Goal: Task Accomplishment & Management: Manage account settings

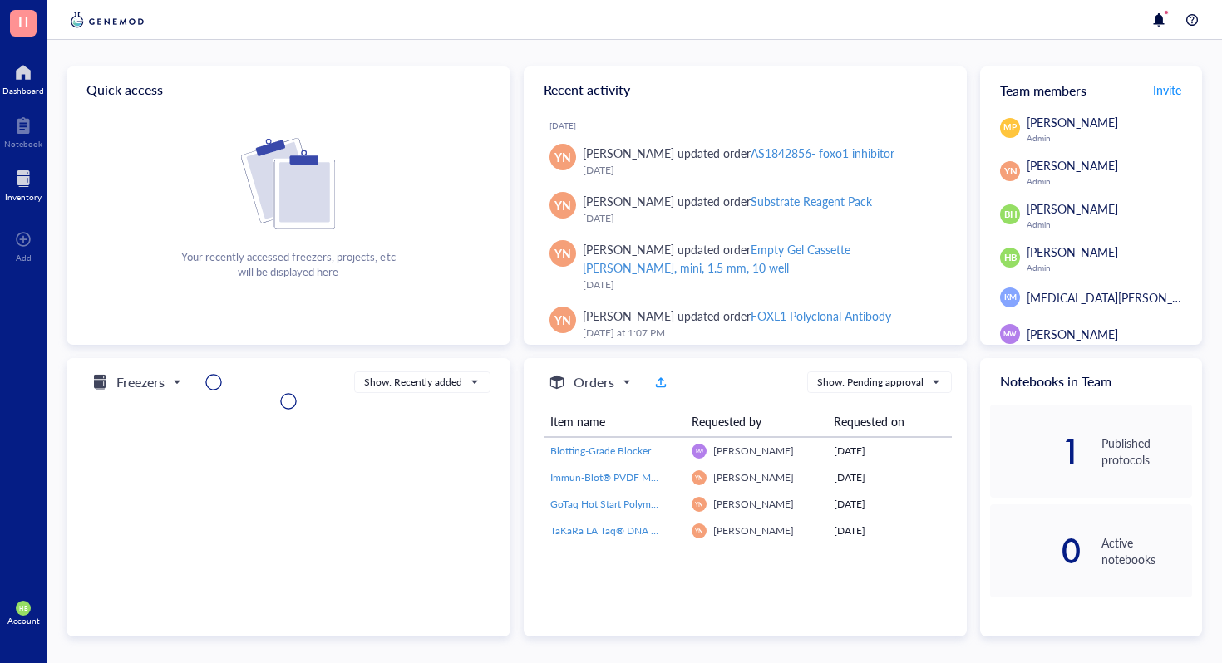
click at [32, 180] on div at bounding box center [23, 178] width 37 height 27
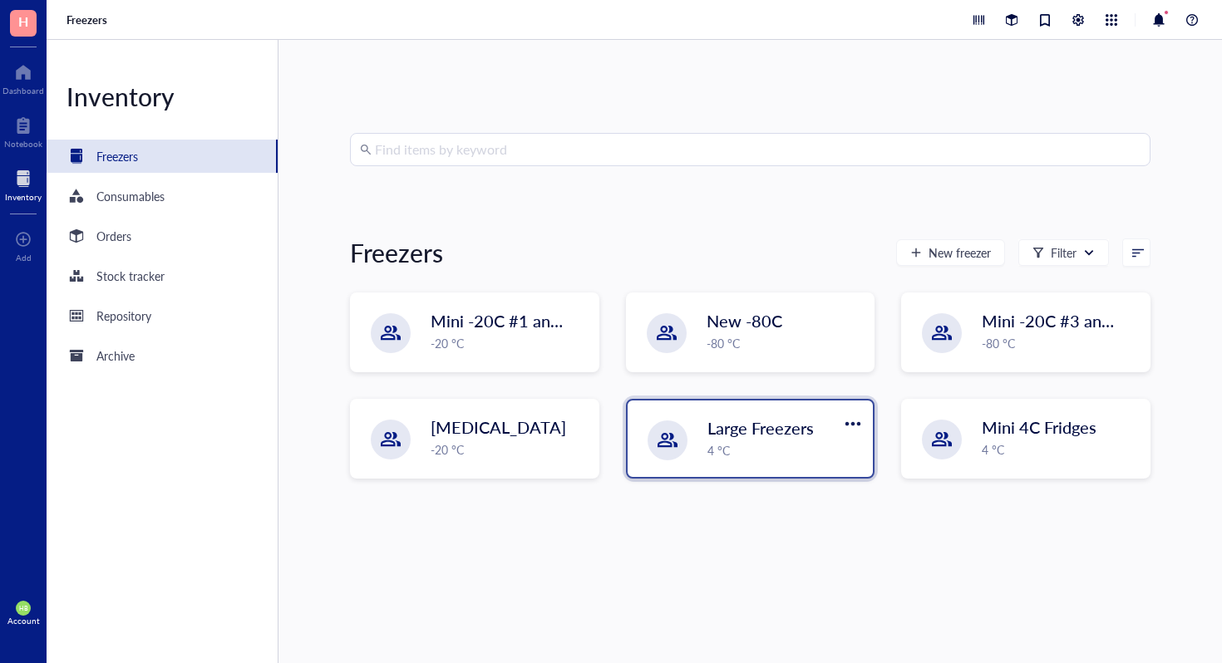
click at [759, 442] on div "4 °C" at bounding box center [785, 450] width 156 height 18
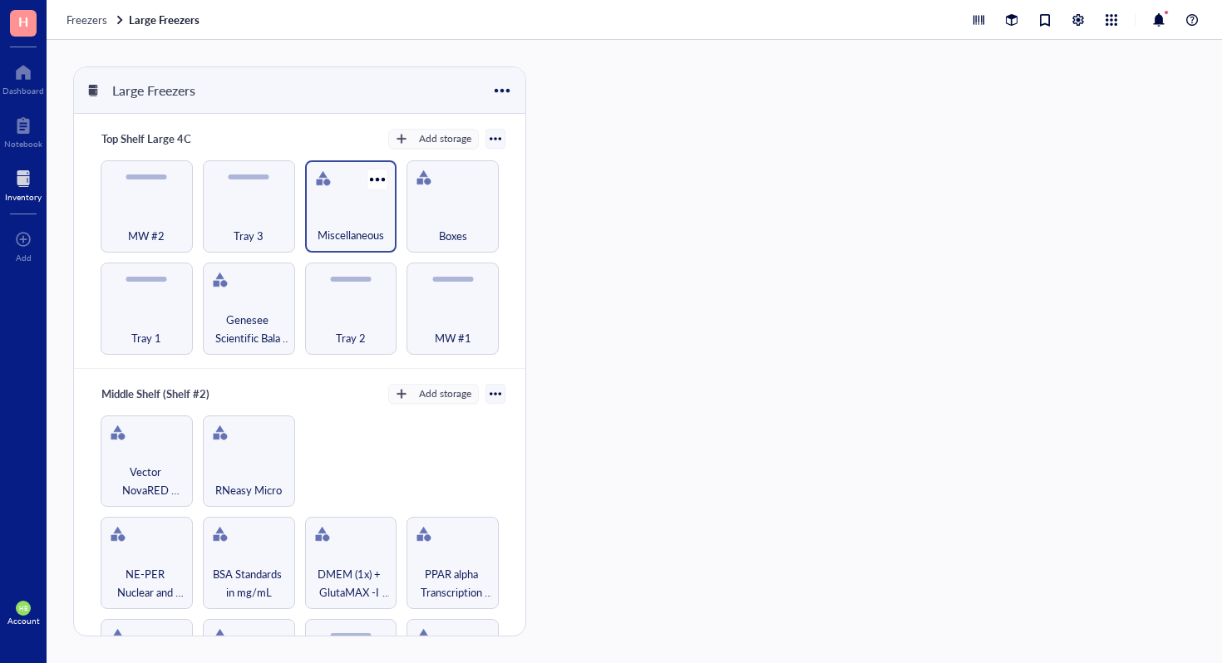
click at [357, 208] on div "Miscellaneous" at bounding box center [351, 226] width 76 height 37
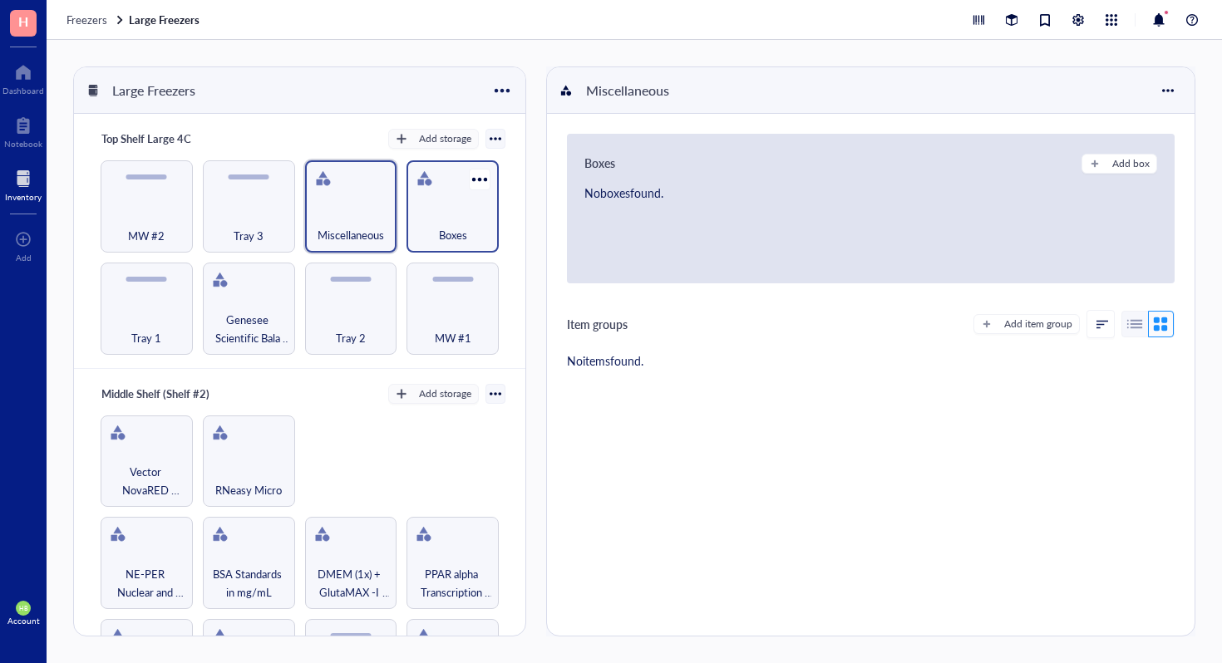
click at [418, 215] on div "Boxes" at bounding box center [453, 226] width 76 height 37
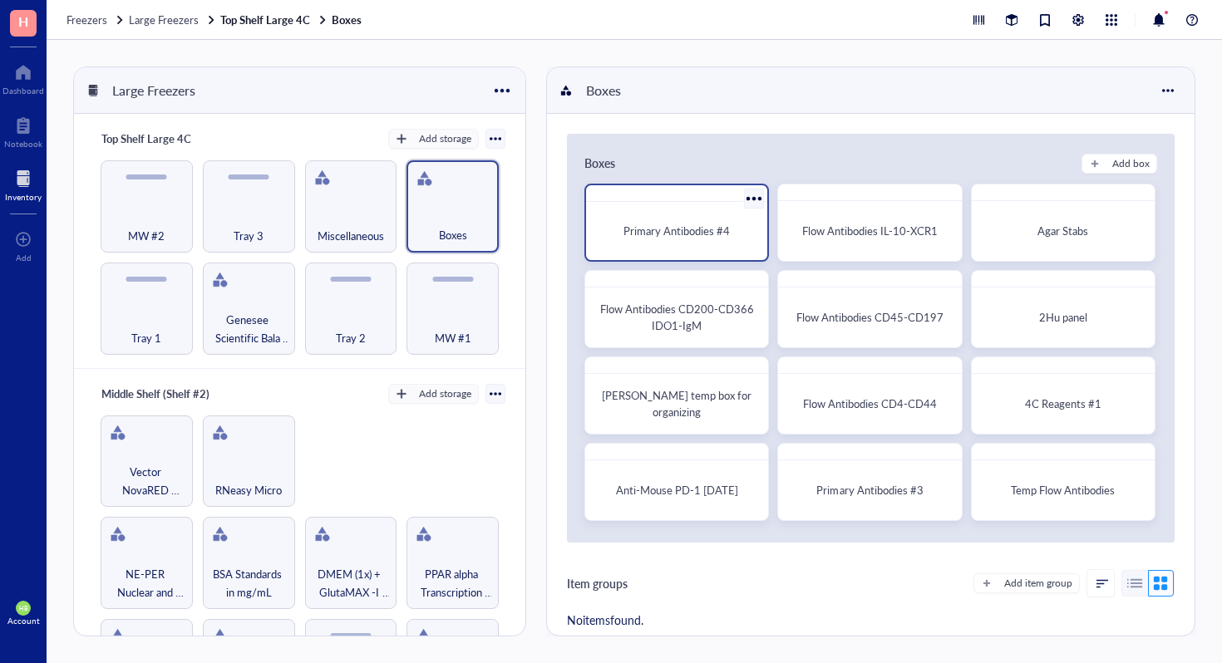
click at [697, 243] on div "Primary Antibodies #4" at bounding box center [677, 231] width 168 height 45
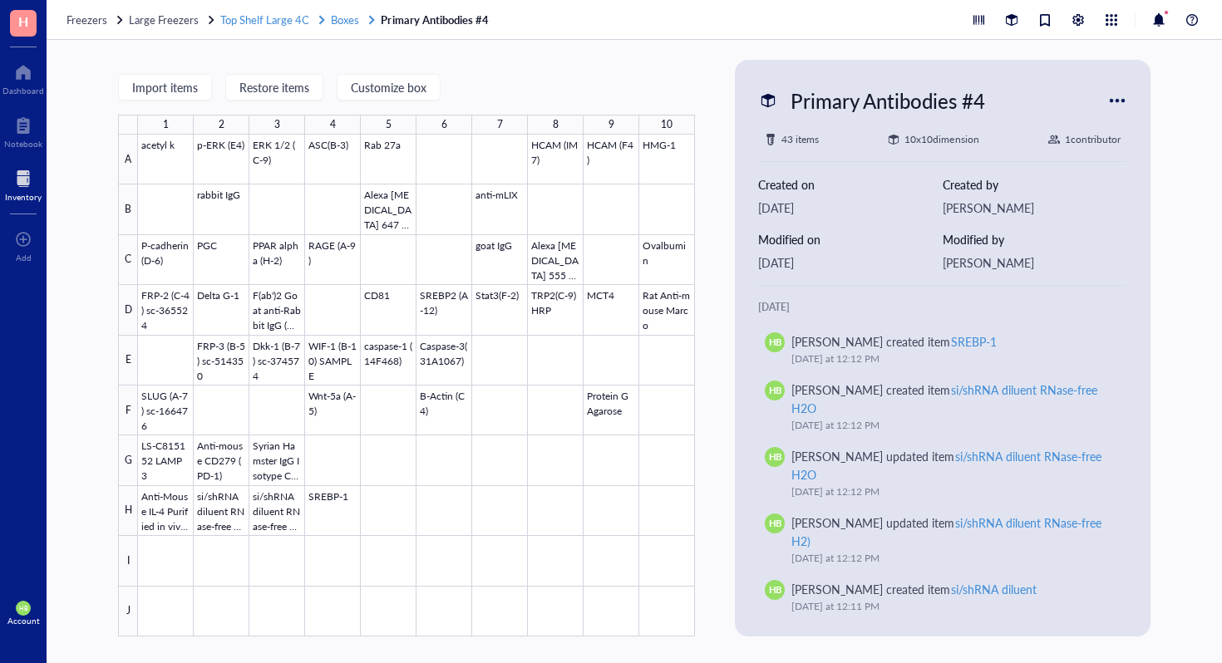
click at [331, 16] on span "Boxes" at bounding box center [345, 20] width 28 height 16
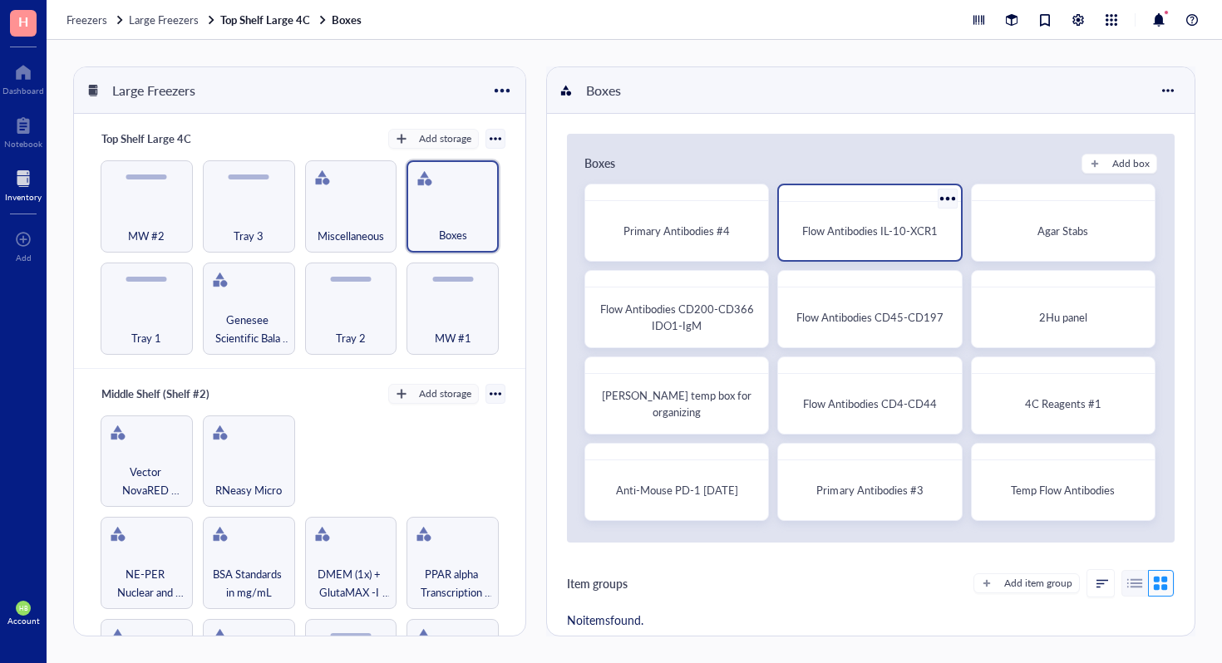
click at [869, 234] on span "Flow Antibodies IL-10-XCR1" at bounding box center [870, 231] width 136 height 16
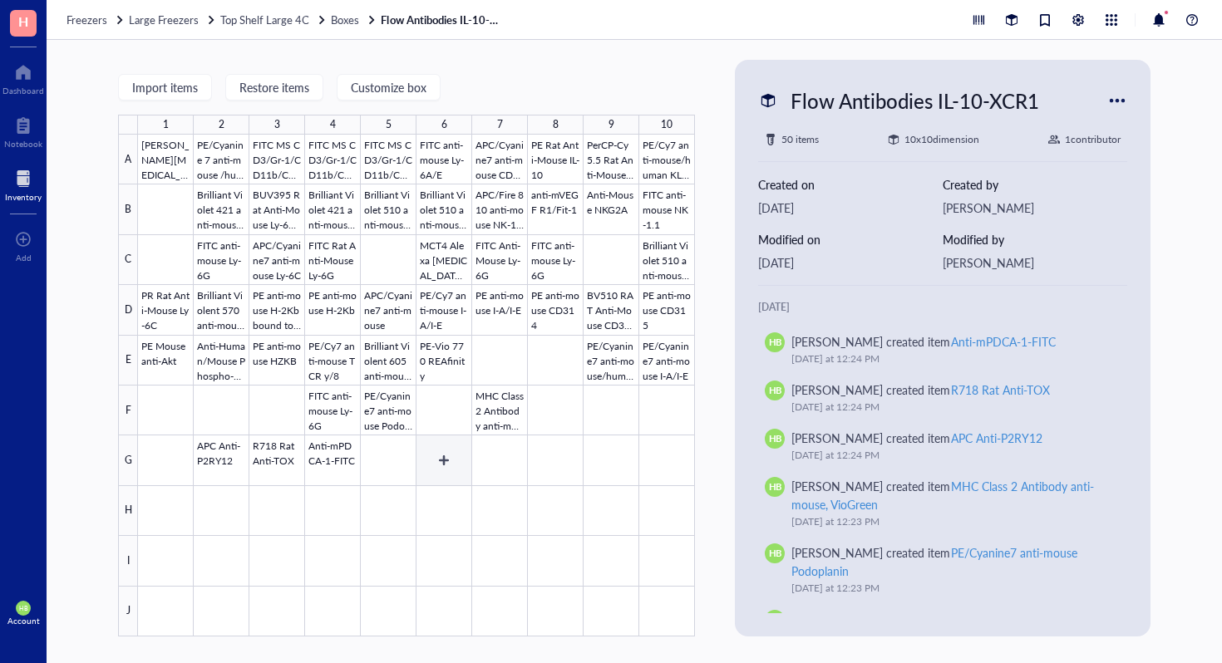
click at [441, 452] on div at bounding box center [416, 386] width 557 height 502
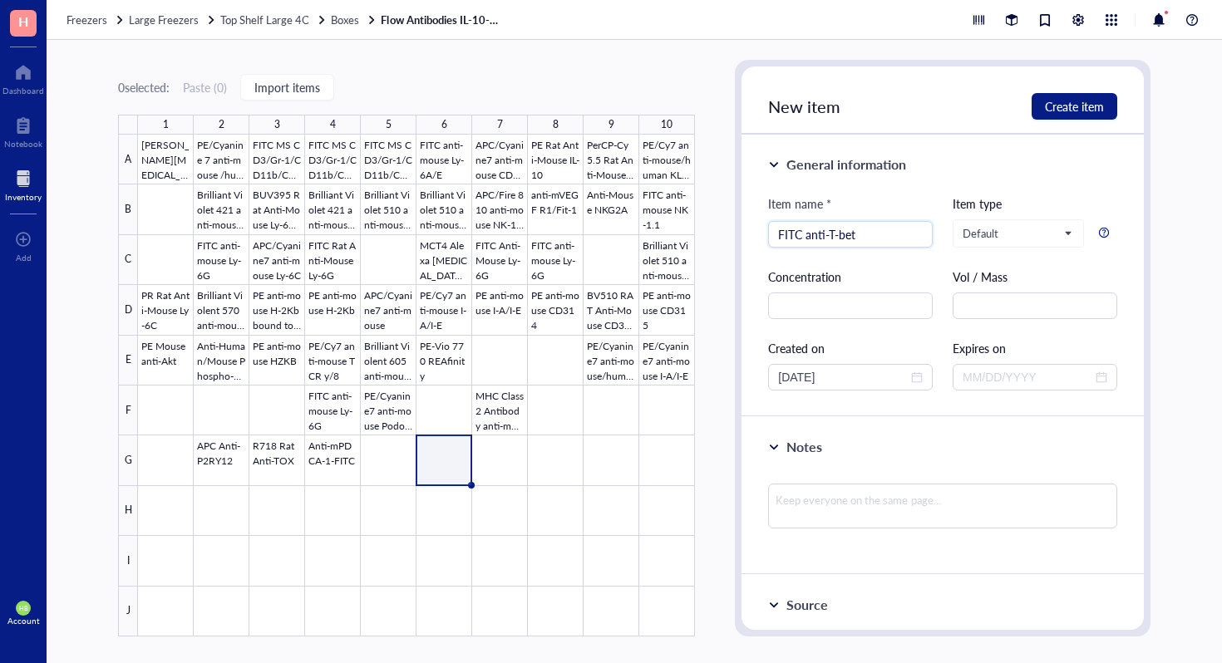
type input "FITC anti-T-bet"
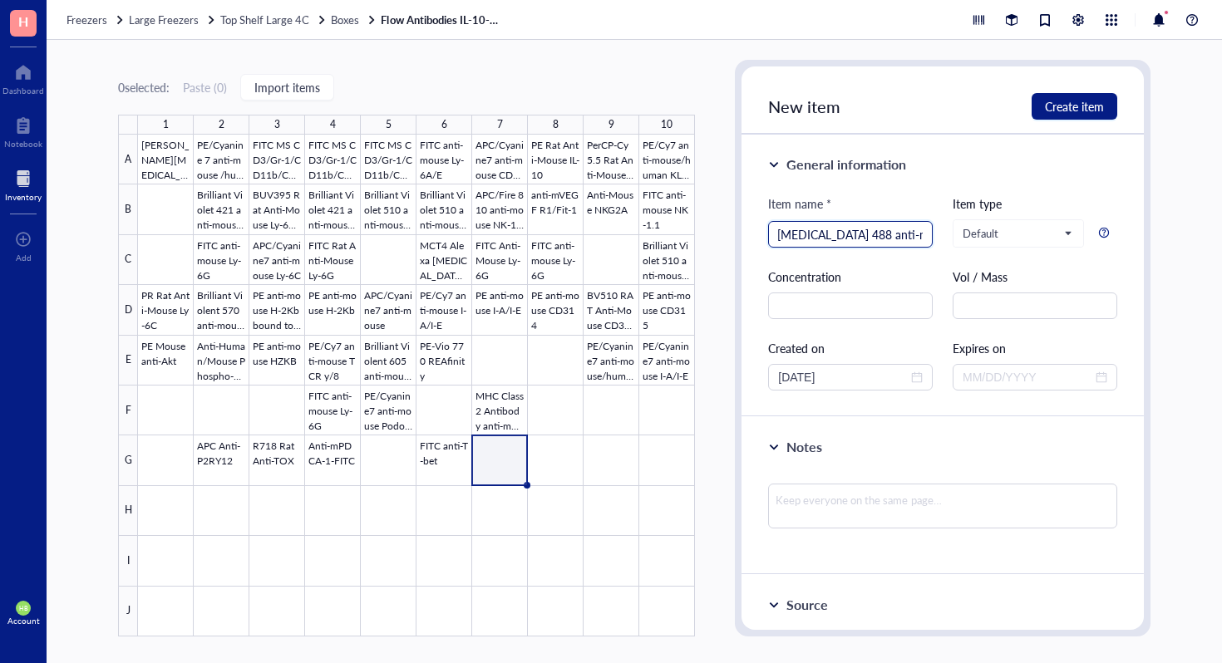
scroll to position [0, 99]
type input "Alexa Fluor 488 anti-mouse/rat/human FOXP3"
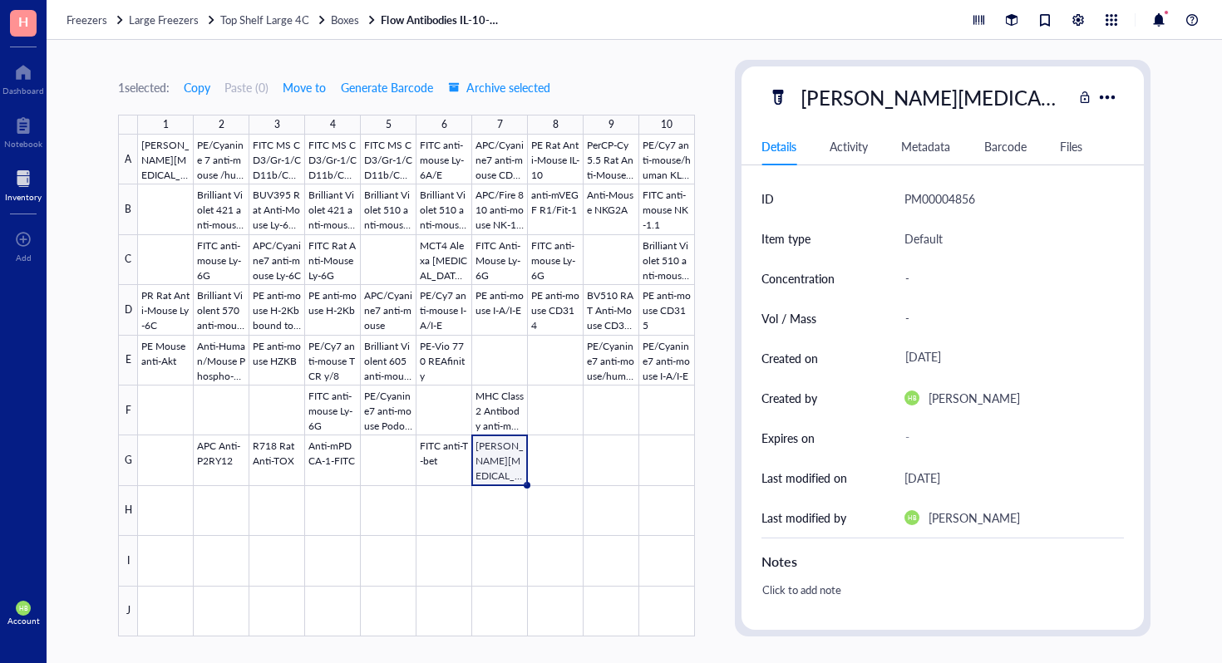
scroll to position [0, 116]
click at [550, 467] on div at bounding box center [416, 386] width 557 height 502
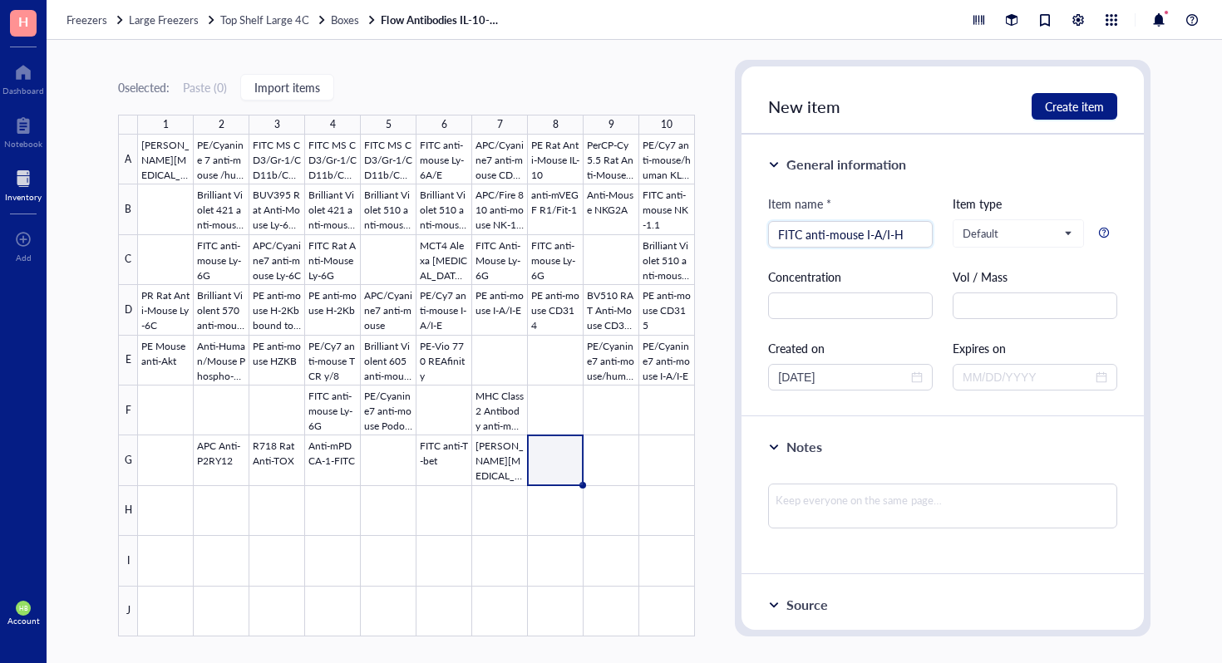
type input "FITC anti-mouse I-A/I-H"
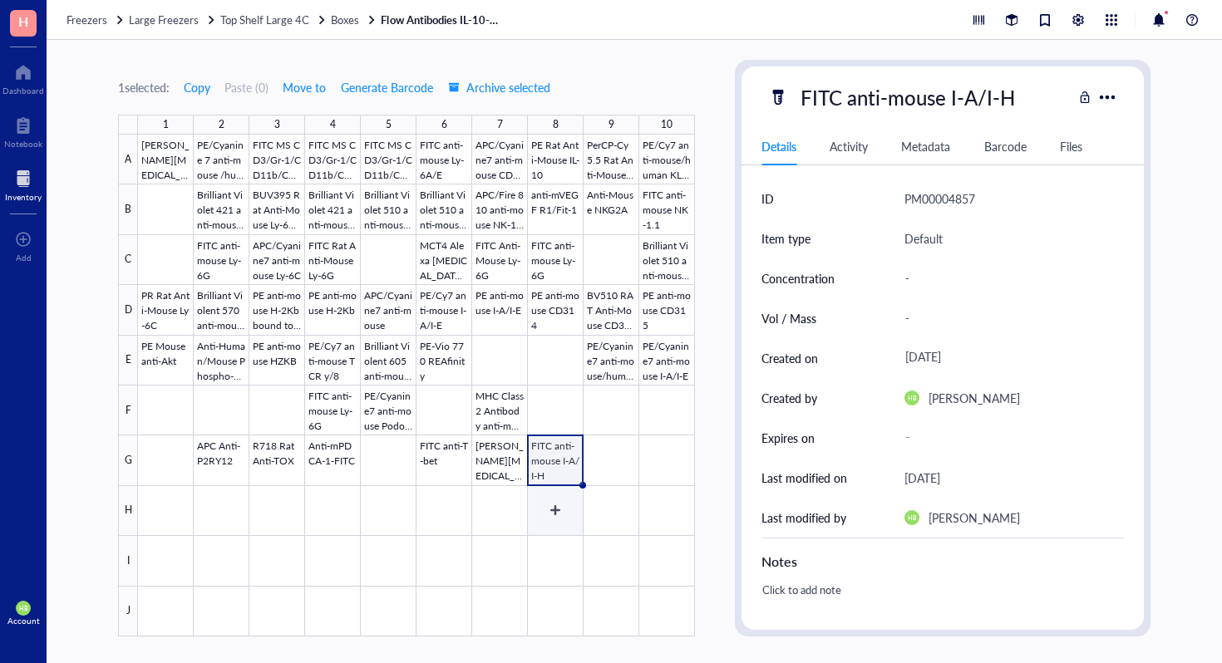
click at [589, 493] on div at bounding box center [416, 386] width 557 height 502
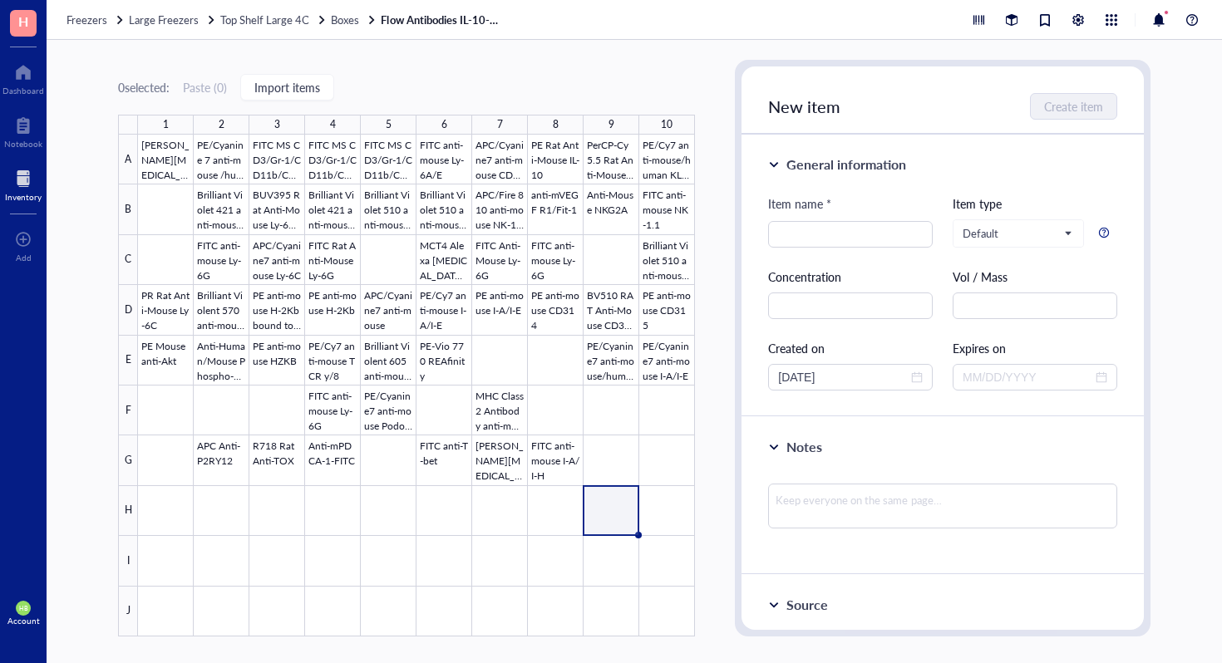
click at [596, 474] on div at bounding box center [416, 386] width 557 height 502
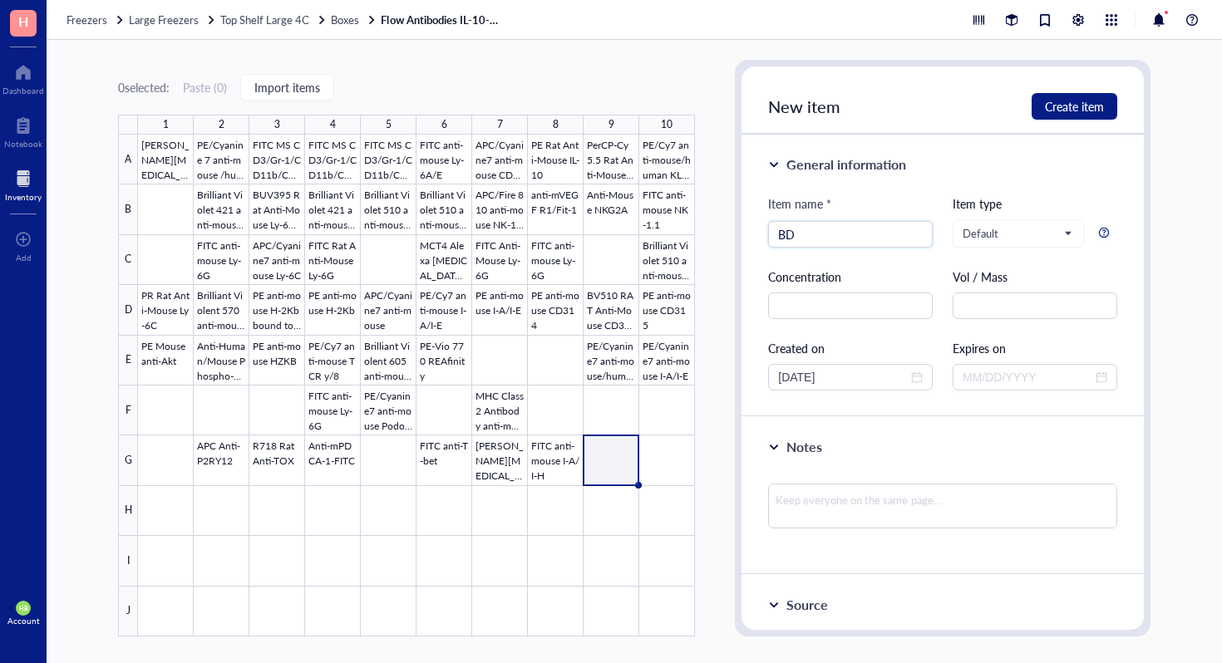
type input "B"
type input "RB780 Rat Anti-Mouse Axl"
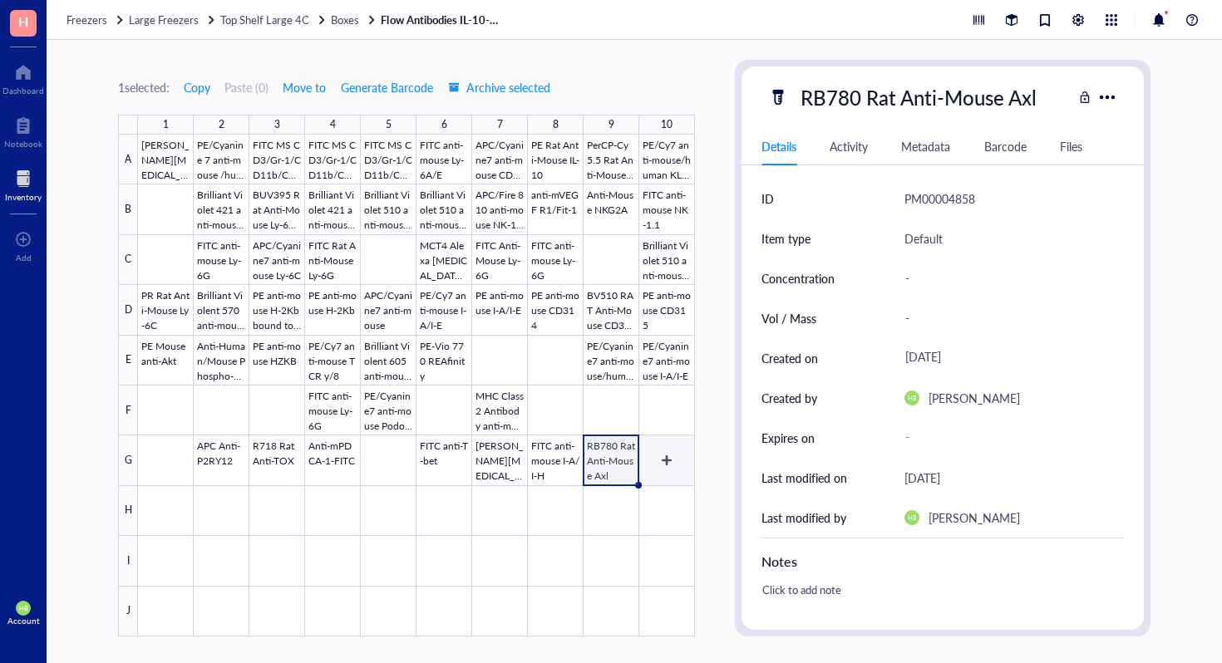
click at [677, 451] on div at bounding box center [416, 386] width 557 height 502
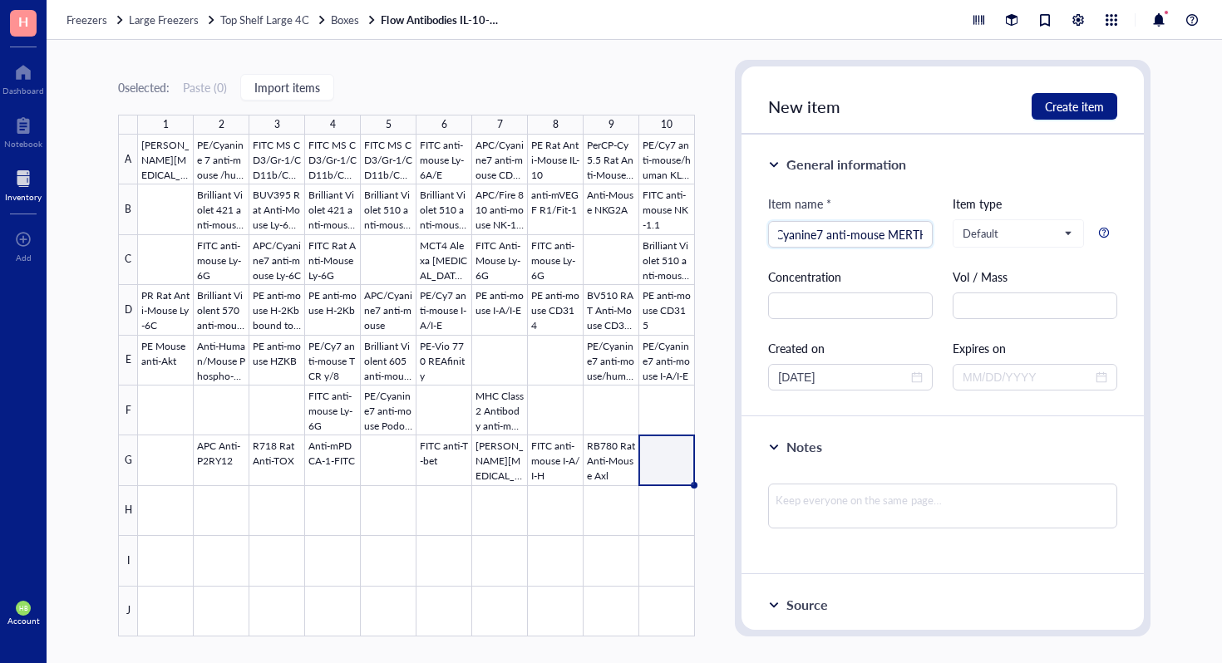
scroll to position [0, 37]
type input "APC/Cyanine7 anti-mouse MERTK"
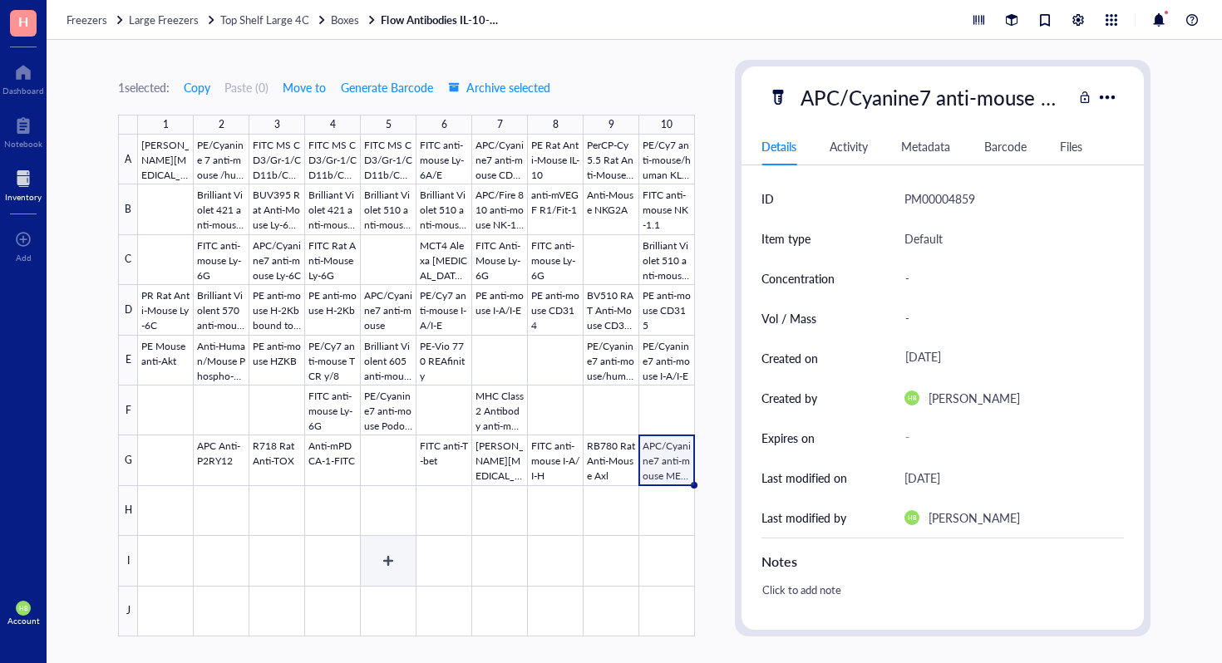
click at [392, 523] on div at bounding box center [416, 386] width 557 height 502
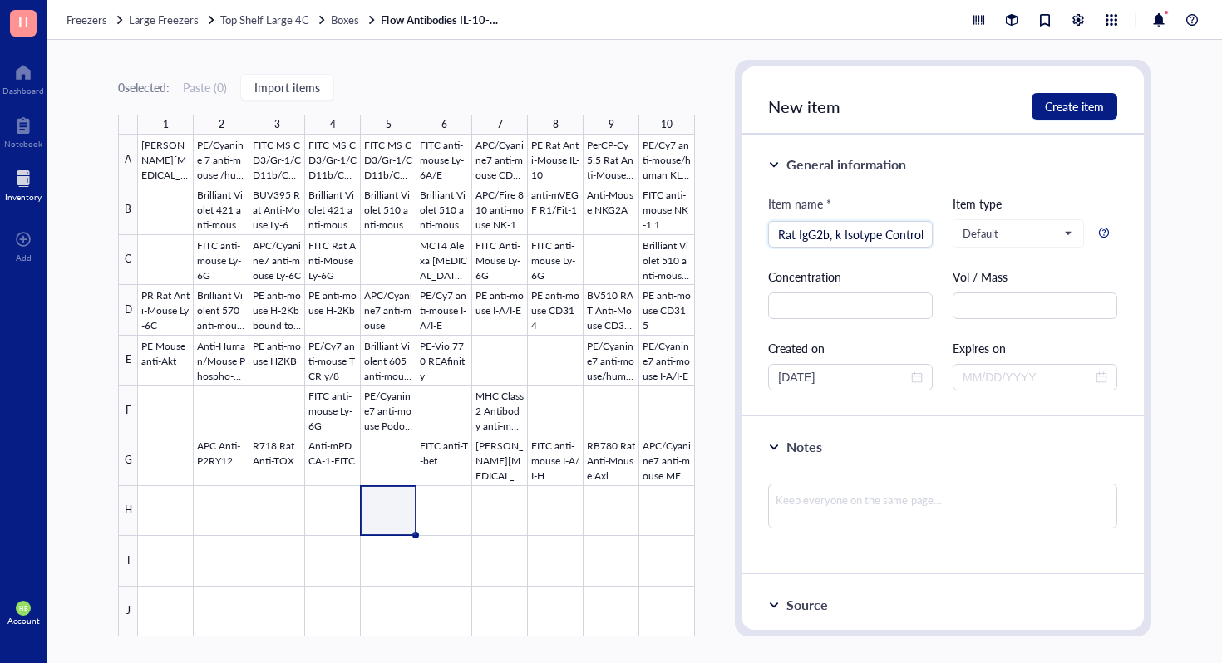
scroll to position [0, 19]
type input "PE Rat IgG2b, k Isotype Control"
type input "PE/Cyanine7 anti-mouse TER-119/Erythroid Cells"
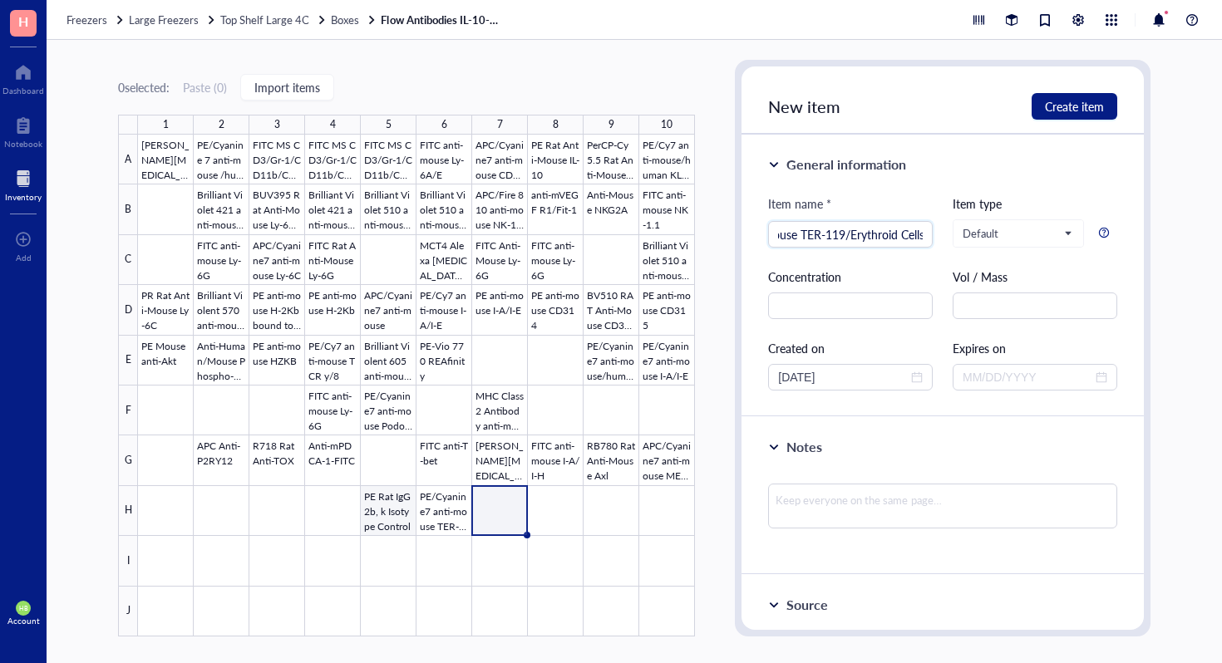
scroll to position [0, 76]
type input "FITC Anti-mouse TER-119/Erythroid Cells"
type input "PE/Cyanine7 anti-mouse/human KLRG1"
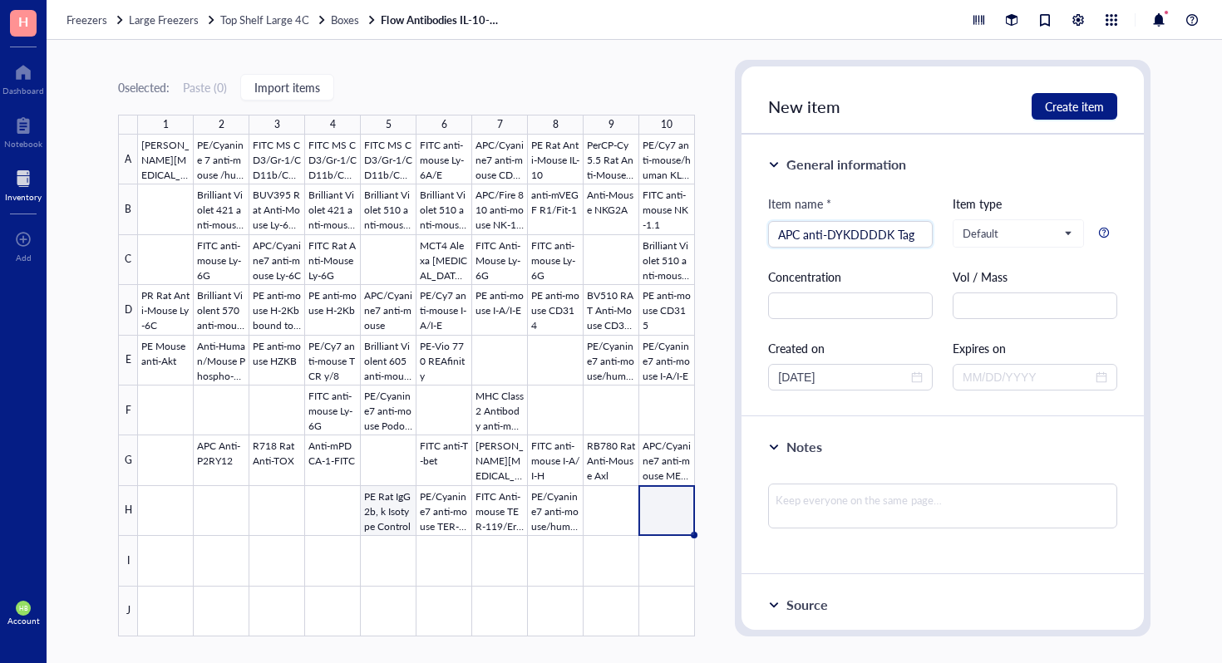
type input "APC anti-DYKDDDDK Tag"
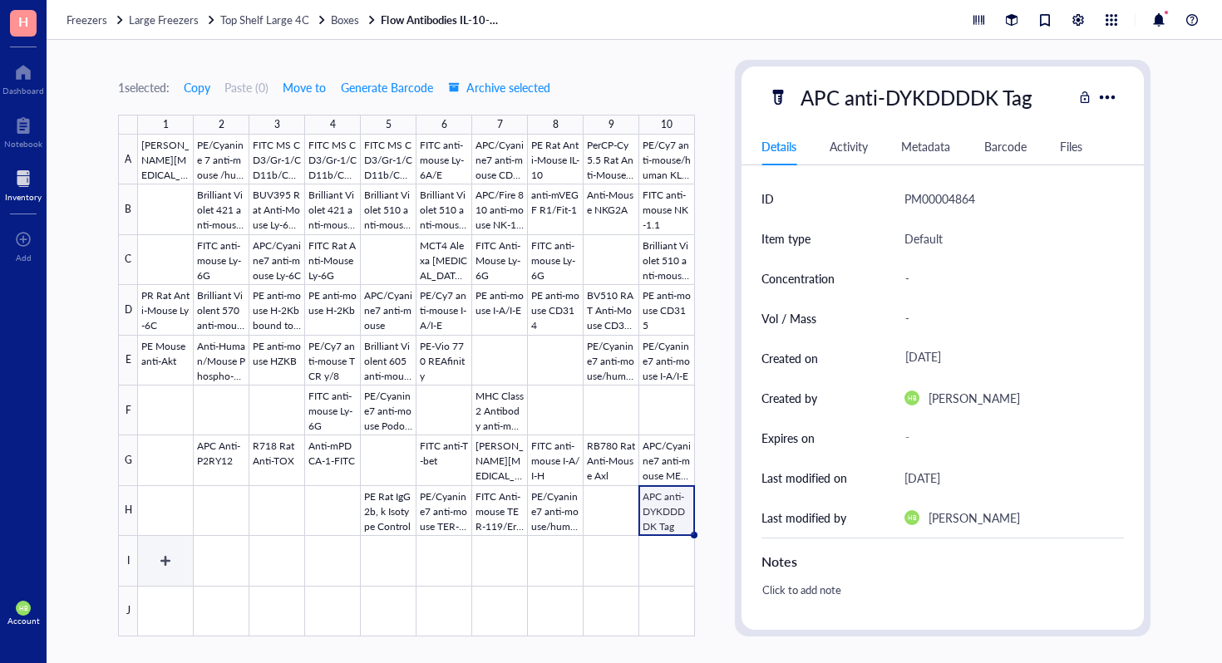
click at [184, 564] on div at bounding box center [416, 386] width 557 height 502
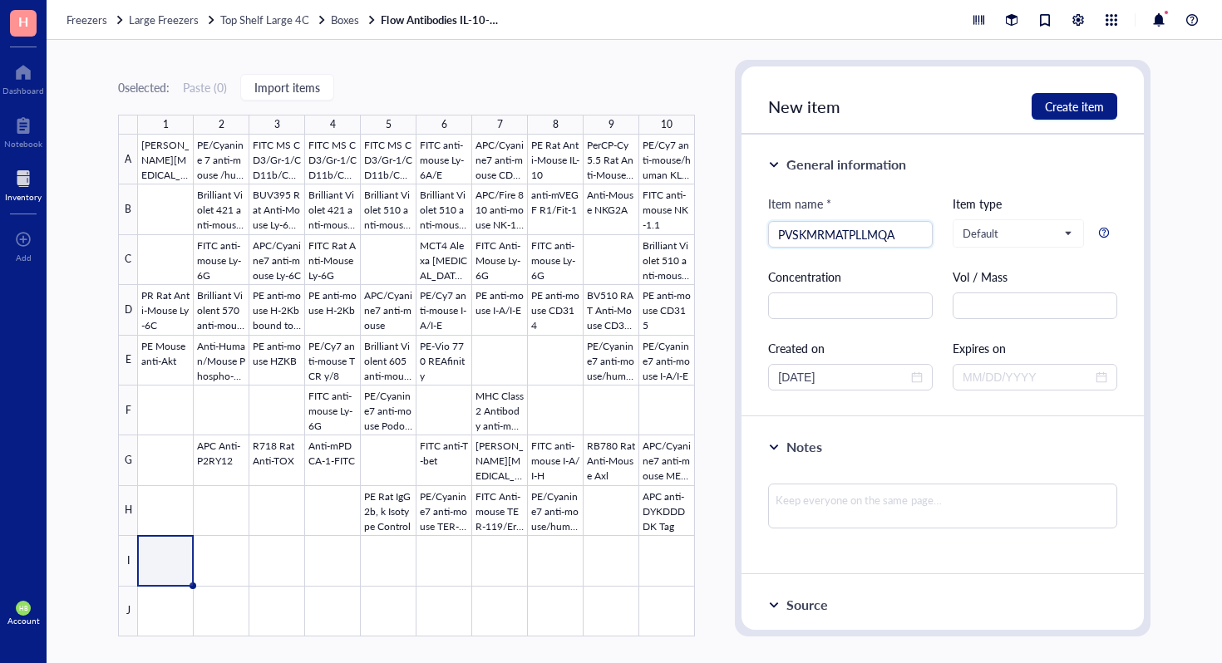
type input "PVSKMRMATPLLMQA"
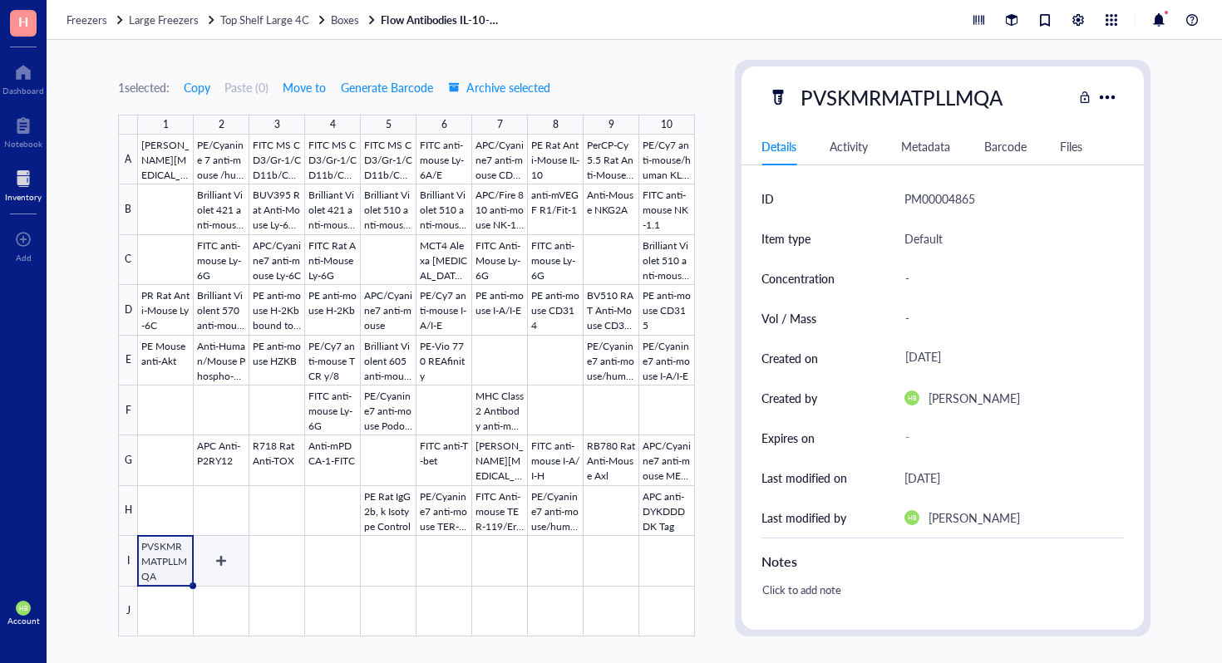
click at [238, 567] on div at bounding box center [416, 386] width 557 height 502
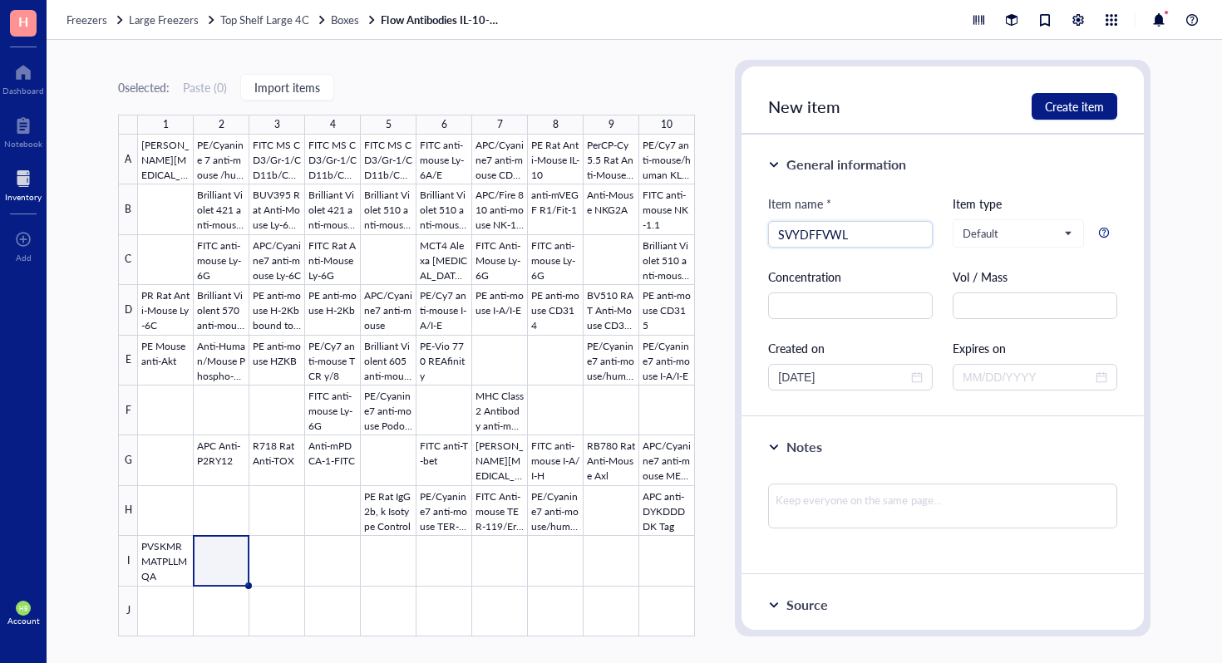
type input "SVYDFFVWL"
type input "SIINFEKL"
type input "EGSRNQKWL"
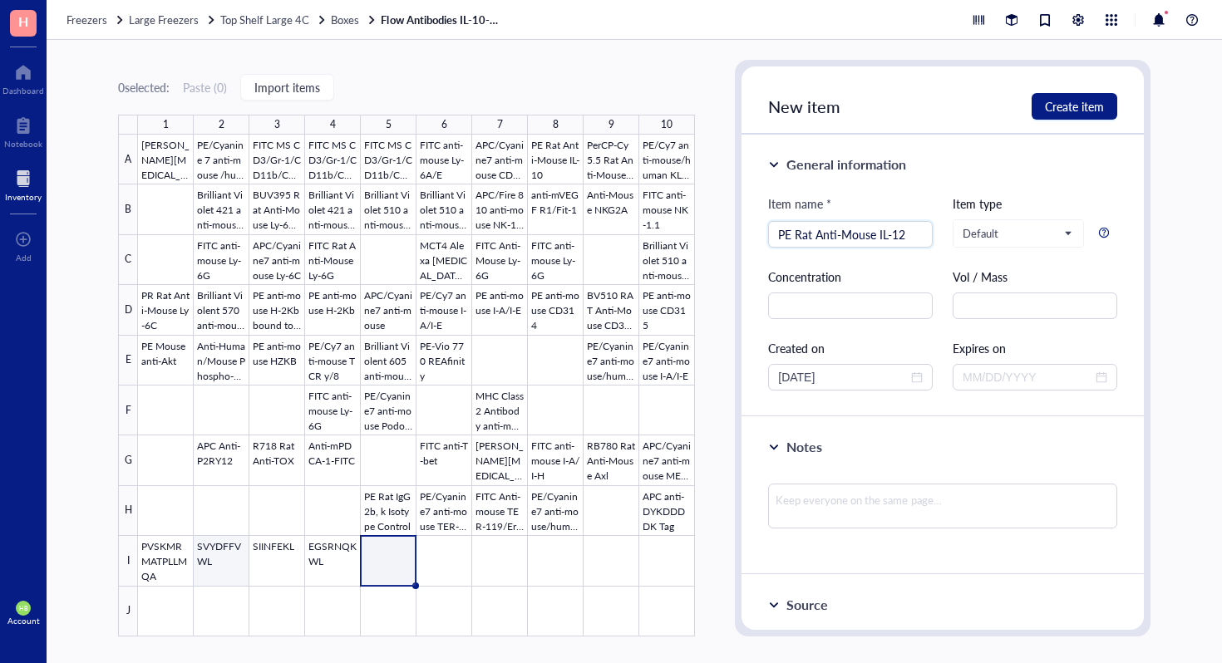
type input "PE Rat Anti-Mouse IL-12"
type input "PE/Cyanine7 anti-mouse CD304"
type input "Anti-Me ROR gamma"
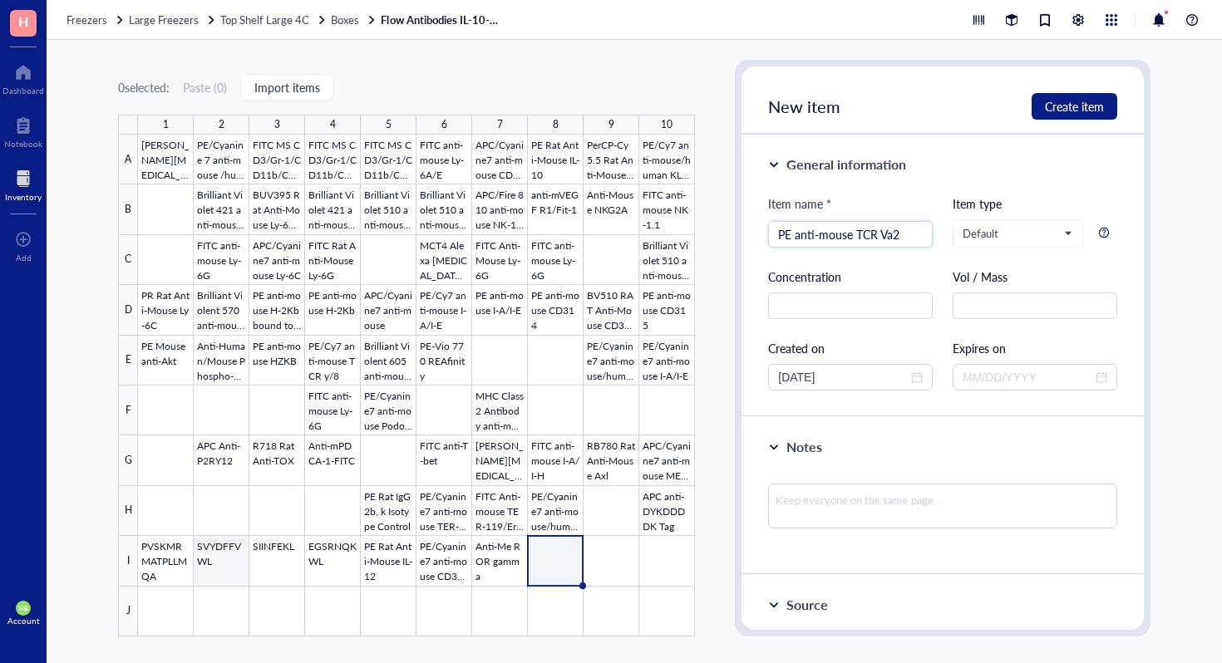
type input "PE anti-mouse TCR Va2"
type input "Acridine Orange/Propidium Iodide Stain"
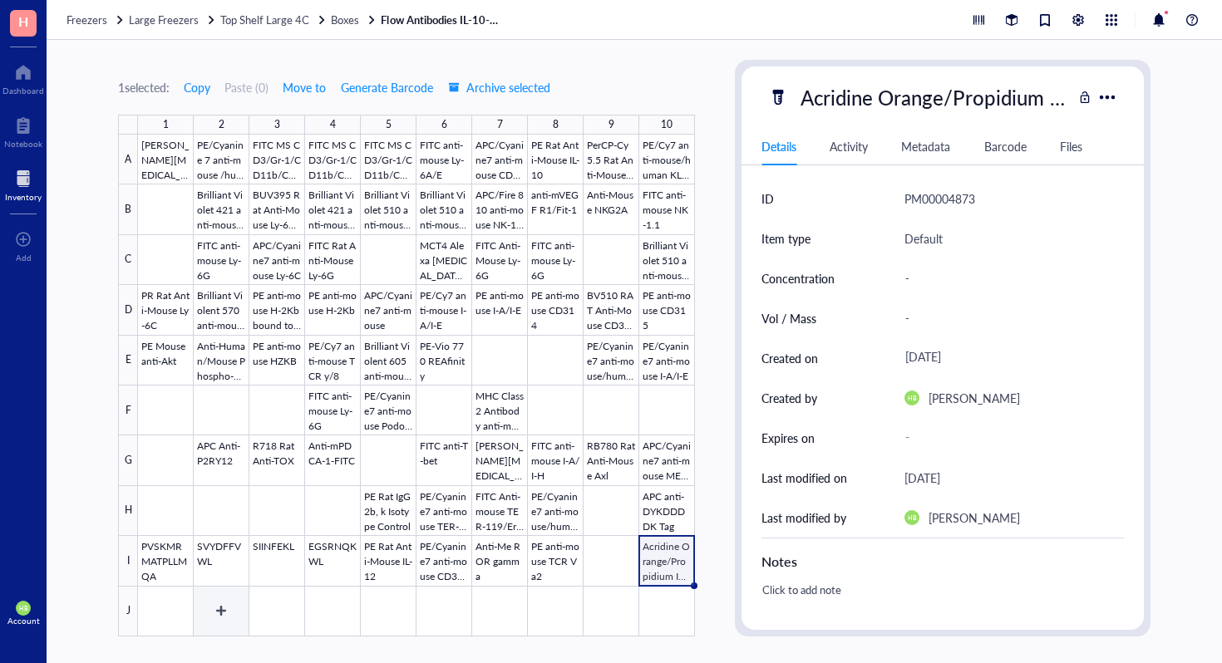
click at [175, 614] on div at bounding box center [416, 386] width 557 height 502
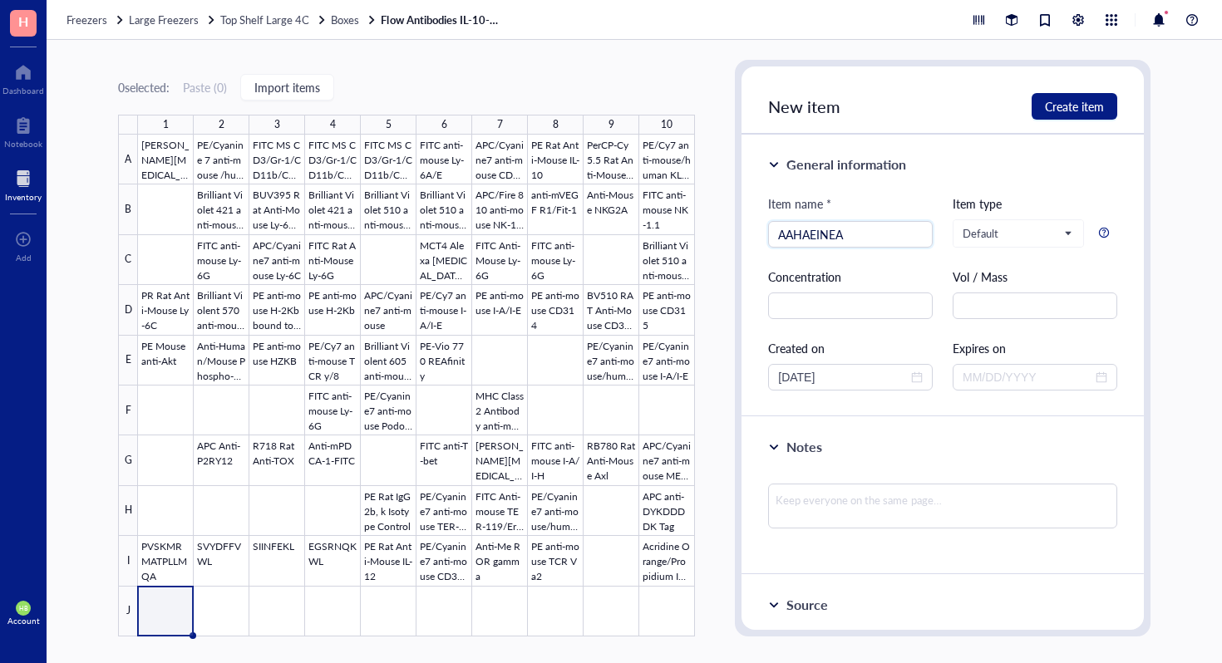
type input "AAHAEINEA"
type input "Anti-Me CD119"
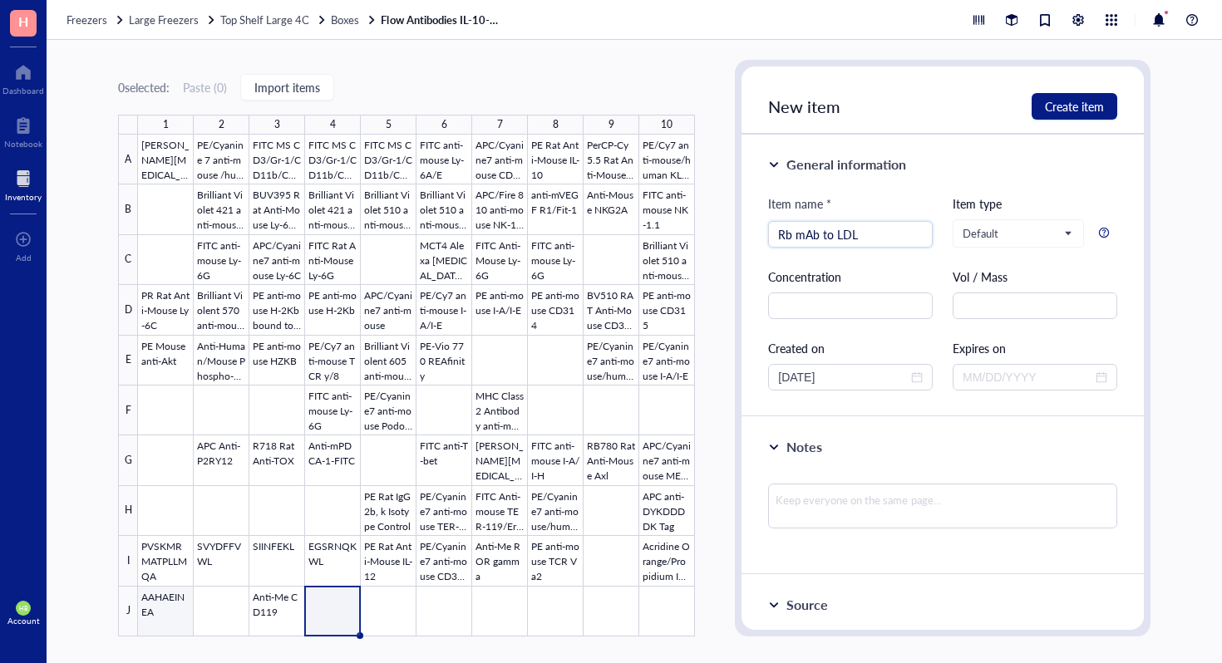
type input "Rb mAb to LDL"
type input "MHC Dextramer H-2 Kb/SVYDFFVWL/APC"
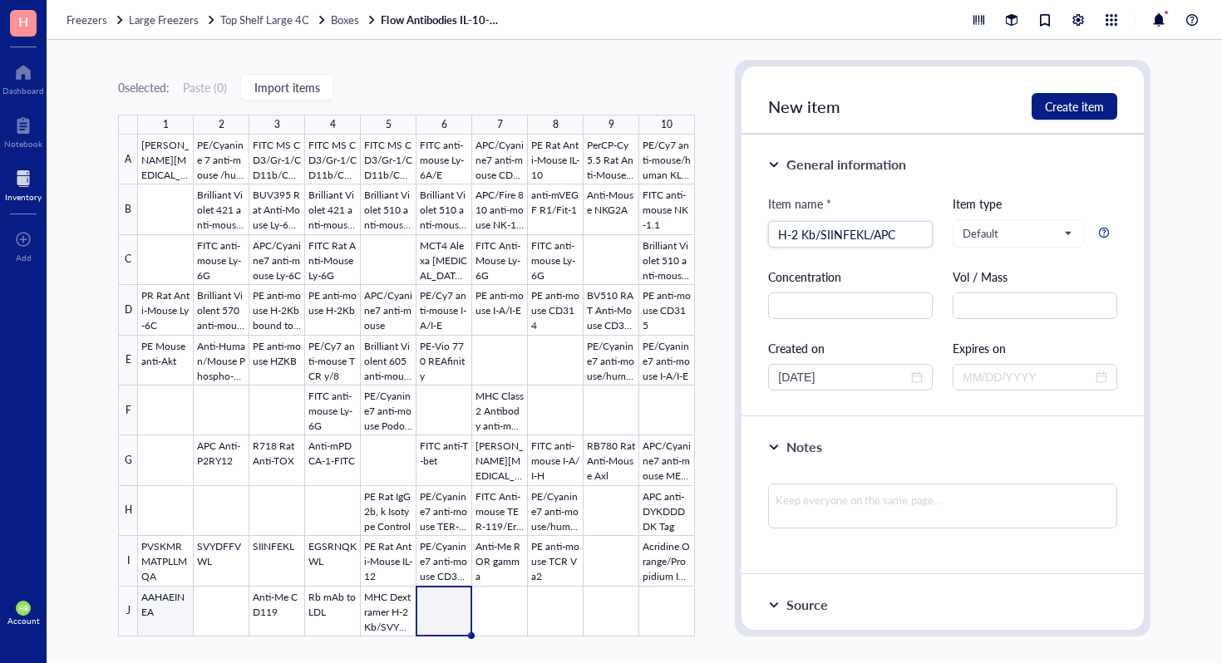
type input "H-2 Kb/SIINFEKL/APC"
type input "Brilliant Violet 421 anti-mouse/rat XCR1"
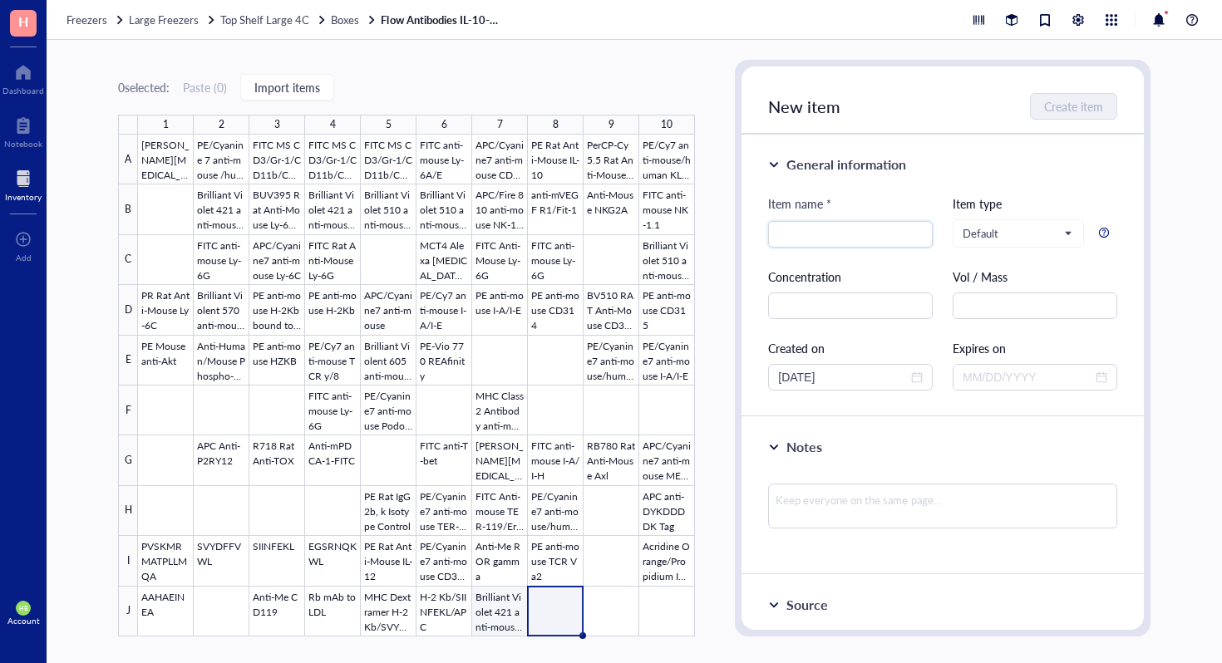
click at [489, 609] on div at bounding box center [416, 386] width 557 height 502
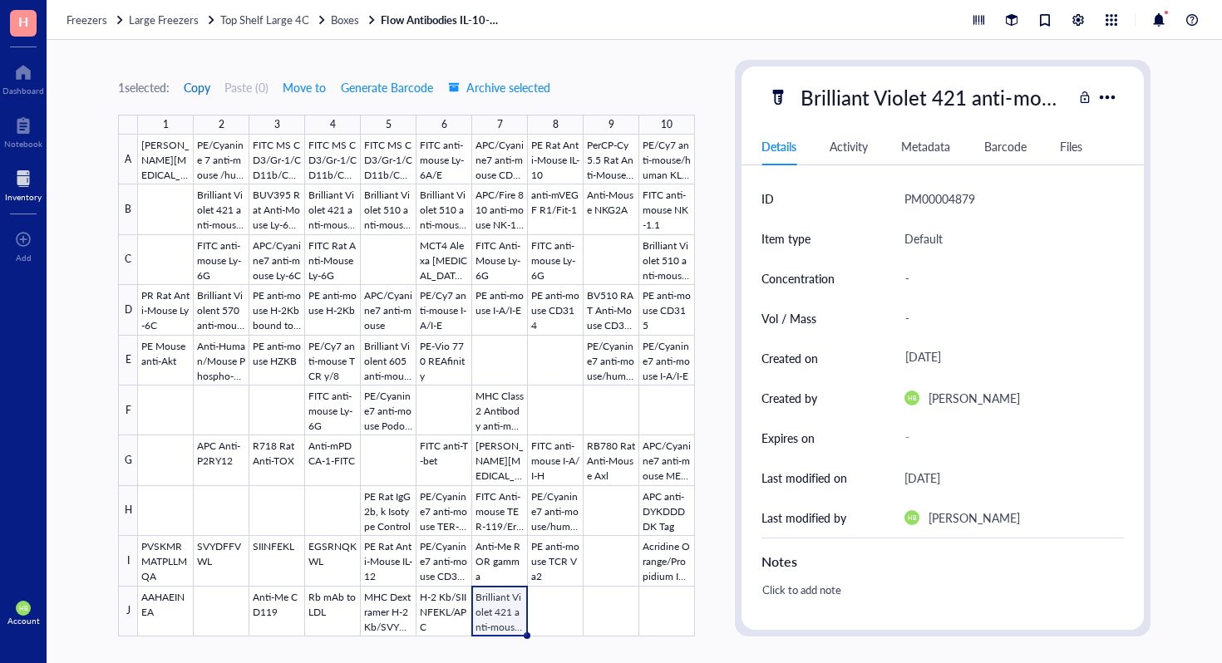
click at [205, 89] on span "Copy" at bounding box center [197, 87] width 27 height 13
click at [565, 605] on div at bounding box center [416, 386] width 557 height 502
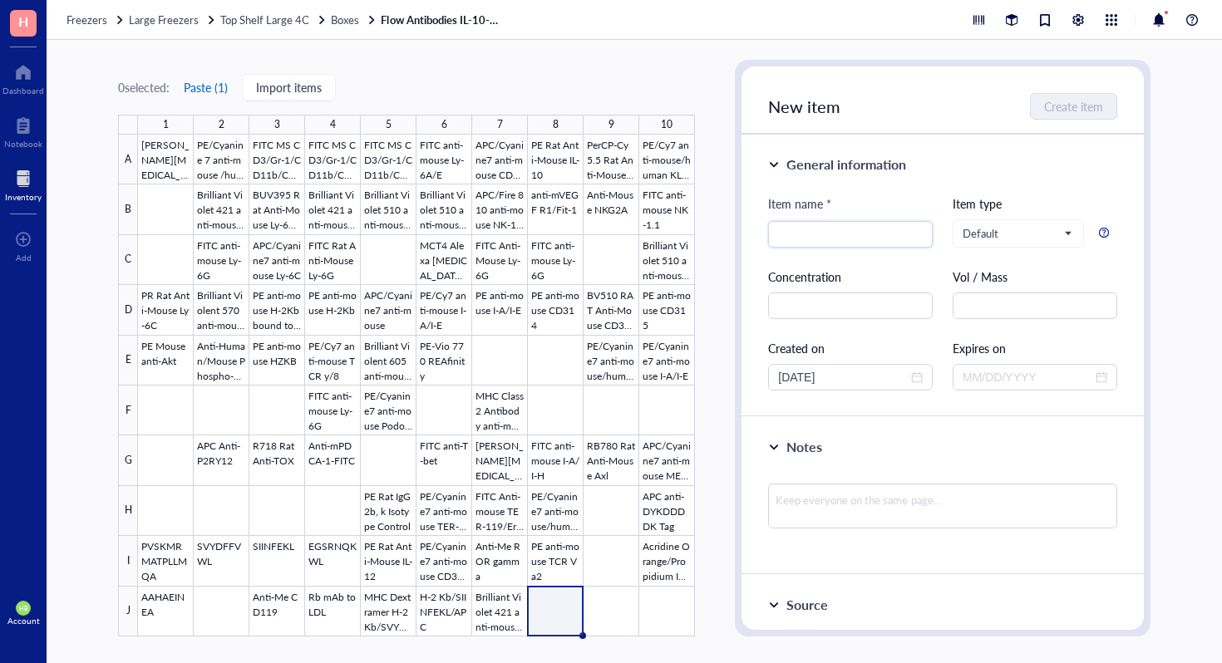
click at [225, 91] on button "Paste ( 1 )" at bounding box center [206, 87] width 46 height 27
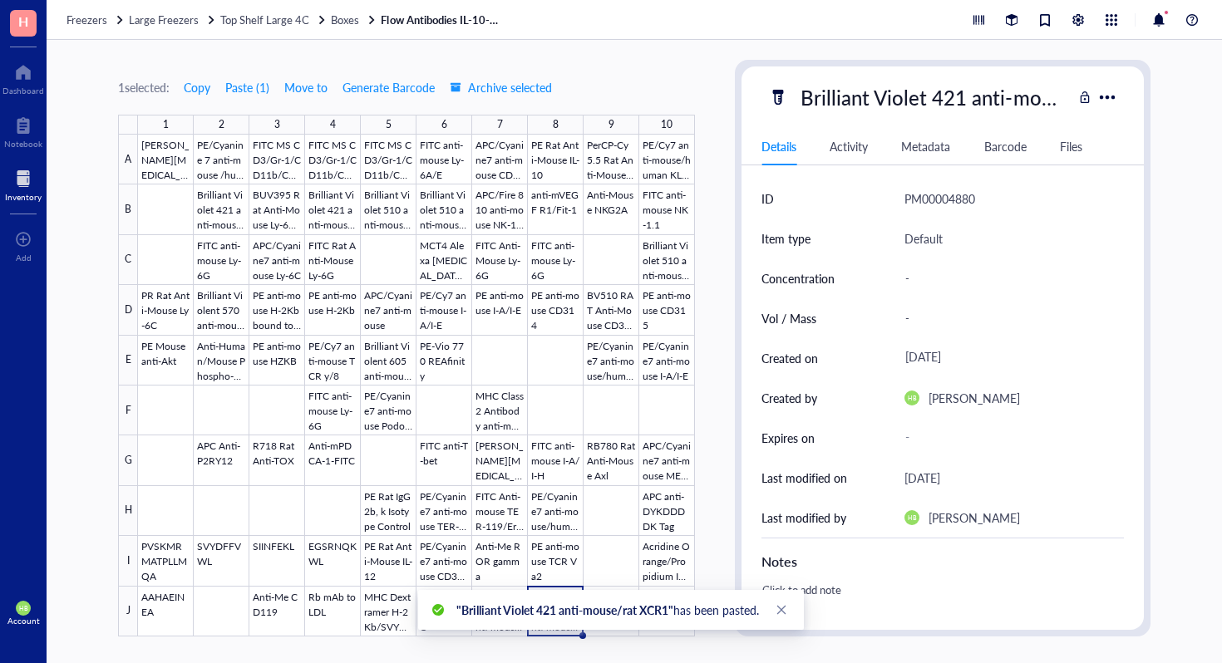
click at [613, 592] on div ""Brilliant Violet 421 anti-mouse/rat XCR1" has been pasted." at bounding box center [611, 610] width 386 height 40
click at [614, 589] on div at bounding box center [416, 386] width 557 height 502
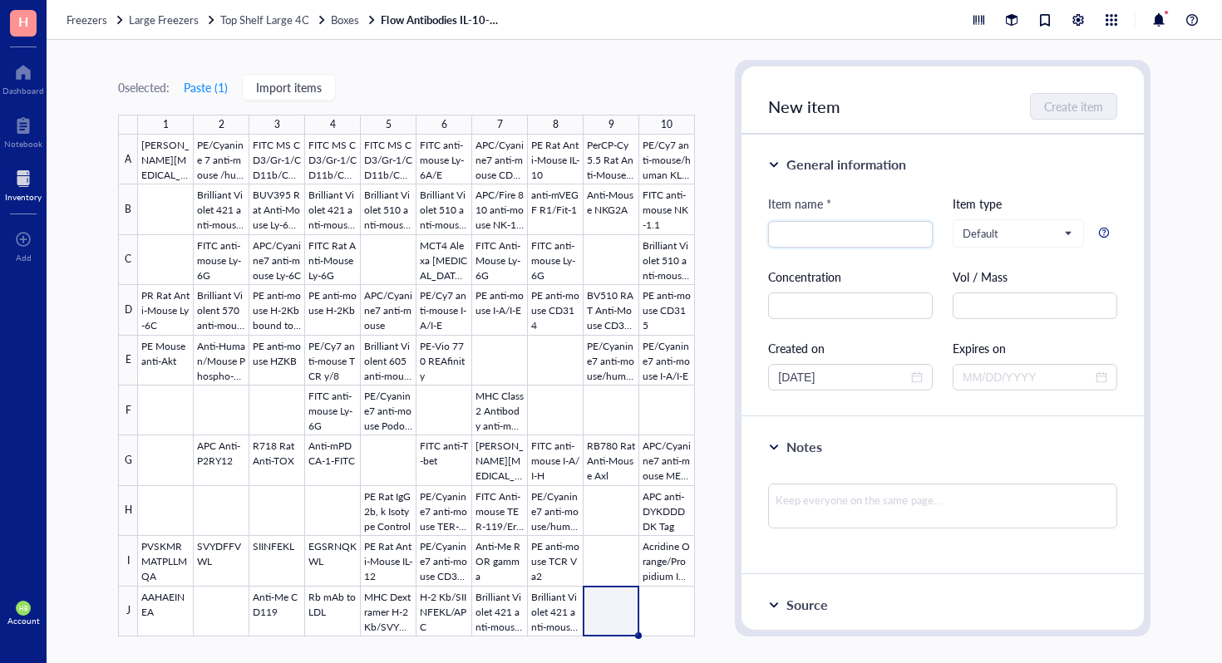
type input "O"
type input "XCR1 Antibody anti-mouse/rat PE"
click at [614, 618] on div at bounding box center [416, 386] width 557 height 502
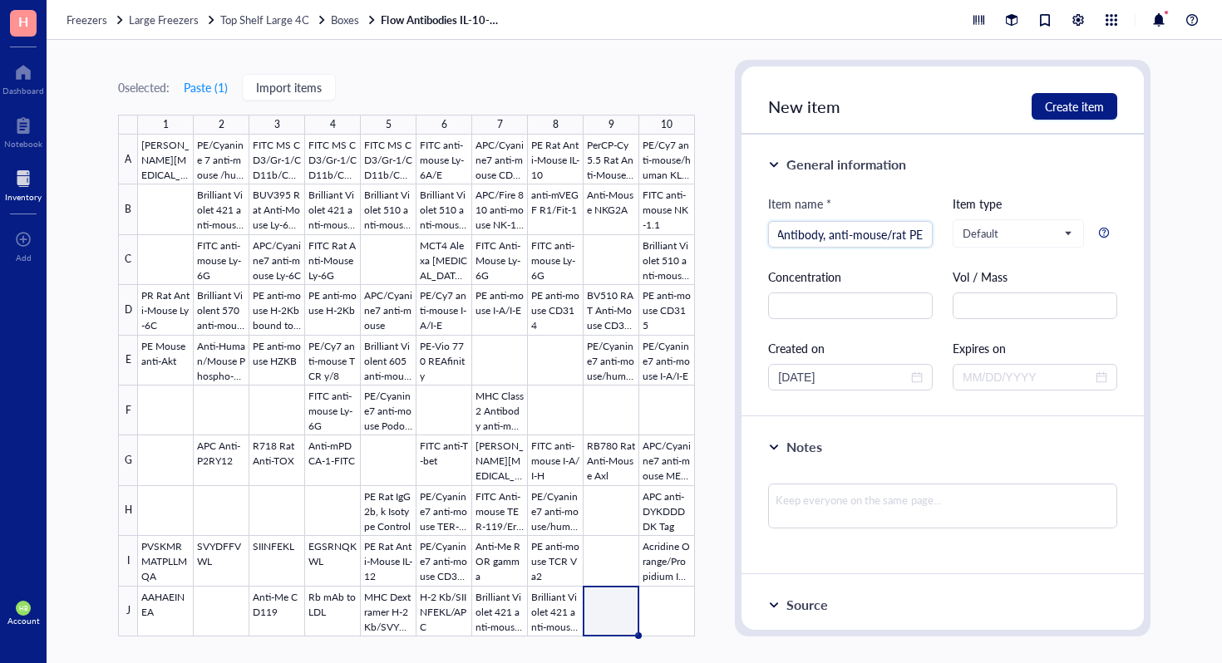
type input "XCR1 Antibody, anti-mouse/rat PE"
type input "APC anti-mouse/rat XCR1"
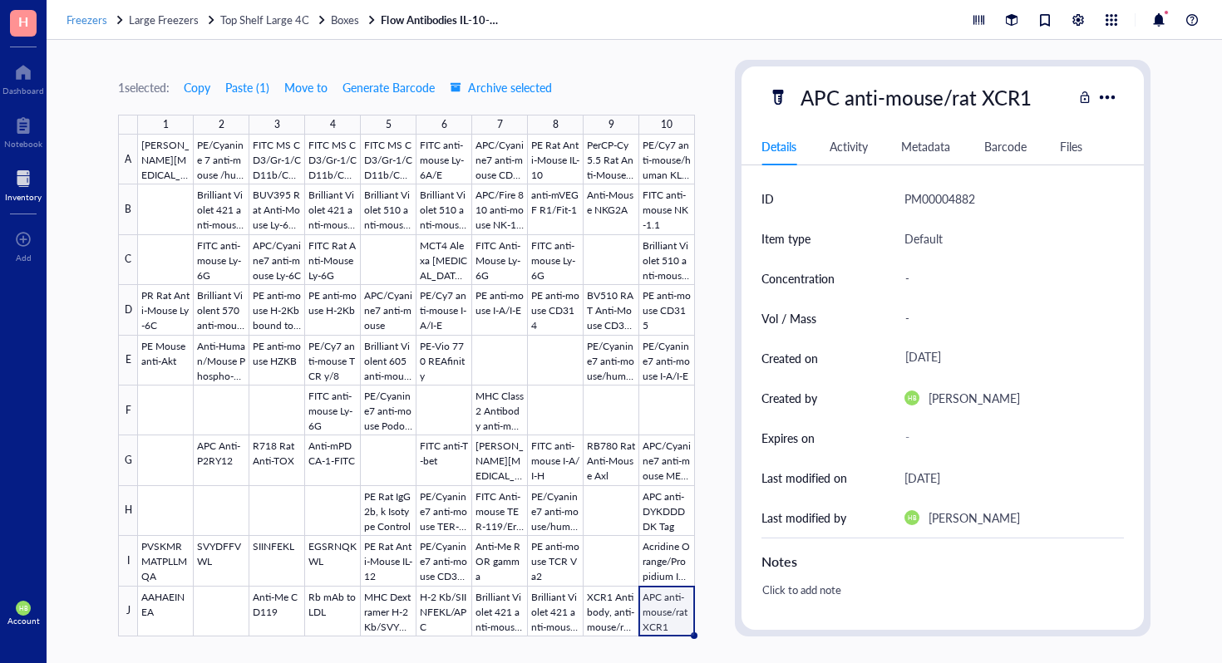
click at [81, 27] on span "Freezers" at bounding box center [87, 20] width 41 height 16
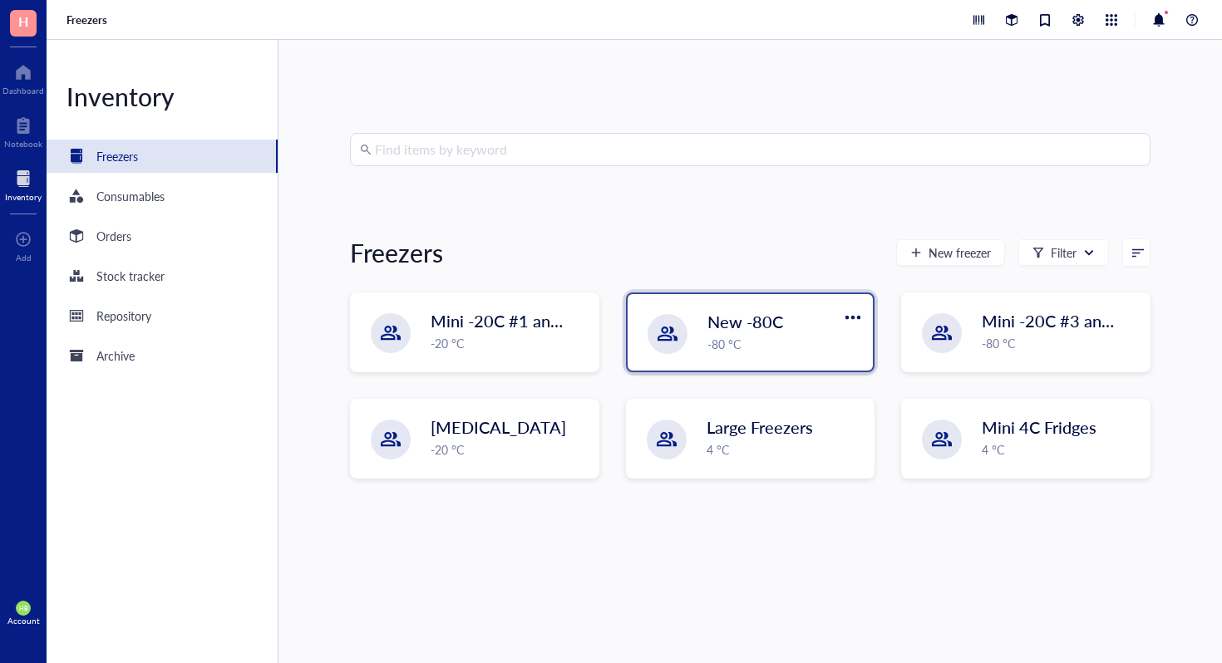
click at [730, 344] on div "-80 °C" at bounding box center [785, 344] width 156 height 18
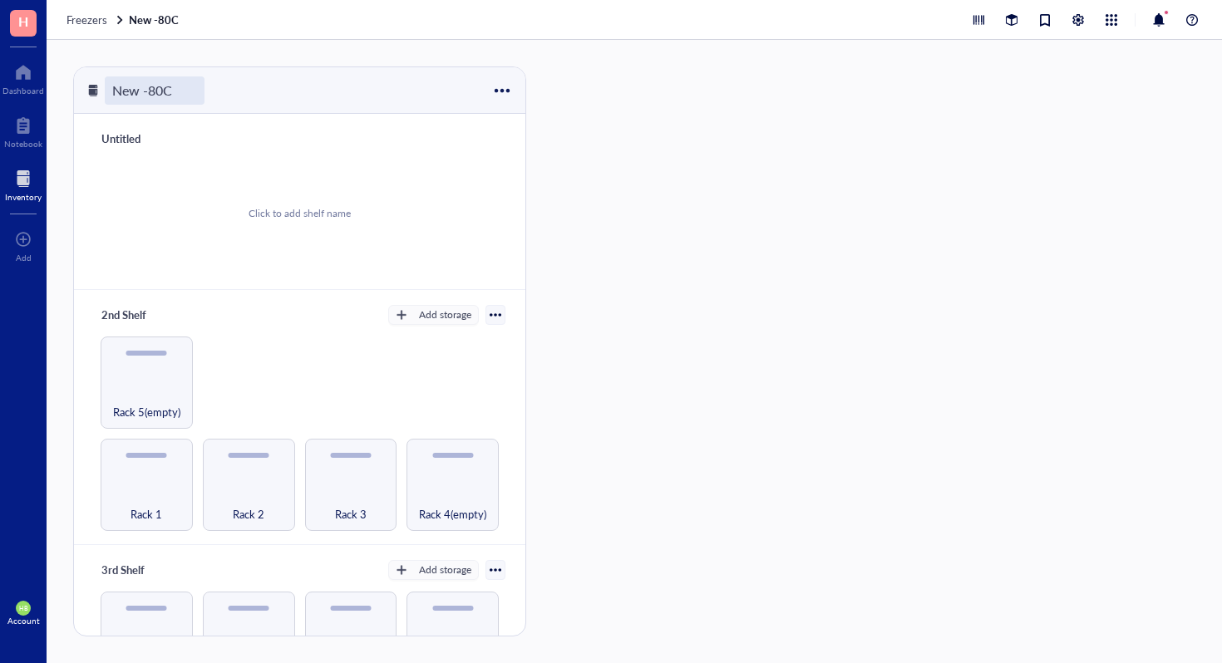
click at [168, 87] on div "New -80C" at bounding box center [155, 90] width 100 height 28
click at [177, 87] on input "New -80C" at bounding box center [143, 90] width 75 height 27
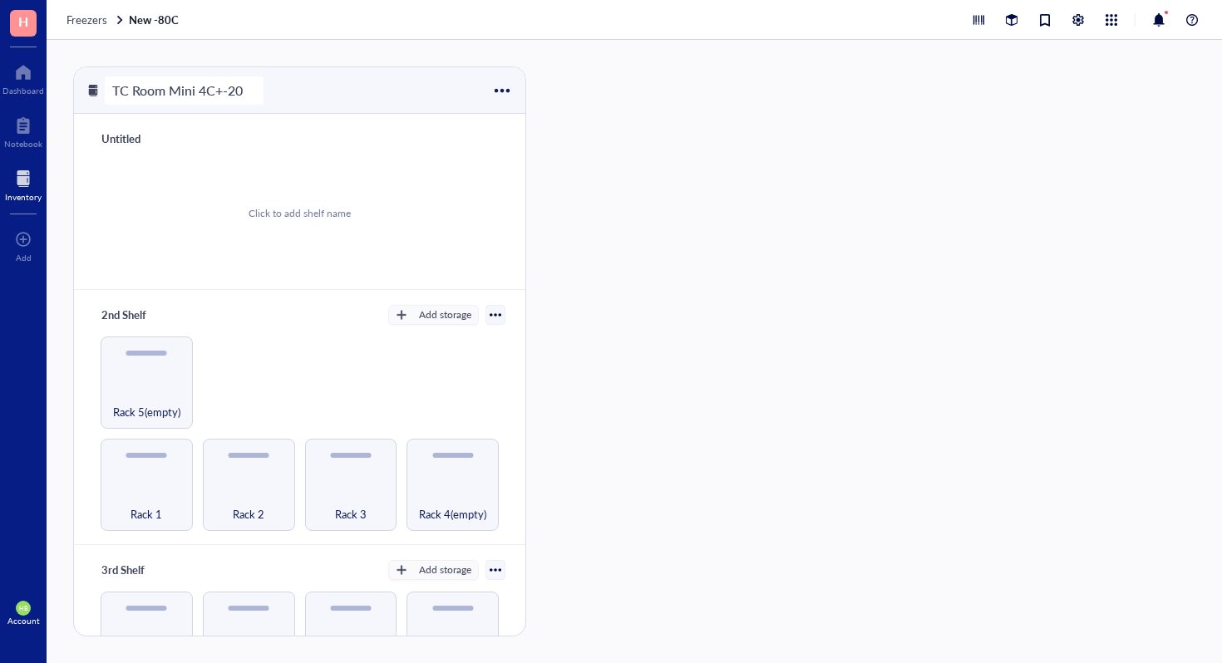
type input "TC Room Mini 4C+-20C"
click at [218, 224] on div "Click to add shelf name" at bounding box center [300, 213] width 412 height 126
click at [227, 87] on div "TC Room Mini 4C+-20C" at bounding box center [182, 90] width 155 height 28
click at [225, 86] on input "TC Room Mini 4C+-20C" at bounding box center [188, 90] width 165 height 27
click at [223, 86] on input "TC Room Mini 4C+-20C" at bounding box center [188, 90] width 165 height 27
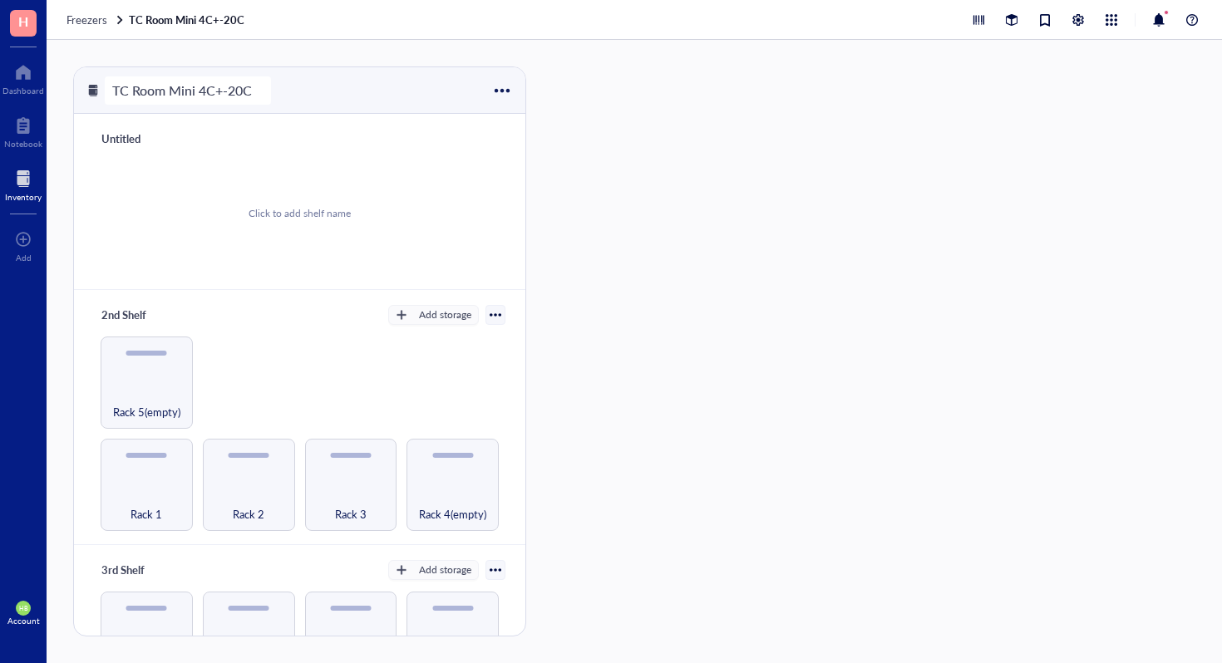
type input "TC Room Mini 4C+ -20C"
click at [135, 149] on div "Untitled" at bounding box center [144, 138] width 100 height 23
click at [501, 86] on div at bounding box center [502, 90] width 24 height 24
click at [530, 151] on div "Settings" at bounding box center [524, 145] width 39 height 15
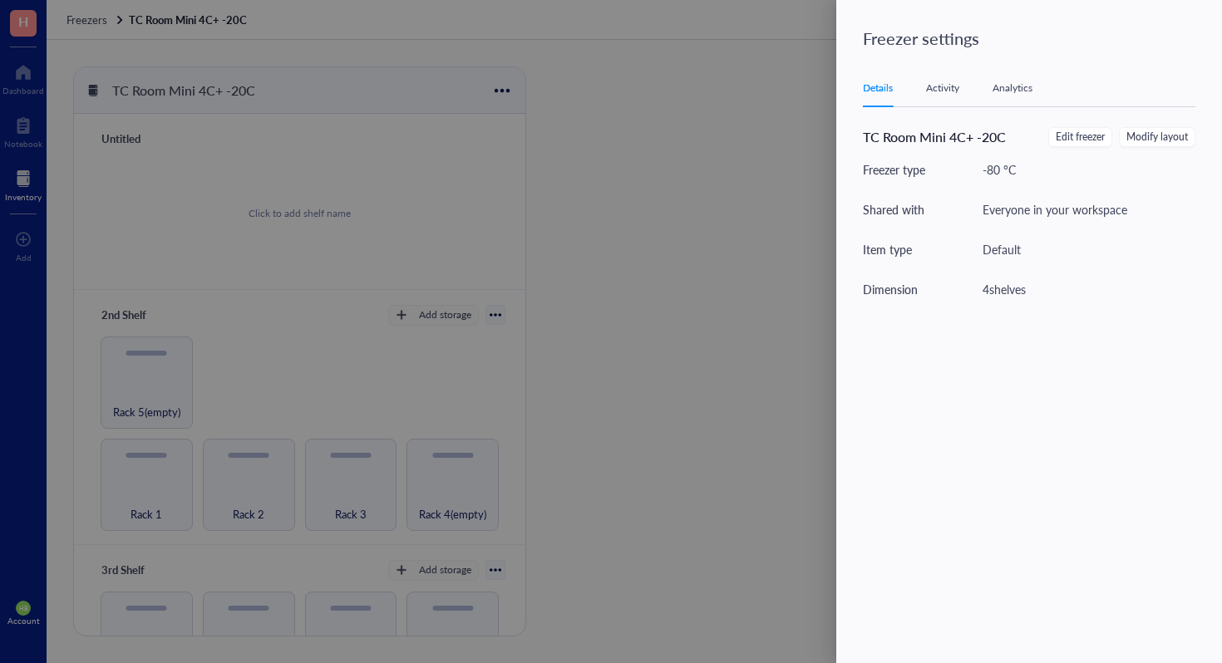
click at [934, 114] on div "Details Activity Analytics TC Room Mini 4C+ -20C Edit freezer Modify layout Fre…" at bounding box center [1039, 339] width 352 height 538
click at [1067, 136] on span "Edit freezer" at bounding box center [1080, 138] width 49 height 16
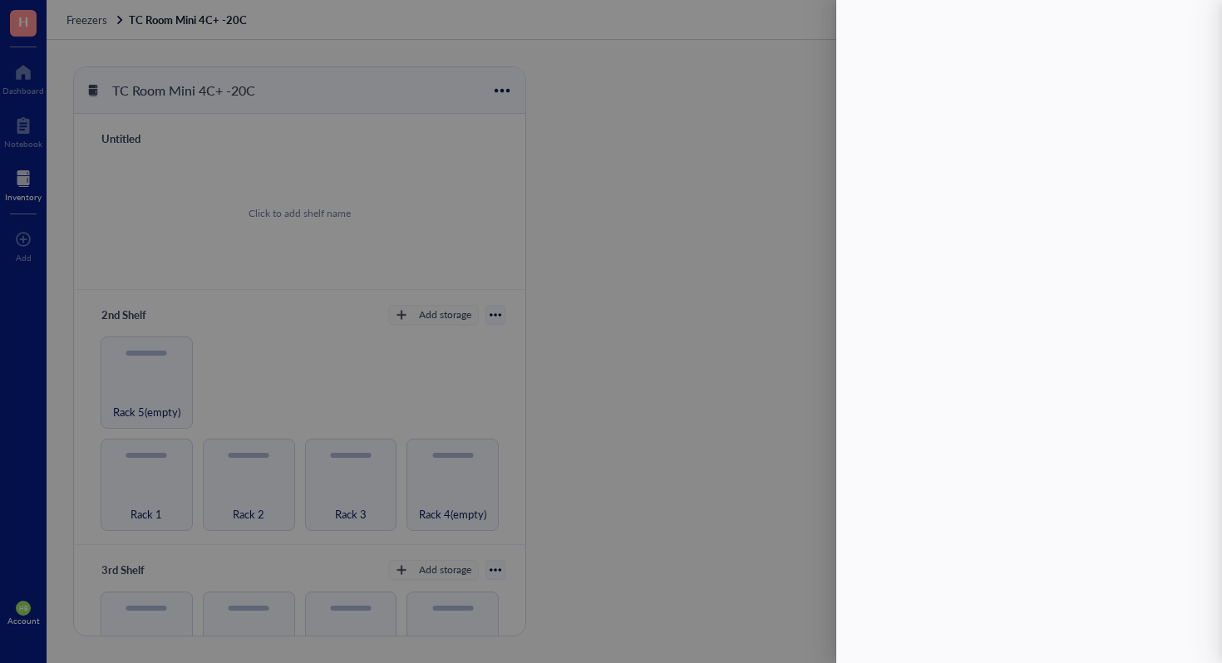
type textarea "Keep everyone on the same page"
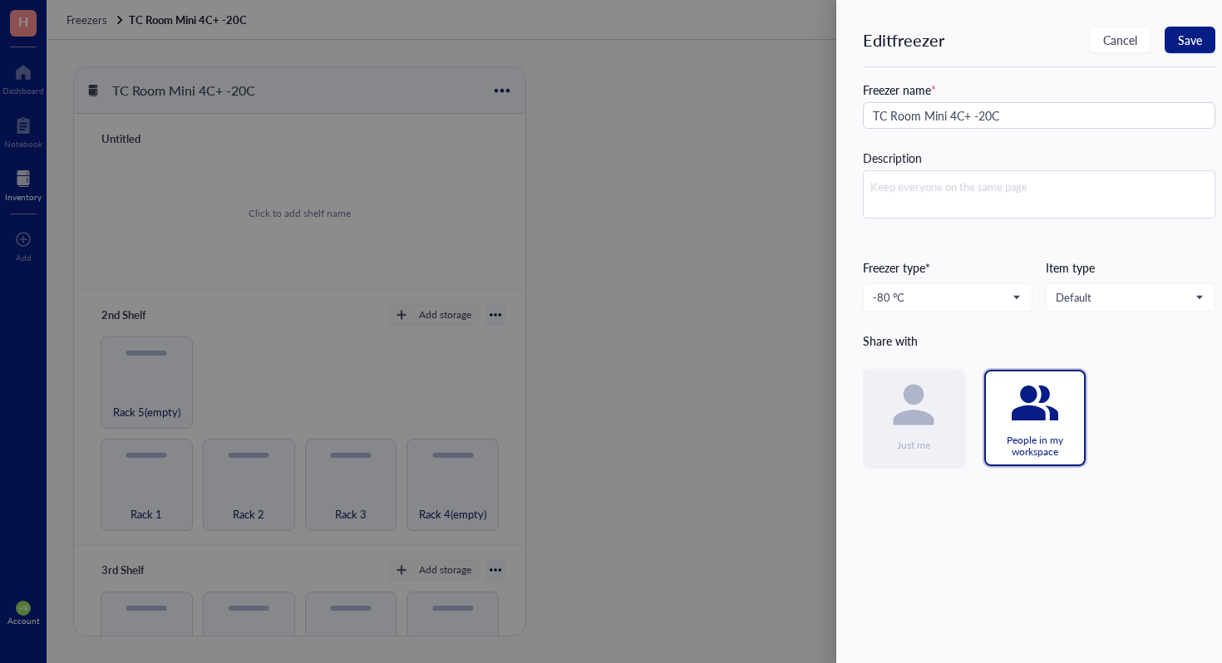
click at [792, 75] on div at bounding box center [611, 331] width 1222 height 663
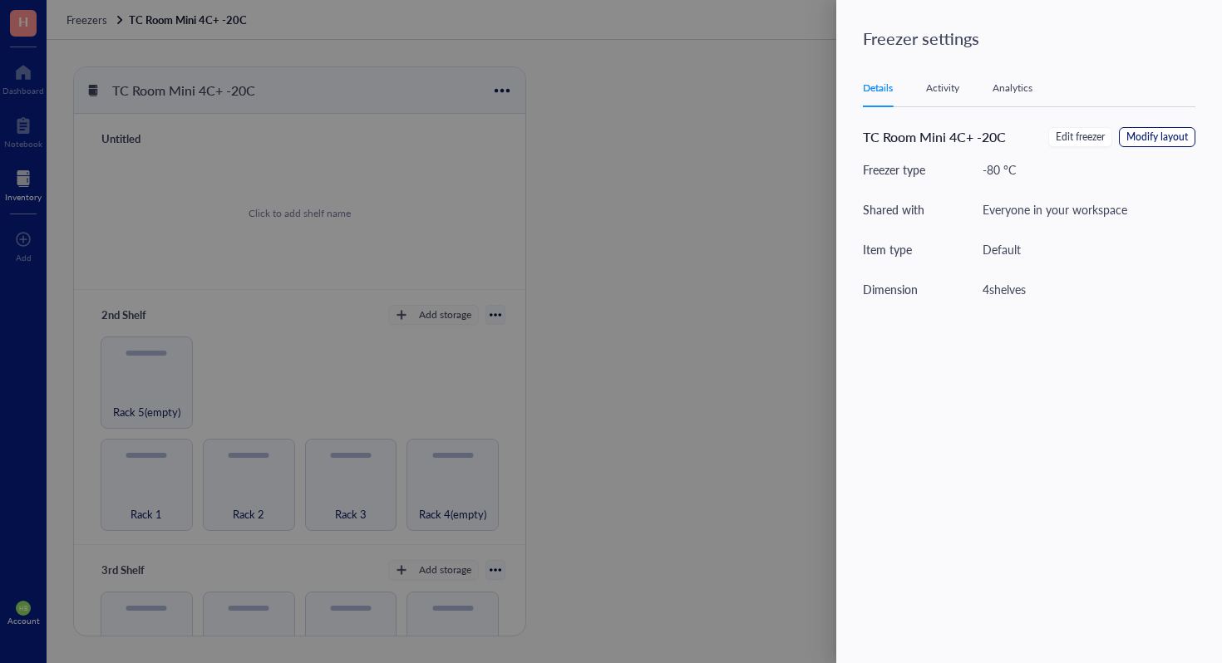
click at [1133, 134] on span "Modify layout" at bounding box center [1157, 138] width 62 height 16
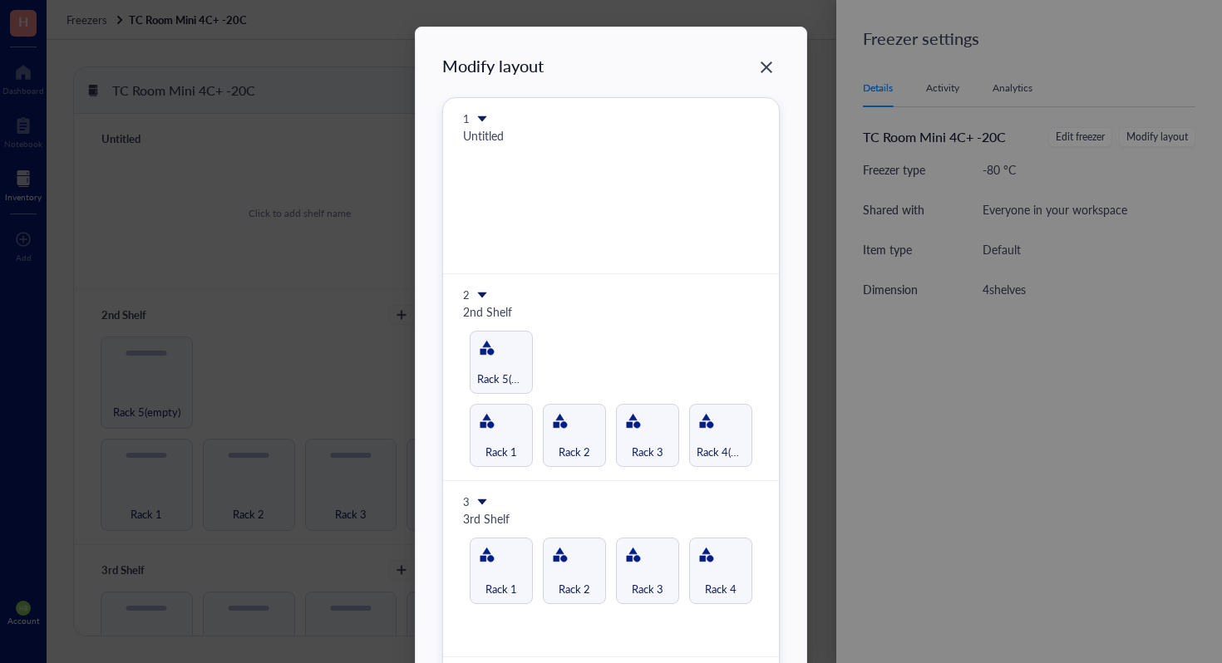
click at [480, 121] on icon at bounding box center [482, 119] width 12 height 12
click at [574, 132] on li "Insert 1 above" at bounding box center [533, 143] width 116 height 27
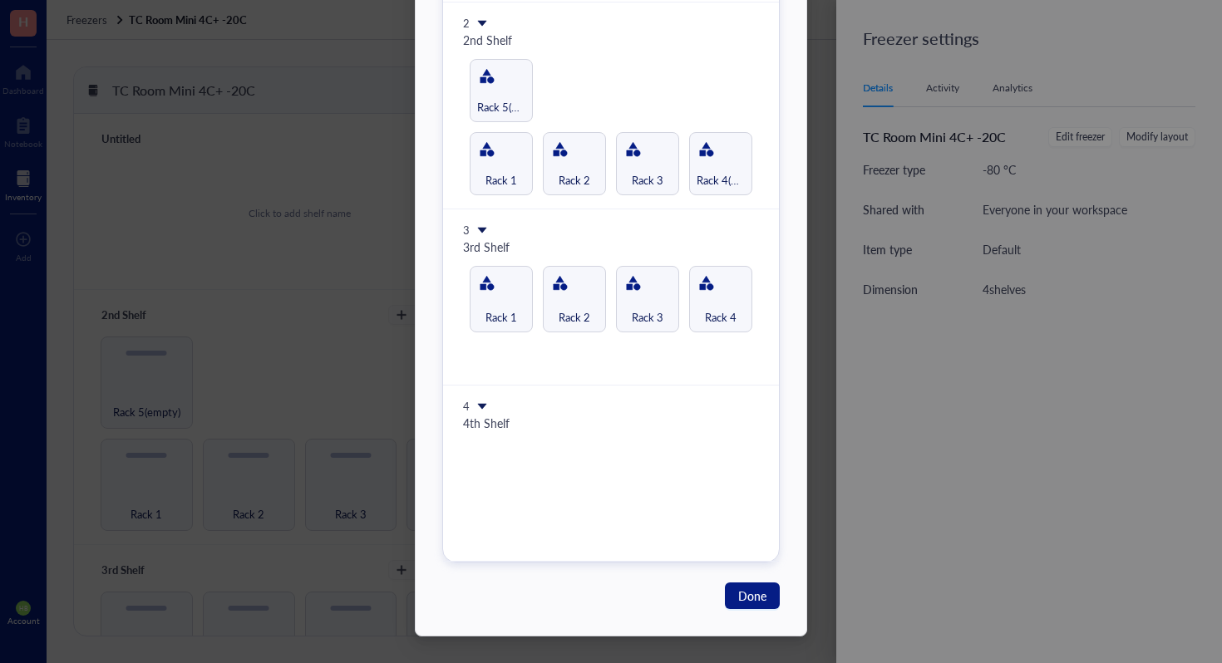
click at [481, 405] on icon at bounding box center [482, 407] width 9 height 6
click at [519, 457] on span "Insert 1 below" at bounding box center [532, 457] width 95 height 18
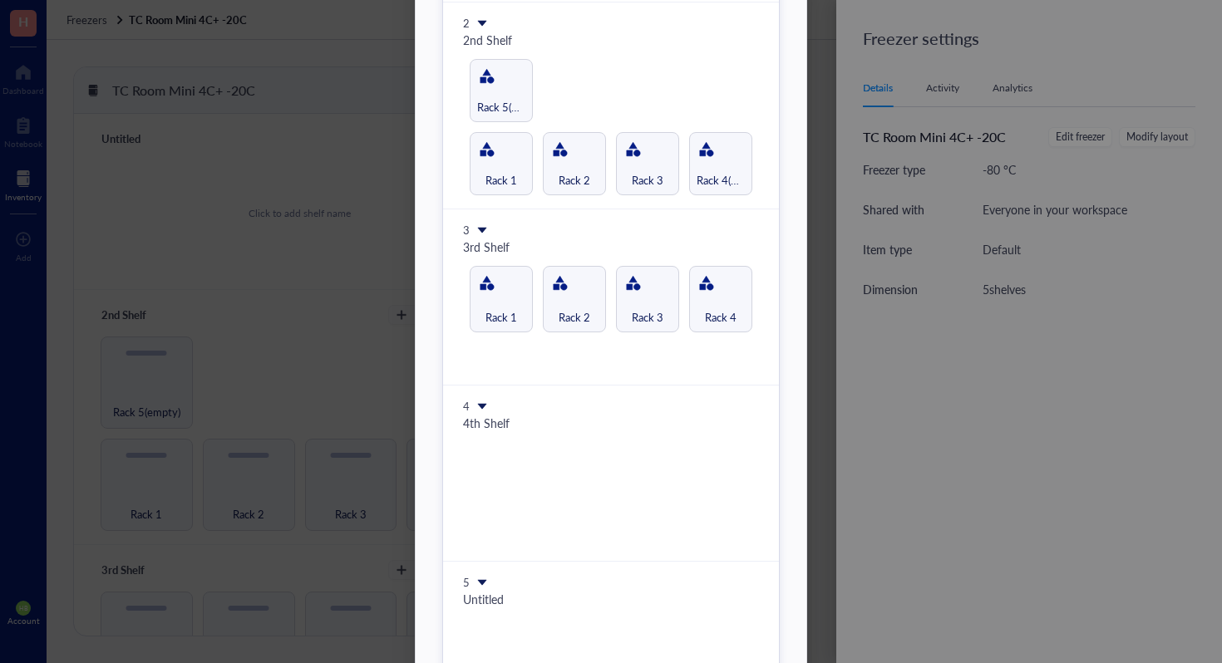
scroll to position [448, 0]
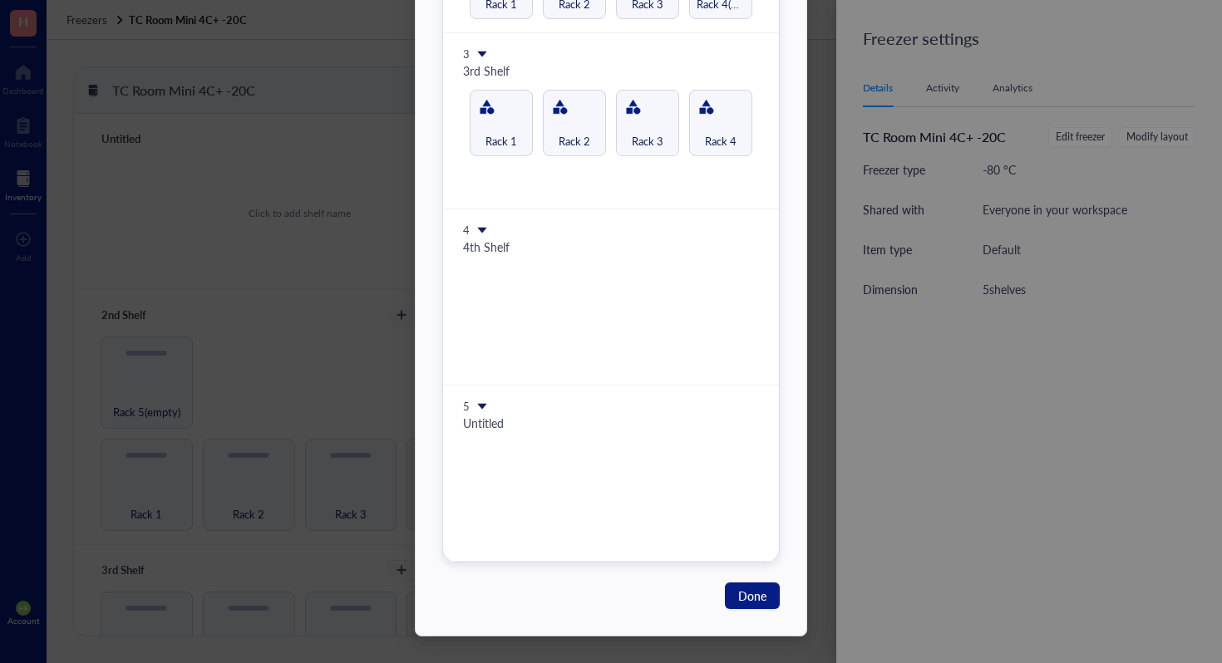
click at [476, 407] on icon at bounding box center [482, 407] width 12 height 12
click at [509, 465] on span "Insert 1 below" at bounding box center [532, 457] width 95 height 18
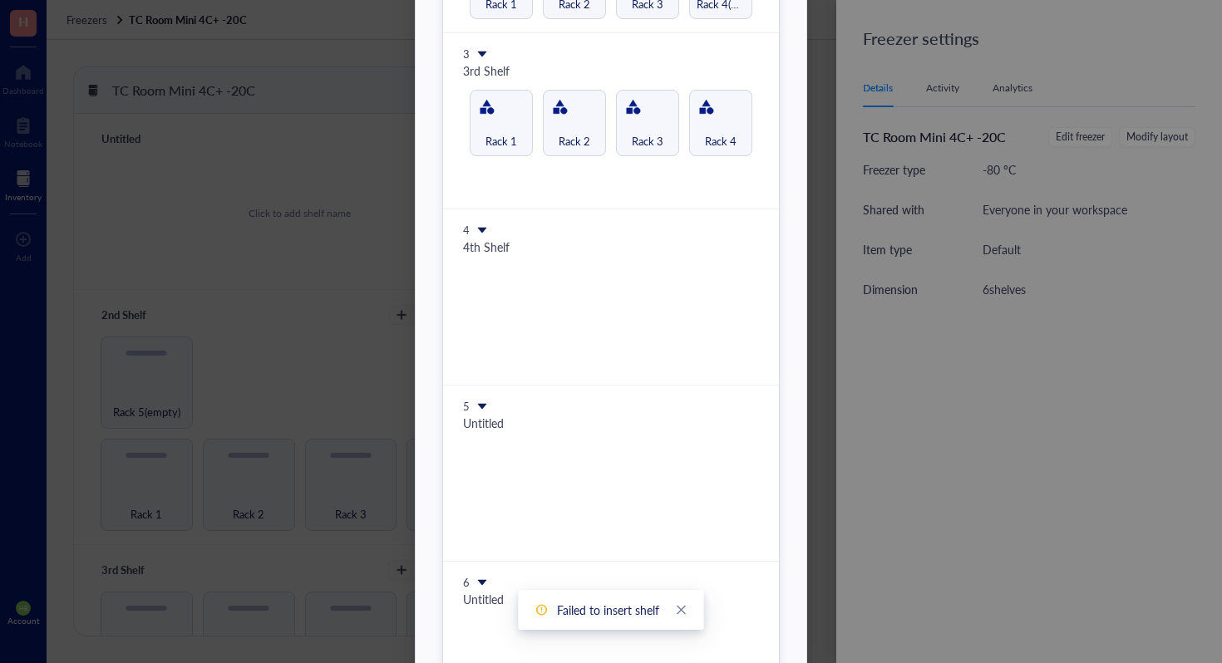
scroll to position [624, 0]
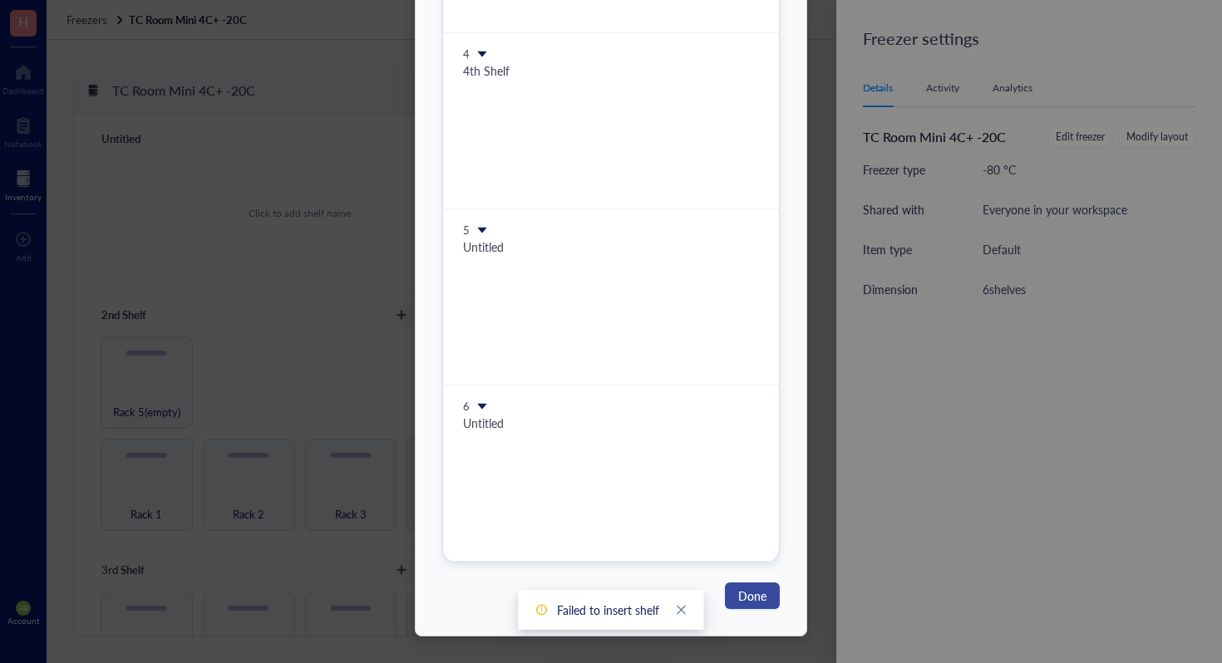
click at [757, 588] on span "Done" at bounding box center [752, 596] width 28 height 18
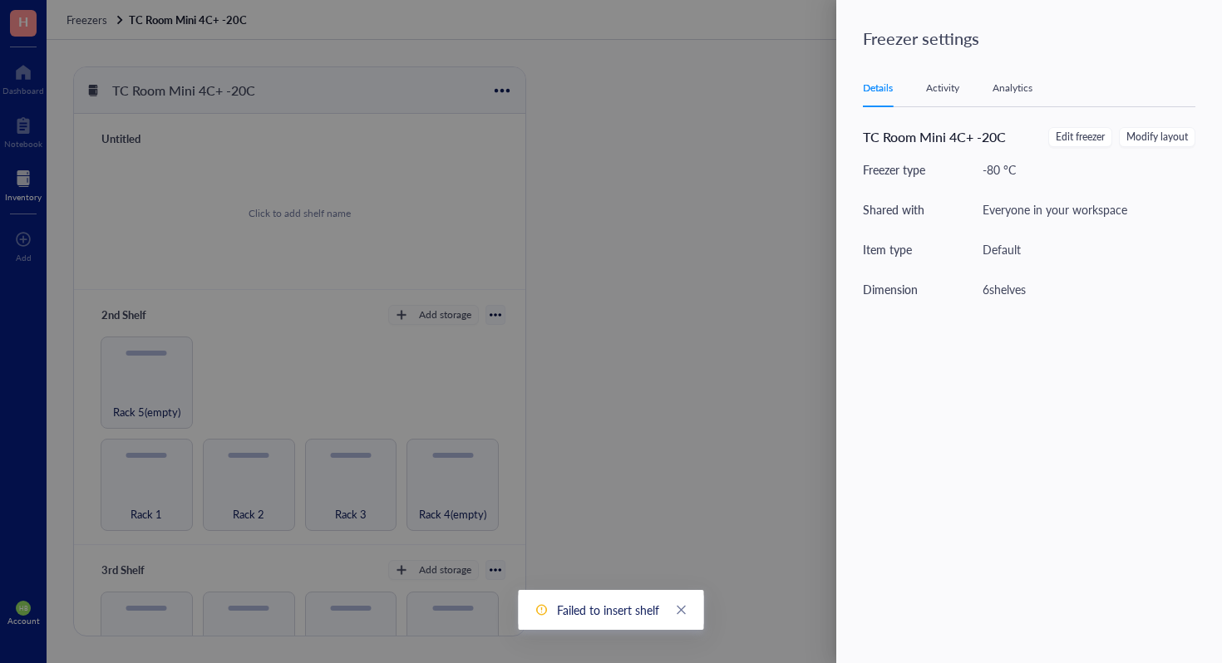
scroll to position [0, 0]
click at [569, 151] on div at bounding box center [611, 331] width 1222 height 663
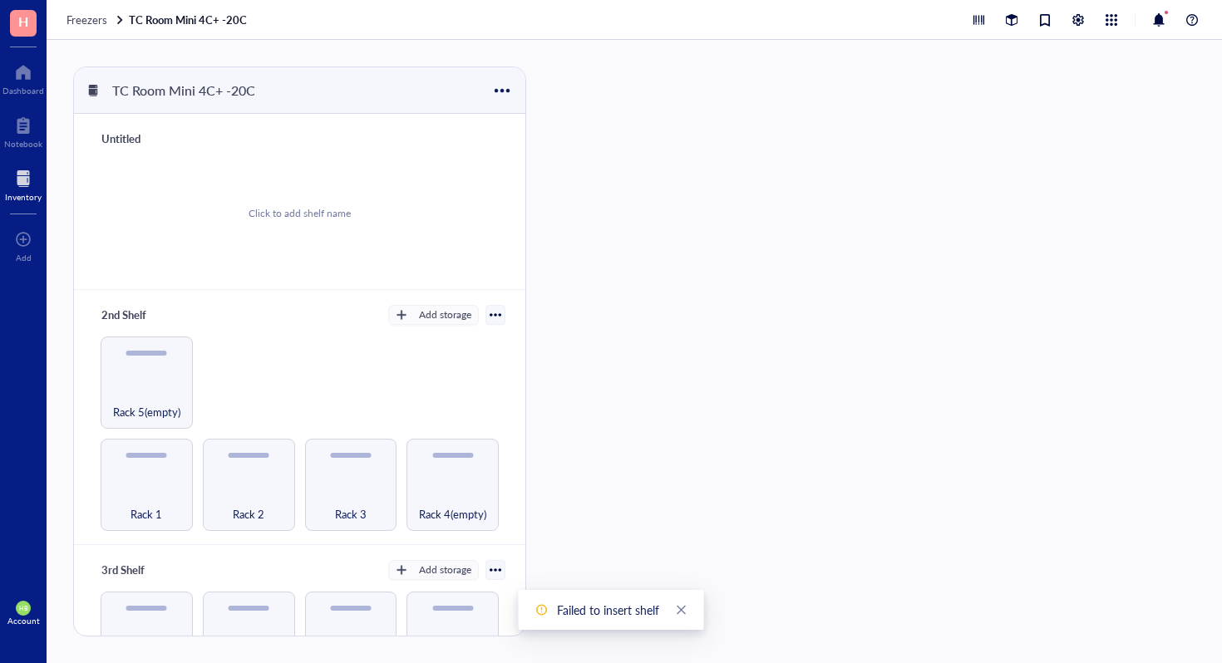
click at [112, 141] on div "Untitled" at bounding box center [144, 138] width 100 height 23
type input "Mini 4C #4 Shelves 3+4"
click at [278, 232] on div "Click to add shelf name" at bounding box center [300, 213] width 412 height 126
click at [274, 200] on div "Click to add shelf name" at bounding box center [300, 213] width 412 height 126
click at [419, 133] on div "Add storage" at bounding box center [445, 138] width 52 height 15
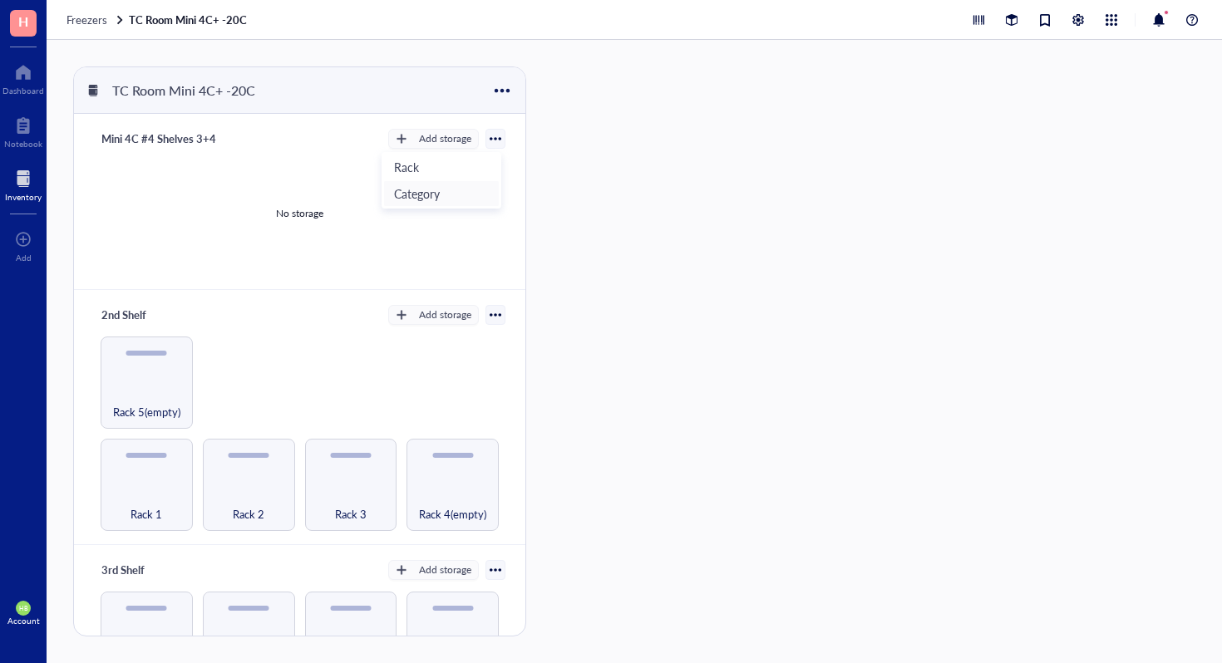
click at [431, 185] on span "Category" at bounding box center [441, 194] width 95 height 18
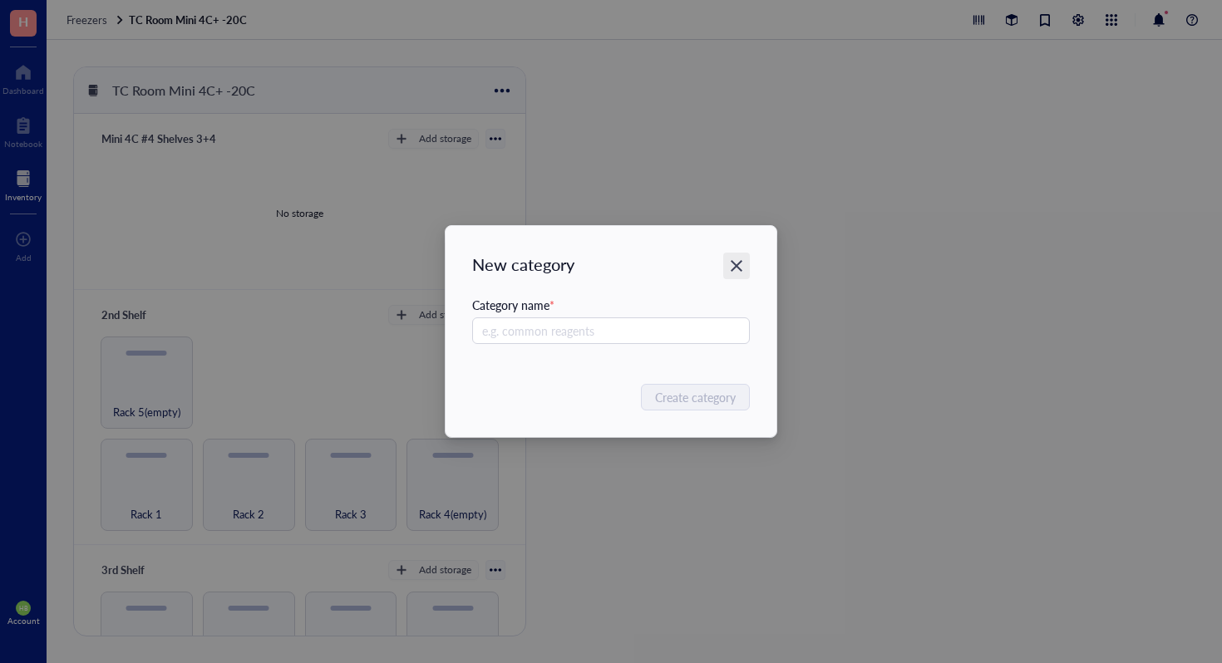
click at [741, 269] on icon "Close" at bounding box center [737, 266] width 12 height 12
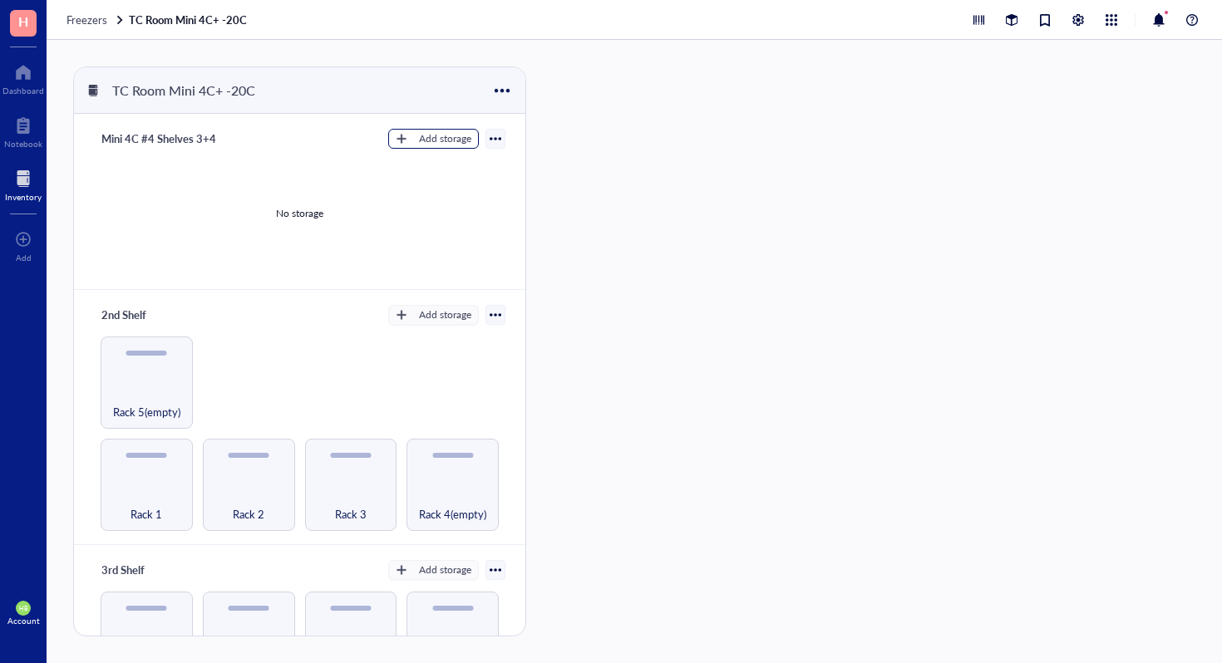
click at [431, 140] on div "Add storage" at bounding box center [445, 138] width 52 height 15
click at [435, 198] on span "Category" at bounding box center [441, 194] width 95 height 18
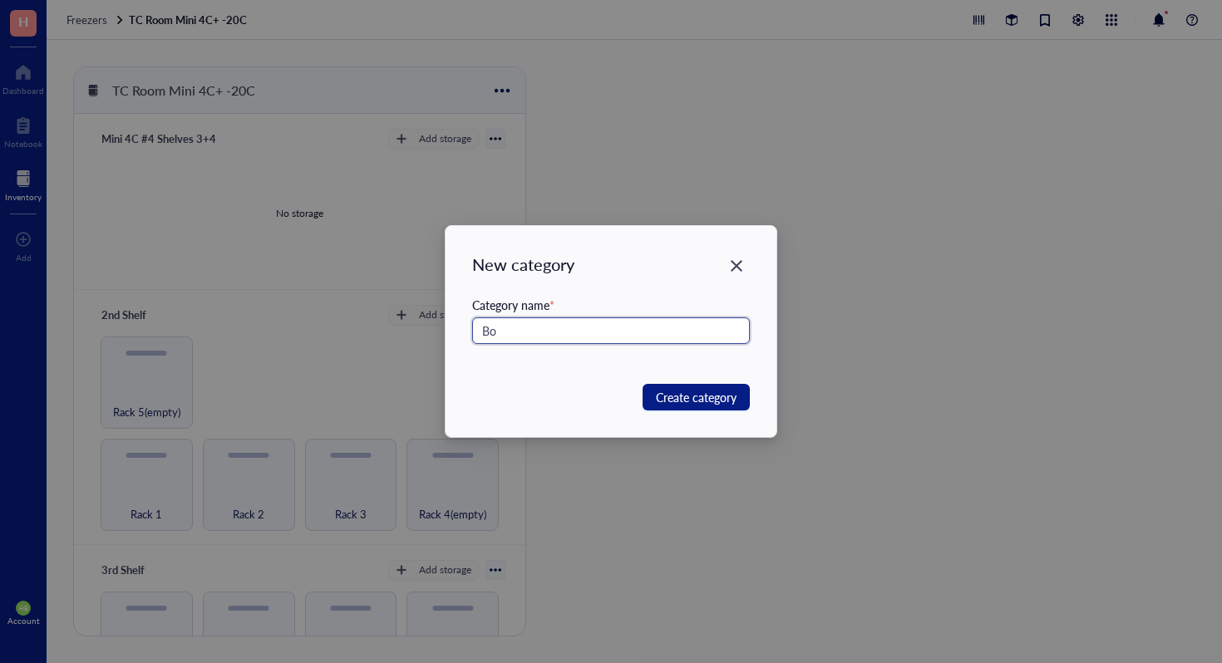
type input "B"
type input "Misc"
click at [727, 409] on button "Create category" at bounding box center [696, 397] width 107 height 27
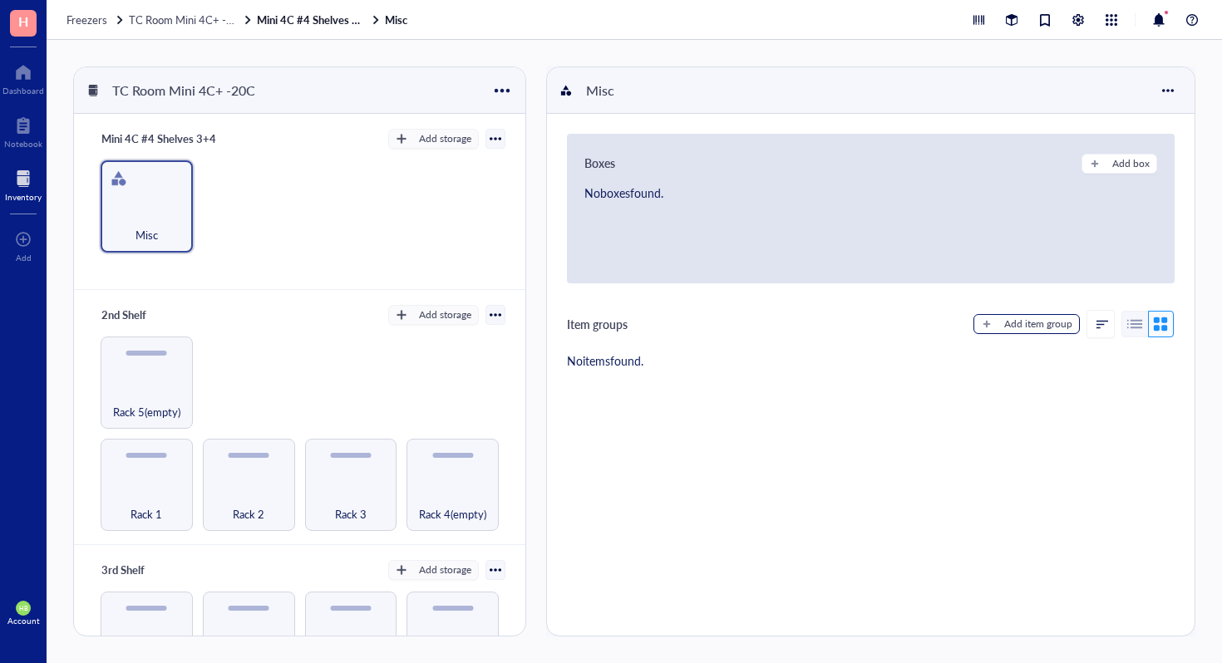
click at [1012, 318] on div "Add item group" at bounding box center [1038, 324] width 68 height 15
type textarea "Keep everyone on the same page..."
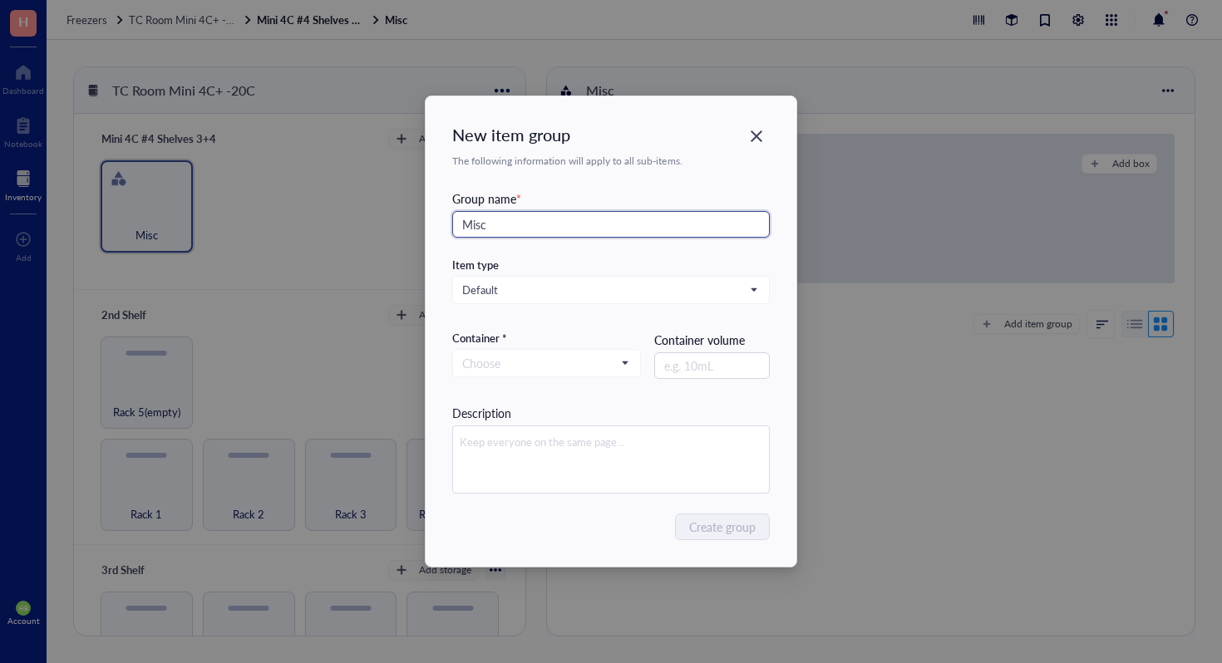
type input "Misc"
click at [594, 380] on div "Container * Choose Container volume" at bounding box center [611, 367] width 318 height 73
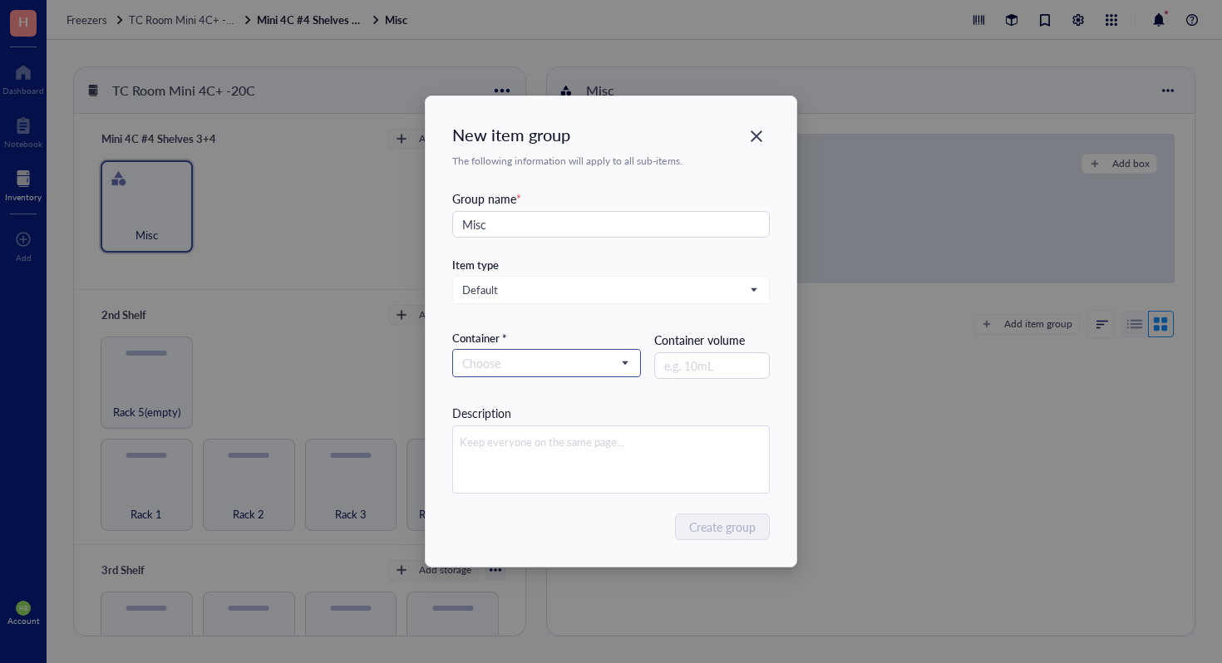
click at [594, 362] on input "search" at bounding box center [539, 363] width 154 height 25
click at [584, 416] on div "Container" at bounding box center [546, 420] width 167 height 18
click at [703, 530] on span "Create group" at bounding box center [723, 527] width 67 height 18
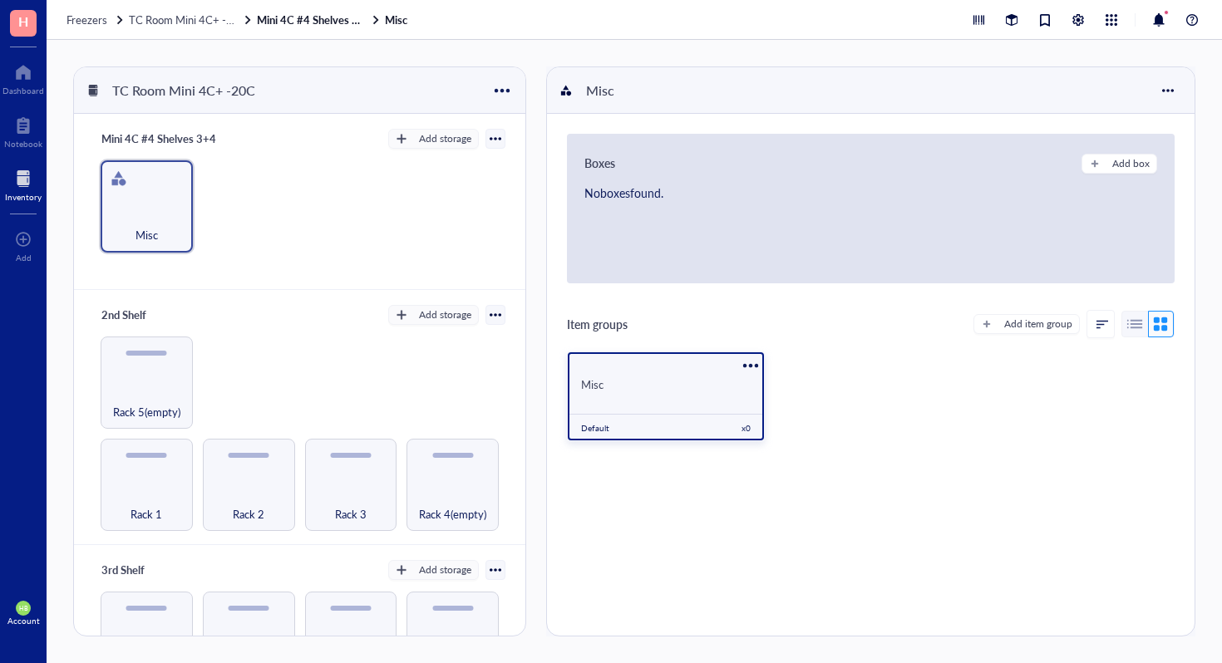
click at [625, 384] on div "Misc" at bounding box center [666, 384] width 170 height 15
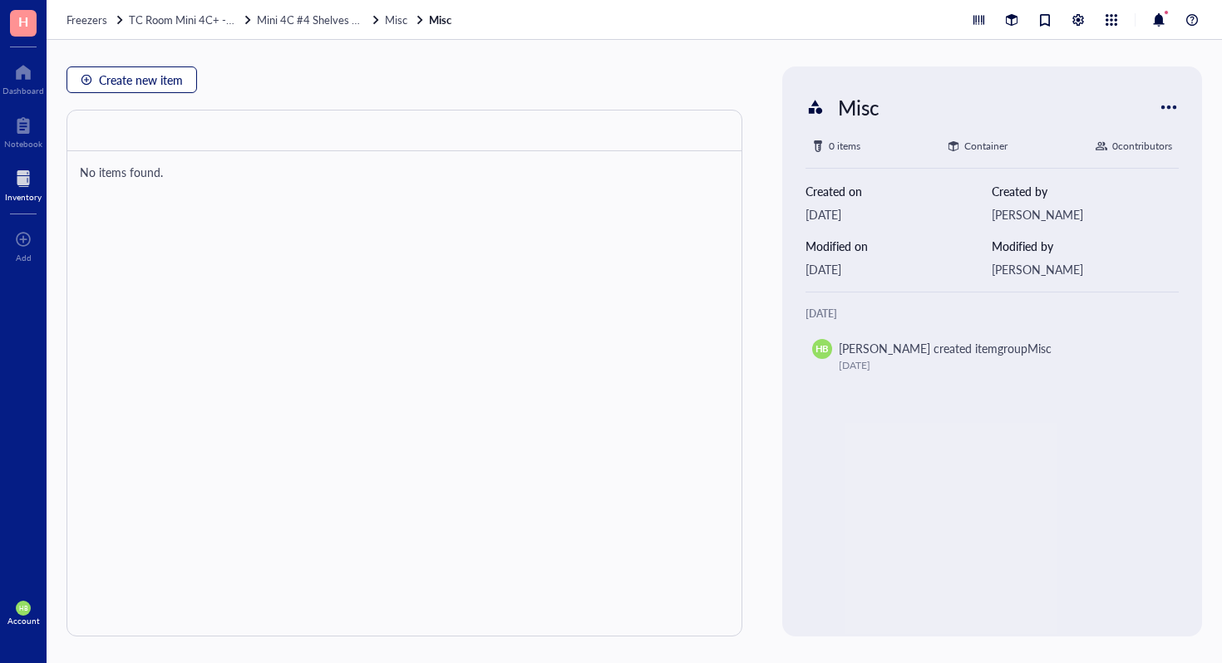
click at [138, 79] on span "Create new item" at bounding box center [141, 79] width 84 height 13
type textarea "Keep everyone on the same page…"
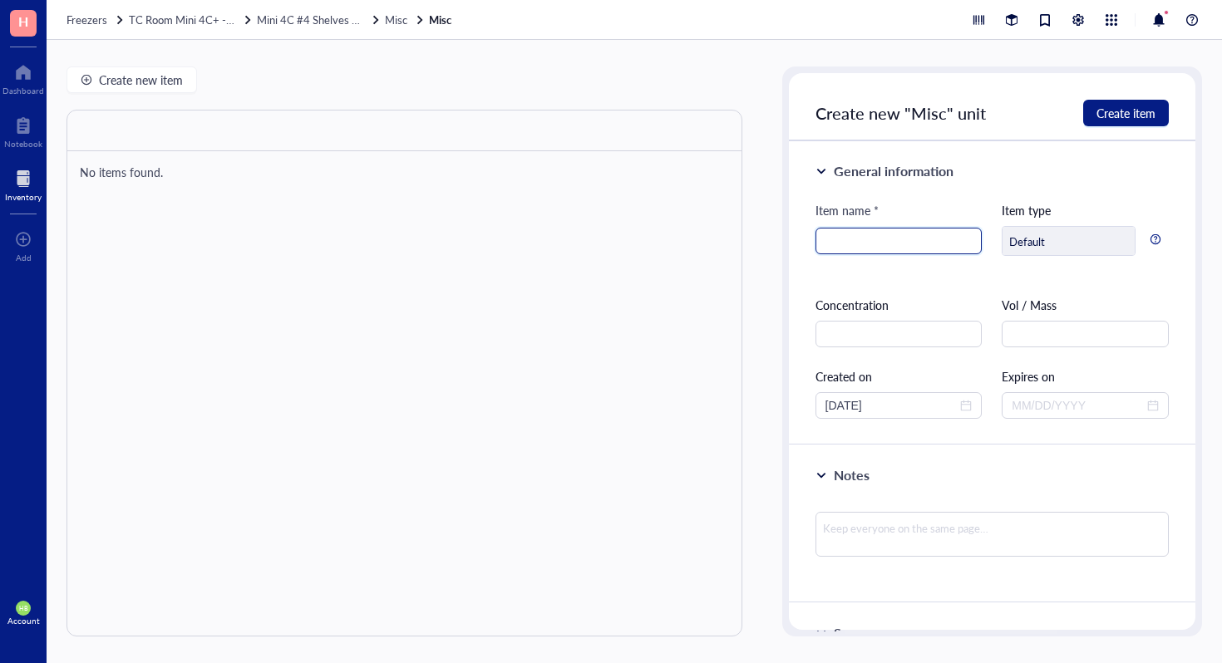
click at [850, 249] on input "search" at bounding box center [898, 241] width 147 height 25
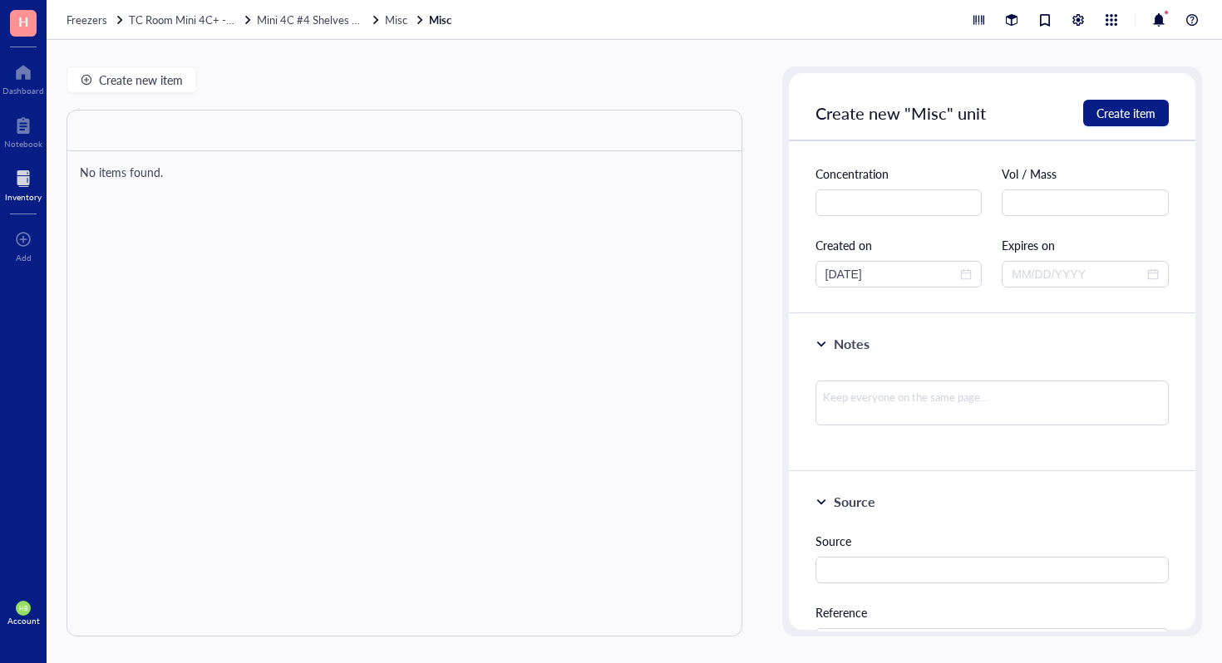
scroll to position [271, 0]
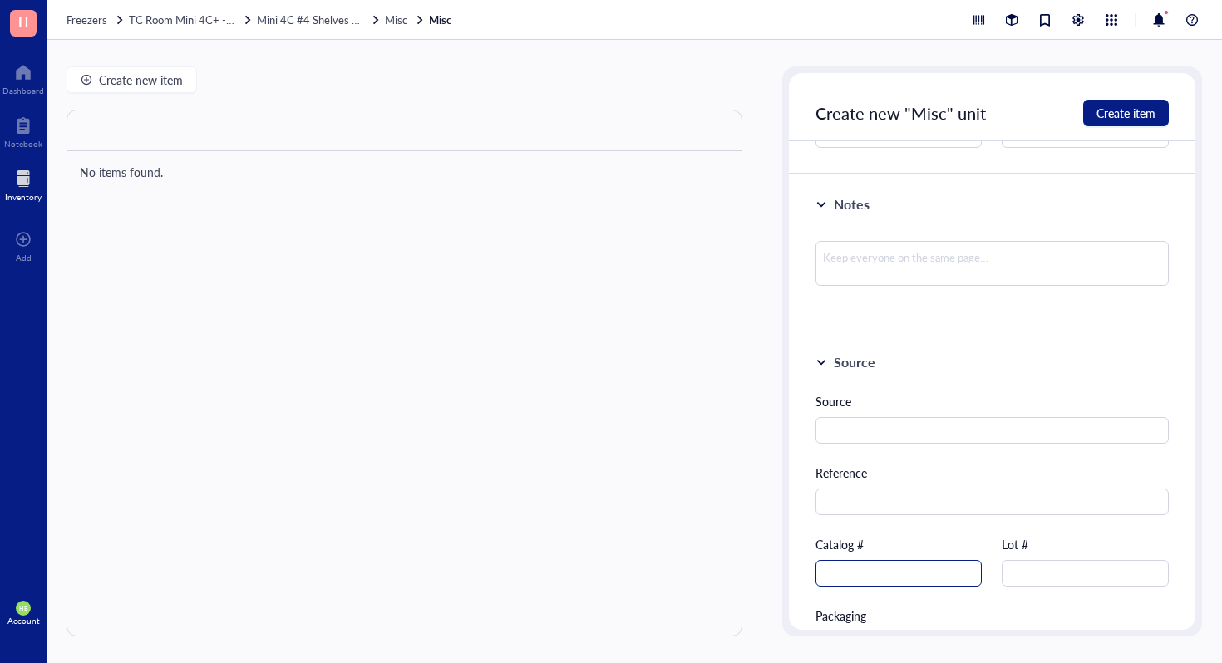
type input "Lympholyte M"
click at [848, 575] on input "text" at bounding box center [899, 573] width 167 height 27
type input "CL5030"
click at [1122, 126] on button "Create item" at bounding box center [1126, 113] width 86 height 27
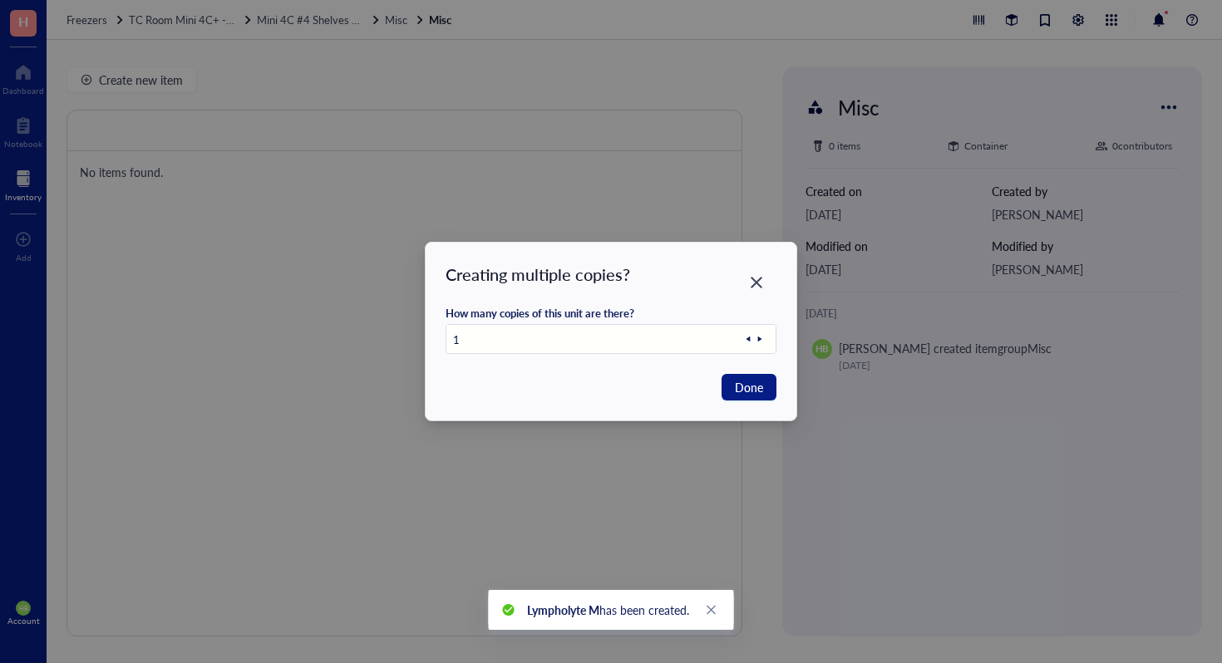
click at [1122, 113] on div "Creating multiple copies? How many copies of this unit are there? 1 Done" at bounding box center [611, 331] width 1222 height 663
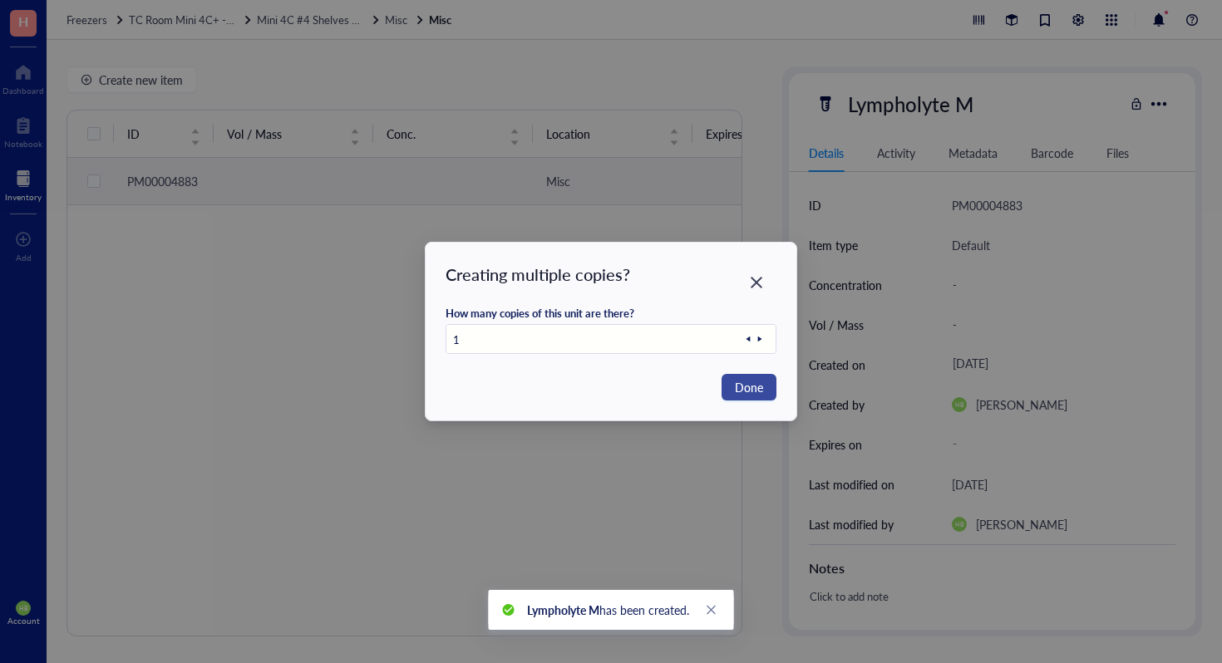
click at [742, 379] on span "Done" at bounding box center [749, 387] width 28 height 18
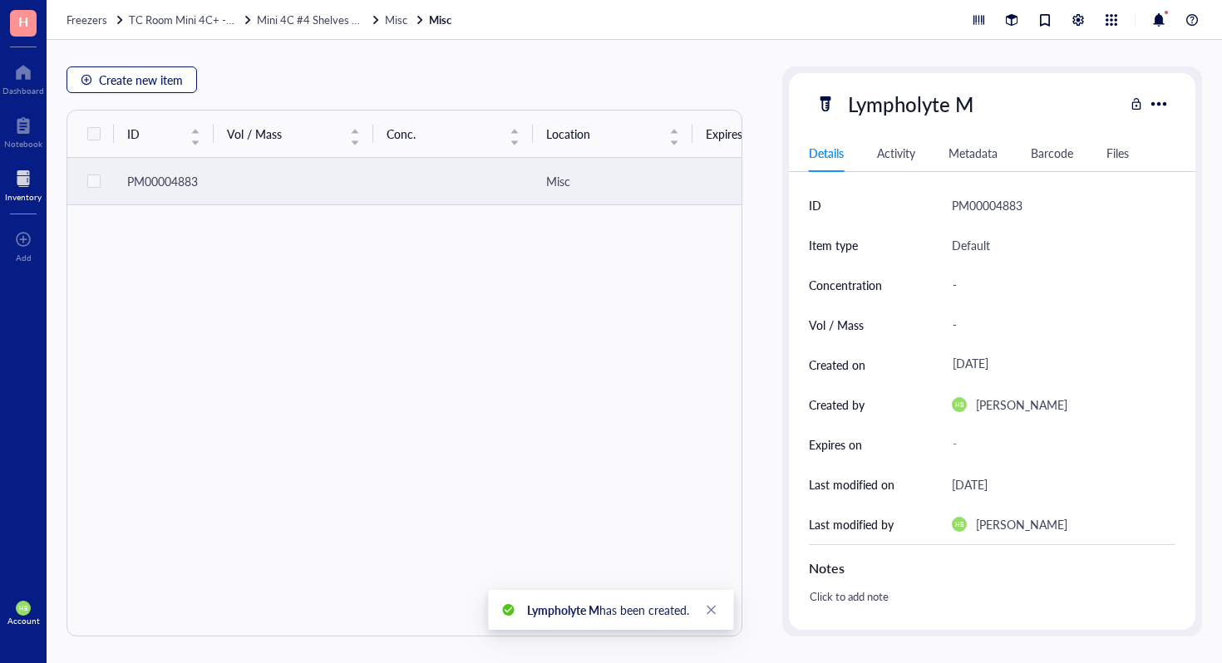
click at [183, 78] on button "Create new item" at bounding box center [132, 80] width 131 height 27
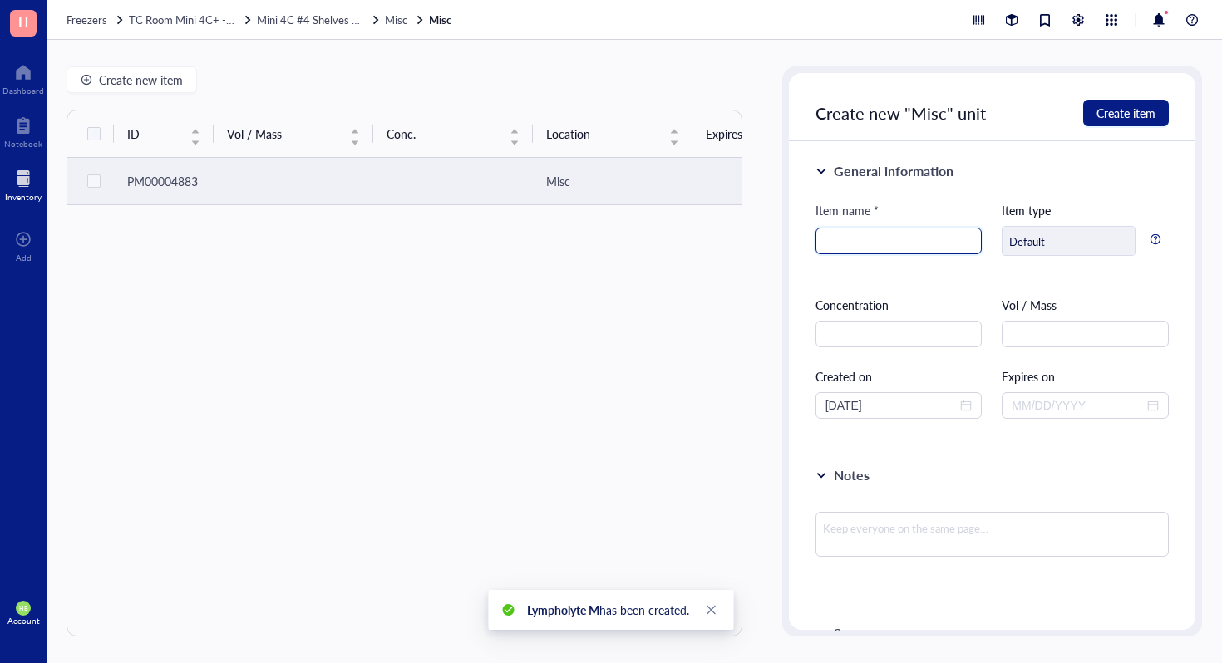
click at [921, 239] on input "search" at bounding box center [898, 241] width 147 height 25
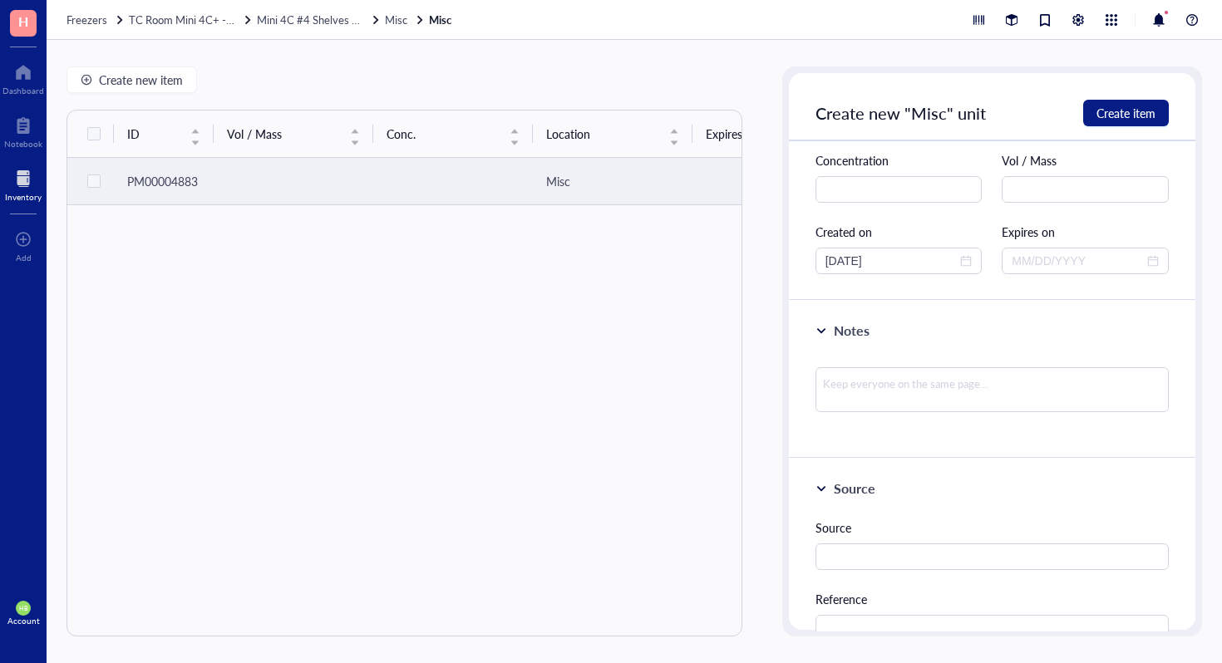
scroll to position [414, 0]
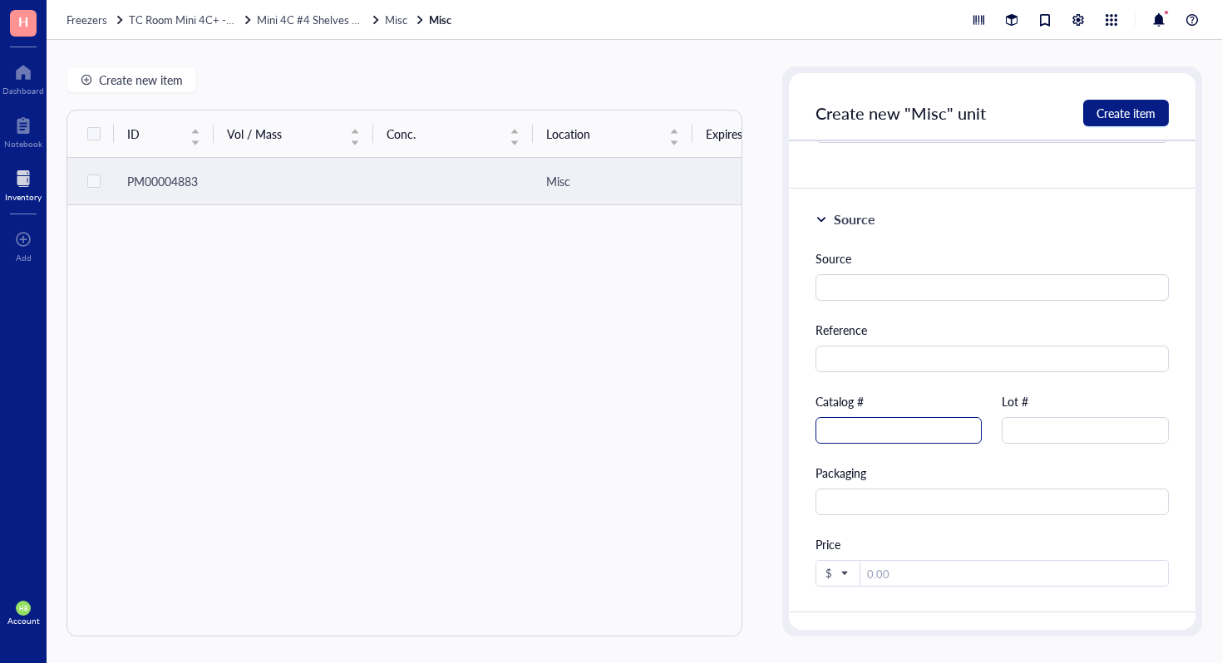
type input "B-27 Supplement (50X)"
click at [900, 433] on input "text" at bounding box center [899, 430] width 167 height 27
type input "17504-044"
click at [1141, 116] on span "Create item" at bounding box center [1126, 112] width 59 height 13
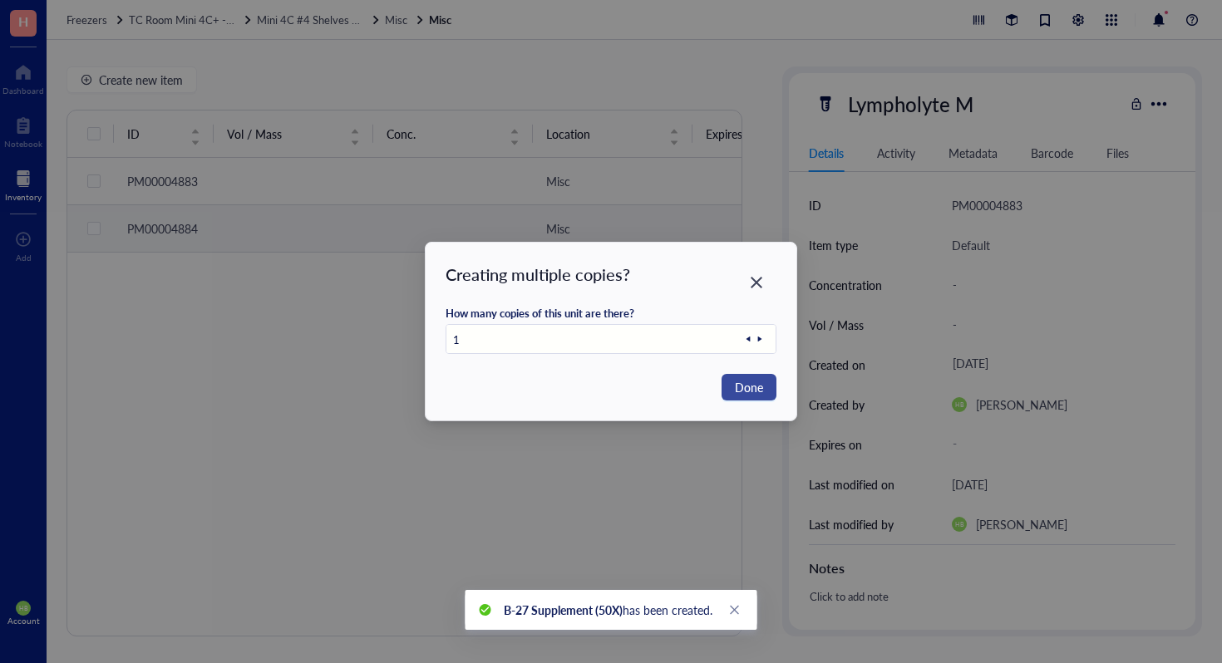
click at [752, 392] on span "Done" at bounding box center [749, 387] width 28 height 18
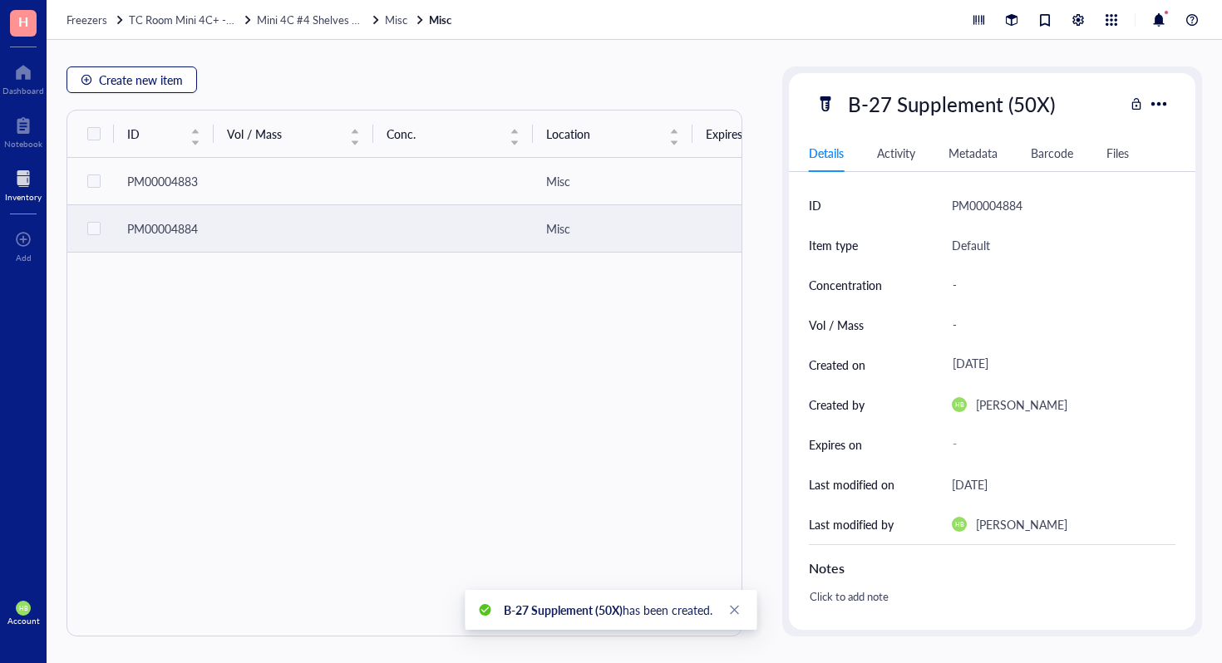
click at [151, 67] on button "Create new item" at bounding box center [132, 80] width 131 height 27
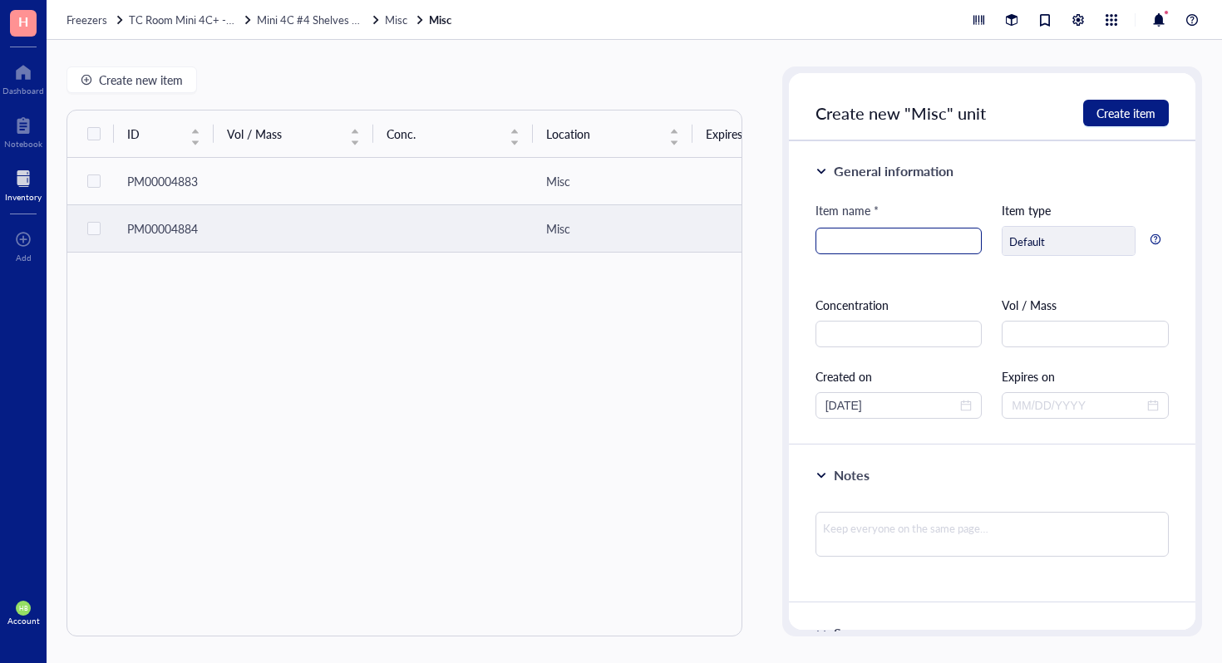
click at [828, 238] on input "search" at bounding box center [898, 241] width 147 height 25
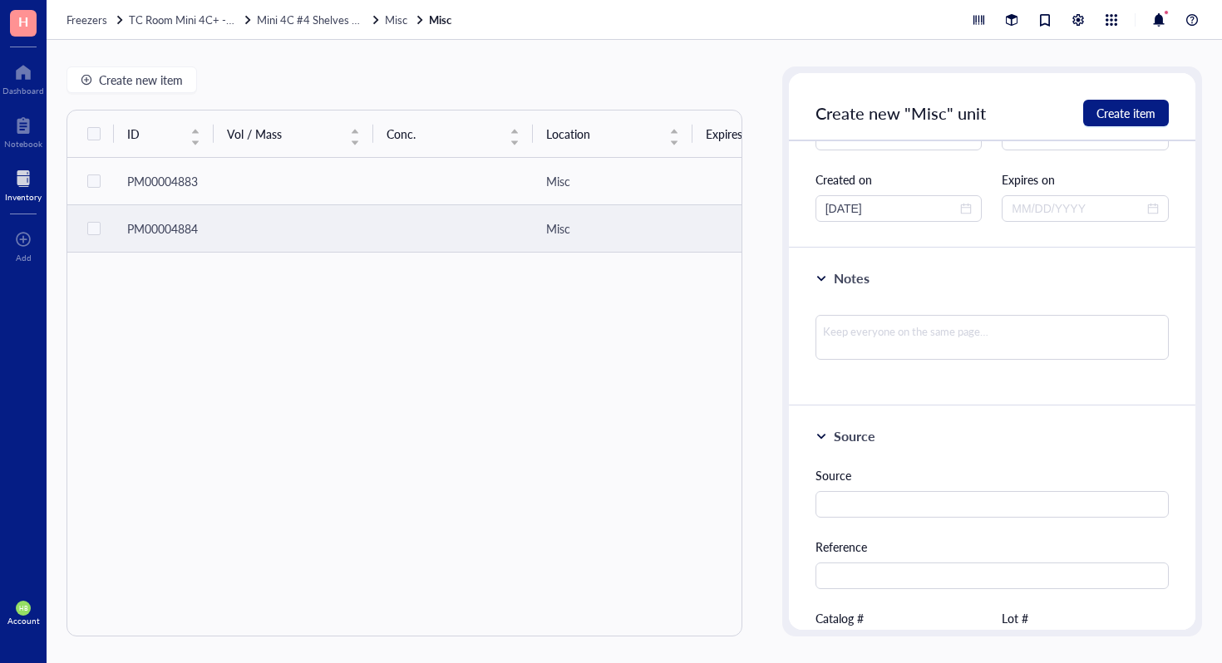
scroll to position [329, 0]
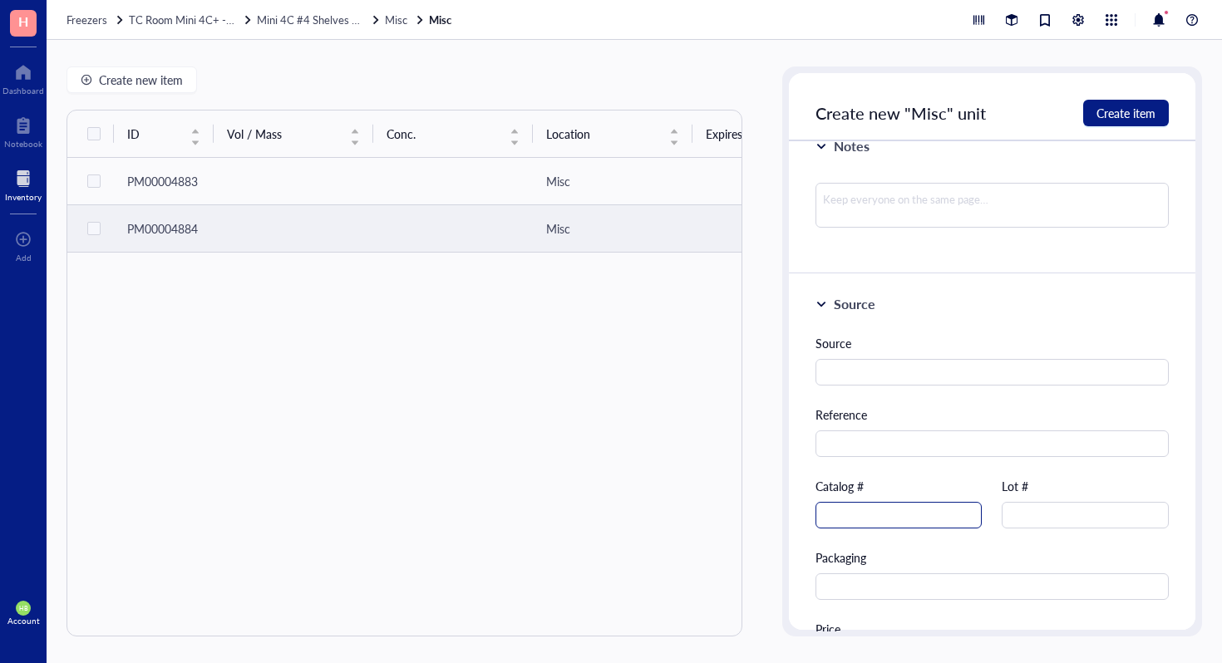
type input "N-2 Supplement (100X)"
click at [873, 518] on input "text" at bounding box center [899, 515] width 167 height 27
type input "17502-048"
click at [1126, 115] on span "Create item" at bounding box center [1126, 112] width 59 height 13
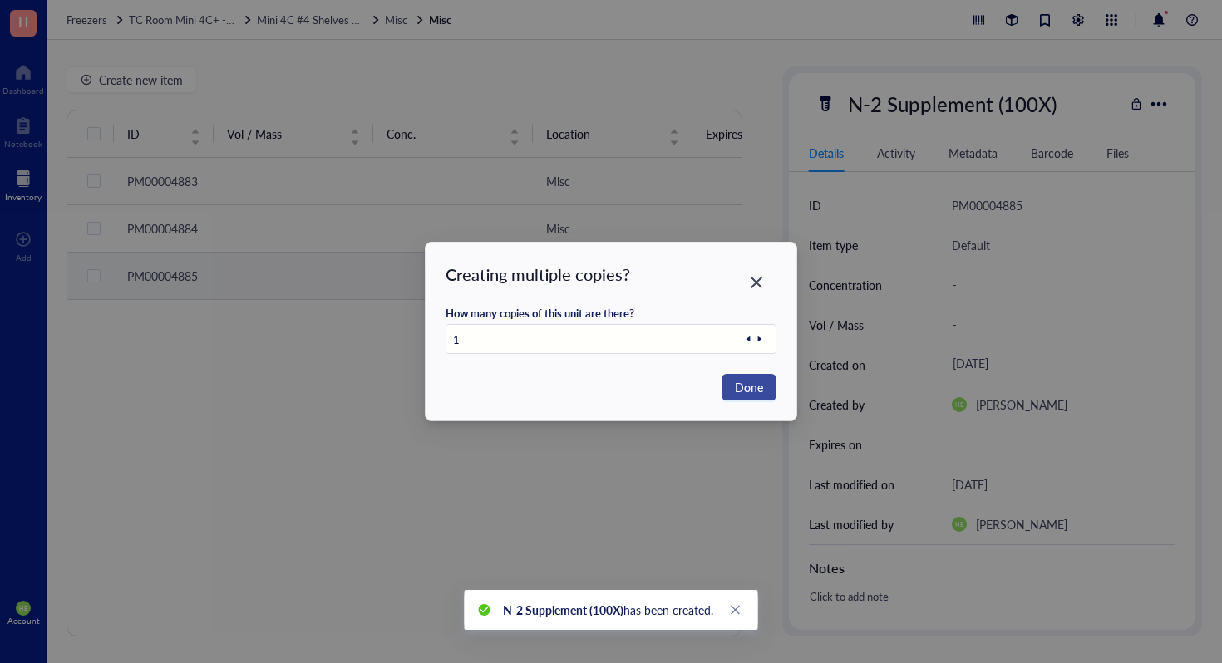
click at [747, 380] on span "Done" at bounding box center [749, 387] width 28 height 18
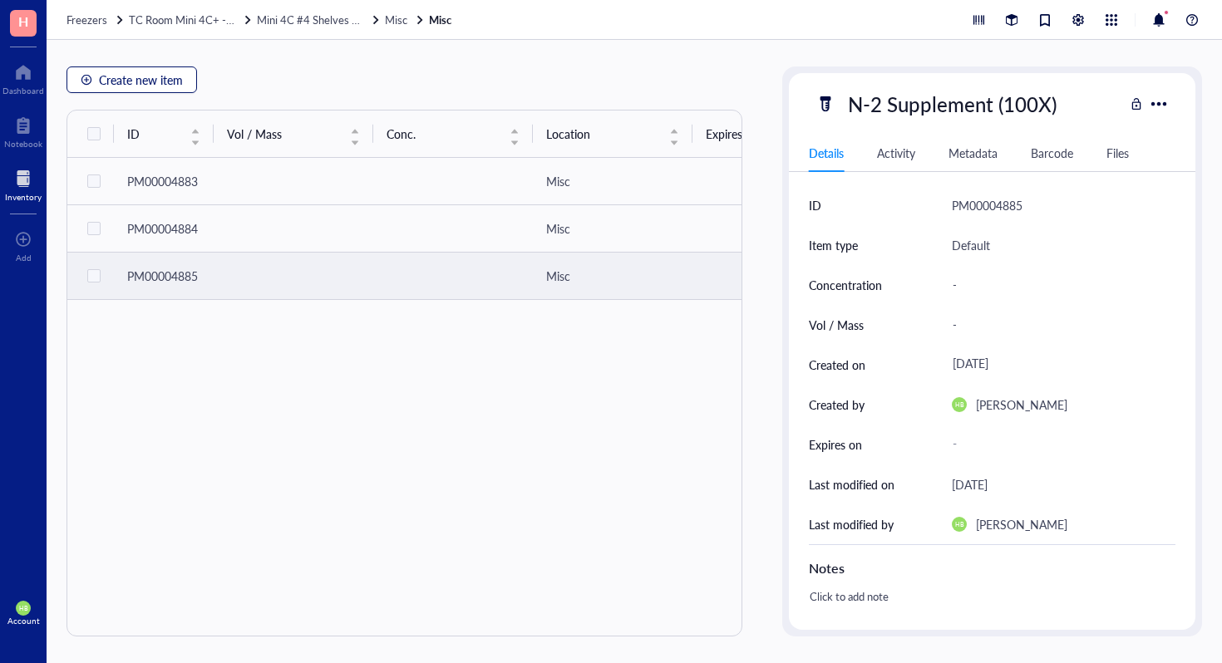
click at [116, 75] on span "Create new item" at bounding box center [141, 79] width 84 height 13
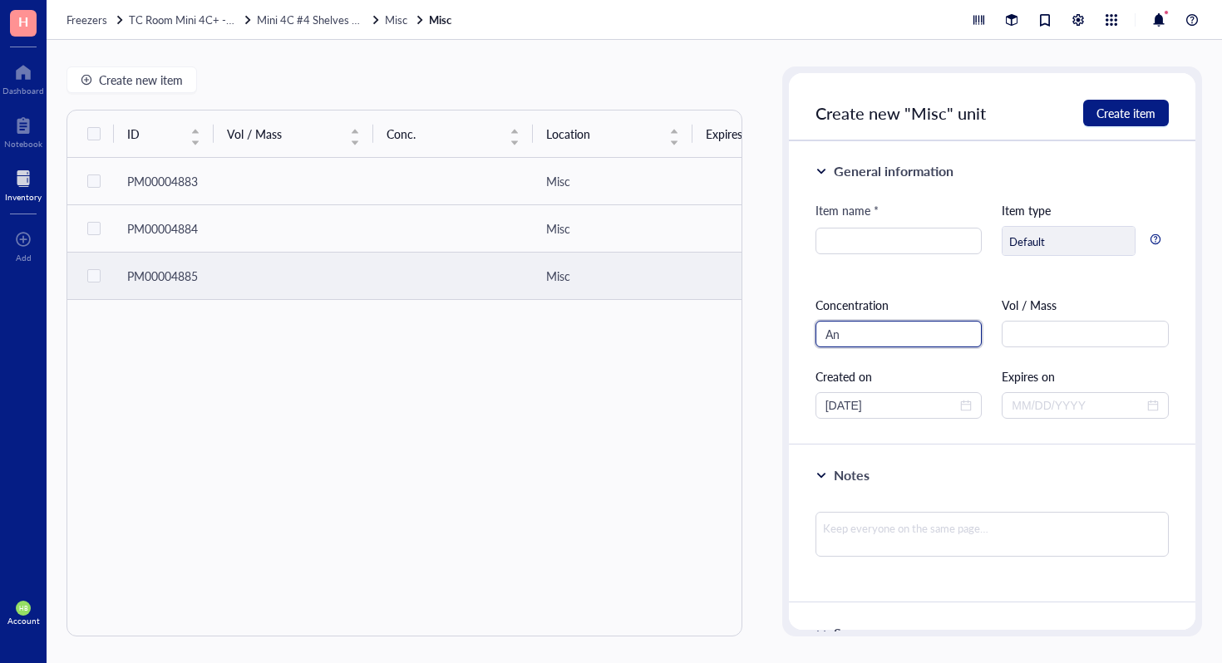
type input "A"
click at [884, 240] on input "search" at bounding box center [898, 241] width 147 height 25
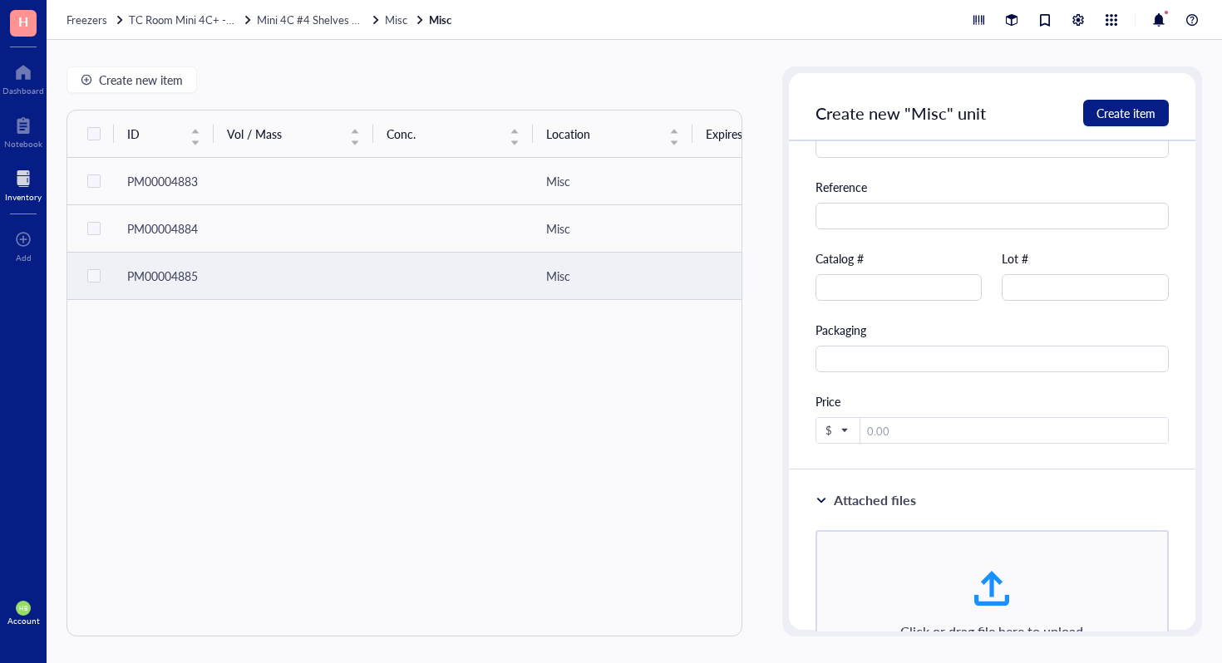
scroll to position [622, 0]
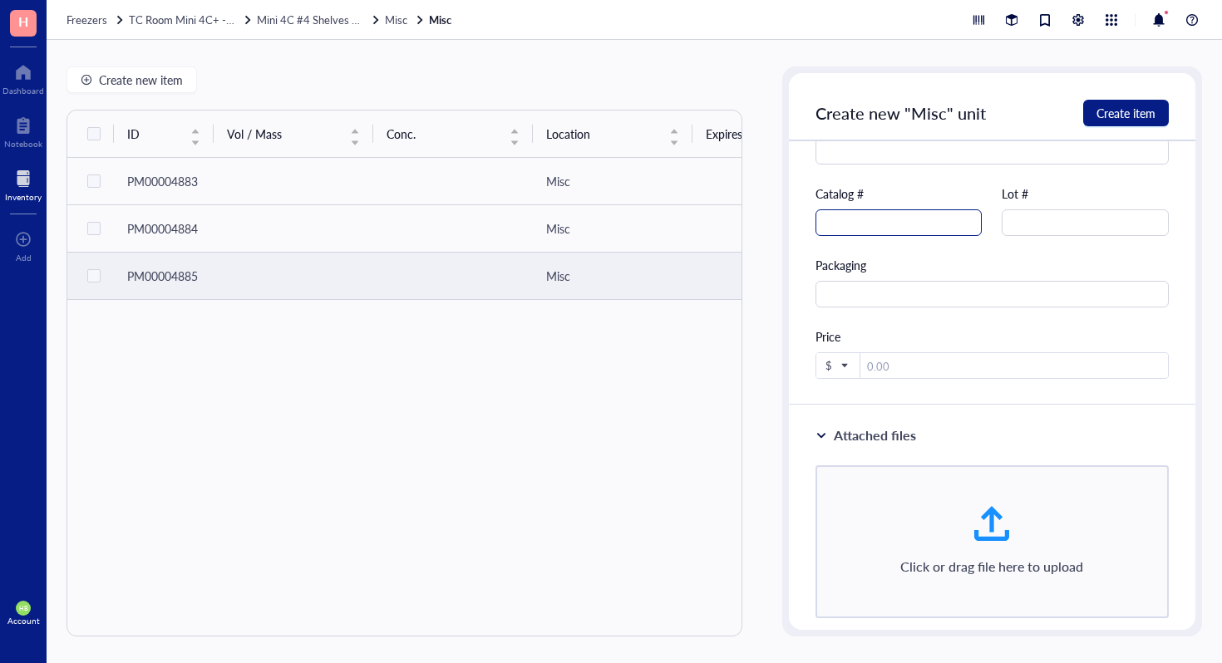
type input "Anti-Anti (100X)"
click at [888, 219] on input "text" at bounding box center [899, 222] width 167 height 27
type input "15240-062"
click at [1110, 121] on button "Create item" at bounding box center [1126, 113] width 86 height 27
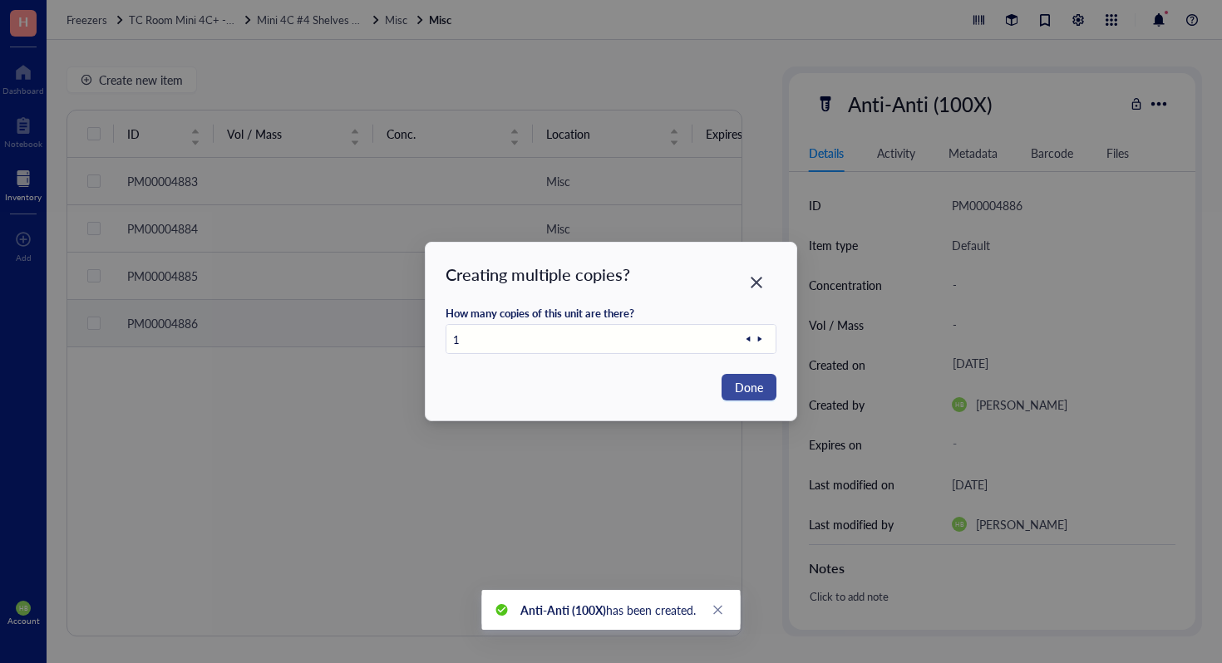
click at [747, 395] on span "Done" at bounding box center [749, 387] width 28 height 18
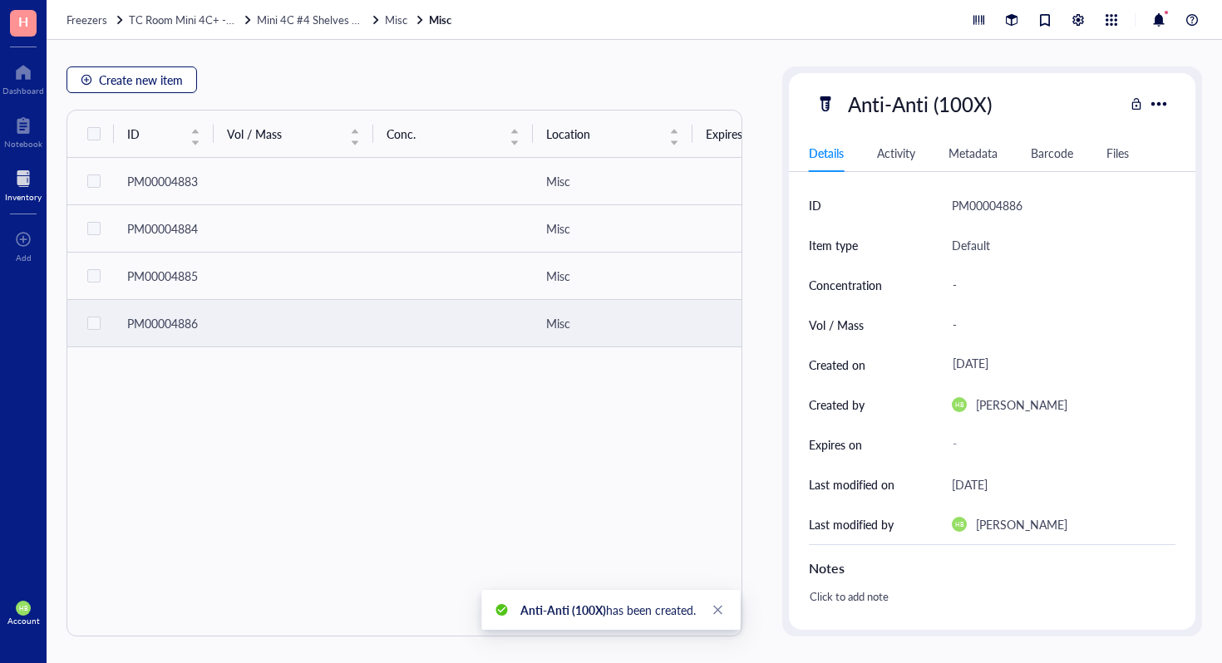
click at [110, 73] on span "Create new item" at bounding box center [141, 79] width 84 height 13
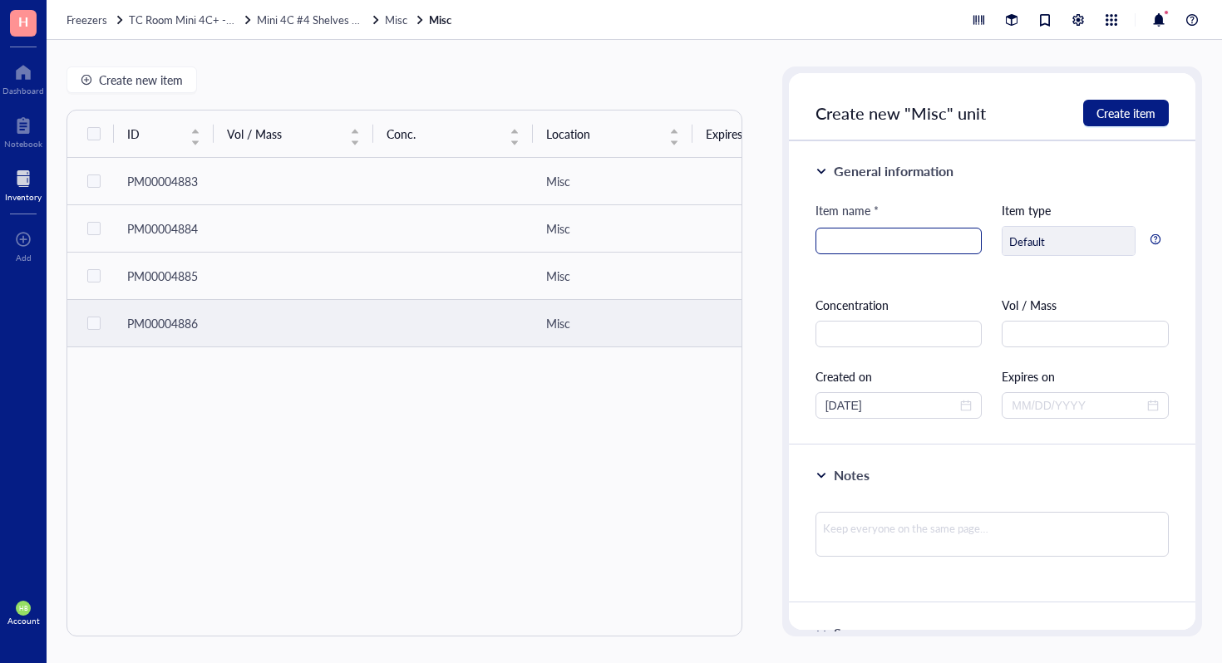
click at [885, 243] on input "search" at bounding box center [898, 241] width 147 height 25
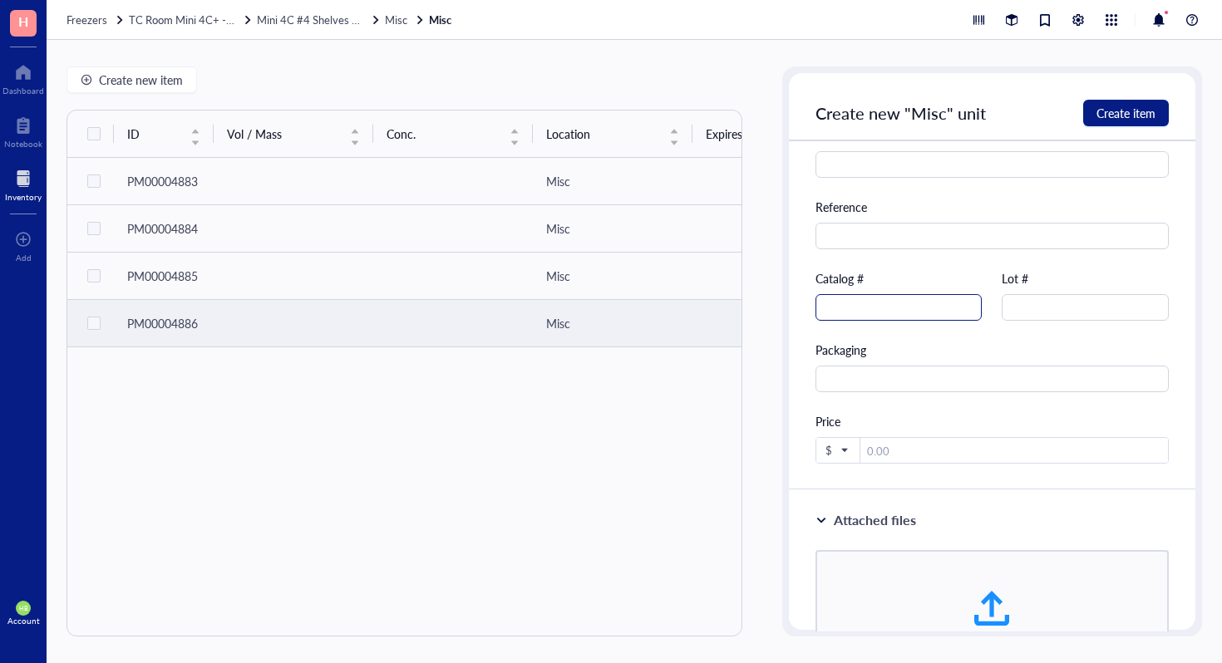
type input "0.05% Trypsin-EDTA (1X)"
click at [902, 309] on input "text" at bounding box center [899, 307] width 167 height 27
type input "25300-054"
click at [1112, 116] on span "Create item" at bounding box center [1126, 112] width 59 height 13
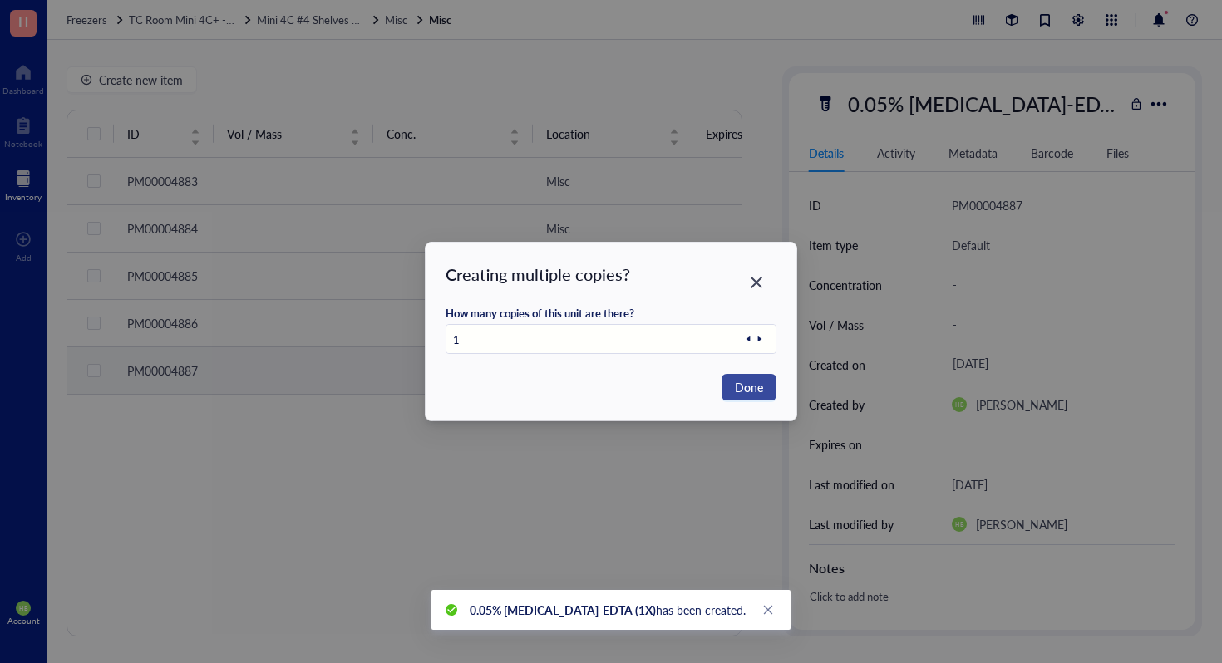
click at [766, 390] on button "Done" at bounding box center [749, 387] width 55 height 27
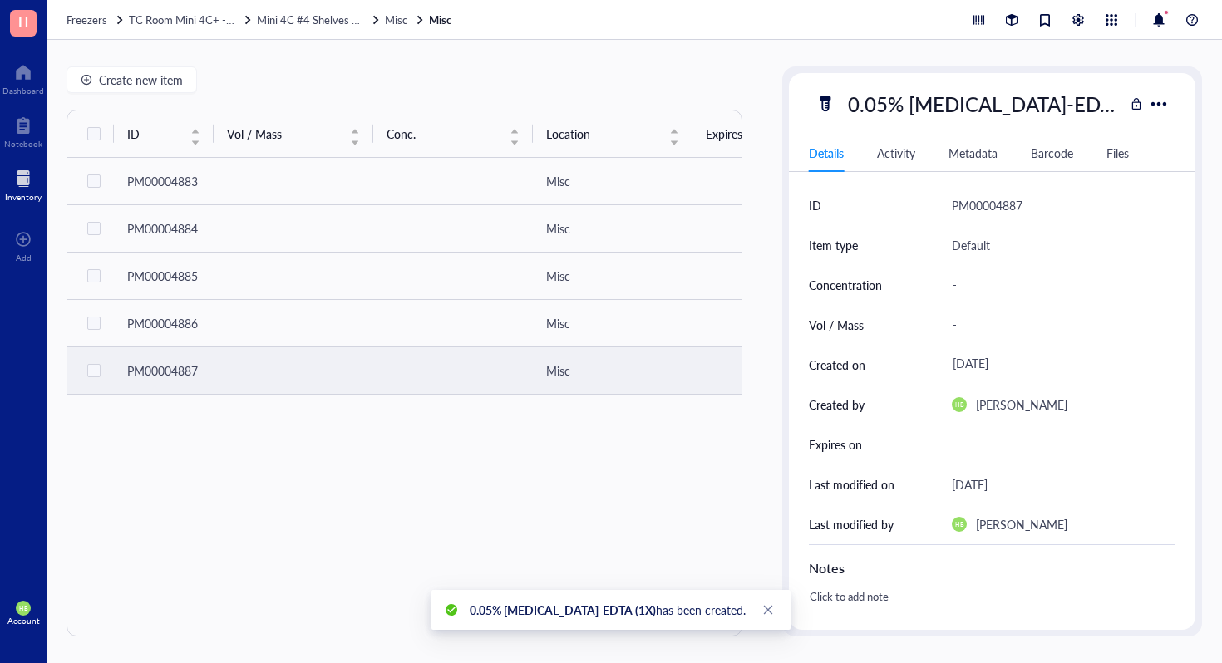
click at [151, 55] on div "Create new item ID Vol / Mass Conc. Location Expires on Created by Created on N…" at bounding box center [634, 351] width 1175 height 623
click at [151, 64] on div "Create new item ID Vol / Mass Conc. Location Expires on Created by Created on N…" at bounding box center [634, 351] width 1175 height 623
click at [151, 78] on span "Create new item" at bounding box center [141, 79] width 84 height 13
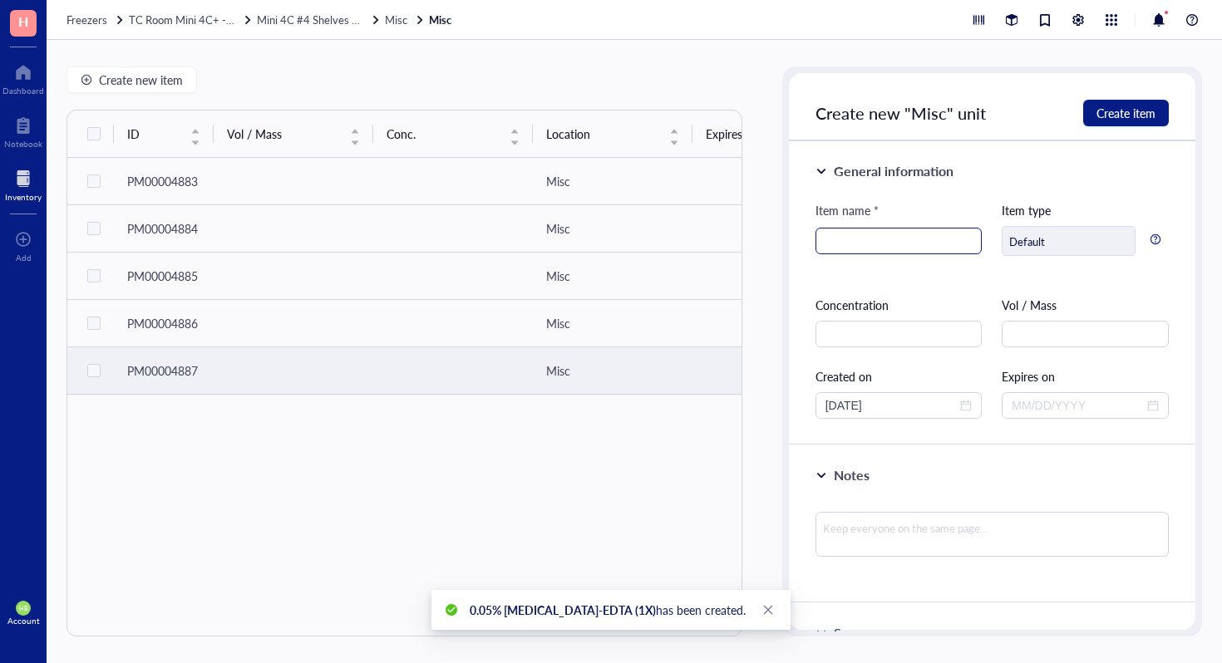
click at [844, 239] on input "search" at bounding box center [898, 241] width 147 height 25
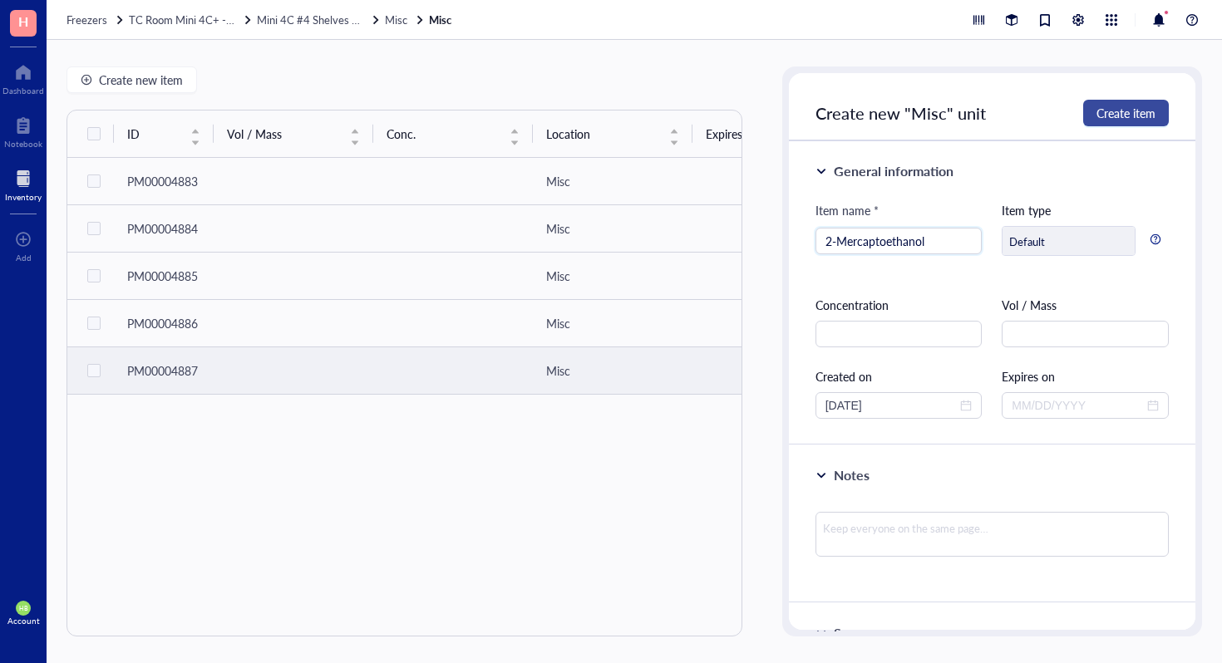
type input "2-Mercaptoethanol"
click at [1147, 106] on span "Create item" at bounding box center [1126, 112] width 59 height 13
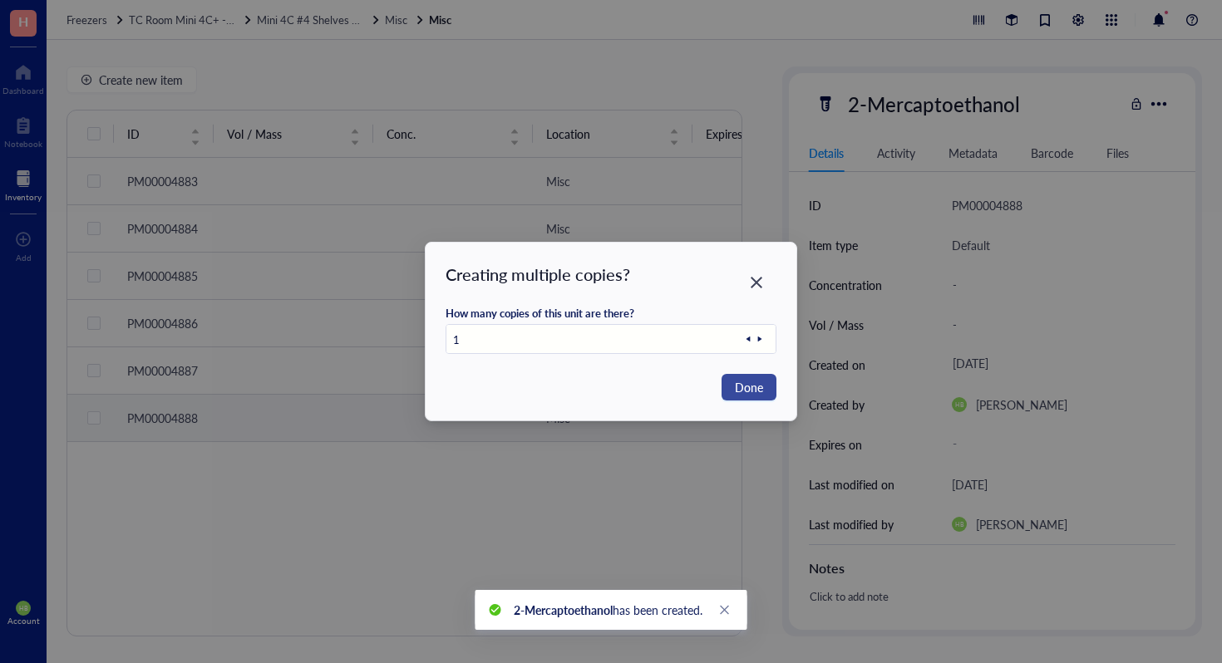
click at [745, 390] on span "Done" at bounding box center [749, 387] width 28 height 18
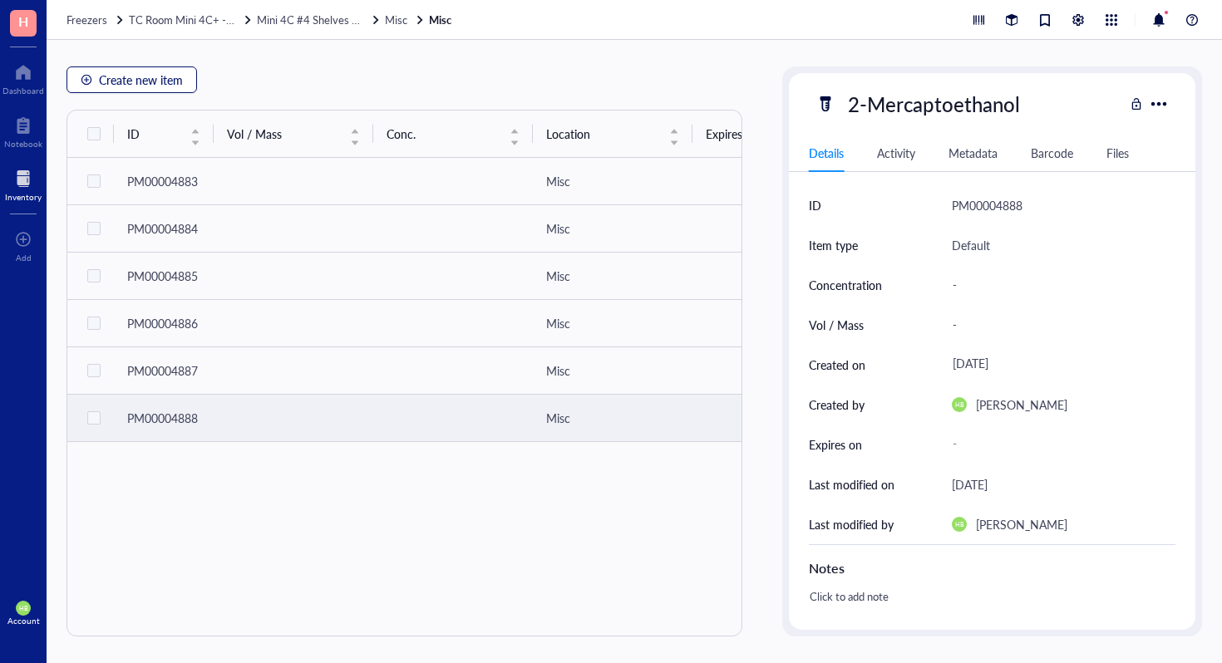
click at [153, 85] on span "Create new item" at bounding box center [141, 79] width 84 height 13
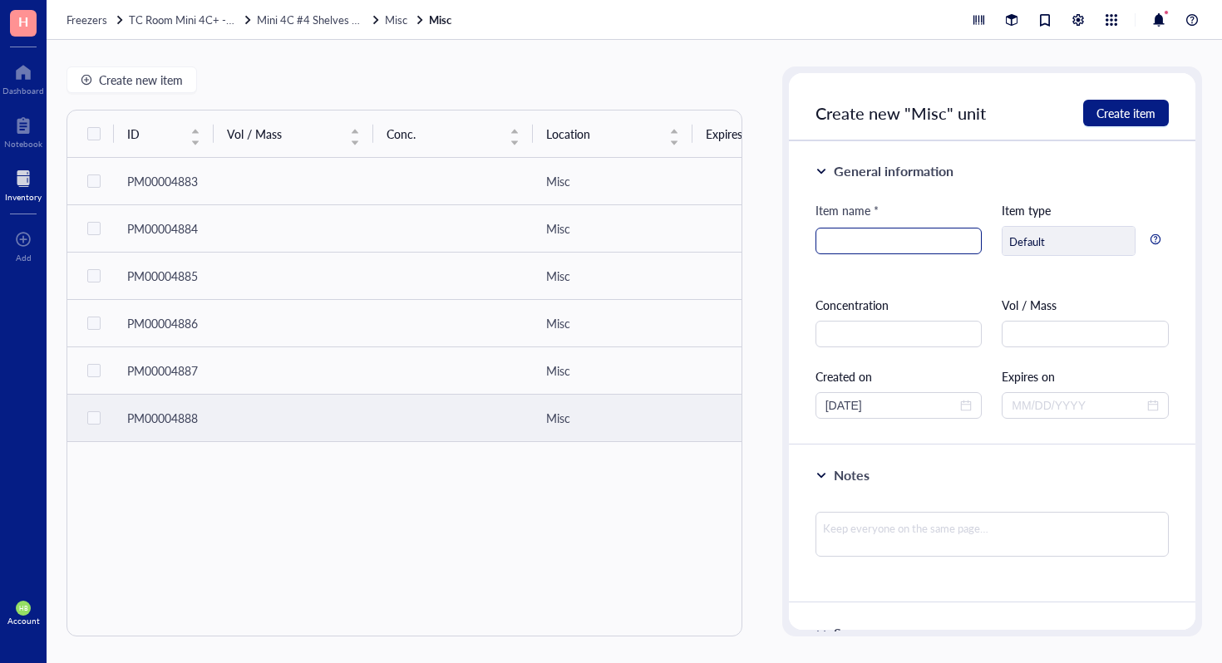
click at [875, 229] on input "search" at bounding box center [898, 241] width 147 height 25
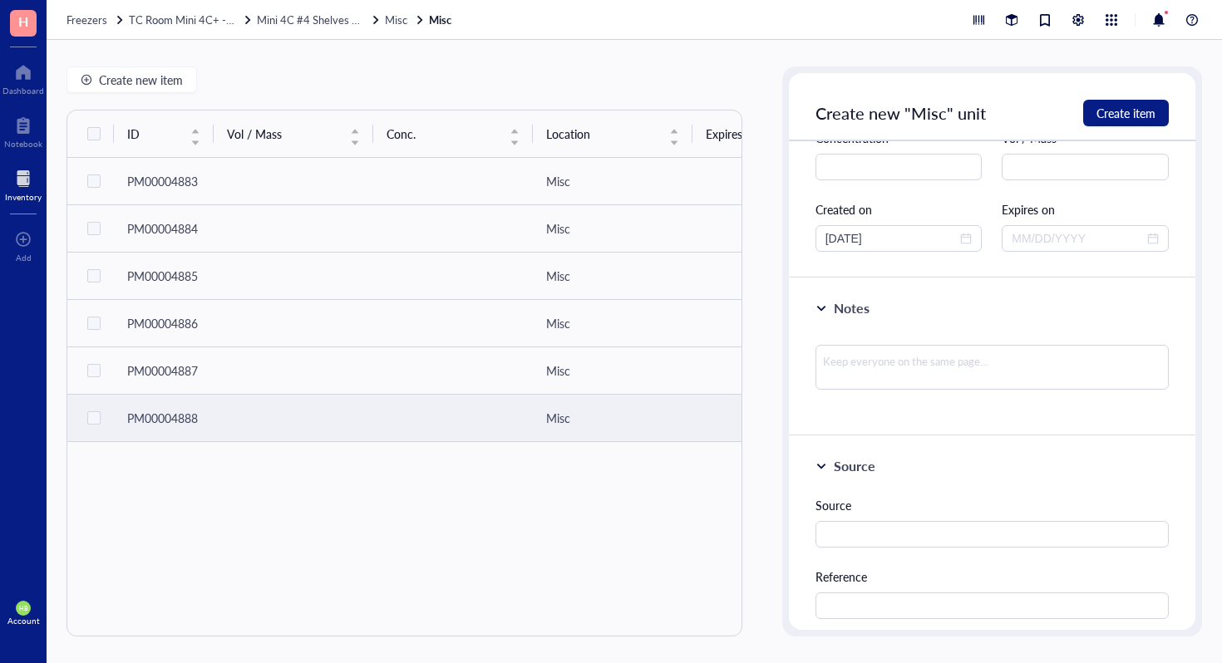
scroll to position [399, 0]
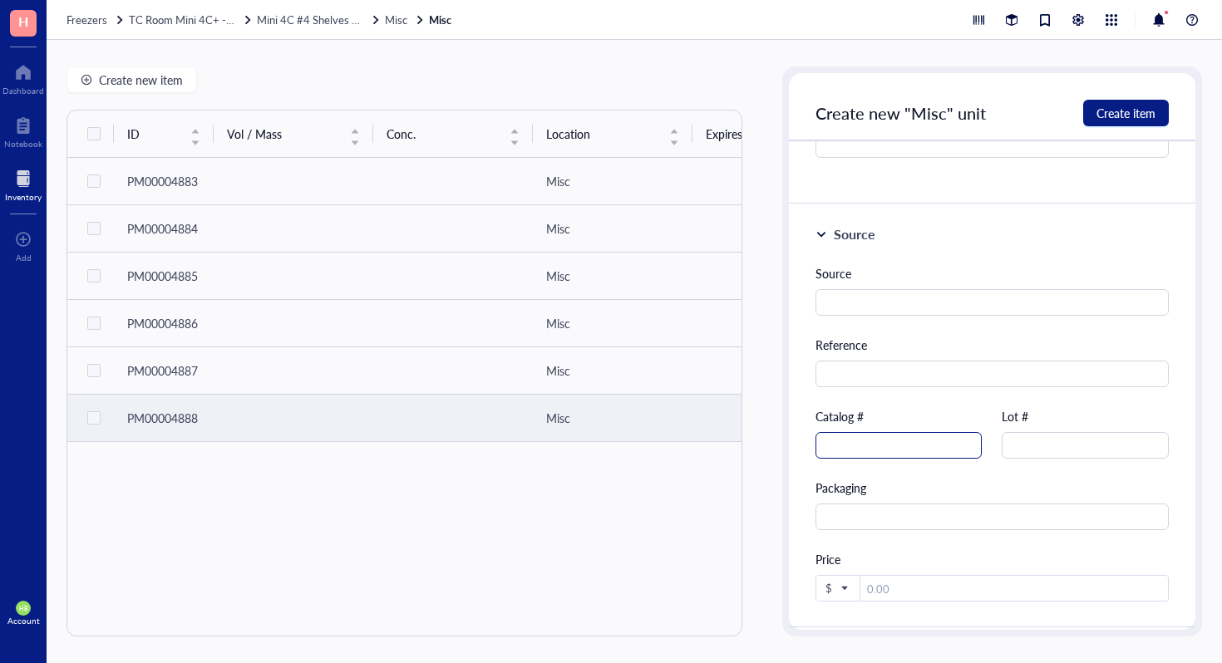
type input "Pan Dendritic Cell Isolation Kit Mouse"
click at [899, 449] on input "text" at bounding box center [899, 445] width 167 height 27
type input "130-100-875"
click at [1141, 116] on span "Create item" at bounding box center [1126, 112] width 59 height 13
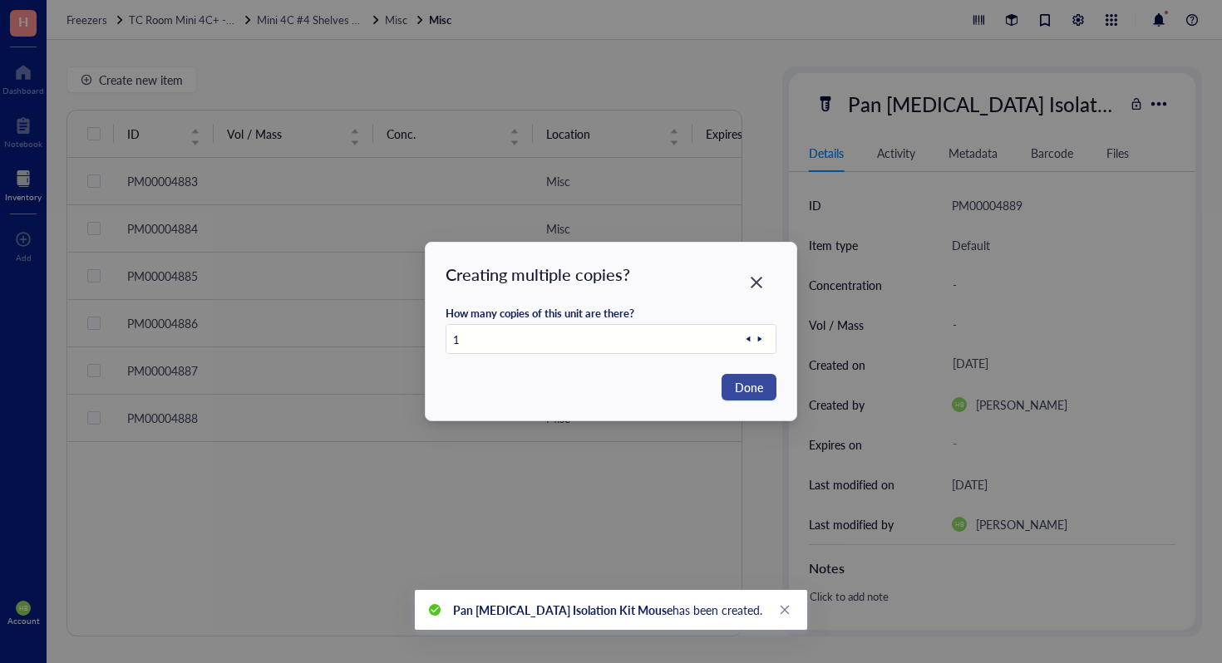
click at [744, 391] on span "Done" at bounding box center [749, 387] width 28 height 18
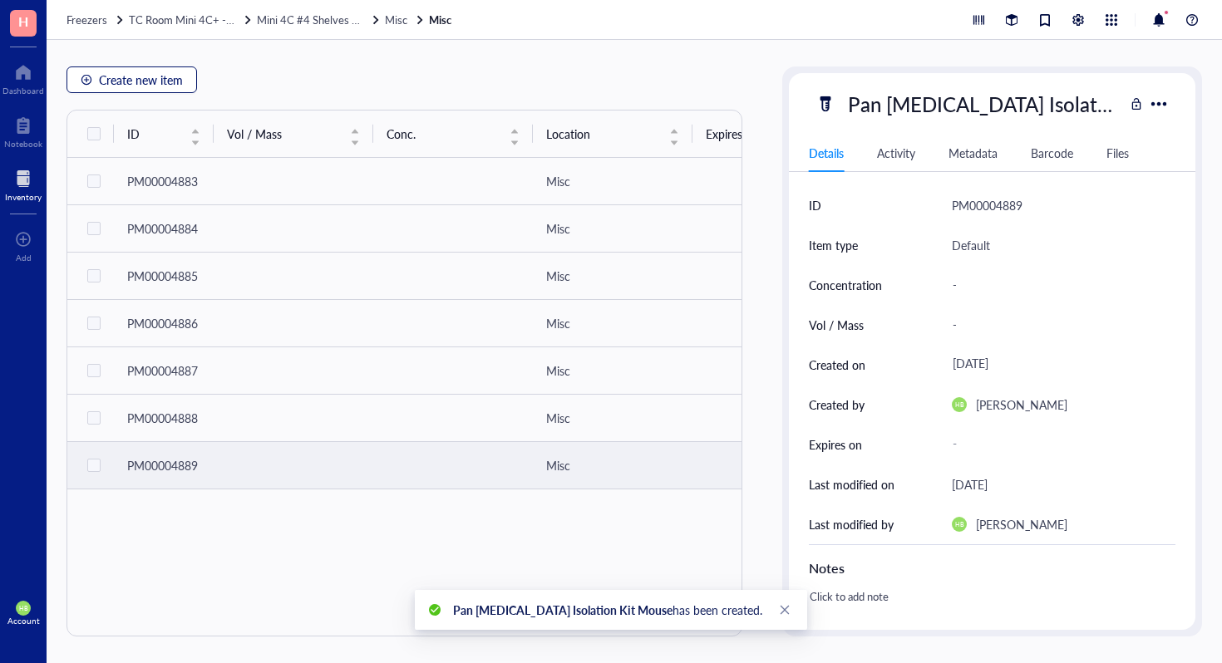
click at [160, 84] on span "Create new item" at bounding box center [141, 79] width 84 height 13
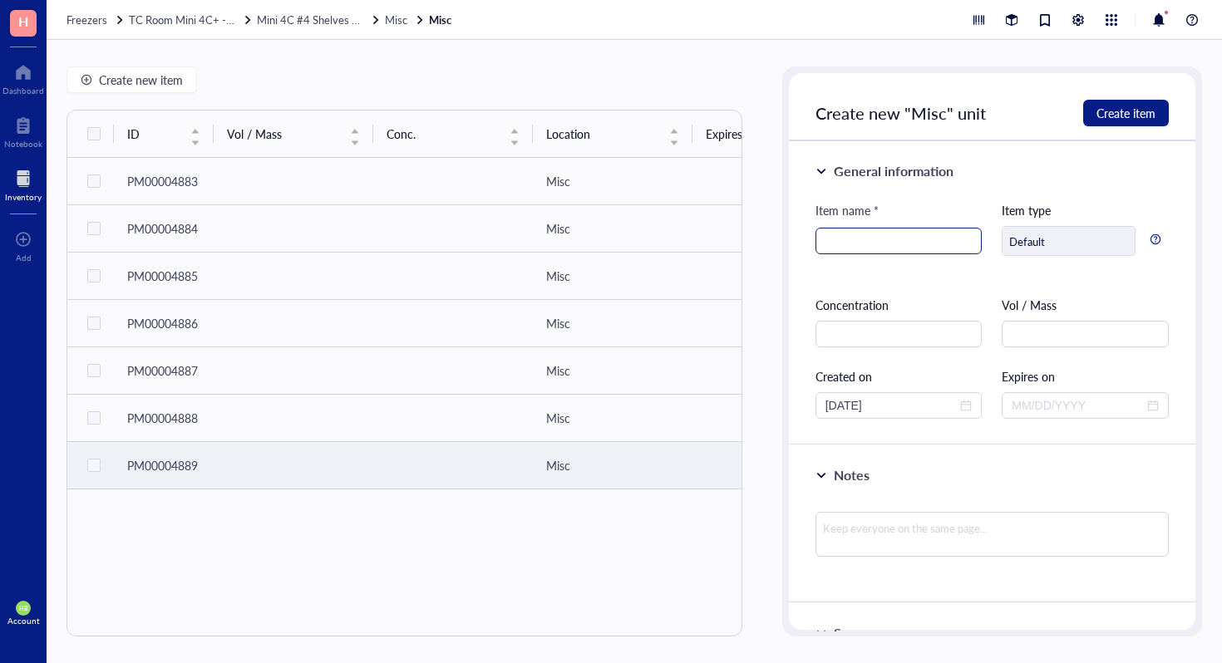
click at [864, 237] on input "search" at bounding box center [898, 241] width 147 height 25
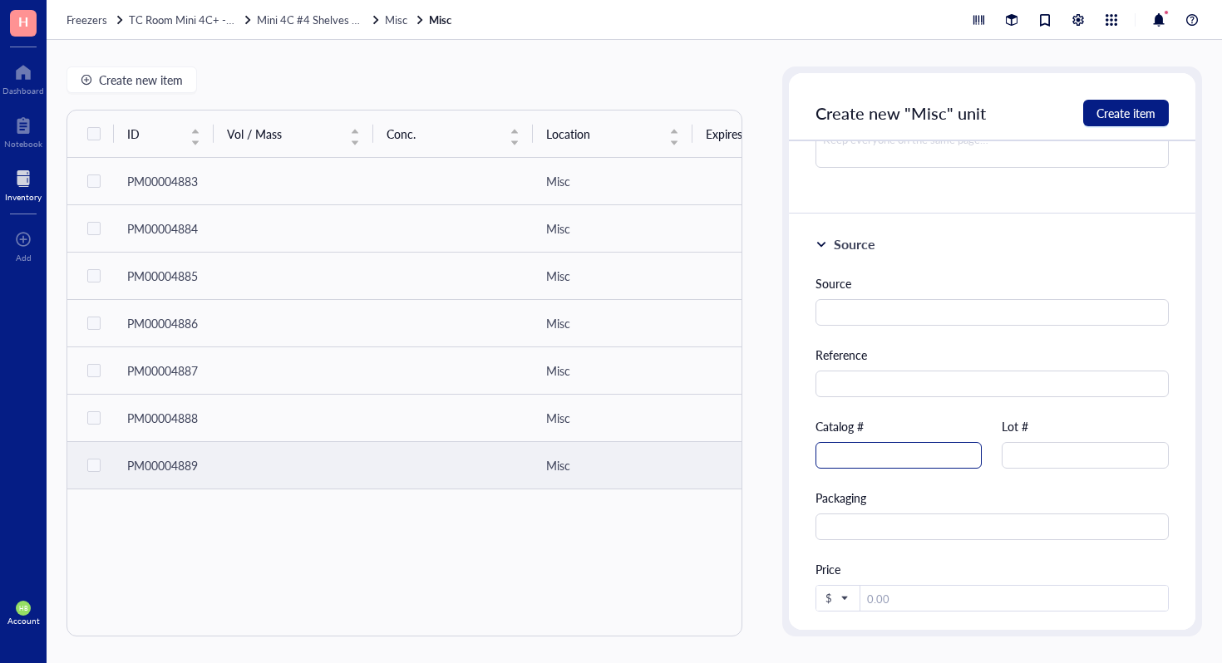
type input "0.9% Sodium Chloride Injection, USP"
click at [899, 452] on input "text" at bounding box center [899, 455] width 167 height 27
type input "RL-4492"
click at [1138, 117] on span "Create item" at bounding box center [1126, 112] width 59 height 13
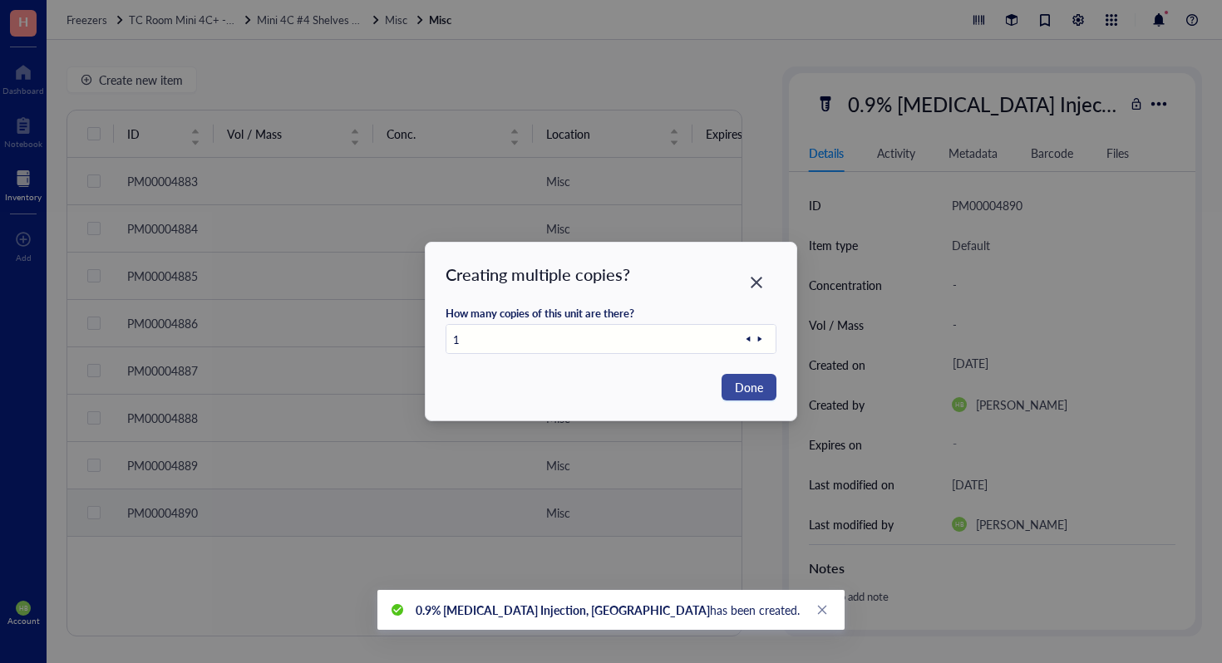
click at [757, 382] on span "Done" at bounding box center [749, 387] width 28 height 18
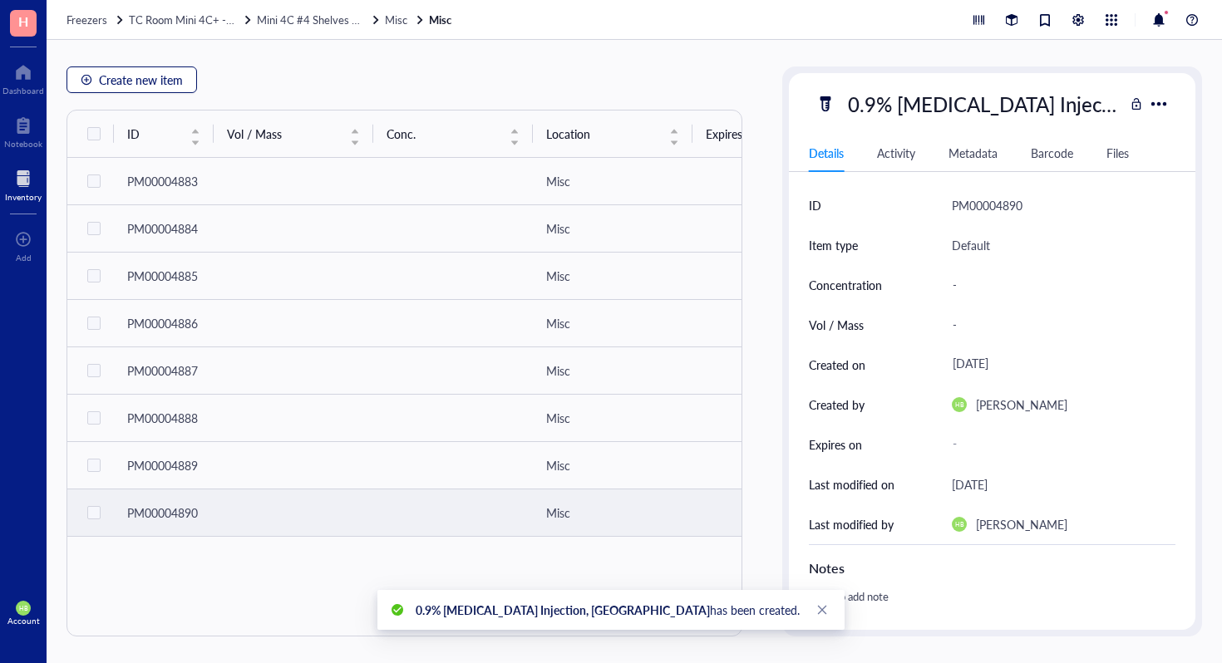
click at [119, 82] on span "Create new item" at bounding box center [141, 79] width 84 height 13
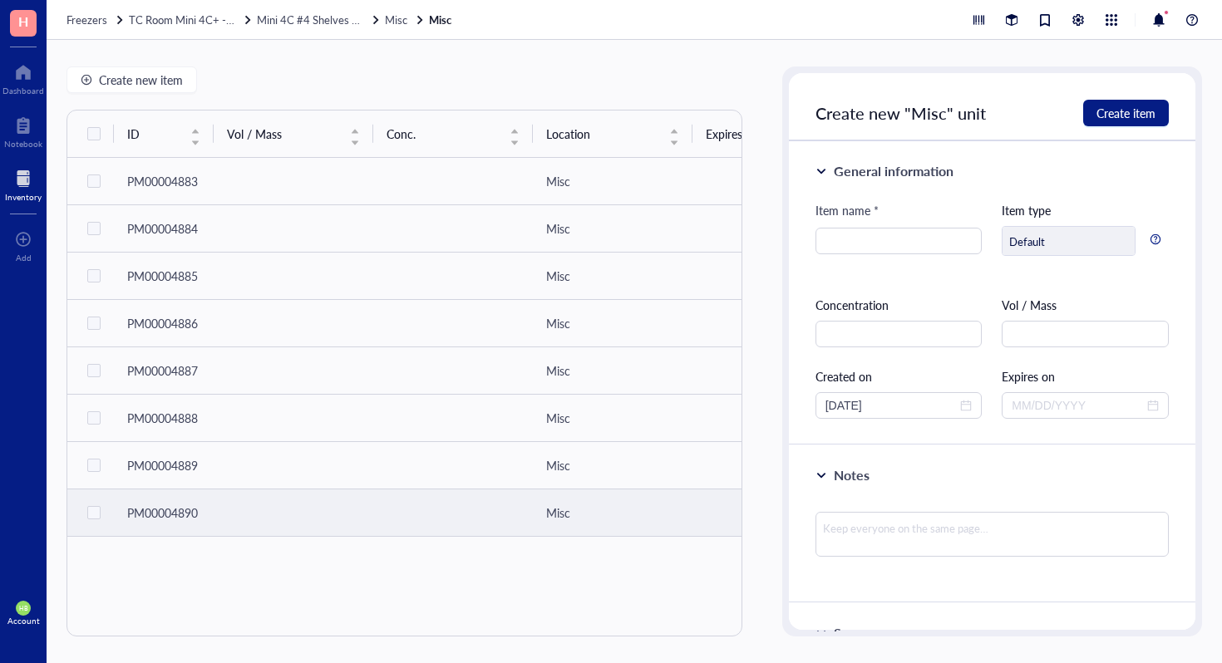
click at [841, 261] on div "Item name *" at bounding box center [899, 238] width 167 height 75
click at [841, 245] on input "search" at bounding box center [898, 241] width 147 height 25
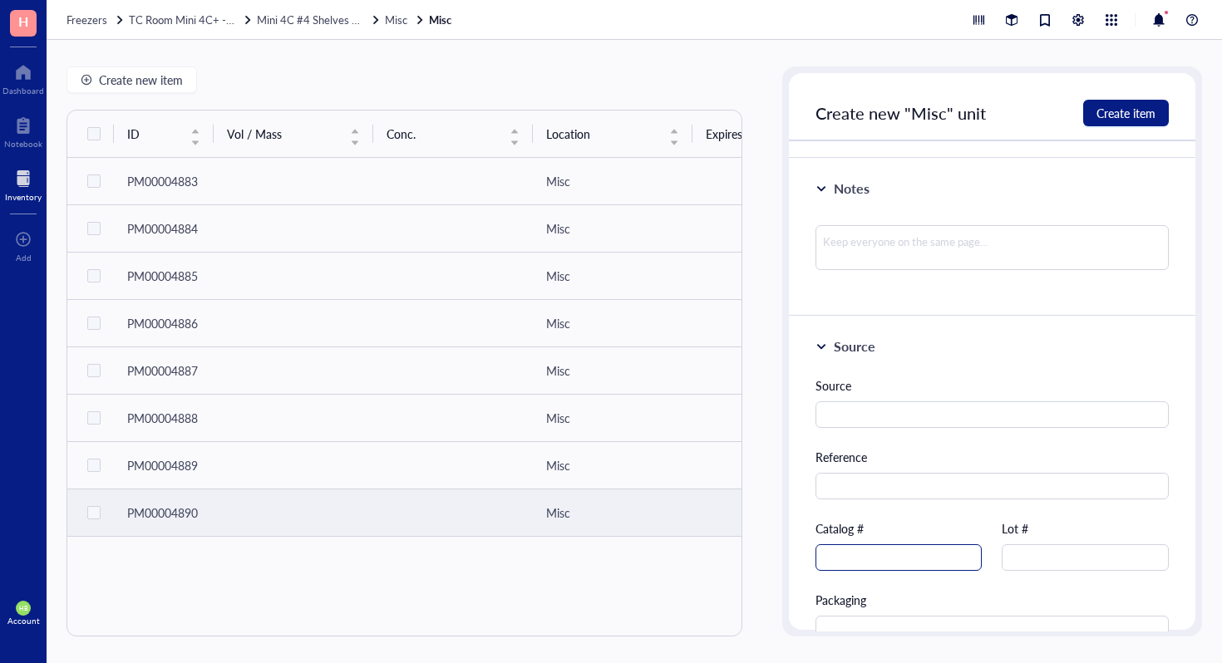
type input "Gentamicin Reagent Solution"
click at [885, 553] on input "text" at bounding box center [899, 558] width 167 height 27
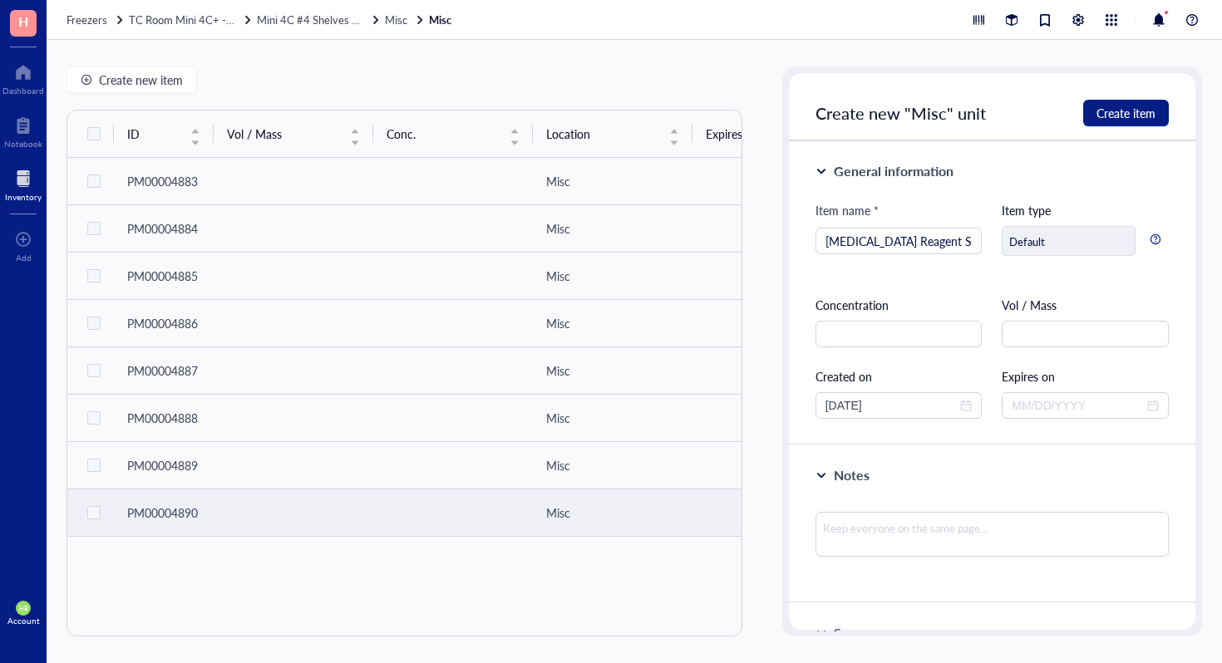
type input "15750-060"
click at [1146, 127] on div "Create new "Misc" unit Create item" at bounding box center [992, 107] width 407 height 68
click at [1152, 109] on span "Create item" at bounding box center [1126, 112] width 59 height 13
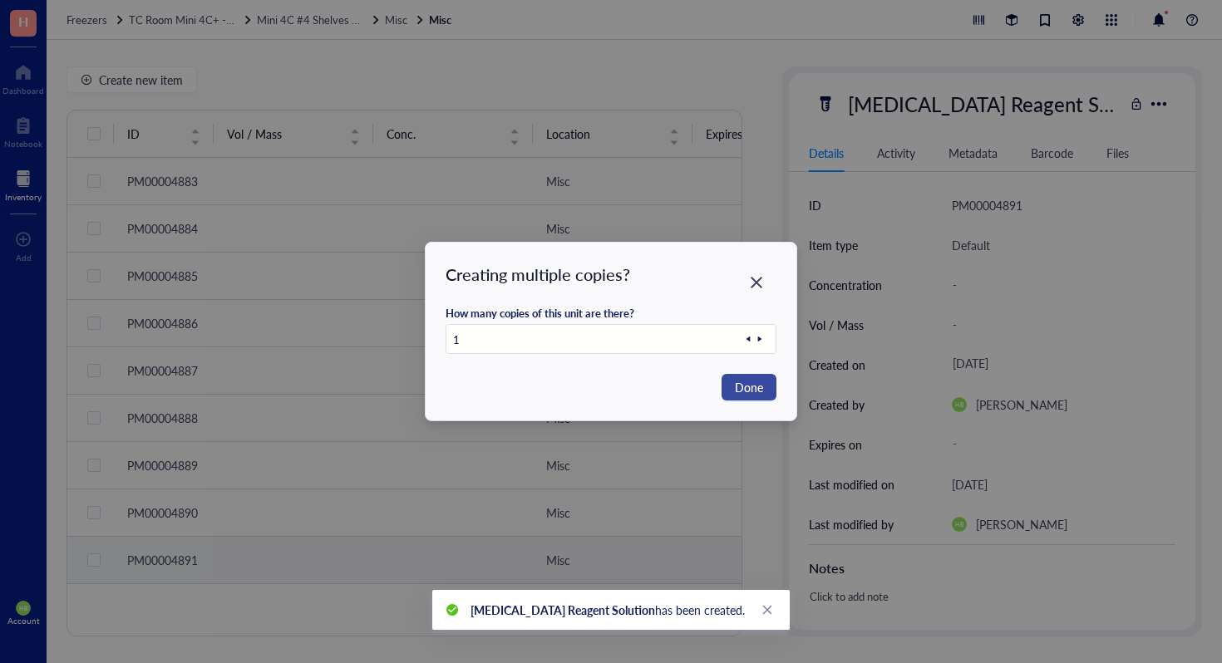
click at [743, 387] on span "Done" at bounding box center [749, 387] width 28 height 18
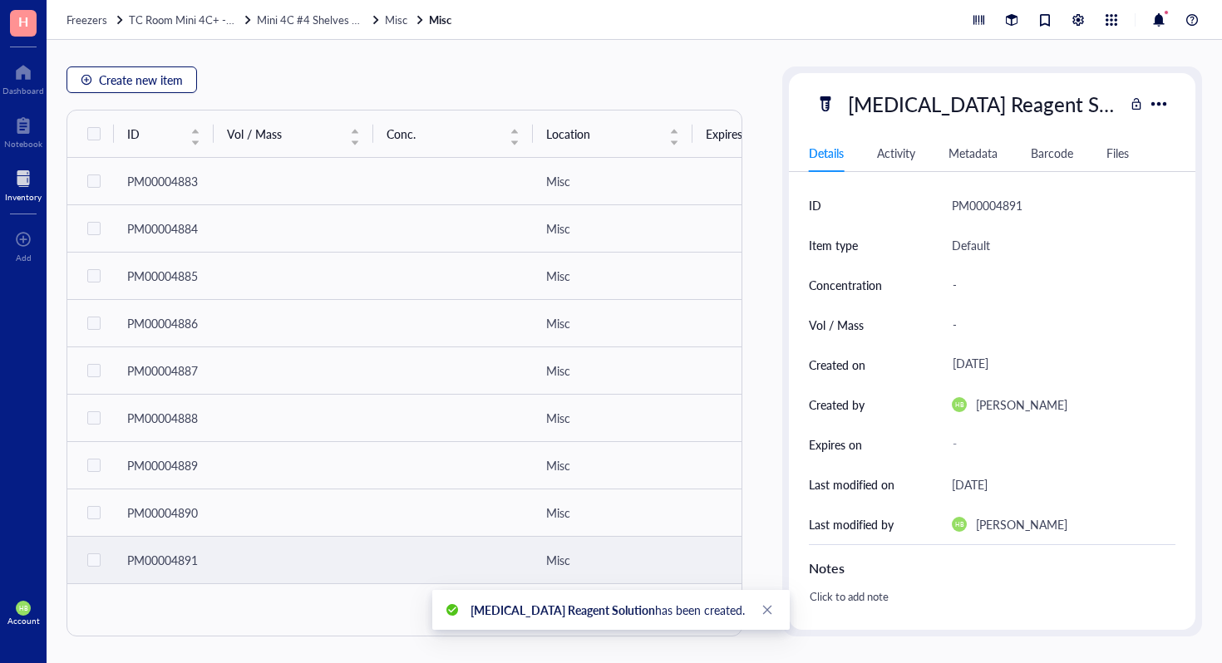
click at [145, 76] on span "Create new item" at bounding box center [141, 79] width 84 height 13
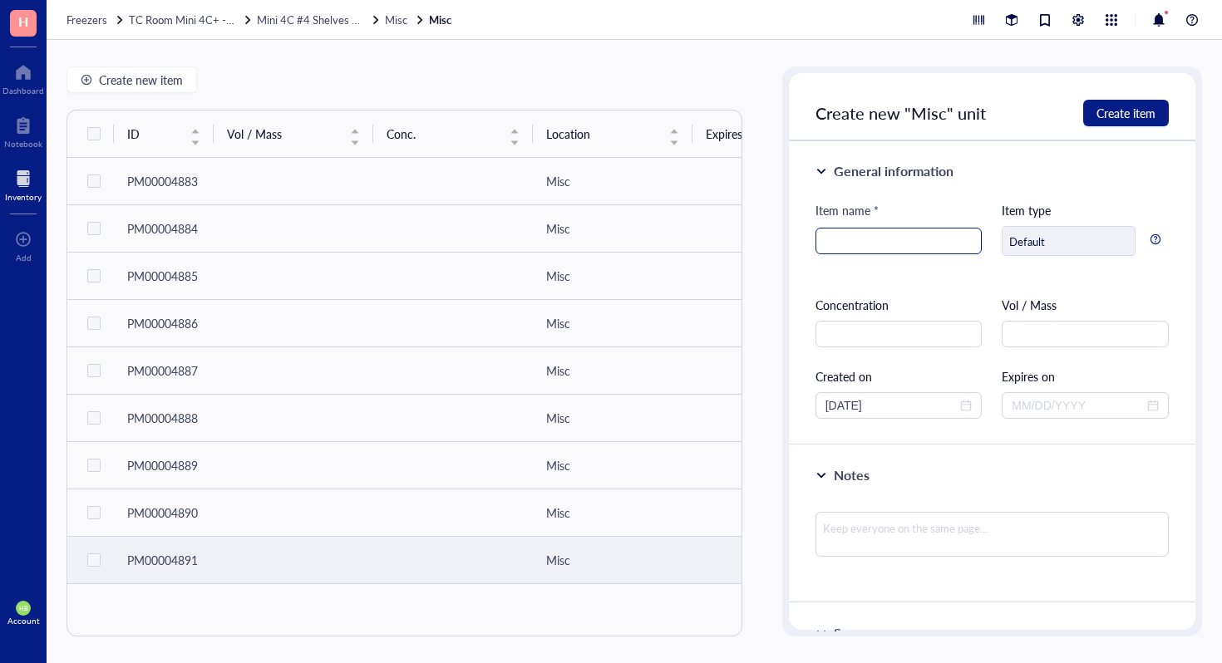
click at [883, 249] on input "search" at bounding box center [898, 241] width 147 height 25
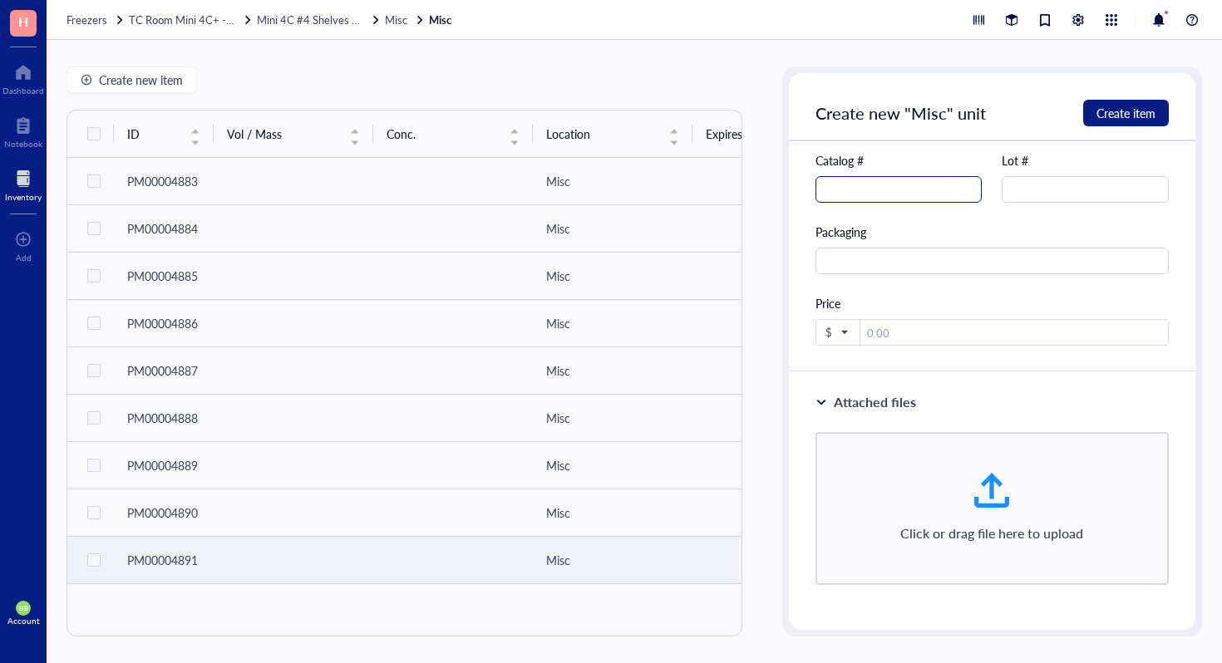
type input "CD11c MicroBeads UltraPure, mouse"
click at [908, 192] on input "text" at bounding box center [899, 189] width 167 height 27
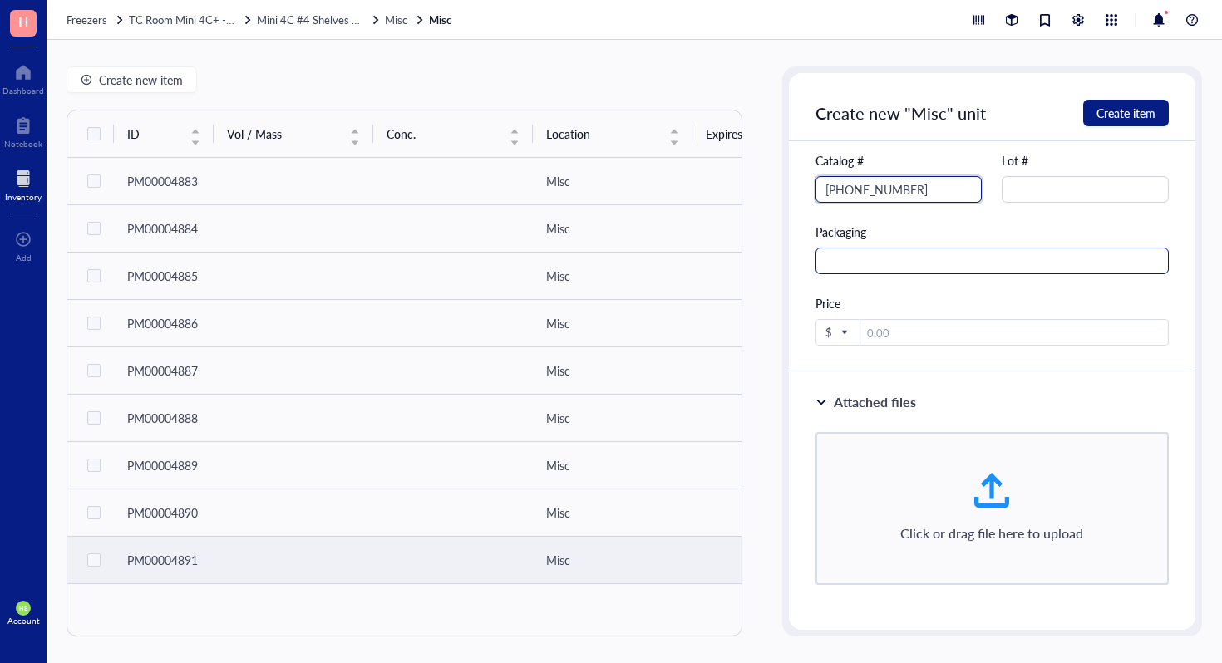
type input "130-125-835"
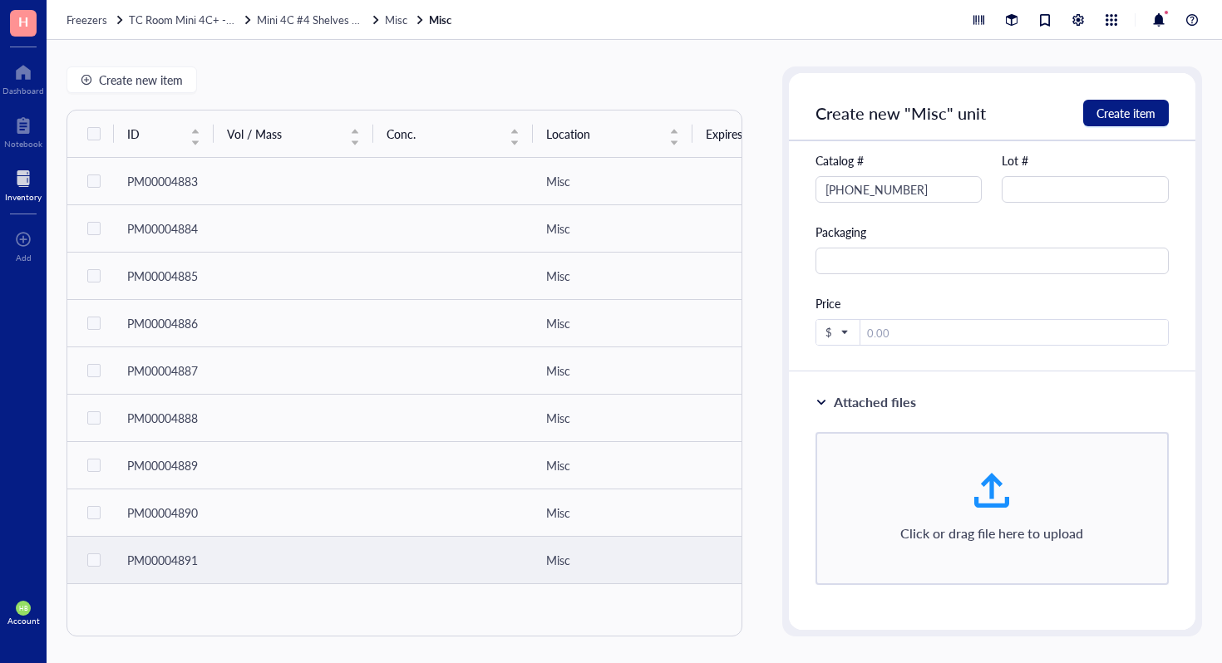
click at [1125, 97] on div "Create new "Misc" unit Create item" at bounding box center [992, 107] width 407 height 68
click at [1125, 109] on span "Create item" at bounding box center [1126, 112] width 59 height 13
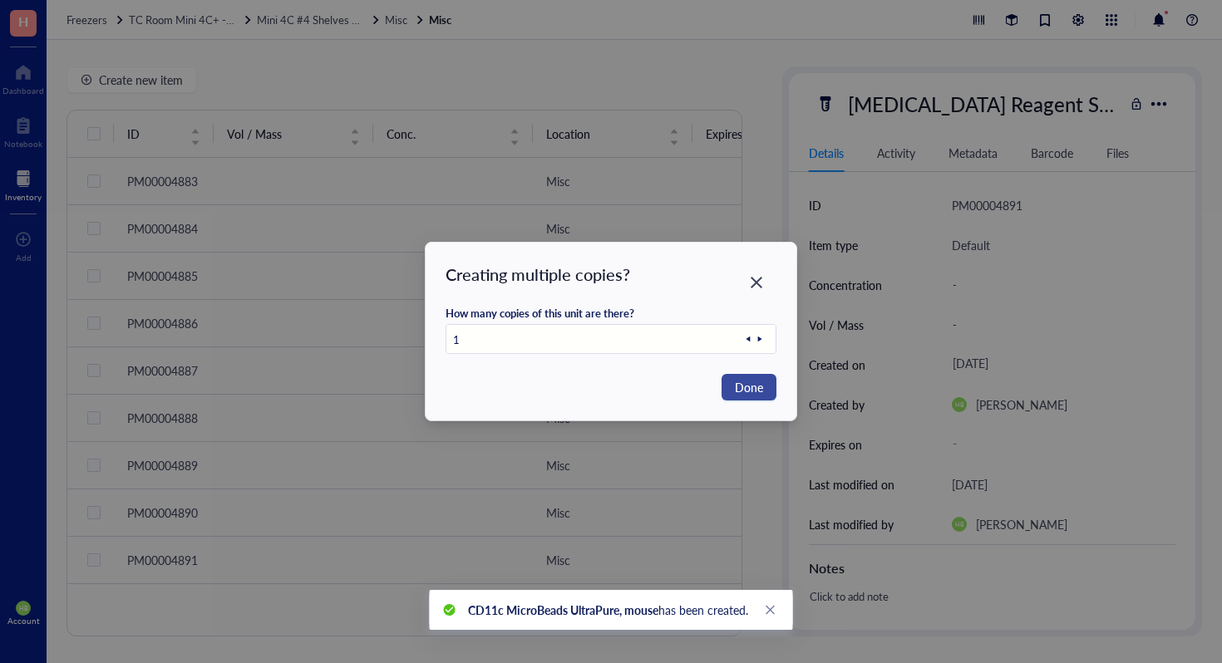
click at [740, 391] on span "Done" at bounding box center [749, 387] width 28 height 18
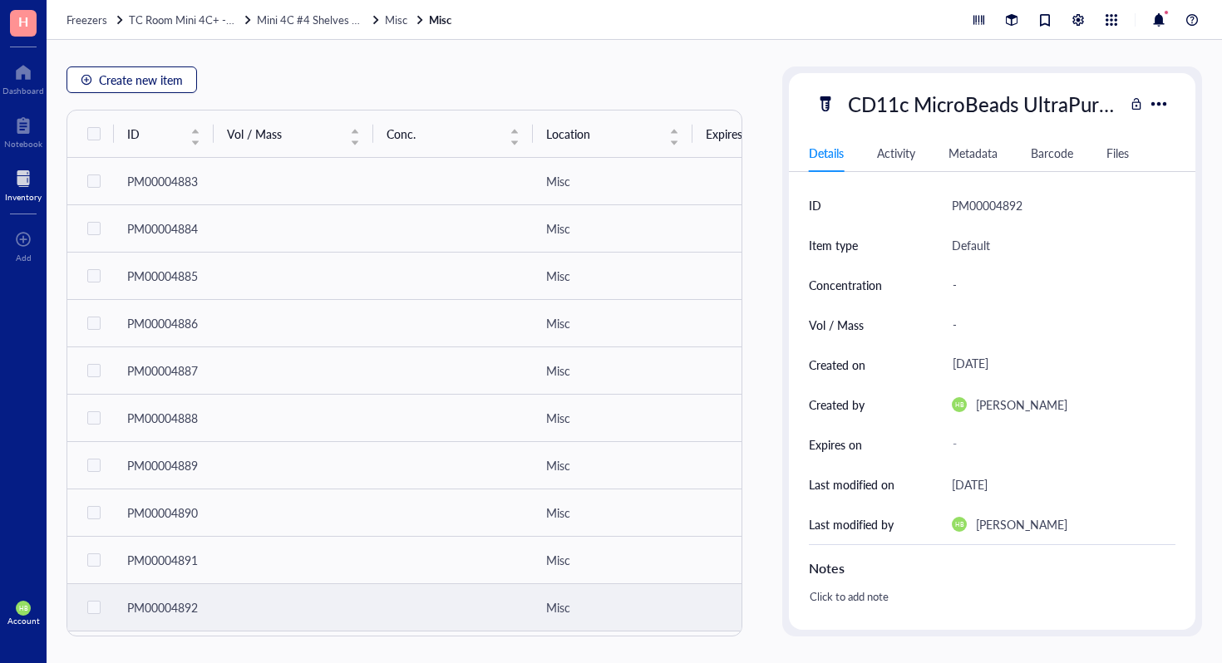
click at [147, 83] on span "Create new item" at bounding box center [141, 79] width 84 height 13
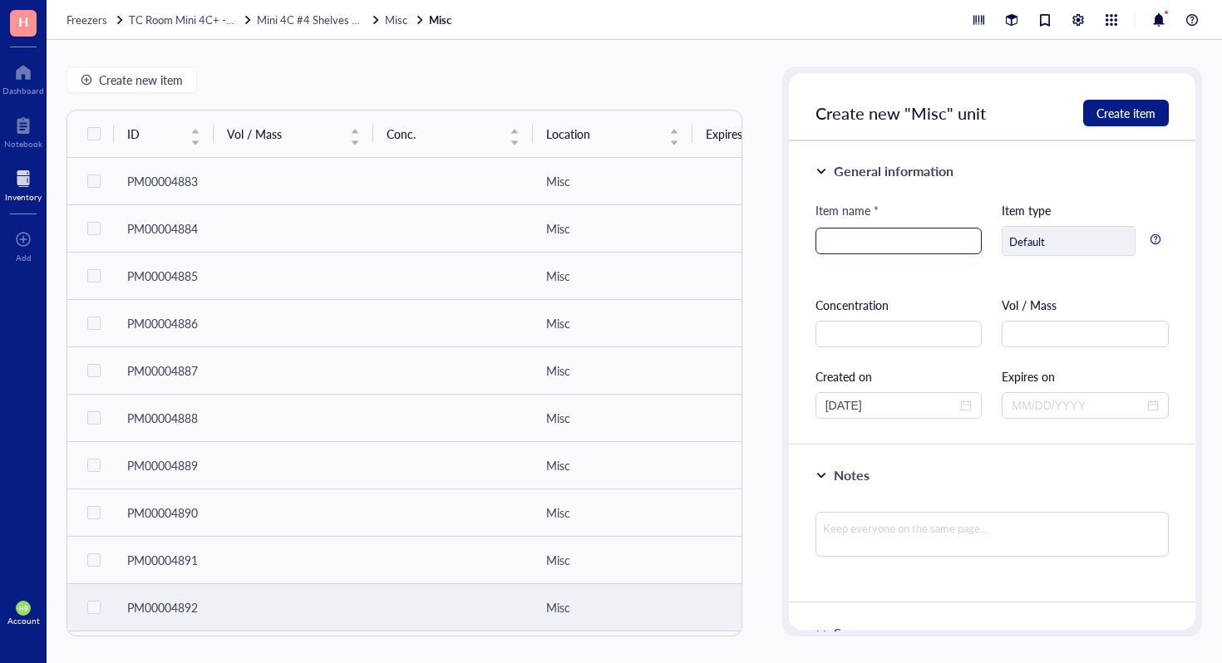
click at [927, 254] on div at bounding box center [899, 241] width 167 height 27
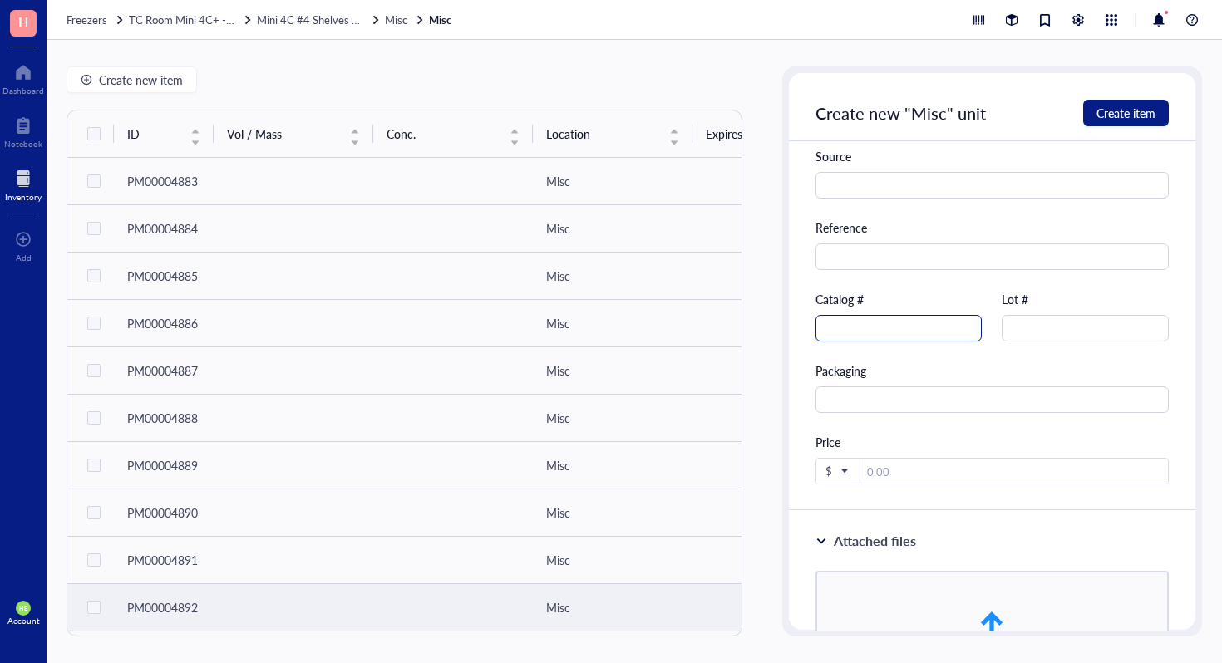
type input "0.9% Sodium Chloride Injection USP"
click at [925, 334] on input "text" at bounding box center [899, 328] width 167 height 27
click at [1169, 105] on div "Create new "Misc" unit Create item" at bounding box center [992, 107] width 407 height 68
click at [1156, 106] on button "Create item" at bounding box center [1126, 113] width 86 height 27
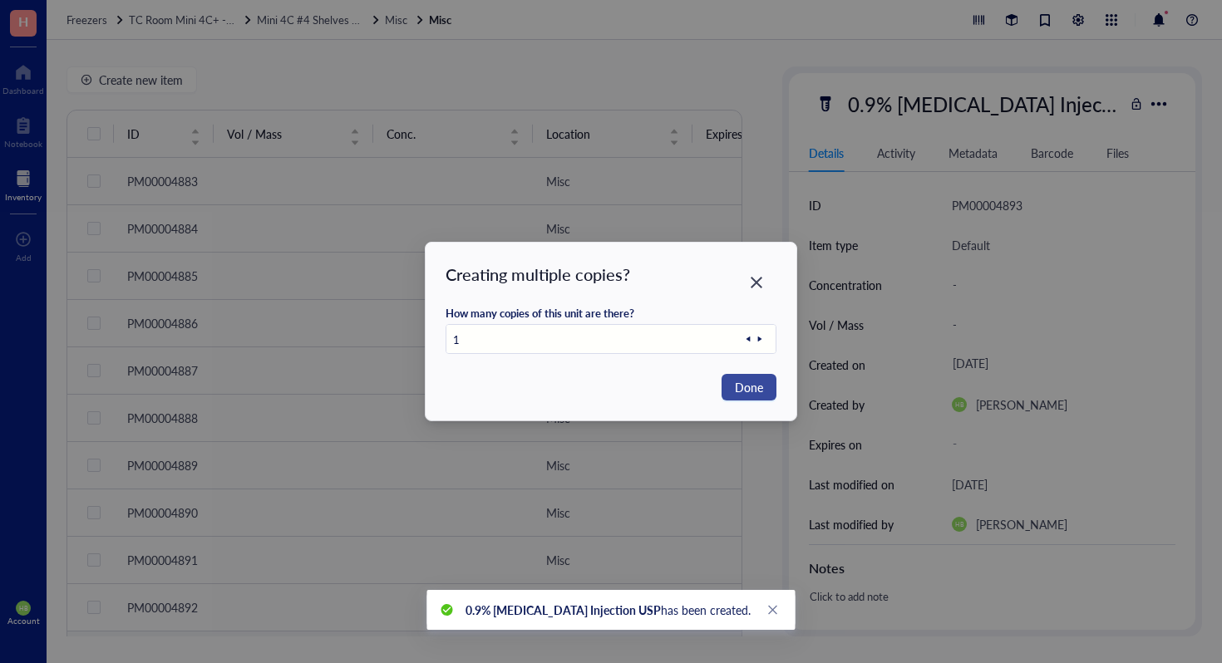
click at [761, 386] on span "Done" at bounding box center [749, 387] width 28 height 18
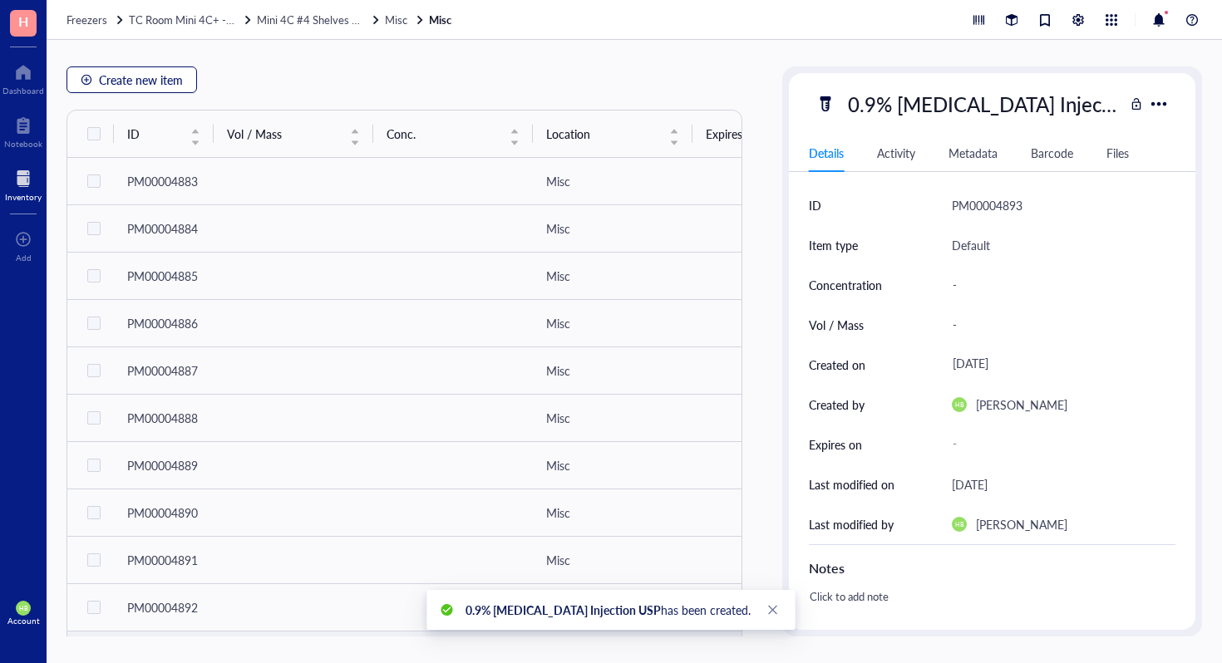
click at [91, 81] on div "button" at bounding box center [87, 80] width 12 height 12
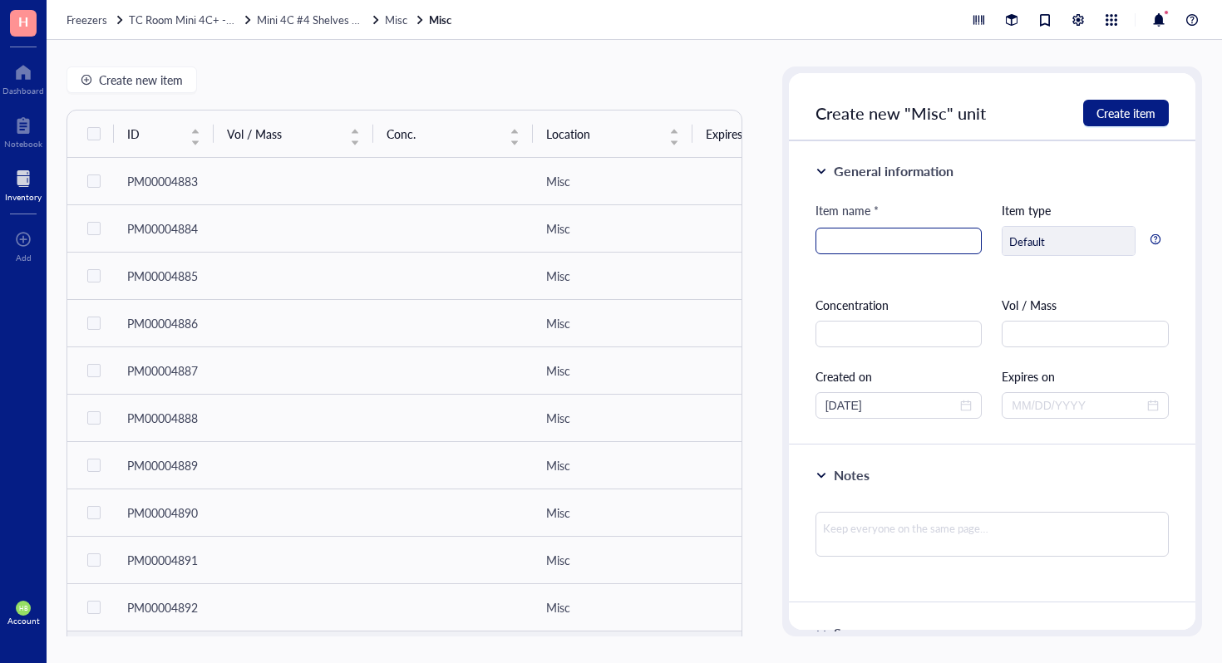
click at [878, 236] on input "search" at bounding box center [898, 241] width 147 height 25
click at [948, 232] on input "P1644" at bounding box center [898, 241] width 147 height 25
click at [947, 232] on input "P1644" at bounding box center [898, 241] width 147 height 25
click at [947, 232] on input "\P1644" at bounding box center [898, 241] width 147 height 25
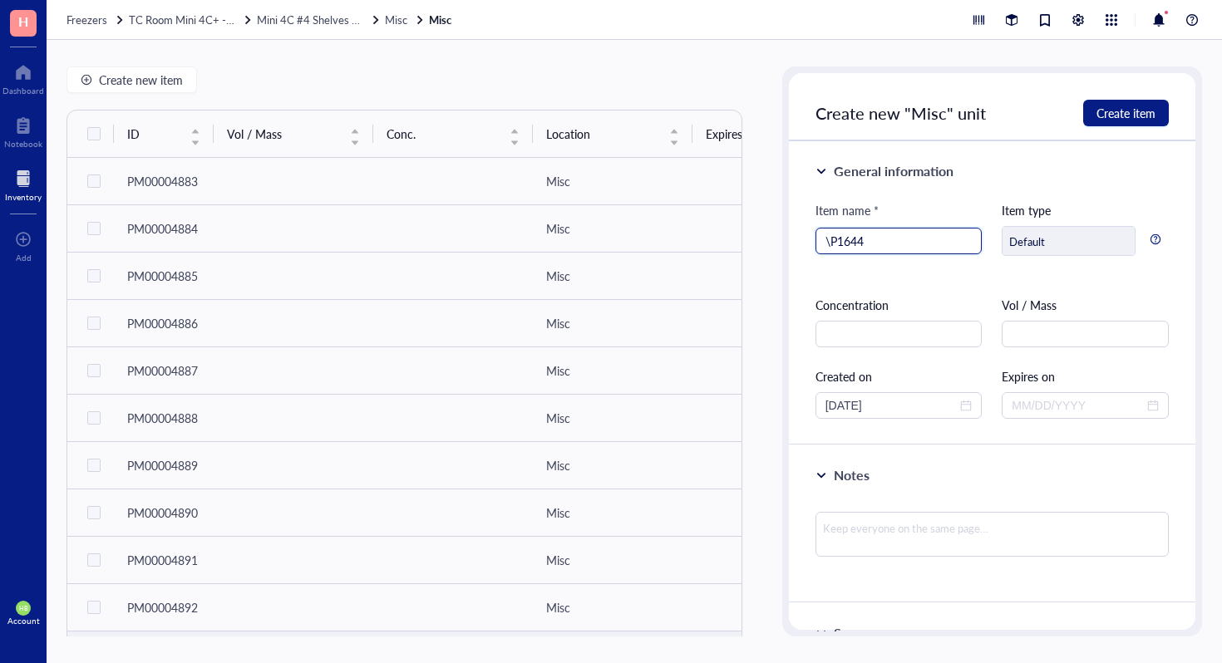
click at [947, 232] on input "\P1644" at bounding box center [898, 241] width 147 height 25
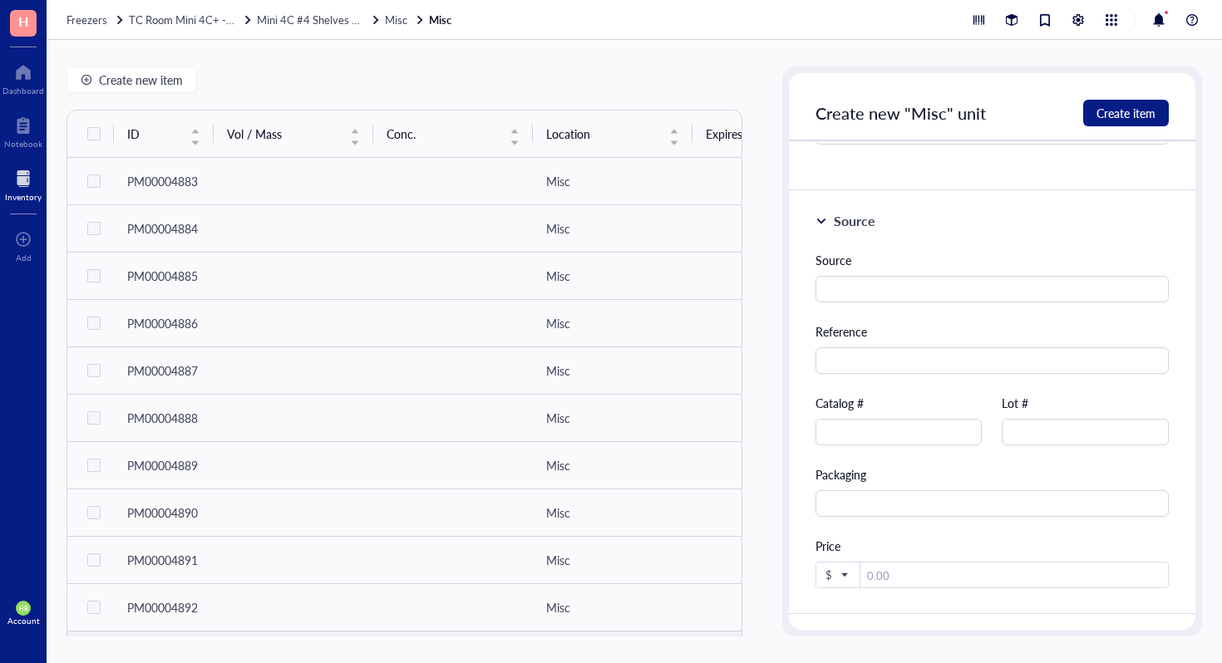
scroll to position [490, 0]
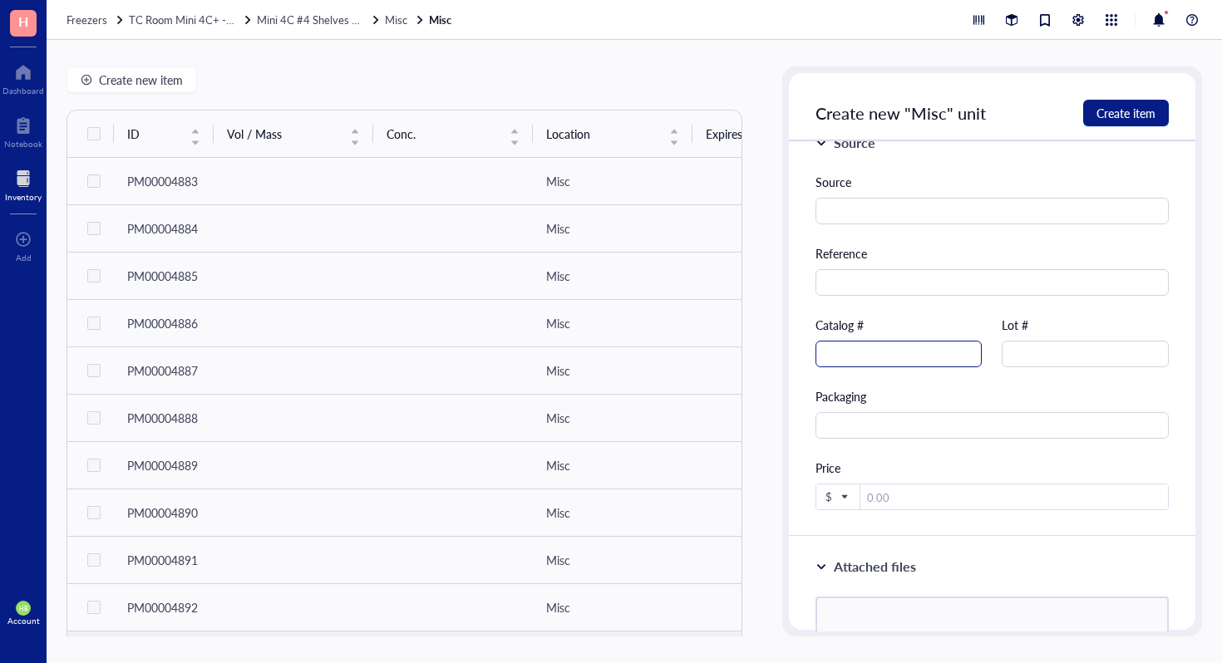
type input "Percoll"
click at [939, 361] on input "text" at bounding box center [899, 354] width 167 height 27
type input "P1644"
click at [1111, 111] on span "Create item" at bounding box center [1126, 112] width 59 height 13
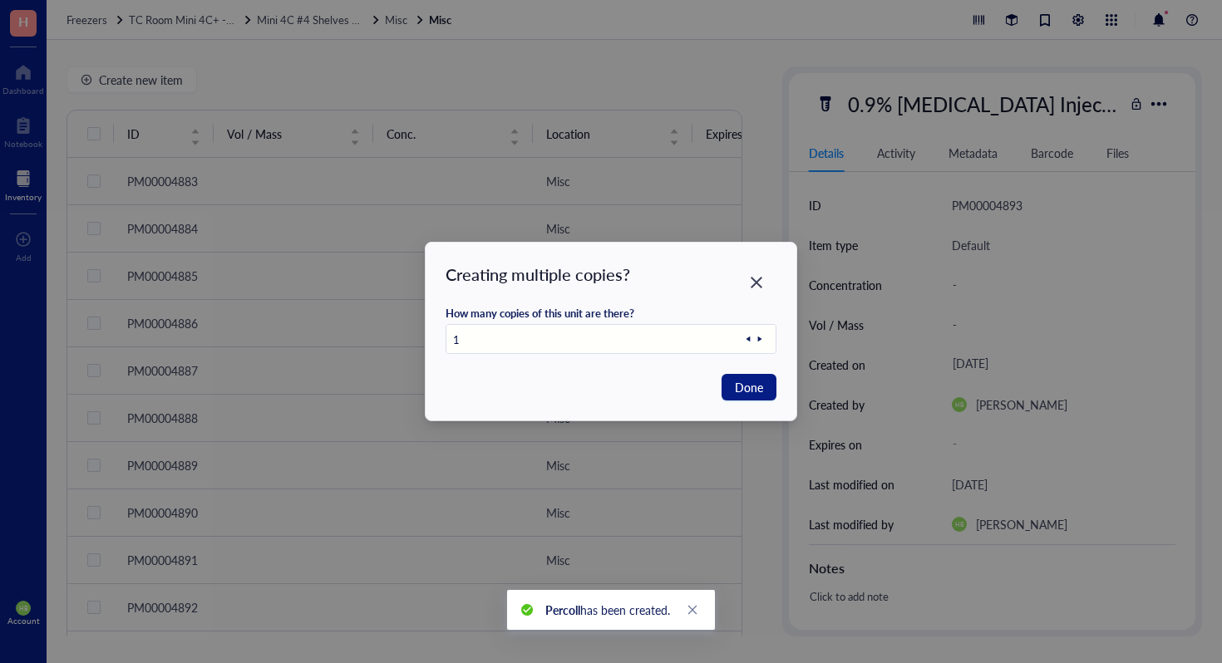
click at [764, 402] on div "Creating multiple copies? How many copies of this unit are there? 1 Done" at bounding box center [611, 332] width 371 height 178
click at [761, 396] on span "Done" at bounding box center [749, 387] width 28 height 18
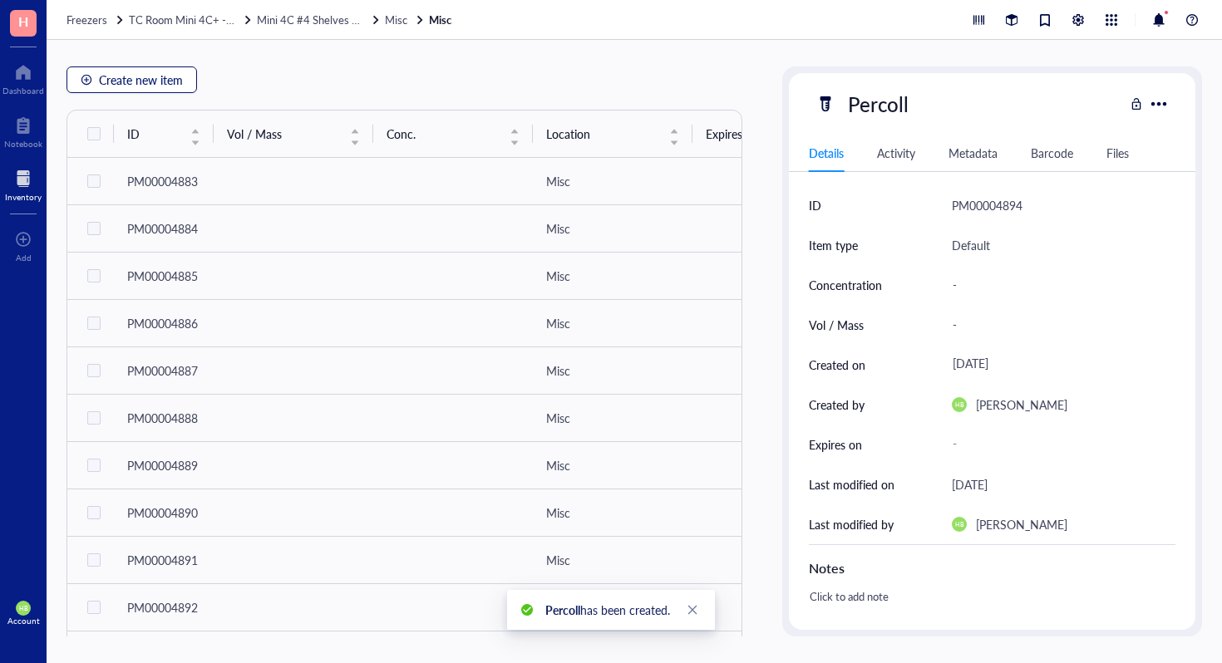
click at [117, 77] on span "Create new item" at bounding box center [141, 79] width 84 height 13
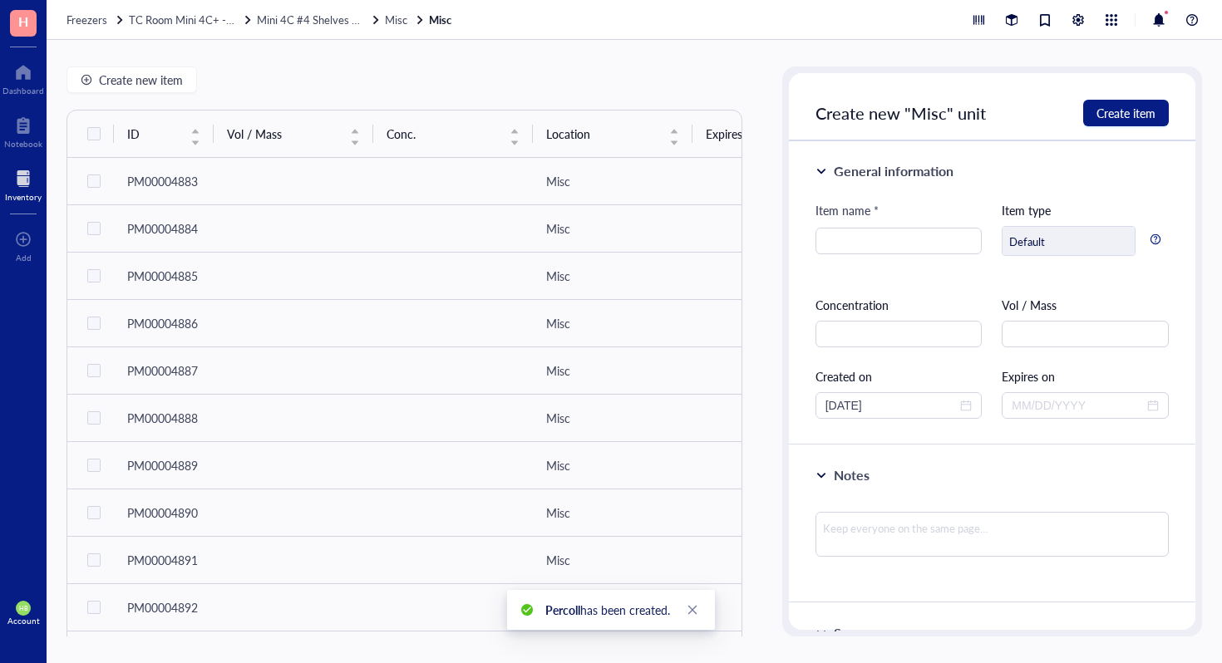
click at [812, 244] on div "General information Item name * Item type Default Concentration Vol / Mass Crea…" at bounding box center [992, 293] width 407 height 304
click at [832, 239] on input "search" at bounding box center [898, 241] width 147 height 25
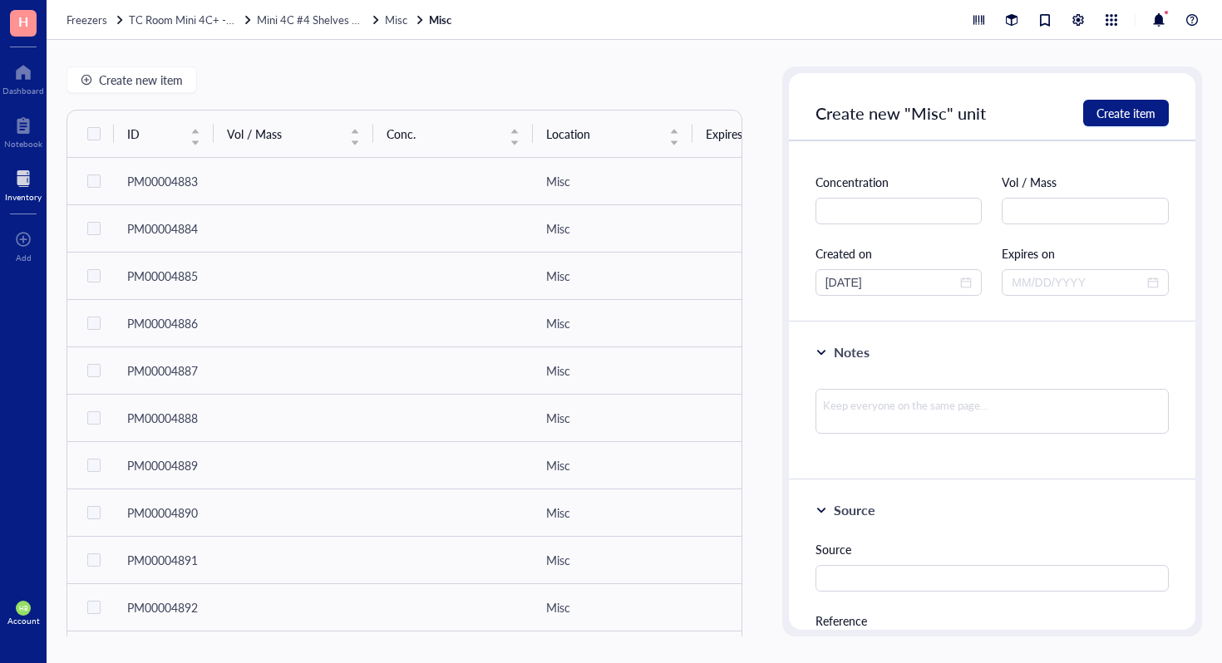
scroll to position [365, 0]
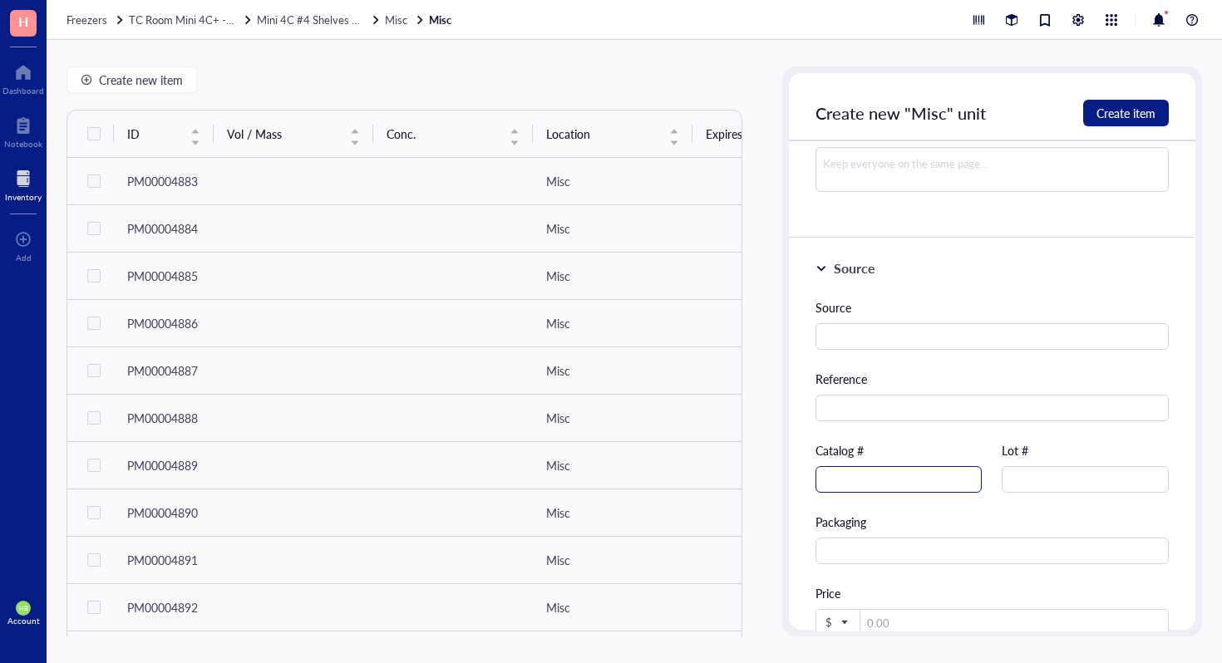
type input "0.05% Trypsin-EDTA (1X)"
click at [878, 471] on input "text" at bounding box center [899, 479] width 167 height 27
type input "25300-054"
click at [1140, 103] on button "Create item" at bounding box center [1126, 113] width 86 height 27
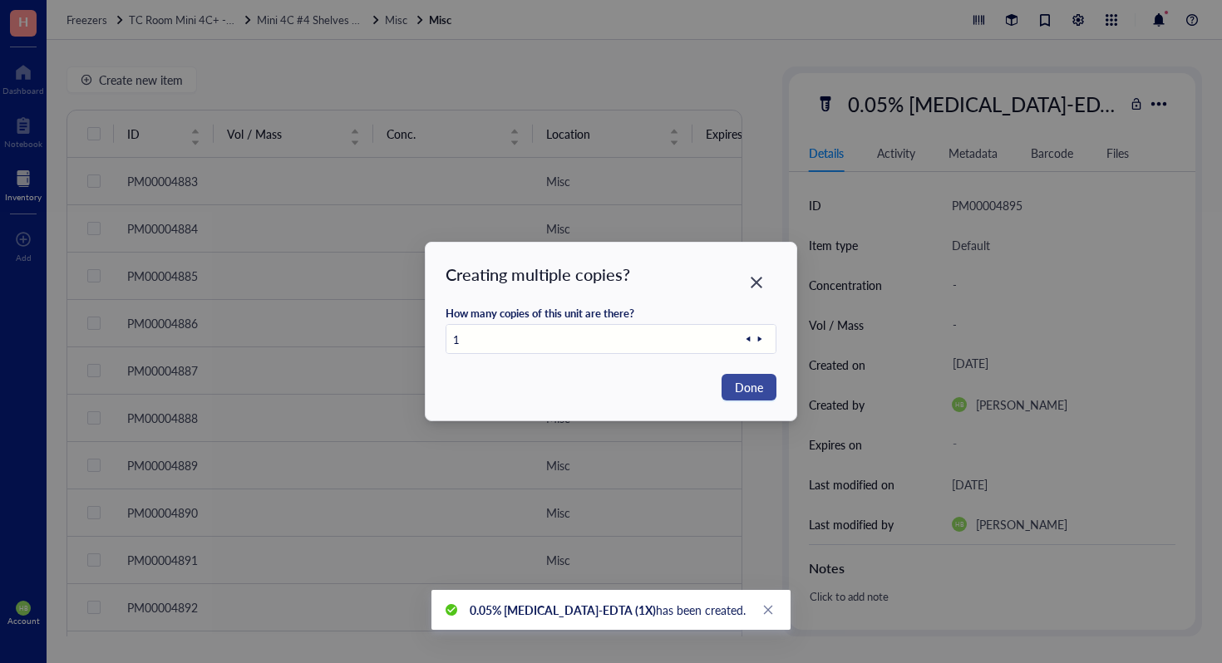
click at [756, 394] on span "Done" at bounding box center [749, 387] width 28 height 18
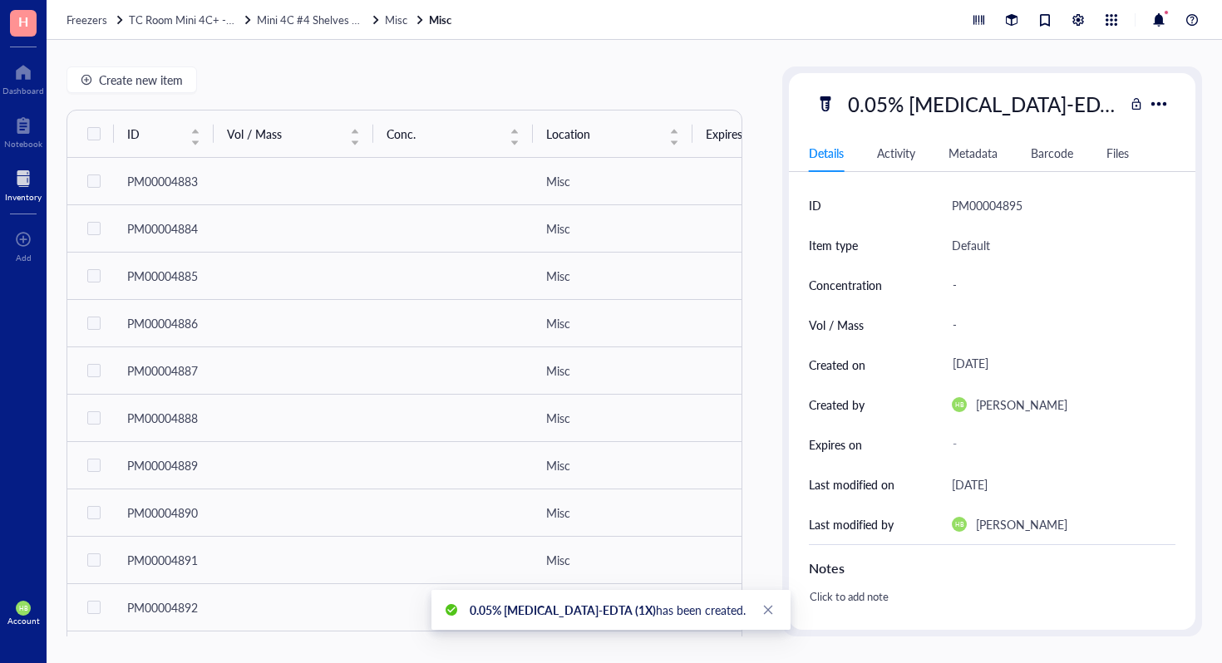
click at [773, 365] on div "Create new item ID Vol / Mass Conc. Location Expires on Created by Created on N…" at bounding box center [634, 351] width 1175 height 623
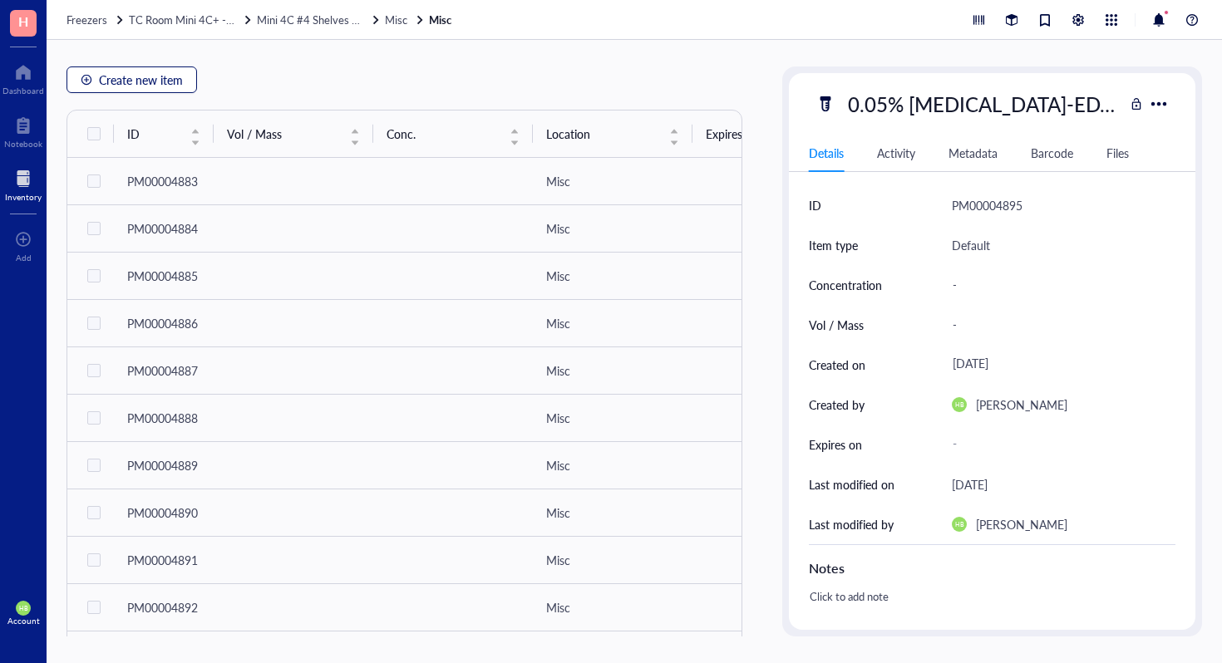
click at [150, 76] on span "Create new item" at bounding box center [141, 79] width 84 height 13
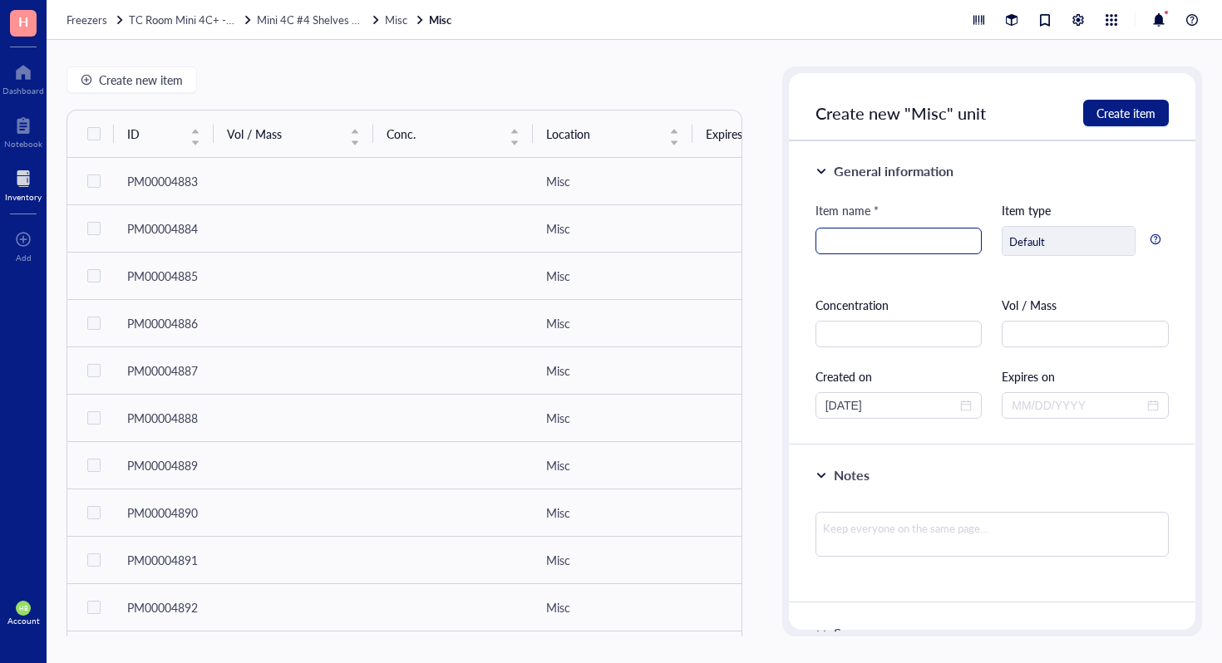
click at [834, 249] on input "search" at bounding box center [898, 241] width 147 height 25
type input "H202 Decontamination Reagent"
click at [1122, 106] on span "Create item" at bounding box center [1126, 112] width 59 height 13
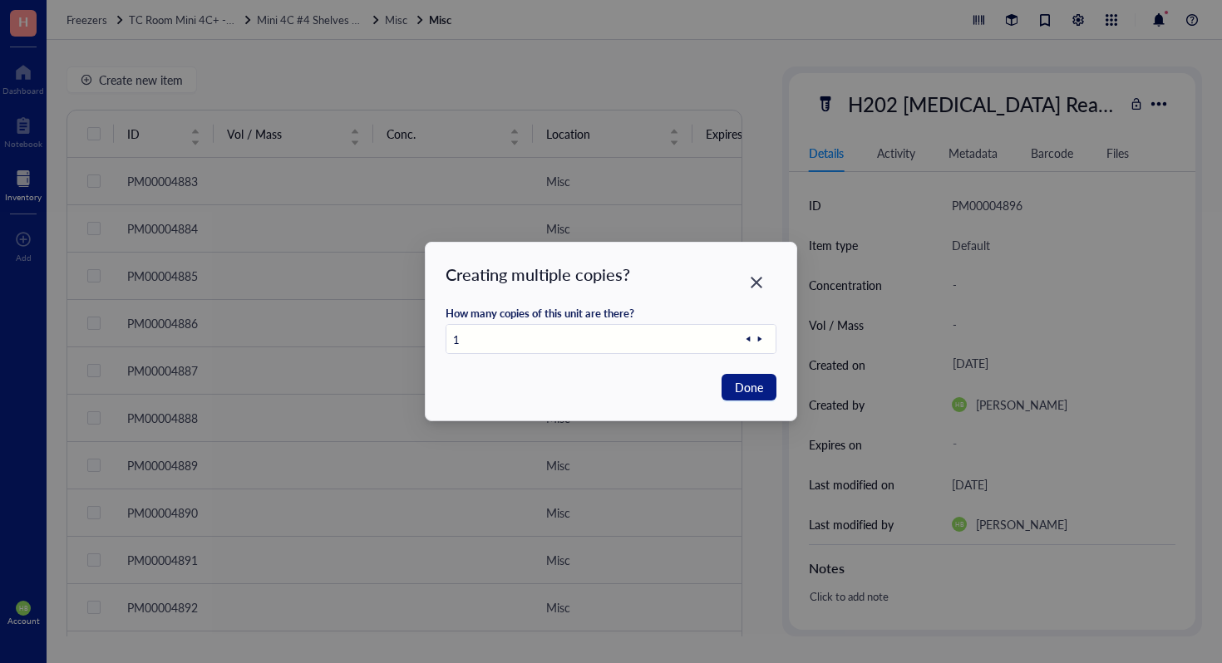
click at [760, 336] on icon at bounding box center [760, 339] width 12 height 12
click at [752, 386] on span "Done" at bounding box center [749, 387] width 28 height 18
type input "1"
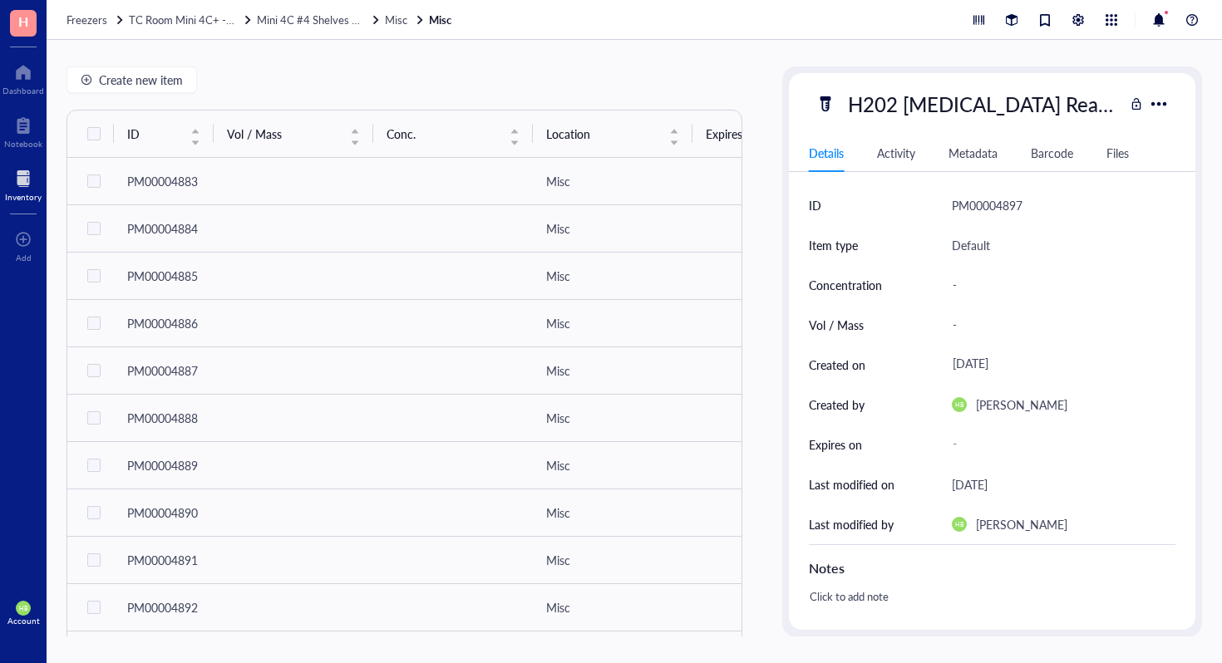
click at [185, 98] on div "Create new item ID Vol / Mass Conc. Location Expires on Created by Created on N…" at bounding box center [405, 352] width 676 height 570
click at [184, 90] on button "Create new item" at bounding box center [132, 80] width 131 height 27
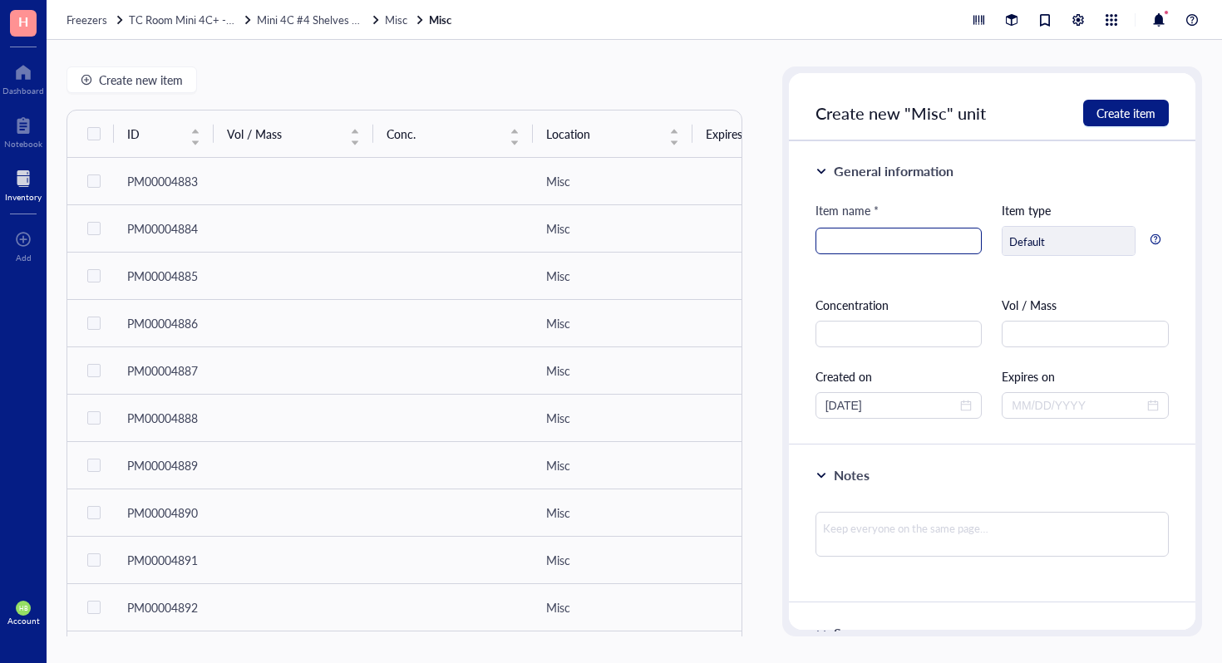
click at [852, 245] on input "search" at bounding box center [898, 241] width 147 height 25
type input "L-Glutamine 200mM (100X)"
click at [1103, 101] on button "Create item" at bounding box center [1126, 113] width 86 height 27
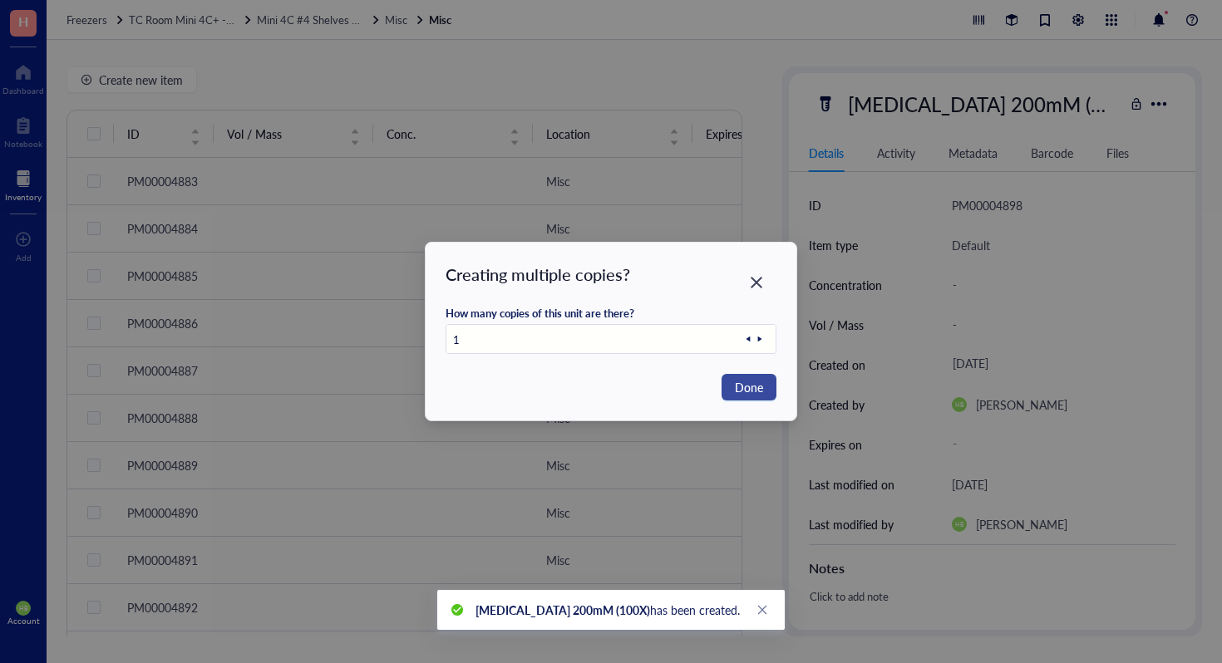
click at [743, 387] on span "Done" at bounding box center [749, 387] width 28 height 18
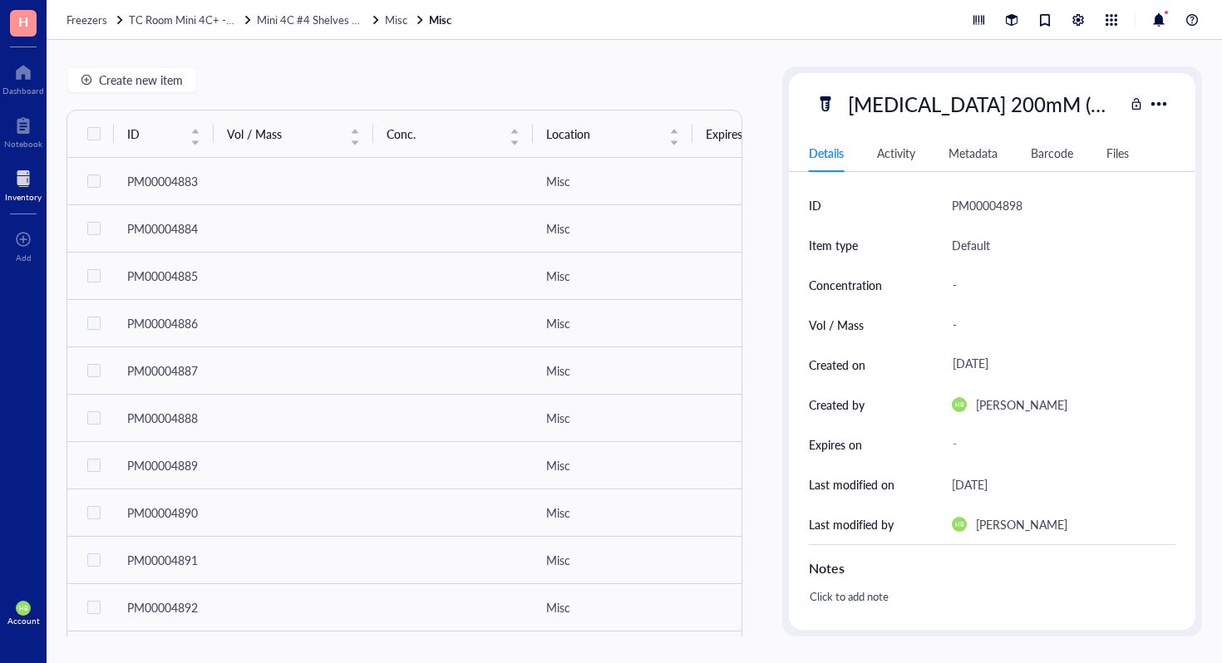
scroll to position [288, 0]
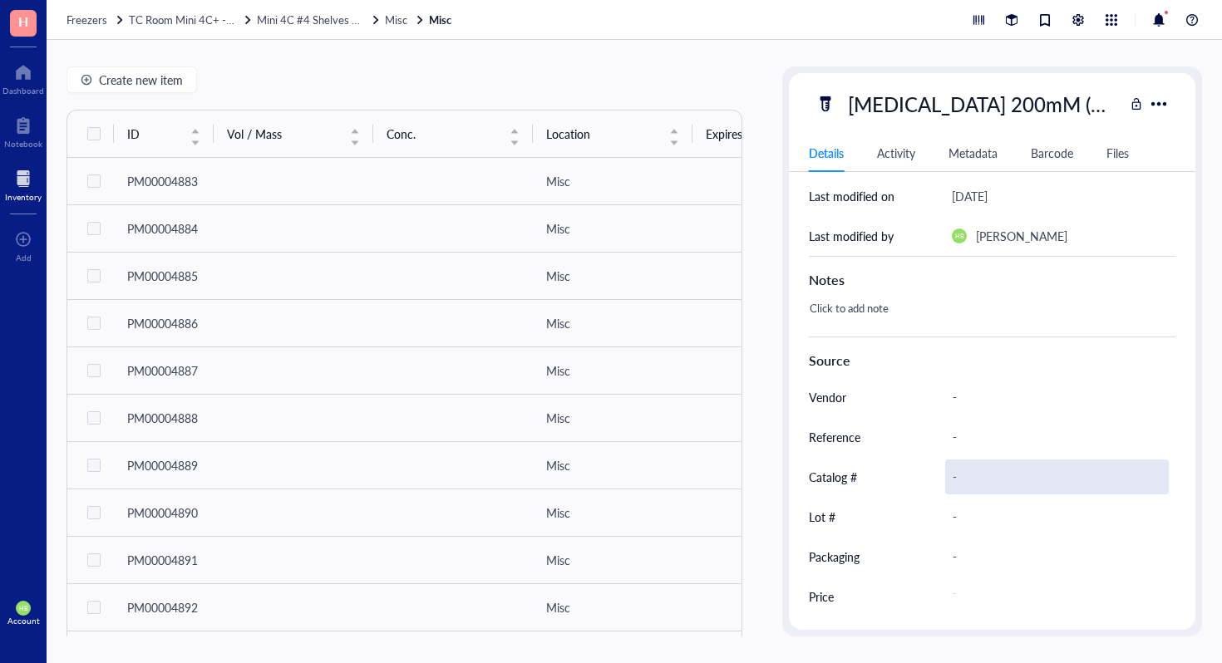
click at [960, 471] on div "-" at bounding box center [1057, 477] width 224 height 35
type input "25030-081"
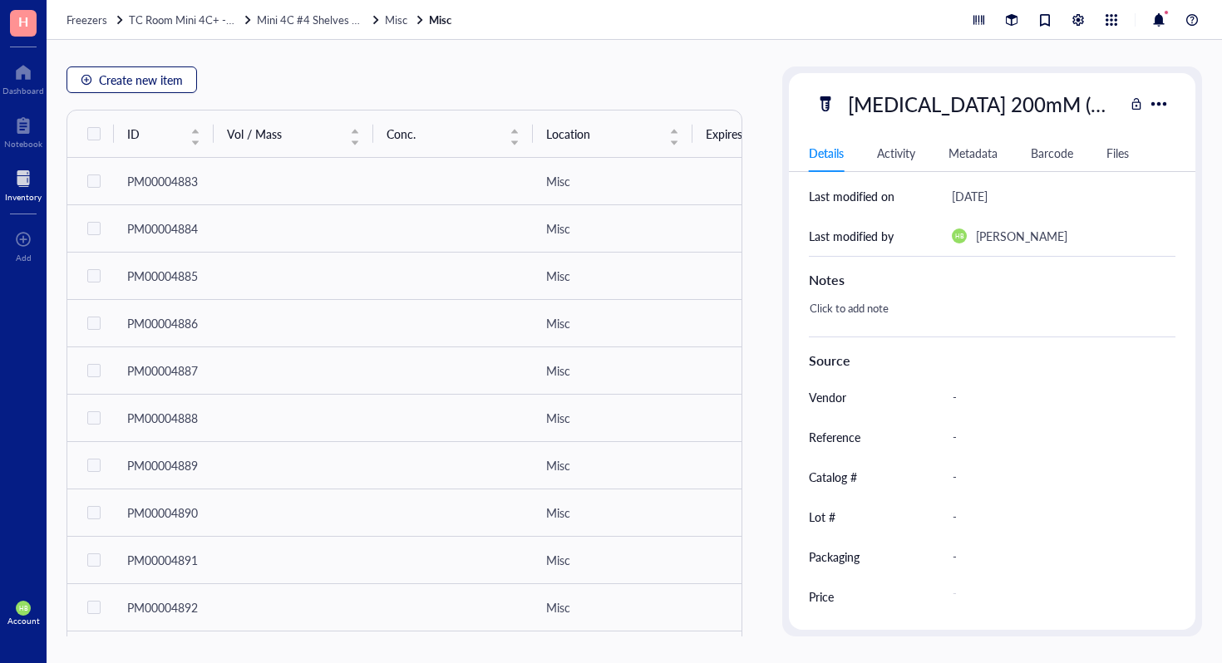
click at [170, 79] on span "Create new item" at bounding box center [141, 79] width 84 height 13
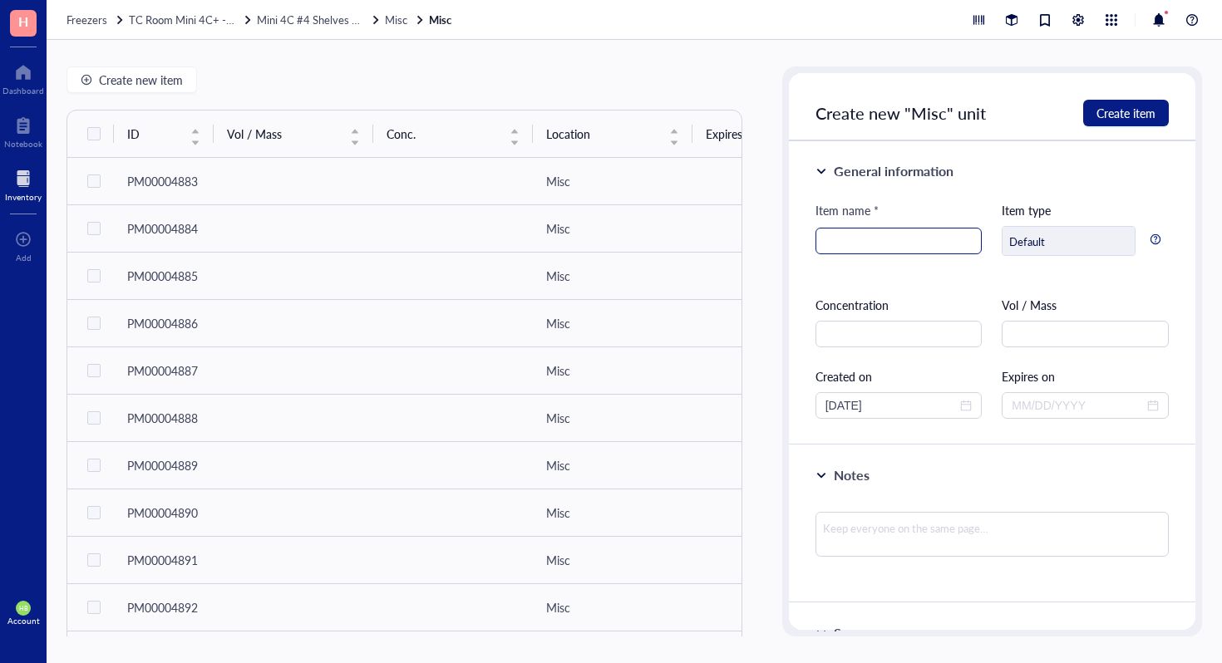
click at [855, 243] on input "search" at bounding box center [898, 241] width 147 height 25
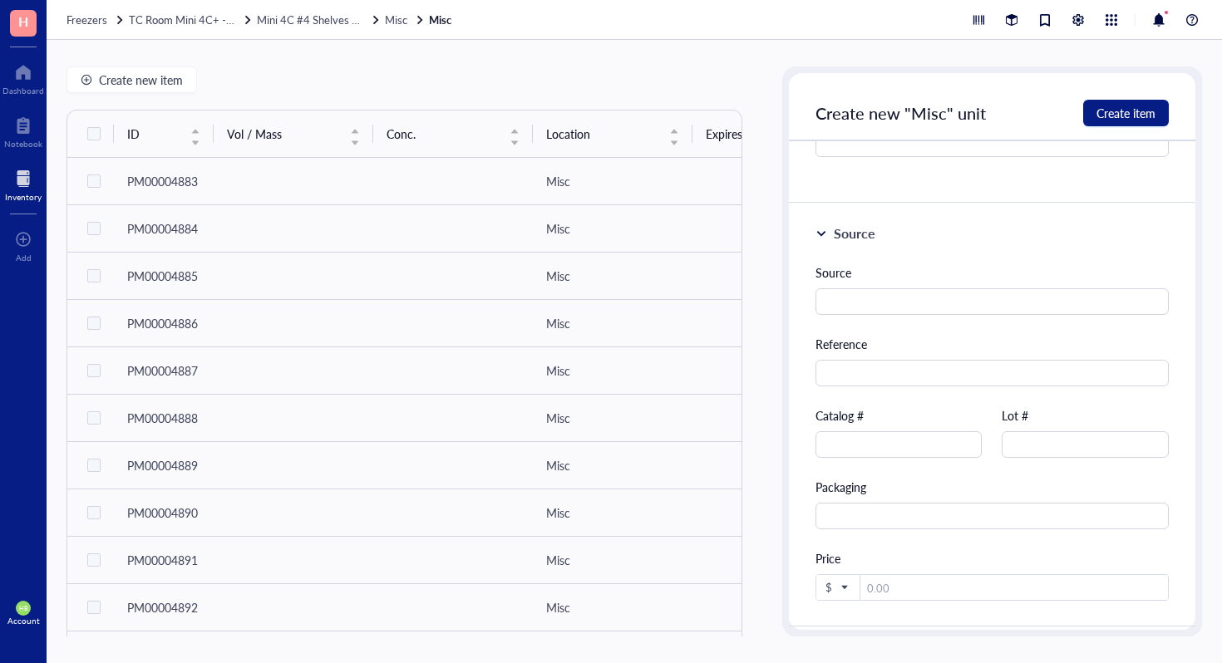
scroll to position [655, 0]
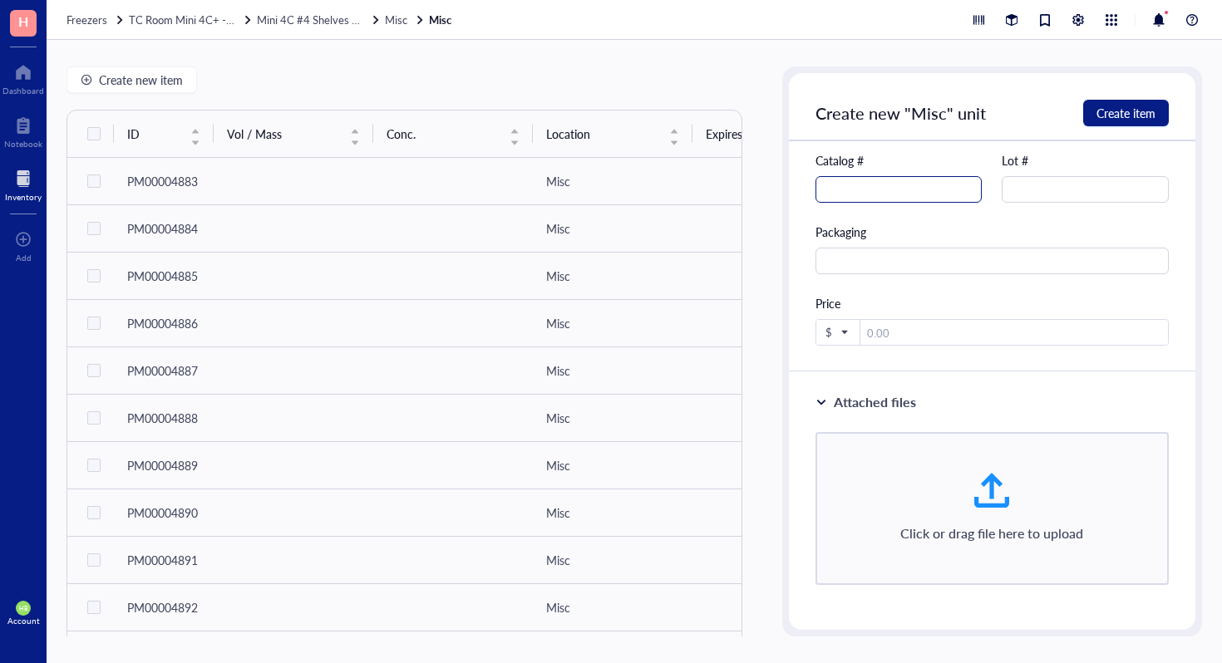
type input "MEM NEAA (100X)"
click at [899, 199] on input "text" at bounding box center [899, 189] width 167 height 27
type input "11140-050"
click at [1121, 125] on button "Create item" at bounding box center [1126, 113] width 86 height 27
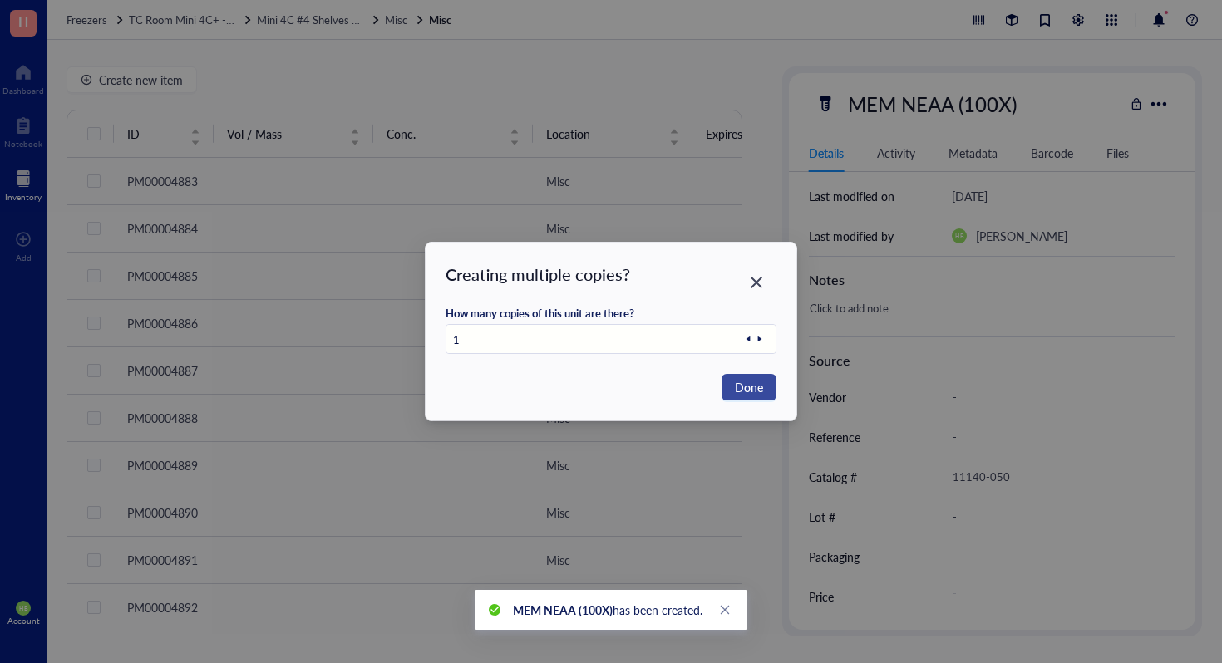
click at [753, 393] on span "Done" at bounding box center [749, 387] width 28 height 18
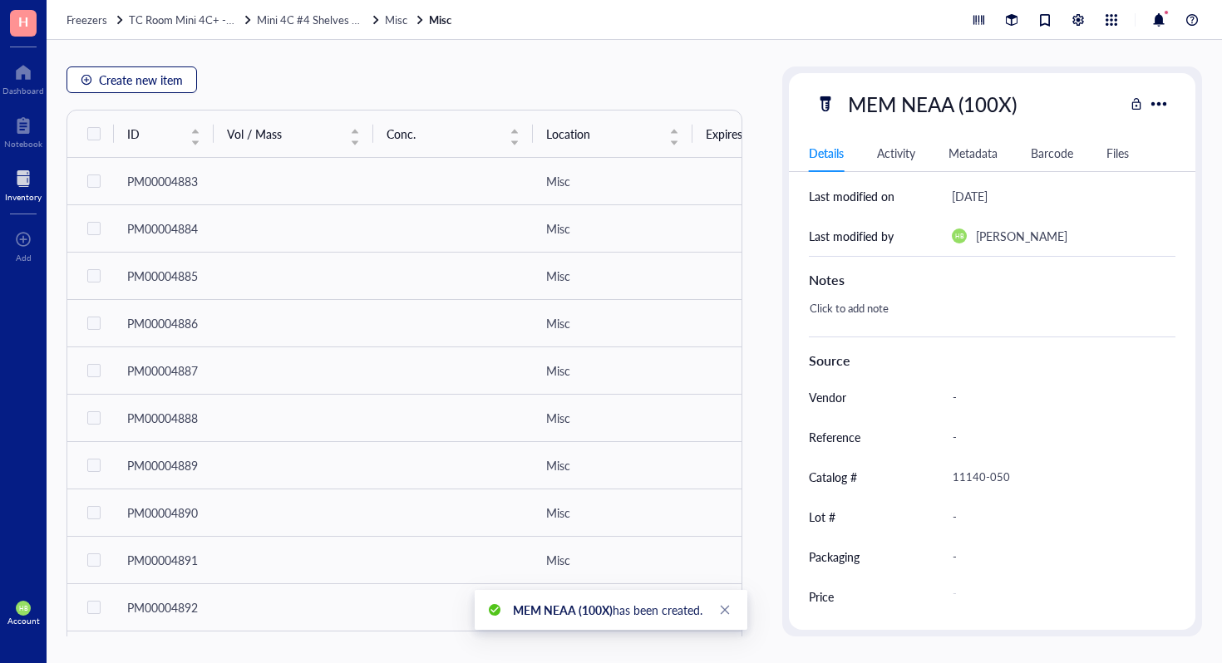
click at [190, 83] on button "Create new item" at bounding box center [132, 80] width 131 height 27
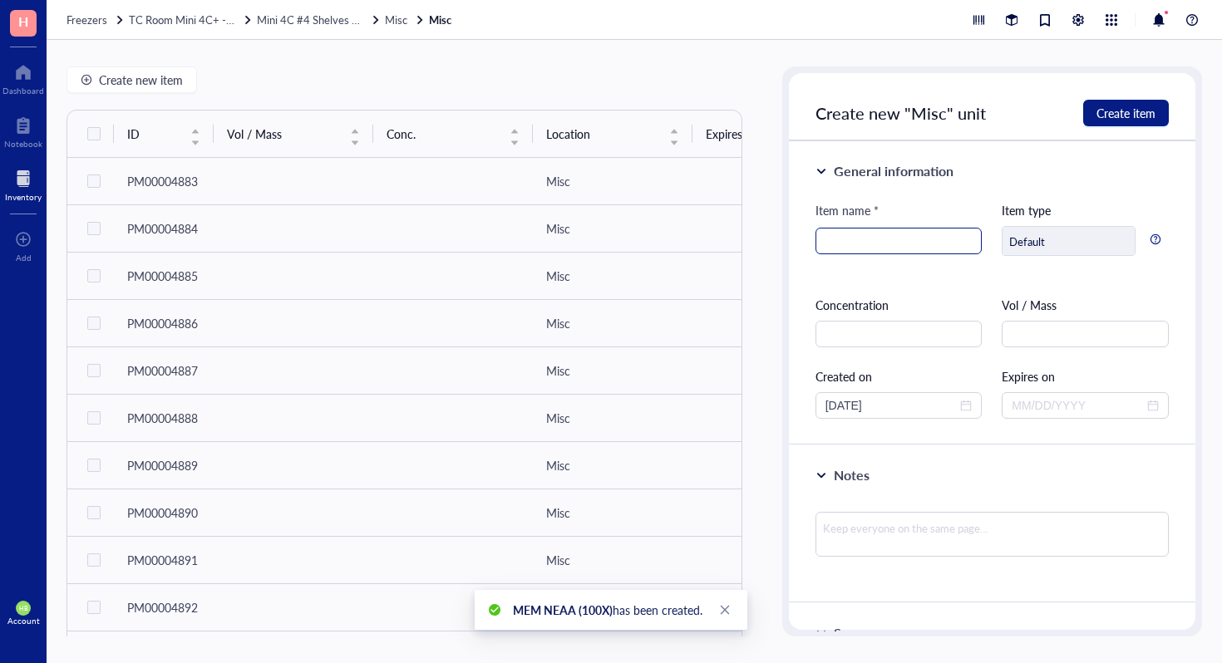
click at [860, 248] on input "search" at bounding box center [898, 241] width 147 height 25
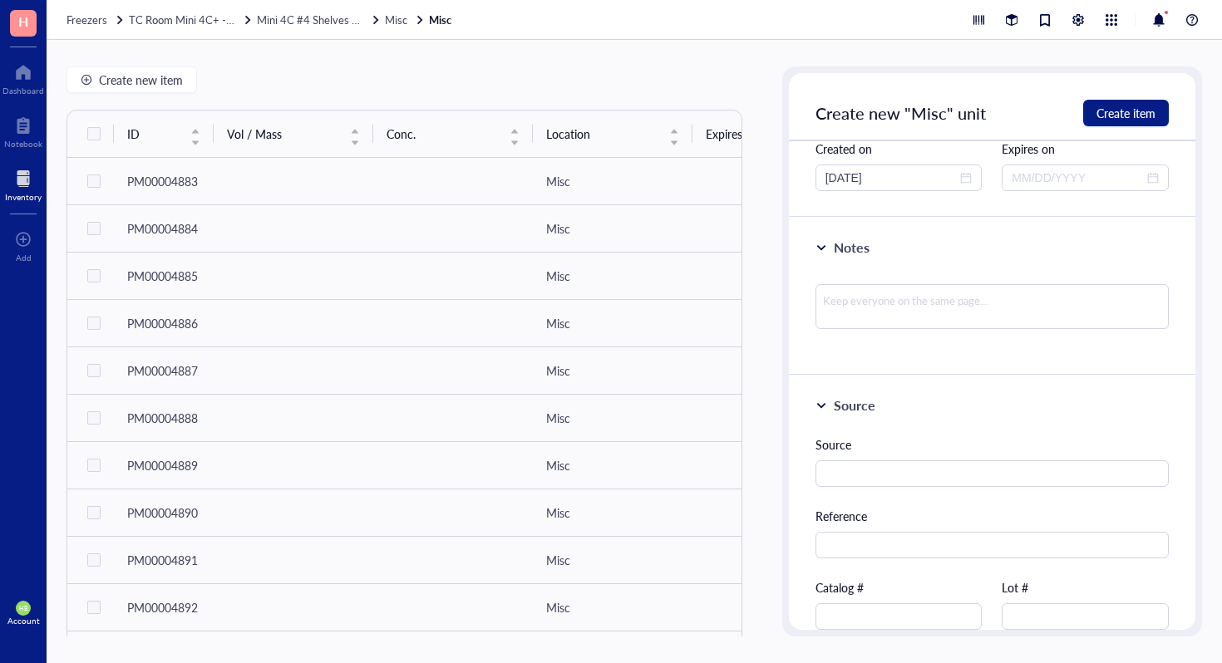
scroll to position [509, 0]
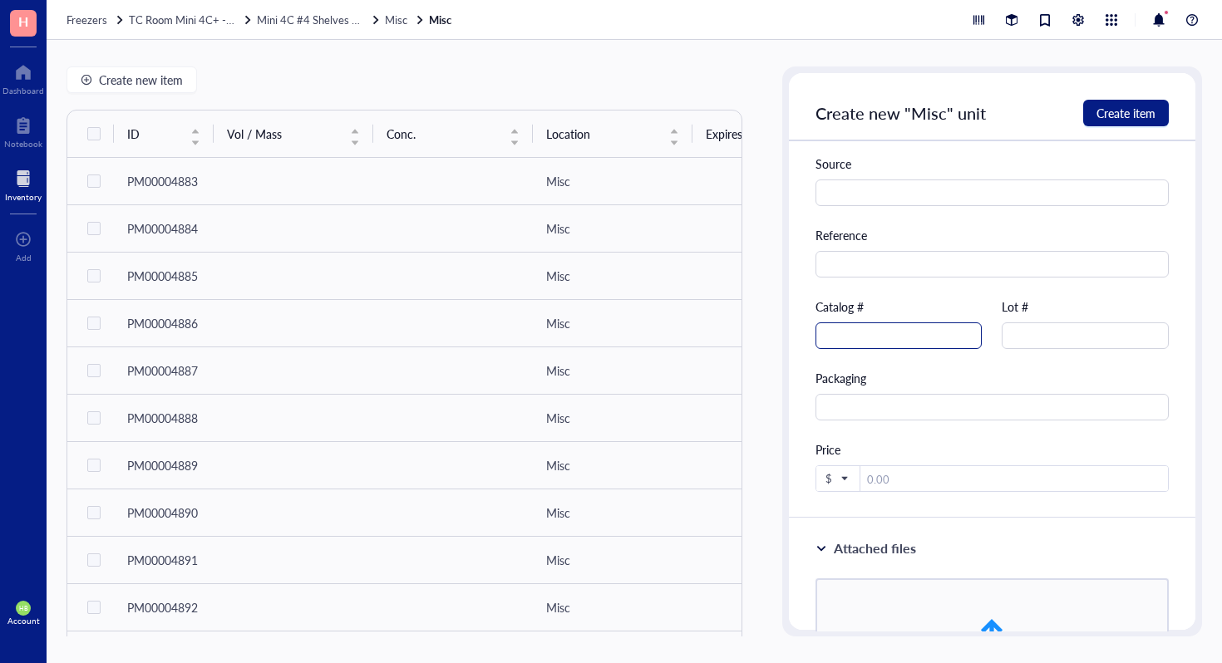
type input "Sodium Bicarbonate"
click at [876, 343] on input "text" at bounding box center [899, 336] width 167 height 27
type input "25080-094"
click at [1104, 111] on span "Create item" at bounding box center [1126, 112] width 59 height 13
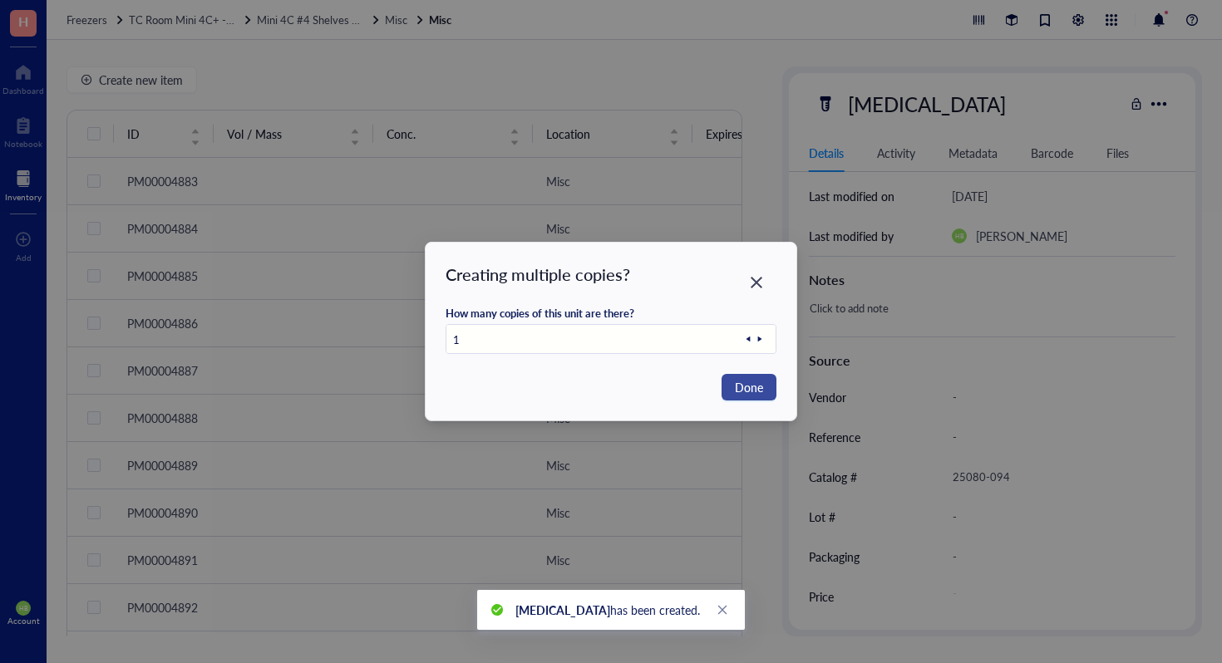
click at [735, 389] on span "Done" at bounding box center [749, 387] width 28 height 18
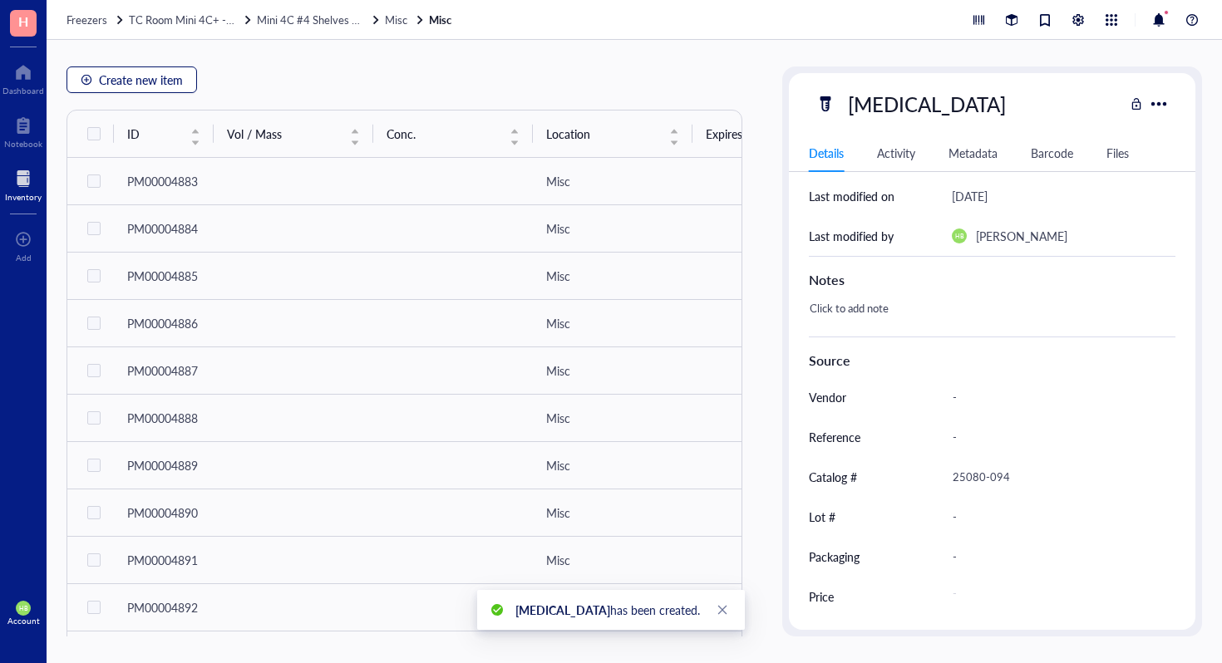
click at [115, 81] on span "Create new item" at bounding box center [141, 79] width 84 height 13
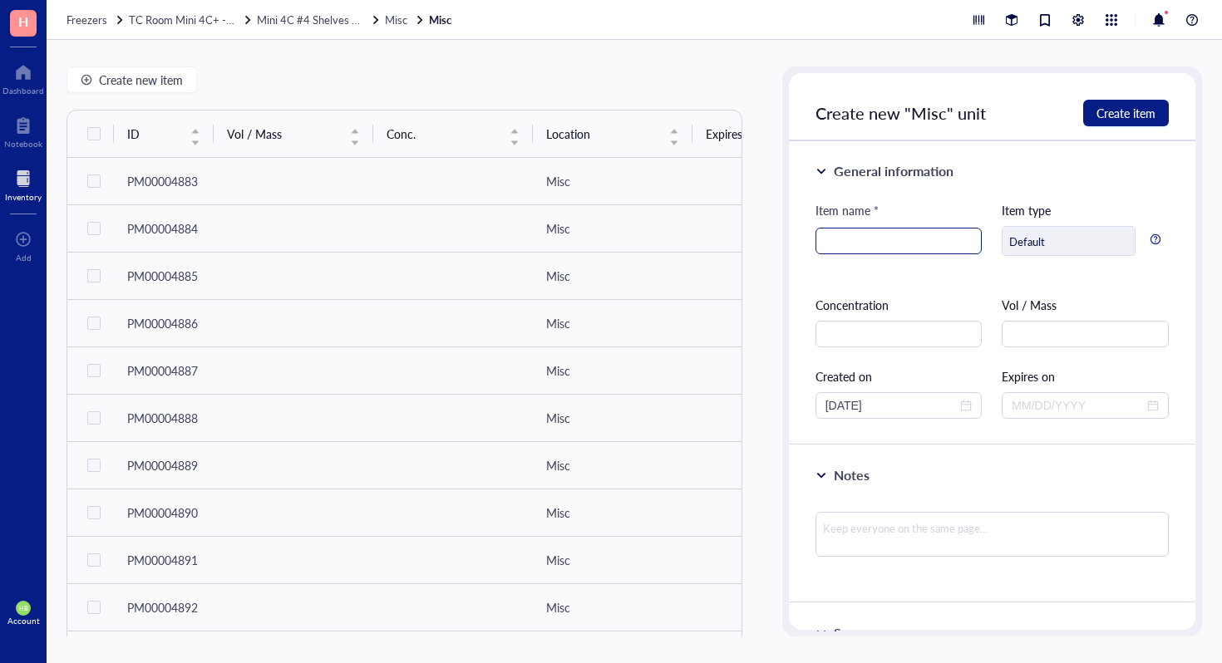
click at [850, 247] on input "search" at bounding box center [898, 241] width 147 height 25
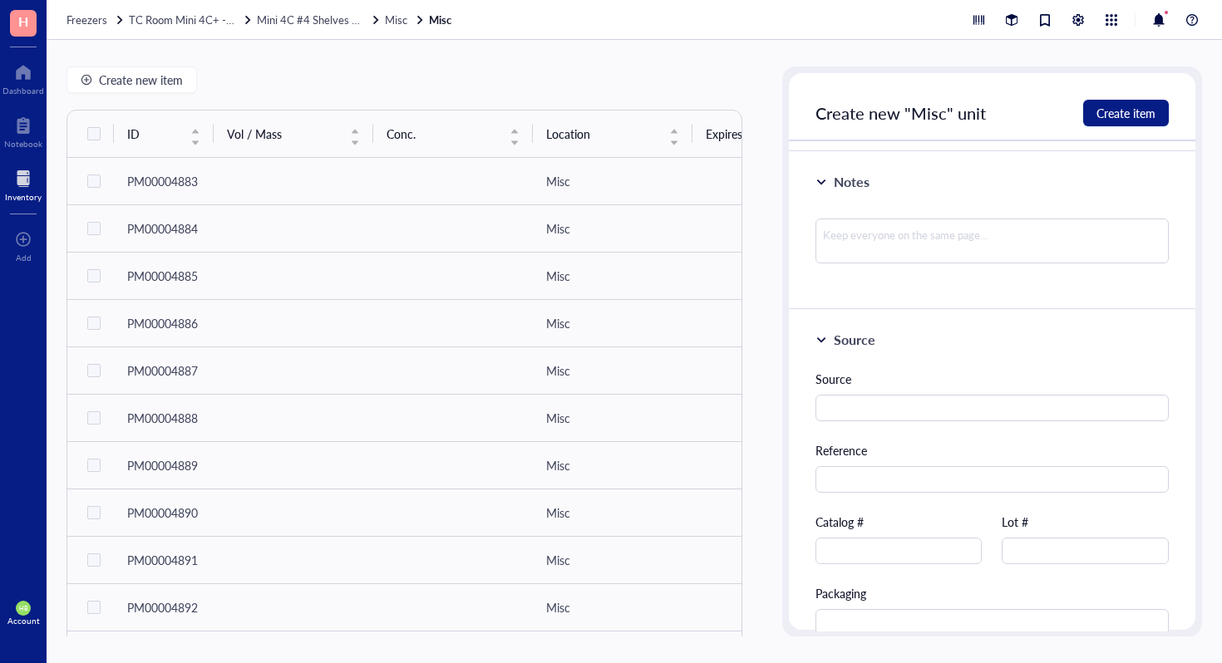
scroll to position [332, 0]
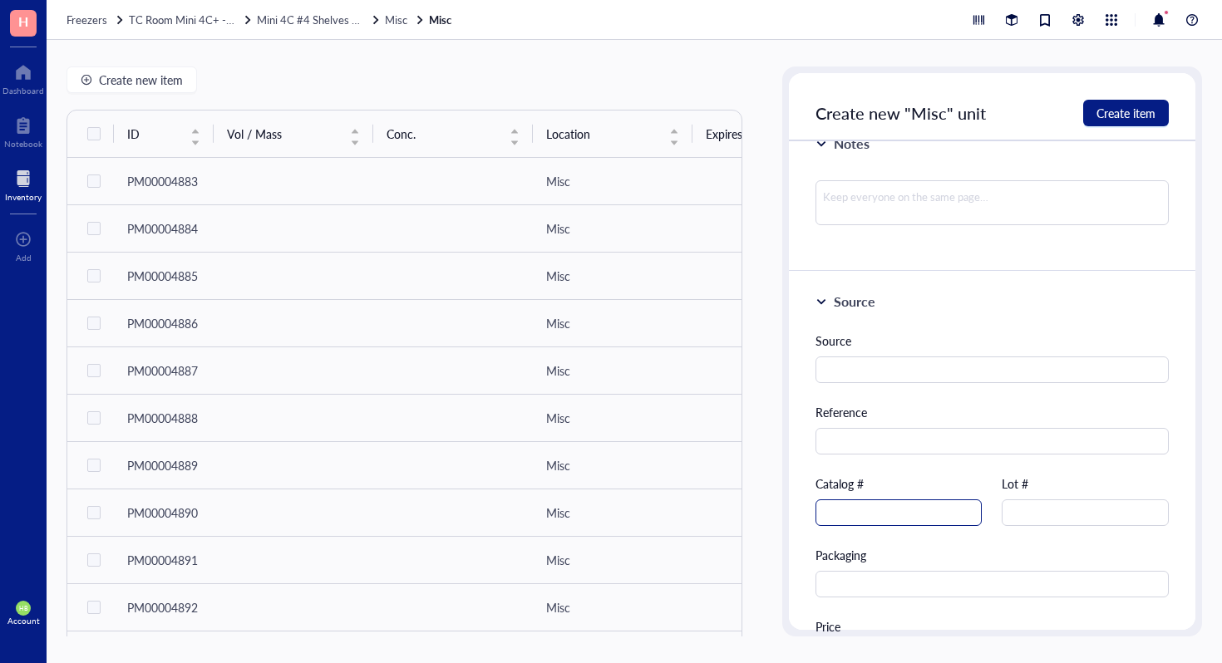
type input "Sodium Pryuvate Solution"
click at [856, 510] on input "text" at bounding box center [899, 513] width 167 height 27
type input "S8636"
click at [1138, 107] on span "Create item" at bounding box center [1126, 112] width 59 height 13
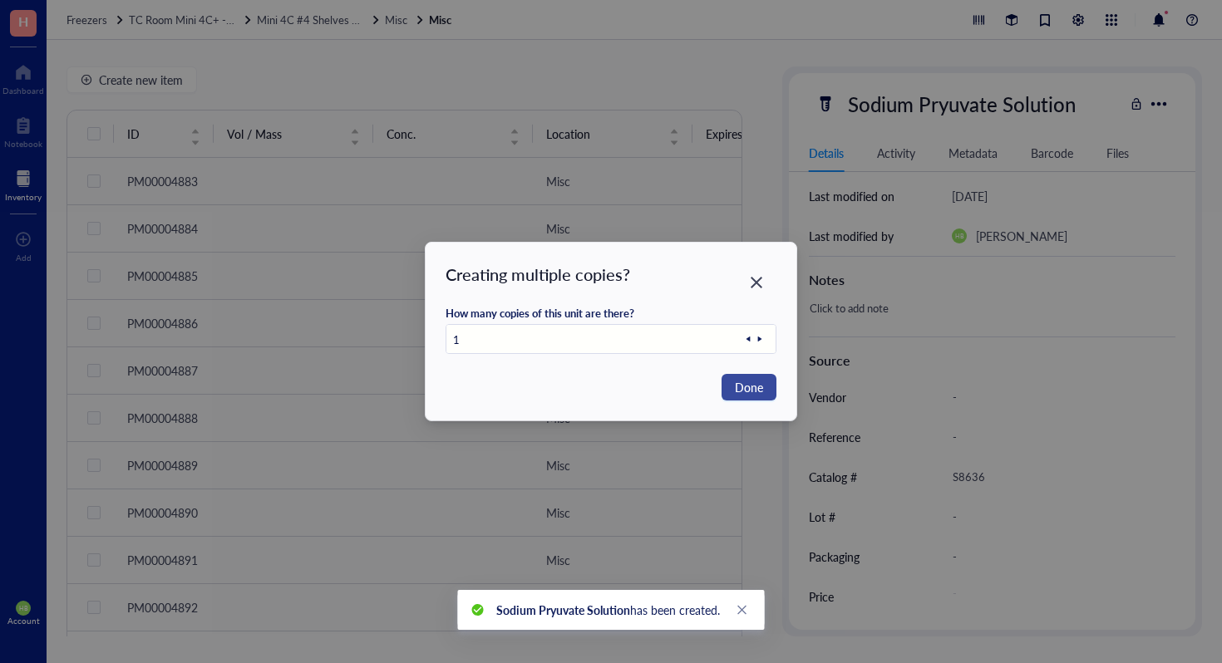
click at [743, 397] on button "Done" at bounding box center [749, 387] width 55 height 27
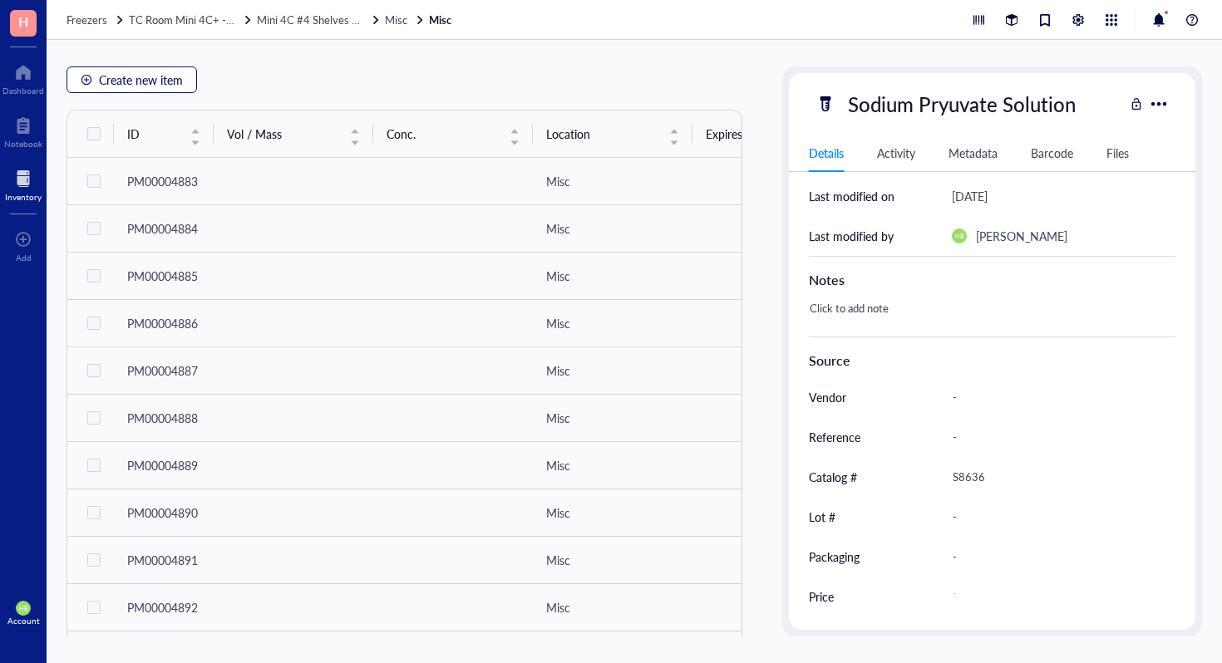
click at [96, 76] on button "Create new item" at bounding box center [132, 80] width 131 height 27
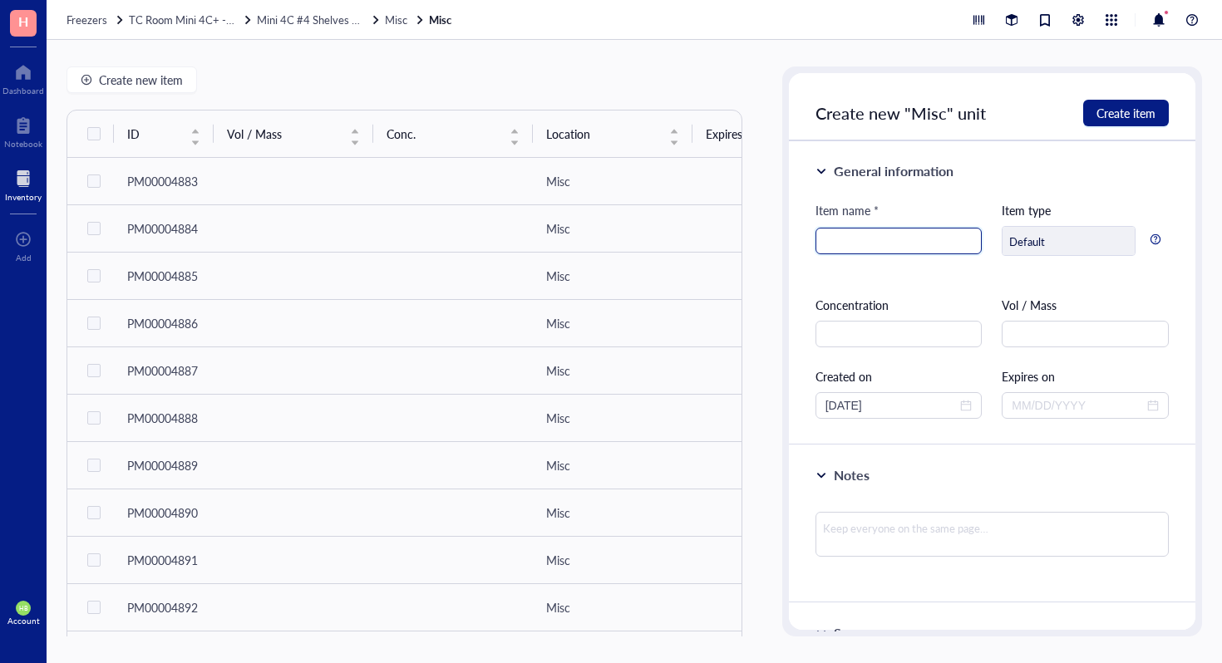
click at [855, 238] on input "search" at bounding box center [898, 241] width 147 height 25
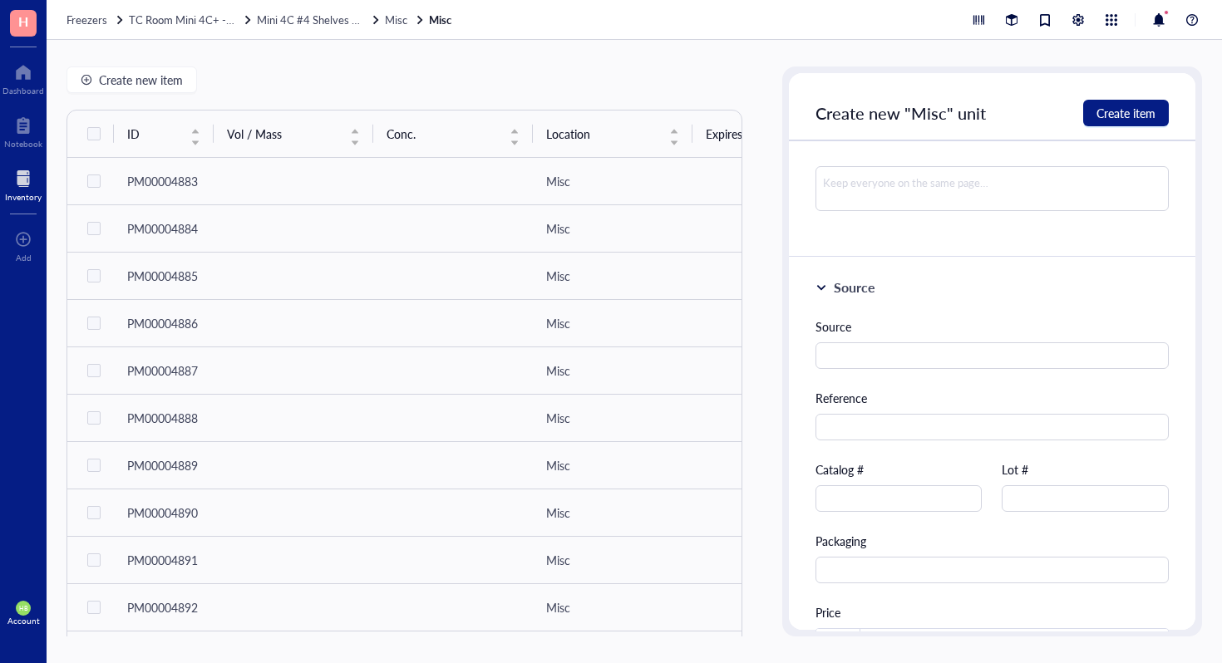
scroll to position [347, 0]
type input "HEPES (1M)"
click at [880, 495] on input "text" at bounding box center [899, 498] width 167 height 27
type input "156300-080"
click at [1141, 112] on span "Create item" at bounding box center [1126, 112] width 59 height 13
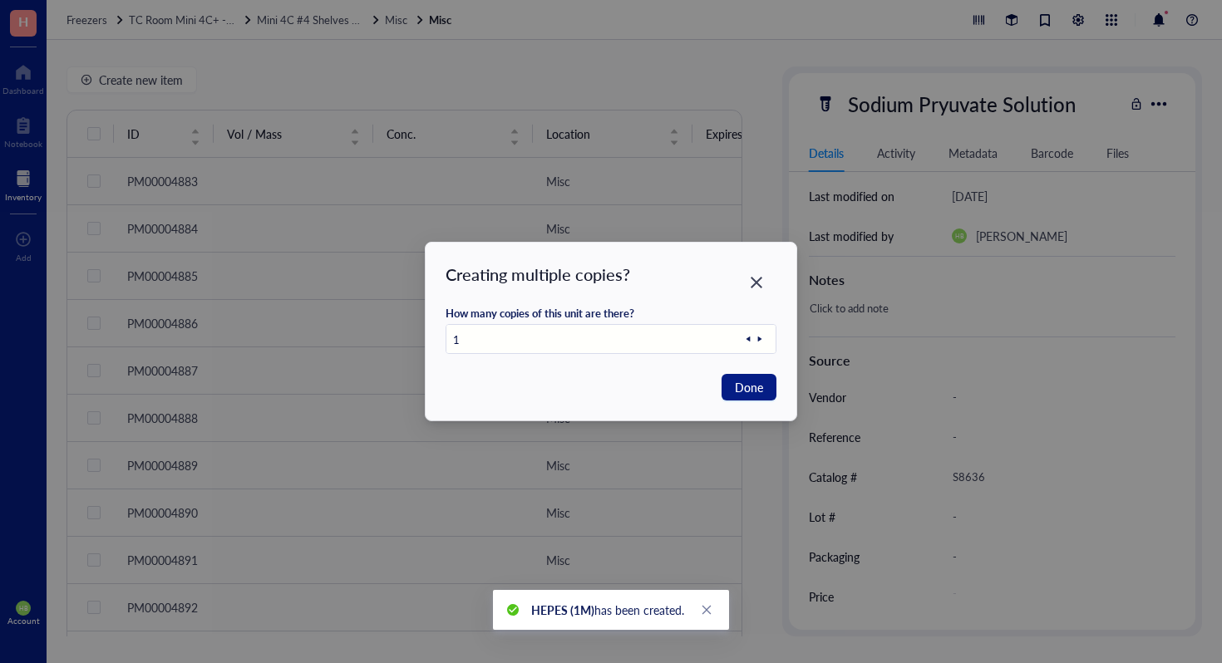
click at [761, 339] on icon at bounding box center [760, 339] width 12 height 12
click at [757, 374] on button "Done" at bounding box center [749, 387] width 55 height 27
type input "1"
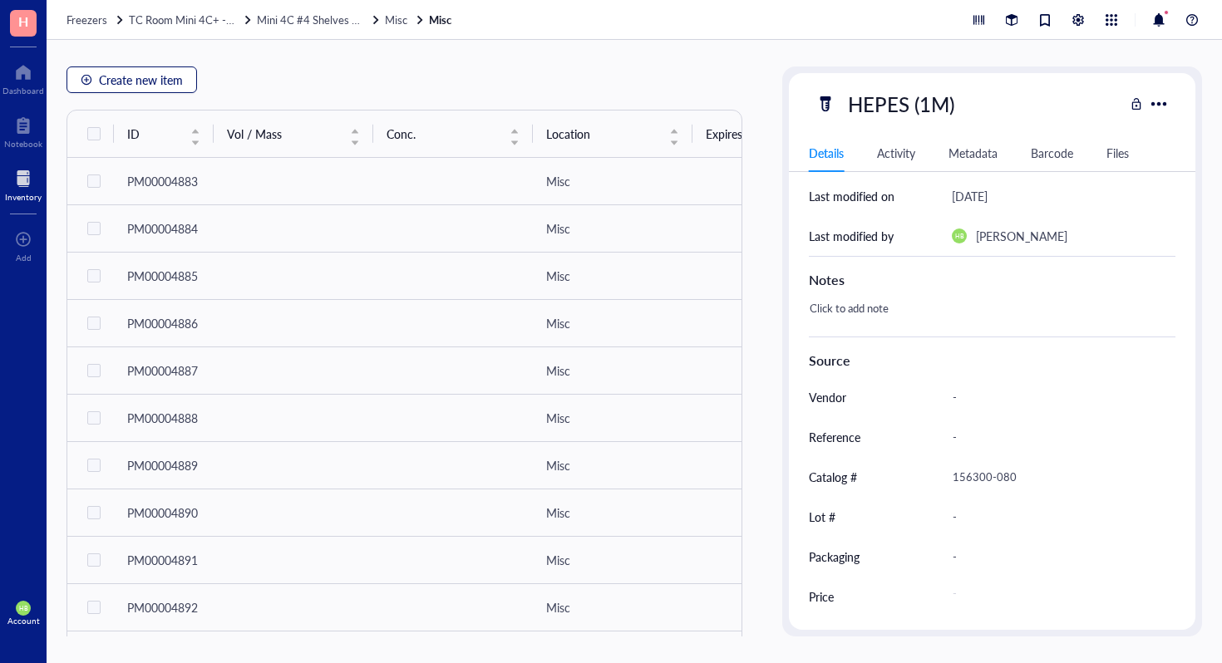
click at [160, 82] on span "Create new item" at bounding box center [141, 79] width 84 height 13
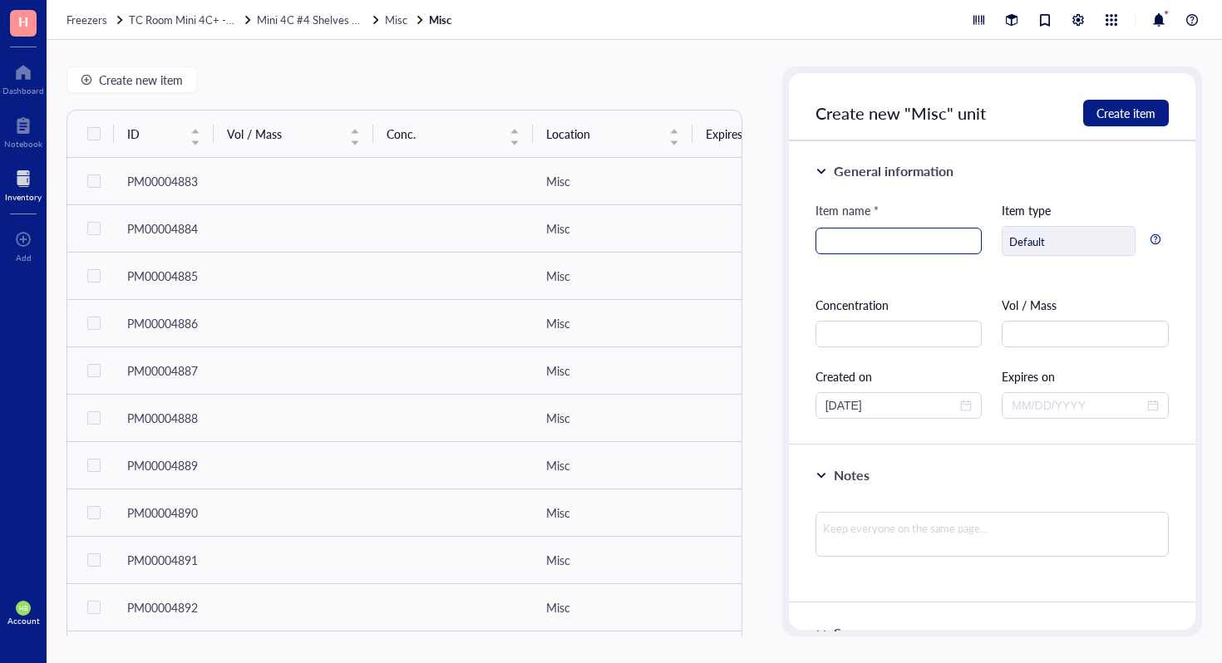
click at [841, 241] on input "search" at bounding box center [898, 241] width 147 height 25
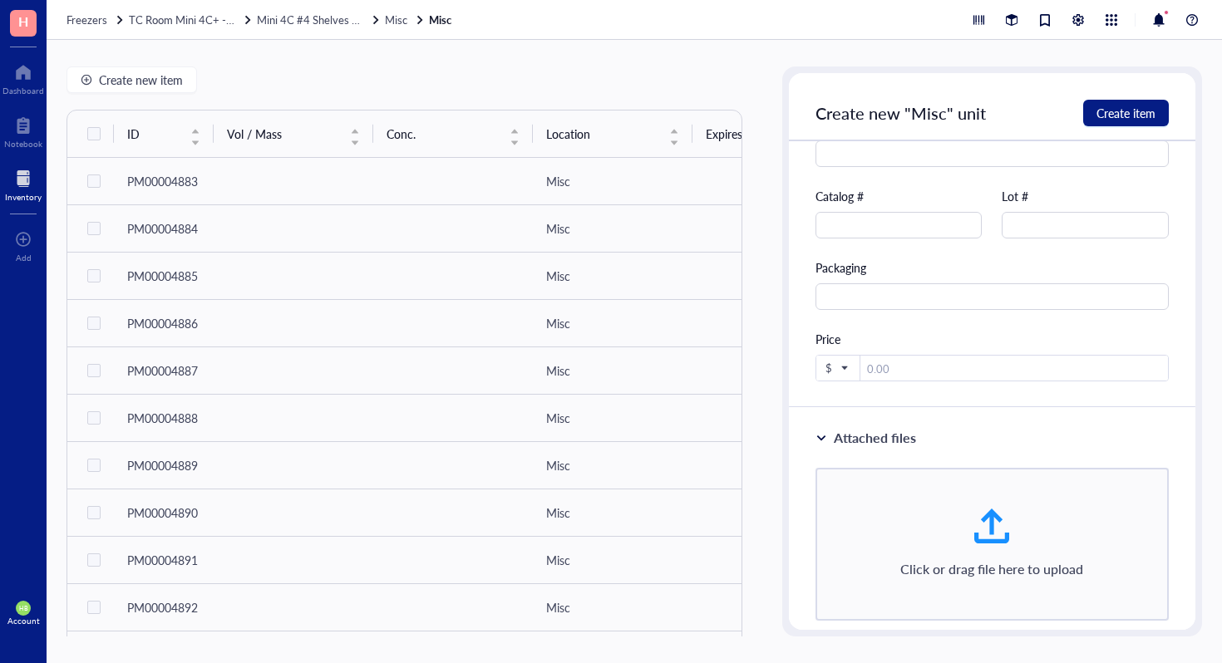
type input "DPBS, 1X"
click at [881, 239] on div "Source Reference Catalog # Lot # Packaging Price $" at bounding box center [992, 213] width 353 height 338
click at [881, 232] on input "text" at bounding box center [899, 225] width 167 height 27
type input "21-030-CV"
click at [1110, 116] on span "Create item" at bounding box center [1126, 112] width 59 height 13
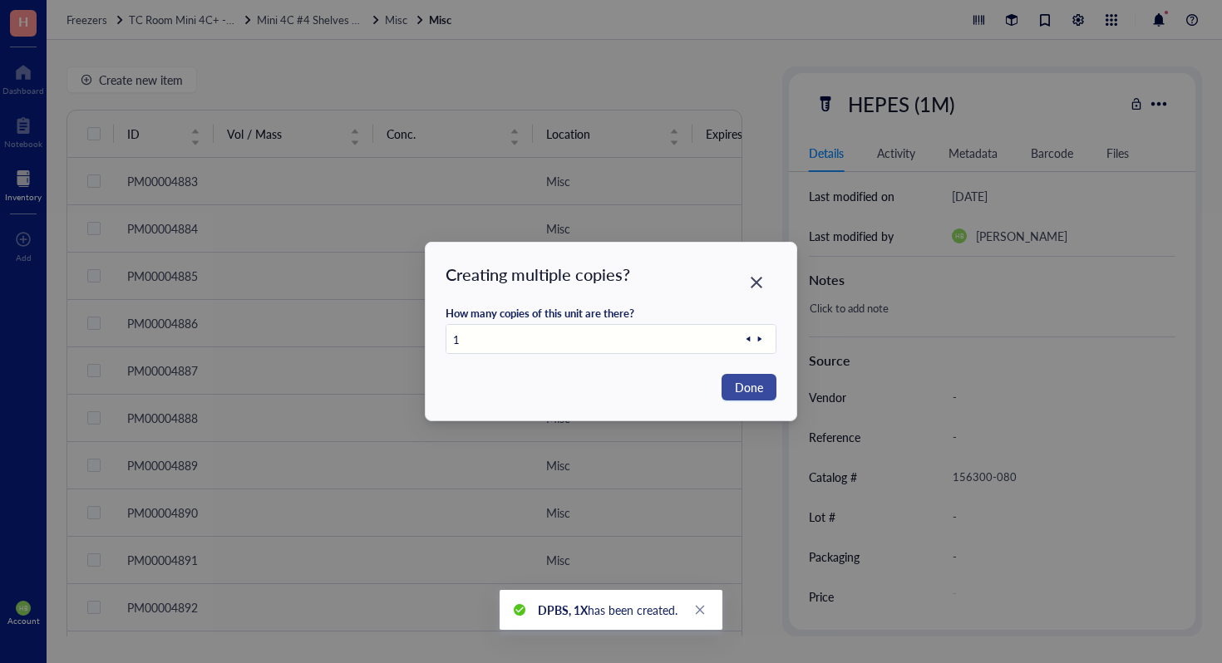
click at [737, 389] on span "Done" at bounding box center [749, 387] width 28 height 18
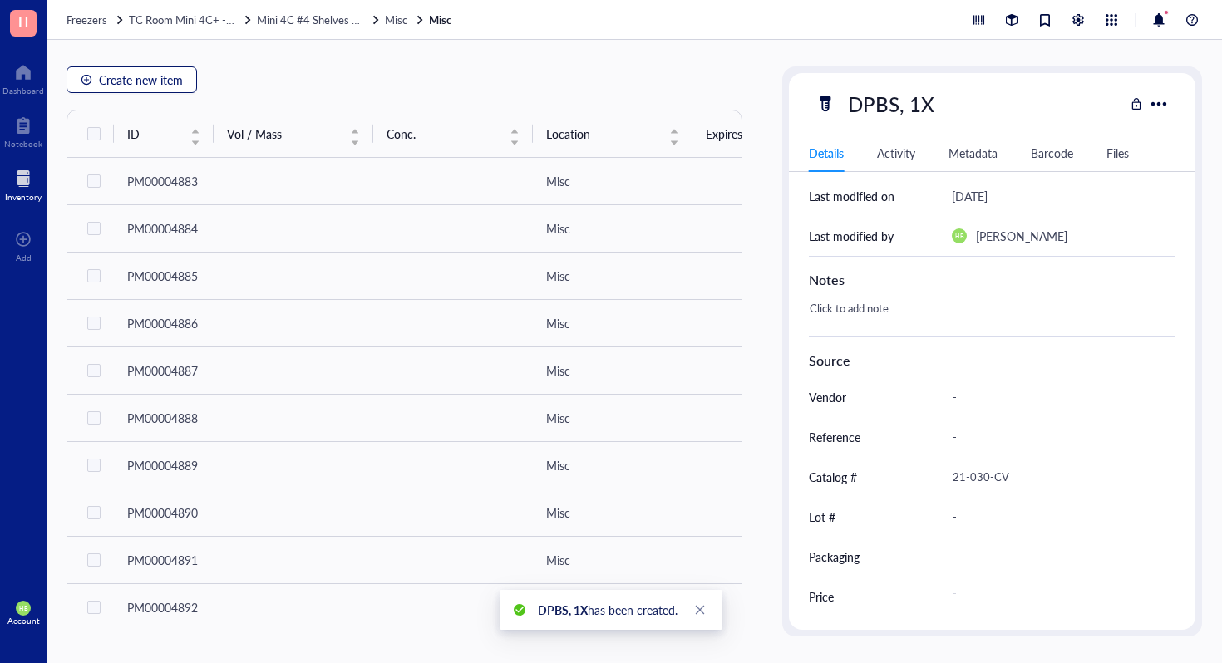
click at [179, 86] on span "Create new item" at bounding box center [141, 79] width 84 height 13
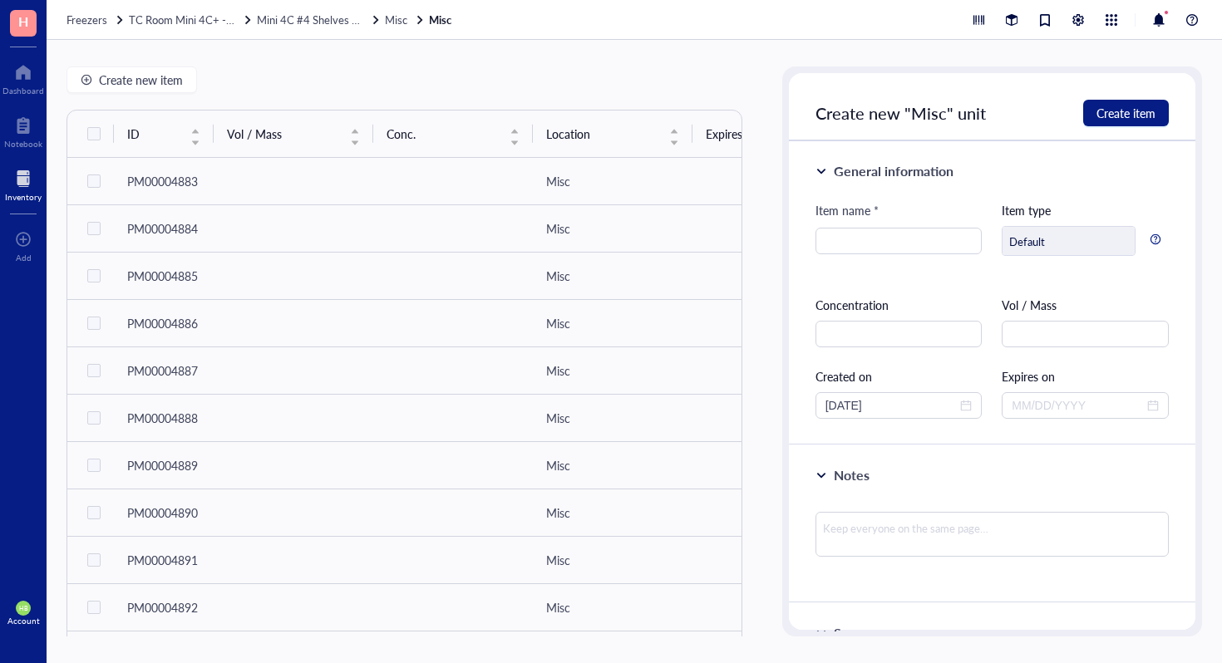
drag, startPoint x: 787, startPoint y: 75, endPoint x: 786, endPoint y: 107, distance: 32.4
click at [786, 107] on div "Create new "Misc" unit Create item General information Item name * Item type De…" at bounding box center [992, 352] width 420 height 570
click at [293, 20] on span "Mini 4C #4 Shelves 3+4" at bounding box center [314, 20] width 115 height 16
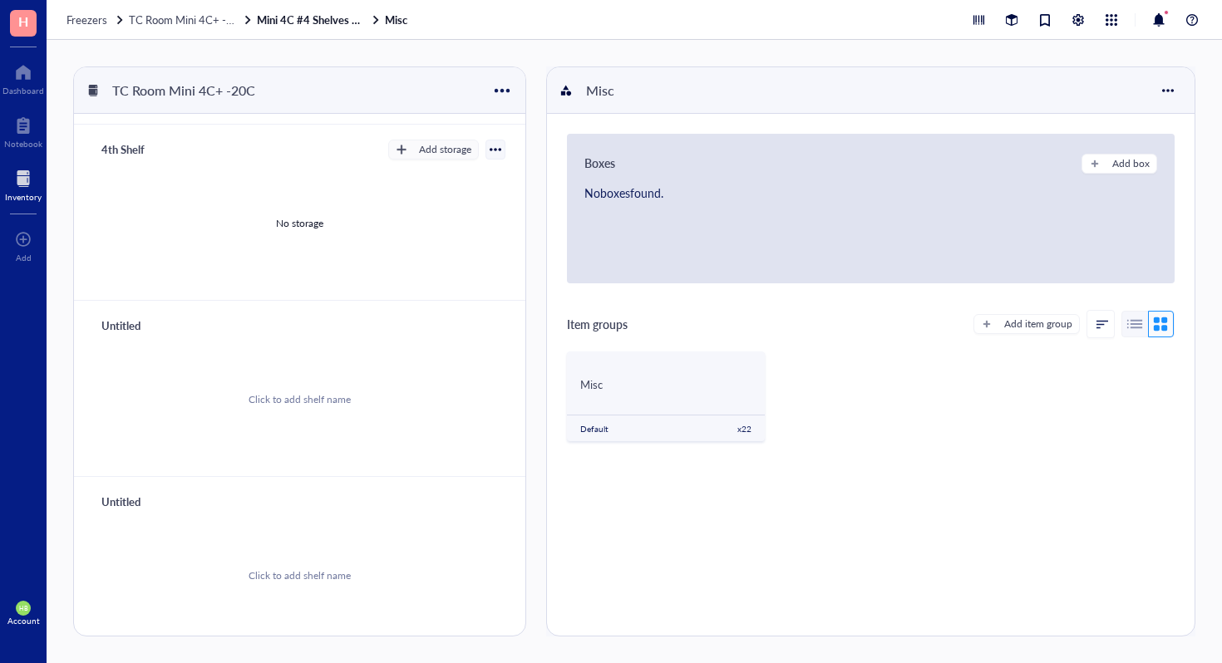
scroll to position [569, 0]
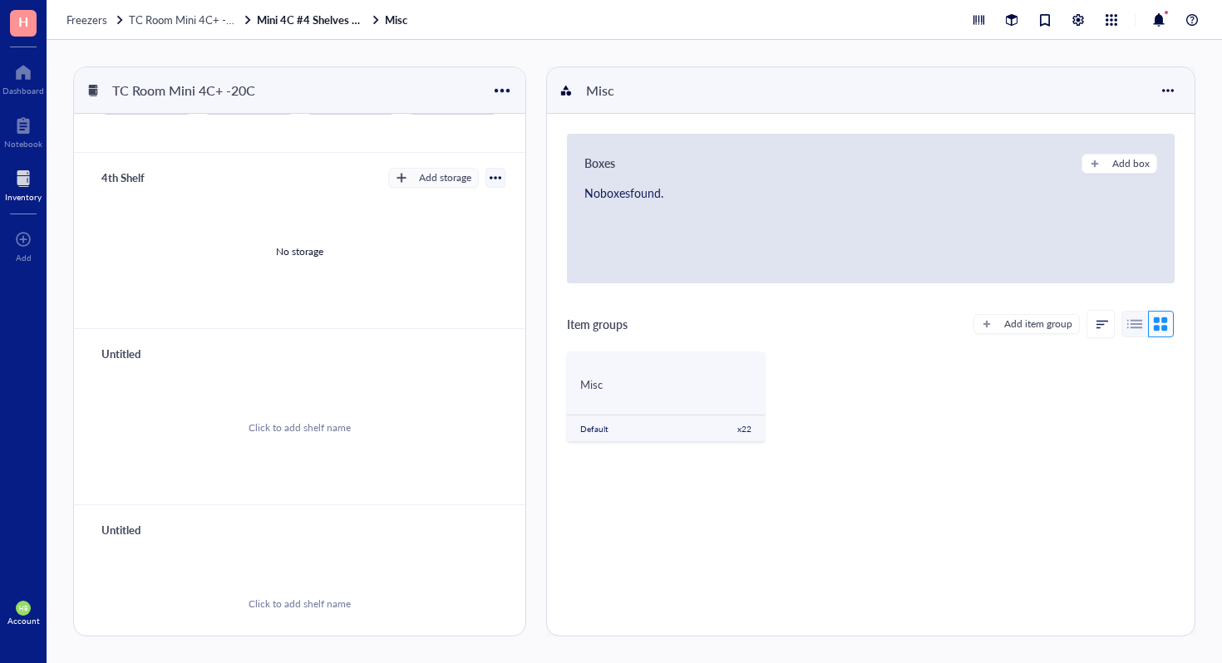
click at [131, 352] on div "Untitled" at bounding box center [144, 354] width 100 height 23
type input "Mini -20C #5 Shelves 3+4"
click at [211, 380] on div "Click to add shelf name" at bounding box center [300, 429] width 412 height 126
click at [368, 393] on div "No storage" at bounding box center [300, 429] width 412 height 126
click at [443, 343] on div "Mini -20C #5 Shelves 3+4 Add storage" at bounding box center [300, 354] width 412 height 23
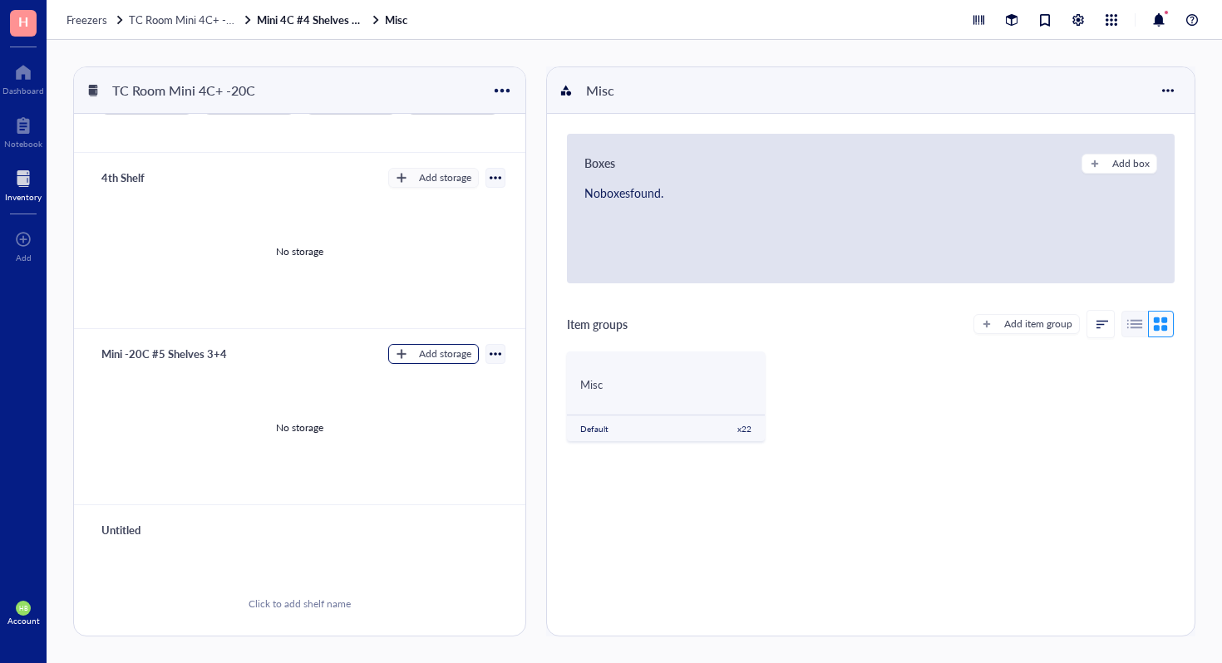
click at [441, 348] on div "Add storage" at bounding box center [445, 354] width 52 height 15
click at [427, 400] on span "Category" at bounding box center [441, 405] width 95 height 18
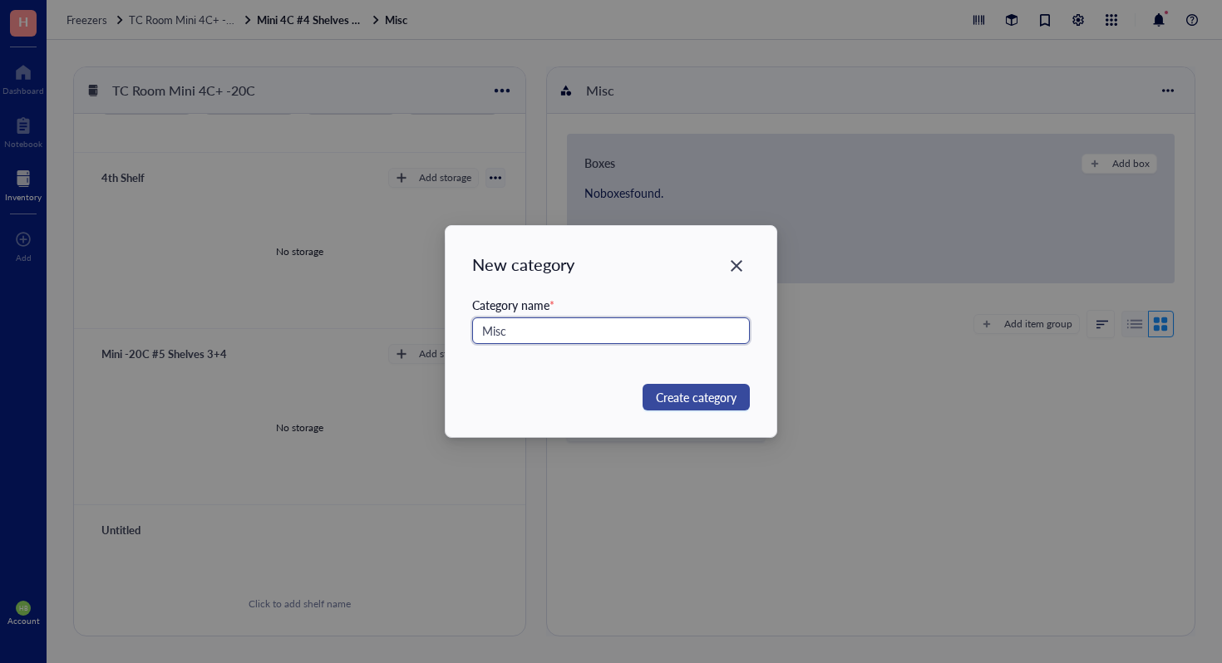
type input "Misc"
click at [717, 398] on span "Create category" at bounding box center [696, 397] width 81 height 18
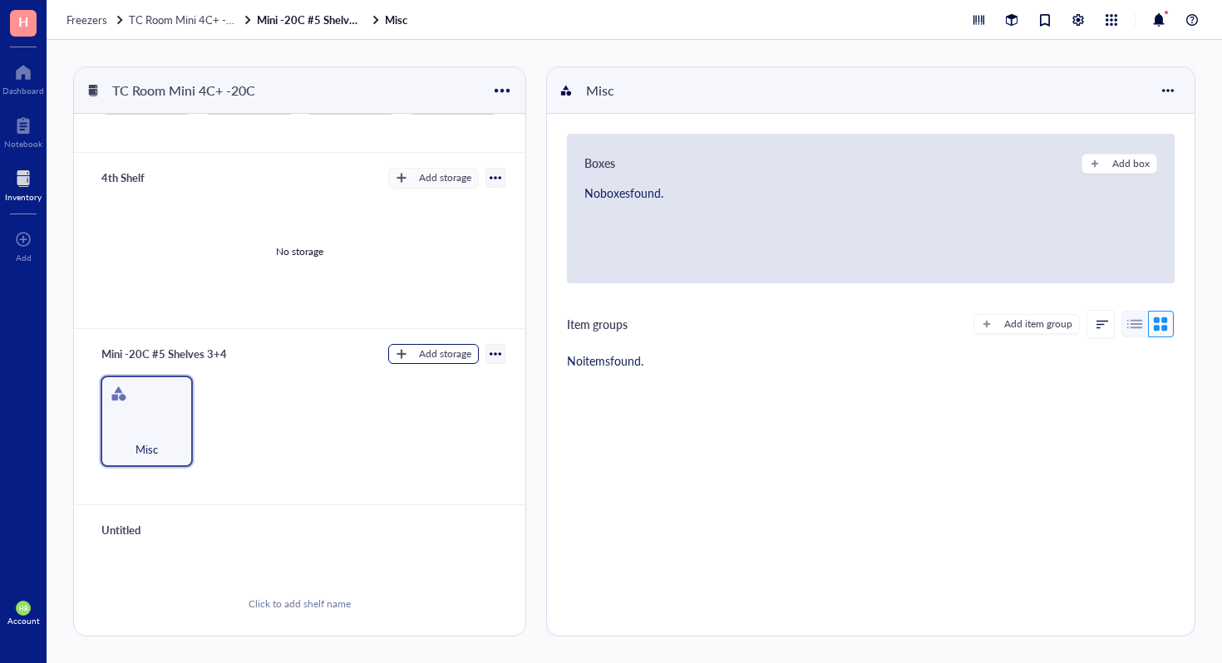
click at [390, 344] on button "Add storage" at bounding box center [433, 354] width 91 height 20
click at [441, 407] on span "Category" at bounding box center [441, 405] width 95 height 18
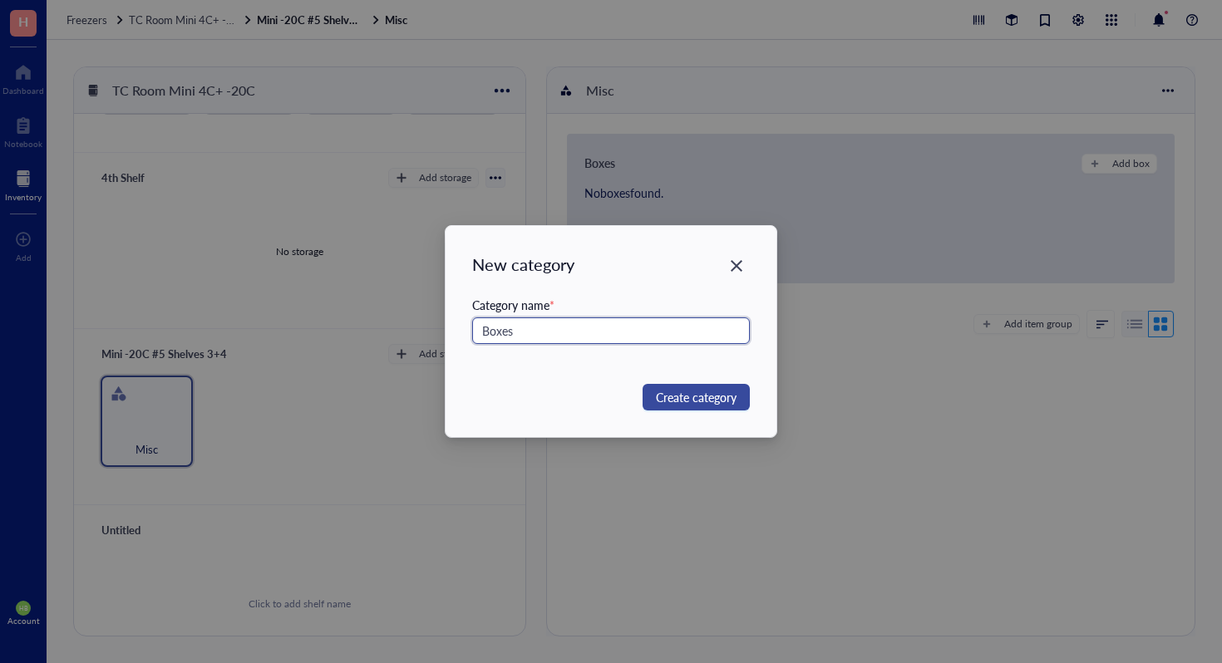
type input "Boxes"
click at [678, 394] on span "Create category" at bounding box center [696, 397] width 81 height 18
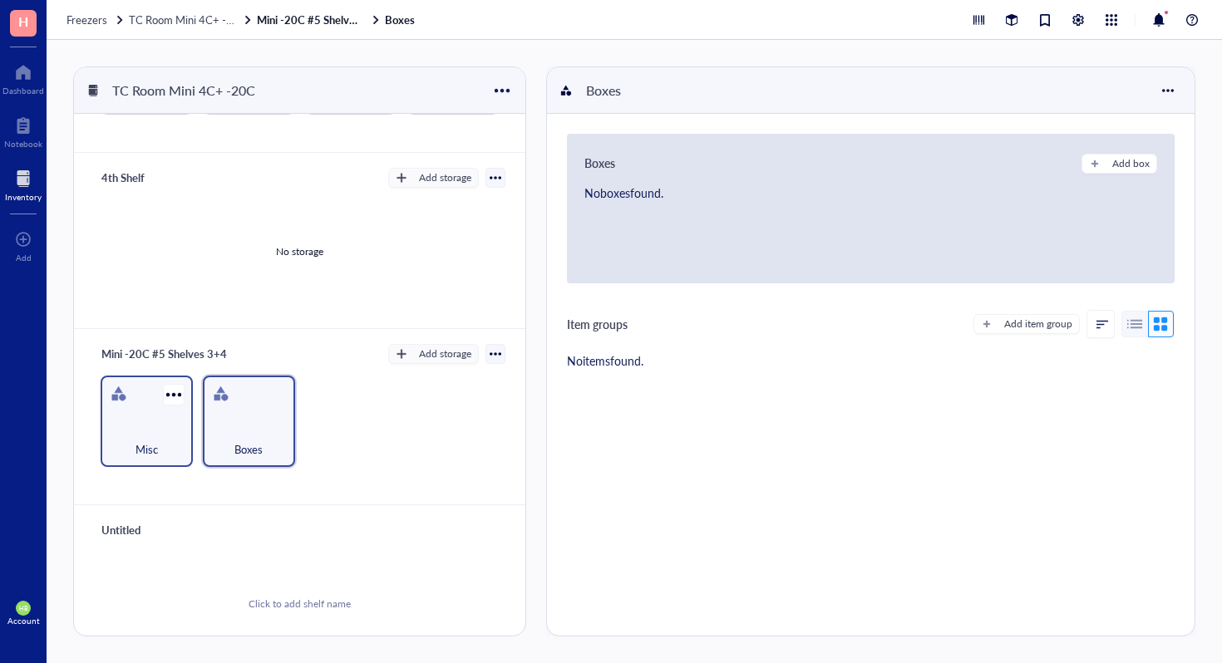
click at [144, 422] on div "Misc" at bounding box center [147, 440] width 76 height 37
click at [224, 408] on div "Boxes" at bounding box center [249, 422] width 92 height 92
click at [207, 343] on div "Mini -20C #5 Shelves 3+4" at bounding box center [164, 354] width 140 height 23
click at [229, 345] on input "Mini -20C #5 Shelves 3+4" at bounding box center [181, 354] width 173 height 22
type input "Mini -20C #5 Shelves 1+3"
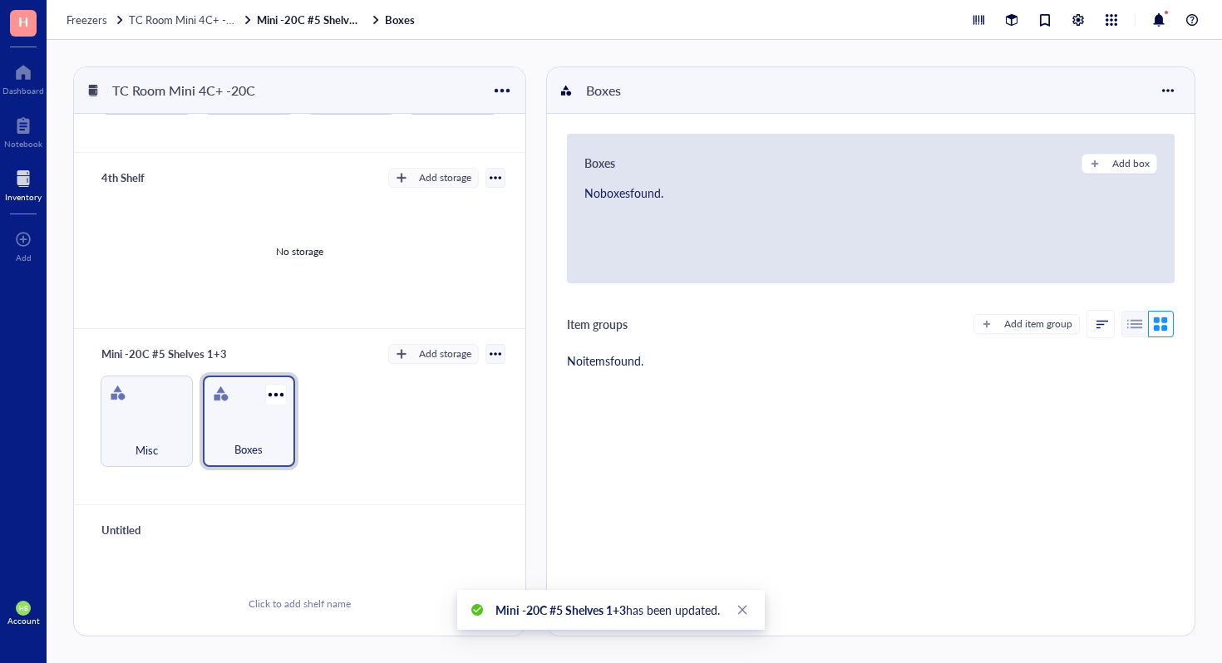
click at [254, 422] on div "Boxes" at bounding box center [249, 440] width 76 height 37
click at [1103, 164] on button "Add box" at bounding box center [1120, 164] width 76 height 20
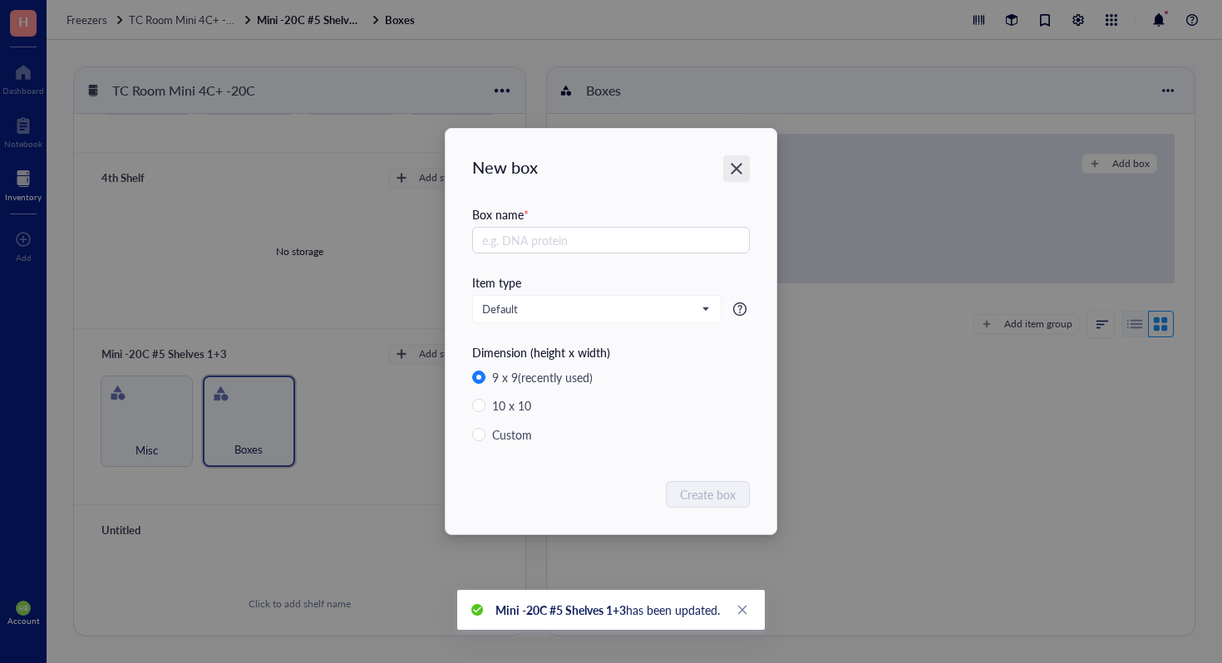
click at [733, 165] on icon "Close" at bounding box center [737, 169] width 12 height 12
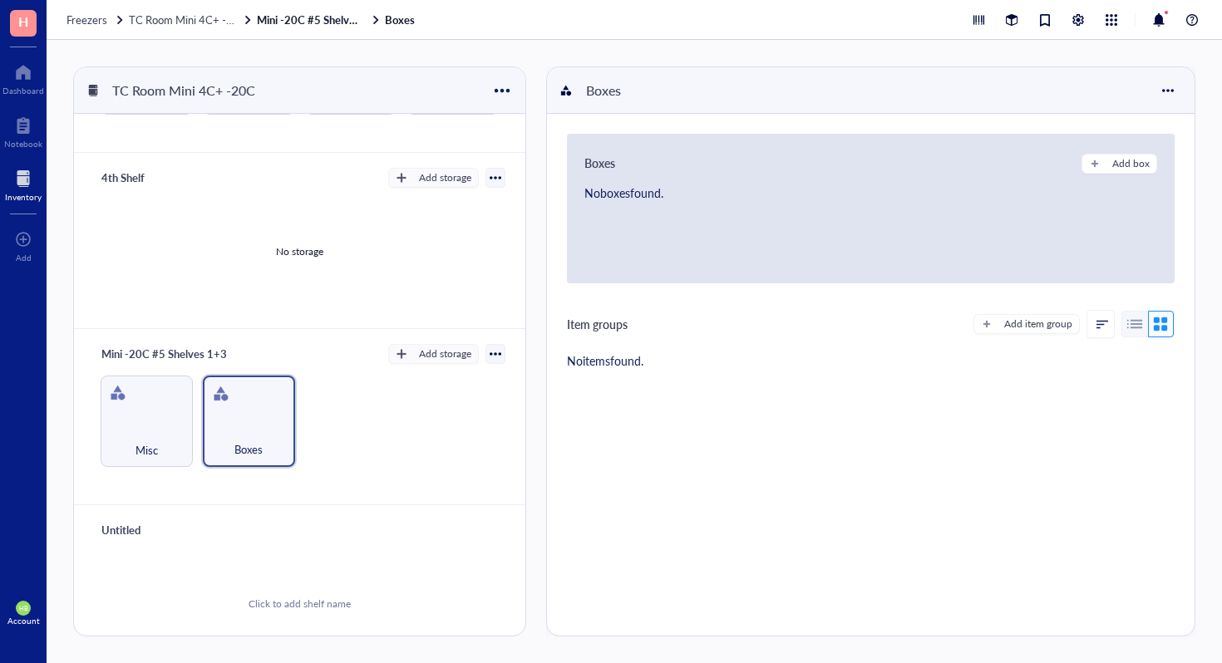
click at [1118, 150] on div "Boxes Add box No boxes found." at bounding box center [871, 209] width 608 height 150
click at [1112, 160] on div "Add box" at bounding box center [1130, 163] width 37 height 15
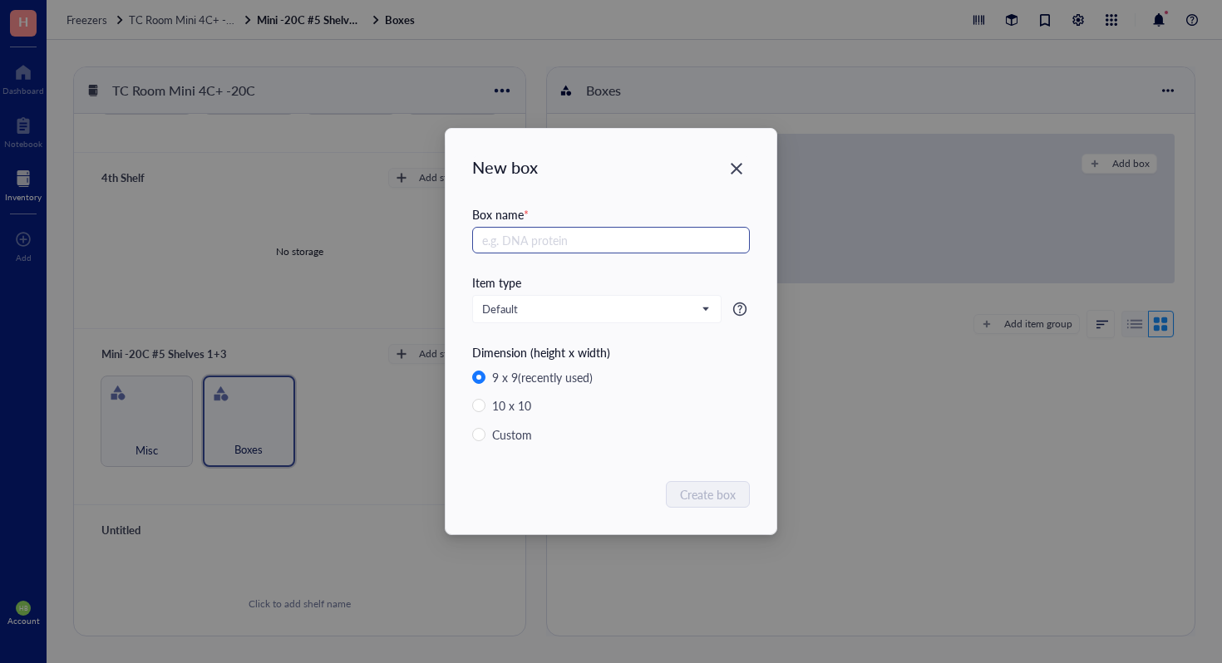
click at [625, 247] on input "text" at bounding box center [611, 240] width 278 height 27
click at [688, 239] on input "text" at bounding box center [611, 240] width 278 height 27
click at [744, 161] on div "Close" at bounding box center [736, 168] width 27 height 27
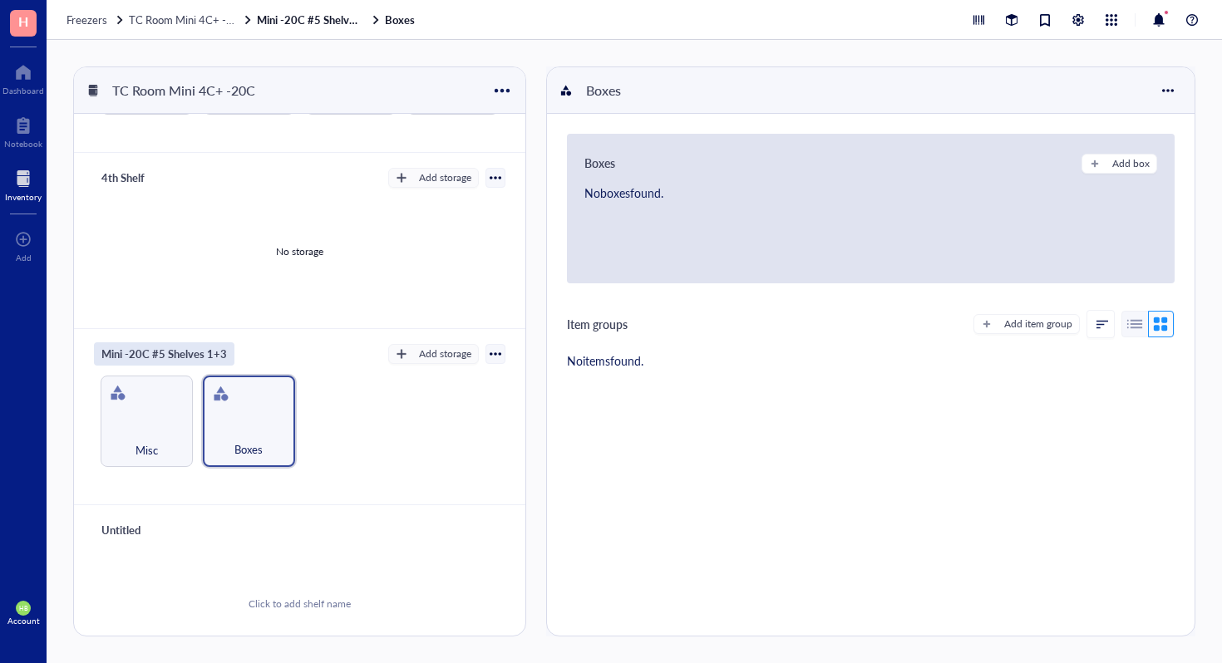
click at [219, 343] on div "Mini -20C #5 Shelves 1+3" at bounding box center [164, 354] width 140 height 23
type input "Mini -20C #5 Shelf 3"
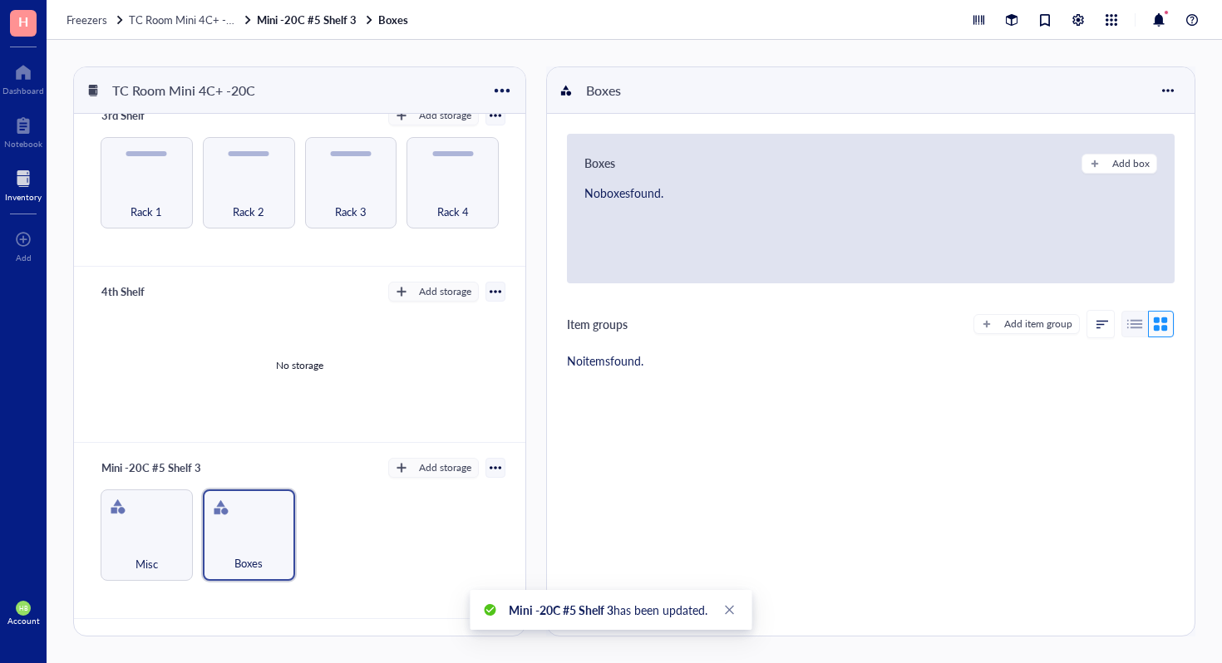
scroll to position [484, 0]
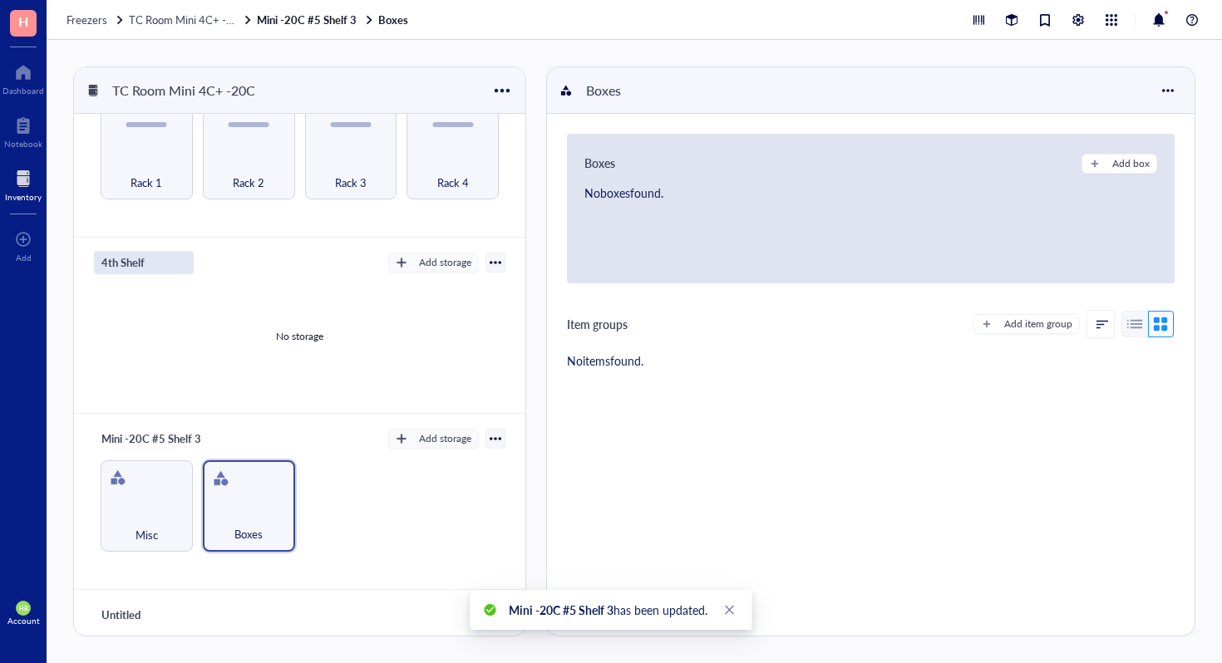
click at [140, 258] on div "4th Shelf" at bounding box center [144, 262] width 100 height 23
click at [152, 427] on div "Mini -20C #5 Shelf 3" at bounding box center [151, 438] width 115 height 23
click at [152, 428] on input "Mini -20C #5 Shelf 3" at bounding box center [168, 439] width 146 height 22
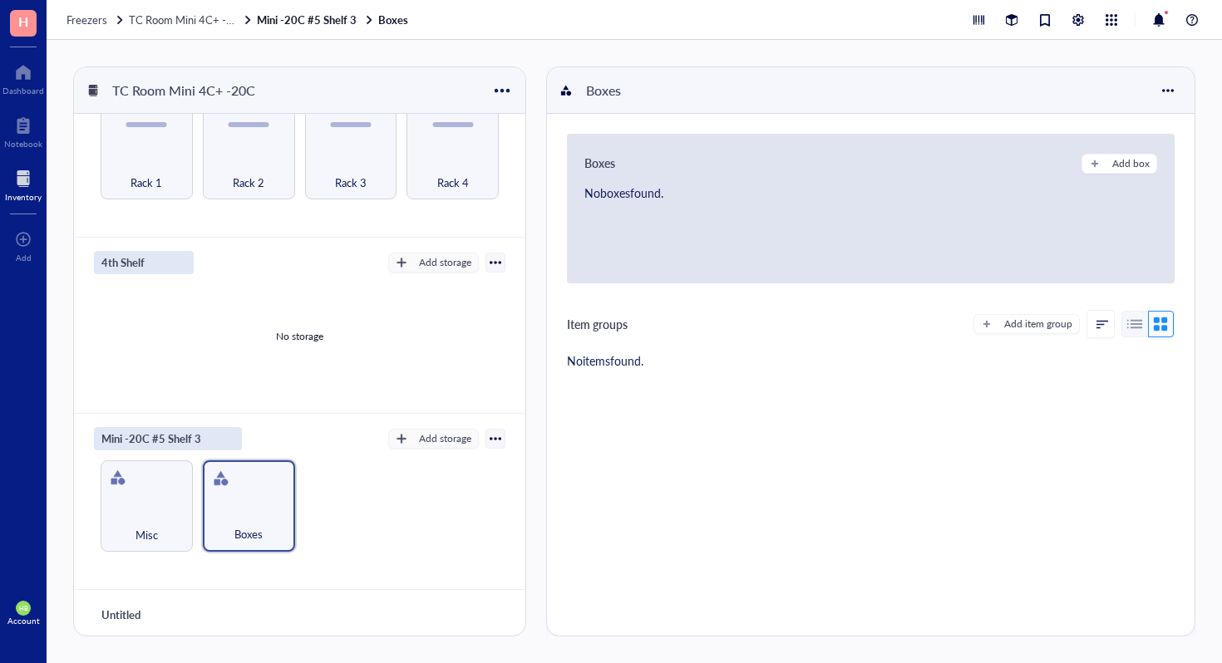
click at [121, 251] on div "4th Shelf" at bounding box center [144, 262] width 100 height 23
click at [121, 252] on input "4th Shelf" at bounding box center [131, 263] width 73 height 22
type input "Mini -20C #5 Shelf 2"
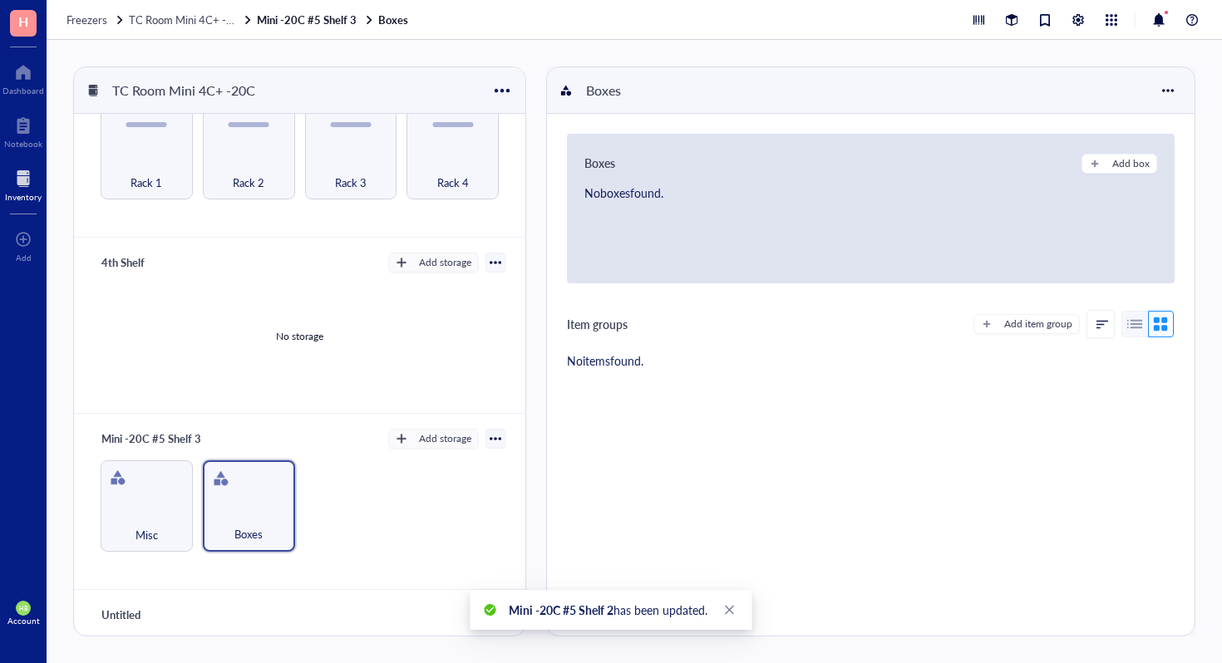
scroll to position [597, 0]
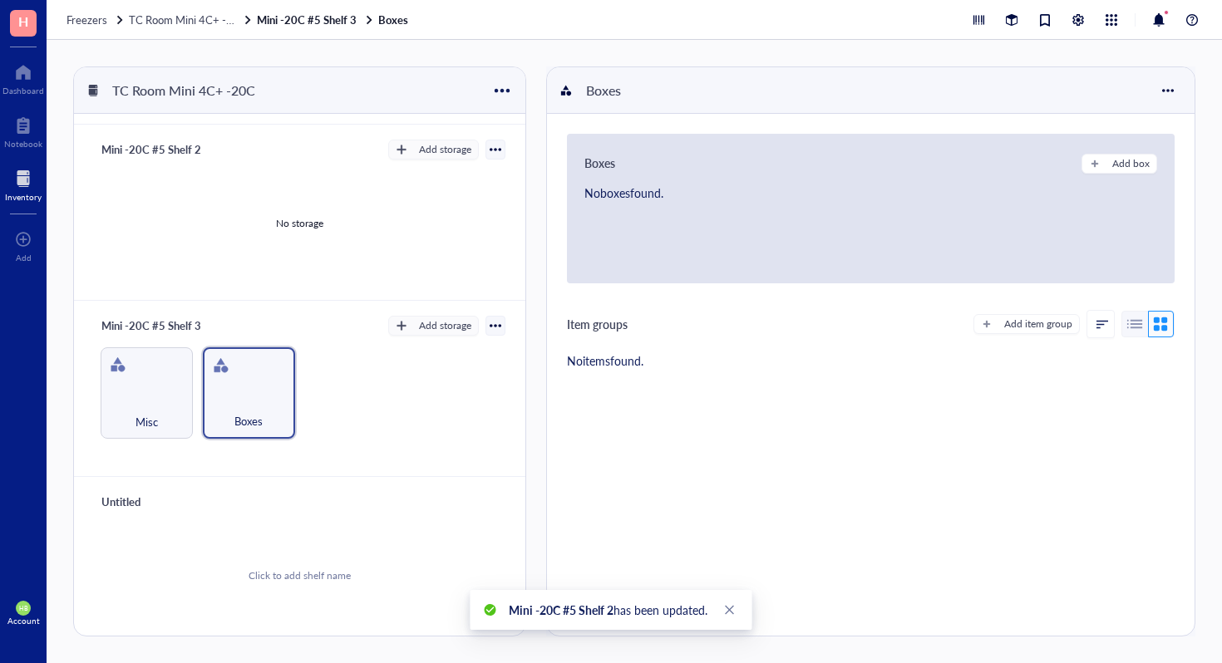
click at [106, 500] on div "Untitled" at bounding box center [144, 501] width 100 height 23
type input "Mini -20C #5 Shelf 1"
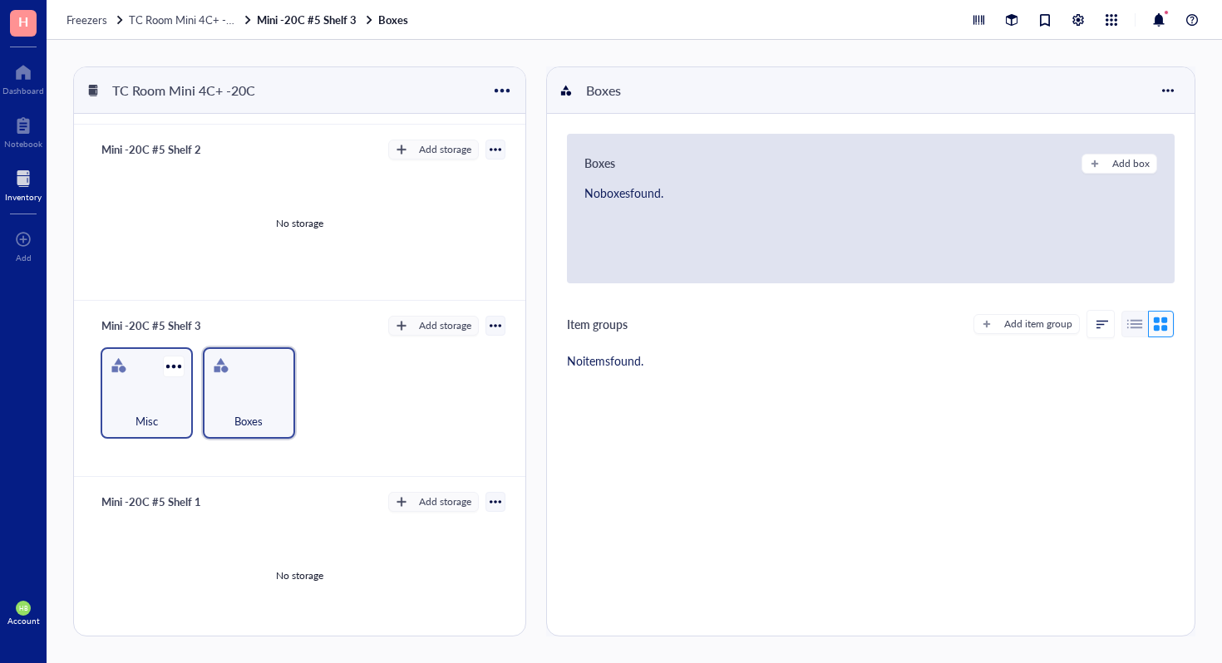
click at [136, 372] on div "Misc" at bounding box center [147, 393] width 92 height 92
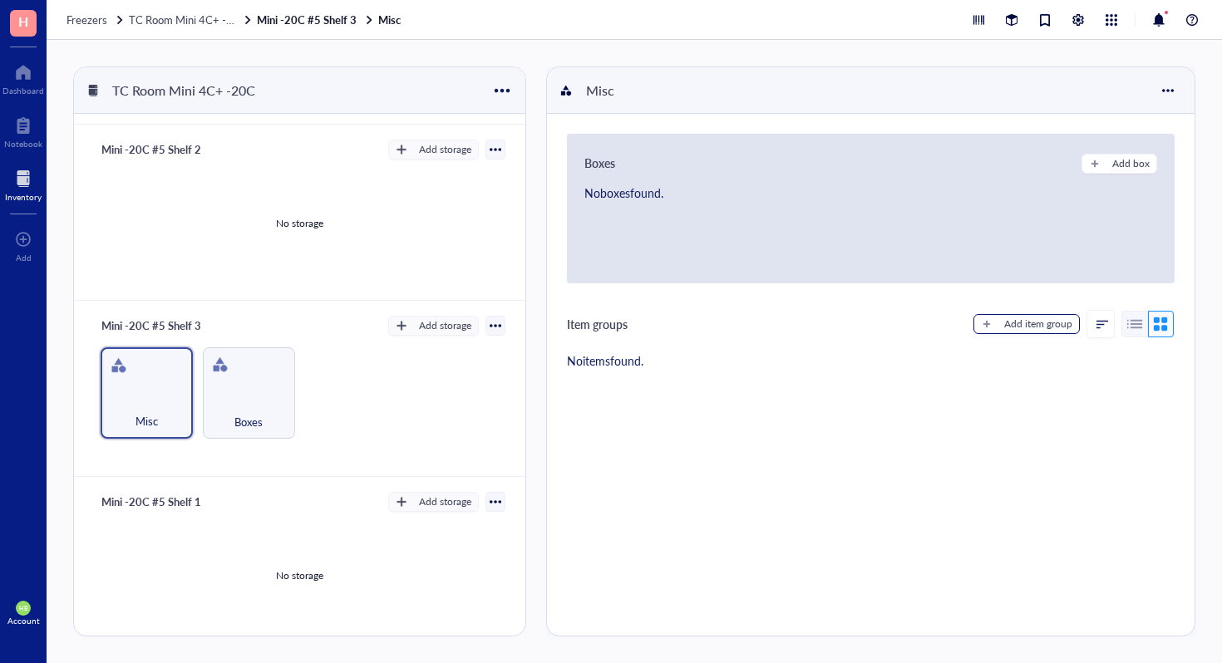
click at [981, 321] on div "button" at bounding box center [987, 324] width 12 height 12
type textarea "Keep everyone on the same page..."
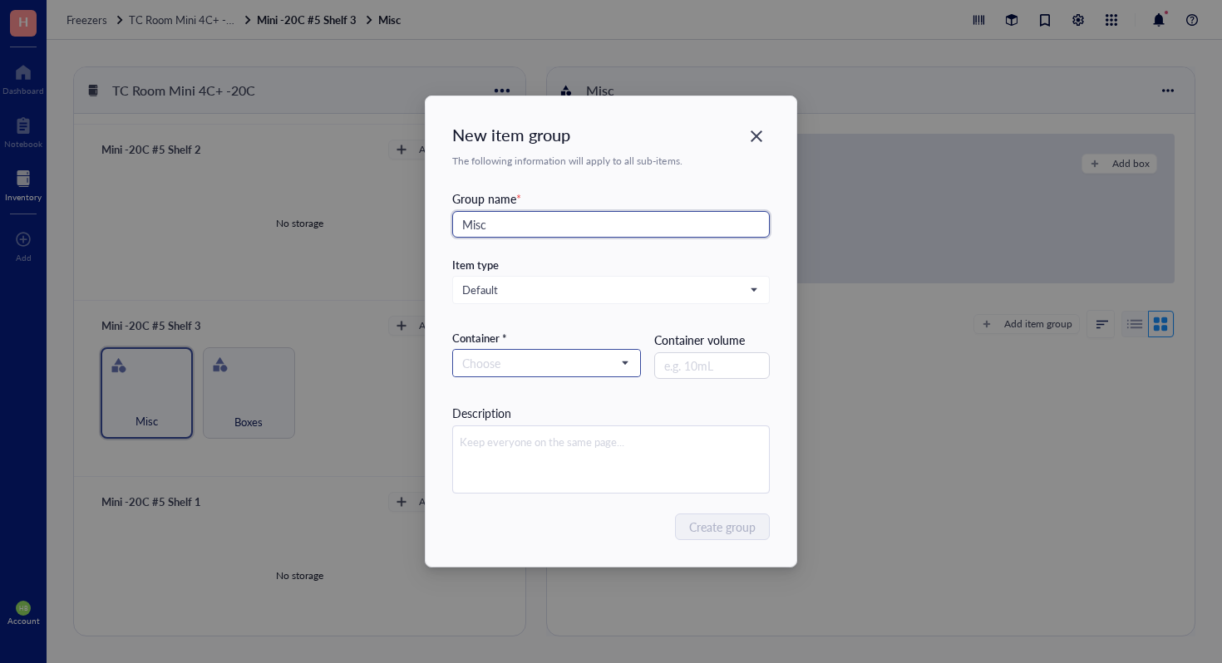
type input "Misc"
click at [498, 356] on input "search" at bounding box center [539, 363] width 154 height 25
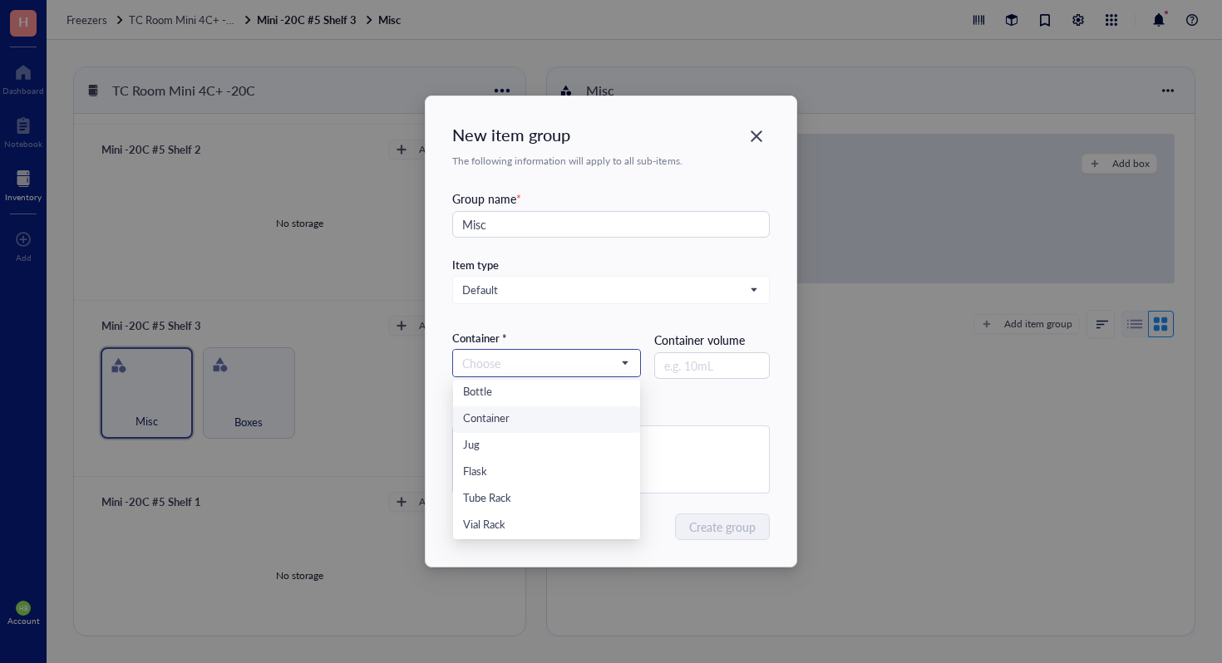
click at [496, 421] on div "Container" at bounding box center [546, 420] width 167 height 18
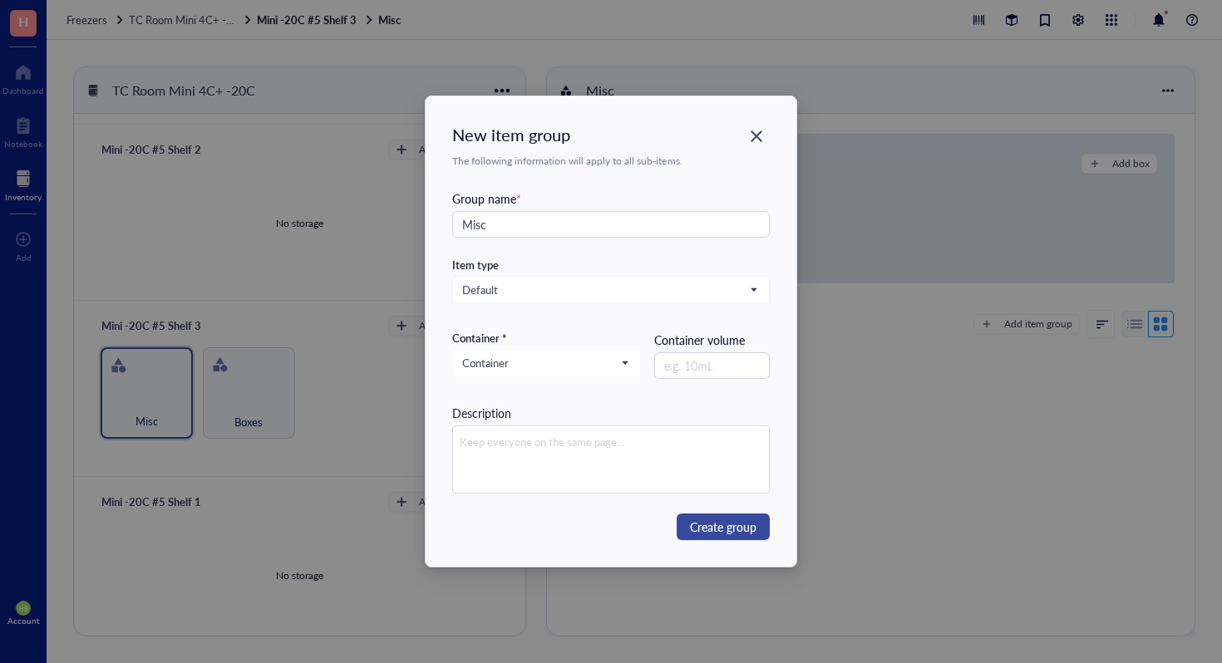
click at [712, 520] on span "Create group" at bounding box center [723, 527] width 67 height 18
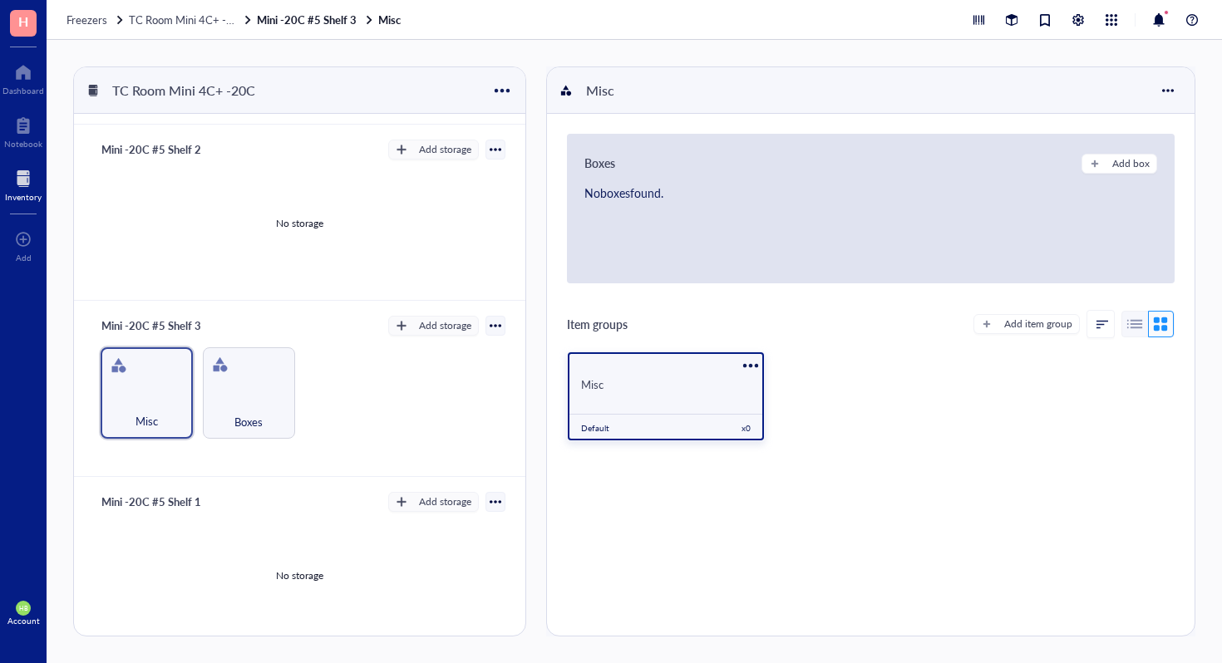
click at [685, 407] on div "Misc Default x 0" at bounding box center [666, 396] width 196 height 88
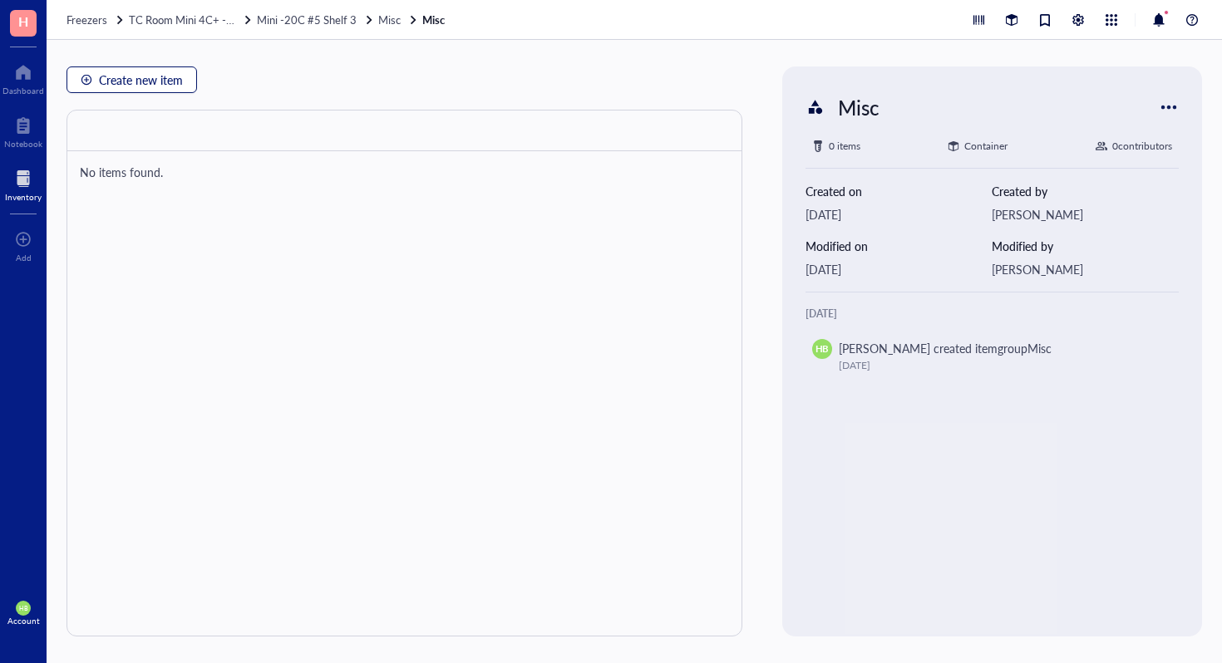
click at [121, 79] on span "Create new item" at bounding box center [141, 79] width 84 height 13
type textarea "Keep everyone on the same page…"
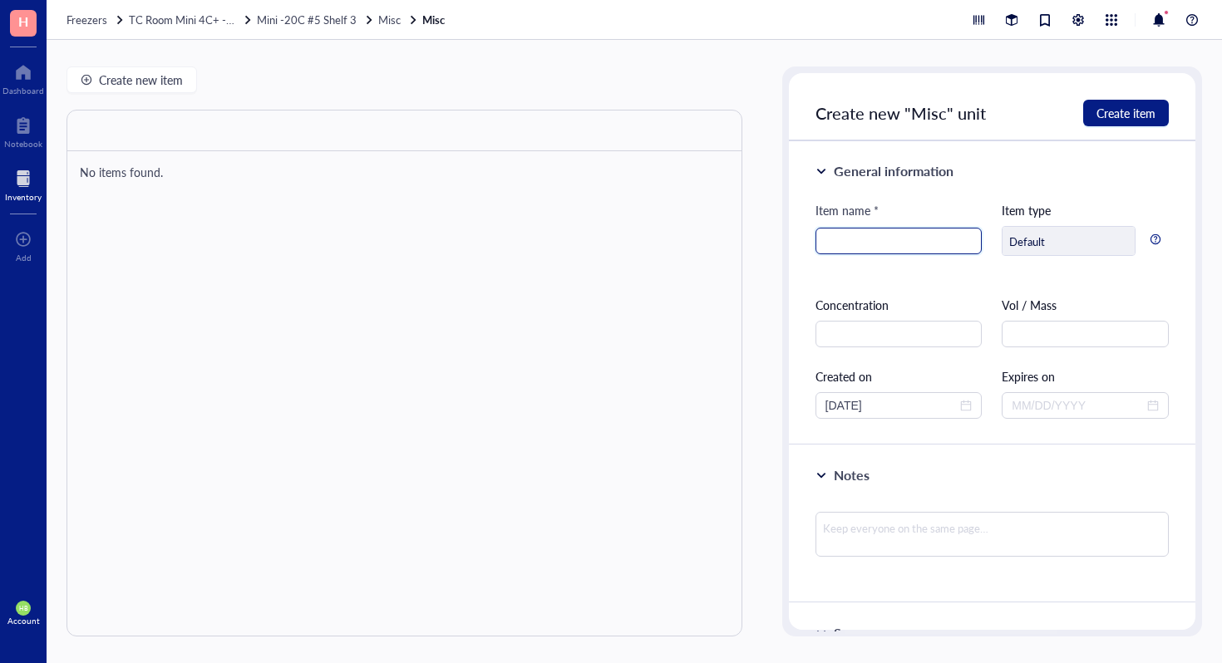
click at [887, 246] on input "search" at bounding box center [898, 241] width 147 height 25
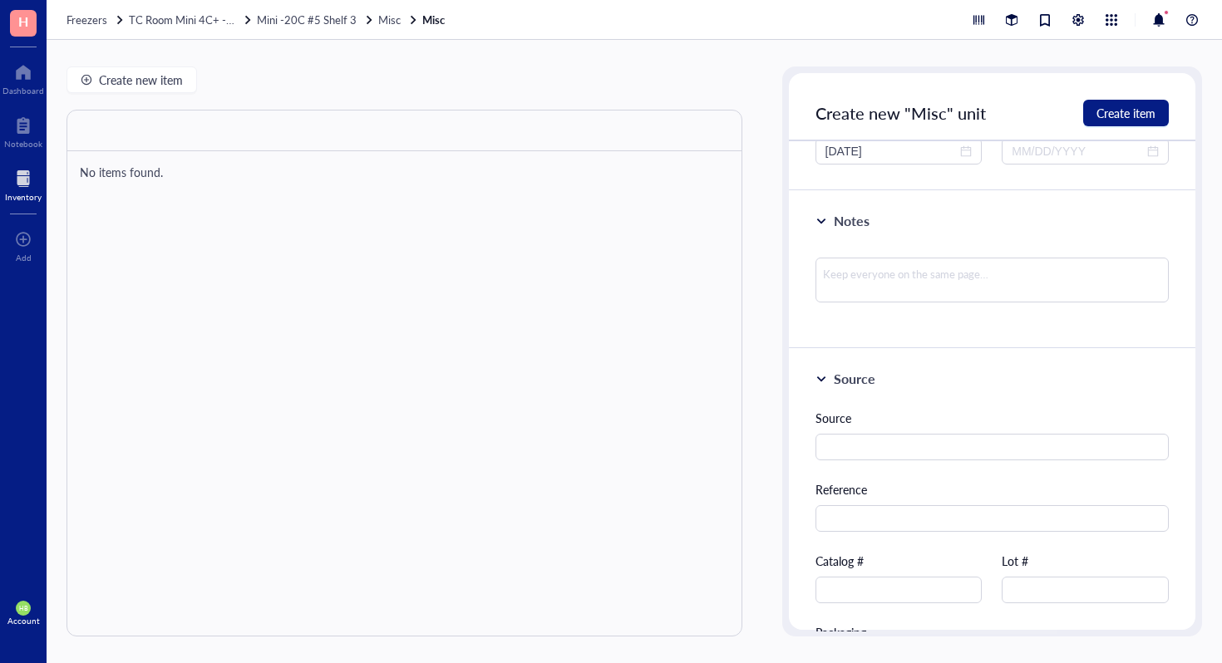
scroll to position [261, 0]
type input "CellTiter-Glo Substrate"
click at [893, 590] on input "text" at bounding box center [899, 583] width 167 height 27
type input "G755B"
click at [1105, 127] on div "Create new "Misc" unit Create item" at bounding box center [992, 107] width 407 height 68
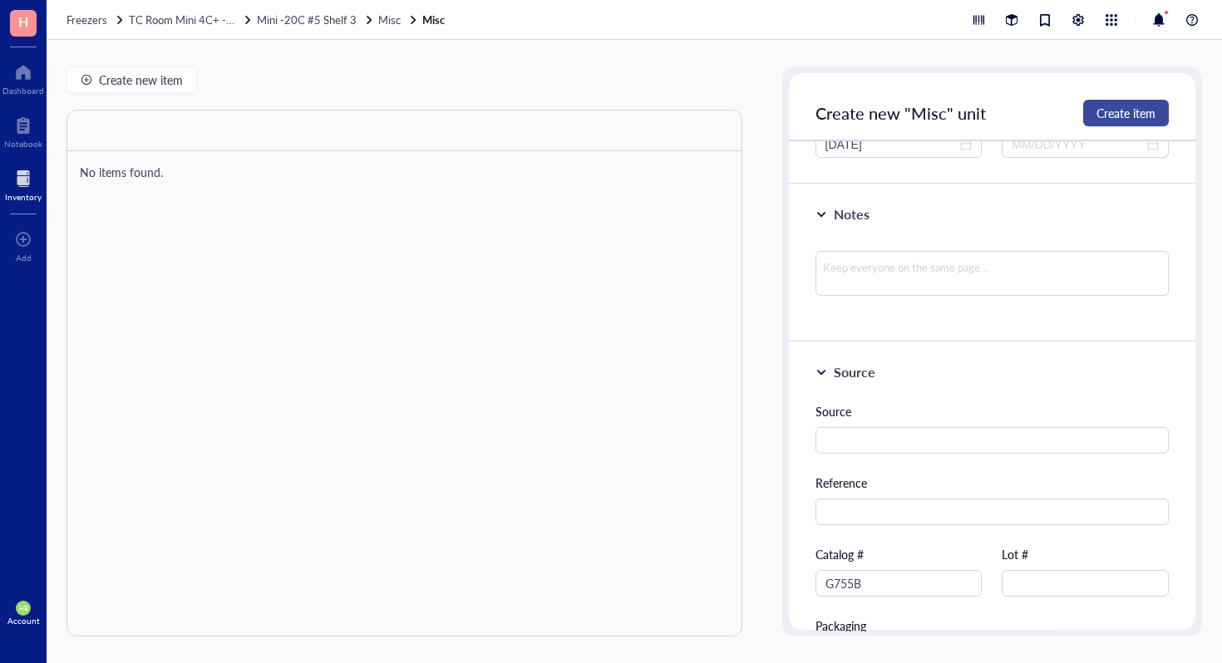
click at [1107, 116] on span "Create item" at bounding box center [1126, 112] width 59 height 13
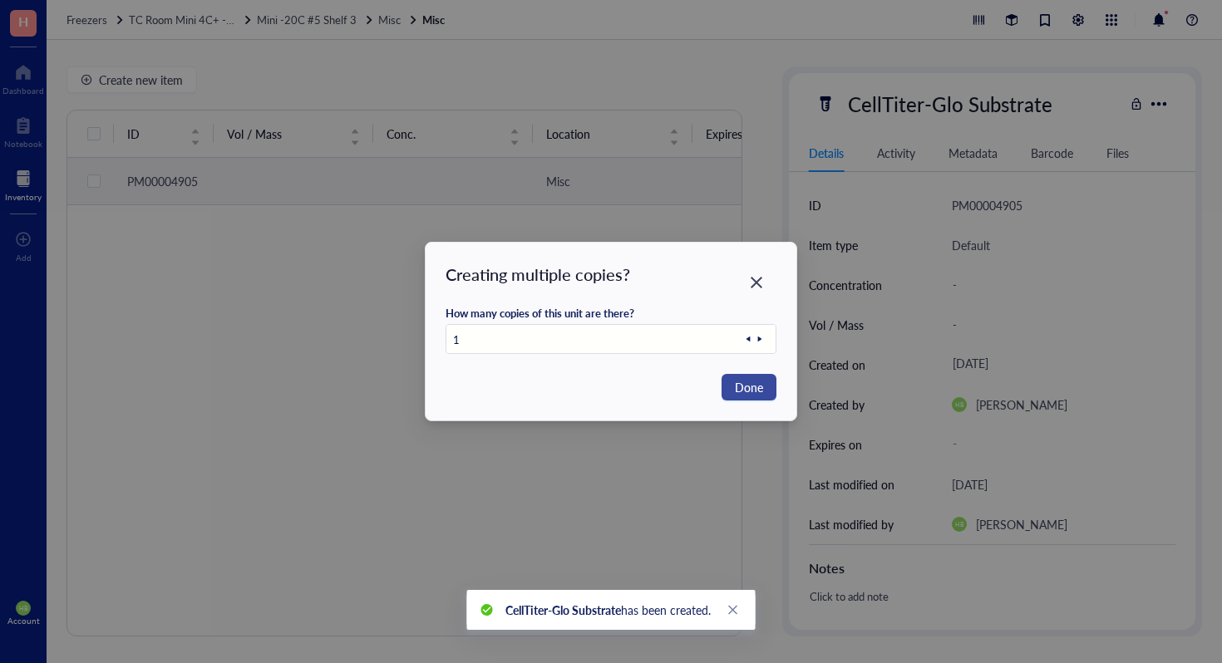
click at [748, 382] on span "Done" at bounding box center [749, 387] width 28 height 18
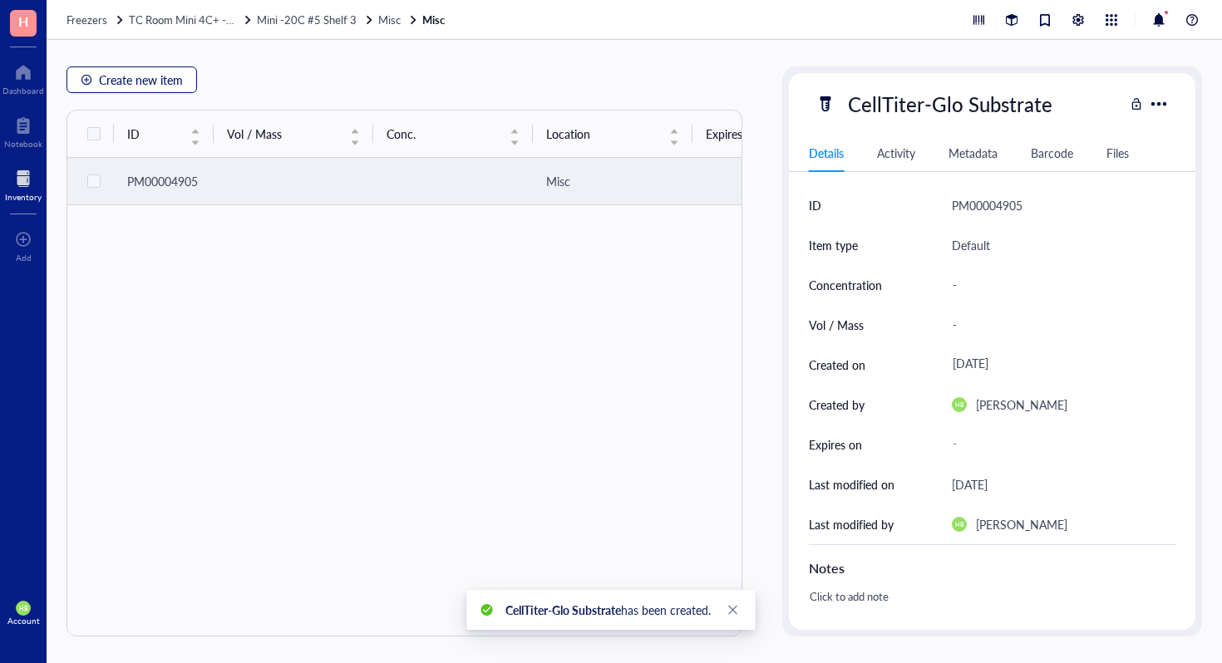
click at [136, 77] on span "Create new item" at bounding box center [141, 79] width 84 height 13
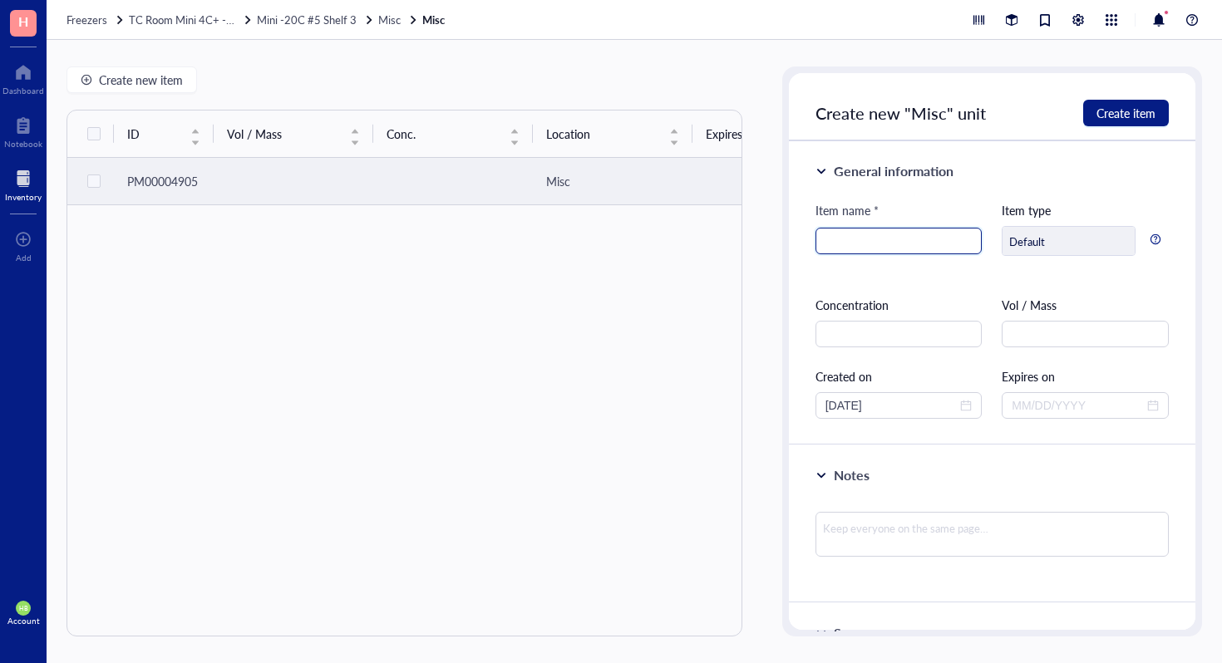
click at [844, 242] on input "search" at bounding box center [898, 241] width 147 height 25
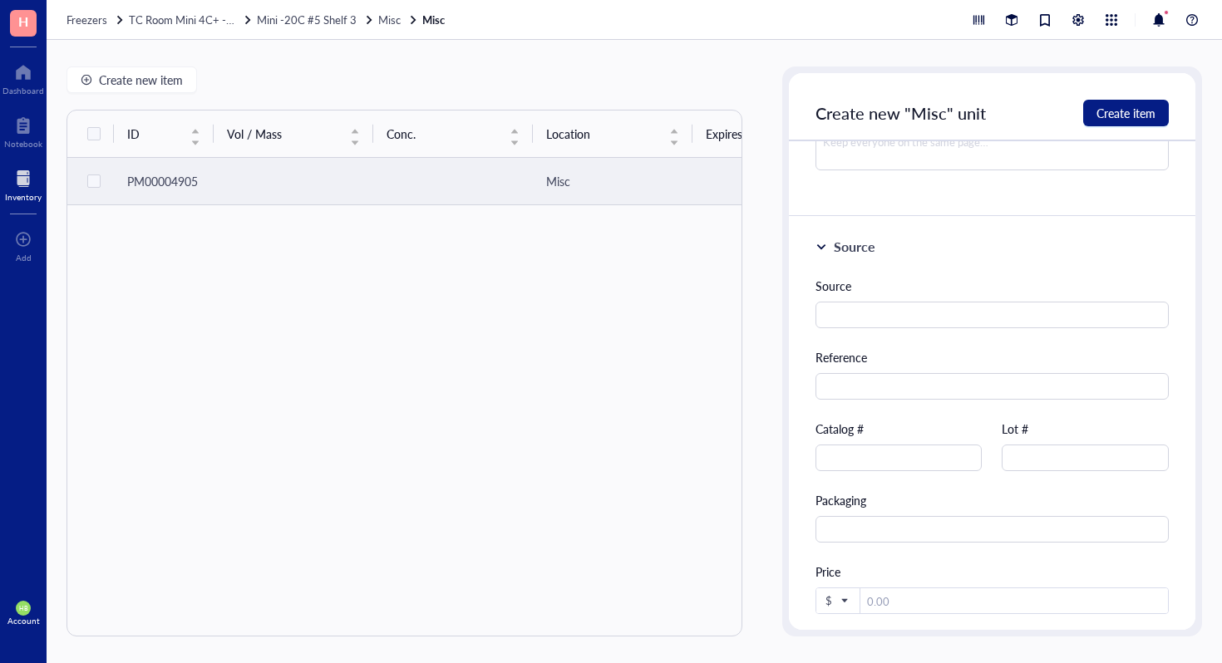
scroll to position [436, 0]
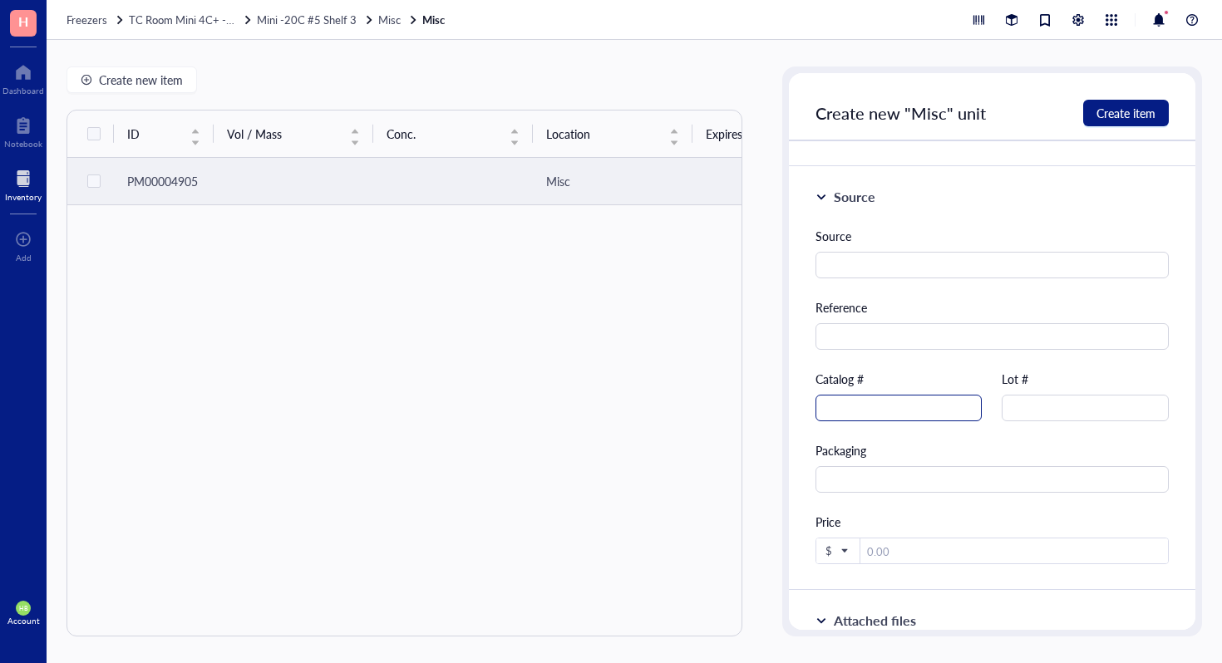
type input "15ml Centrifuge Tubes, Bulk"
click at [896, 408] on input "text" at bounding box center [899, 408] width 167 height 27
type input "28-103"
click at [1148, 108] on span "Create item" at bounding box center [1126, 112] width 59 height 13
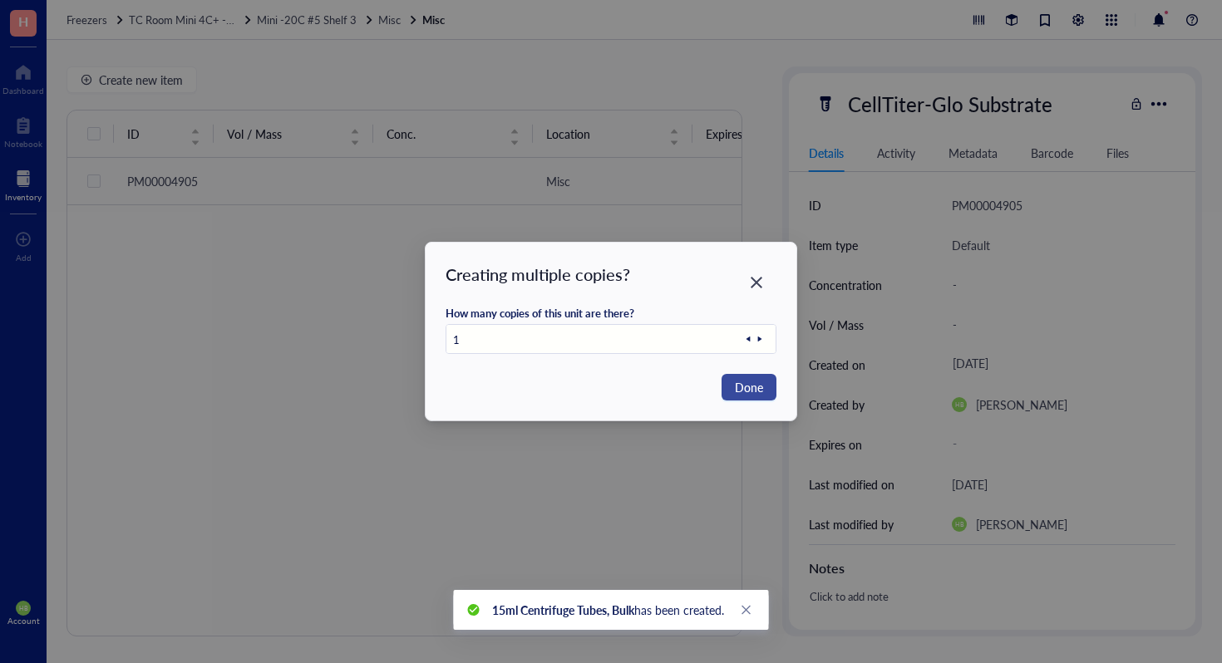
click at [757, 382] on span "Done" at bounding box center [749, 387] width 28 height 18
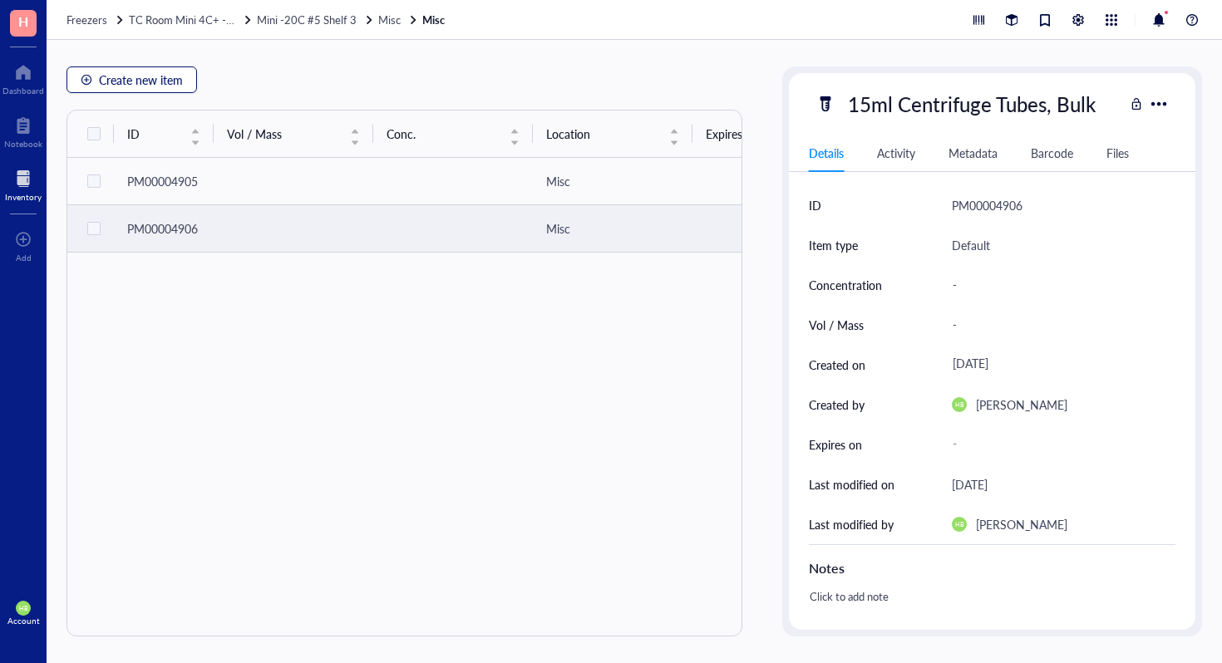
click at [141, 67] on button "Create new item" at bounding box center [132, 80] width 131 height 27
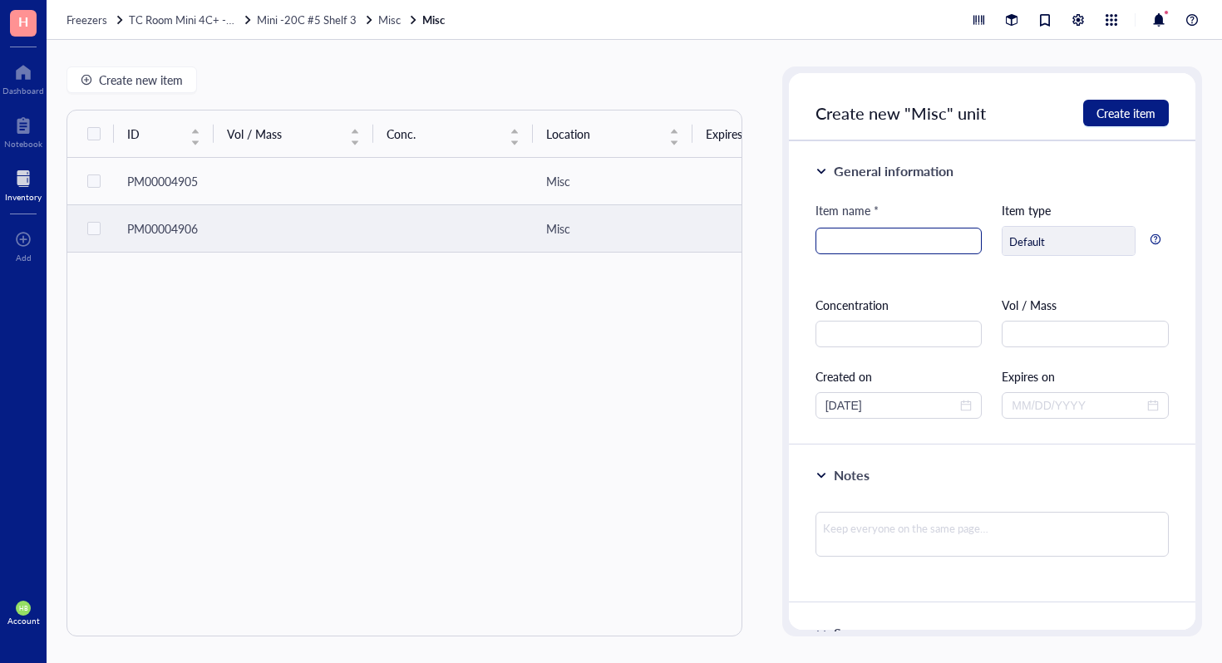
click at [876, 244] on input "search" at bounding box center [898, 241] width 147 height 25
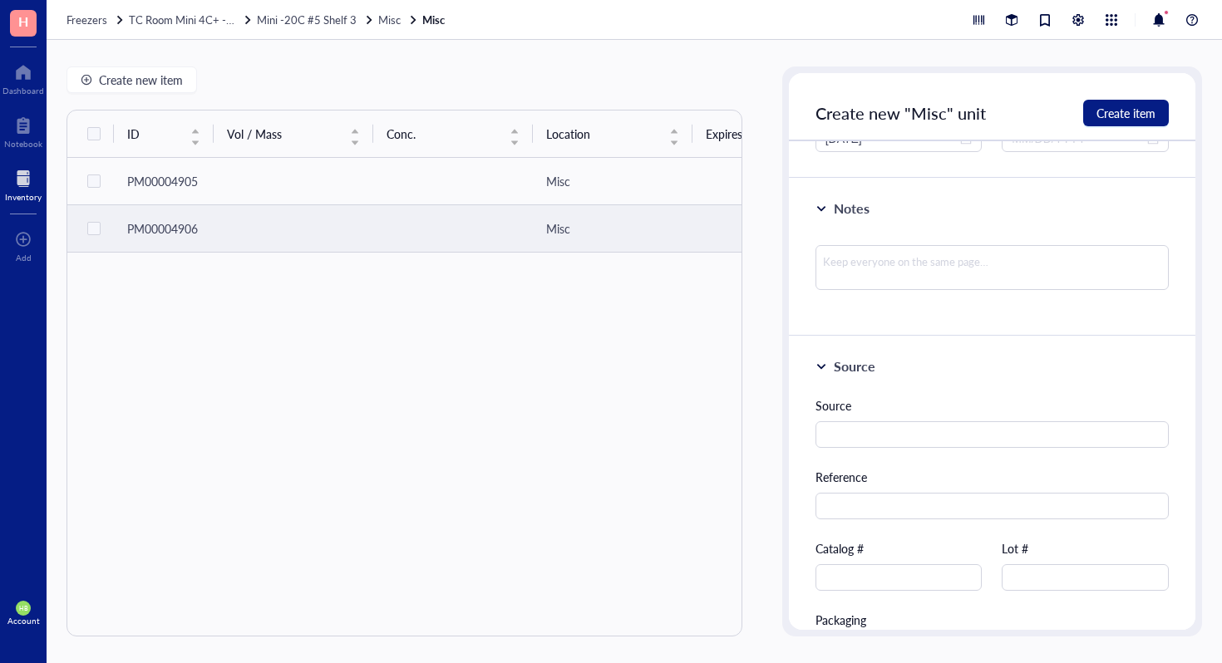
scroll to position [422, 0]
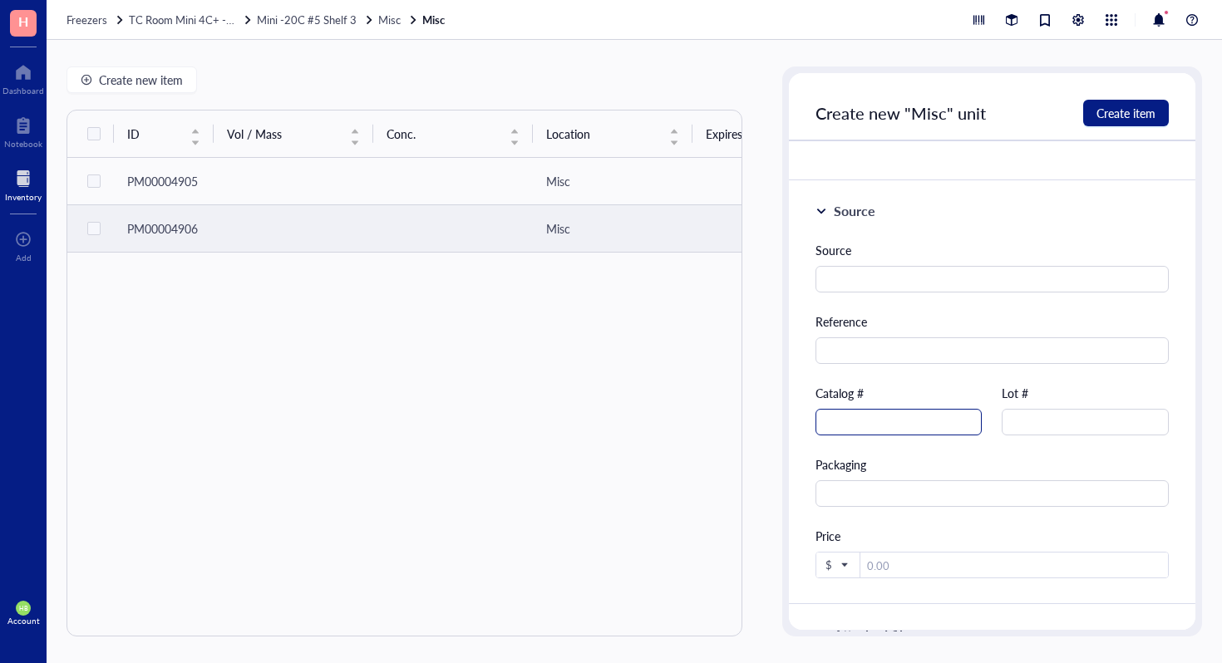
type input "B-27 Supplement (50X)"
click at [914, 432] on input "text" at bounding box center [899, 422] width 167 height 27
type input "17504-044"
click at [1131, 118] on span "Create item" at bounding box center [1126, 112] width 59 height 13
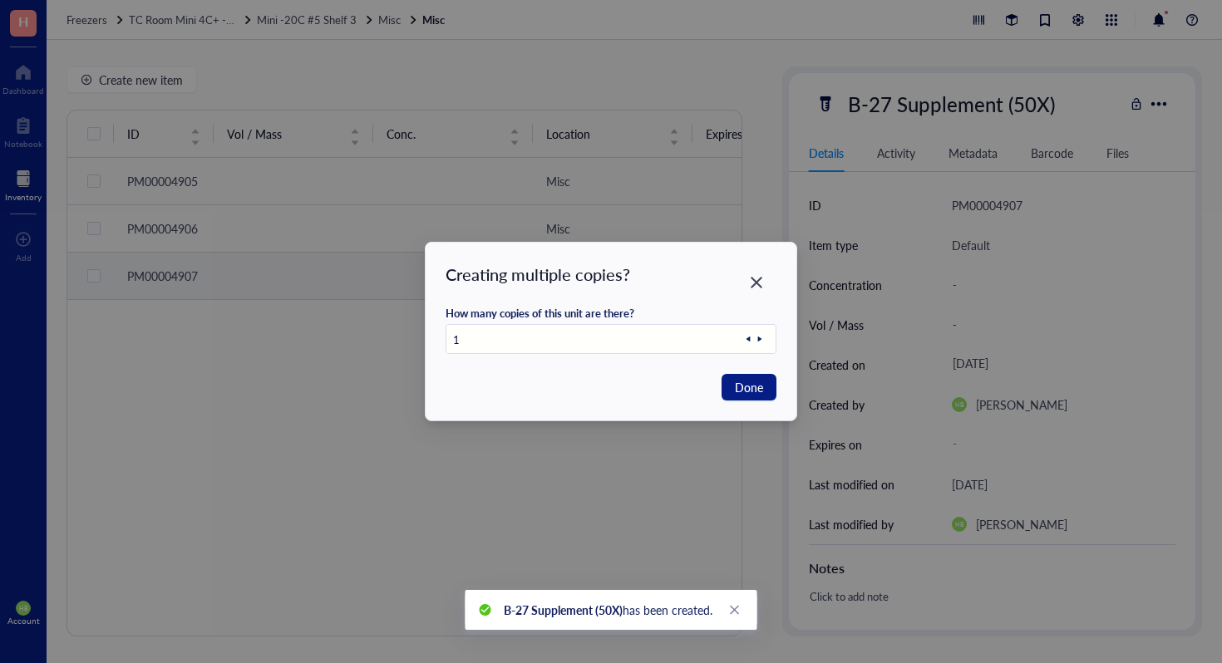
click at [722, 399] on div "Done" at bounding box center [611, 387] width 331 height 27
click at [742, 392] on span "Done" at bounding box center [749, 387] width 28 height 18
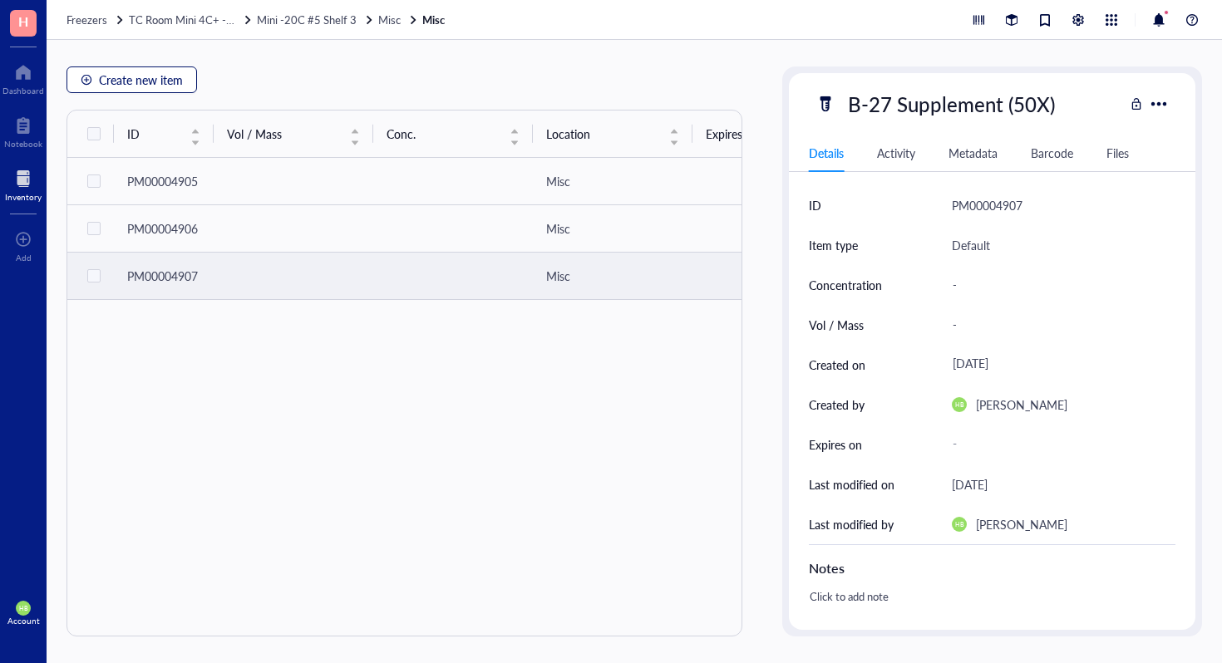
click at [162, 84] on span "Create new item" at bounding box center [141, 79] width 84 height 13
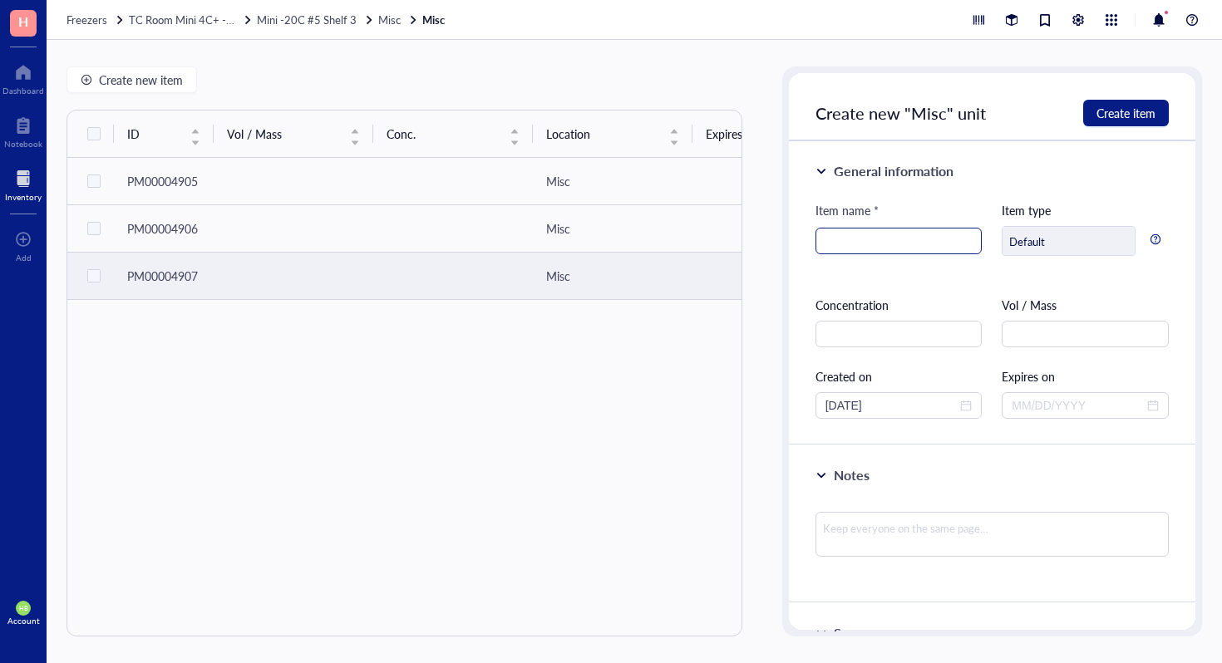
click at [829, 235] on input "search" at bounding box center [898, 241] width 147 height 25
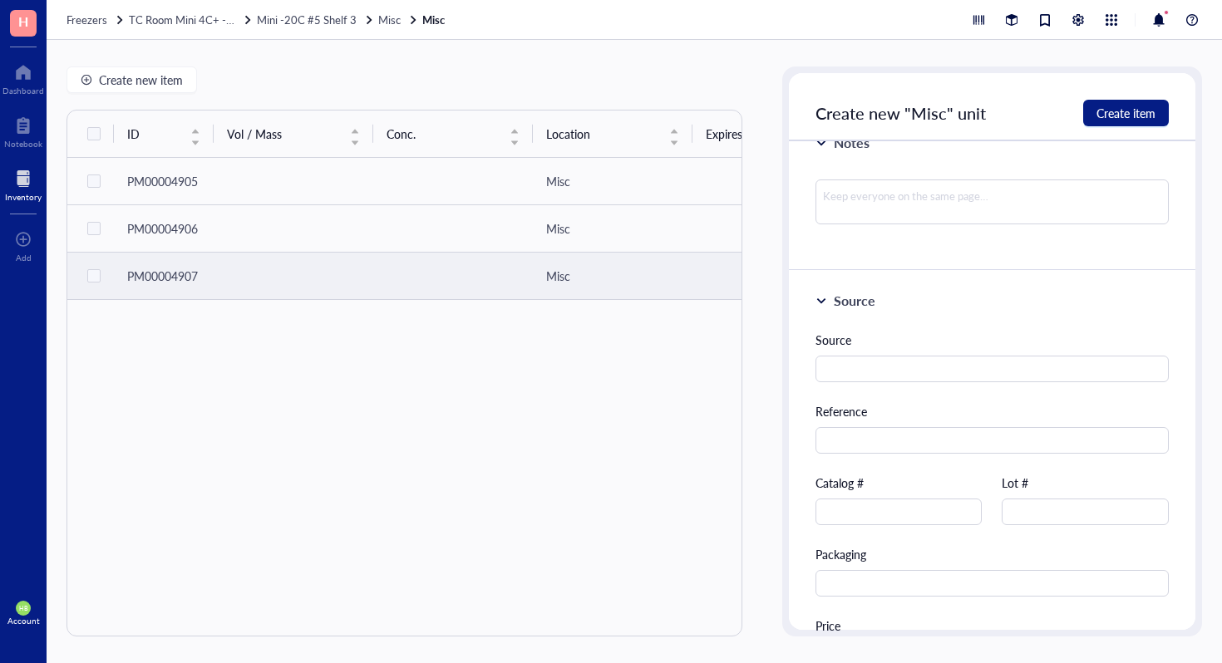
scroll to position [446, 0]
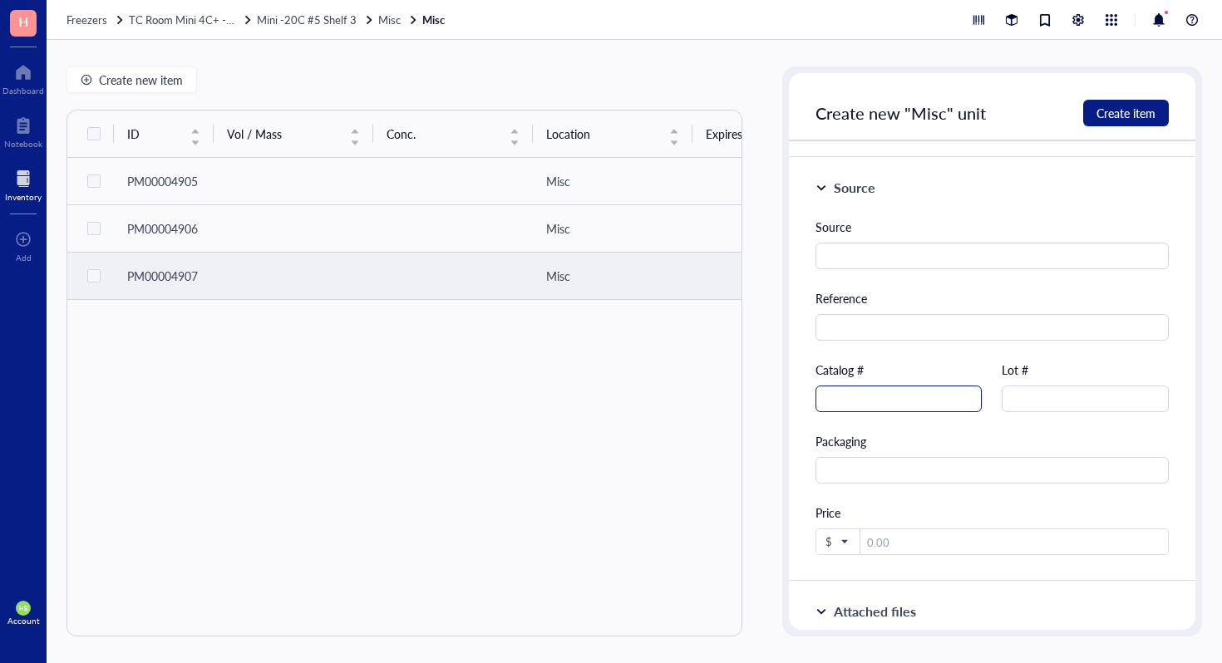
type input "5-Aminolevulinic acid hydrochloride"
click at [894, 394] on input "text" at bounding box center [899, 399] width 167 height 27
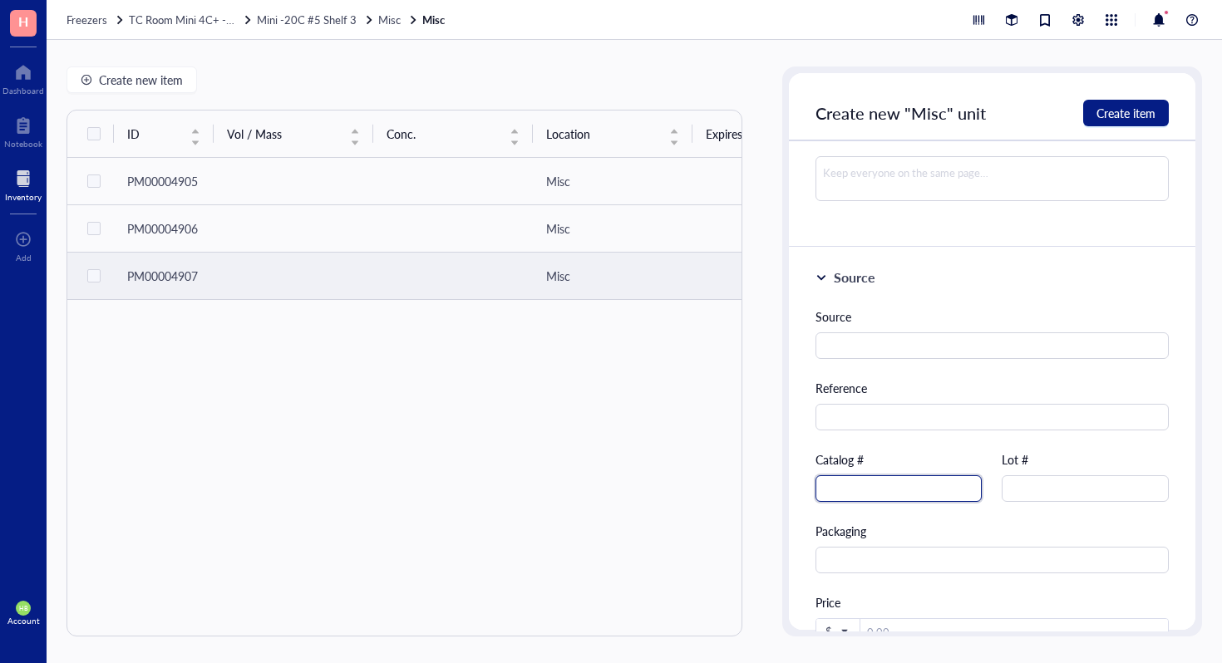
scroll to position [499, 0]
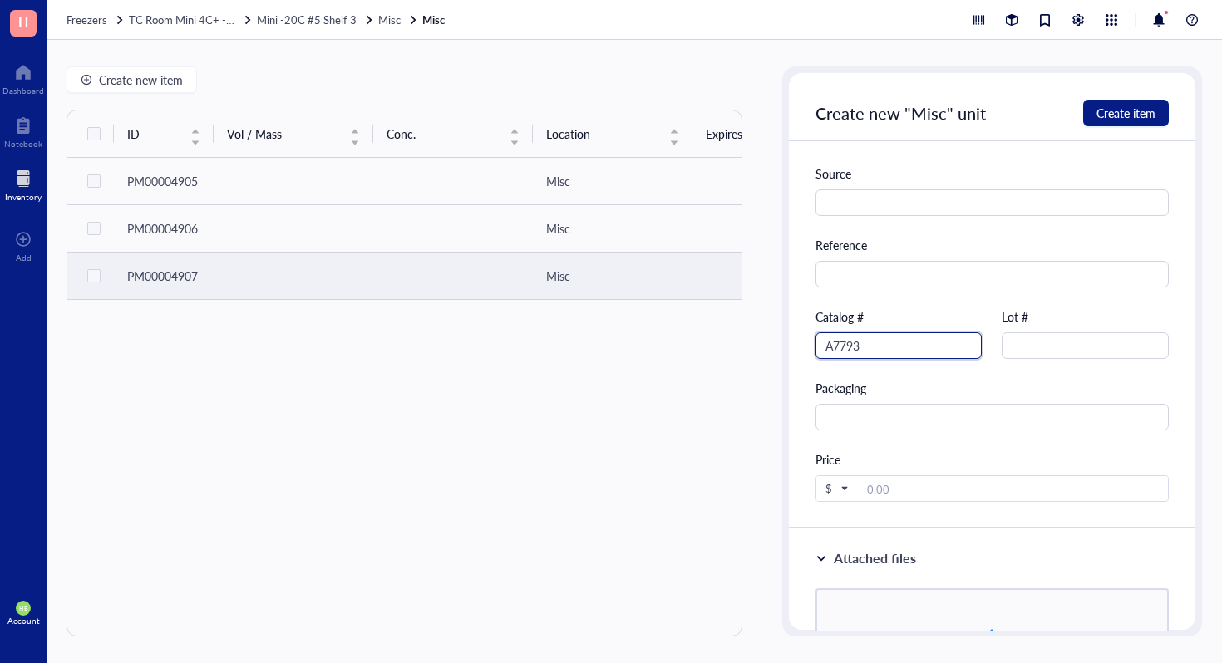
type input "A7793"
click at [1112, 106] on span "Create item" at bounding box center [1126, 112] width 59 height 13
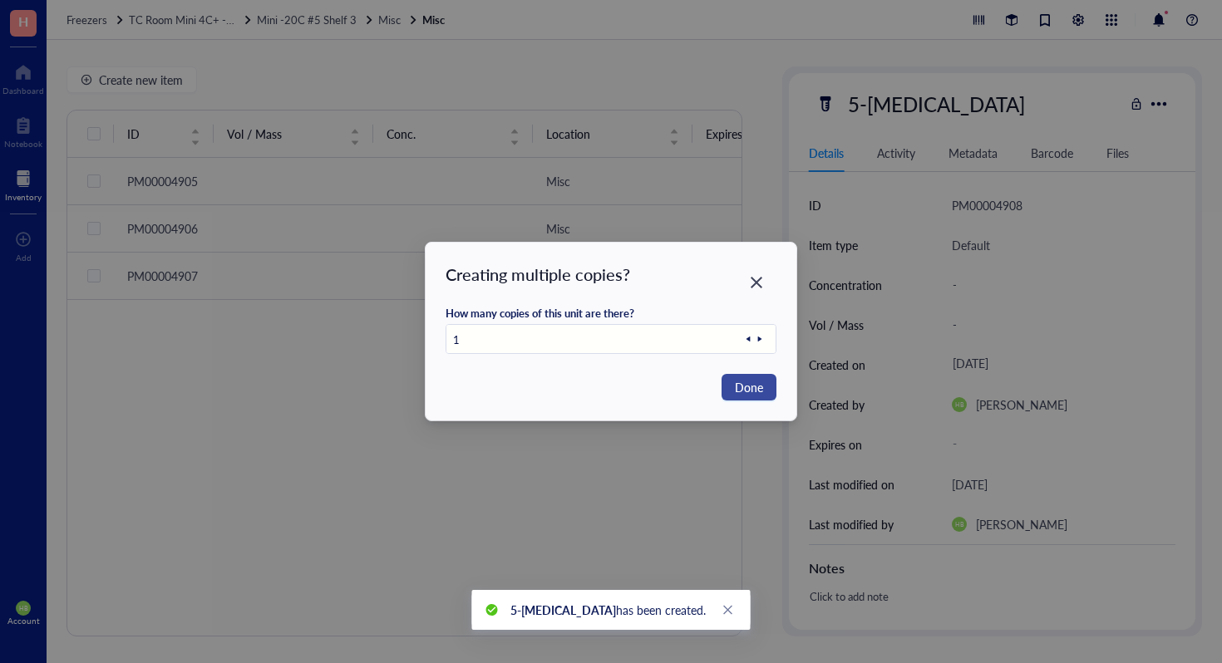
click at [749, 388] on span "Done" at bounding box center [749, 387] width 28 height 18
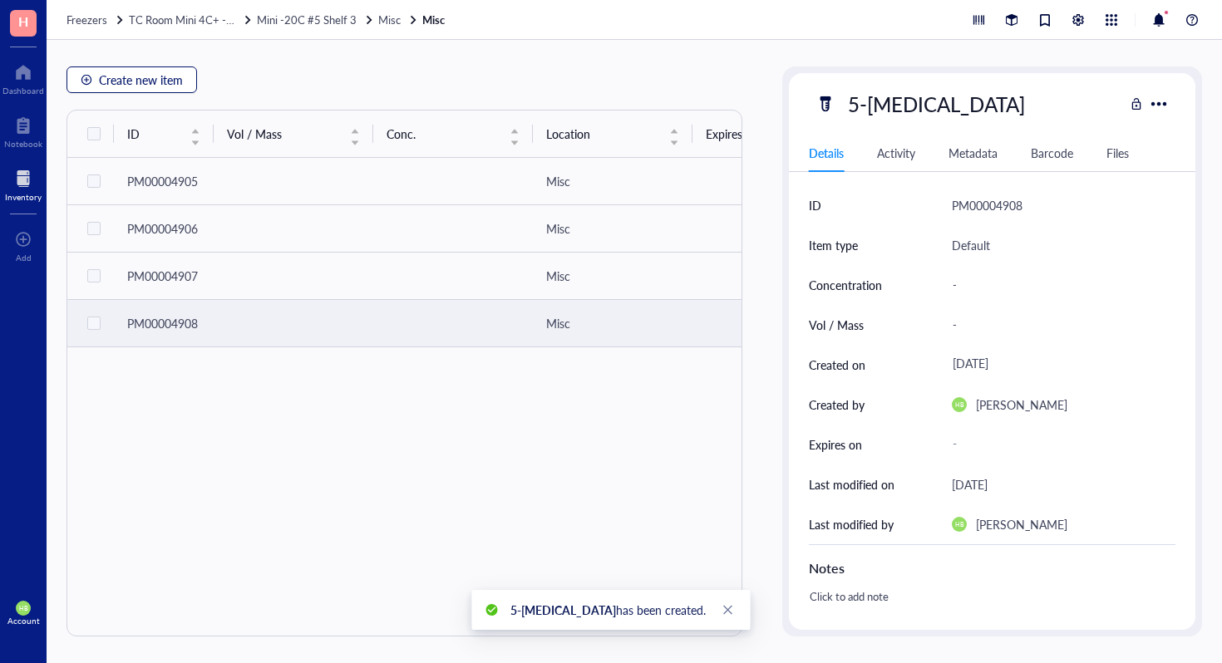
click at [136, 84] on span "Create new item" at bounding box center [141, 79] width 84 height 13
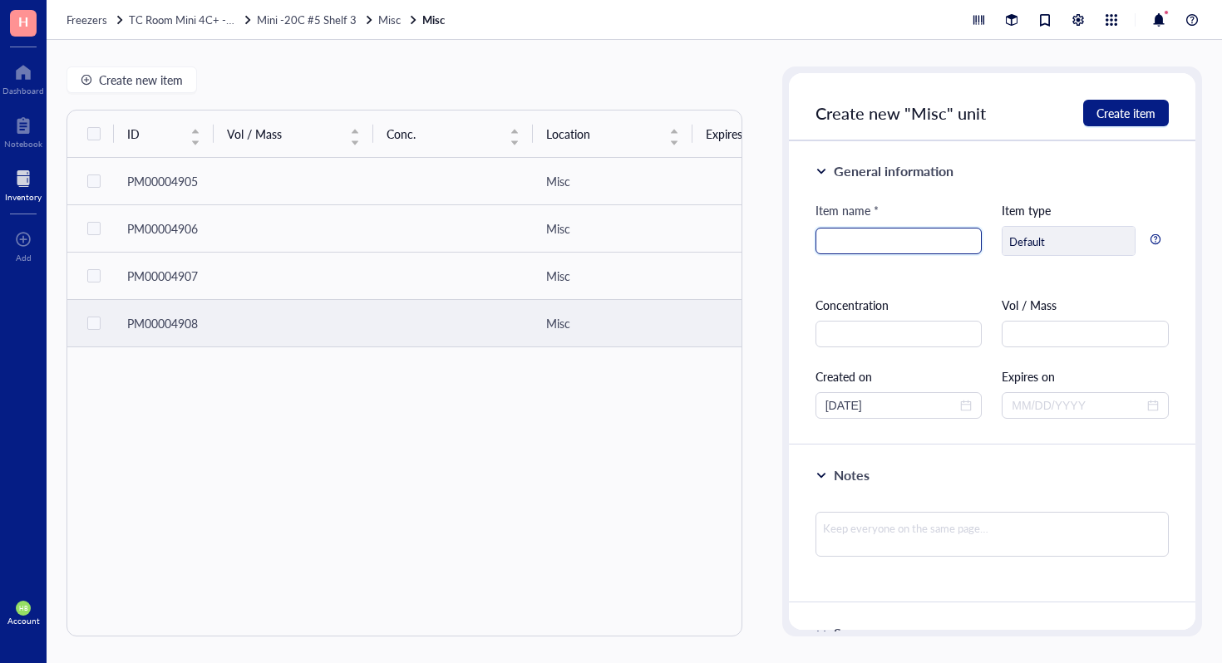
click at [891, 244] on input "search" at bounding box center [898, 241] width 147 height 25
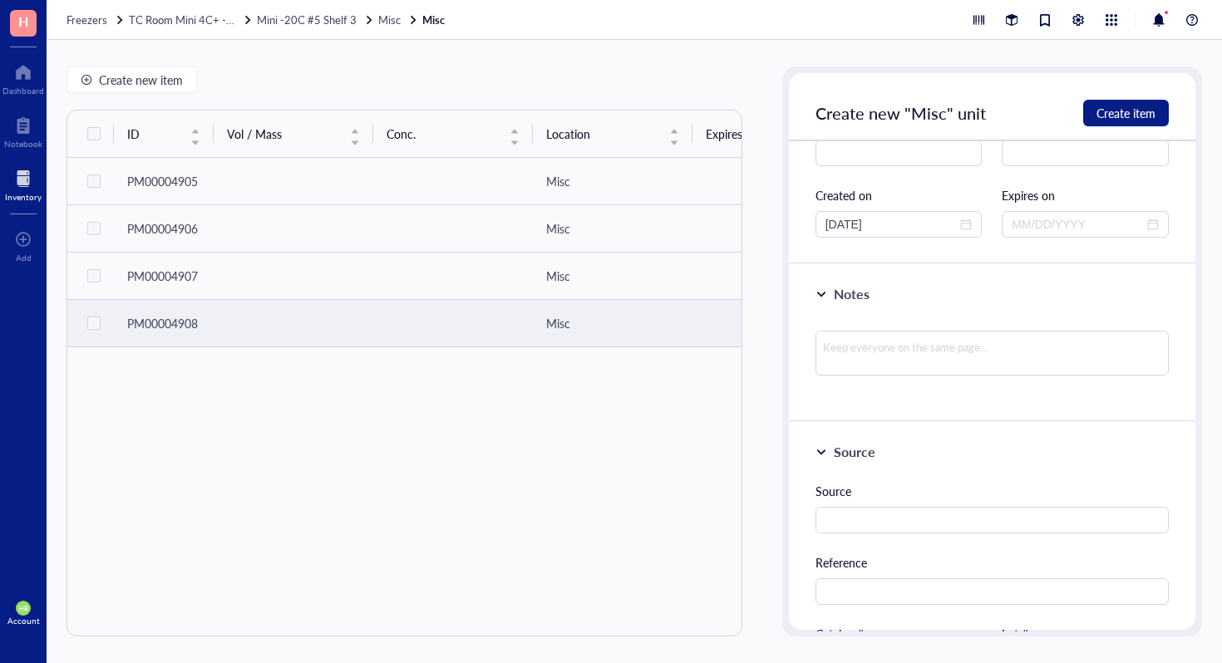
scroll to position [335, 0]
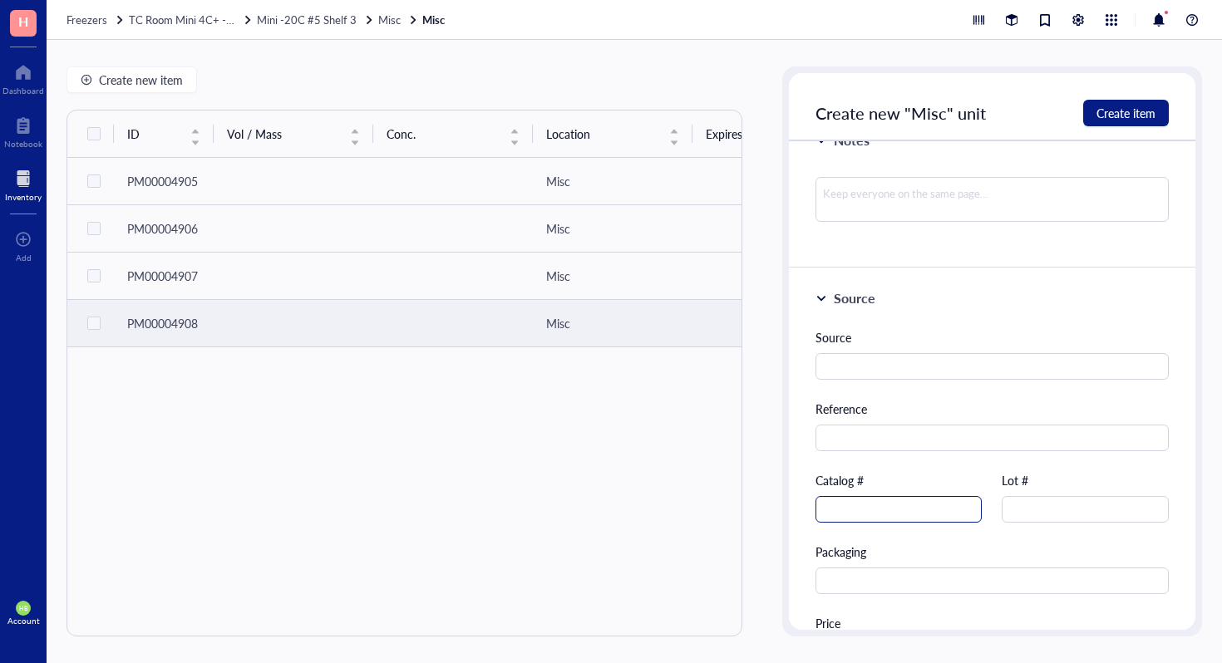
type input "Insulin, Human Recombinant Zinc"
click at [886, 510] on input "text" at bounding box center [899, 509] width 167 height 27
type input "12585-014"
click at [1159, 126] on button "Create item" at bounding box center [1126, 113] width 86 height 27
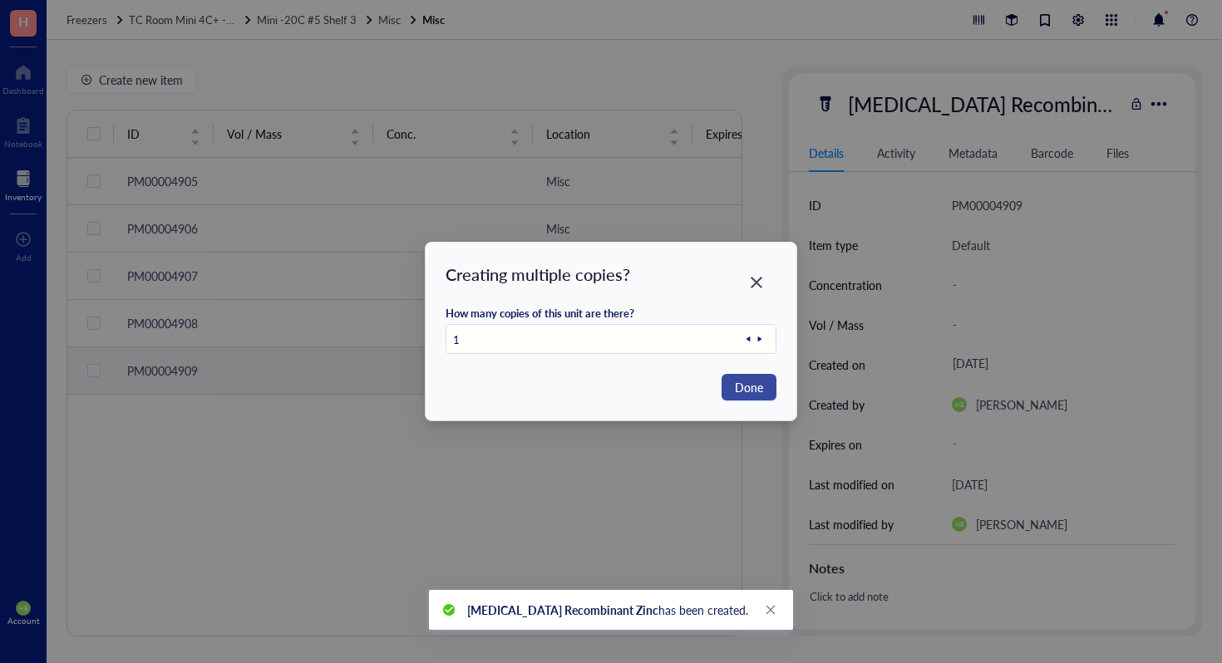
click at [731, 382] on button "Done" at bounding box center [749, 387] width 55 height 27
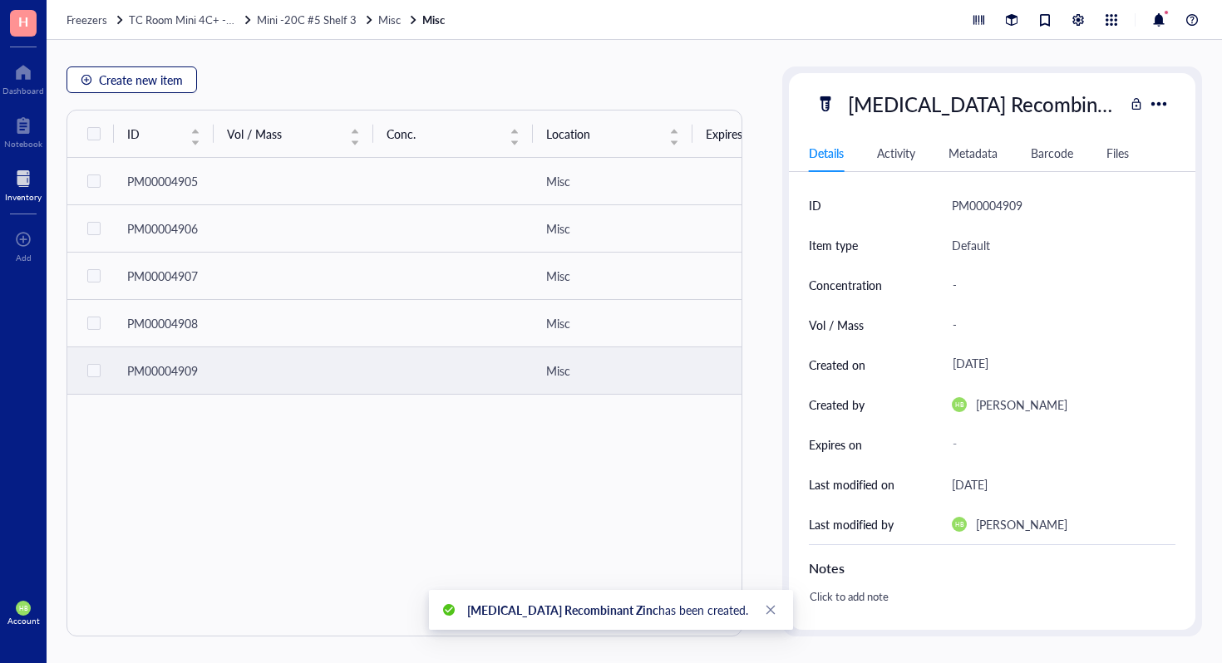
click at [180, 86] on span "Create new item" at bounding box center [141, 79] width 84 height 13
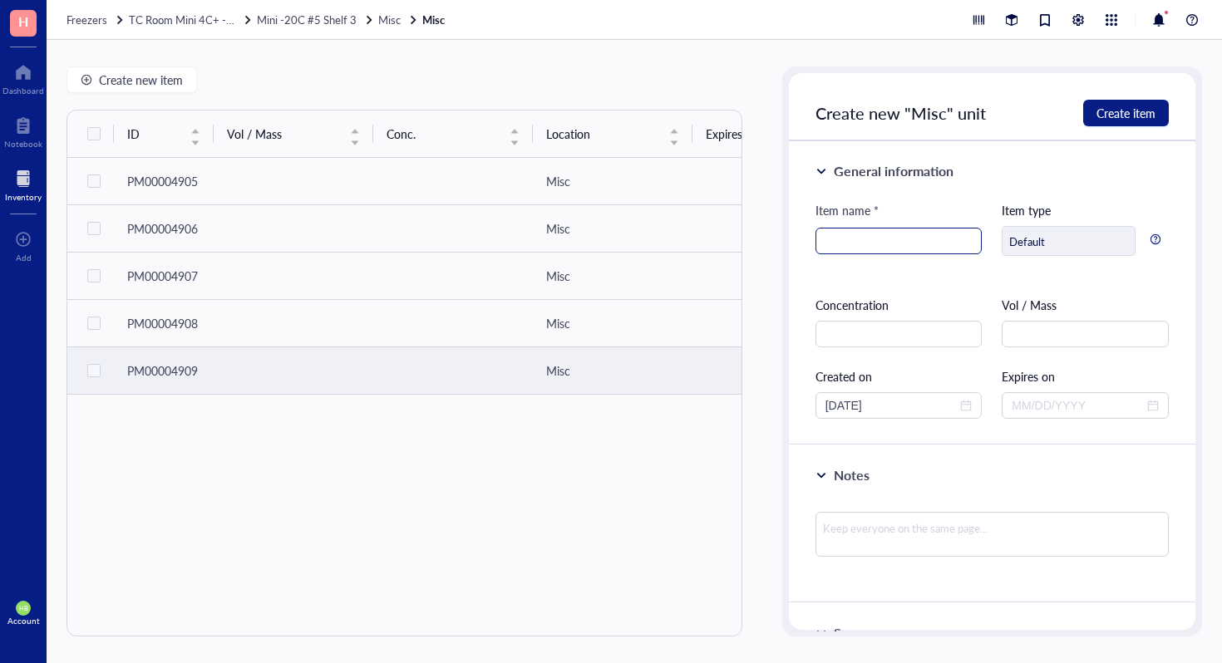
click at [934, 243] on input "search" at bounding box center [898, 241] width 147 height 25
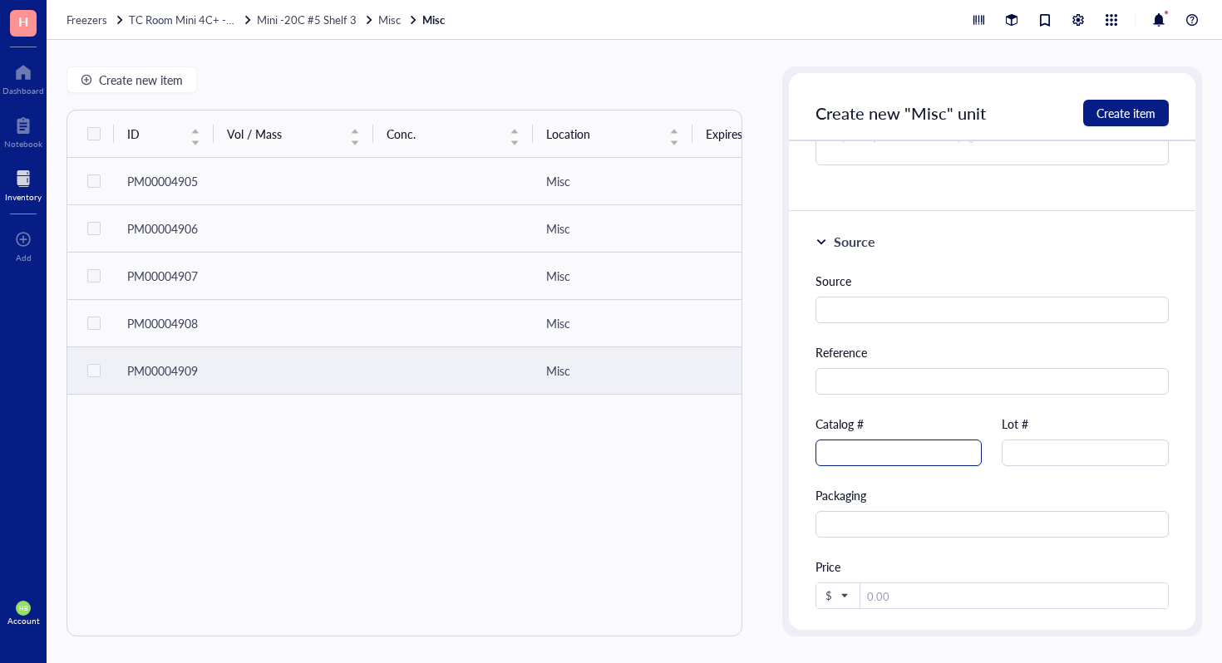
type input "CellTiter 96 Aqueous One Solution Reagent"
click at [941, 457] on input "text" at bounding box center [899, 453] width 167 height 27
type input "G358C"
click at [1154, 121] on button "Create item" at bounding box center [1126, 113] width 86 height 27
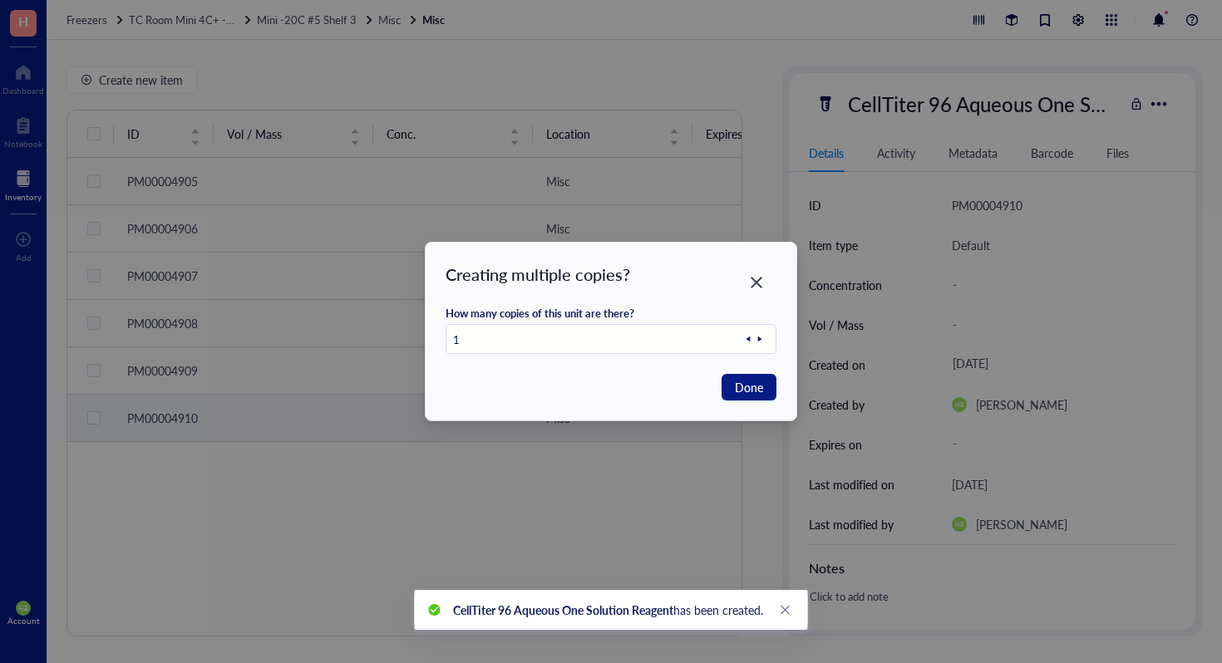
click at [759, 341] on icon at bounding box center [760, 339] width 12 height 12
click at [755, 389] on span "Done" at bounding box center [749, 387] width 28 height 18
type input "1"
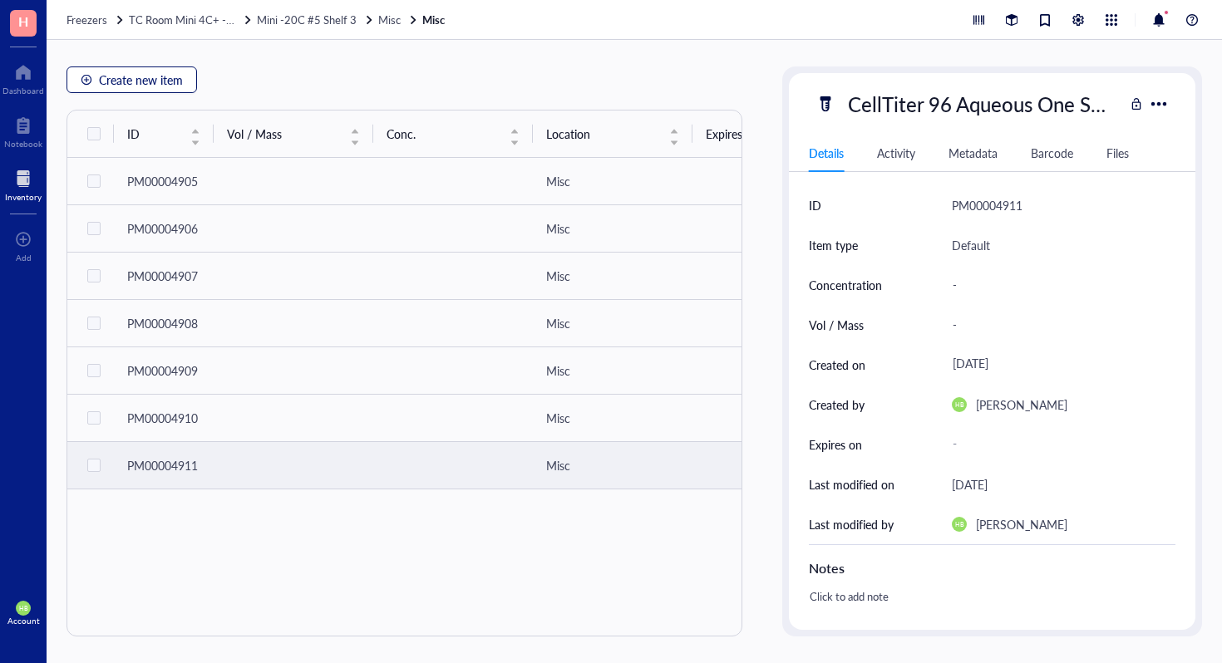
click at [182, 89] on button "Create new item" at bounding box center [132, 80] width 131 height 27
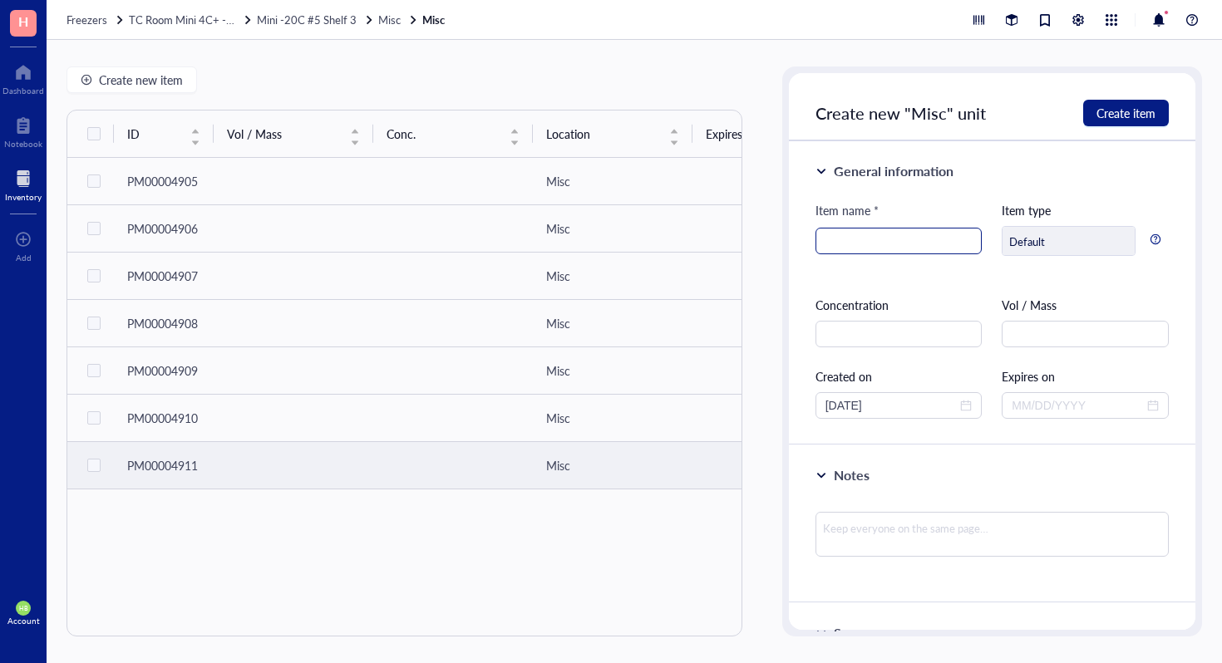
click at [946, 239] on input "search" at bounding box center [898, 241] width 147 height 25
type input "MLi-2, LRRK2 inhibitor"
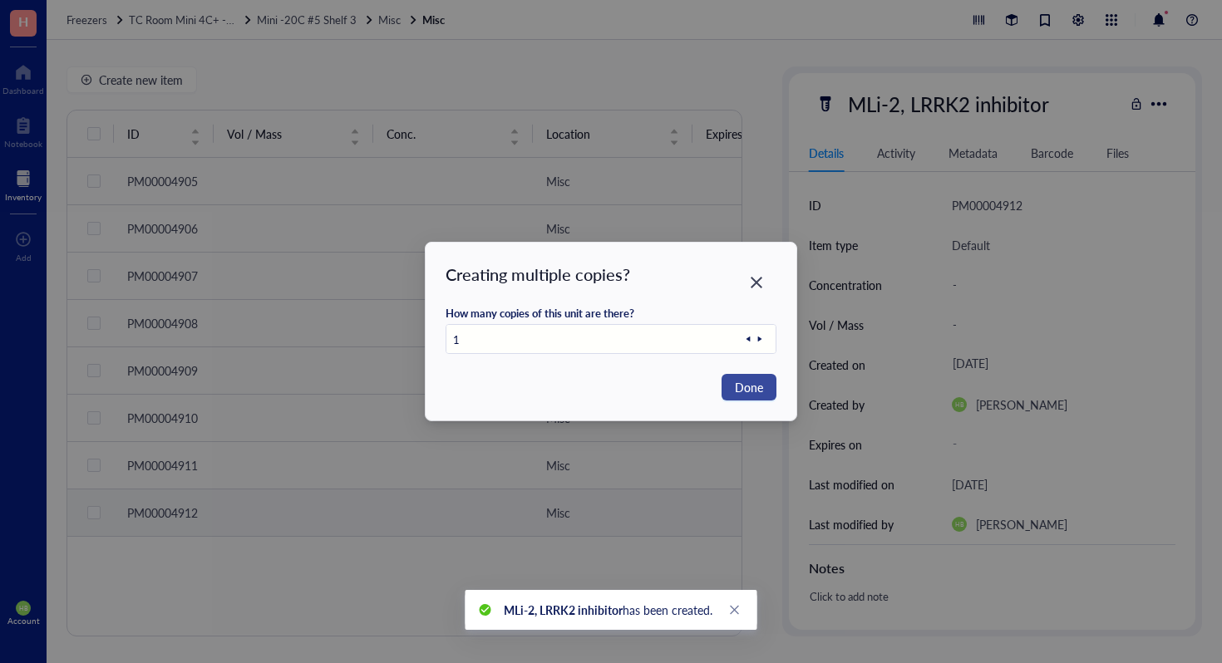
click at [760, 386] on span "Done" at bounding box center [749, 387] width 28 height 18
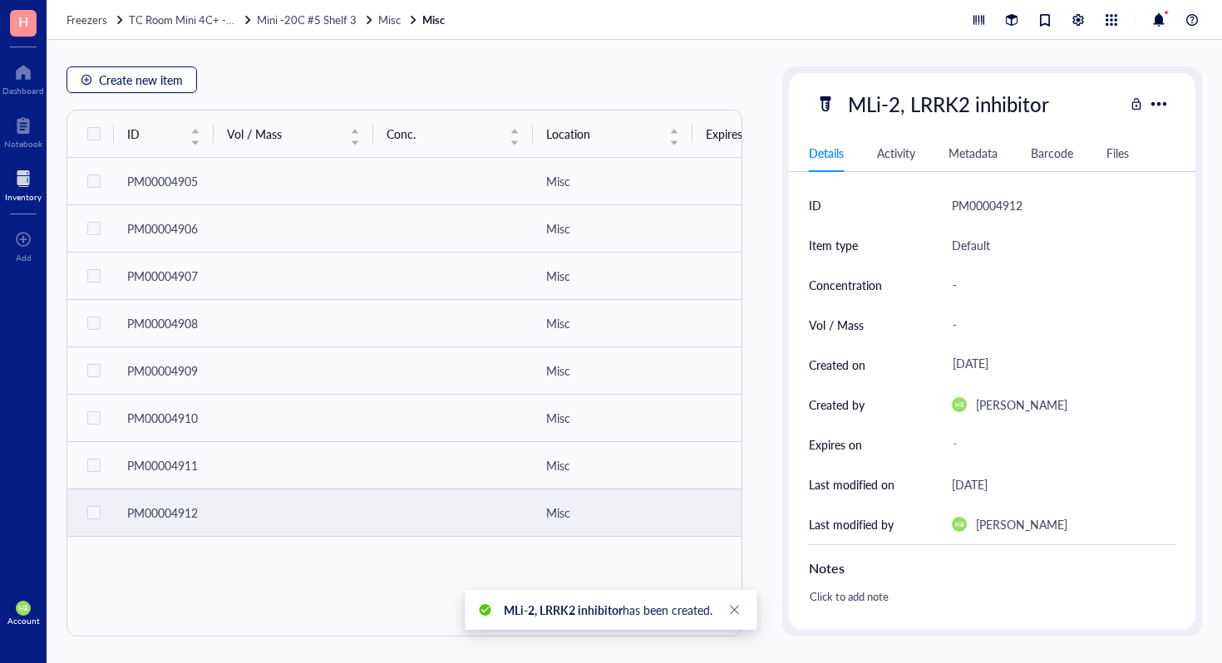
click at [149, 76] on span "Create new item" at bounding box center [141, 79] width 84 height 13
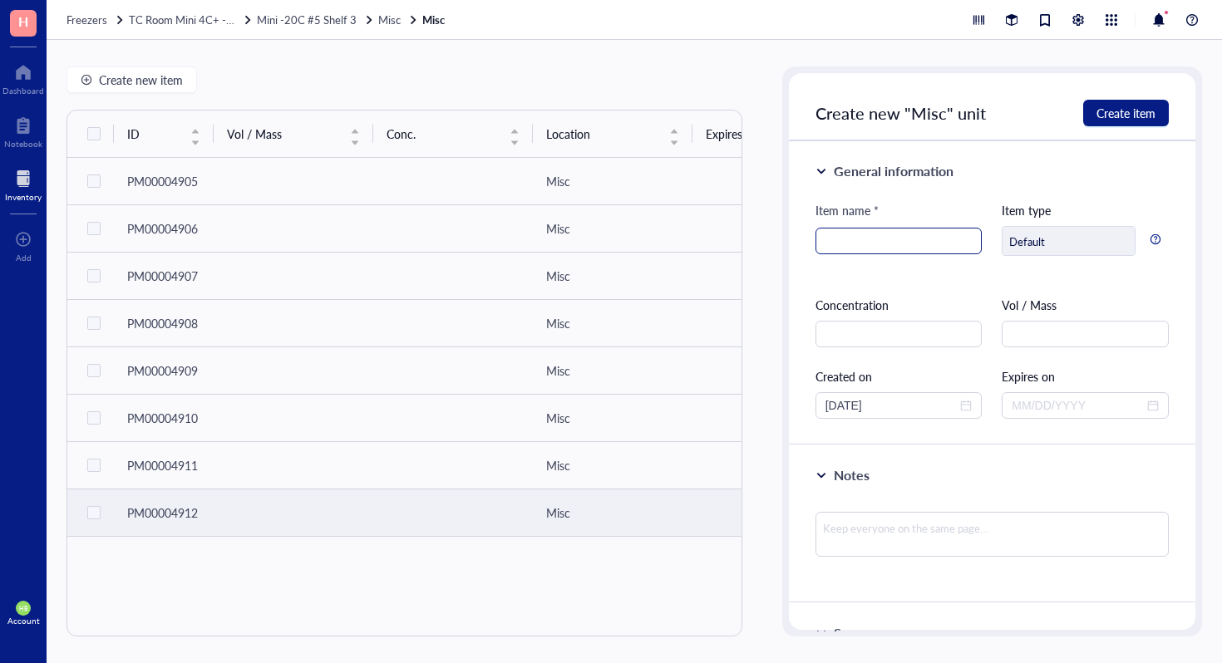
click at [909, 244] on input "search" at bounding box center [898, 241] width 147 height 25
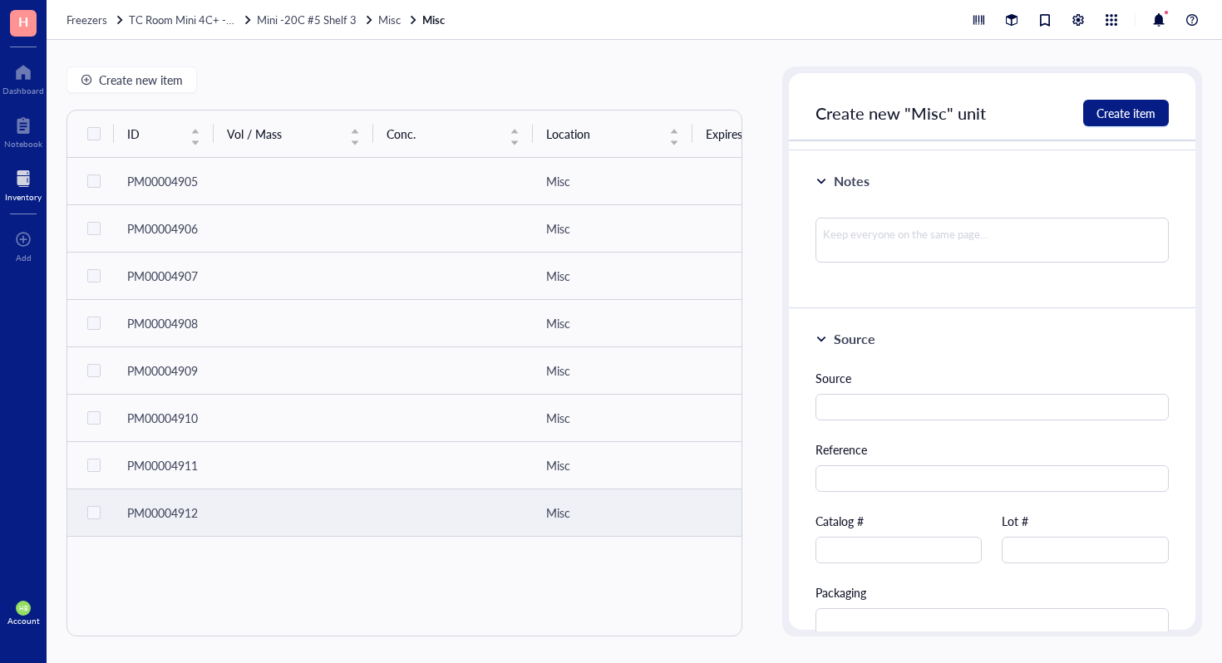
scroll to position [296, 0]
type input "N-2 Supplement (100X)"
click at [894, 550] on input "text" at bounding box center [899, 548] width 167 height 27
type input "2"
type input "17502-048"
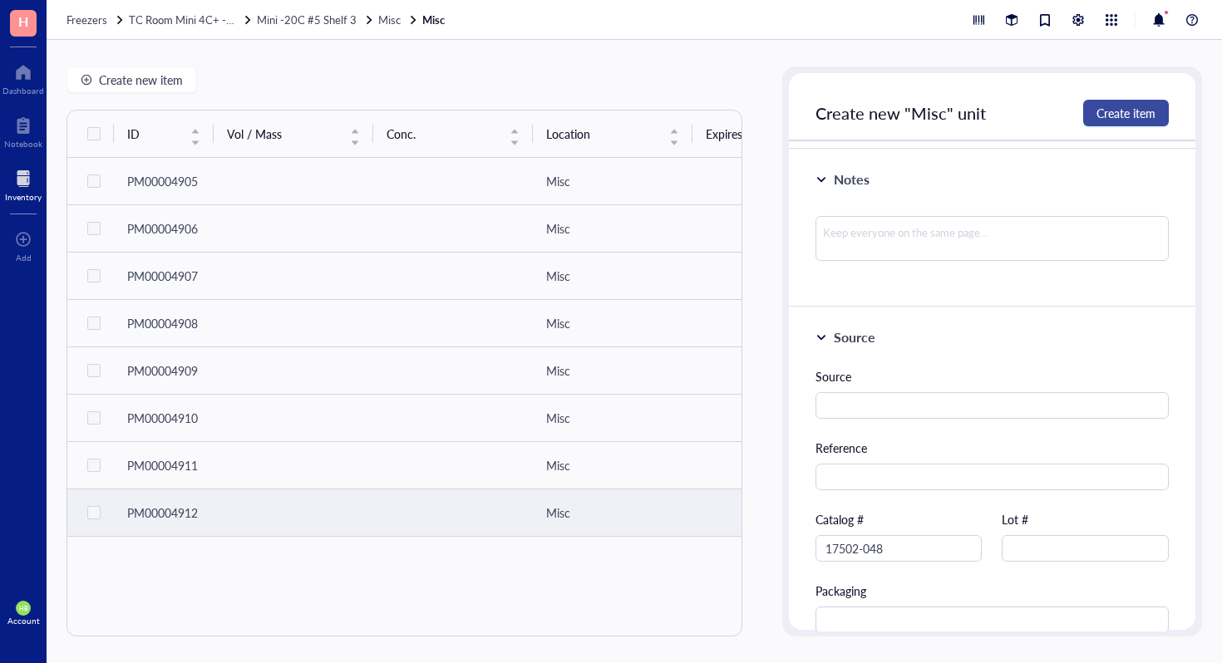
click at [1126, 110] on span "Create item" at bounding box center [1126, 112] width 59 height 13
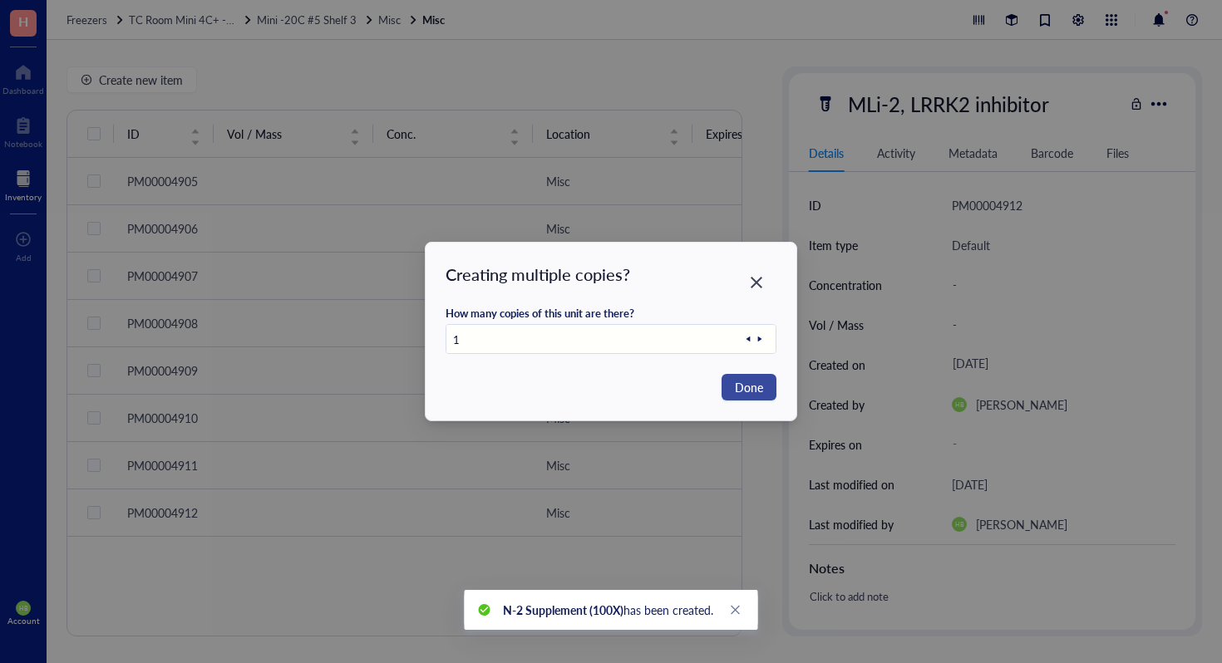
click at [737, 392] on span "Done" at bounding box center [749, 387] width 28 height 18
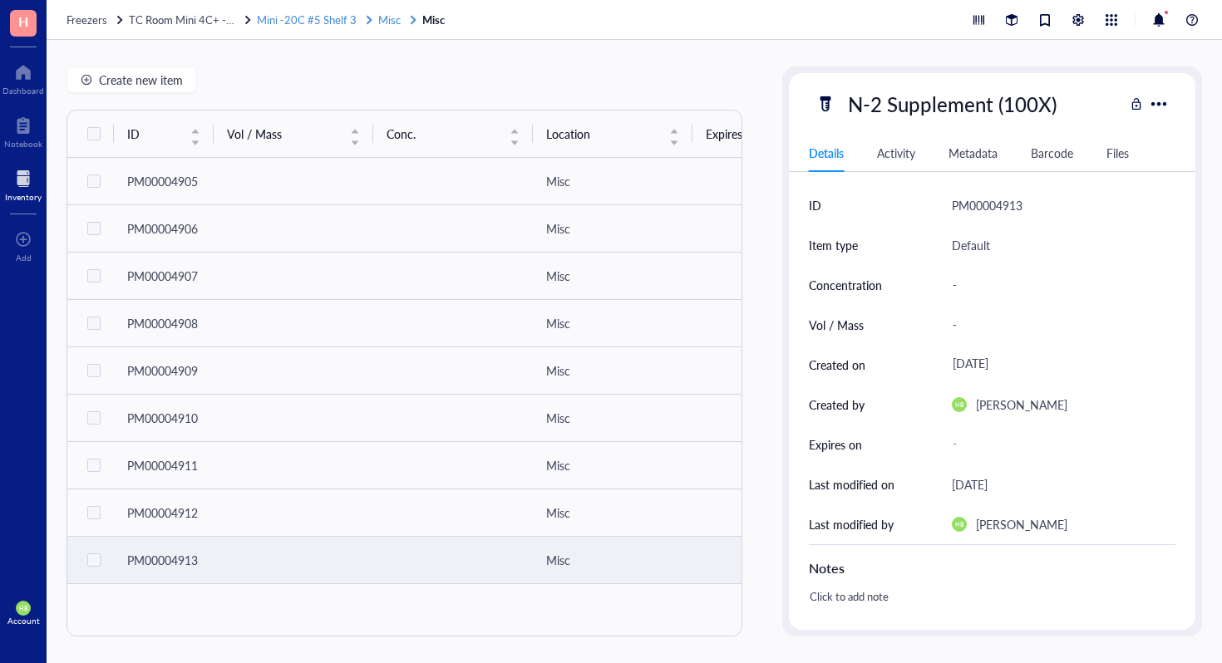
click at [321, 19] on span "Mini -20C #5 Shelf 3" at bounding box center [307, 20] width 100 height 16
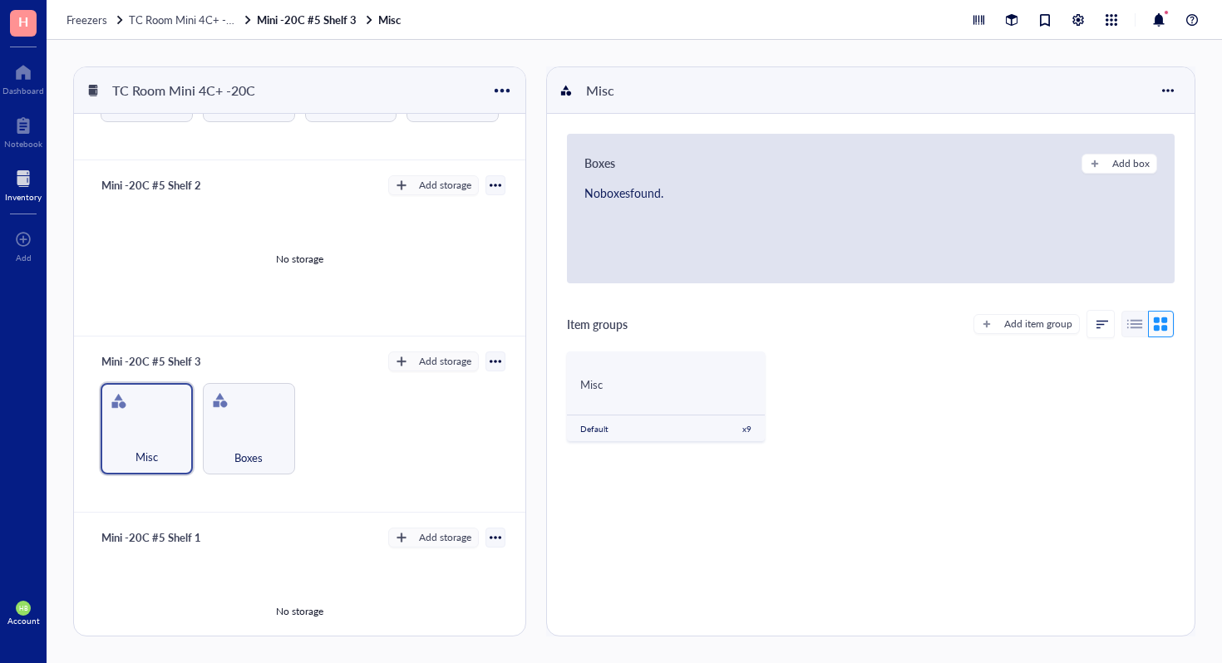
scroll to position [597, 0]
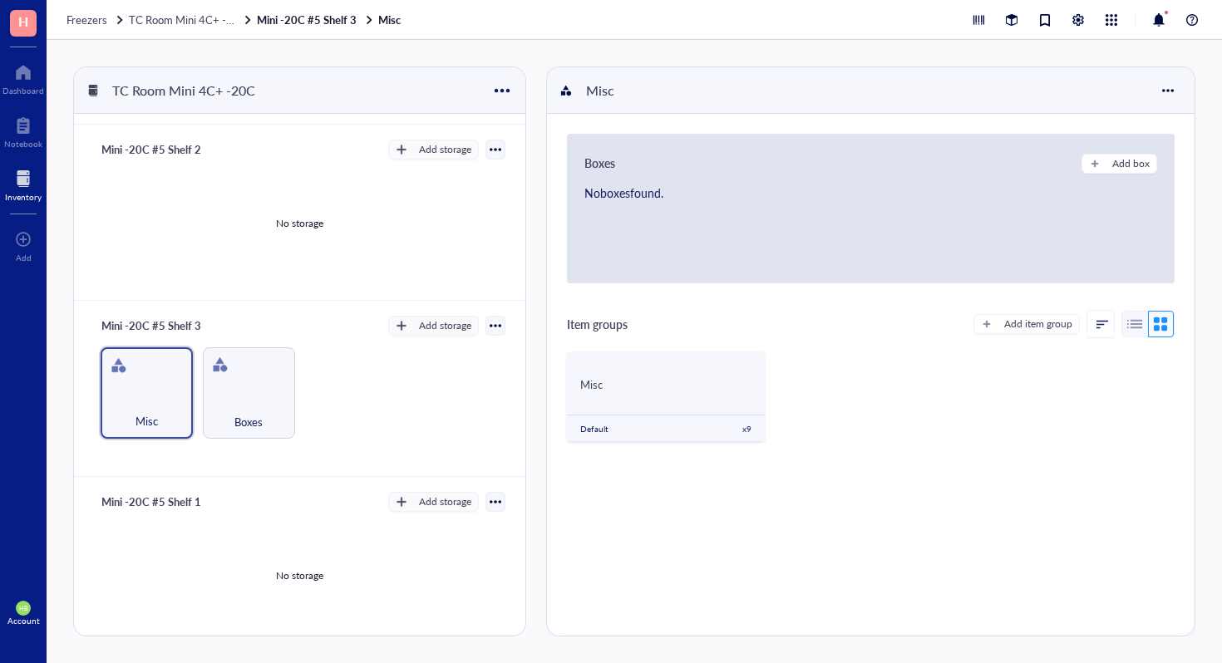
click at [433, 509] on div "Mini -20C #5 Shelf 1 Add storage No storage" at bounding box center [299, 565] width 451 height 176
click at [433, 505] on div "Add storage" at bounding box center [445, 502] width 52 height 15
click at [425, 547] on span "Category" at bounding box center [441, 553] width 95 height 18
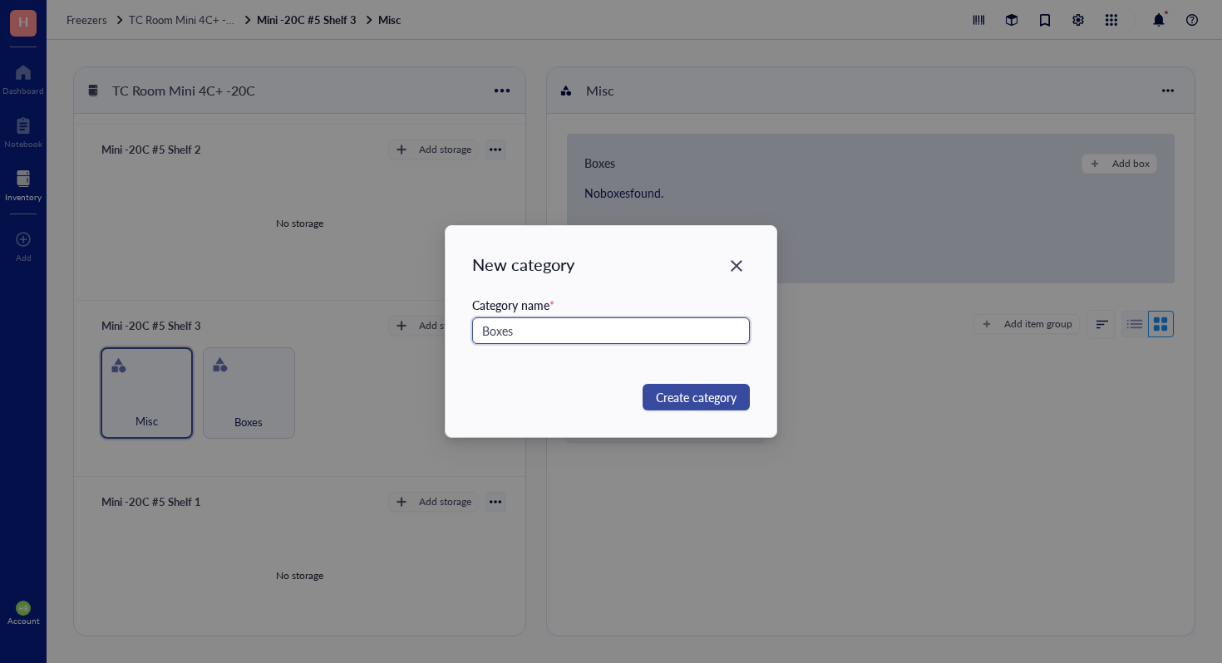
type input "Boxes"
click at [714, 402] on span "Create category" at bounding box center [696, 397] width 81 height 18
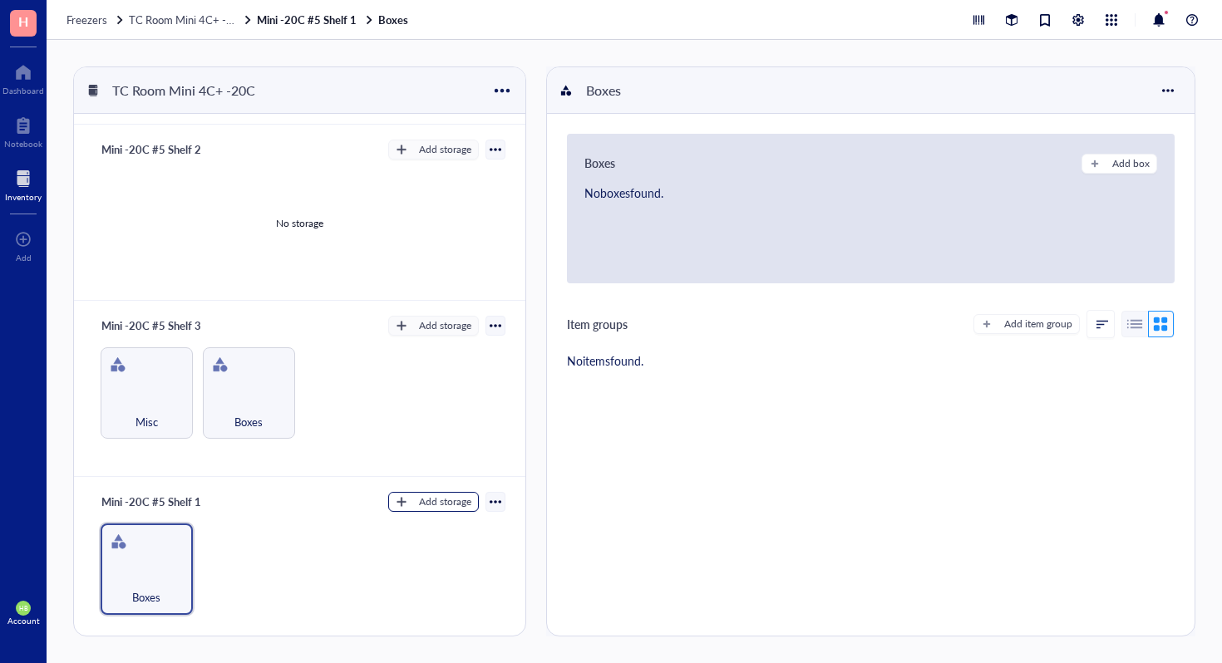
click at [419, 496] on div "Add storage" at bounding box center [445, 502] width 52 height 15
click at [461, 540] on li "Category" at bounding box center [441, 553] width 116 height 27
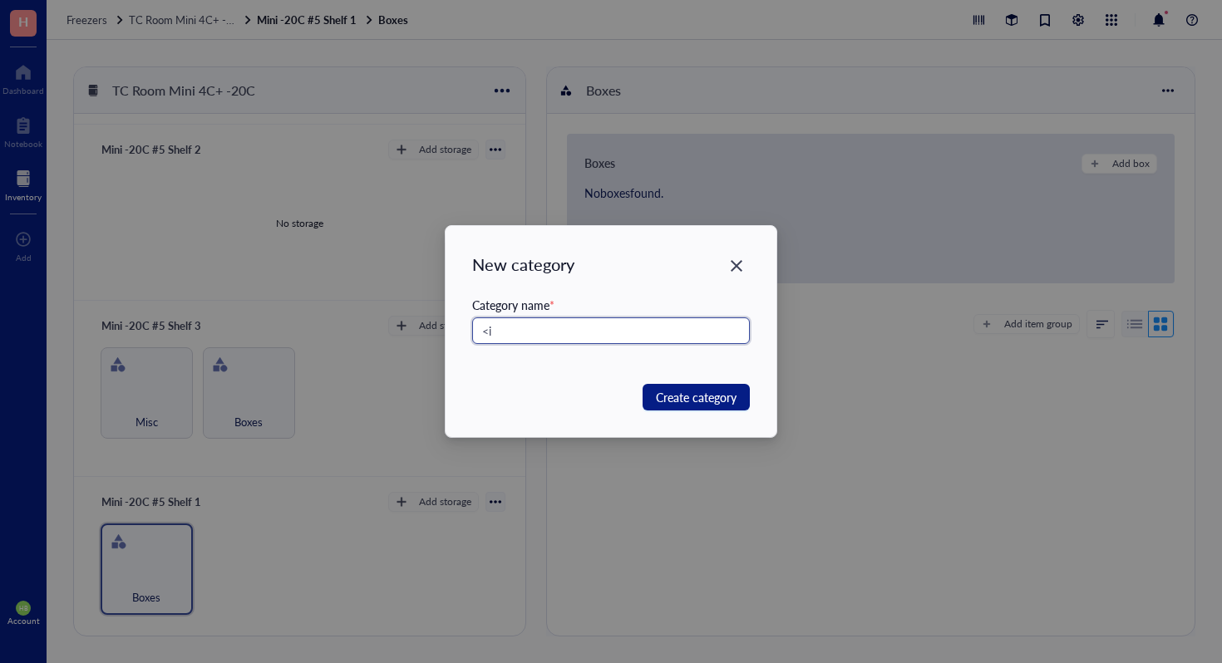
type input "<"
type input "Misc"
click at [687, 387] on button "Create category" at bounding box center [696, 397] width 107 height 27
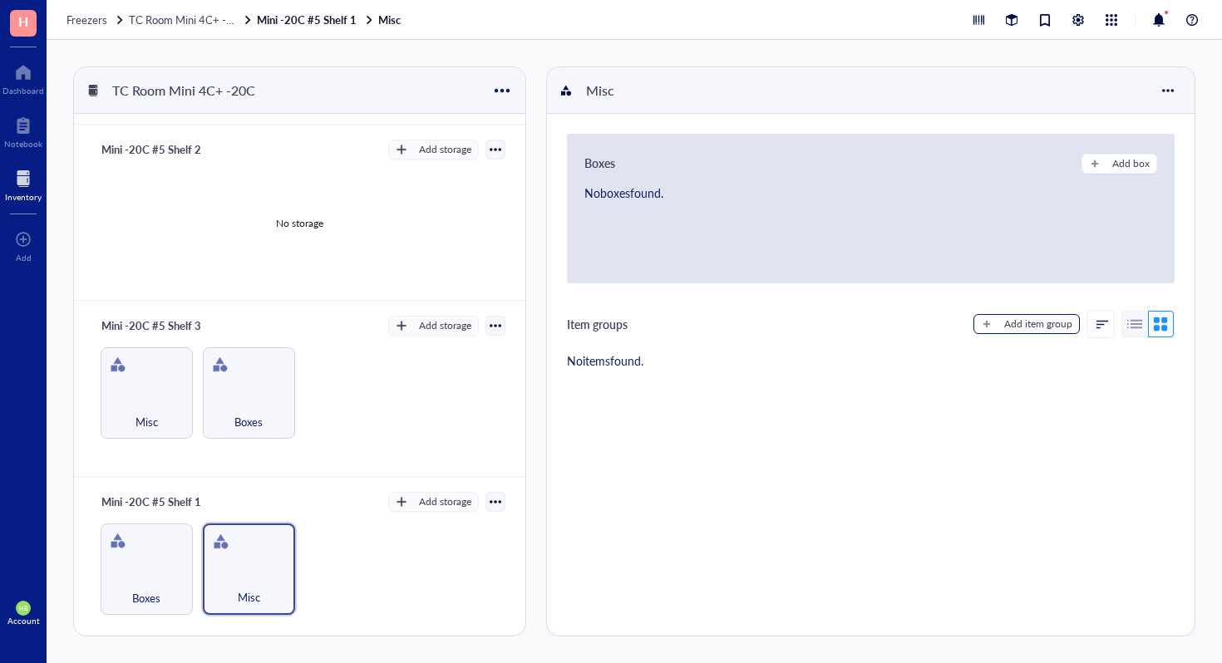
click at [1036, 322] on div "Add item group" at bounding box center [1038, 324] width 68 height 15
type textarea "Keep everyone on the same page..."
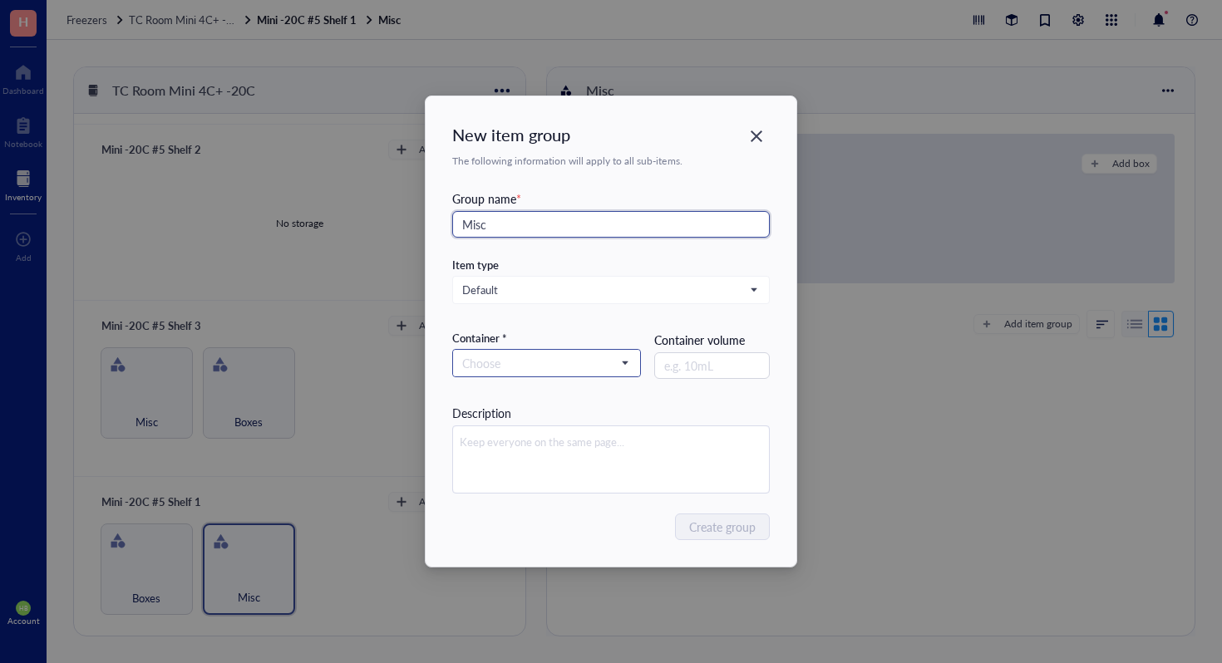
type input "Misc"
click at [559, 372] on input "search" at bounding box center [539, 363] width 154 height 25
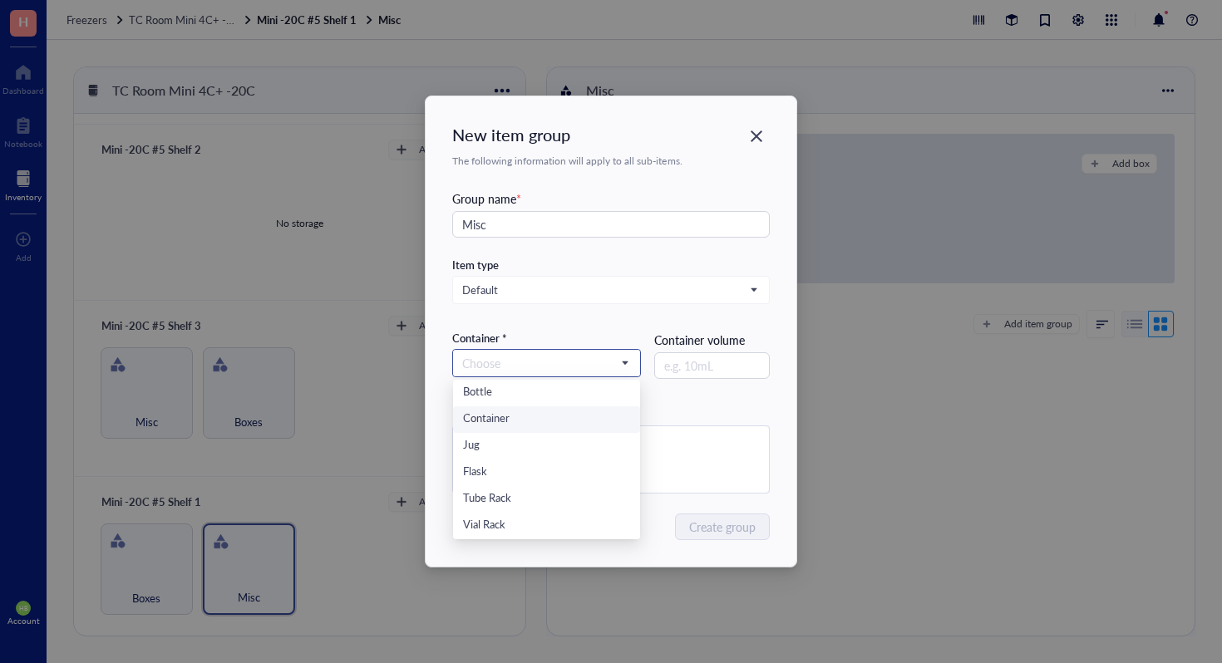
click at [540, 417] on div "Container" at bounding box center [546, 420] width 167 height 18
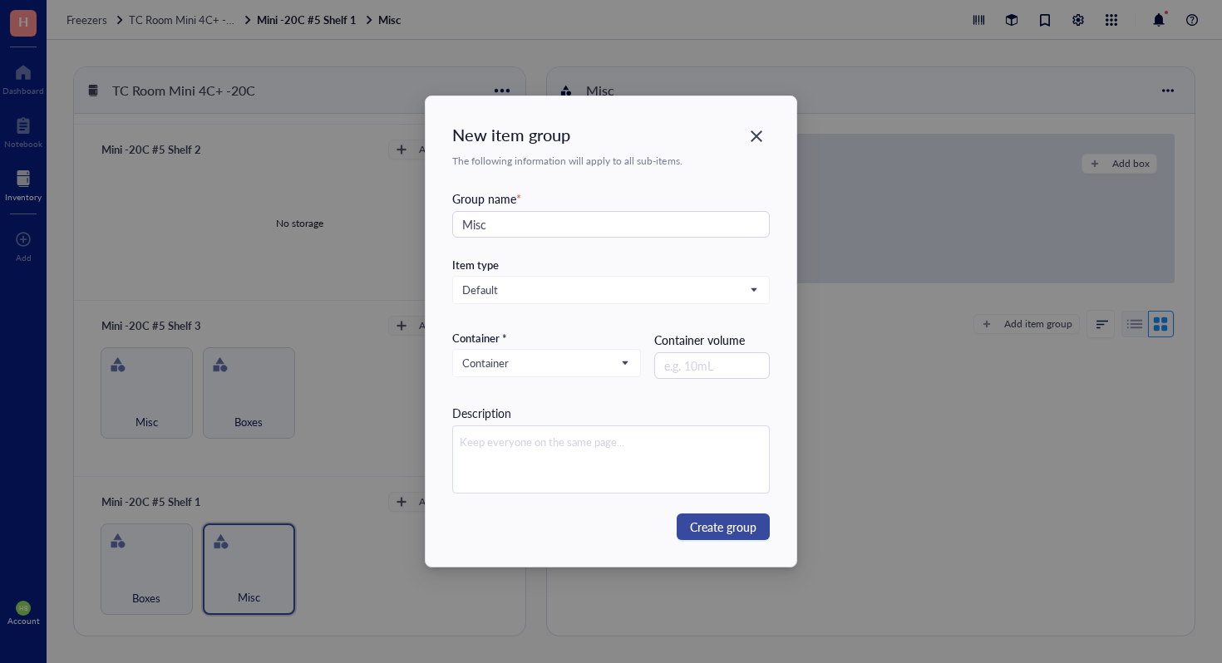
click at [719, 535] on span "Create group" at bounding box center [723, 527] width 67 height 18
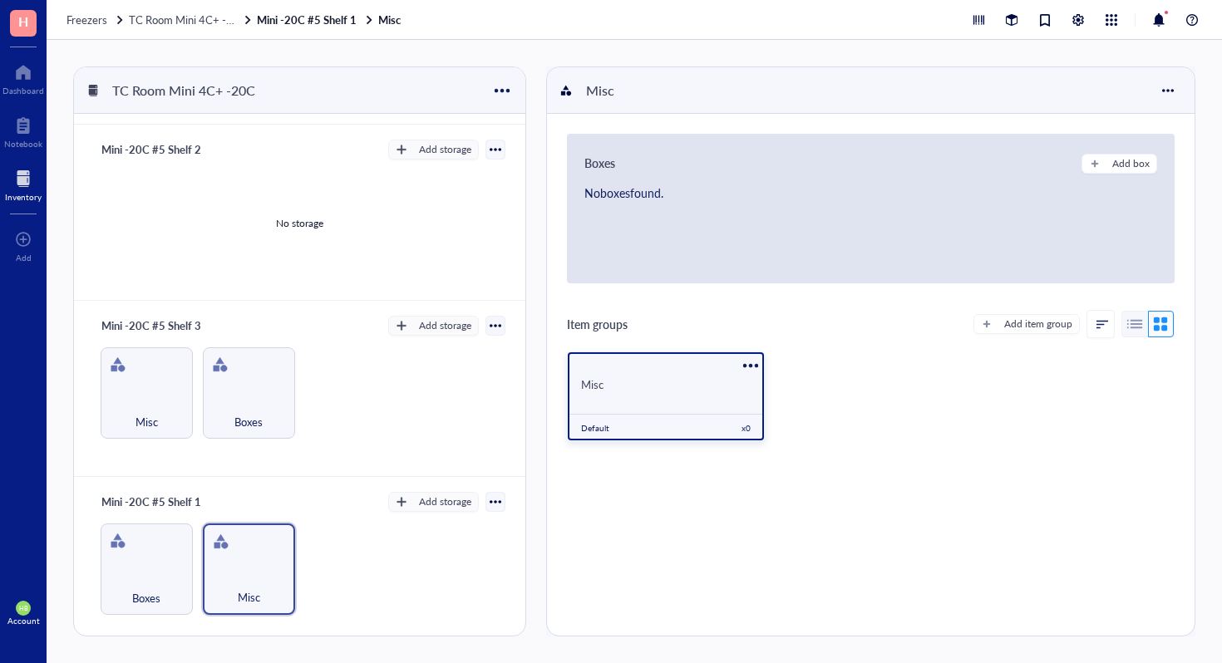
click at [656, 387] on div "Misc" at bounding box center [666, 384] width 170 height 15
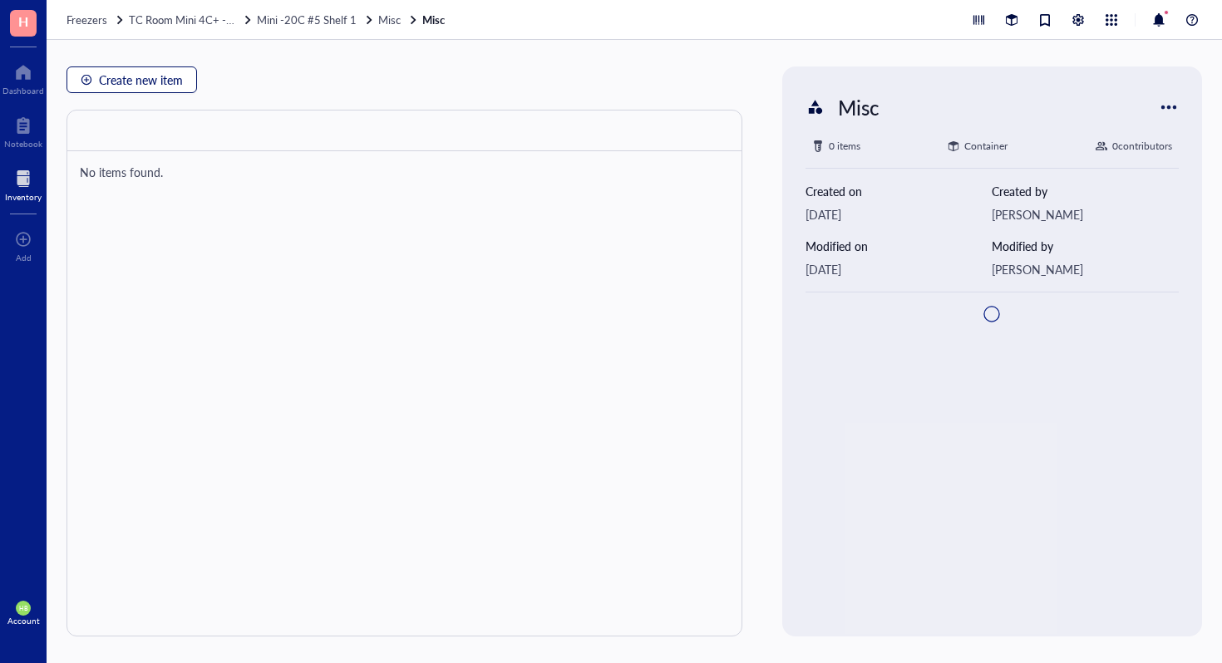
click at [137, 86] on span "Create new item" at bounding box center [141, 79] width 84 height 13
type textarea "Keep everyone on the same page…"
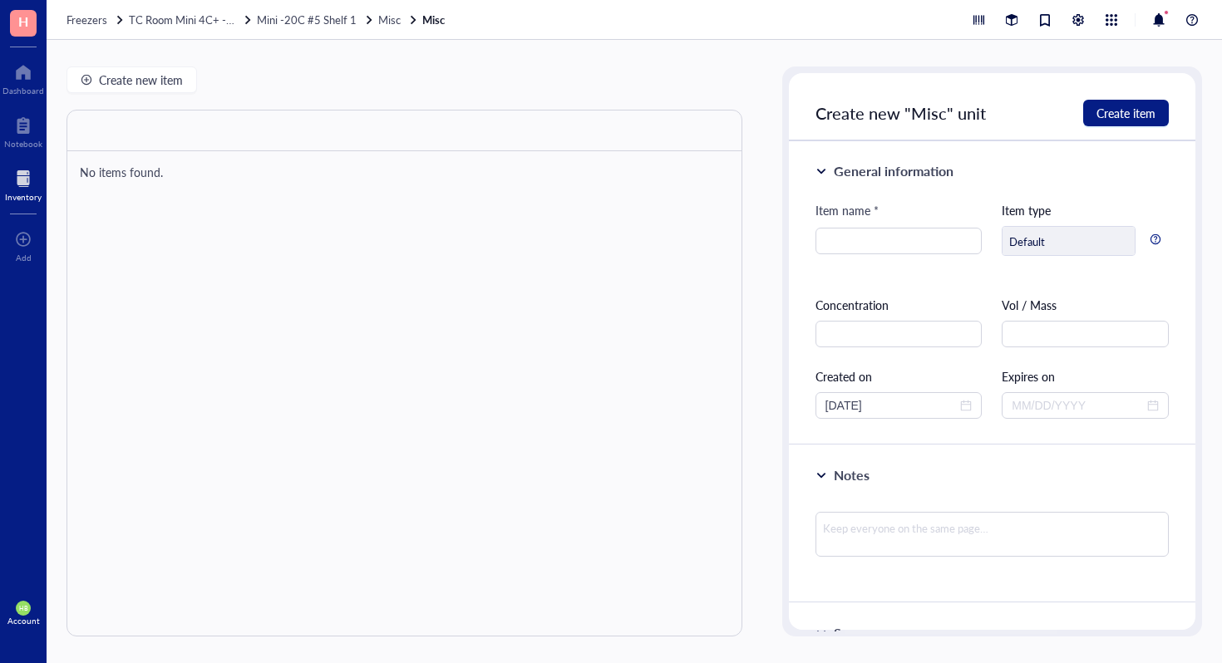
click at [825, 223] on div "Item name *" at bounding box center [899, 214] width 167 height 27
click at [824, 228] on div at bounding box center [899, 241] width 167 height 27
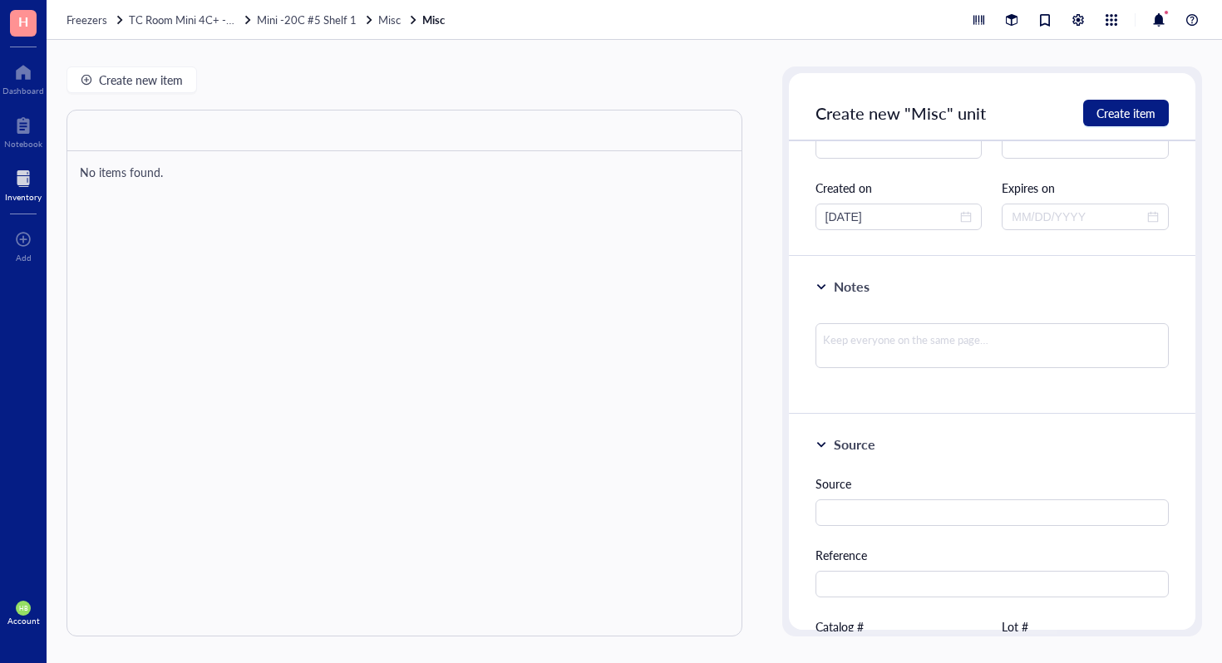
scroll to position [391, 0]
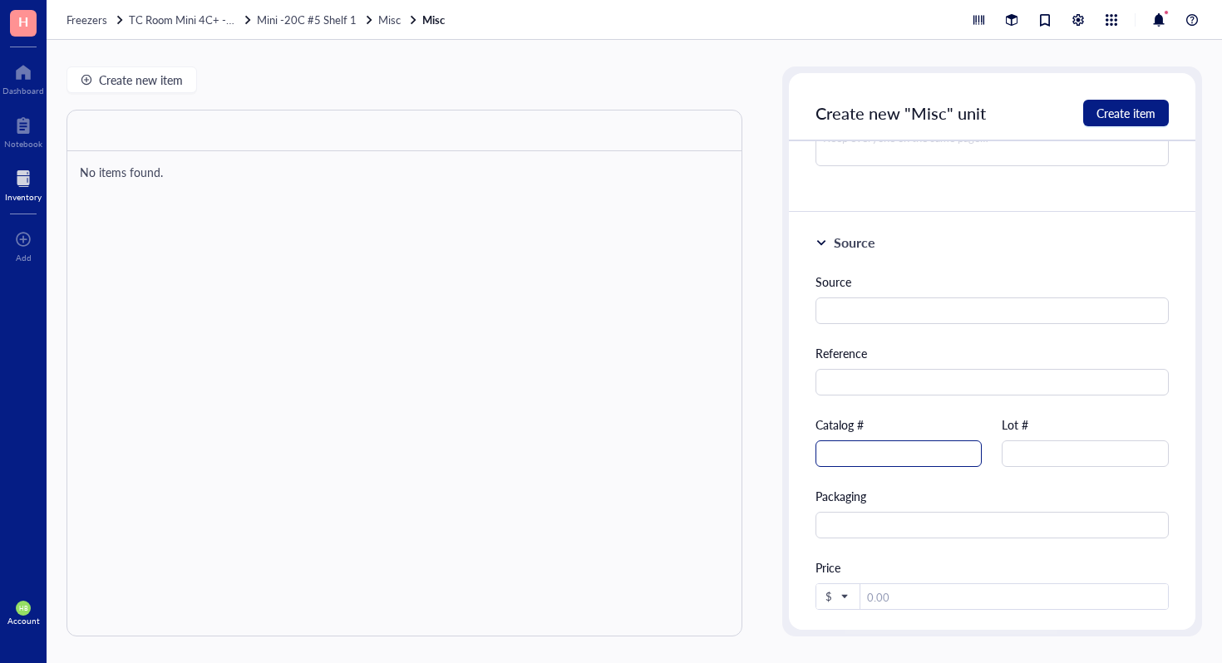
type input "Trypsin Neutralizing Solution"
click at [890, 454] on input "text" at bounding box center [899, 454] width 167 height 27
type input "080-100"
click at [1134, 116] on span "Create item" at bounding box center [1126, 112] width 59 height 13
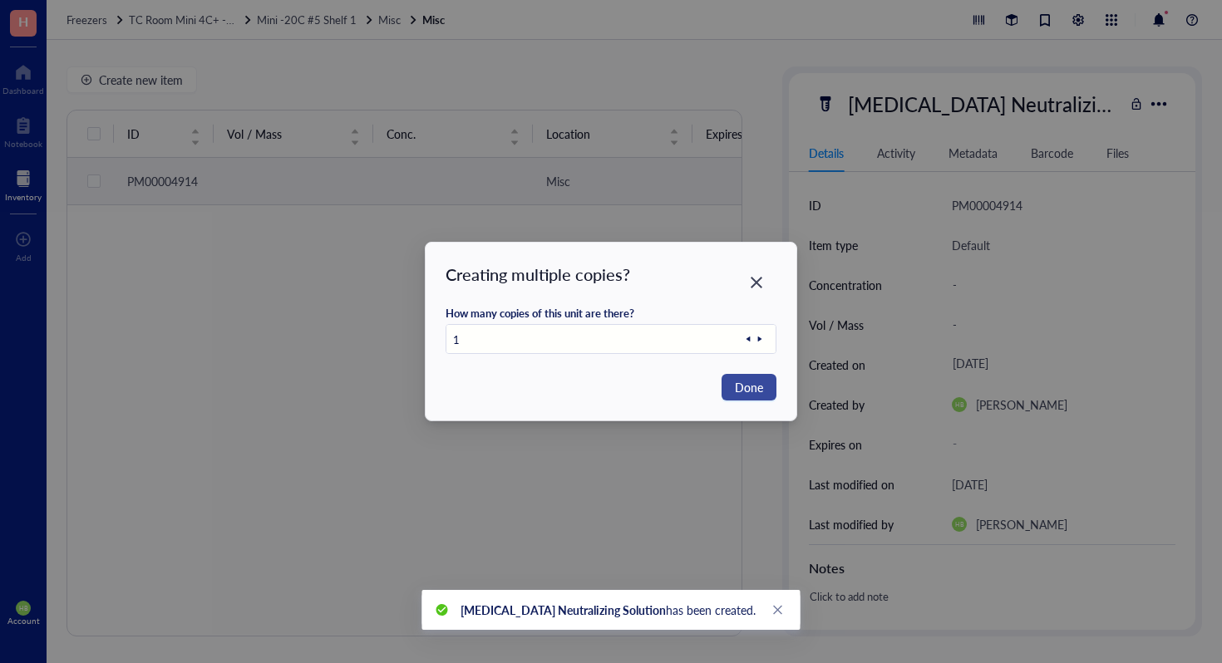
click at [756, 390] on span "Done" at bounding box center [749, 387] width 28 height 18
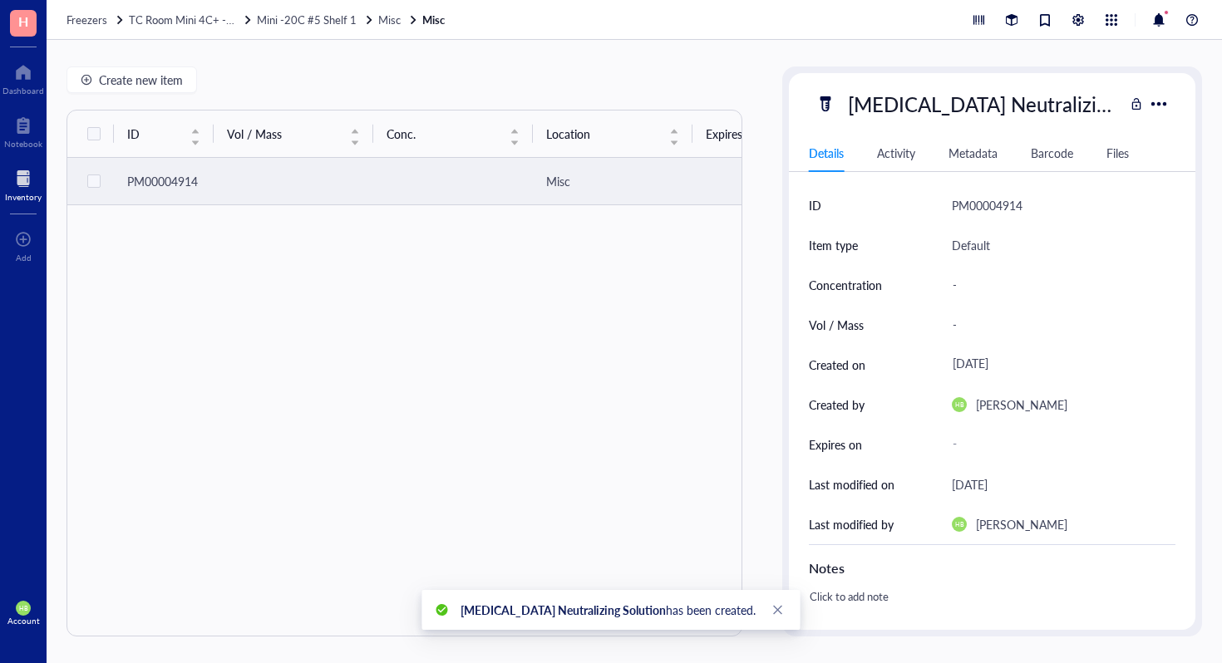
click at [118, 64] on div "Create new item ID Vol / Mass Conc. Location Expires on Created by Created on N…" at bounding box center [634, 351] width 1175 height 623
click at [116, 81] on span "Create new item" at bounding box center [141, 79] width 84 height 13
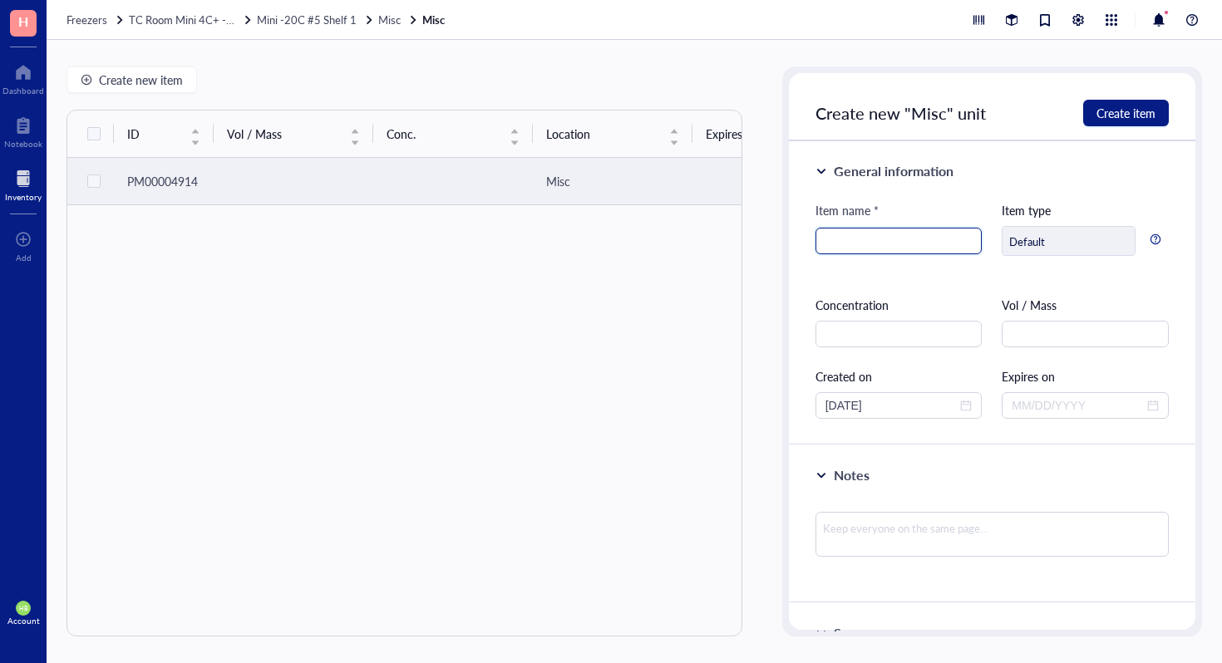
click at [901, 244] on input "search" at bounding box center [898, 241] width 147 height 25
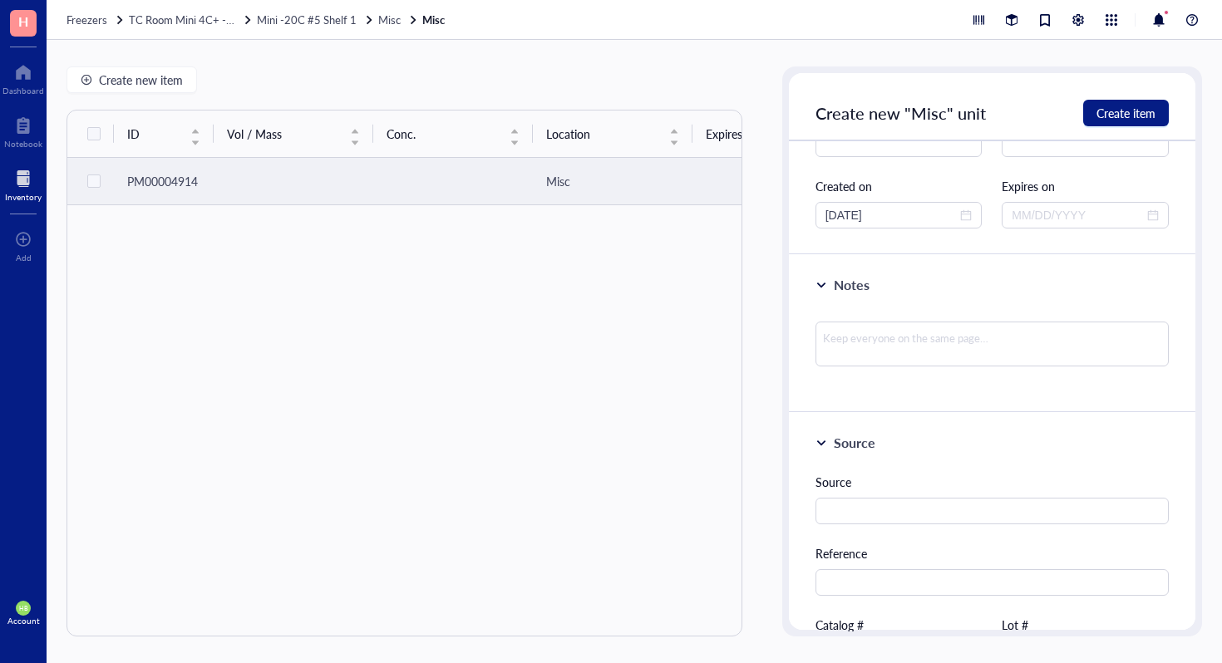
scroll to position [327, 0]
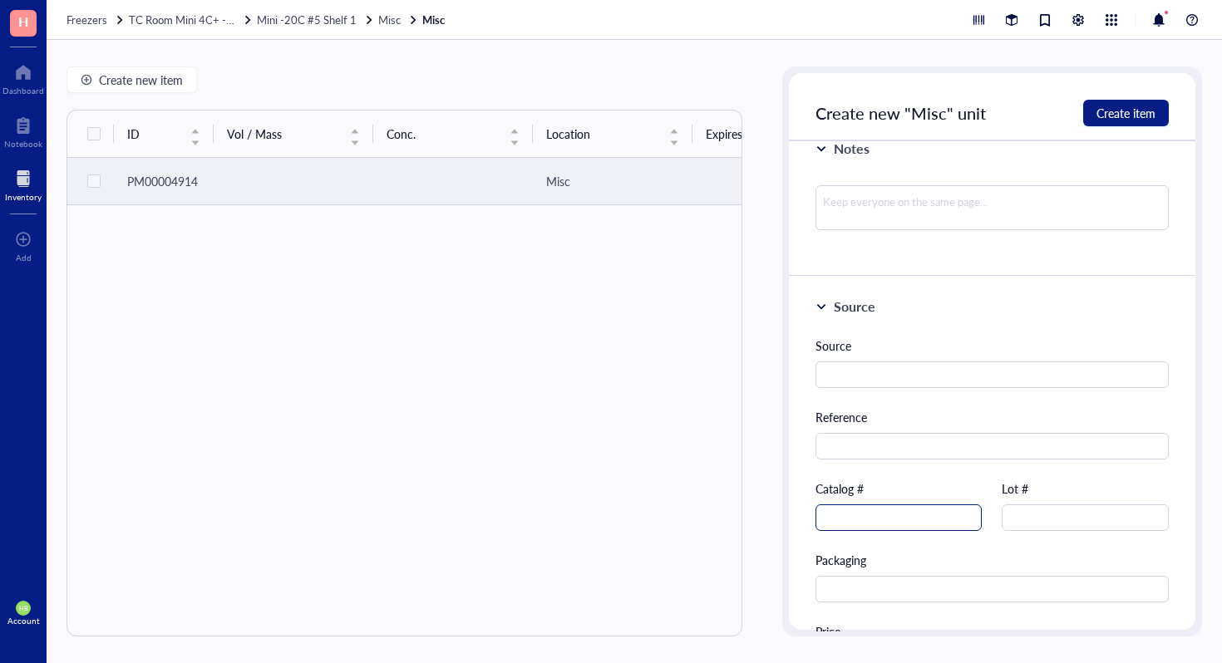
type input "Exosome-depleted FBS"
click at [880, 519] on input "text" at bounding box center [899, 518] width 167 height 27
type input "EXO-FBS-50A-1"
click at [1140, 106] on span "Create item" at bounding box center [1126, 112] width 59 height 13
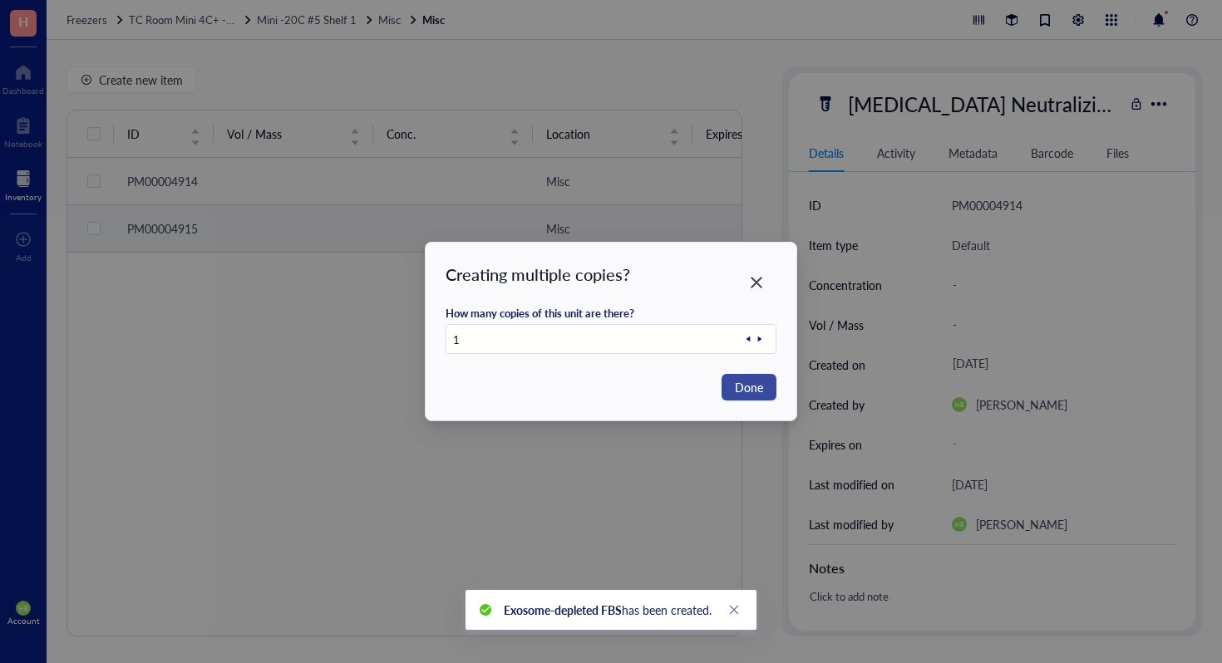
click at [742, 393] on span "Done" at bounding box center [749, 387] width 28 height 18
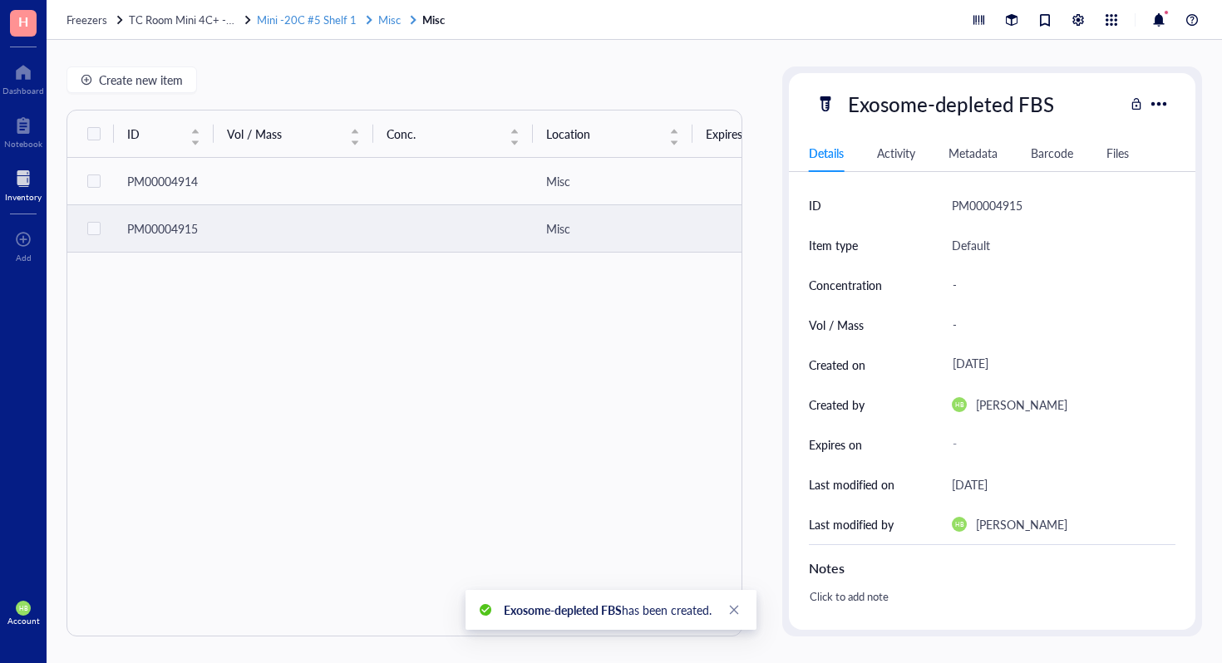
click at [382, 22] on span "Misc" at bounding box center [389, 20] width 22 height 16
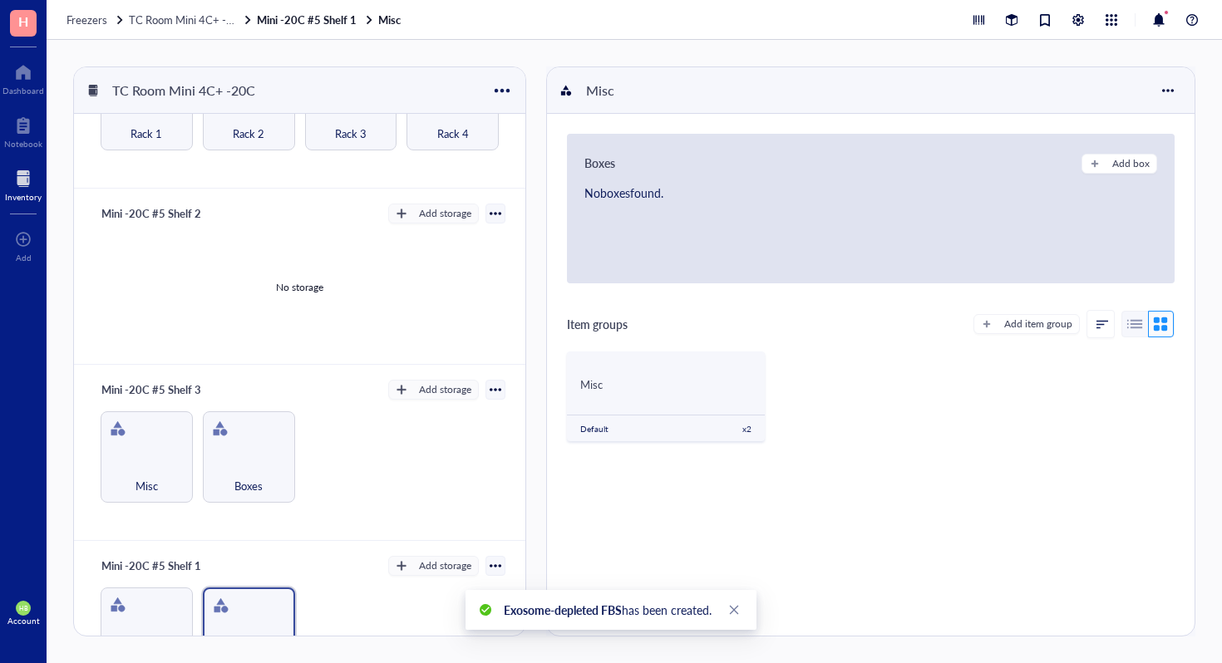
scroll to position [597, 0]
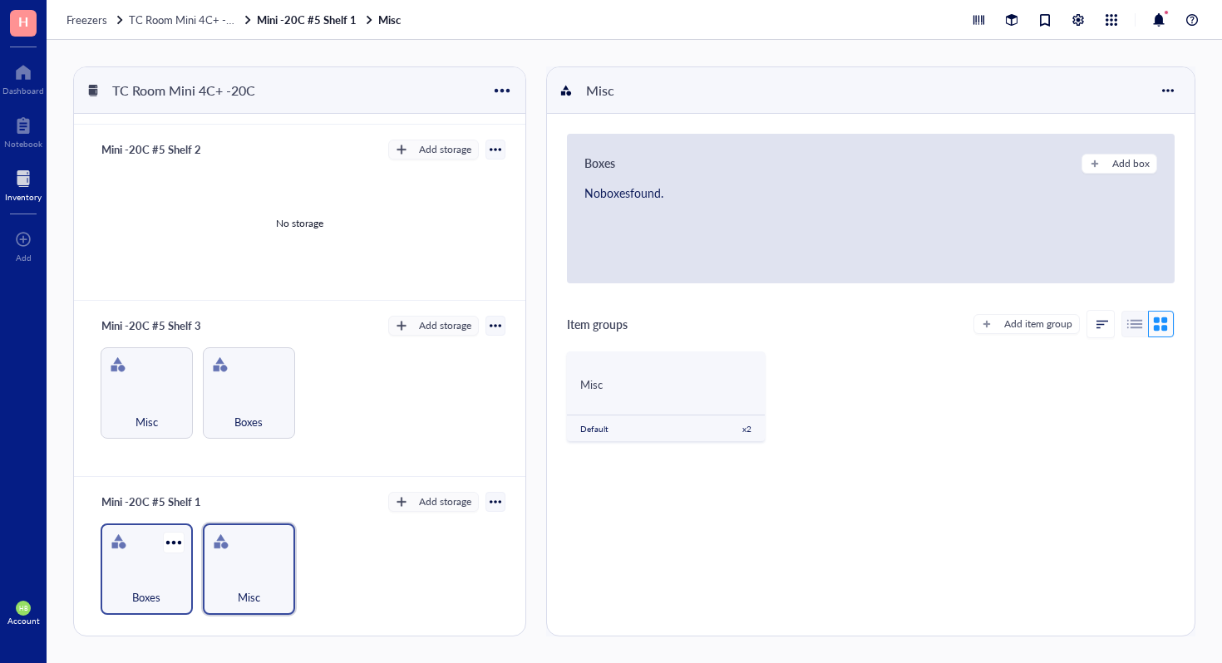
click at [157, 580] on div "Boxes" at bounding box center [147, 588] width 76 height 37
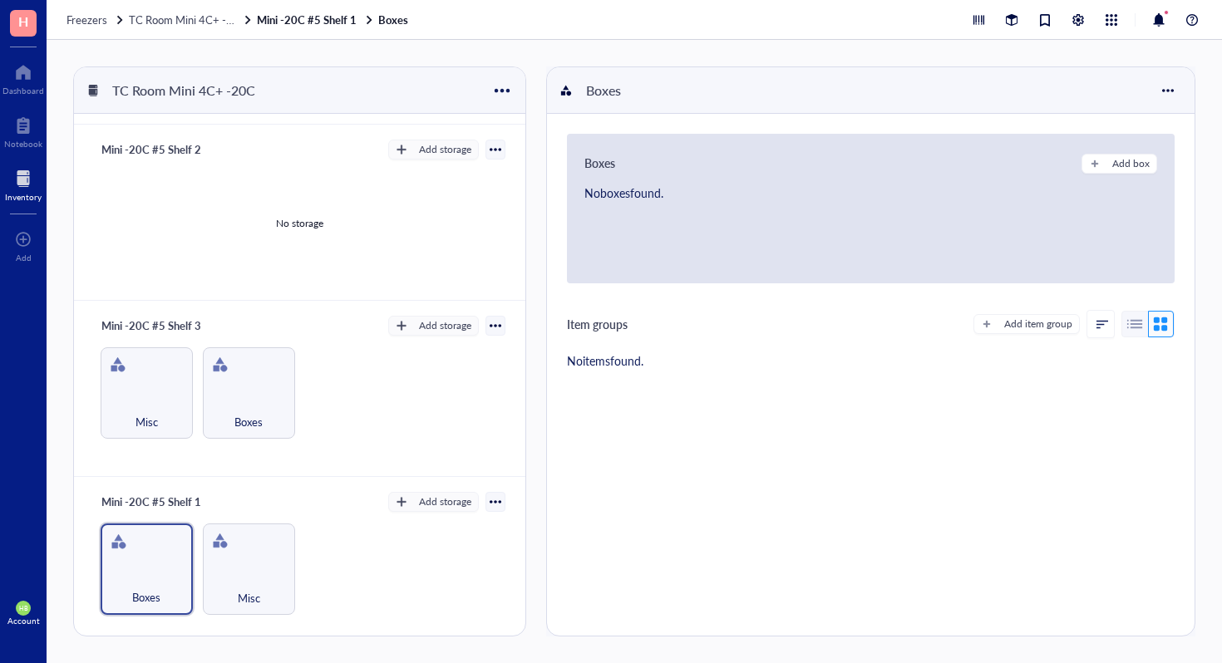
click at [1092, 151] on div "Boxes Add box No boxes found." at bounding box center [871, 209] width 608 height 150
click at [1092, 171] on button "Add box" at bounding box center [1120, 164] width 76 height 20
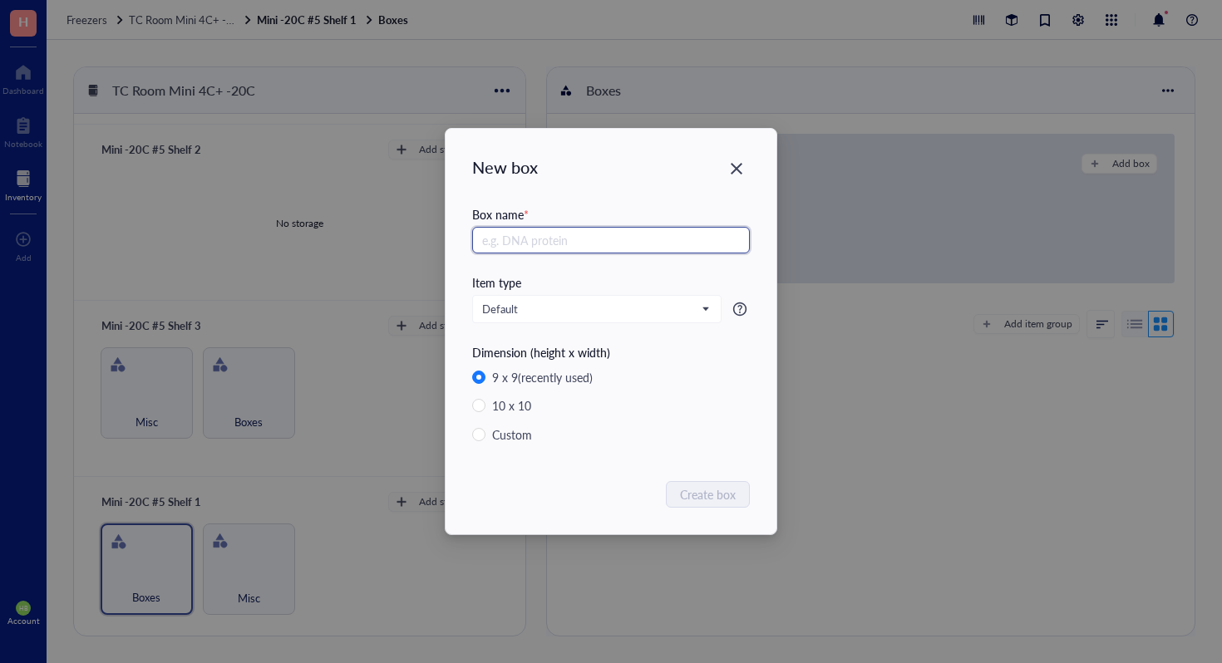
click at [695, 234] on input "text" at bounding box center [611, 240] width 278 height 27
type input "Chemical Reagents #2"
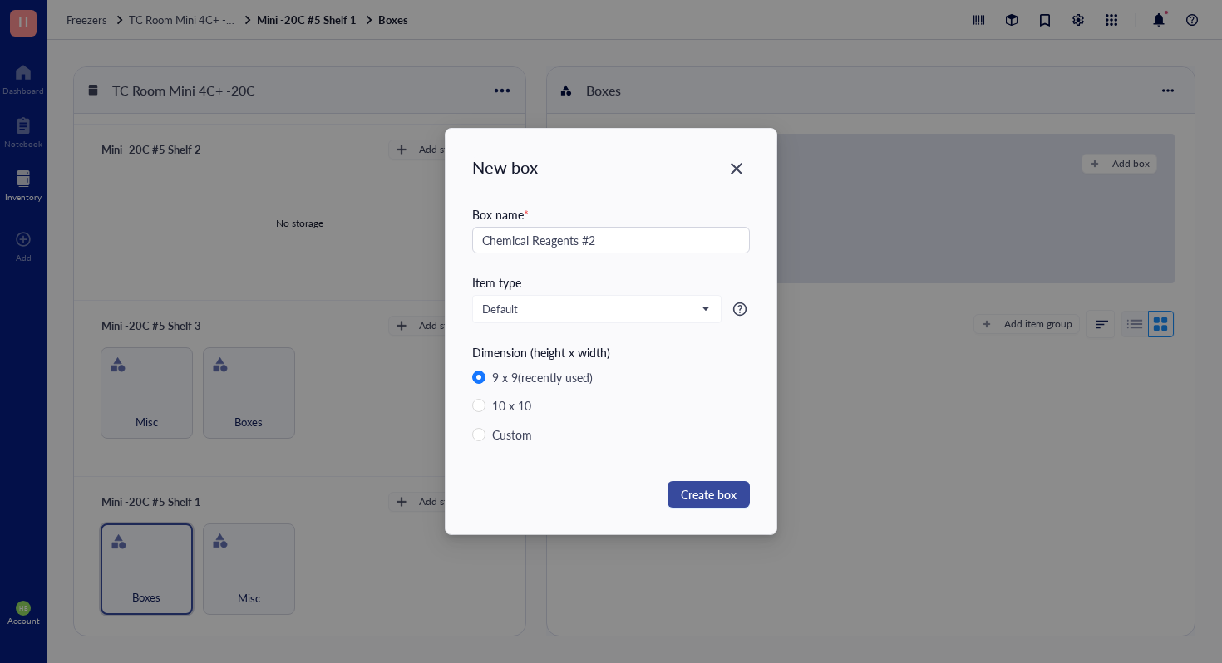
click at [680, 500] on button "Create box" at bounding box center [709, 494] width 82 height 27
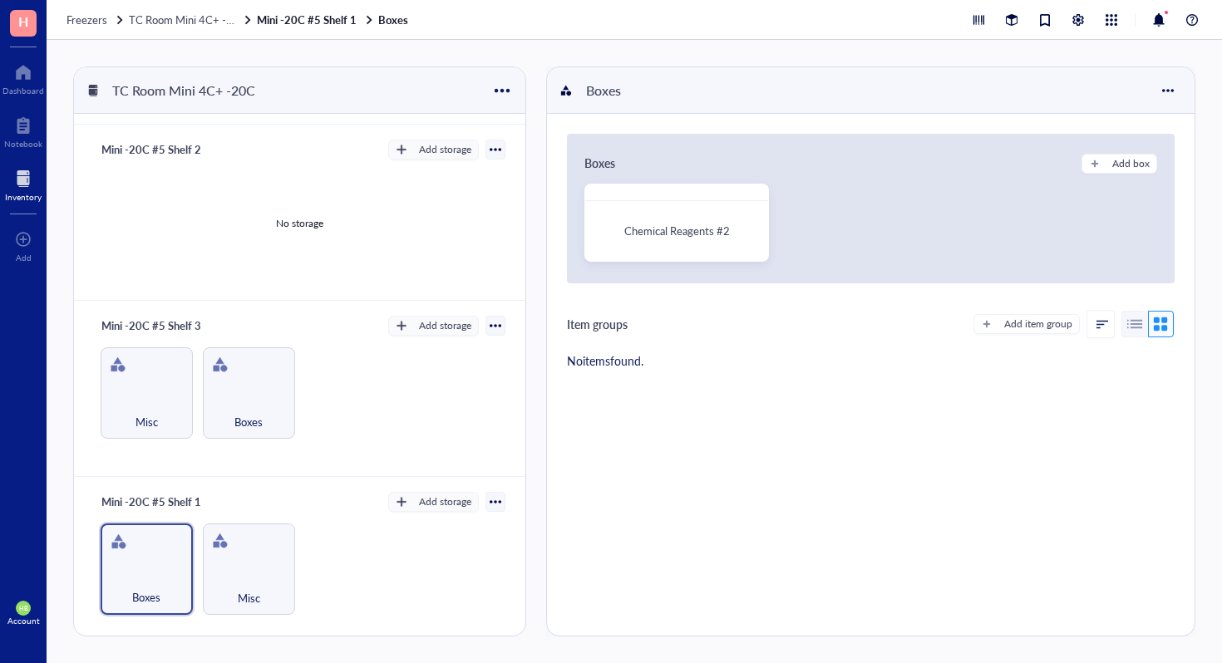
drag, startPoint x: 680, startPoint y: 500, endPoint x: 893, endPoint y: 412, distance: 230.3
click at [692, 496] on div "Boxes Add box Chemical Reagents #2 Item groups Add item group No items found." at bounding box center [871, 375] width 648 height 522
click at [1134, 162] on div "Add box" at bounding box center [1130, 163] width 37 height 15
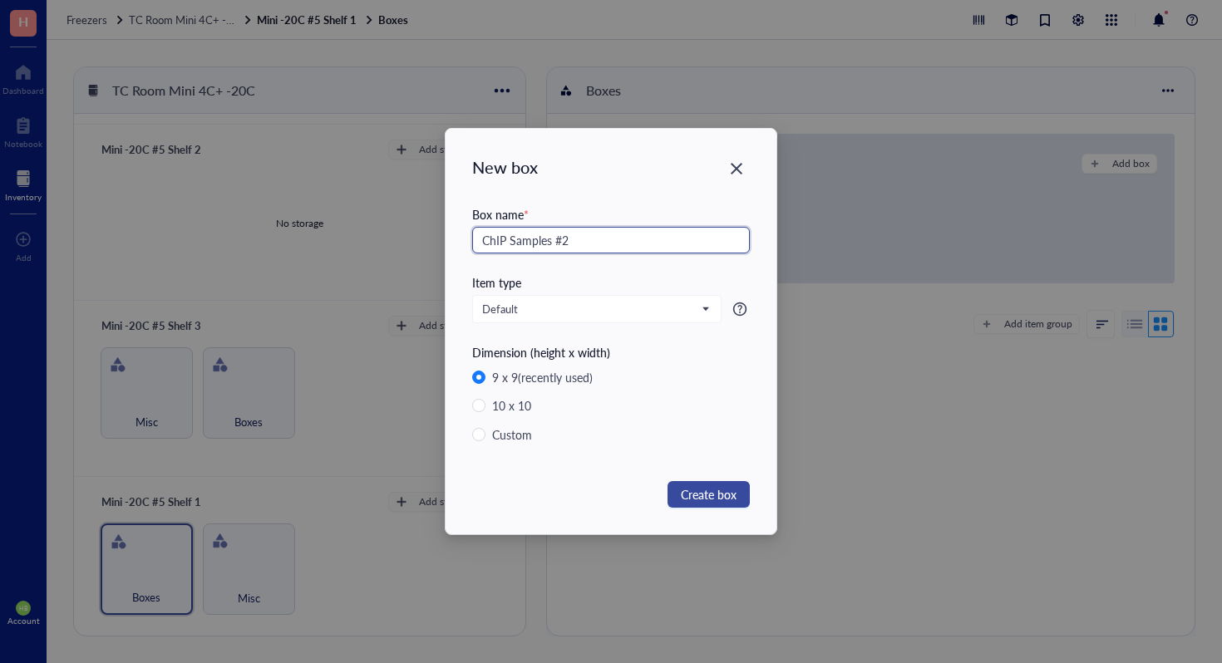
type input "ChIP Samples #2"
click at [707, 486] on span "Create box" at bounding box center [709, 494] width 56 height 18
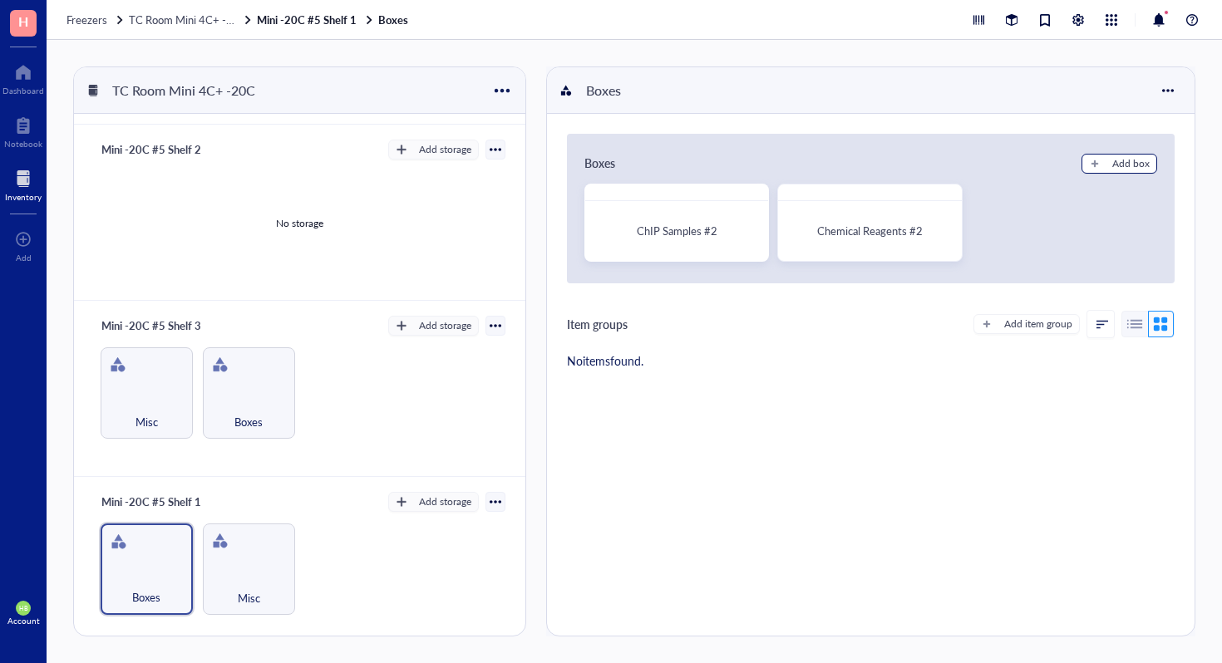
click at [1082, 154] on button "Add box" at bounding box center [1120, 164] width 76 height 20
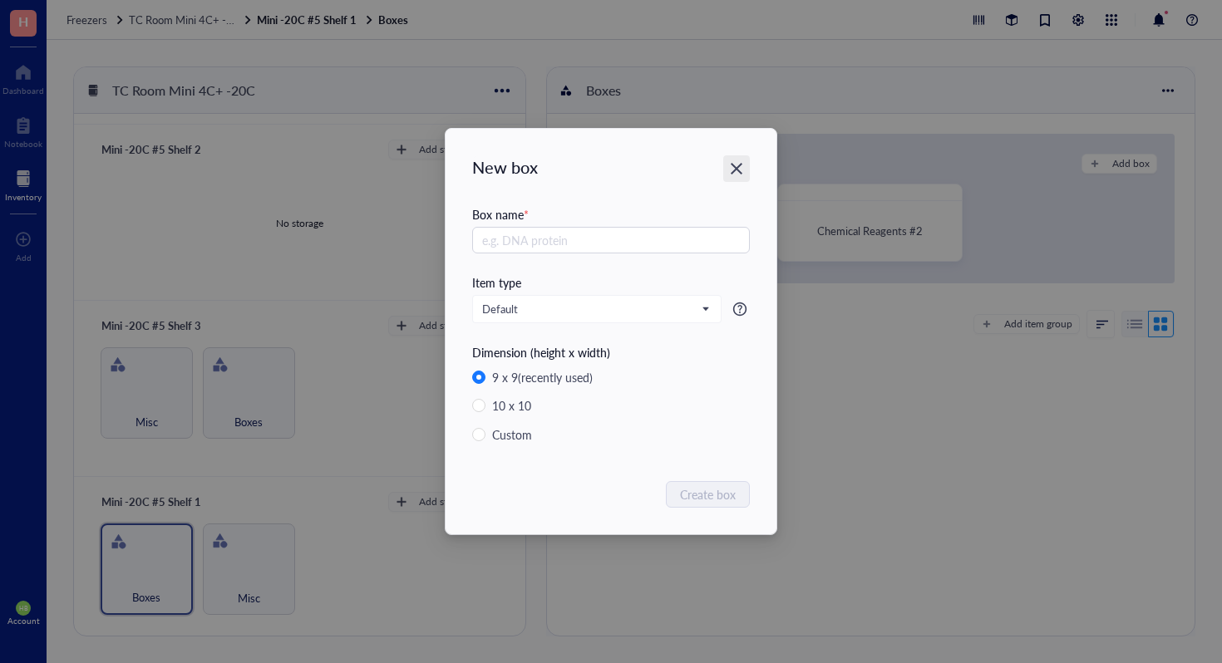
click at [732, 165] on icon "Close" at bounding box center [737, 169] width 12 height 12
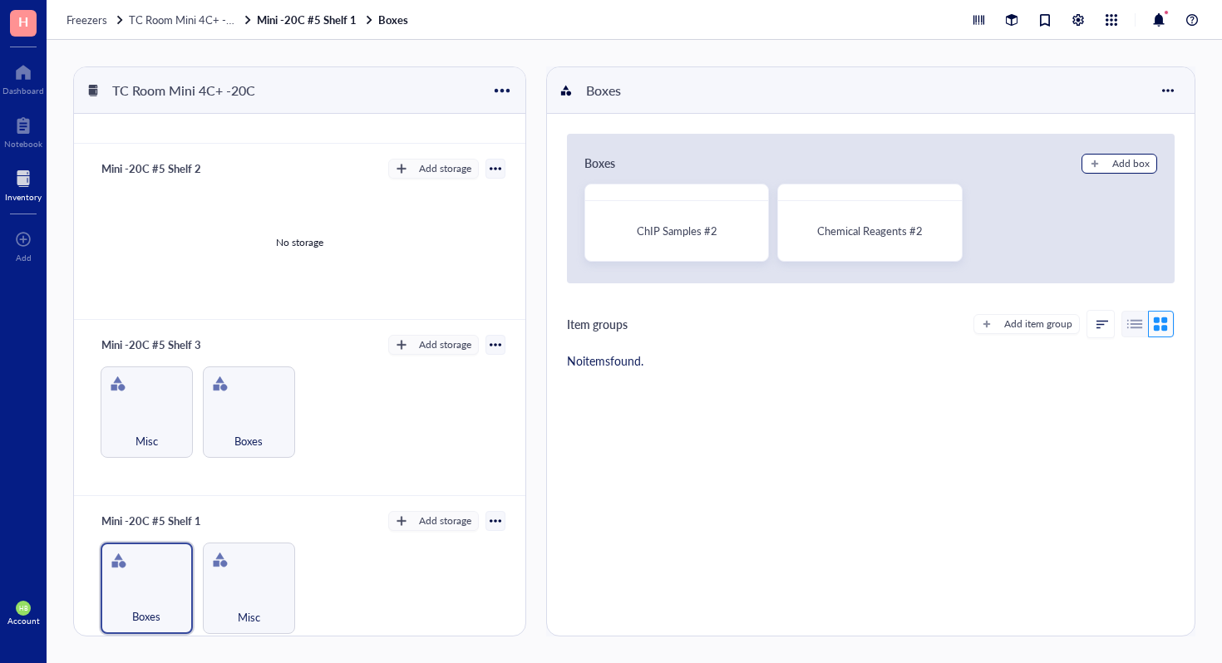
scroll to position [573, 0]
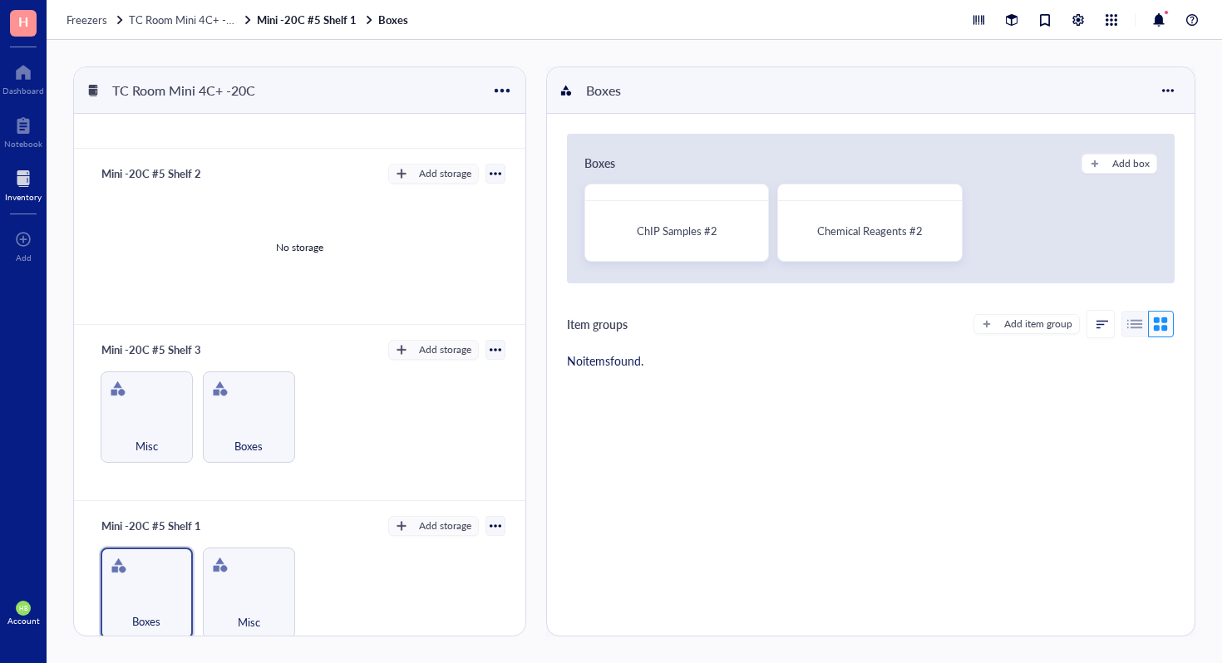
click at [310, 253] on div "No storage" at bounding box center [300, 248] width 412 height 126
click at [419, 168] on div "Add storage" at bounding box center [445, 173] width 52 height 15
click at [448, 224] on span "Category" at bounding box center [441, 224] width 95 height 18
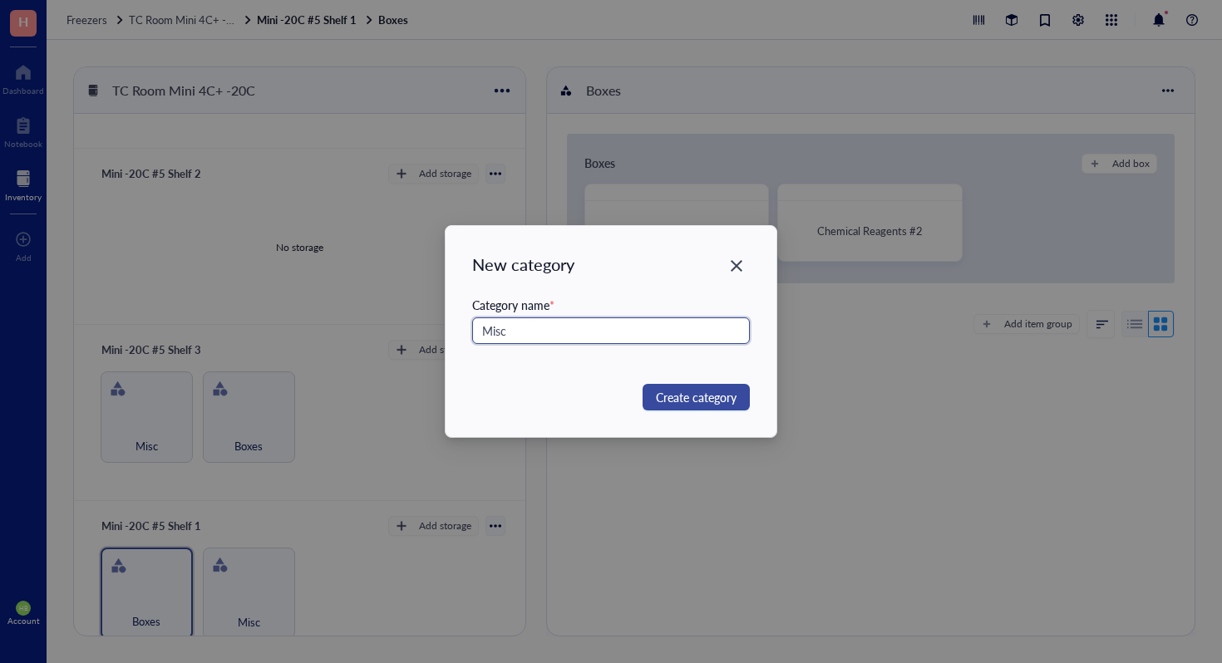
type input "Misc"
click at [718, 397] on span "Create category" at bounding box center [696, 397] width 81 height 18
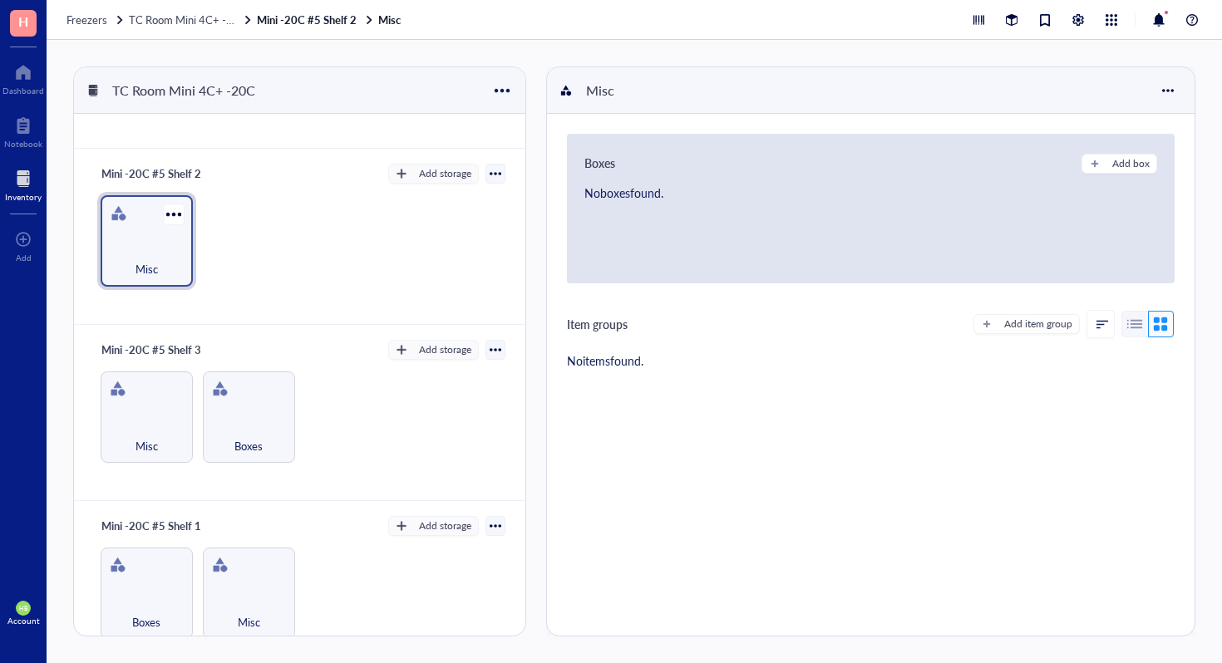
click at [155, 234] on div "Misc" at bounding box center [147, 241] width 92 height 92
click at [1023, 323] on div "Add item group" at bounding box center [1038, 324] width 68 height 15
type textarea "Keep everyone on the same page..."
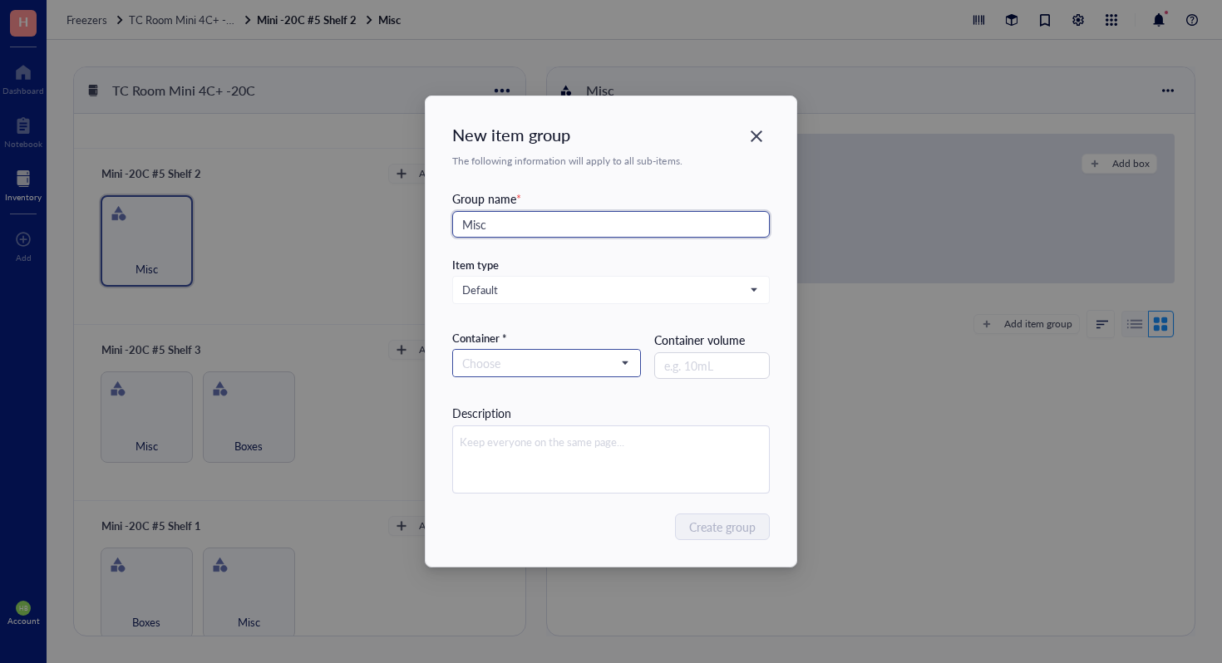
type input "Misc"
click at [576, 368] on input "search" at bounding box center [539, 363] width 154 height 25
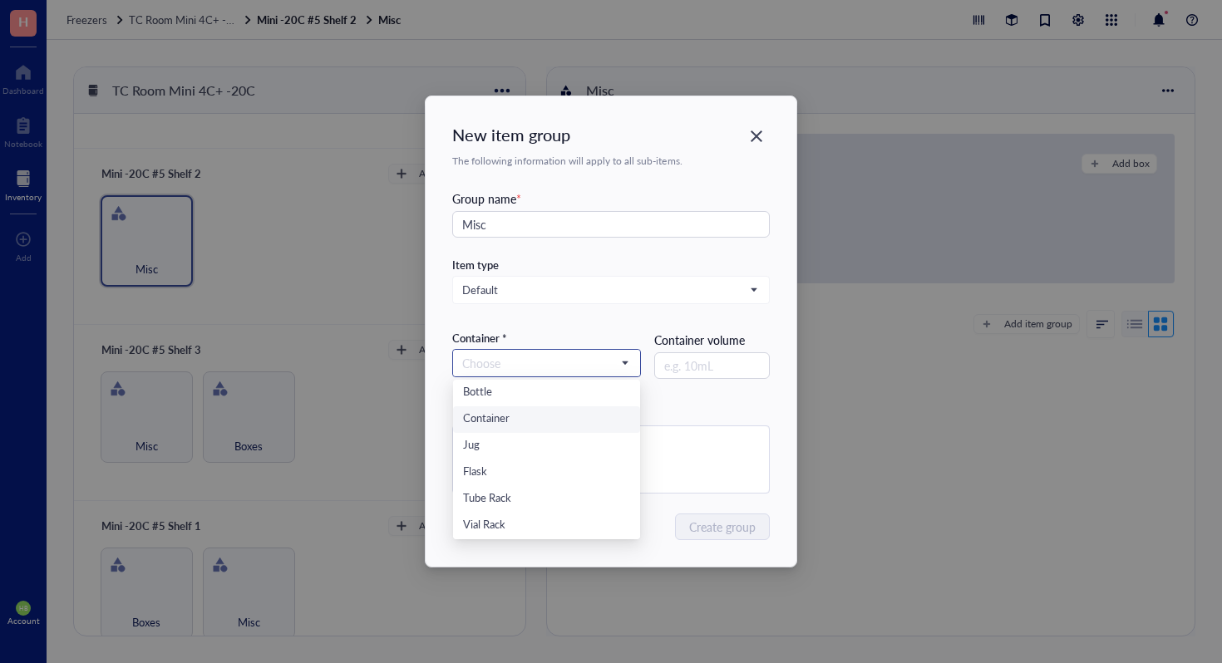
click at [552, 416] on div "Container" at bounding box center [546, 420] width 167 height 18
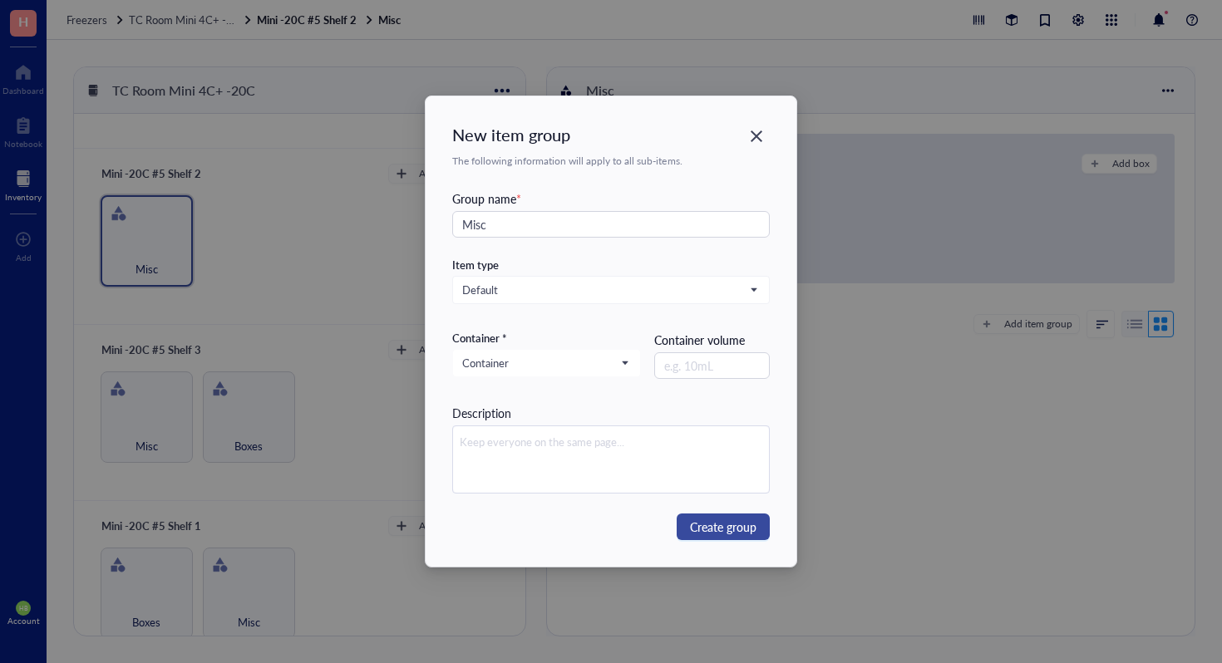
click at [710, 526] on span "Create group" at bounding box center [723, 527] width 67 height 18
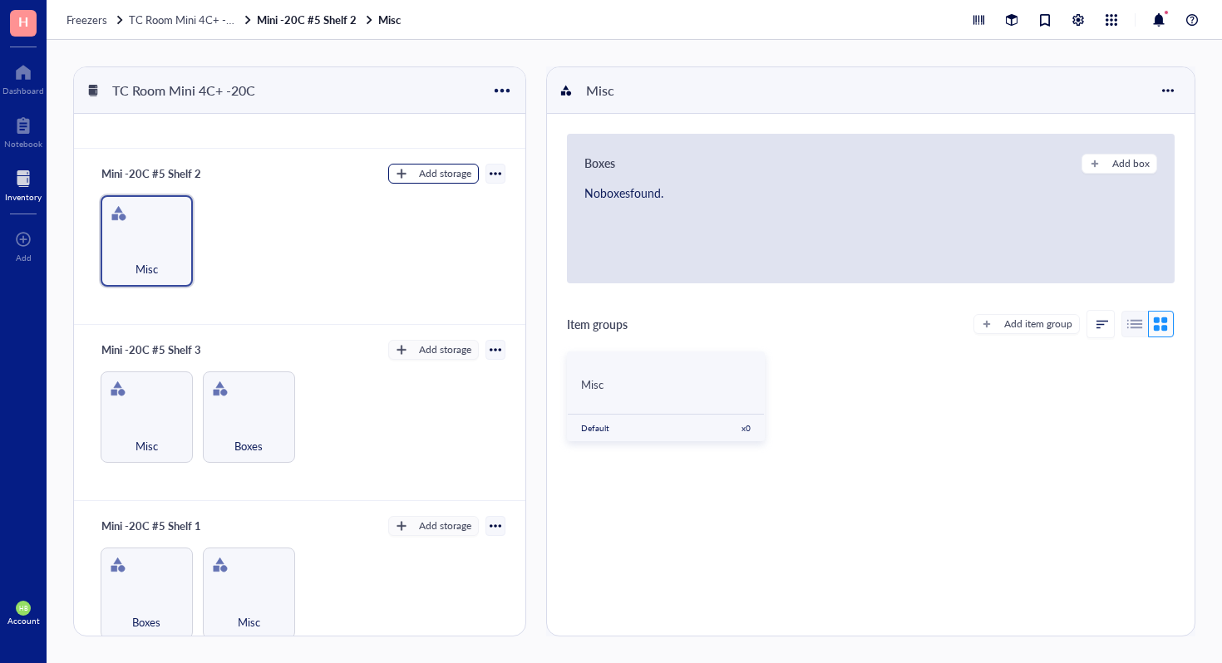
click at [421, 170] on div "Add storage" at bounding box center [445, 173] width 52 height 15
click at [442, 234] on li "Category" at bounding box center [441, 224] width 116 height 27
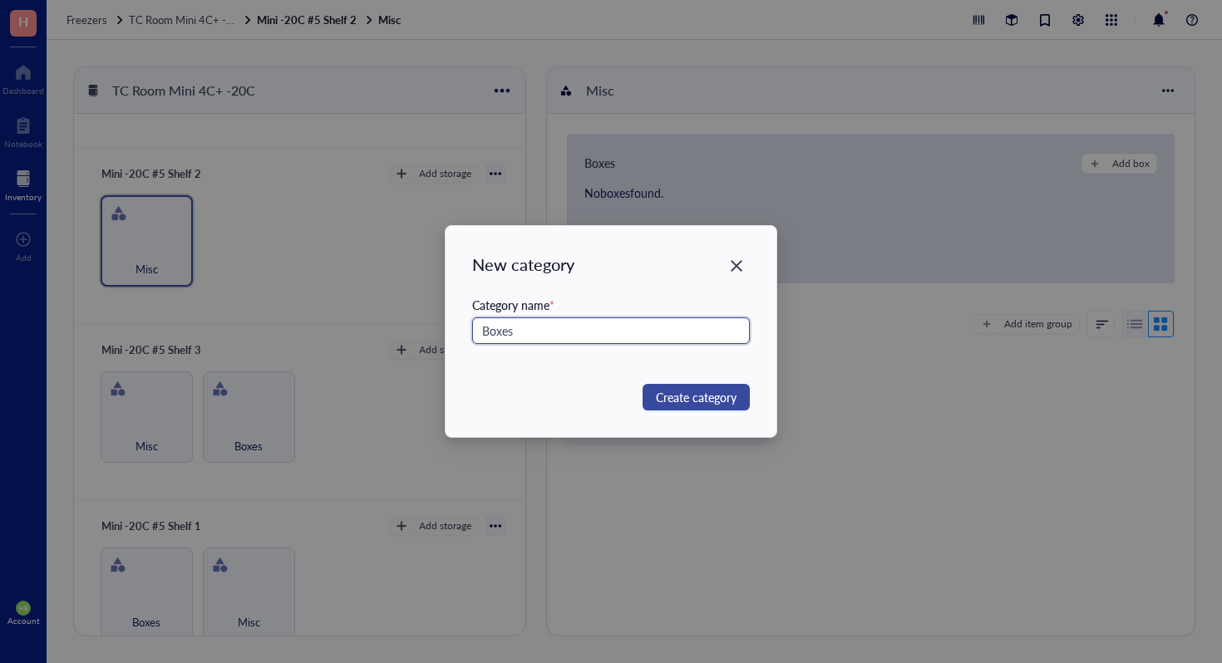
type input "Boxes"
click at [675, 399] on span "Create category" at bounding box center [696, 397] width 81 height 18
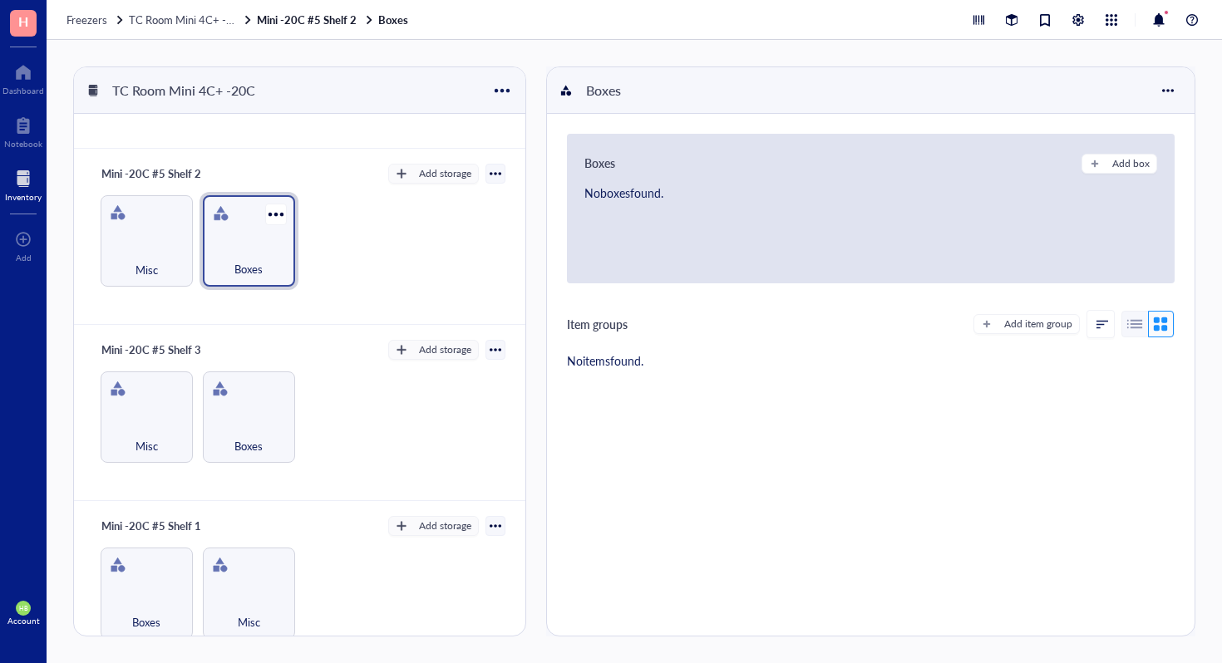
click at [233, 231] on div "Boxes" at bounding box center [249, 241] width 92 height 92
click at [1101, 149] on div "Boxes Add box No boxes found." at bounding box center [871, 209] width 608 height 150
click at [1096, 155] on button "Add box" at bounding box center [1120, 164] width 76 height 20
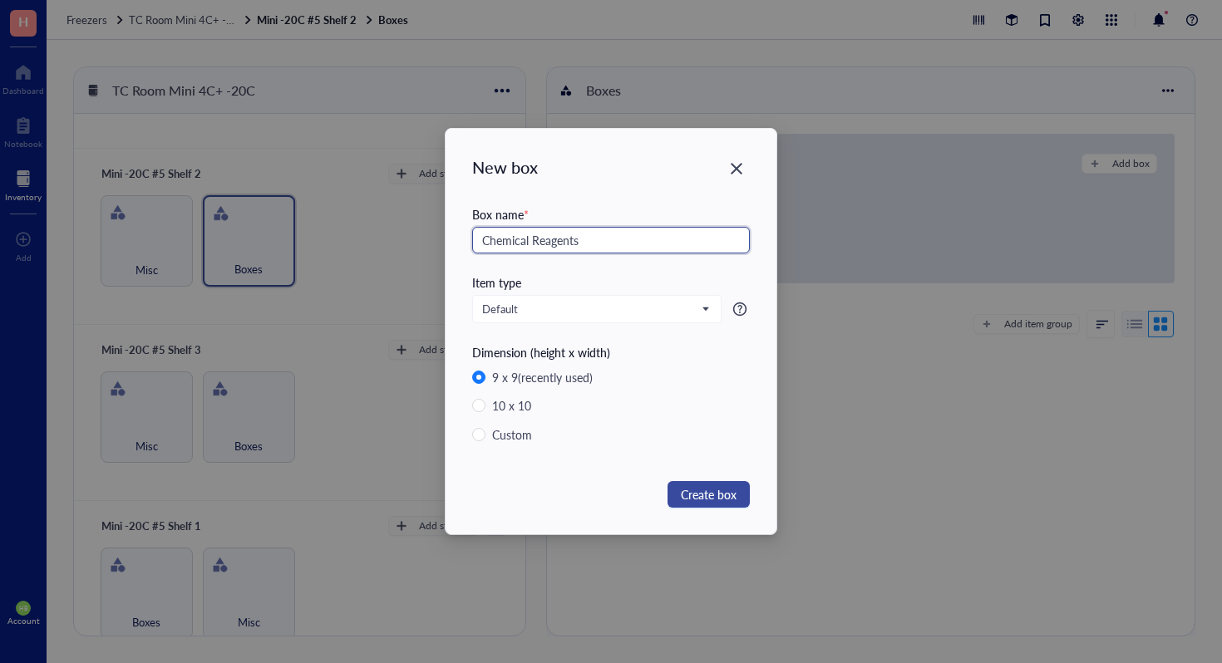
type input "Chemical Reagents"
click at [714, 489] on span "Create box" at bounding box center [709, 494] width 56 height 18
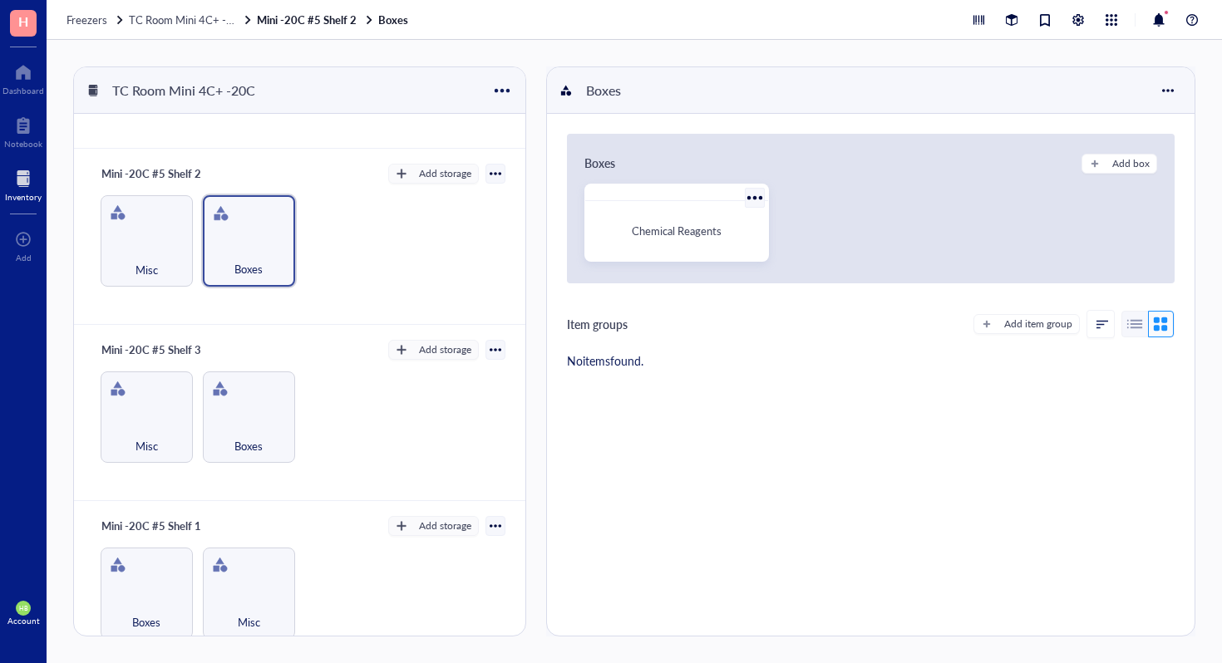
click at [673, 227] on span "Chemical Reagents" at bounding box center [677, 231] width 90 height 16
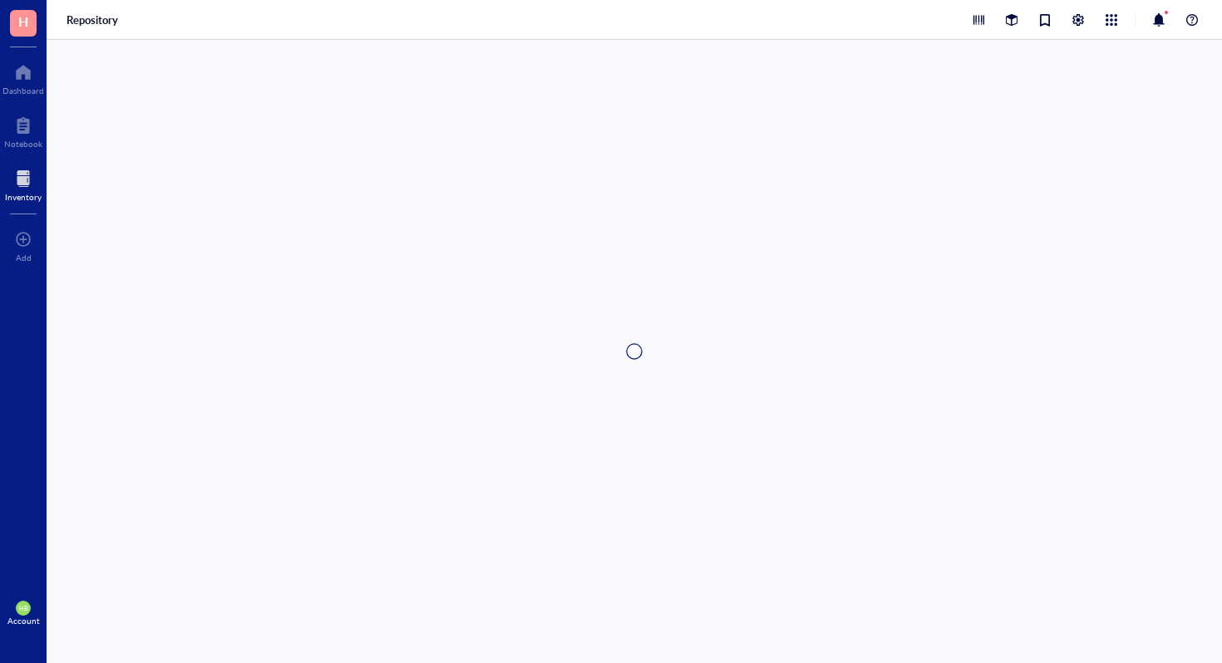
type textarea "Keep everyone on the same page…"
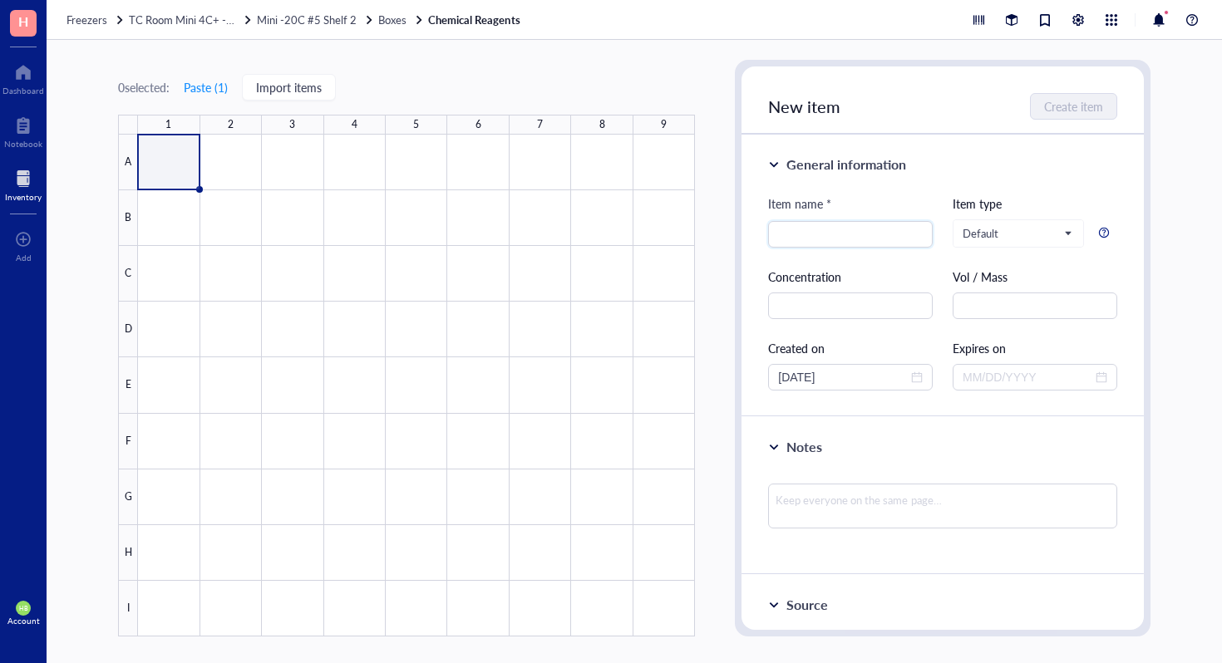
click at [163, 160] on div at bounding box center [416, 386] width 557 height 502
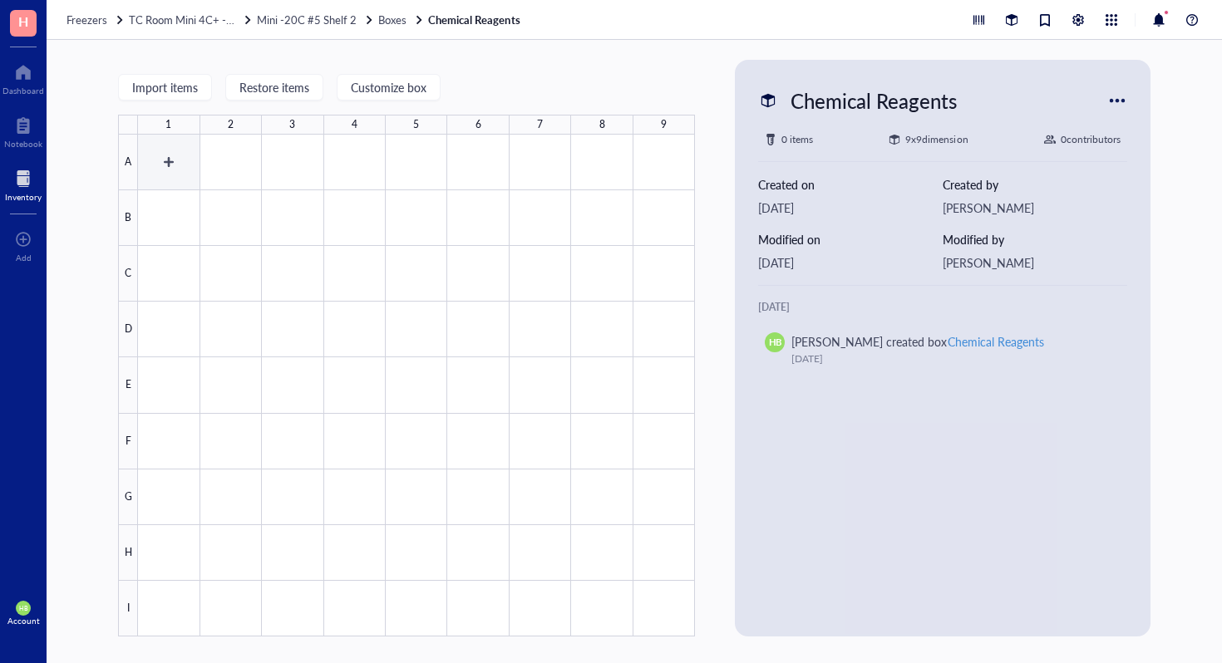
click at [165, 160] on div at bounding box center [416, 386] width 557 height 502
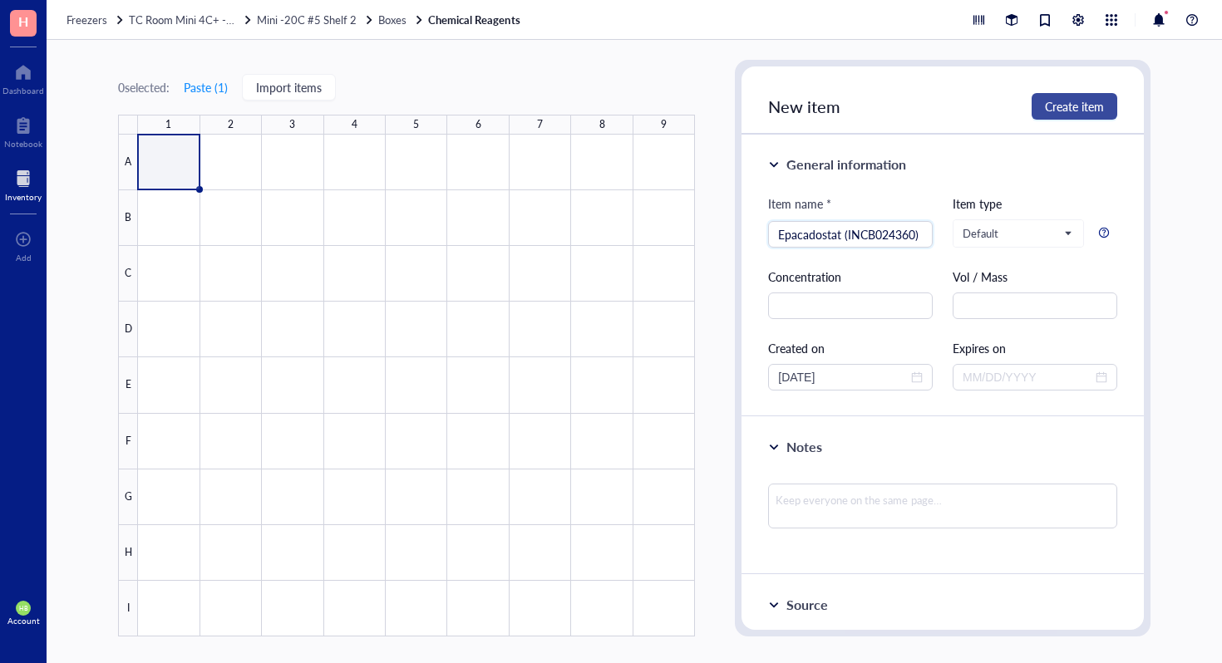
type input "Epacadostat (INCB024360)"
click at [1073, 113] on span "Create item" at bounding box center [1074, 106] width 59 height 13
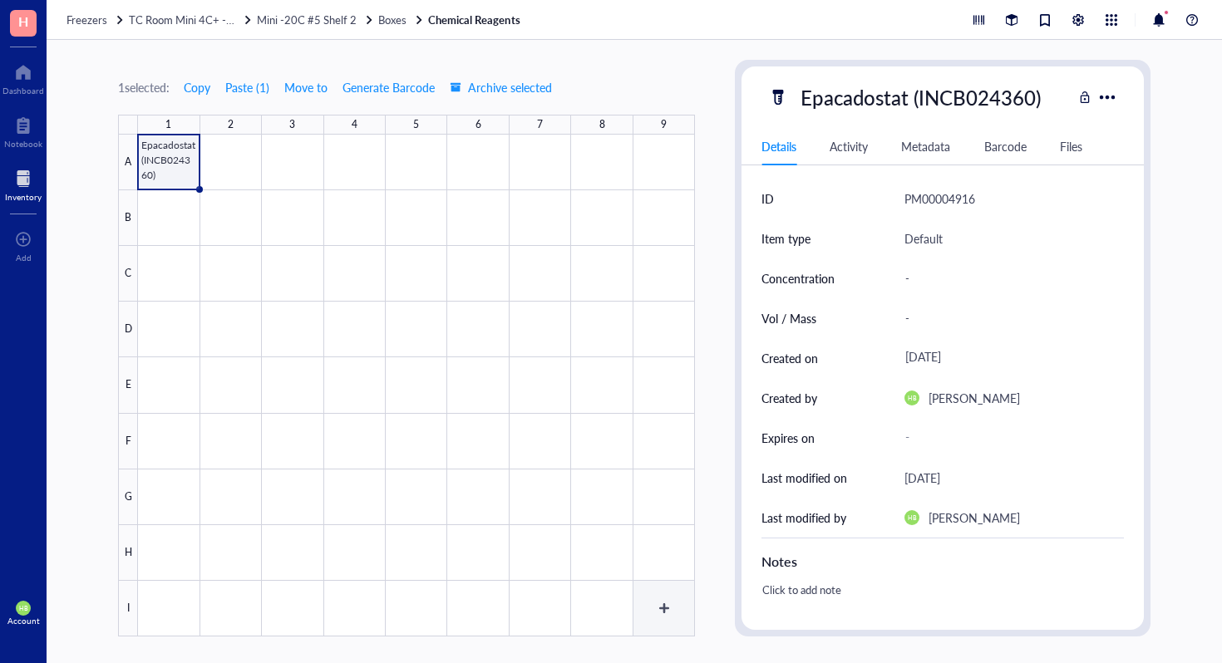
click at [658, 603] on div at bounding box center [416, 386] width 557 height 502
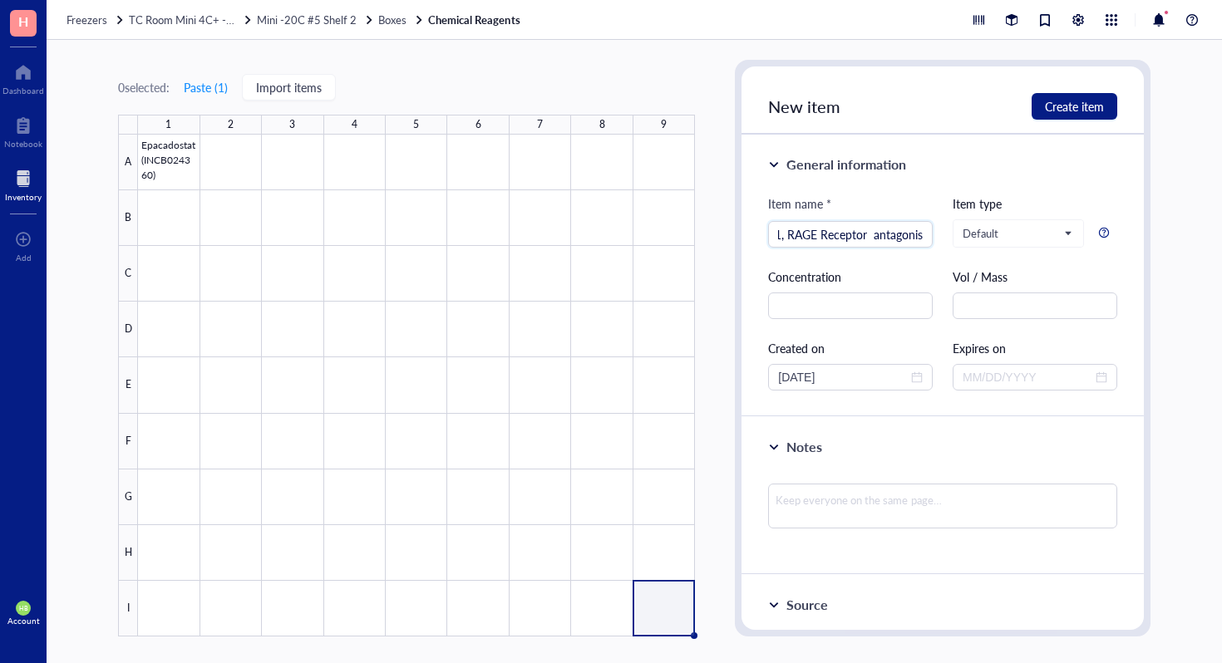
type input "FMS-ZM1, RAGE Receptor antagonist"
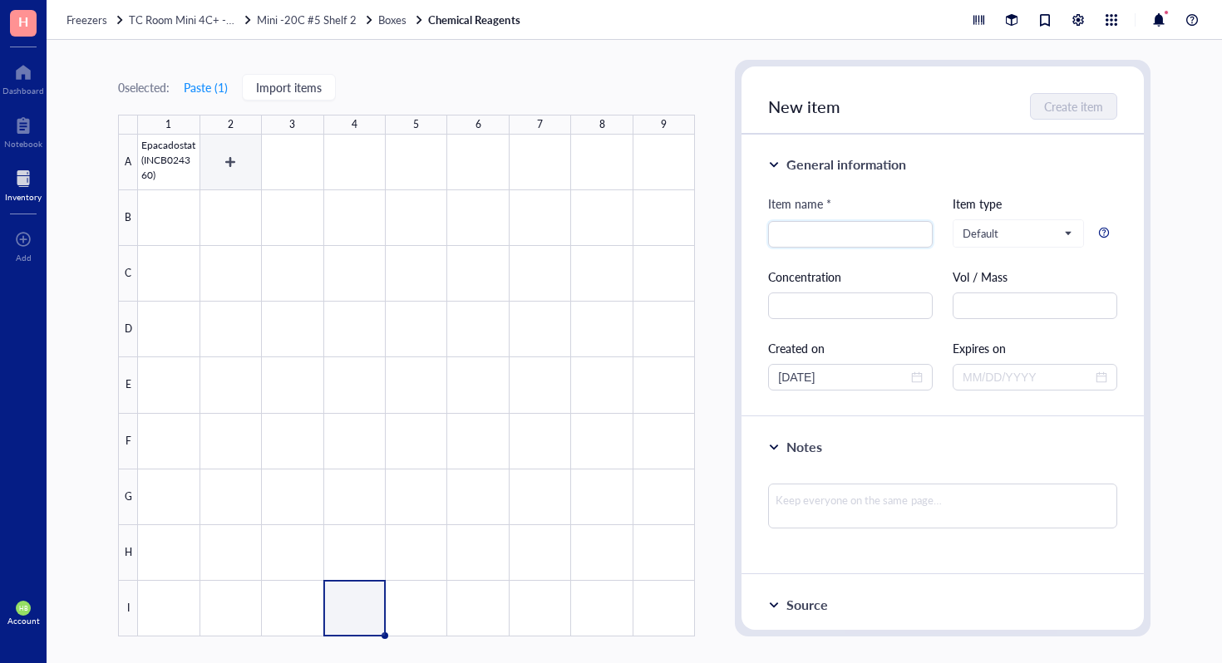
click at [235, 147] on div at bounding box center [416, 386] width 557 height 502
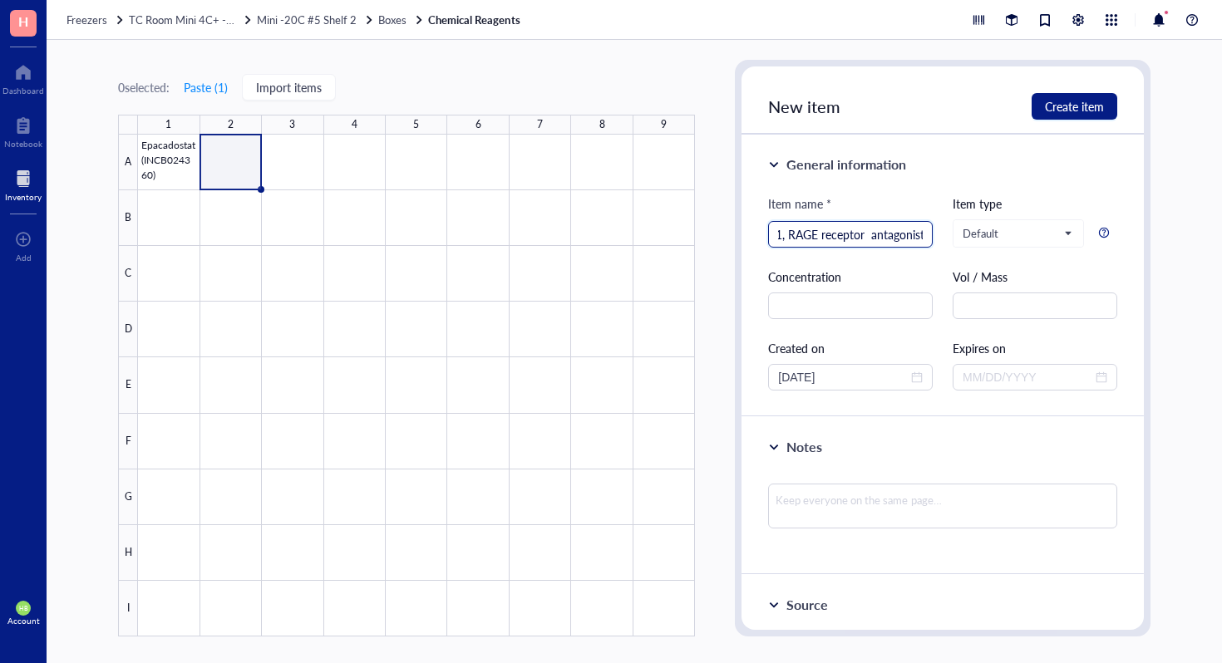
scroll to position [0, 52]
click at [865, 236] on input "FMS-ZM1, RAGE receptor antagonist" at bounding box center [850, 234] width 145 height 25
type input "FMS-ZM1, RAGE receptor antagonist"
click at [1067, 117] on button "Create item" at bounding box center [1075, 106] width 86 height 27
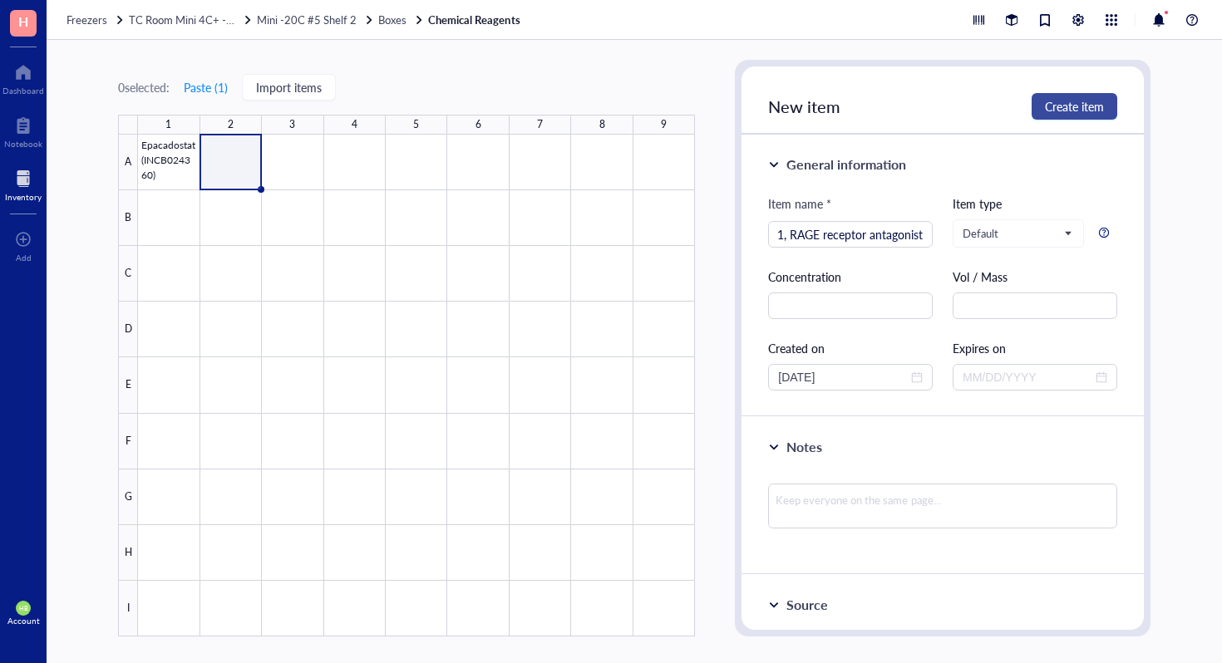
scroll to position [0, 0]
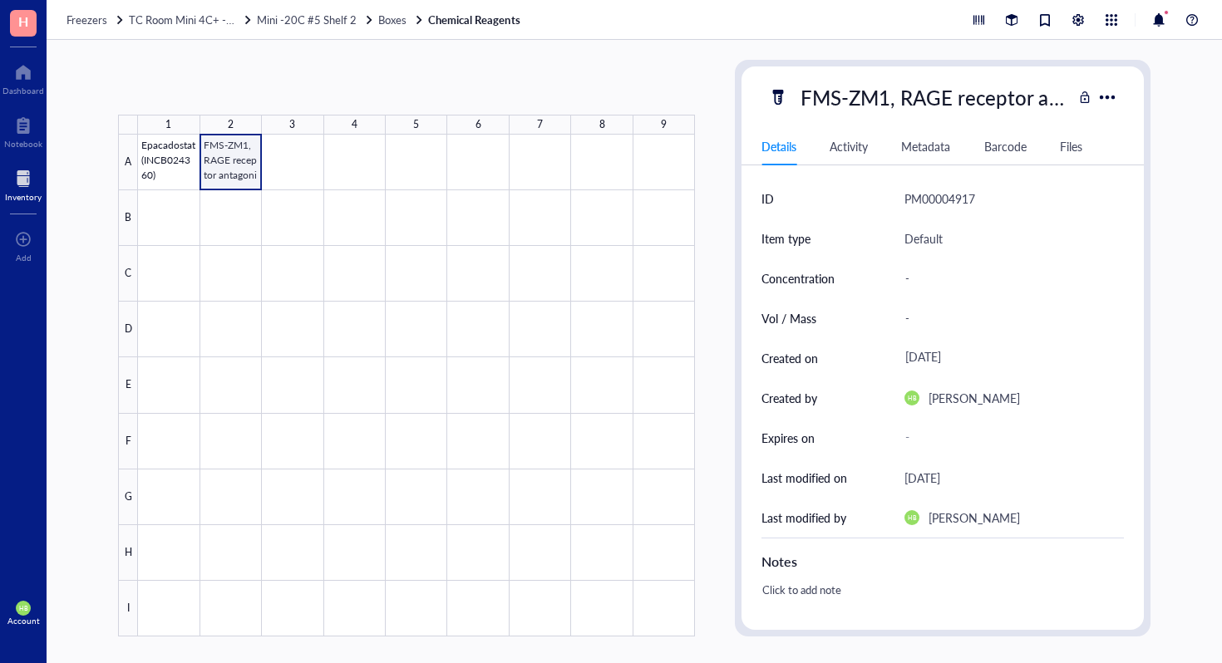
click at [233, 155] on div at bounding box center [416, 386] width 557 height 502
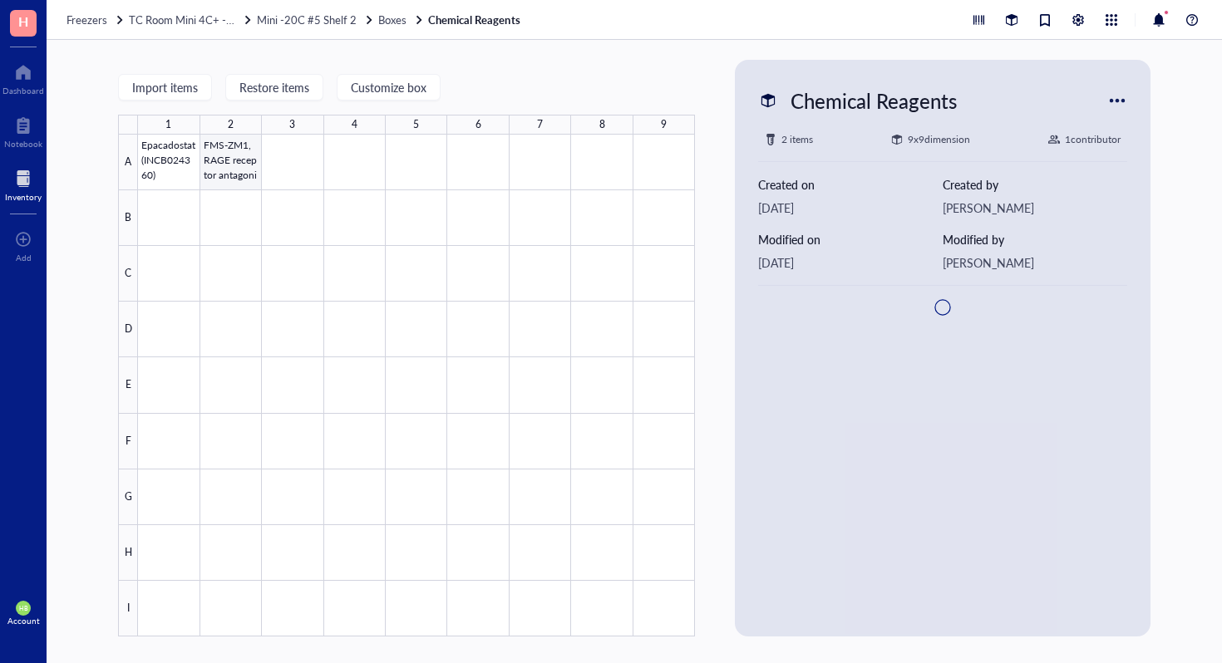
click at [233, 155] on div at bounding box center [416, 386] width 557 height 502
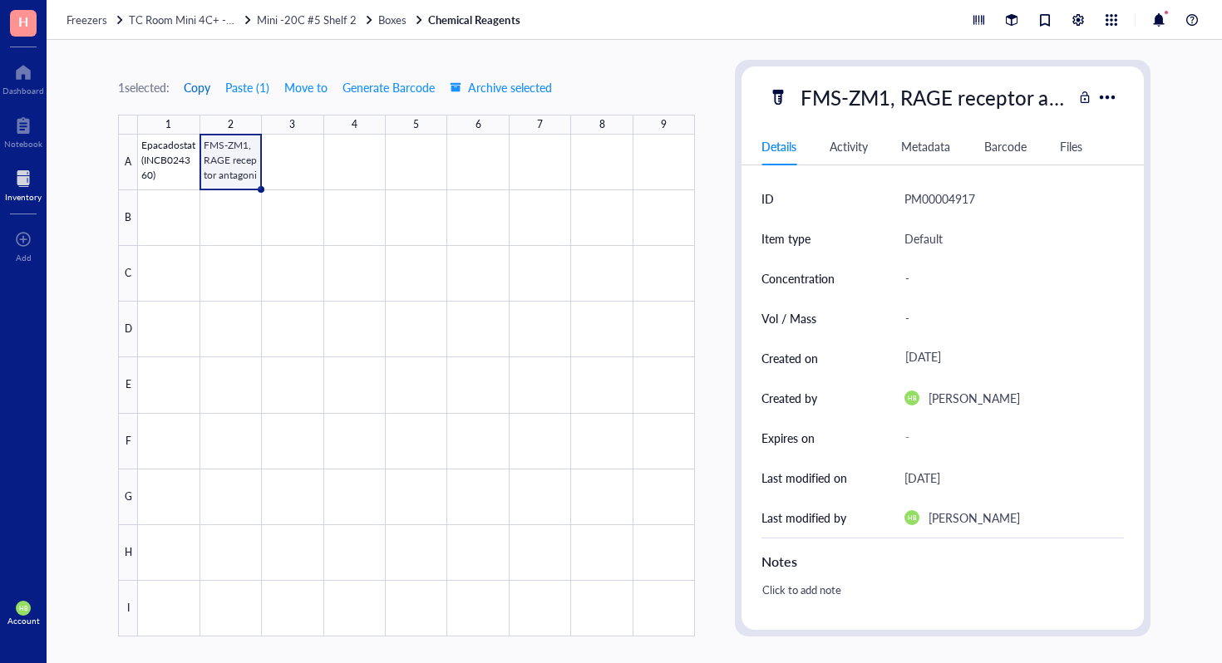
click at [196, 87] on span "Copy" at bounding box center [197, 87] width 27 height 13
click at [322, 86] on span "Move to" at bounding box center [305, 87] width 43 height 13
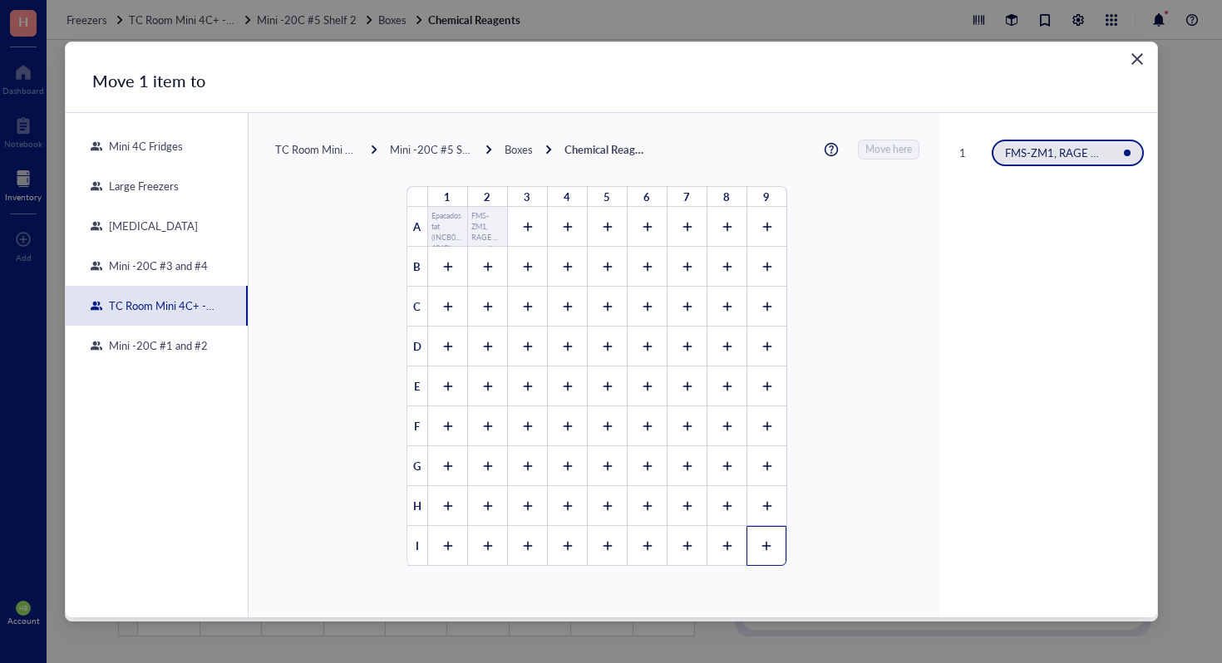
click at [776, 529] on div at bounding box center [767, 546] width 40 height 40
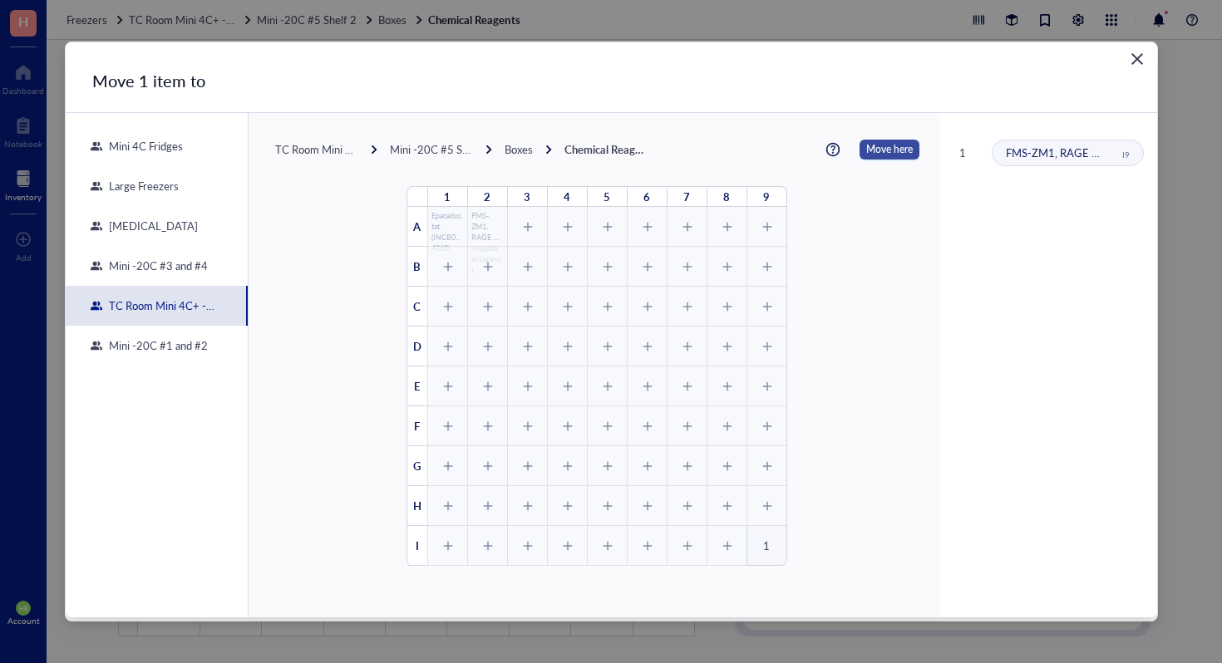
click at [871, 146] on span "Move here" at bounding box center [889, 150] width 47 height 20
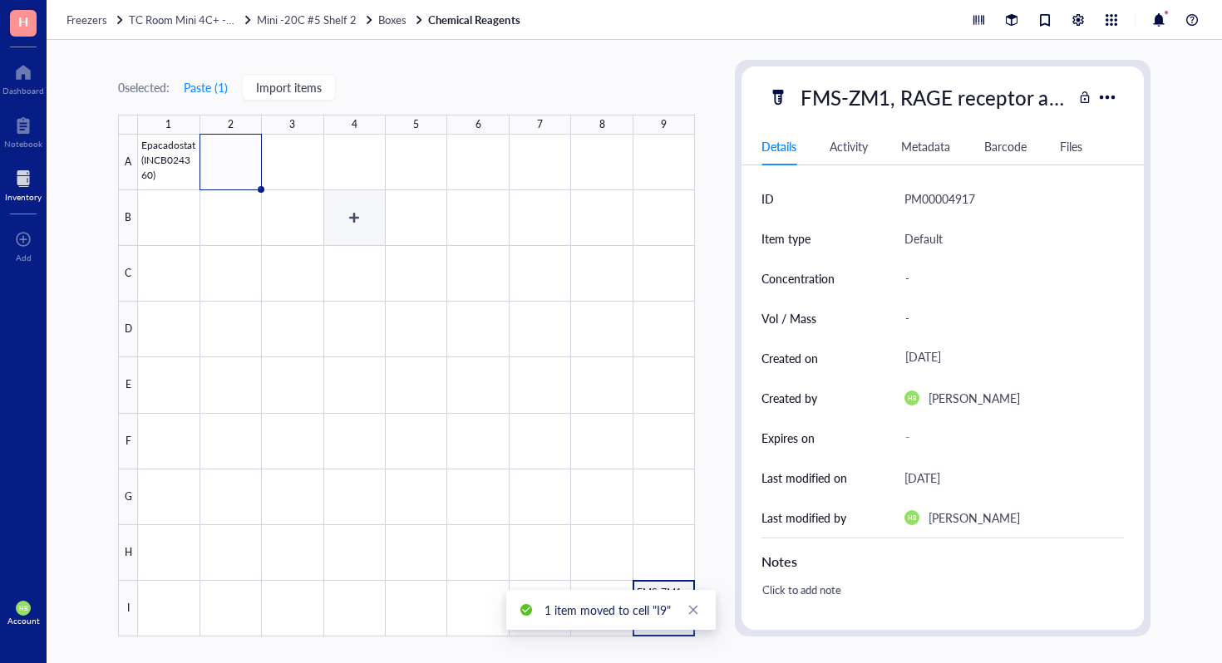
click at [359, 226] on div at bounding box center [416, 386] width 557 height 502
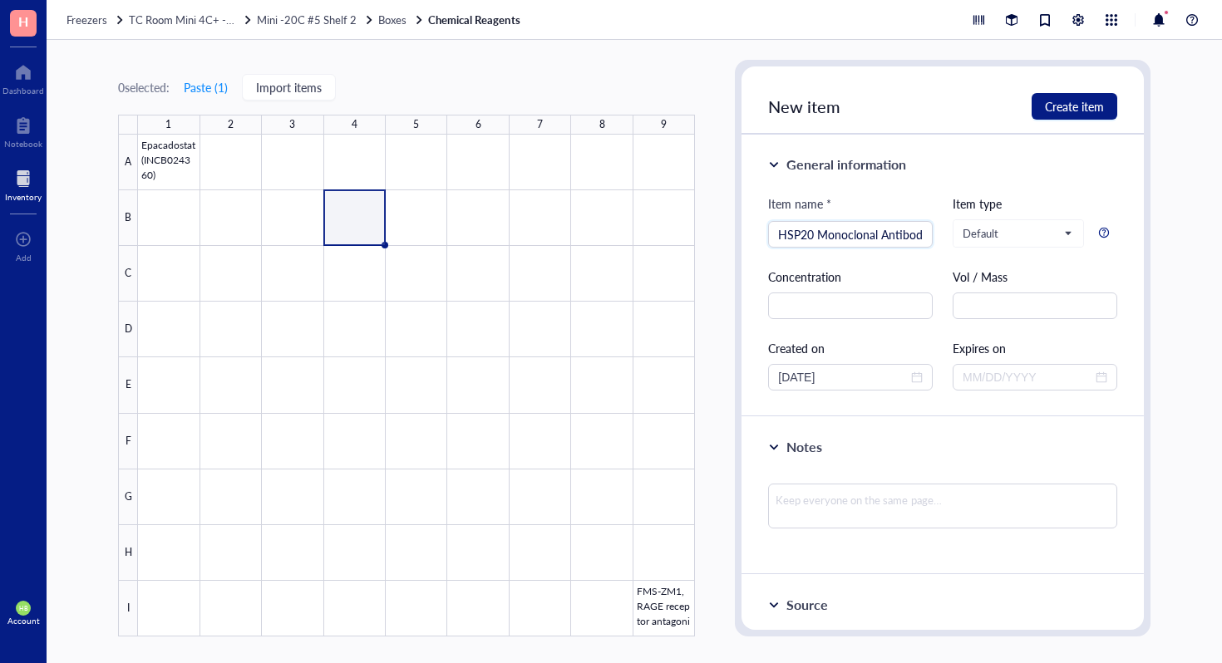
scroll to position [0, 7]
type input "HSP20 Monoclonal Antibody"
click at [1052, 101] on span "Create item" at bounding box center [1074, 106] width 59 height 13
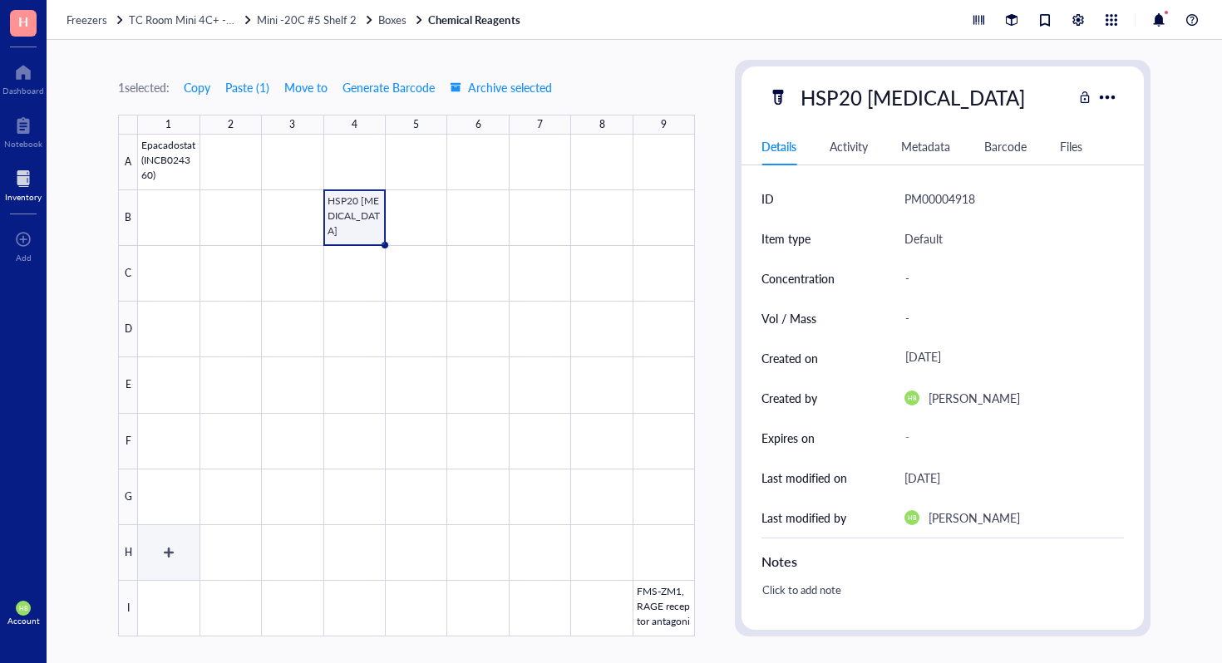
click at [188, 560] on div at bounding box center [416, 386] width 557 height 502
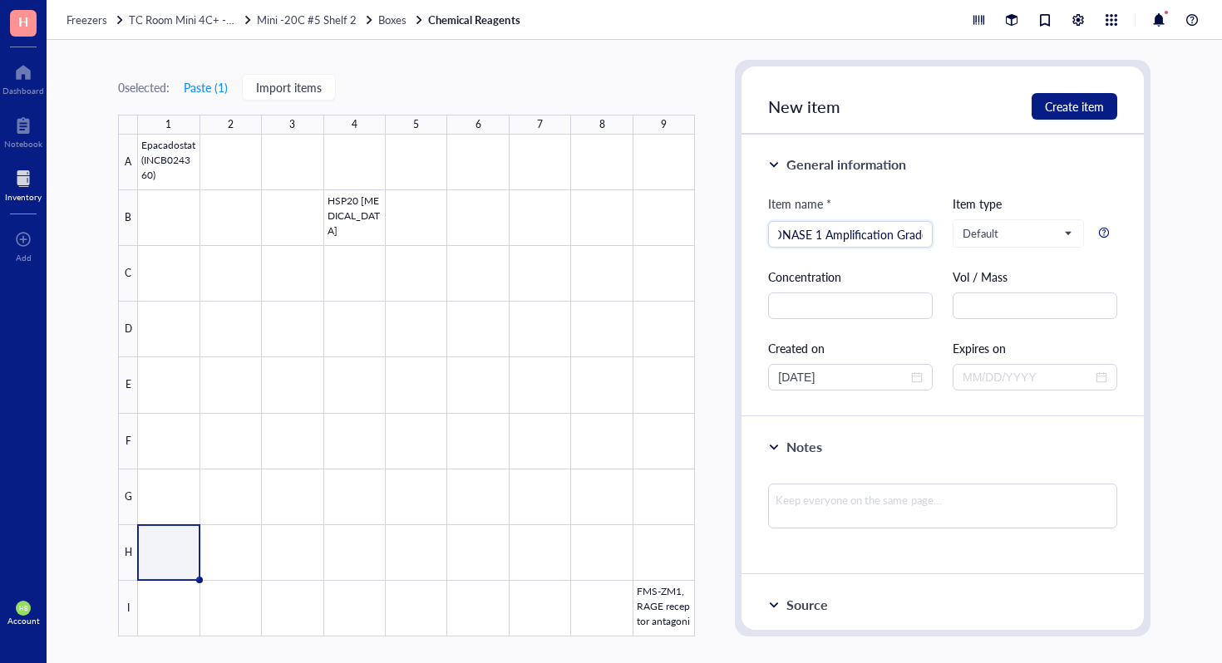
type input "DNASE 1 Amplification Grade"
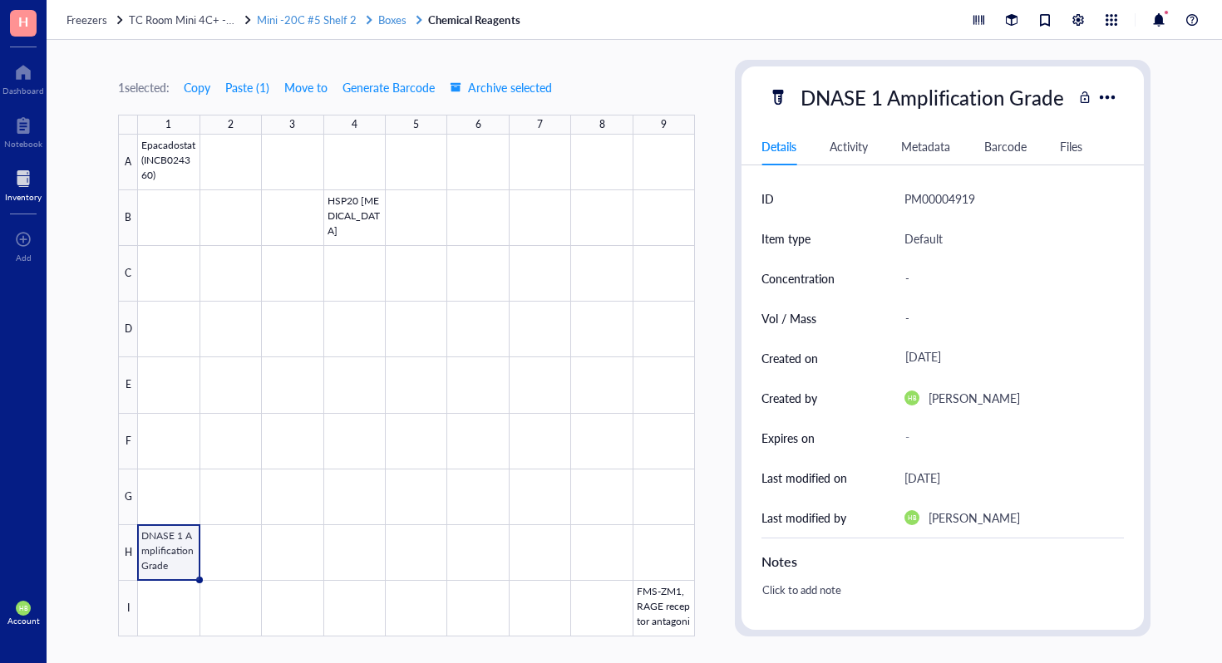
click at [382, 14] on span "Boxes" at bounding box center [392, 20] width 28 height 16
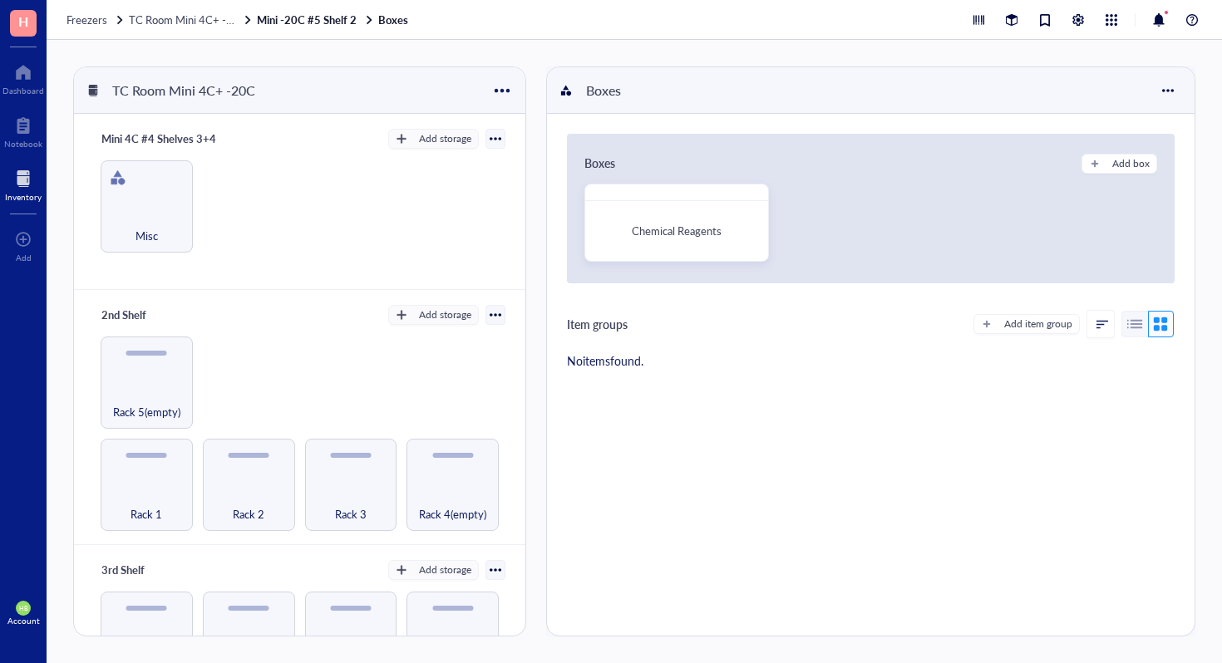
click at [1127, 152] on div "Boxes Add box Chemical Reagents" at bounding box center [871, 209] width 608 height 150
click at [1121, 164] on div "Add box" at bounding box center [1130, 163] width 37 height 15
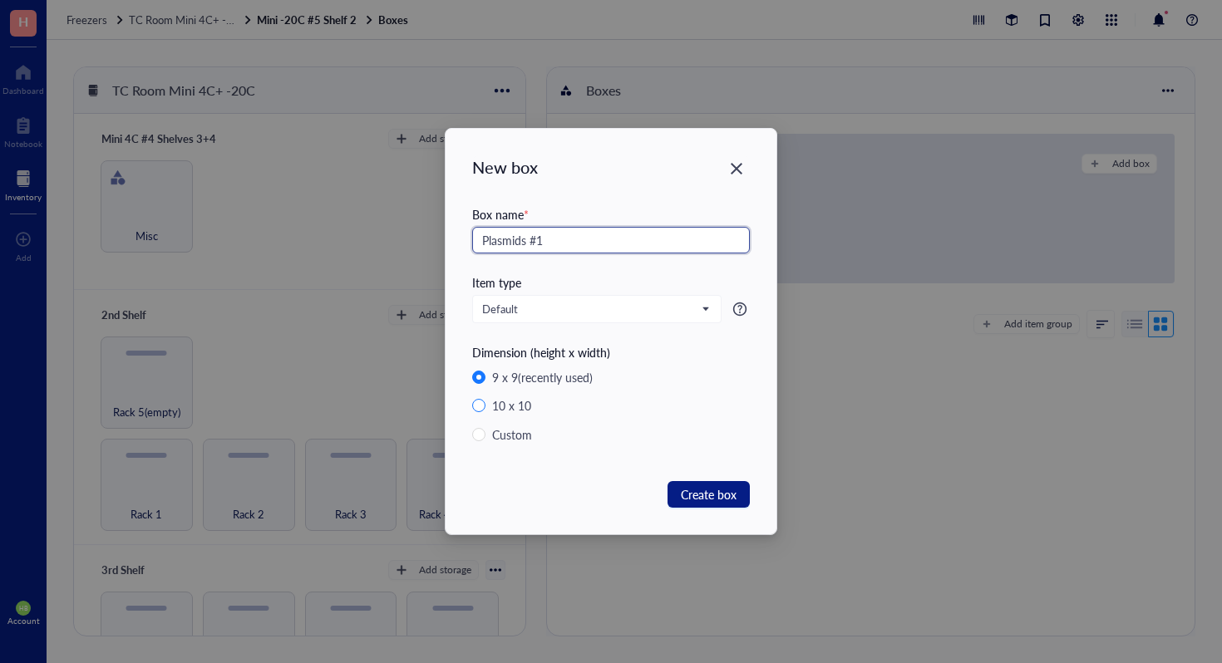
type input "Plasmids #1"
click at [481, 412] on input "10 x 10" at bounding box center [478, 405] width 13 height 13
radio input "true"
radio input "false"
click at [725, 498] on span "Create box" at bounding box center [709, 494] width 56 height 18
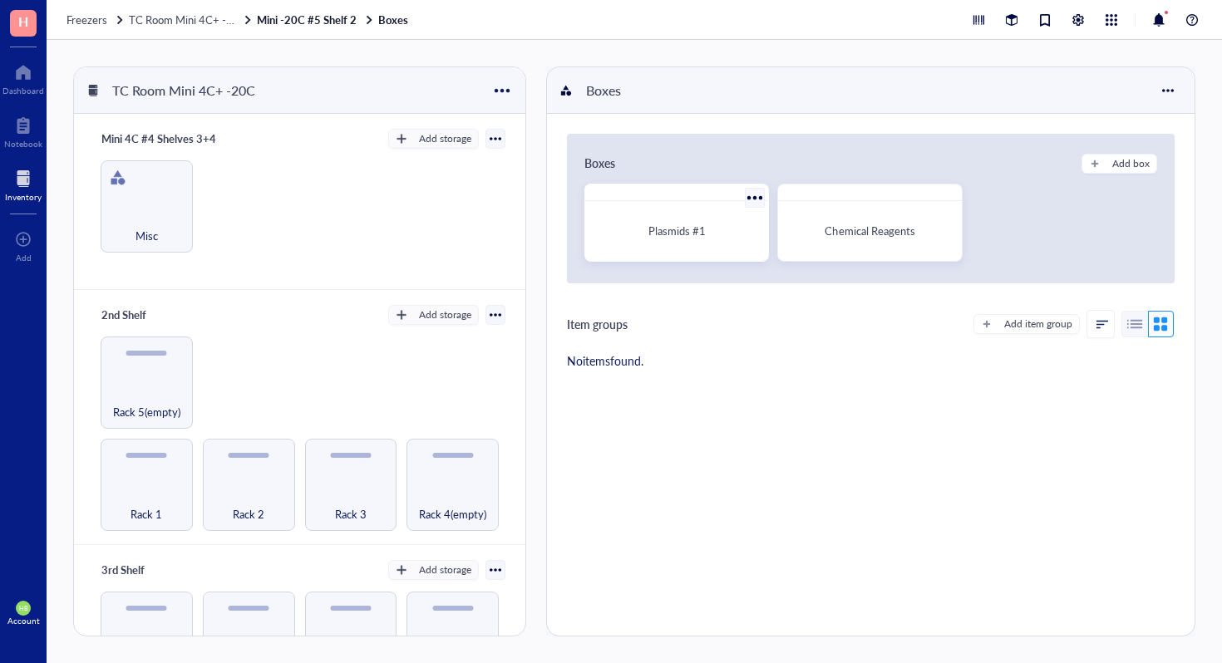
click at [742, 229] on div "Plasmids #1" at bounding box center [677, 231] width 156 height 17
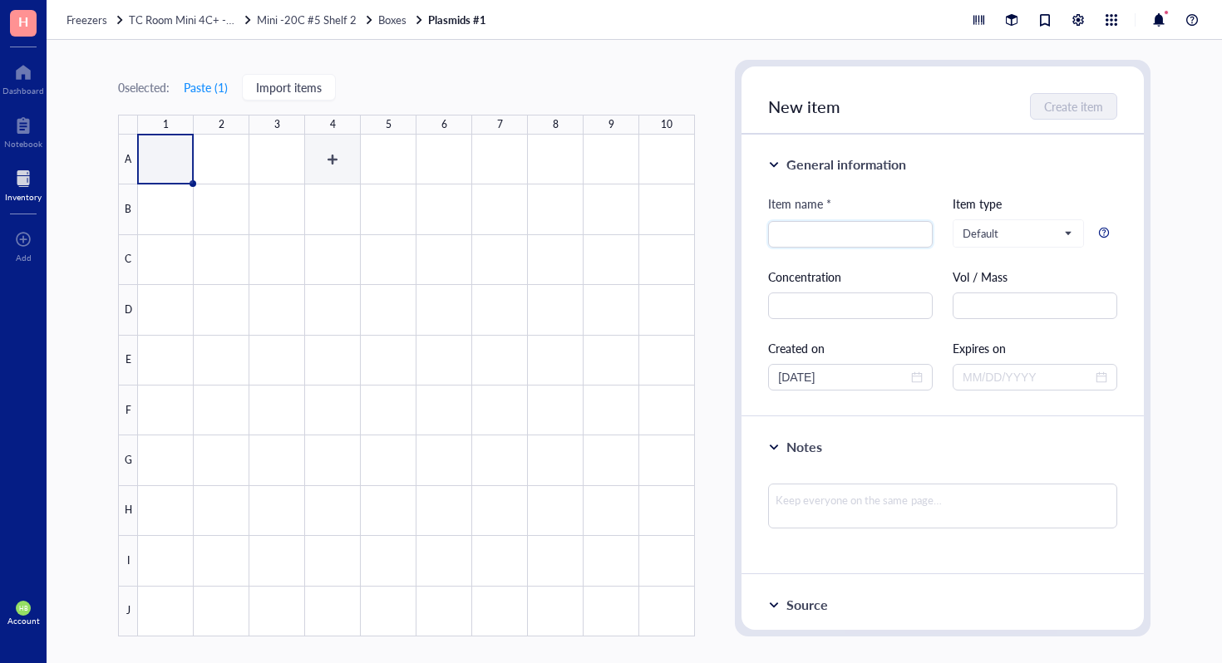
click at [316, 158] on div at bounding box center [416, 386] width 557 height 502
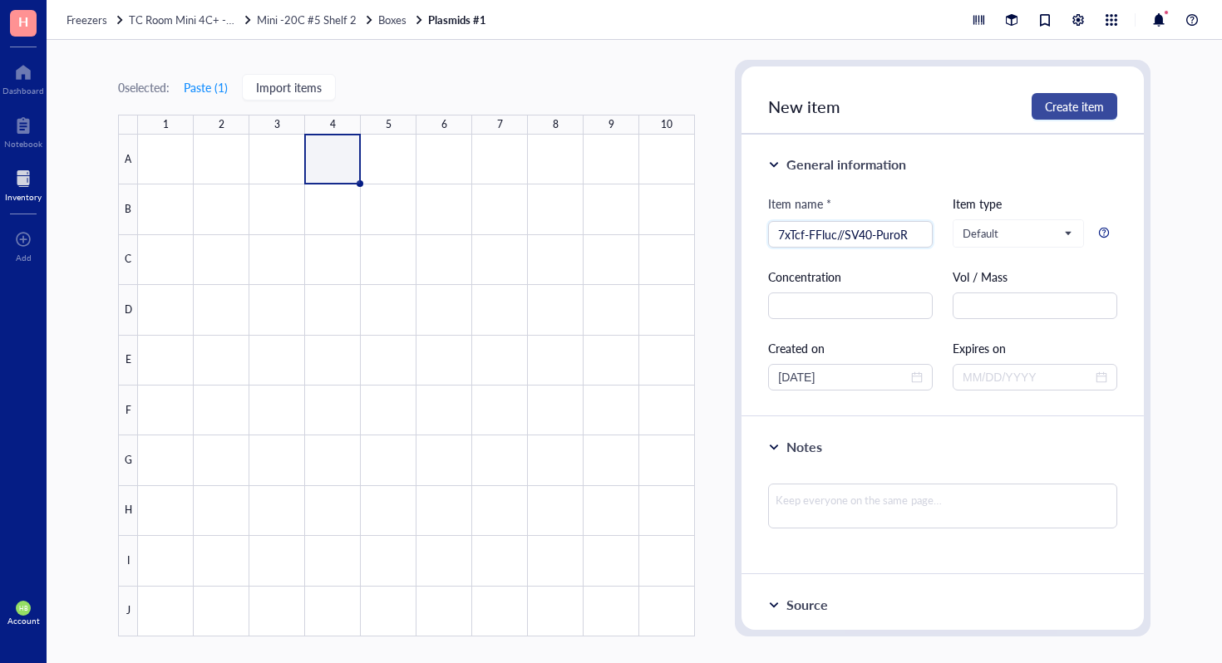
type input "7xTcf-FFluc//SV40-PuroR"
click at [1090, 107] on span "Create item" at bounding box center [1074, 106] width 59 height 13
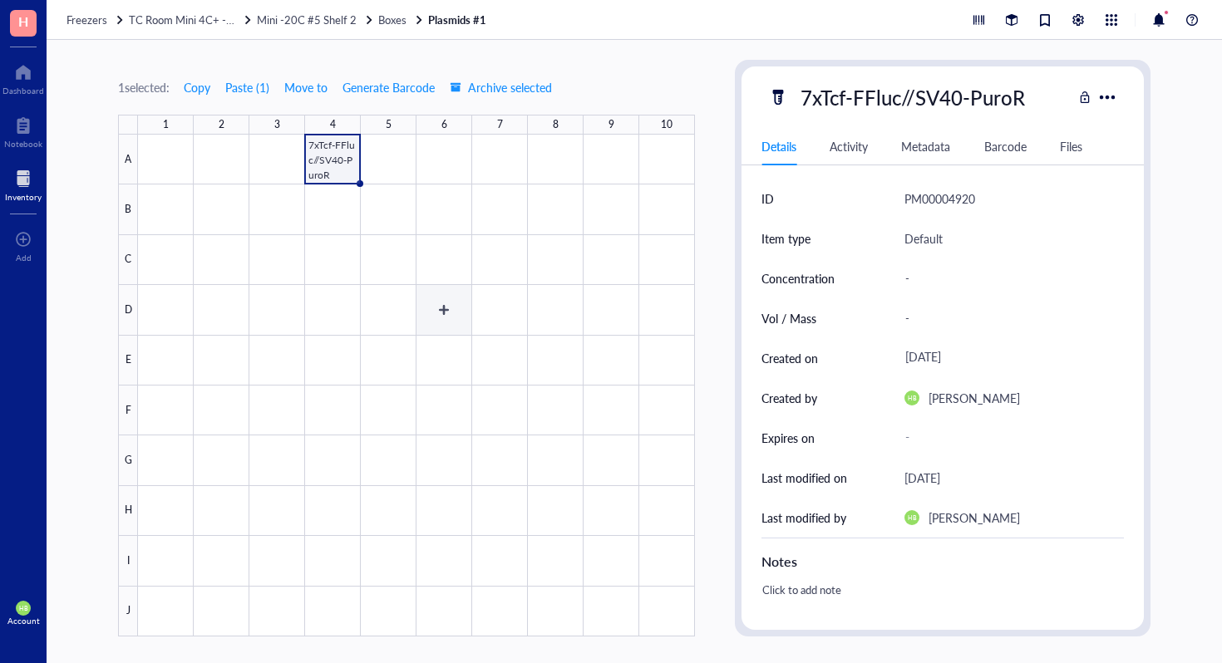
click at [462, 227] on div at bounding box center [416, 386] width 557 height 502
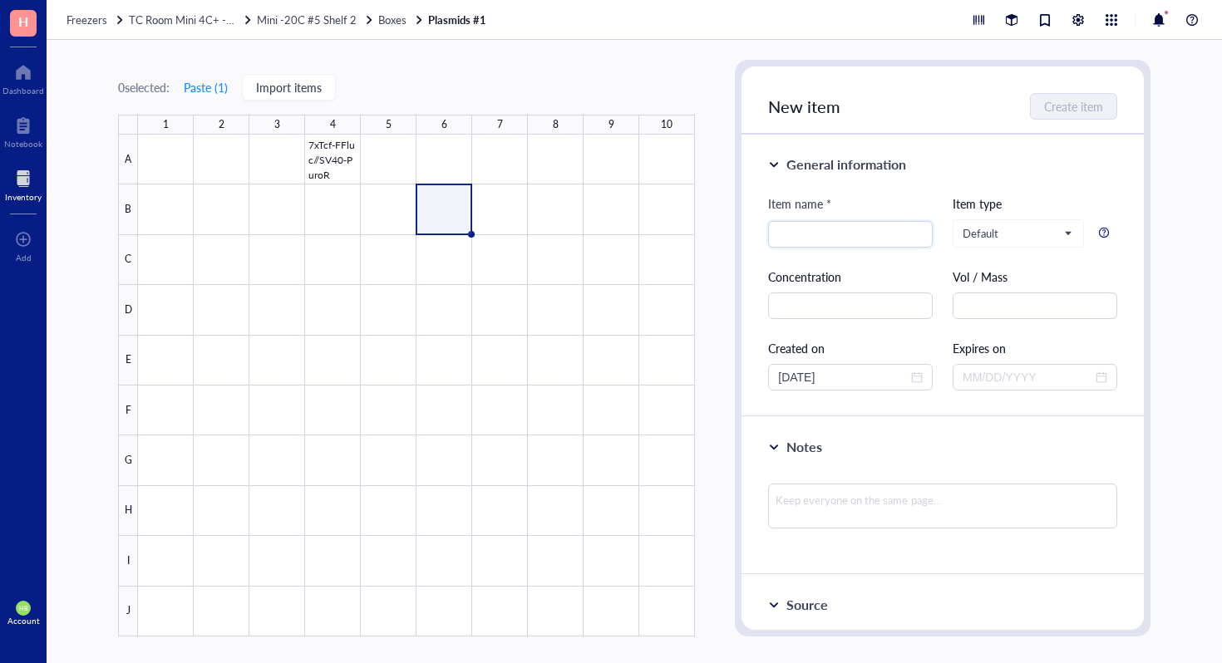
click at [456, 245] on div at bounding box center [416, 386] width 557 height 502
type input "u"
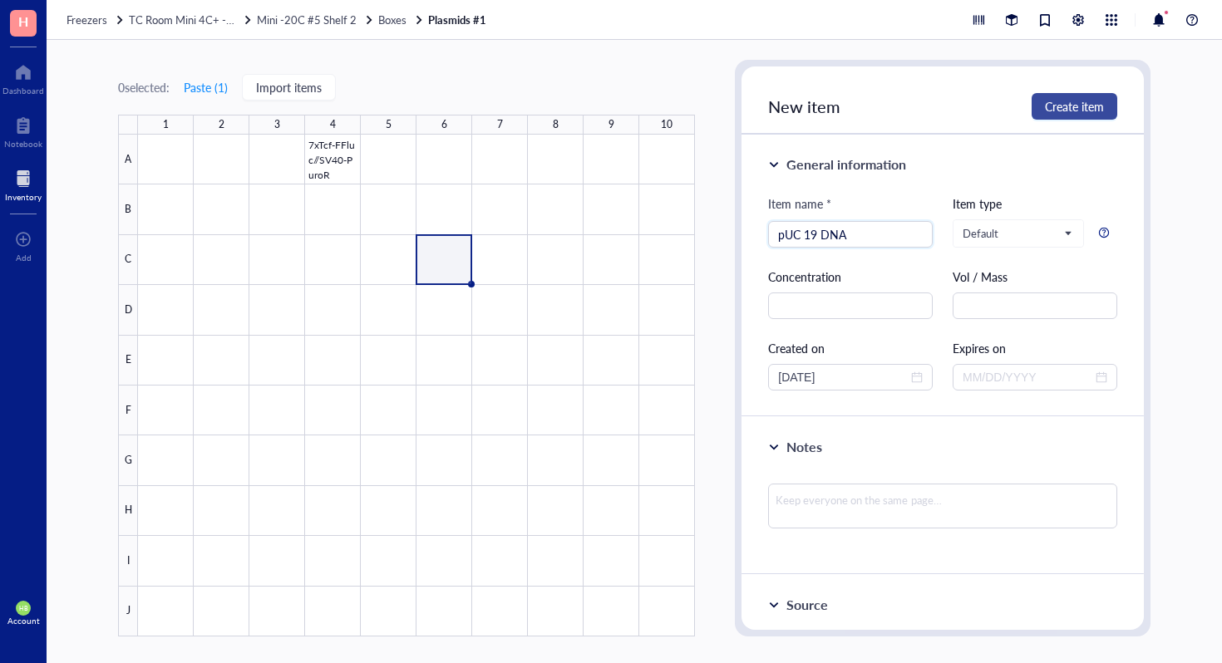
type input "pUC 19 DNA"
click at [1064, 111] on span "Create item" at bounding box center [1074, 106] width 59 height 13
click at [519, 256] on div at bounding box center [416, 386] width 557 height 502
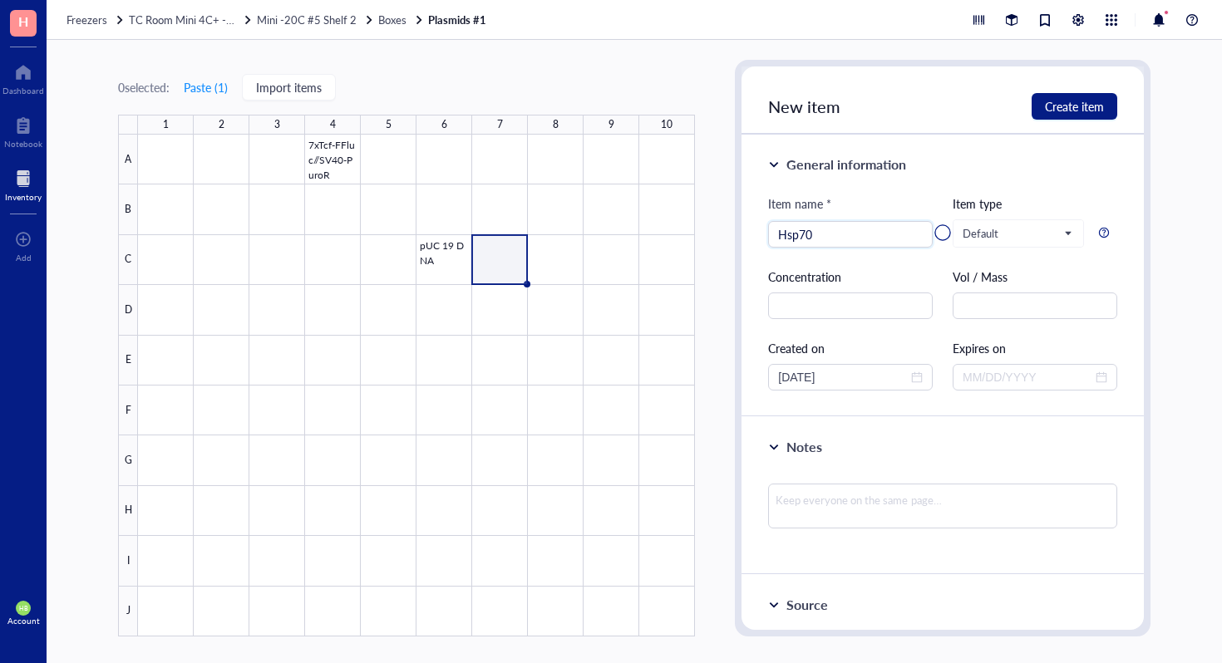
type input "Hsp70"
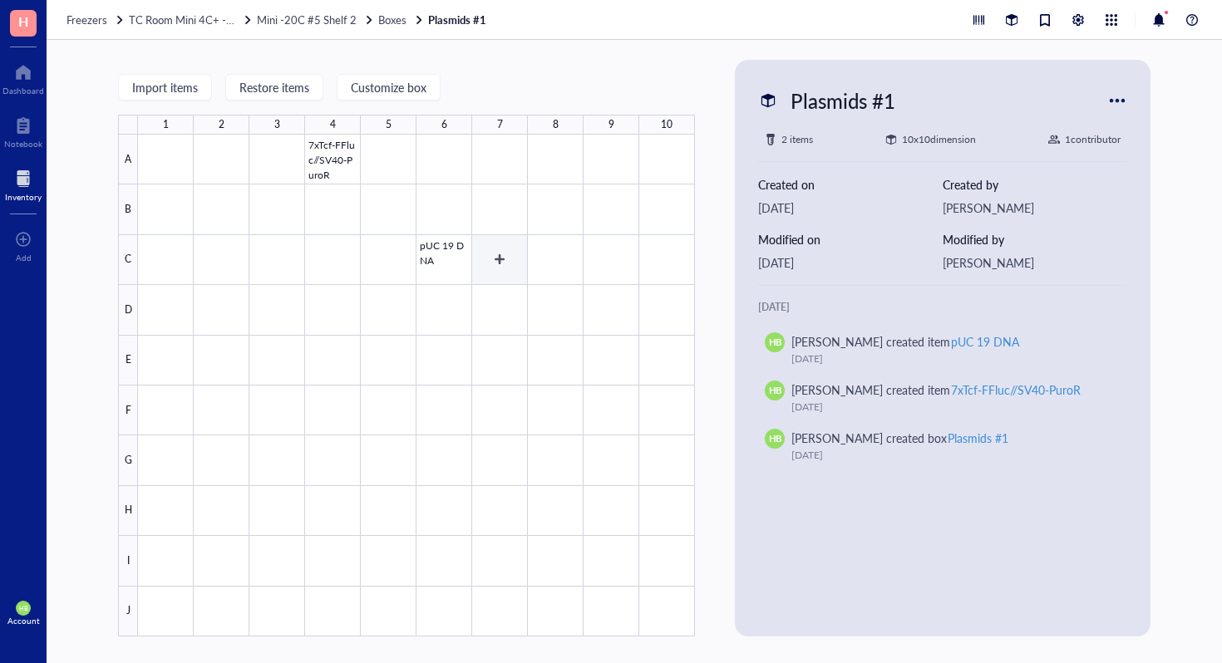
click at [499, 258] on div at bounding box center [416, 386] width 557 height 502
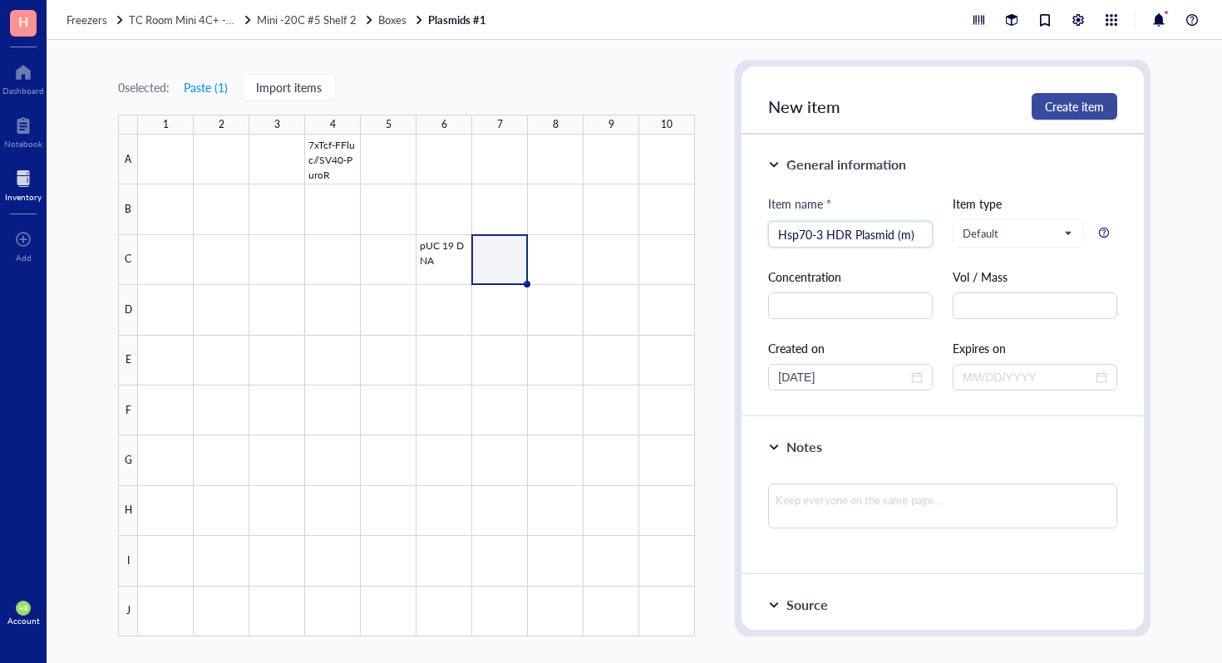
type input "Hsp70-3 HDR Plasmid (m)"
click at [1059, 107] on span "Create item" at bounding box center [1074, 106] width 59 height 13
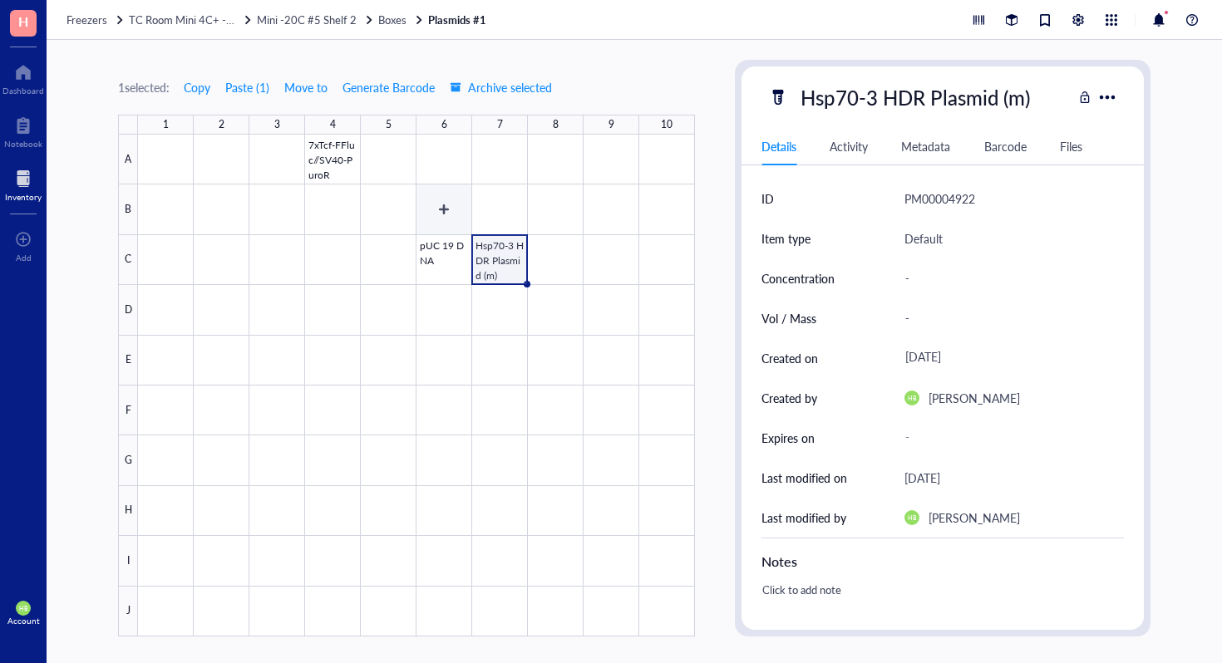
click at [495, 205] on div at bounding box center [416, 386] width 557 height 502
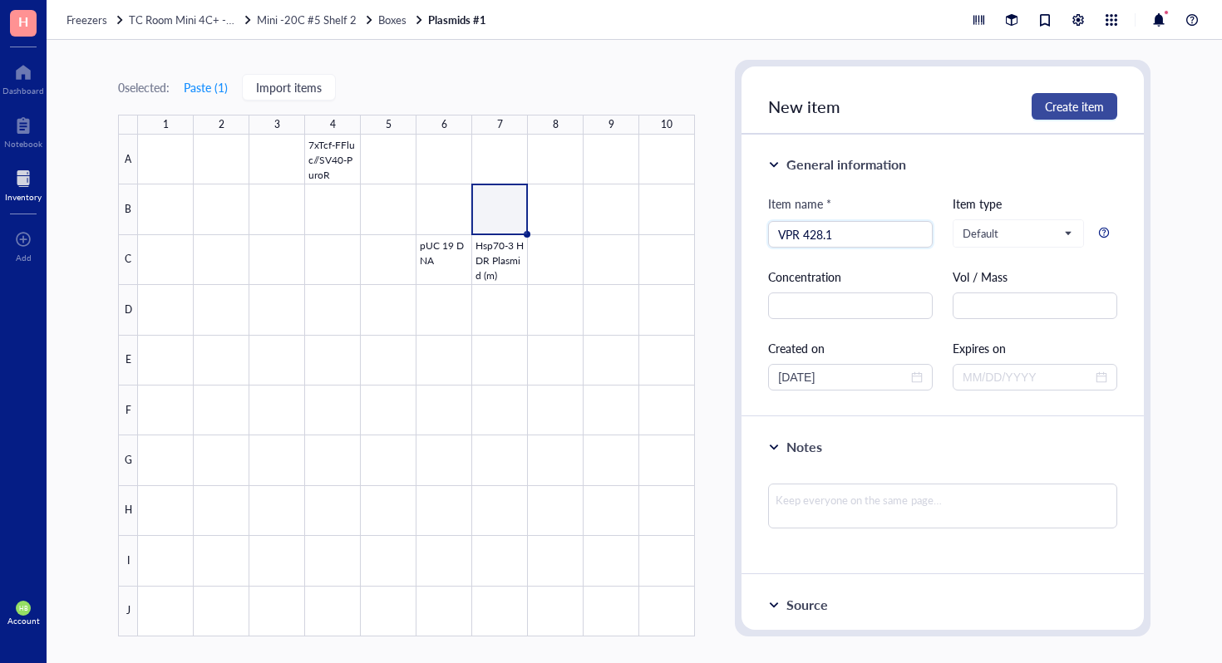
type input "VPR 428.1"
click at [1092, 107] on span "Create item" at bounding box center [1074, 106] width 59 height 13
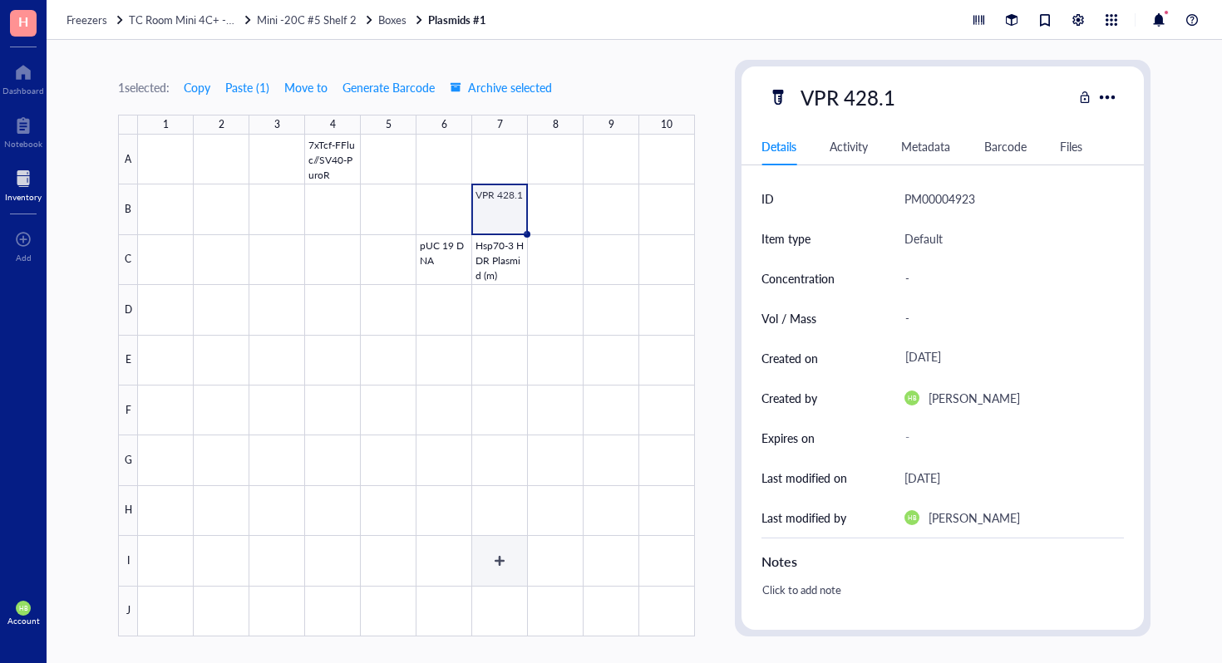
click at [483, 564] on div at bounding box center [416, 386] width 557 height 502
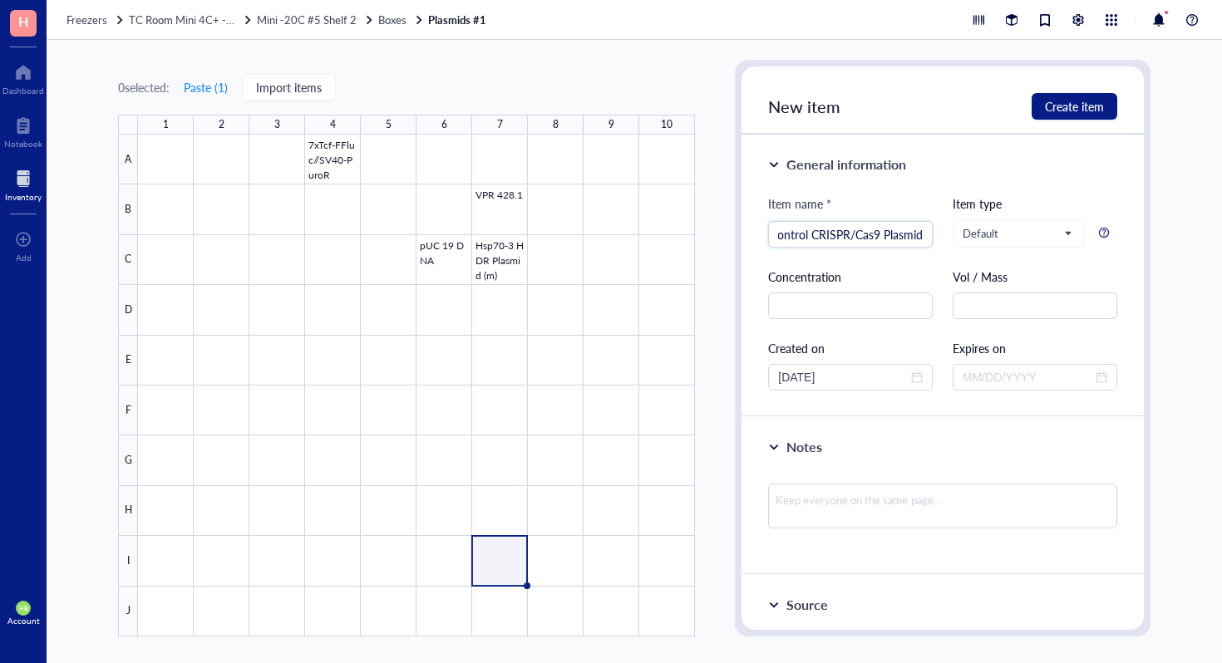
scroll to position [0, 15]
type input "Control CRISPR/Cas9 Plasmid"
click at [1076, 102] on span "Create item" at bounding box center [1074, 106] width 59 height 13
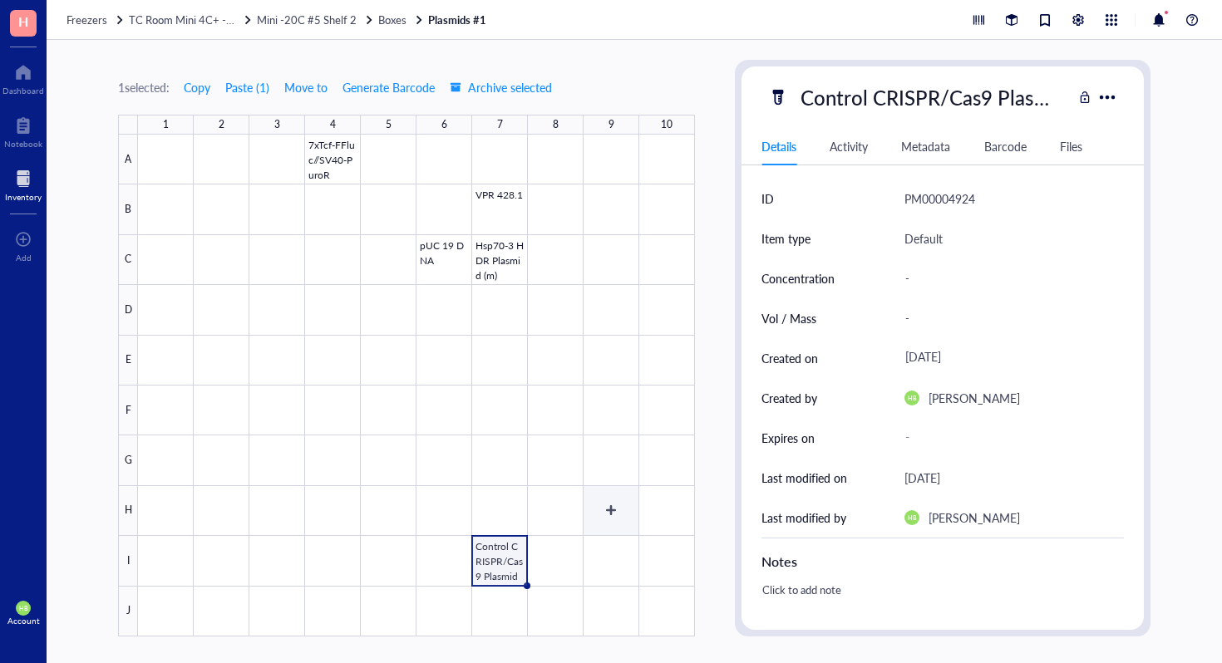
click at [610, 512] on div at bounding box center [416, 386] width 557 height 502
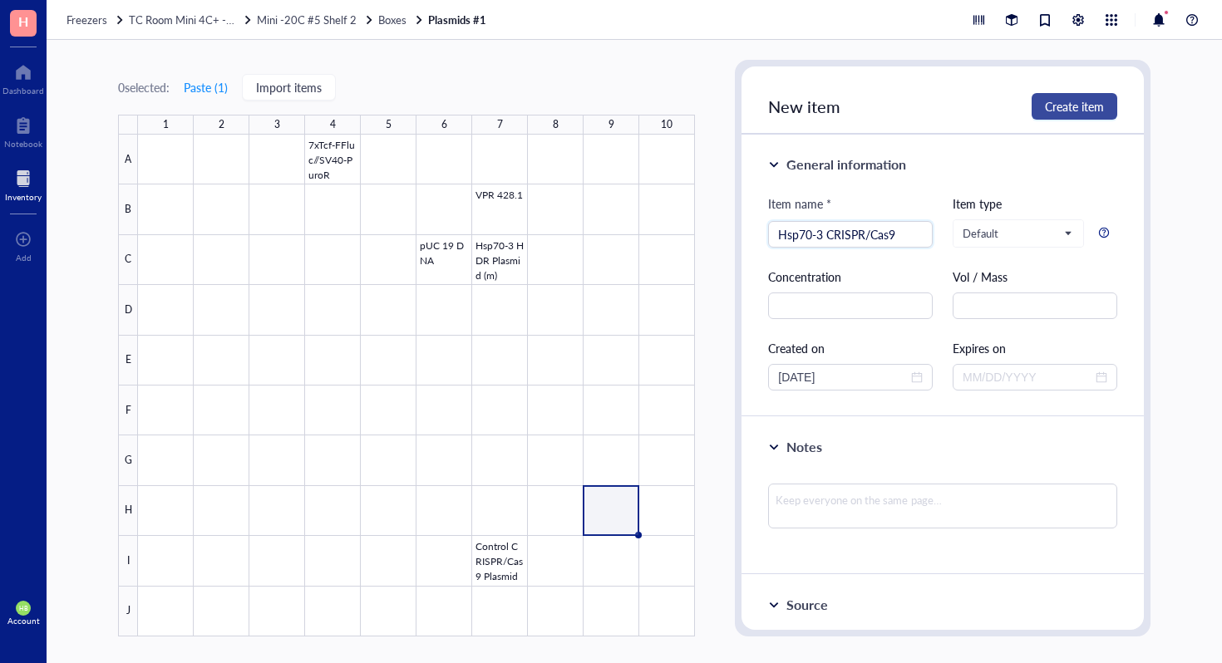
type input "Hsp70-3 CRISPR/Cas9"
click at [1097, 112] on span "Create item" at bounding box center [1074, 106] width 59 height 13
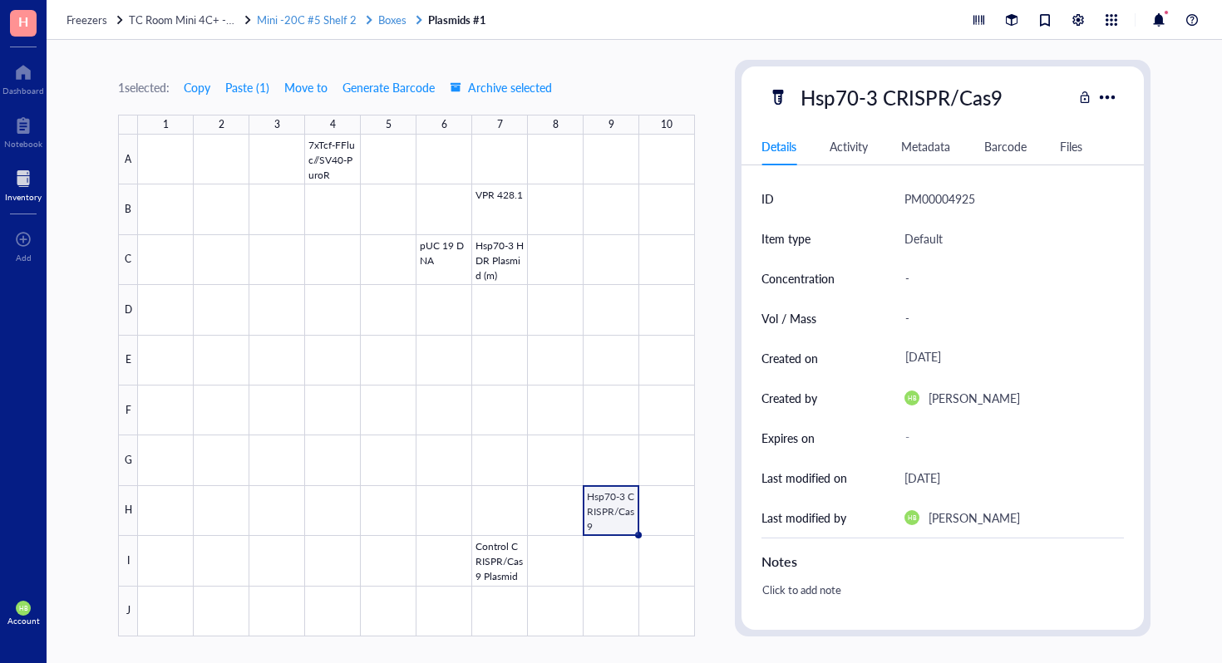
click at [391, 19] on span "Boxes" at bounding box center [392, 20] width 28 height 16
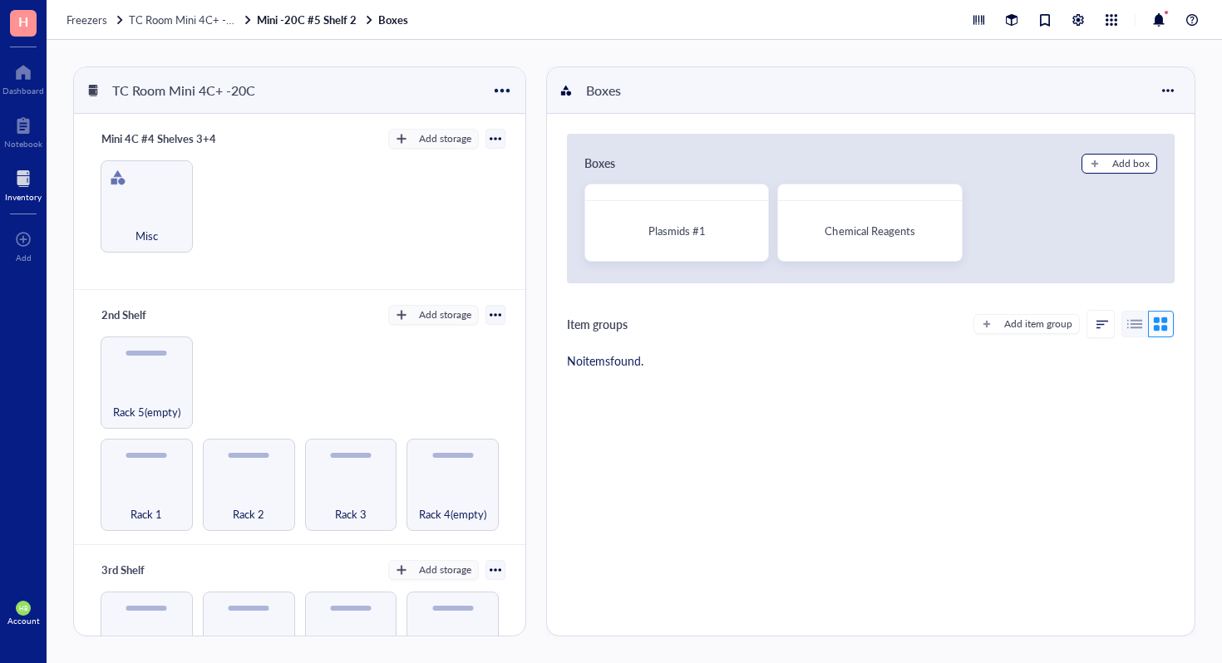
click at [1124, 164] on div "Add box" at bounding box center [1130, 163] width 37 height 15
radio input "false"
radio input "true"
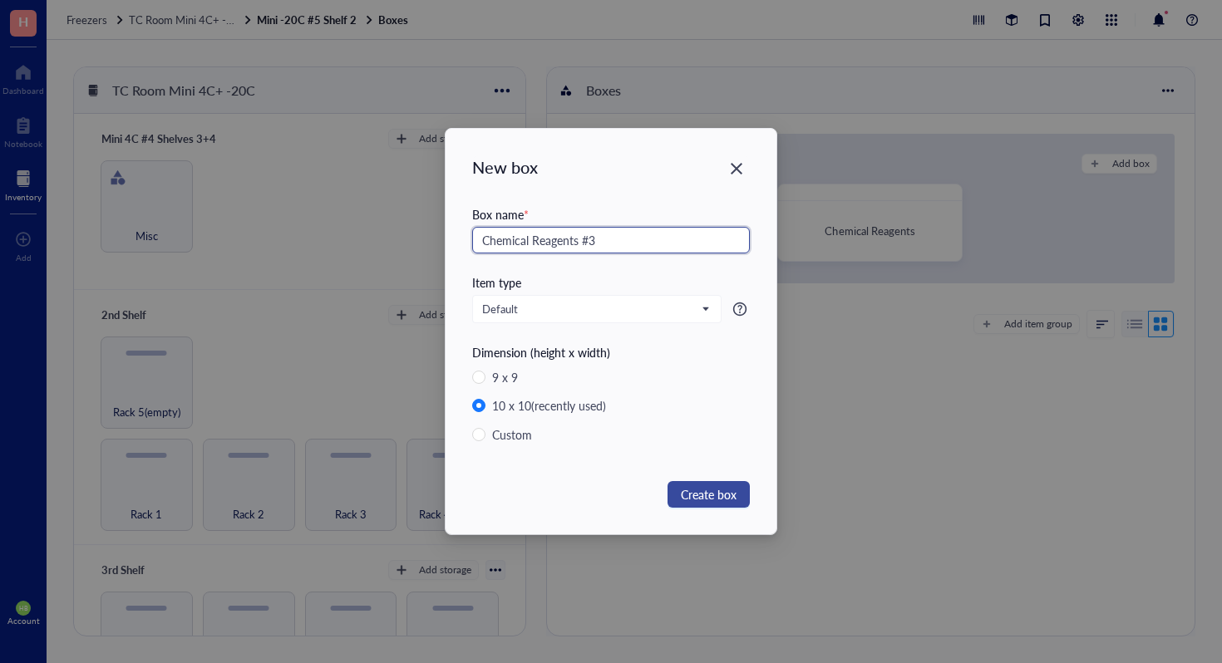
type input "Chemical Reagents #3"
click at [736, 485] on span "Create box" at bounding box center [709, 494] width 56 height 18
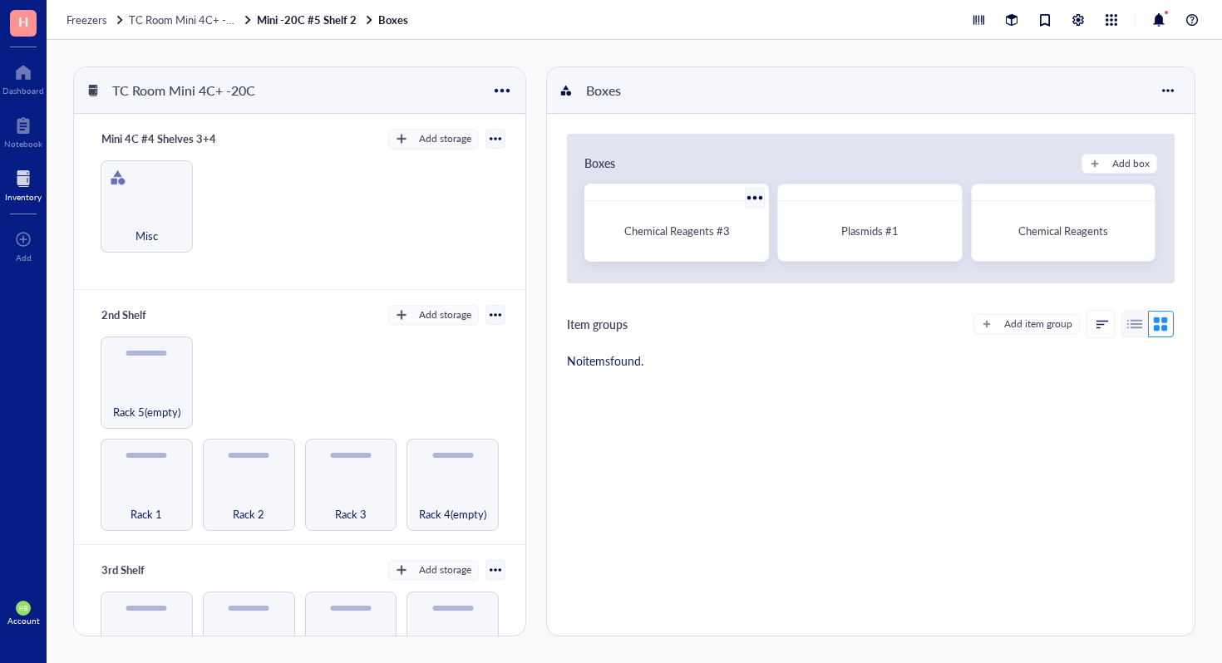
click at [671, 228] on span "Chemical Reagents #3" at bounding box center [677, 231] width 106 height 16
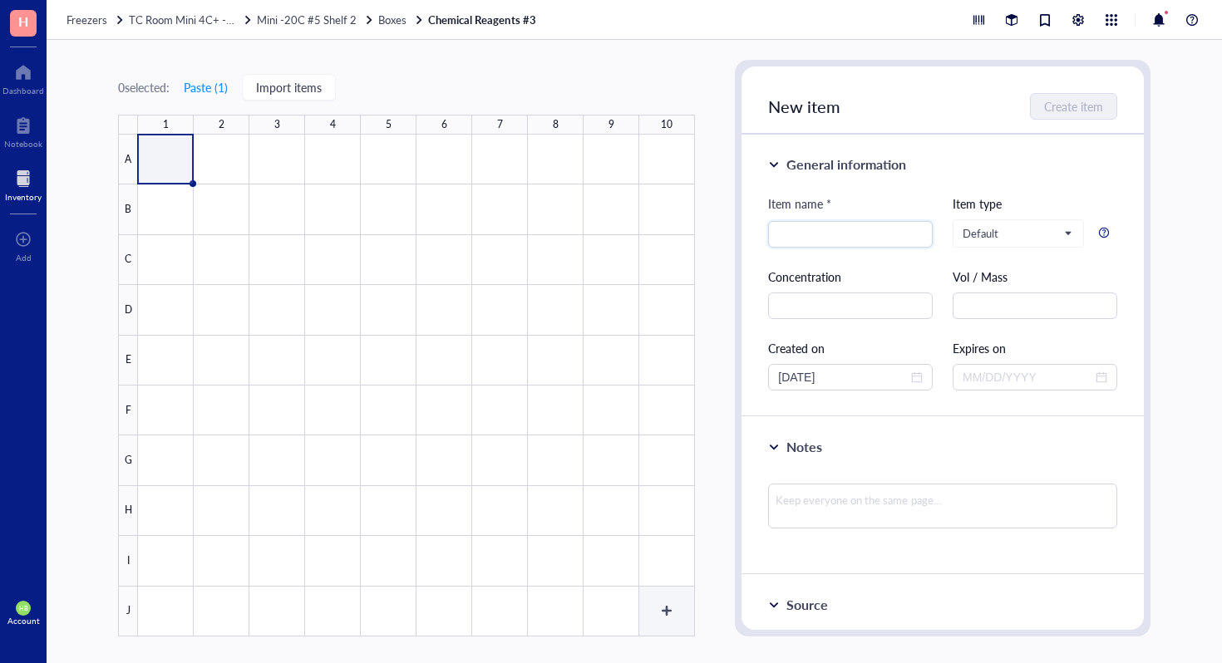
click at [675, 623] on div at bounding box center [416, 386] width 557 height 502
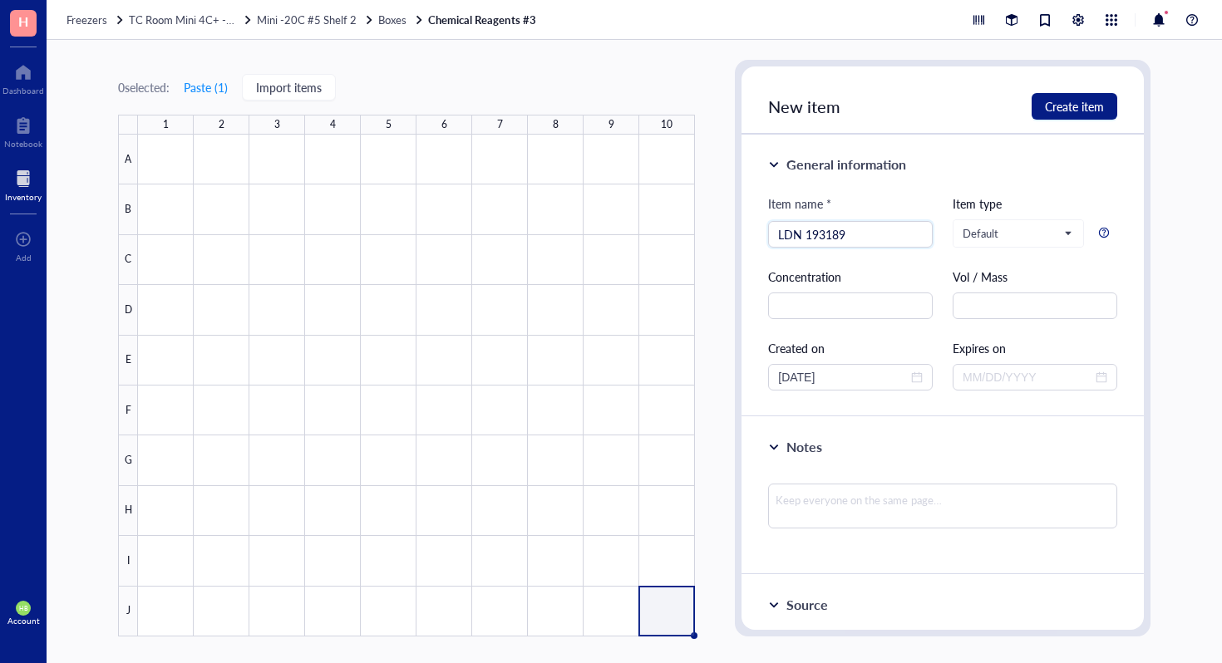
type input "LDN 193189"
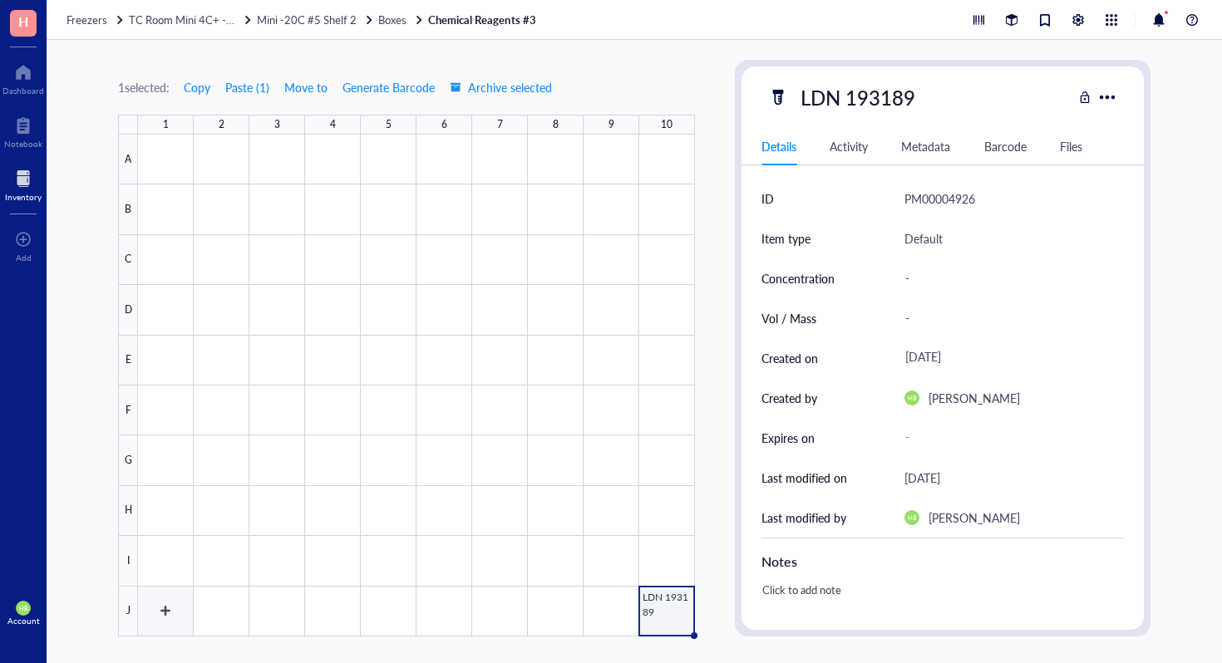
click at [160, 614] on div at bounding box center [416, 386] width 557 height 502
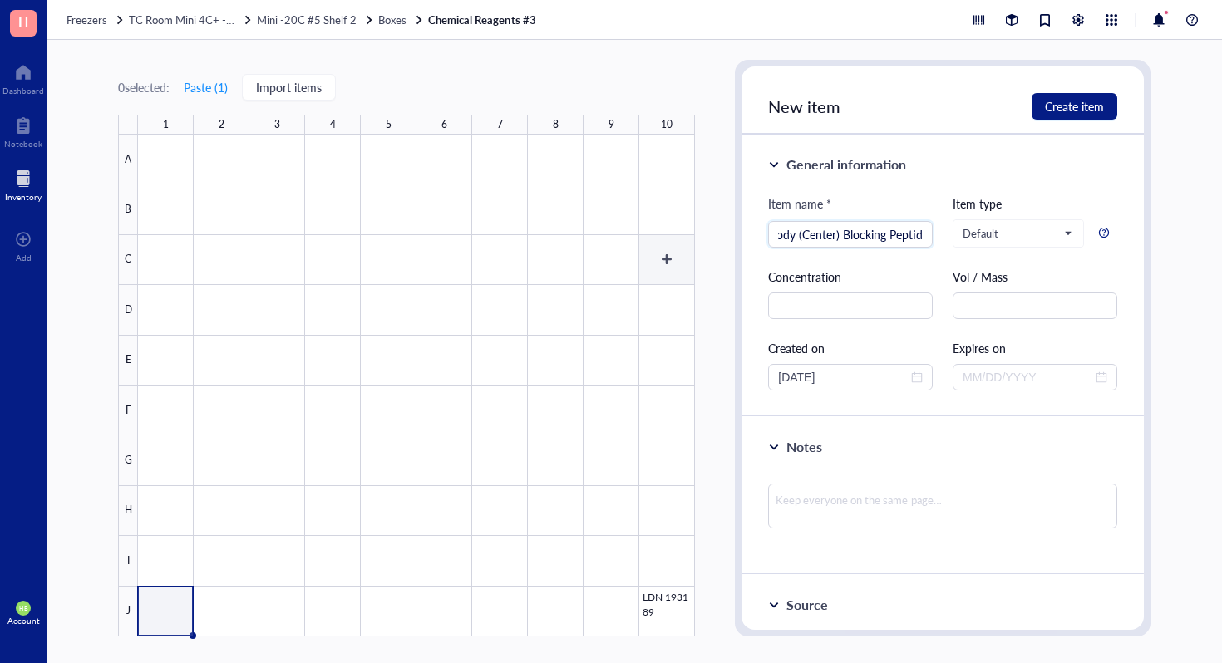
type input "WNT5A Antibody (Center) Blocking Peptide"
drag, startPoint x: 658, startPoint y: 274, endPoint x: 690, endPoint y: 267, distance: 33.1
click at [690, 267] on div at bounding box center [416, 386] width 557 height 502
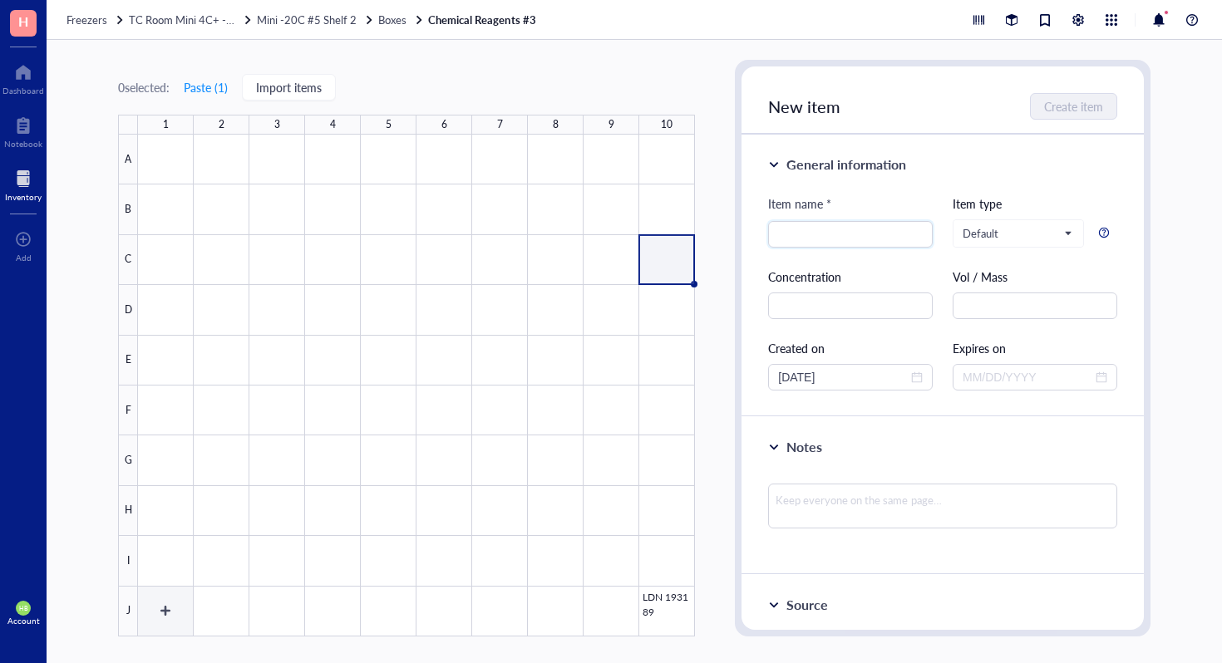
click at [166, 604] on div at bounding box center [416, 386] width 557 height 502
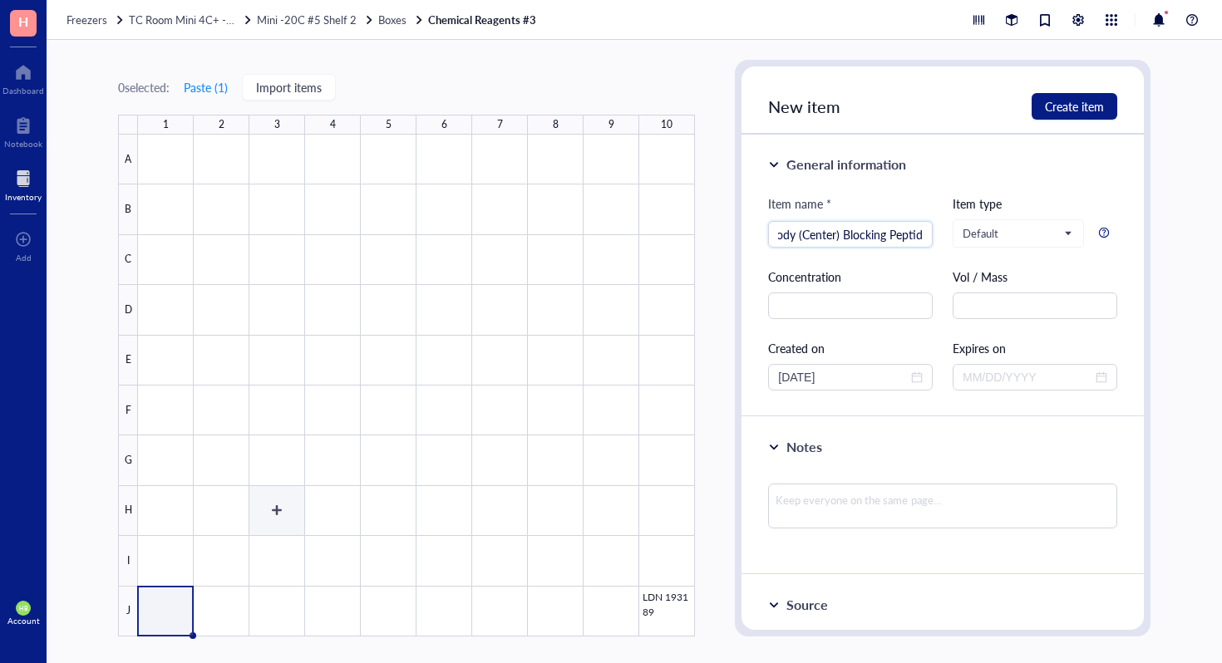
type input "WNT5A Antibody (Center) Blocking Peptide"
drag, startPoint x: 288, startPoint y: 526, endPoint x: 591, endPoint y: 399, distance: 328.2
click at [291, 526] on div at bounding box center [416, 386] width 557 height 502
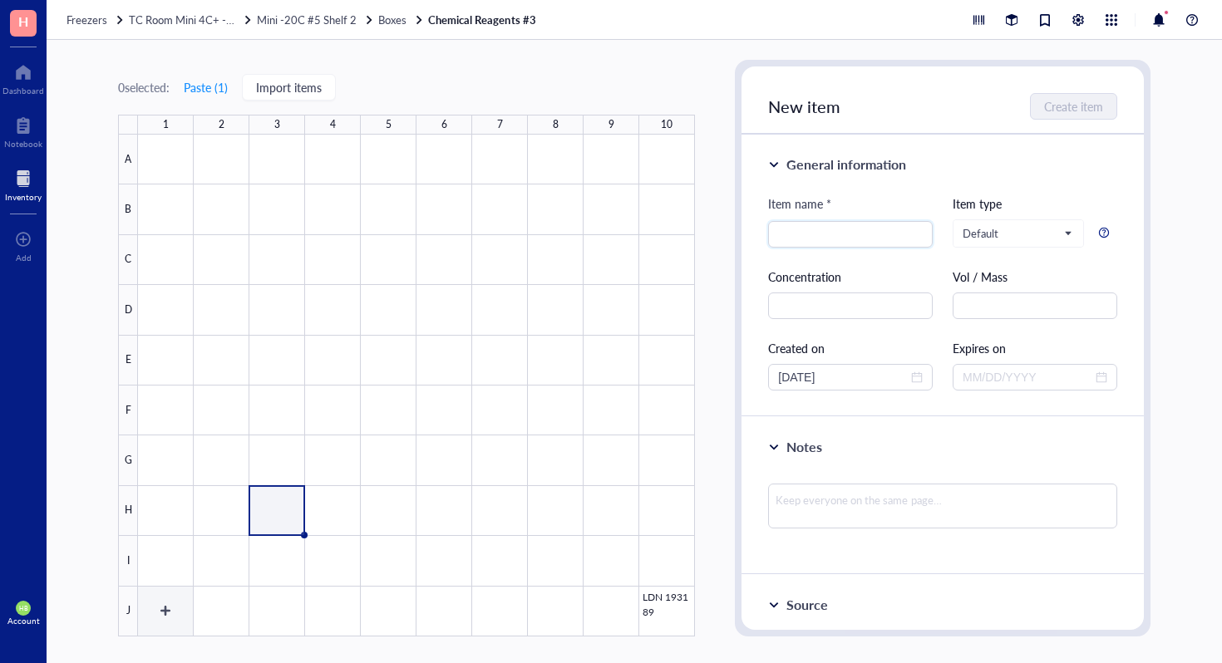
click at [179, 614] on div at bounding box center [416, 386] width 557 height 502
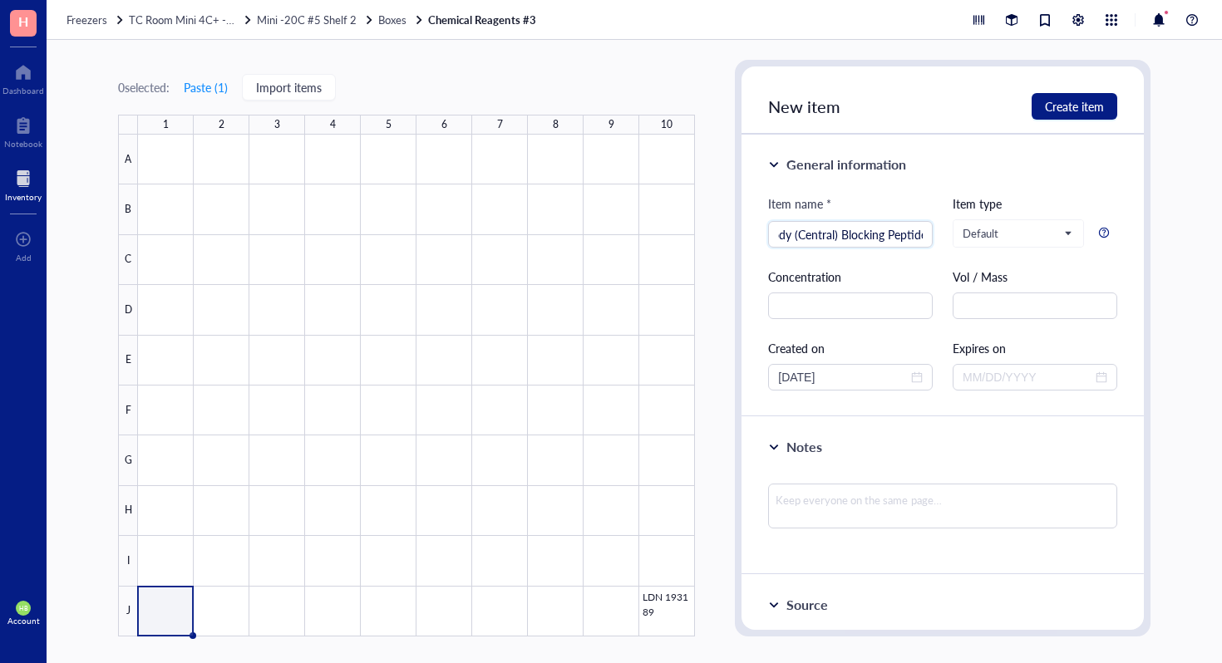
scroll to position [0, 81]
type input "ANT5A Antibody (Central) Blocking Peptide"
click at [1082, 101] on span "Create item" at bounding box center [1074, 106] width 59 height 13
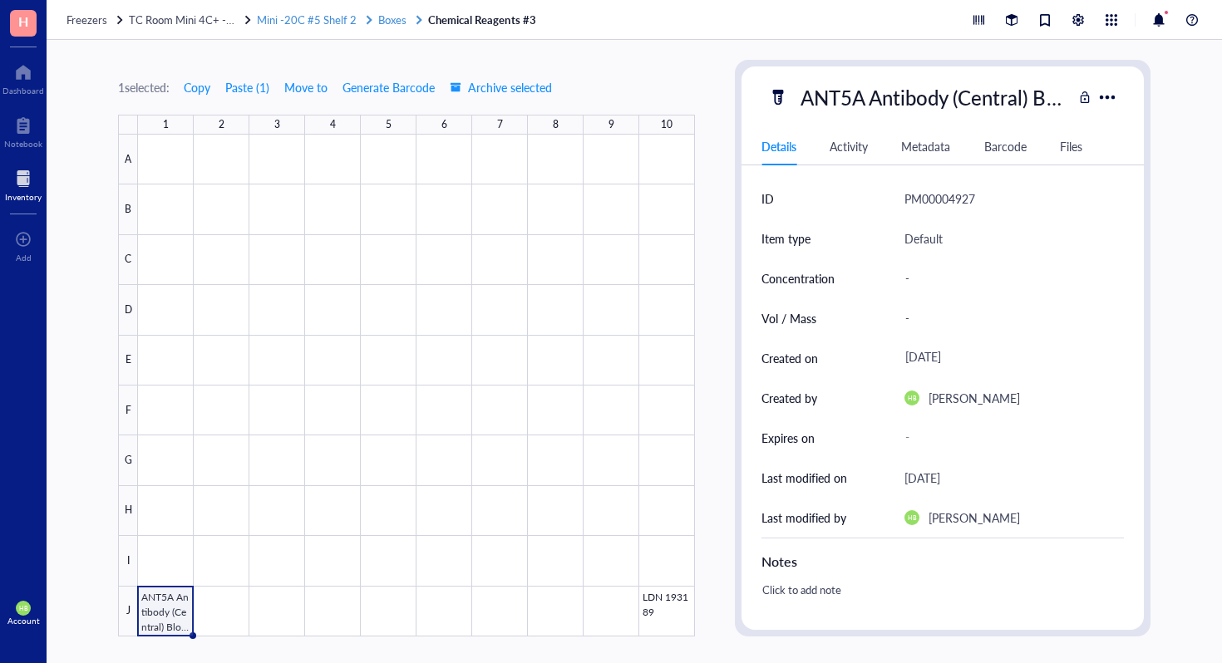
click at [298, 18] on span "Mini -20C #5 Shelf 2" at bounding box center [307, 20] width 100 height 16
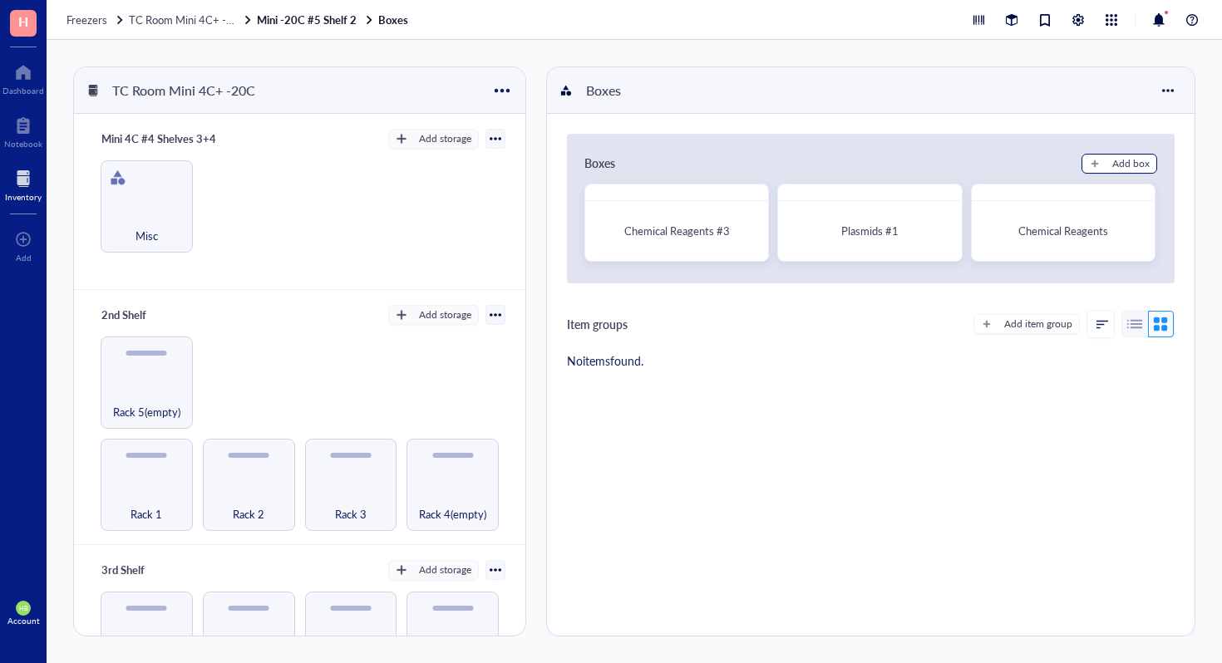
click at [1125, 165] on div "Add box" at bounding box center [1130, 163] width 37 height 15
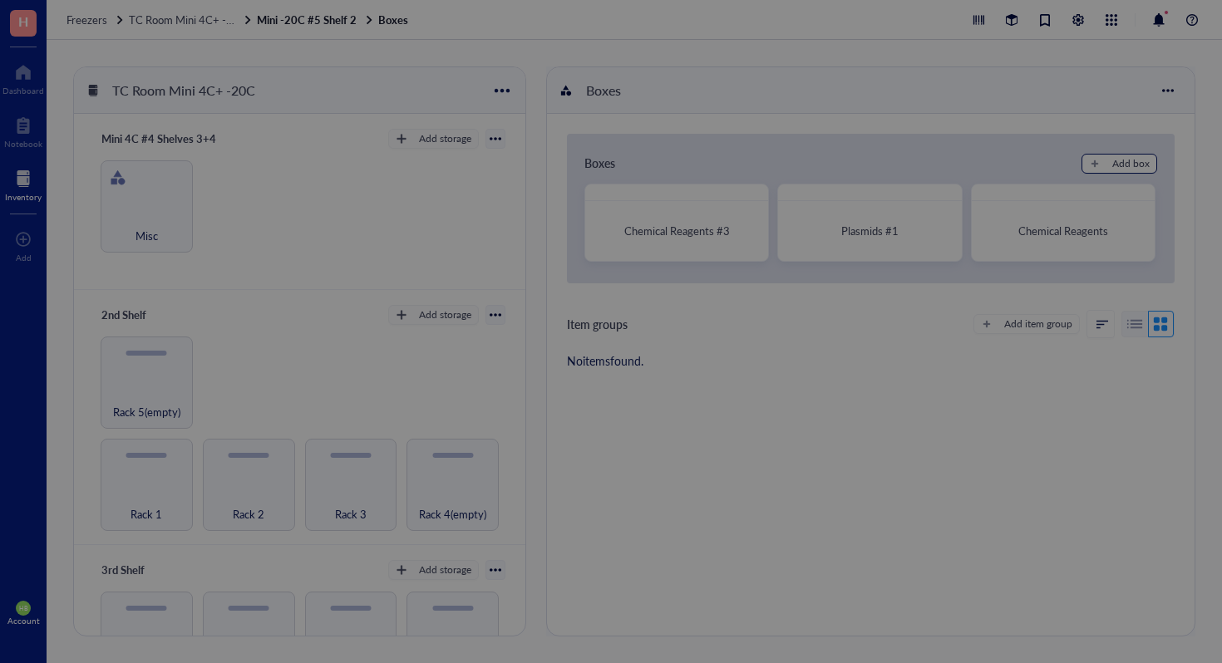
radio input "false"
radio input "true"
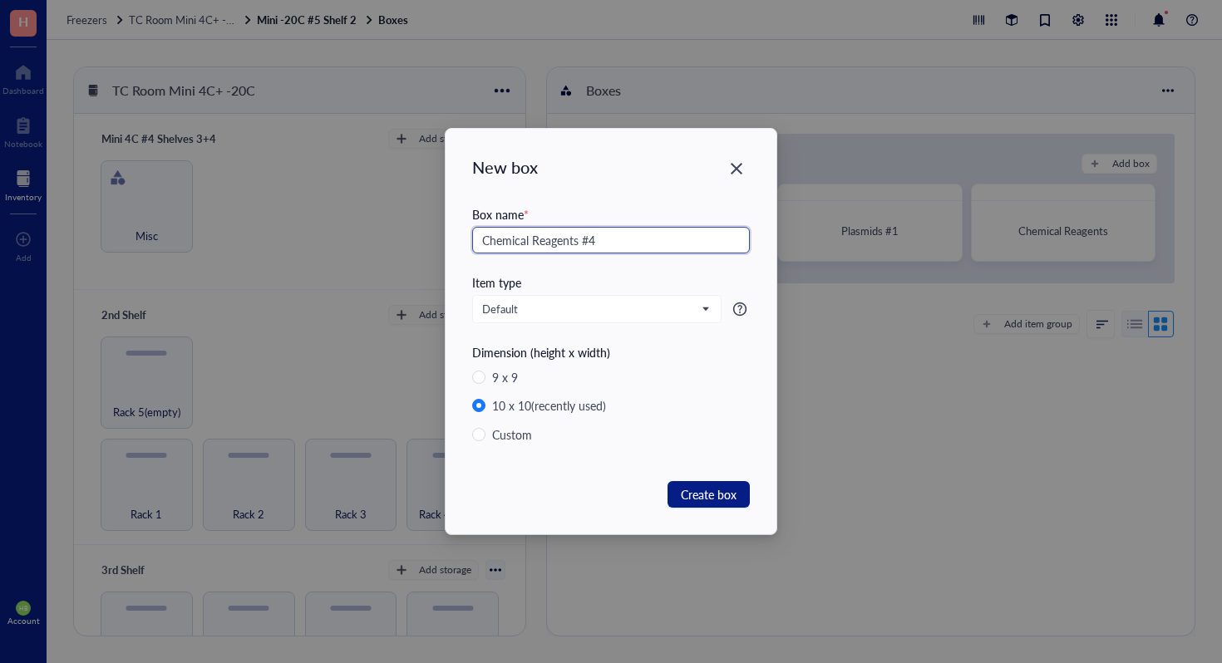
type input "Chemical Reagents #4"
click at [718, 476] on div "New box Box name * Chemical Reagents #4 Item type Default Dimension (height x w…" at bounding box center [611, 332] width 331 height 406
click at [704, 486] on span "Create box" at bounding box center [709, 494] width 56 height 18
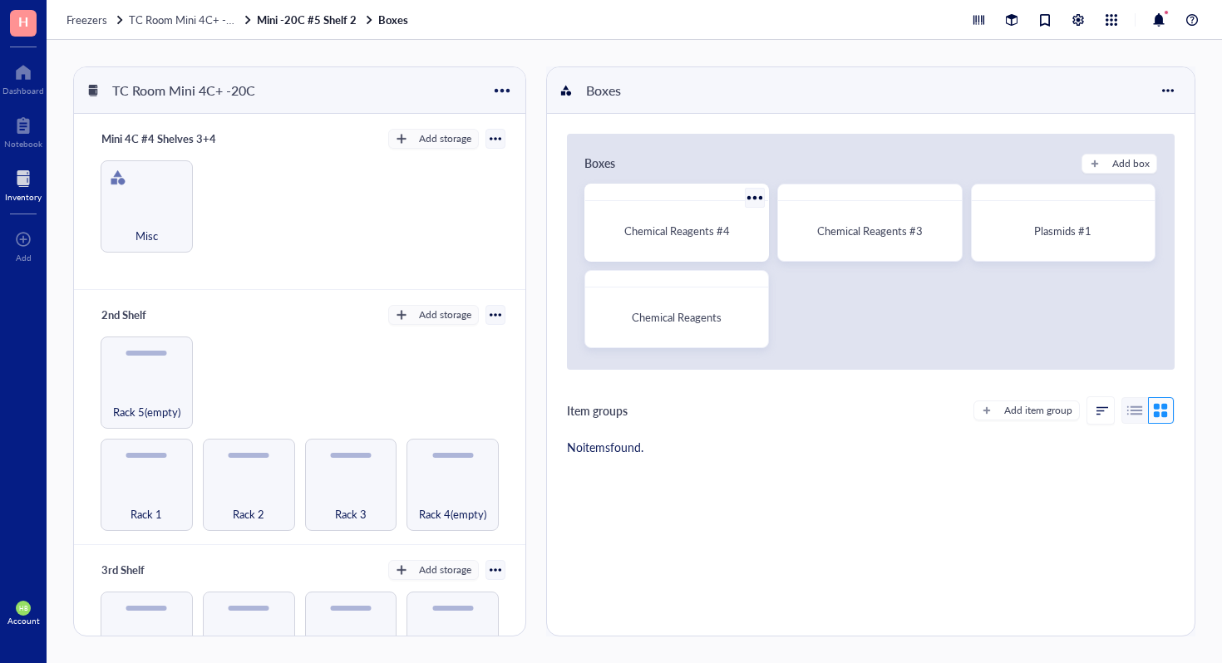
click at [670, 230] on span "Chemical Reagents #4" at bounding box center [677, 231] width 106 height 16
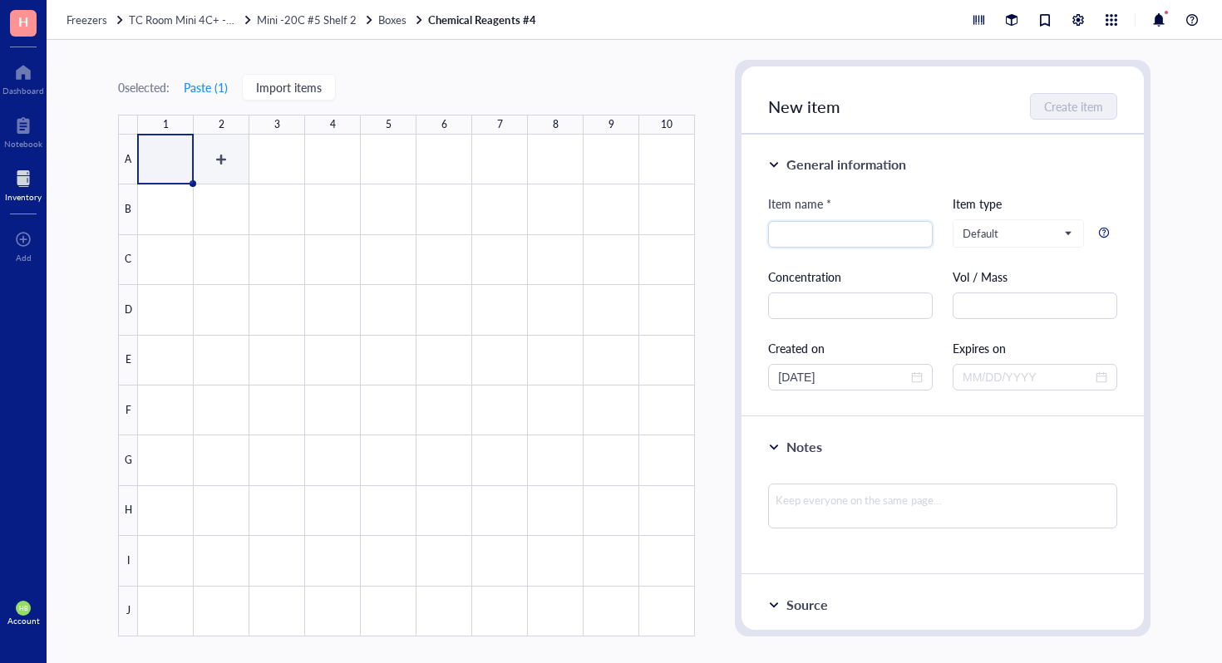
click at [229, 162] on div at bounding box center [416, 386] width 557 height 502
click at [278, 180] on div at bounding box center [416, 386] width 557 height 502
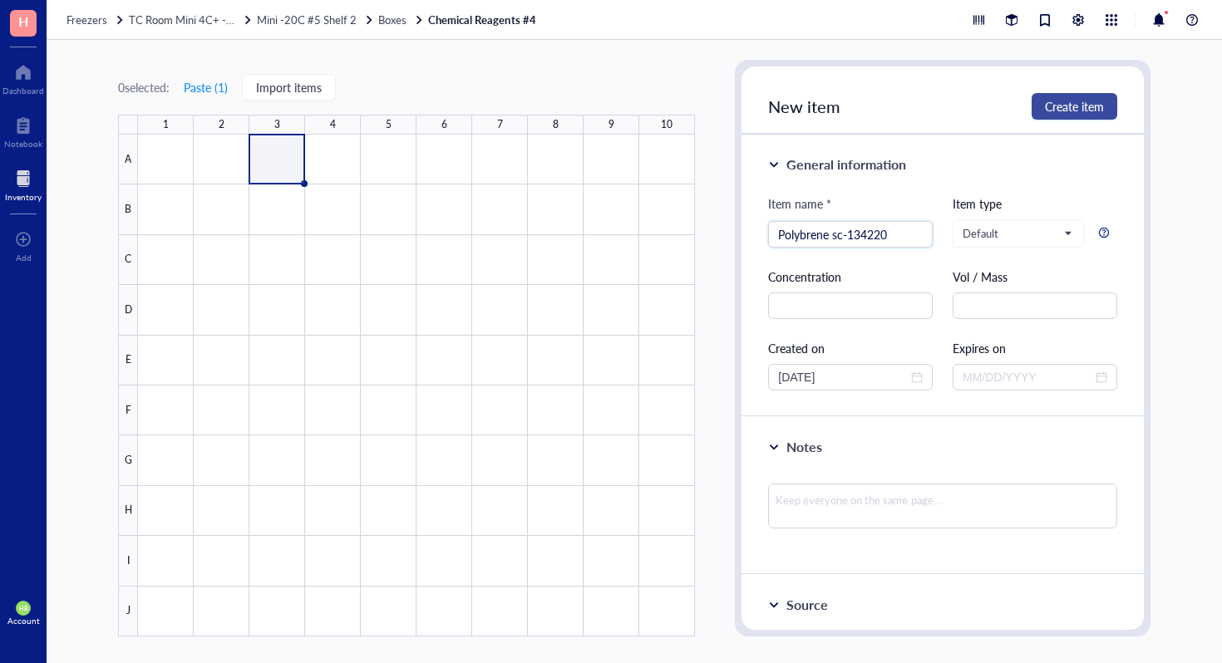
type input "Polybrene sc-134220"
click at [1048, 107] on span "Create item" at bounding box center [1074, 106] width 59 height 13
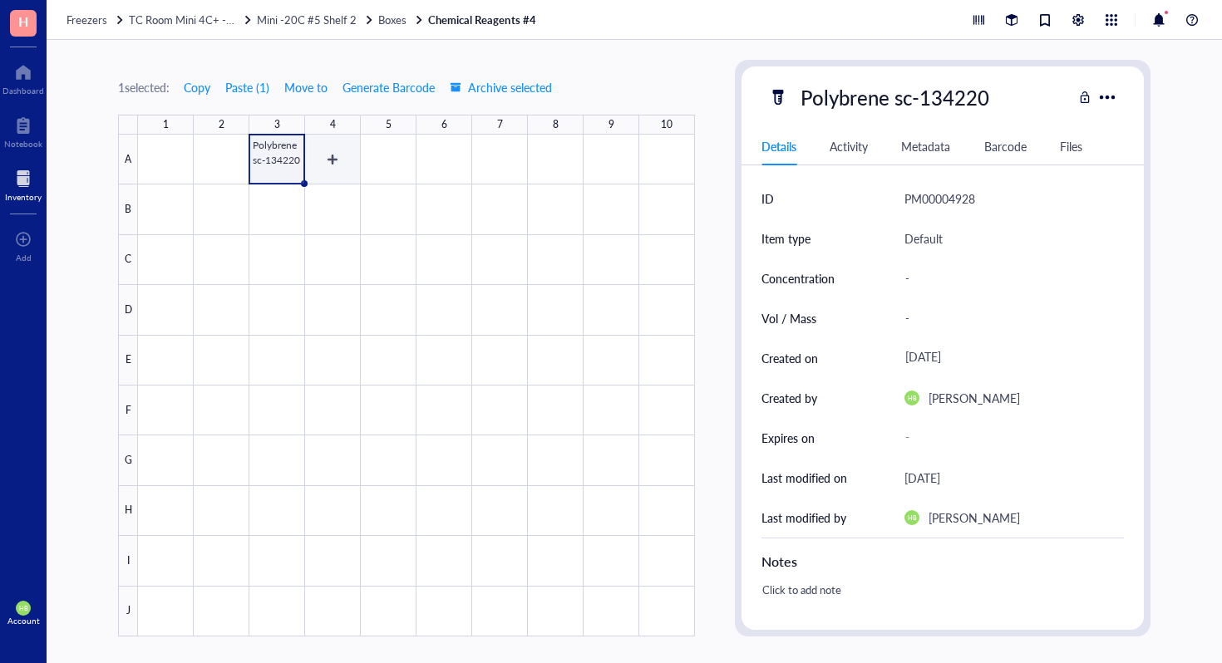
click at [328, 178] on div at bounding box center [416, 386] width 557 height 502
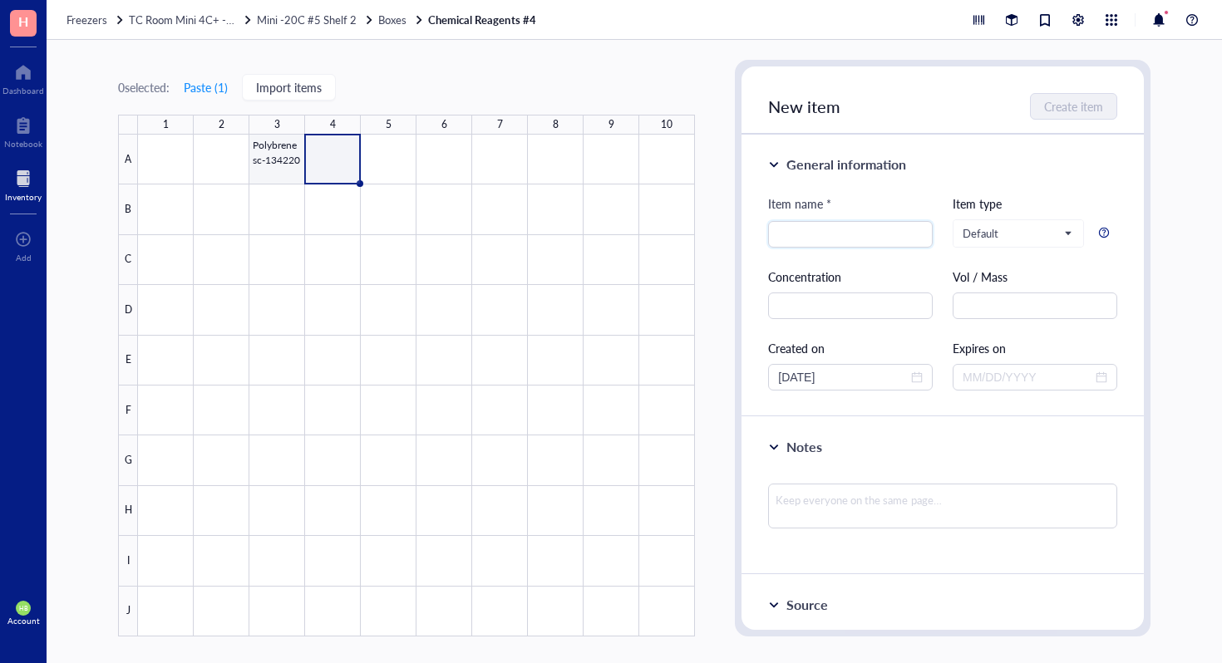
click at [283, 170] on div at bounding box center [416, 386] width 557 height 502
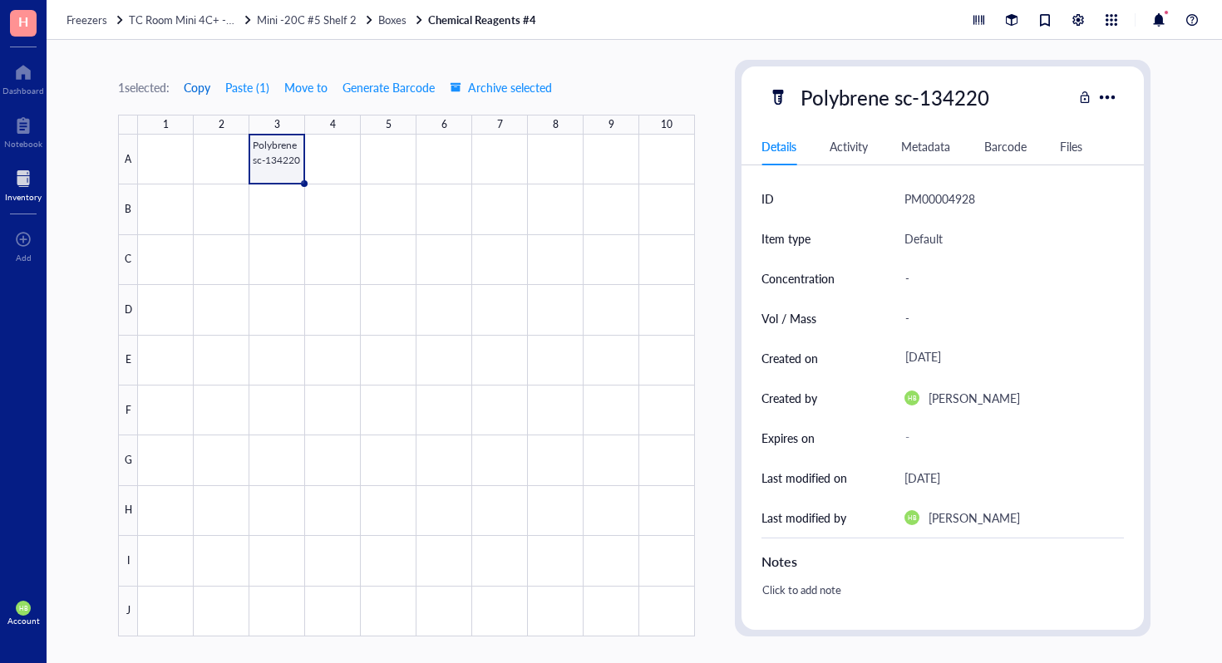
click at [201, 91] on span "Copy" at bounding box center [197, 87] width 27 height 13
click at [347, 179] on div at bounding box center [416, 386] width 557 height 502
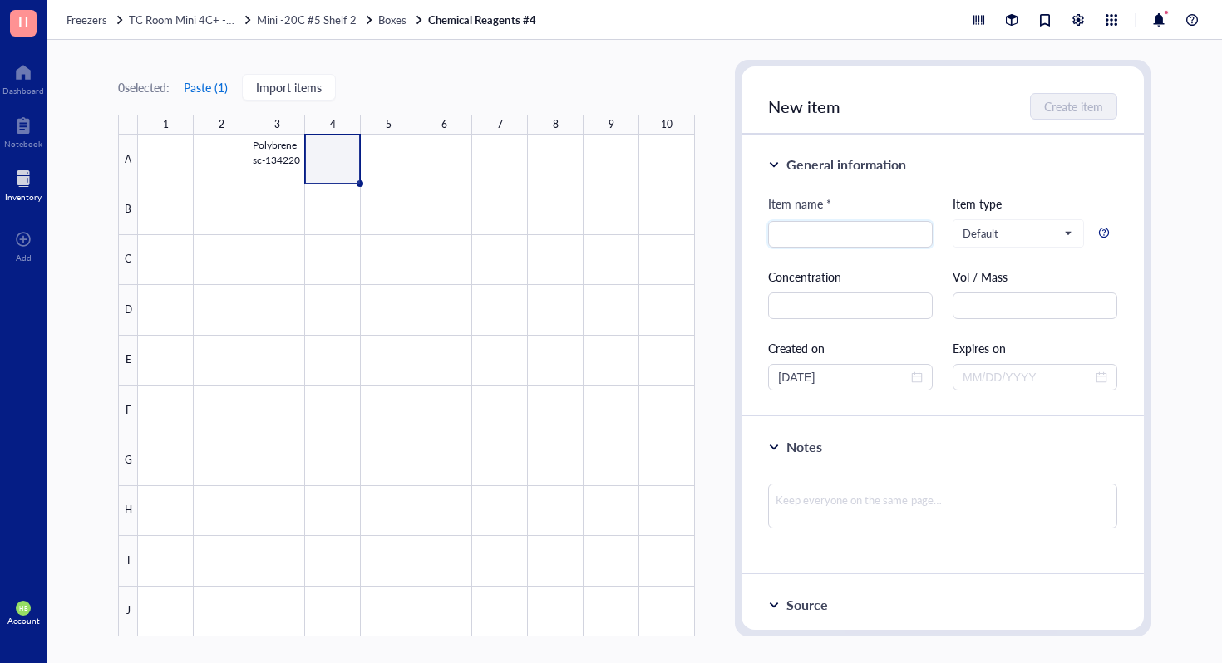
click at [219, 90] on button "Paste ( 1 )" at bounding box center [206, 87] width 46 height 27
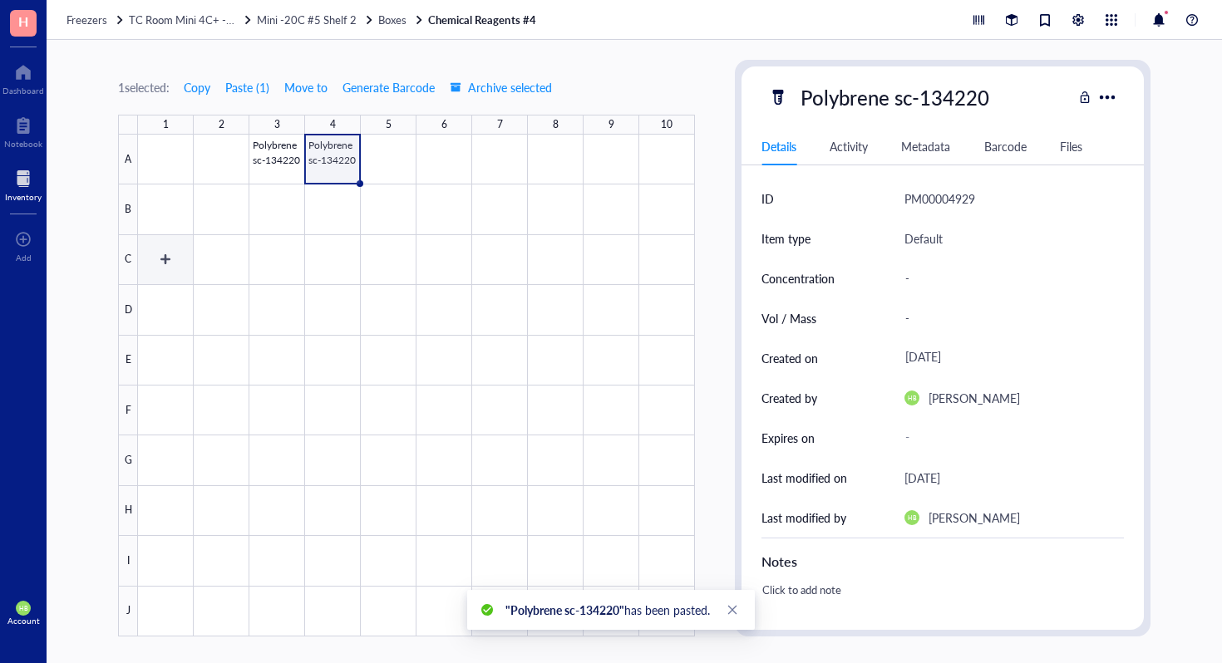
click at [151, 253] on div at bounding box center [416, 386] width 557 height 502
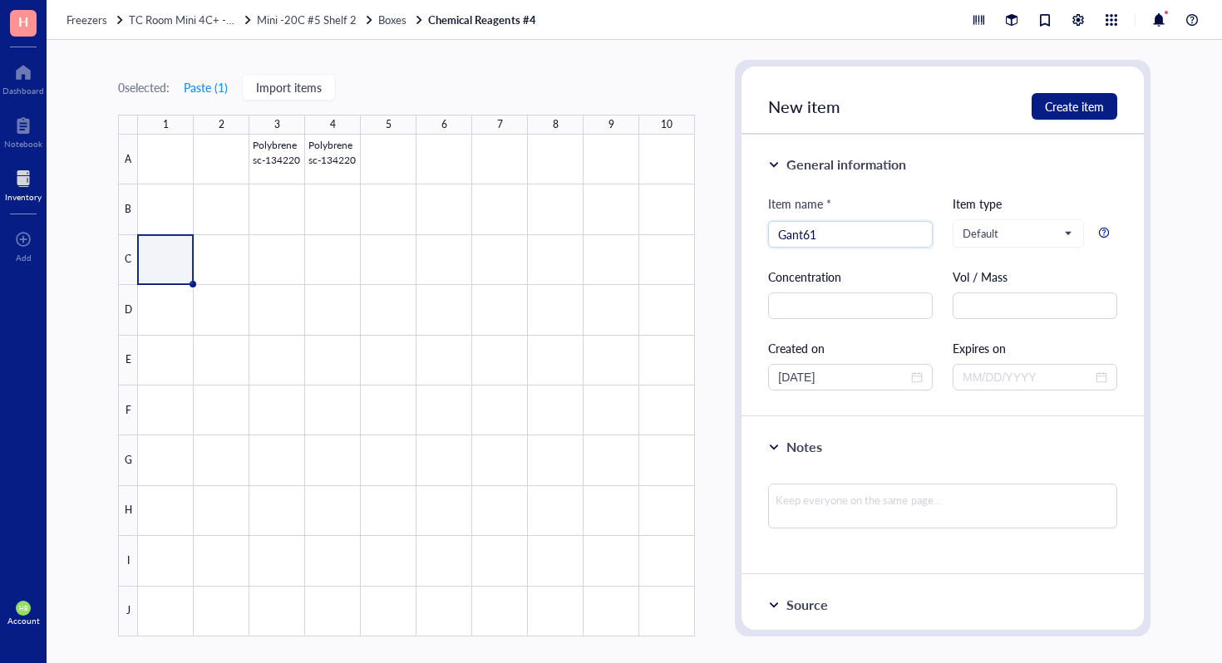
scroll to position [452, 0]
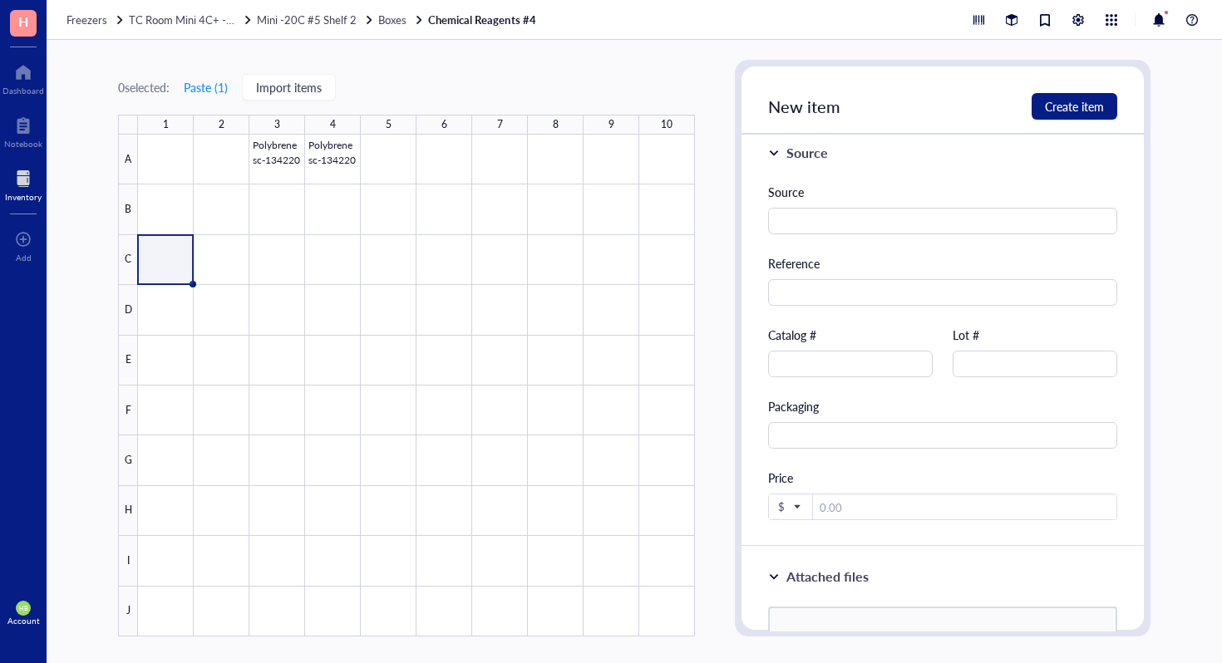
type input "Gant61"
click at [909, 379] on div "Source Reference Catalog # Lot # Packaging Price $" at bounding box center [942, 352] width 349 height 338
click at [912, 372] on input "text" at bounding box center [850, 364] width 165 height 27
type input "73692"
click at [1063, 104] on span "Create item" at bounding box center [1074, 106] width 59 height 13
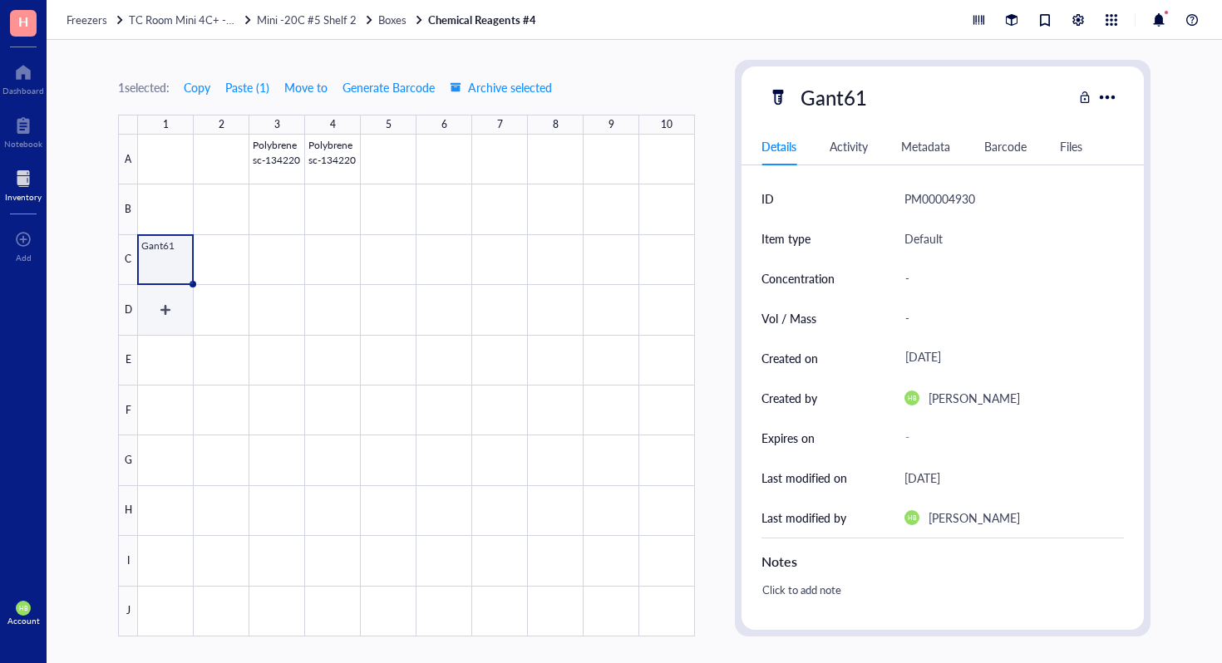
click at [175, 318] on div at bounding box center [416, 386] width 557 height 502
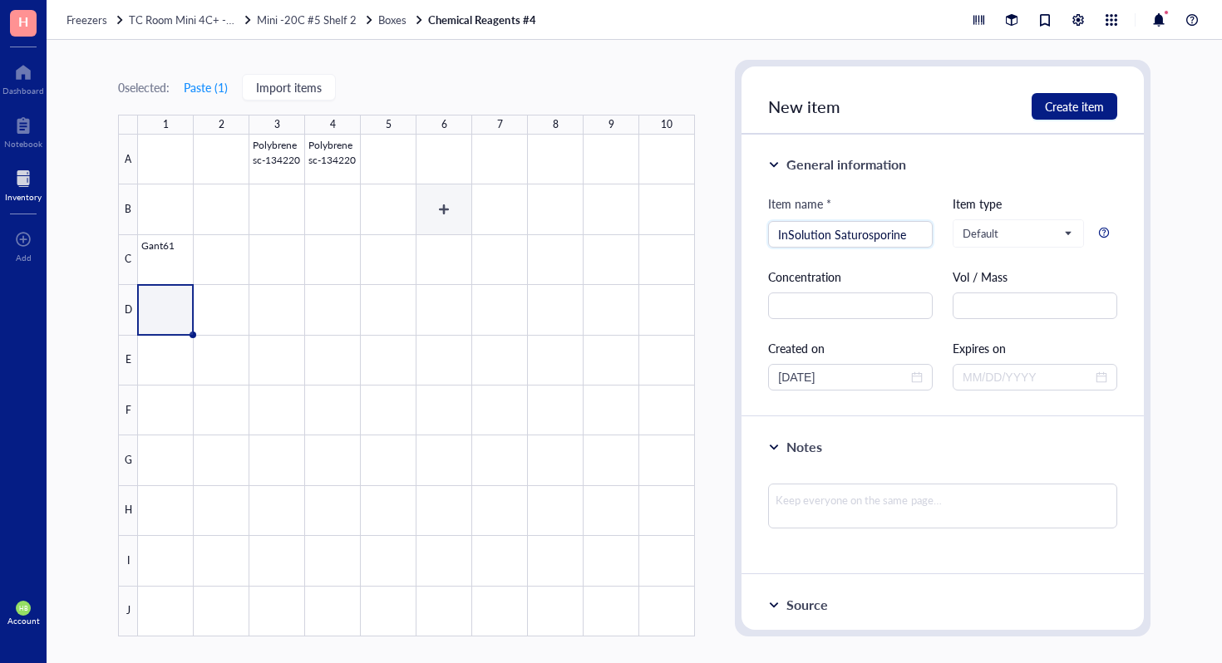
type input "InSolution Saturosporine"
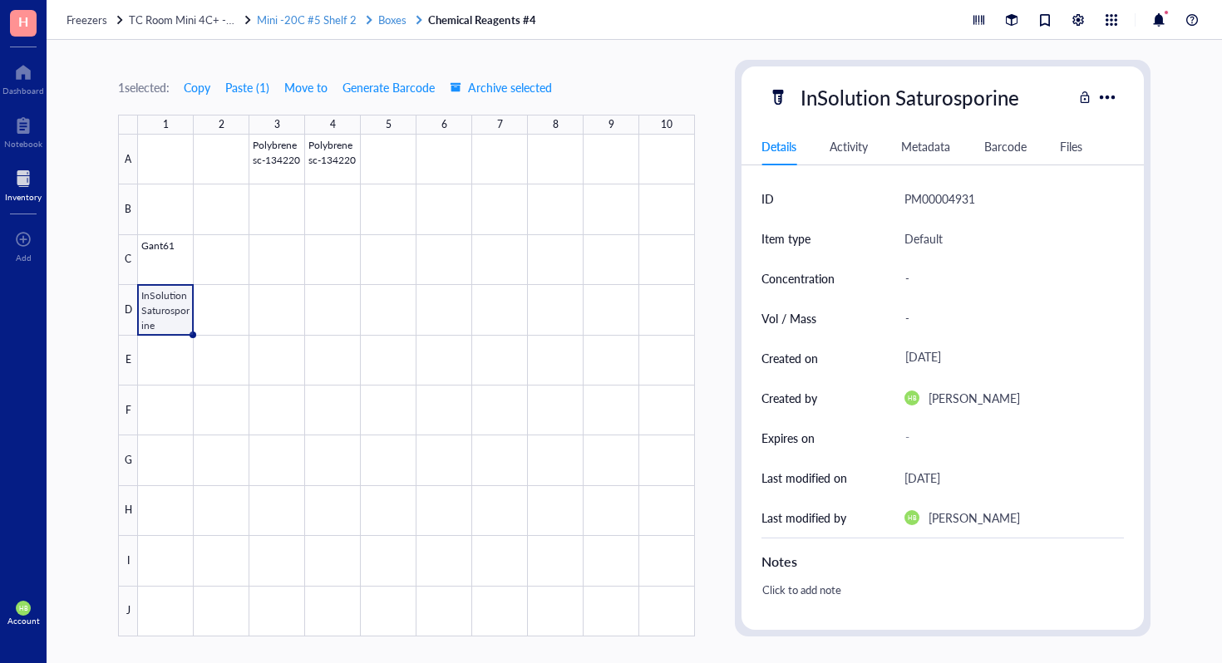
click at [386, 17] on span "Boxes" at bounding box center [392, 20] width 28 height 16
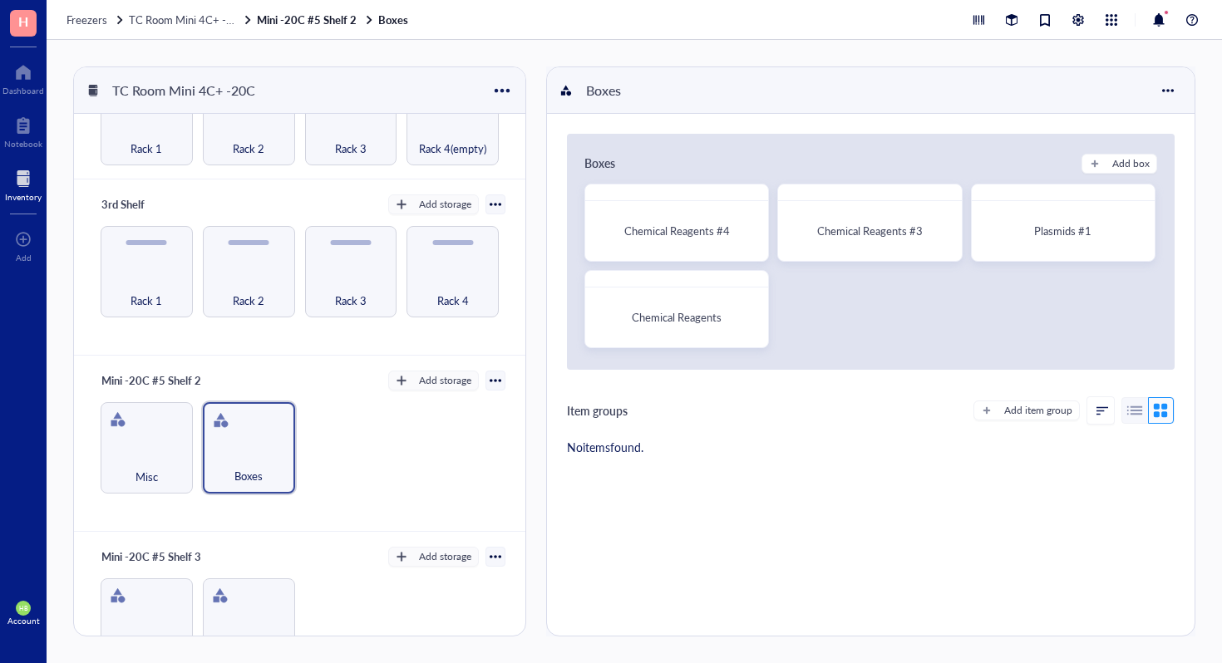
scroll to position [381, 0]
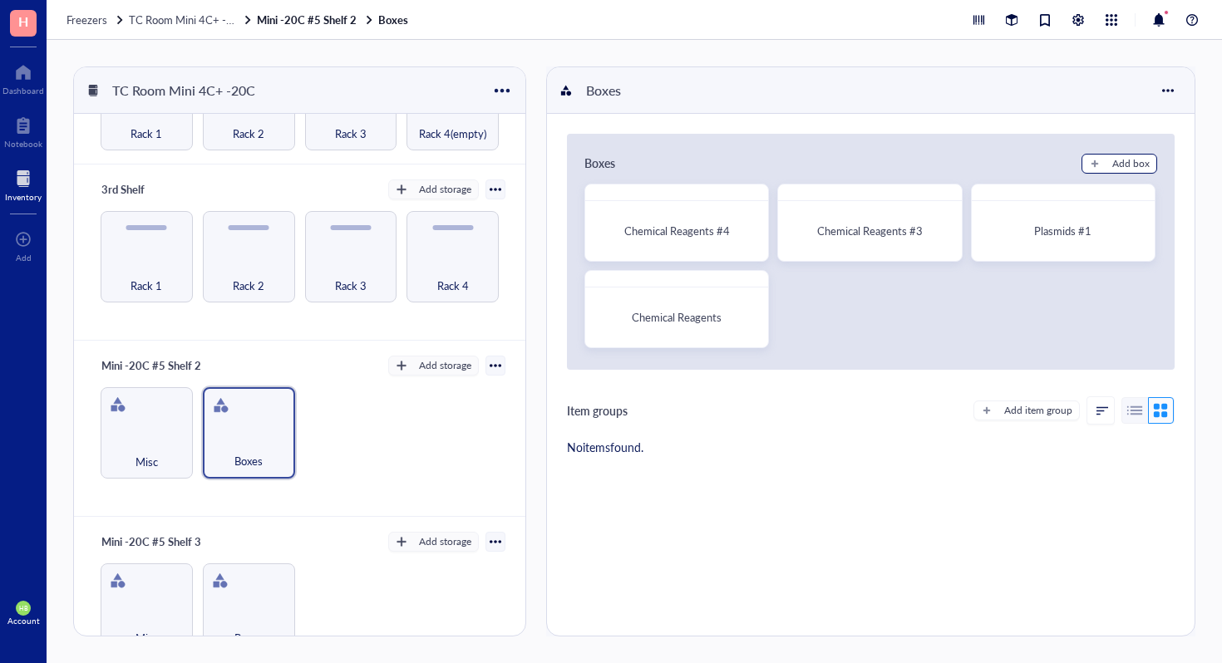
click at [1119, 168] on div "Add box" at bounding box center [1130, 163] width 37 height 15
radio input "false"
radio input "true"
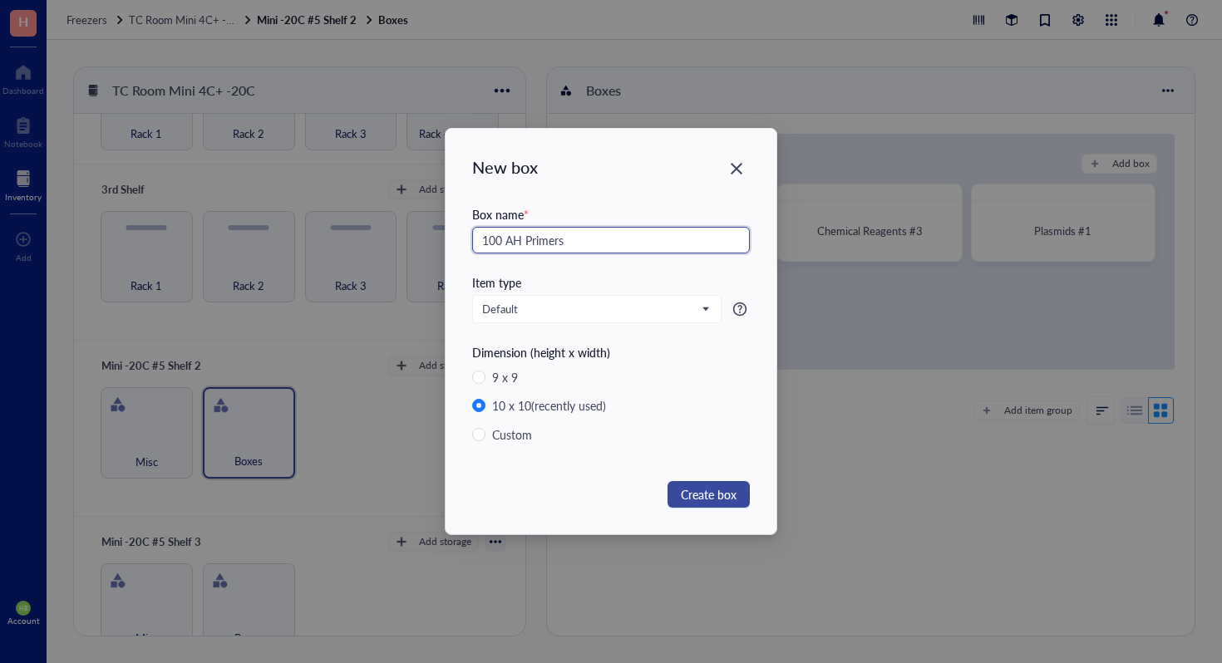
type input "100 AH Primers"
click at [723, 490] on span "Create box" at bounding box center [709, 494] width 56 height 18
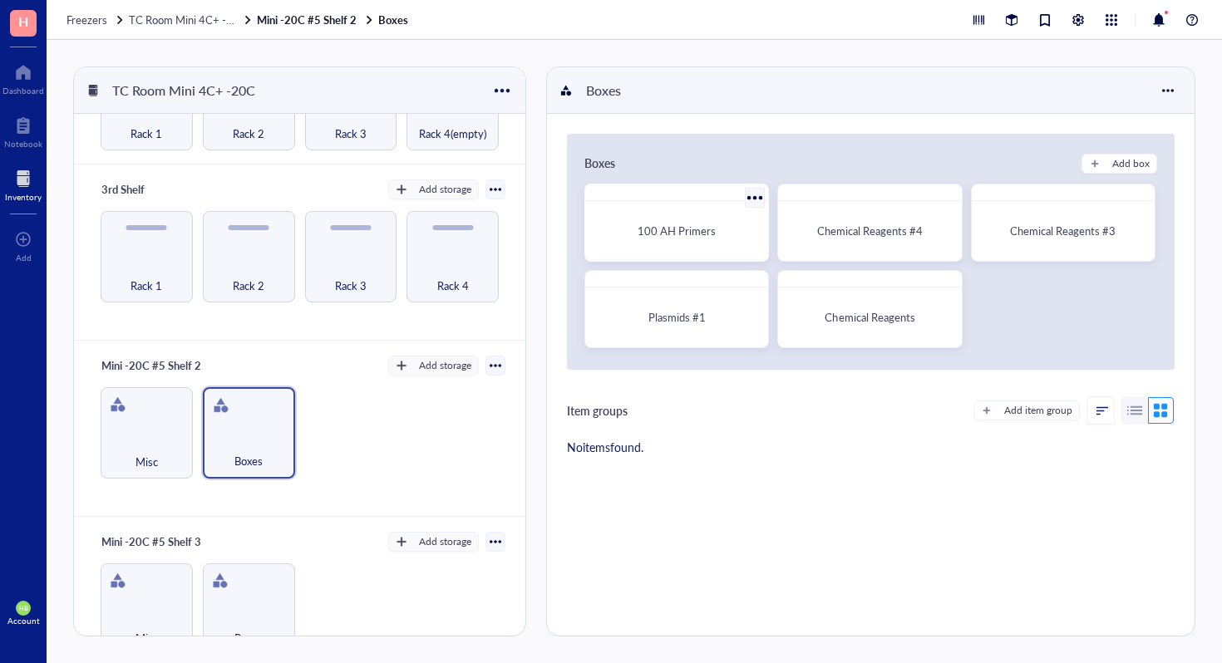
click at [687, 219] on div "100 AH Primers" at bounding box center [677, 231] width 170 height 47
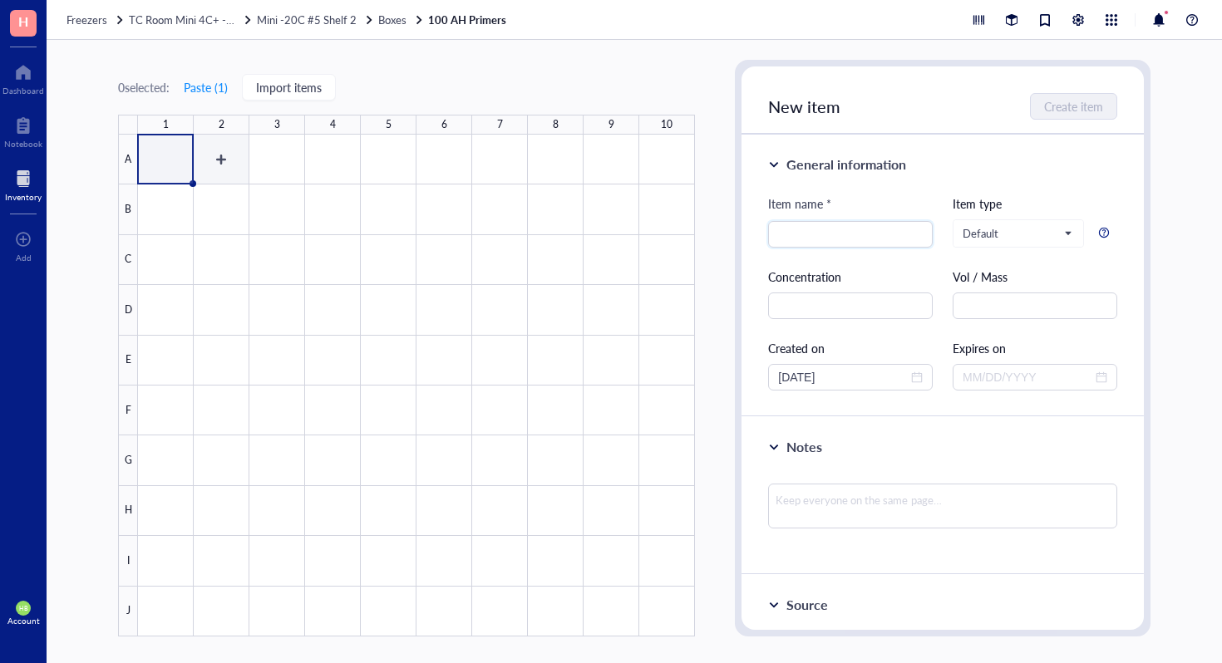
click at [224, 169] on div at bounding box center [416, 386] width 557 height 502
type input "mGipr-F"
click at [1059, 125] on div "New item Create item" at bounding box center [943, 101] width 402 height 68
click at [1059, 115] on button "Create item" at bounding box center [1075, 106] width 86 height 27
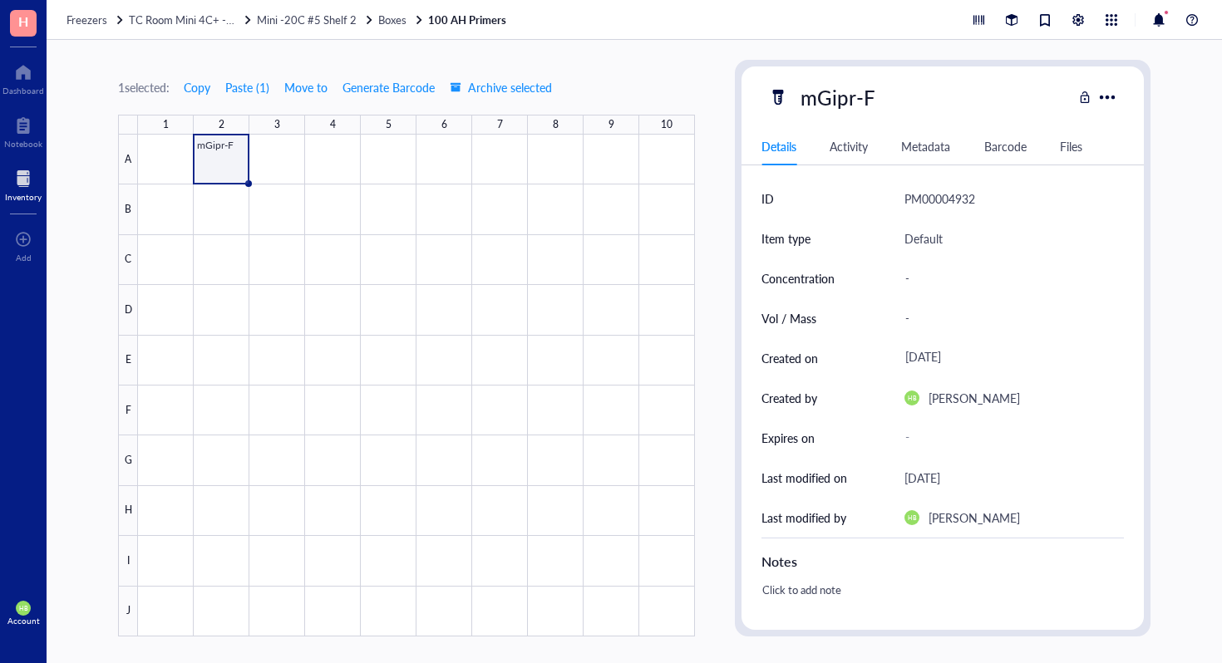
click at [261, 154] on div at bounding box center [416, 386] width 557 height 502
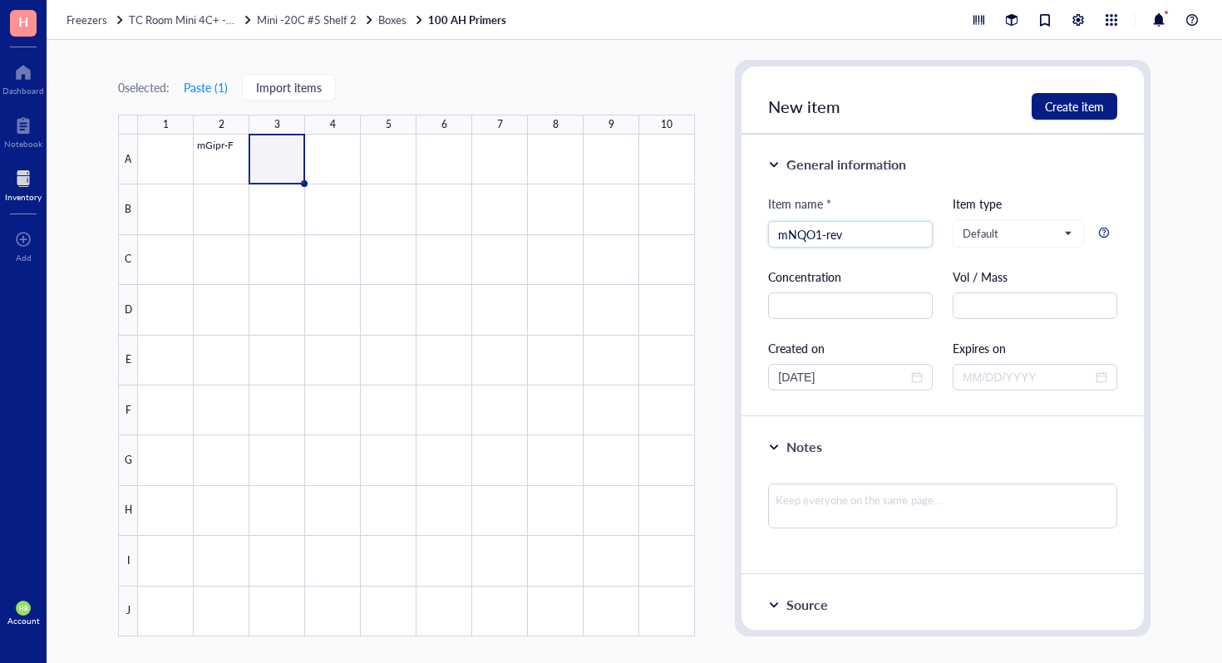
type input "mNQO1-rev"
click at [1126, 102] on div "New item Create item" at bounding box center [943, 101] width 402 height 68
click at [1104, 102] on button "Create item" at bounding box center [1075, 106] width 86 height 27
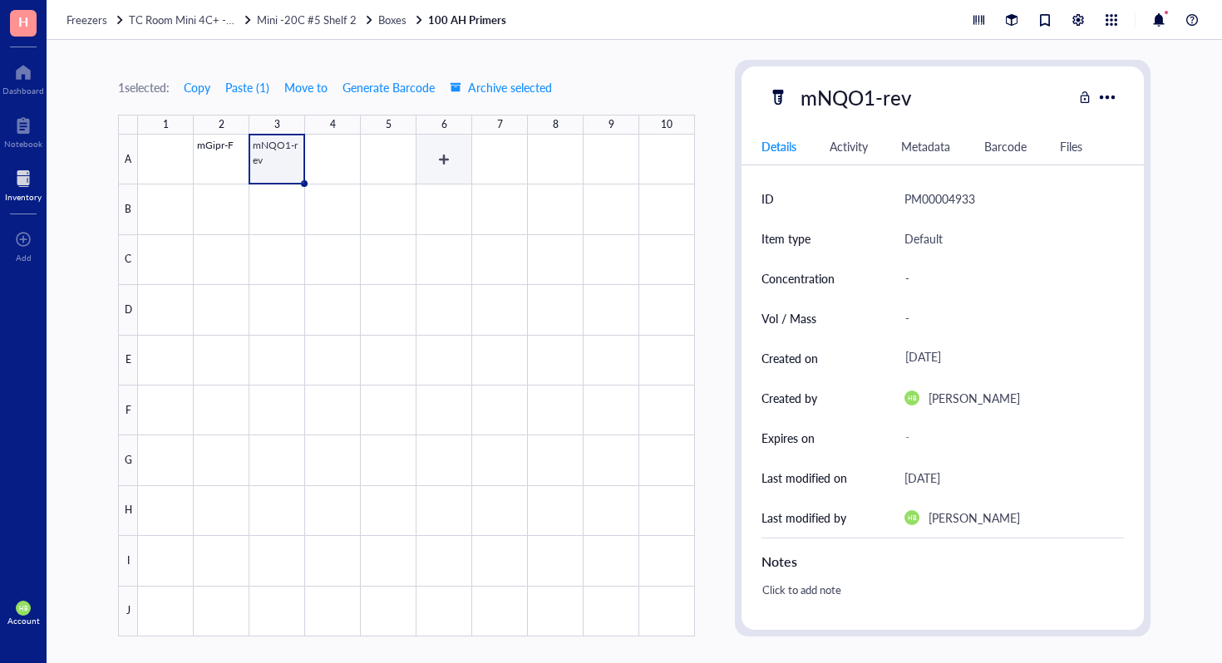
click at [407, 152] on div at bounding box center [416, 386] width 557 height 502
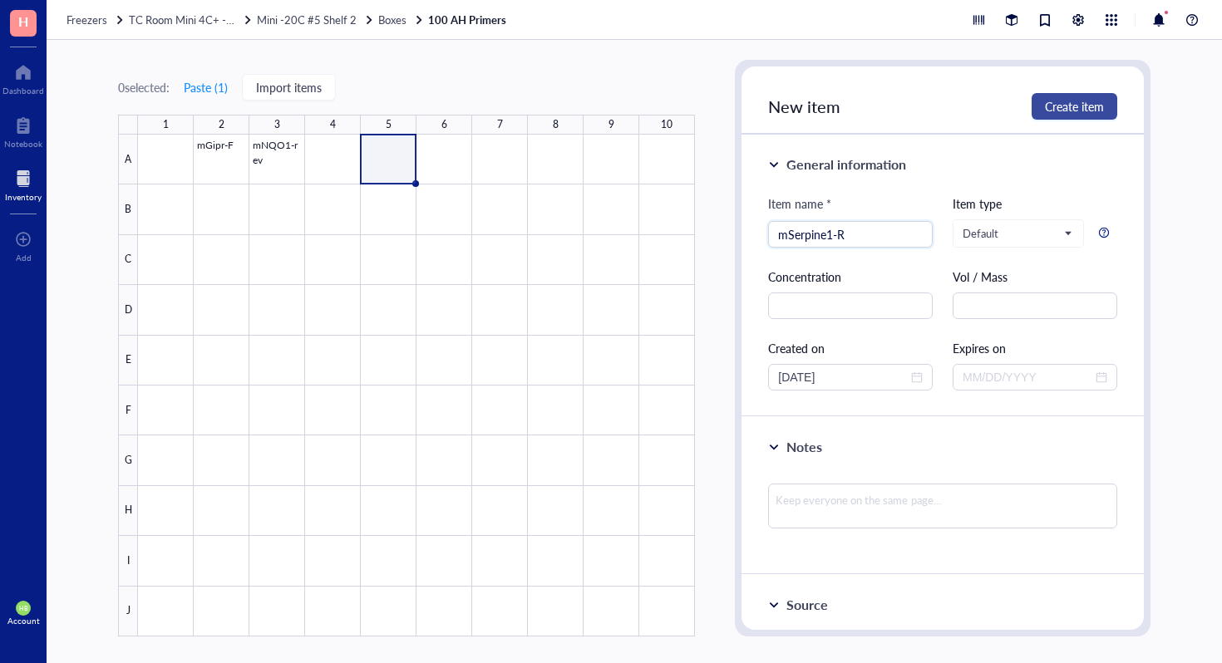
type input "mSerpine1-R"
click at [1089, 105] on span "Create item" at bounding box center [1074, 106] width 59 height 13
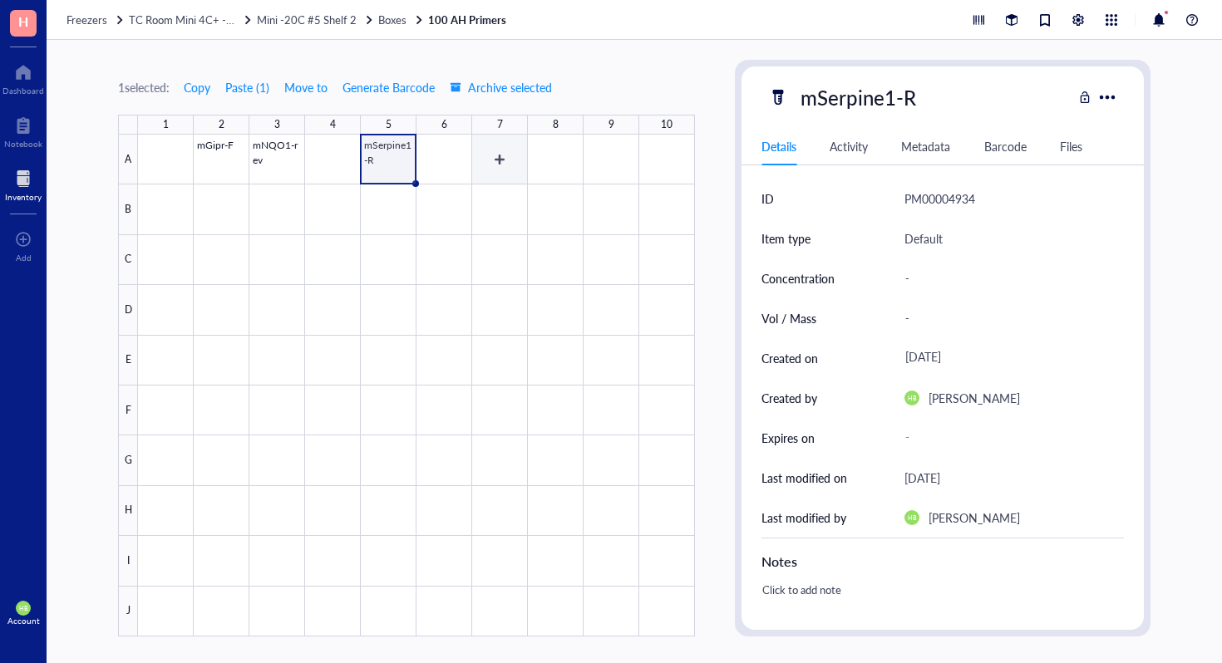
click at [493, 163] on div at bounding box center [416, 386] width 557 height 502
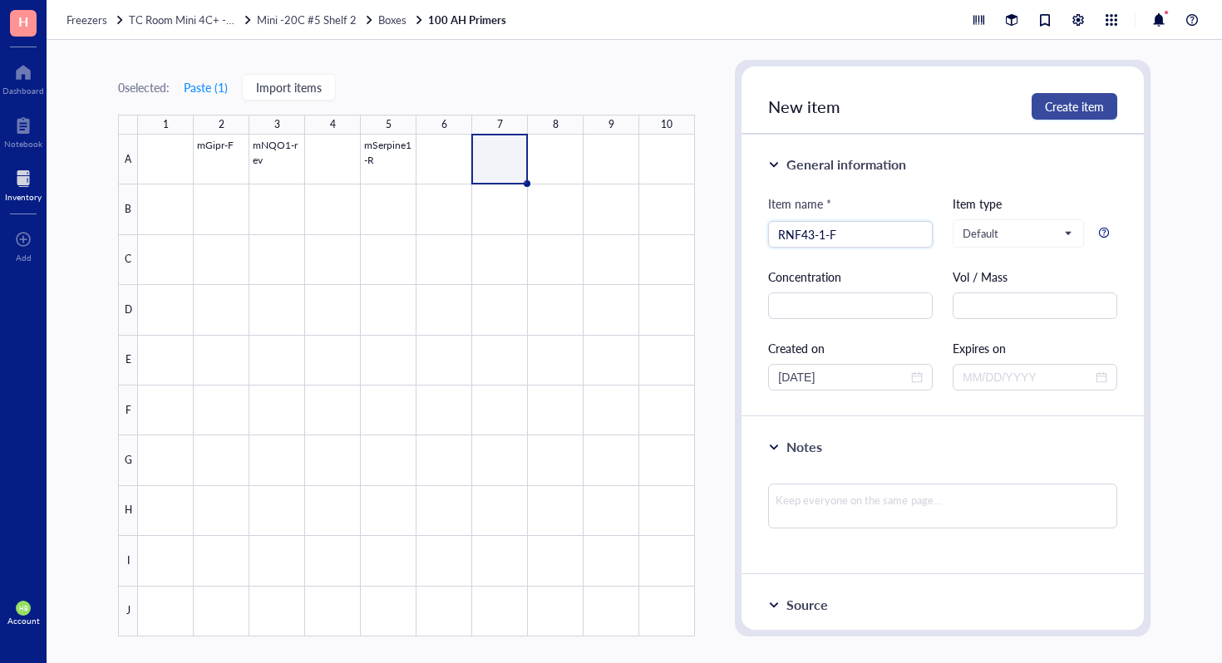
type input "RNF43-1-F"
click at [1067, 104] on span "Create item" at bounding box center [1074, 106] width 59 height 13
click at [617, 155] on div at bounding box center [416, 386] width 557 height 502
type input "mMmp9-R"
click at [1089, 97] on button "Create item" at bounding box center [1075, 106] width 86 height 27
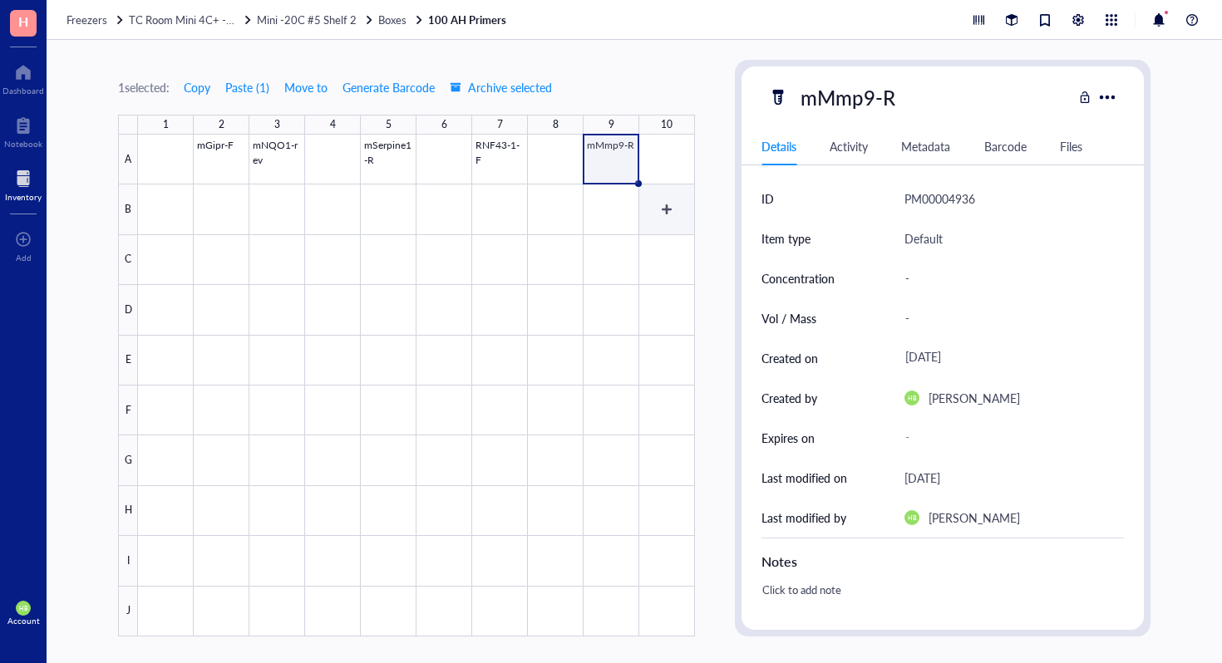
click at [663, 200] on div at bounding box center [416, 386] width 557 height 502
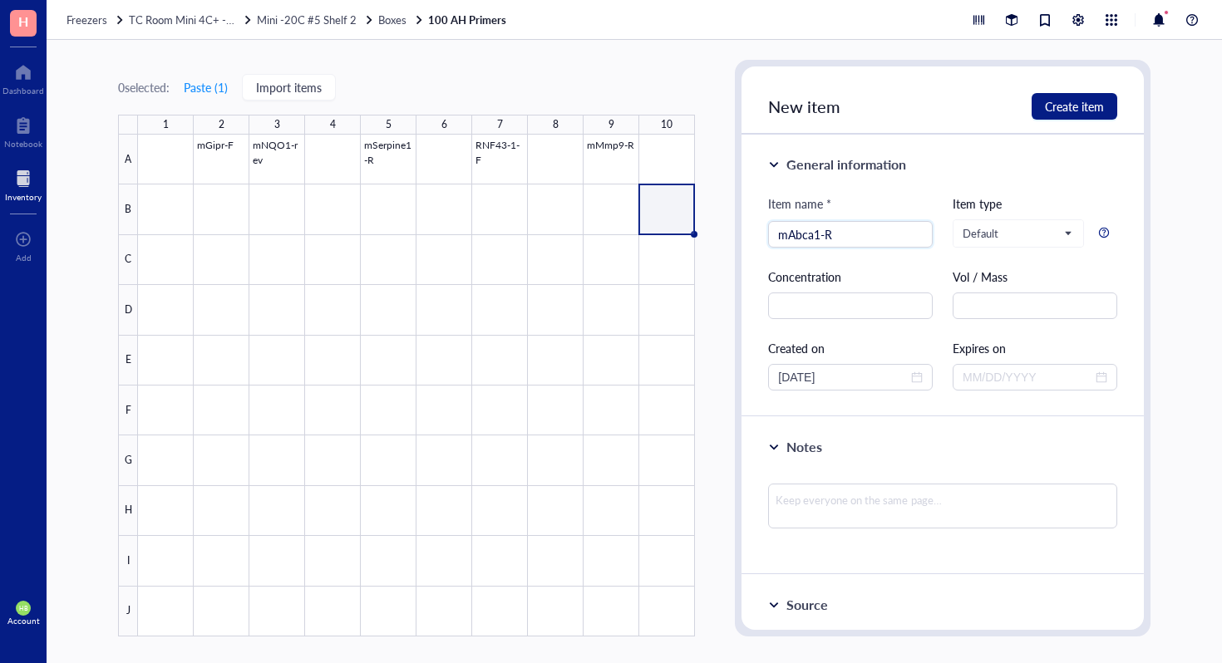
type input "mAbca1-R"
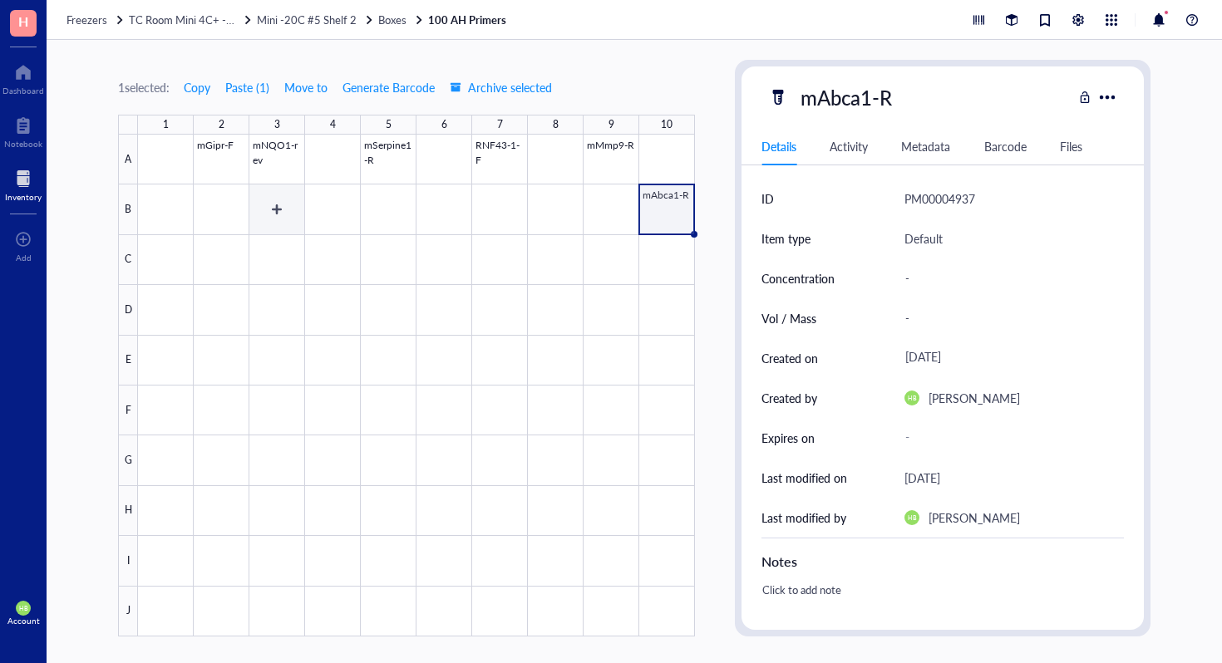
click at [254, 220] on div at bounding box center [416, 386] width 557 height 502
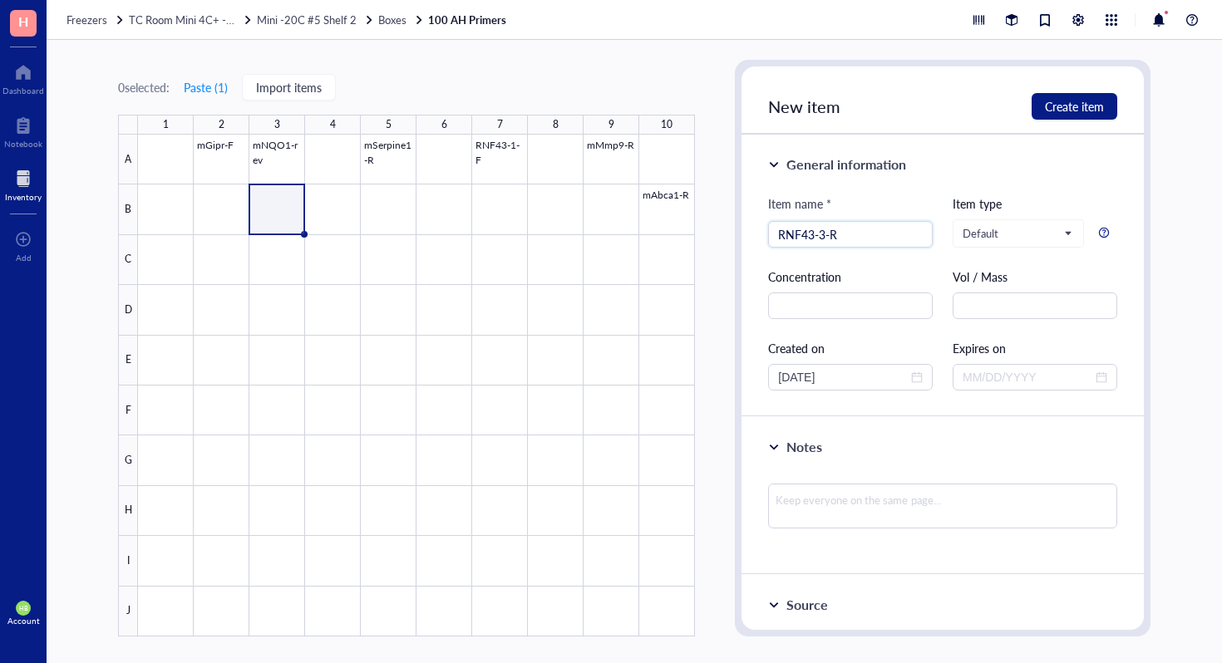
type input "RNF43-3-R"
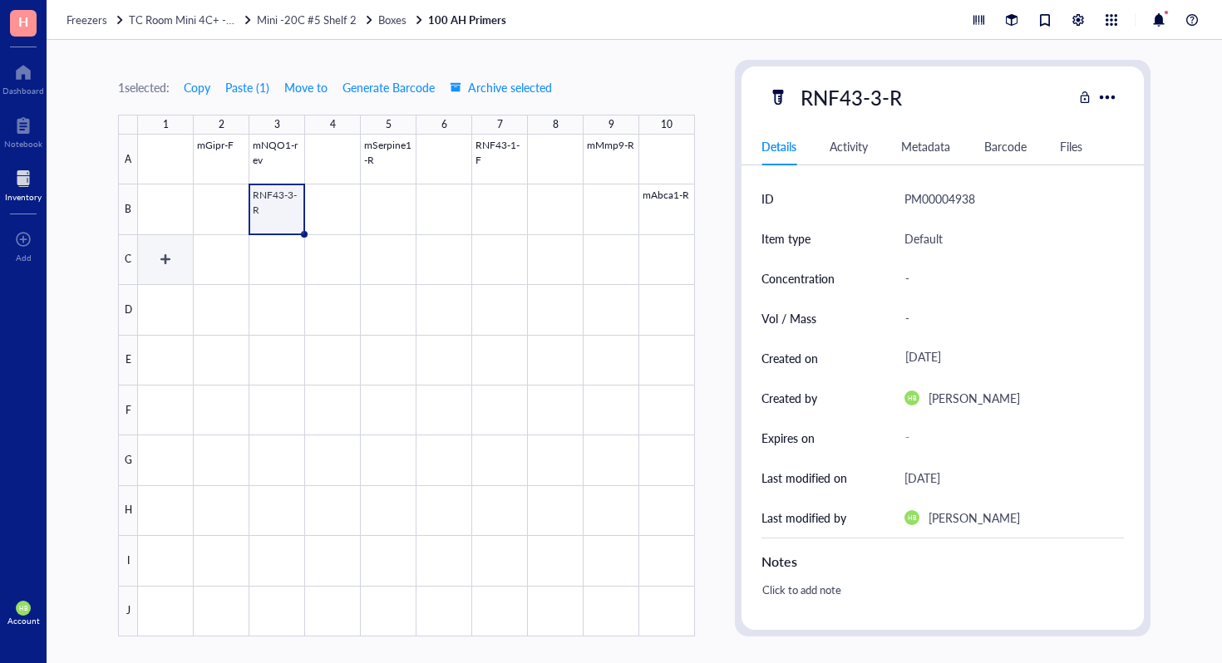
click at [150, 259] on div at bounding box center [416, 386] width 557 height 502
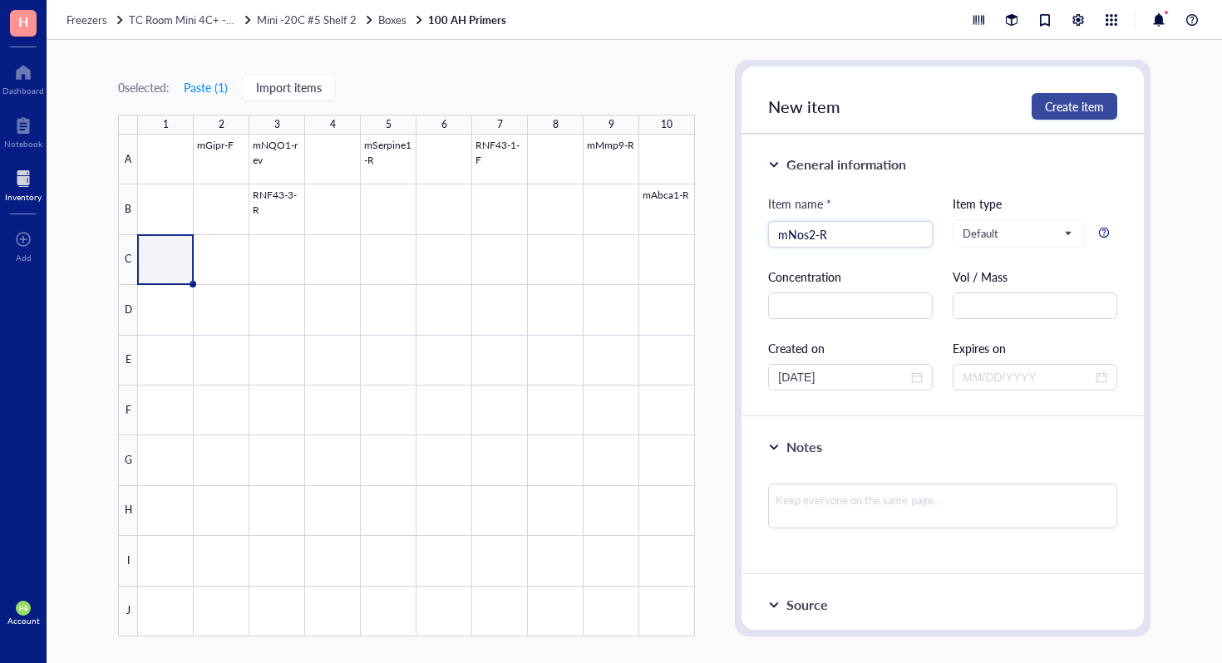
type input "mNos2-R"
click at [1066, 113] on span "Create item" at bounding box center [1074, 106] width 59 height 13
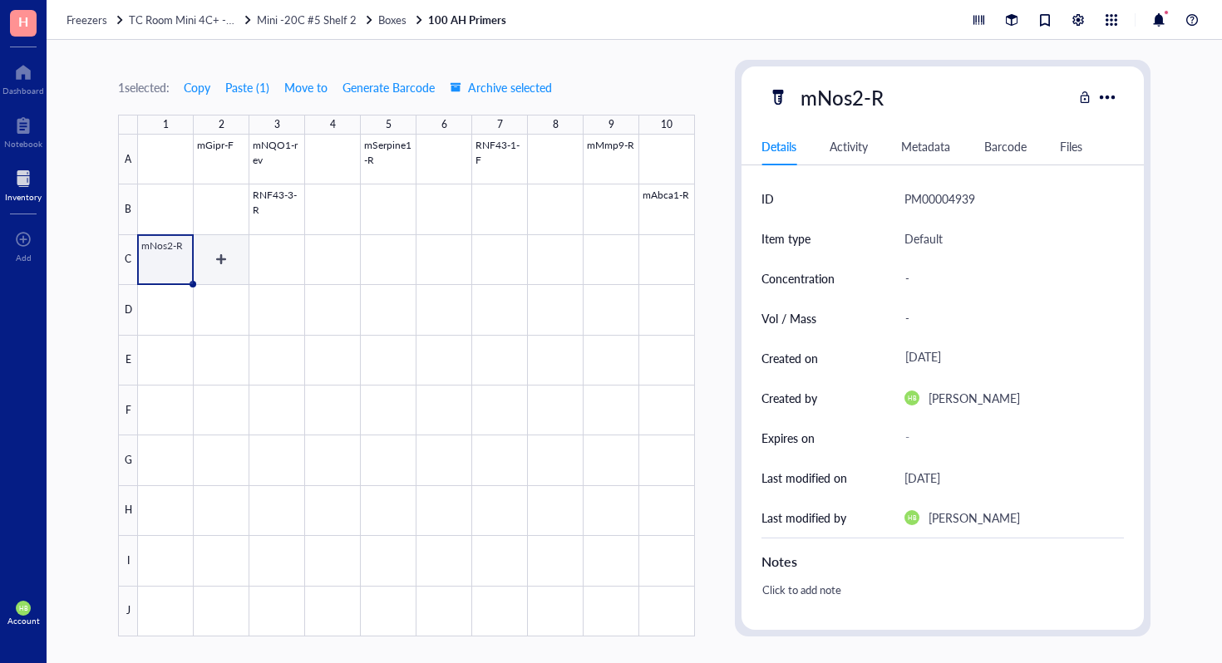
click at [244, 260] on div at bounding box center [416, 386] width 557 height 502
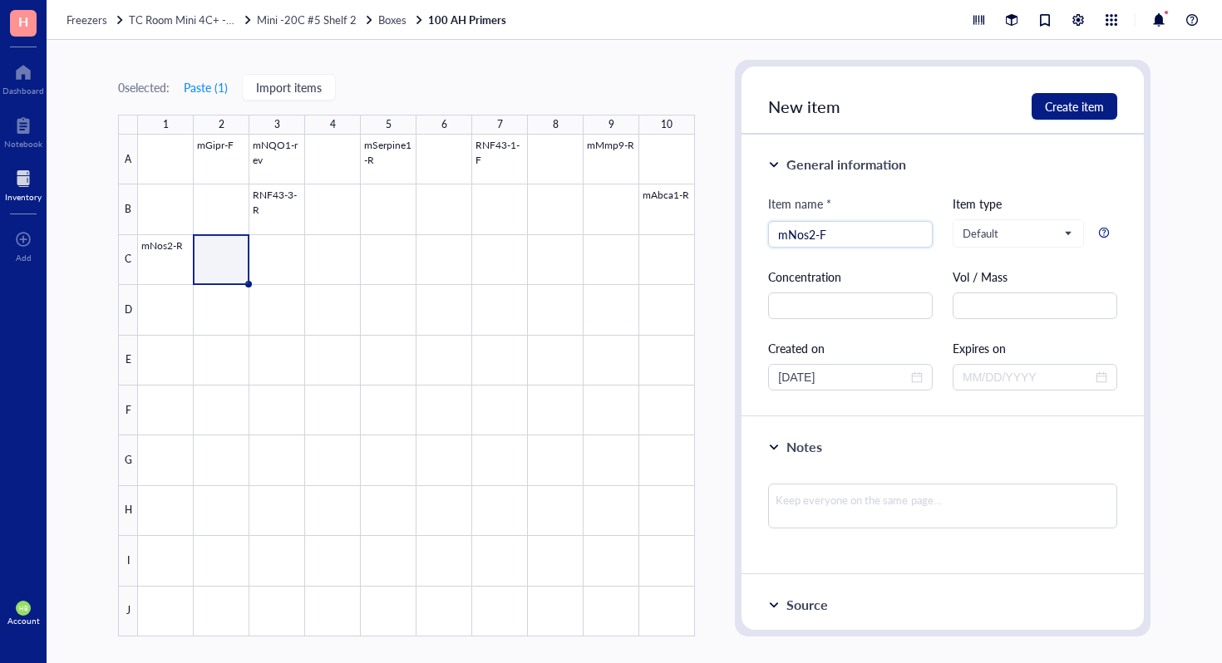
type input "mNos2-F"
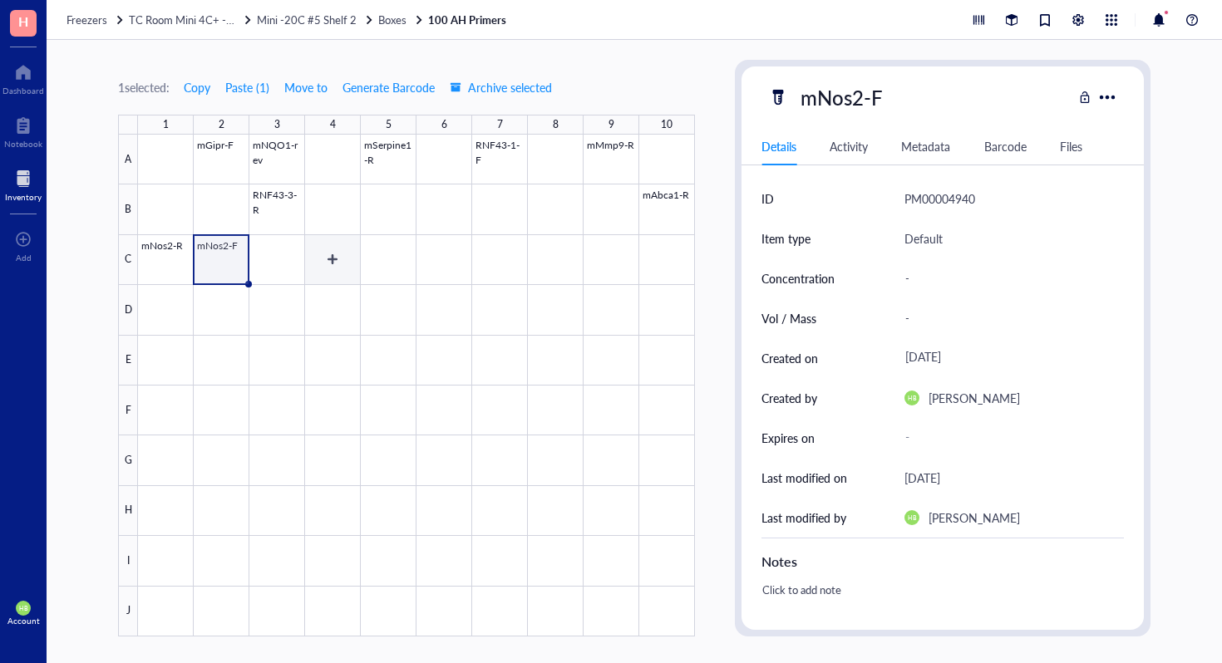
click at [306, 261] on div at bounding box center [416, 386] width 557 height 502
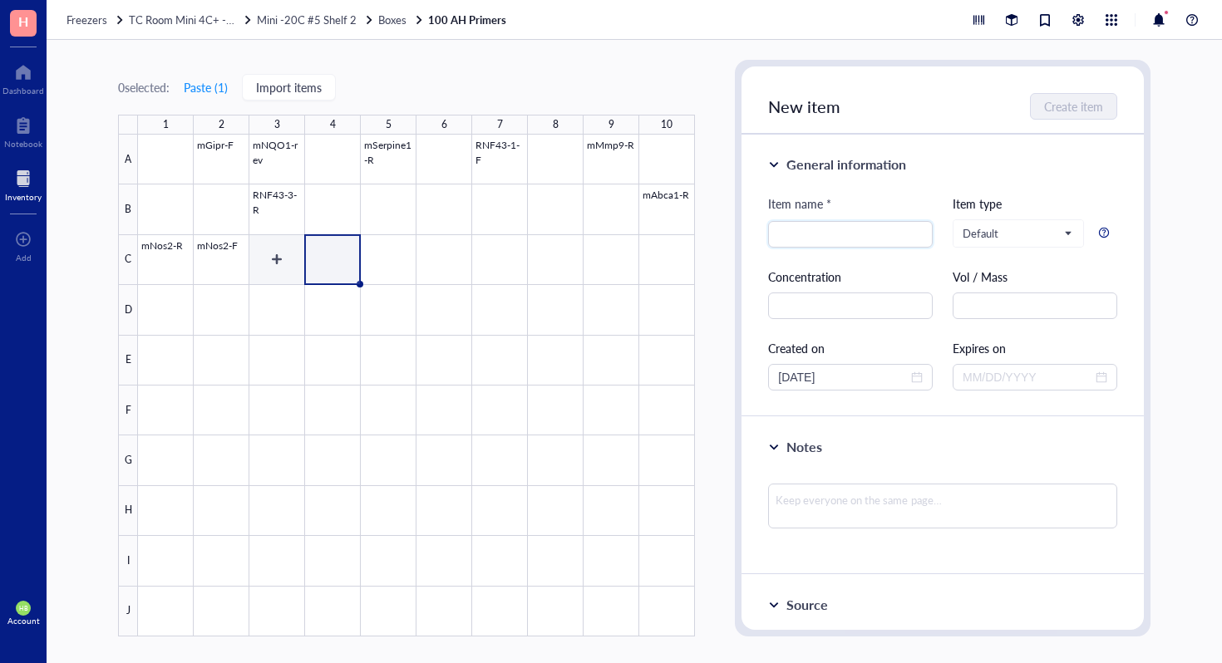
click at [298, 260] on div at bounding box center [416, 386] width 557 height 502
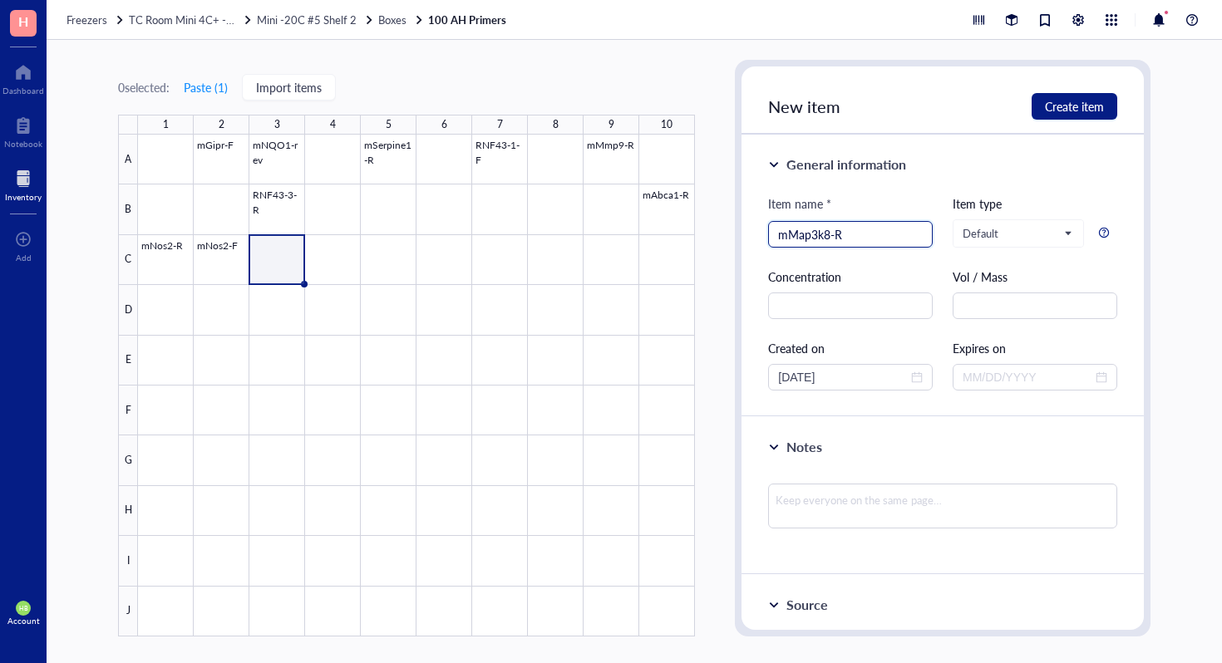
click at [830, 229] on input "mMap3k8-R" at bounding box center [850, 234] width 145 height 25
type input "mMap3k8-R"
click at [1081, 105] on span "Create item" at bounding box center [1074, 106] width 59 height 13
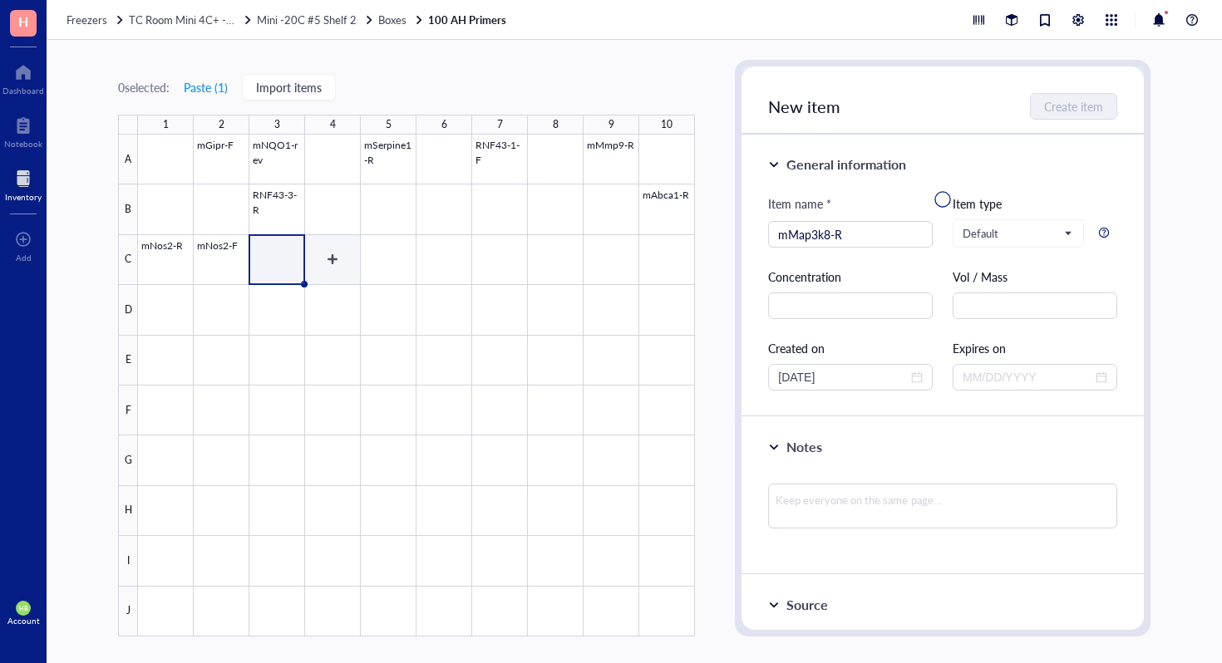
click at [319, 263] on div at bounding box center [416, 386] width 557 height 502
click at [278, 253] on div at bounding box center [416, 386] width 557 height 502
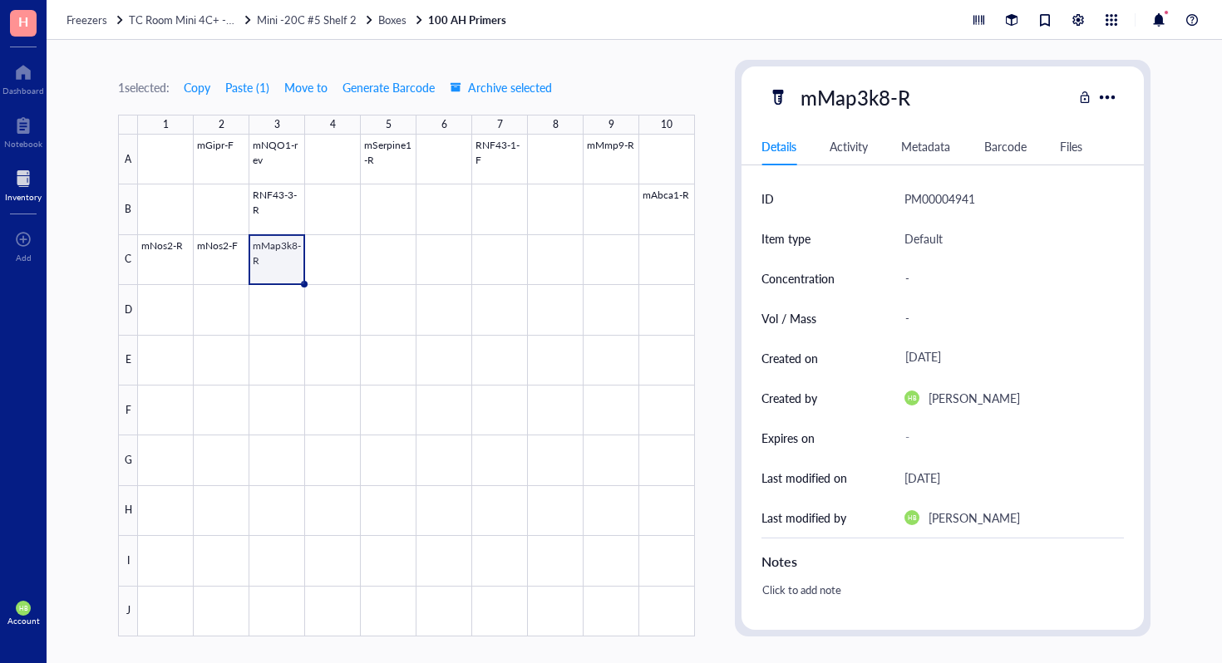
click at [320, 254] on div at bounding box center [416, 386] width 557 height 502
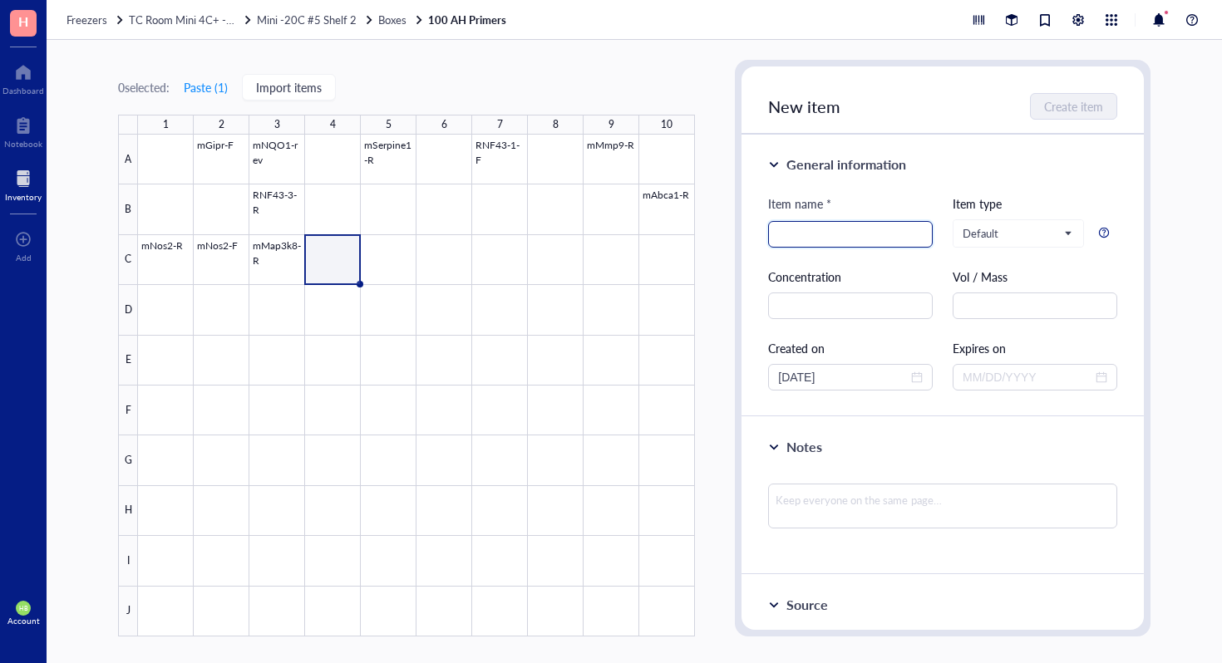
paste input "mMap3k8-R"
type input "mMap3k8-F"
click at [1072, 107] on span "Create item" at bounding box center [1074, 106] width 59 height 13
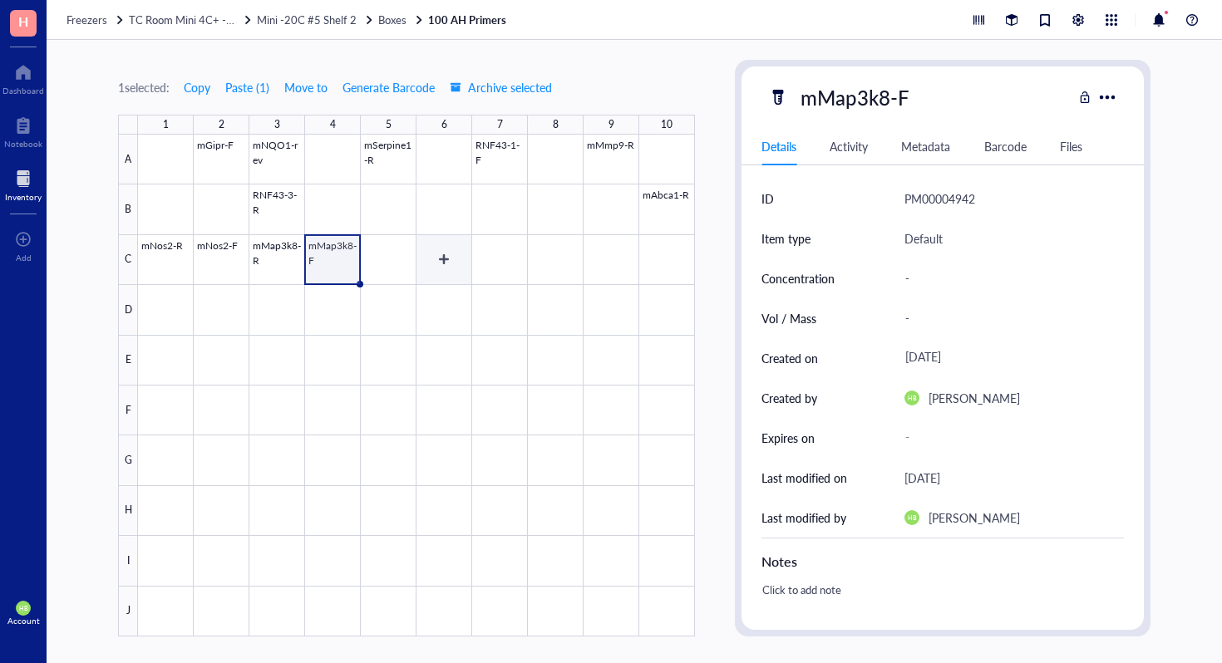
click at [465, 247] on div at bounding box center [416, 386] width 557 height 502
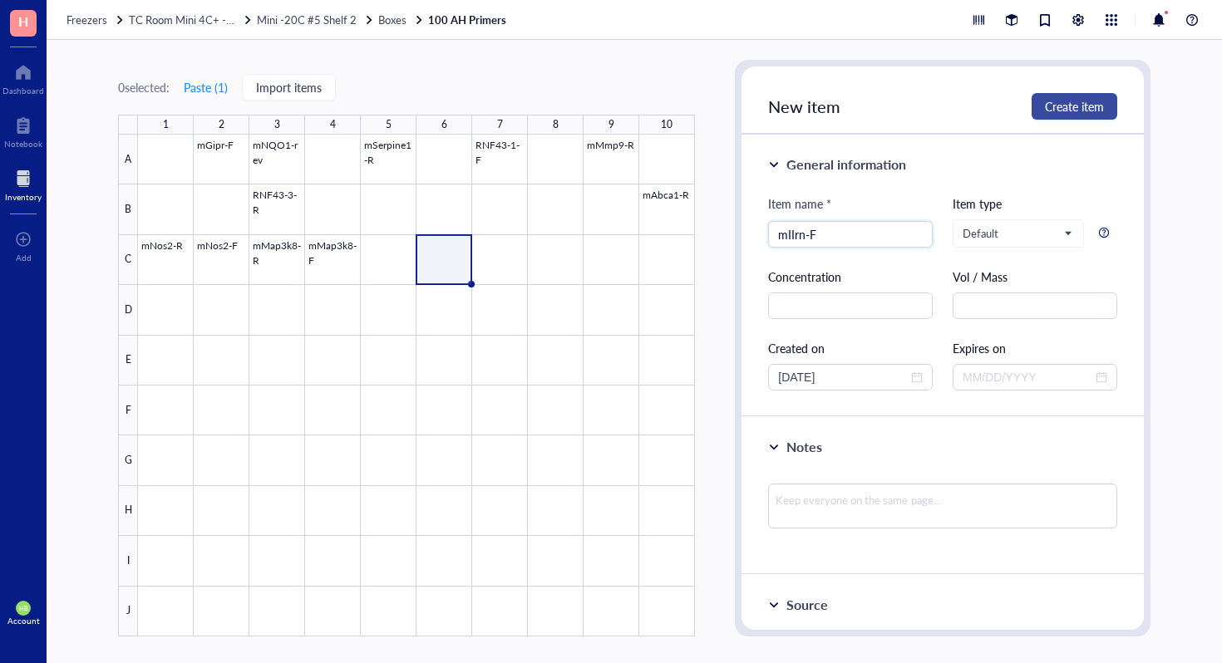
type input "mIIrn-F"
click at [1075, 112] on span "Create item" at bounding box center [1074, 106] width 59 height 13
type input "mAbca1-F"
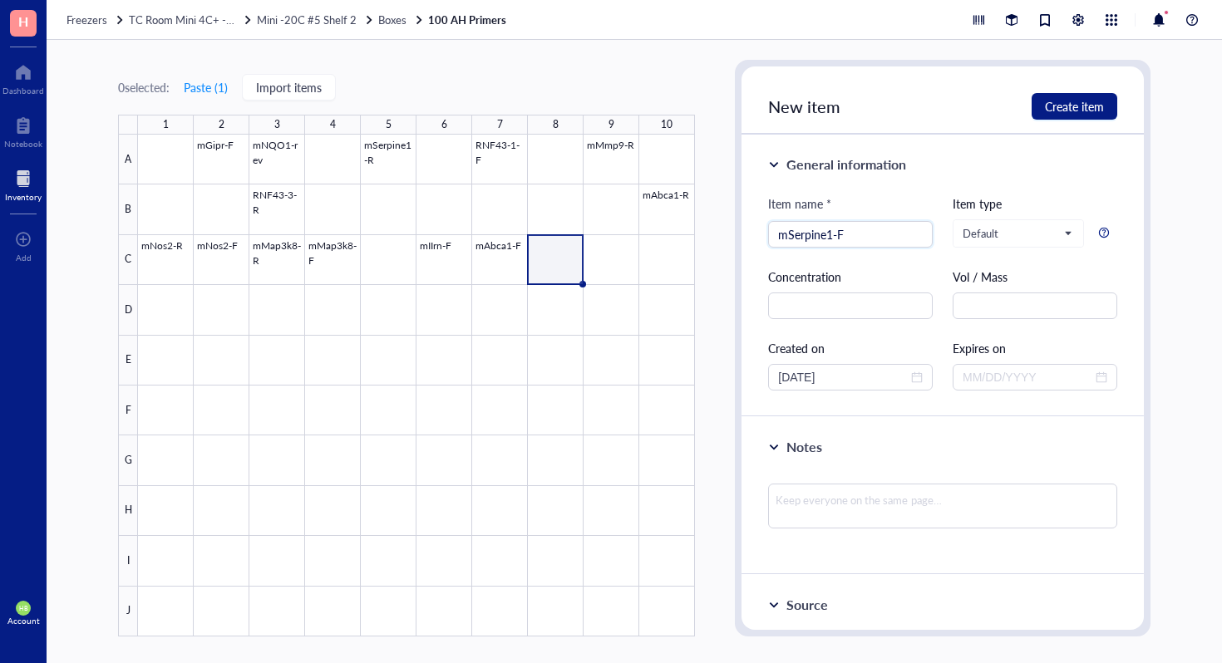
type input "mSerpine1-F"
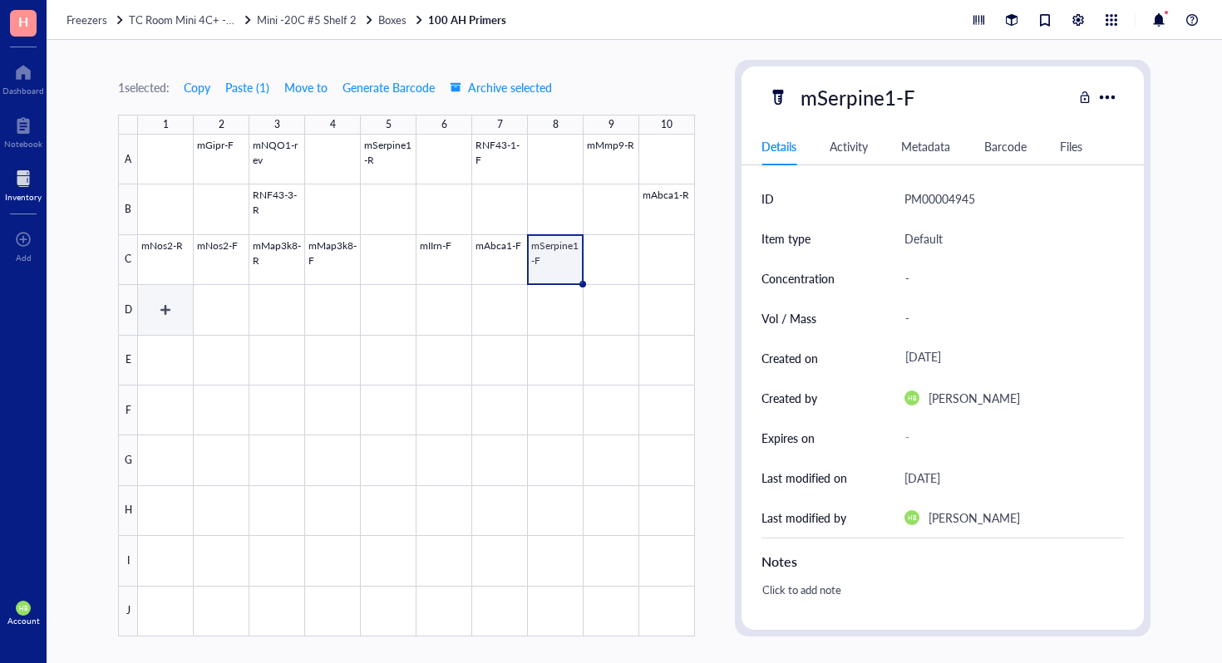
click at [149, 306] on div at bounding box center [416, 386] width 557 height 502
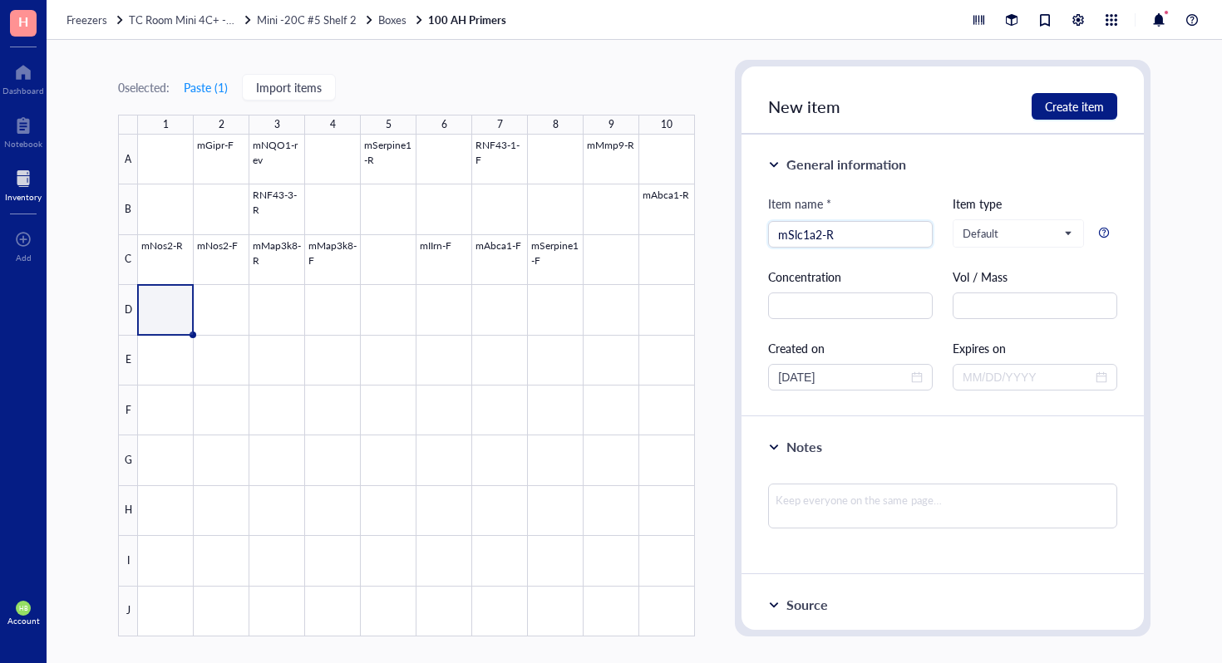
type input "mSlc1a2-R"
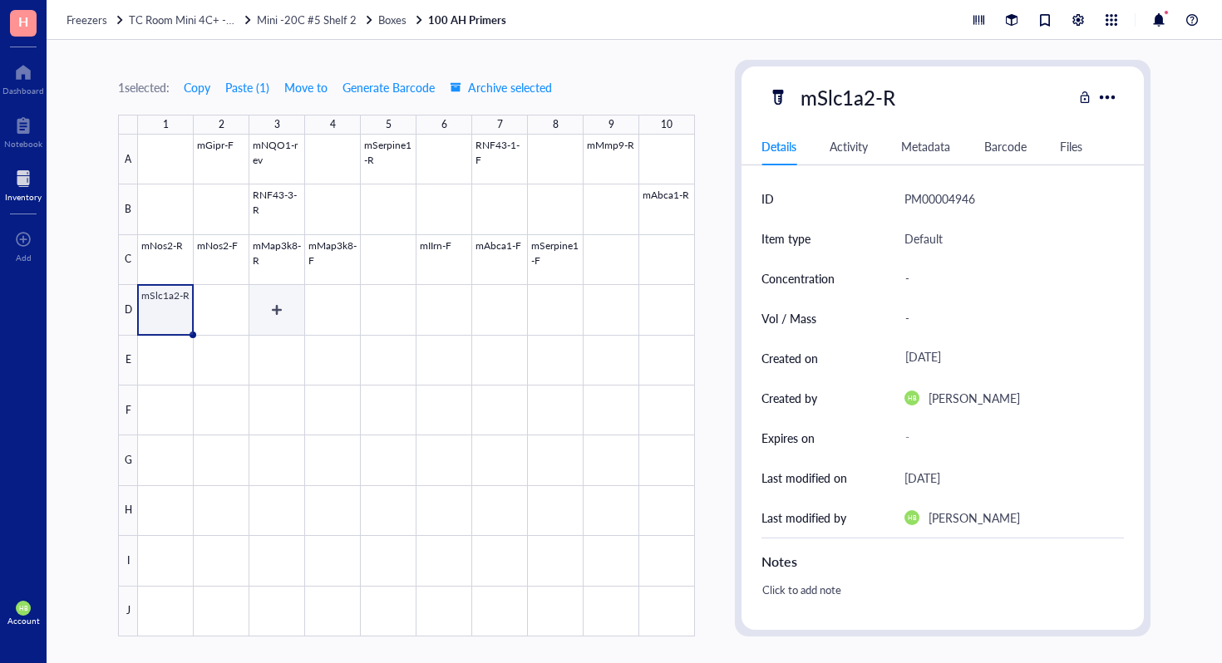
click at [221, 305] on div at bounding box center [416, 386] width 557 height 502
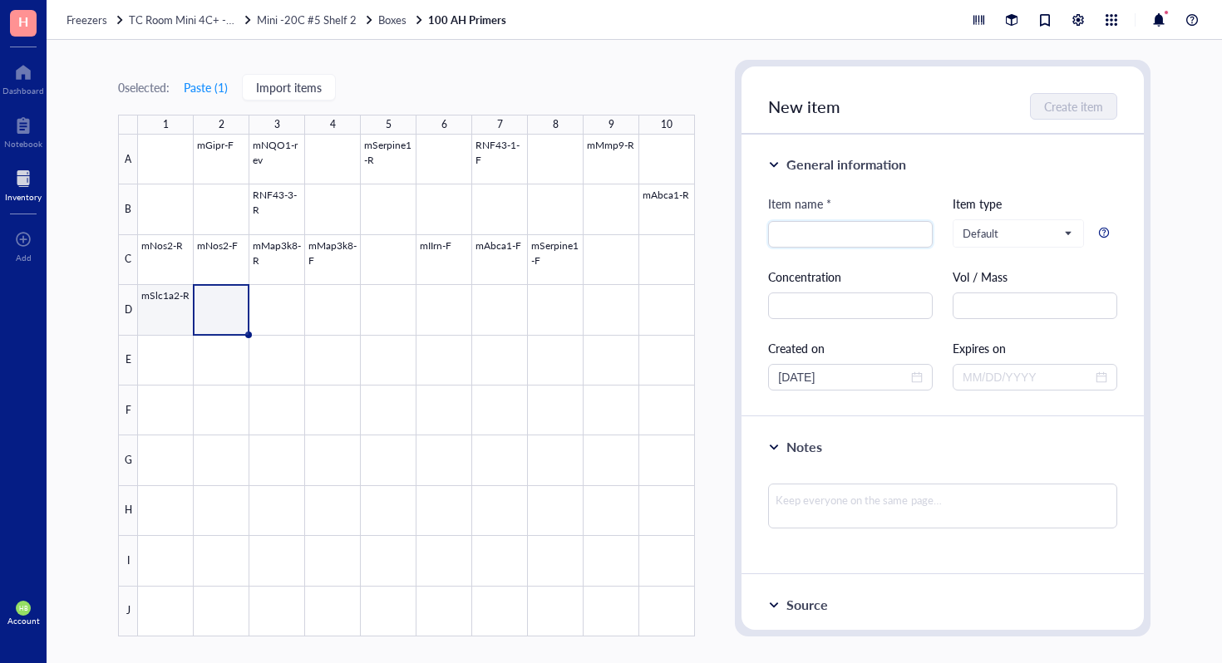
click at [168, 314] on div at bounding box center [416, 386] width 557 height 502
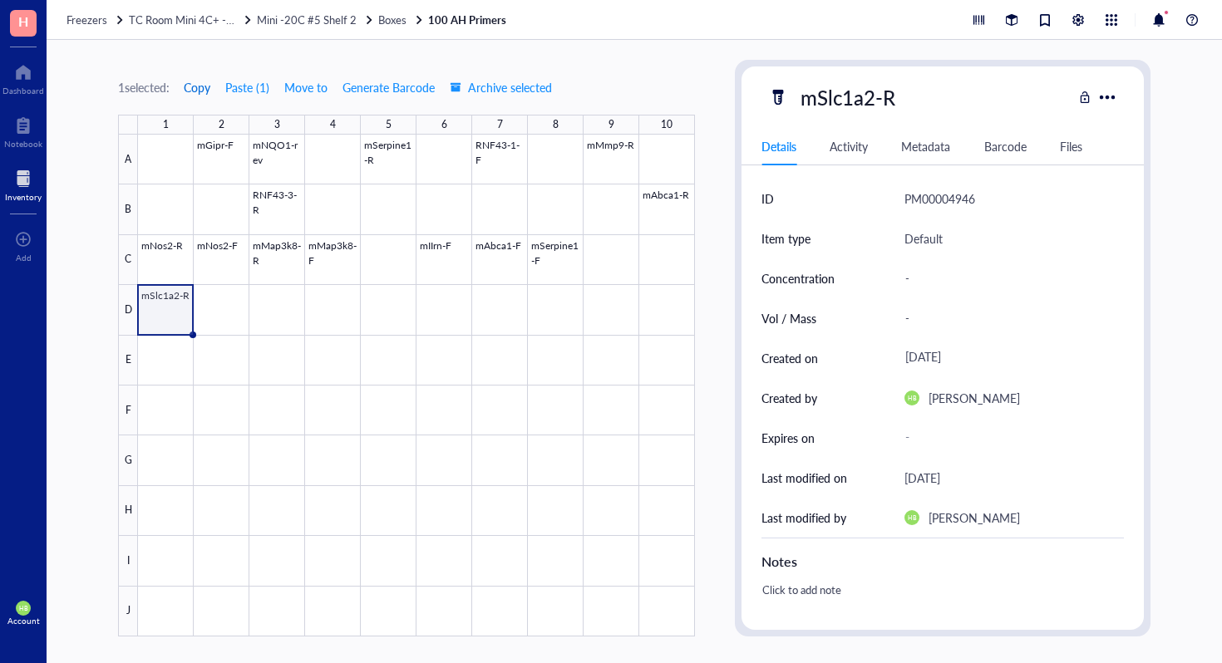
click at [210, 90] on span "Copy" at bounding box center [197, 87] width 27 height 13
click at [209, 322] on div at bounding box center [416, 386] width 557 height 502
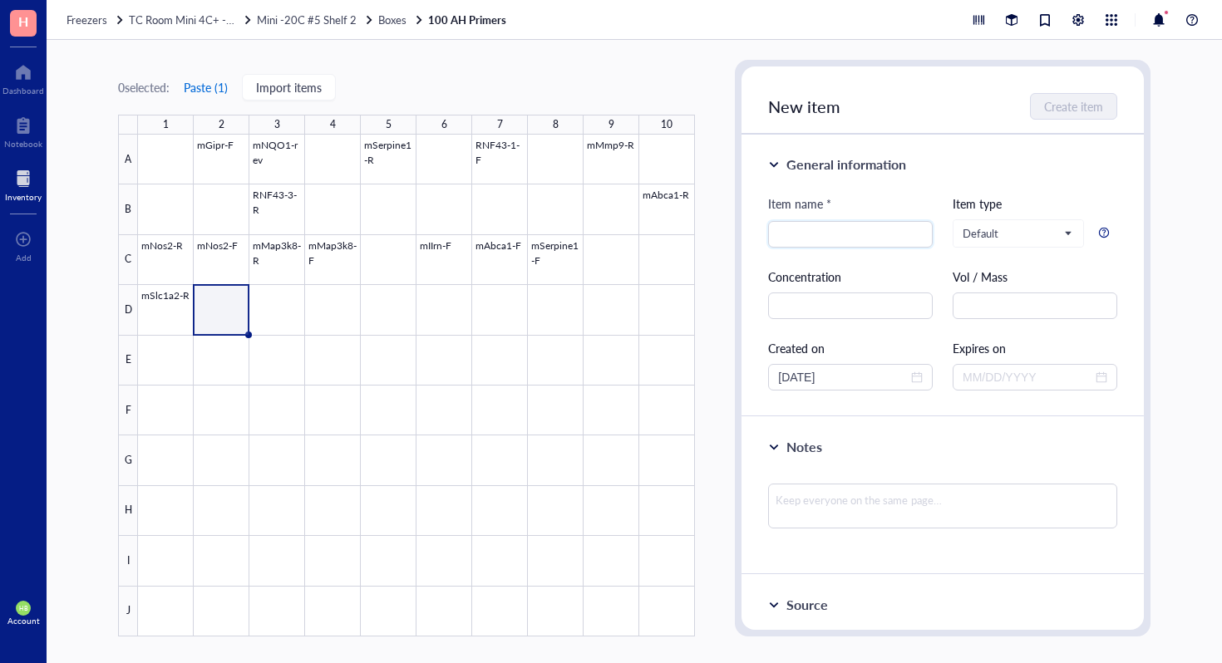
click at [214, 86] on button "Paste ( 1 )" at bounding box center [206, 87] width 46 height 27
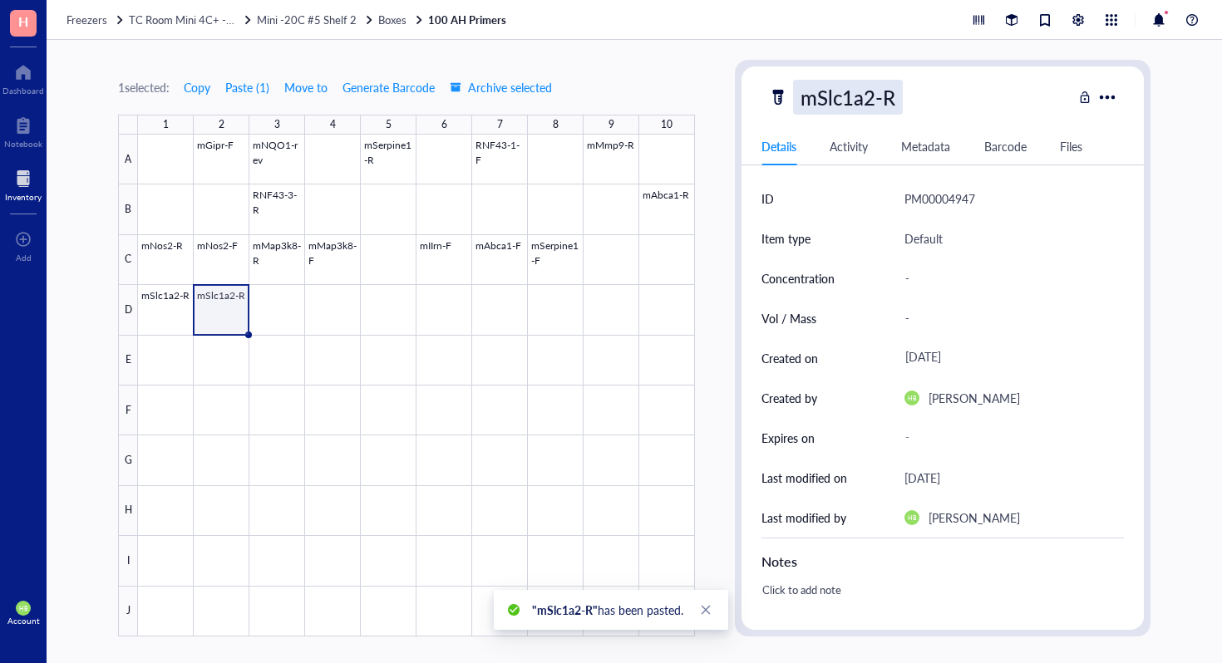
click at [880, 81] on div "mSlc1a2-R" at bounding box center [848, 97] width 110 height 35
type input "mSlc1a2-F"
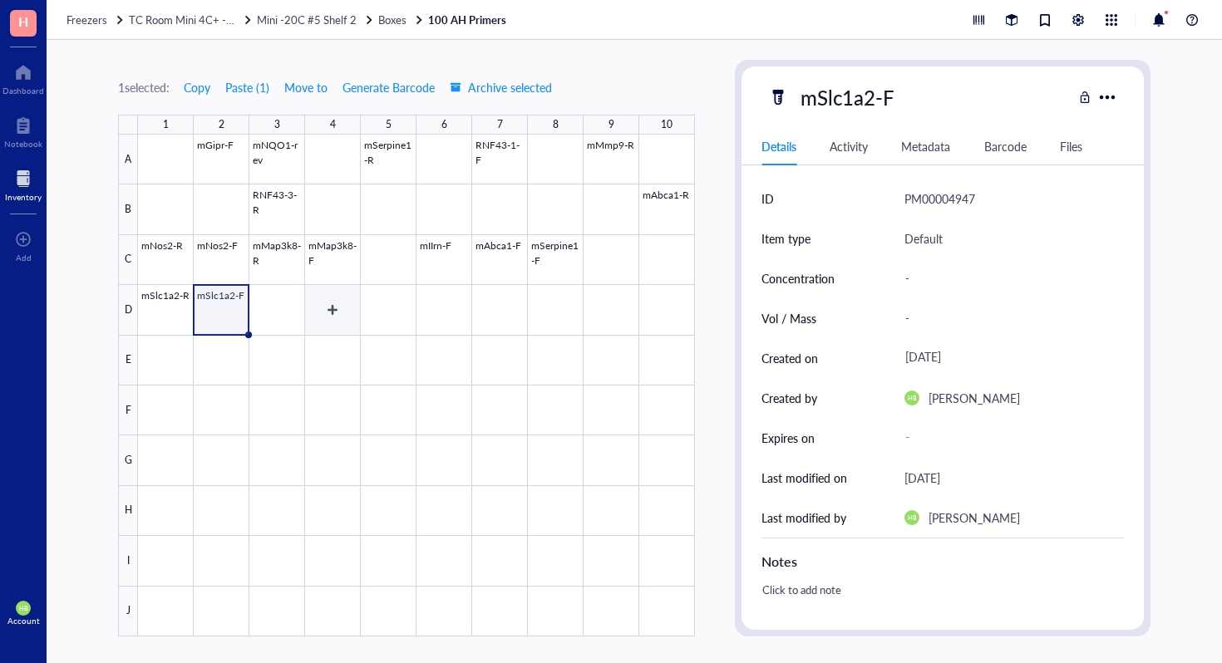
click at [293, 305] on div at bounding box center [416, 386] width 557 height 502
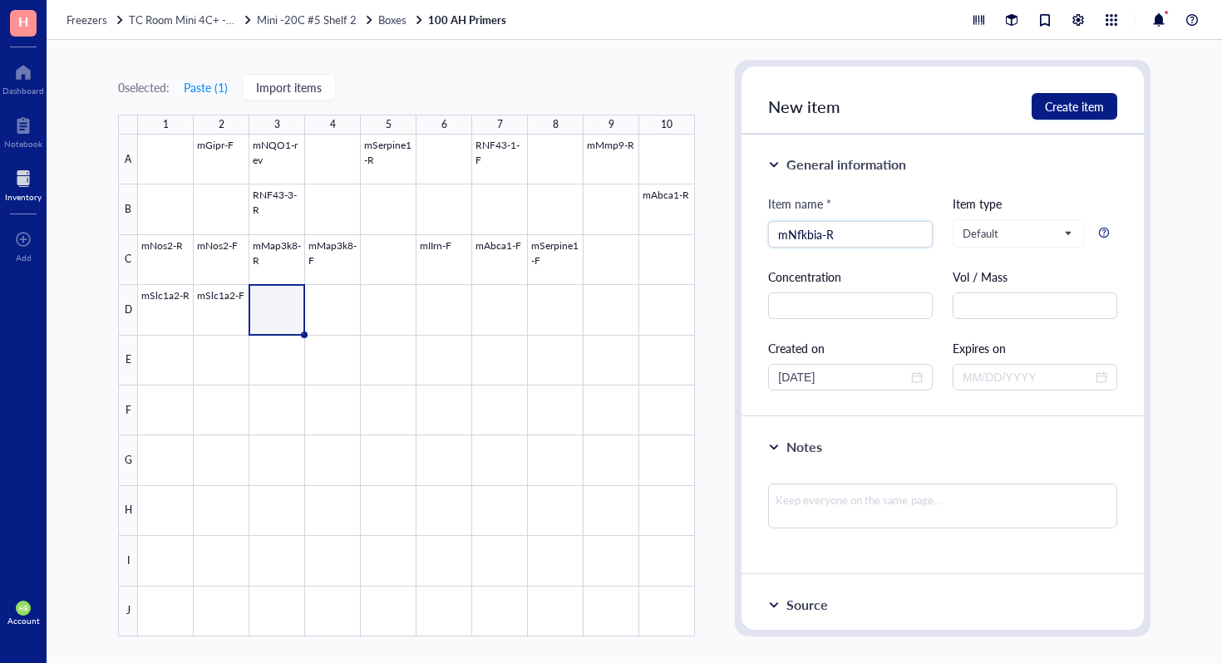
type input "mNfkbia-R"
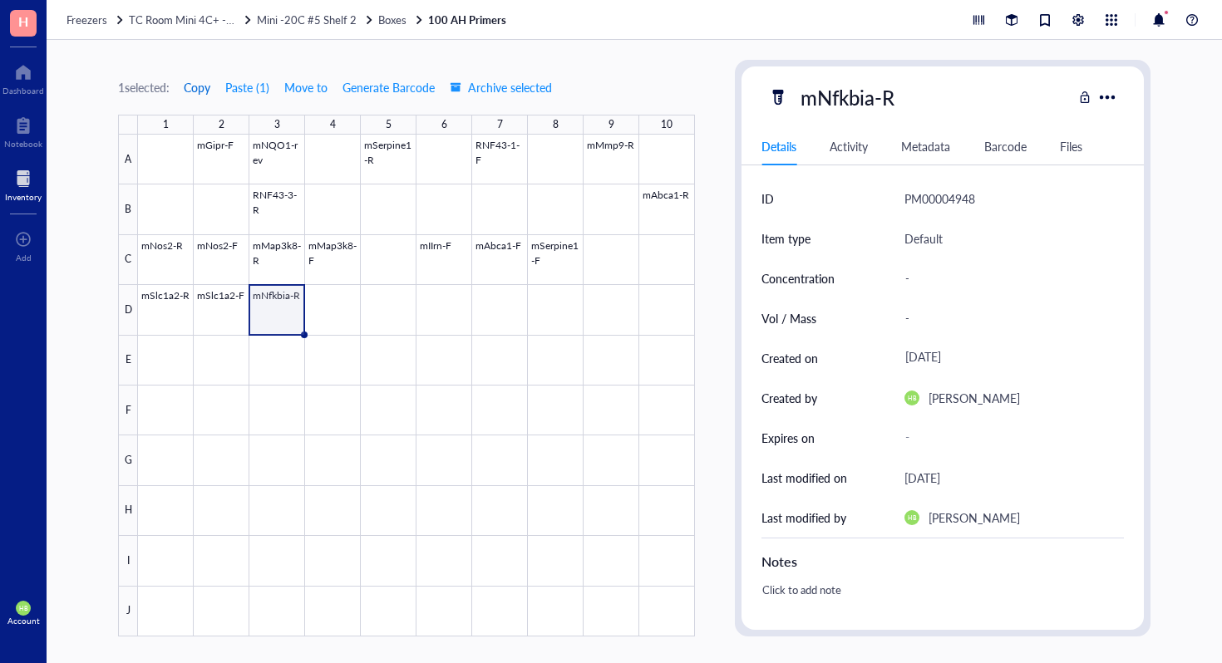
click at [195, 85] on span "Copy" at bounding box center [197, 87] width 27 height 13
click at [338, 330] on div at bounding box center [416, 386] width 557 height 502
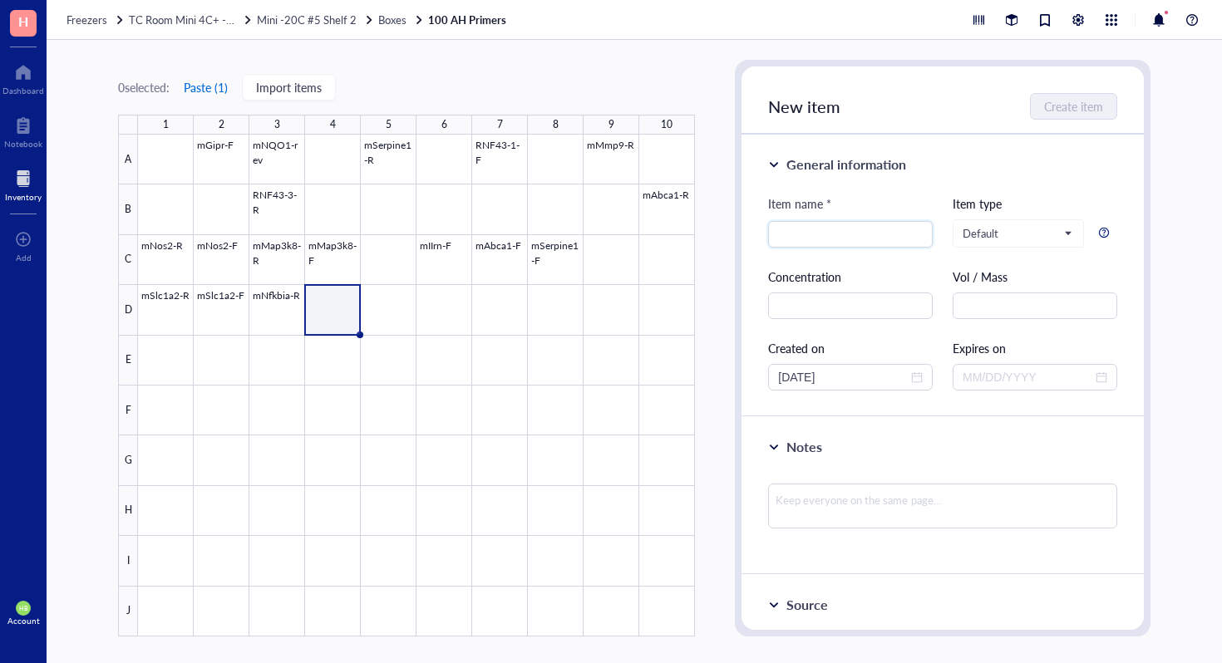
click at [217, 81] on button "Paste ( 1 )" at bounding box center [206, 87] width 46 height 27
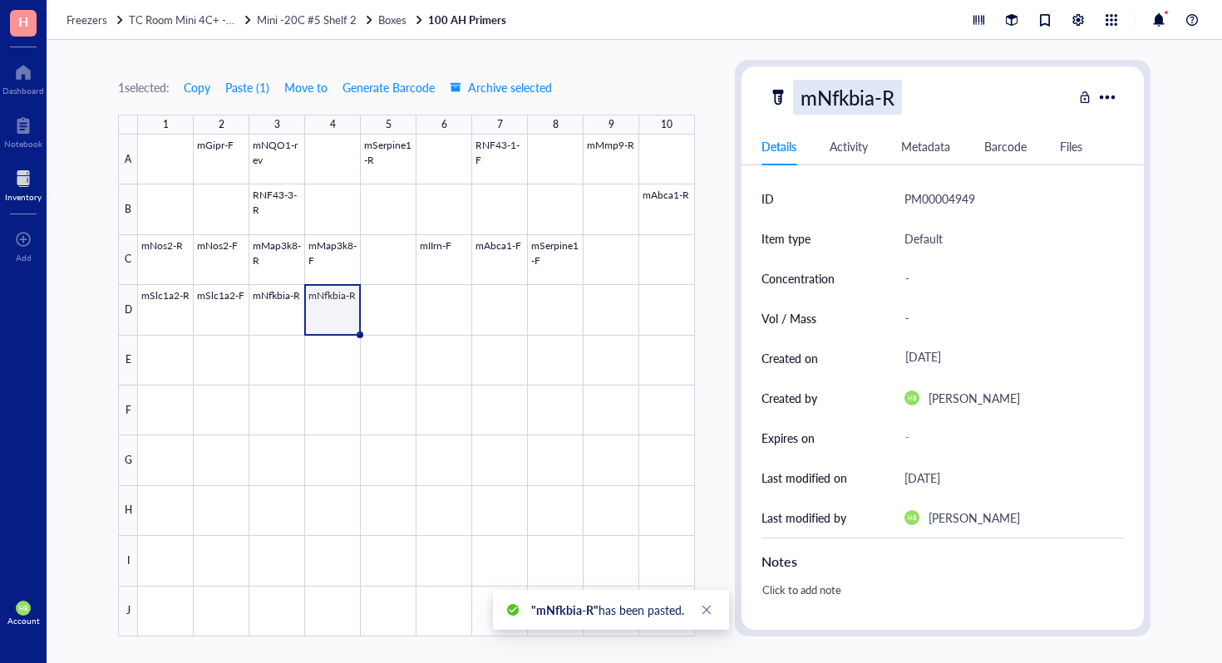
click at [880, 97] on div "mNfkbia-R" at bounding box center [847, 97] width 109 height 35
type input "mNfkbia-F"
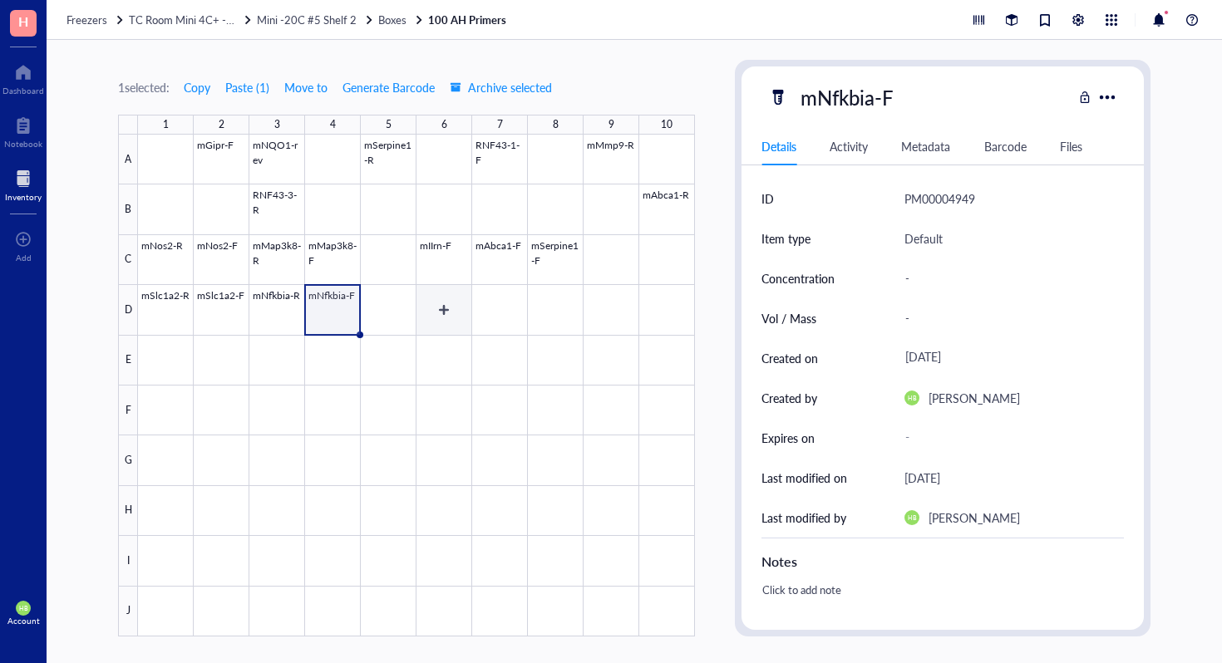
click at [461, 304] on div at bounding box center [416, 386] width 557 height 502
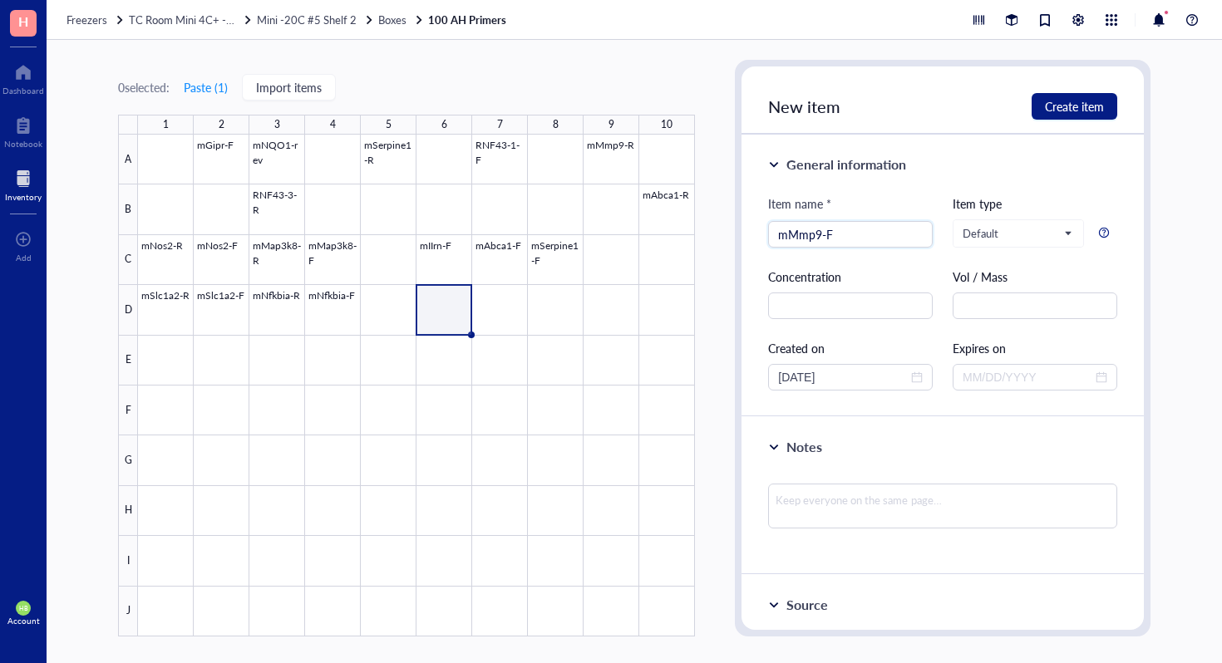
type input "mMmp9-F"
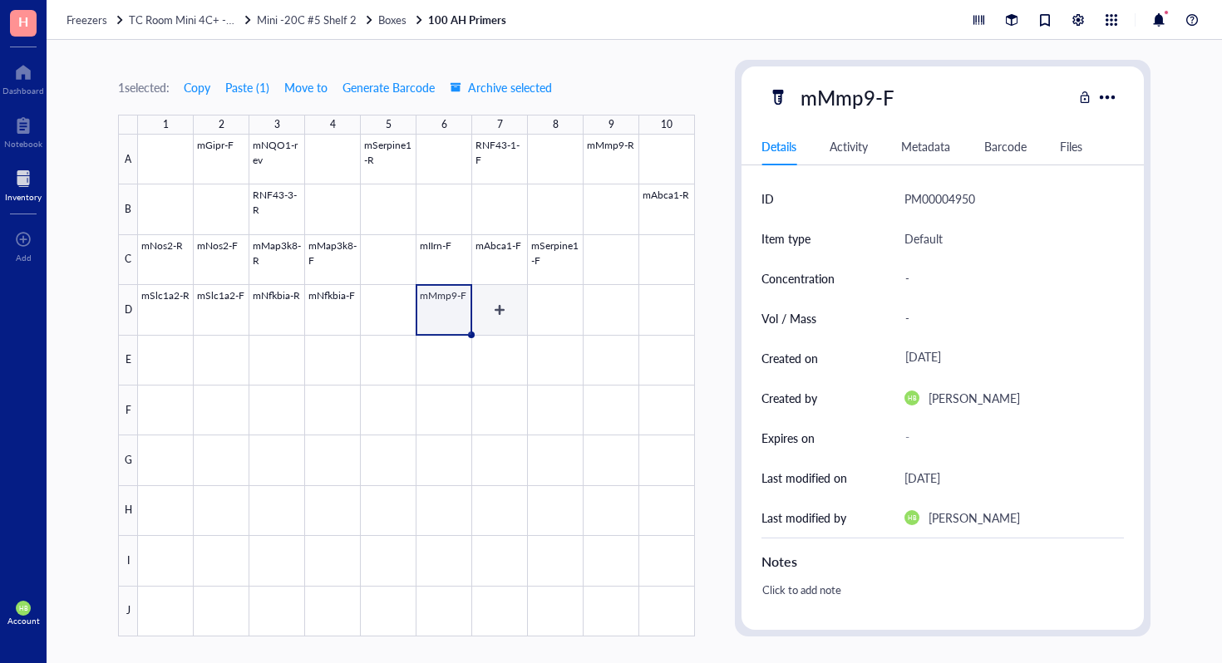
click at [508, 318] on div at bounding box center [416, 386] width 557 height 502
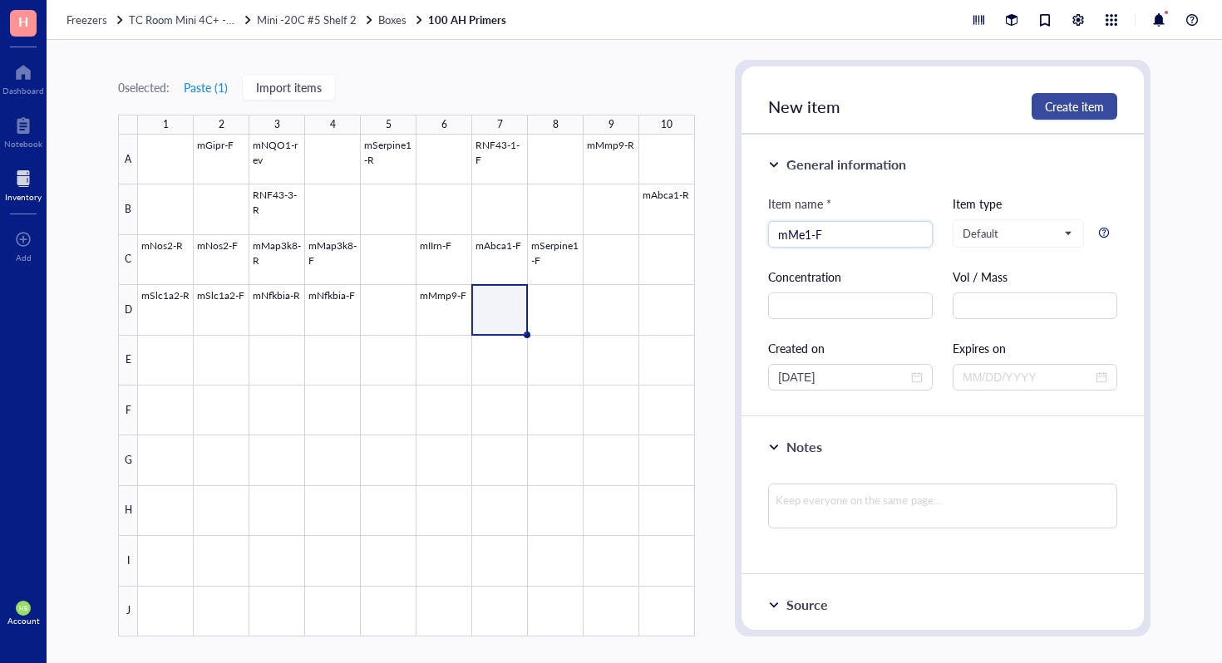
type input "mMe1-F"
click at [1060, 107] on span "Create item" at bounding box center [1074, 106] width 59 height 13
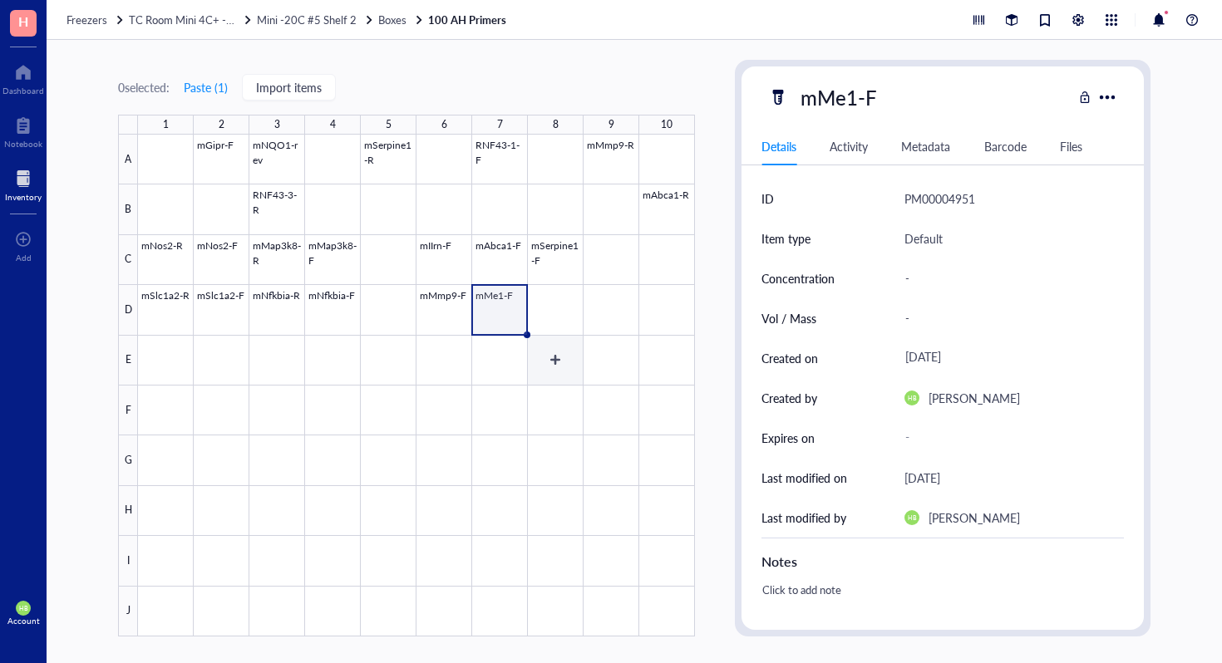
click at [554, 316] on div at bounding box center [416, 386] width 557 height 502
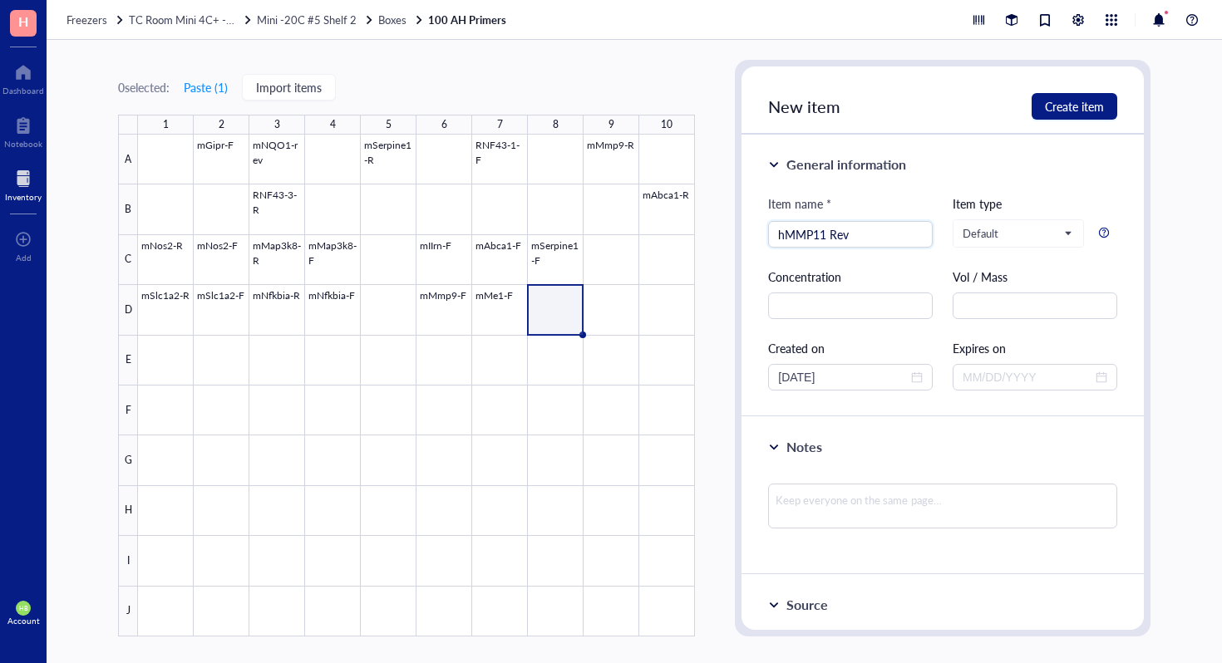
type input "hMMP11 Rev"
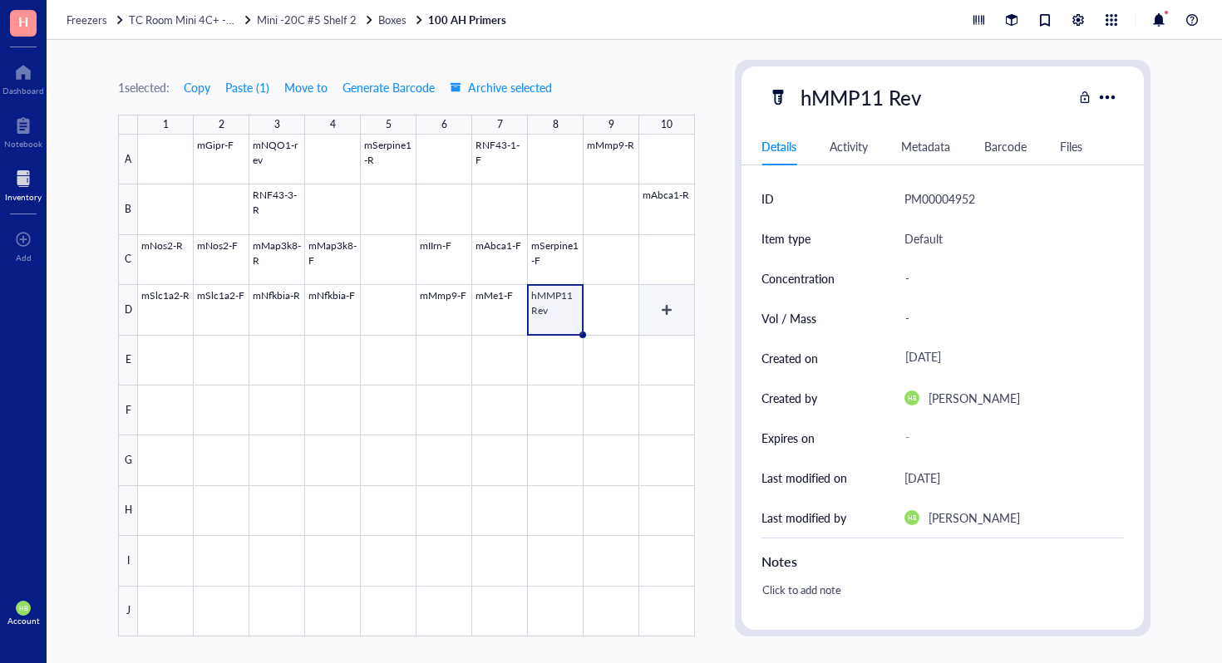
click at [658, 331] on div at bounding box center [416, 386] width 557 height 502
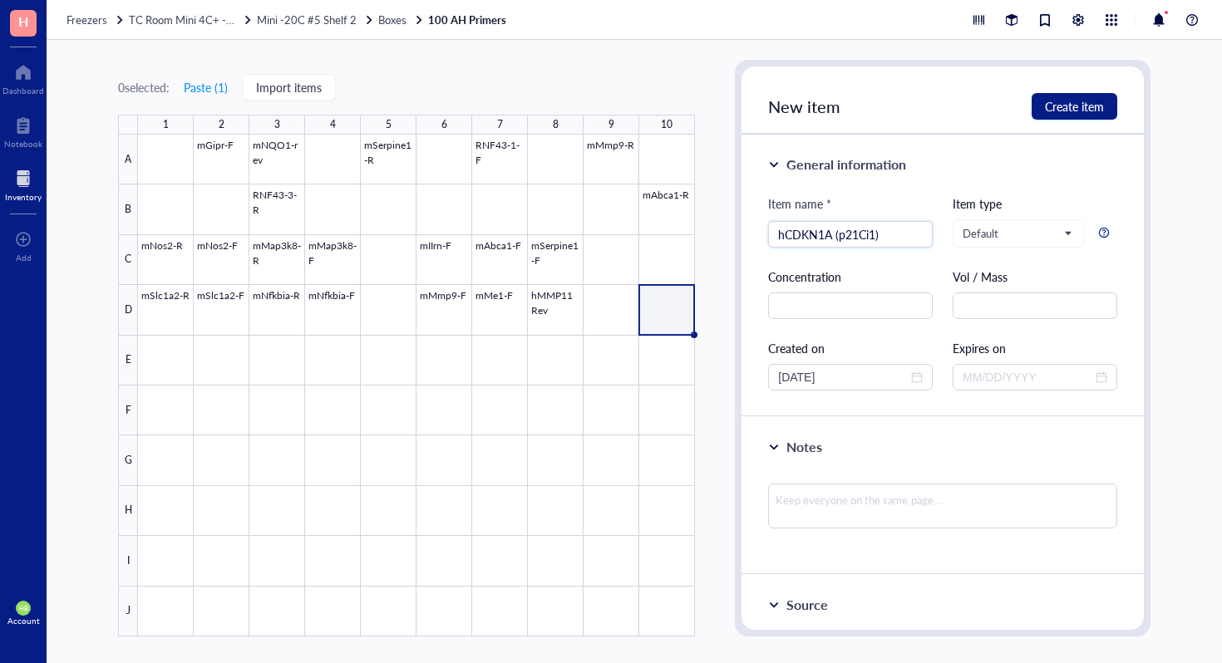
type input "hCDKN1A (p21Ci1)"
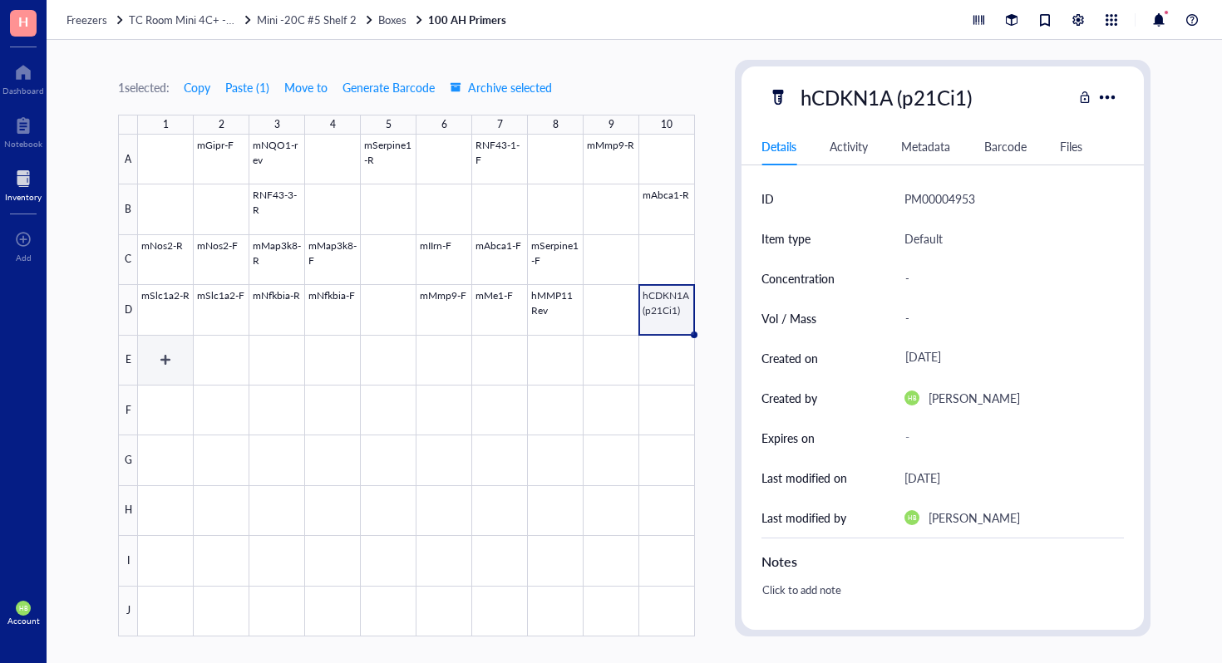
click at [174, 344] on div at bounding box center [416, 386] width 557 height 502
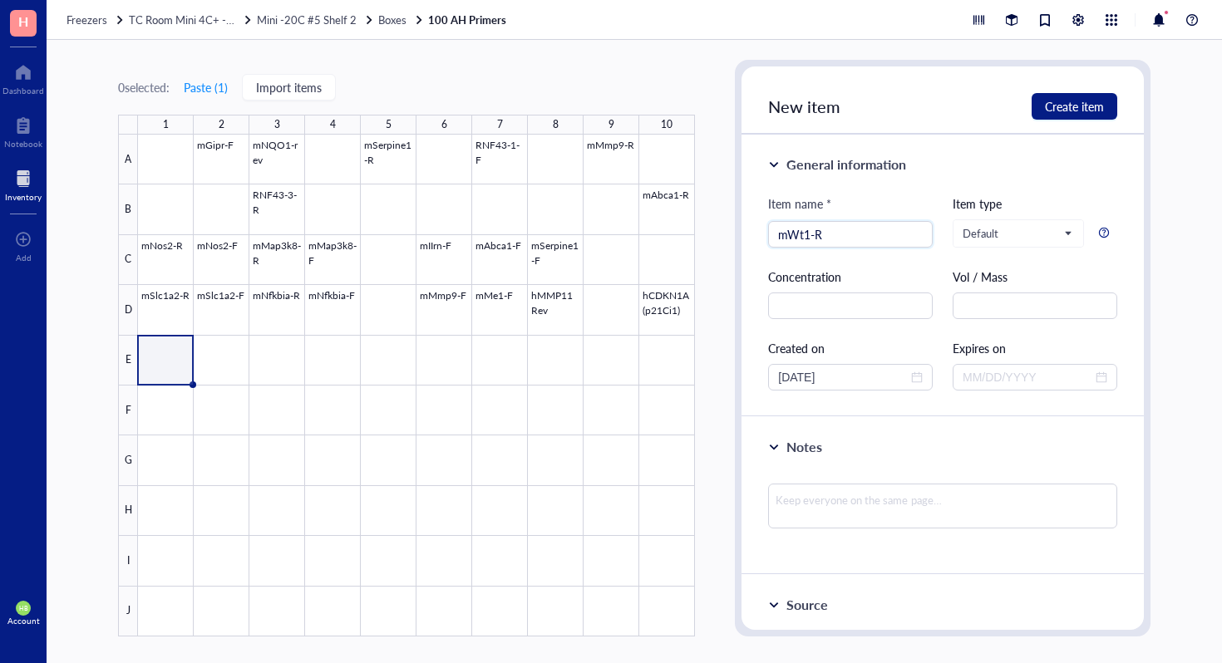
type input "mWt1-R"
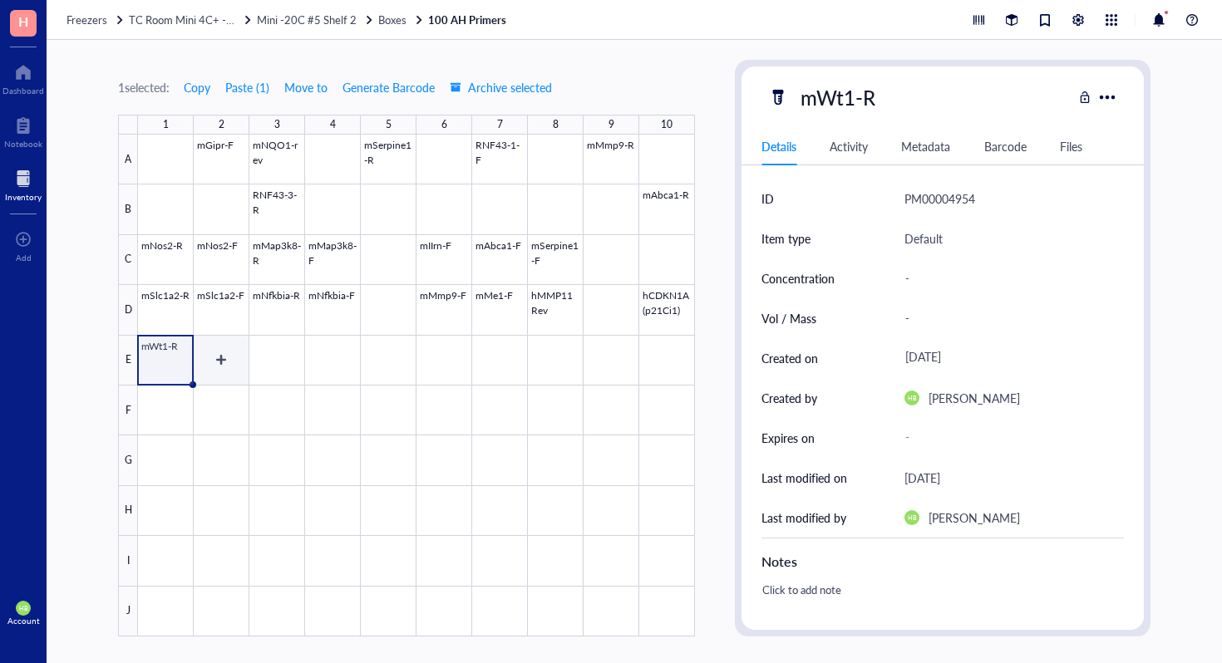
click at [214, 365] on div at bounding box center [416, 386] width 557 height 502
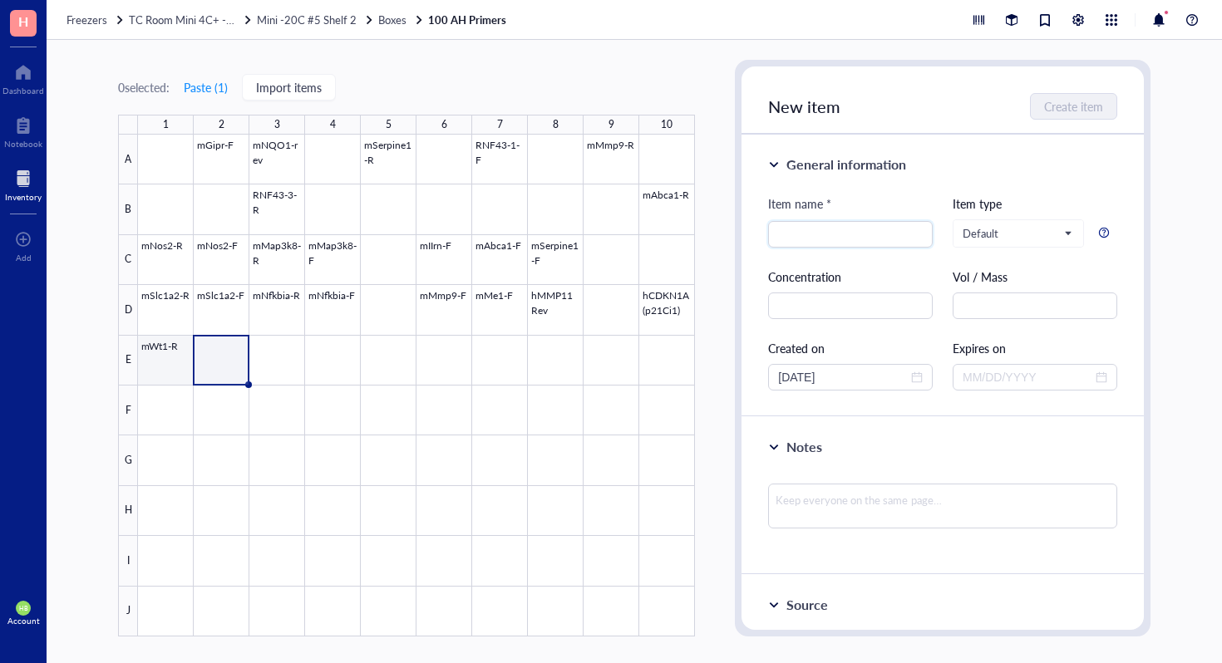
click at [166, 362] on div at bounding box center [416, 386] width 557 height 502
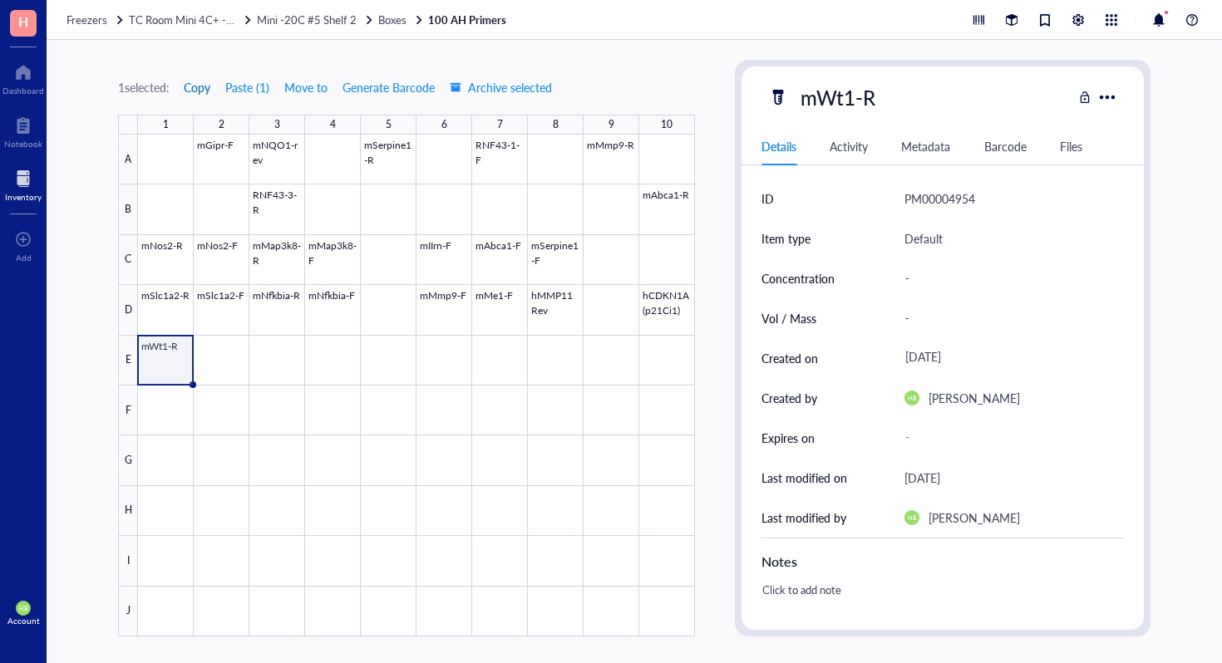
click at [201, 84] on span "Copy" at bounding box center [197, 87] width 27 height 13
click at [205, 339] on div at bounding box center [416, 386] width 557 height 502
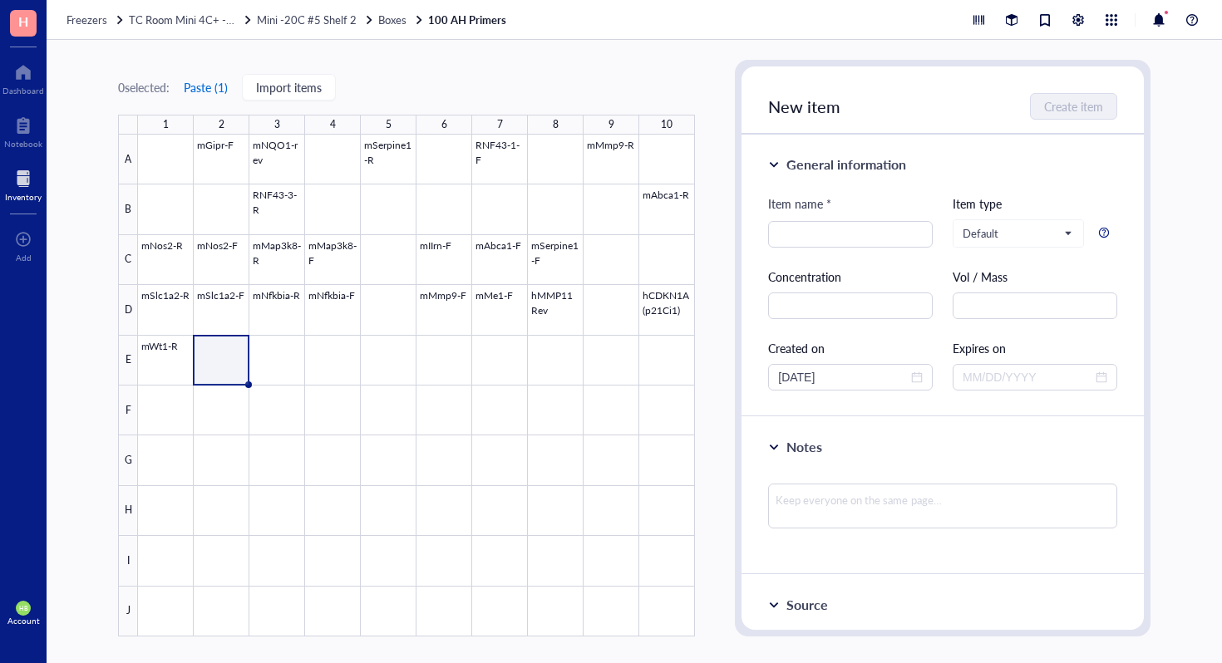
click at [222, 78] on button "Paste ( 1 )" at bounding box center [206, 87] width 46 height 27
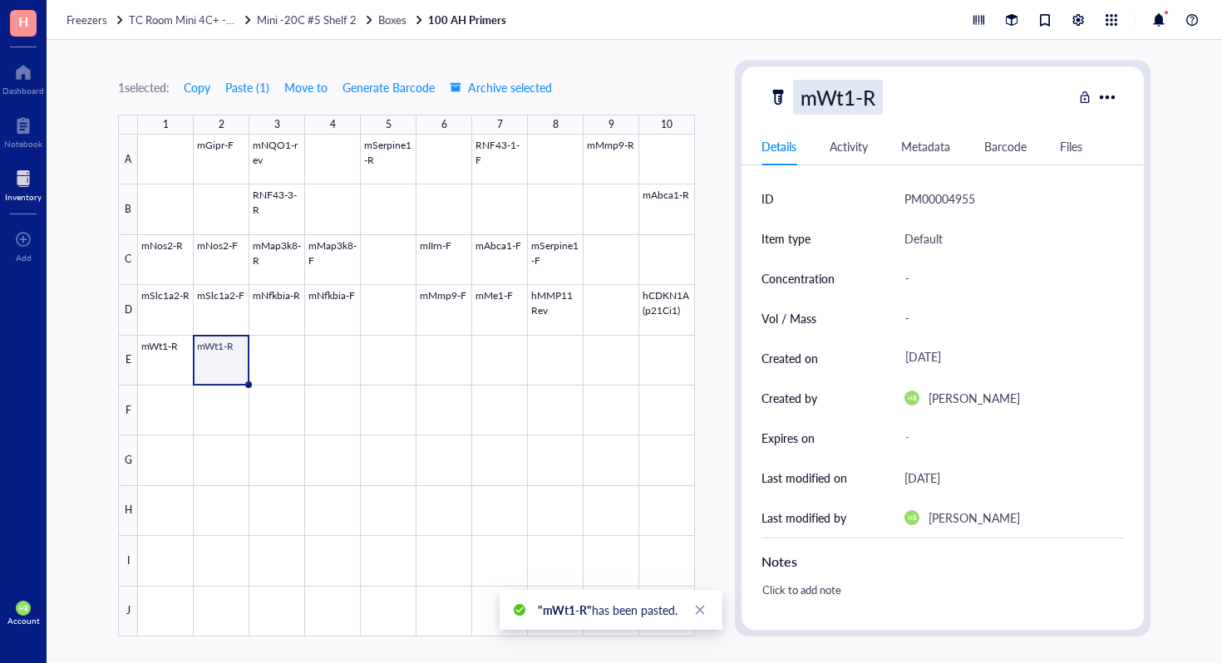
click at [876, 99] on div "mWt1-R" at bounding box center [838, 97] width 90 height 35
type input "mWt1-F"
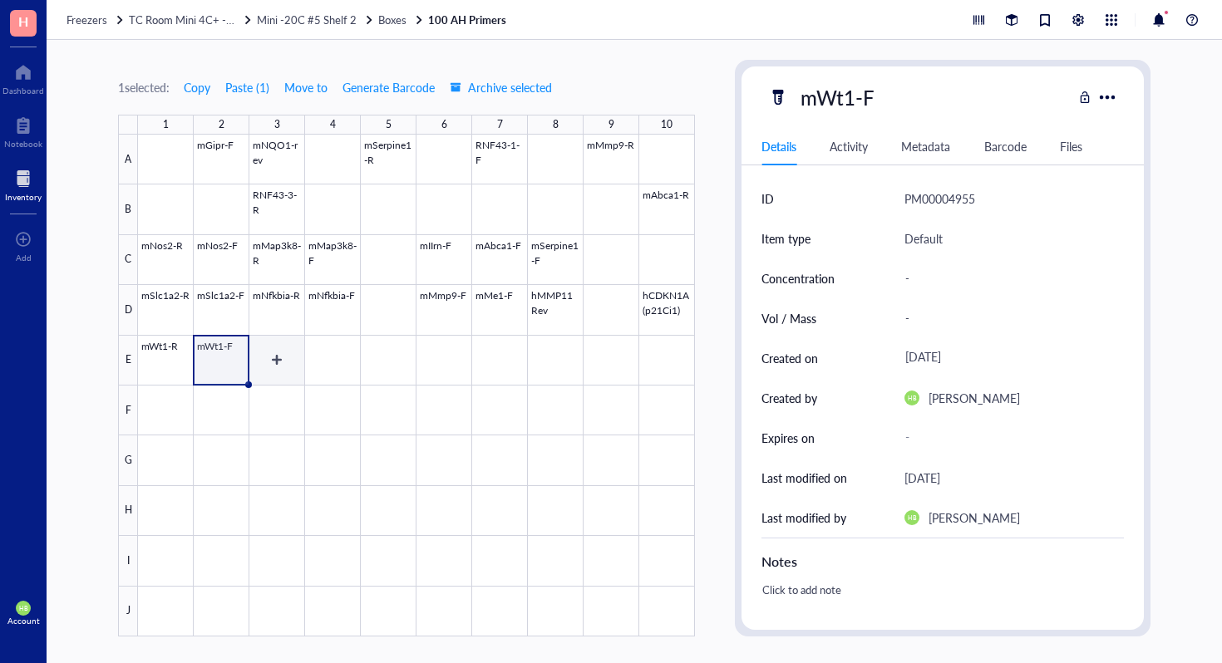
click at [277, 343] on div at bounding box center [416, 386] width 557 height 502
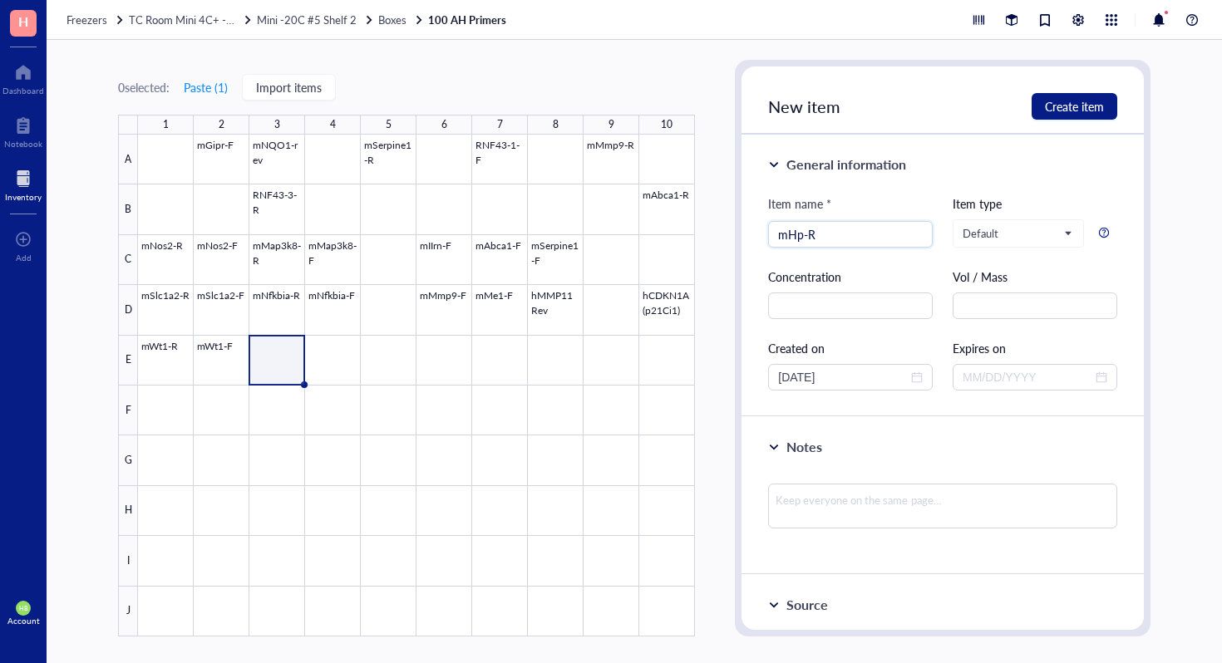
type input "mHp-R"
click at [326, 369] on div at bounding box center [416, 386] width 557 height 502
type input "mHp-F"
click at [811, 231] on div at bounding box center [943, 233] width 402 height 333
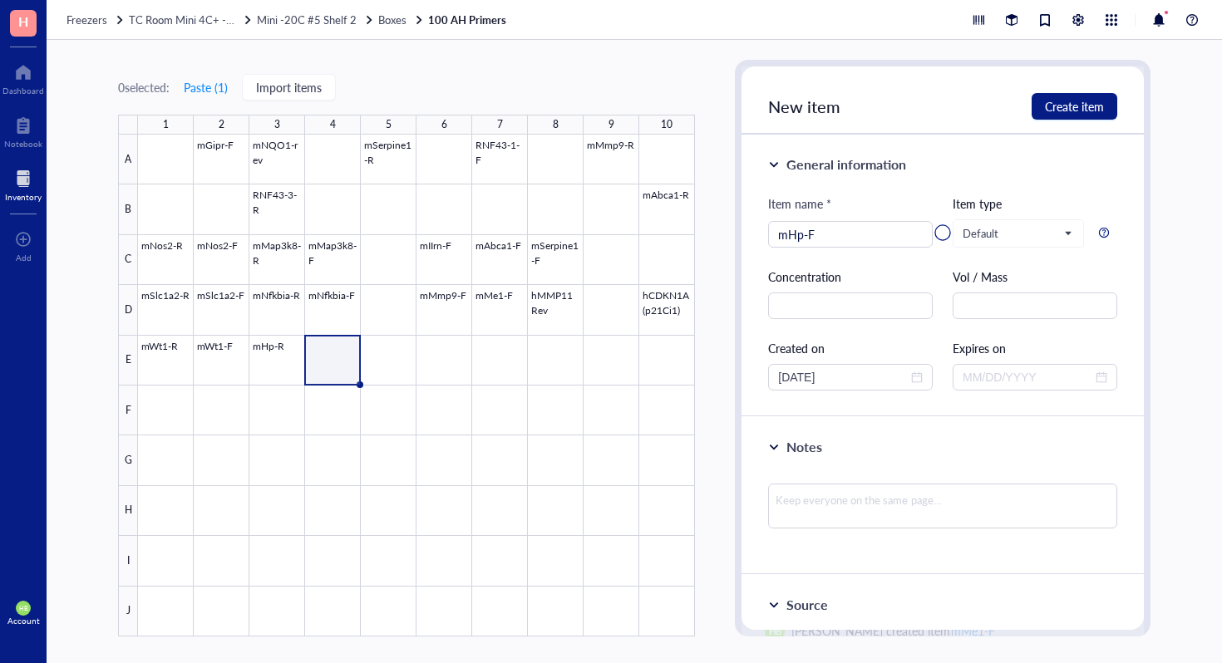
click at [811, 231] on div at bounding box center [943, 233] width 402 height 333
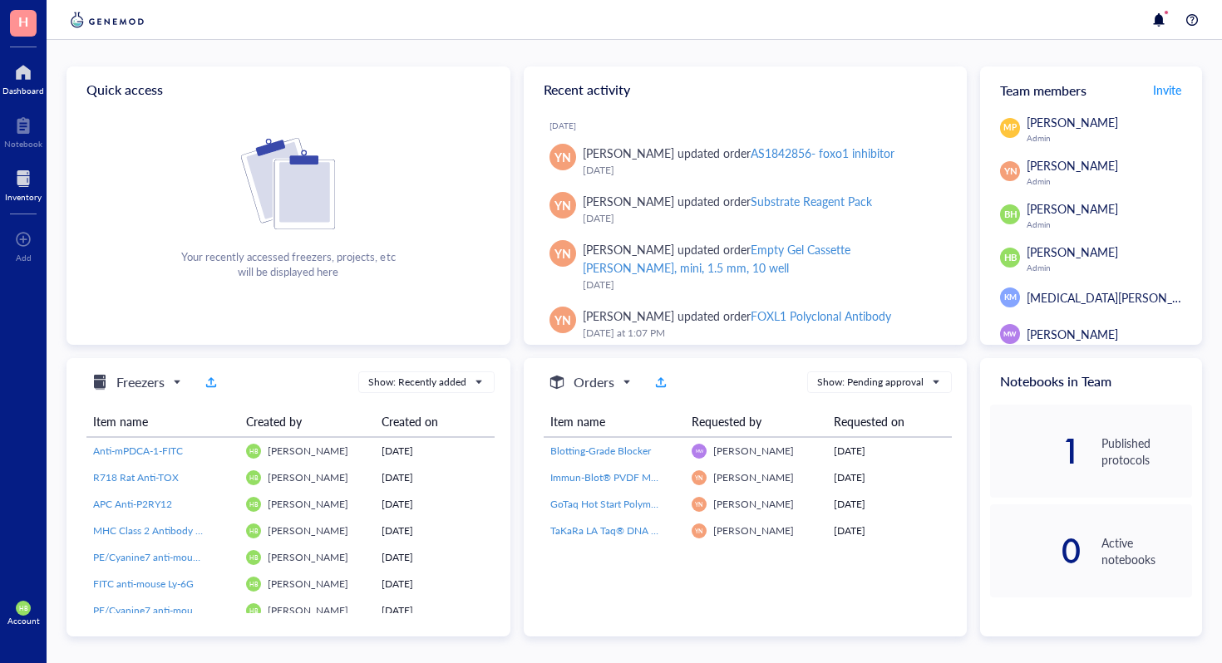
click at [3, 195] on div "Inventory" at bounding box center [23, 183] width 47 height 47
click at [29, 180] on div at bounding box center [23, 178] width 37 height 27
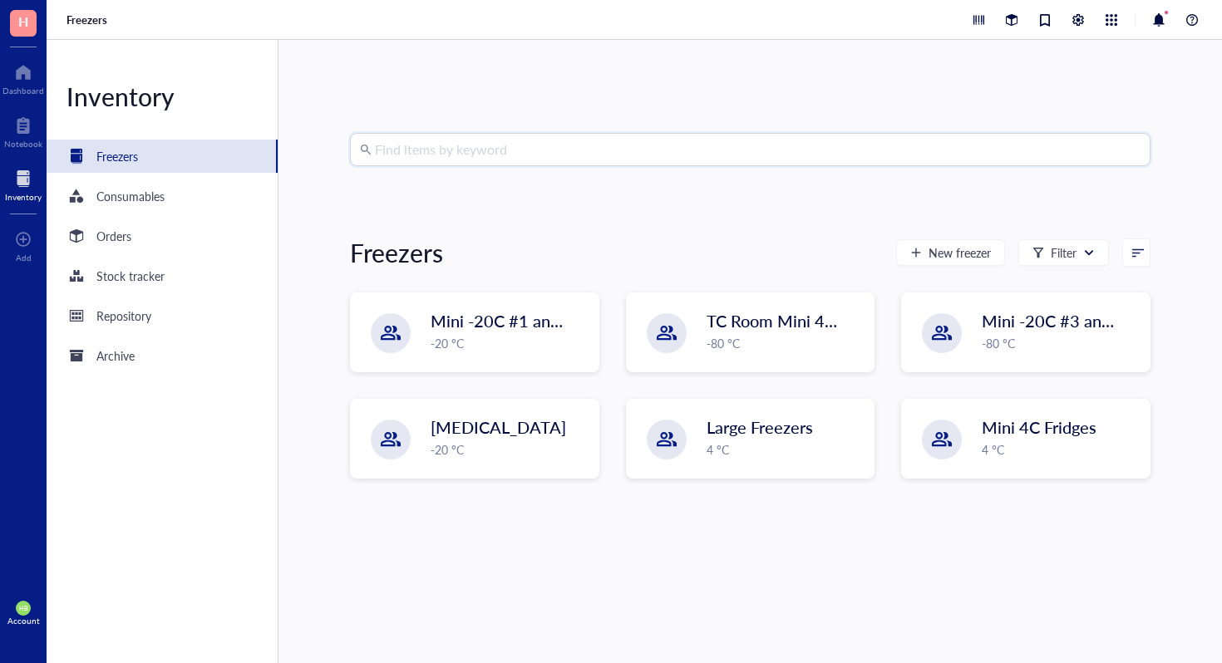
click at [485, 153] on input "search" at bounding box center [758, 150] width 766 height 32
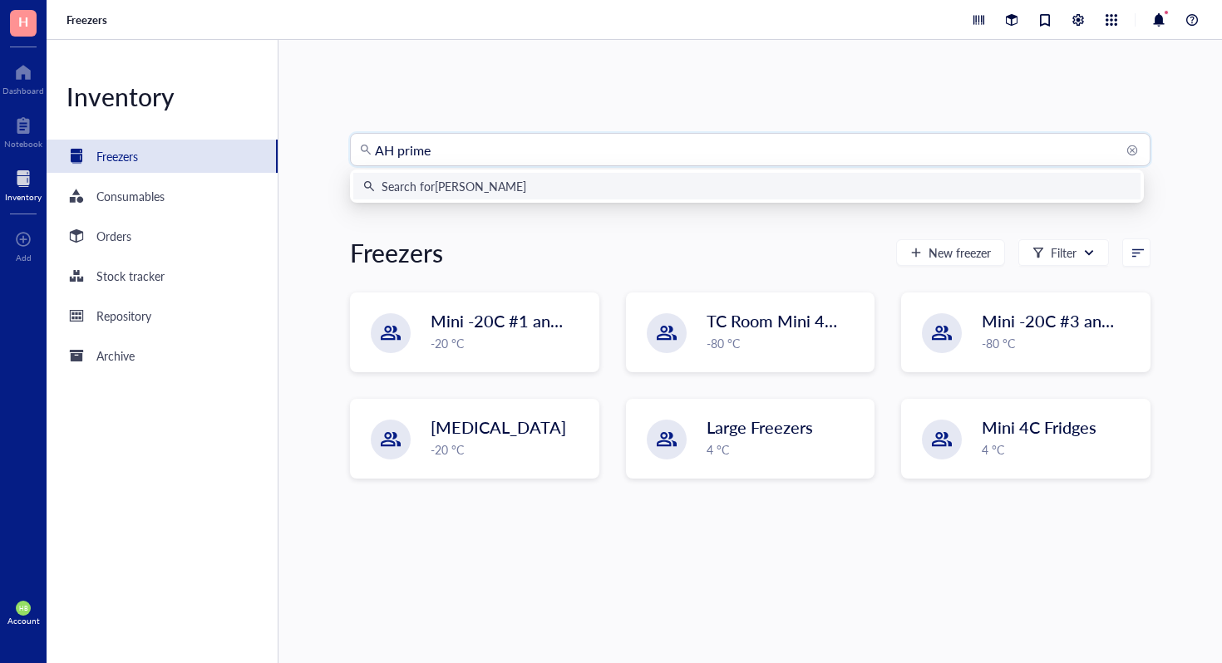
type input "AH primer"
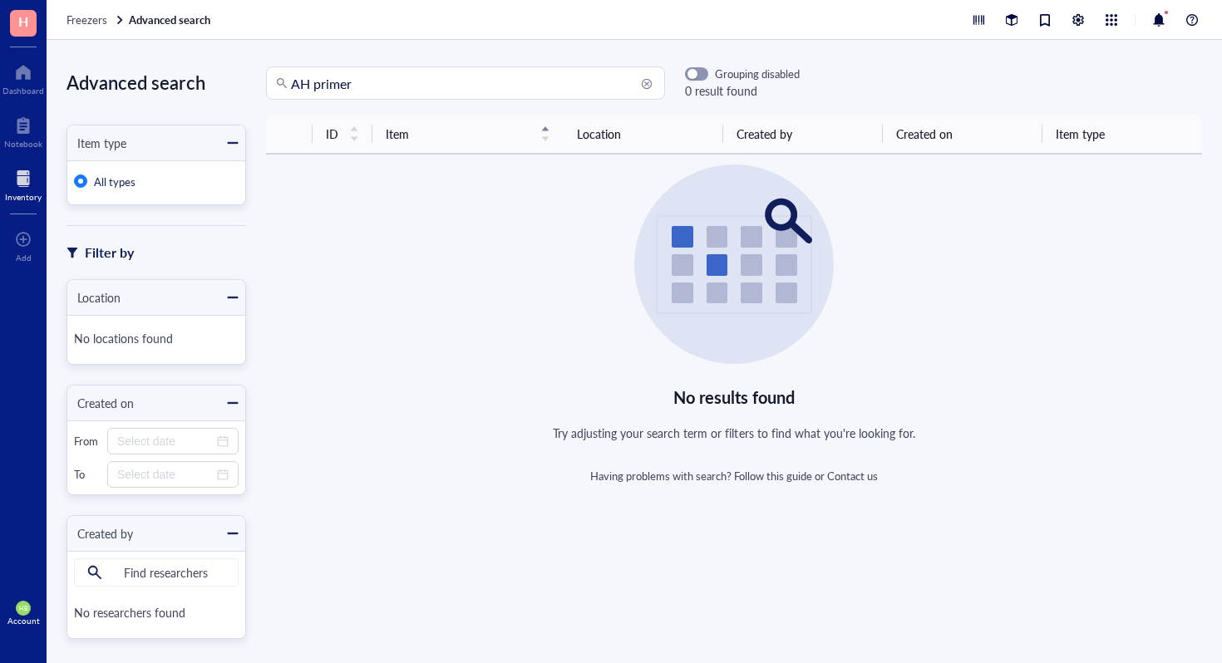
click at [541, 82] on input "AH primer" at bounding box center [473, 83] width 364 height 32
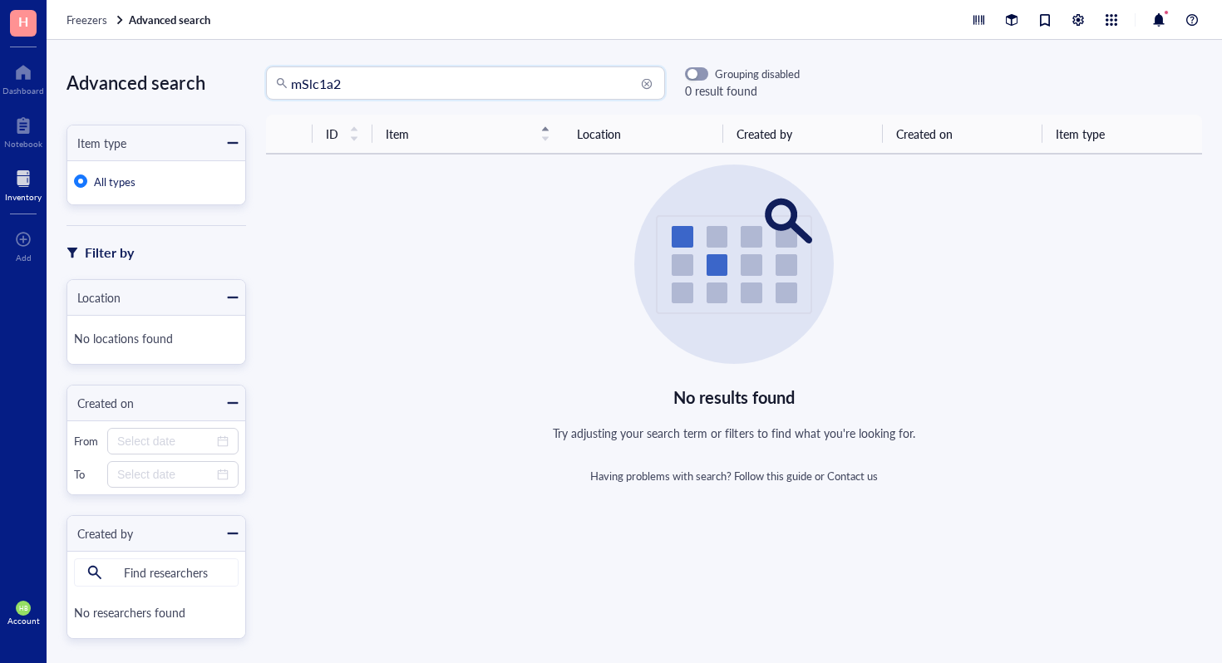
type input "mSlc1a2"
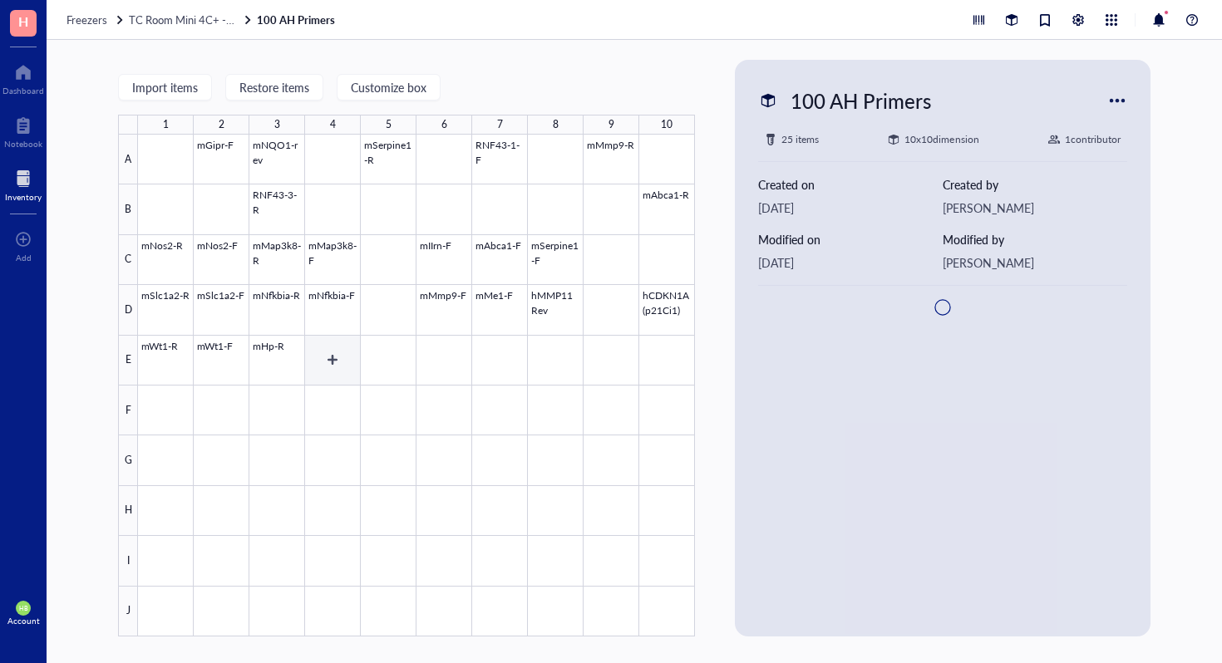
click at [328, 352] on div at bounding box center [416, 386] width 557 height 502
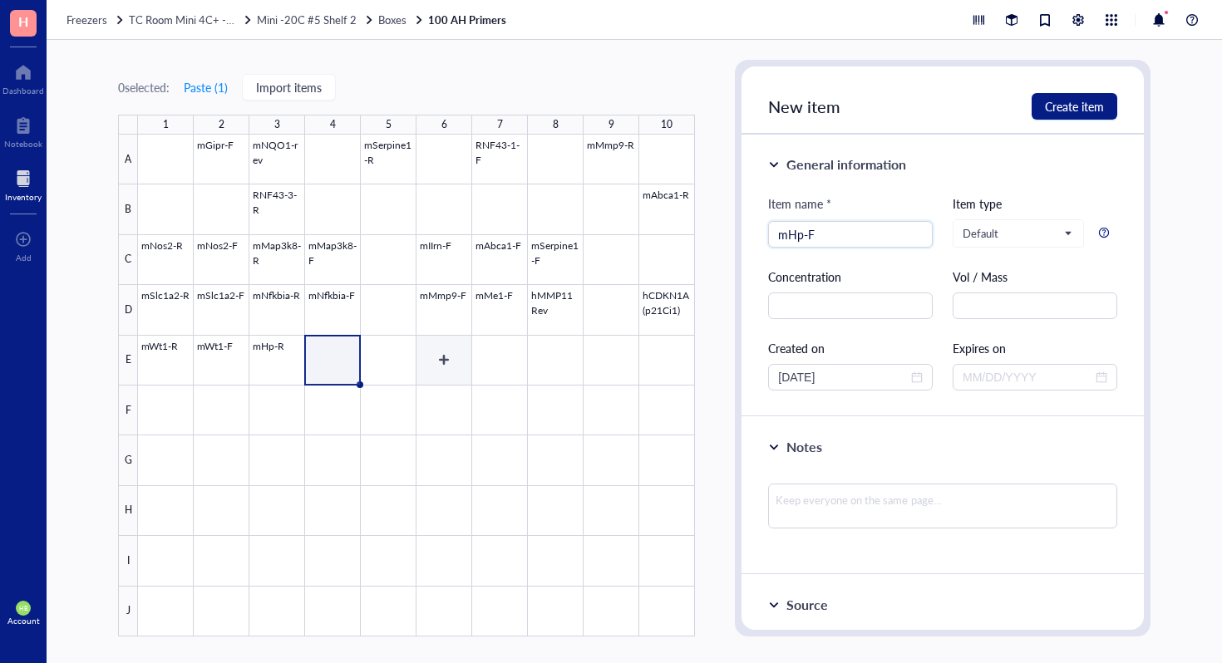
type input "mHp-F"
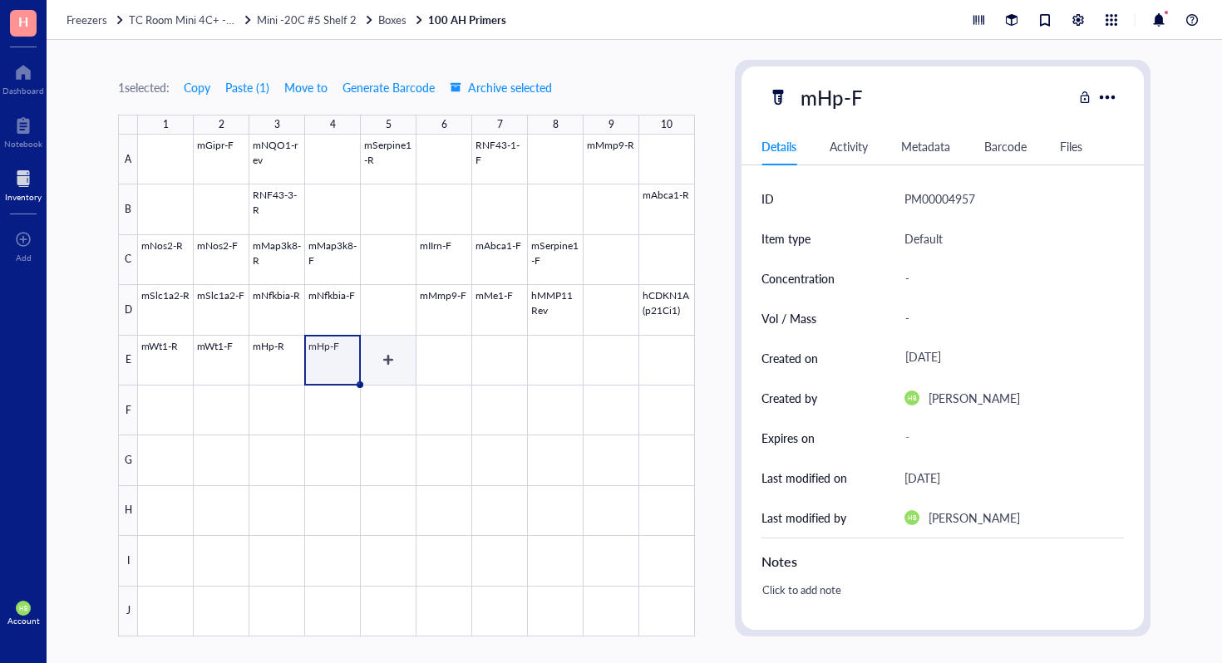
click at [367, 380] on div at bounding box center [416, 386] width 557 height 502
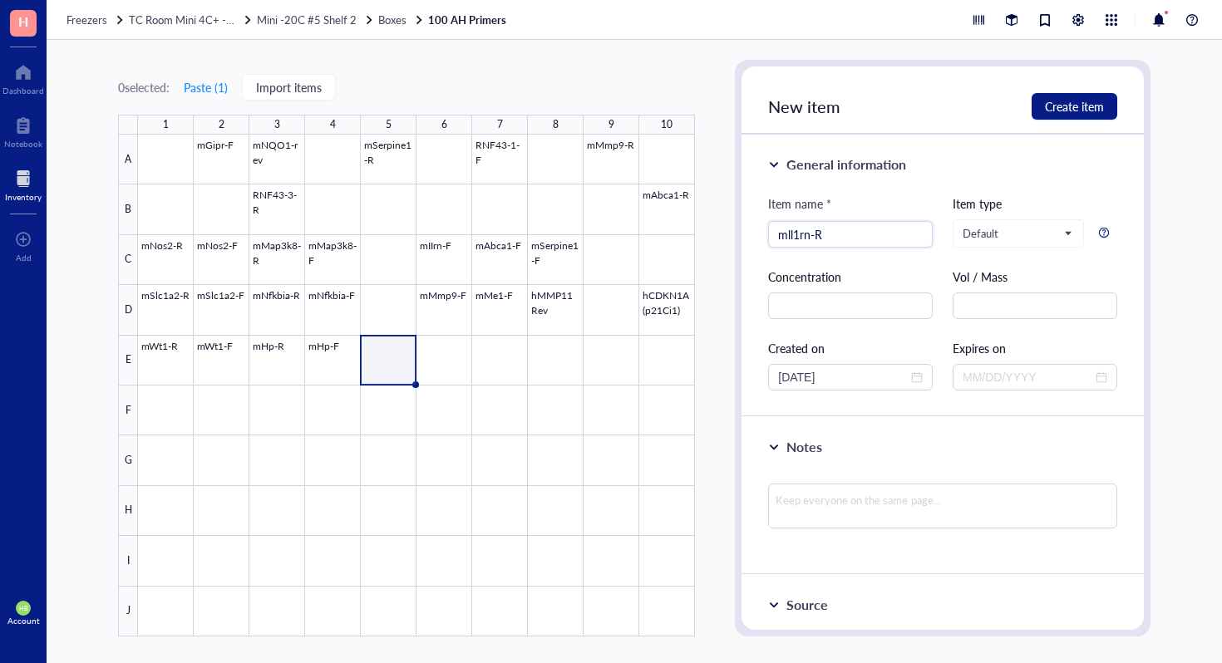
type input "mll1rn-R"
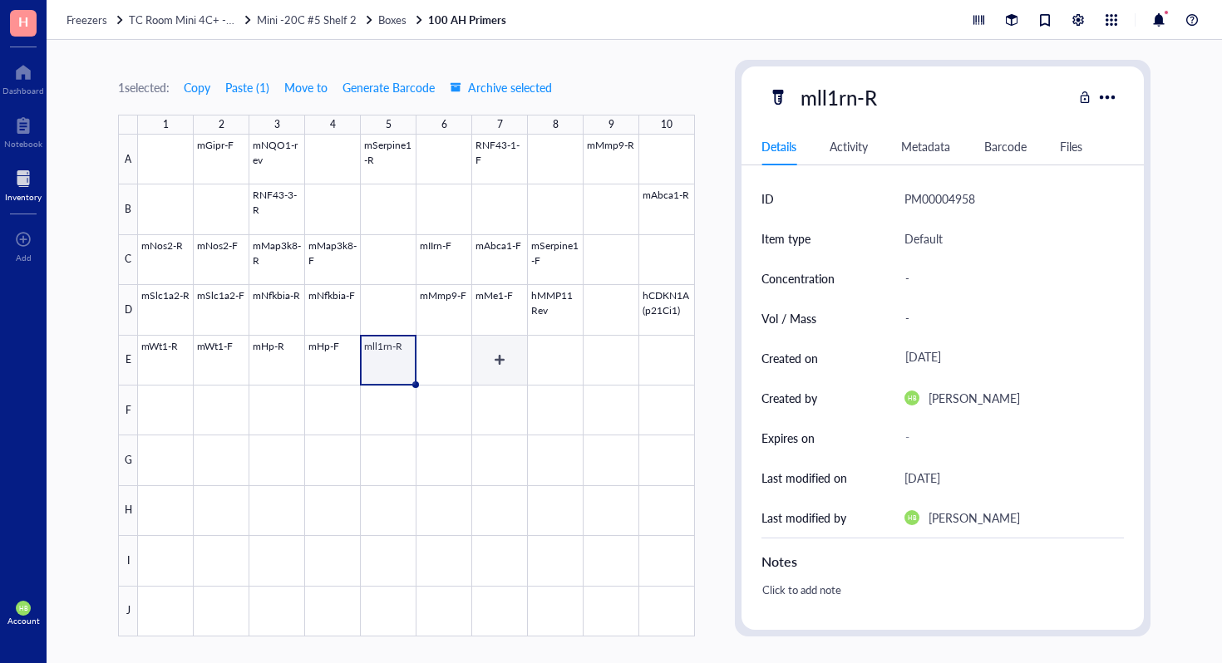
click at [515, 363] on div at bounding box center [416, 386] width 557 height 502
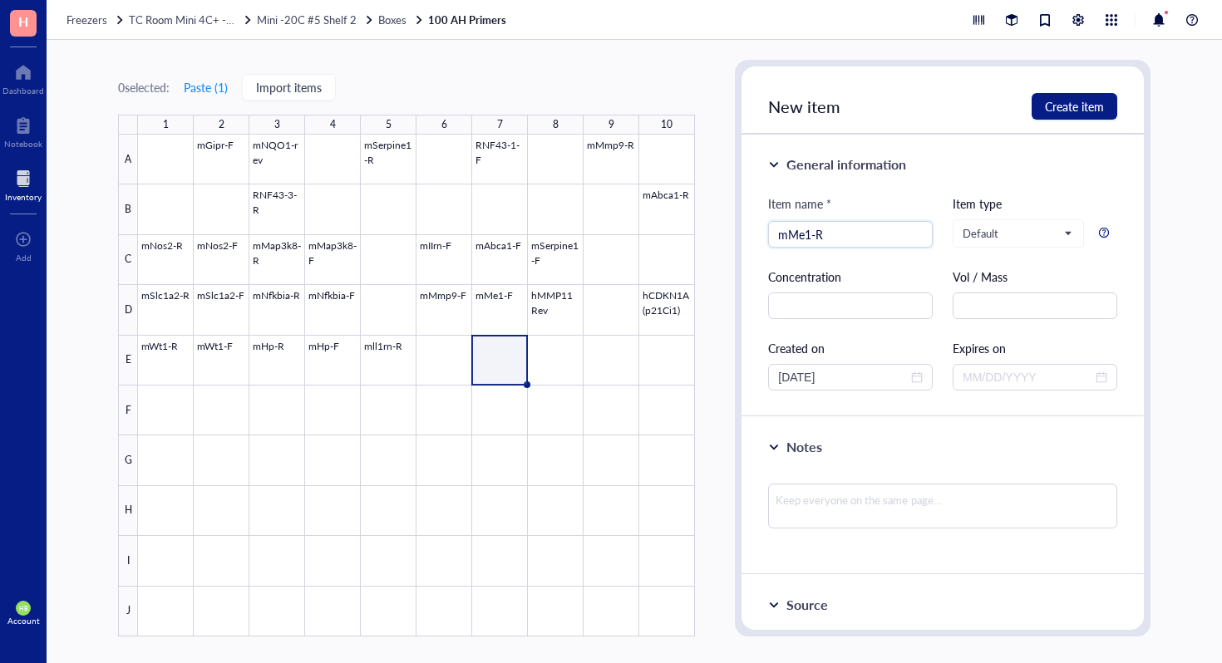
type input "mMe1-R"
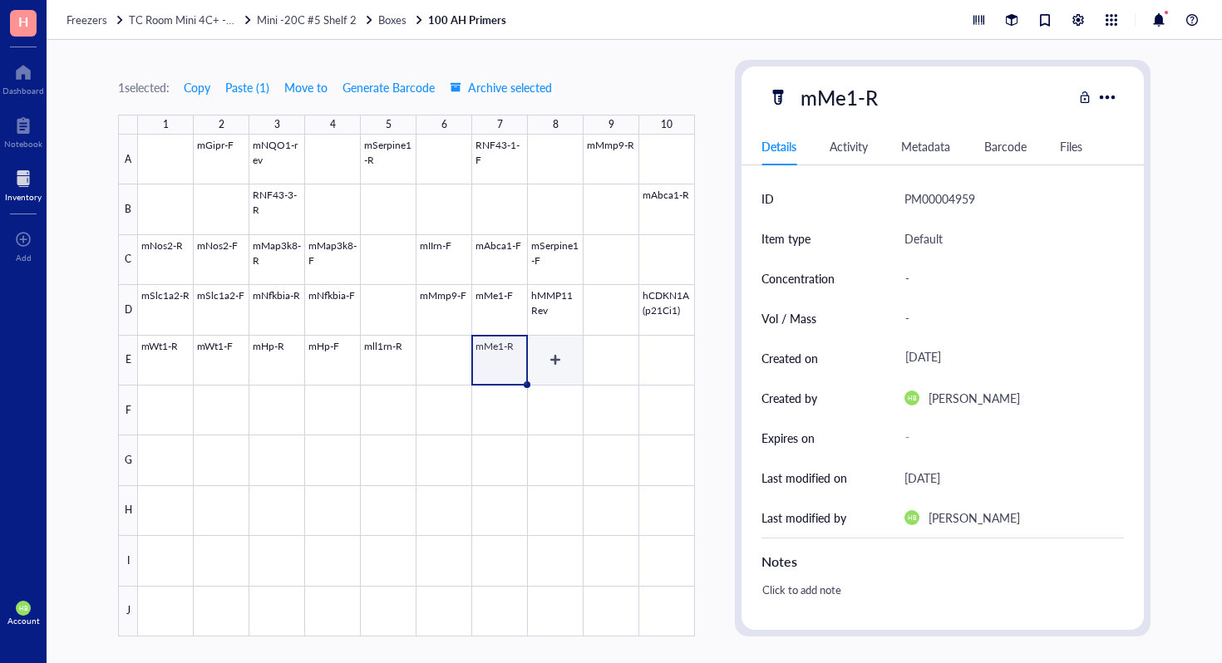
click at [568, 367] on div at bounding box center [416, 386] width 557 height 502
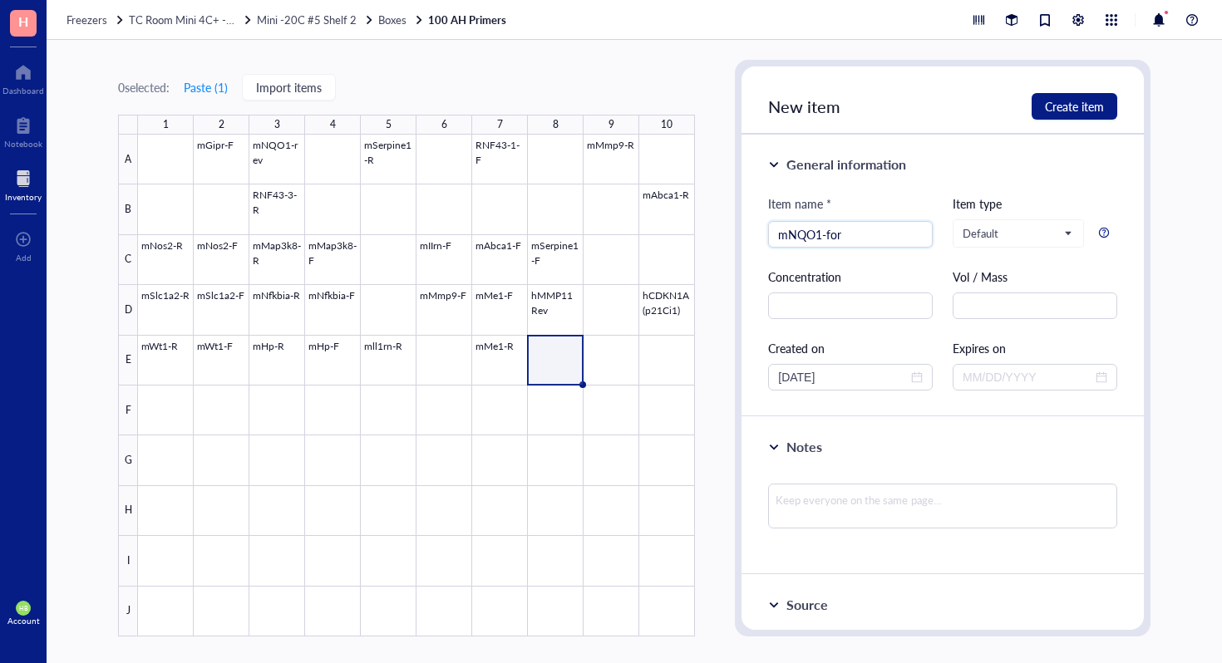
type input "mNQO1-for"
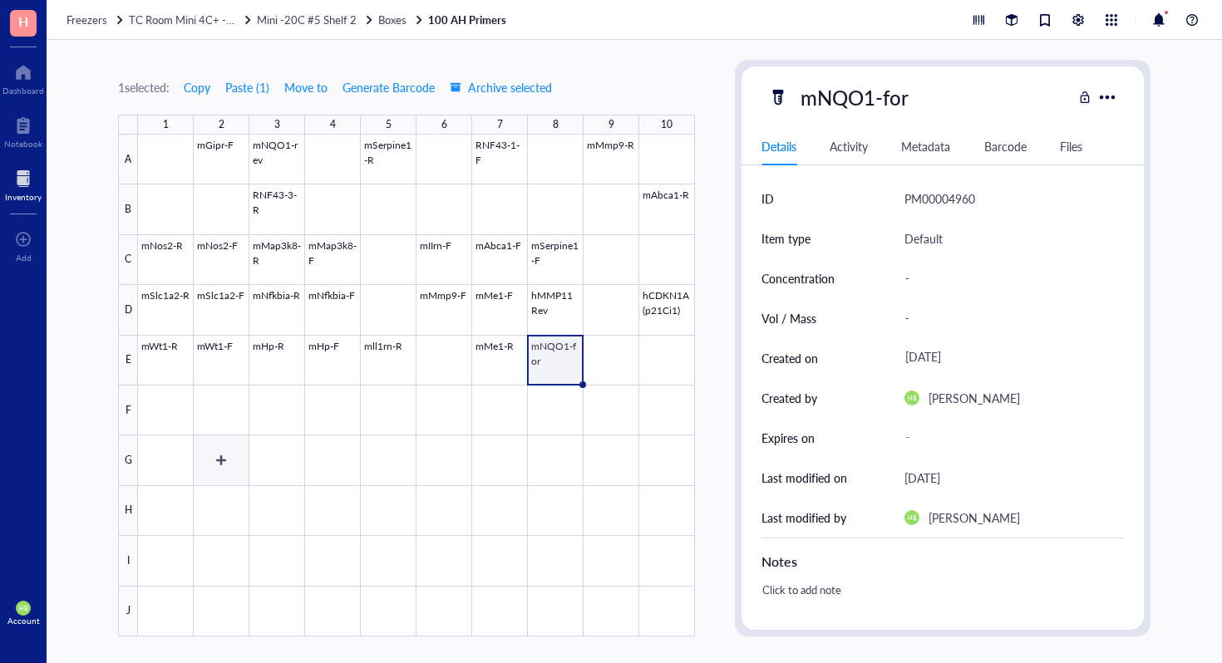
click at [216, 420] on div at bounding box center [416, 386] width 557 height 502
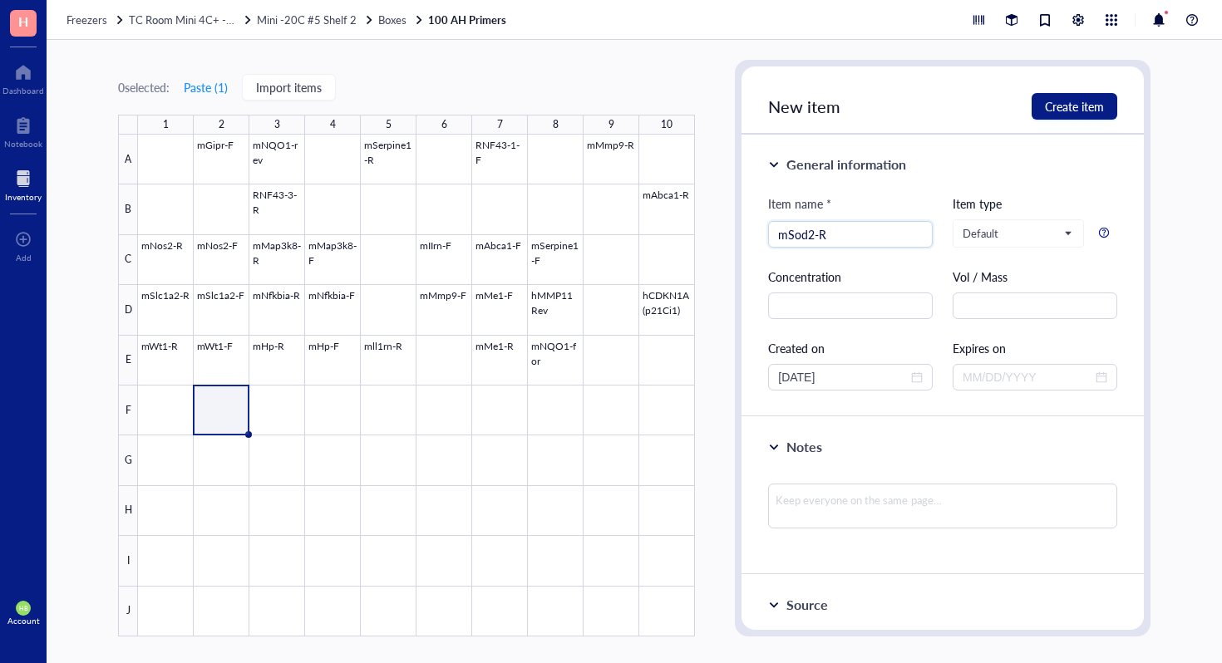
type input "mSod2-R"
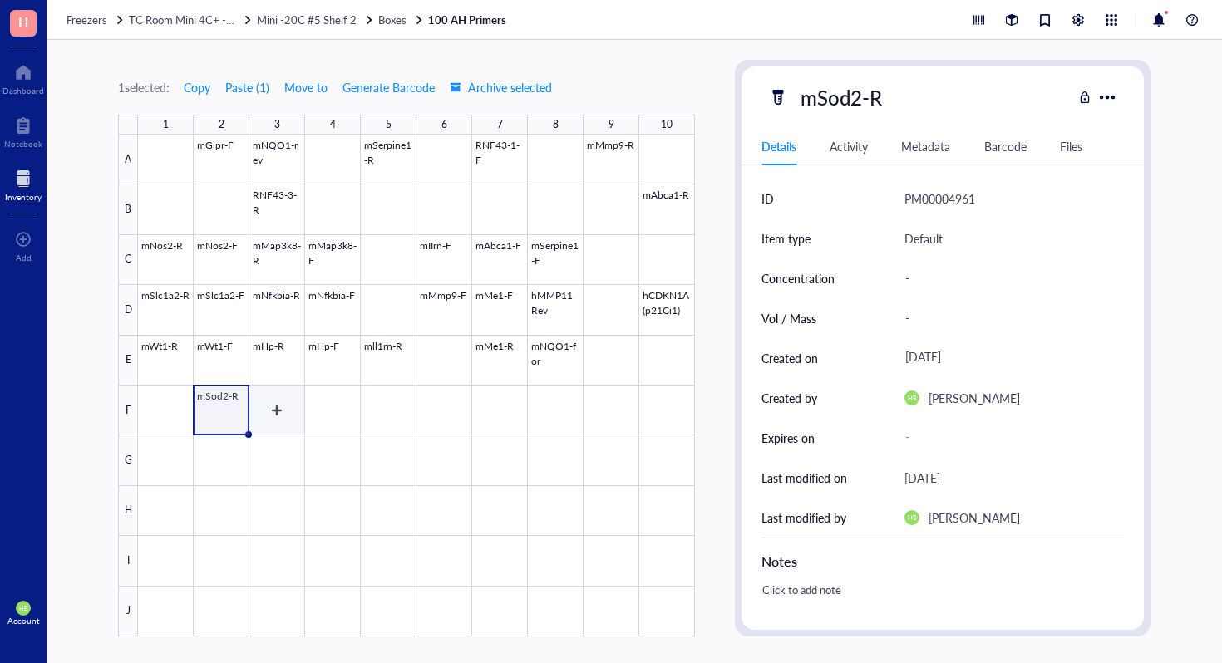
click at [272, 422] on div at bounding box center [416, 386] width 557 height 502
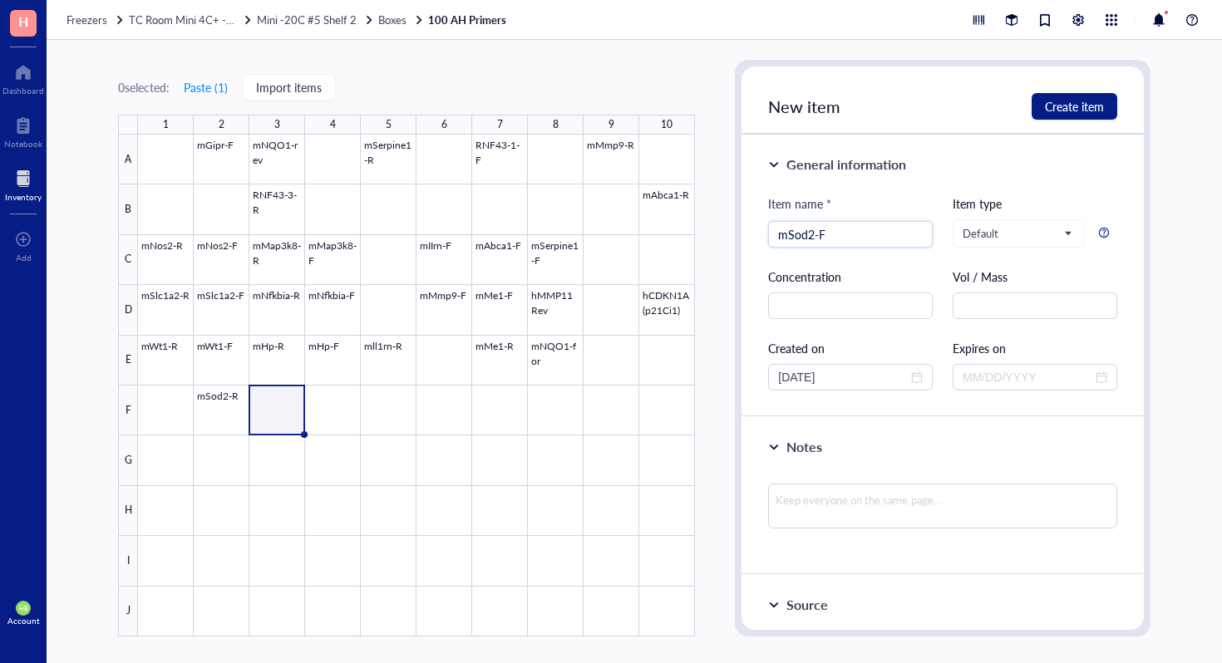
type input "mSod2-F"
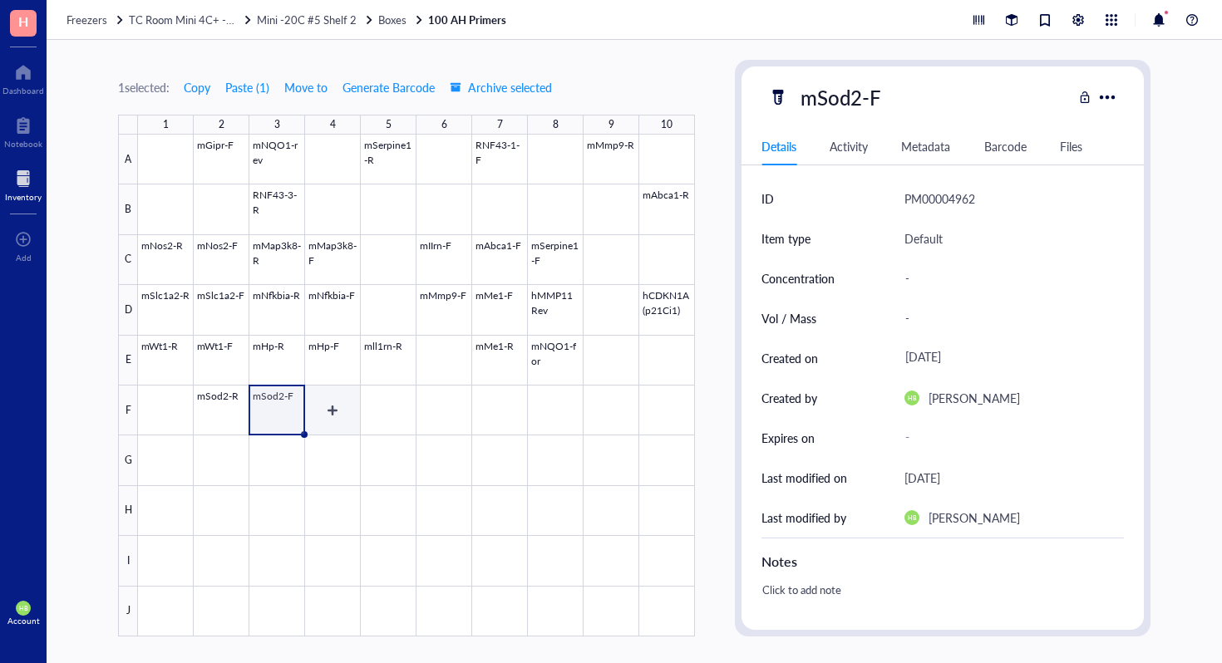
click at [313, 421] on div at bounding box center [416, 386] width 557 height 502
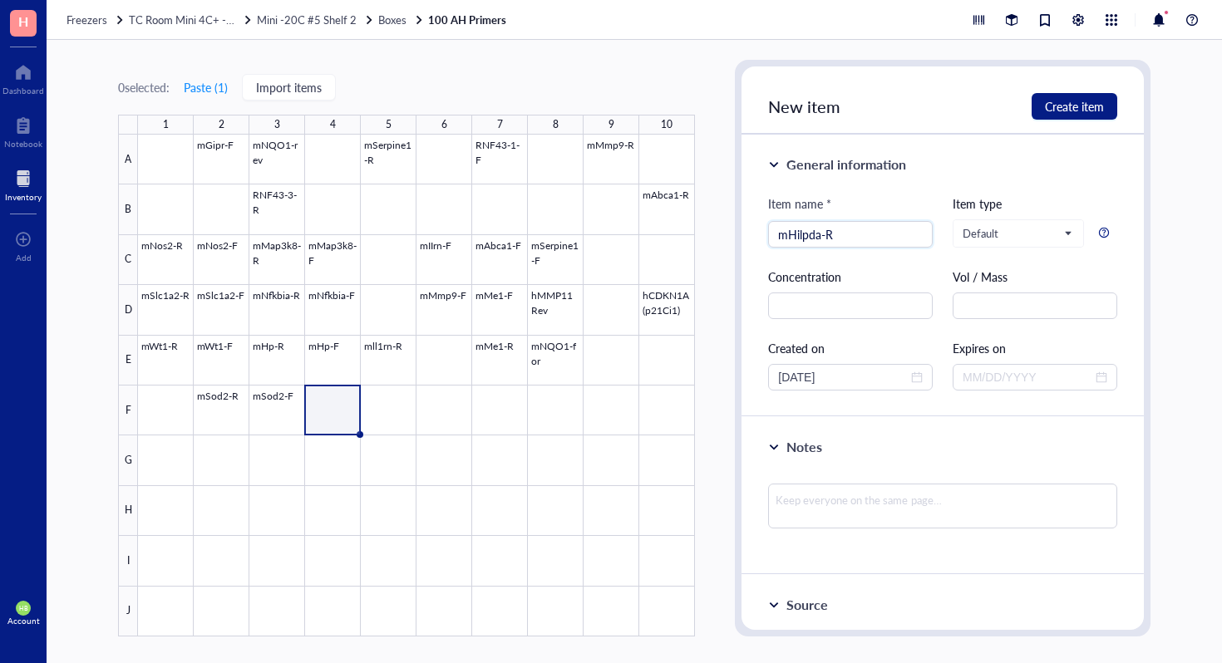
type input "mHilpda-R"
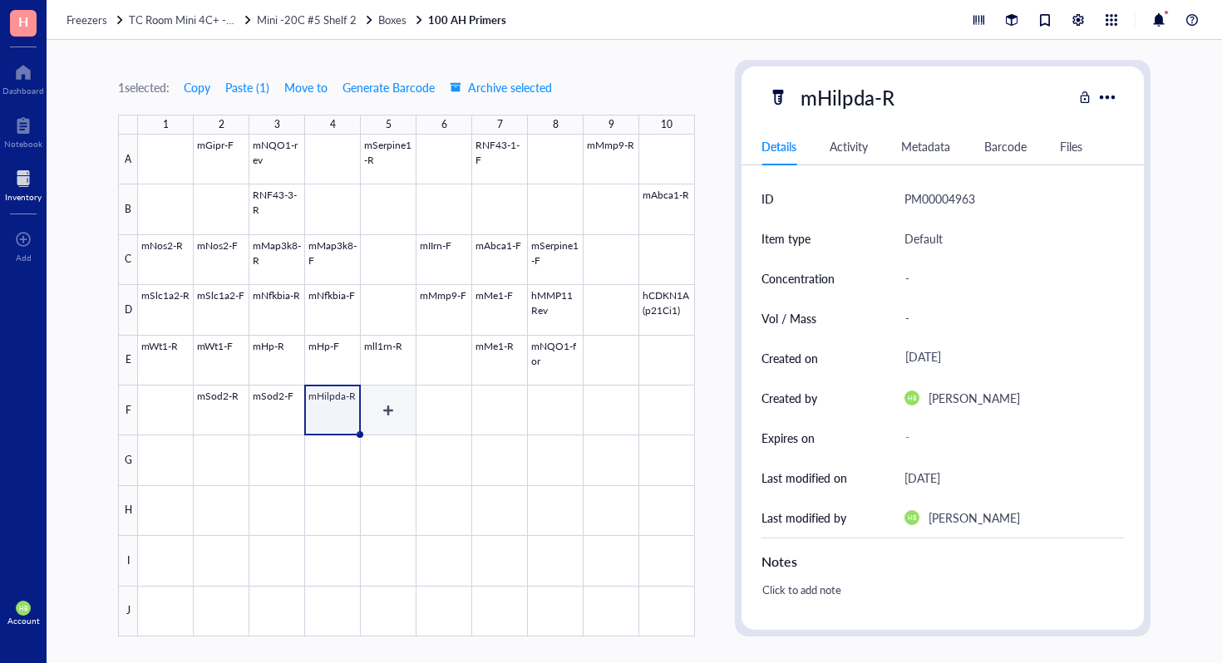
click at [399, 397] on div at bounding box center [416, 386] width 557 height 502
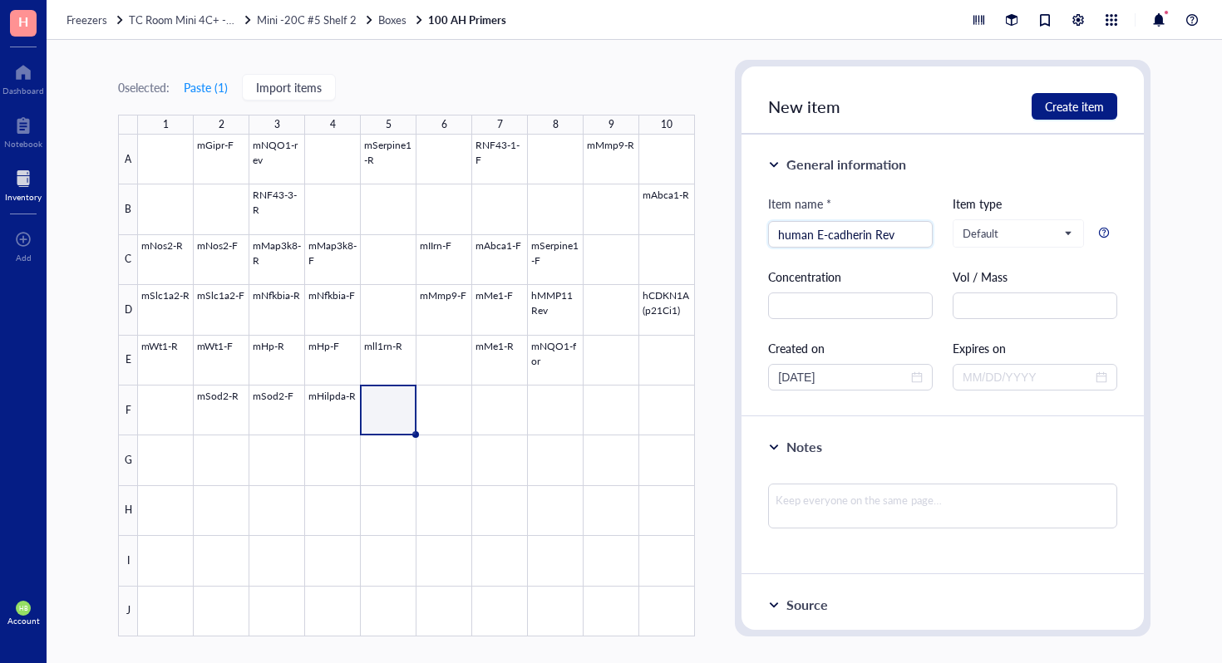
type input "human E-cadherin Rev"
type input "mGipr-R"
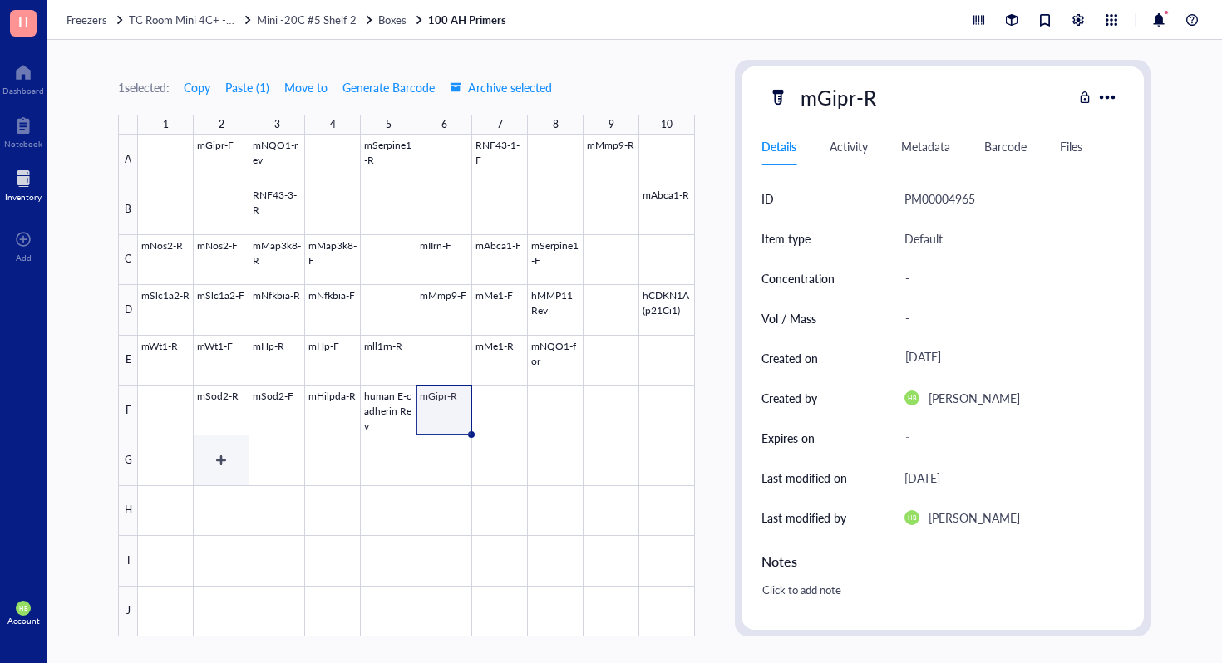
click at [259, 465] on div at bounding box center [416, 386] width 557 height 502
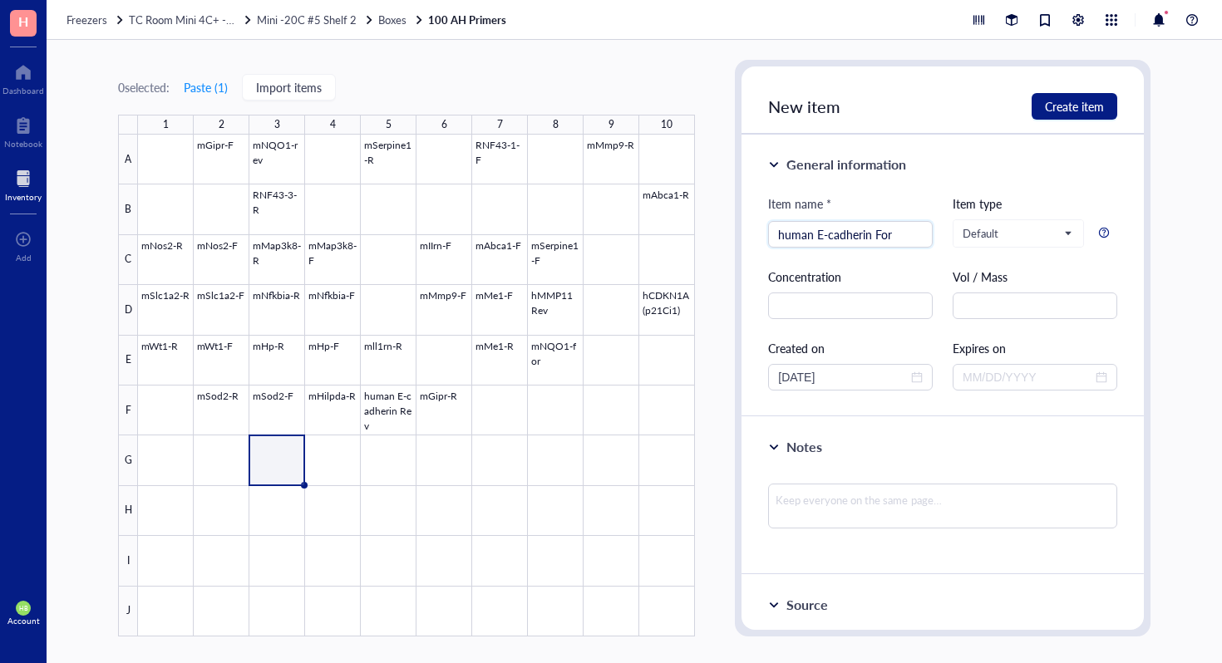
type input "human E-cadherin For"
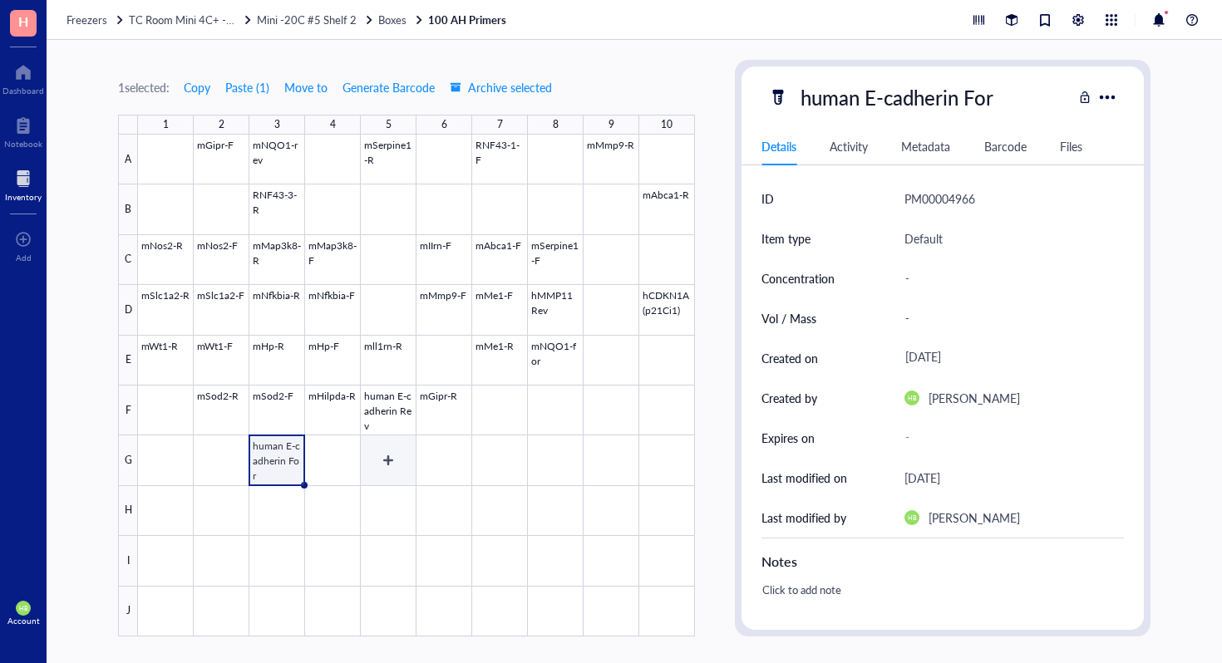
click at [387, 472] on div at bounding box center [416, 386] width 557 height 502
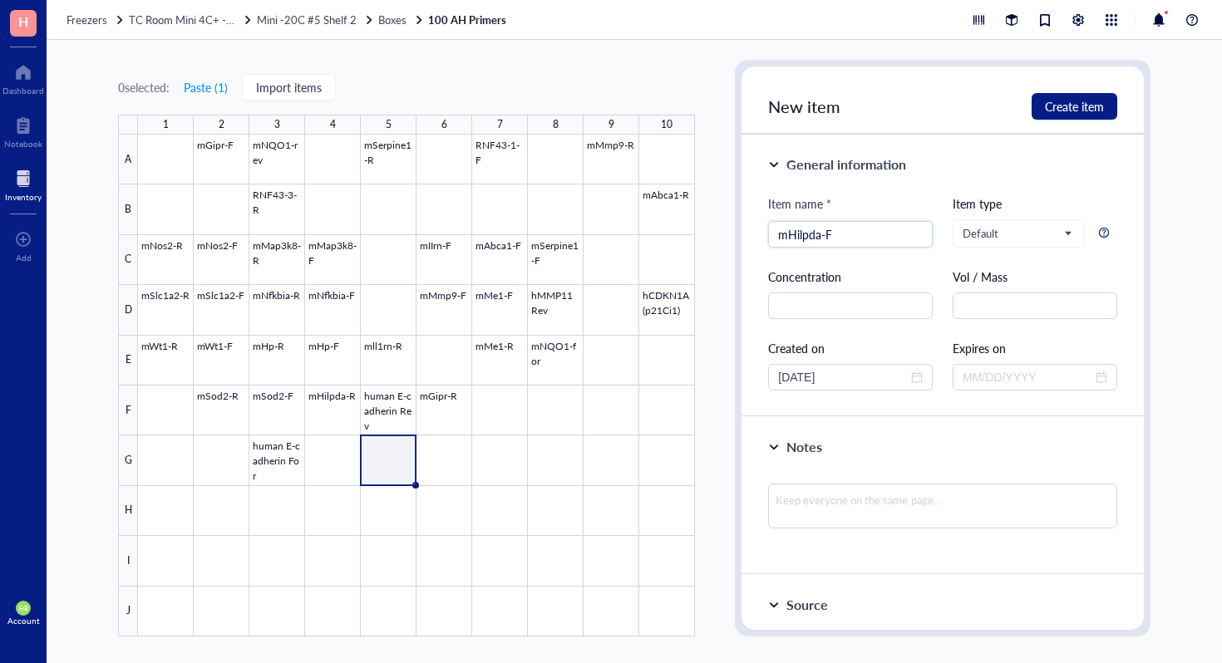
type input "mHilpda-F"
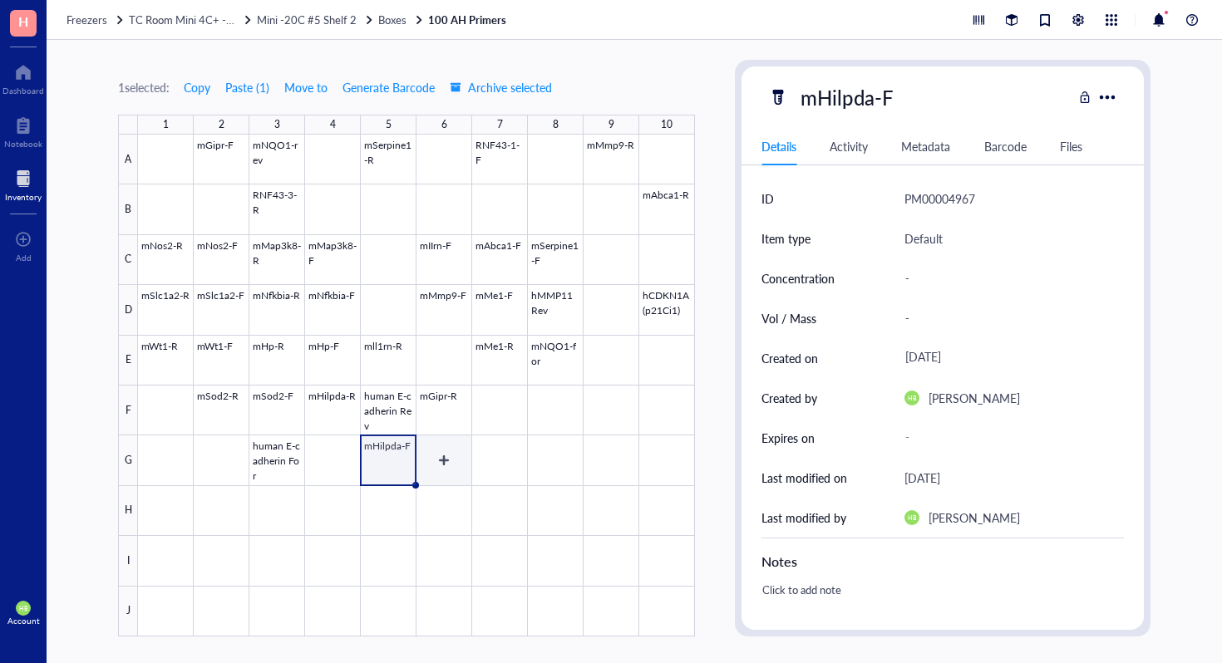
click at [436, 461] on div at bounding box center [416, 386] width 557 height 502
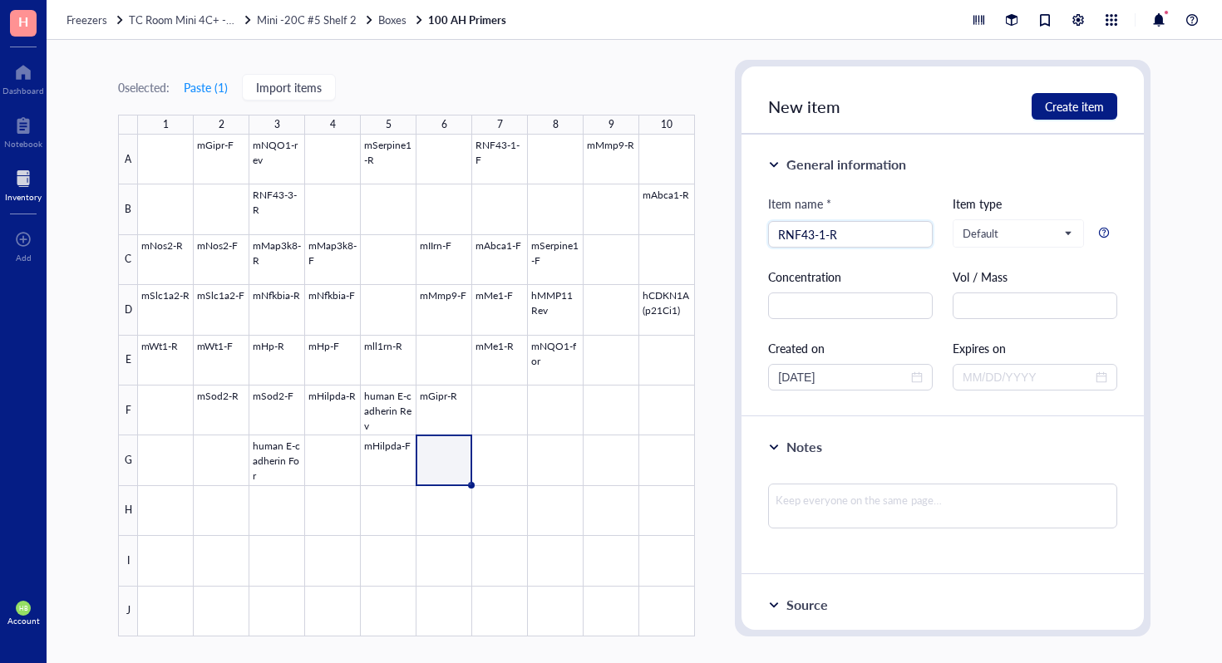
type input "RNF43-1-R"
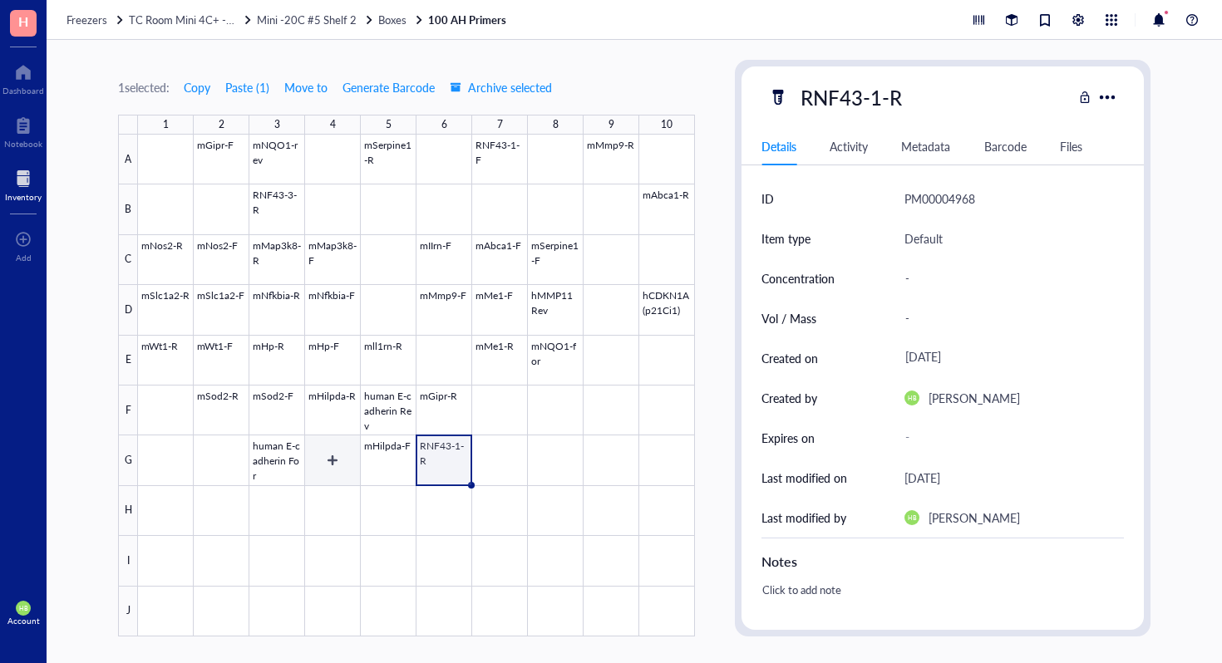
click at [323, 495] on div at bounding box center [416, 386] width 557 height 502
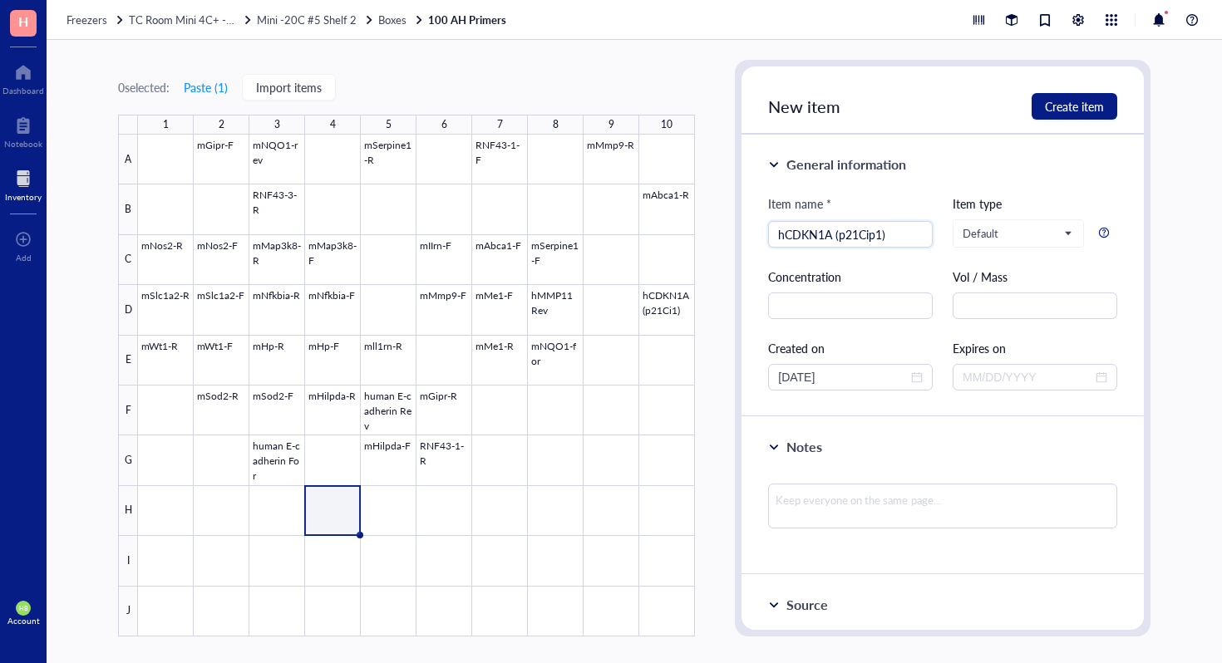
type input "hCDKN1A (p21Cip1)"
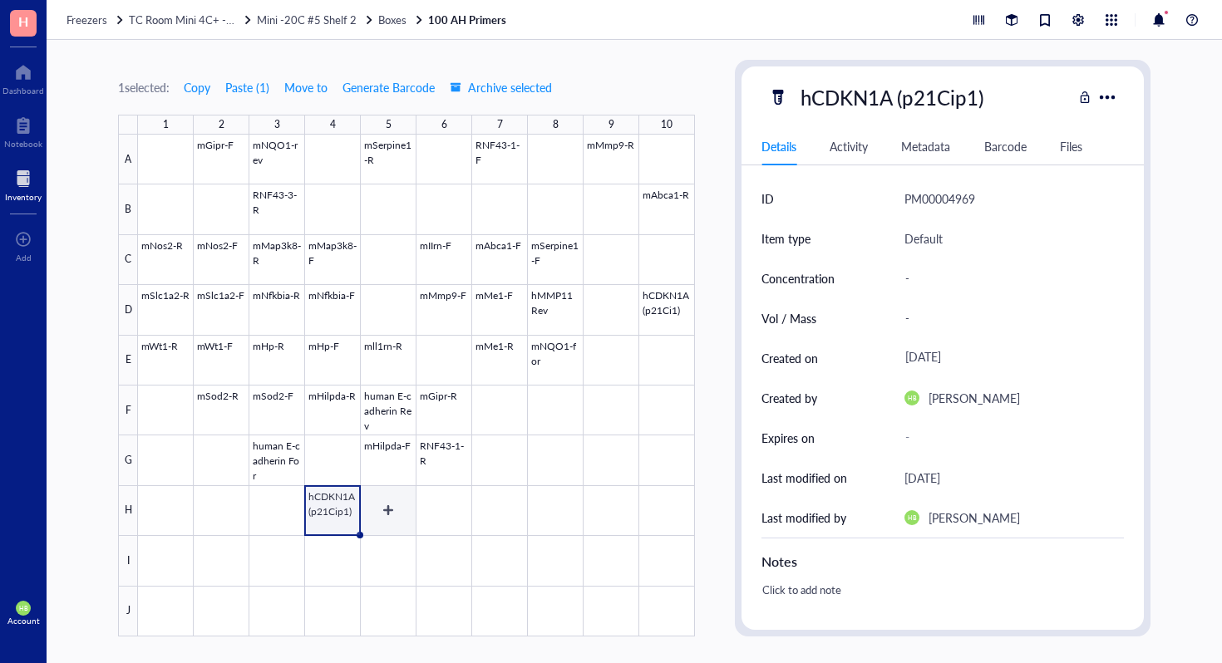
click at [381, 515] on div at bounding box center [416, 386] width 557 height 502
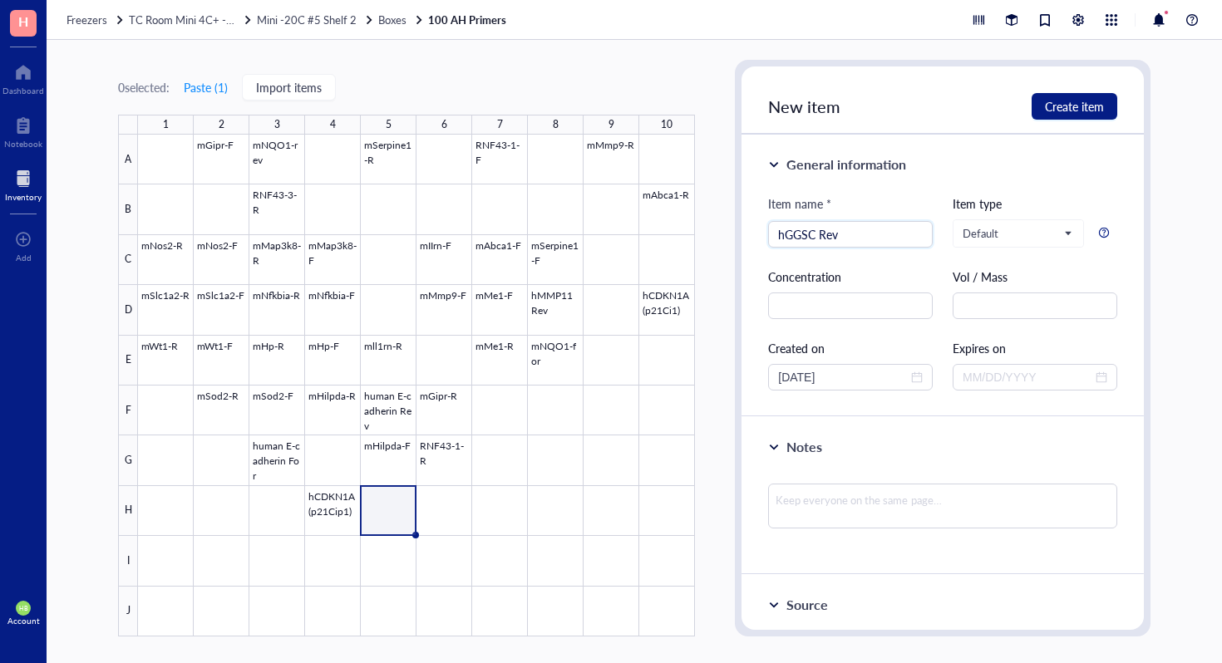
type input "hGGSC Rev"
type input "RNF43-3-F"
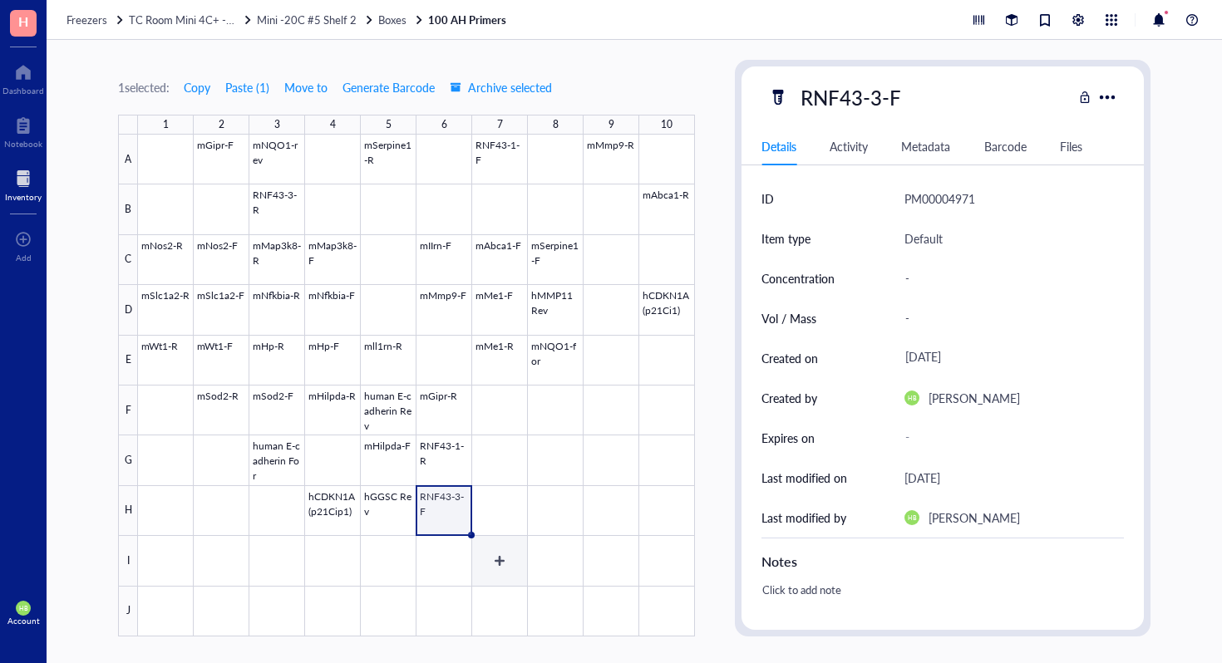
click at [506, 522] on div at bounding box center [416, 386] width 557 height 502
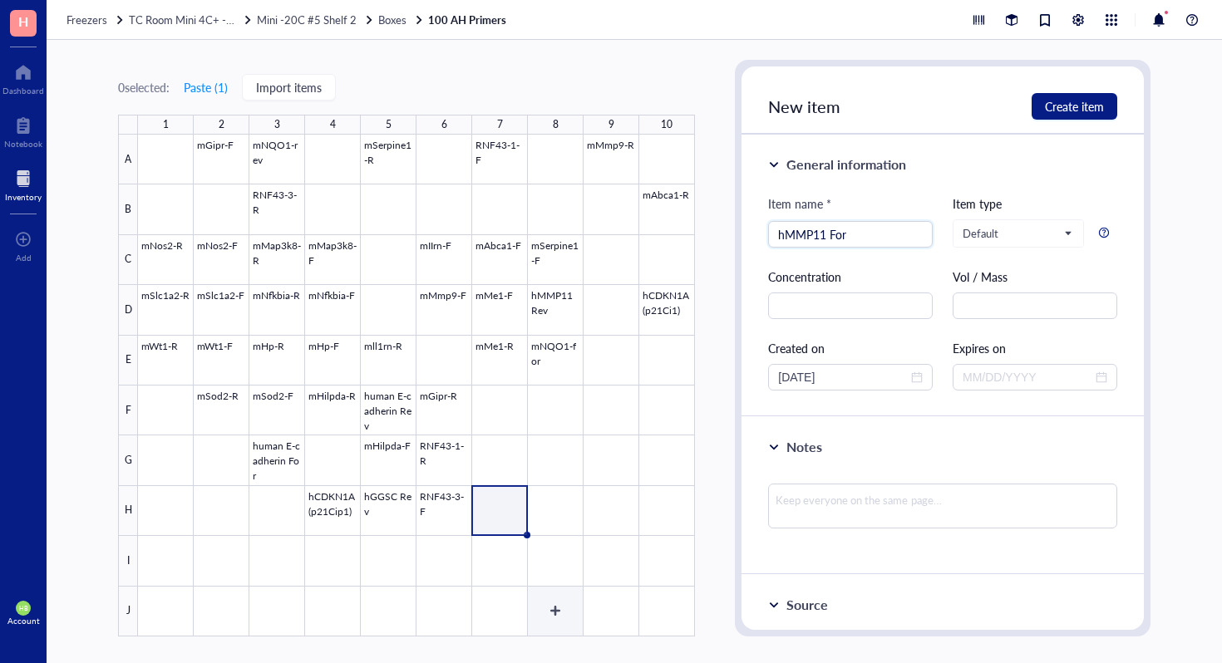
type input "hMMP11 For"
click at [558, 520] on div at bounding box center [416, 386] width 557 height 502
type input "hGSC For"
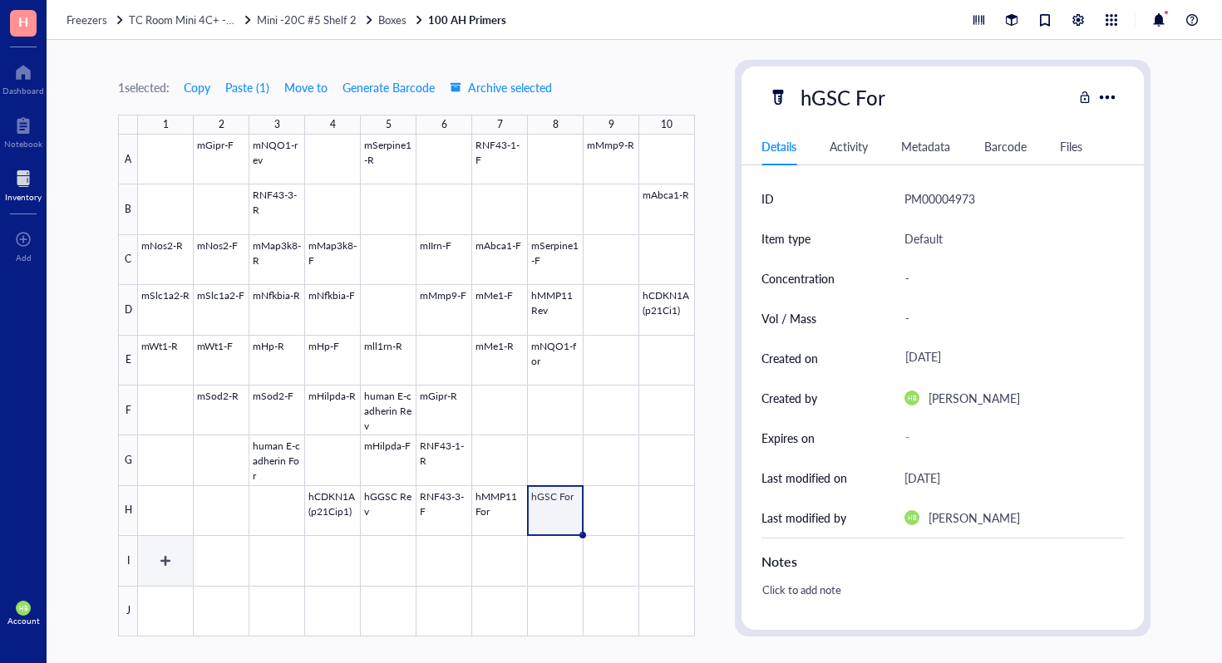
click at [174, 566] on div at bounding box center [416, 386] width 557 height 502
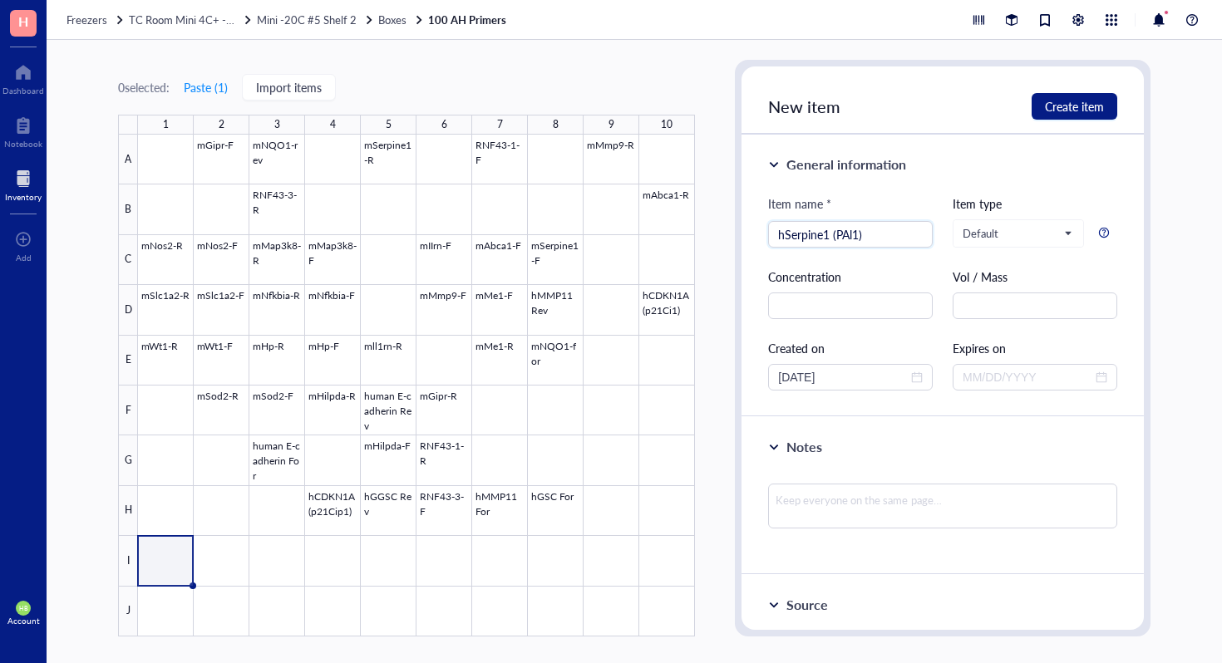
type input "hSerpine1 (PAl1)"
type input "hVentX Rev"
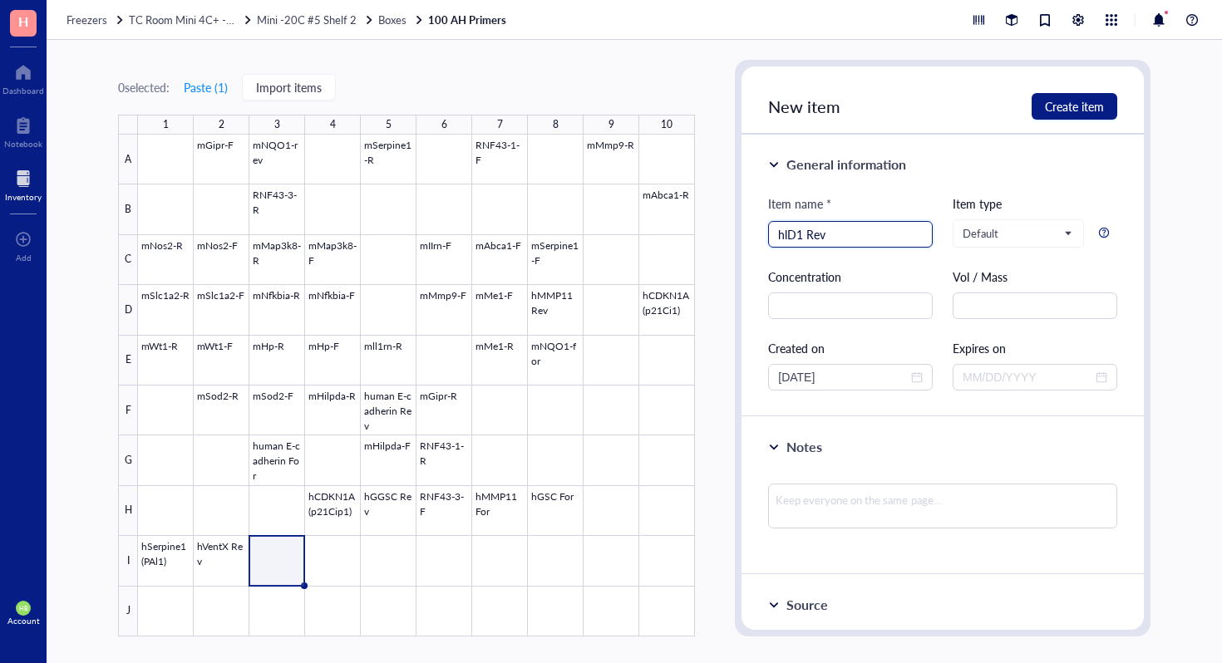
click at [834, 238] on input "hlD1 Rev" at bounding box center [850, 234] width 145 height 25
click at [787, 239] on input "hlD1 Rev" at bounding box center [850, 234] width 145 height 25
type input "hID1 Rev"
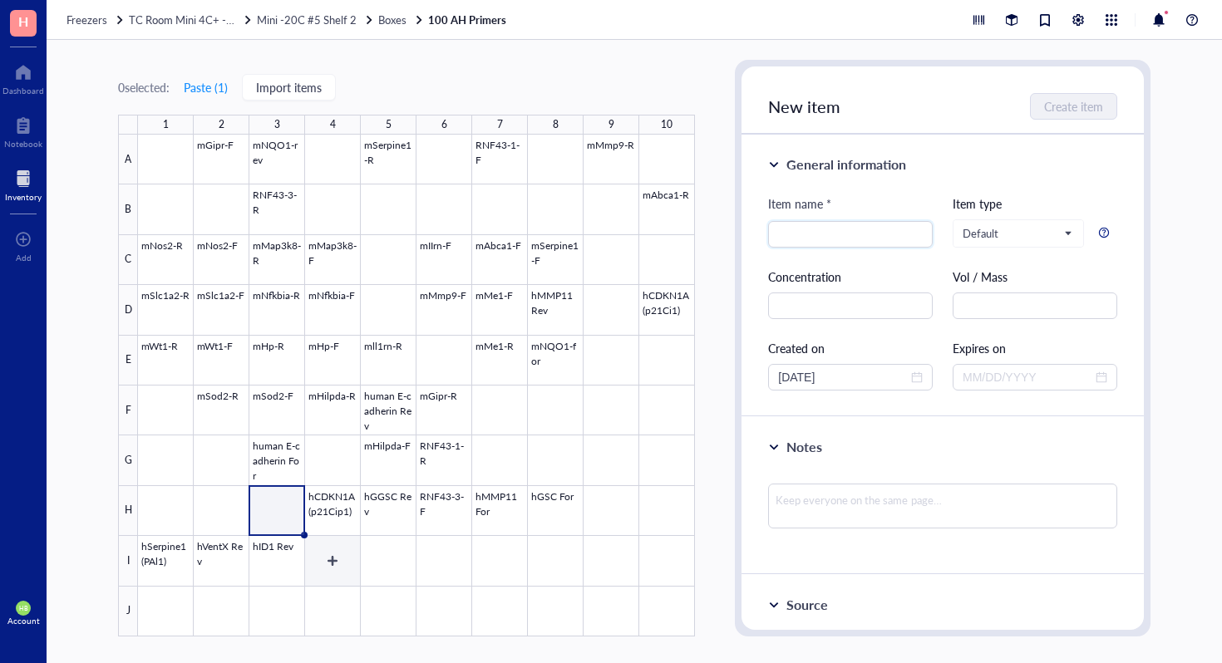
click at [337, 569] on div at bounding box center [416, 386] width 557 height 502
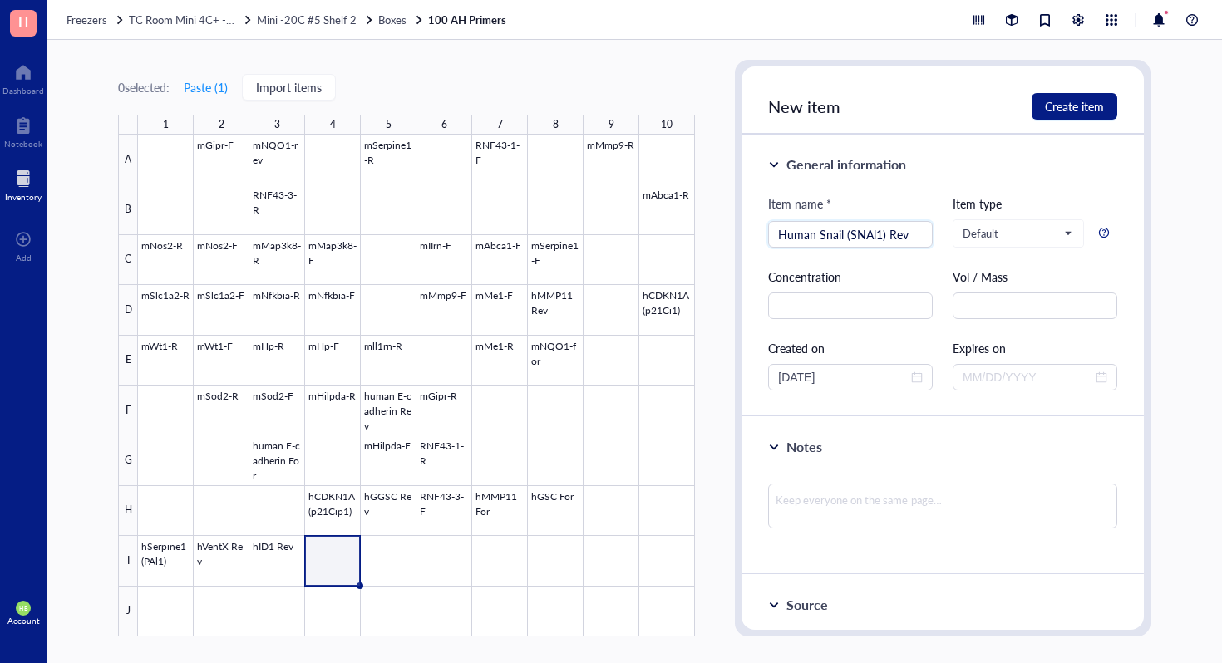
type input "Human Snail (SNAl1) Rev"
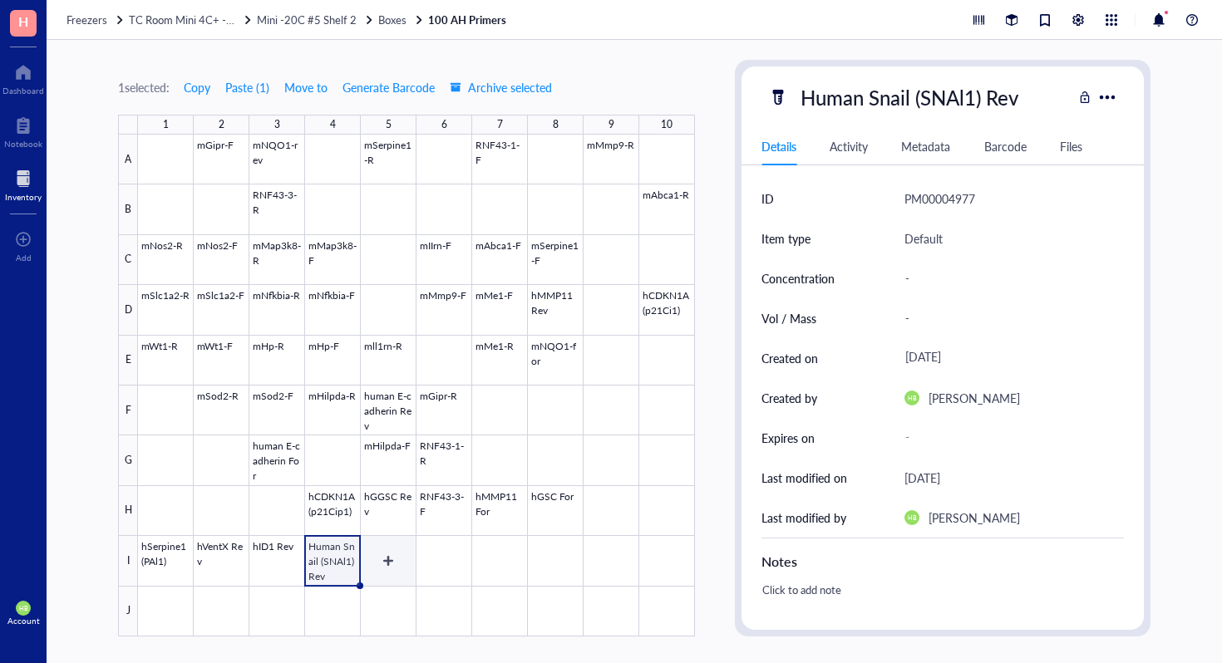
click at [394, 544] on div at bounding box center [416, 386] width 557 height 502
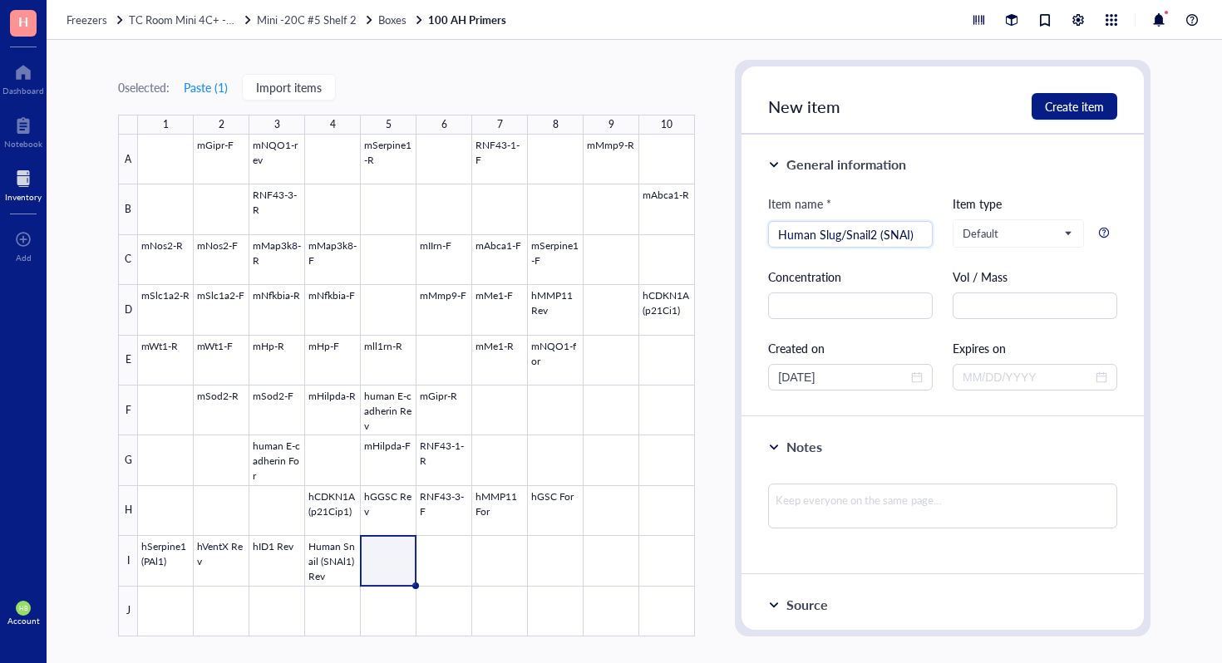
type input "Human Slug/Snail2 (SNAI)"
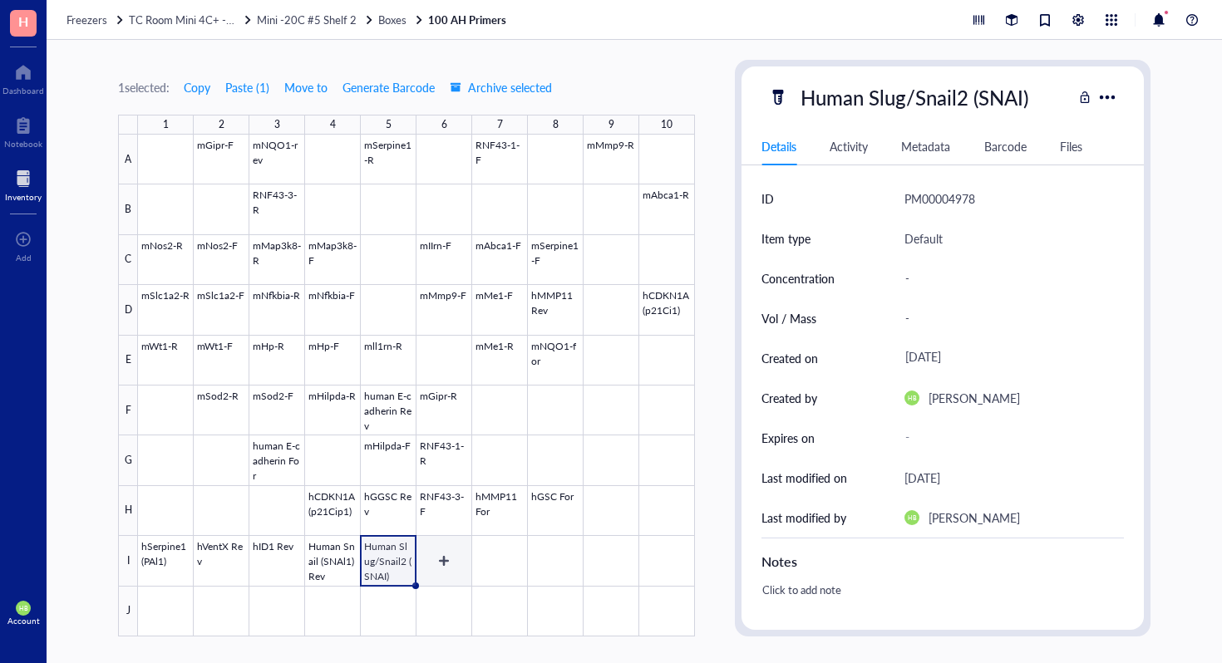
click at [448, 573] on div at bounding box center [416, 386] width 557 height 502
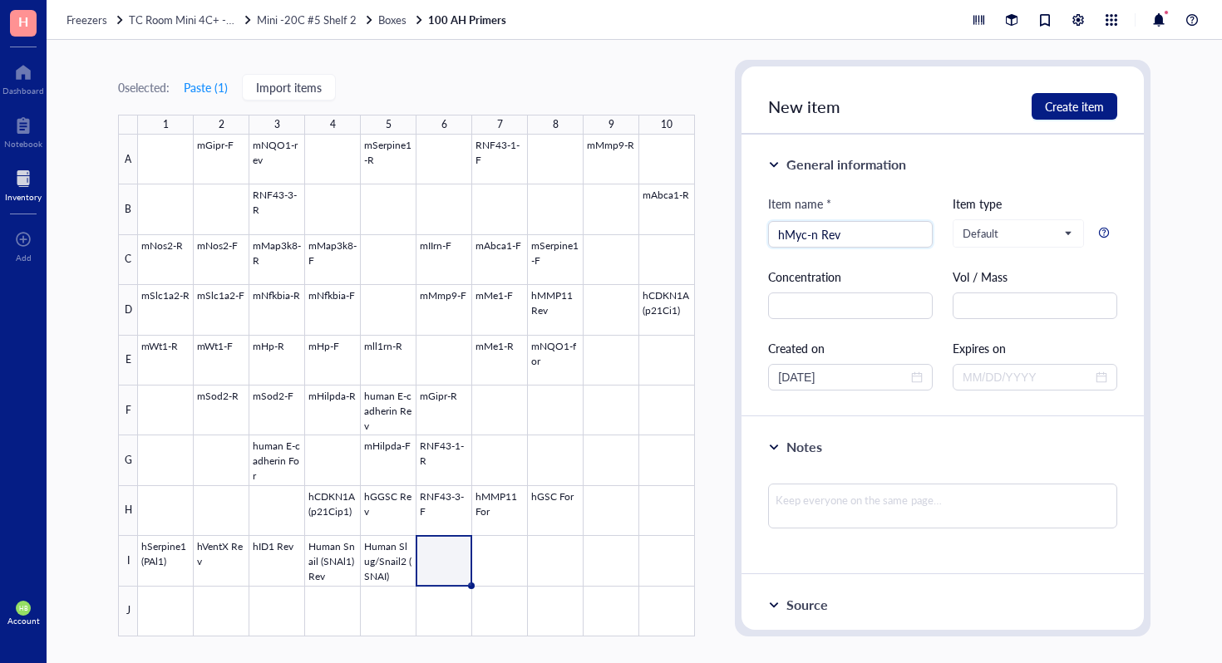
type input "hMyc-n Rev"
type input "hCCND1 (CyclinD1) Rev"
type input "hGAPDH Rev"
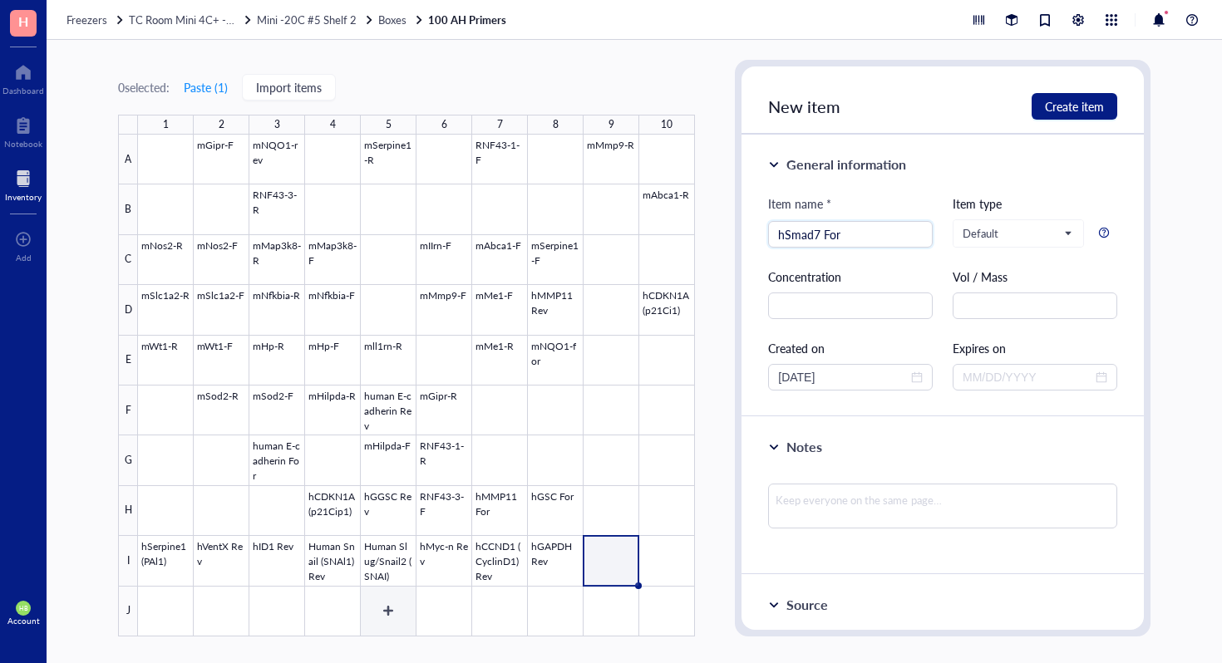
type input "hSmad7 For"
type input "hSmad6 For"
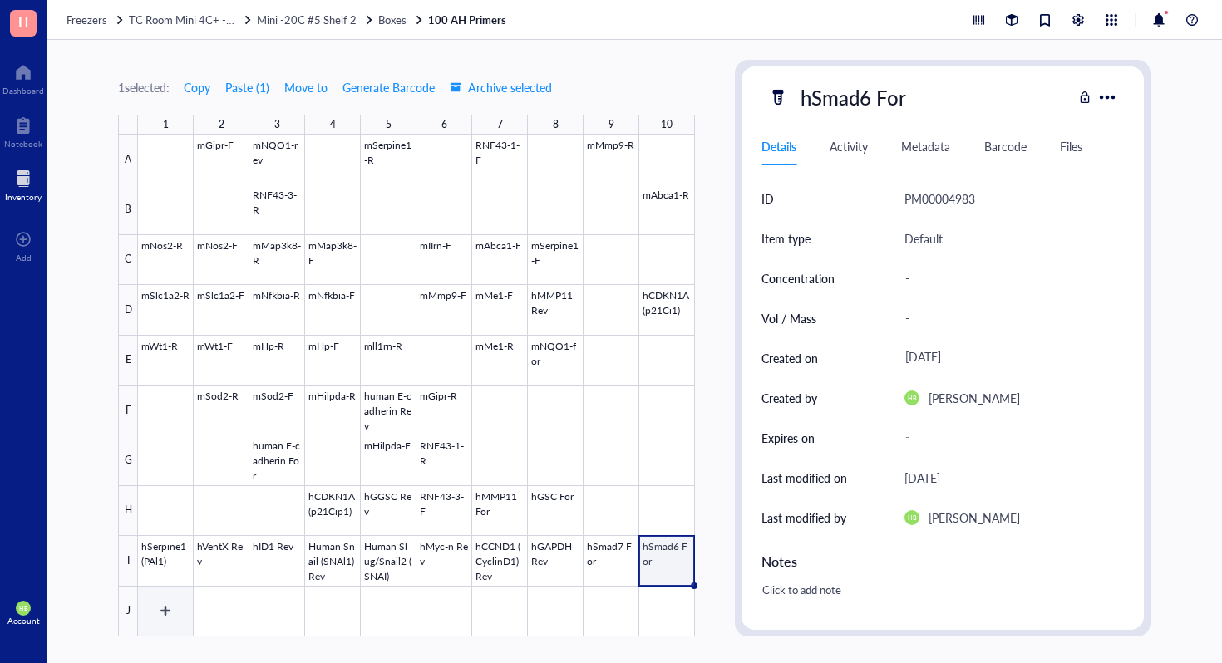
click at [172, 596] on div at bounding box center [416, 386] width 557 height 502
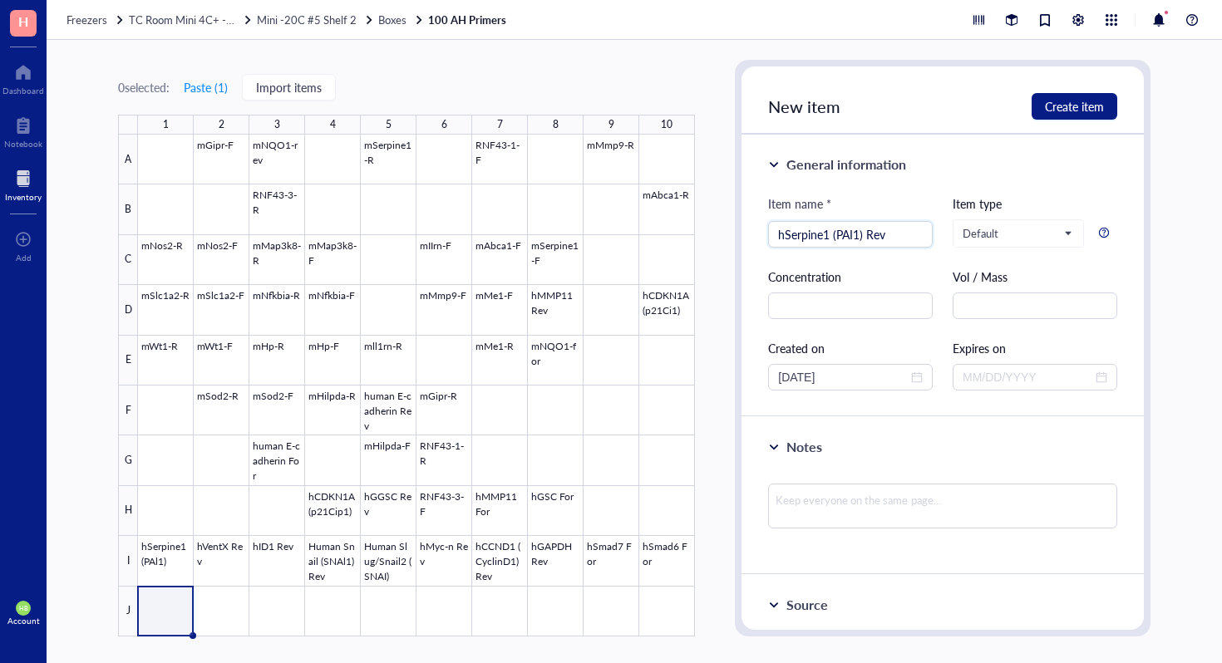
type input "hSerpine1 (PAI1) Rev"
type input "hVentX For"
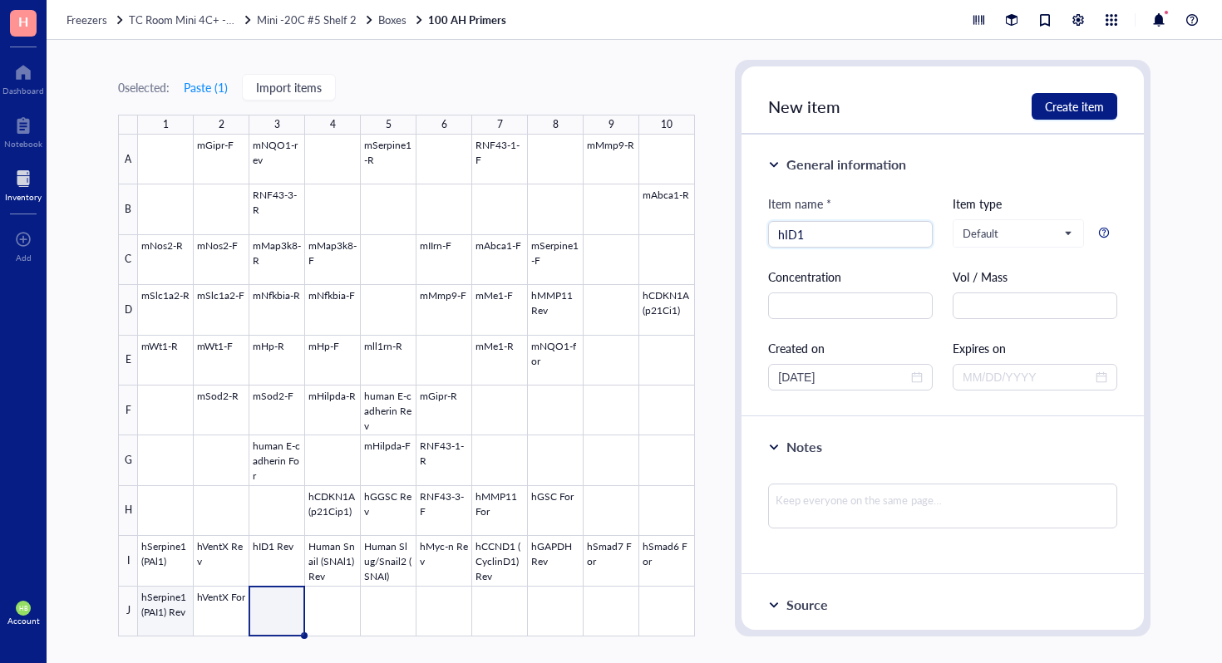
type input "hID1"
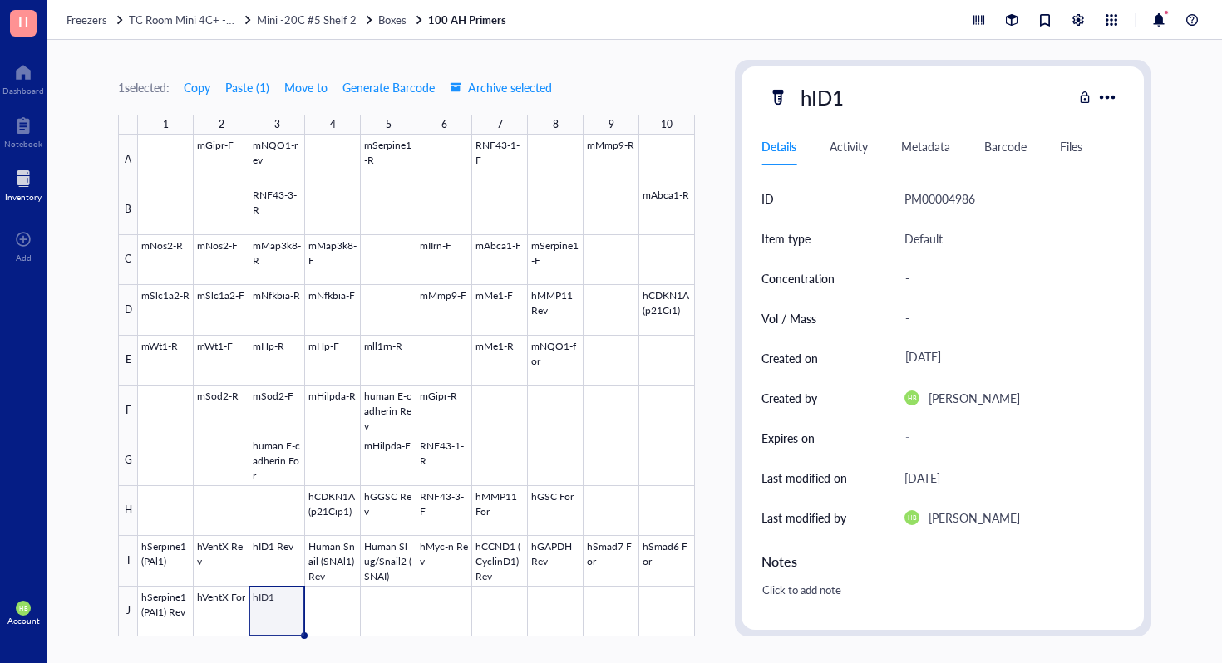
click at [866, 96] on div "hID1" at bounding box center [920, 97] width 304 height 35
click at [820, 108] on div "hID1" at bounding box center [822, 97] width 58 height 35
type input "hID1 For"
click at [323, 614] on div at bounding box center [416, 386] width 557 height 502
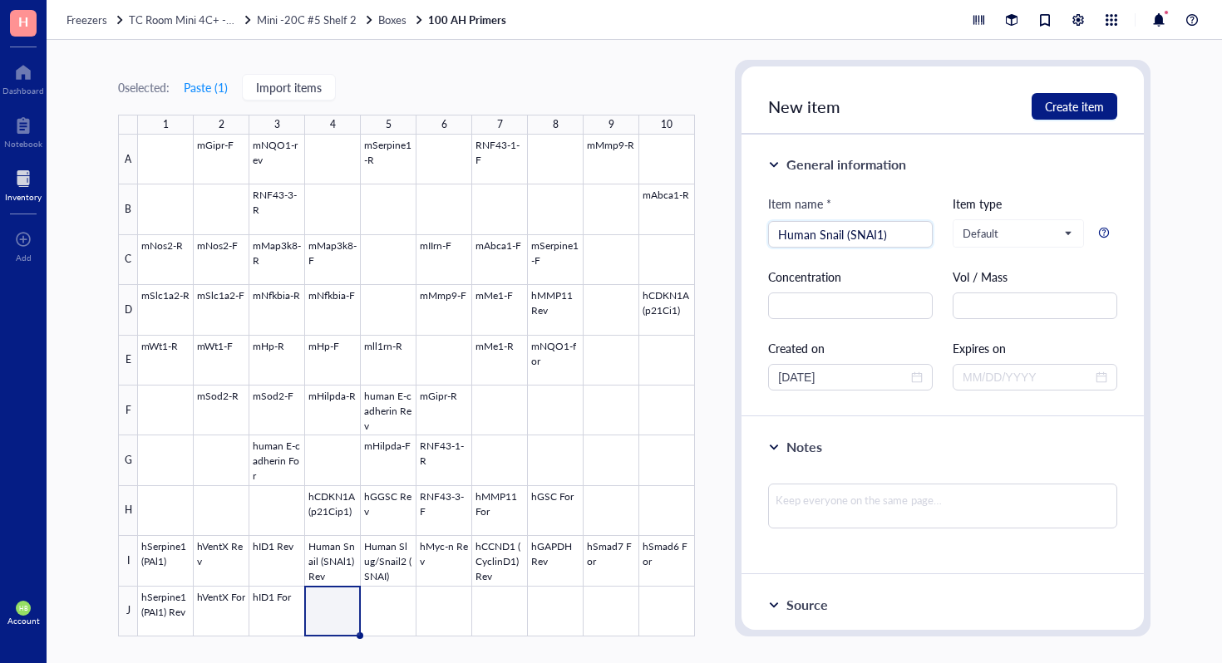
type input "Human Snail (SNAI1)"
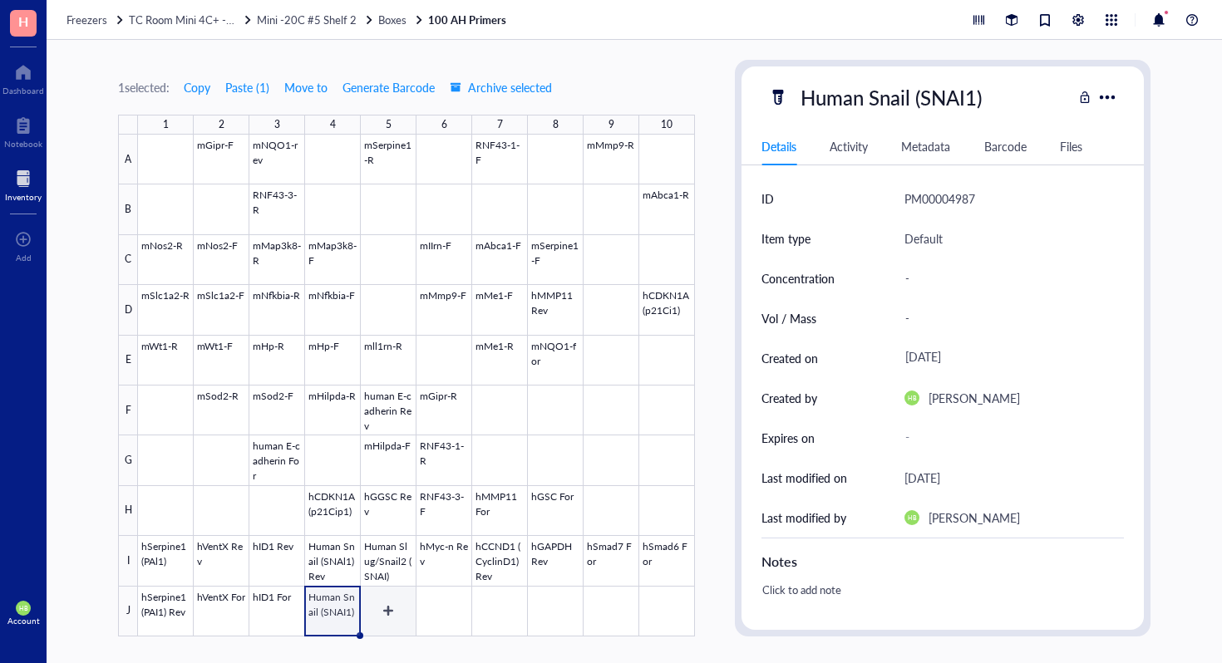
click at [393, 601] on div at bounding box center [416, 386] width 557 height 502
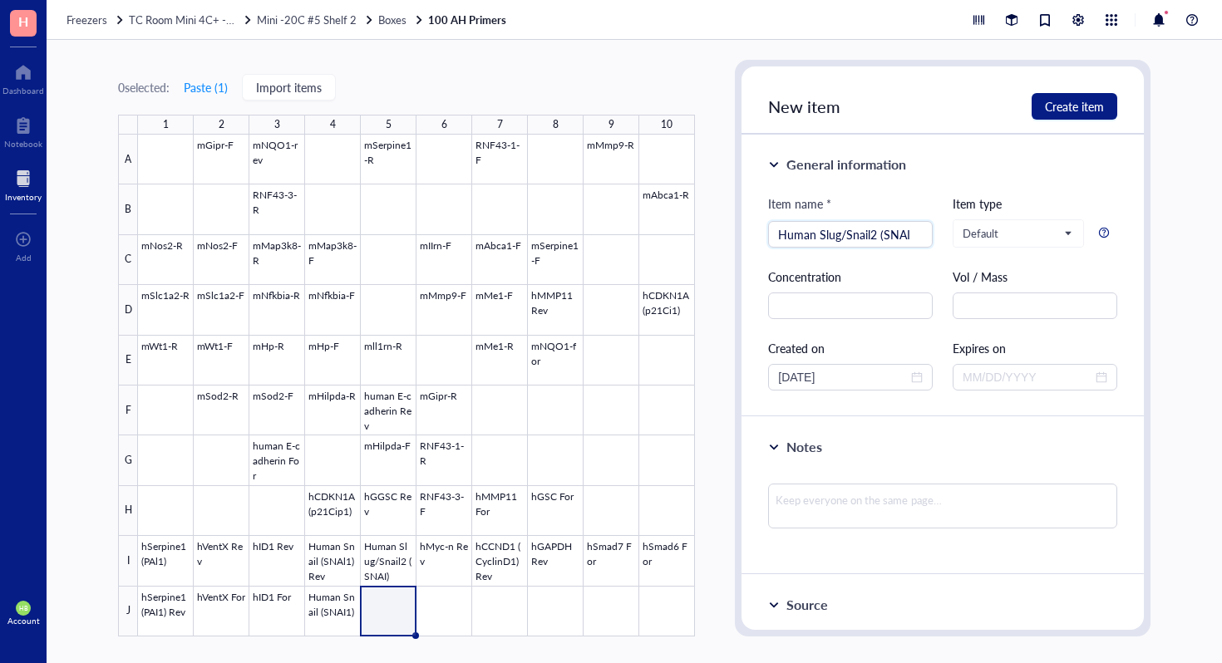
type input "Human Slug/Snail2 (SNAI"
type input "hMyc-n For"
type input "hCCDN1 (CyclinD1)"
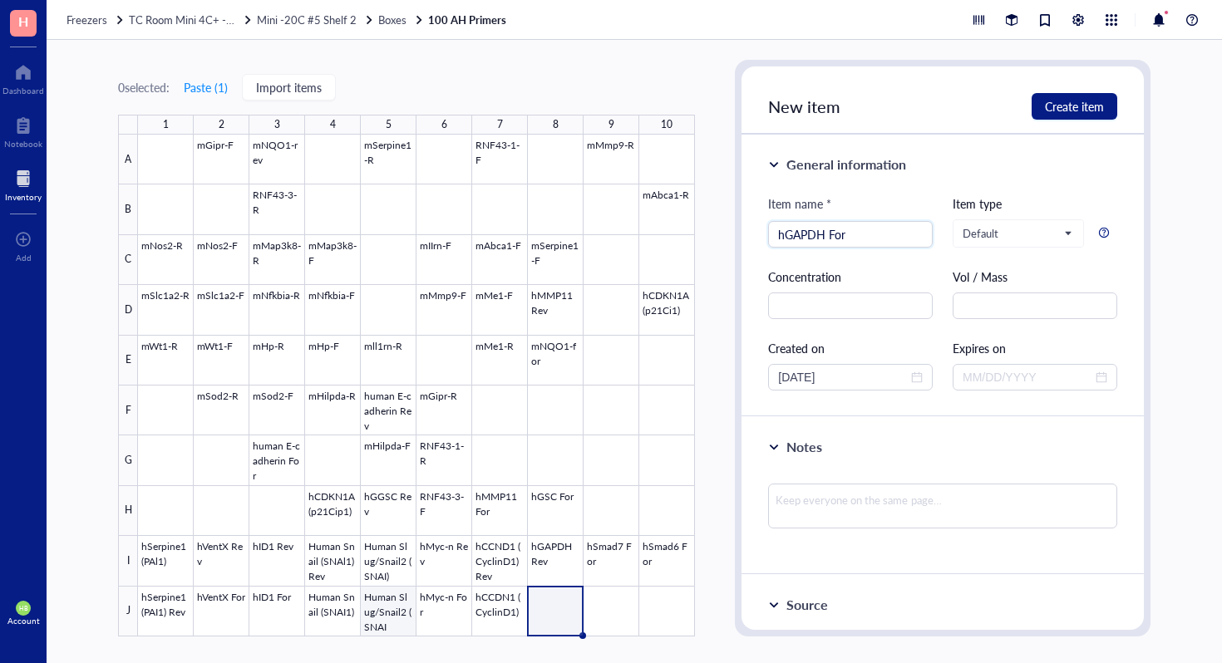
type input "hGAPDH For"
type input "hSmad7 Rev"
type input "hSmad6 Rev"
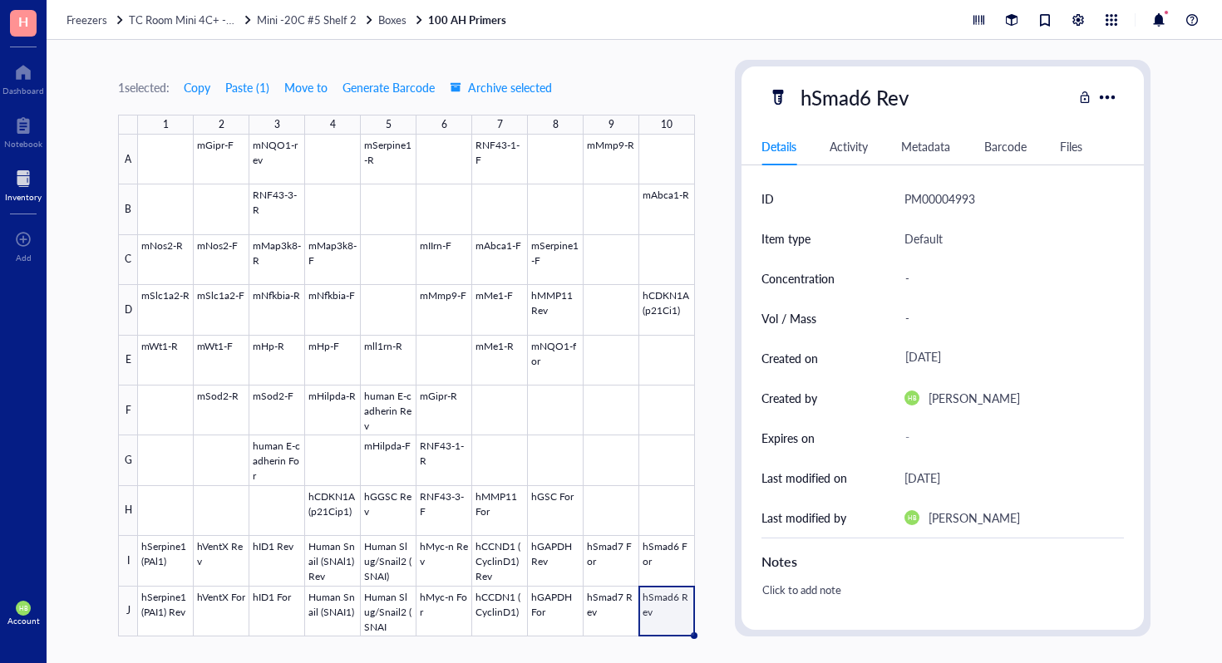
click at [397, 31] on div "Freezers TC Room Mini 4C+ -20C Mini -20C #5 Shelf 2 Boxes 100 AH Primers" at bounding box center [634, 20] width 1175 height 40
click at [396, 18] on span "Boxes" at bounding box center [392, 20] width 28 height 16
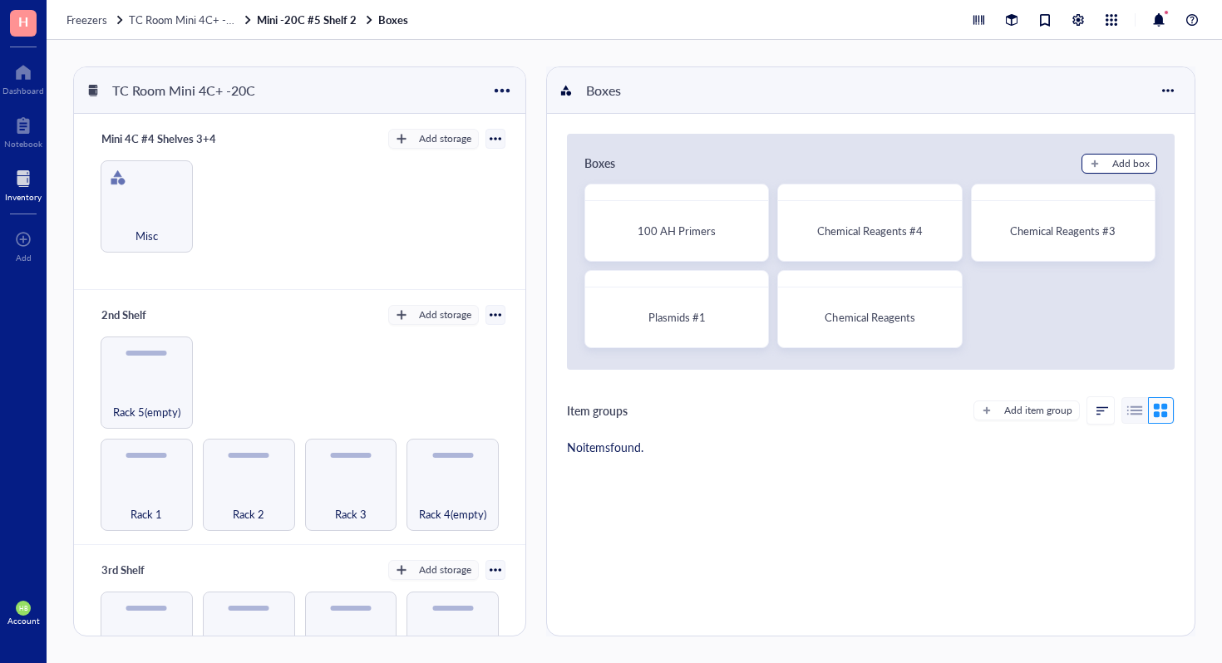
click at [1095, 155] on button "Add box" at bounding box center [1120, 164] width 76 height 20
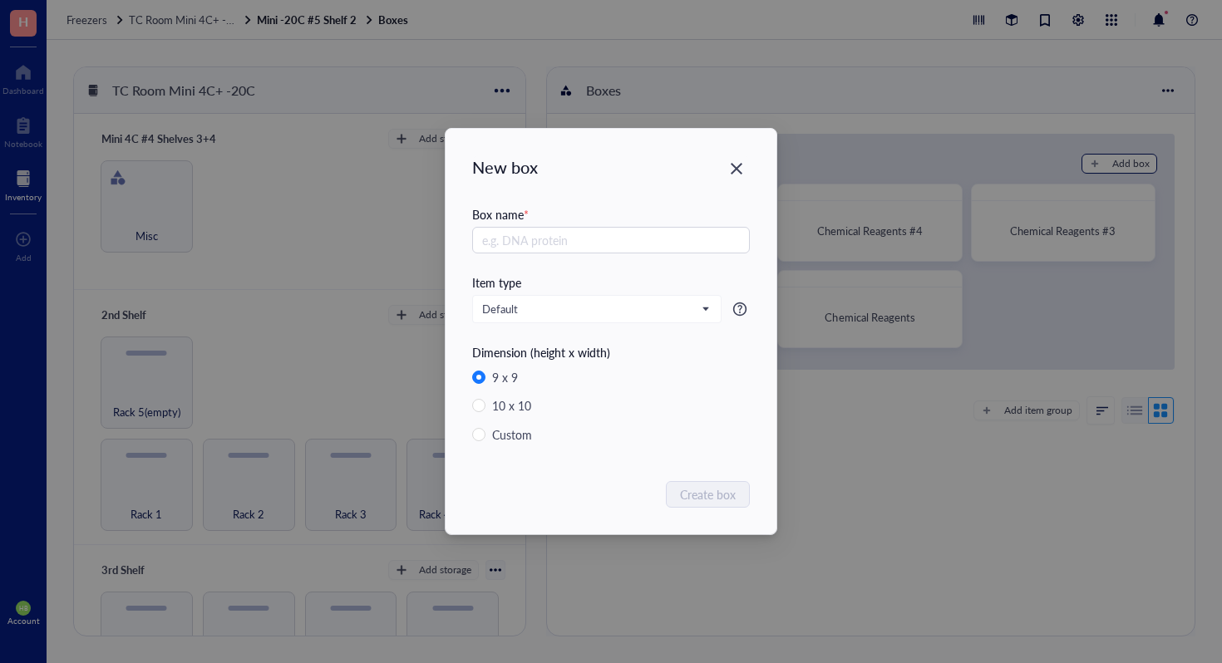
radio input "false"
radio input "true"
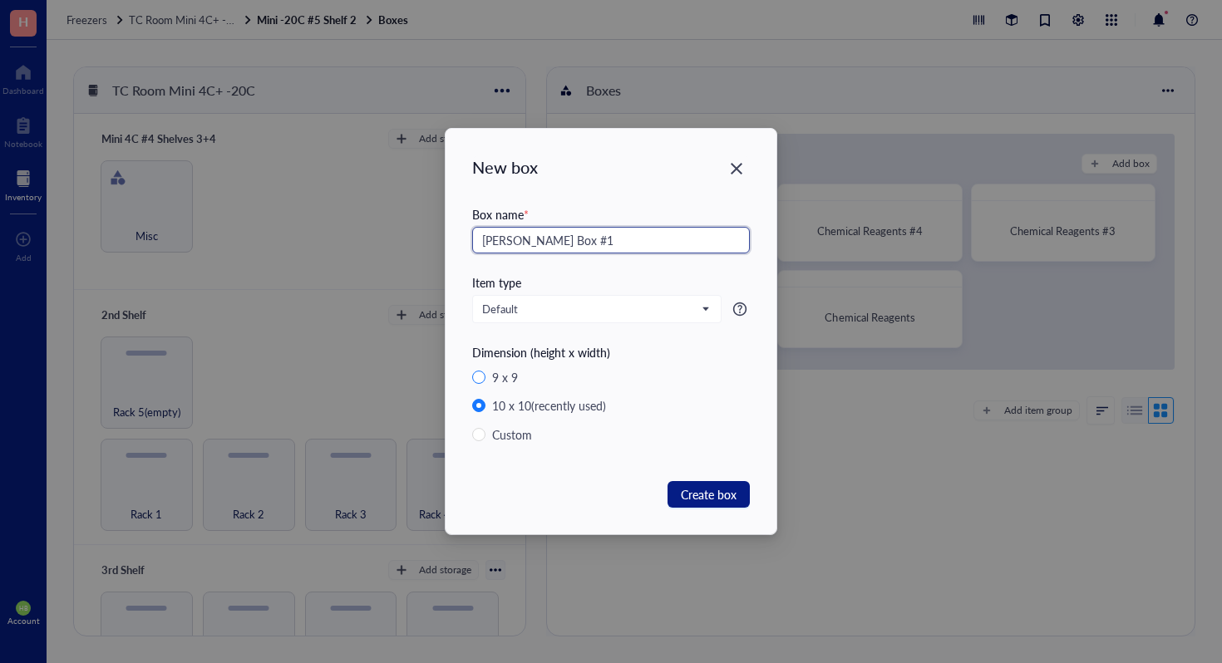
type input "[PERSON_NAME] Box #1"
click at [481, 373] on input "9 x 9" at bounding box center [478, 377] width 13 height 13
radio input "true"
radio input "false"
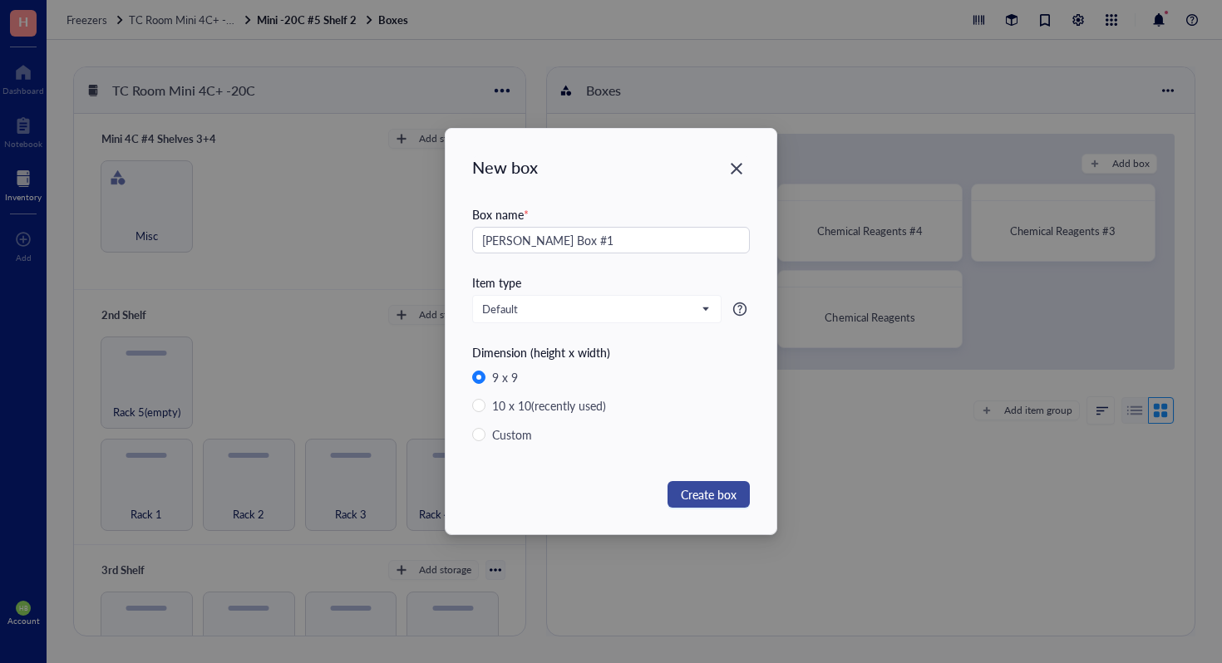
click at [712, 486] on span "Create box" at bounding box center [709, 494] width 56 height 18
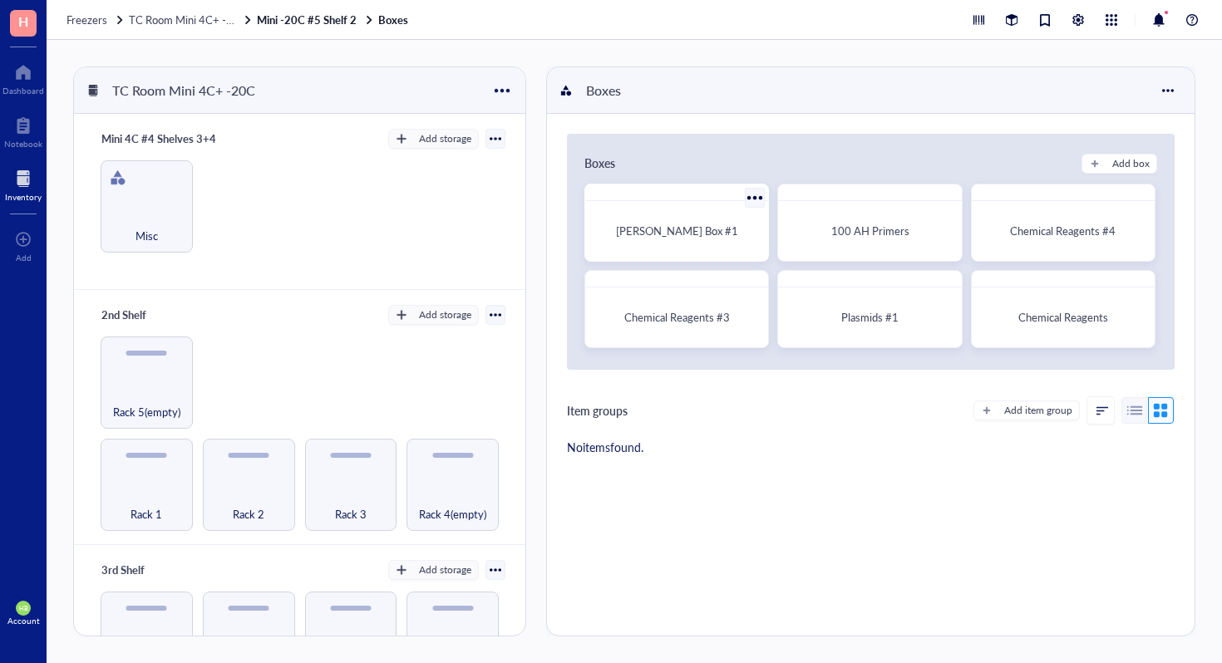
click at [610, 224] on div "[PERSON_NAME] Box #1" at bounding box center [677, 231] width 156 height 17
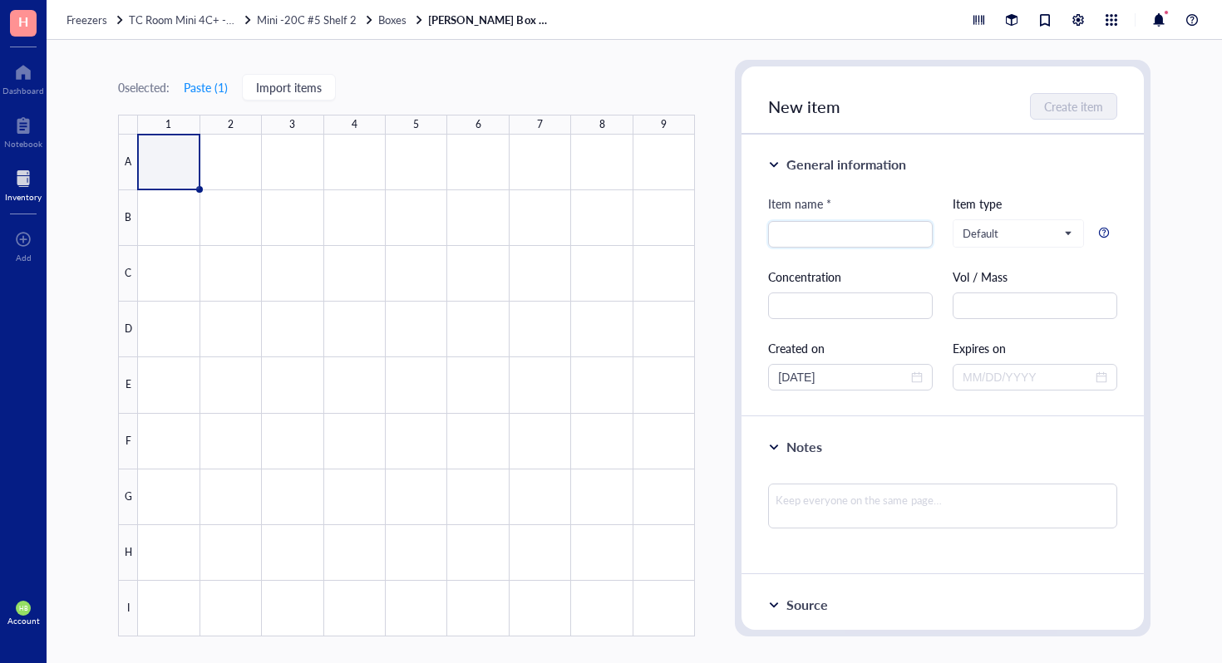
click at [170, 155] on div at bounding box center [416, 386] width 557 height 502
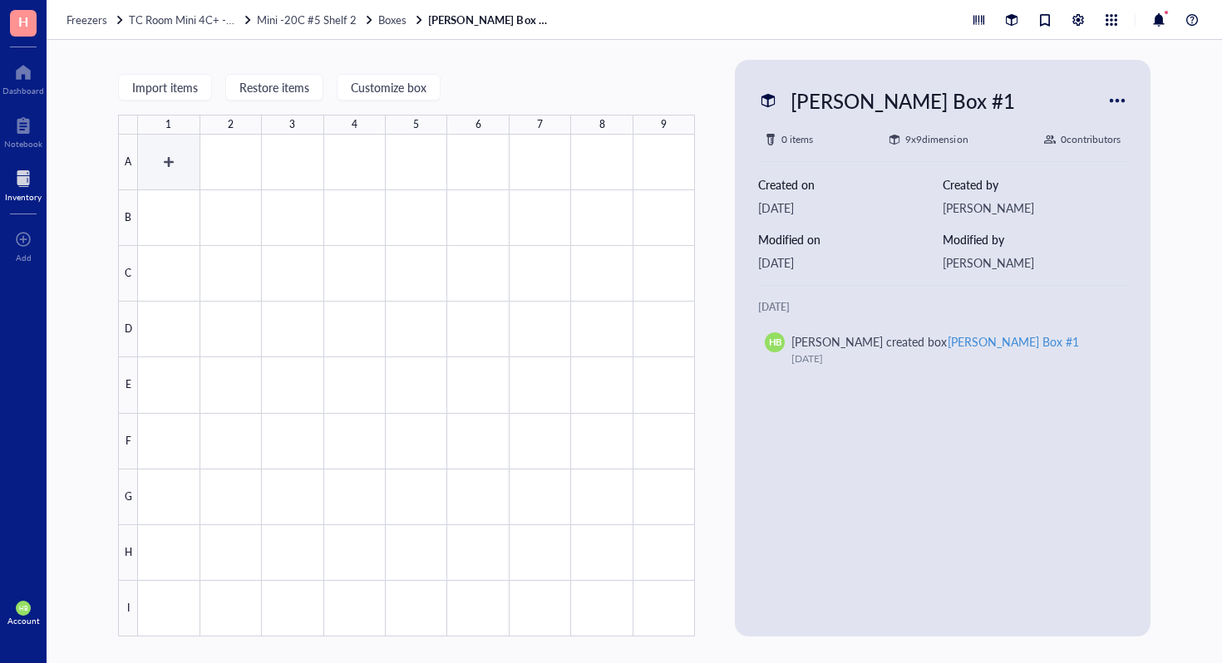
click at [158, 150] on div at bounding box center [416, 386] width 557 height 502
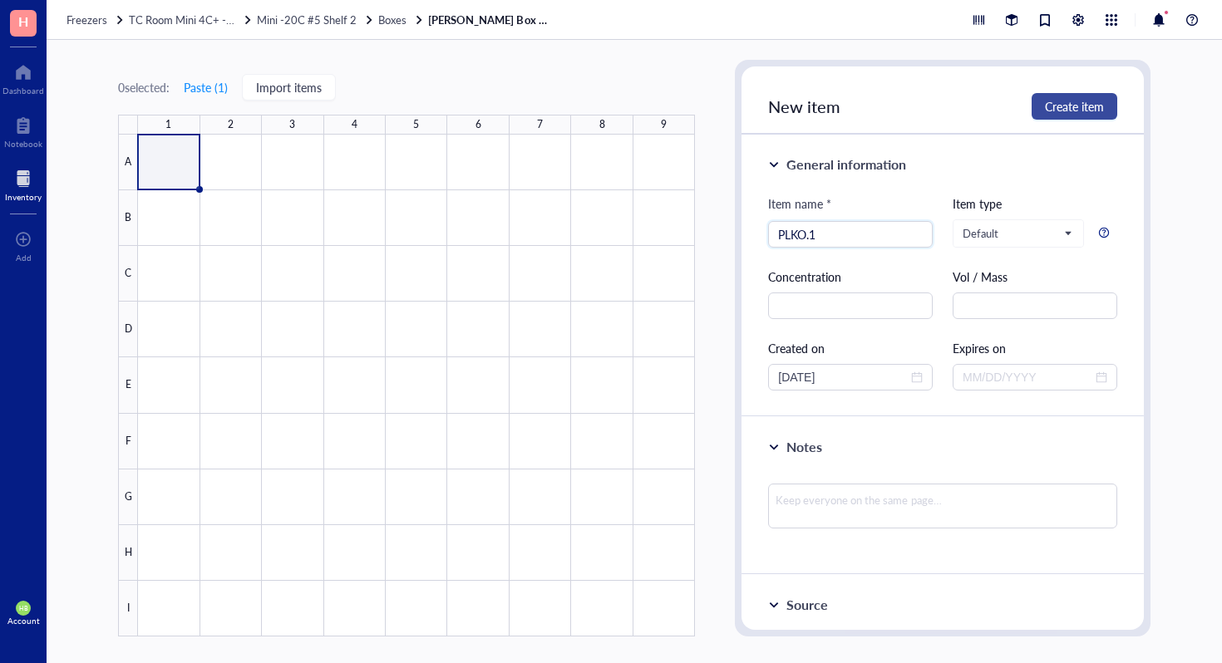
type input "PLKO.1"
click at [1045, 110] on span "Create item" at bounding box center [1074, 106] width 59 height 13
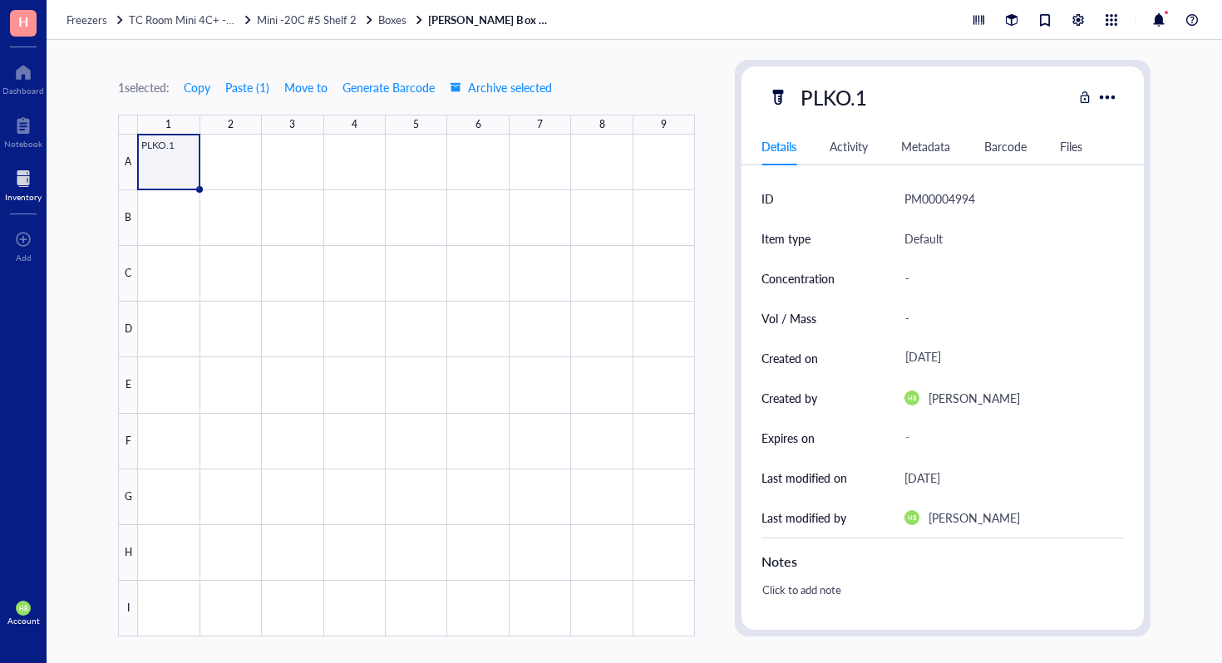
drag, startPoint x: 1037, startPoint y: 7, endPoint x: 1013, endPoint y: 2, distance: 24.8
click at [1037, 7] on div "Freezers TC Room Mini 4C+ -20C Mini -20C #5 Shelf 2 Boxes Ernesto Plasmids Box …" at bounding box center [634, 20] width 1175 height 40
click at [385, 27] on span "Boxes" at bounding box center [392, 20] width 28 height 16
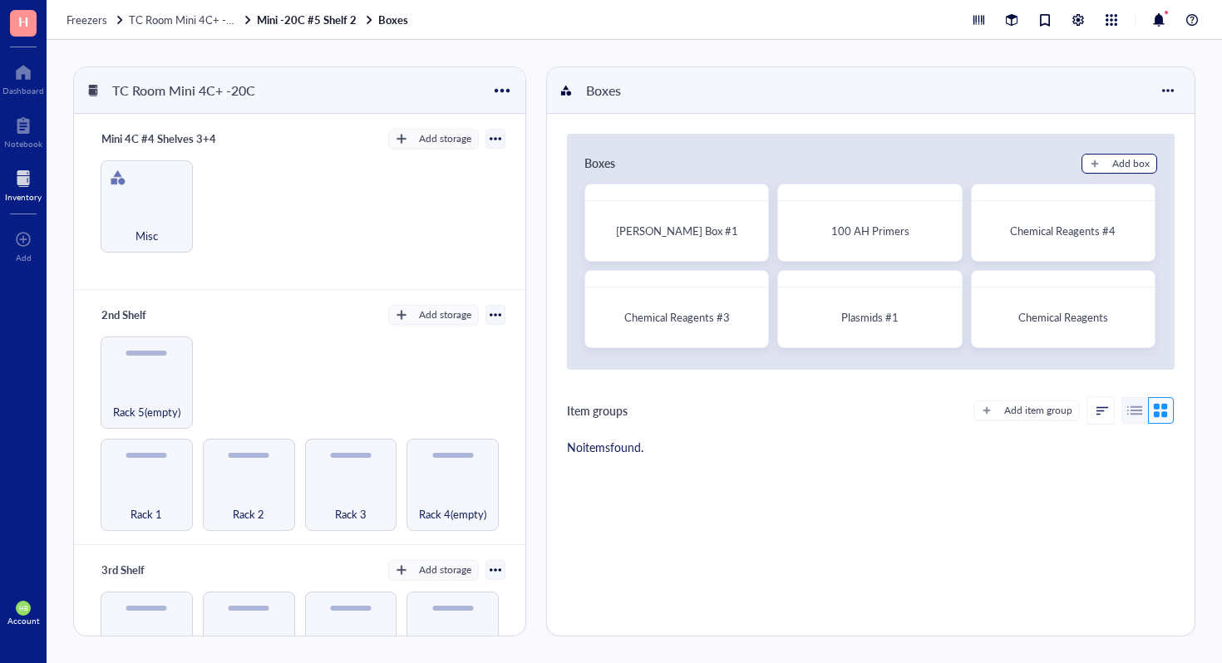
click at [1121, 160] on div "Add box" at bounding box center [1130, 163] width 37 height 15
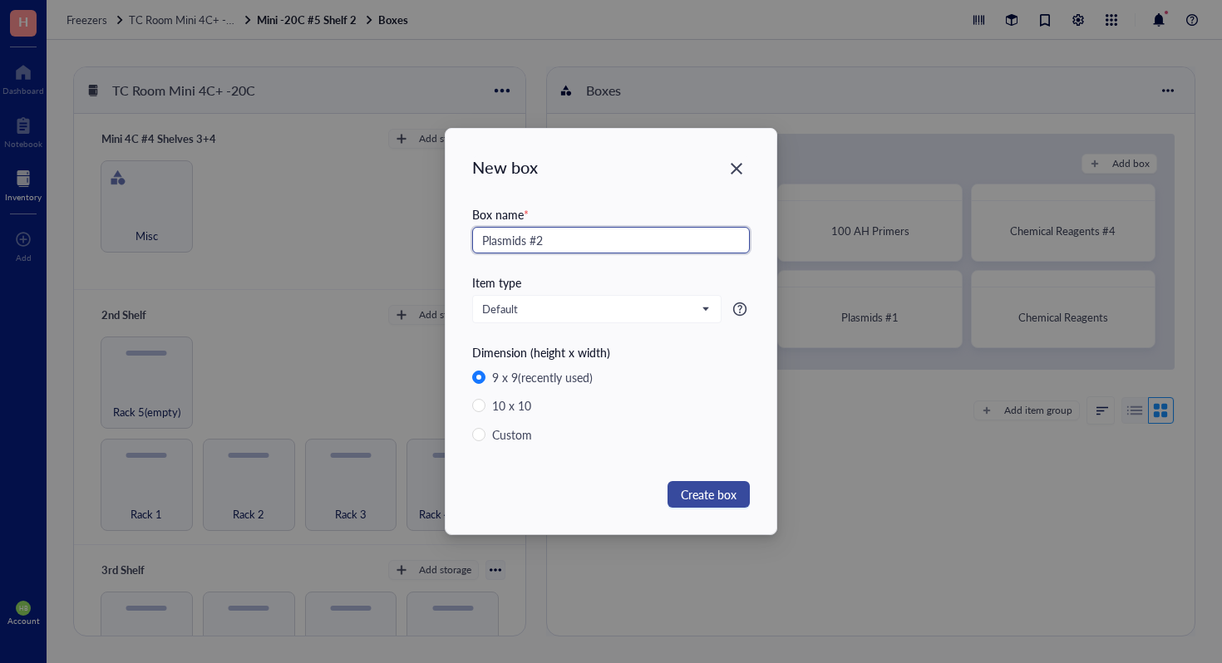
type input "Plasmids #2"
click at [678, 491] on button "Create box" at bounding box center [709, 494] width 82 height 27
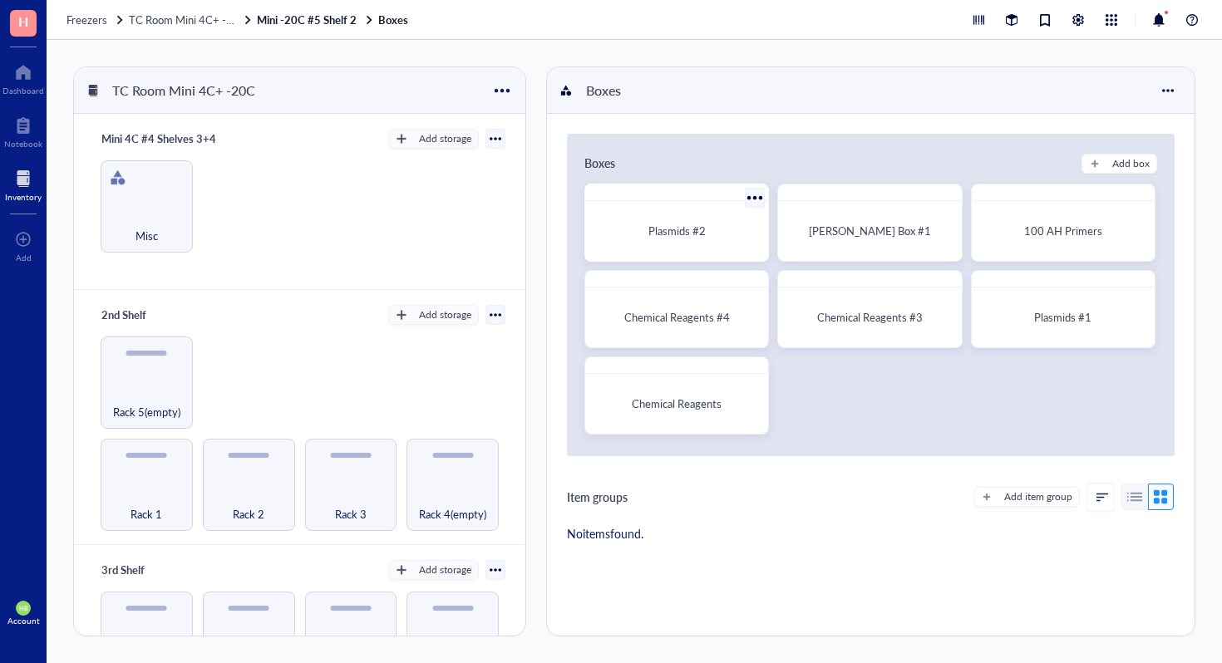
click at [637, 257] on div "Plasmids #2" at bounding box center [676, 223] width 185 height 78
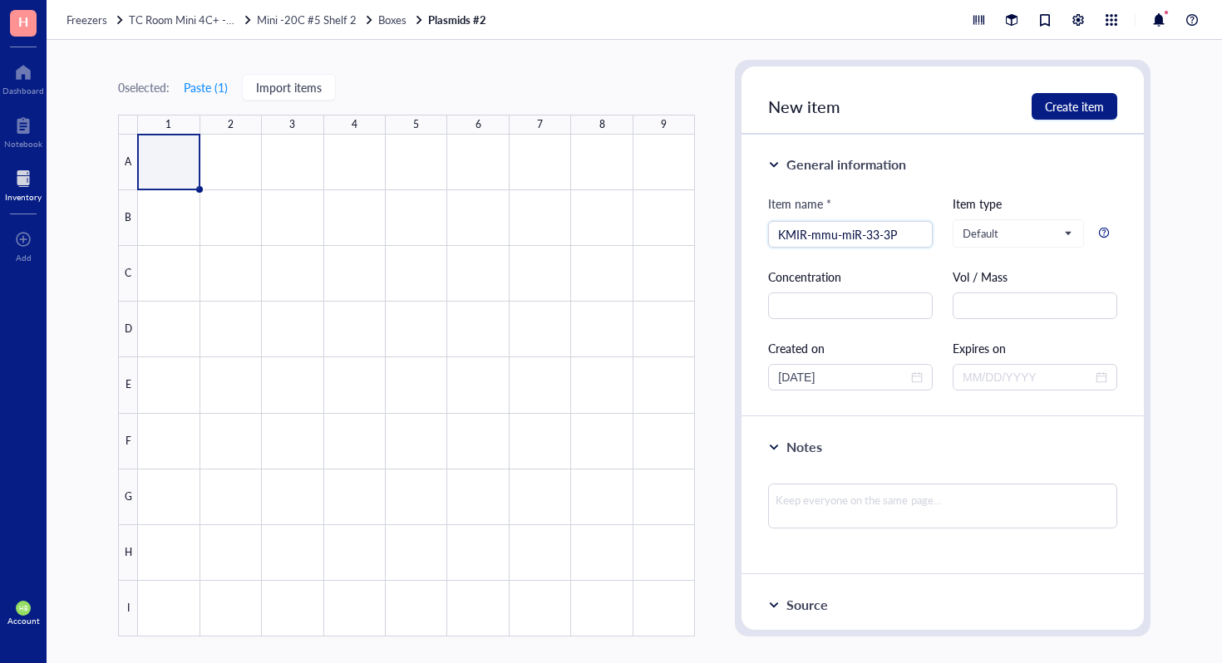
type input "KMIR-mmu-miR-33-3P"
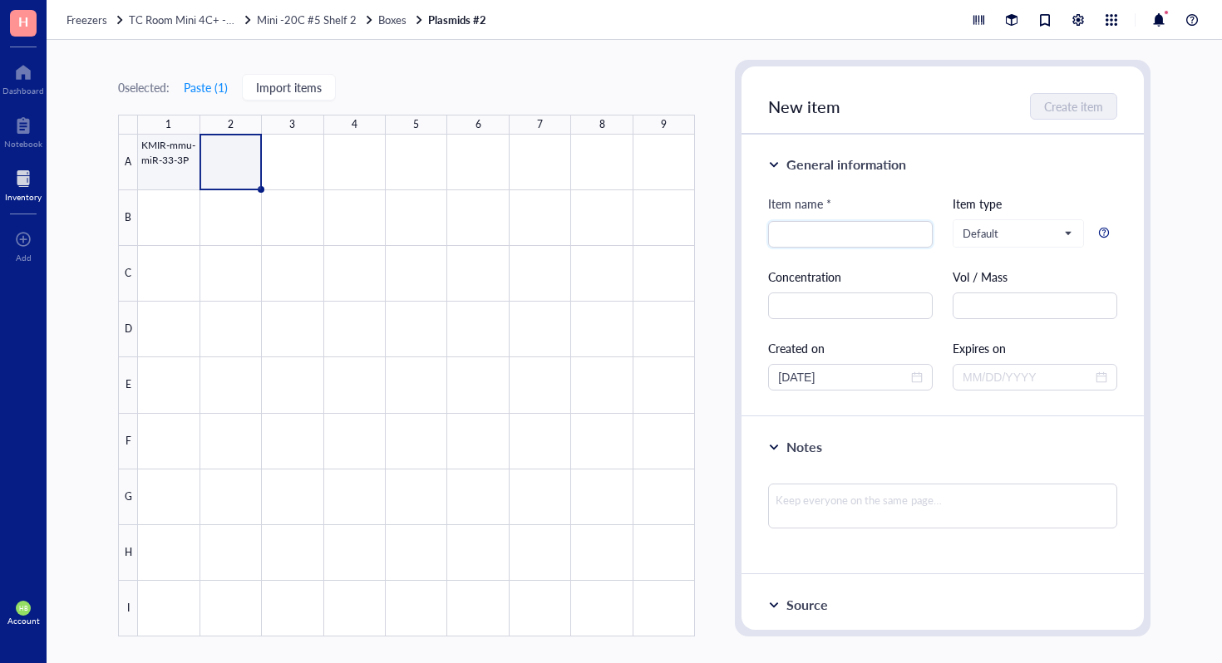
type input "K"
click at [163, 144] on div at bounding box center [416, 386] width 557 height 502
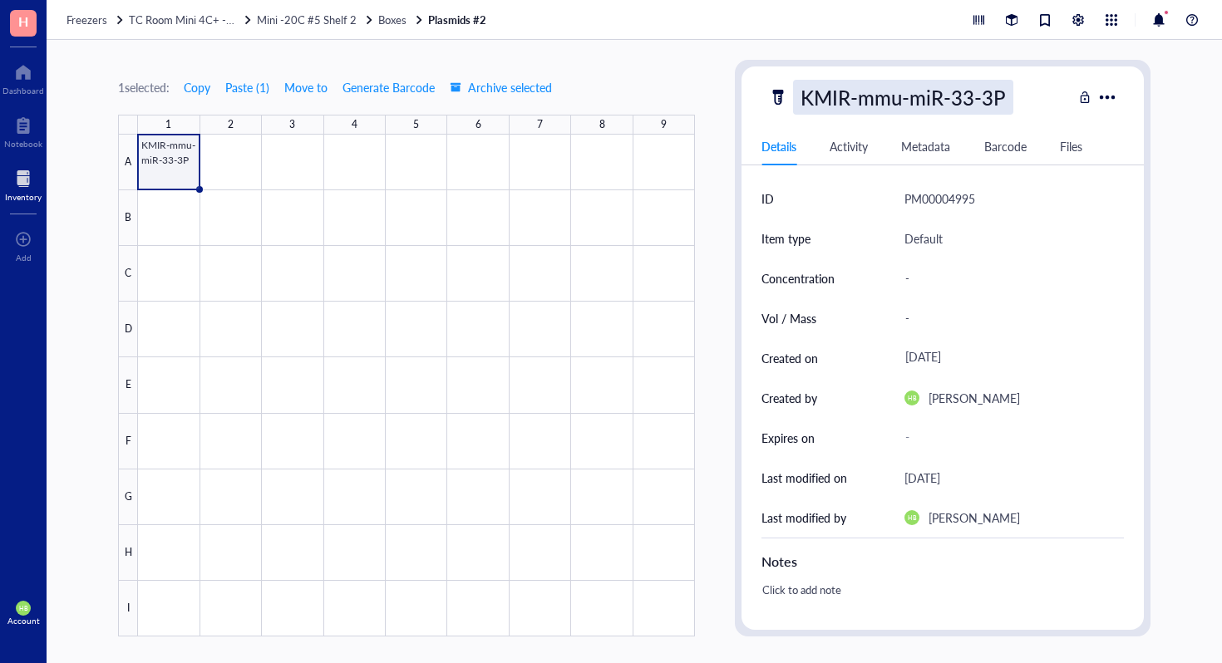
click at [825, 104] on div "KMIR-mmu-miR-33-3P" at bounding box center [903, 97] width 220 height 35
click at [814, 98] on input "KMIR-mmu-miR-33-3P" at bounding box center [910, 97] width 233 height 33
type input "XMIR-mmu-miR-33-3P"
click at [181, 145] on div at bounding box center [416, 386] width 557 height 502
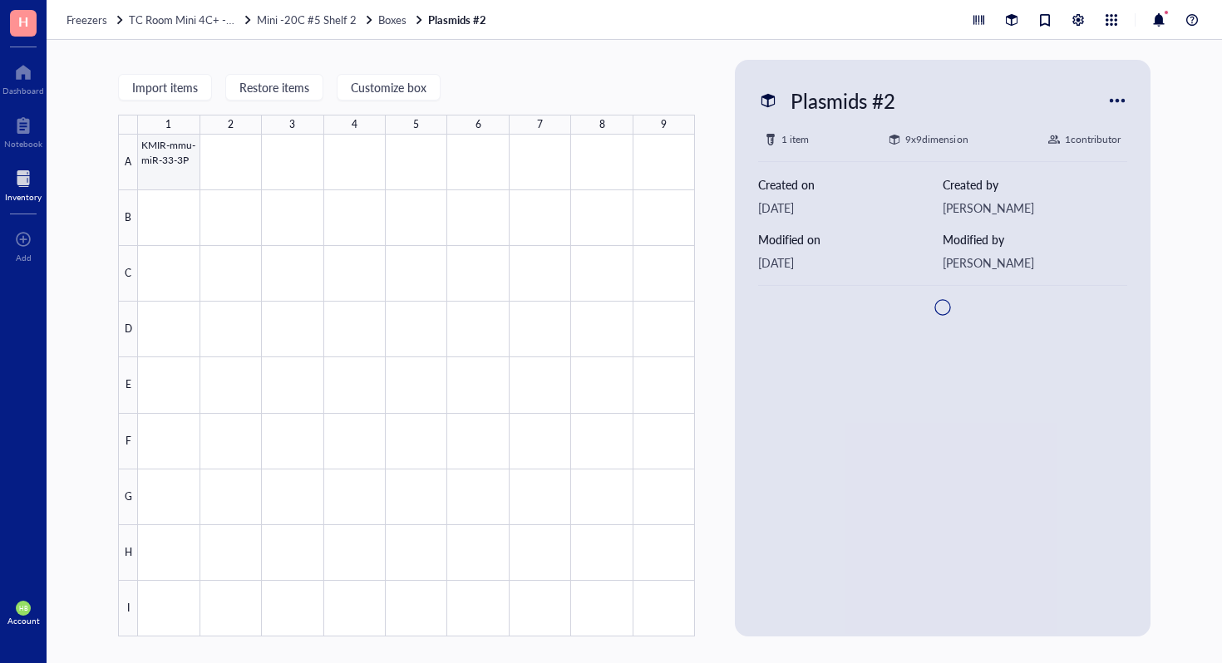
click at [184, 140] on div at bounding box center [416, 386] width 557 height 502
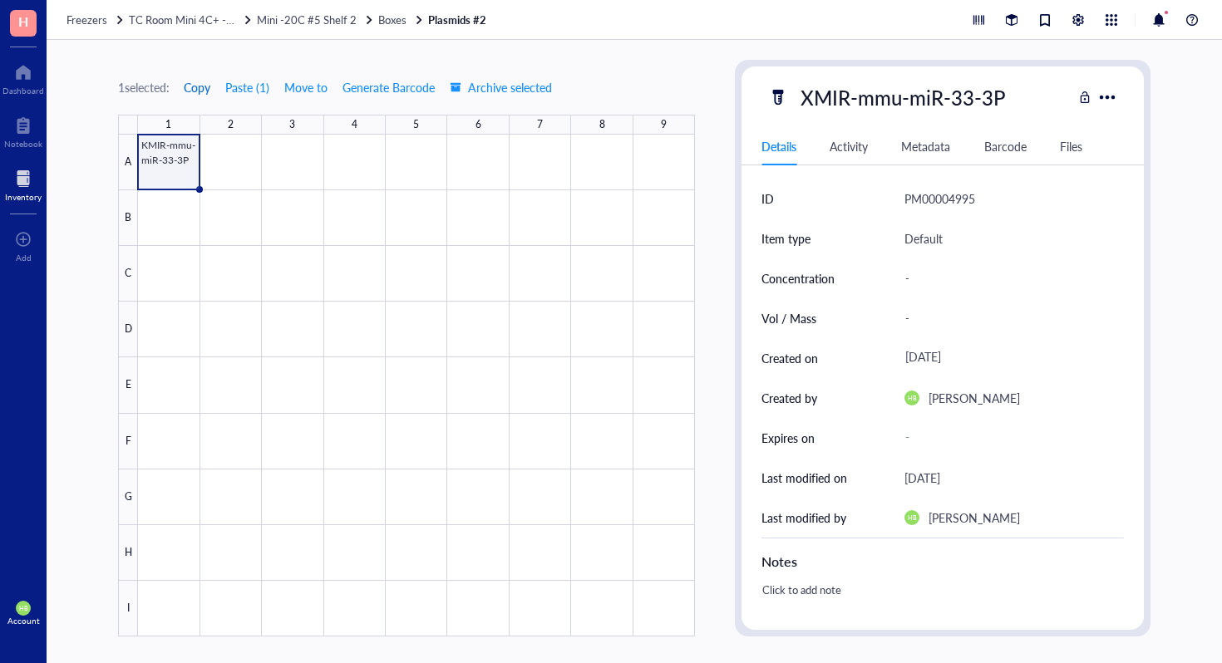
click at [210, 91] on span "Copy" at bounding box center [197, 87] width 27 height 13
click at [214, 175] on div at bounding box center [416, 386] width 557 height 502
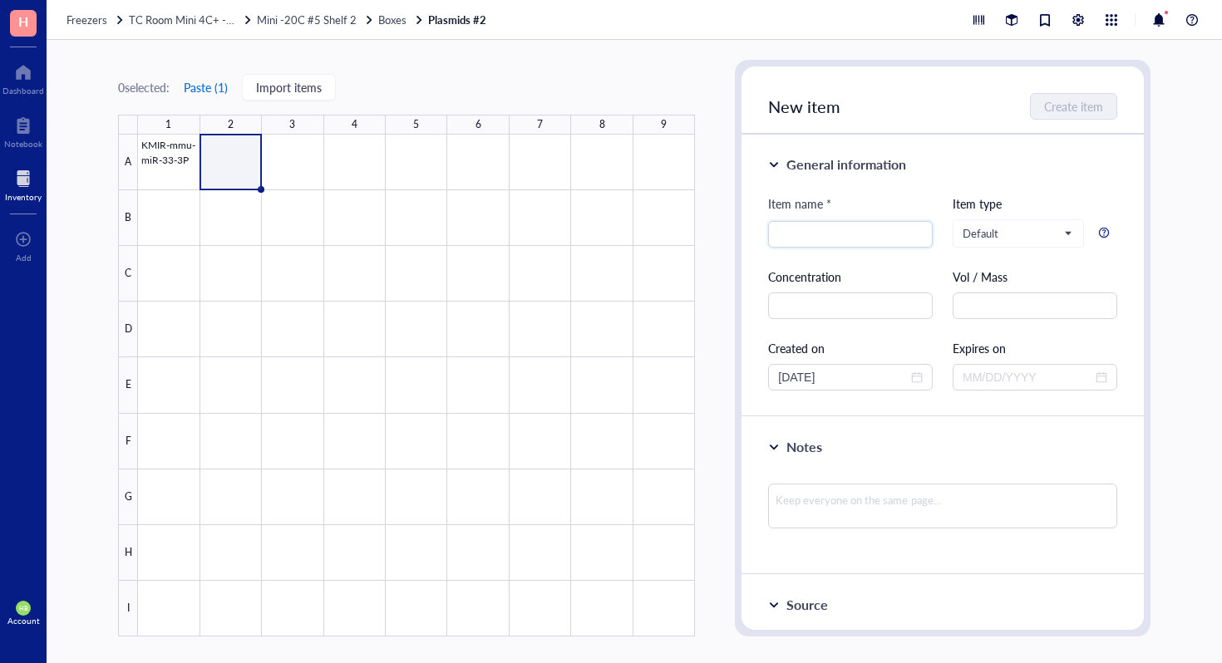
click at [219, 86] on button "Paste ( 1 )" at bounding box center [206, 87] width 46 height 27
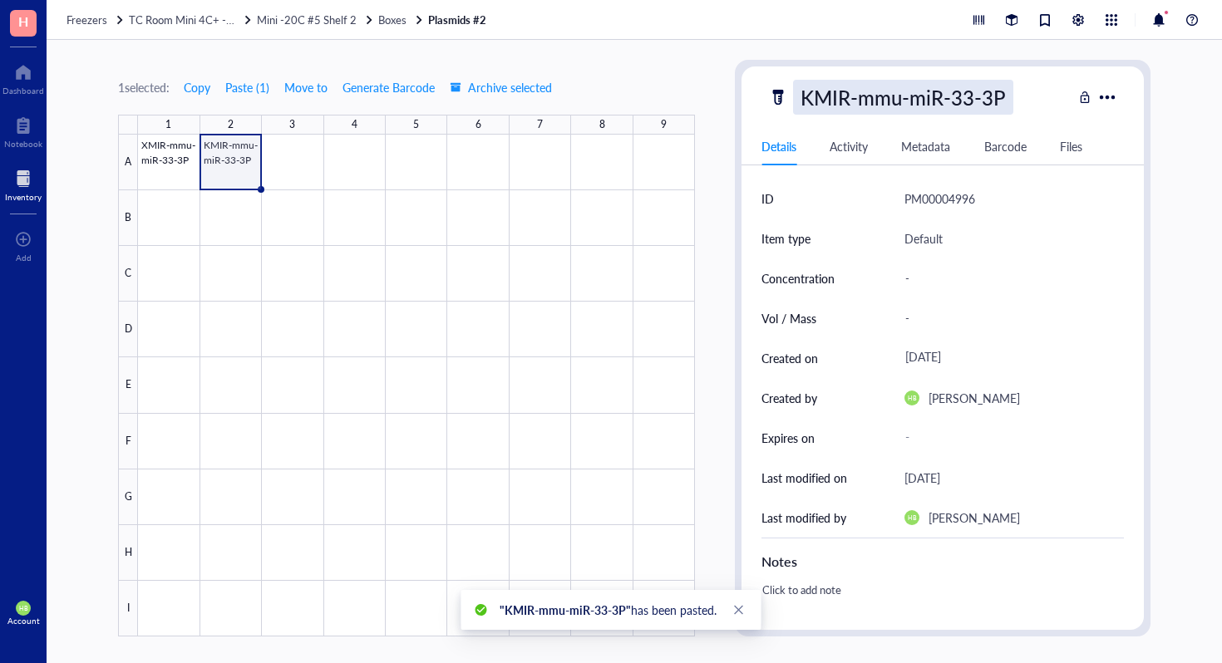
click at [958, 96] on div "KMIR-mmu-miR-33-3P" at bounding box center [903, 97] width 220 height 35
click at [998, 91] on input "KMIR-mmu-miR-33-3P" at bounding box center [910, 97] width 233 height 33
type input "KMIR-mmu-miR-33-5P"
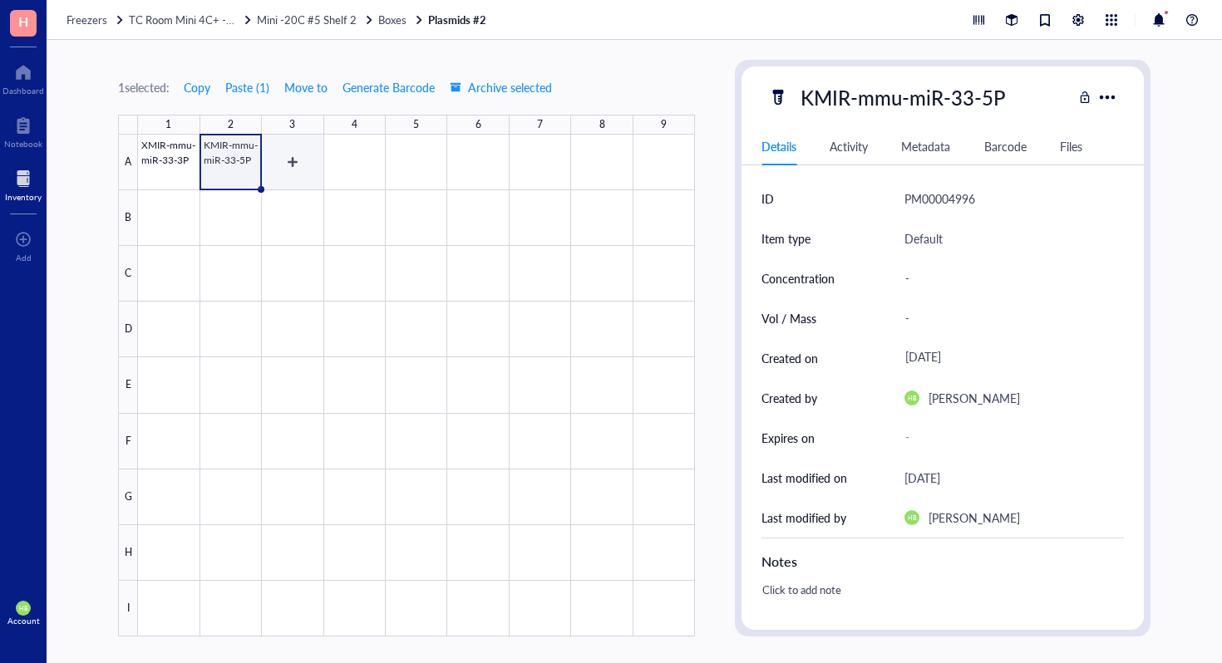
click at [289, 160] on div at bounding box center [416, 386] width 557 height 502
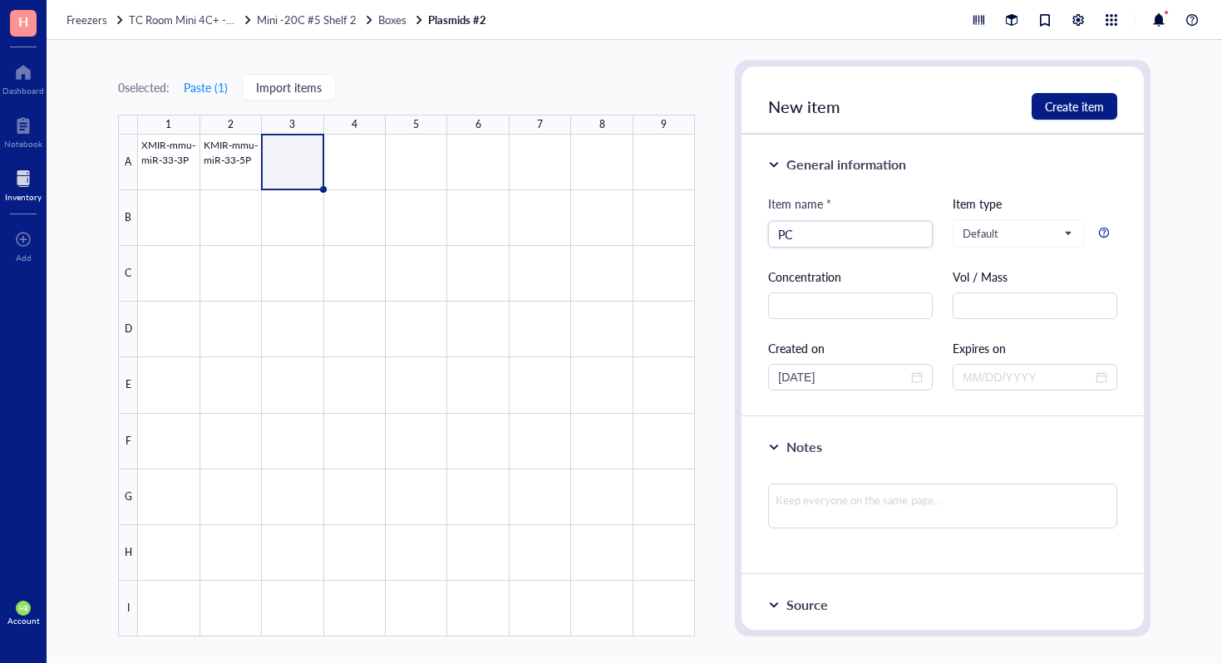
type input "P"
type input "CPT1A-shRNA#2"
click at [1079, 106] on span "Create item" at bounding box center [1074, 106] width 59 height 13
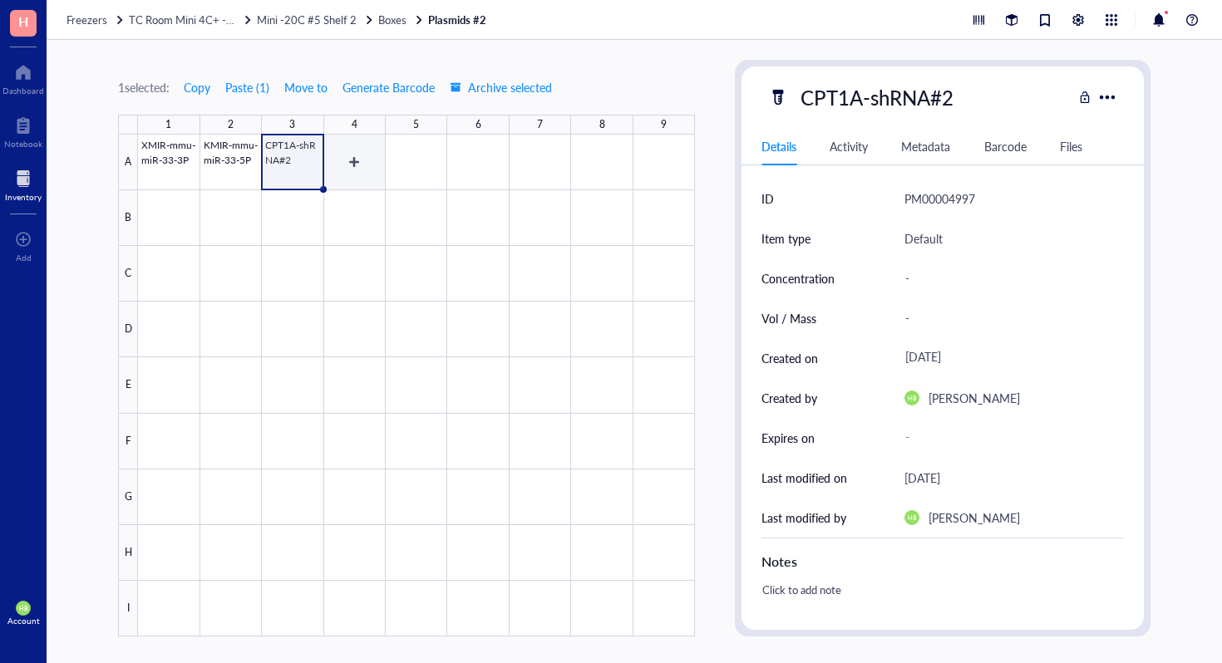
click at [374, 171] on div at bounding box center [416, 386] width 557 height 502
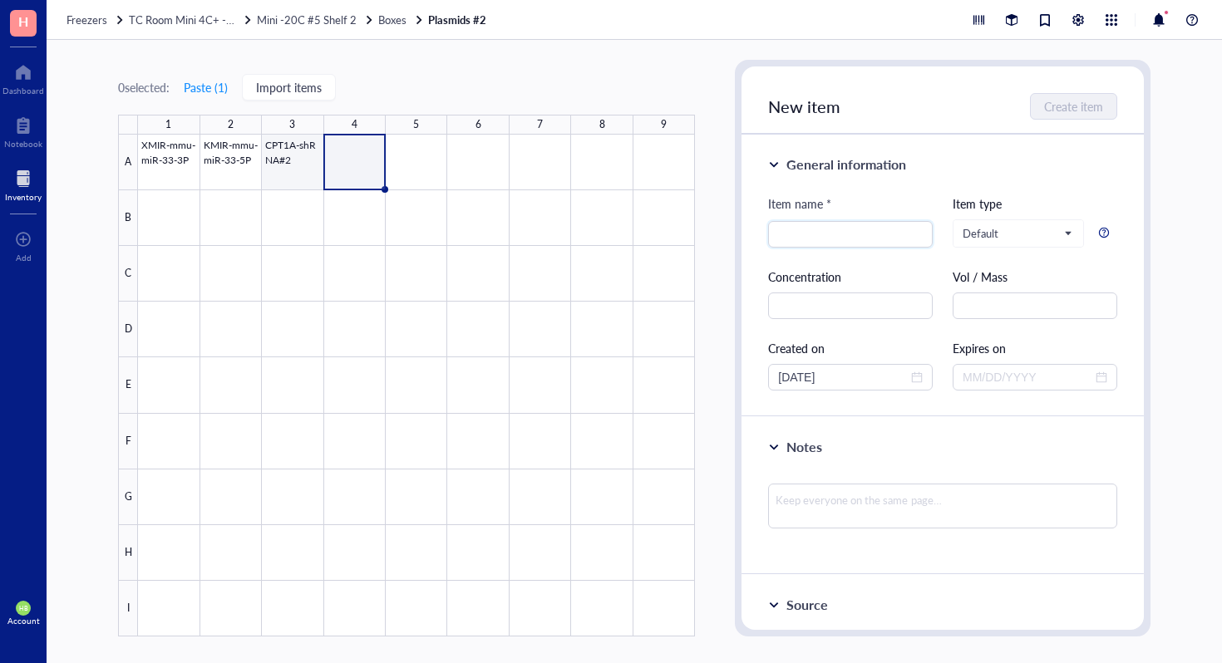
click at [287, 154] on div at bounding box center [416, 386] width 557 height 502
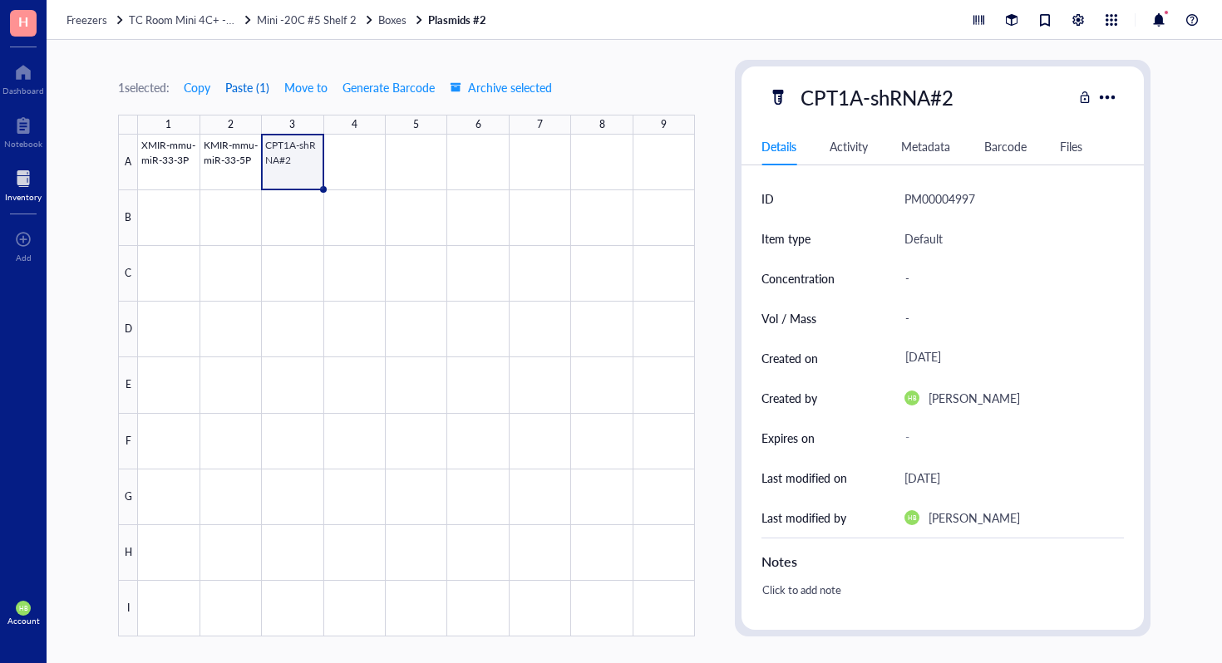
click at [245, 91] on button "Paste ( 1 )" at bounding box center [247, 87] width 46 height 27
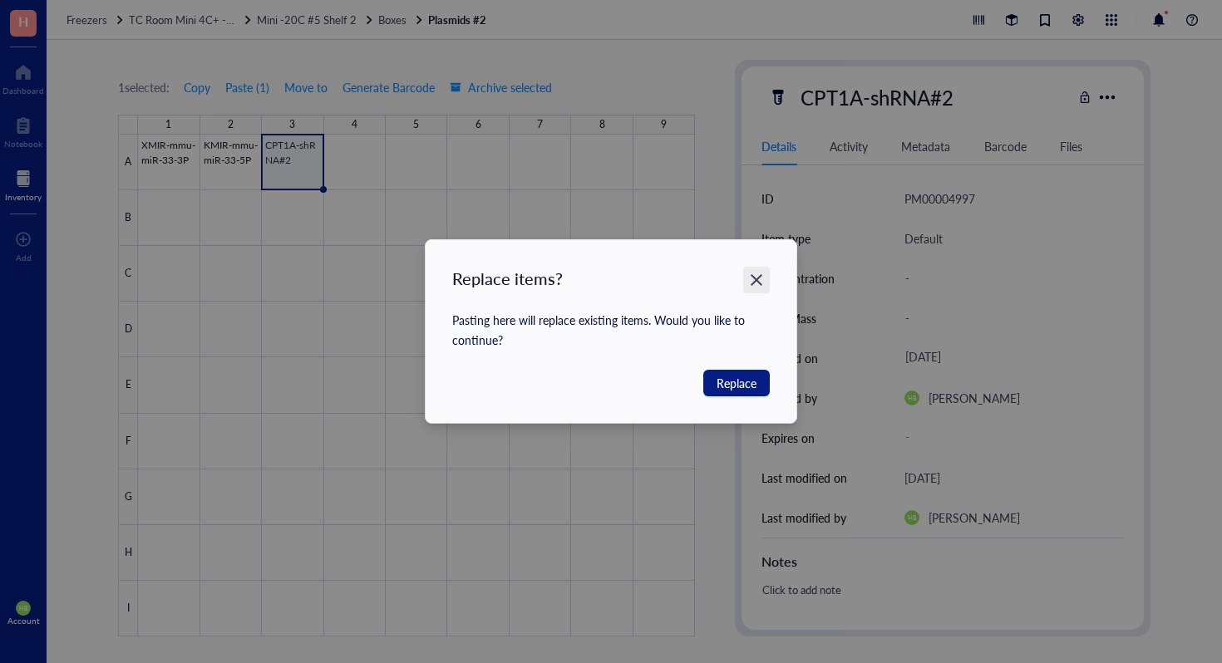
click at [750, 270] on div "Close" at bounding box center [756, 280] width 27 height 27
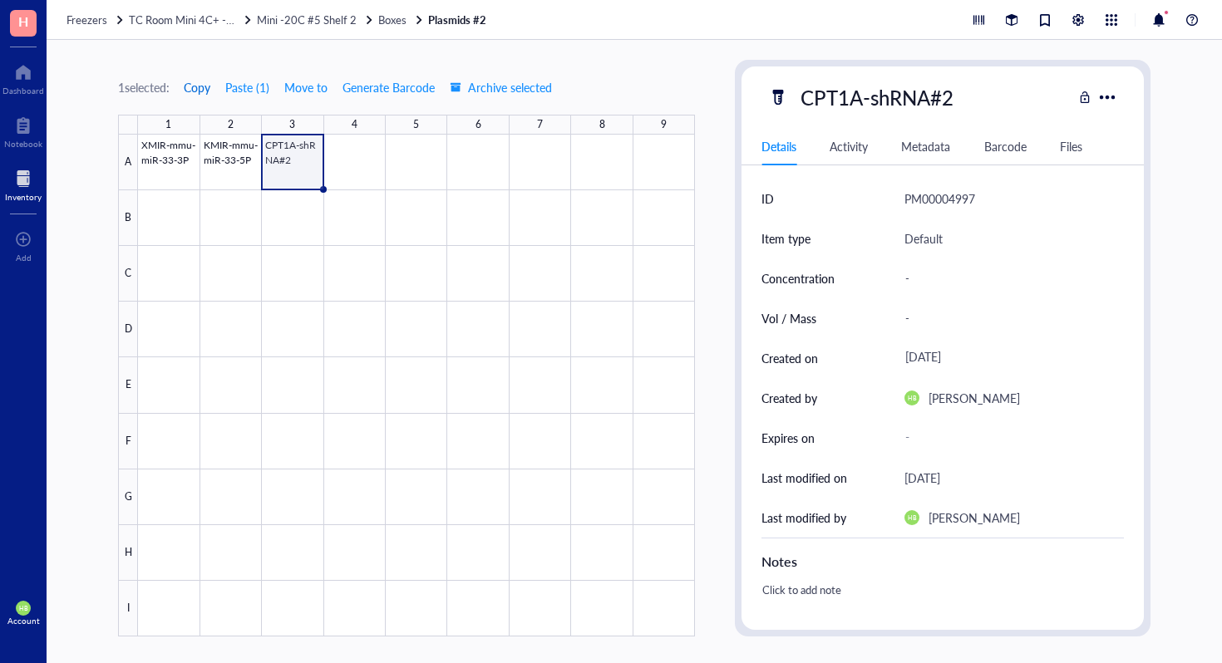
click at [204, 91] on span "Copy" at bounding box center [197, 87] width 27 height 13
click at [352, 166] on div at bounding box center [416, 386] width 557 height 502
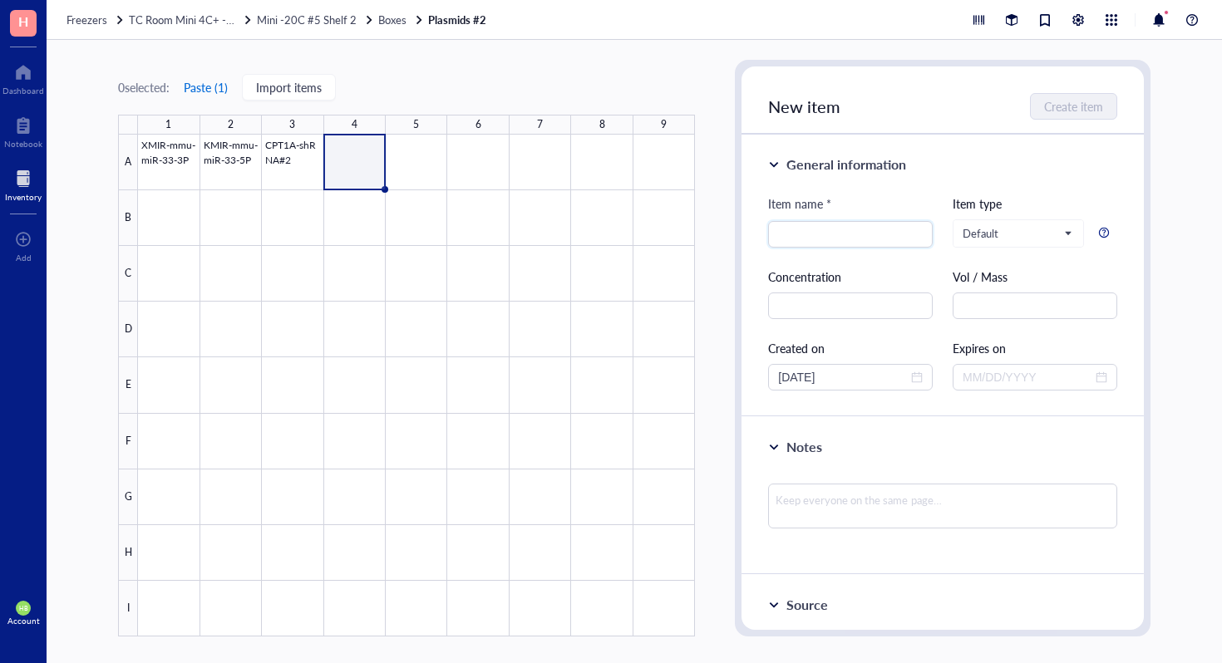
click at [215, 86] on button "Paste ( 1 )" at bounding box center [206, 87] width 46 height 27
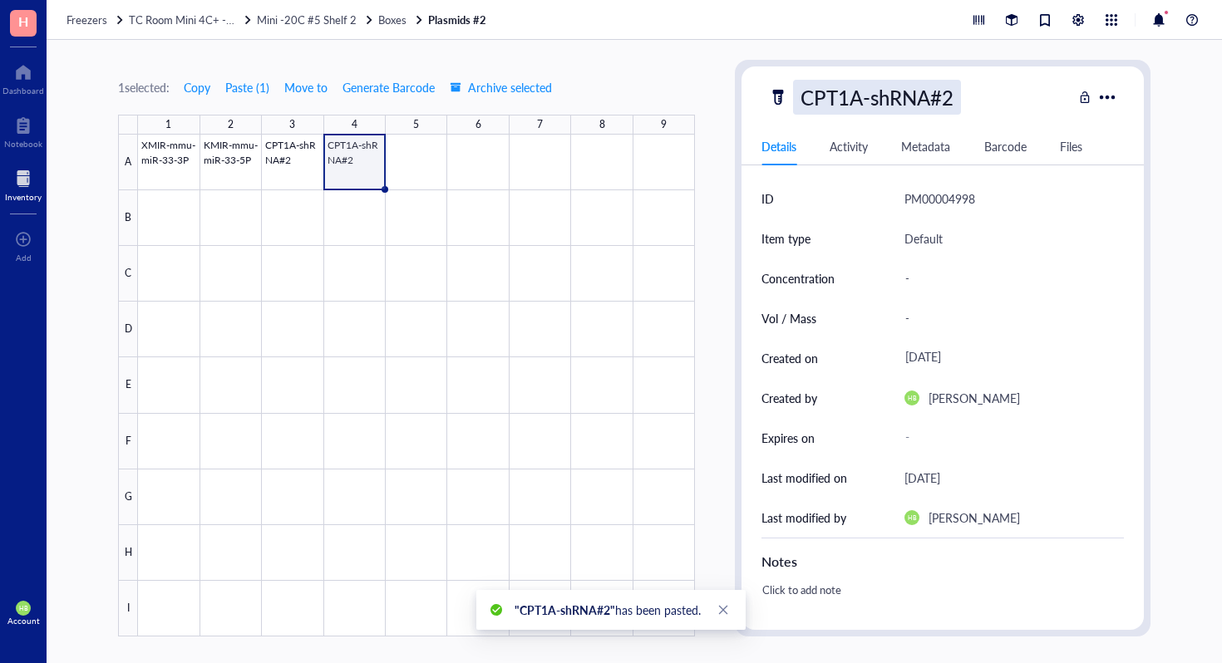
click at [947, 105] on div "CPT1A-shRNA#2" at bounding box center [877, 97] width 168 height 35
type input "CPT1A-shRNA#1"
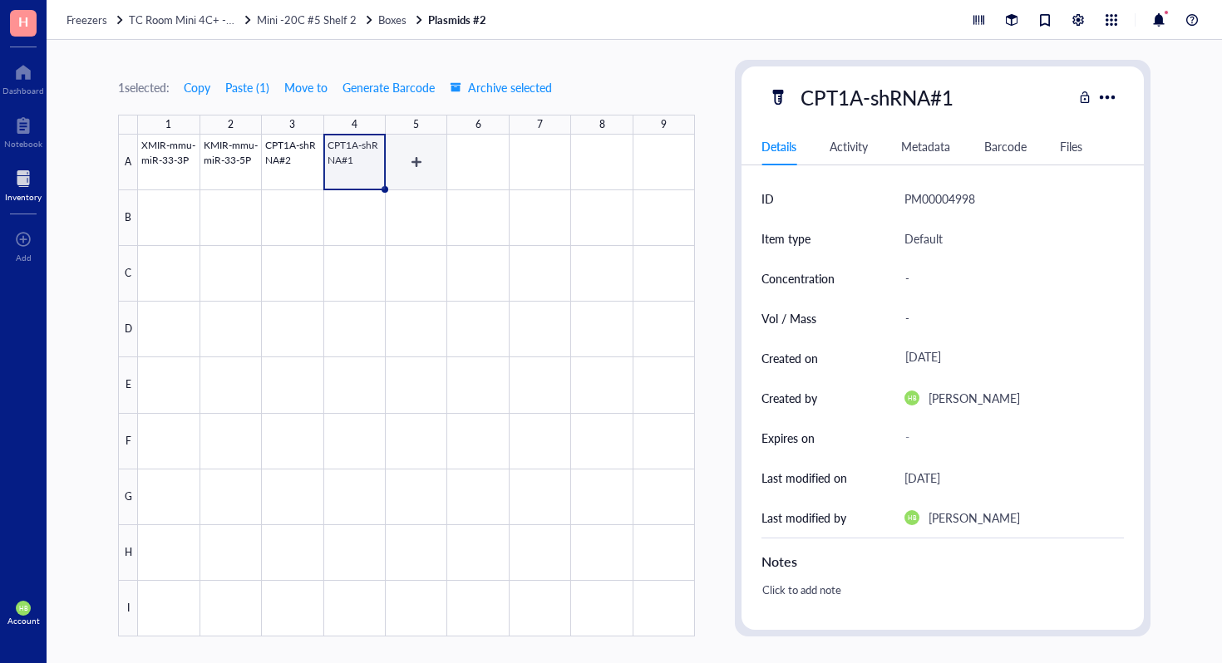
click at [402, 160] on div at bounding box center [416, 386] width 557 height 502
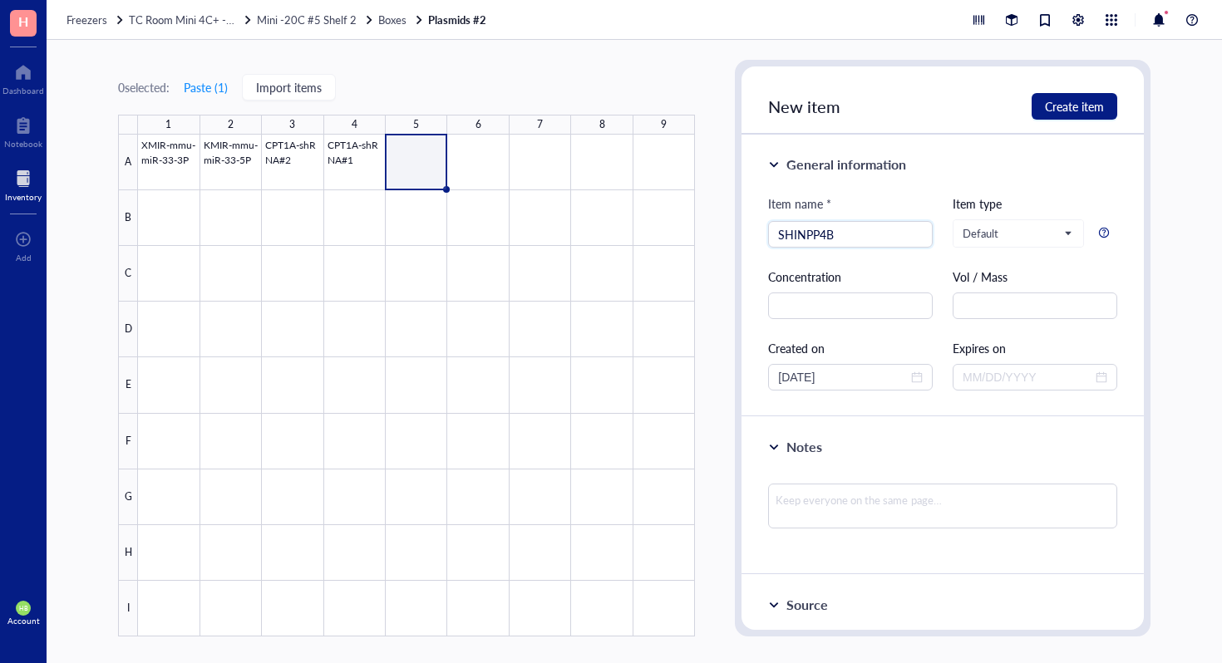
type input "SHINPP4B"
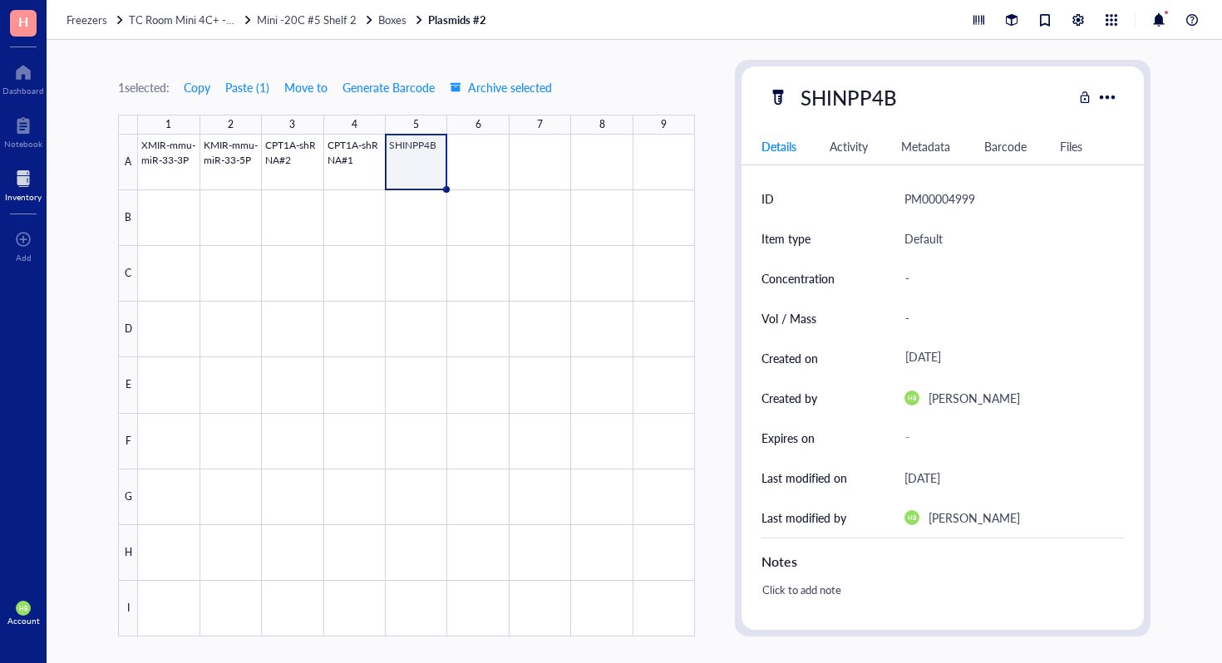
click at [456, 155] on div at bounding box center [416, 386] width 557 height 502
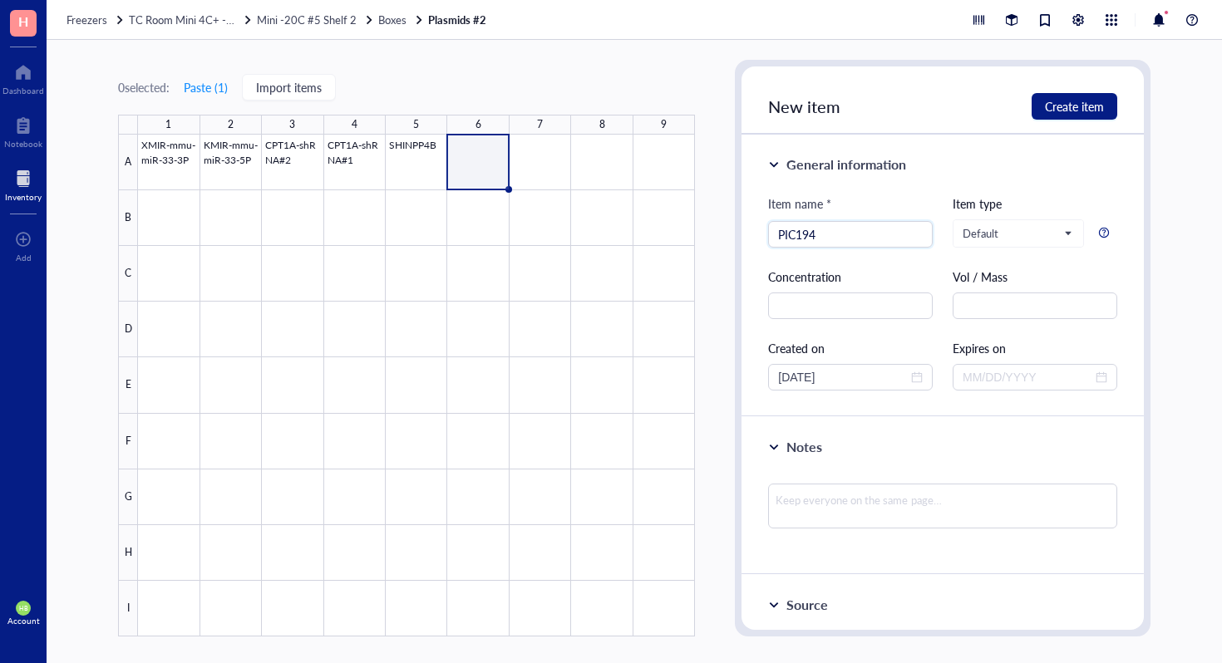
type input "PIC194"
click at [547, 143] on div at bounding box center [416, 386] width 557 height 502
type input "P"
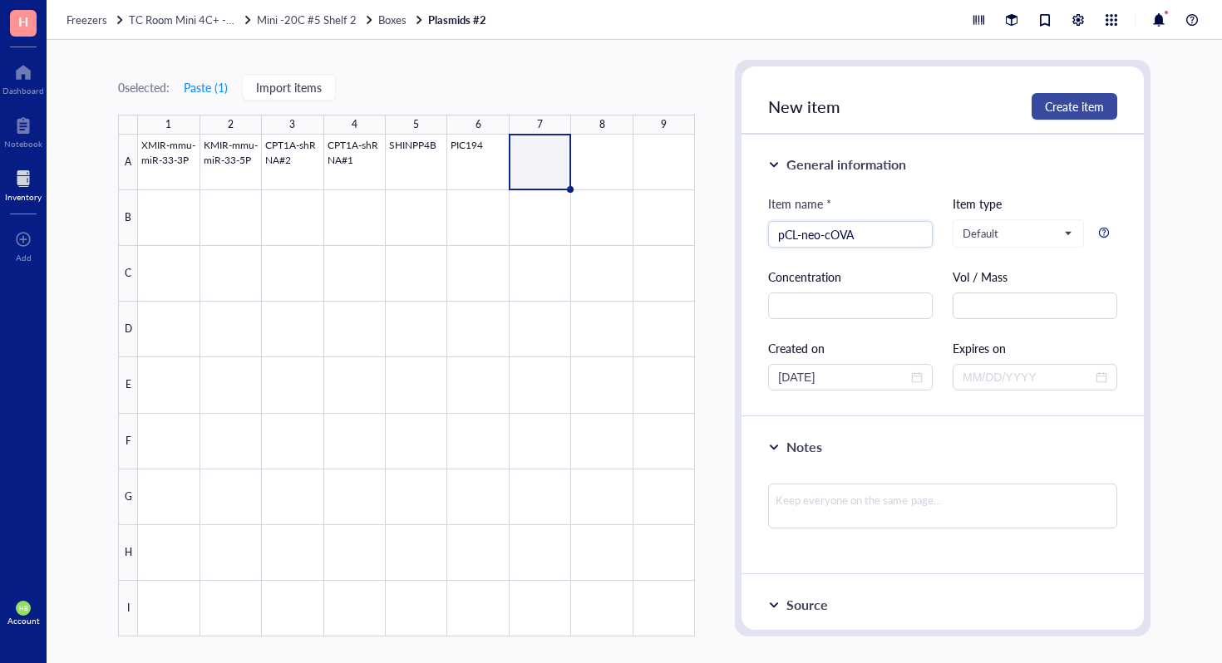
type input "pCL-neo-cOVA"
click at [1055, 111] on span "Create item" at bounding box center [1074, 106] width 59 height 13
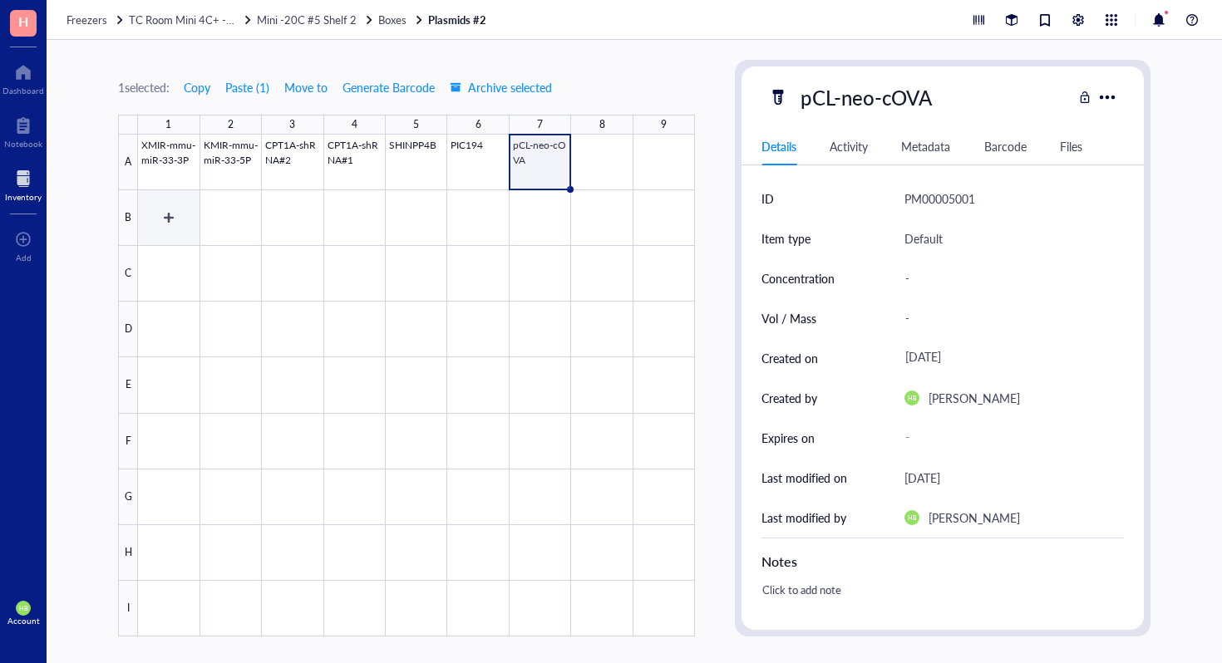
click at [176, 229] on div at bounding box center [416, 386] width 557 height 502
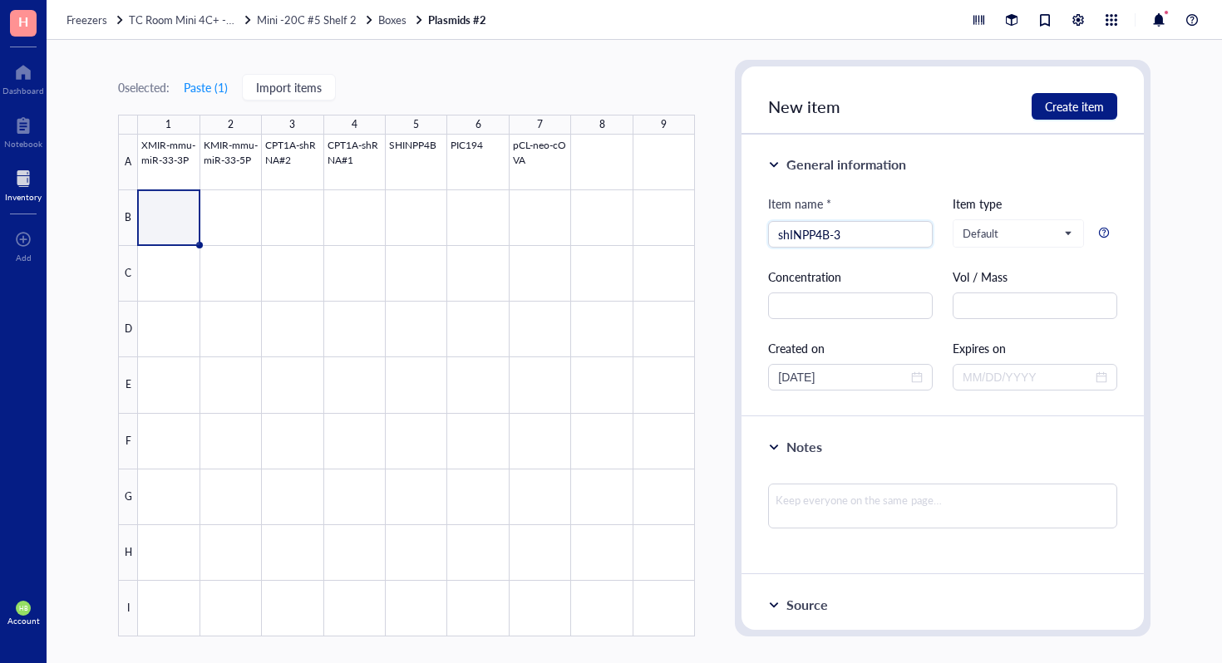
type input "shINPP4B-3"
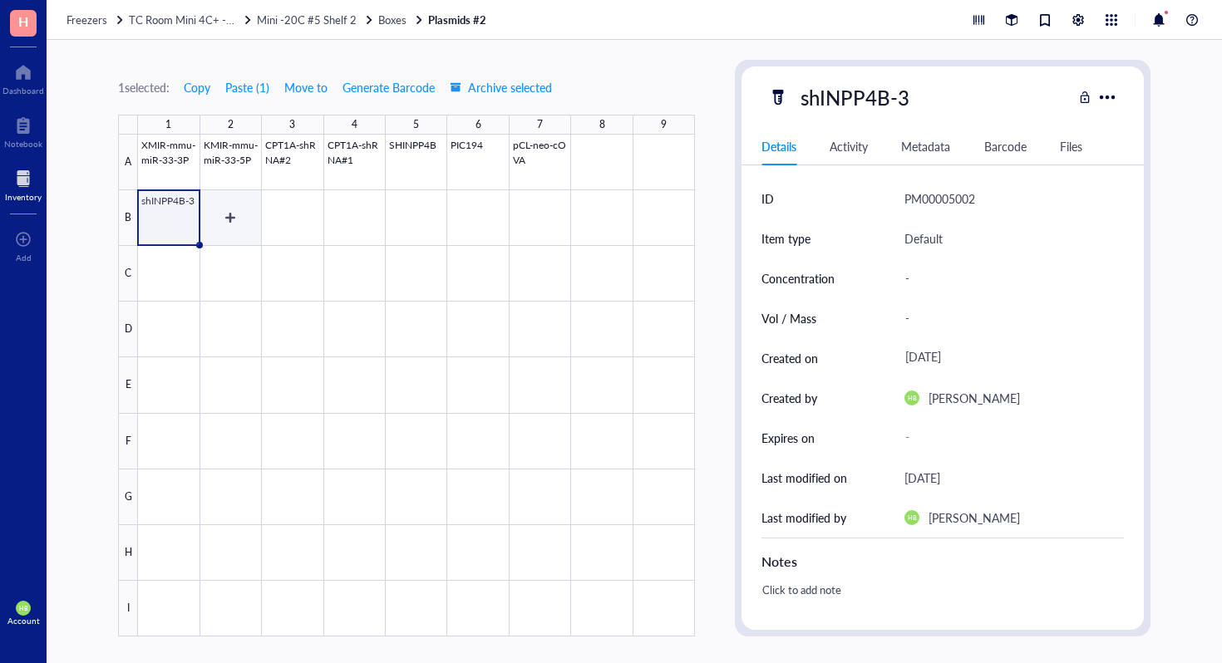
click at [246, 228] on div at bounding box center [416, 386] width 557 height 502
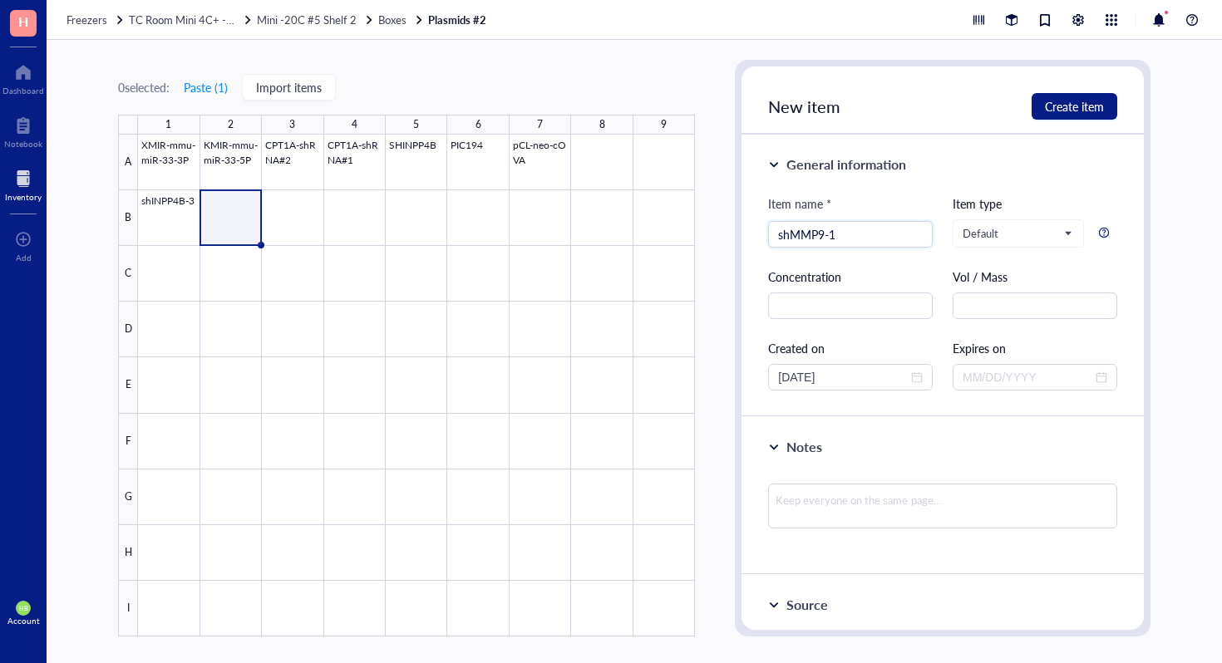
type input "shMMP9-1"
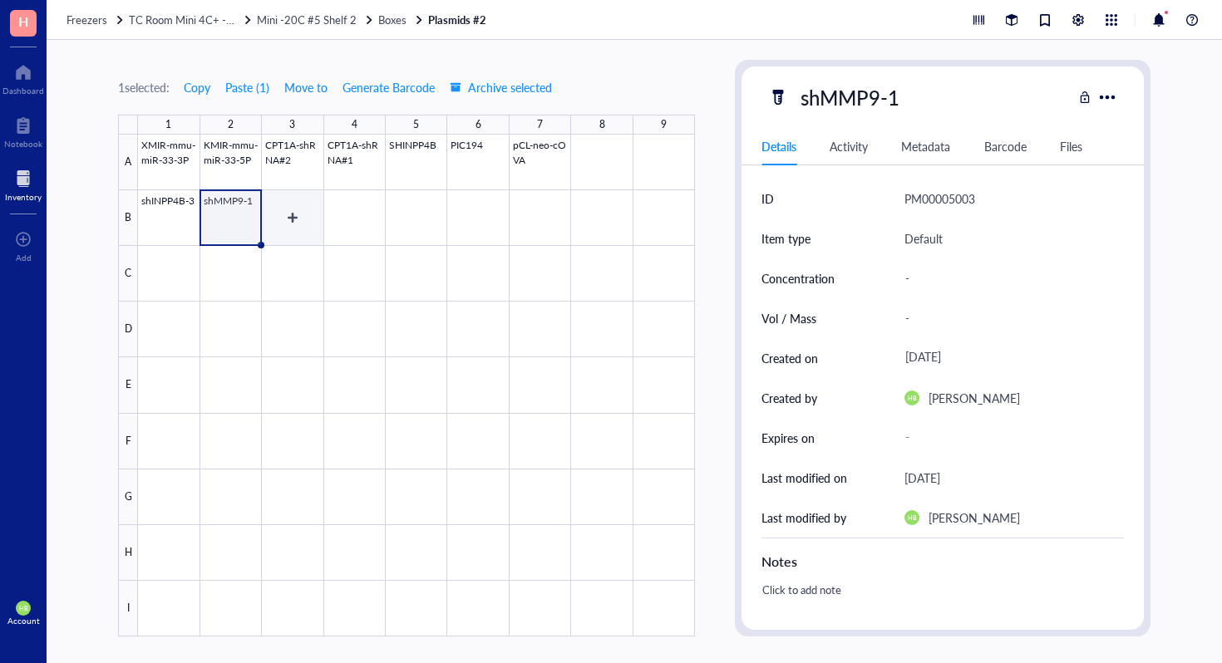
click at [288, 207] on div at bounding box center [416, 386] width 557 height 502
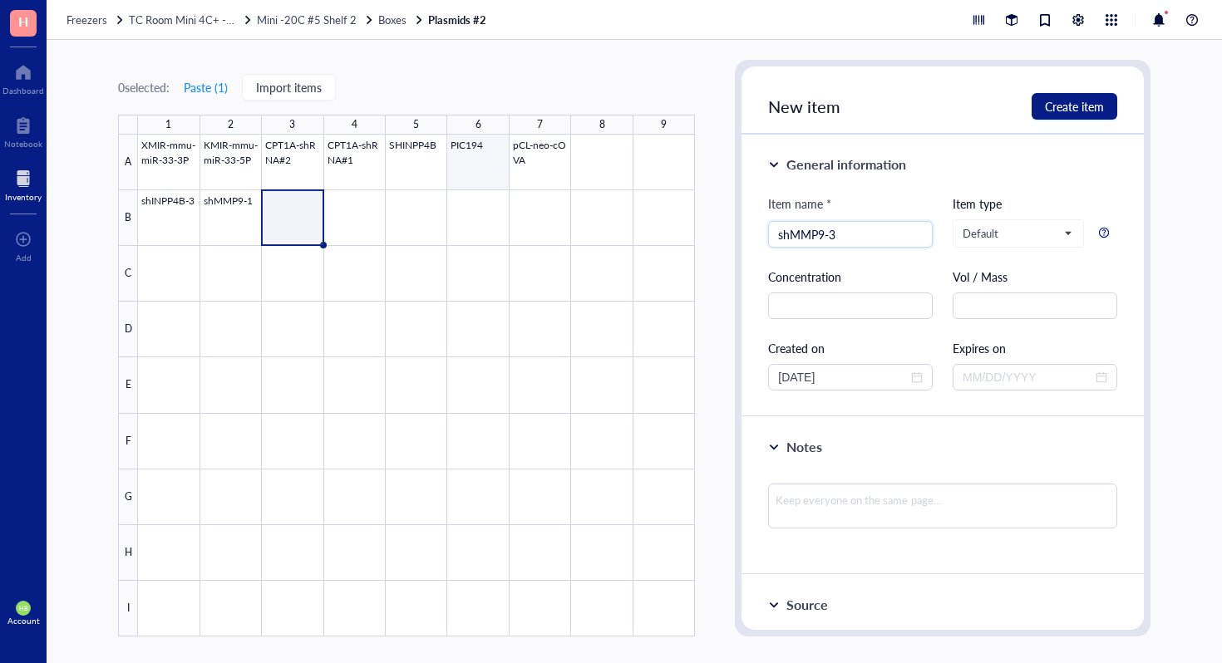
type input "shMMP9-3"
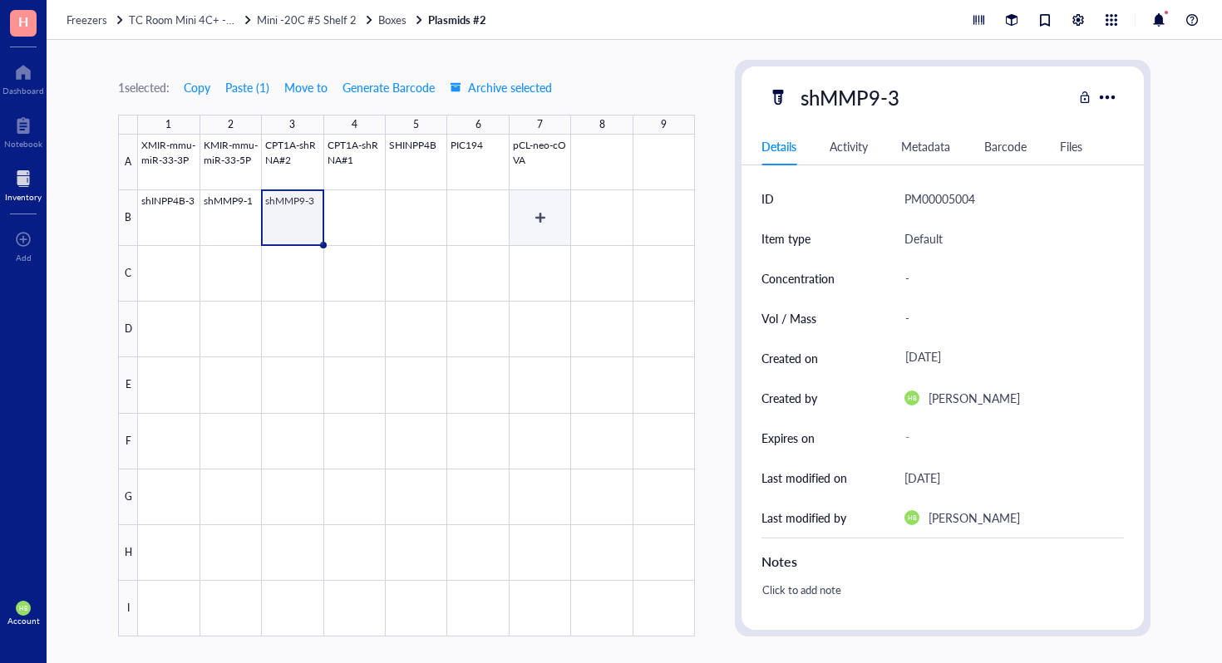
click at [550, 216] on div at bounding box center [416, 386] width 557 height 502
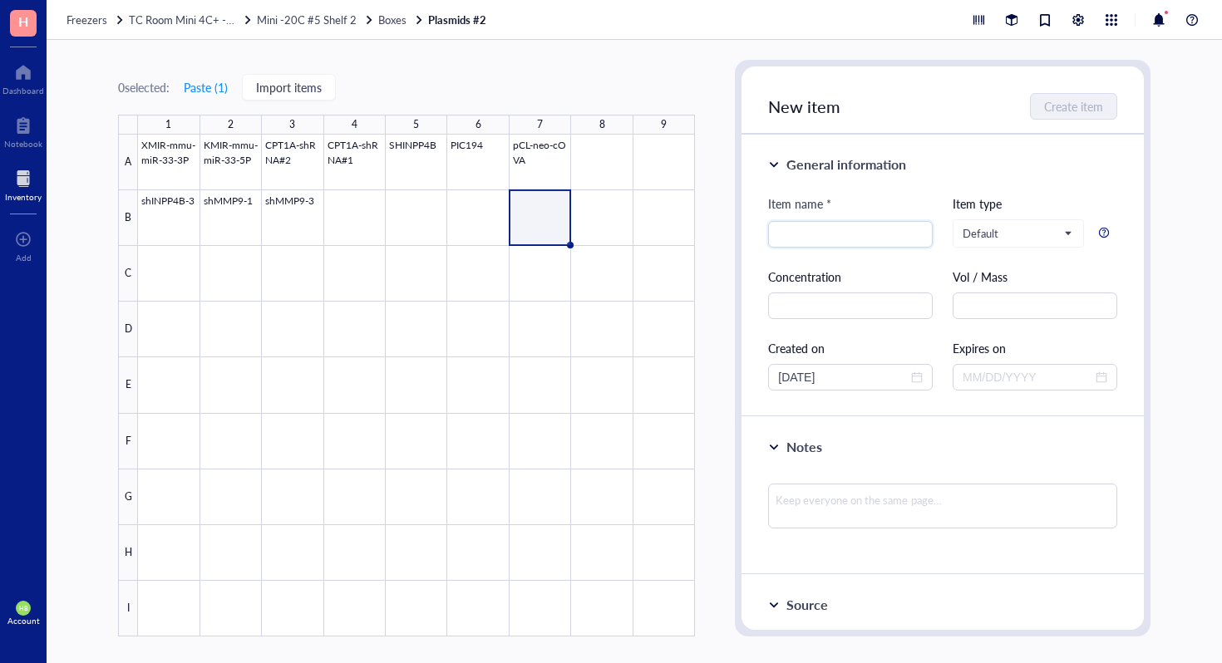
type input "b"
type input "B-catenin shRNA#1"
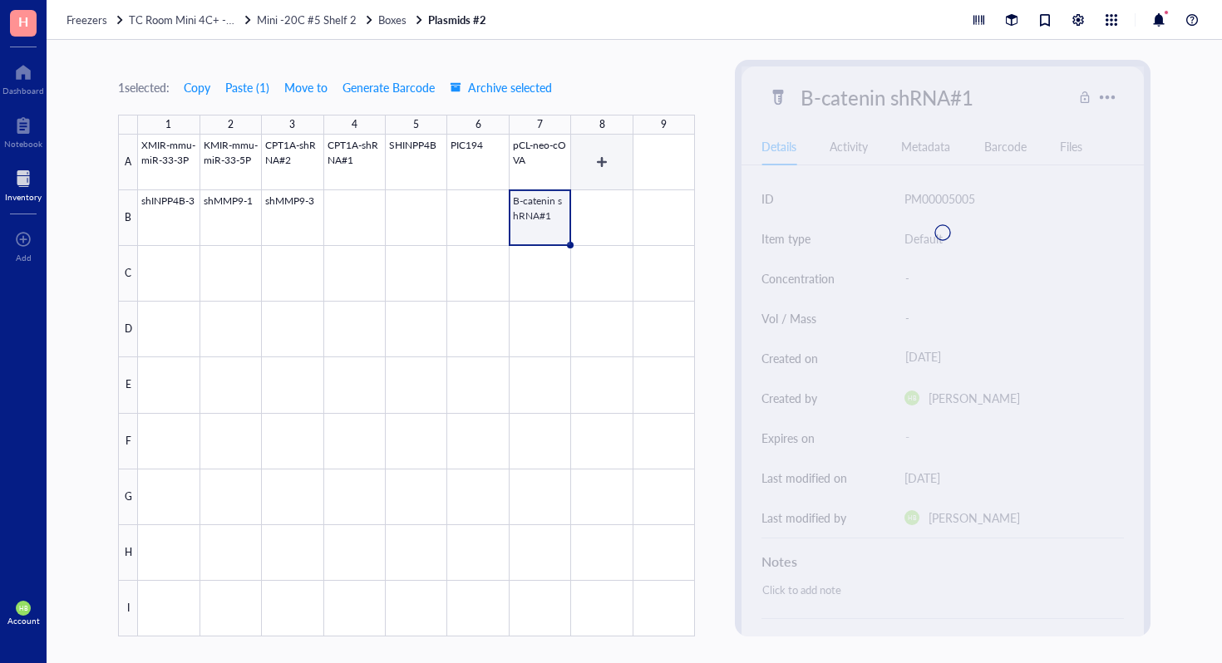
click at [614, 203] on div at bounding box center [416, 386] width 557 height 502
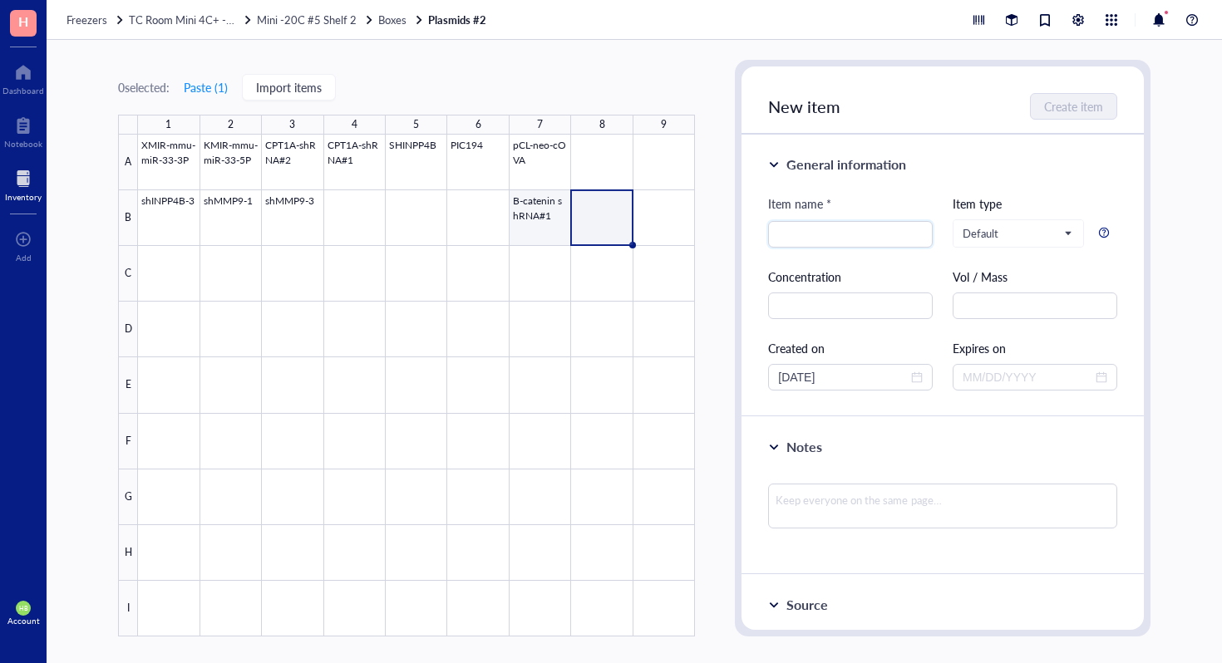
click at [523, 204] on div at bounding box center [416, 386] width 557 height 502
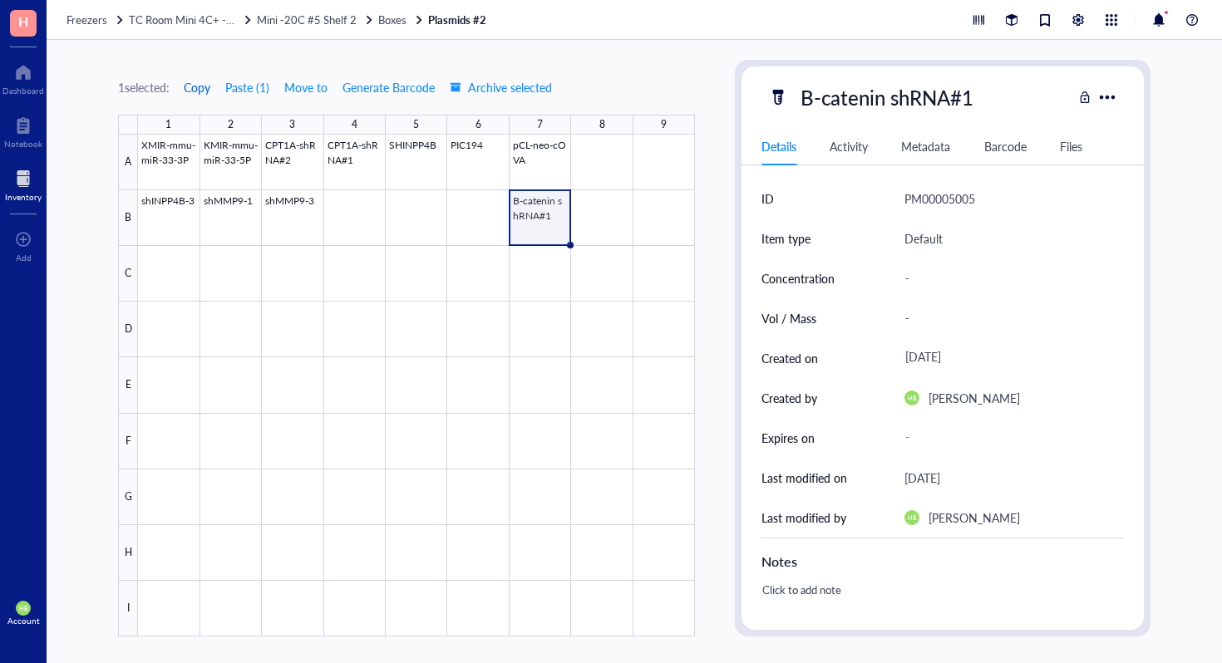
click at [203, 86] on span "Copy" at bounding box center [197, 87] width 27 height 13
click at [610, 228] on div at bounding box center [416, 386] width 557 height 502
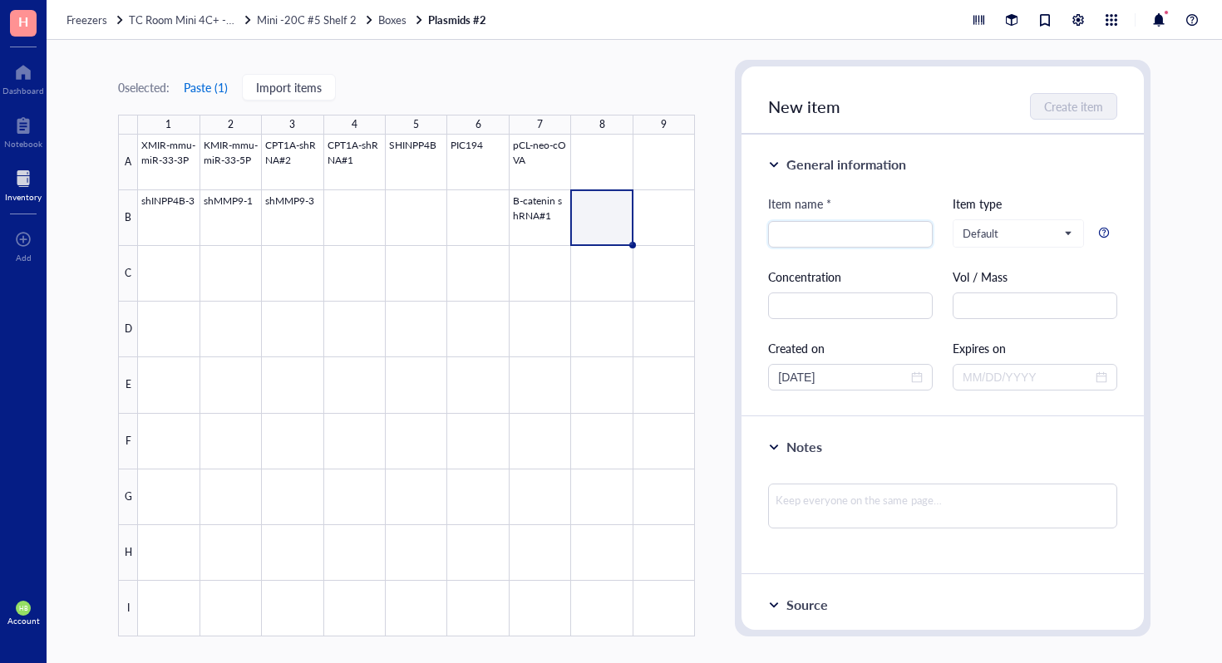
click at [211, 91] on button "Paste ( 1 )" at bounding box center [206, 87] width 46 height 27
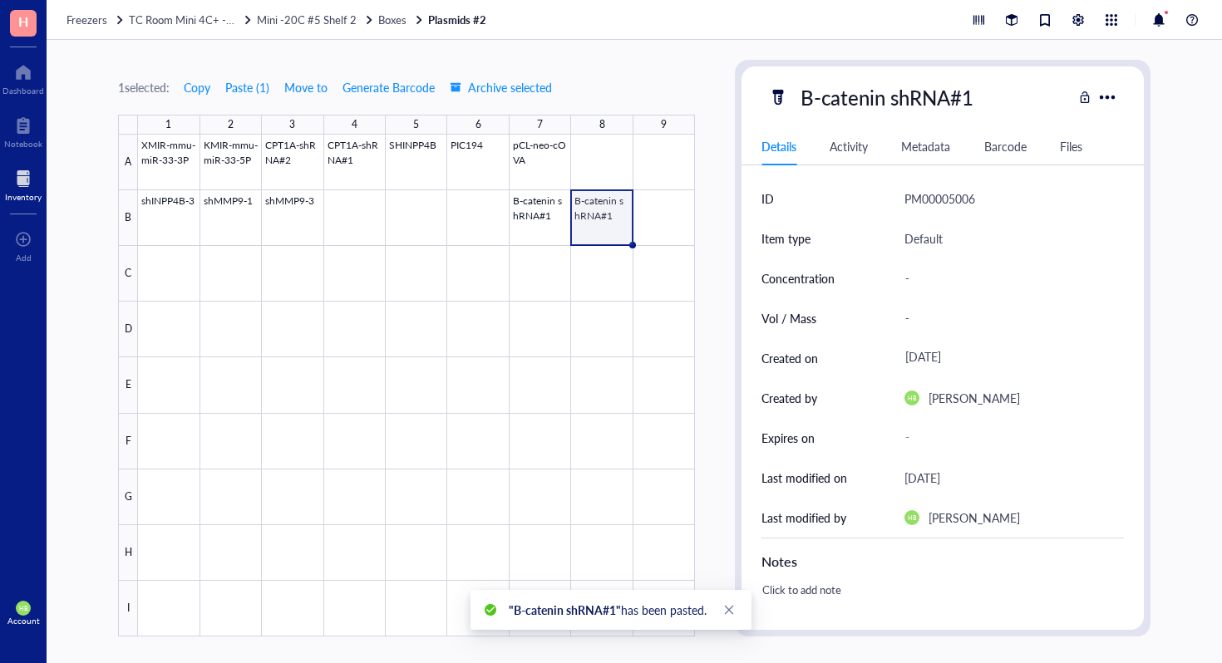
click at [610, 226] on div at bounding box center [416, 386] width 557 height 502
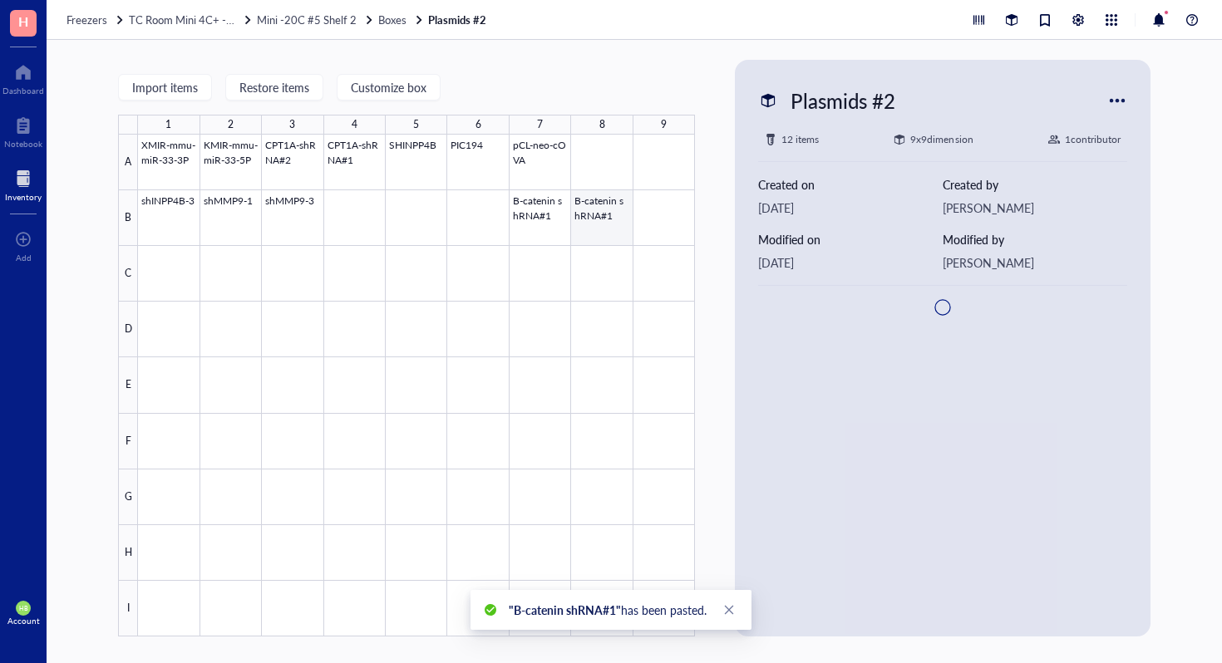
click at [610, 226] on div at bounding box center [416, 386] width 557 height 502
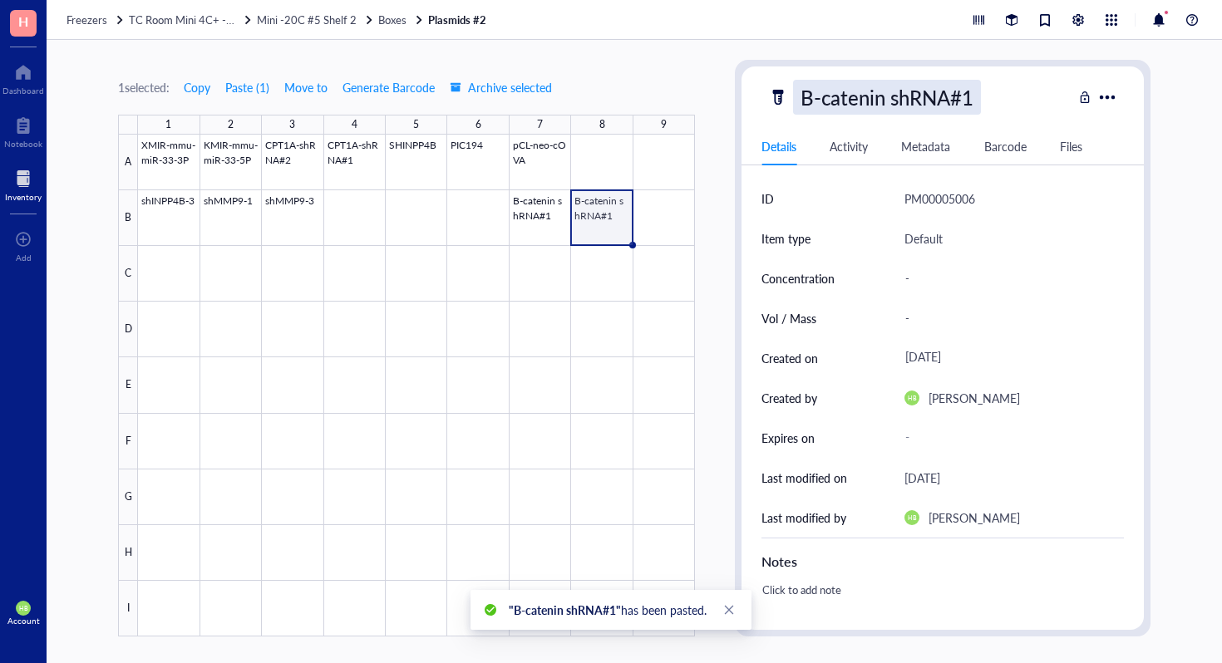
click at [976, 105] on div "B-catenin shRNA#1" at bounding box center [887, 97] width 188 height 35
type input "B-catenin shRNA#2"
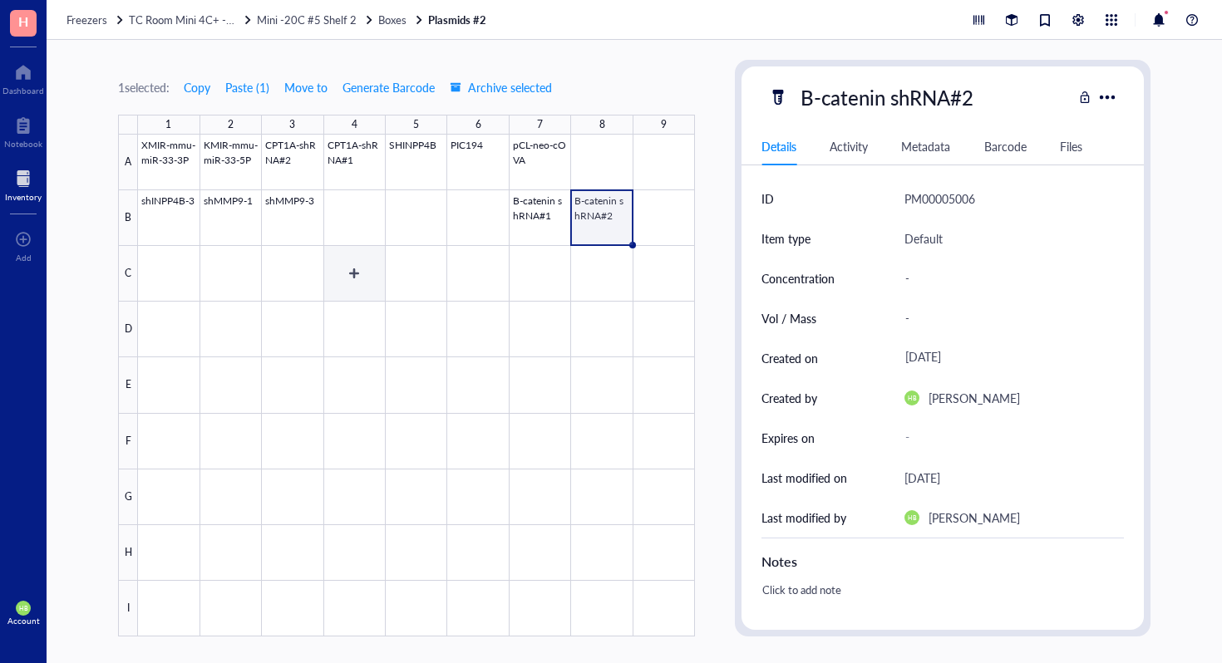
click at [349, 264] on div at bounding box center [416, 386] width 557 height 502
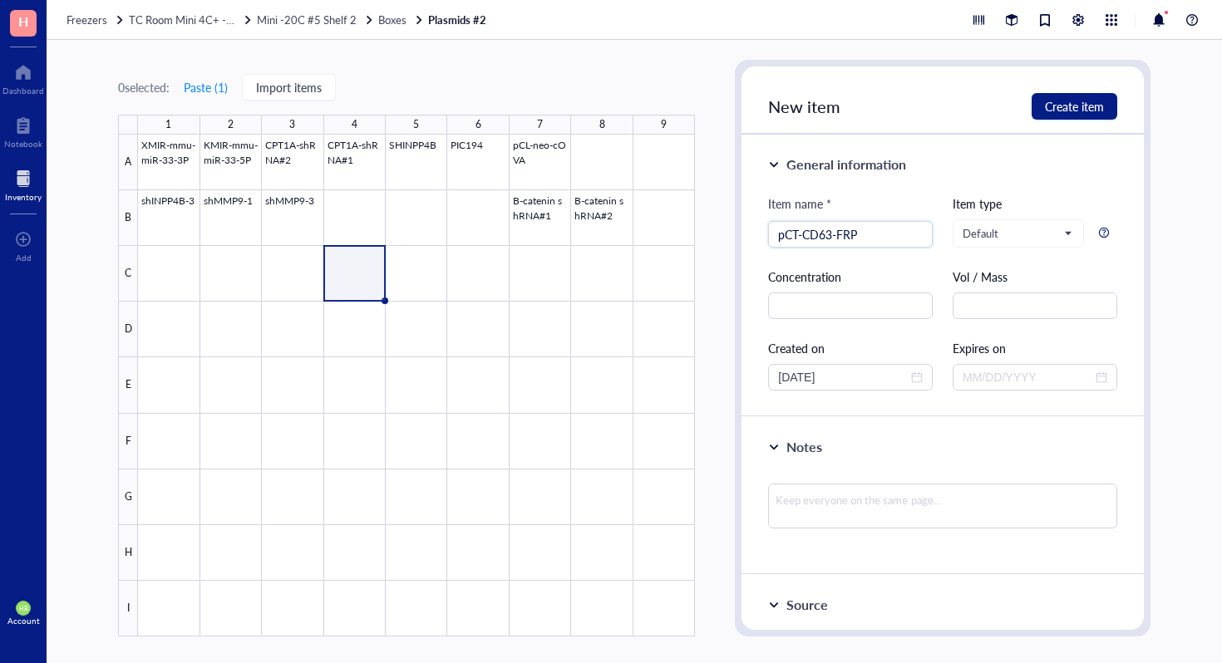
type input "pCT-CD63-FRP"
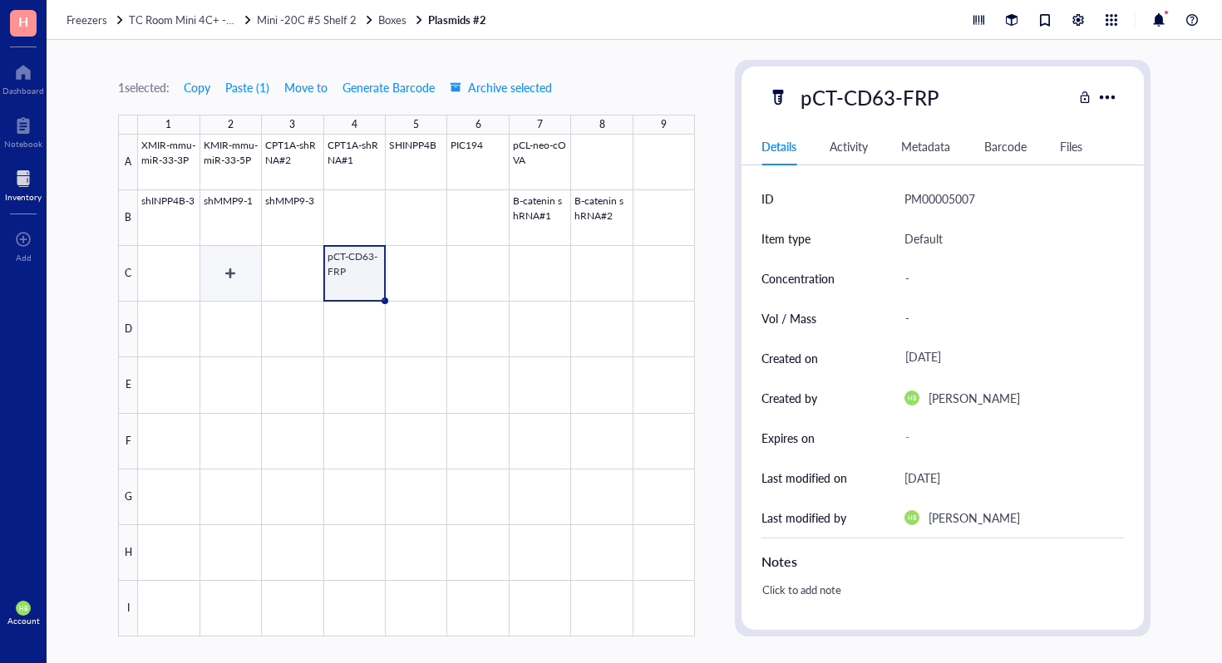
click at [208, 278] on div at bounding box center [416, 386] width 557 height 502
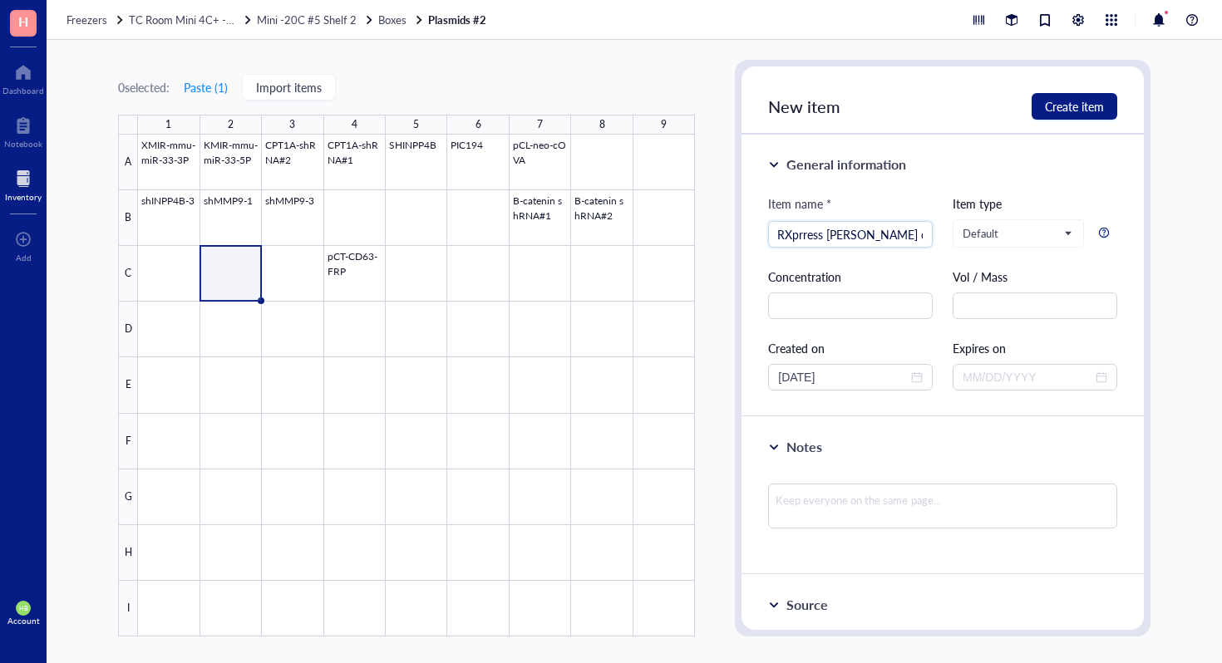
scroll to position [0, 20]
click at [870, 234] on input "XMIRXprress miRNA entivector" at bounding box center [850, 234] width 145 height 25
type input "XMIRXprress [PERSON_NAME] Lentivector"
click at [1053, 102] on span "Create item" at bounding box center [1074, 106] width 59 height 13
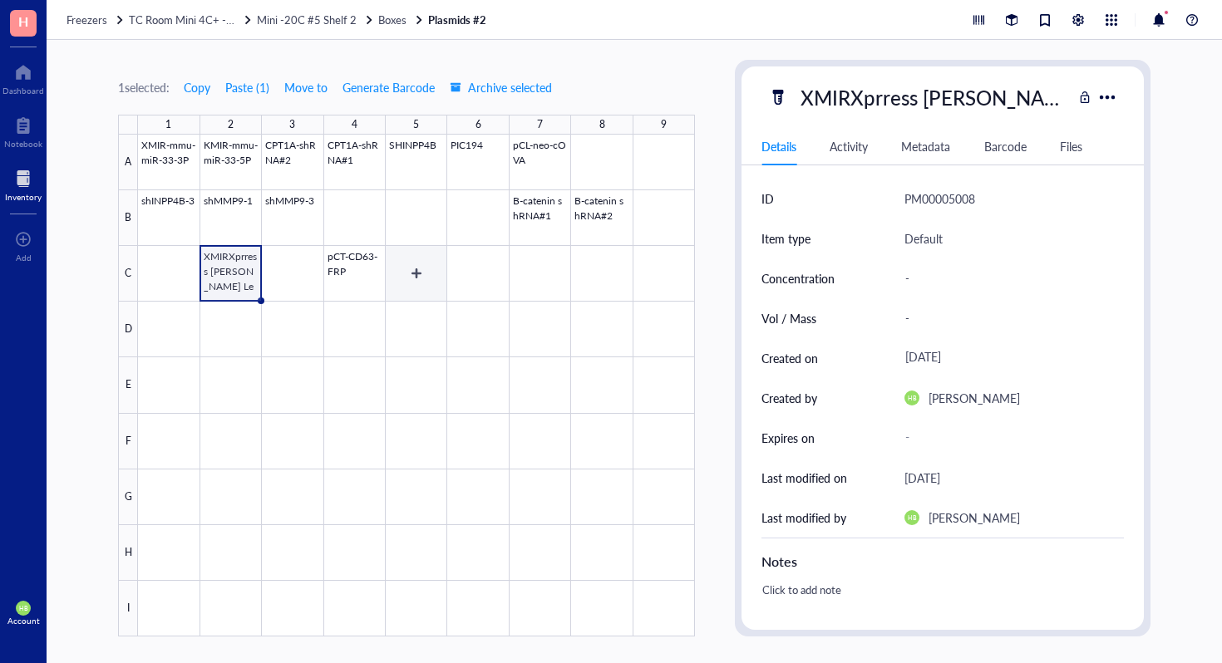
click at [424, 264] on div at bounding box center [416, 386] width 557 height 502
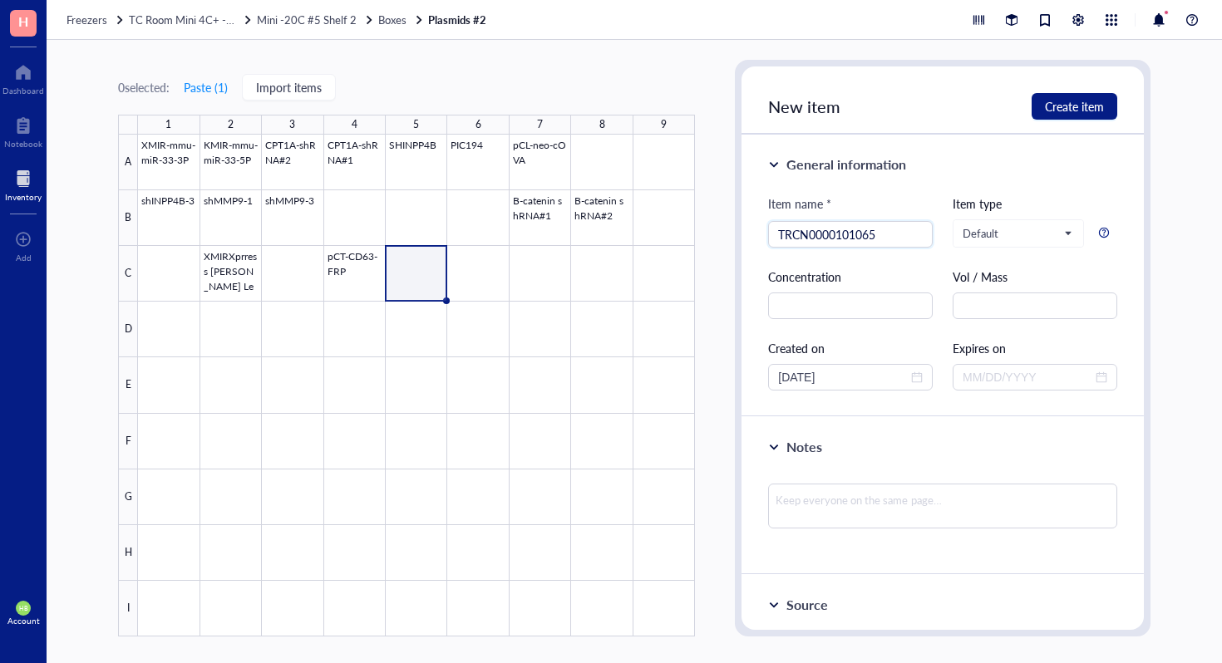
type input "TRCN0000101065"
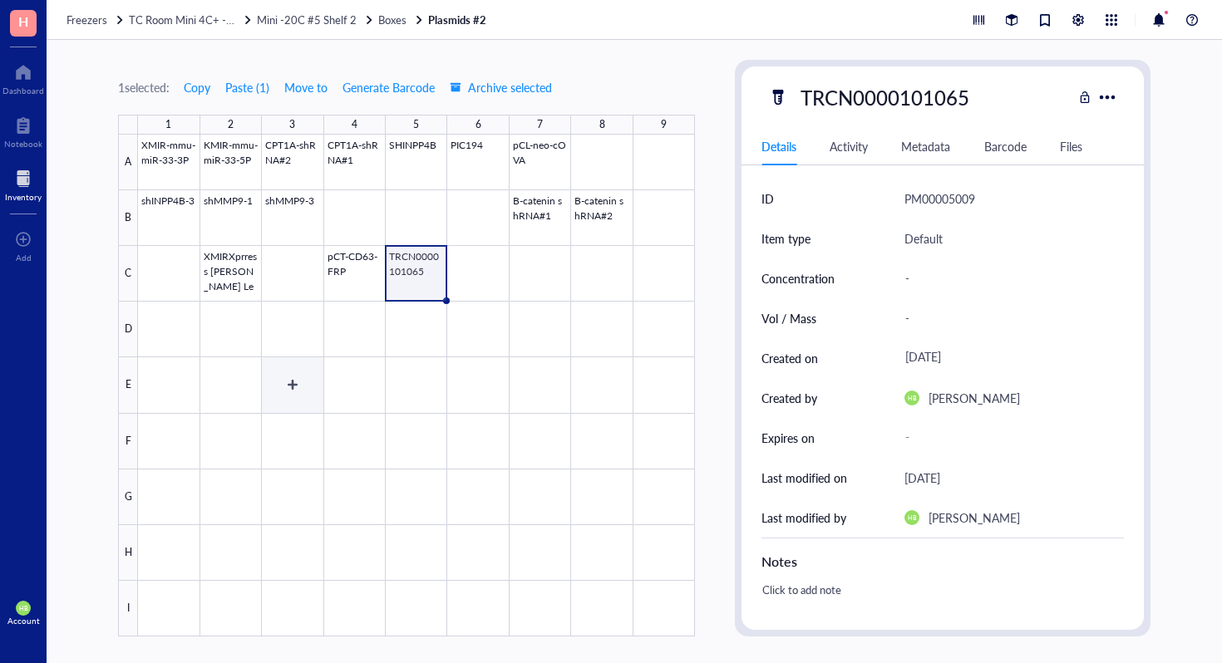
click at [301, 376] on div at bounding box center [416, 386] width 557 height 502
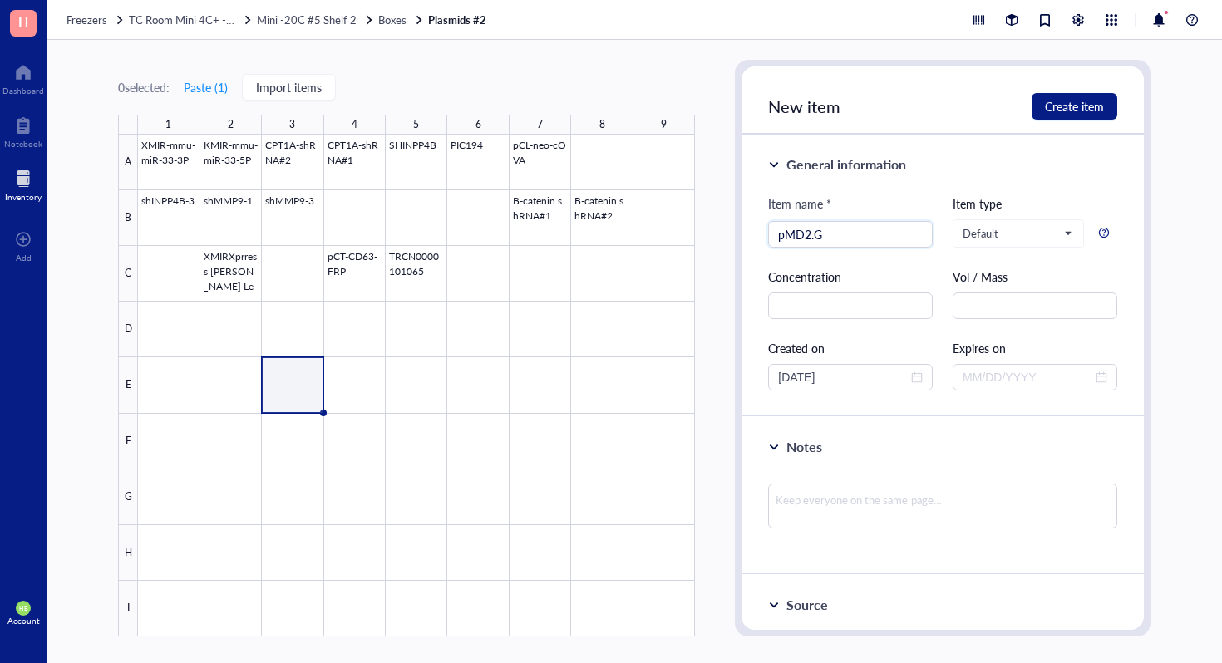
type input "pMD2.G"
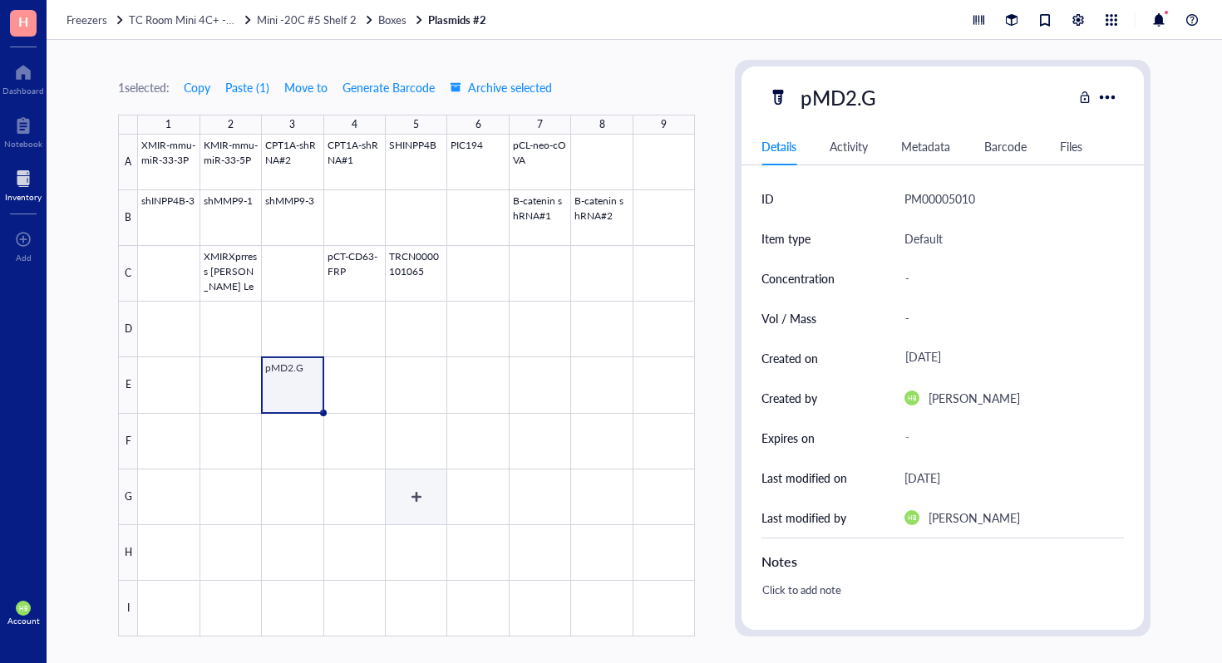
click at [412, 500] on div at bounding box center [416, 386] width 557 height 502
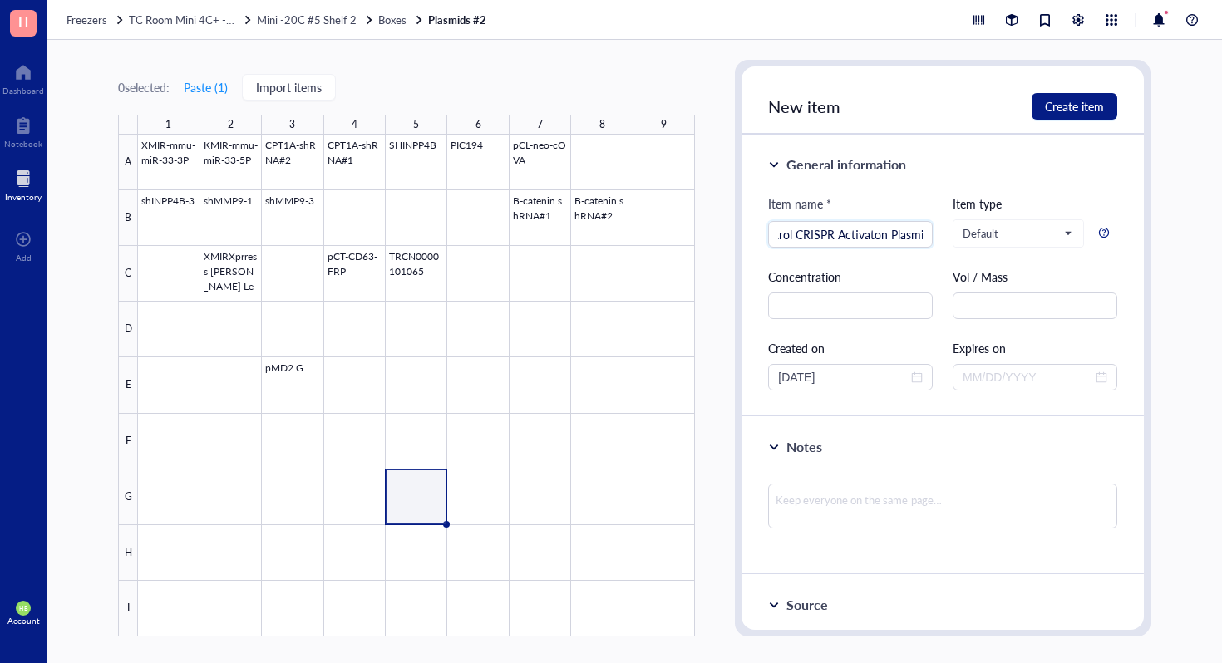
scroll to position [0, 33]
type input "Control CRISPR Activaton Plasmid"
click at [1084, 100] on span "Create item" at bounding box center [1074, 106] width 59 height 13
click at [477, 505] on div at bounding box center [416, 386] width 557 height 502
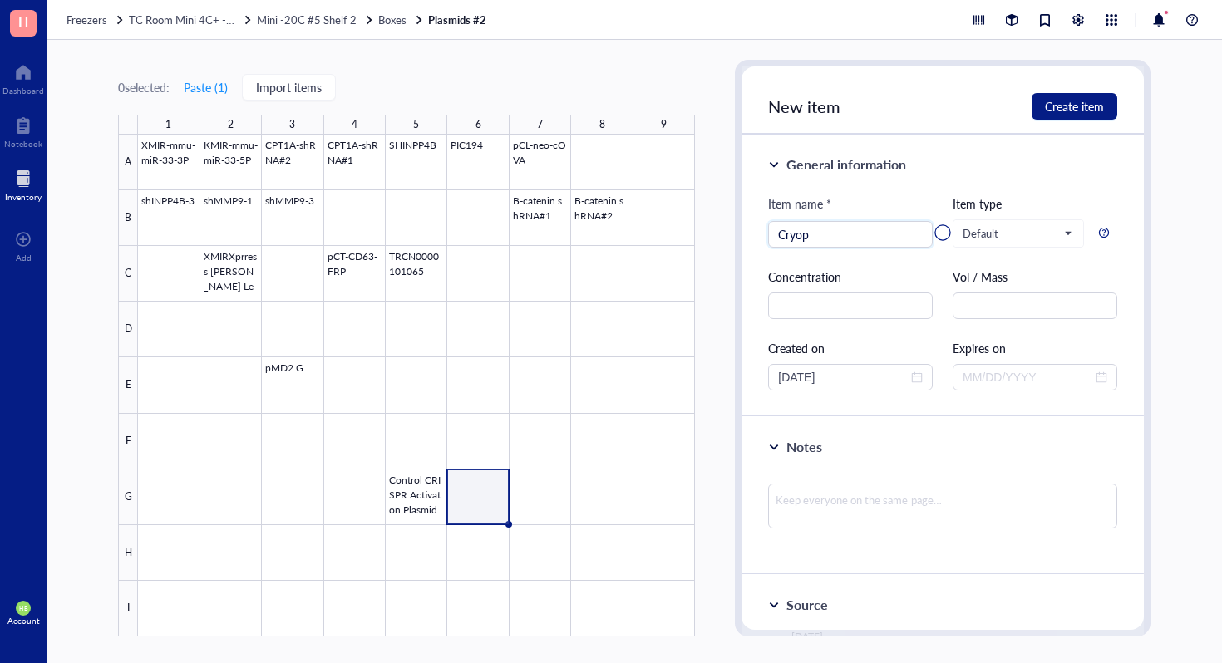
type input "Cryop"
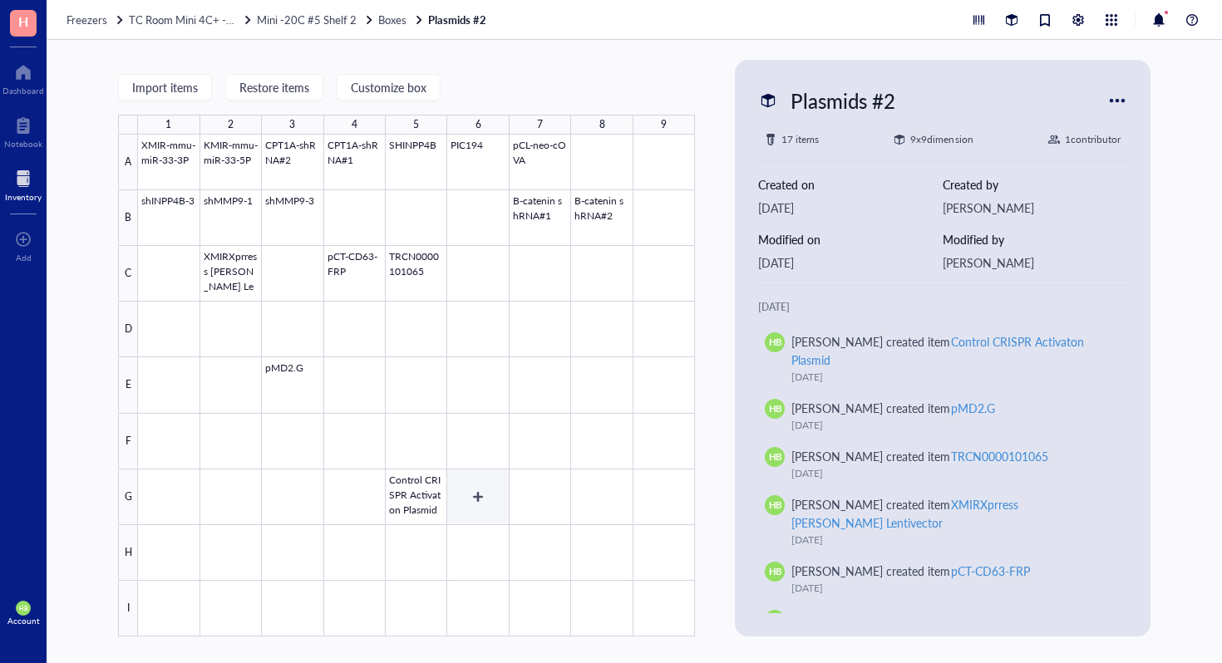
click at [462, 485] on div at bounding box center [416, 386] width 557 height 502
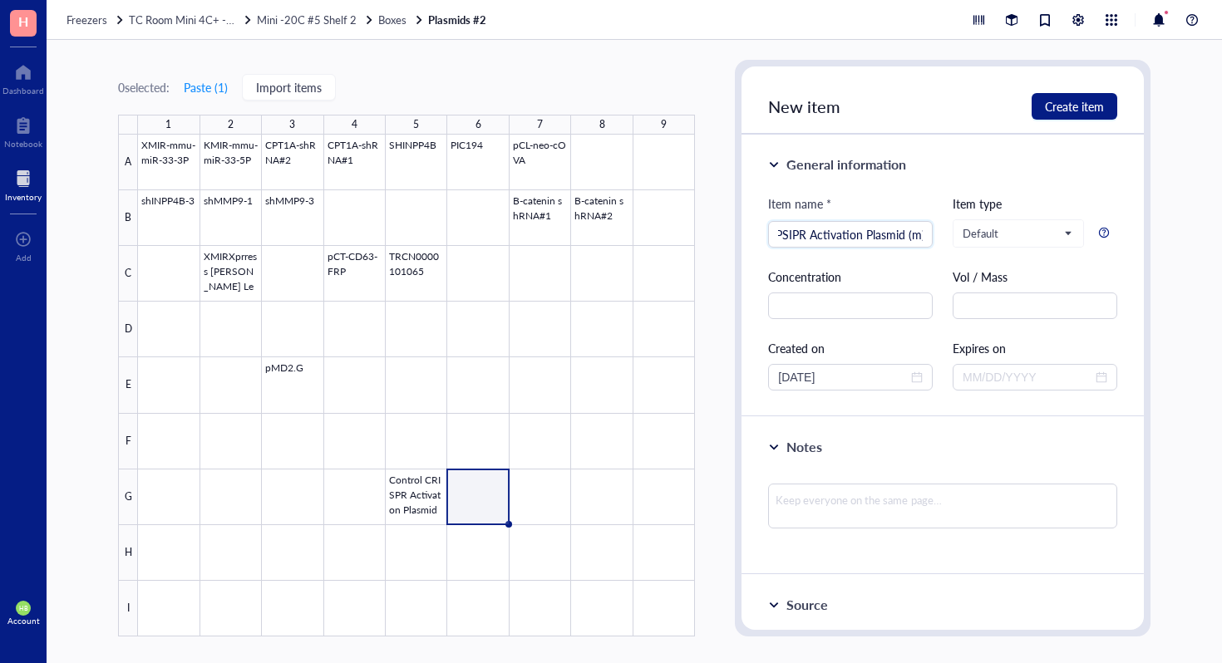
scroll to position [0, 74]
type input "Cryopyrin CRPSIPR Activation Plasmid (m)"
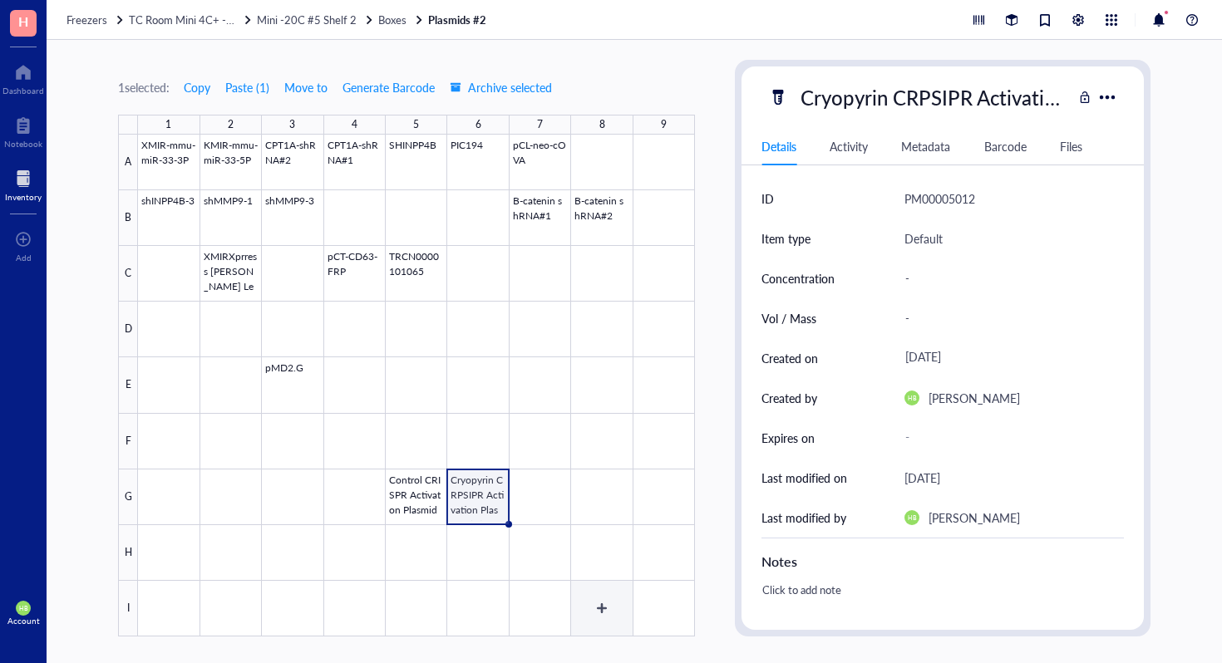
click at [583, 627] on div at bounding box center [416, 386] width 557 height 502
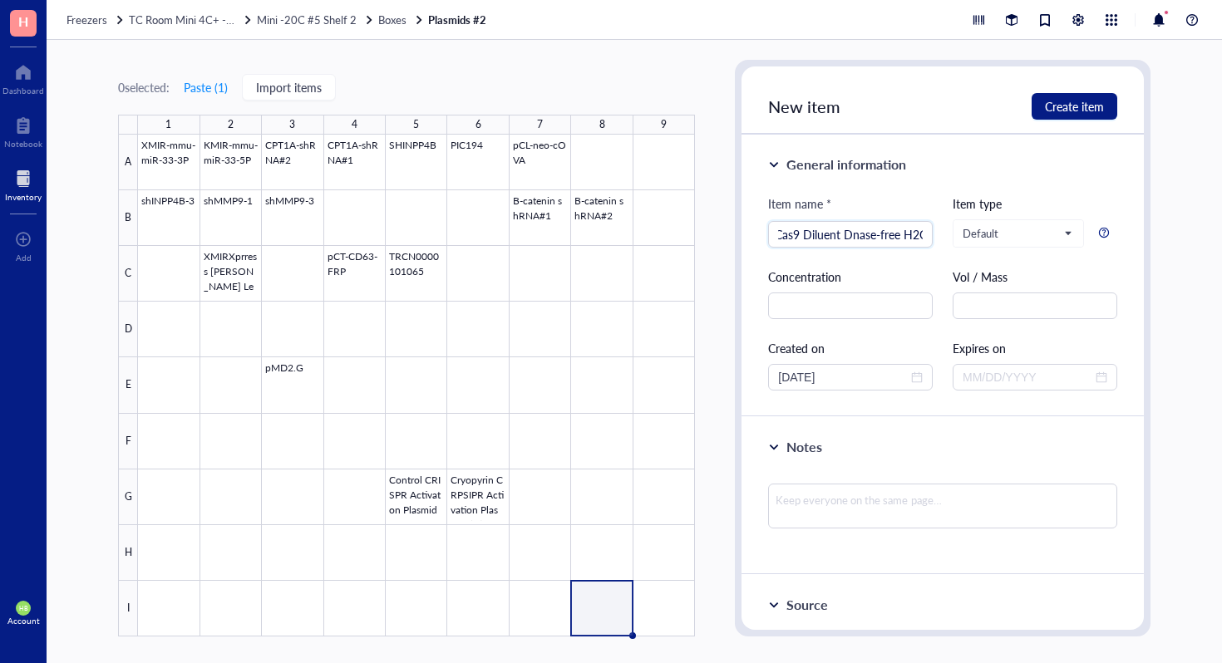
scroll to position [0, 57]
type input "CRISPR/Cas9 Diluent Dnase-free H2O"
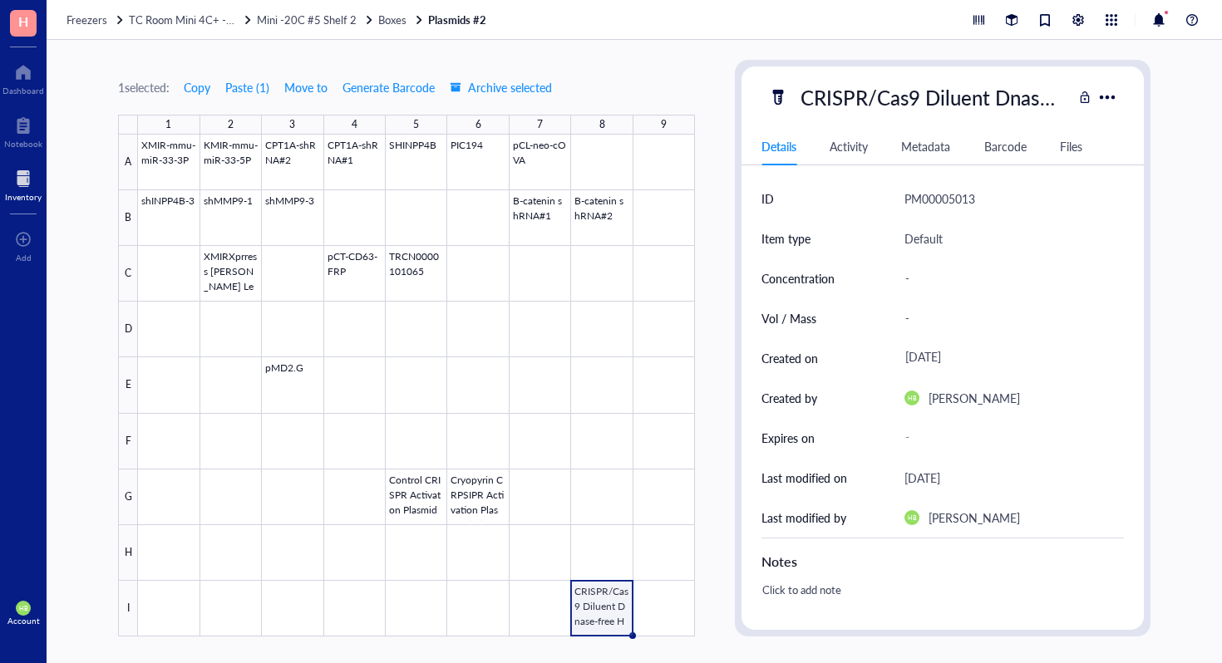
click at [654, 601] on div at bounding box center [416, 386] width 557 height 502
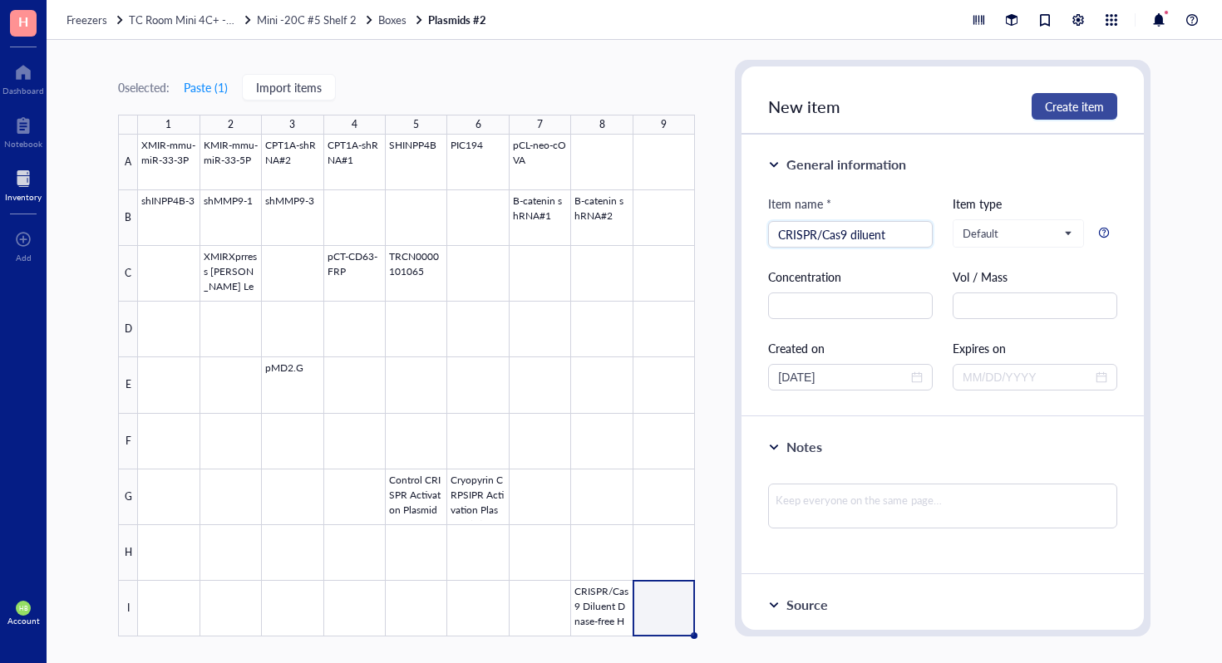
type input "CRISPR/Cas9 diluent"
click at [1083, 100] on span "Create item" at bounding box center [1074, 106] width 59 height 13
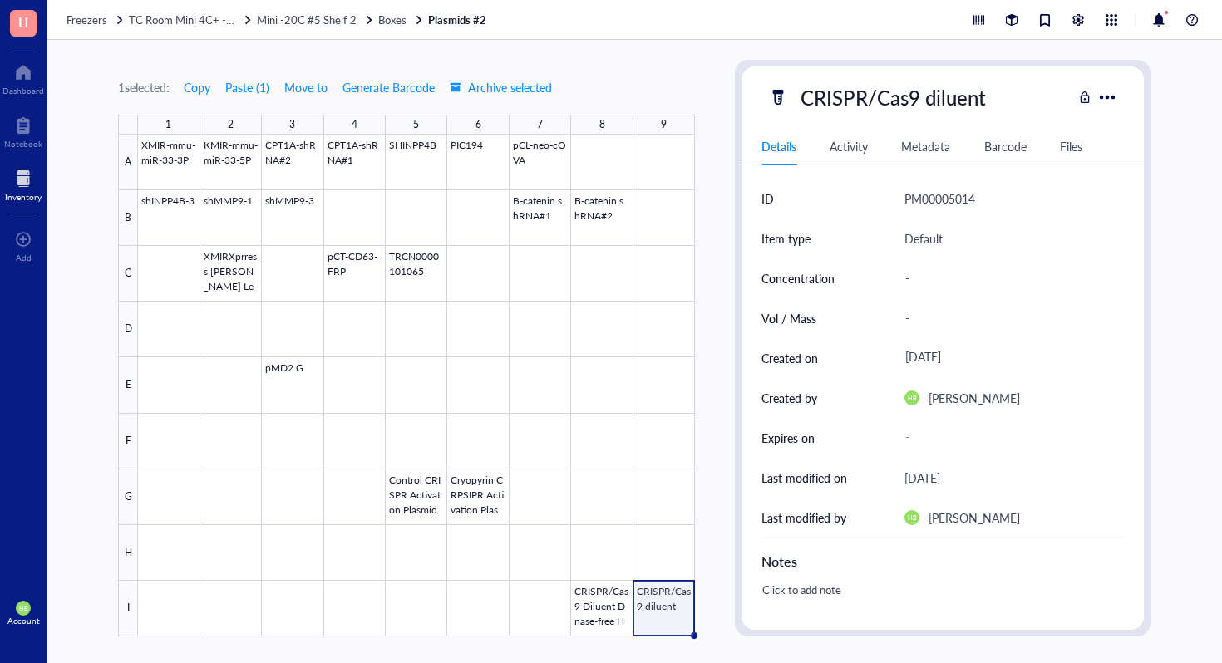
click at [383, 7] on div "Freezers TC Room Mini 4C+ -20C Mini -20C #5 Shelf 2 Boxes Plasmids #2" at bounding box center [634, 20] width 1175 height 40
click at [404, 27] on div "Freezers TC Room Mini 4C+ -20C Mini -20C #5 Shelf 2 Boxes Plasmids #2" at bounding box center [634, 20] width 1175 height 40
click at [401, 24] on span "Boxes" at bounding box center [392, 20] width 28 height 16
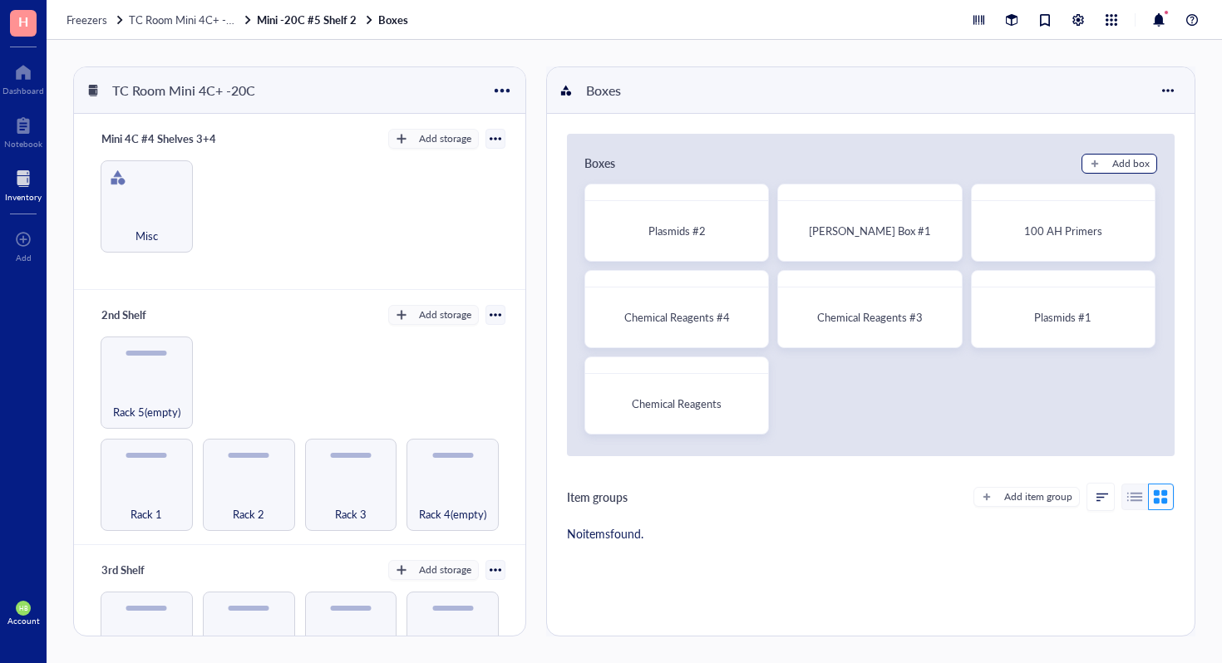
click at [1120, 157] on div "Add box" at bounding box center [1130, 163] width 37 height 15
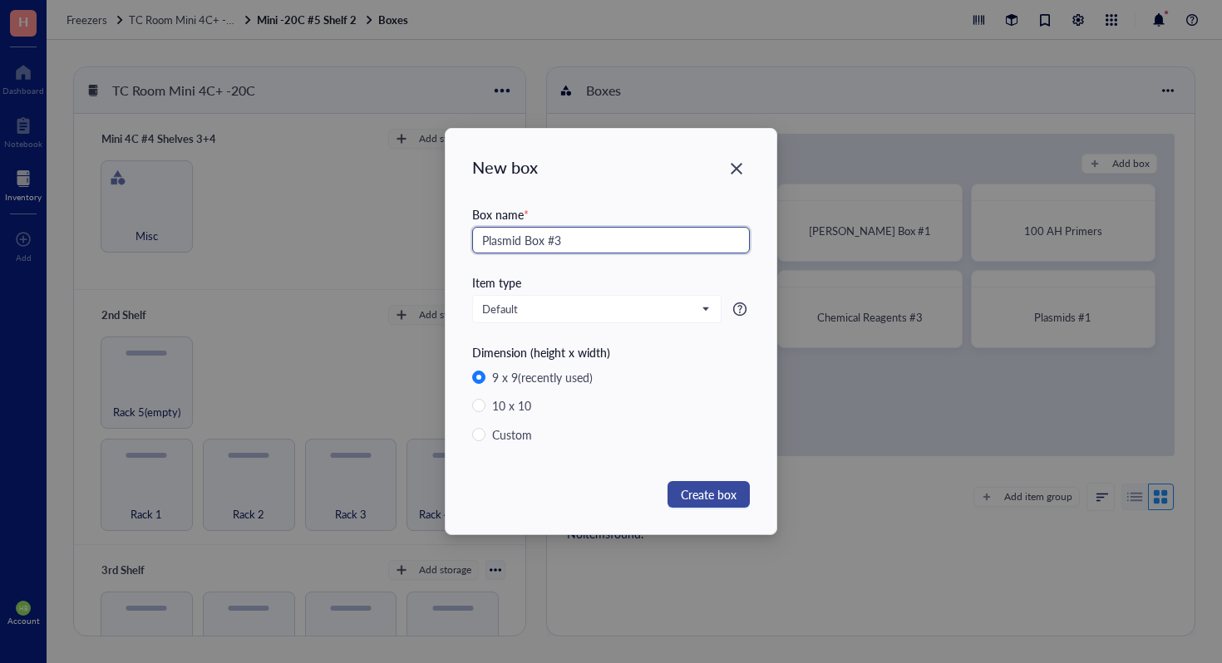
type input "Plasmid Box #3"
click at [711, 484] on button "Create box" at bounding box center [709, 494] width 82 height 27
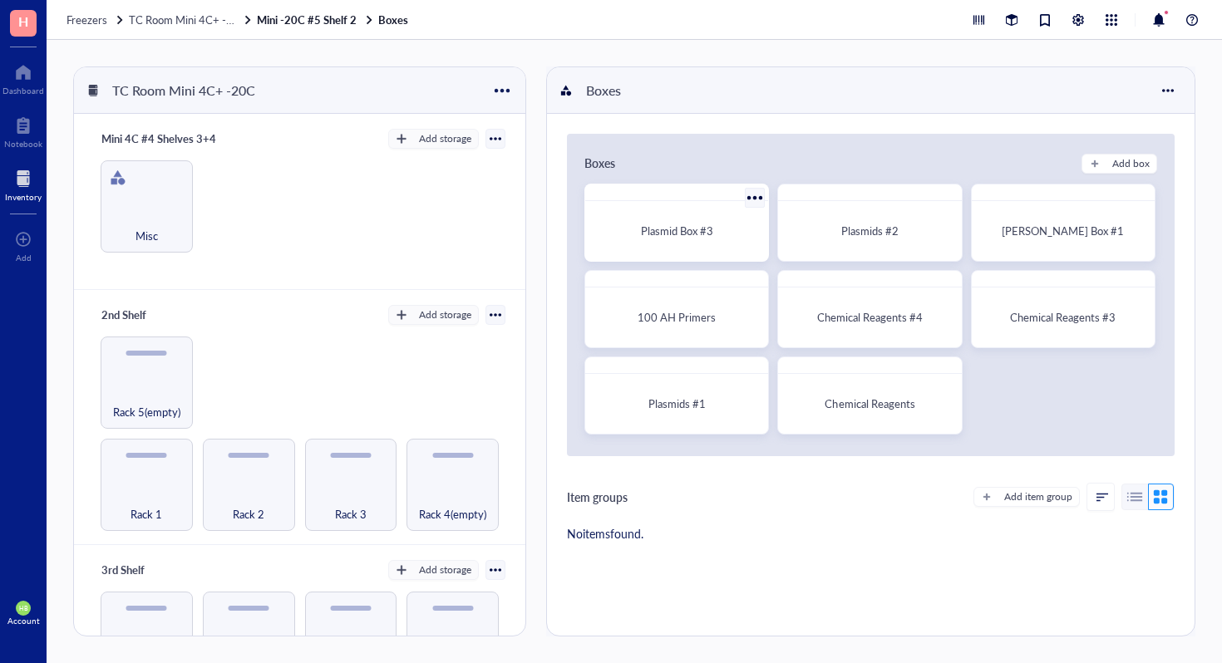
click at [681, 219] on div "Plasmid Box #3" at bounding box center [677, 231] width 170 height 47
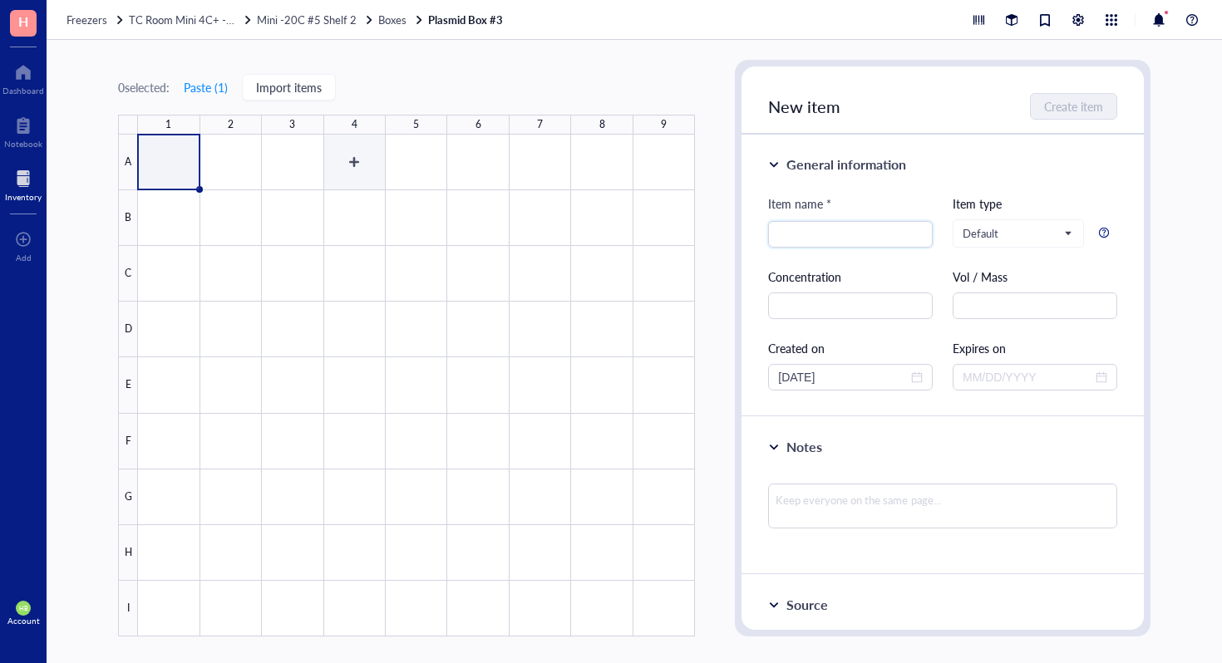
click at [364, 175] on div at bounding box center [416, 386] width 557 height 502
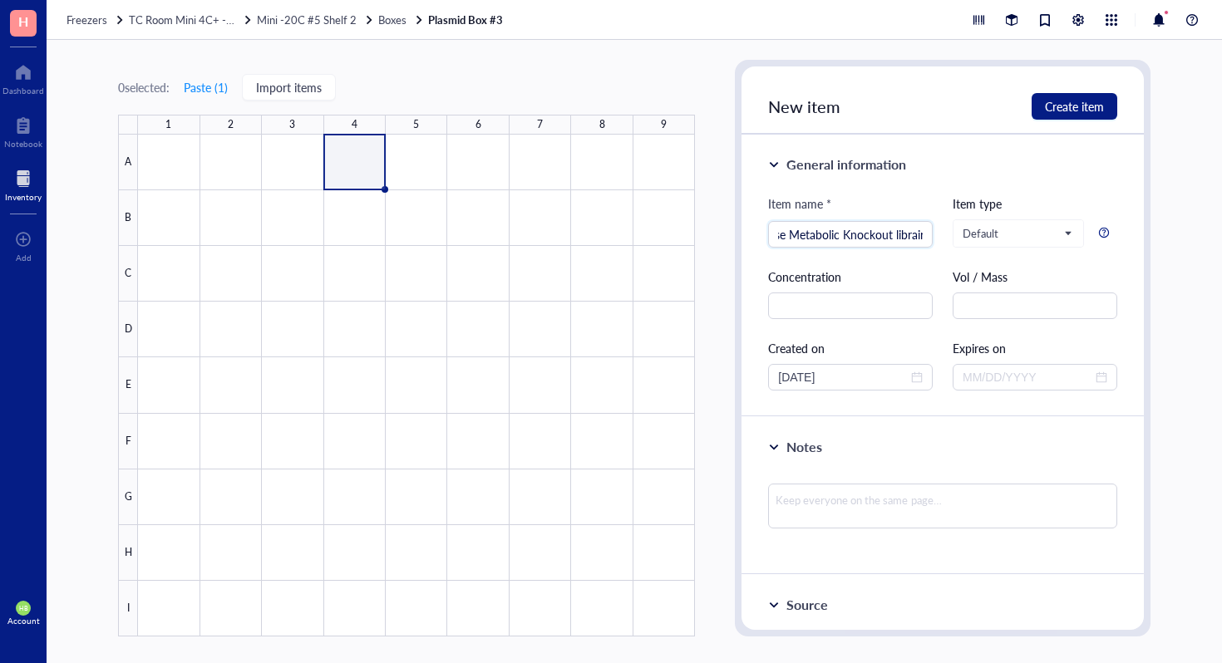
scroll to position [0, 37]
type input "Mouse Metabolic Knockout librairy"
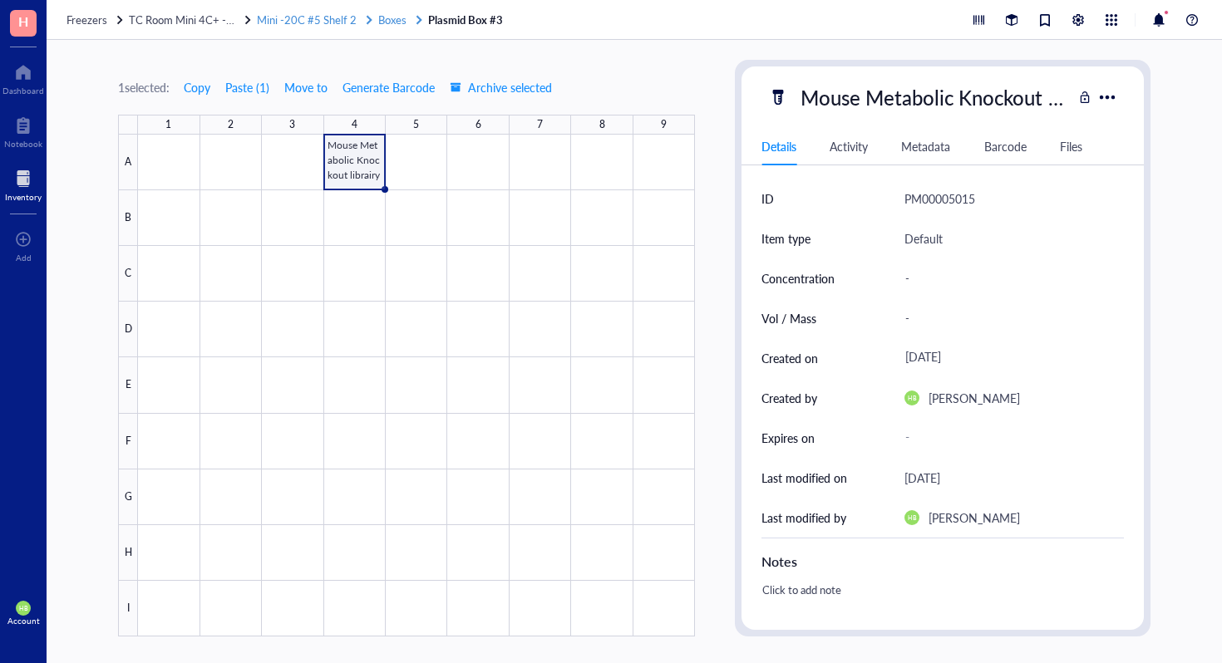
click at [382, 13] on span "Boxes" at bounding box center [392, 20] width 28 height 16
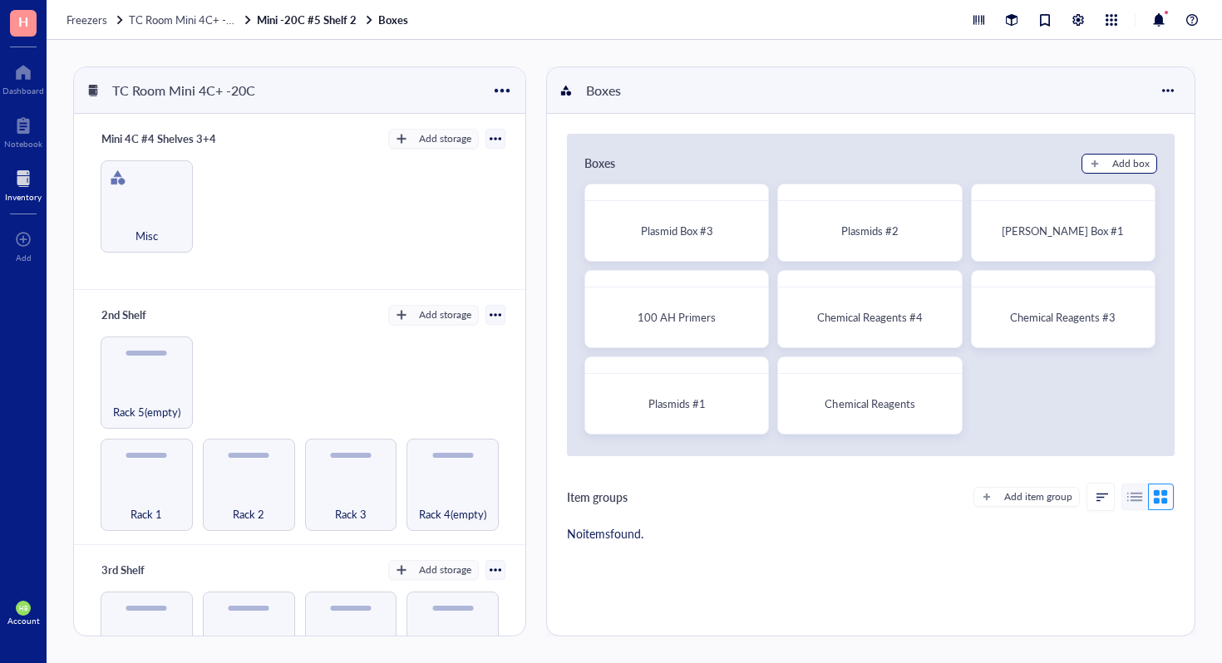
click at [1112, 168] on div "Add box" at bounding box center [1130, 163] width 37 height 15
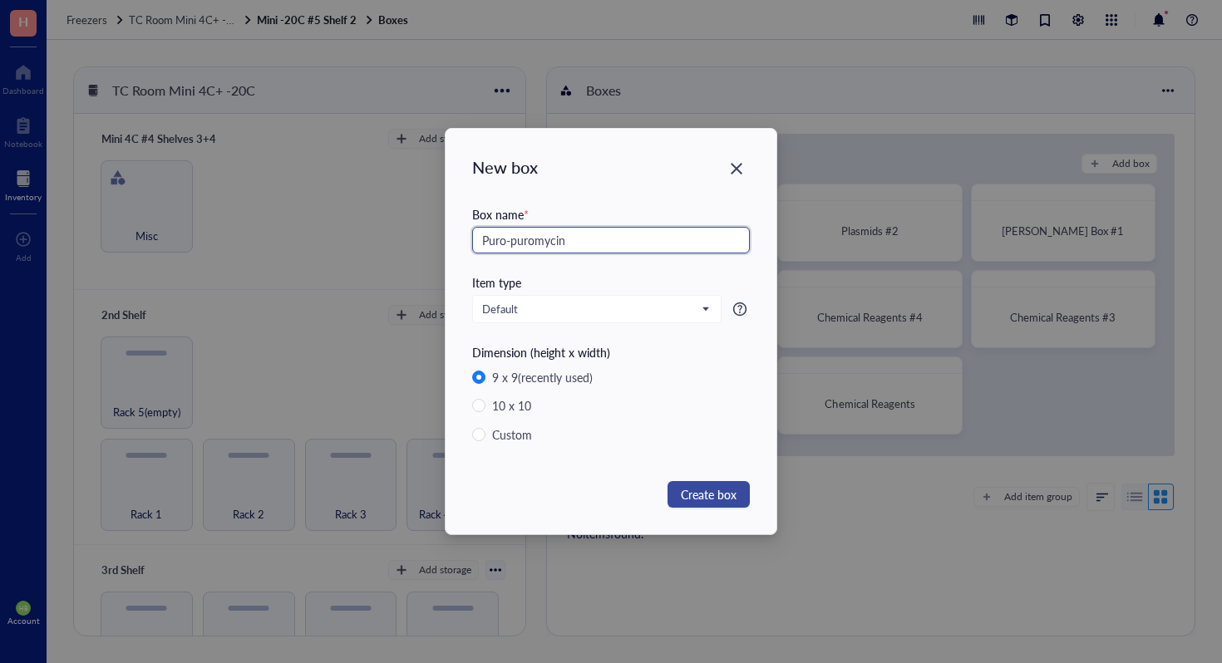
type input "Puro-puromycin"
click at [683, 492] on span "Create box" at bounding box center [709, 494] width 56 height 18
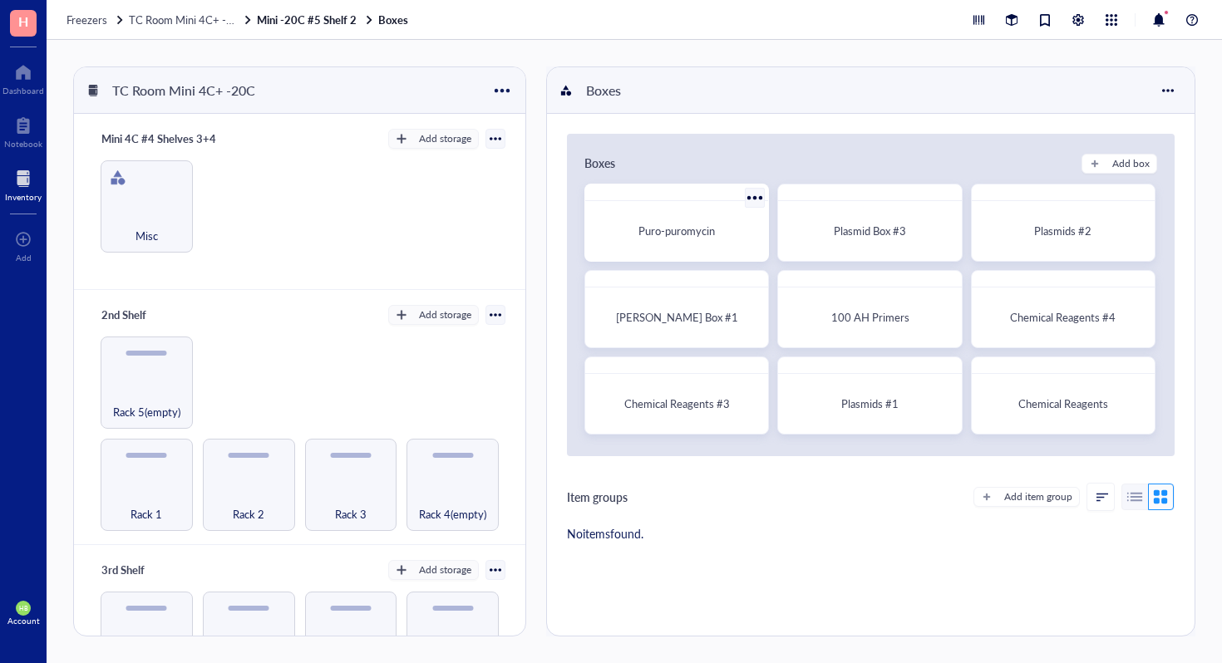
click at [639, 211] on div "Puro-puromycin" at bounding box center [677, 231] width 170 height 47
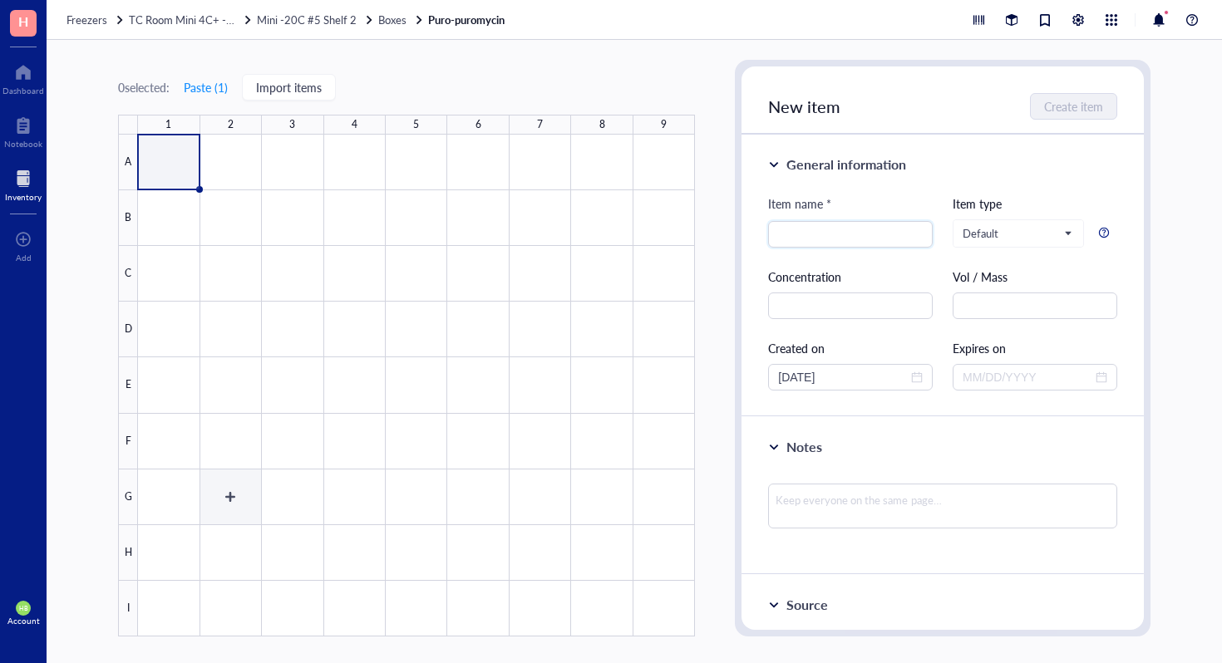
click at [182, 489] on div at bounding box center [416, 386] width 557 height 502
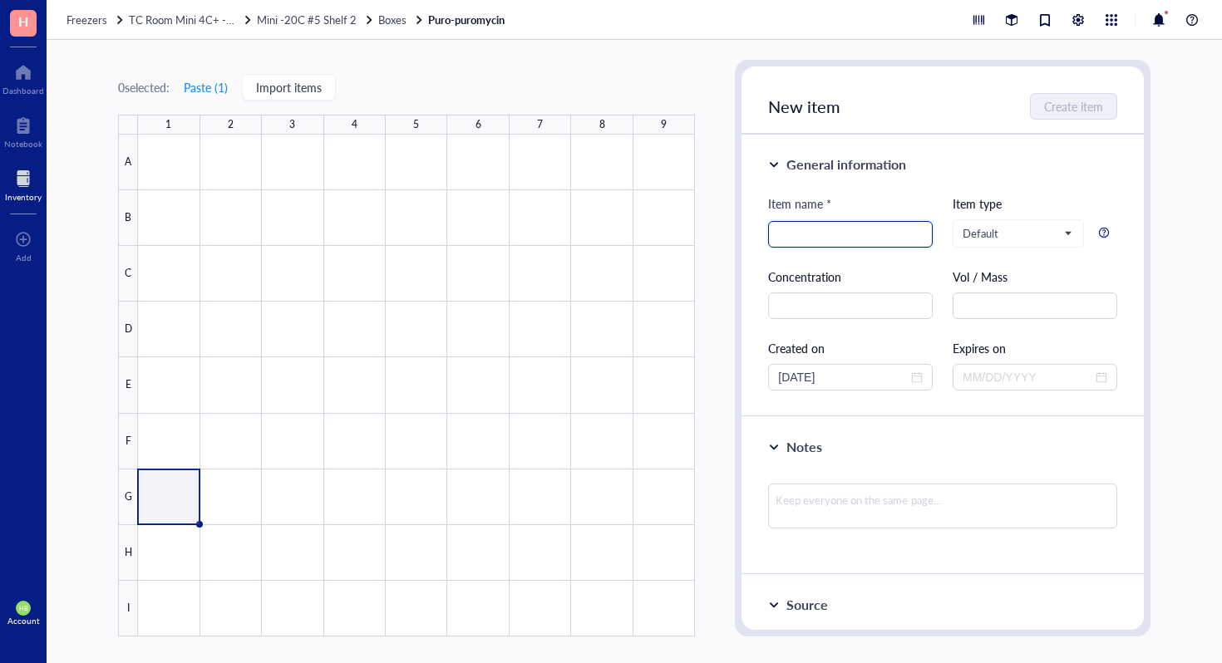
click at [858, 224] on input "search" at bounding box center [850, 234] width 145 height 25
type input "Blasticidin S HCL"
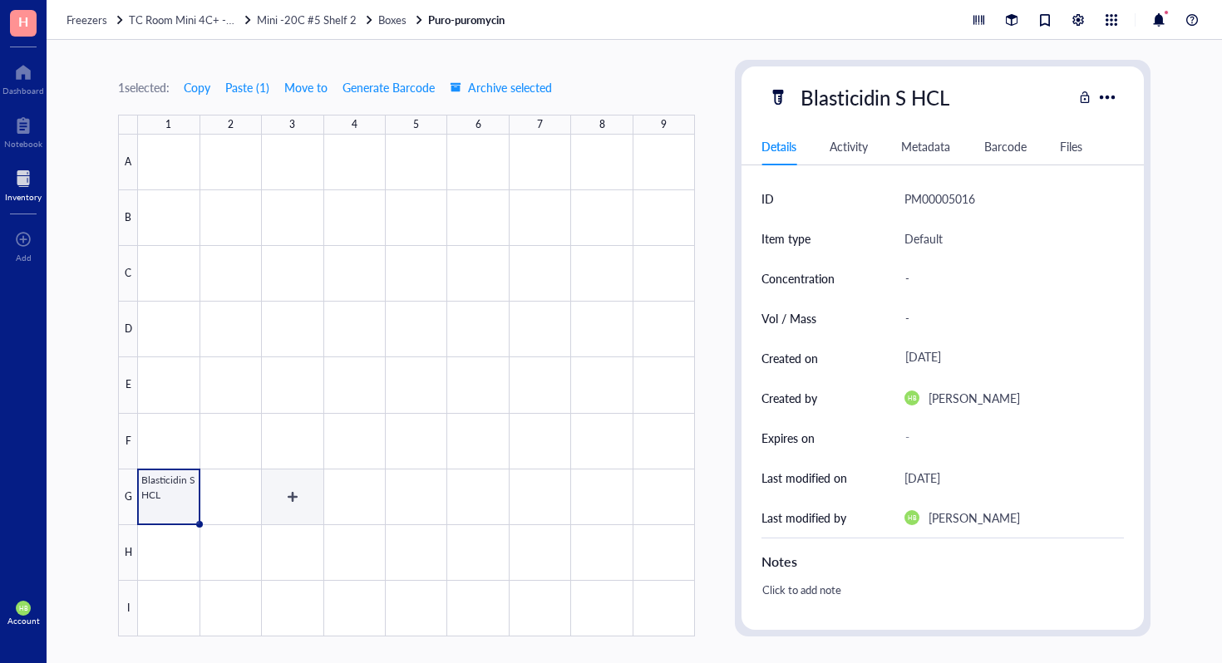
click at [267, 503] on div at bounding box center [416, 386] width 557 height 502
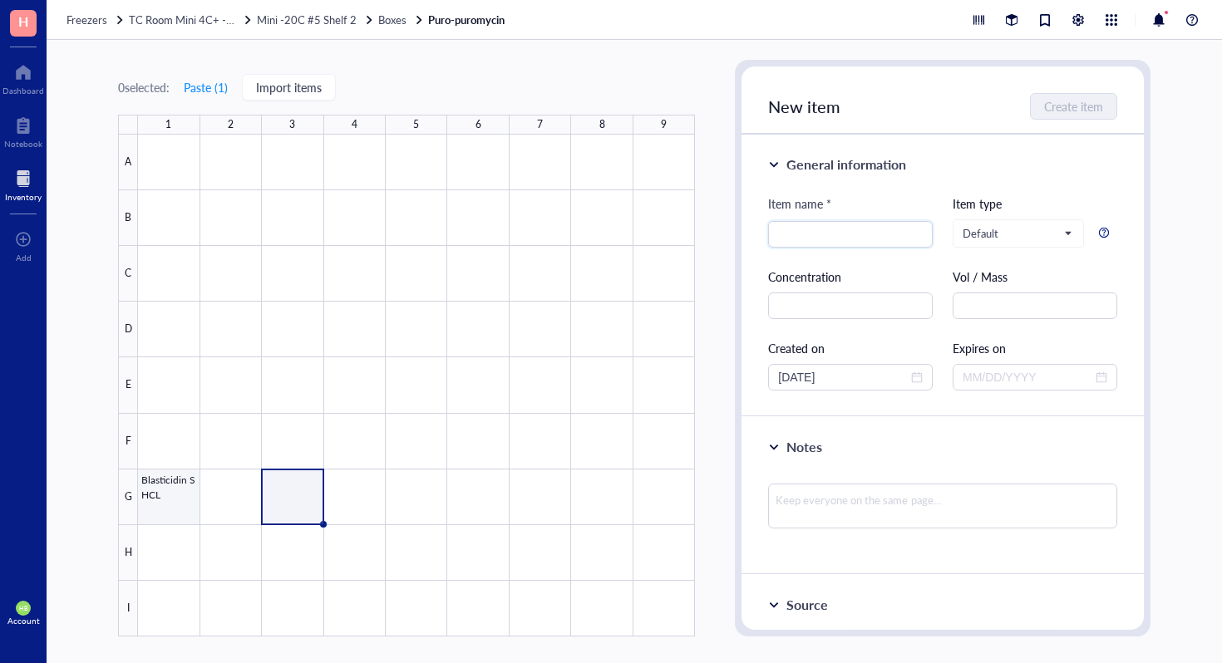
click at [183, 493] on div at bounding box center [416, 386] width 557 height 502
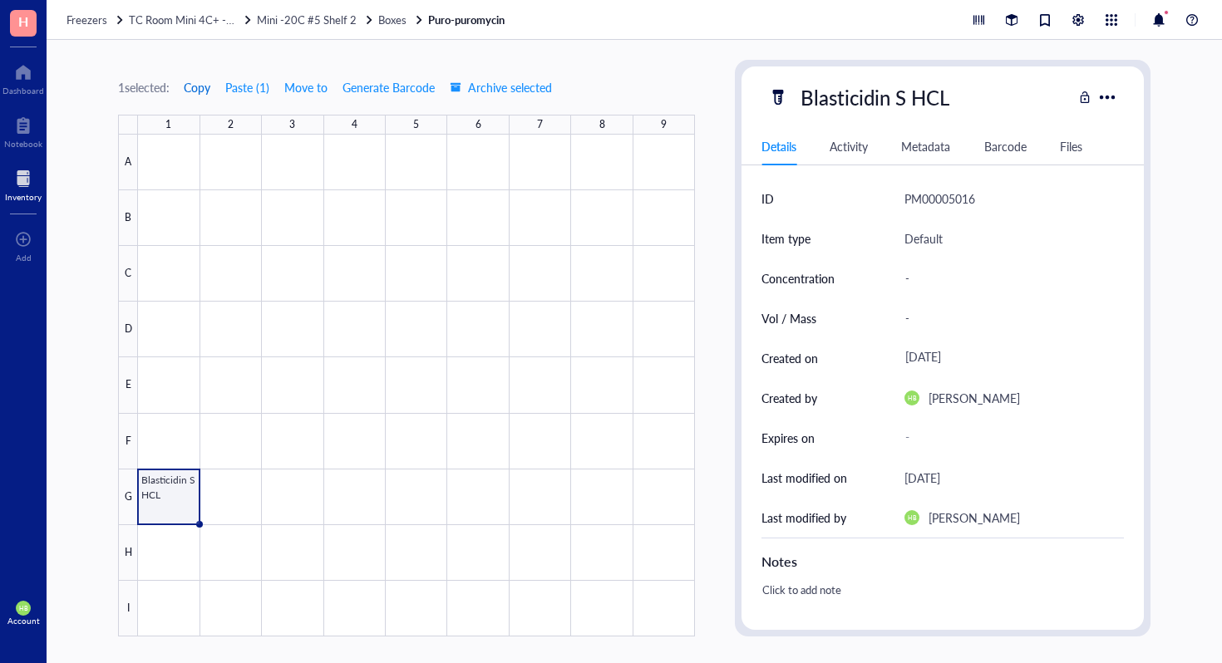
click at [191, 78] on button "Copy" at bounding box center [197, 87] width 28 height 27
click at [297, 487] on div at bounding box center [416, 386] width 557 height 502
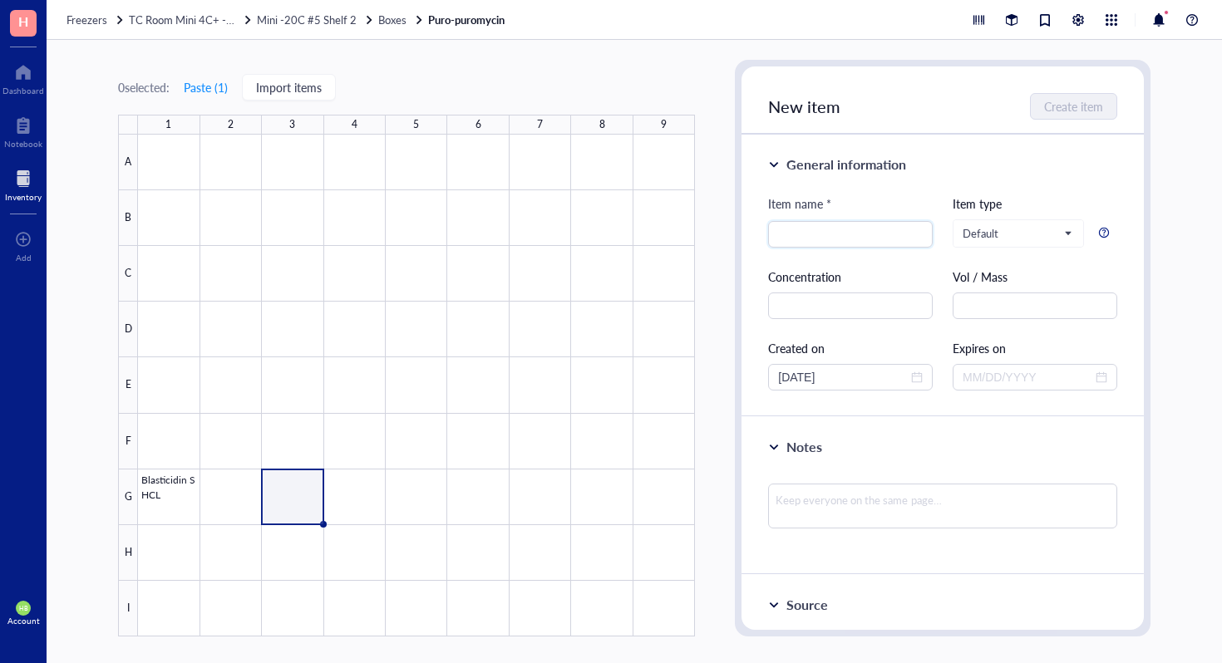
click at [197, 102] on div "0 selected: Paste ( 1 ) Import items 1 2 3 4 5 6 7 8 9 A B C D E F G H I Blasti…" at bounding box center [406, 348] width 577 height 577
click at [207, 91] on button "Paste ( 1 )" at bounding box center [206, 87] width 46 height 27
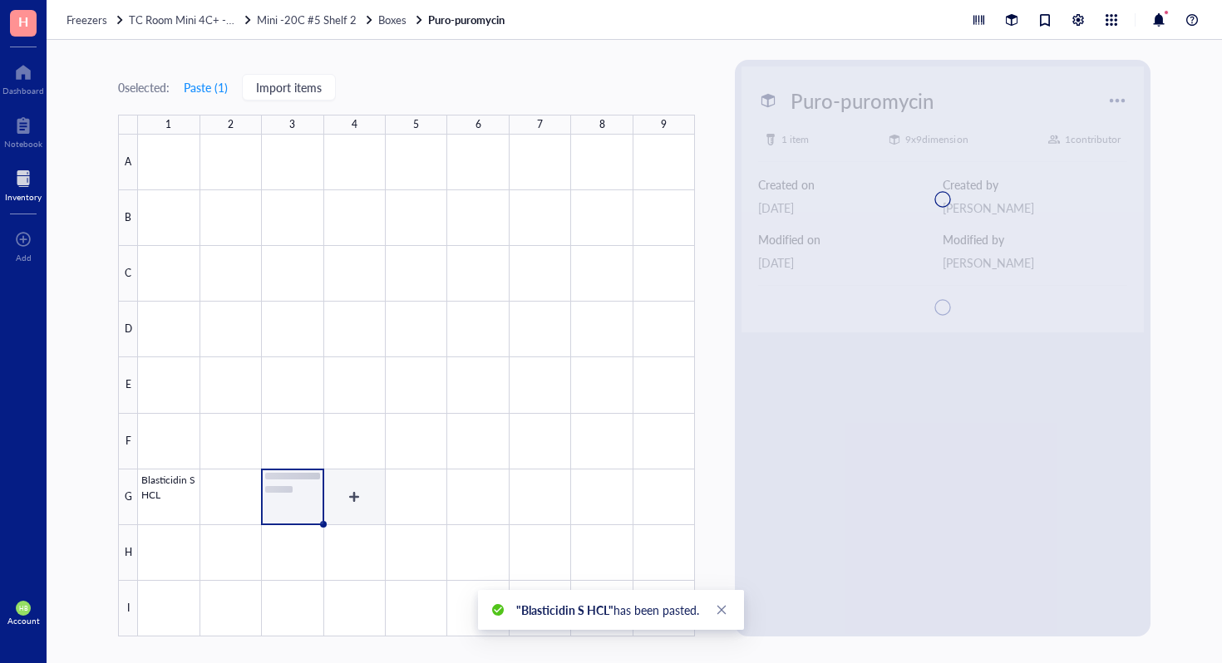
click at [339, 506] on div at bounding box center [416, 386] width 557 height 502
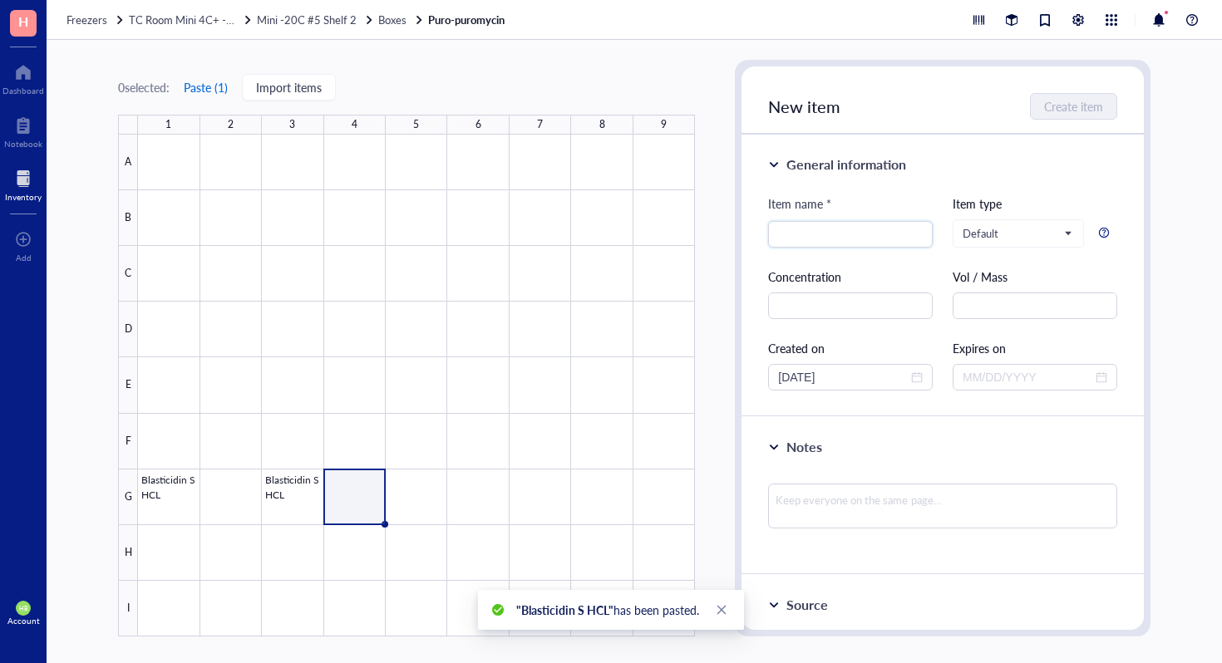
click at [190, 79] on button "Paste ( 1 )" at bounding box center [206, 87] width 46 height 27
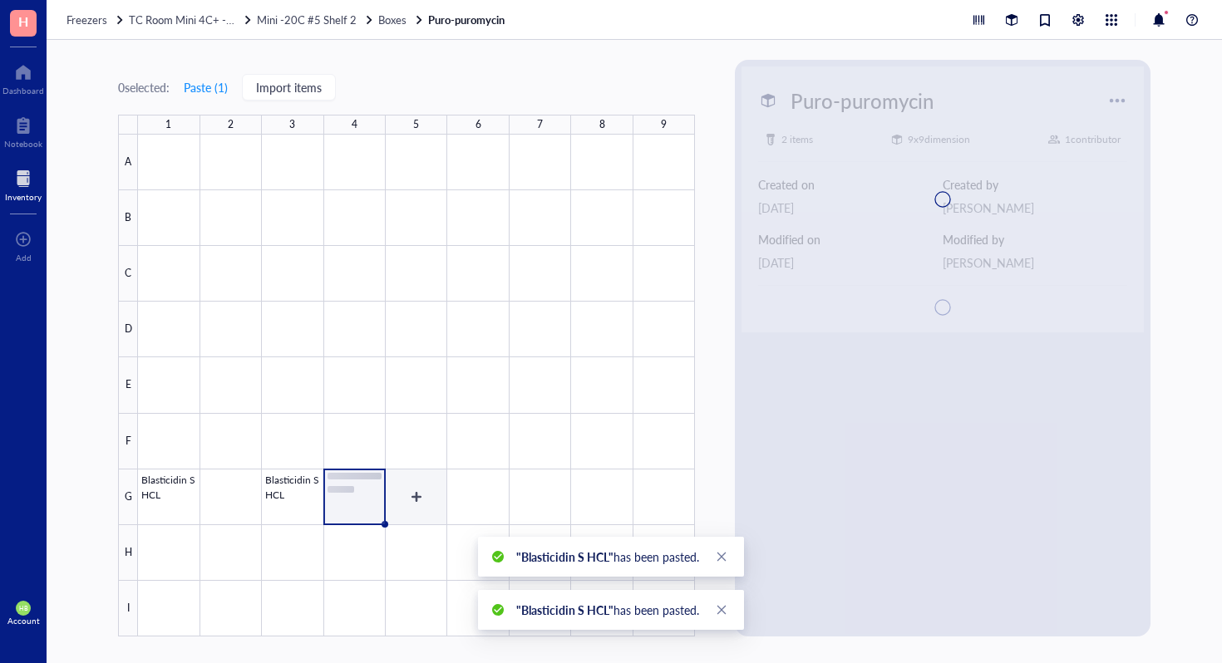
click at [426, 512] on div at bounding box center [416, 386] width 557 height 502
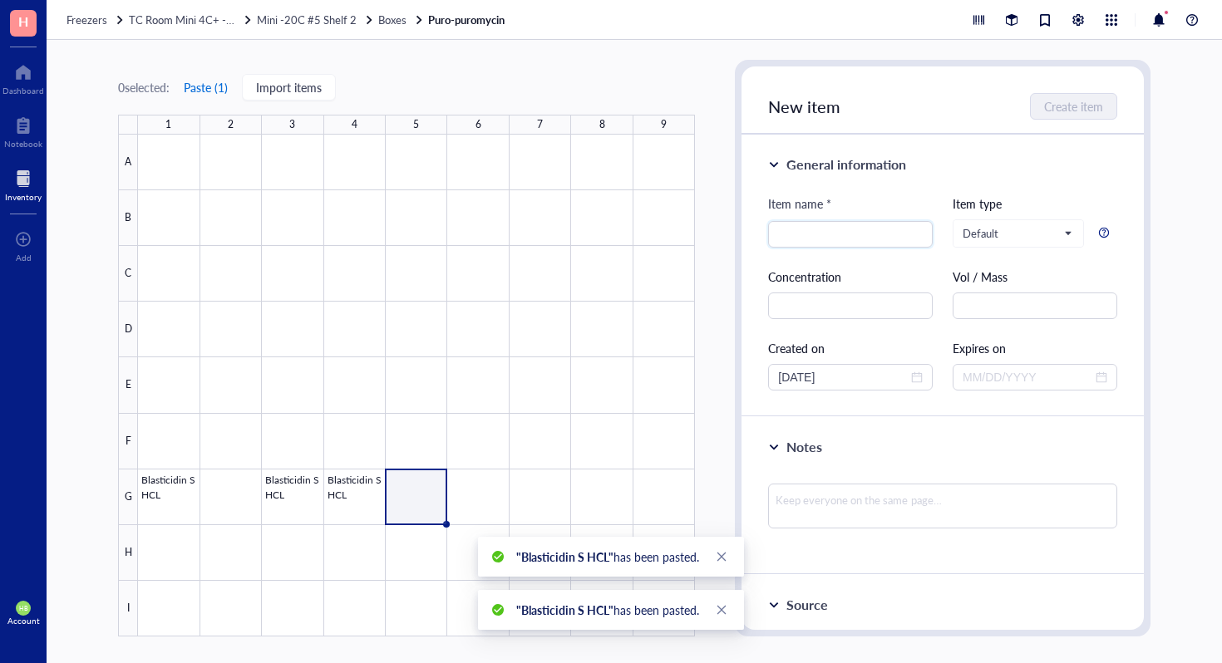
click at [203, 85] on button "Paste ( 1 )" at bounding box center [206, 87] width 46 height 27
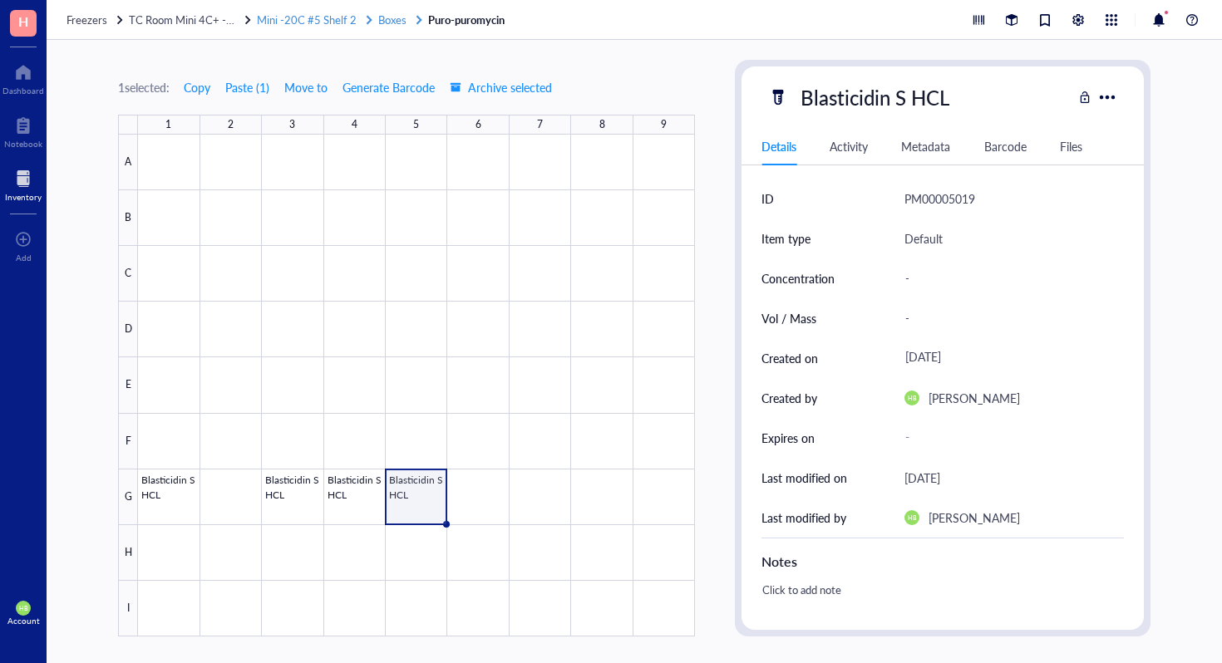
click at [394, 12] on span "Boxes" at bounding box center [392, 20] width 28 height 16
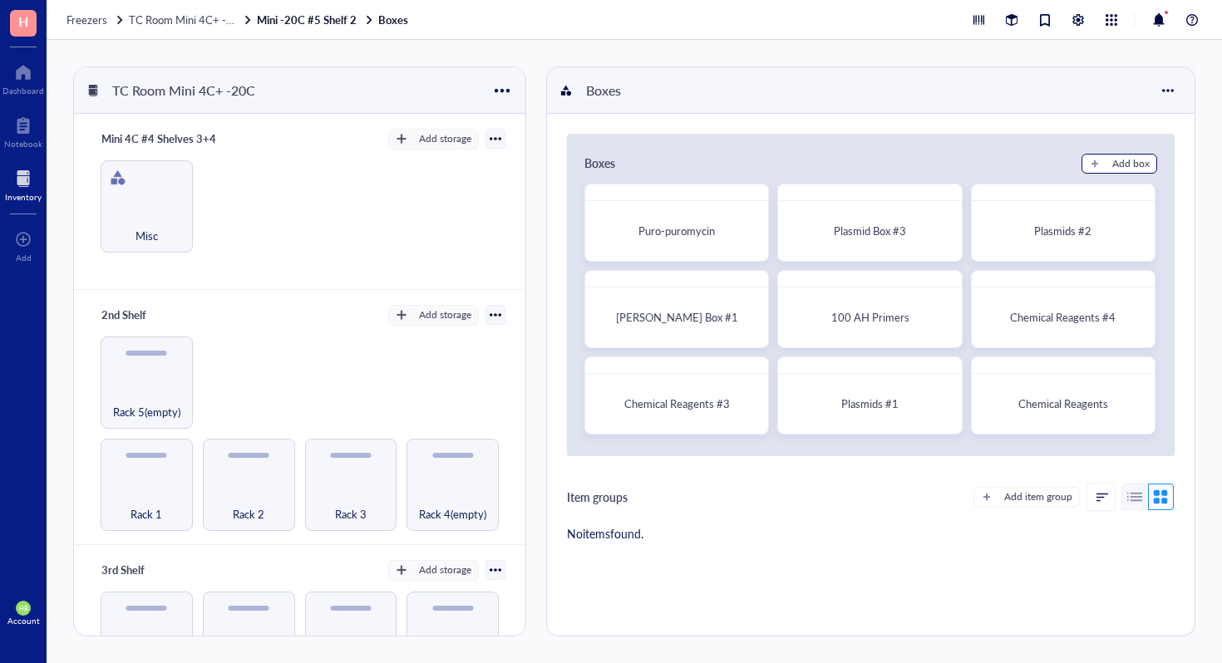
click at [1116, 156] on div "Add box" at bounding box center [1130, 163] width 37 height 15
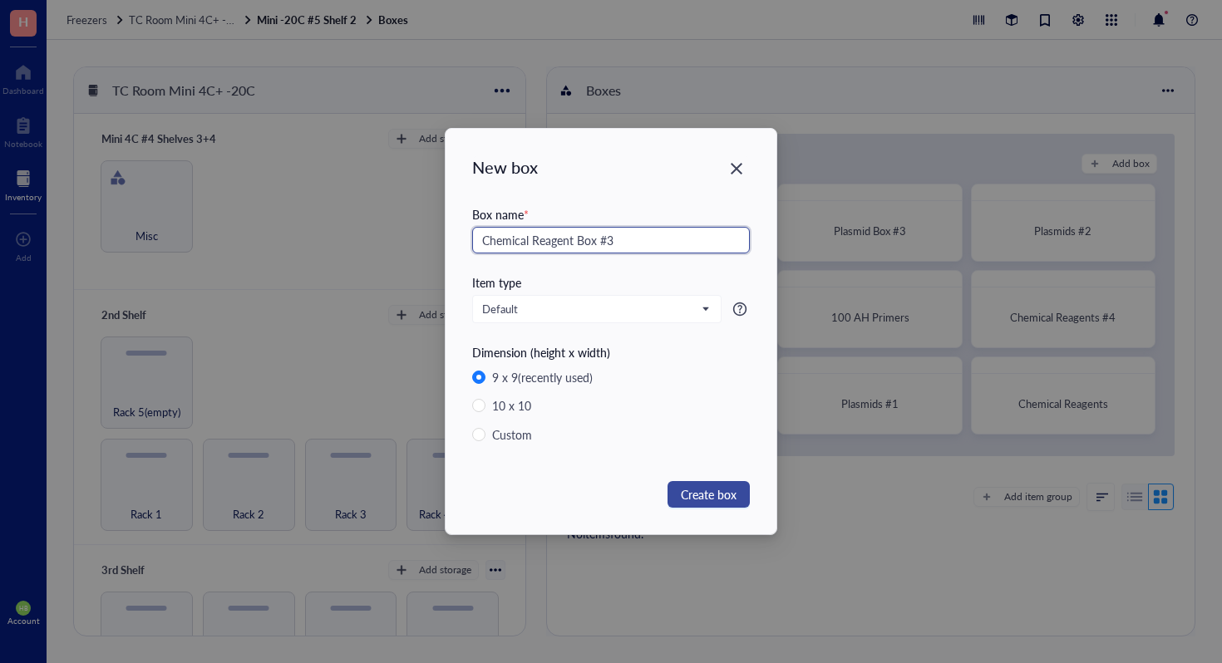
type input "Chemical Reagent Box #3"
click at [739, 490] on button "Create box" at bounding box center [709, 494] width 82 height 27
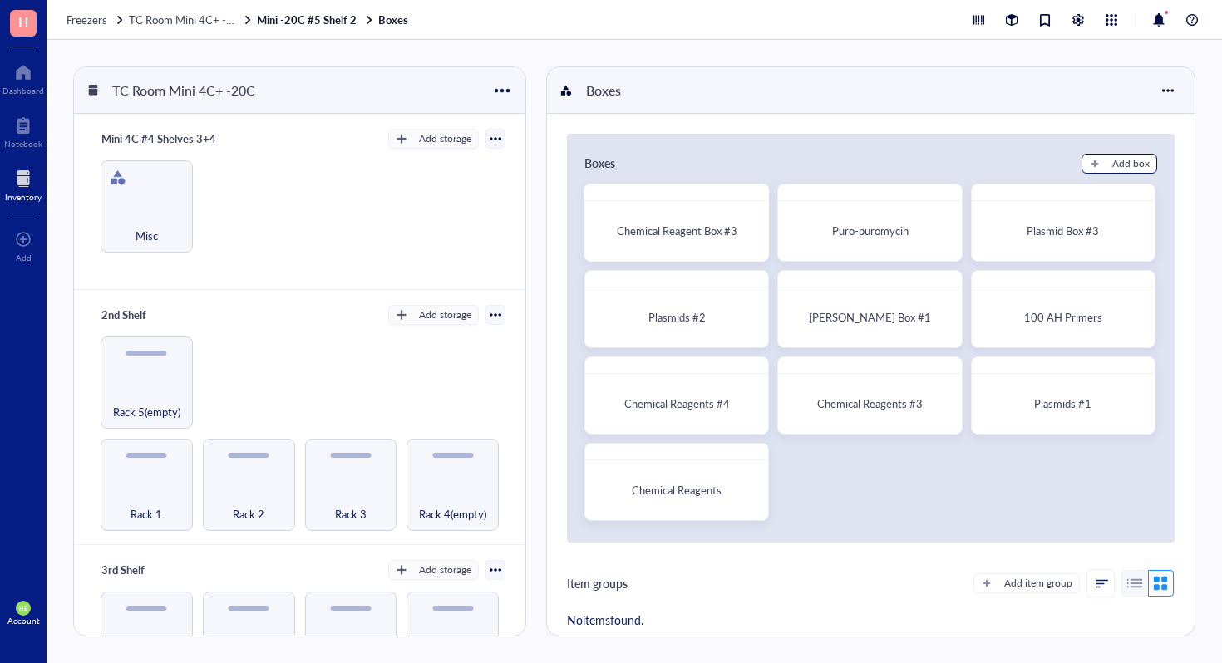
click at [1126, 166] on div "Add box" at bounding box center [1130, 163] width 37 height 15
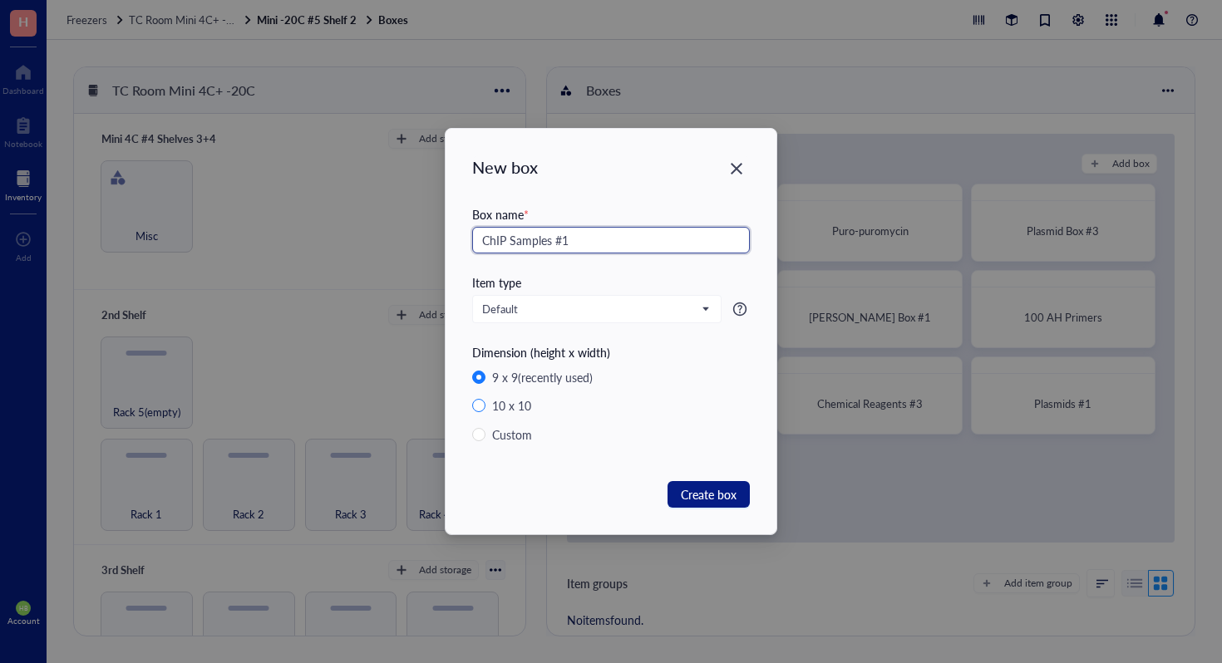
type input "ChIP Samples #1"
click at [492, 400] on div "10 x 10" at bounding box center [511, 406] width 39 height 18
click at [485, 400] on input "10 x 10" at bounding box center [478, 405] width 13 height 13
radio input "true"
radio input "false"
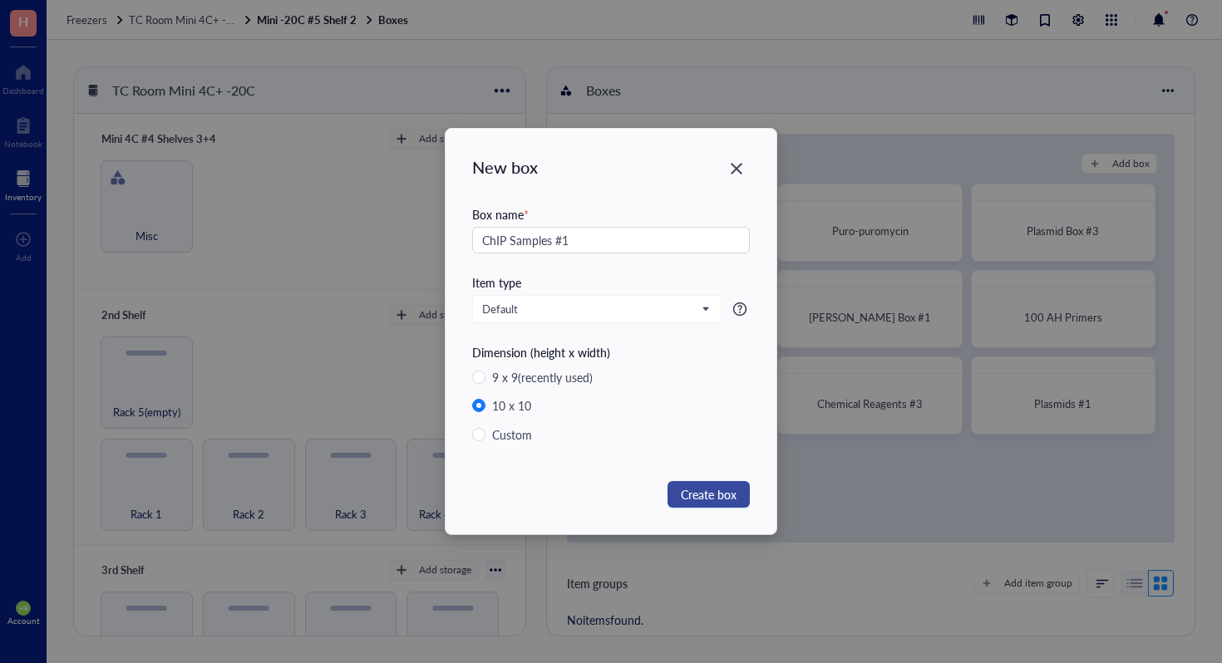
click at [726, 497] on span "Create box" at bounding box center [709, 494] width 56 height 18
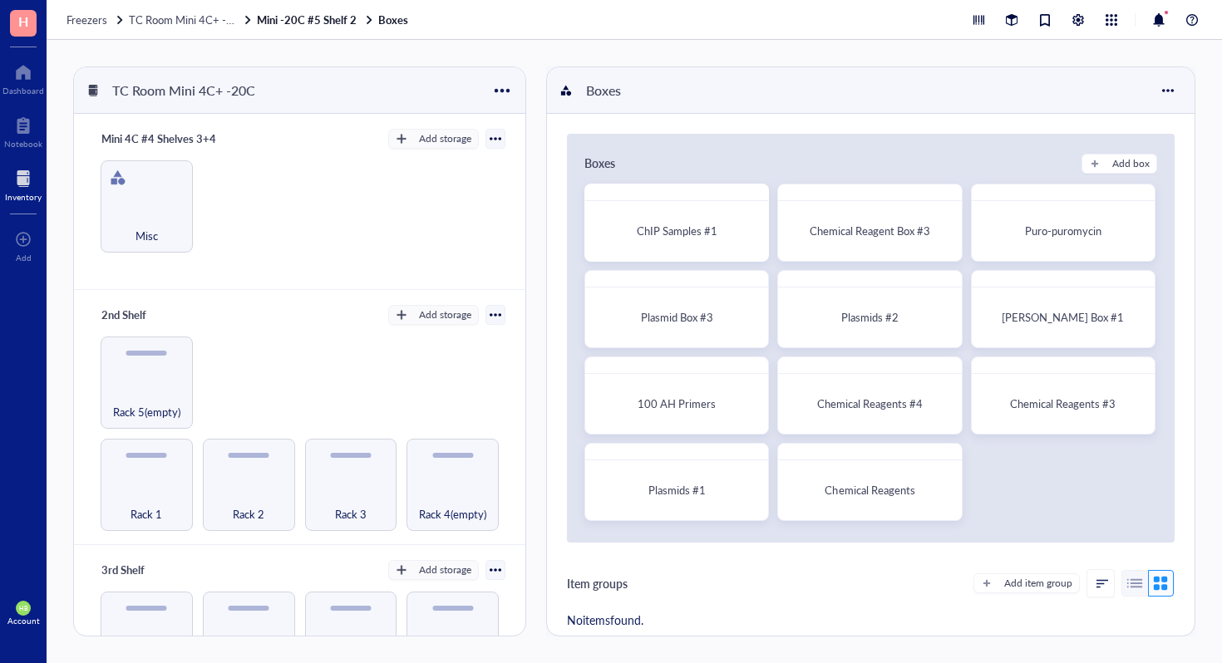
click at [1107, 174] on div "Boxes Add box ChIP Samples #1 Chemical Reagent Box #3 Puro-puromycin Plasmid Bo…" at bounding box center [871, 338] width 608 height 409
click at [1112, 166] on div "Add box" at bounding box center [1130, 163] width 37 height 15
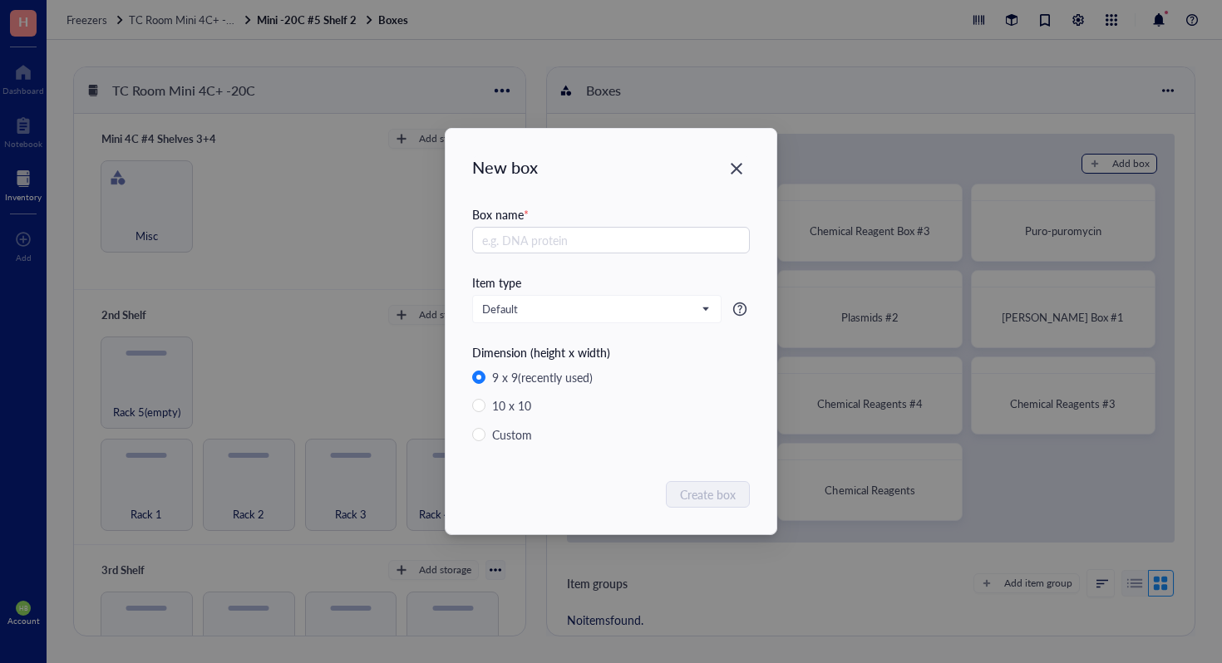
radio input "false"
radio input "true"
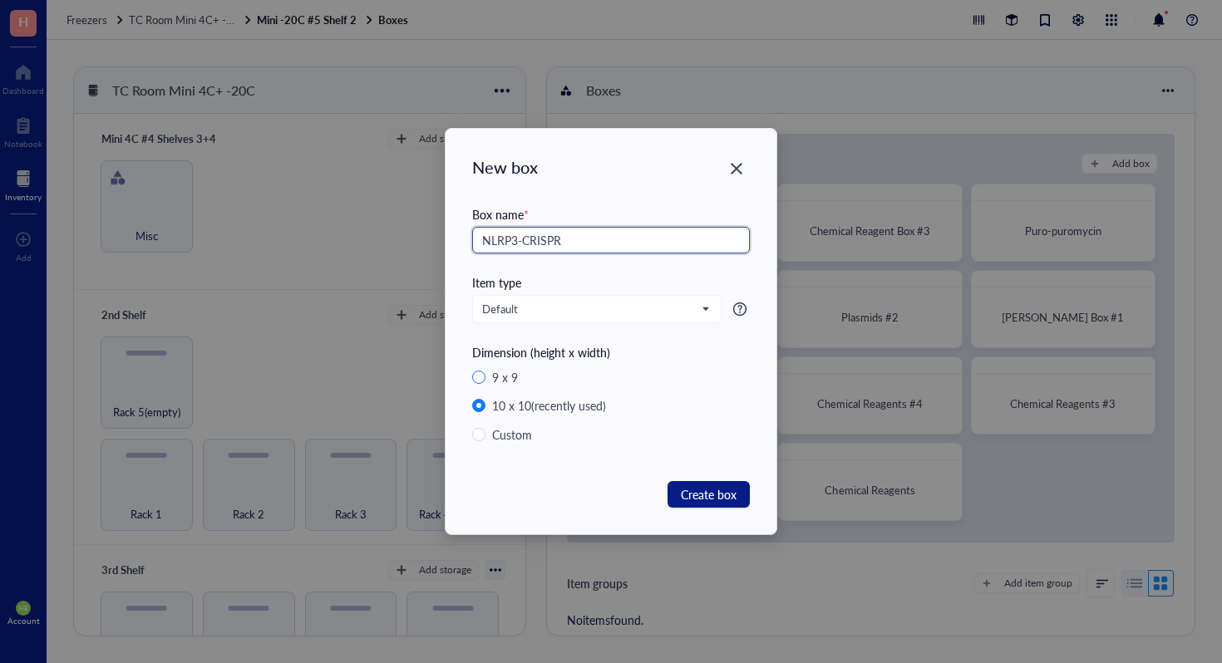
type input "NLRP3-CRISPR"
click at [481, 377] on input "9 x 9" at bounding box center [478, 377] width 13 height 13
radio input "true"
radio input "false"
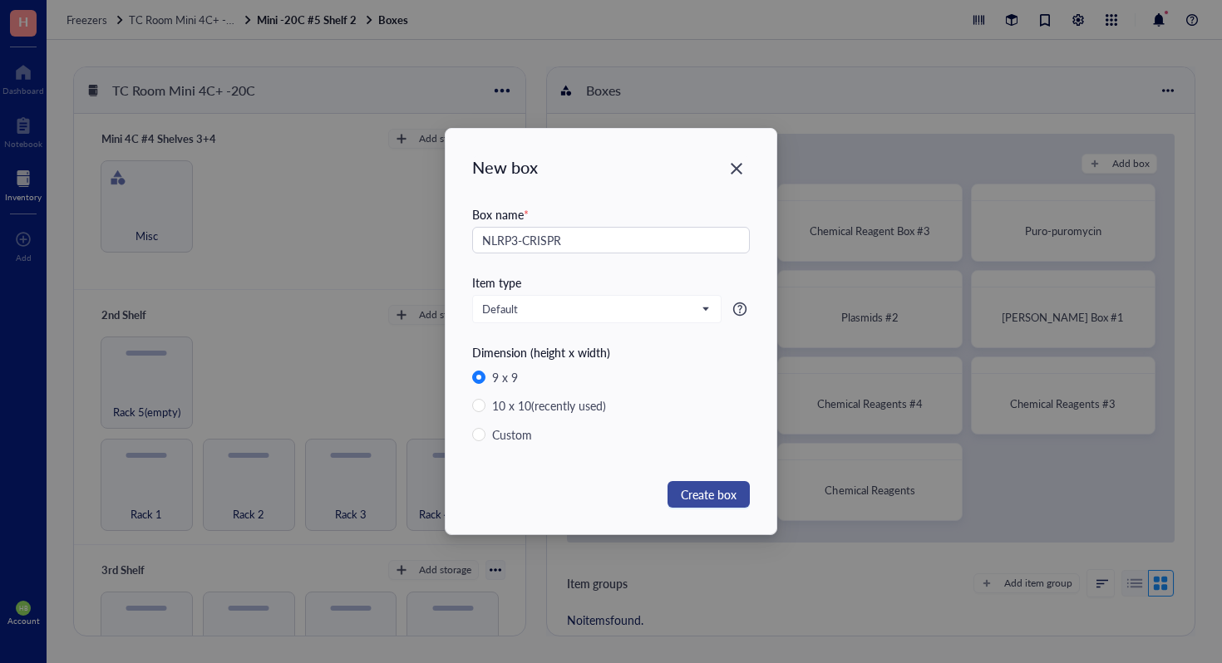
click at [704, 485] on span "Create box" at bounding box center [709, 494] width 56 height 18
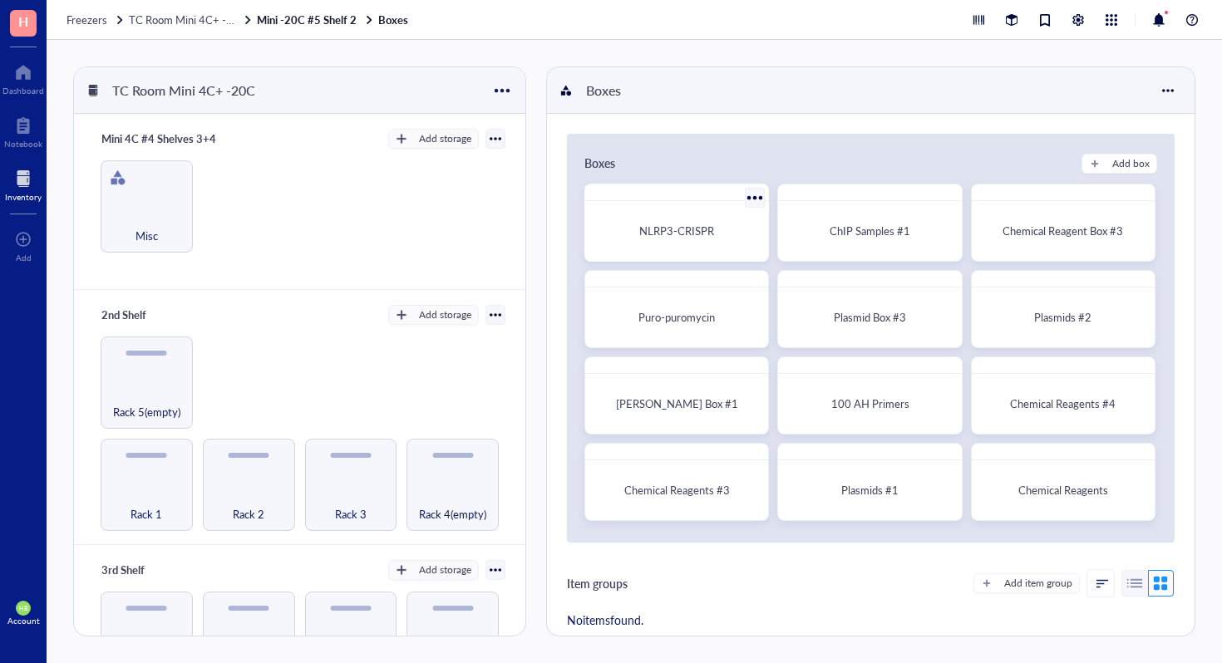
click at [689, 249] on div "NLRP3-CRISPR" at bounding box center [677, 231] width 170 height 47
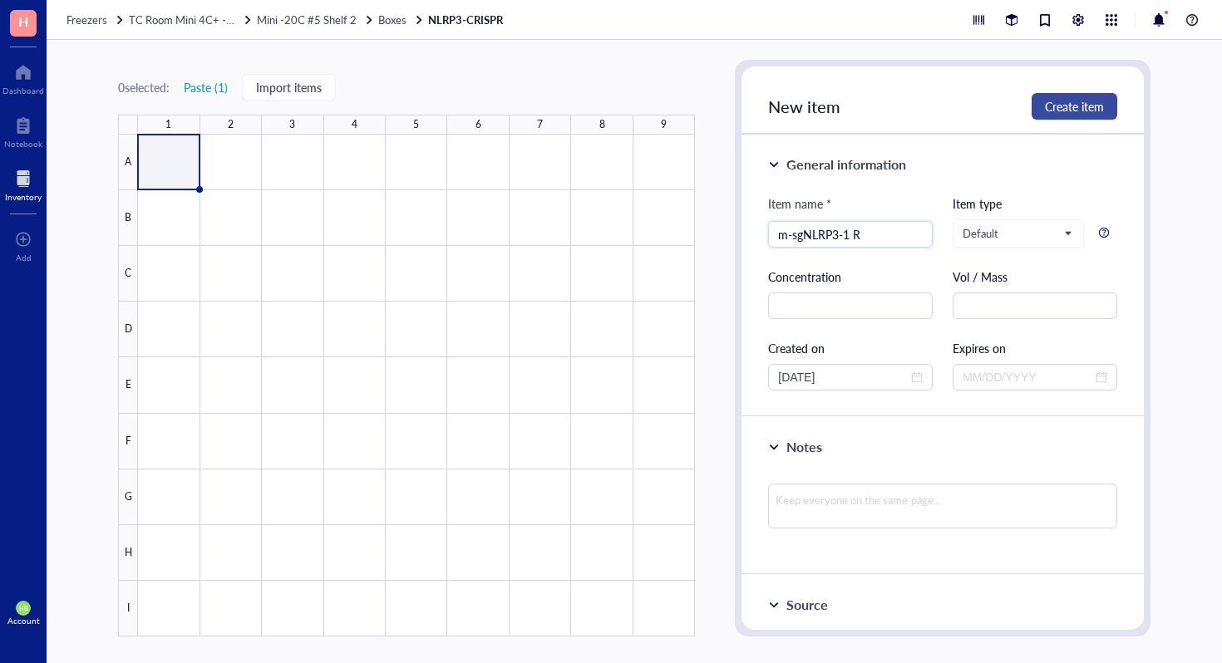
type input "m-sgNLRP3-1 R"
click at [1096, 95] on button "Create item" at bounding box center [1075, 106] width 86 height 27
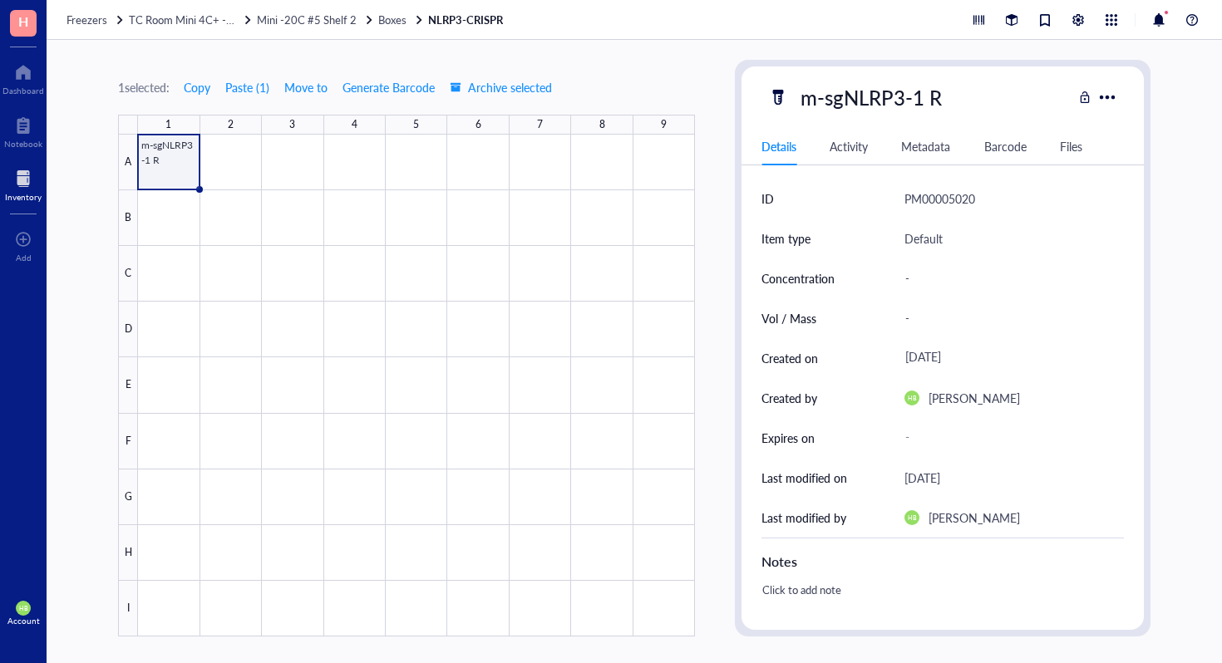
click at [215, 91] on div "1 selected: Copy Paste ( 1 ) Move to Generate Barcode Archive selected" at bounding box center [335, 87] width 435 height 27
click at [210, 91] on span "Copy" at bounding box center [197, 87] width 27 height 13
click at [214, 150] on div at bounding box center [416, 386] width 557 height 502
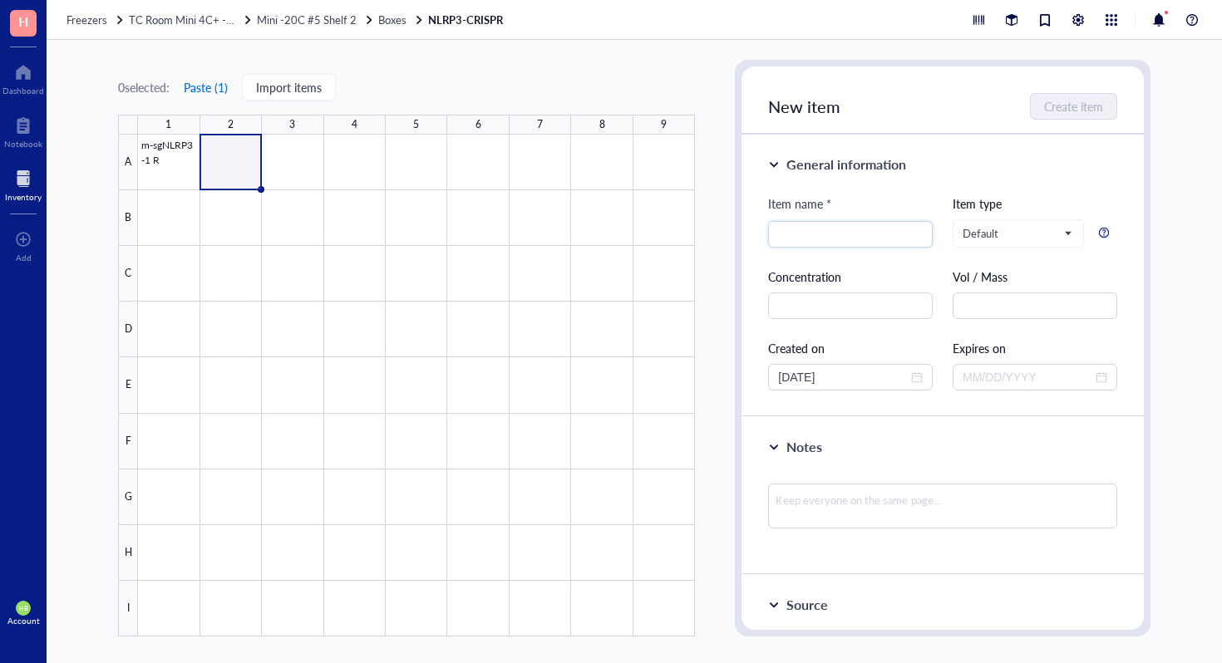
click at [225, 90] on button "Paste ( 1 )" at bounding box center [206, 87] width 46 height 27
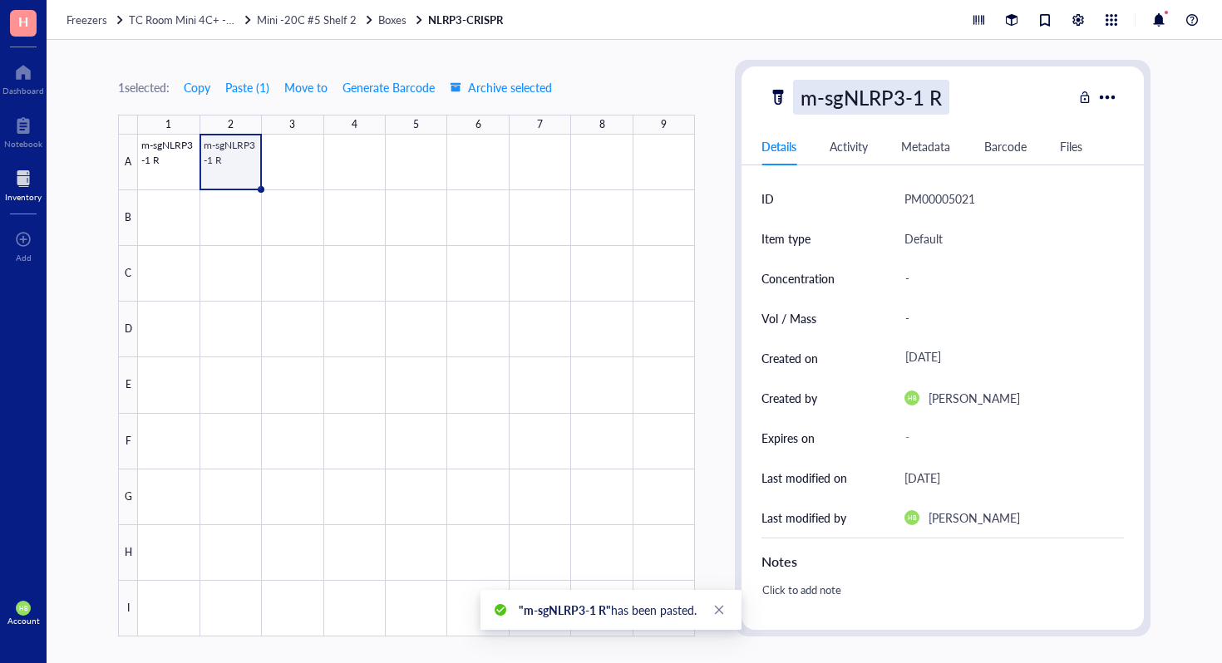
click at [939, 89] on div "m-sgNLRP3-1 R" at bounding box center [871, 97] width 156 height 35
type input "m-sgNLRP3-1 F"
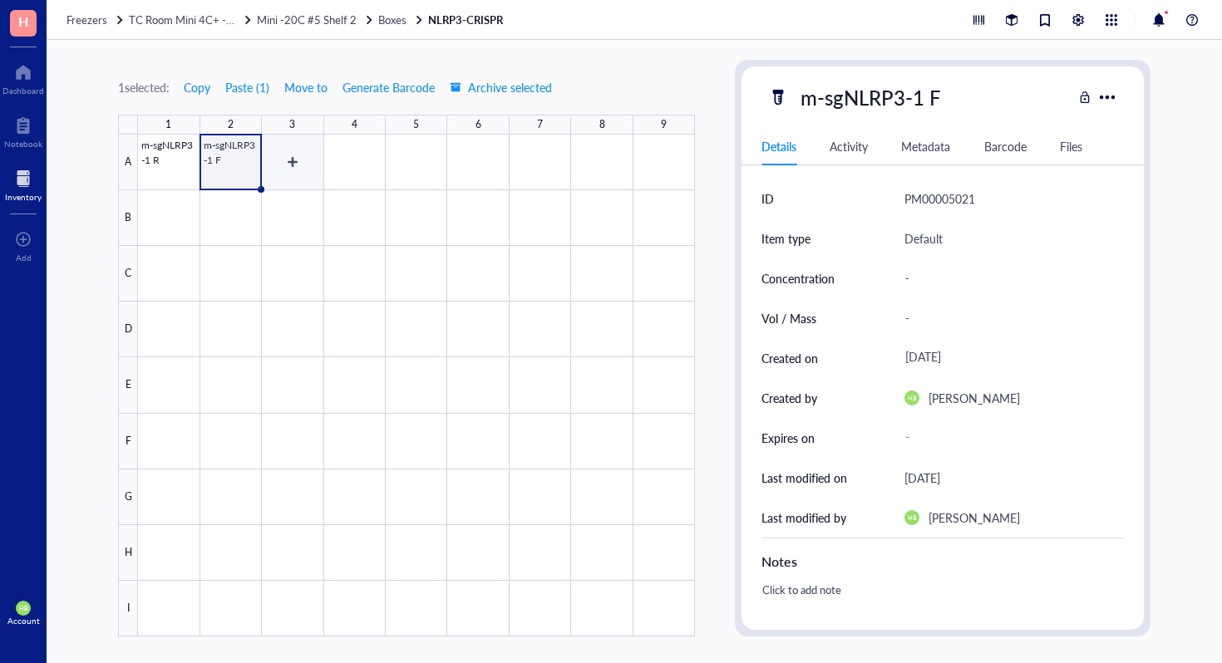
click at [296, 170] on div at bounding box center [416, 386] width 557 height 502
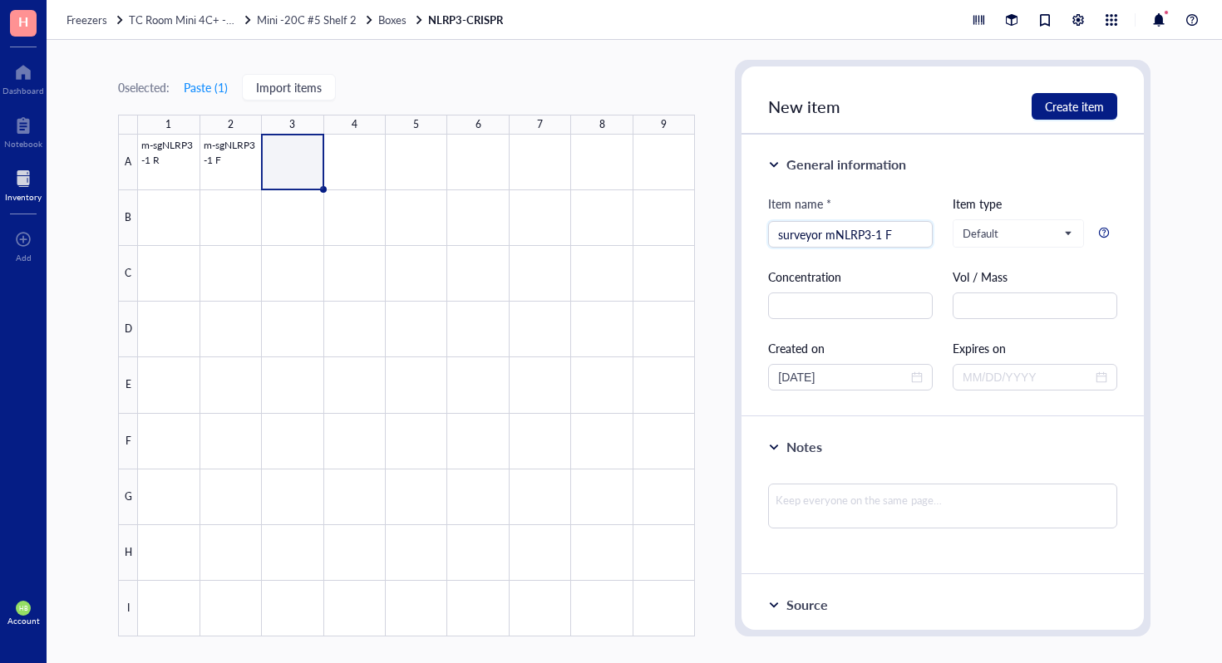
type input "surveyor mNLRP3-1 F"
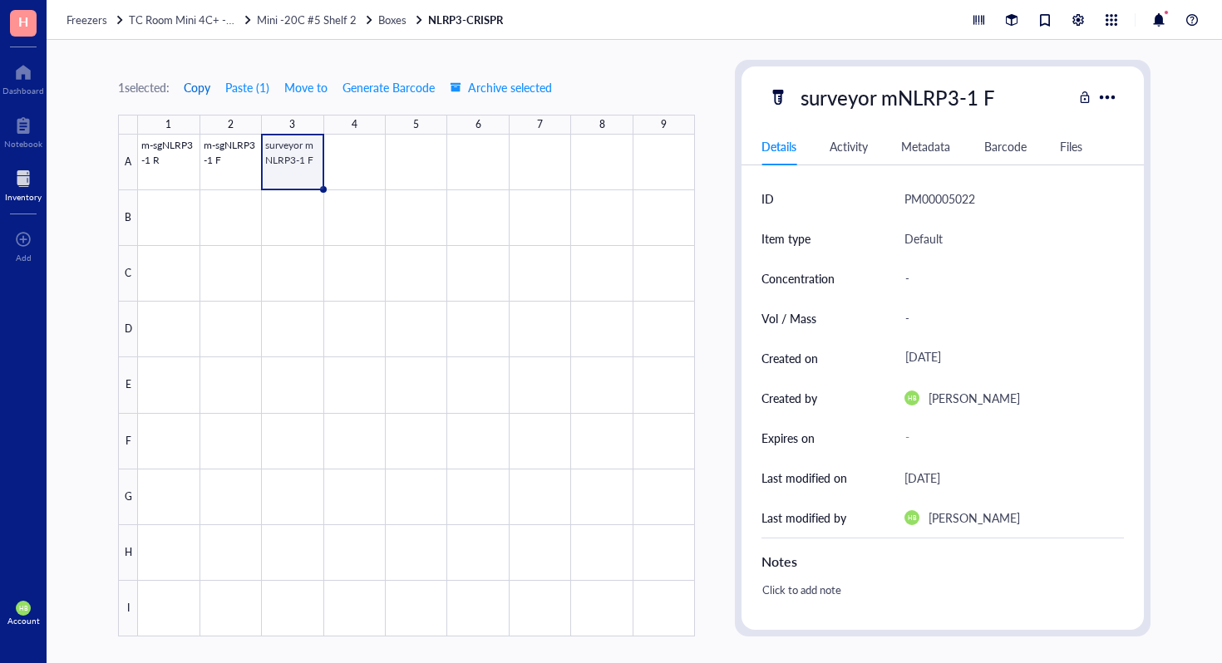
click at [201, 90] on span "Copy" at bounding box center [197, 87] width 27 height 13
click at [330, 150] on div at bounding box center [416, 386] width 557 height 502
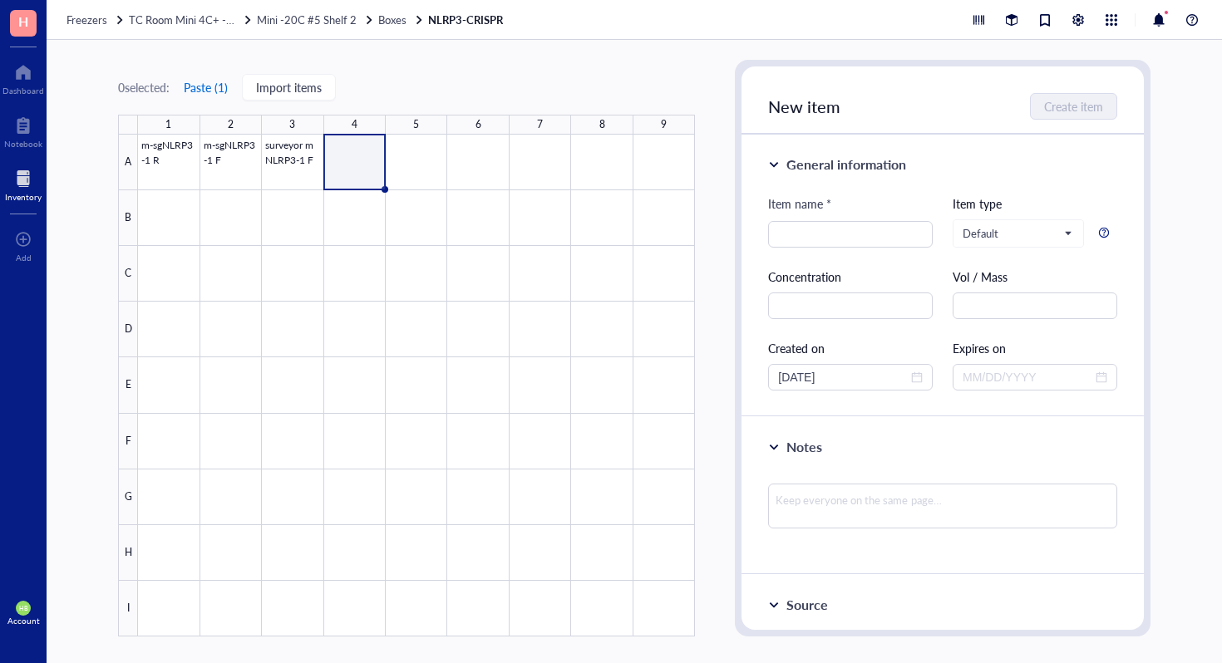
click at [200, 76] on button "Paste ( 1 )" at bounding box center [206, 87] width 46 height 27
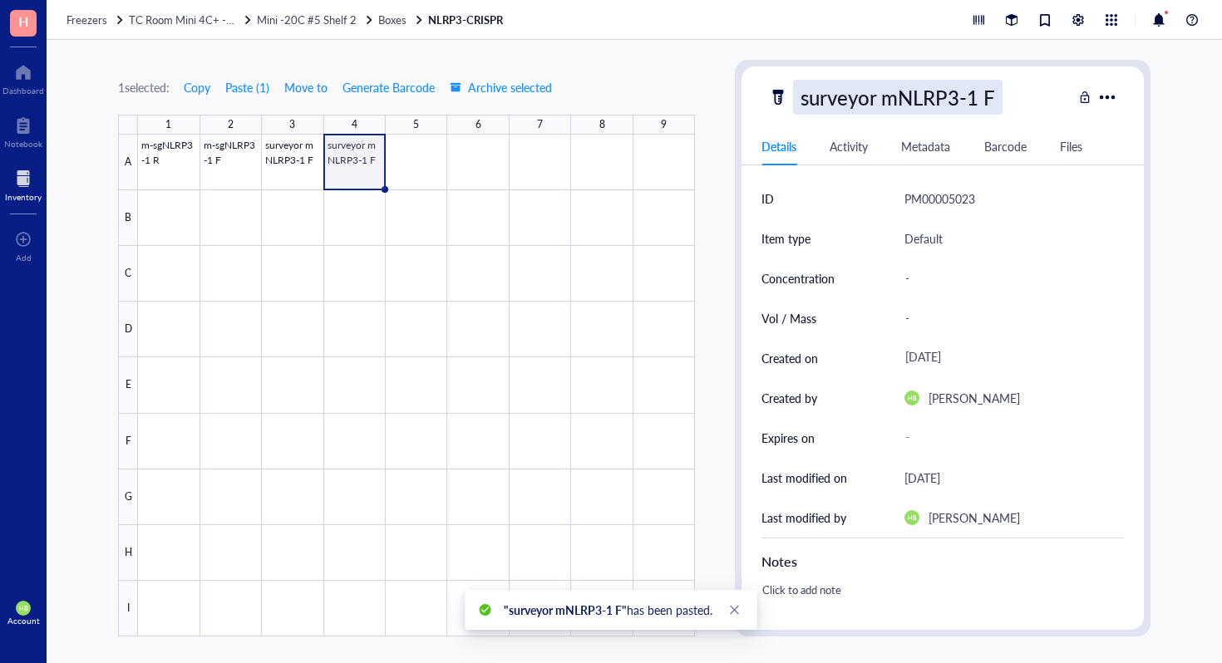
click at [911, 95] on div "surveyor mNLRP3-1 F" at bounding box center [897, 97] width 209 height 35
type input "surveyor mNLRP3-1 R"
click at [190, 214] on div at bounding box center [416, 386] width 557 height 502
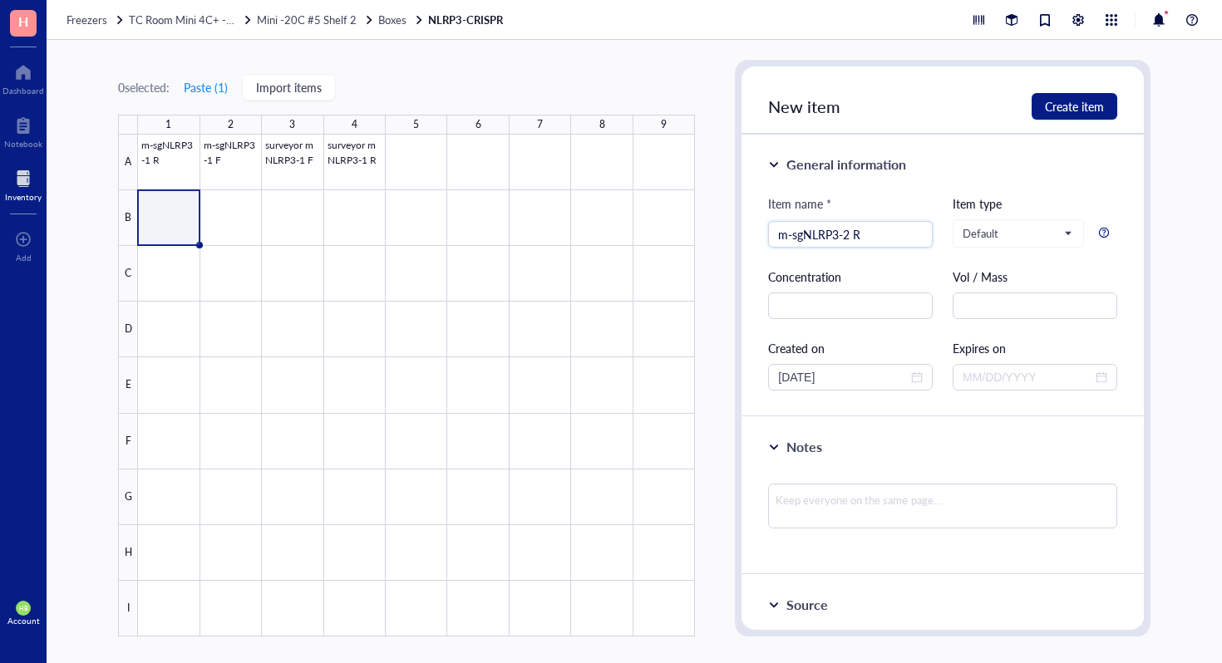
type input "m-sgNLRP3-2 R"
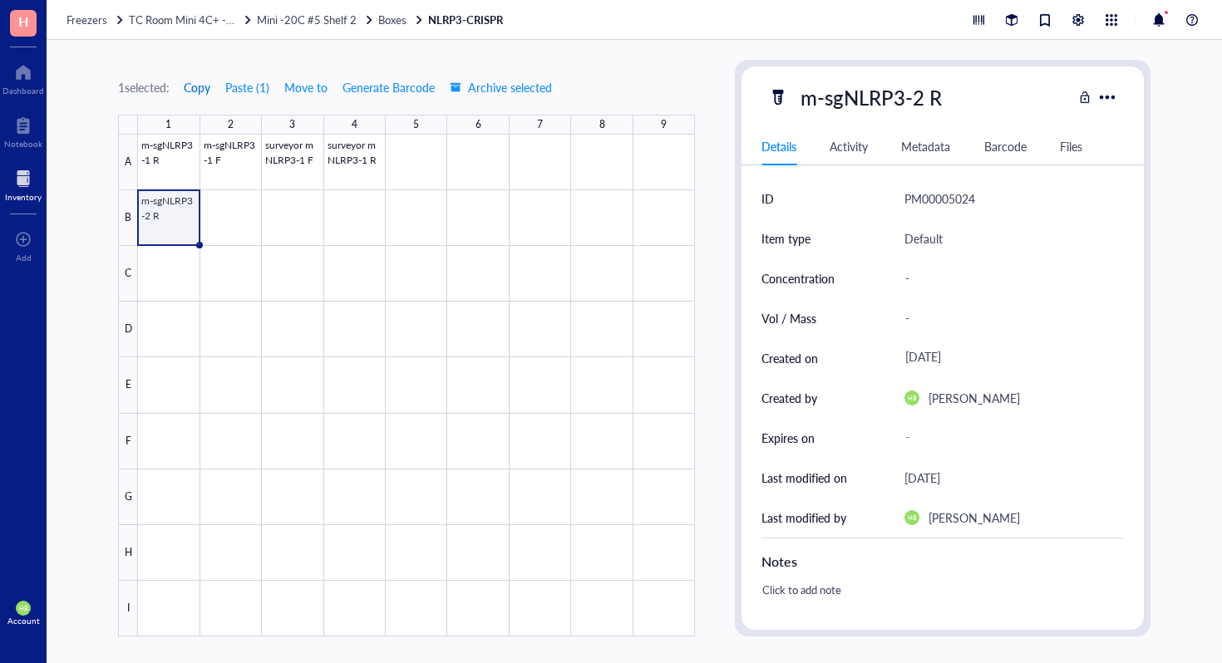
click at [191, 94] on span "Copy" at bounding box center [197, 87] width 27 height 13
click at [226, 219] on div at bounding box center [416, 386] width 557 height 502
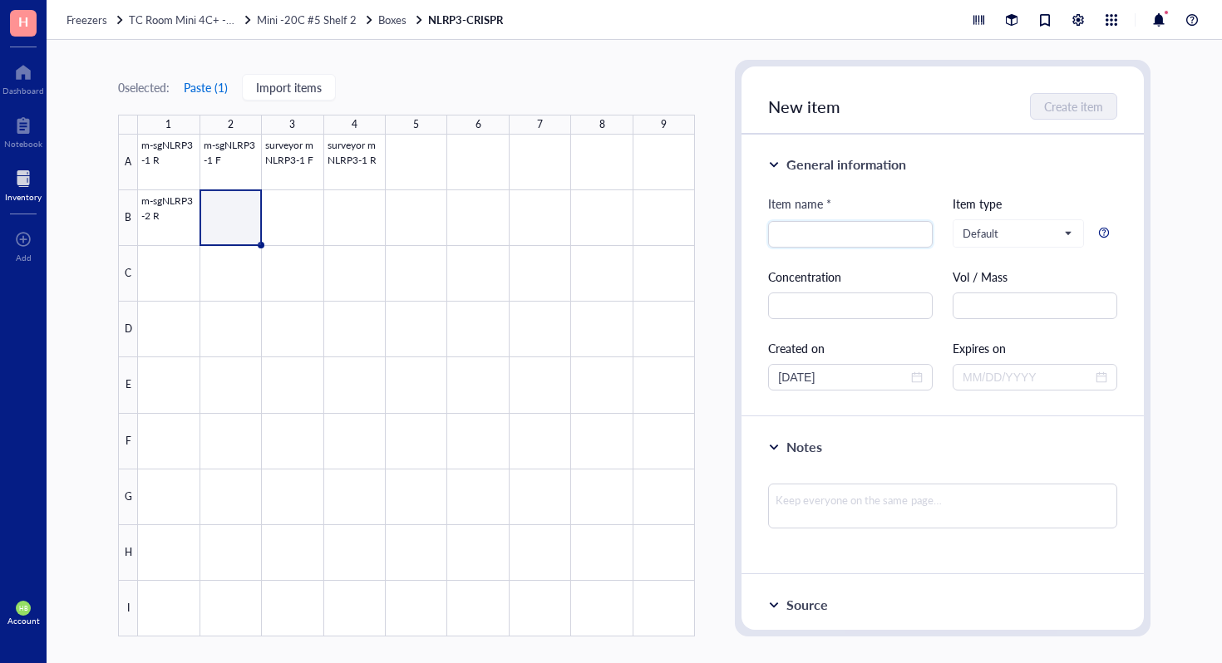
click at [209, 96] on button "Paste ( 1 )" at bounding box center [206, 87] width 46 height 27
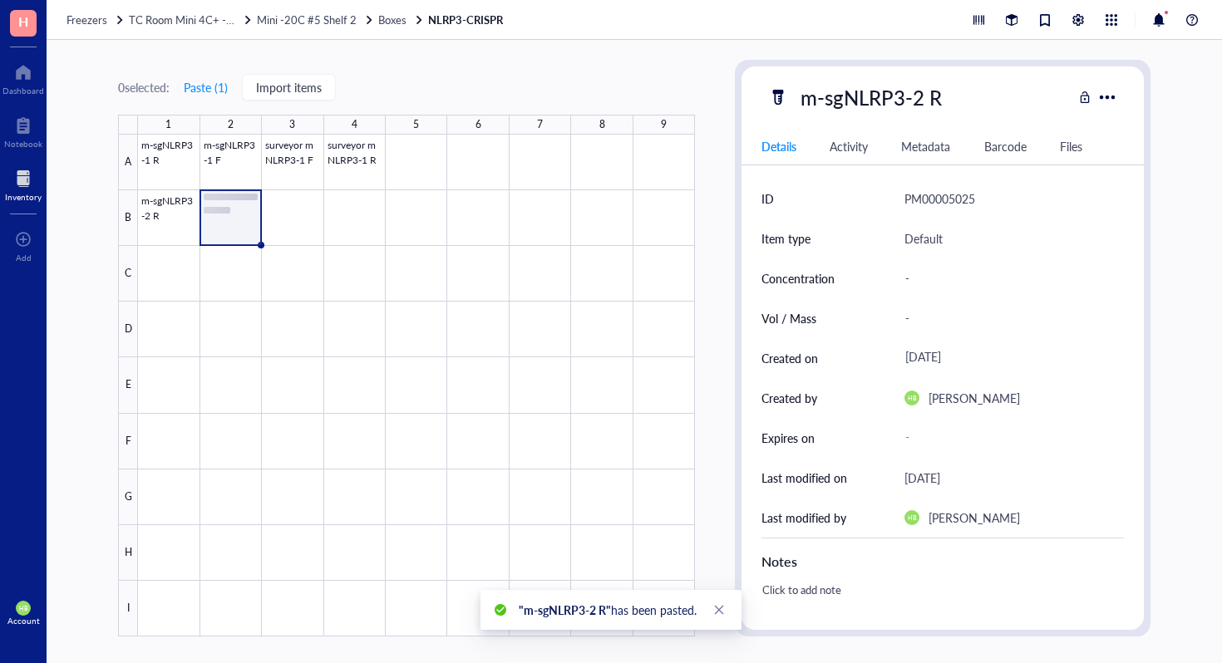
click at [909, 116] on div "m-sgNLRP3-2 R Details Activity Metadata Barcode Files ID PM00005025 Item type D…" at bounding box center [943, 349] width 402 height 564
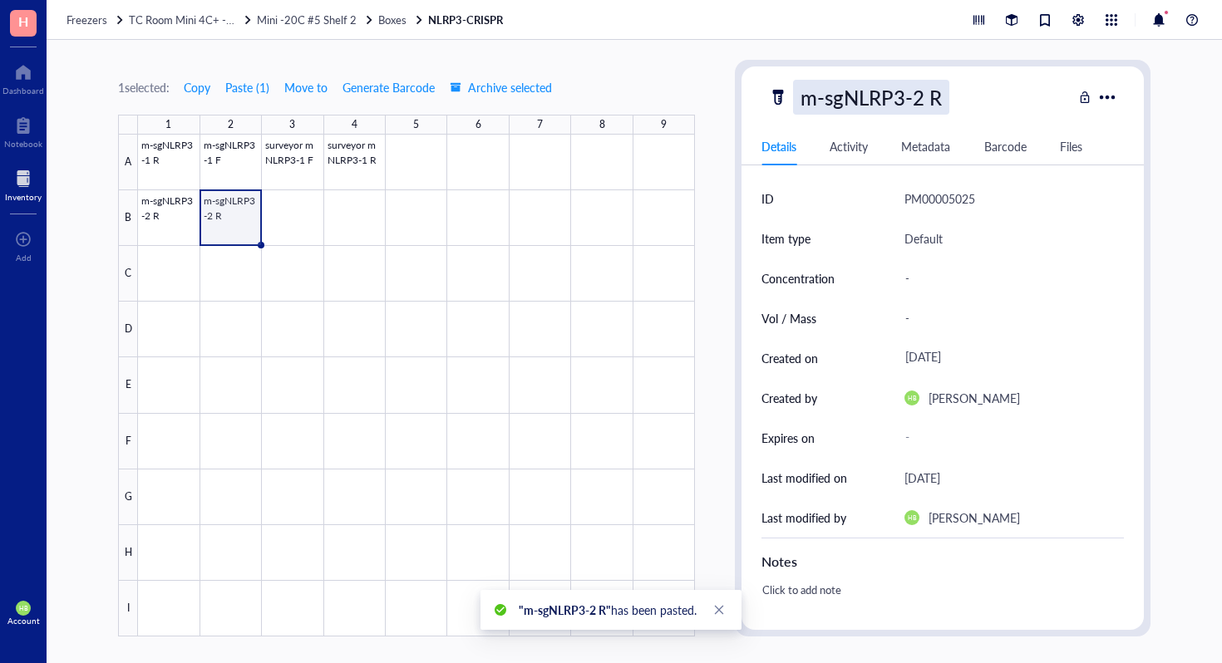
click at [946, 92] on div "m-sgNLRP3-2 R" at bounding box center [871, 97] width 156 height 35
type input "m-sgNLRP3-2 F"
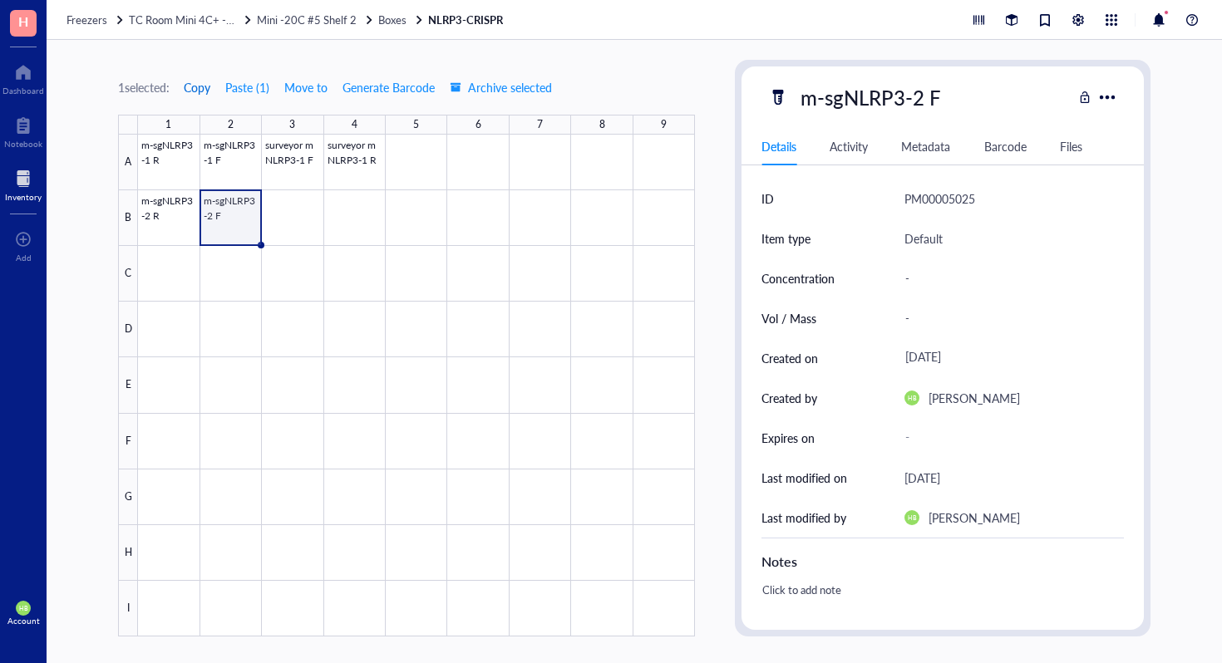
click at [189, 96] on button "Copy" at bounding box center [197, 87] width 28 height 27
click at [202, 88] on span "Copy" at bounding box center [197, 87] width 27 height 13
click at [281, 206] on div at bounding box center [416, 386] width 557 height 502
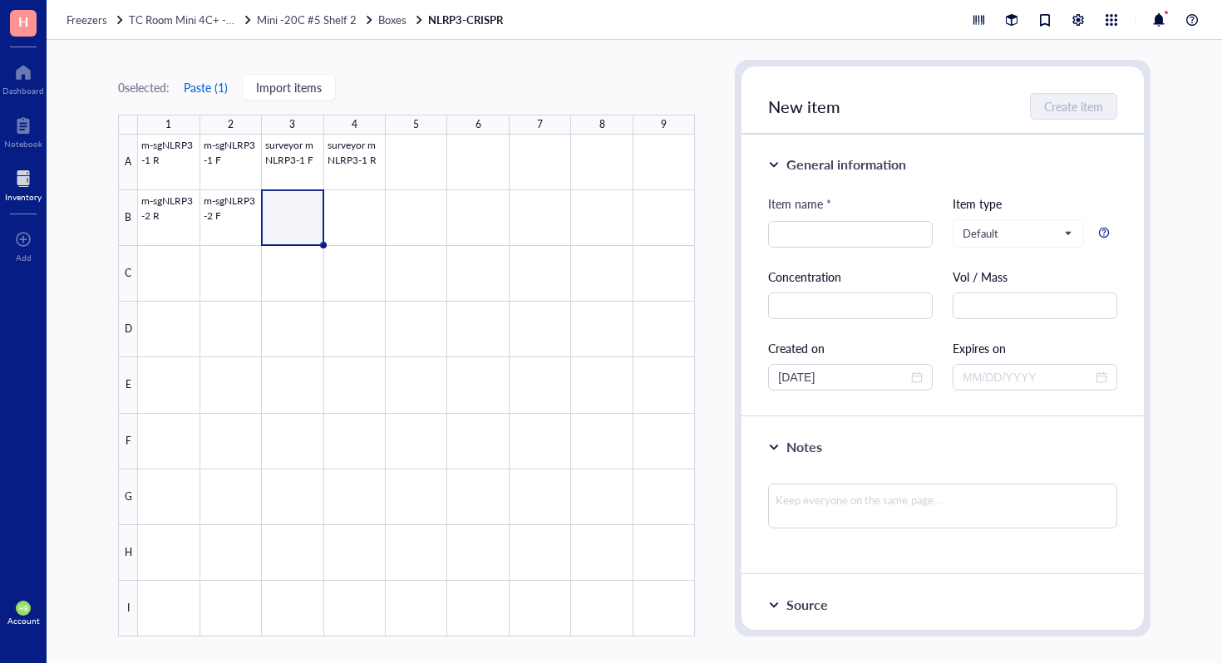
click at [204, 85] on button "Paste ( 1 )" at bounding box center [206, 87] width 46 height 27
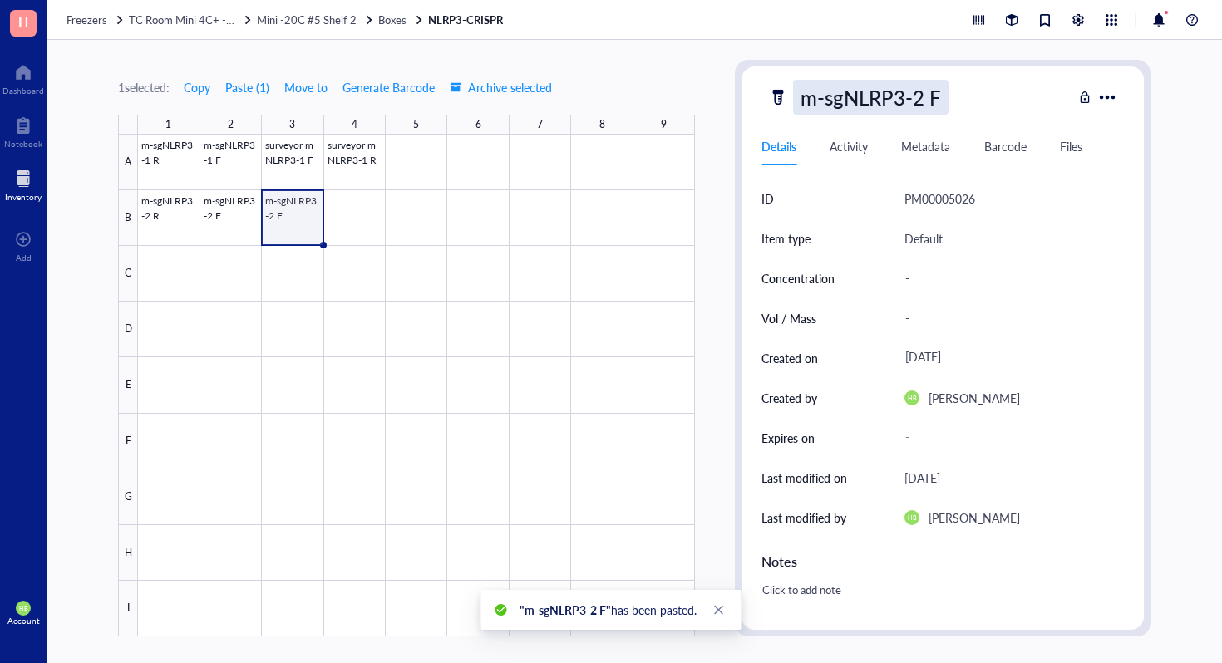
click at [843, 98] on div "m-sgNLRP3-2 F" at bounding box center [870, 97] width 155 height 35
drag, startPoint x: 843, startPoint y: 98, endPoint x: 799, endPoint y: 96, distance: 44.1
click at [799, 96] on input "m-sgNLRP3-2 F" at bounding box center [881, 97] width 175 height 33
type input "surveyor NLRP3-2 F"
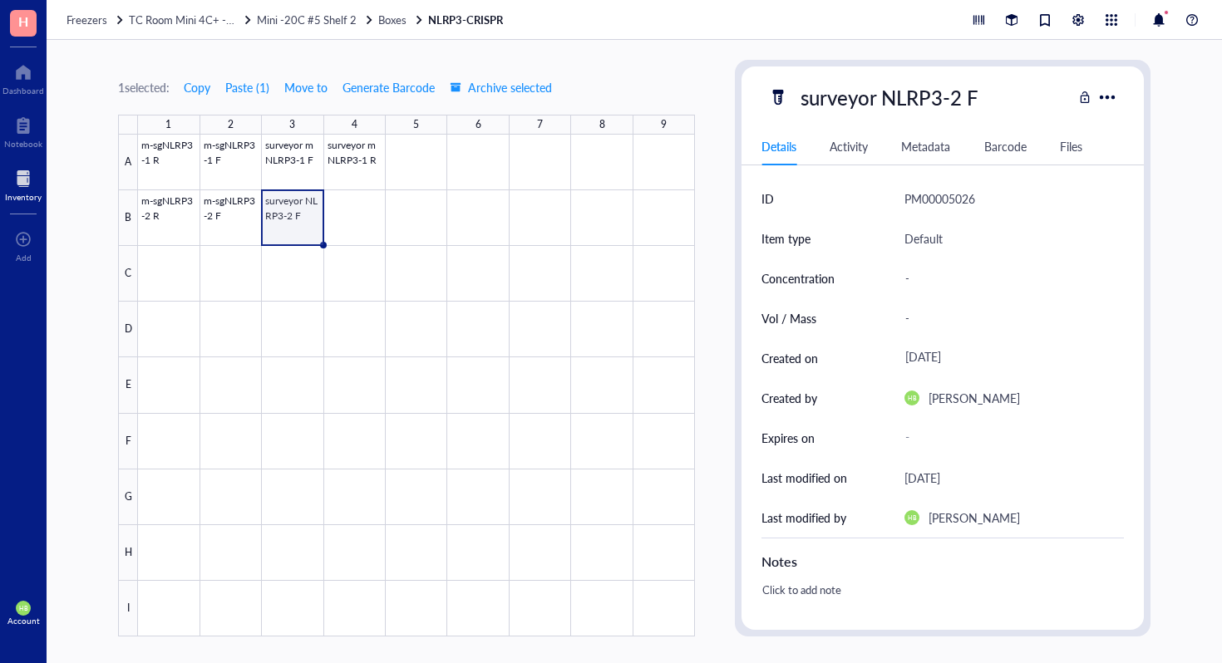
click at [215, 87] on div "1 selected: Copy Paste ( 1 ) Move to Generate Barcode Archive selected" at bounding box center [335, 87] width 435 height 27
click at [181, 86] on div "1 selected: Copy Paste ( 1 ) Move to Generate Barcode Archive selected" at bounding box center [335, 87] width 435 height 27
click at [197, 86] on span "Copy" at bounding box center [197, 87] width 27 height 13
click at [338, 194] on div at bounding box center [416, 386] width 557 height 502
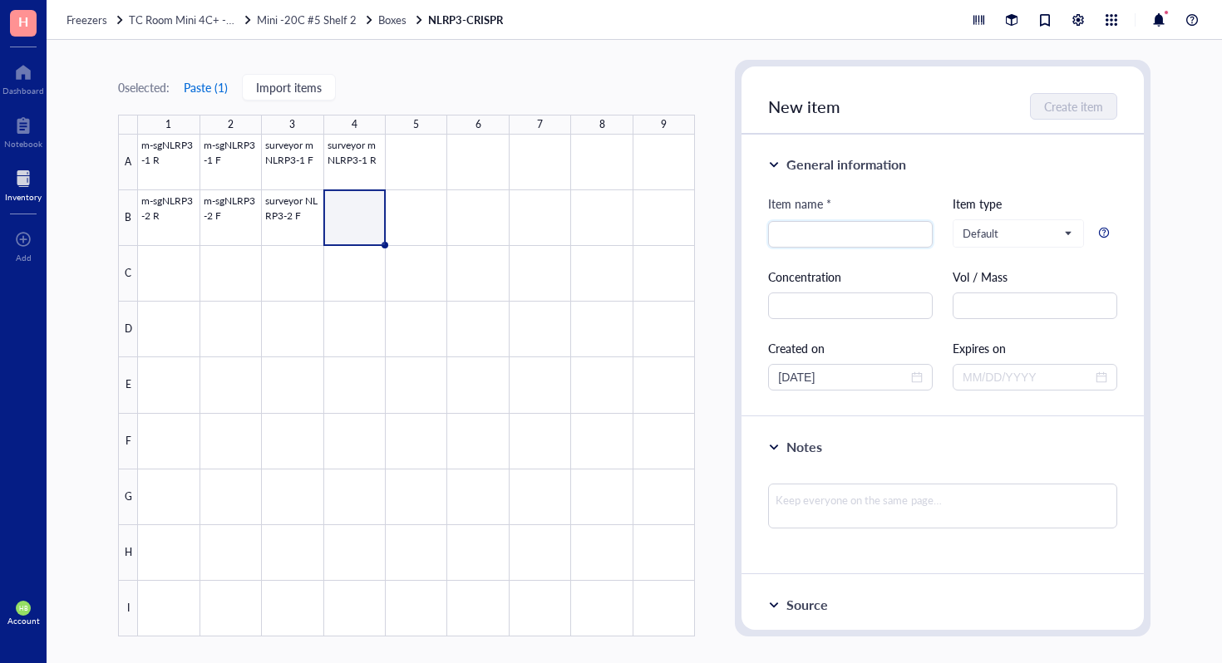
click at [218, 87] on button "Paste ( 1 )" at bounding box center [206, 87] width 46 height 27
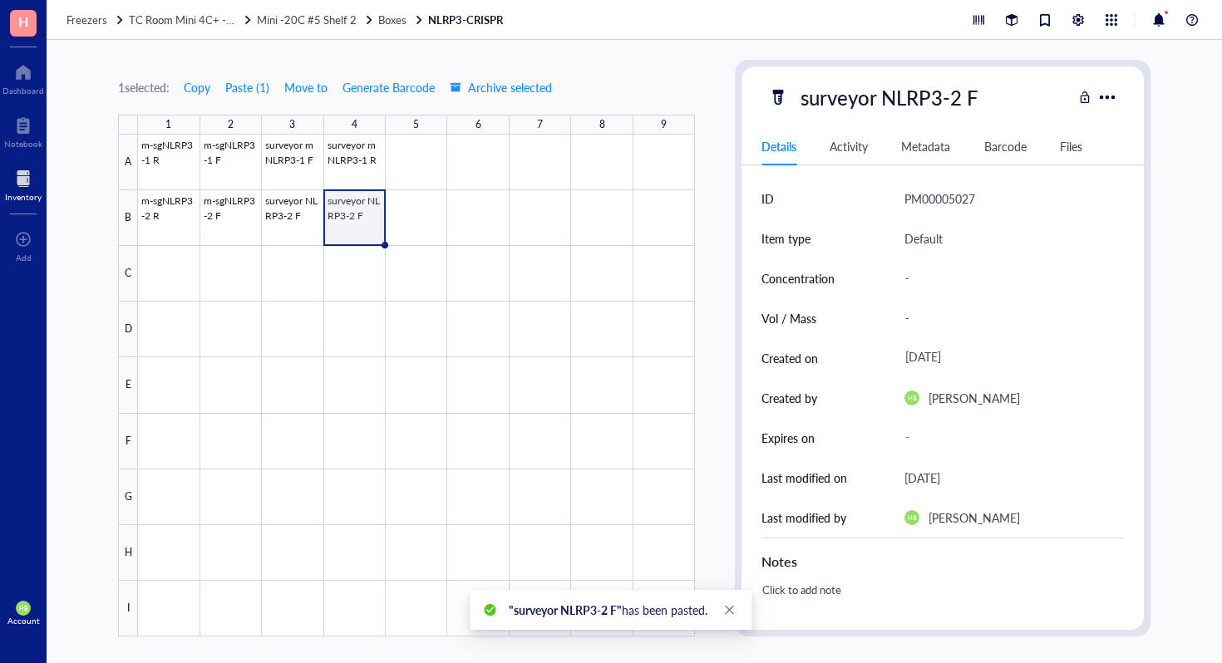
click at [992, 91] on div "surveyor NLRP3-2 F" at bounding box center [920, 97] width 304 height 35
click at [987, 91] on div "surveyor NLRP3-2 F" at bounding box center [920, 97] width 304 height 35
click at [981, 94] on div "surveyor NLRP3-2 F" at bounding box center [889, 97] width 193 height 35
type input "surveyor NLRP3-2 R"
click at [162, 274] on div at bounding box center [416, 386] width 557 height 502
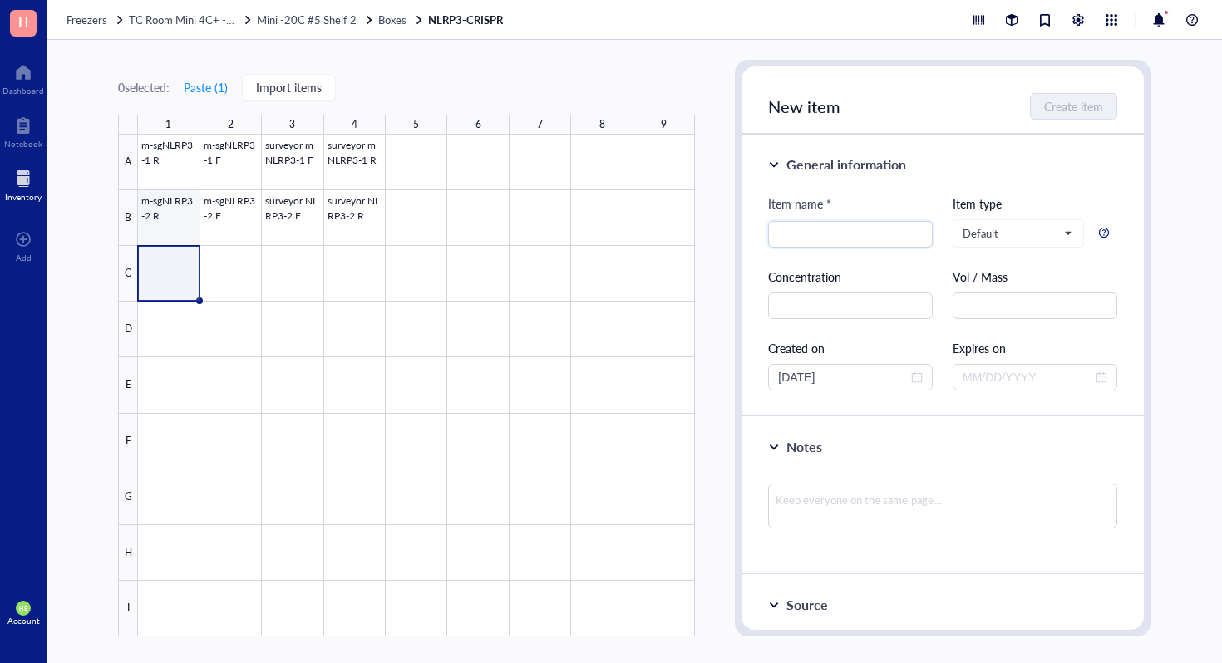
click at [143, 229] on div at bounding box center [416, 386] width 557 height 502
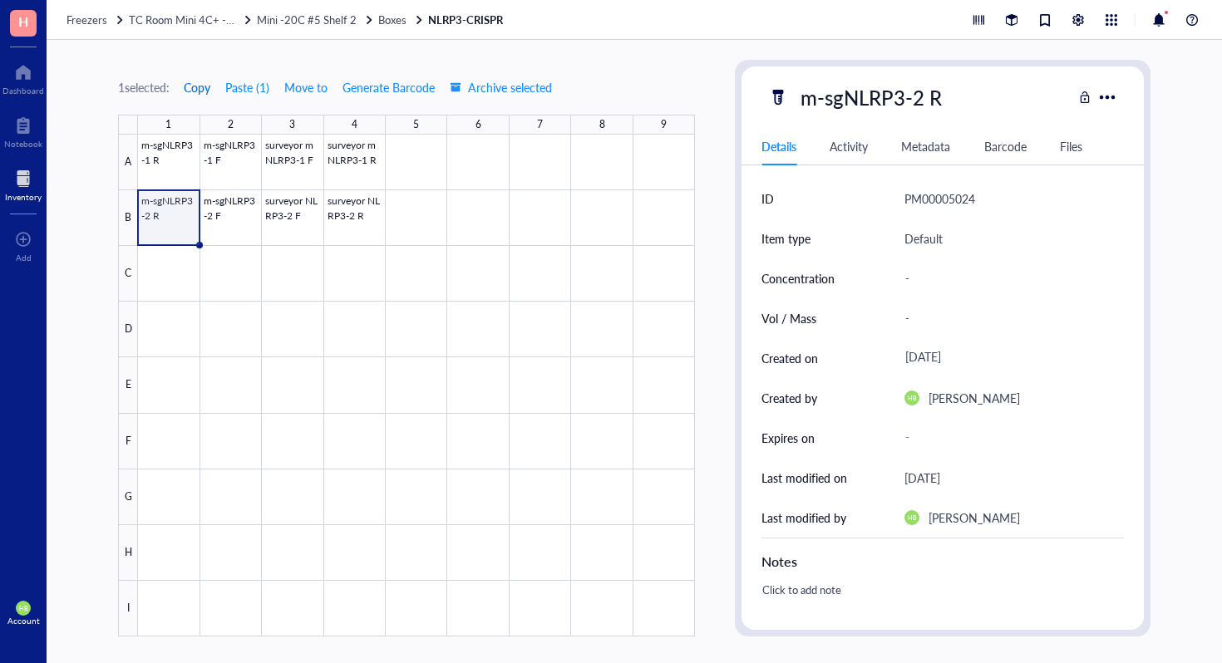
click at [190, 96] on button "Copy" at bounding box center [197, 87] width 28 height 27
click at [171, 262] on div at bounding box center [416, 386] width 557 height 502
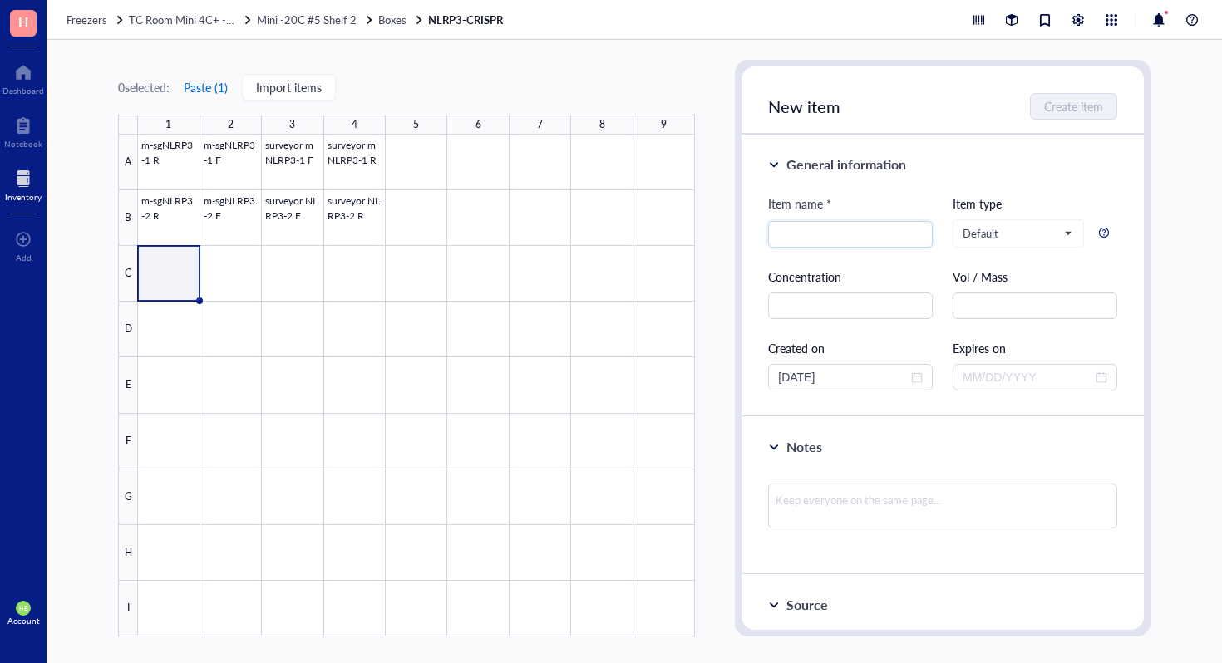
click at [204, 79] on button "Paste ( 1 )" at bounding box center [206, 87] width 46 height 27
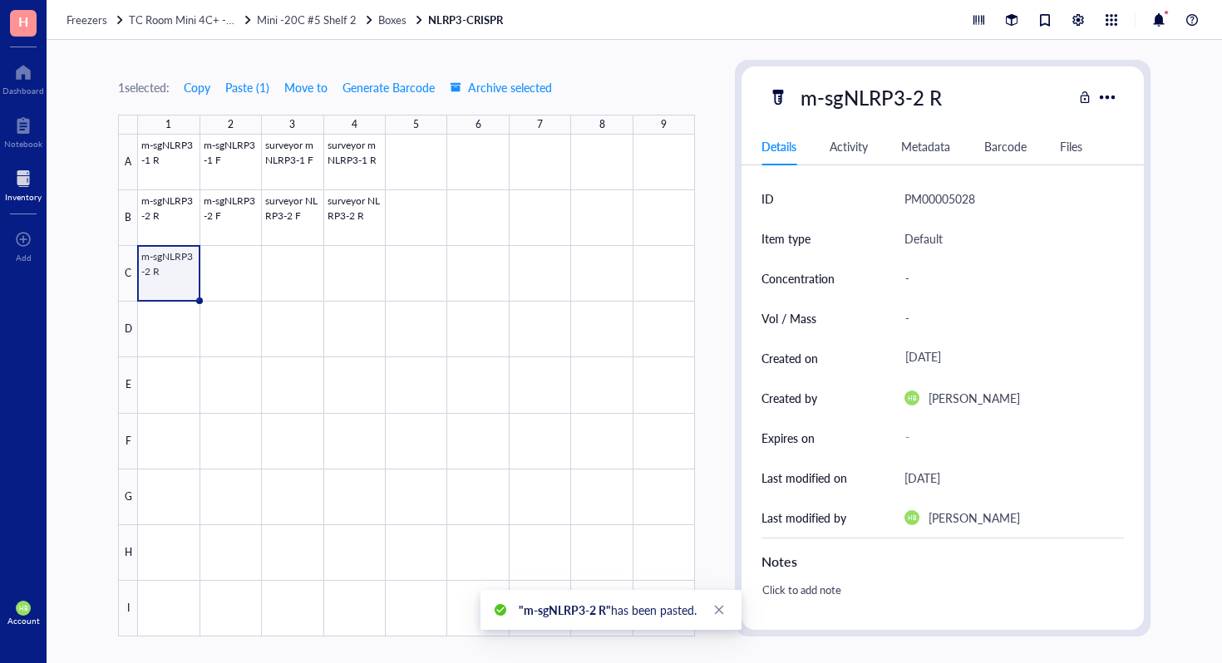
click at [165, 276] on div at bounding box center [416, 386] width 557 height 502
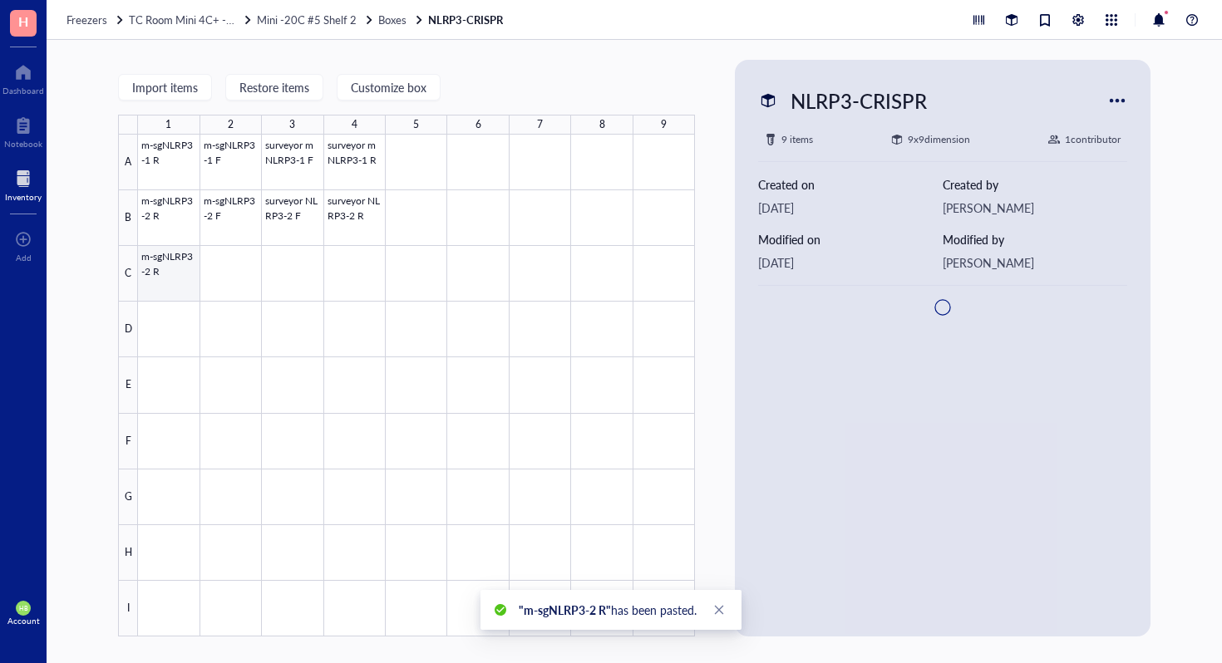
click at [180, 265] on div at bounding box center [416, 386] width 557 height 502
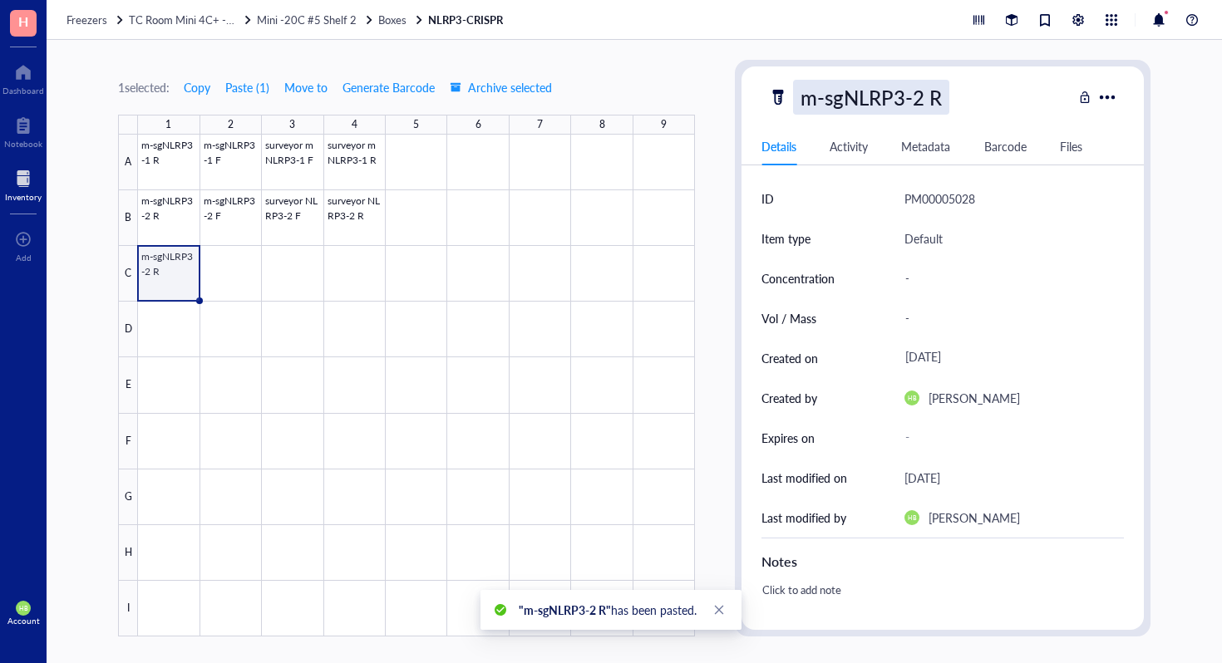
click at [927, 91] on div "m-sgNLRP3-2 R" at bounding box center [871, 97] width 156 height 35
click at [920, 94] on input "m-sgNLRP3-2 R" at bounding box center [881, 97] width 175 height 33
type input "m-sgNLRP3-3 R"
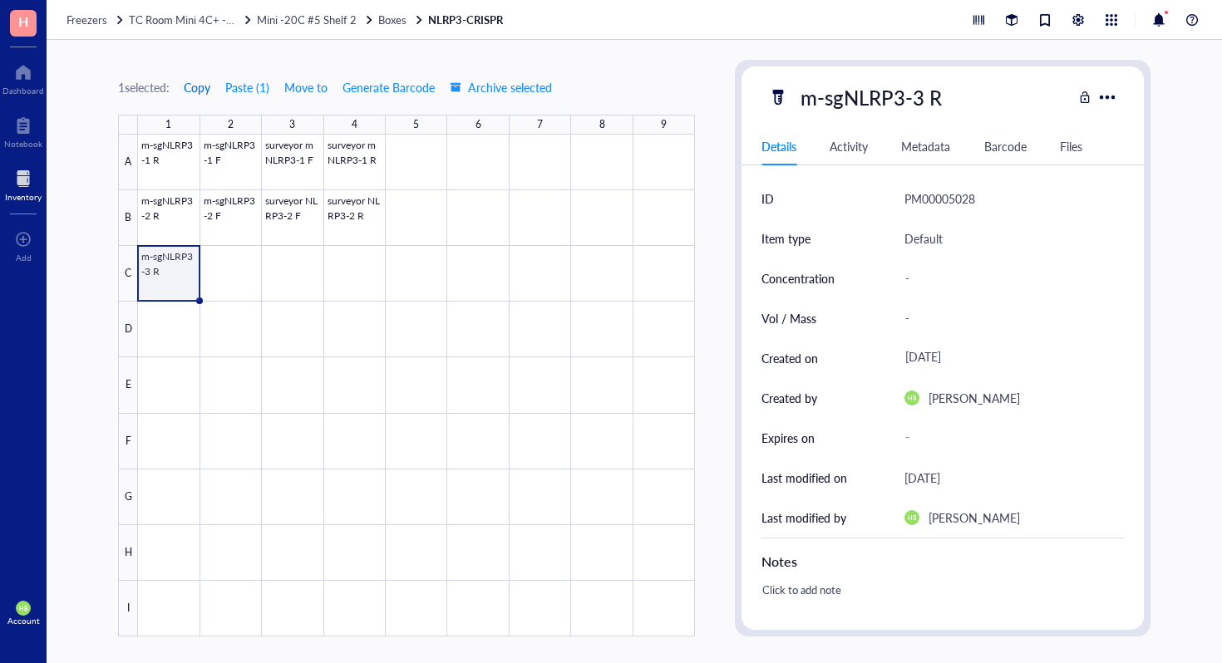
click at [198, 81] on span "Copy" at bounding box center [197, 87] width 27 height 13
click at [209, 276] on div at bounding box center [416, 386] width 557 height 502
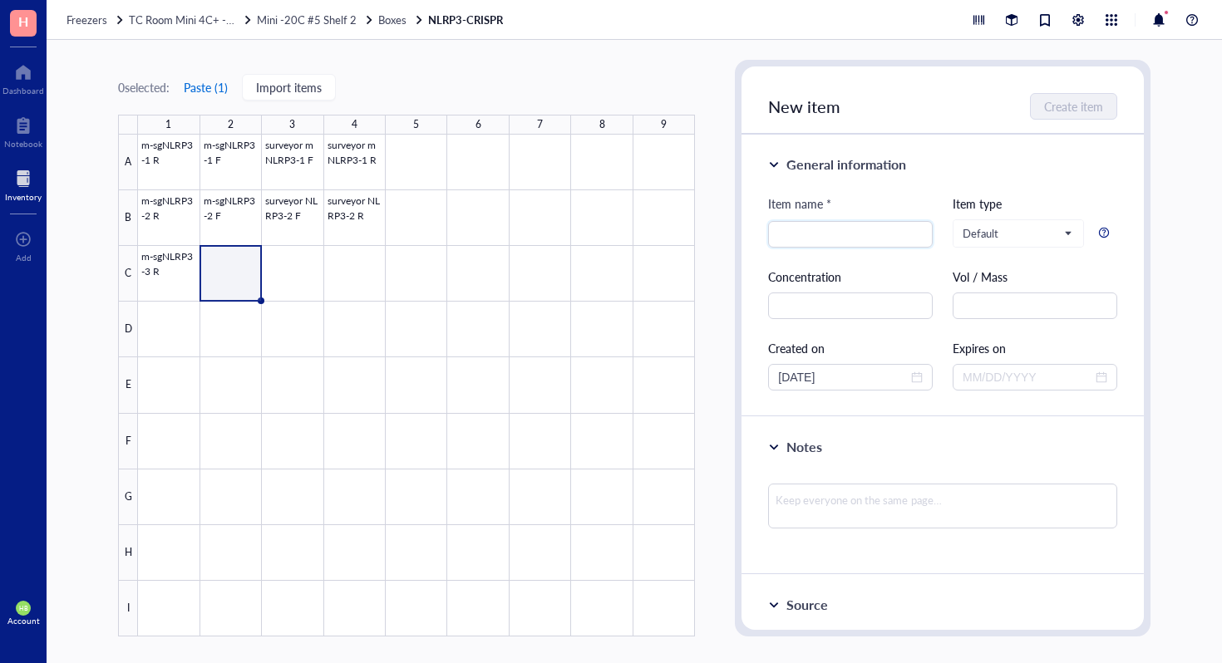
click at [217, 82] on button "Paste ( 1 )" at bounding box center [206, 87] width 46 height 27
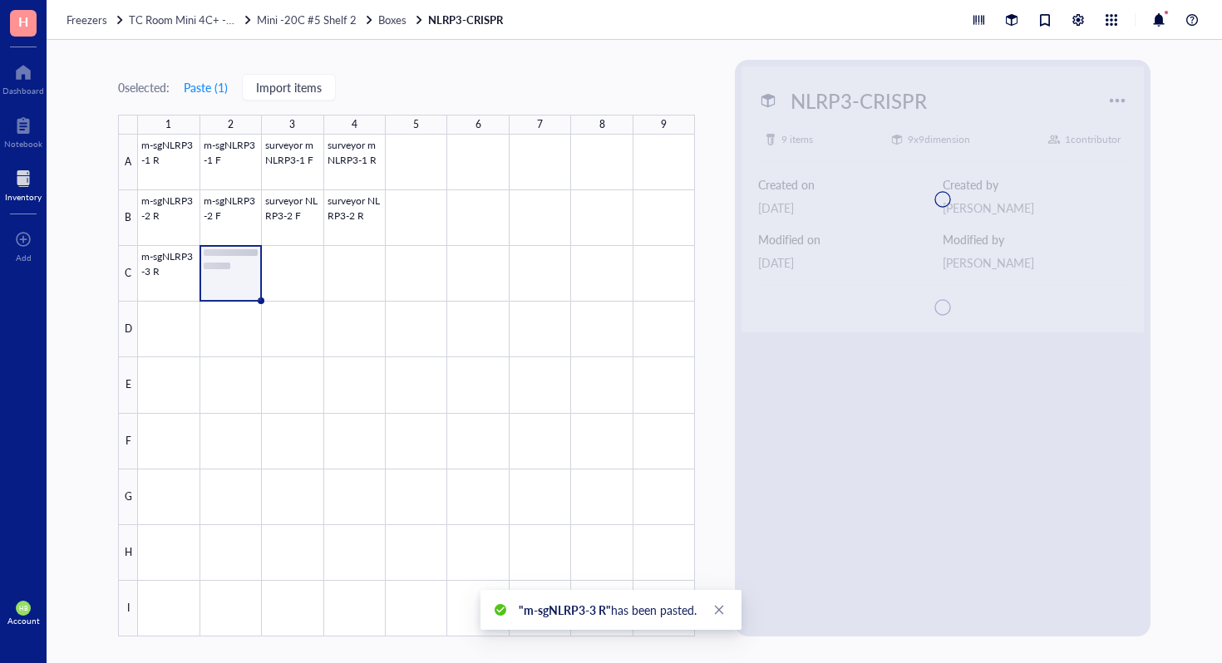
click at [902, 97] on div at bounding box center [943, 200] width 402 height 266
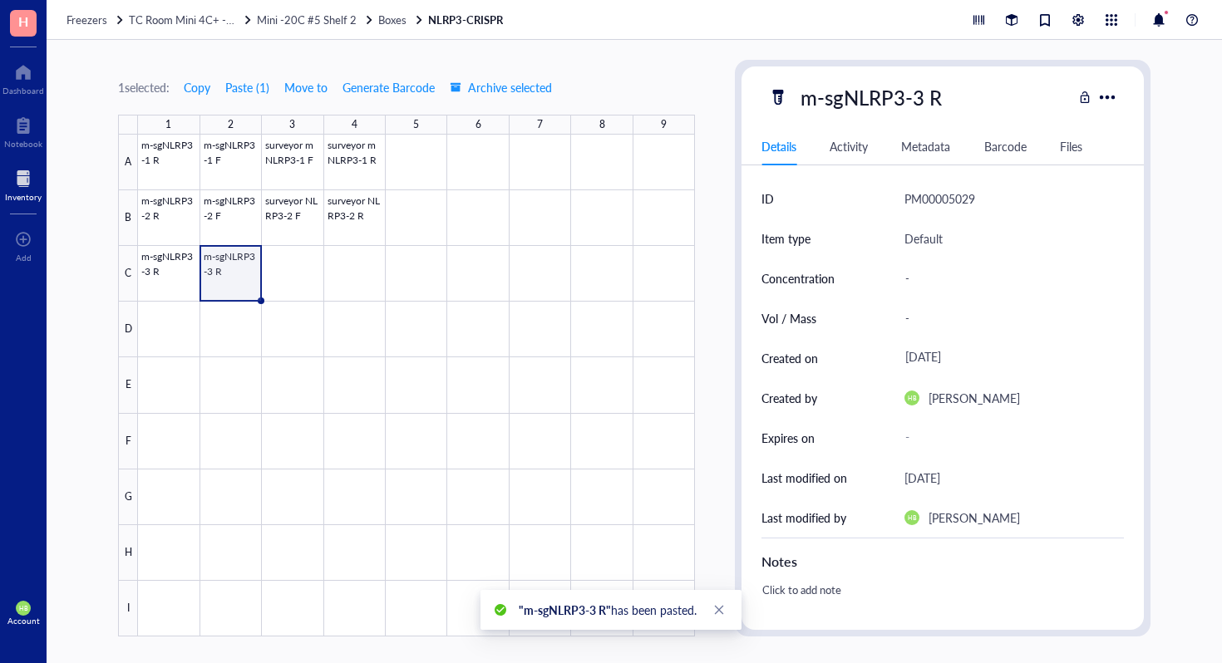
click at [956, 98] on div "m-sgNLRP3-3 R" at bounding box center [920, 97] width 304 height 35
click at [936, 98] on div "m-sgNLRP3-3 R" at bounding box center [871, 97] width 156 height 35
type input "m-sgNLRP3-3 F"
click at [306, 217] on div at bounding box center [416, 386] width 557 height 502
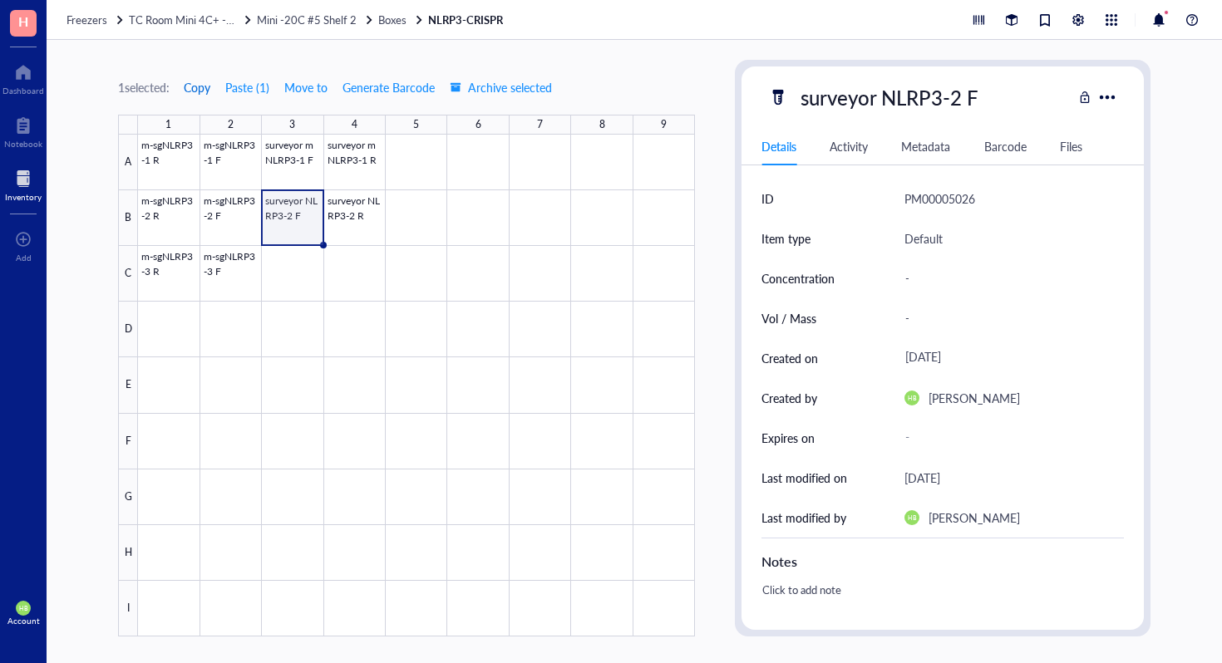
click at [190, 83] on span "Copy" at bounding box center [197, 87] width 27 height 13
click at [284, 264] on div at bounding box center [416, 386] width 557 height 502
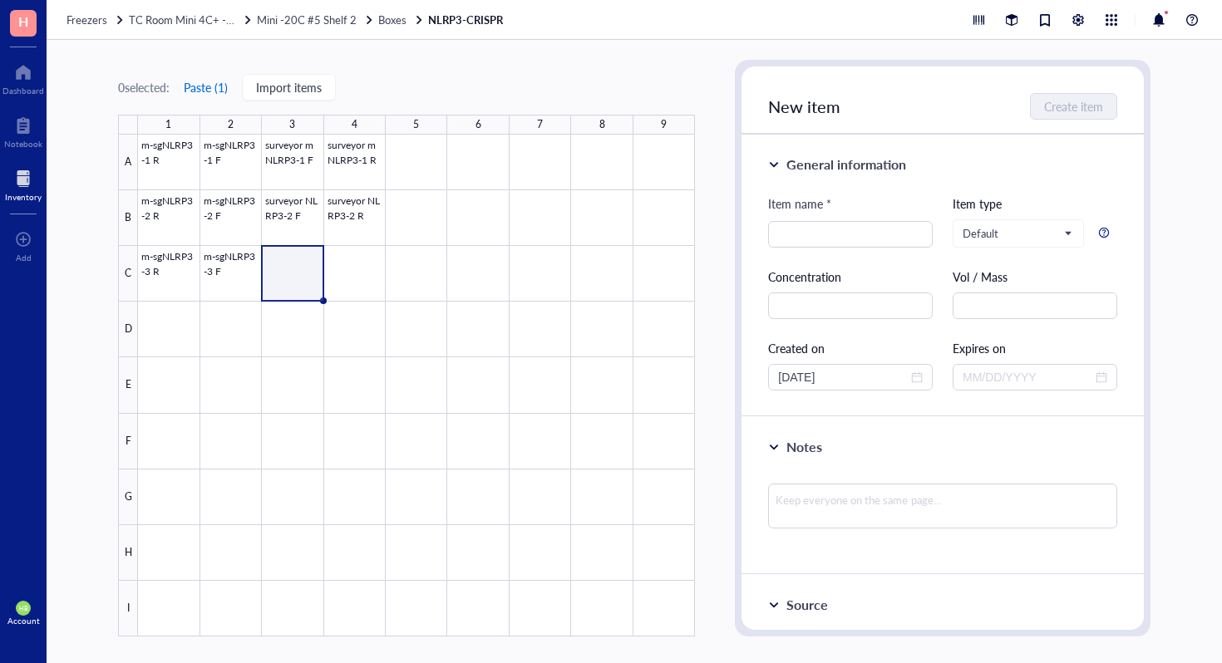
click at [213, 89] on button "Paste ( 1 )" at bounding box center [206, 87] width 46 height 27
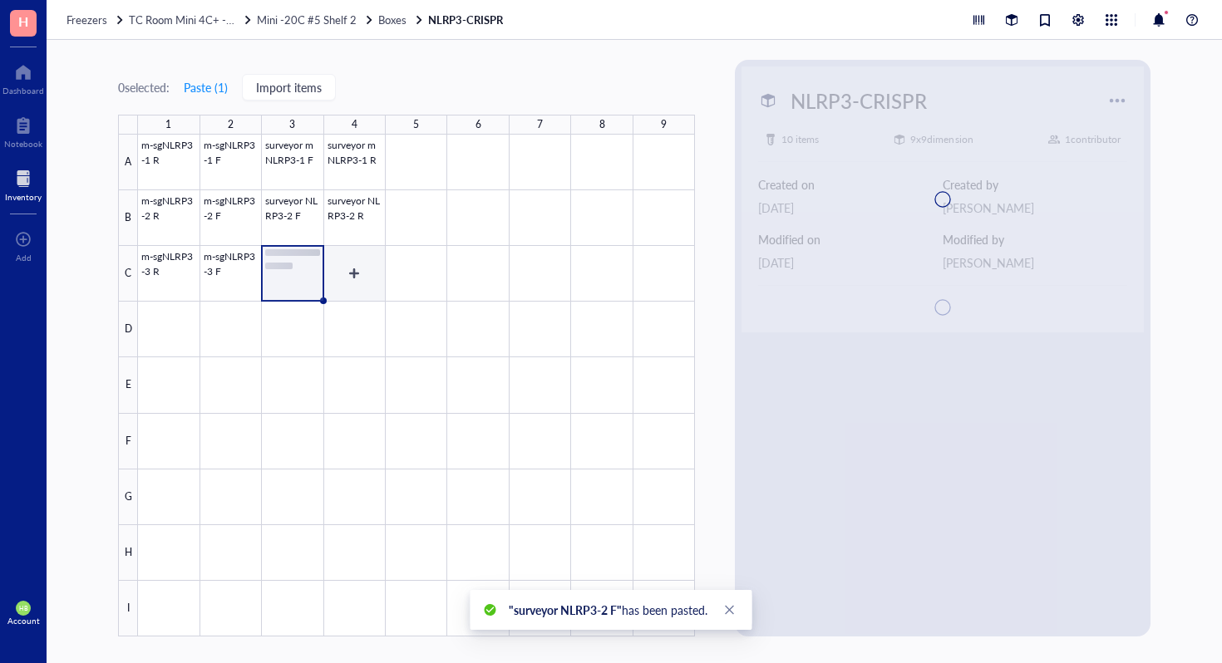
click at [348, 267] on div at bounding box center [416, 386] width 557 height 502
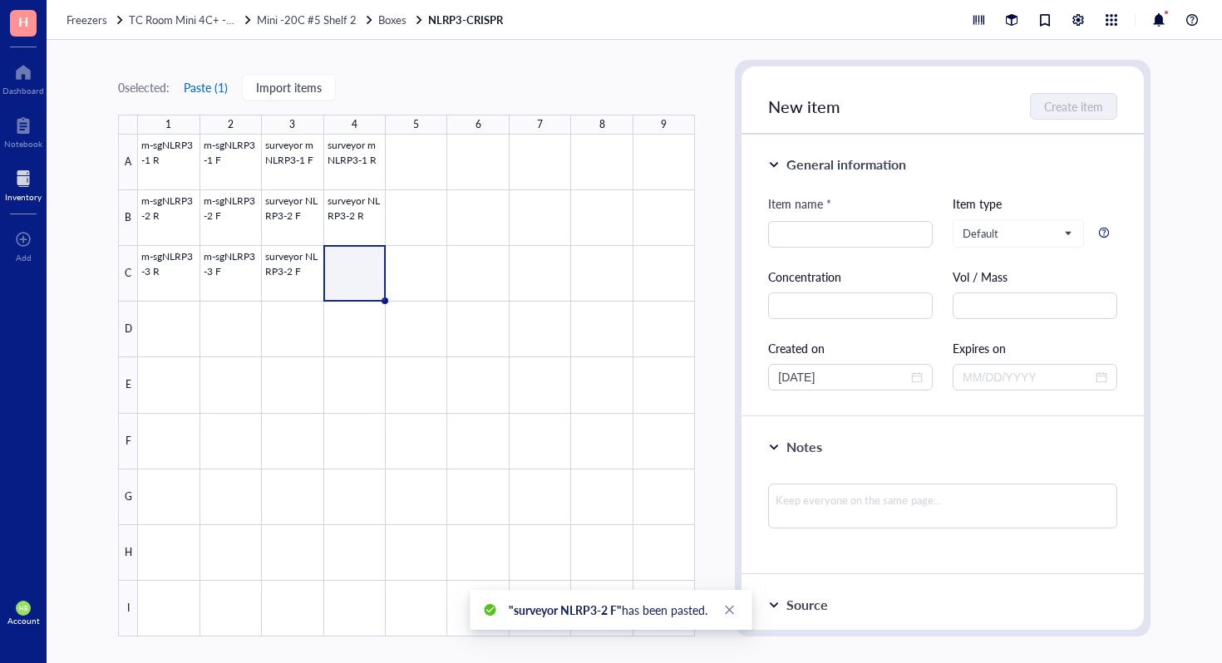
click at [214, 92] on button "Paste ( 1 )" at bounding box center [206, 87] width 46 height 27
click at [283, 275] on div at bounding box center [416, 386] width 557 height 502
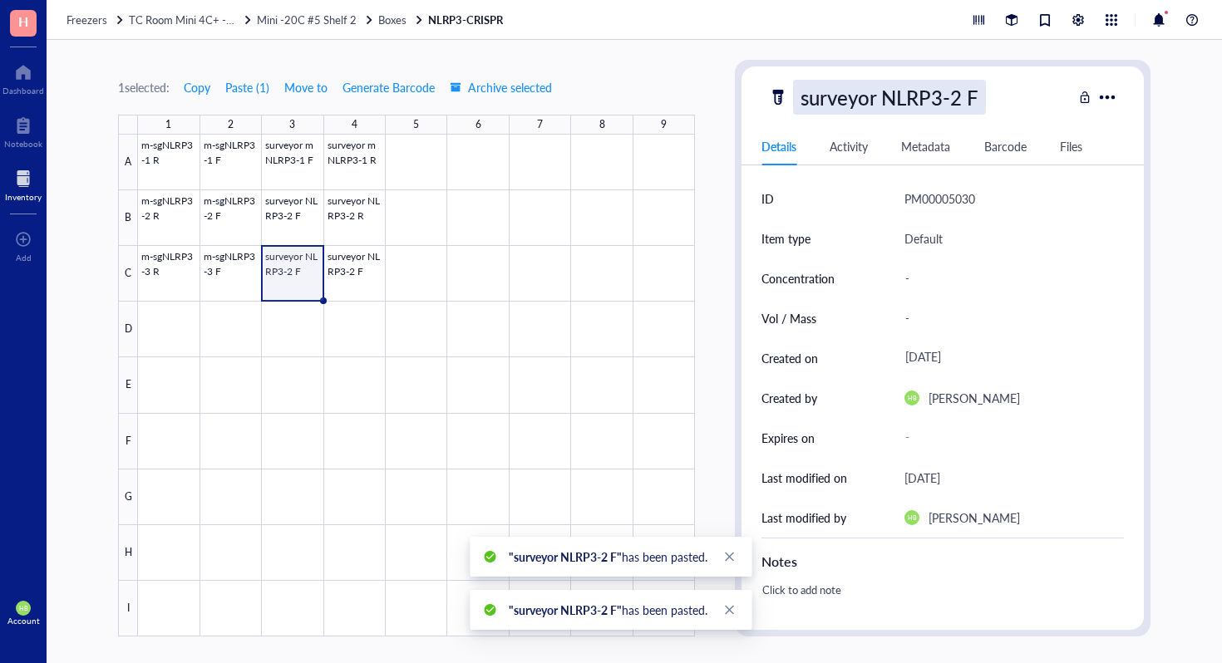
click at [963, 93] on div "surveyor NLRP3-2 F" at bounding box center [889, 97] width 193 height 35
click at [959, 93] on input "surveyor NLRP3-2 F" at bounding box center [910, 97] width 233 height 33
type input "surveyor NLRP3-3 F"
click at [360, 282] on div at bounding box center [416, 386] width 557 height 502
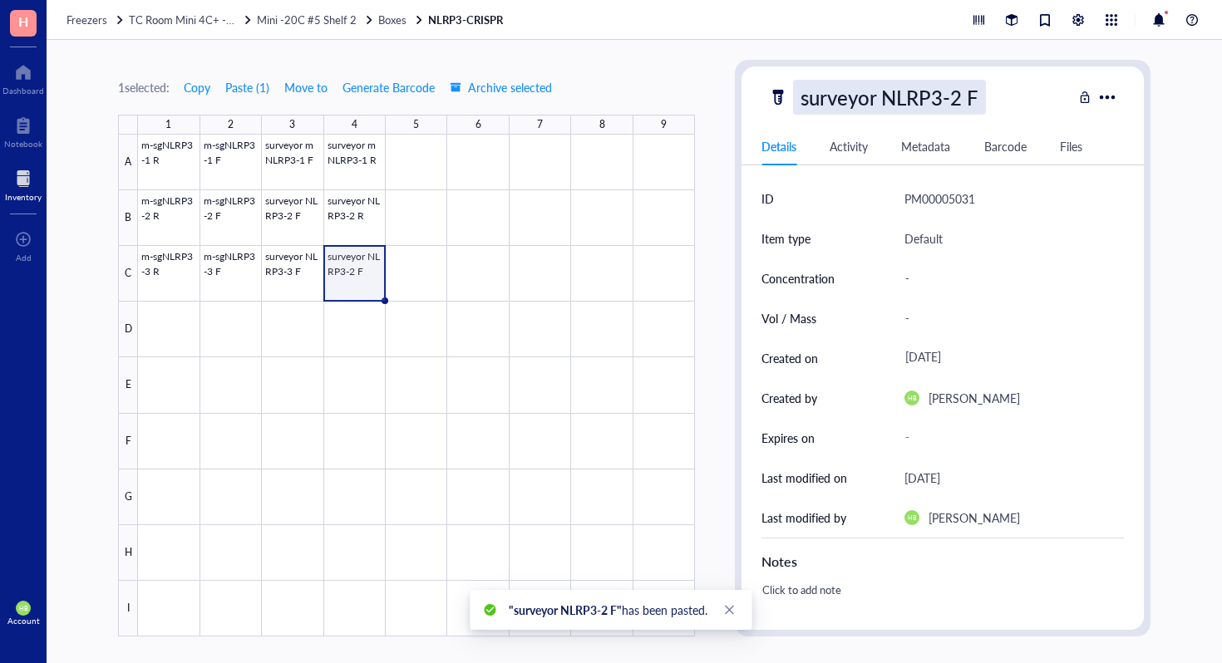
click at [919, 87] on div "surveyor NLRP3-2 F" at bounding box center [889, 97] width 193 height 35
click at [963, 98] on input "surveyor NLRP3-2 F" at bounding box center [910, 97] width 233 height 33
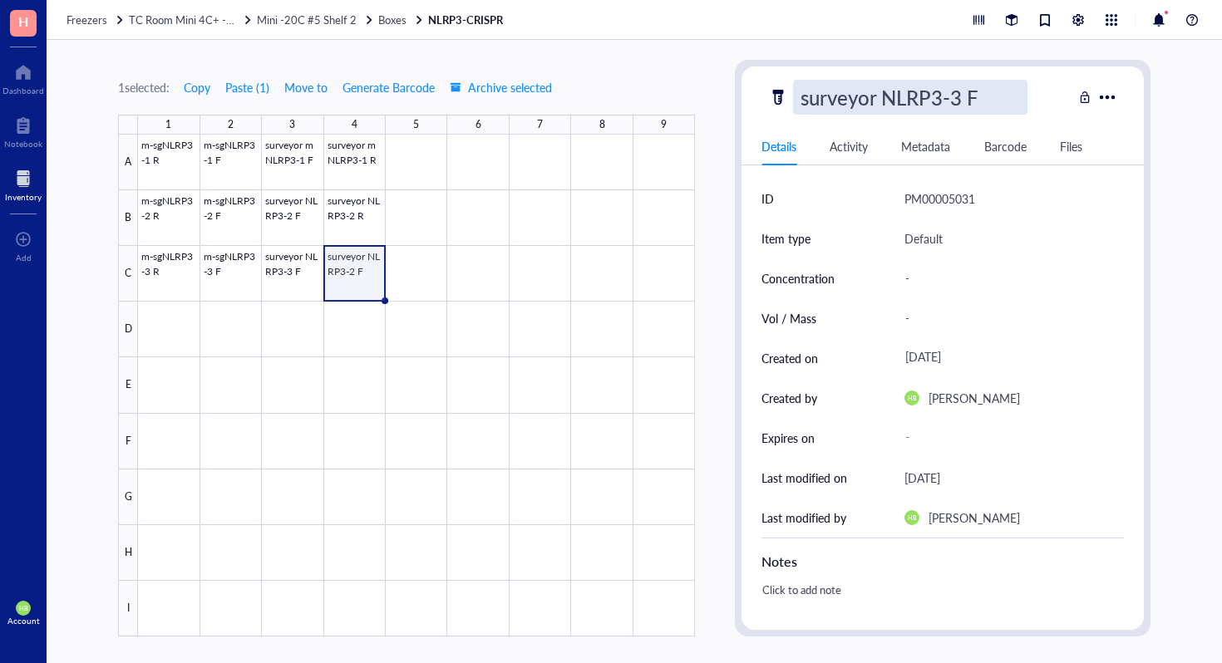
click at [983, 99] on input "surveyor NLRP3-3 F" at bounding box center [910, 97] width 233 height 33
type input "surveyor NLRP3-3 R"
click at [594, 175] on div at bounding box center [416, 386] width 557 height 502
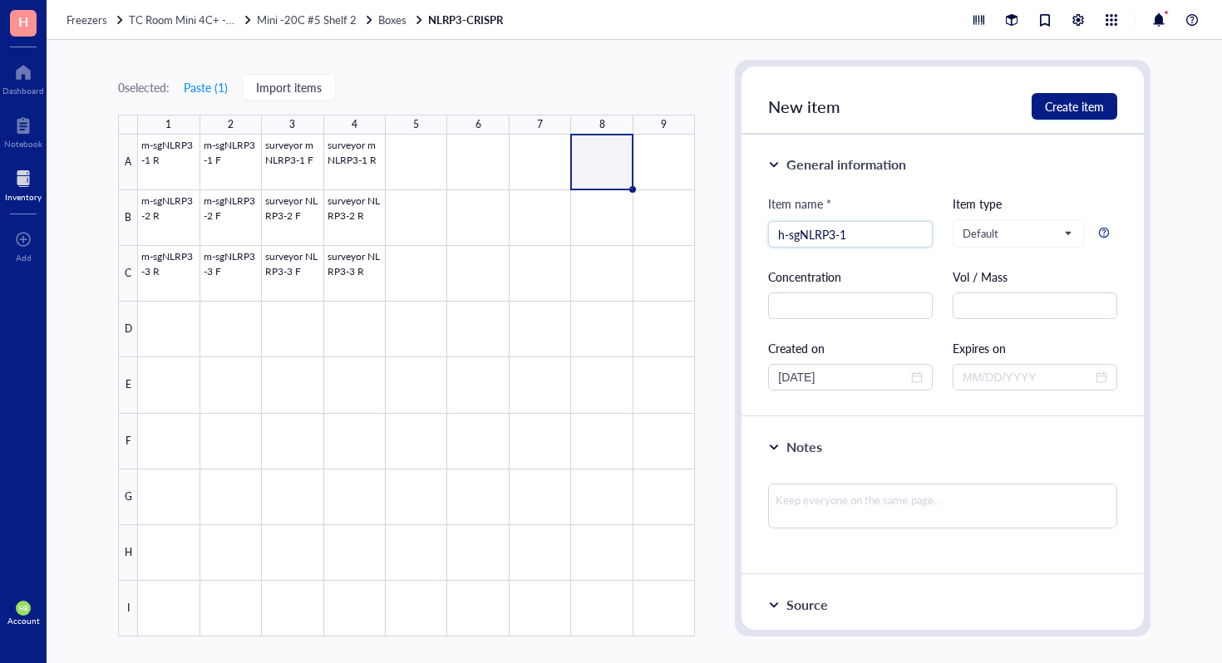
type input "h-sgNLRP3-1F"
click at [142, 138] on div at bounding box center [416, 386] width 557 height 502
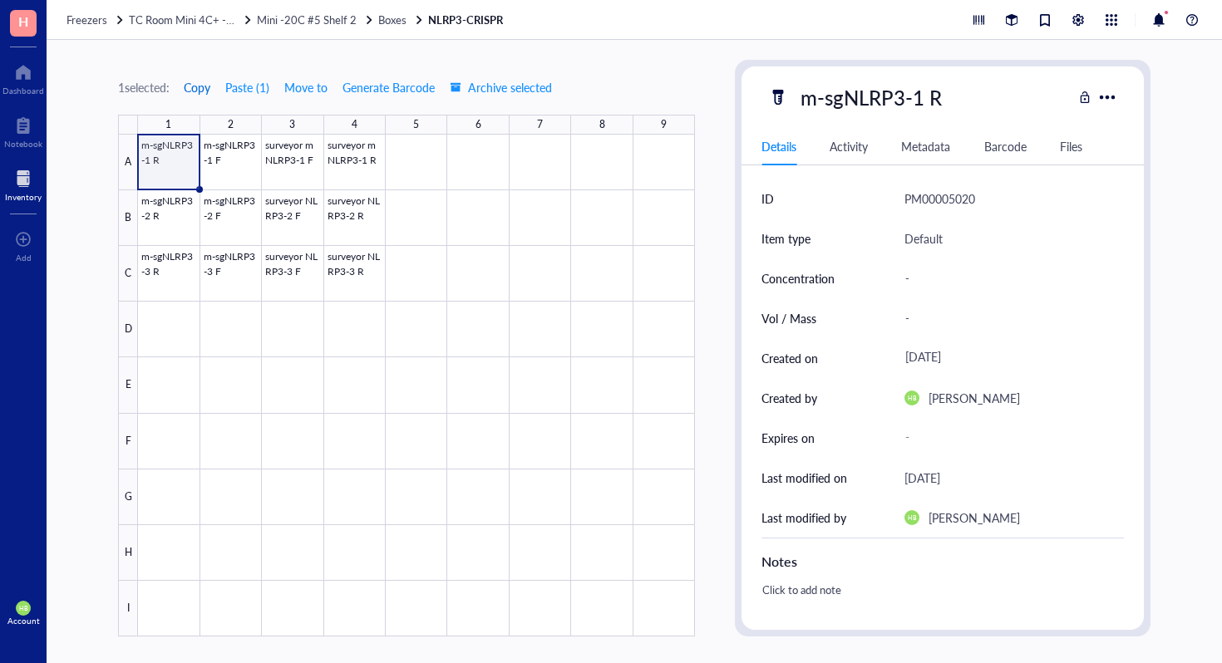
click at [191, 87] on span "Copy" at bounding box center [197, 87] width 27 height 13
click at [594, 177] on div at bounding box center [416, 386] width 557 height 502
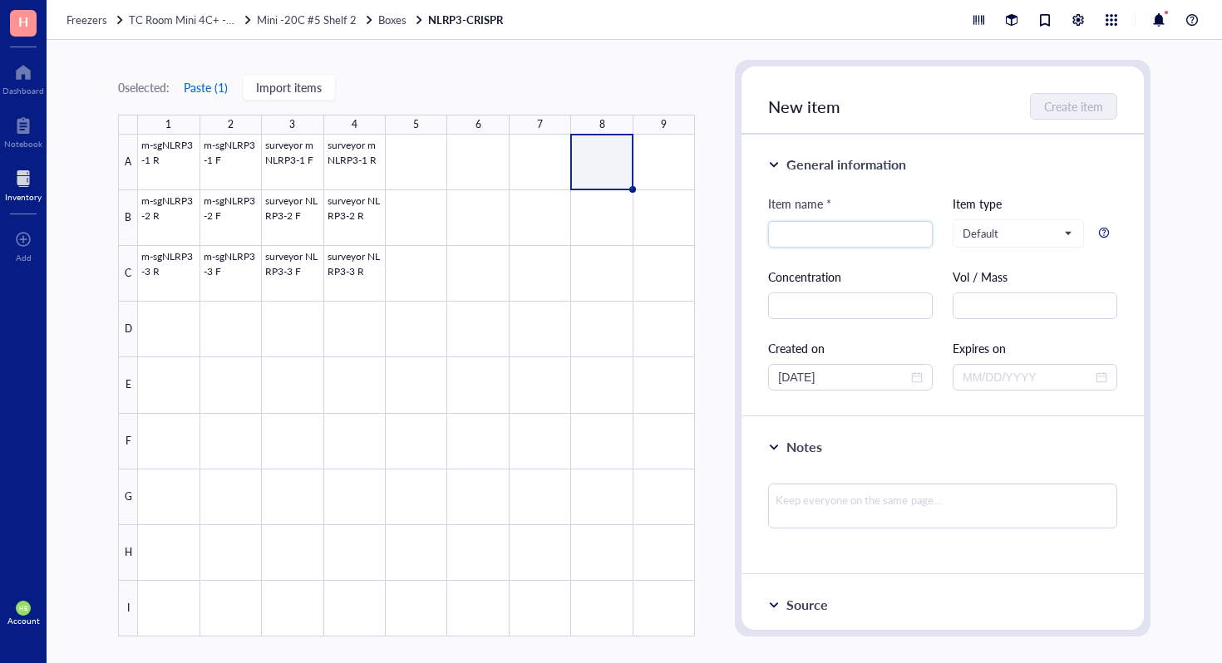
click at [205, 80] on button "Paste ( 1 )" at bounding box center [206, 87] width 46 height 27
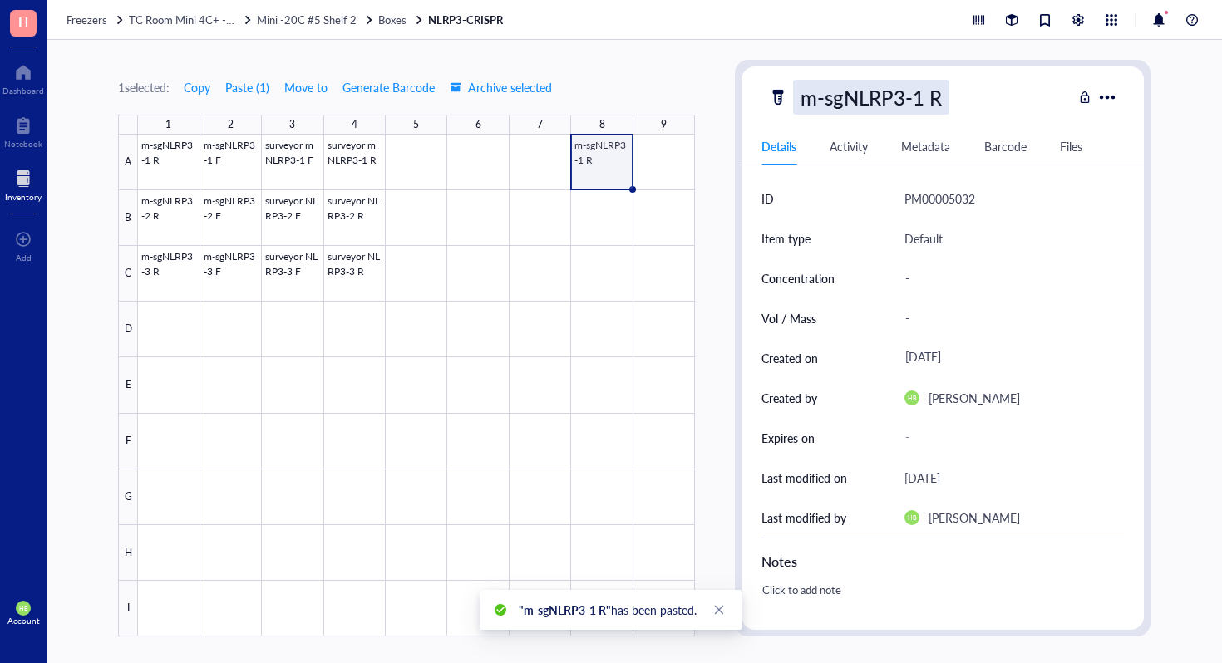
click at [809, 97] on div "m-sgNLRP3-1 R" at bounding box center [871, 97] width 156 height 35
click at [813, 95] on input "m-sgNLRP3-1 R" at bounding box center [881, 97] width 175 height 33
type input "h-sgNLRP3-1 R"
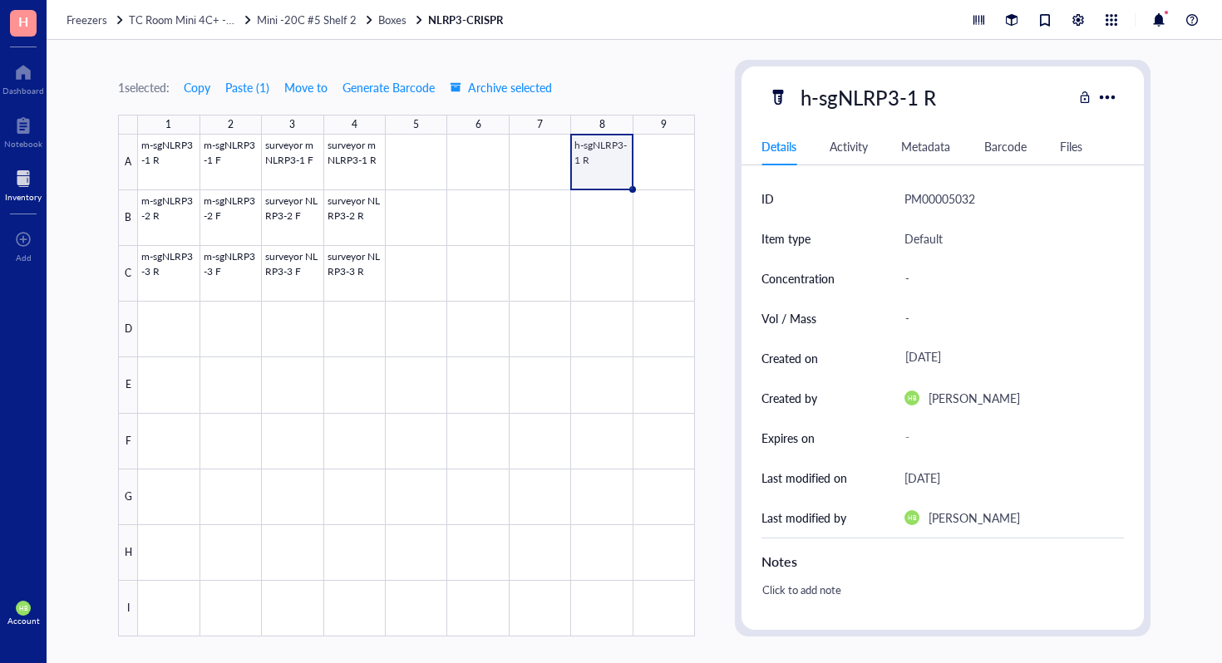
click at [185, 74] on div "1 selected: Copy Paste ( 1 ) Move to Generate Barcode Archive selected" at bounding box center [335, 87] width 435 height 27
click at [190, 81] on span "Copy" at bounding box center [197, 87] width 27 height 13
click at [614, 218] on div at bounding box center [416, 386] width 557 height 502
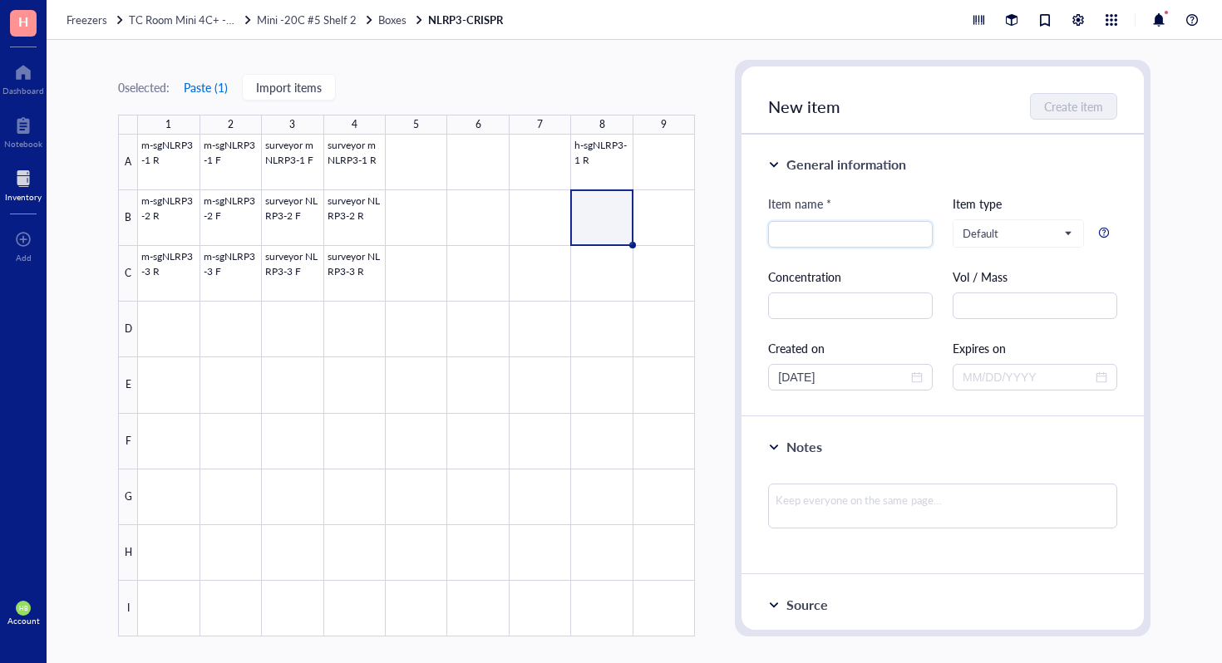
click at [213, 86] on button "Paste ( 1 )" at bounding box center [206, 87] width 46 height 27
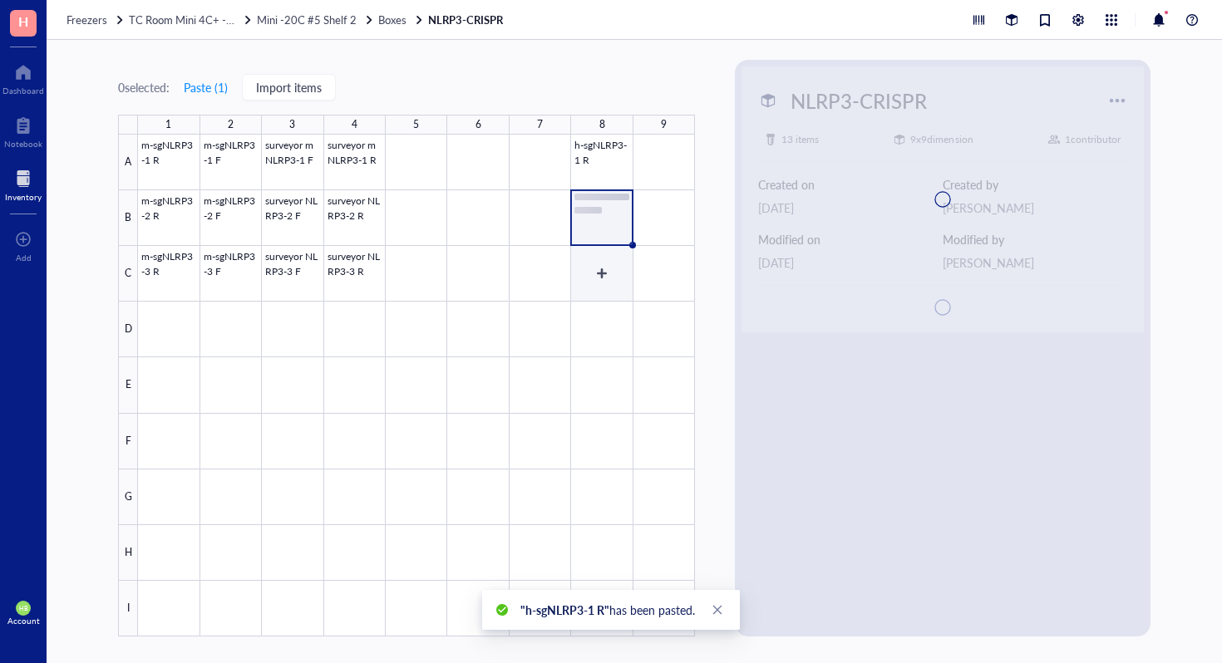
click at [620, 273] on div at bounding box center [416, 386] width 557 height 502
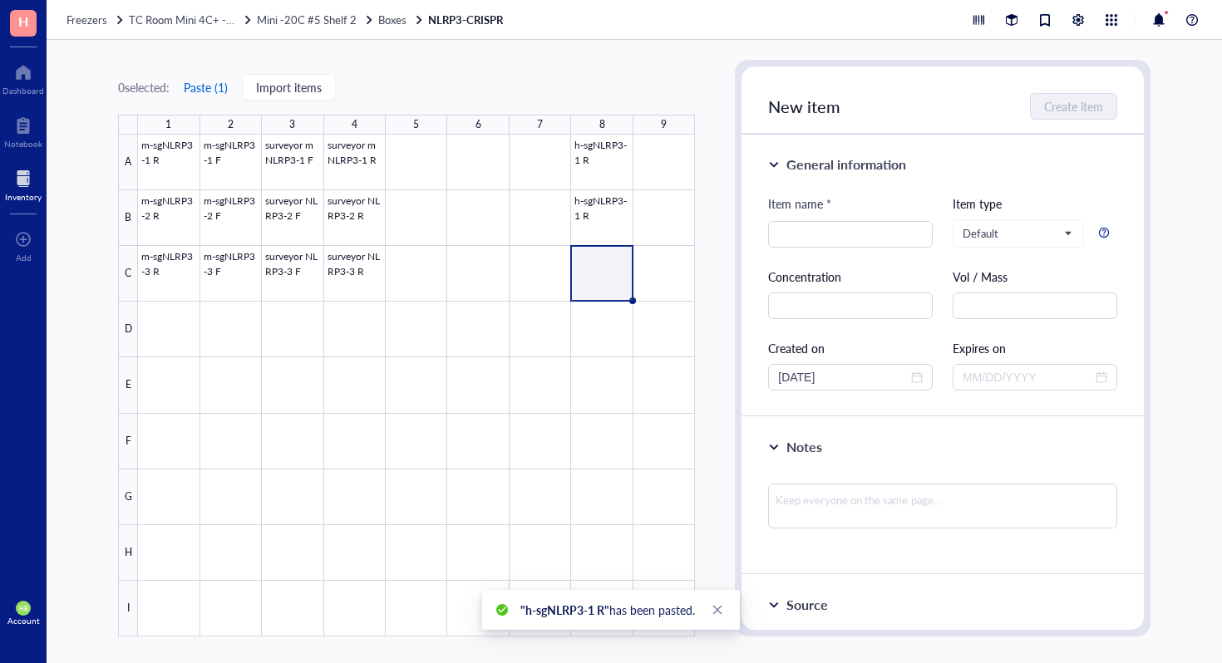
click at [209, 83] on button "Paste ( 1 )" at bounding box center [206, 87] width 46 height 27
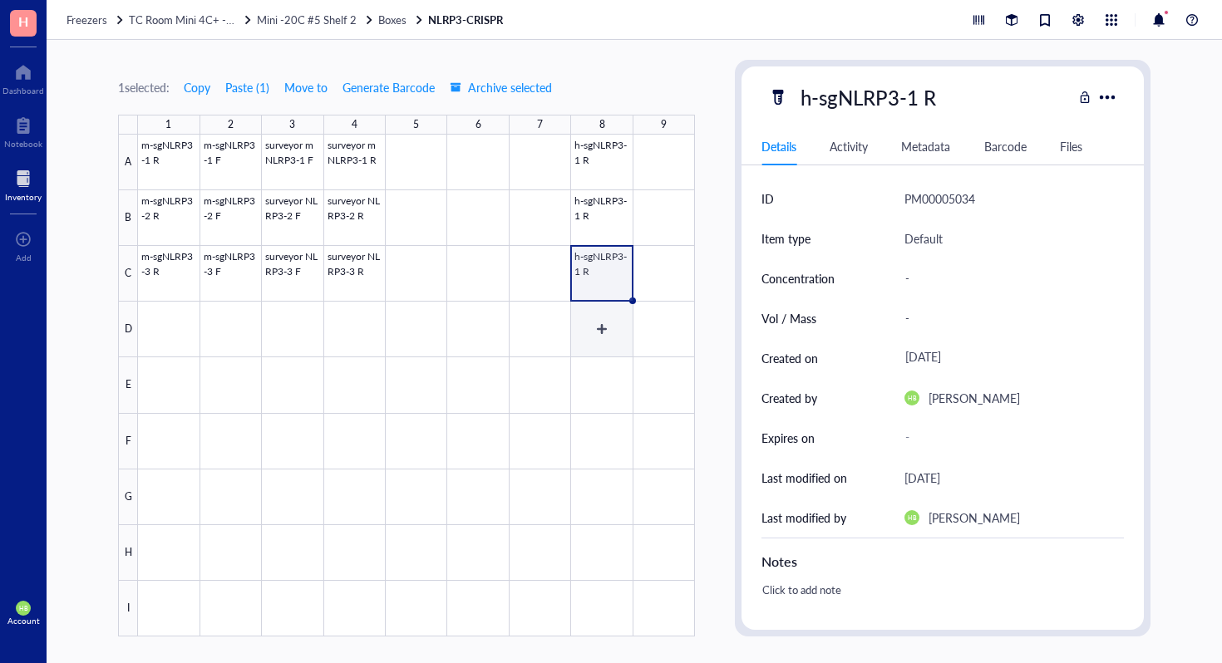
click at [604, 347] on div at bounding box center [416, 386] width 557 height 502
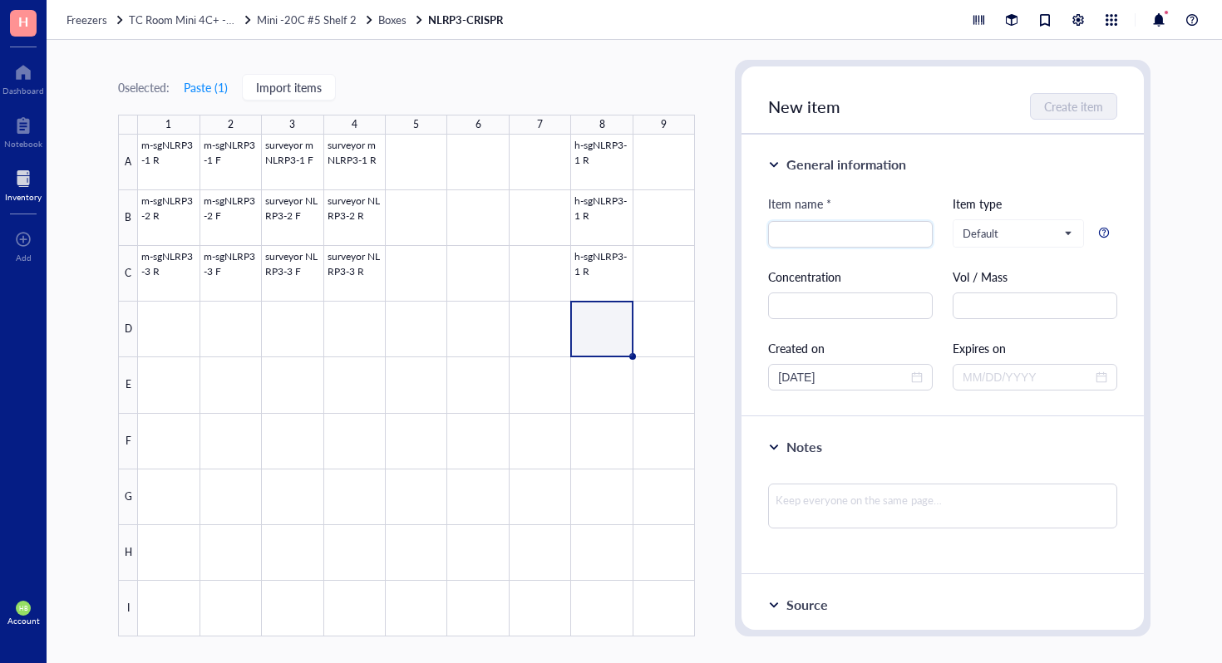
click at [172, 70] on div "0 selected: Paste ( 1 ) Import items 1 2 3 4 5 6 7 8 9 A B C D E F G H I m-sgNL…" at bounding box center [406, 348] width 577 height 577
click at [199, 84] on button "Paste ( 1 )" at bounding box center [206, 87] width 46 height 27
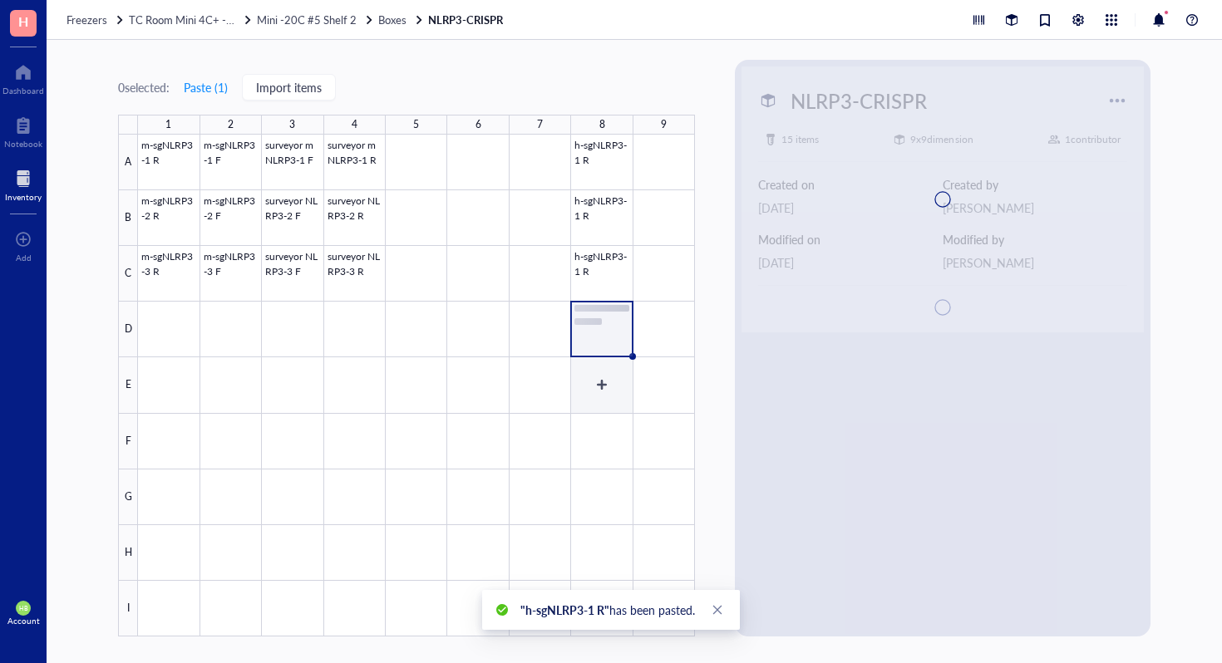
click at [596, 381] on div at bounding box center [416, 386] width 557 height 502
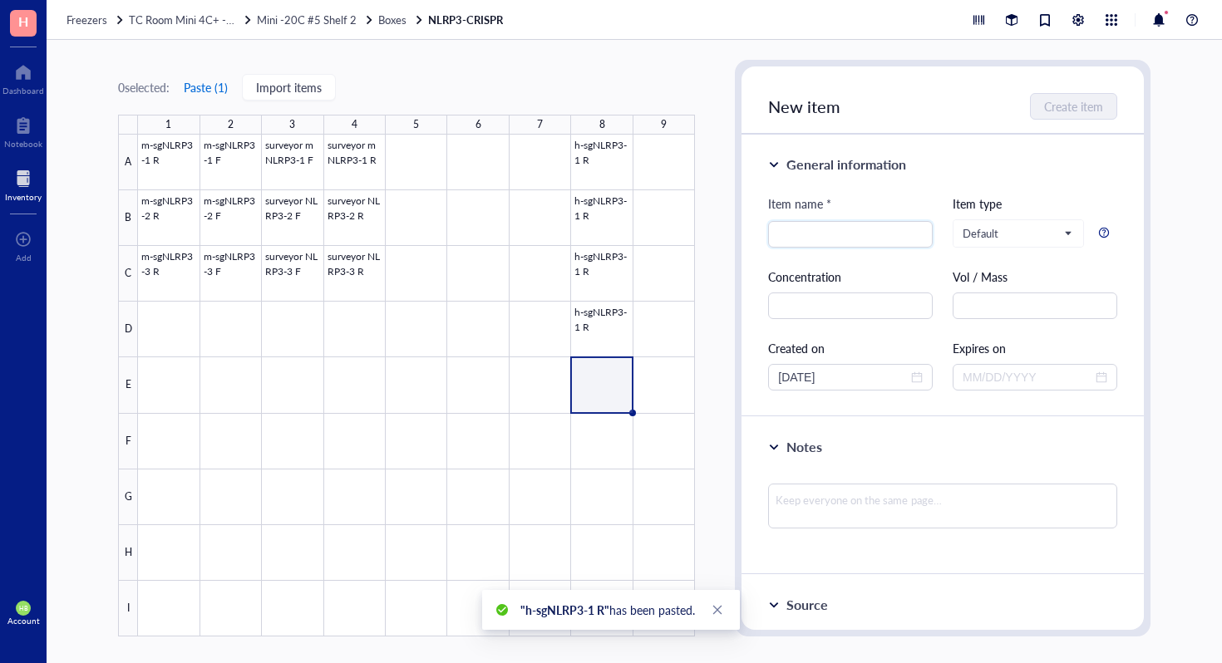
click at [195, 83] on button "Paste ( 1 )" at bounding box center [206, 87] width 46 height 27
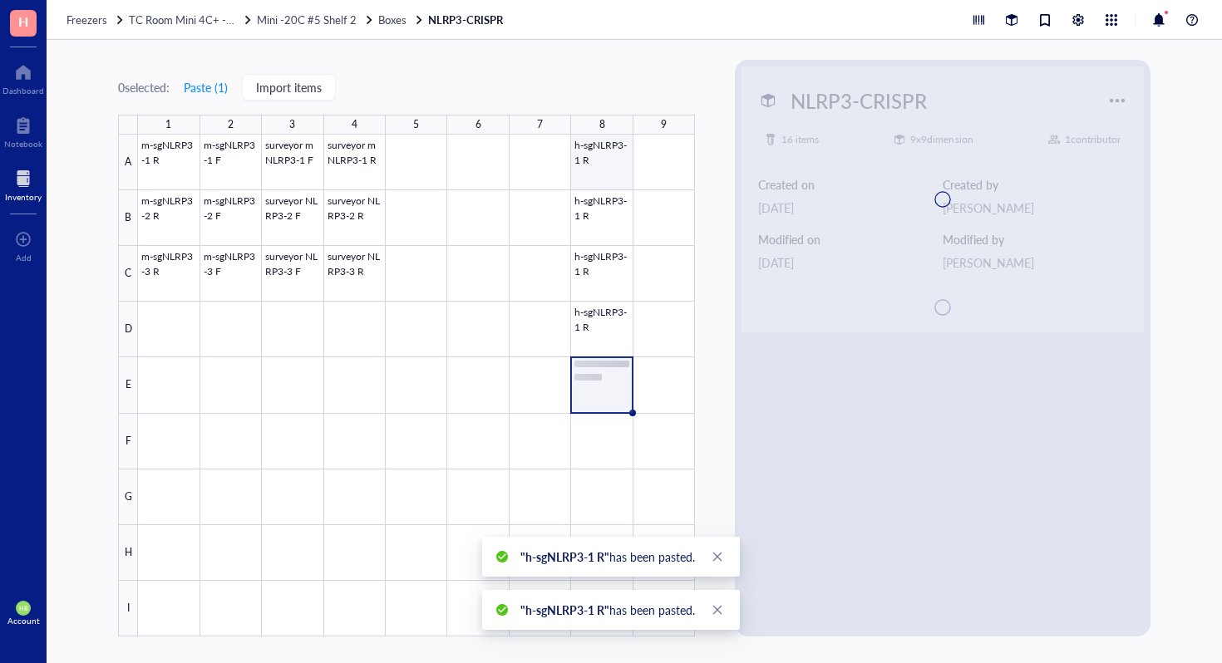
click at [650, 158] on div at bounding box center [416, 386] width 557 height 502
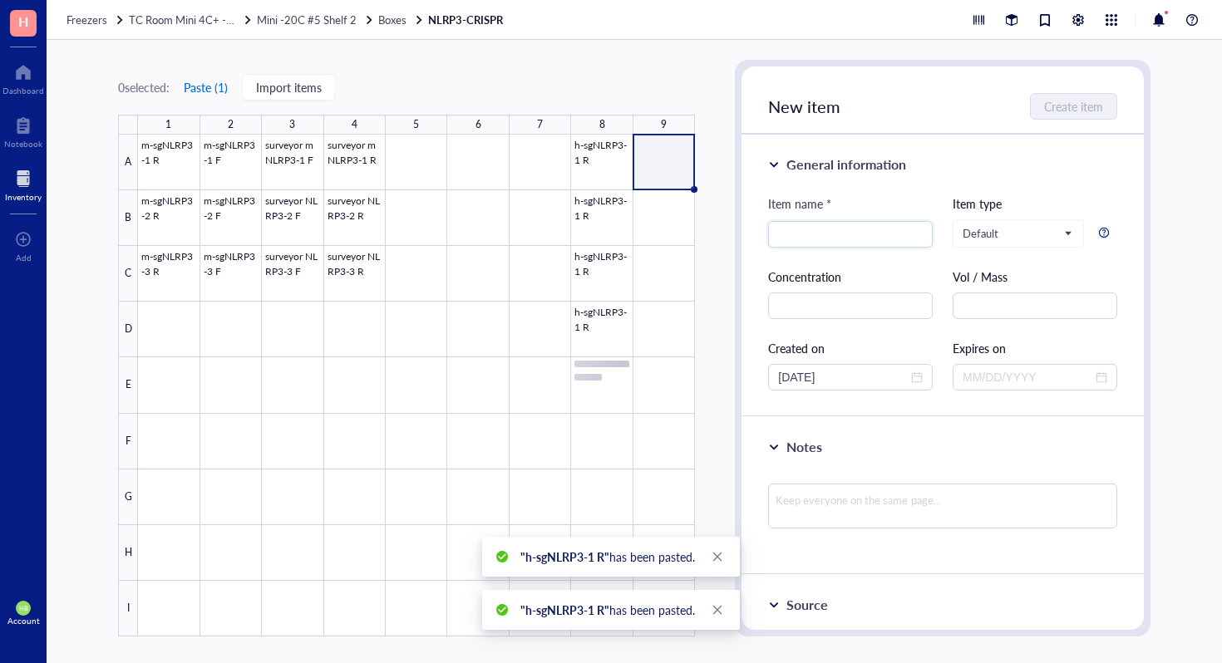
click at [220, 86] on button "Paste ( 1 )" at bounding box center [206, 87] width 46 height 27
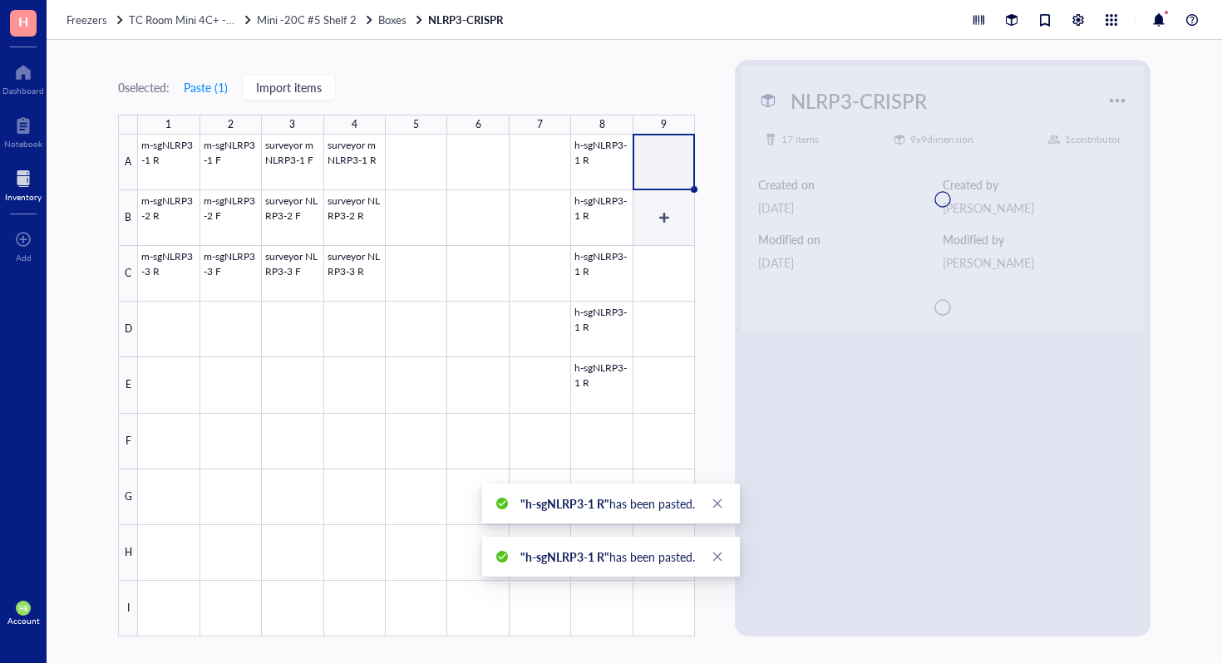
click at [653, 200] on div at bounding box center [416, 386] width 557 height 502
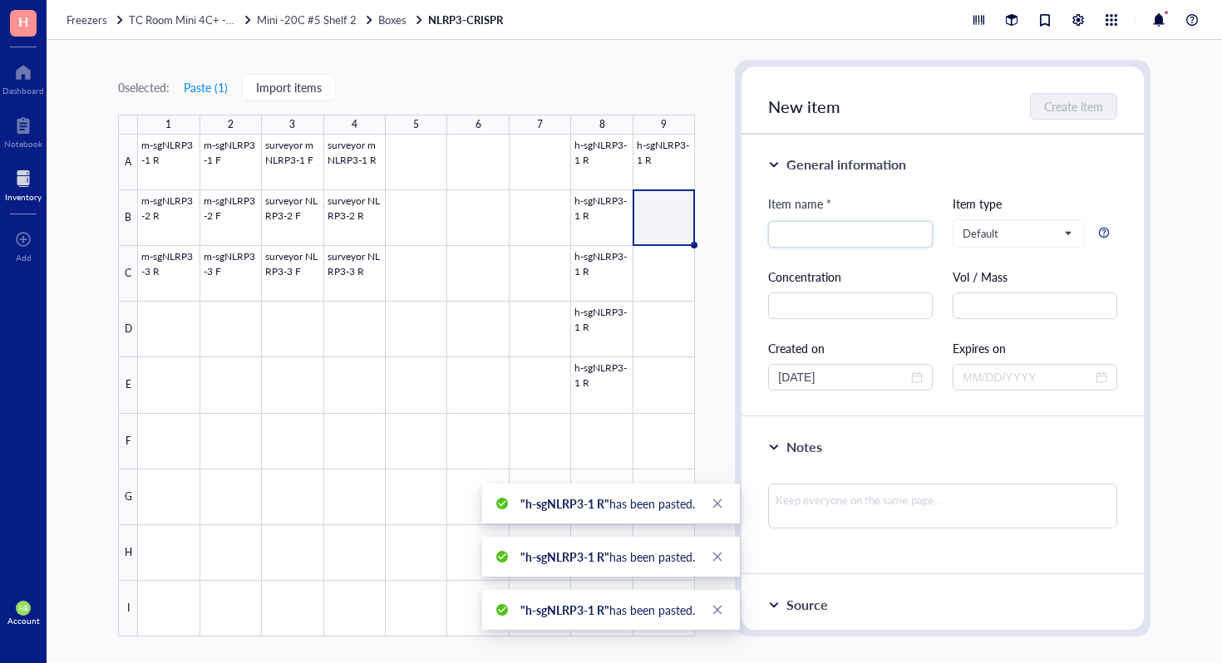
click at [190, 104] on div "0 selected: Paste ( 1 ) Import items 1 2 3 4 5 6 7 8 9 A B C D E F G H I m-sgNL…" at bounding box center [406, 348] width 577 height 577
click at [203, 92] on button "Paste ( 1 )" at bounding box center [206, 87] width 46 height 27
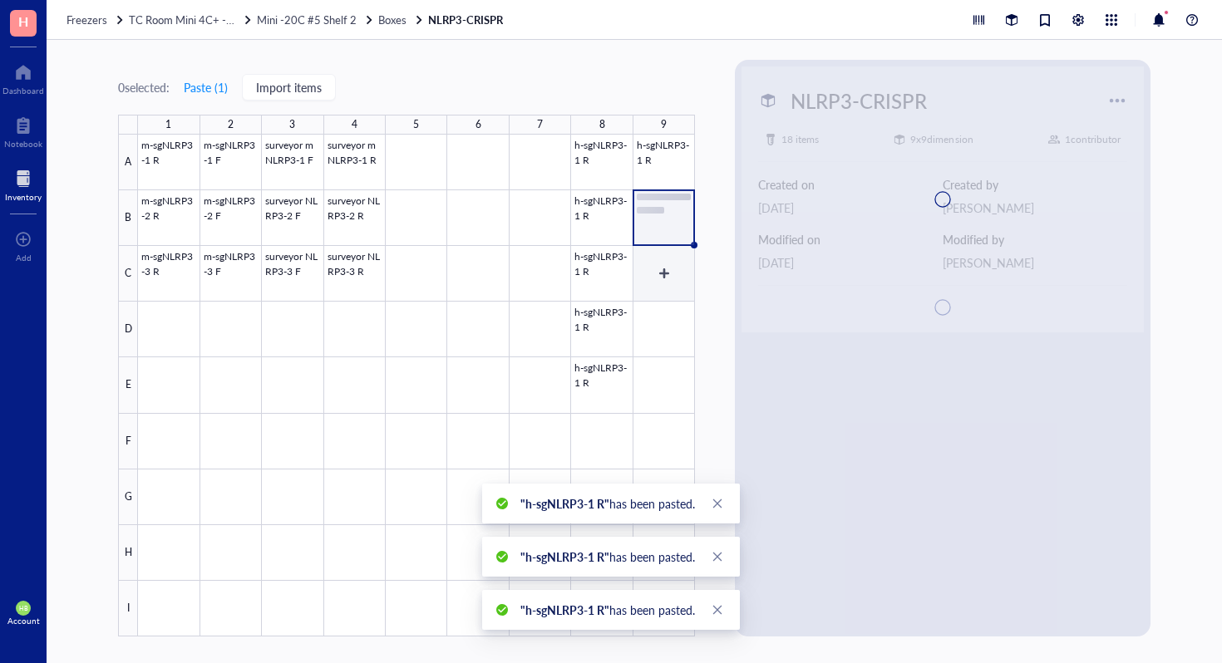
click at [686, 276] on div at bounding box center [416, 386] width 557 height 502
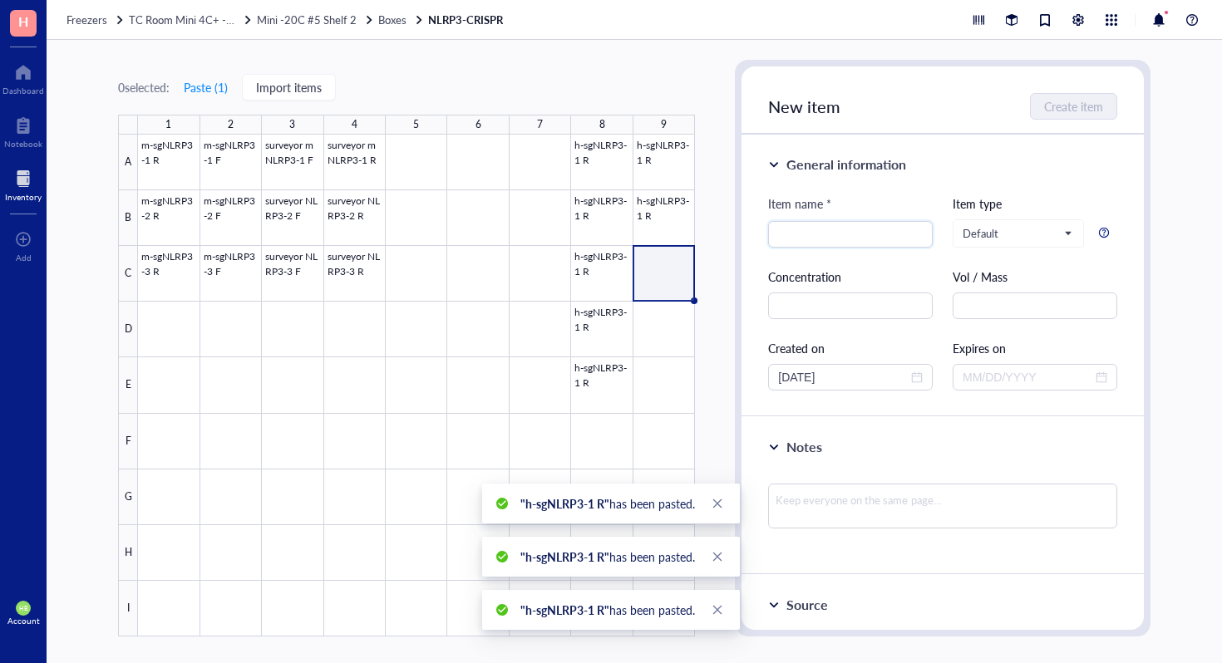
click at [240, 96] on div "0 selected: Paste ( 1 ) Import items" at bounding box center [227, 87] width 218 height 27
click at [221, 93] on button "Paste ( 1 )" at bounding box center [206, 87] width 46 height 27
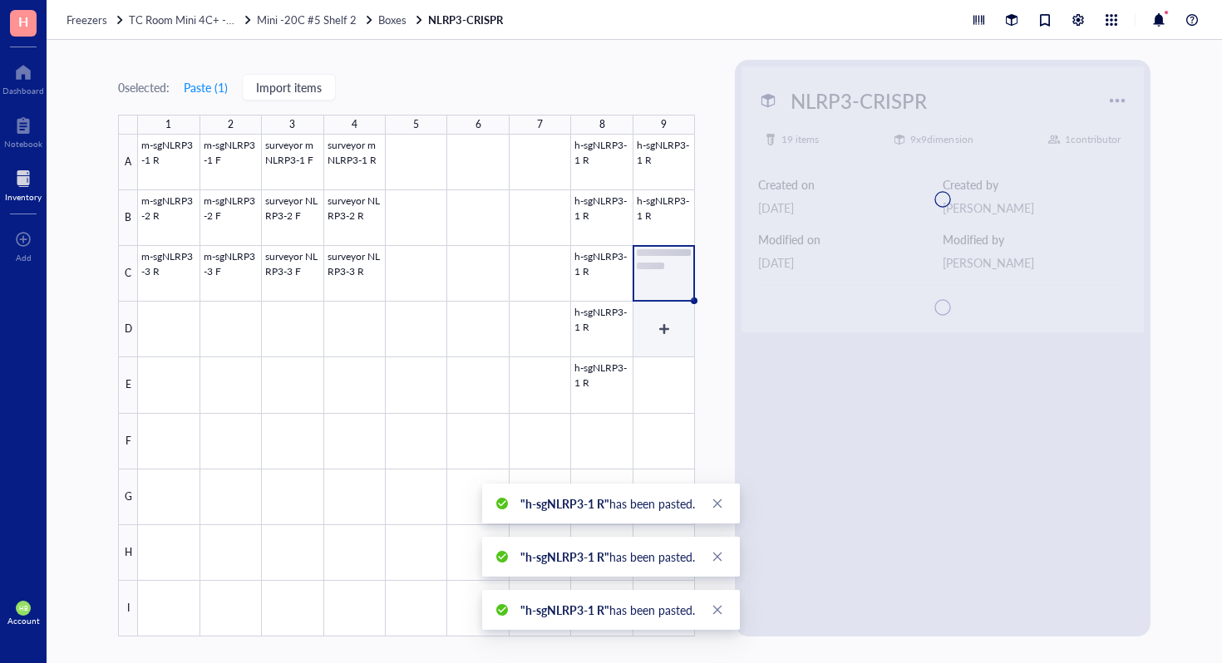
click at [648, 331] on div at bounding box center [416, 386] width 557 height 502
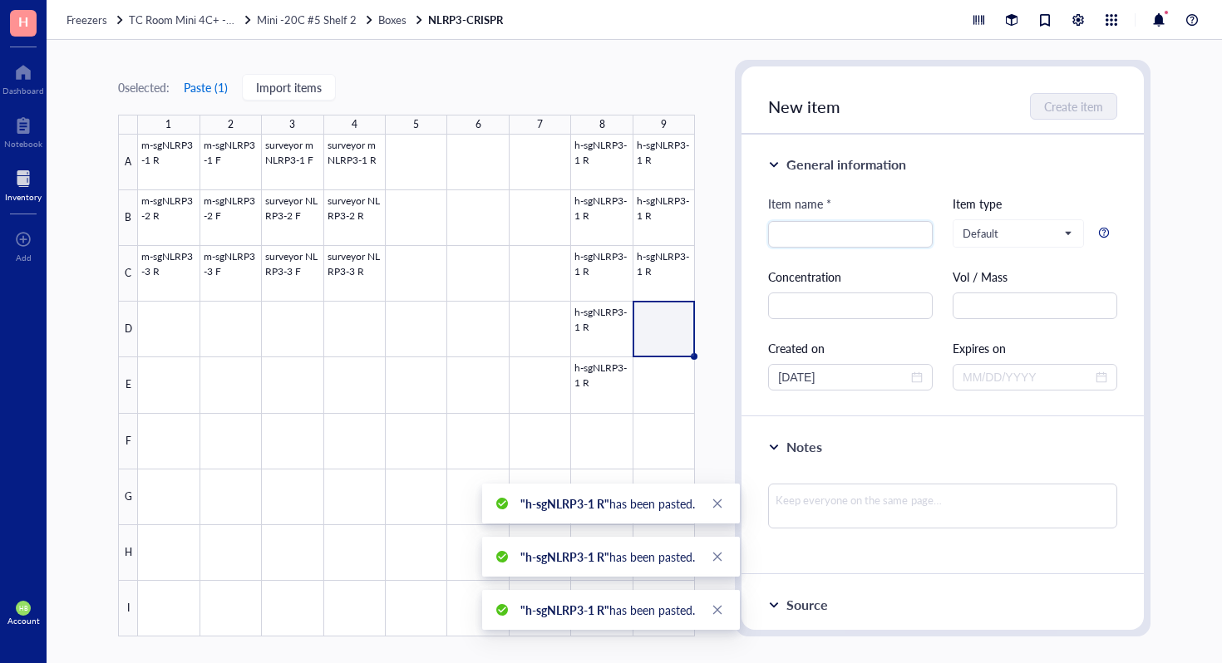
click at [202, 85] on button "Paste ( 1 )" at bounding box center [206, 87] width 46 height 27
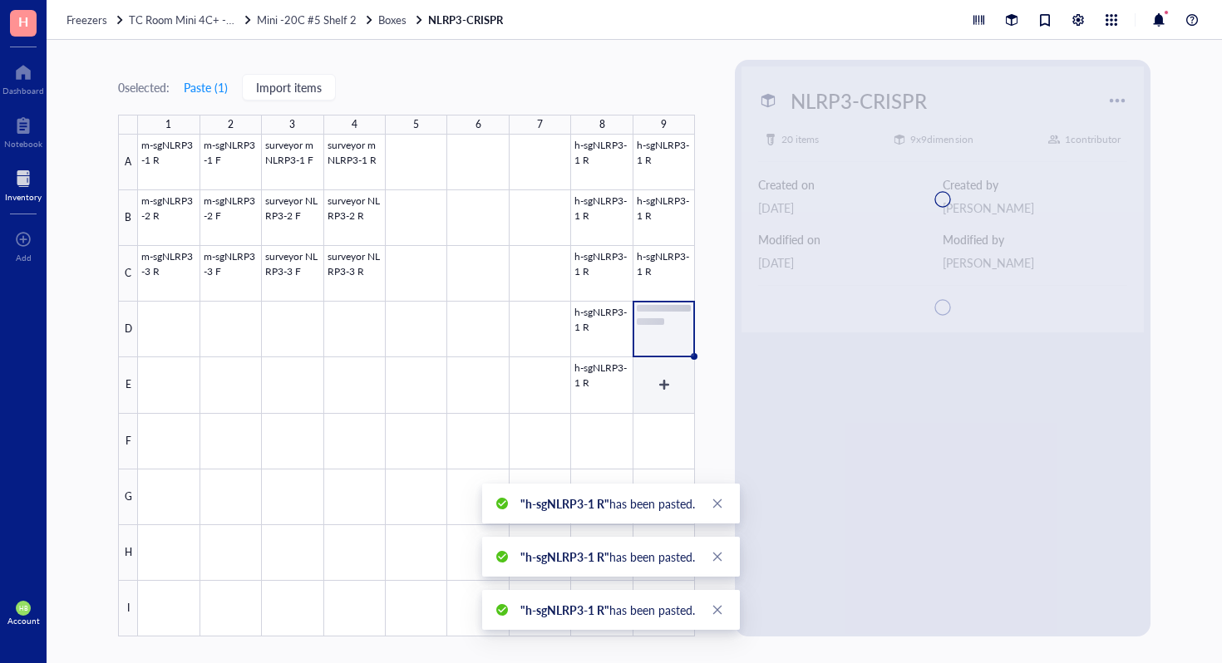
click at [653, 382] on div at bounding box center [416, 386] width 557 height 502
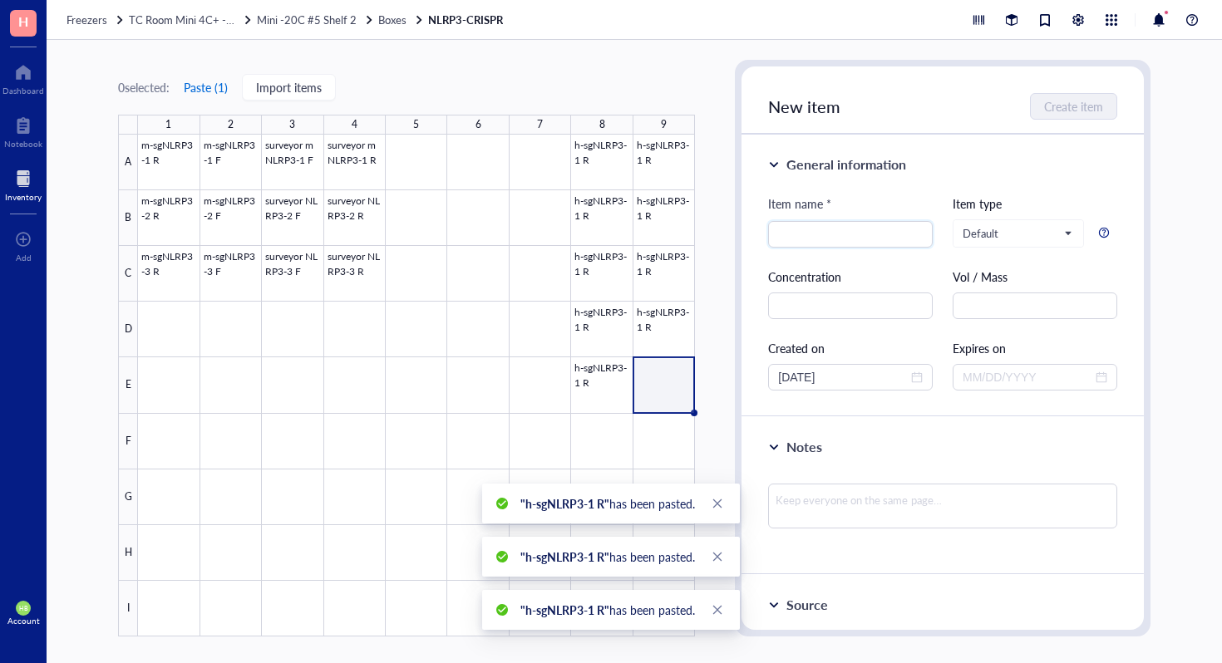
click at [209, 94] on button "Paste ( 1 )" at bounding box center [206, 87] width 46 height 27
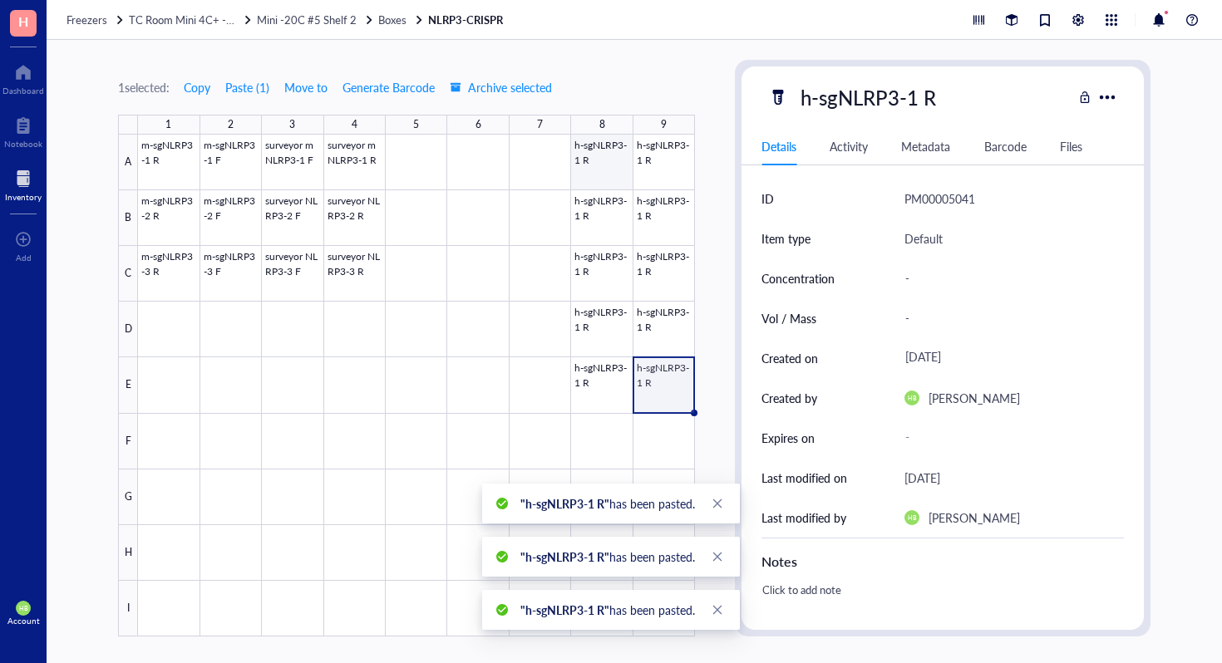
click at [615, 163] on div at bounding box center [416, 386] width 557 height 502
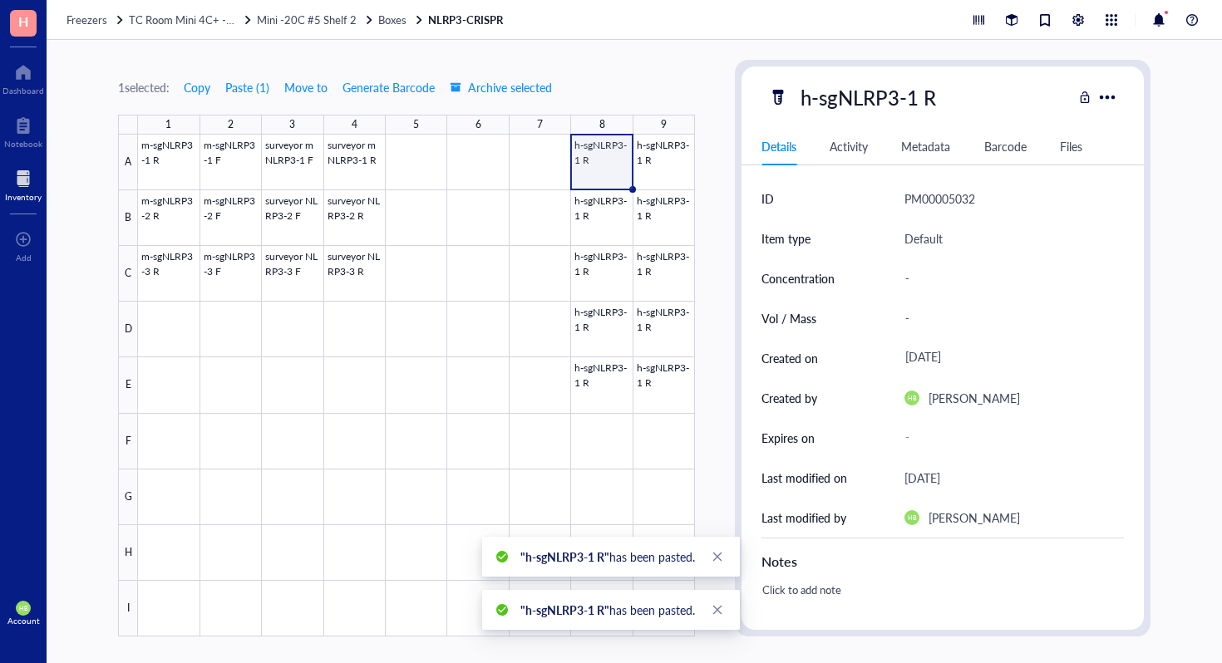
click at [604, 231] on div at bounding box center [416, 386] width 557 height 502
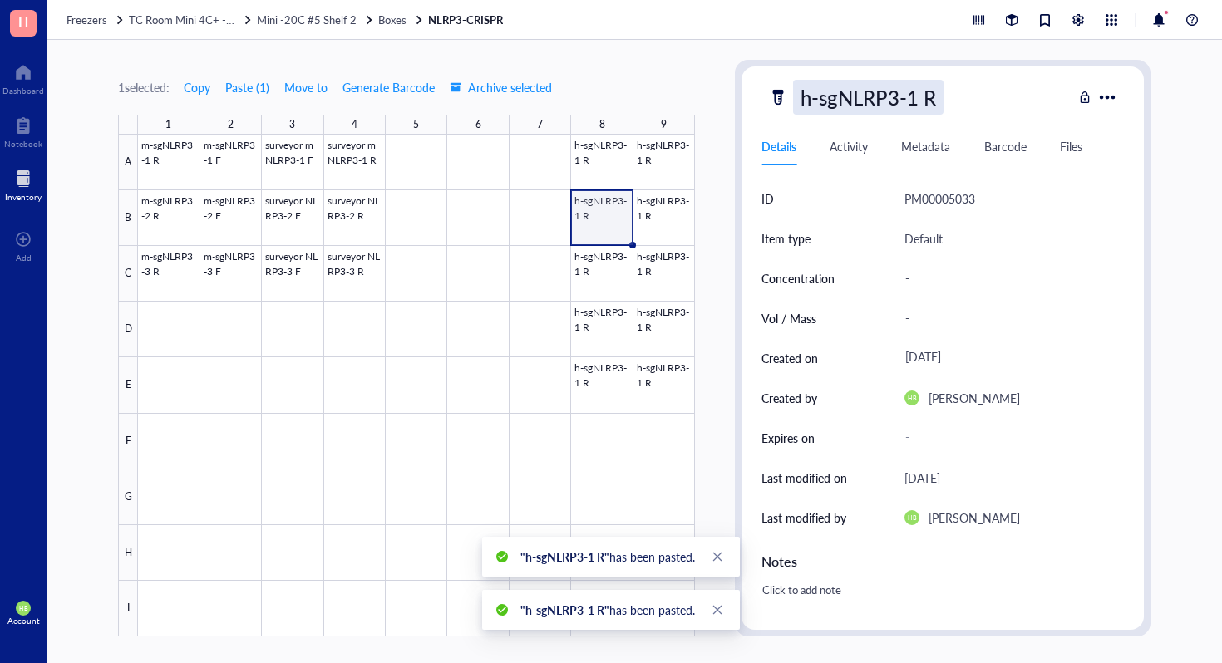
click at [912, 92] on div "h-sgNLRP3-1 R" at bounding box center [868, 97] width 150 height 35
click at [917, 92] on input "h-sgNLRP3-1 R" at bounding box center [881, 97] width 175 height 33
type input "h-sgNLRP3-2 R"
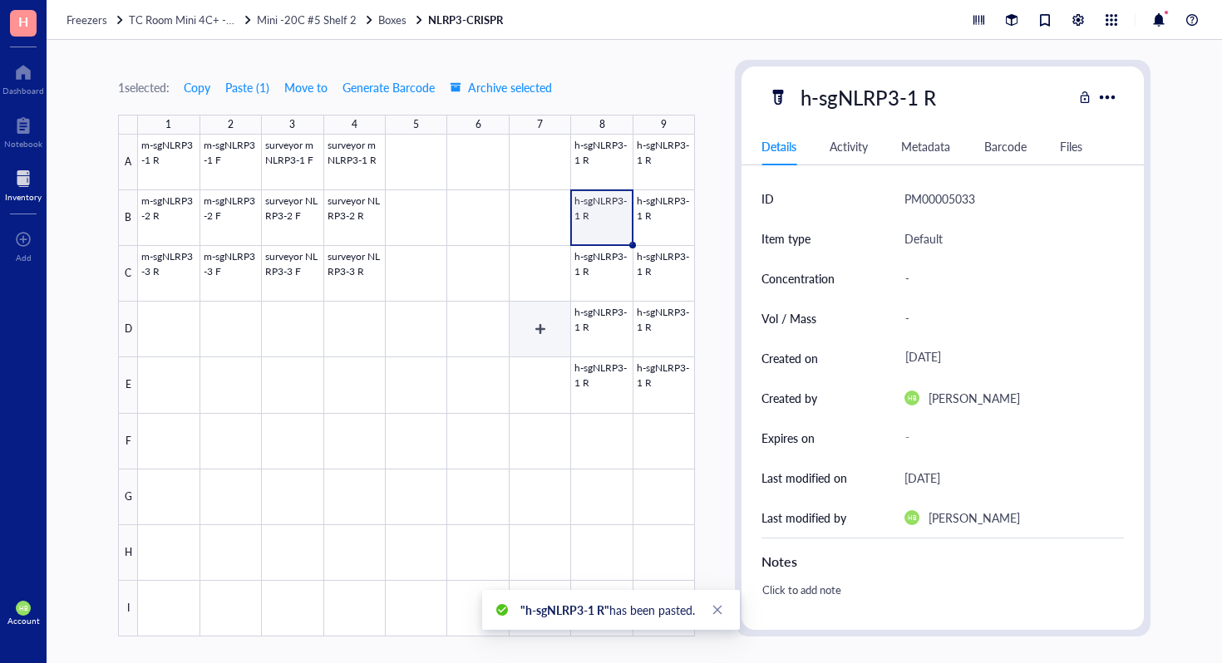
click at [595, 274] on div at bounding box center [416, 386] width 557 height 502
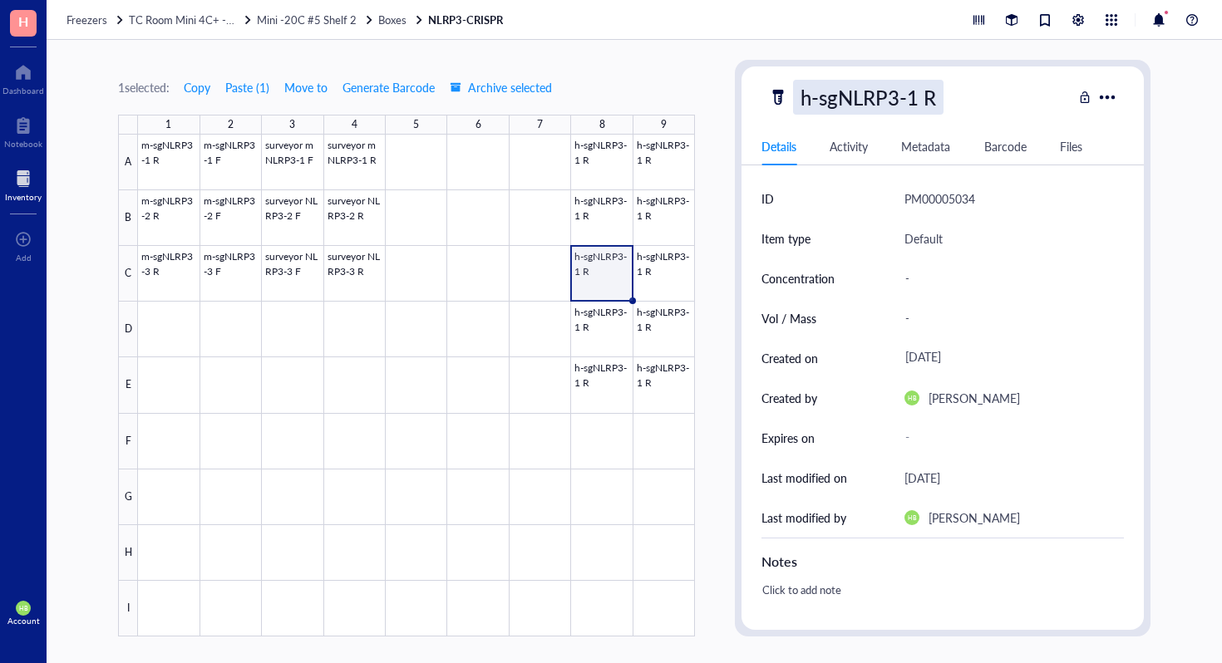
click at [922, 96] on div "h-sgNLRP3-1 R" at bounding box center [868, 97] width 150 height 35
click at [917, 94] on input "h-sgNLRP3-1 R" at bounding box center [881, 97] width 175 height 33
type input "h-sgNLRP3-3 R"
click at [609, 319] on div at bounding box center [416, 386] width 557 height 502
click at [900, 96] on div "h-sgNLRP3-1 R" at bounding box center [868, 97] width 150 height 35
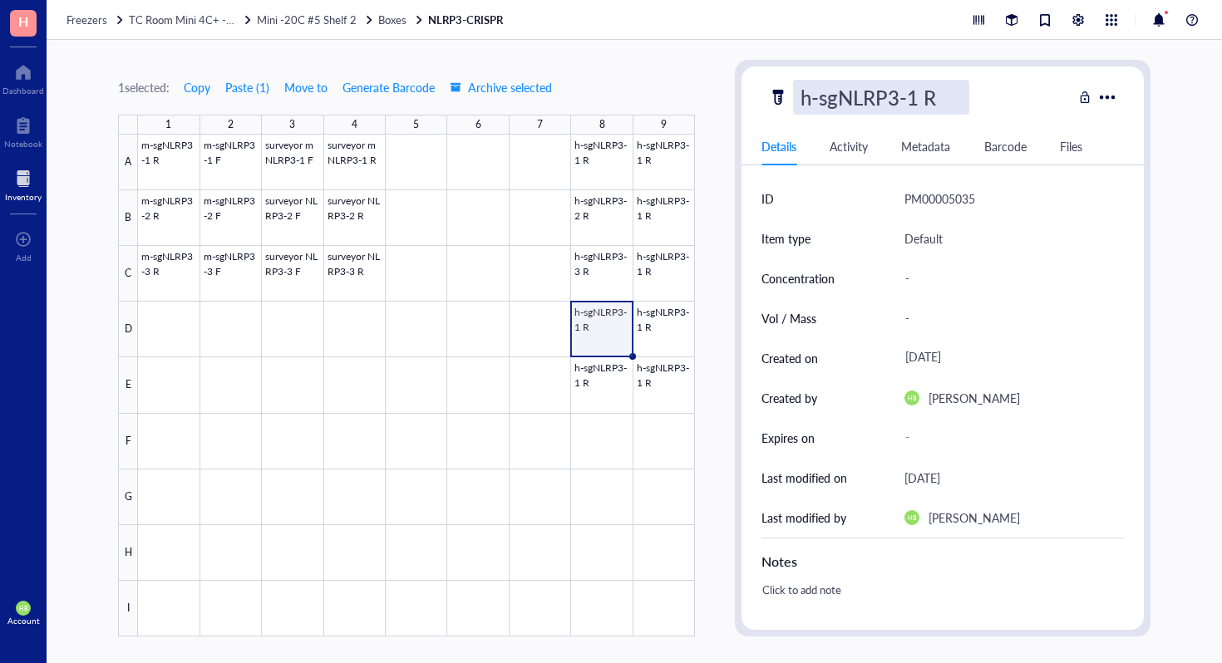
click at [915, 96] on input "h-sgNLRP3-1 R" at bounding box center [881, 97] width 175 height 33
type input "h-sgNLRP3-4 R"
click at [583, 402] on div at bounding box center [416, 386] width 557 height 502
click at [914, 81] on div "h-sgNLRP3-1 R" at bounding box center [868, 97] width 150 height 35
click at [914, 93] on input "h-sgNLRP3-1 R" at bounding box center [881, 97] width 175 height 33
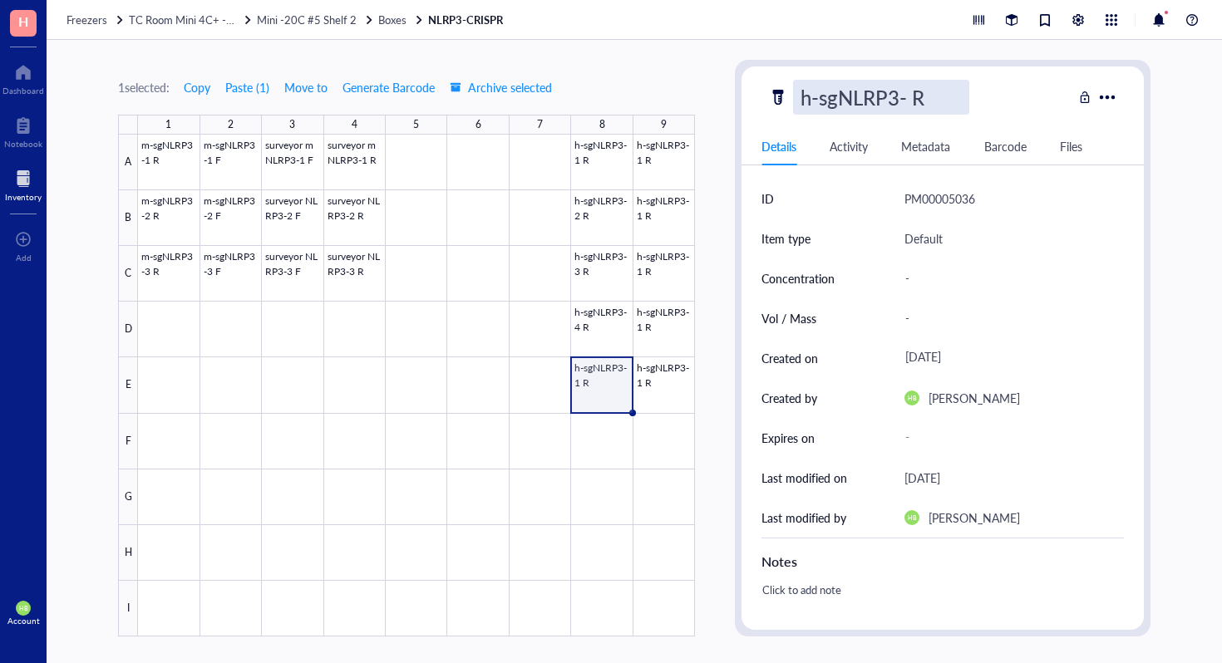
type input "h-sgNLRP3-5 R"
click at [646, 150] on div at bounding box center [416, 386] width 557 height 502
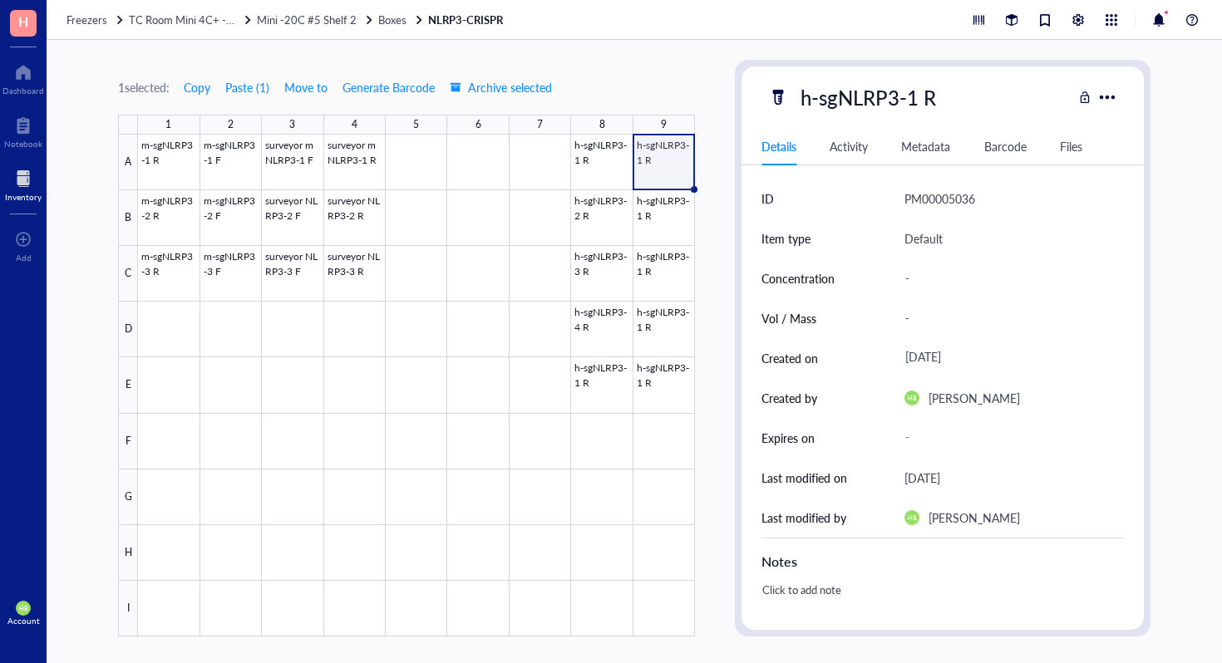
click at [987, 121] on div "h-sgNLRP3-1 R Details Activity Metadata Barcode Files ID PM00005036 Item type D…" at bounding box center [943, 349] width 402 height 564
click at [926, 104] on div "h-sgNLRP3-1 R" at bounding box center [868, 97] width 150 height 35
type input "h-sgNLRP3-1 F"
click at [667, 220] on div at bounding box center [416, 386] width 557 height 502
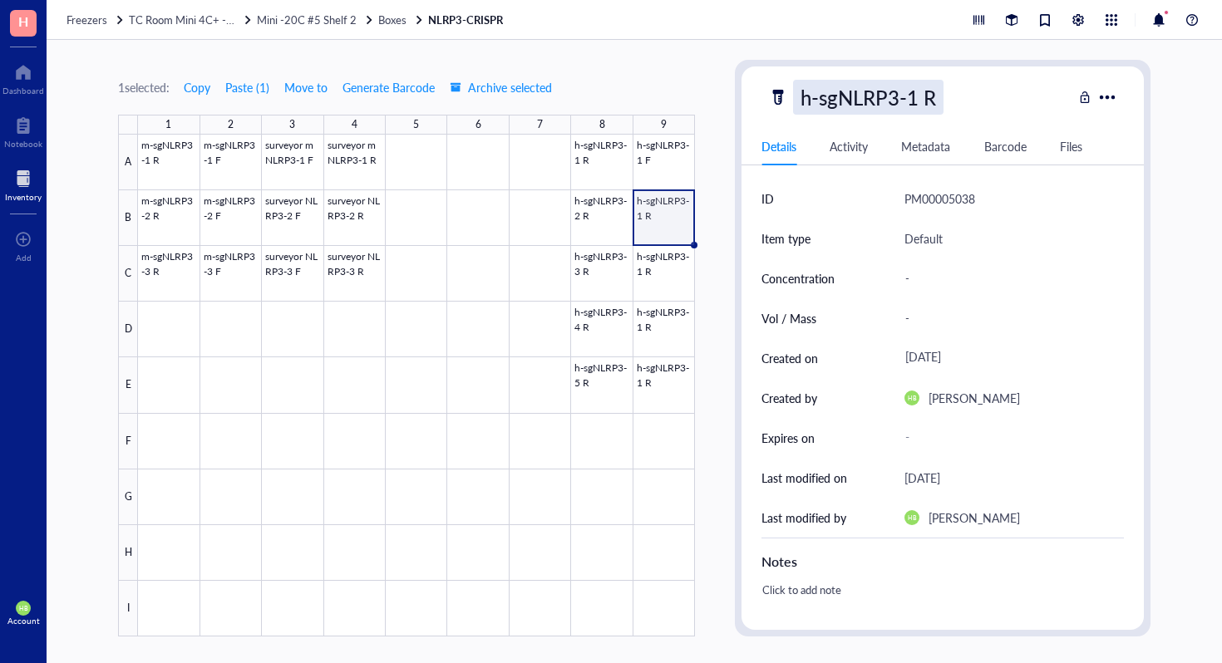
click at [924, 97] on div "h-sgNLRP3-1 R" at bounding box center [868, 97] width 150 height 35
click at [943, 97] on input "h-sgNLRP3-1 R" at bounding box center [881, 97] width 175 height 33
type input "h-sgNLRP3-2 F"
click at [650, 272] on div at bounding box center [416, 386] width 557 height 502
click at [937, 95] on div "h-sgNLRP3-1 R" at bounding box center [868, 97] width 150 height 35
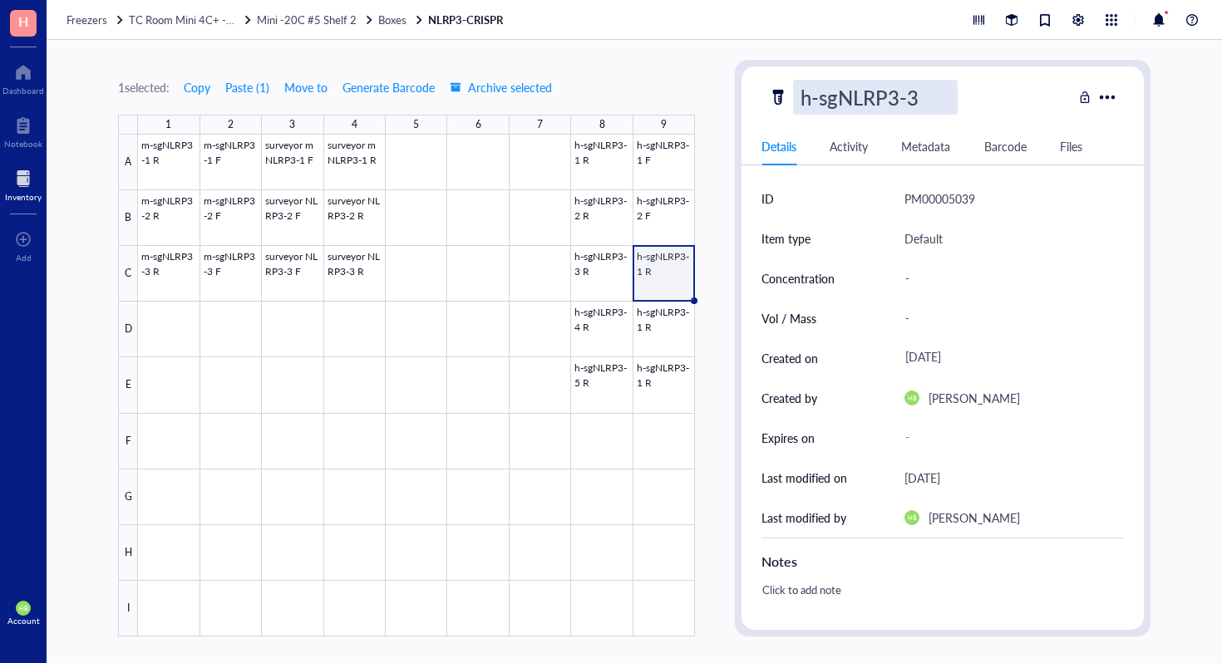
type input "h-sgNLRP3-3 F"
click at [643, 322] on div at bounding box center [416, 386] width 557 height 502
click at [930, 99] on div "h-sgNLRP3-1 R" at bounding box center [868, 97] width 150 height 35
type input "h-sgNLRP3-4 F"
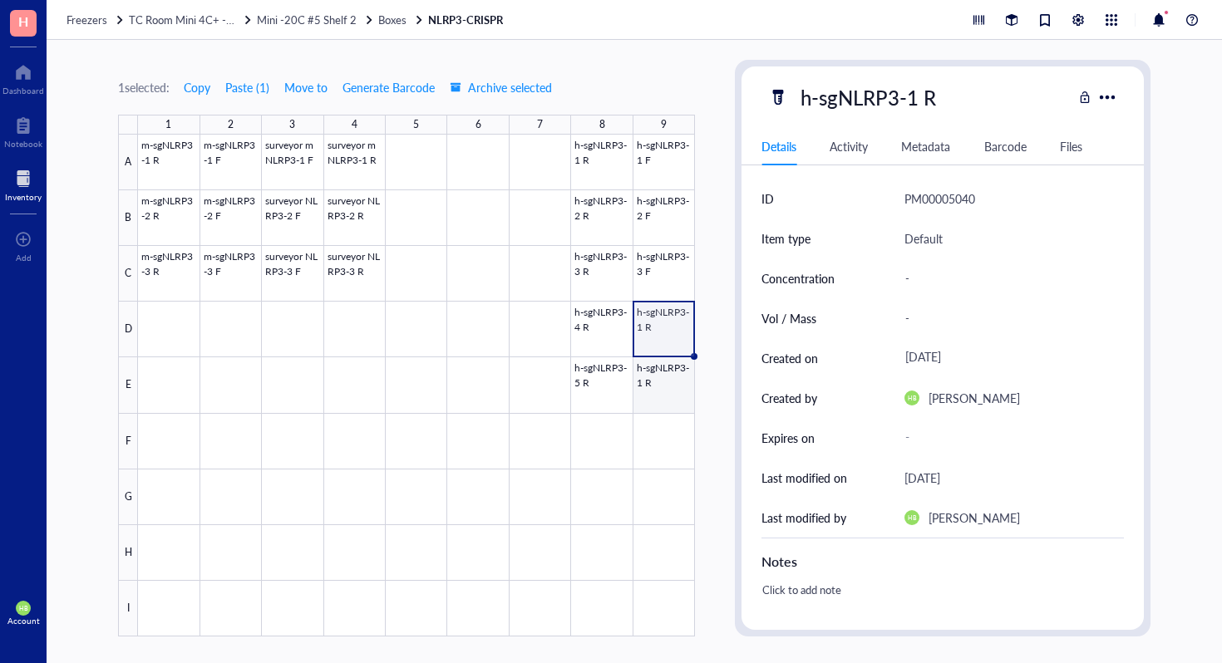
click at [648, 387] on div at bounding box center [416, 386] width 557 height 502
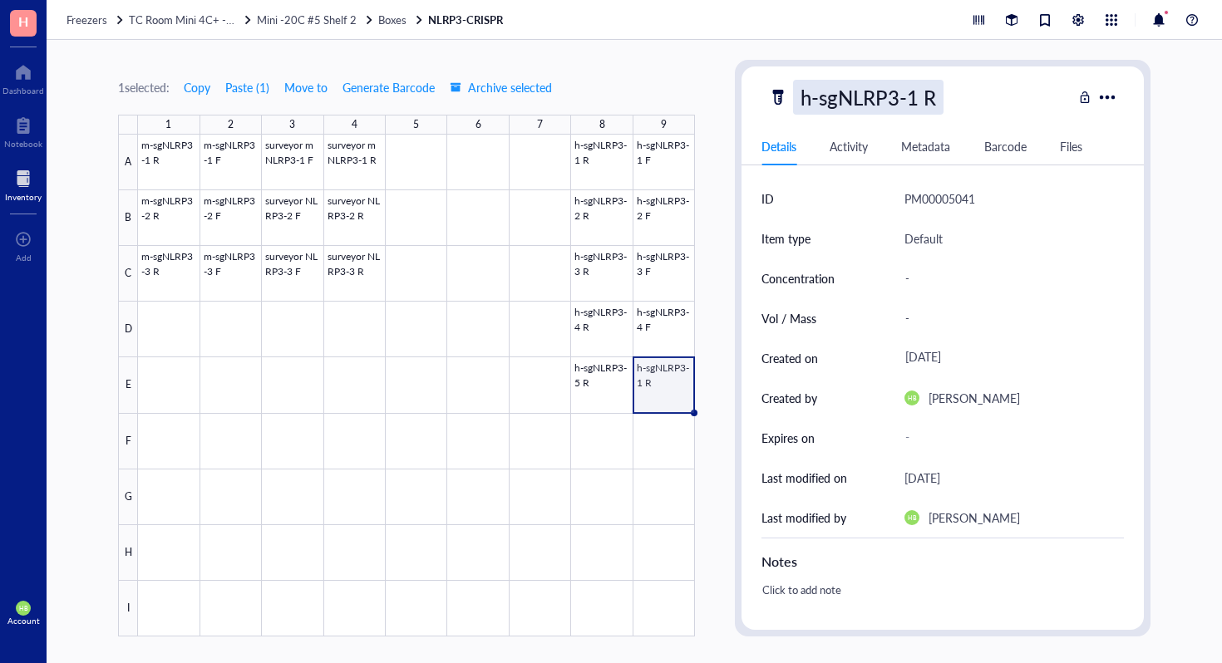
click at [943, 91] on div "h-sgNLRP3-1 R" at bounding box center [868, 97] width 150 height 35
type input "h-sgNLRP3-5 F"
click at [380, 22] on span "Boxes" at bounding box center [392, 20] width 28 height 16
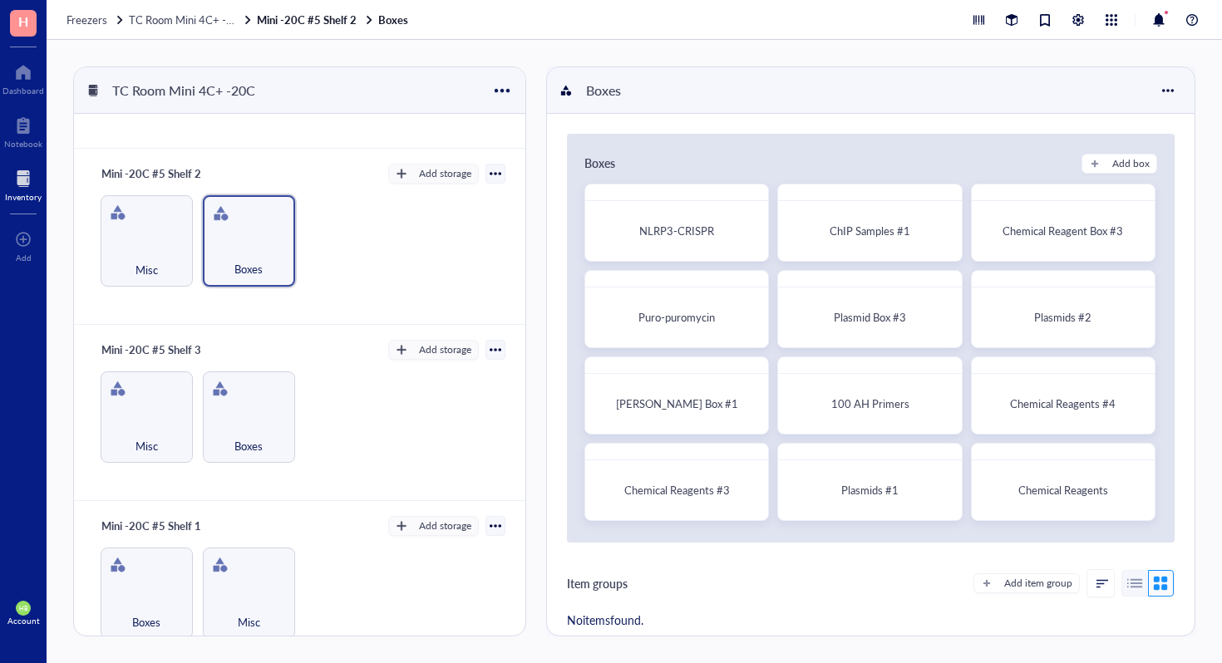
scroll to position [534, 0]
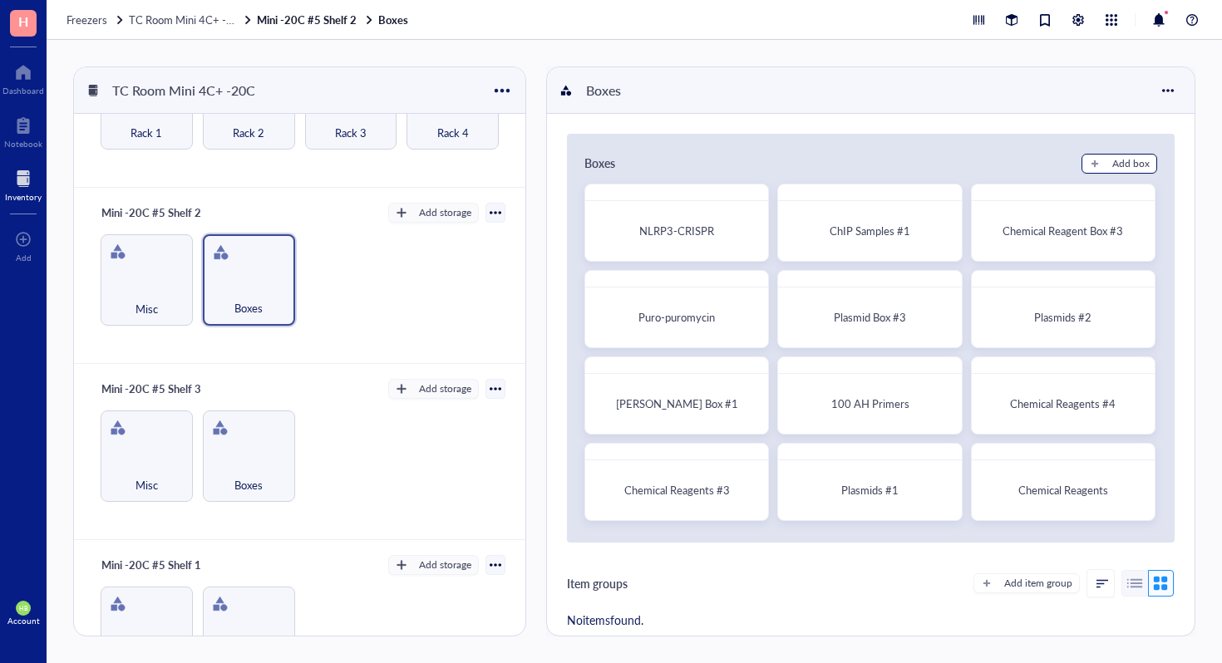
click at [1133, 161] on div "Add box" at bounding box center [1130, 163] width 37 height 15
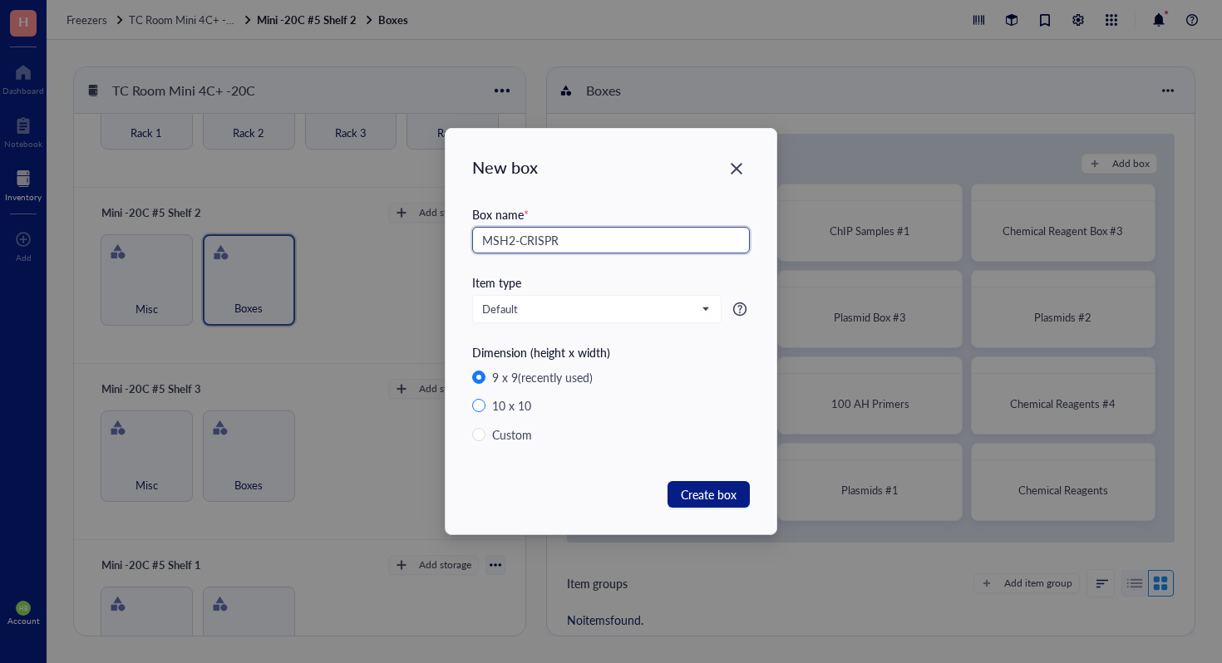
type input "MSH2-CRISPR"
click at [481, 397] on label "10 x 10" at bounding box center [611, 406] width 278 height 18
click at [481, 399] on input "10 x 10" at bounding box center [478, 405] width 13 height 13
radio input "true"
radio input "false"
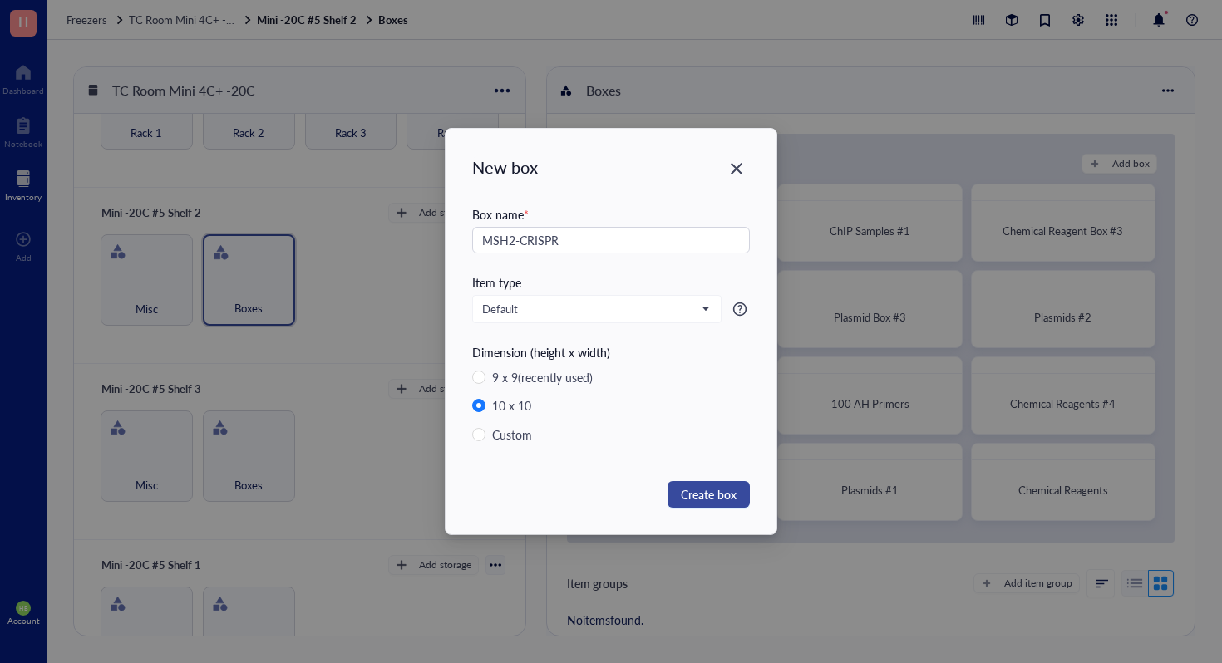
click at [703, 495] on span "Create box" at bounding box center [709, 494] width 56 height 18
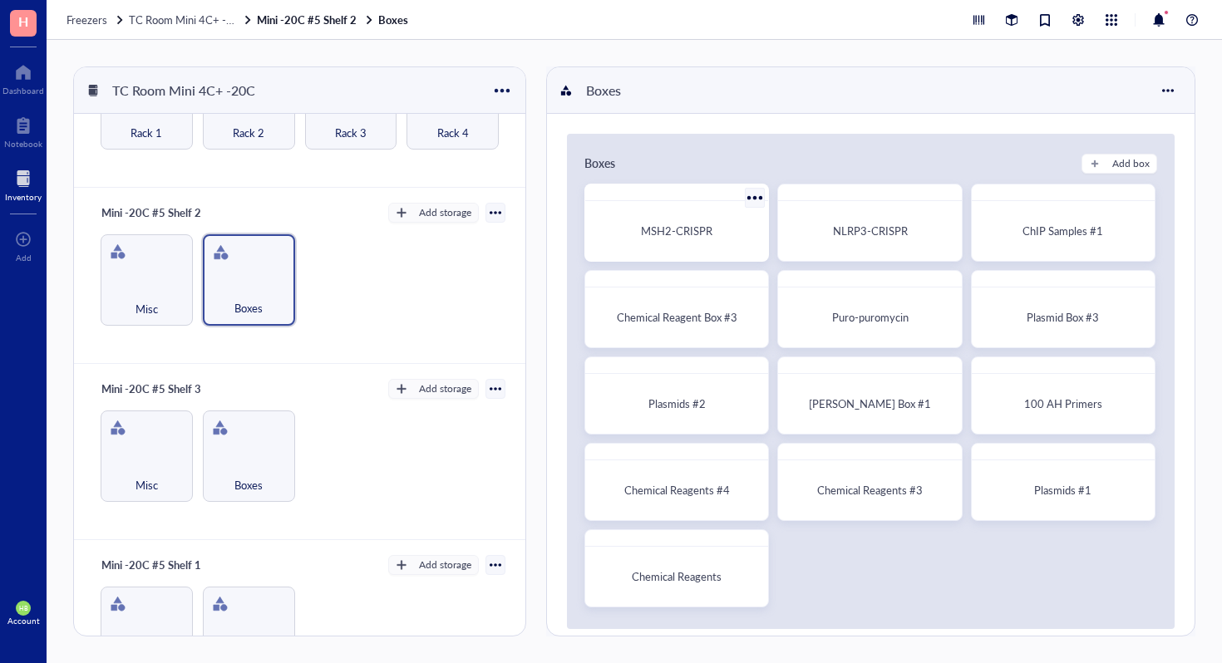
click at [692, 239] on div "MSH2-CRISPR" at bounding box center [677, 231] width 156 height 17
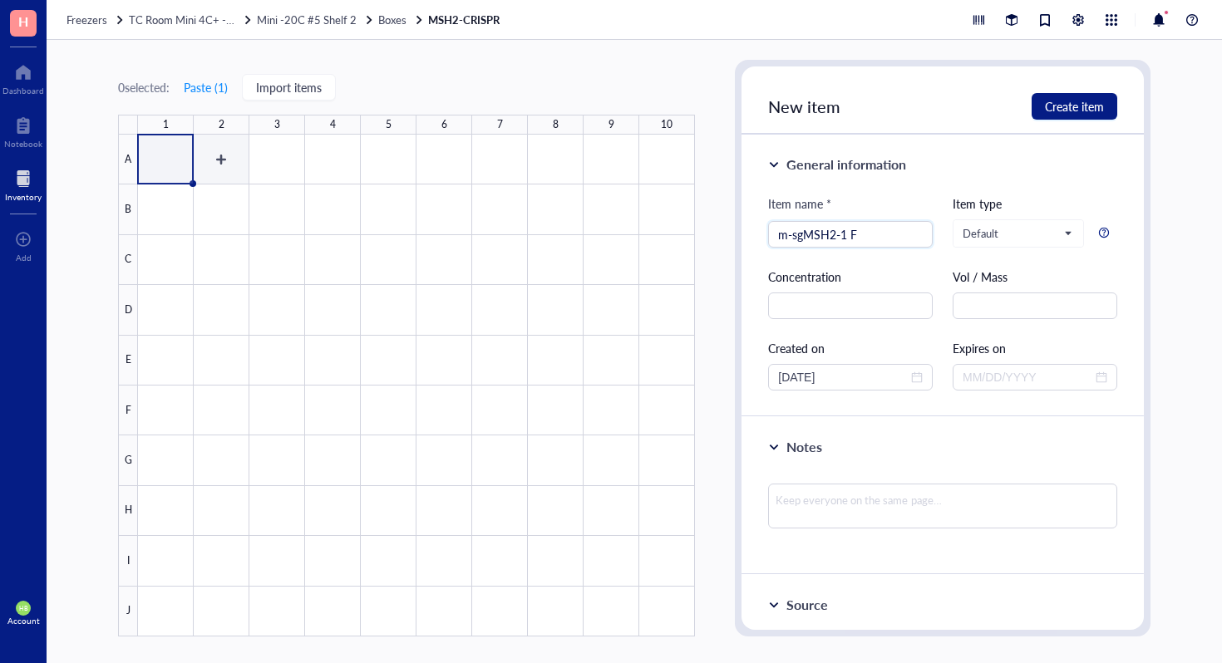
type input "m-sgMSH2-1 F"
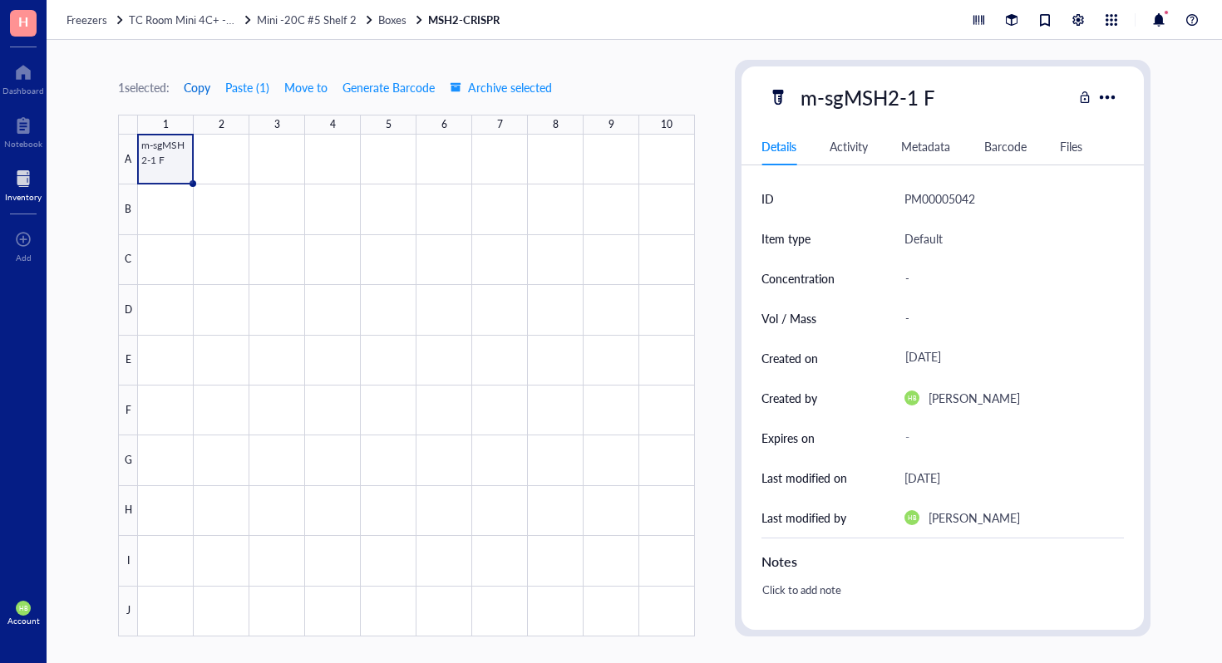
click at [204, 81] on span "Copy" at bounding box center [197, 87] width 27 height 13
click at [204, 82] on span "Copy" at bounding box center [197, 87] width 27 height 13
click at [164, 193] on div at bounding box center [416, 386] width 557 height 502
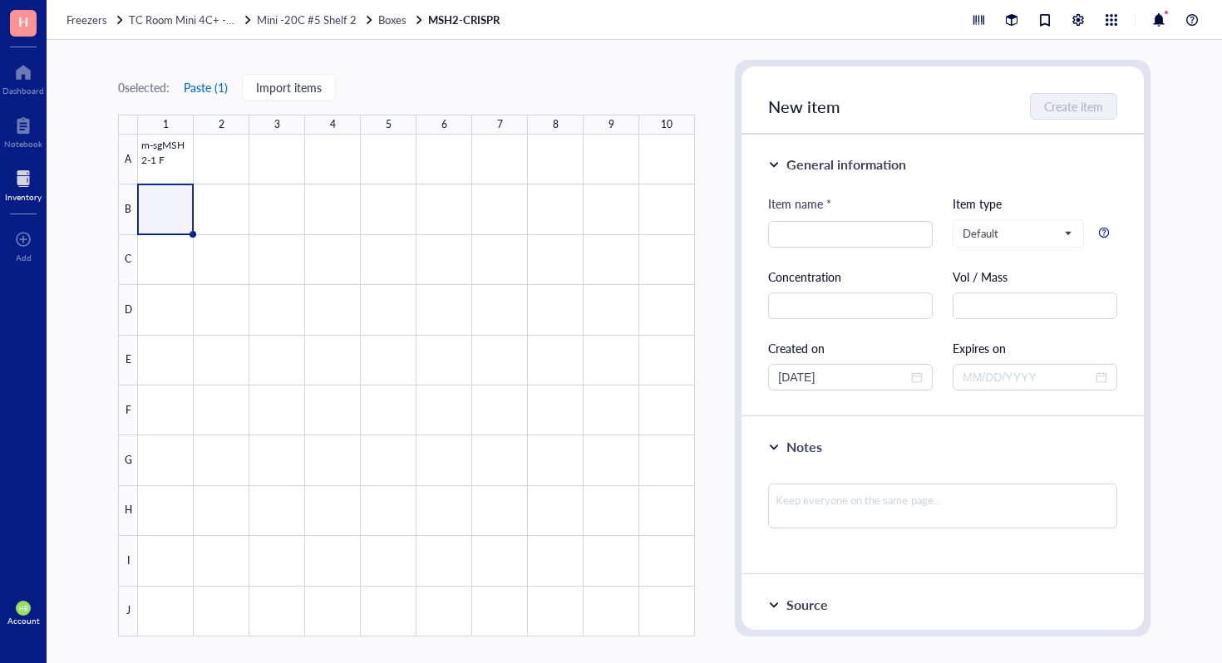
click at [216, 93] on button "Paste ( 1 )" at bounding box center [206, 87] width 46 height 27
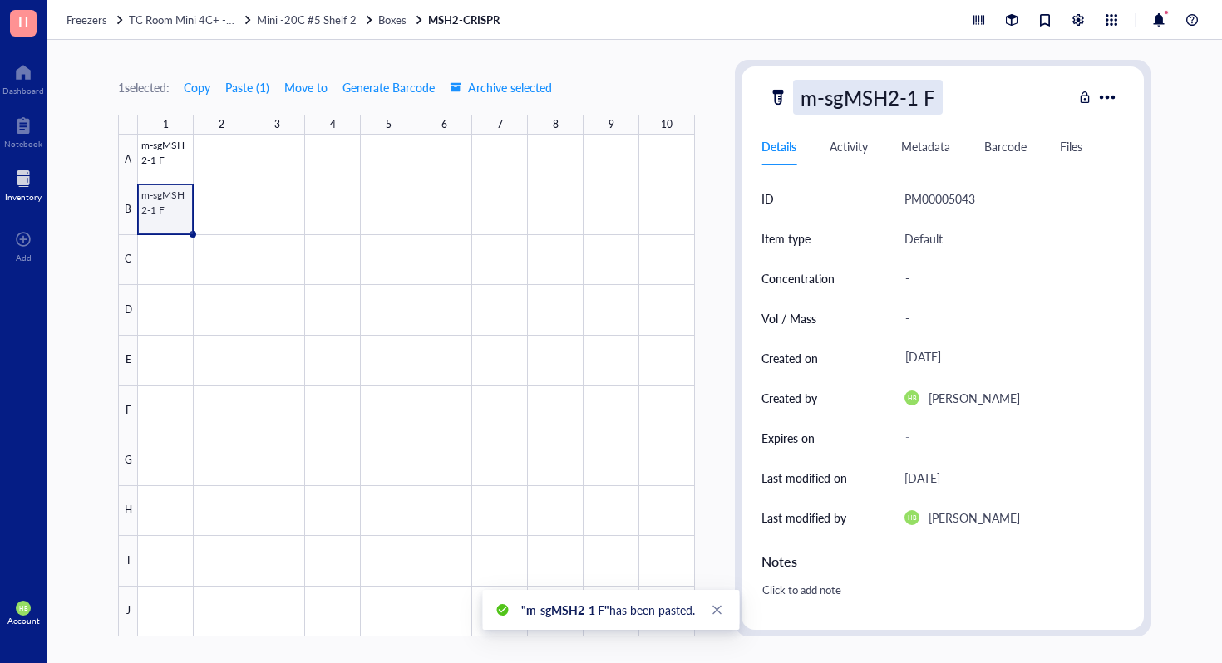
click at [910, 96] on div "m-sgMSH2-1 F" at bounding box center [868, 97] width 150 height 35
click at [934, 93] on input "m-sgMSH2-1 F" at bounding box center [875, 97] width 163 height 33
type input "m-sgMSH2-1 R"
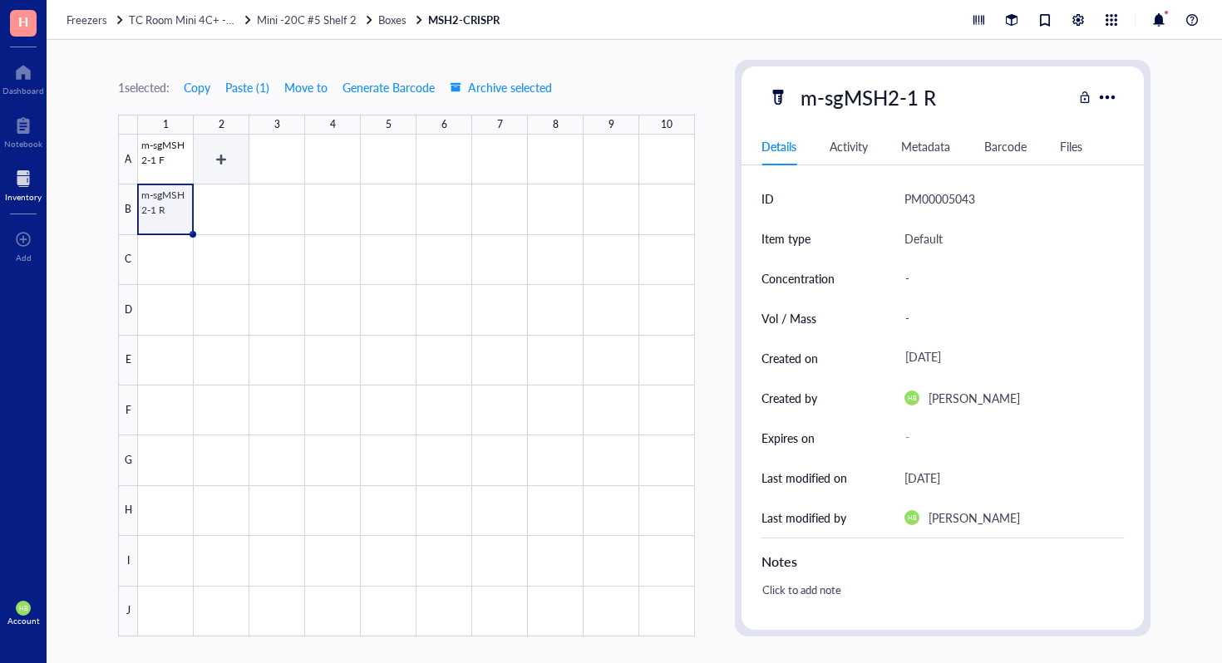
click at [220, 155] on div at bounding box center [416, 386] width 557 height 502
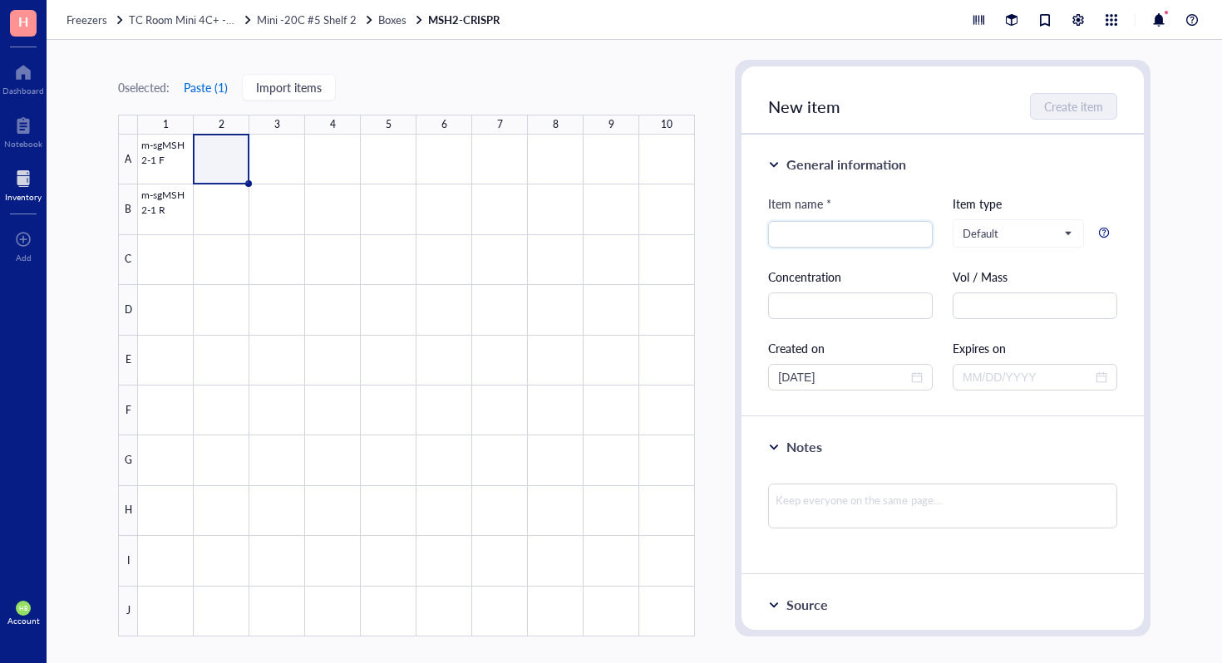
click at [211, 87] on button "Paste ( 1 )" at bounding box center [206, 87] width 46 height 27
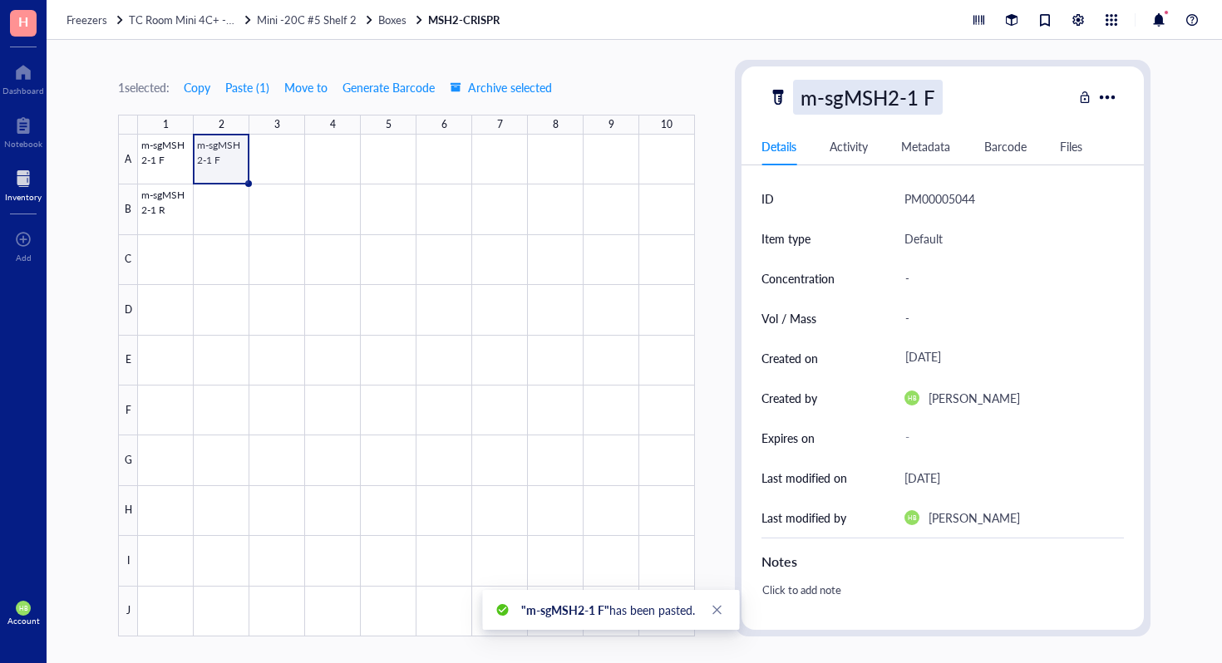
click at [908, 101] on div "m-sgMSH2-1 F" at bounding box center [868, 97] width 150 height 35
click at [915, 92] on input "m-sgMSH2-1 F" at bounding box center [875, 97] width 163 height 33
type input "m-sgMSH2-2 F"
click at [202, 83] on span "Copy" at bounding box center [197, 87] width 27 height 13
click at [203, 206] on div at bounding box center [416, 386] width 557 height 502
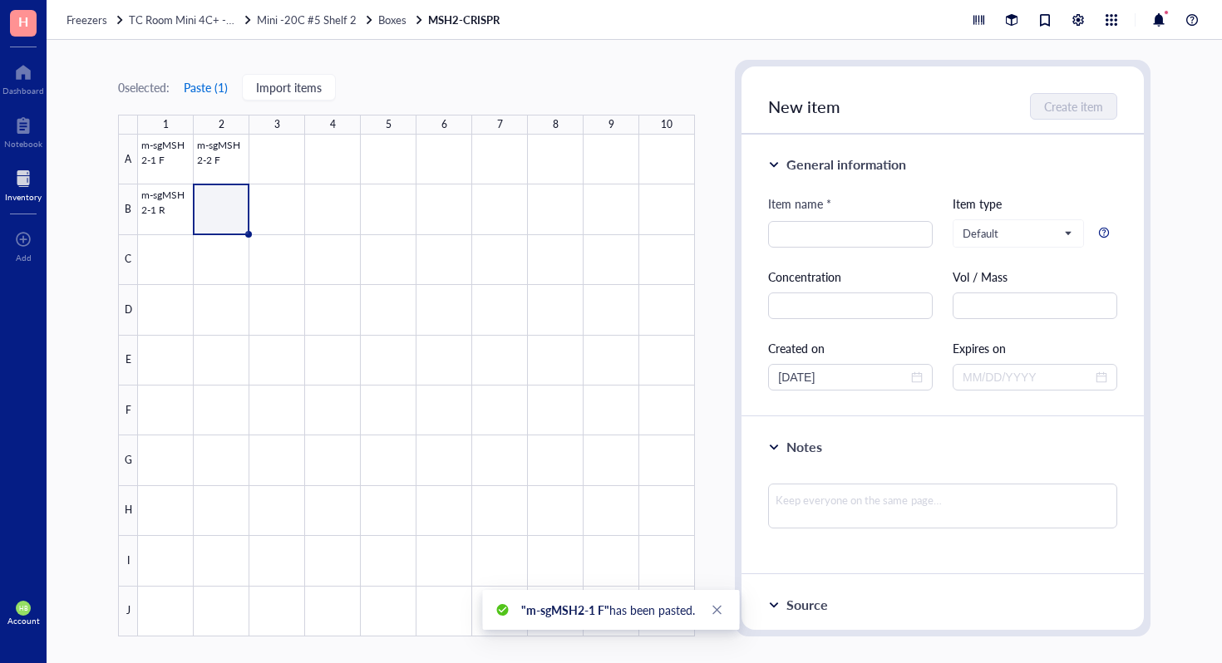
click at [219, 76] on button "Paste ( 1 )" at bounding box center [206, 87] width 46 height 27
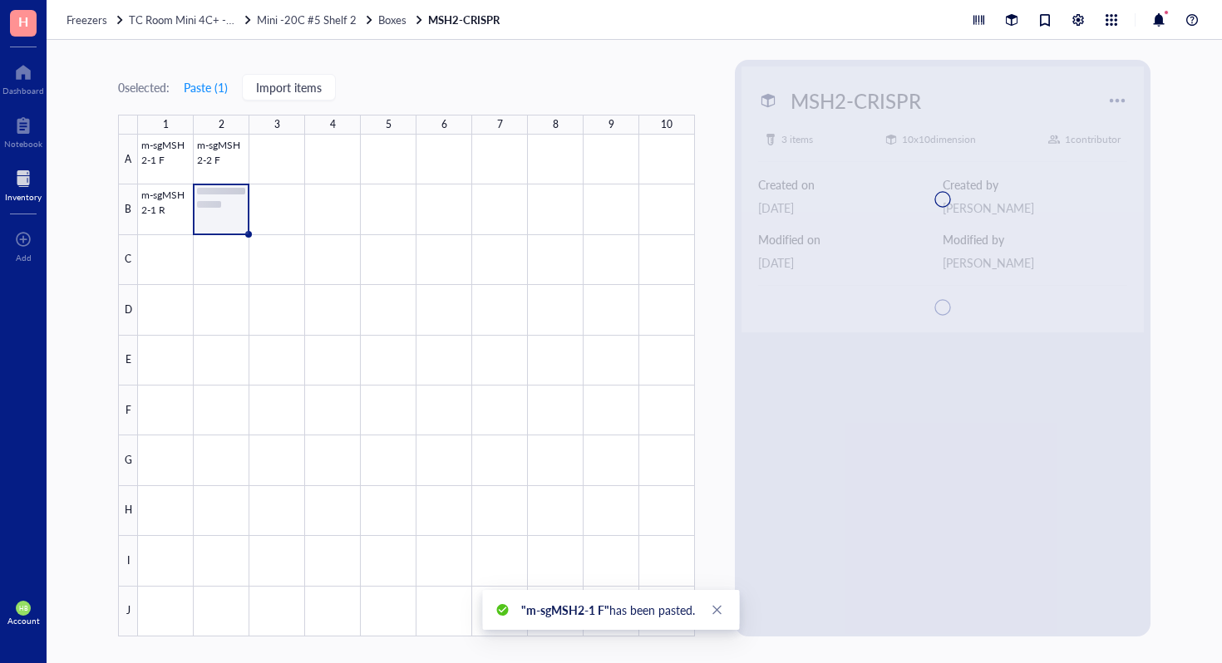
click at [931, 105] on div at bounding box center [943, 200] width 402 height 266
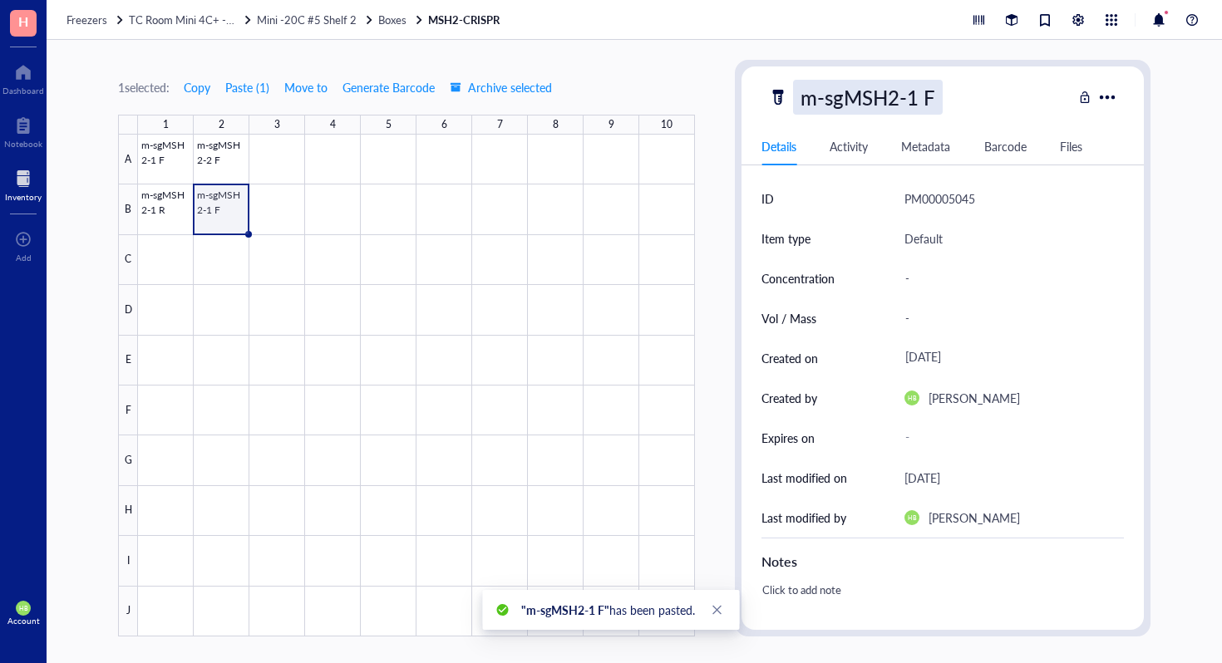
click at [934, 97] on div "m-sgMSH2-1 F" at bounding box center [868, 97] width 150 height 35
type input "m-sgMSH2-1 R"
click at [921, 96] on div "m-sgMSH2-1 R" at bounding box center [868, 97] width 150 height 35
click at [912, 96] on input "m-sgMSH2-1 R" at bounding box center [875, 97] width 163 height 33
click at [918, 96] on input "m-sgMSH2-1 R" at bounding box center [875, 97] width 163 height 33
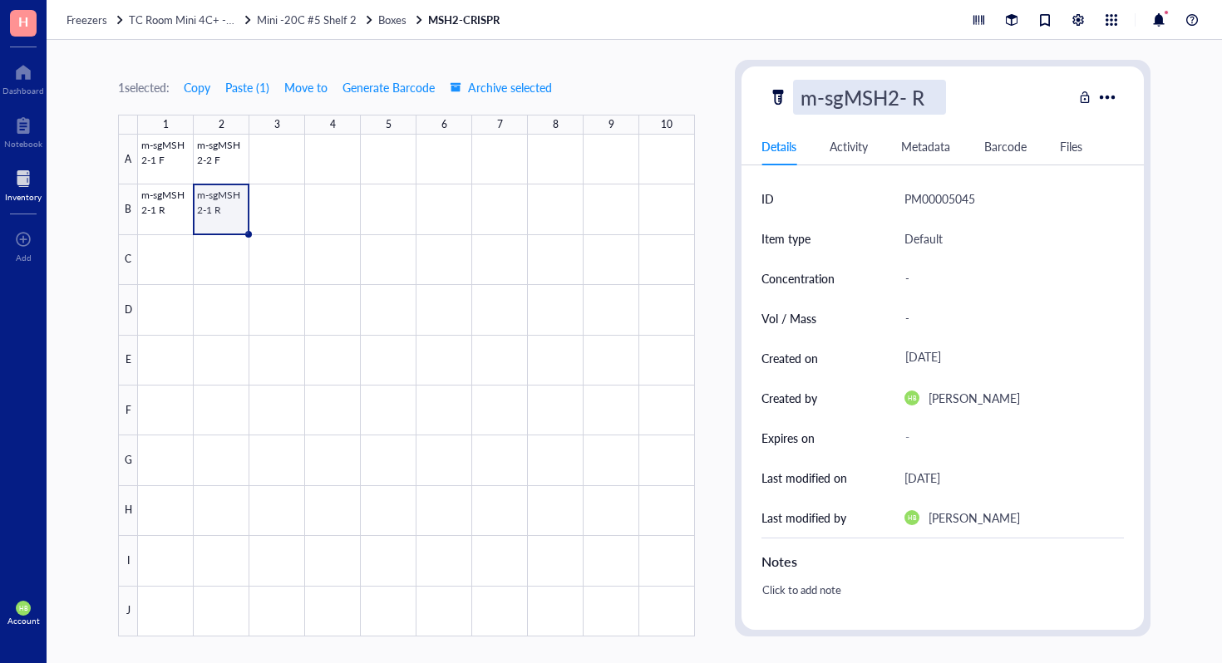
type input "m-sgMSH2-2 R"
click at [255, 180] on div at bounding box center [416, 386] width 557 height 502
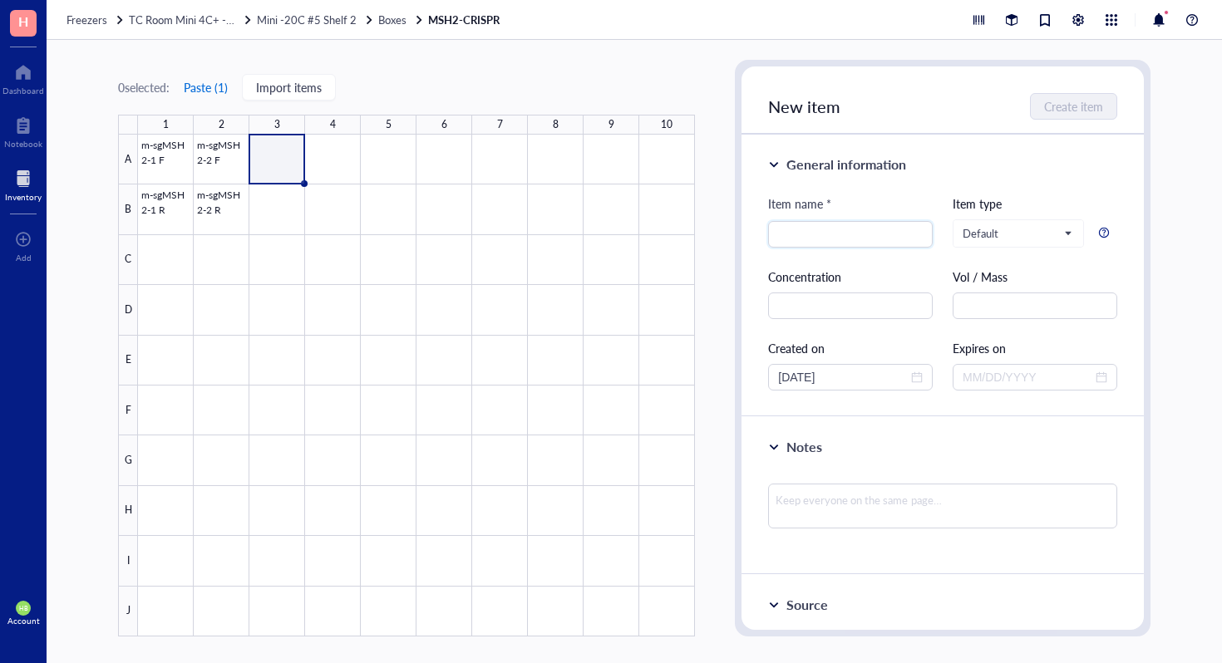
click at [208, 96] on button "Paste ( 1 )" at bounding box center [206, 87] width 46 height 27
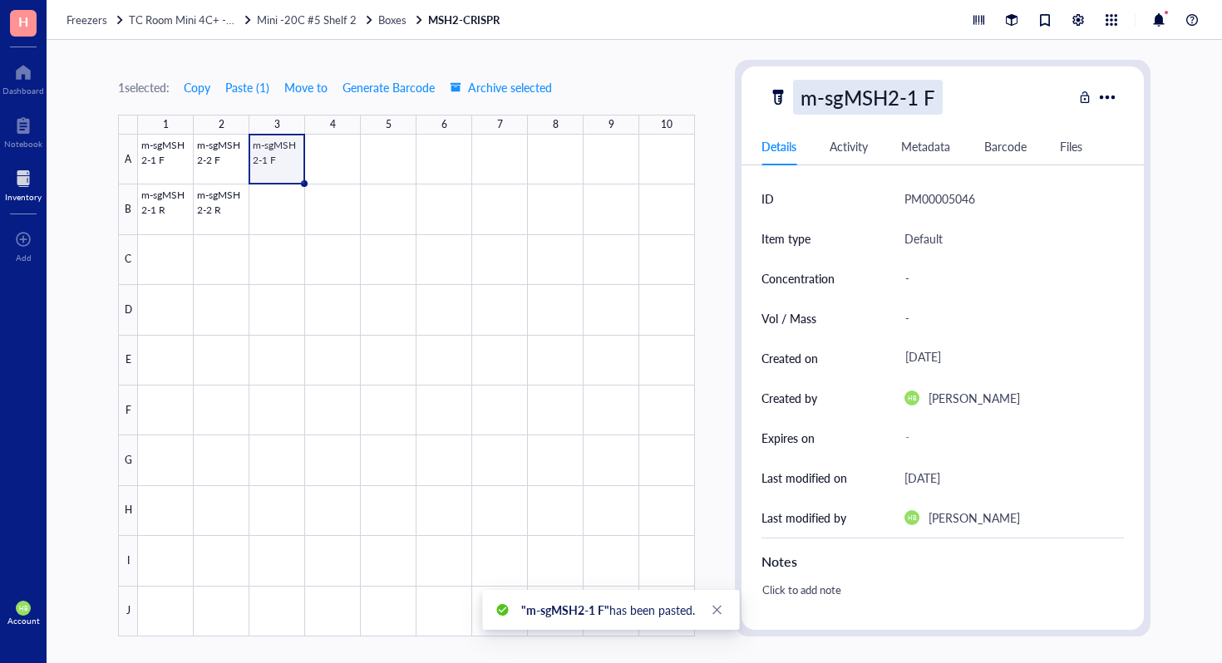
click at [903, 97] on div "m-sgMSH2-1 F" at bounding box center [868, 97] width 150 height 35
click at [920, 96] on input "m-sgMSH2-1 F" at bounding box center [875, 97] width 163 height 33
type input "m-sgMSH2-3 F"
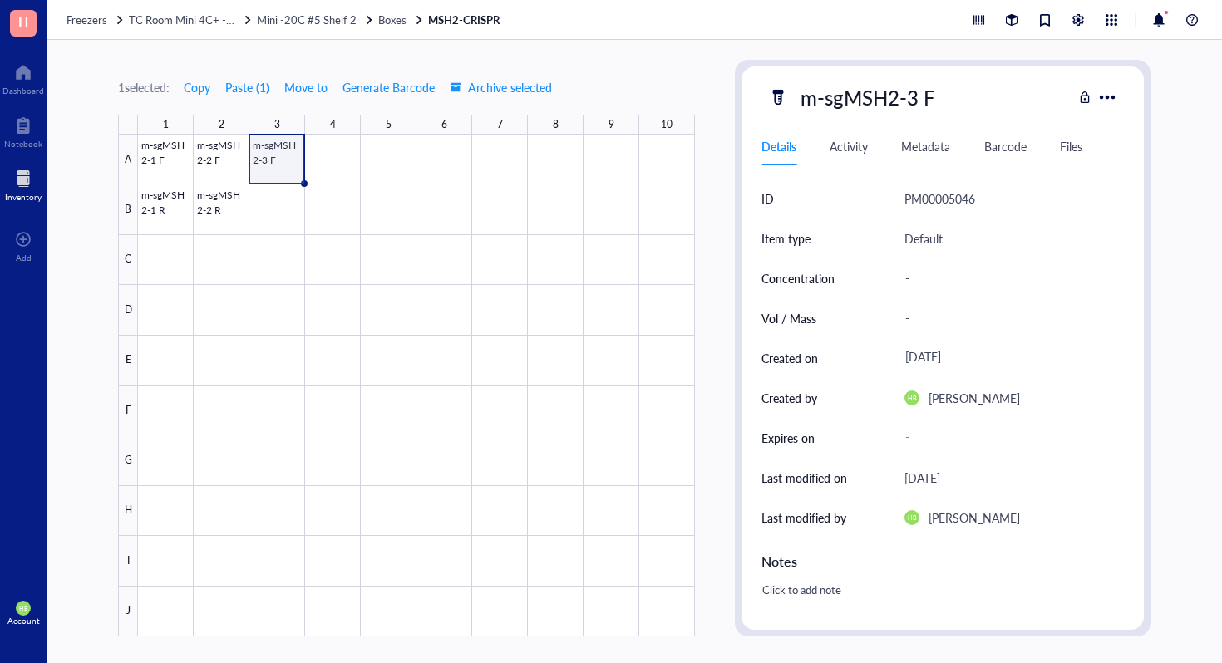
click at [271, 159] on div at bounding box center [416, 386] width 557 height 502
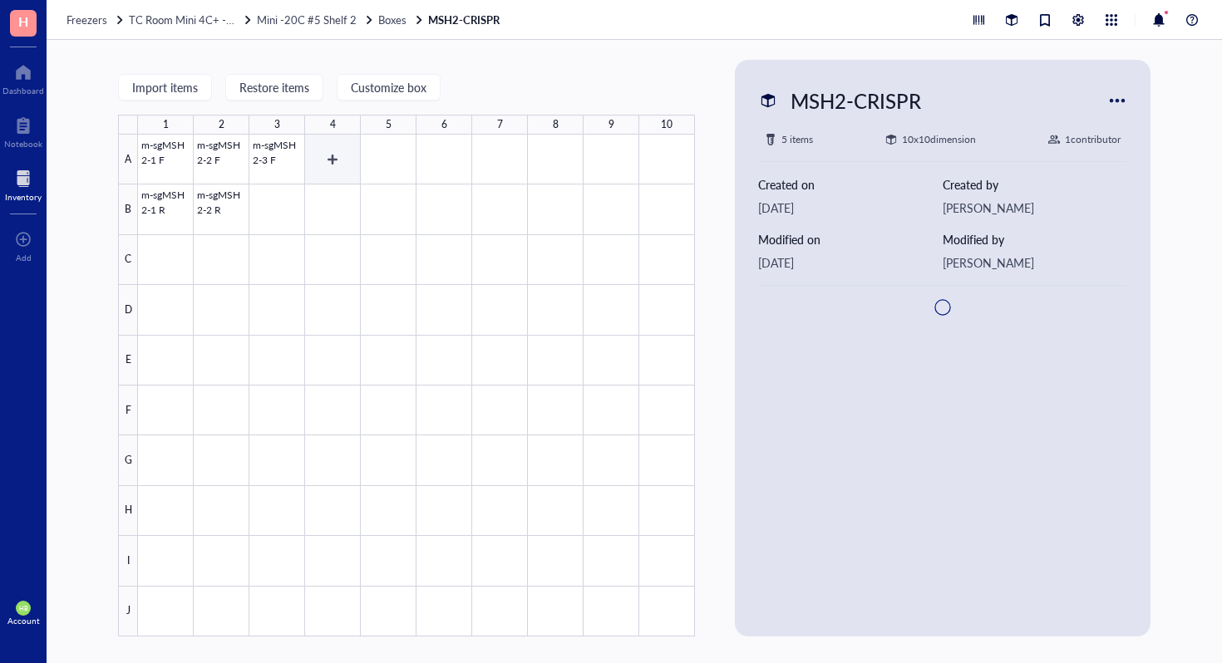
click at [264, 157] on div at bounding box center [416, 386] width 557 height 502
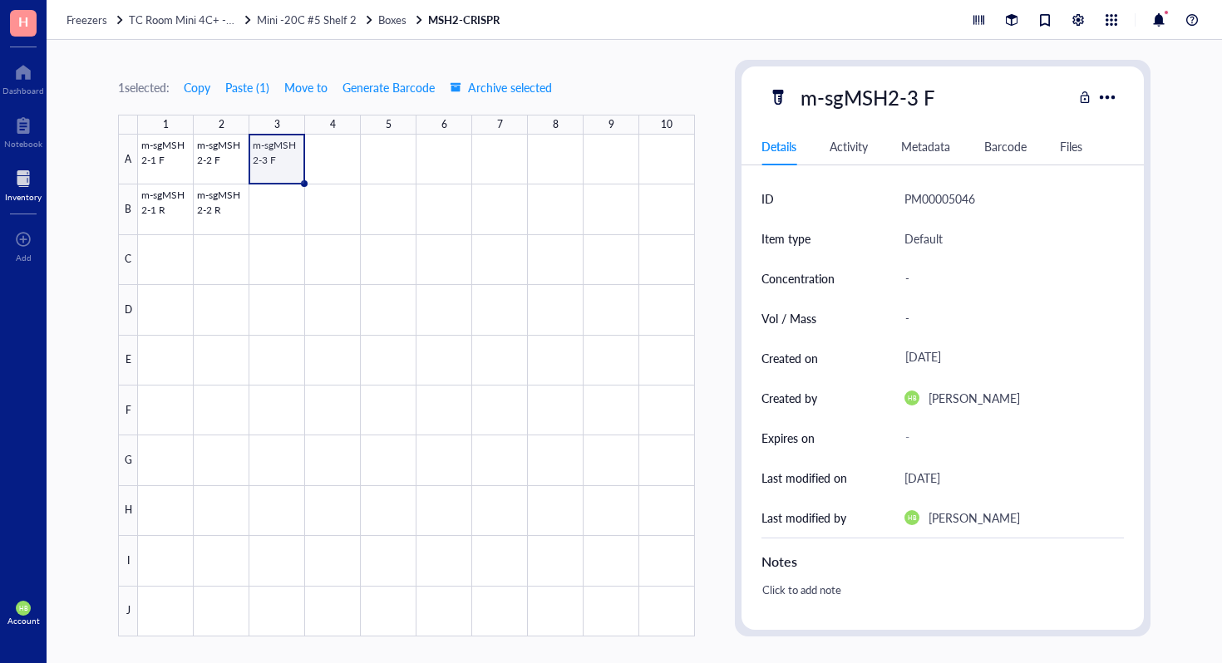
click at [216, 87] on div "1 selected: Copy Paste ( 1 ) Move to Generate Barcode Archive selected" at bounding box center [335, 87] width 435 height 27
click at [205, 87] on span "Copy" at bounding box center [197, 87] width 27 height 13
click at [298, 205] on div at bounding box center [416, 386] width 557 height 502
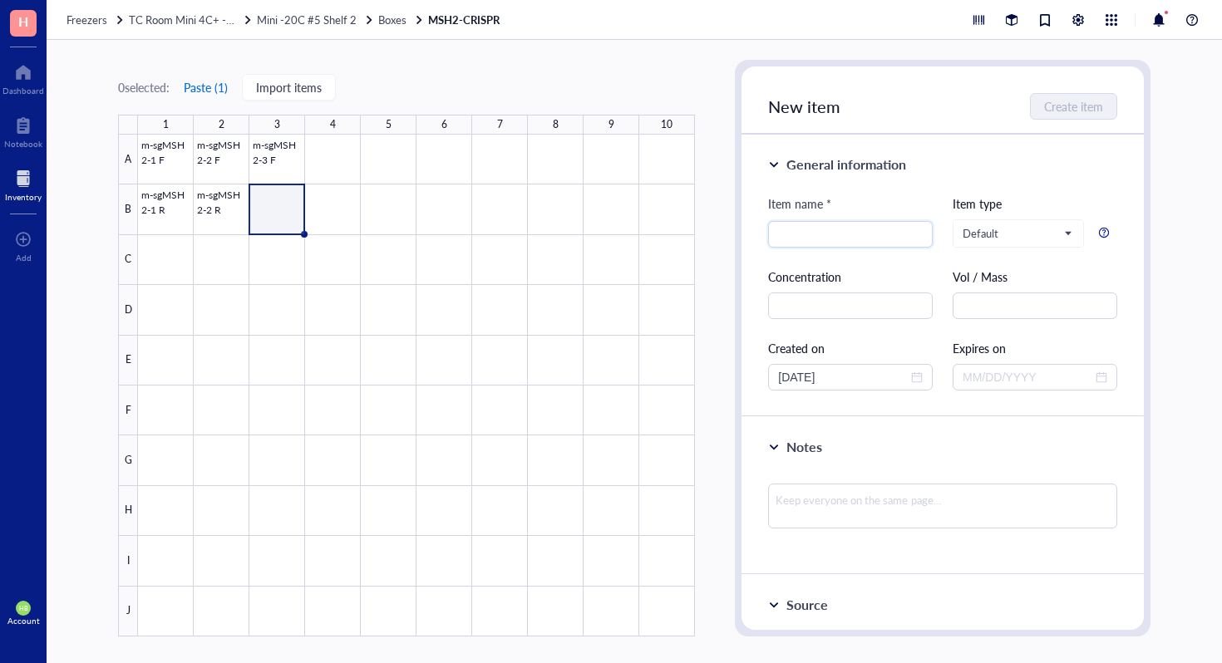
click at [218, 88] on button "Paste ( 1 )" at bounding box center [206, 87] width 46 height 27
click at [267, 157] on div at bounding box center [416, 386] width 557 height 502
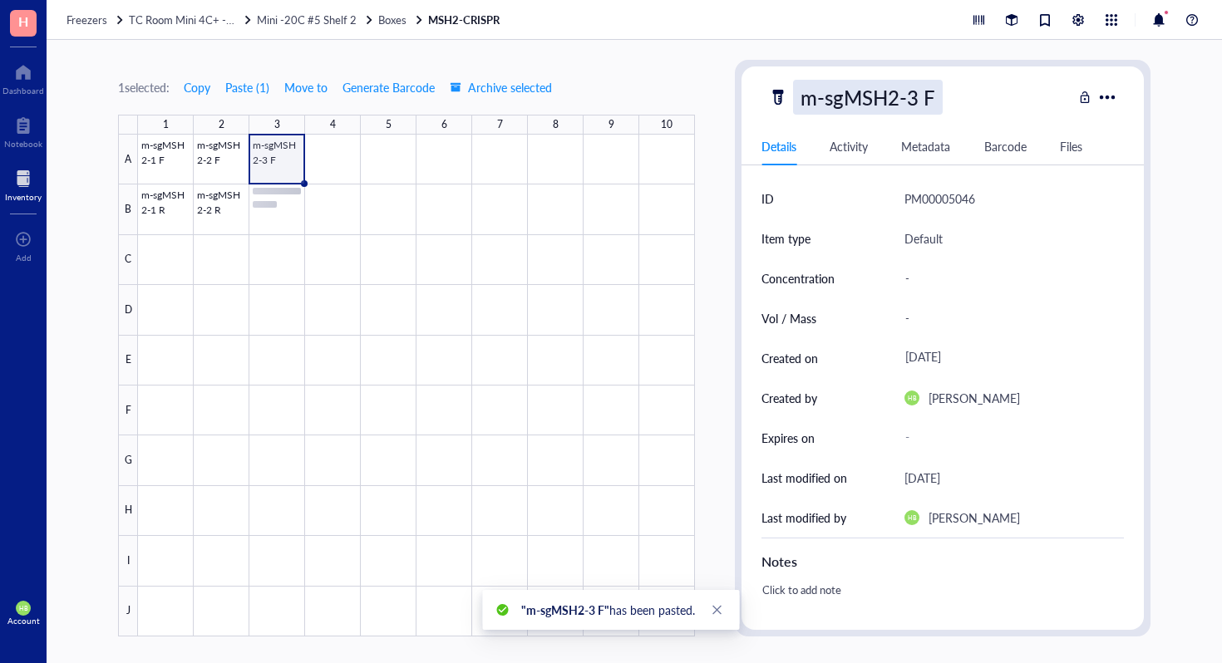
click at [931, 92] on div "m-sgMSH2-3 F" at bounding box center [868, 97] width 150 height 35
type input "m-sgMSH2-3 R"
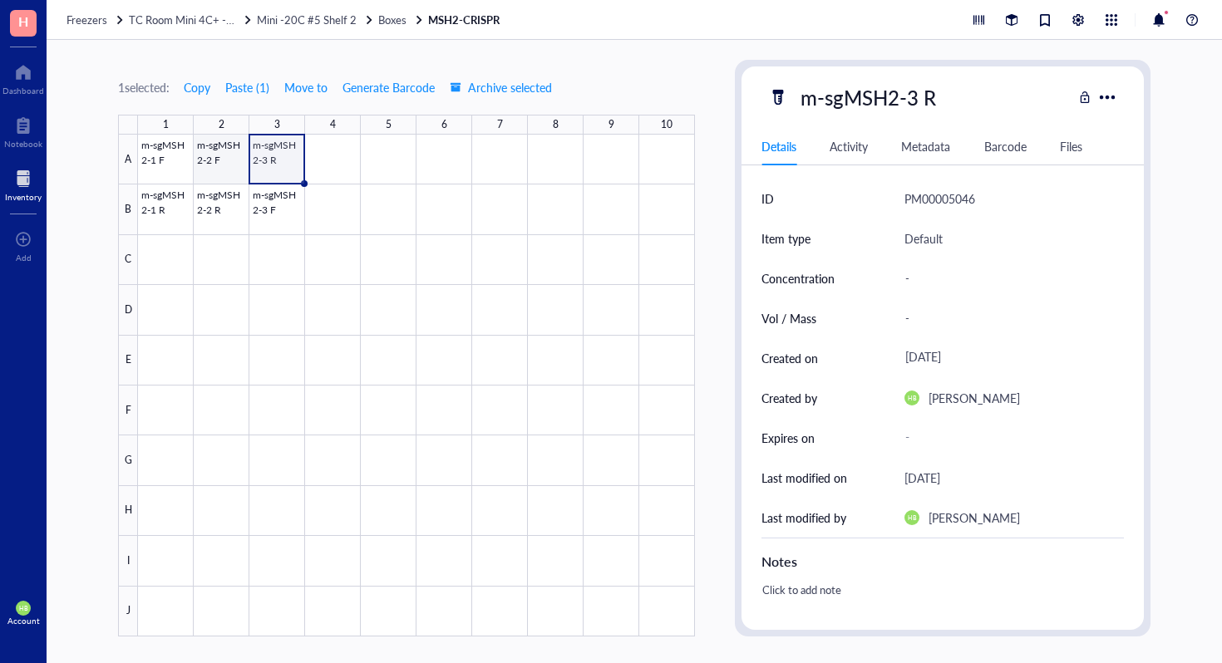
click at [221, 163] on div at bounding box center [416, 386] width 557 height 502
click at [297, 205] on div at bounding box center [416, 386] width 557 height 502
click at [204, 81] on span "Copy" at bounding box center [197, 87] width 27 height 13
click at [335, 174] on div at bounding box center [416, 386] width 557 height 502
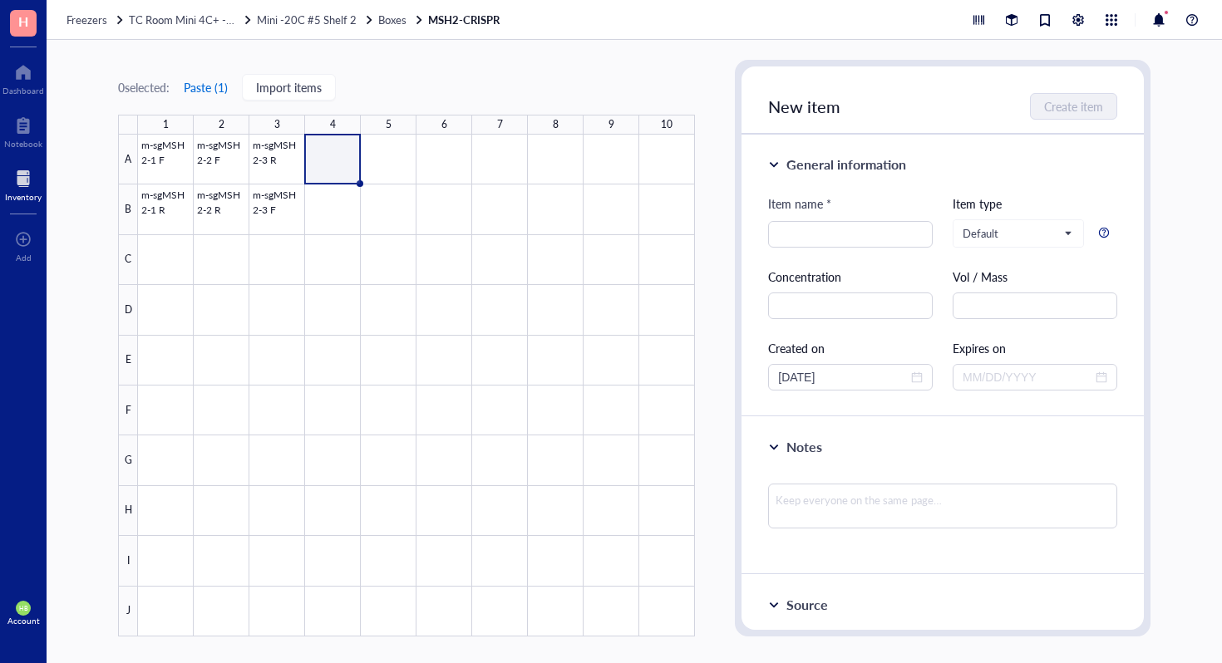
click at [220, 85] on button "Paste ( 1 )" at bounding box center [206, 87] width 46 height 27
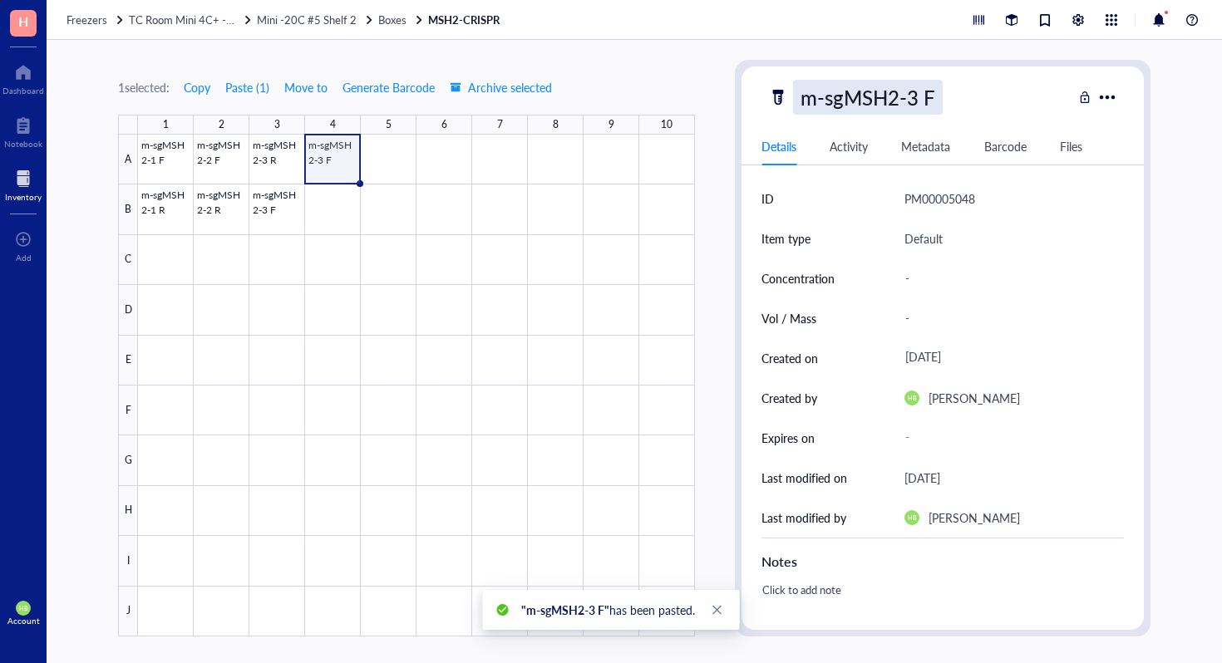
click at [907, 100] on div "m-sgMSH2-3 F" at bounding box center [868, 97] width 150 height 35
click at [919, 96] on input "m-sgMSH2-3 F" at bounding box center [875, 97] width 163 height 33
type input "m-sgMSH2-4 F"
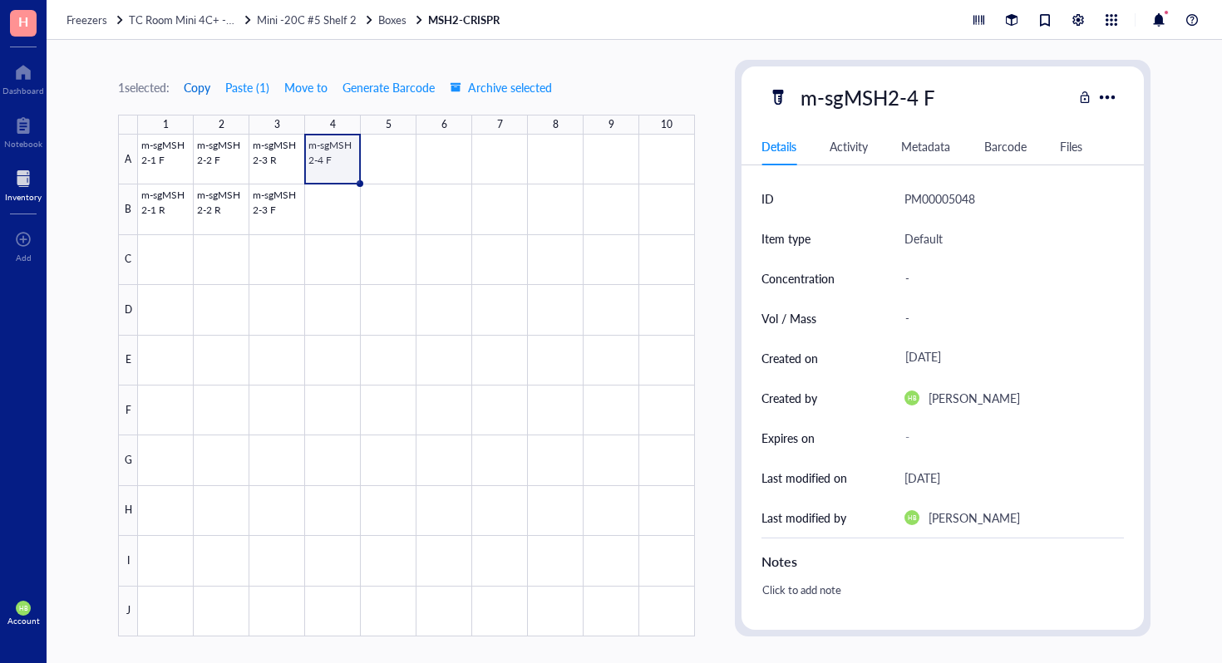
click at [203, 82] on span "Copy" at bounding box center [197, 87] width 27 height 13
click at [337, 223] on div at bounding box center [416, 386] width 557 height 502
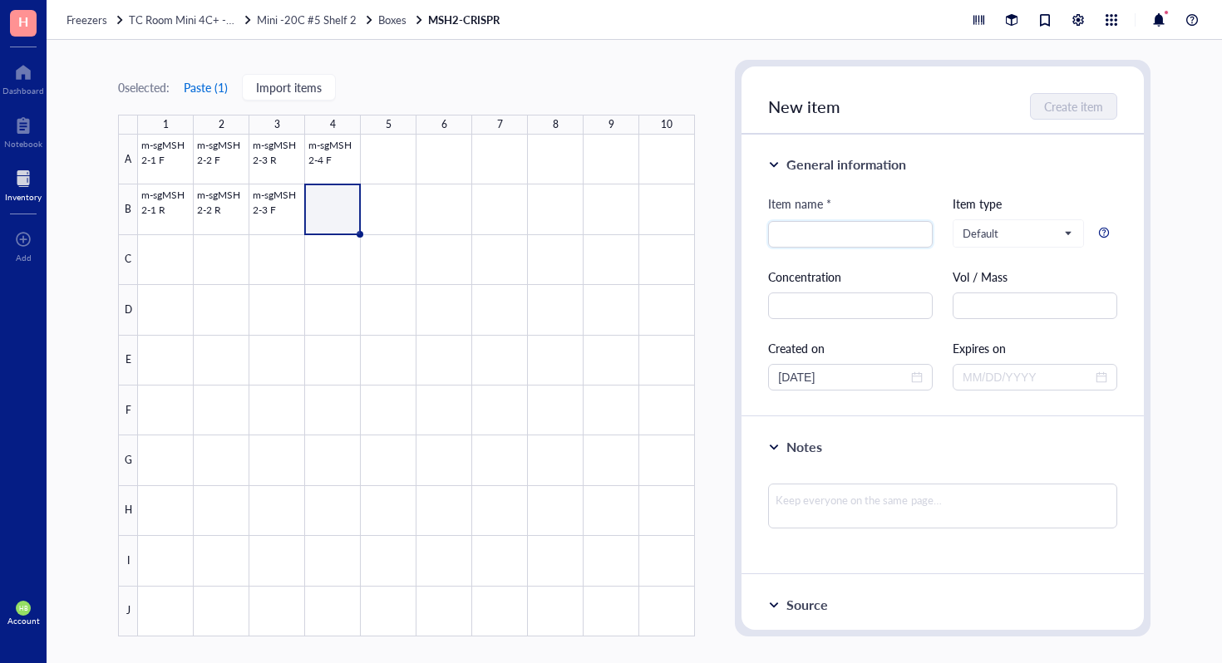
click at [221, 89] on button "Paste ( 1 )" at bounding box center [206, 87] width 46 height 27
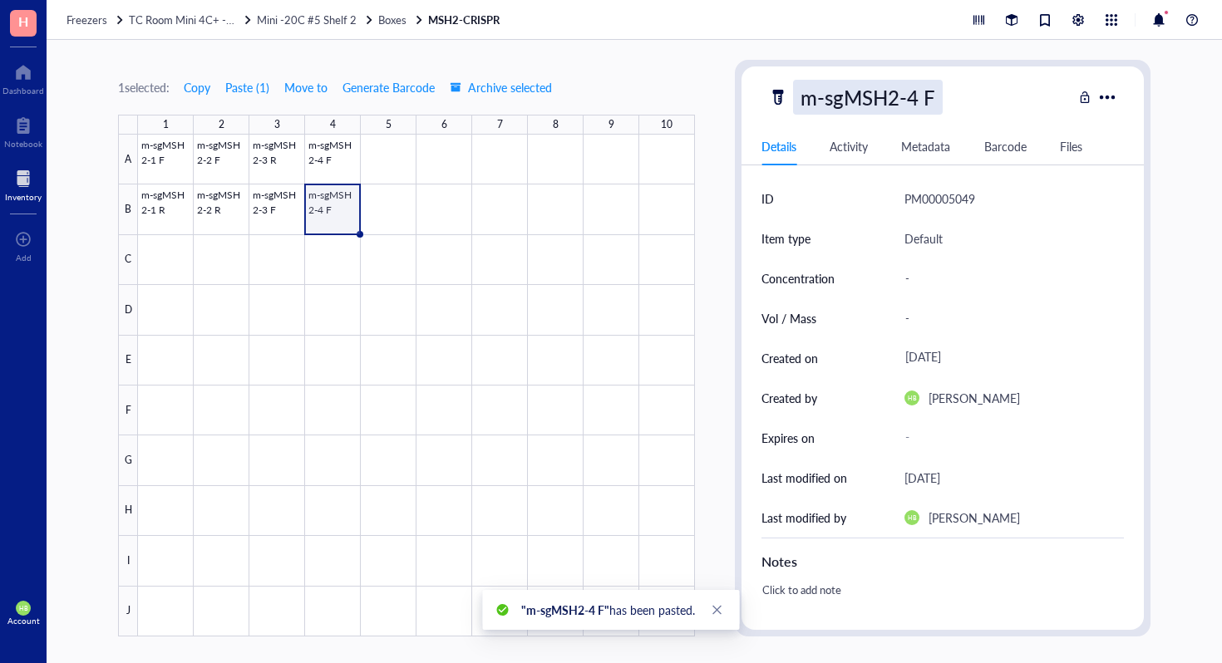
click at [901, 96] on div "m-sgMSH2-4 F" at bounding box center [868, 97] width 150 height 35
type input "m-sgMSH2-4 R"
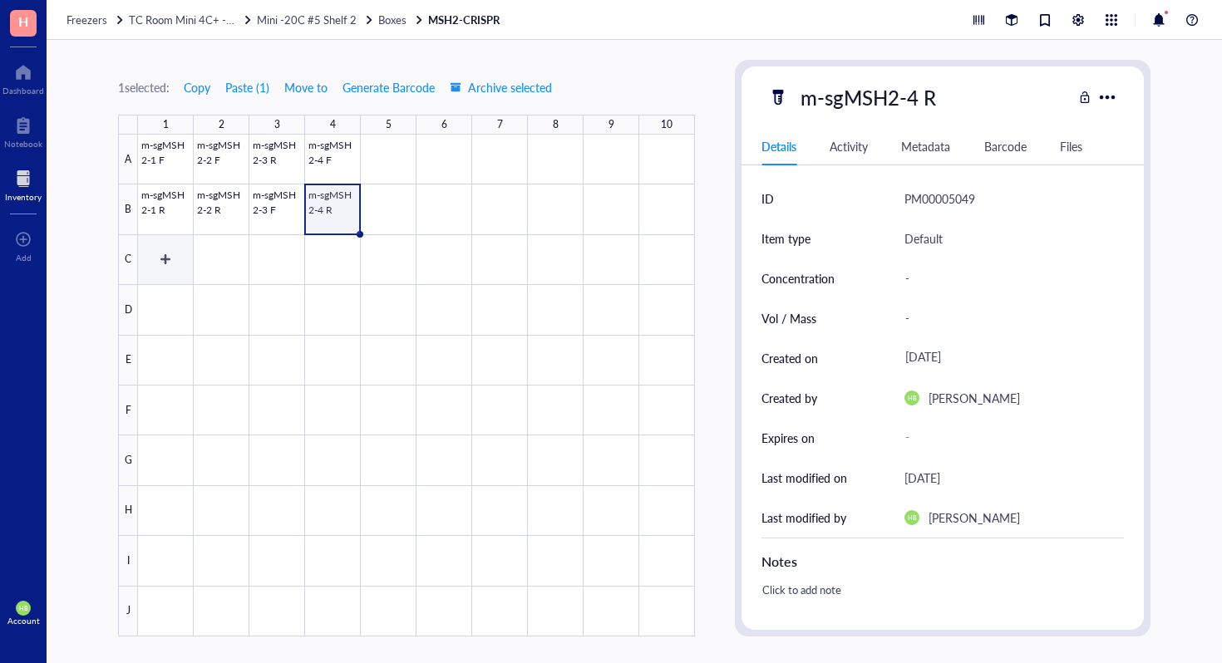
click at [163, 265] on div at bounding box center [416, 386] width 557 height 502
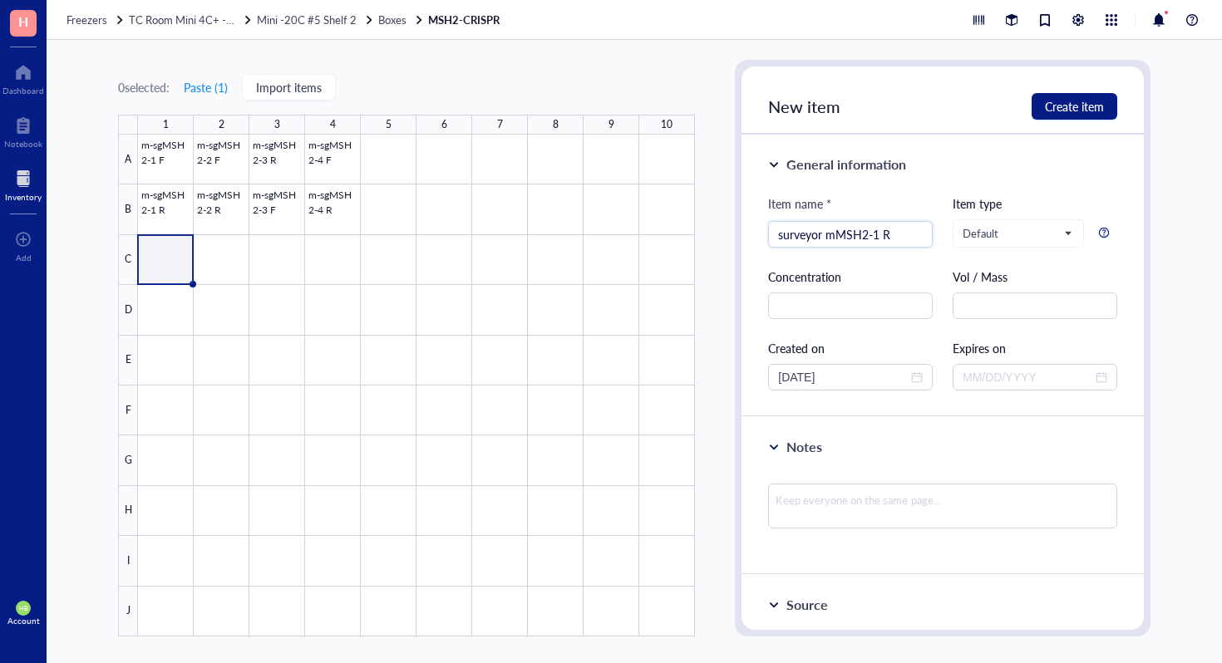
type input "surveyor mMSH2-1 R"
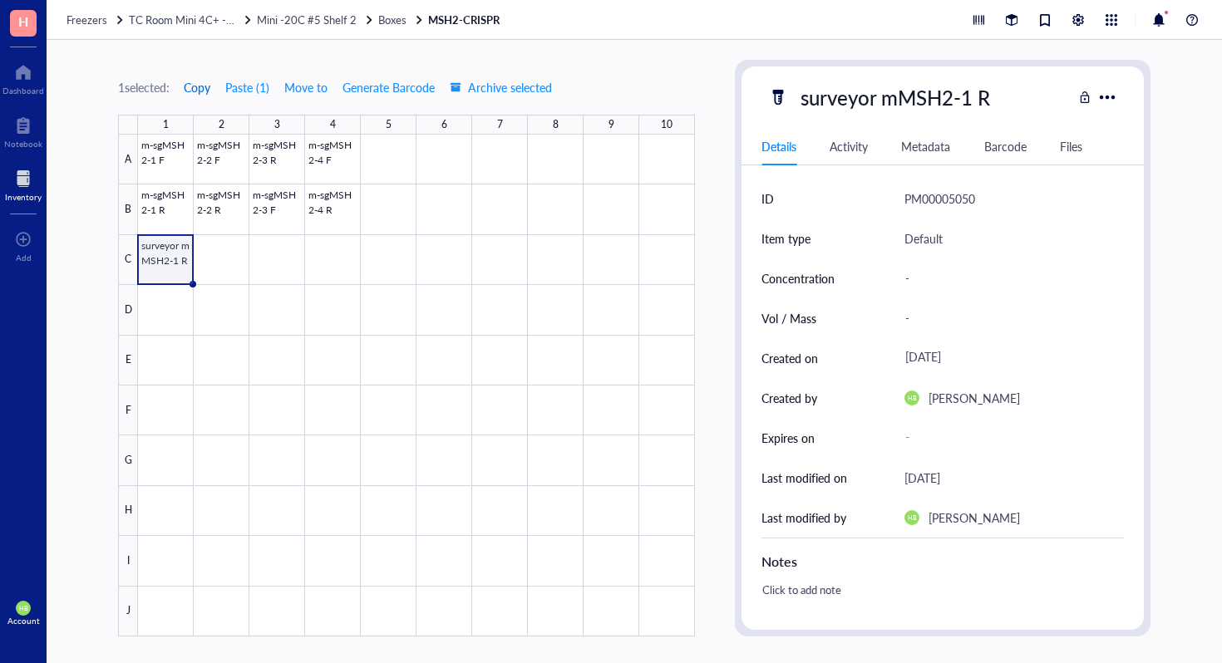
click at [202, 84] on span "Copy" at bounding box center [197, 87] width 27 height 13
click at [162, 312] on div at bounding box center [416, 386] width 557 height 502
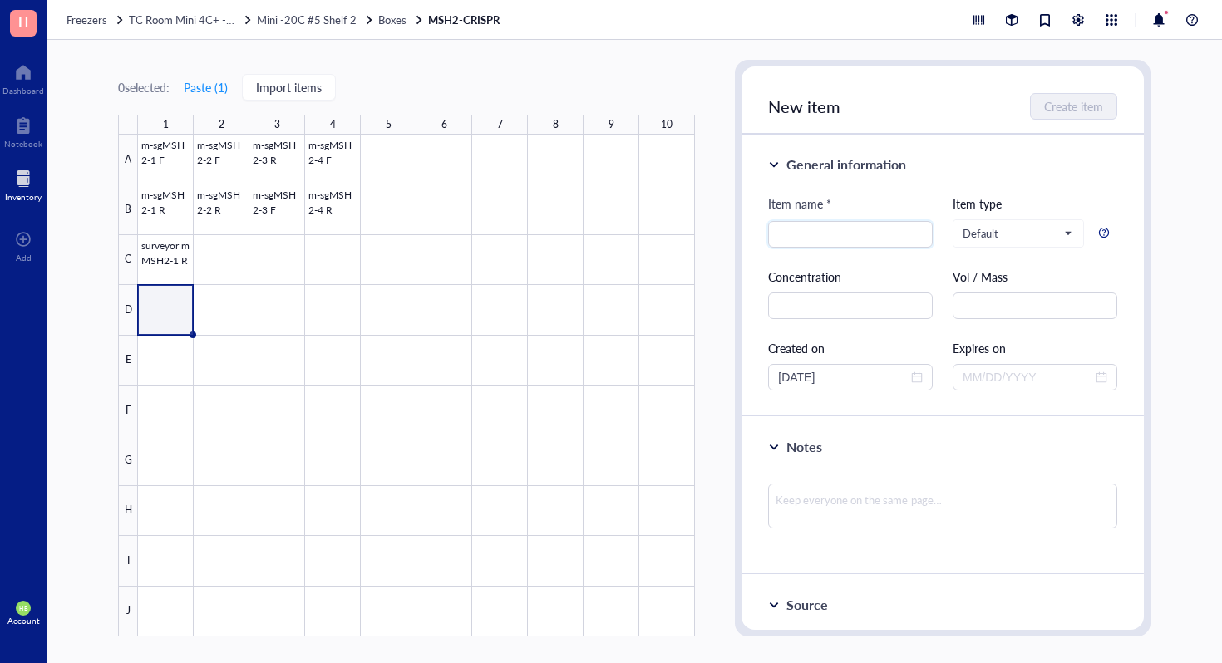
click at [207, 101] on div "0 selected: Paste ( 1 ) Import items 1 2 3 4 5 6 7 8 9 10 A B C D E F G H I J m…" at bounding box center [406, 348] width 577 height 577
click at [209, 88] on button "Paste ( 1 )" at bounding box center [206, 87] width 46 height 27
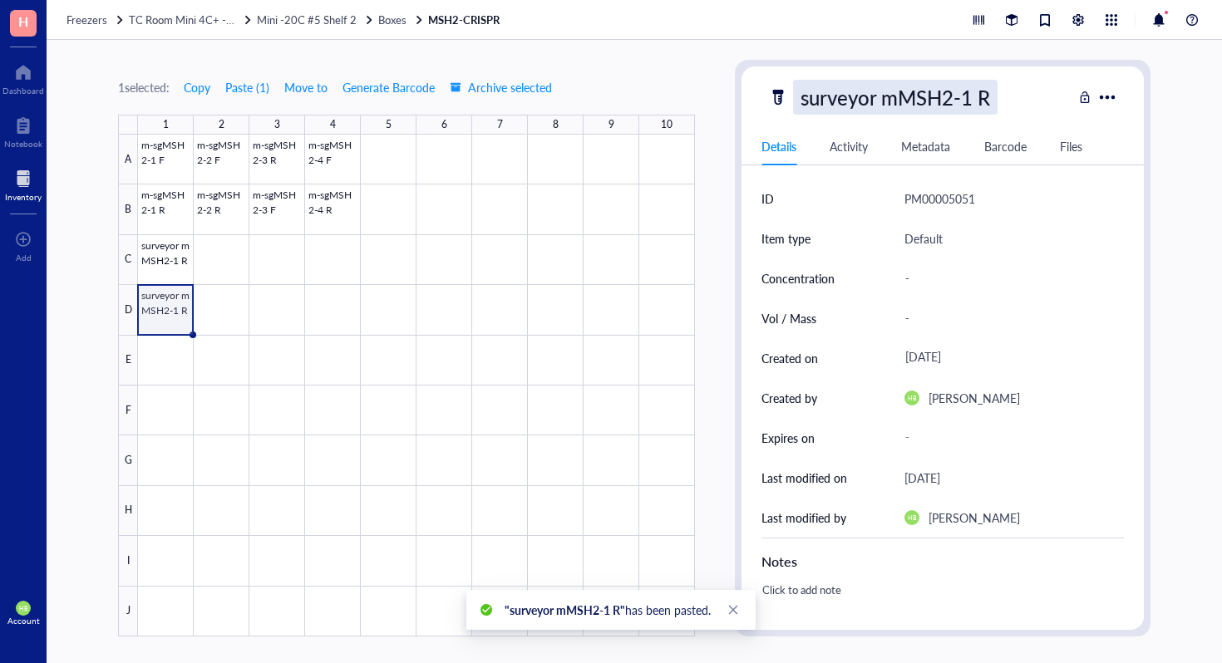
click at [998, 94] on div "surveyor mMSH2-1 R" at bounding box center [895, 97] width 205 height 35
type input "surveyor mMSH2-1 F"
click at [219, 258] on div at bounding box center [416, 386] width 557 height 502
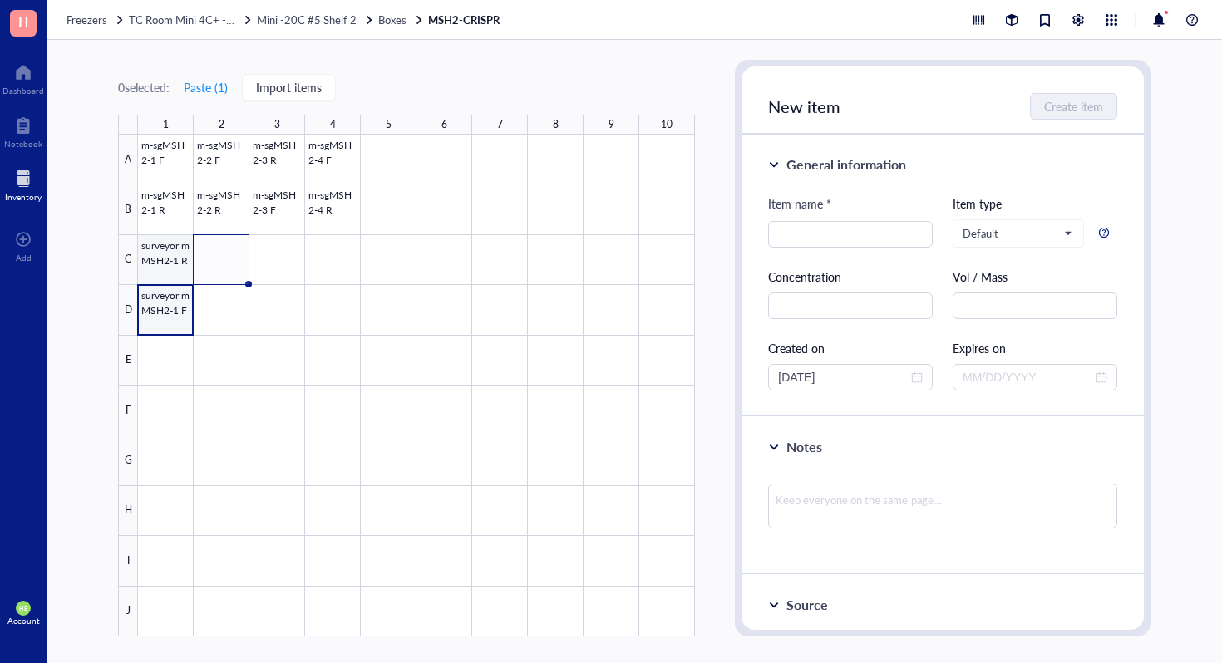
click at [173, 235] on div at bounding box center [416, 386] width 557 height 502
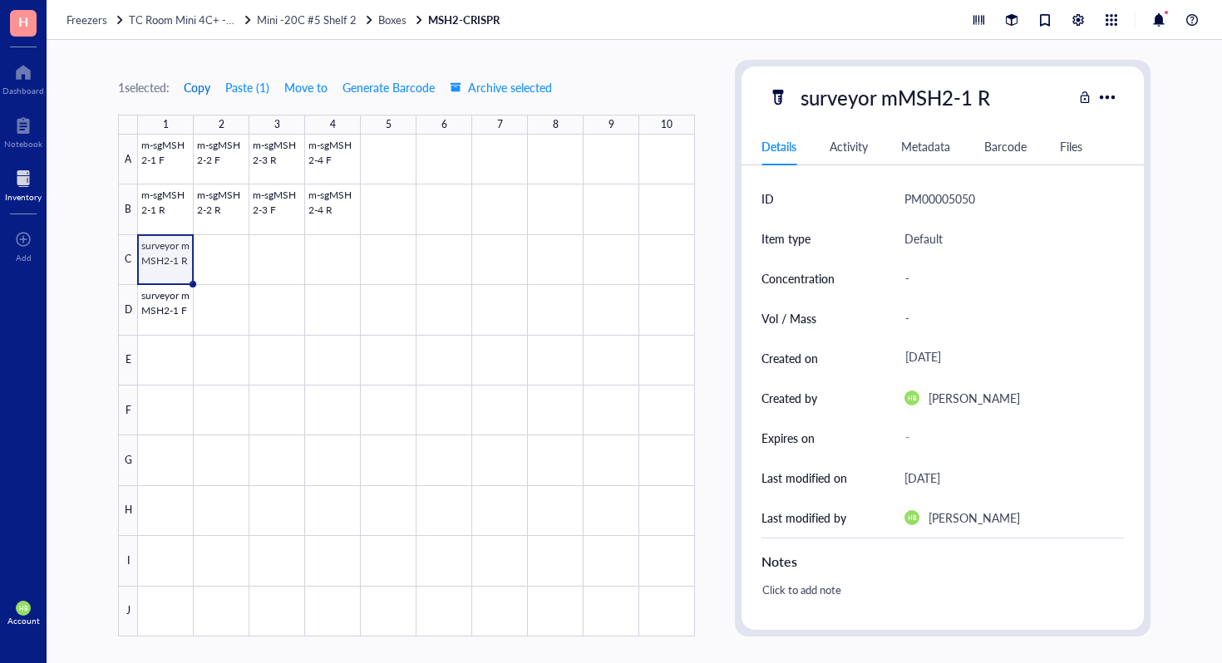
click at [194, 81] on span "Copy" at bounding box center [197, 87] width 27 height 13
click at [207, 254] on div at bounding box center [416, 386] width 557 height 502
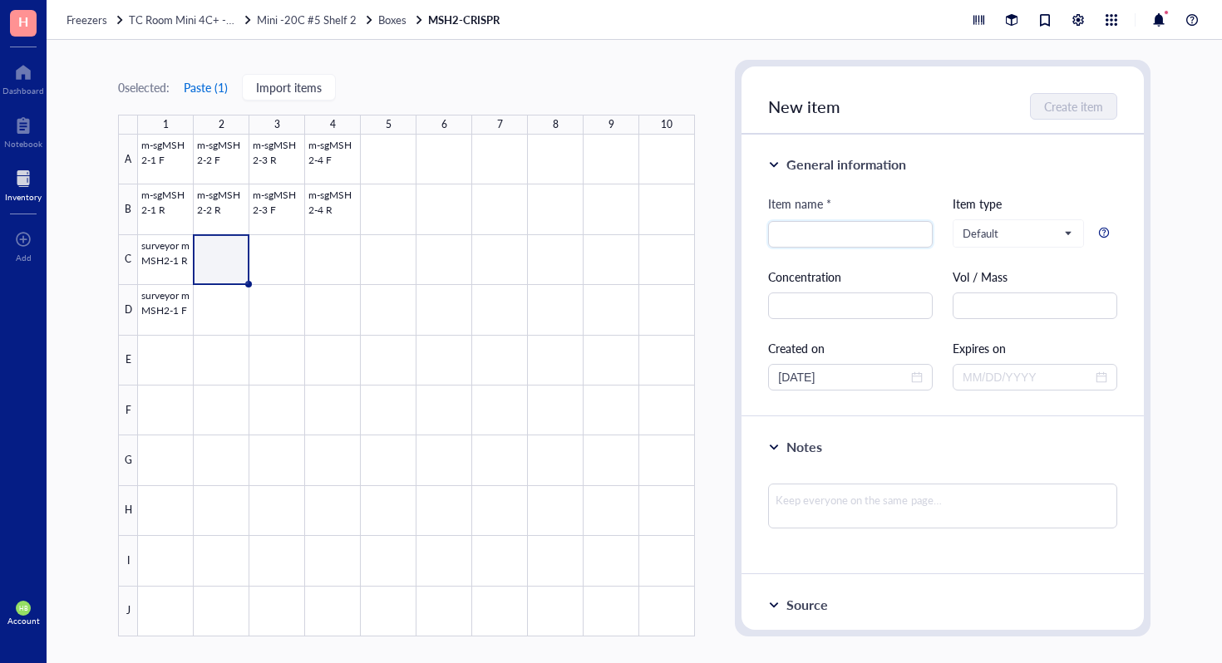
click at [202, 94] on button "Paste ( 1 )" at bounding box center [206, 87] width 46 height 27
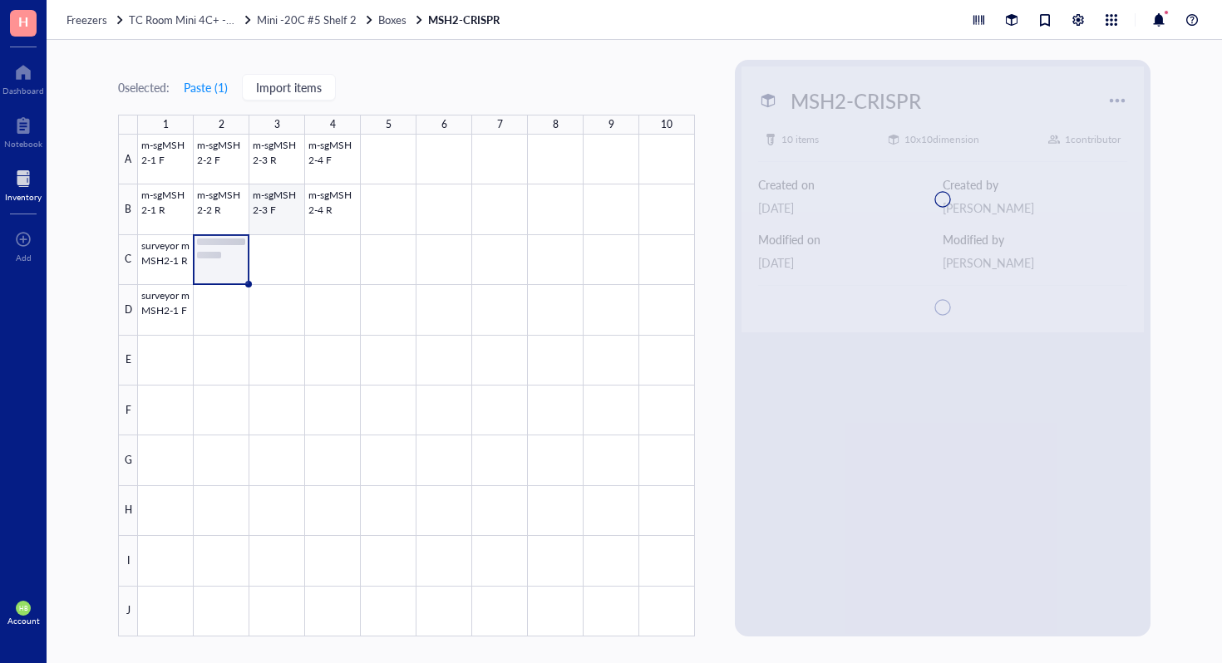
click at [262, 235] on div at bounding box center [416, 386] width 557 height 502
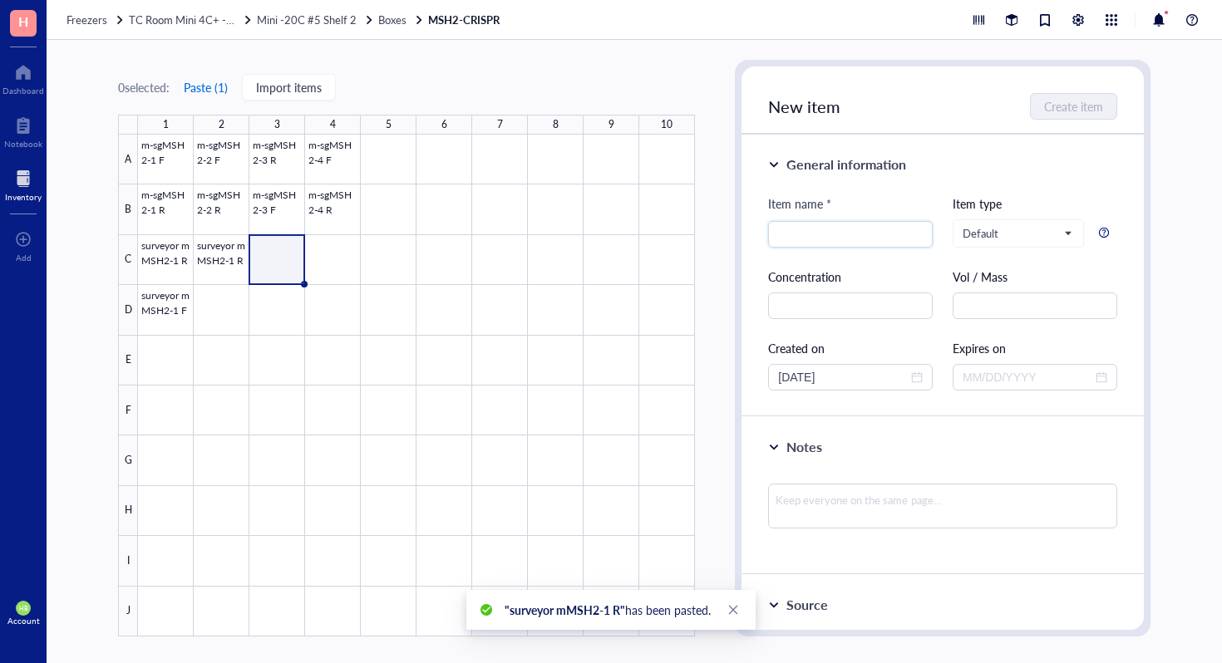
click at [214, 84] on button "Paste ( 1 )" at bounding box center [206, 87] width 46 height 27
click at [323, 257] on div at bounding box center [416, 386] width 557 height 502
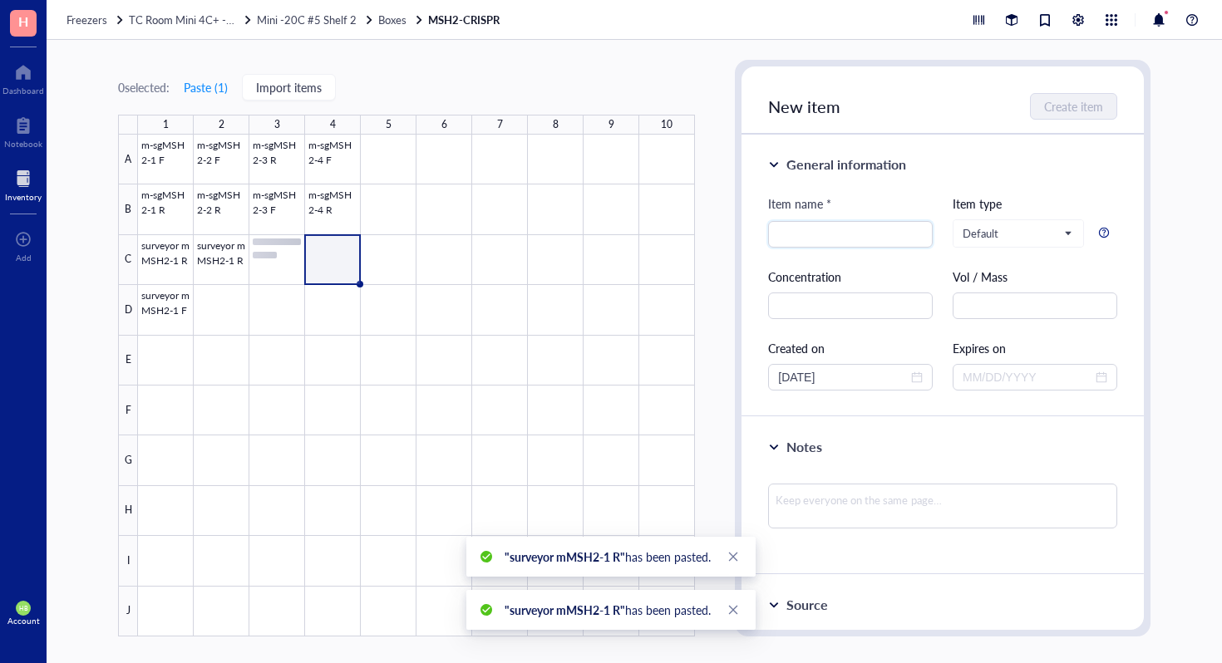
click at [206, 73] on div "0 selected: Paste ( 1 ) Import items 1 2 3 4 5 6 7 8 9 10 A B C D E F G H I J m…" at bounding box center [406, 348] width 577 height 577
click at [207, 85] on button "Paste ( 1 )" at bounding box center [206, 87] width 46 height 27
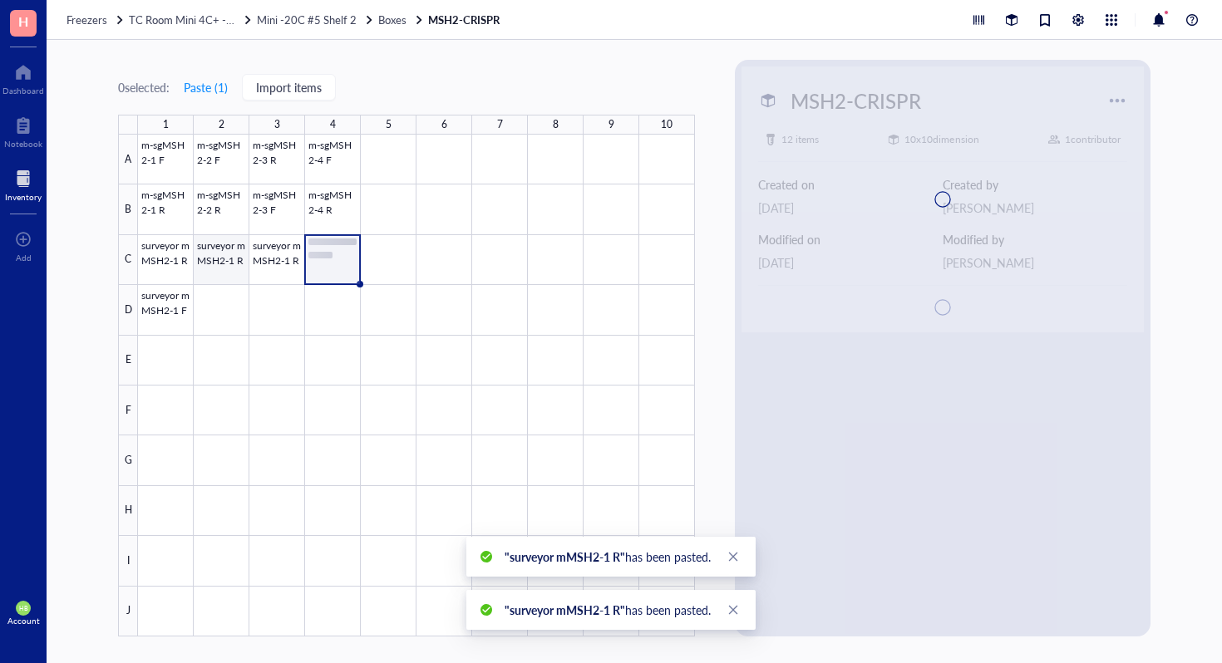
click at [233, 274] on div at bounding box center [416, 386] width 557 height 502
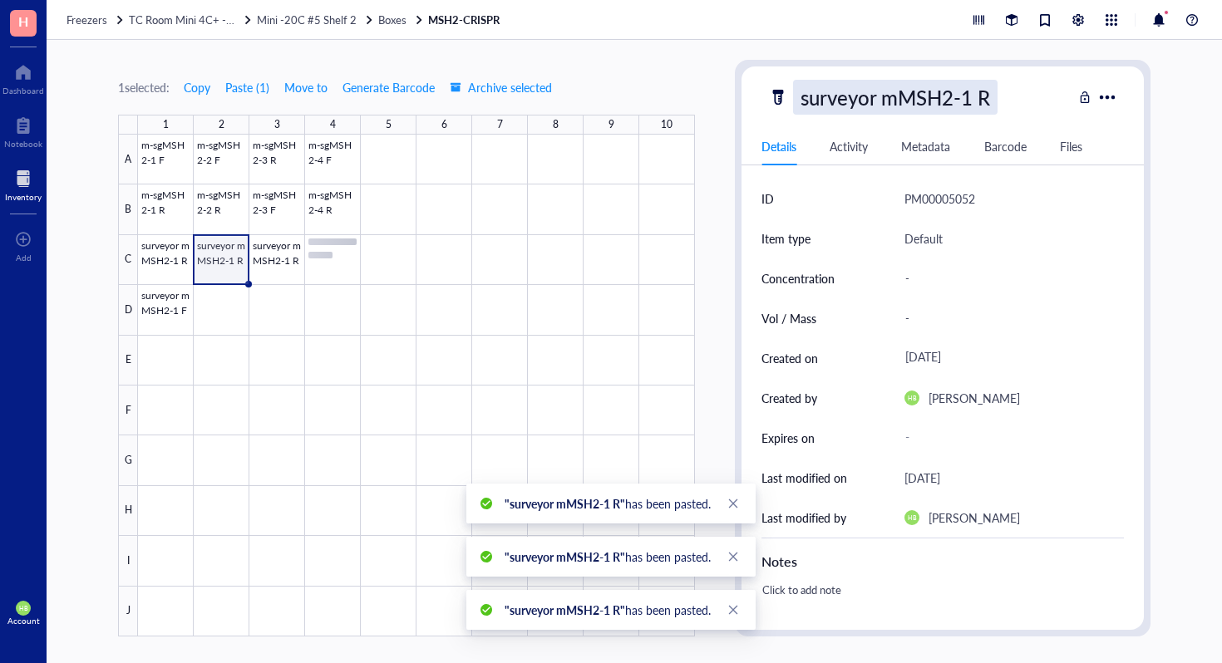
click at [960, 97] on div "surveyor mMSH2-1 R" at bounding box center [895, 97] width 205 height 35
click at [974, 95] on input "surveyor mMSH2-1 R" at bounding box center [910, 97] width 233 height 33
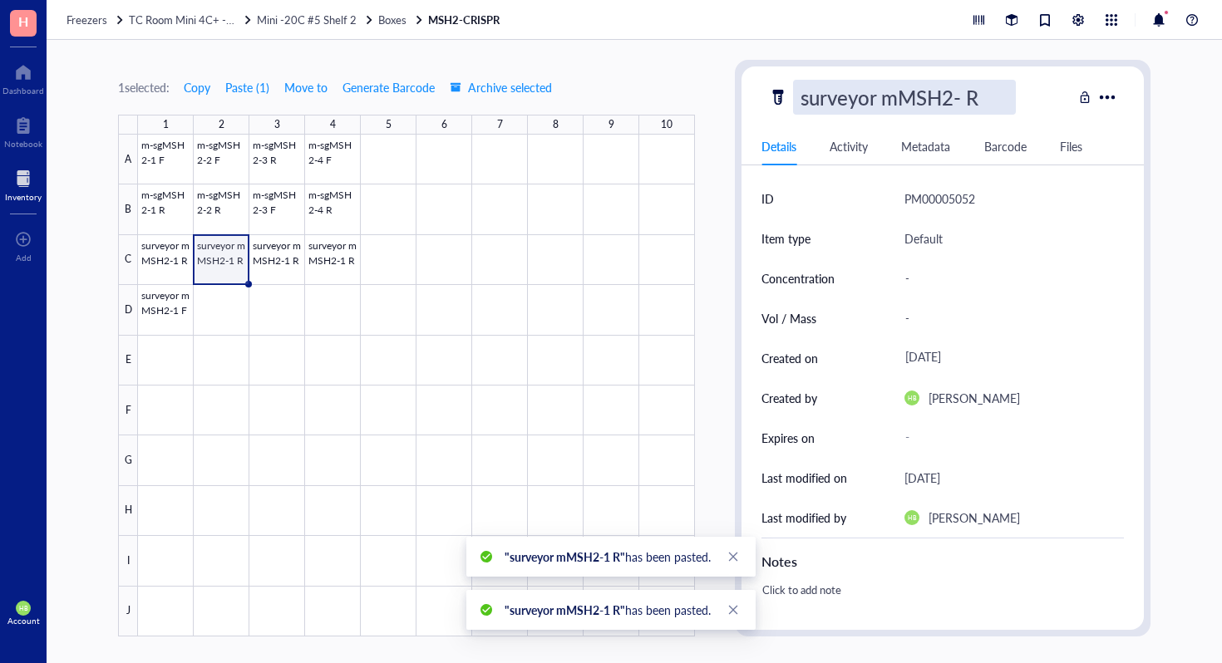
type input "surveyor mMSH2-2 R"
click at [278, 259] on div at bounding box center [416, 386] width 557 height 502
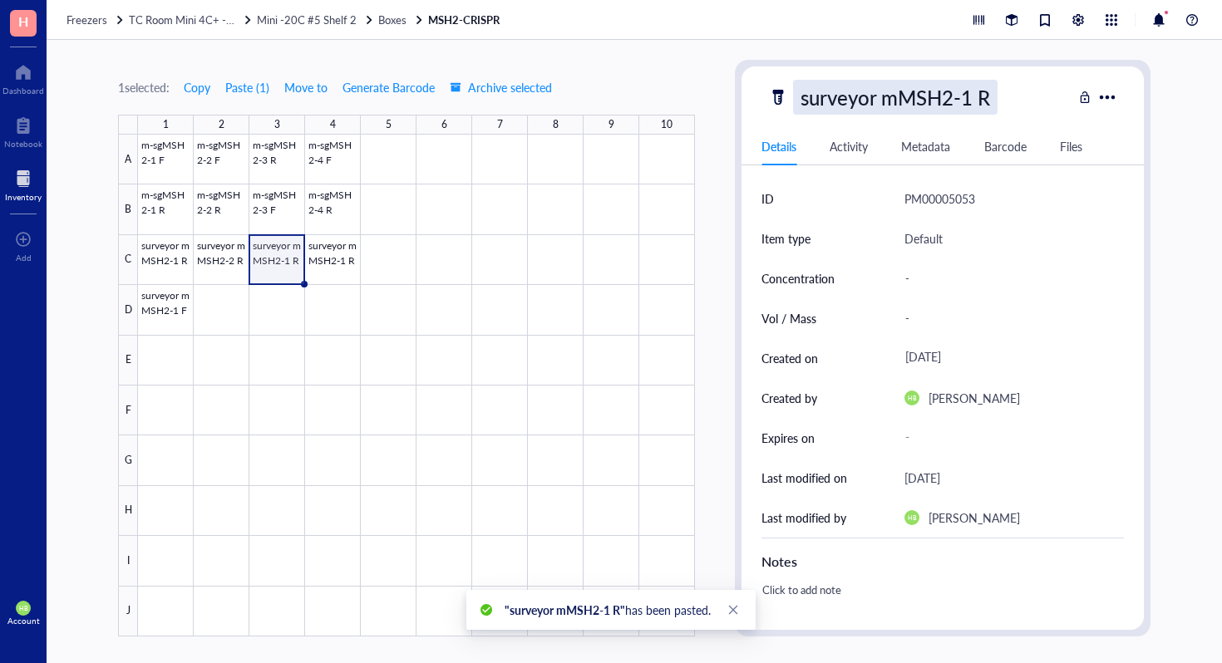
click at [974, 86] on div "surveyor mMSH2-1 R" at bounding box center [895, 97] width 205 height 35
click at [971, 91] on input "surveyor mMSH2-1 R" at bounding box center [910, 97] width 233 height 33
type input "surveyor mMSH2-3 R"
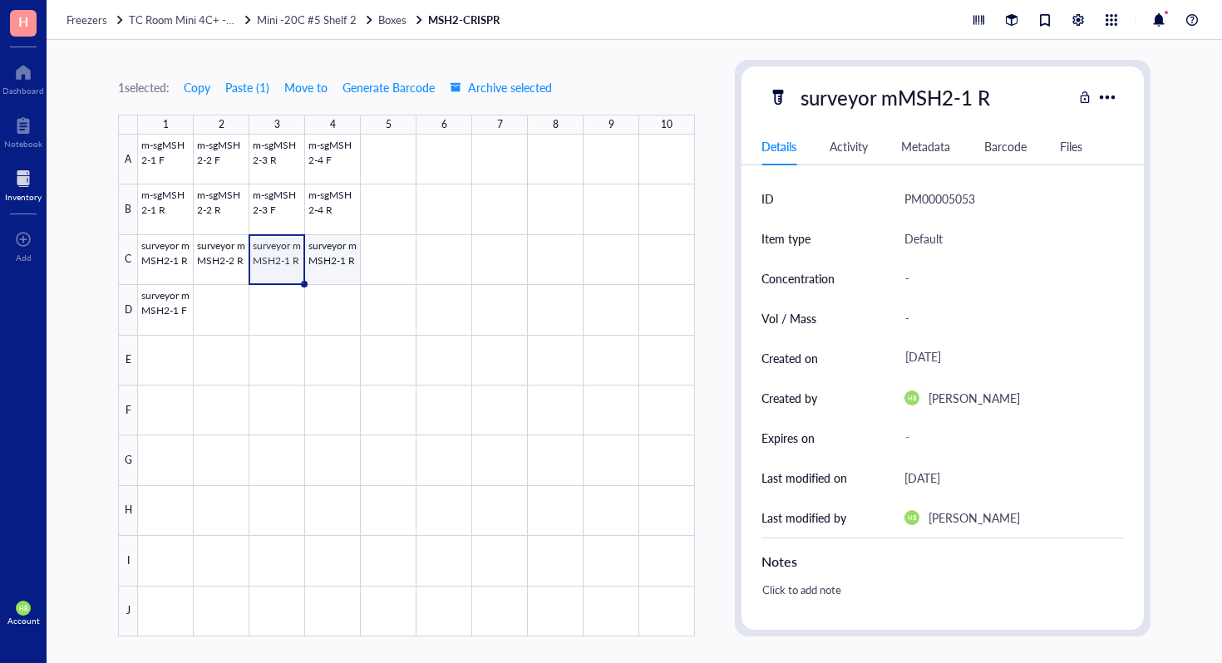
click at [321, 281] on div at bounding box center [416, 386] width 557 height 502
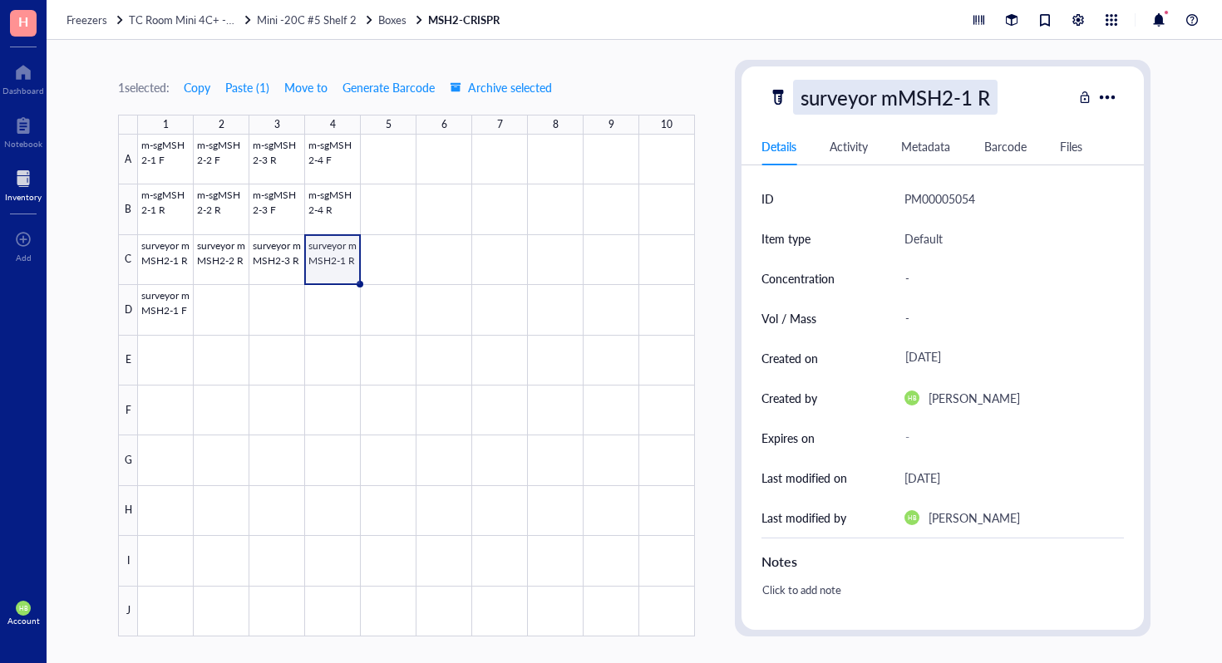
click at [976, 101] on div "surveyor mMSH2-1 R" at bounding box center [895, 97] width 205 height 35
click at [973, 99] on input "surveyor mMSH2-1 R" at bounding box center [910, 97] width 233 height 33
type input "surveyor mMSH2-4 R"
click at [155, 303] on div at bounding box center [416, 386] width 557 height 502
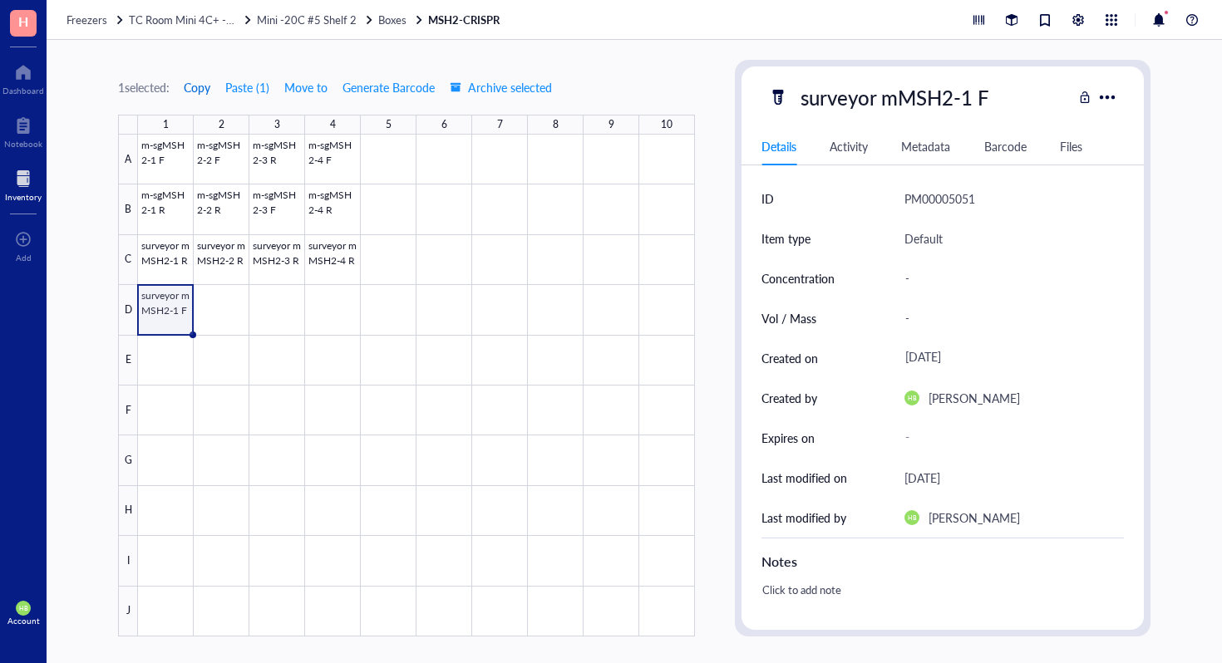
click at [197, 86] on span "Copy" at bounding box center [197, 87] width 27 height 13
click at [211, 298] on div at bounding box center [416, 386] width 557 height 502
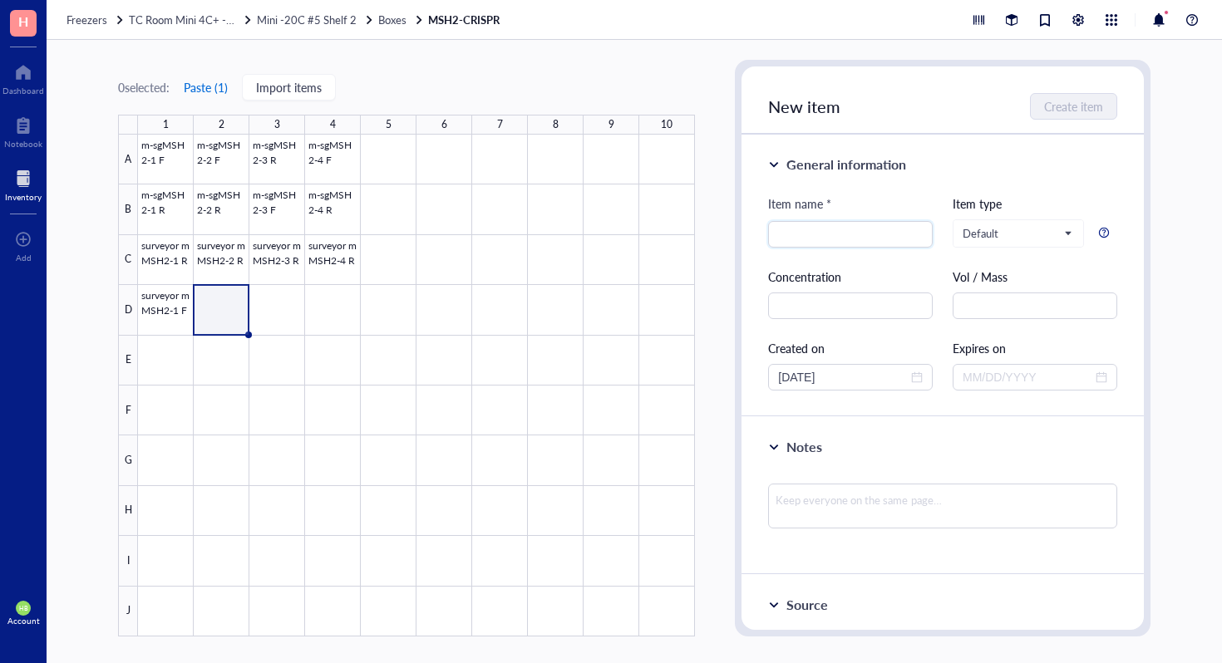
click at [188, 87] on button "Paste ( 1 )" at bounding box center [206, 87] width 46 height 27
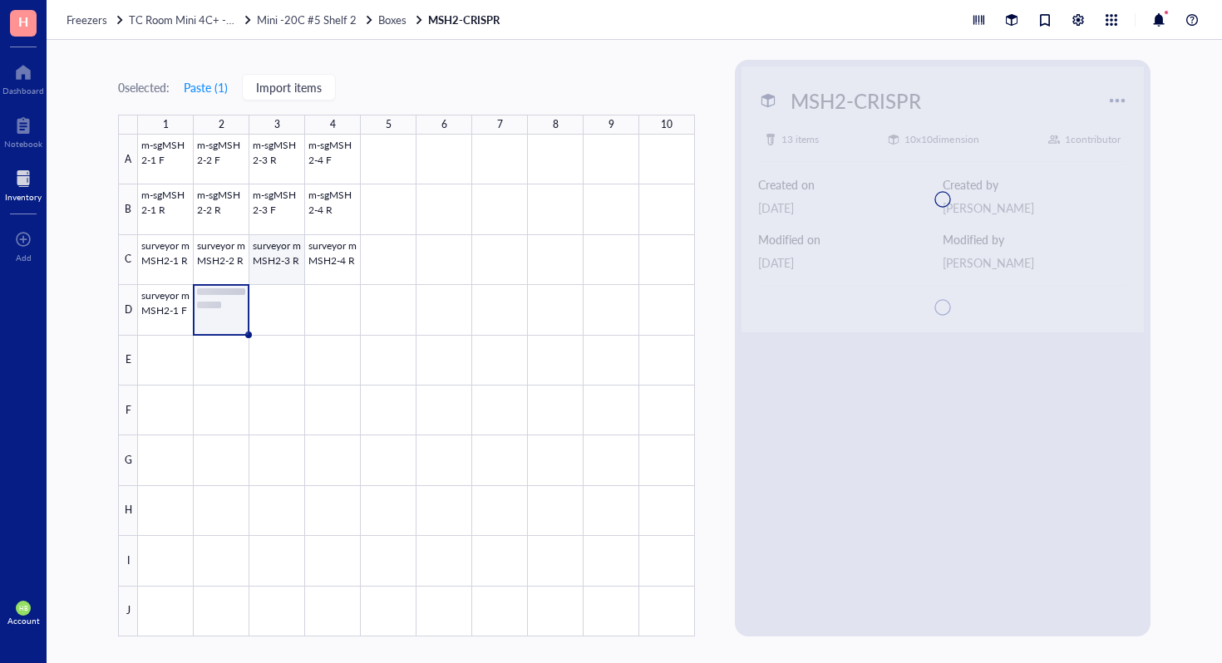
click at [281, 302] on div at bounding box center [416, 386] width 557 height 502
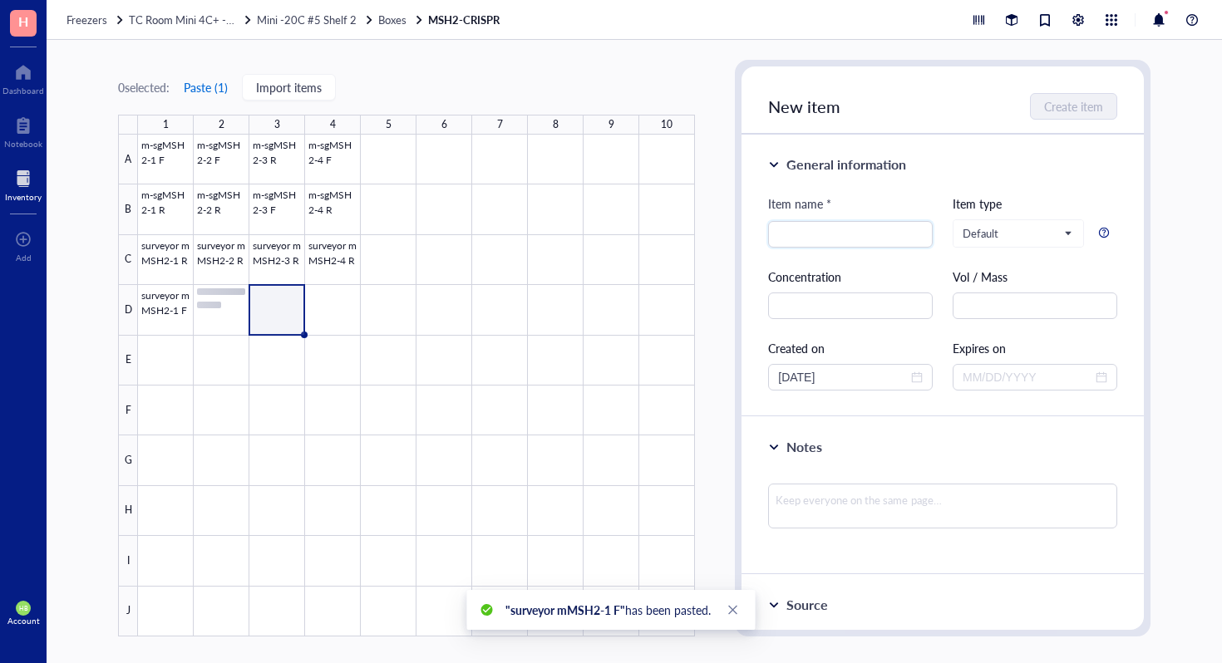
click at [207, 80] on button "Paste ( 1 )" at bounding box center [206, 87] width 46 height 27
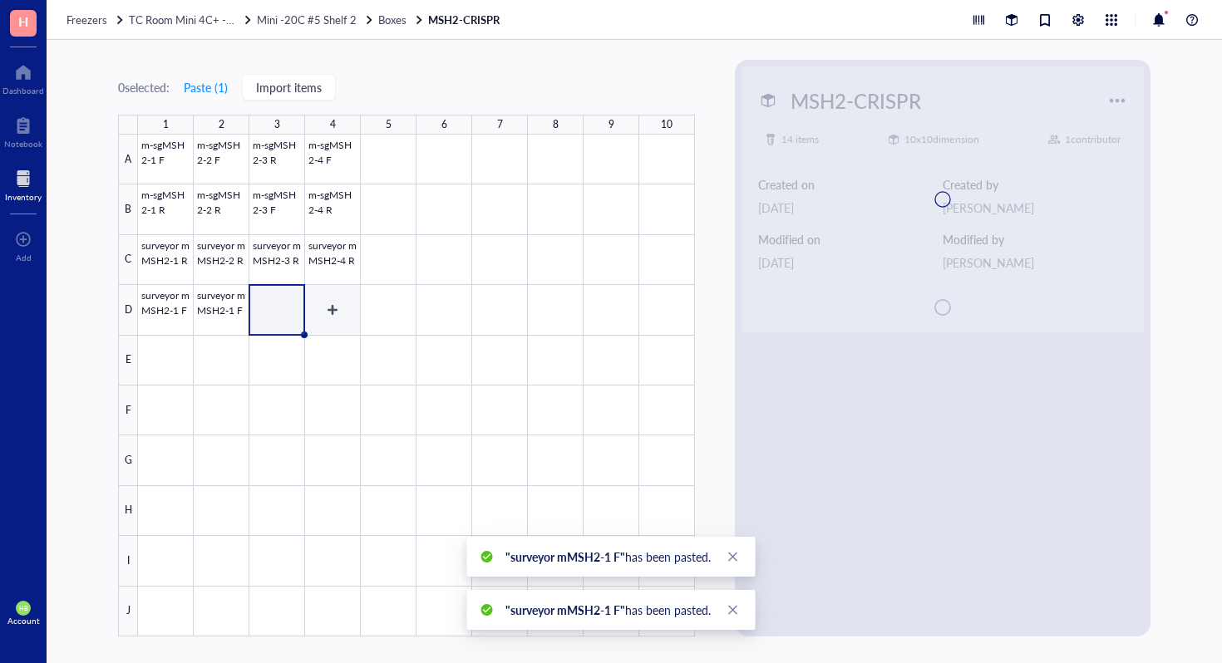
click at [338, 291] on div at bounding box center [416, 386] width 557 height 502
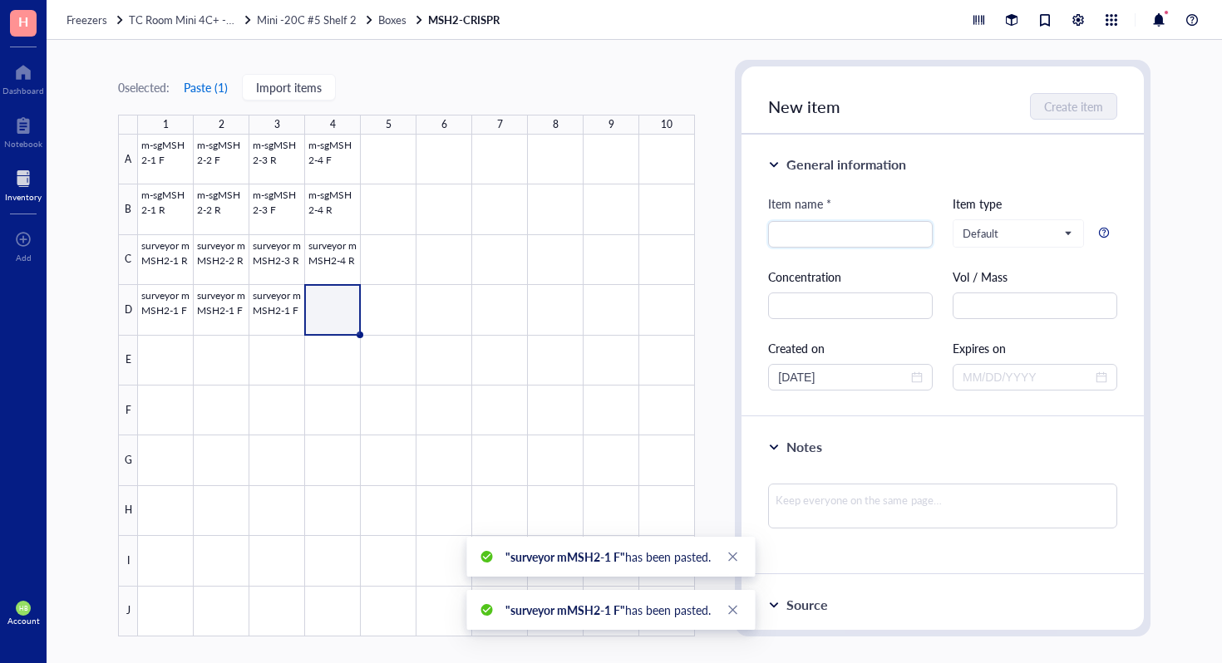
click at [205, 89] on button "Paste ( 1 )" at bounding box center [206, 87] width 46 height 27
click at [213, 312] on div at bounding box center [416, 386] width 557 height 502
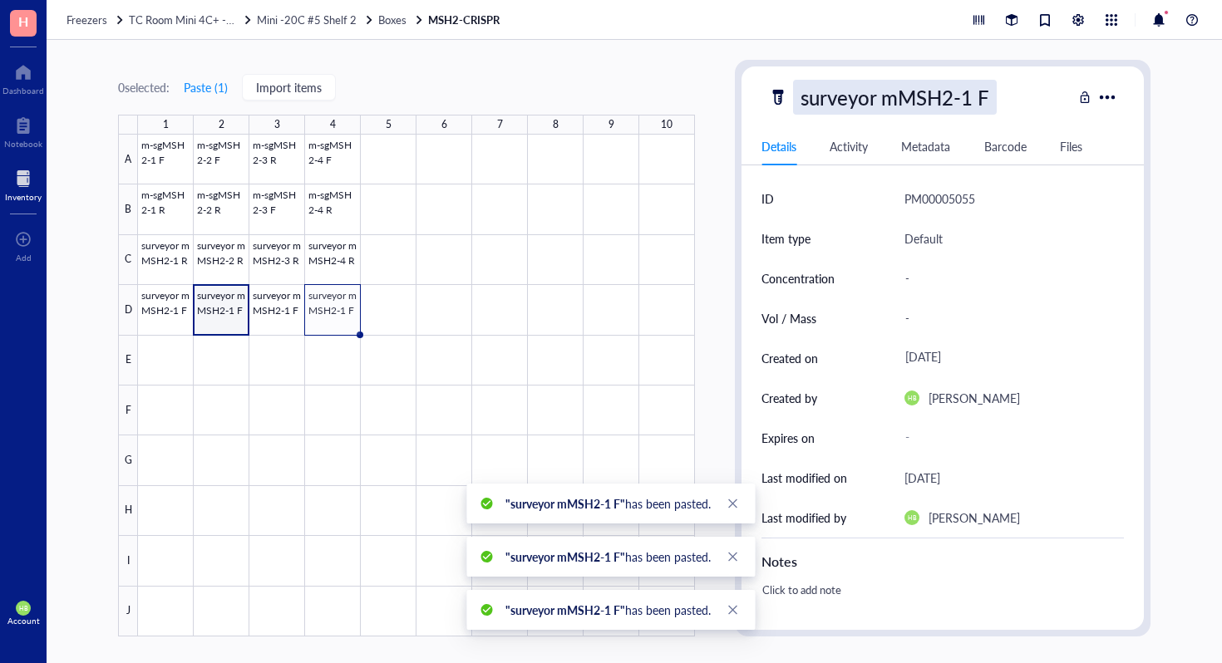
click at [969, 93] on div "surveyor mMSH2-1 F" at bounding box center [895, 97] width 204 height 35
click at [969, 88] on input "surveyor mMSH2-1 F" at bounding box center [910, 97] width 233 height 33
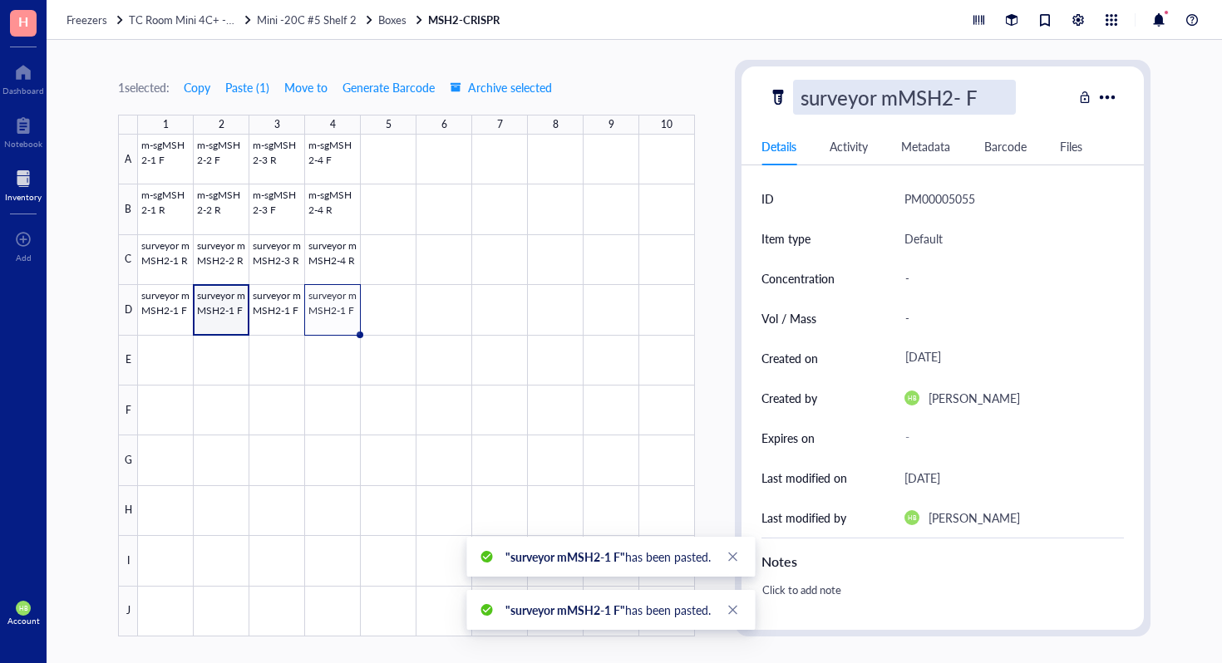
type input "surveyor mMSH2-2 F"
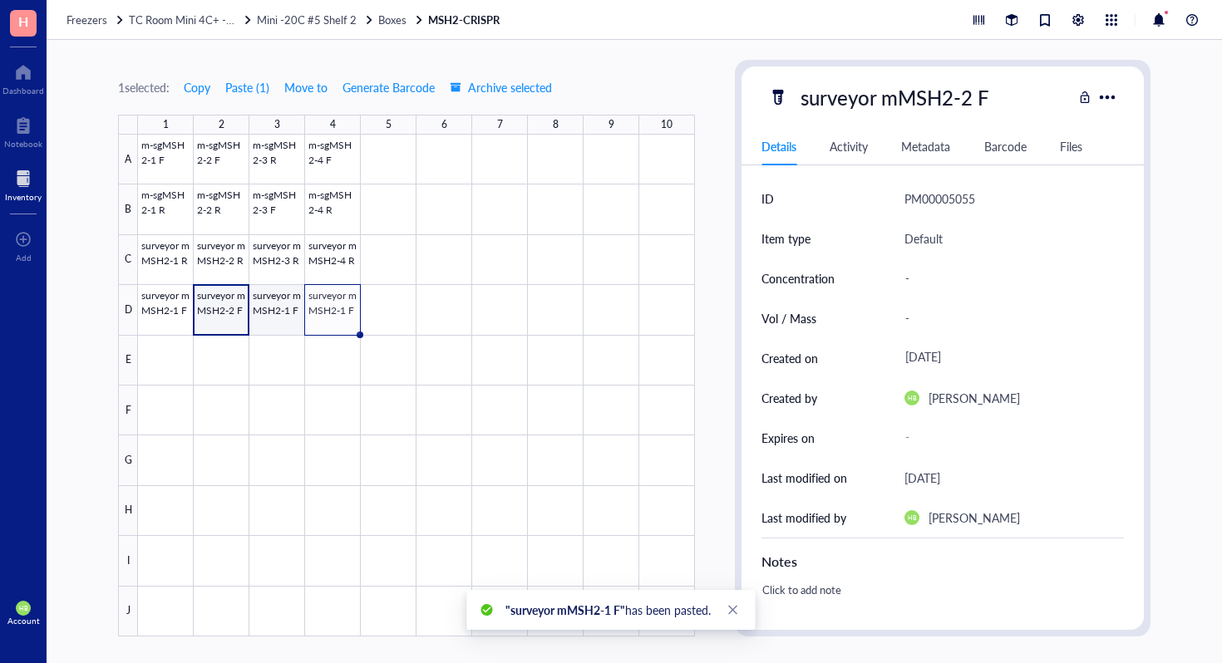
click at [286, 314] on div at bounding box center [416, 386] width 557 height 502
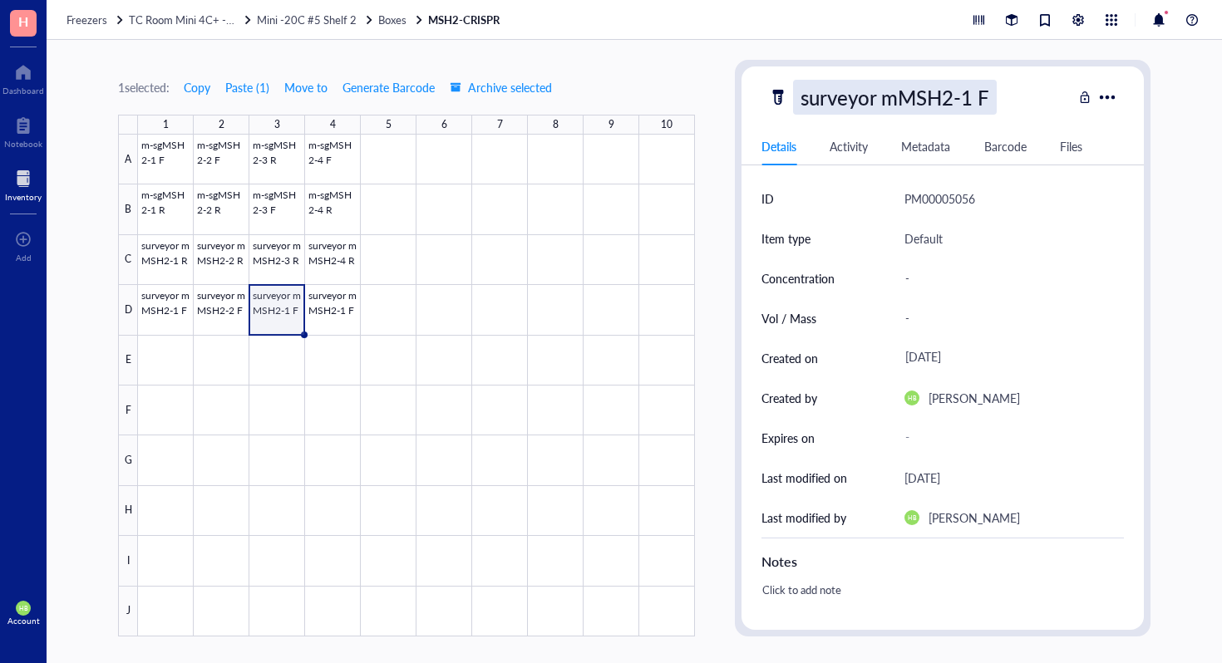
click at [973, 105] on div "surveyor mMSH2-1 F" at bounding box center [895, 97] width 204 height 35
click at [971, 98] on input "surveyor mMSH2-1 F" at bounding box center [910, 97] width 233 height 33
type input "surveyor mMSH2-3 F"
click at [315, 317] on div at bounding box center [416, 386] width 557 height 502
click at [966, 101] on div "surveyor mMSH2-1 F" at bounding box center [895, 97] width 204 height 35
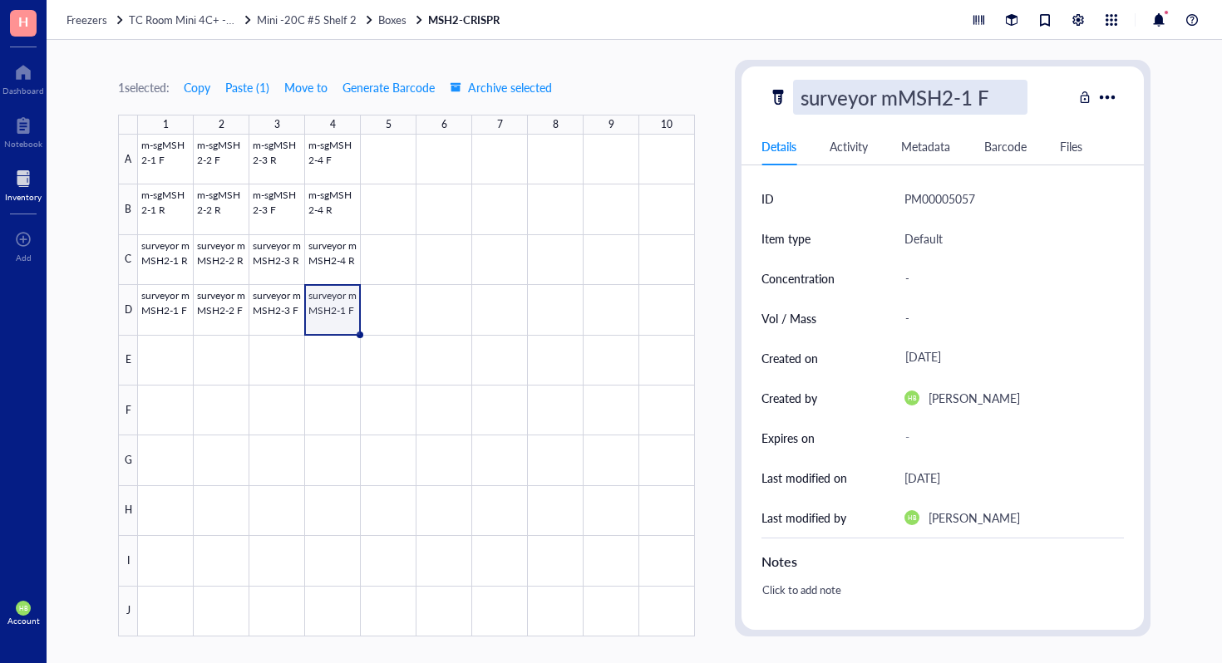
click at [973, 93] on input "surveyor mMSH2-1 F" at bounding box center [910, 97] width 233 height 33
type input "surveyor mMSH2-4 F"
click at [164, 427] on div at bounding box center [416, 386] width 557 height 502
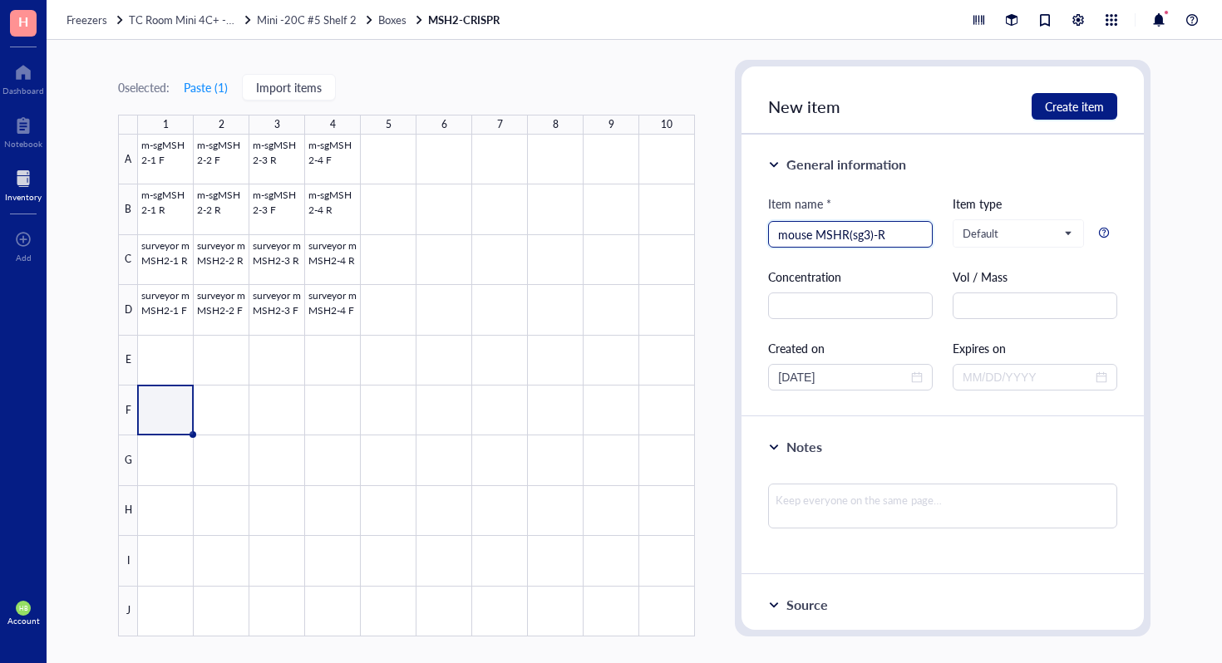
type input "mouse MSHR(sg3)-R"
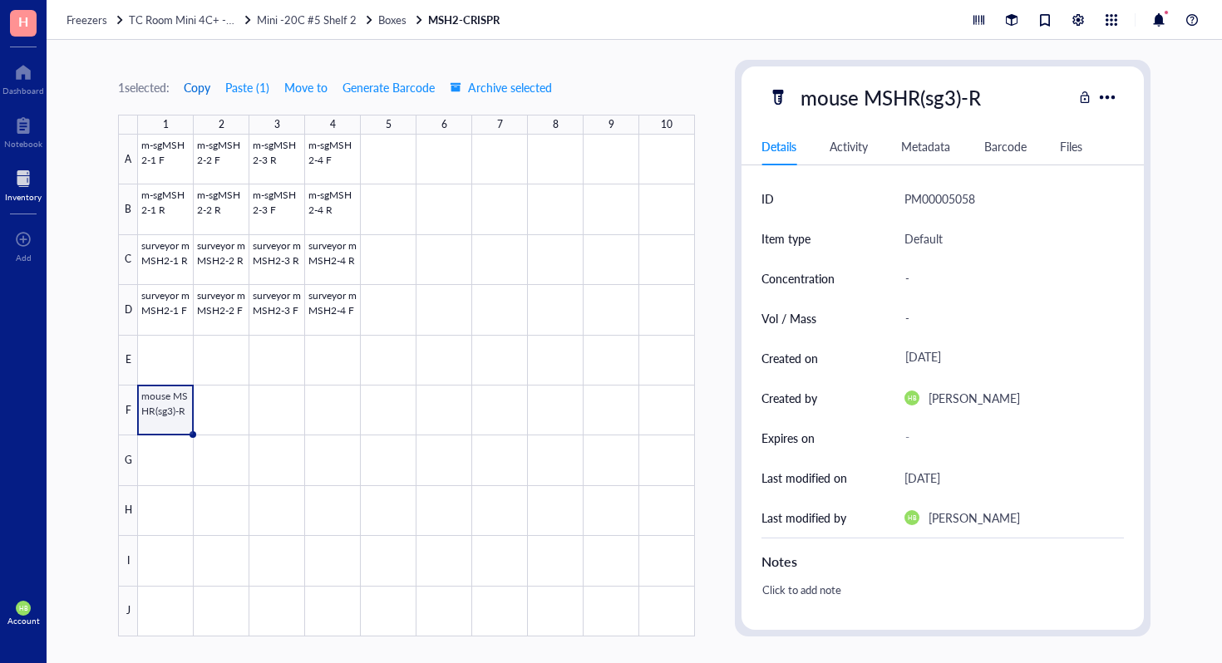
click at [209, 91] on span "Copy" at bounding box center [197, 87] width 27 height 13
click at [162, 462] on div at bounding box center [416, 386] width 557 height 502
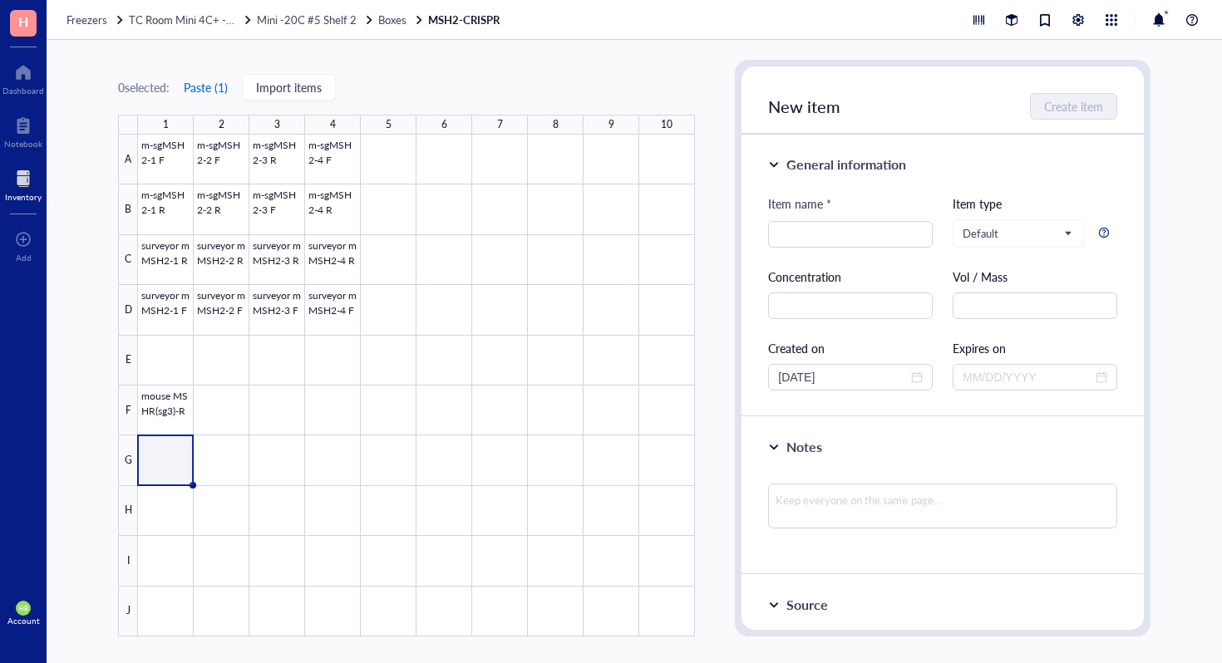
click at [211, 89] on button "Paste ( 1 )" at bounding box center [206, 87] width 46 height 27
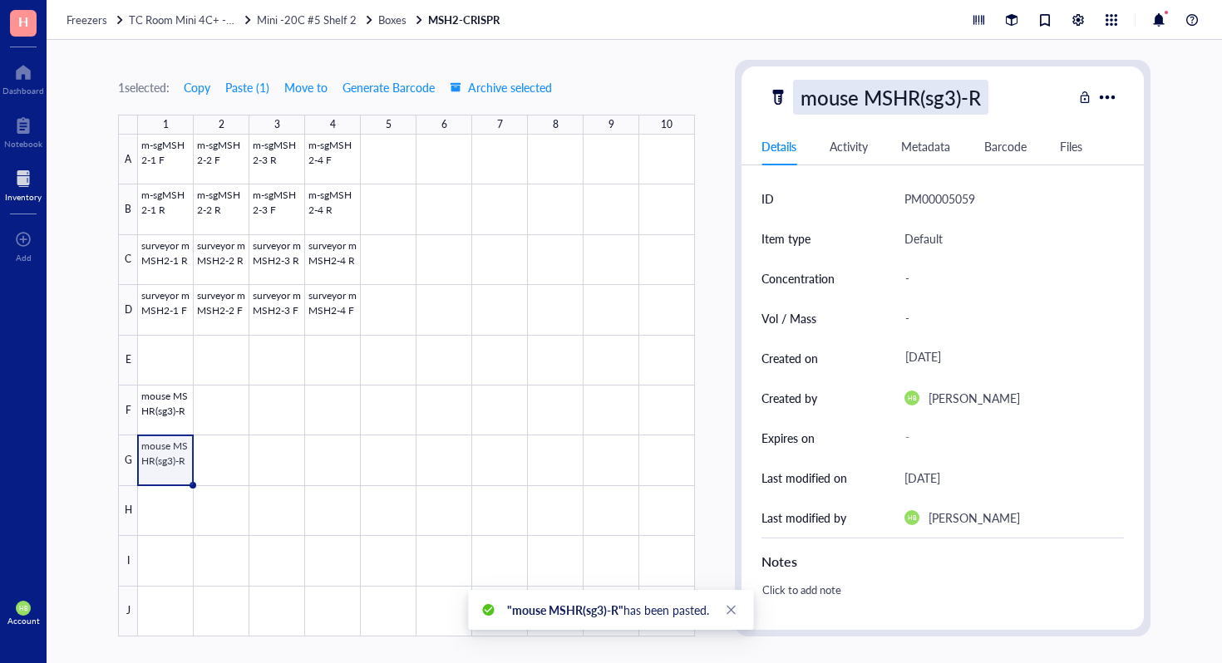
click at [954, 101] on div "mouse MSHR(sg3)-R" at bounding box center [890, 97] width 195 height 35
type input "mouse MSHR(sg3)-F"
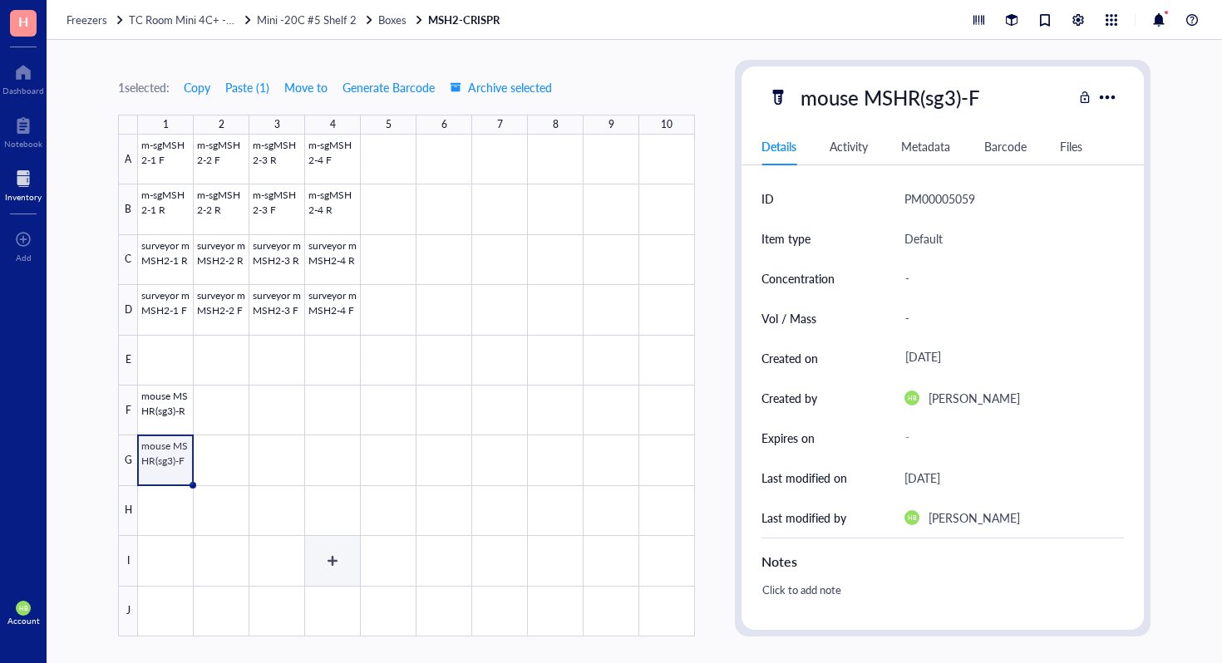
click at [311, 568] on div at bounding box center [416, 386] width 557 height 502
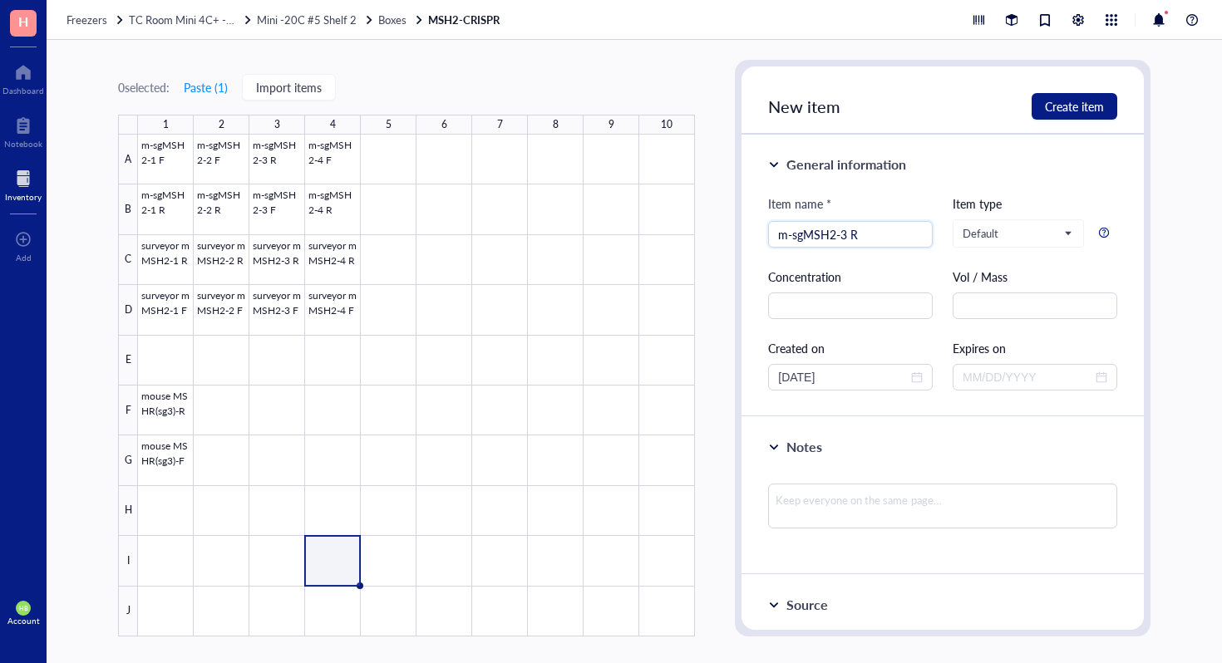
type input "m-sgMSH2-3 R"
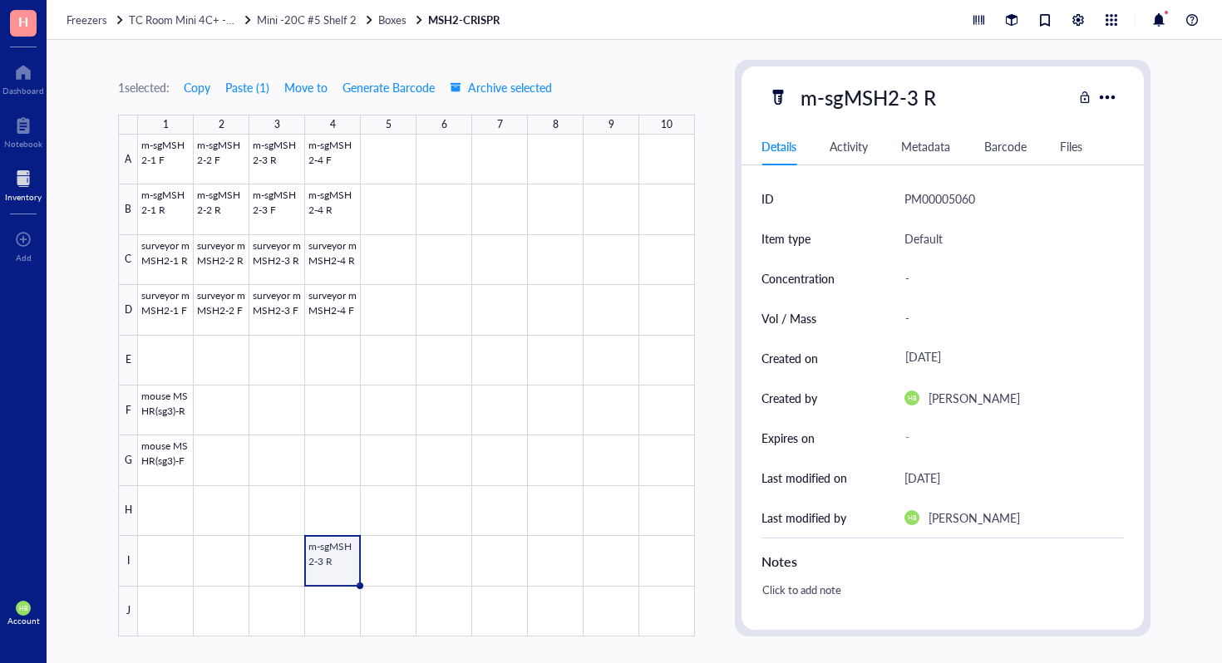
click at [328, 602] on div at bounding box center [416, 386] width 557 height 502
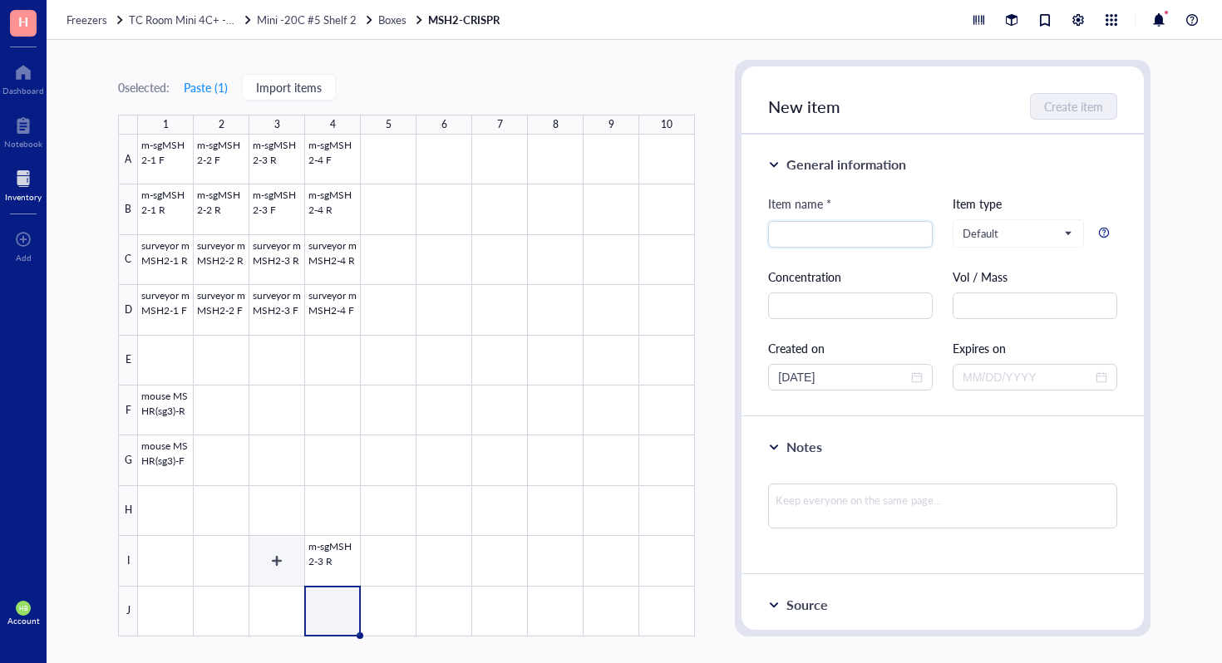
click at [272, 565] on div at bounding box center [416, 386] width 557 height 502
click at [334, 573] on div at bounding box center [416, 386] width 557 height 502
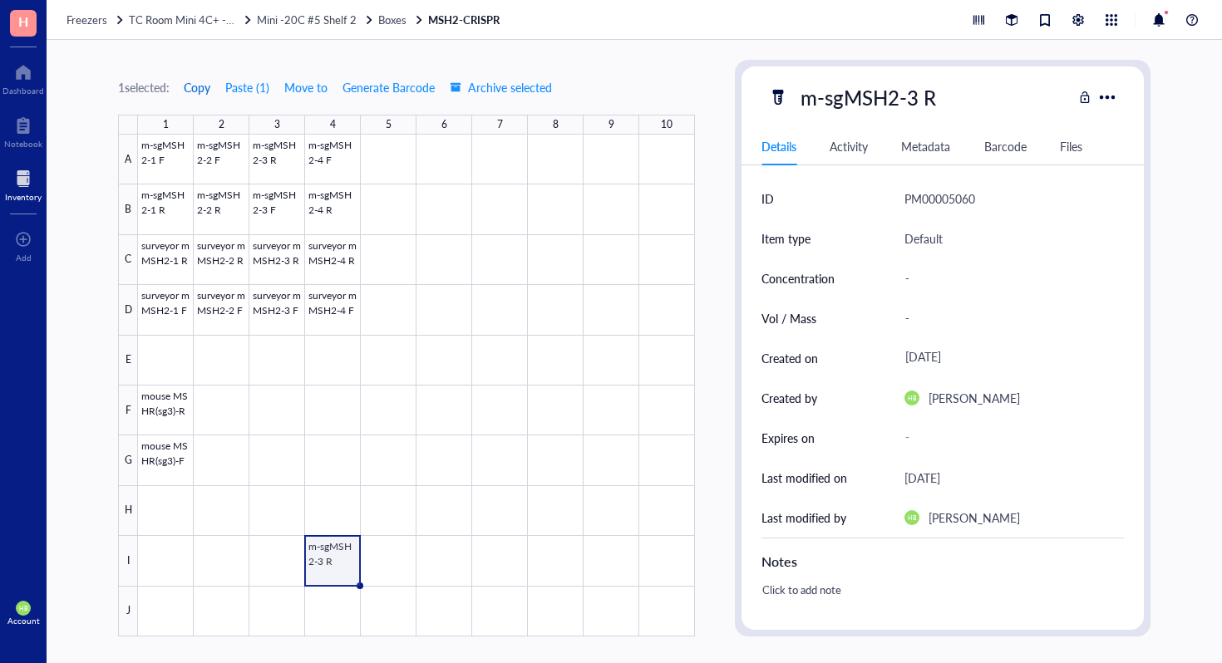
click at [199, 93] on span "Copy" at bounding box center [197, 87] width 27 height 13
click at [291, 554] on div at bounding box center [416, 386] width 557 height 502
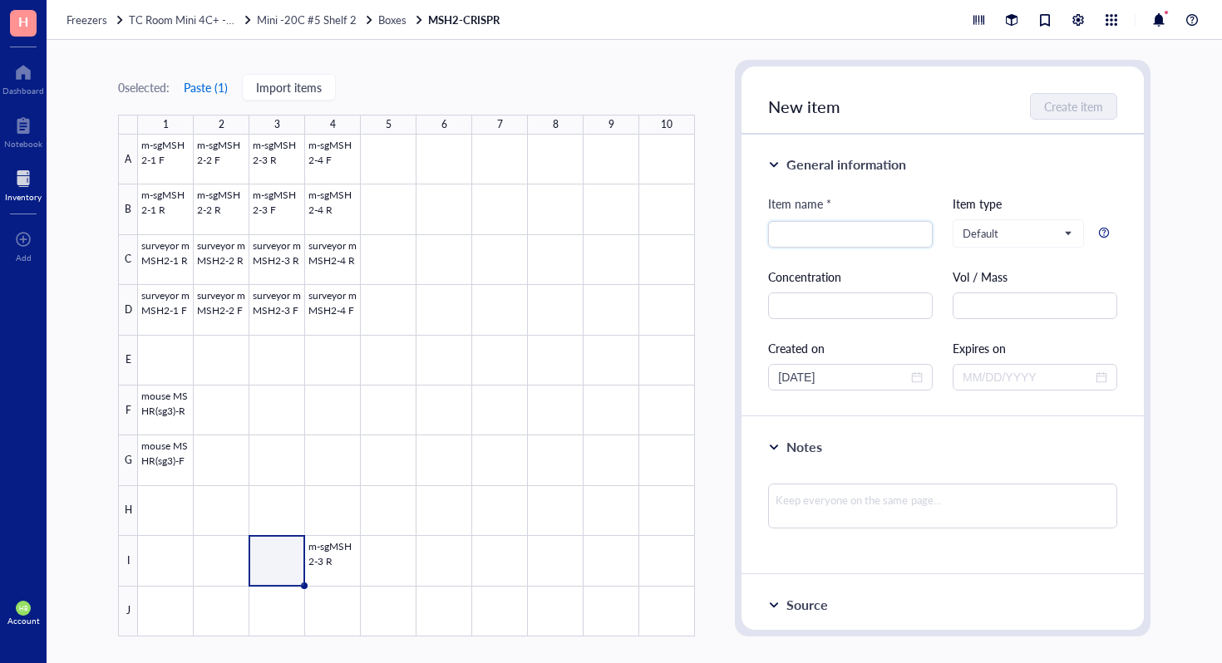
click at [190, 80] on button "Paste ( 1 )" at bounding box center [206, 87] width 46 height 27
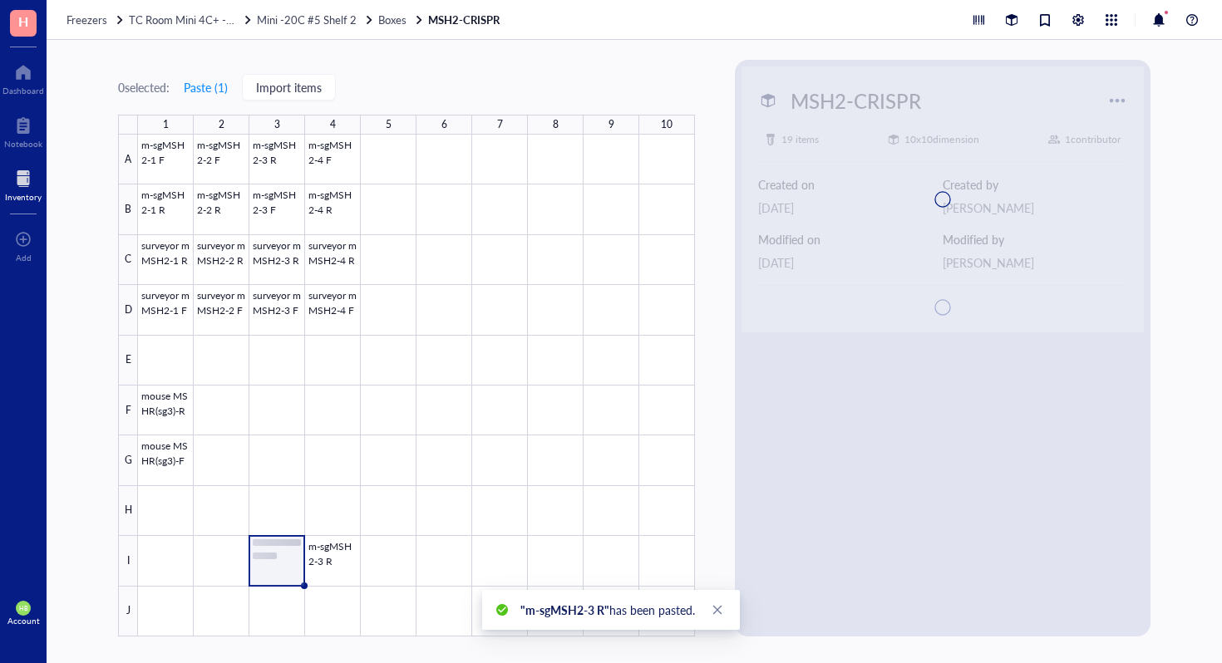
click at [256, 552] on div at bounding box center [416, 386] width 557 height 502
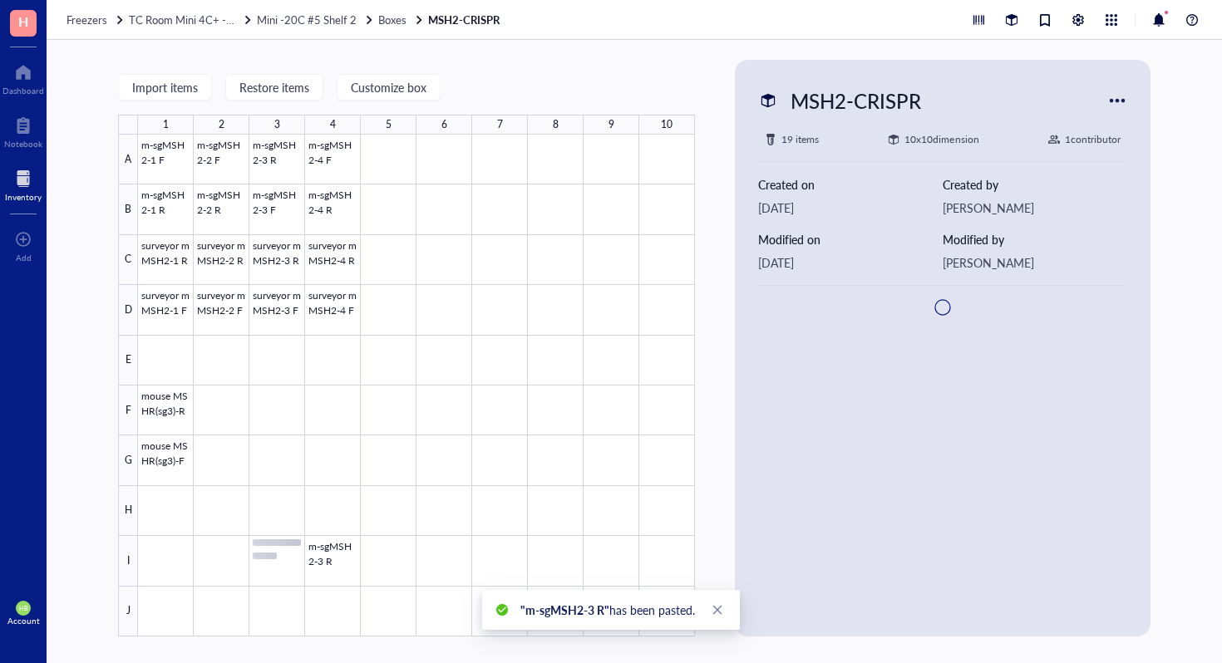
click at [231, 552] on div at bounding box center [416, 386] width 557 height 502
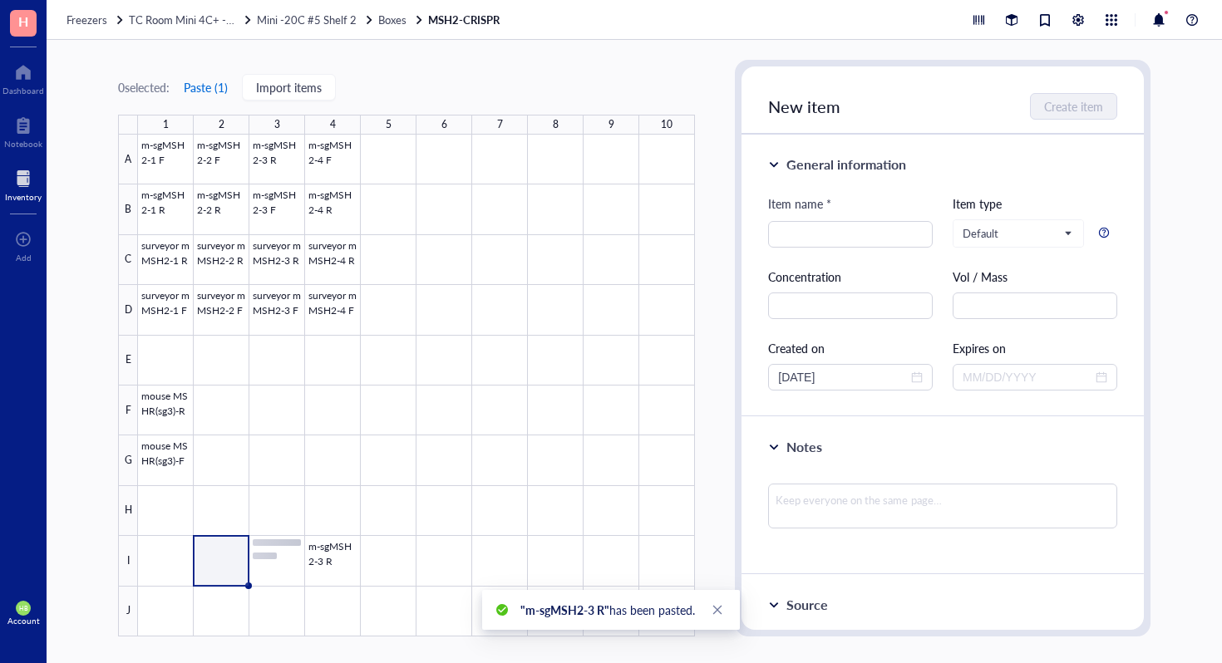
click at [214, 100] on button "Paste ( 1 )" at bounding box center [206, 87] width 46 height 27
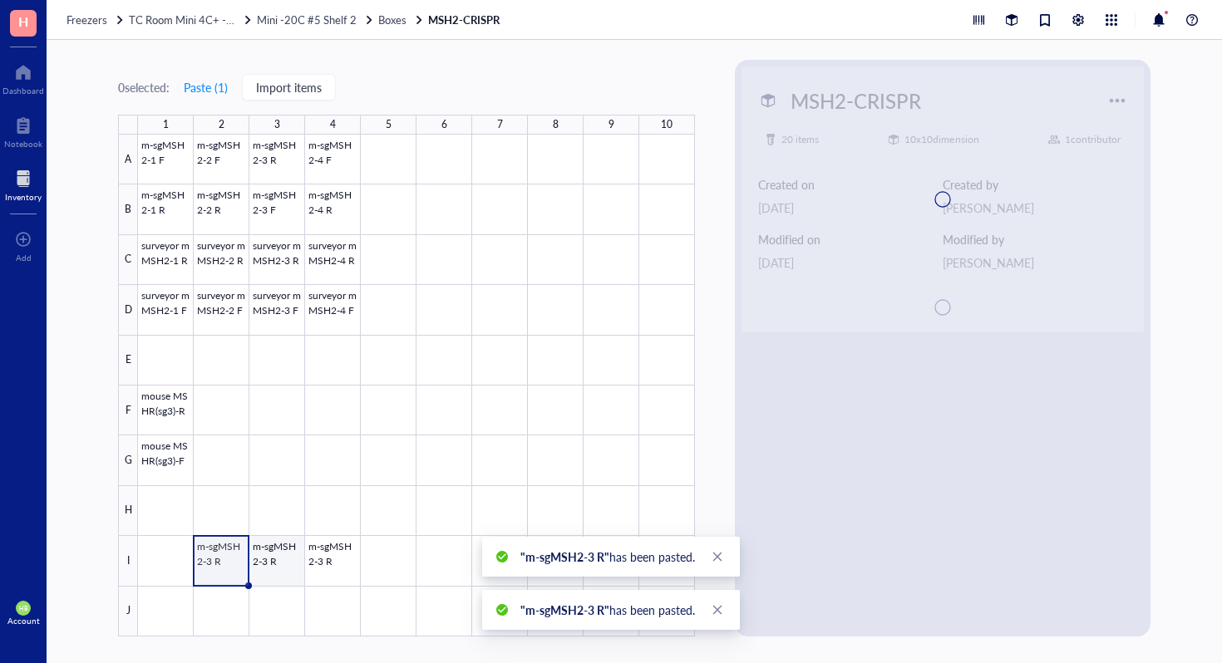
click at [256, 567] on div at bounding box center [416, 386] width 557 height 502
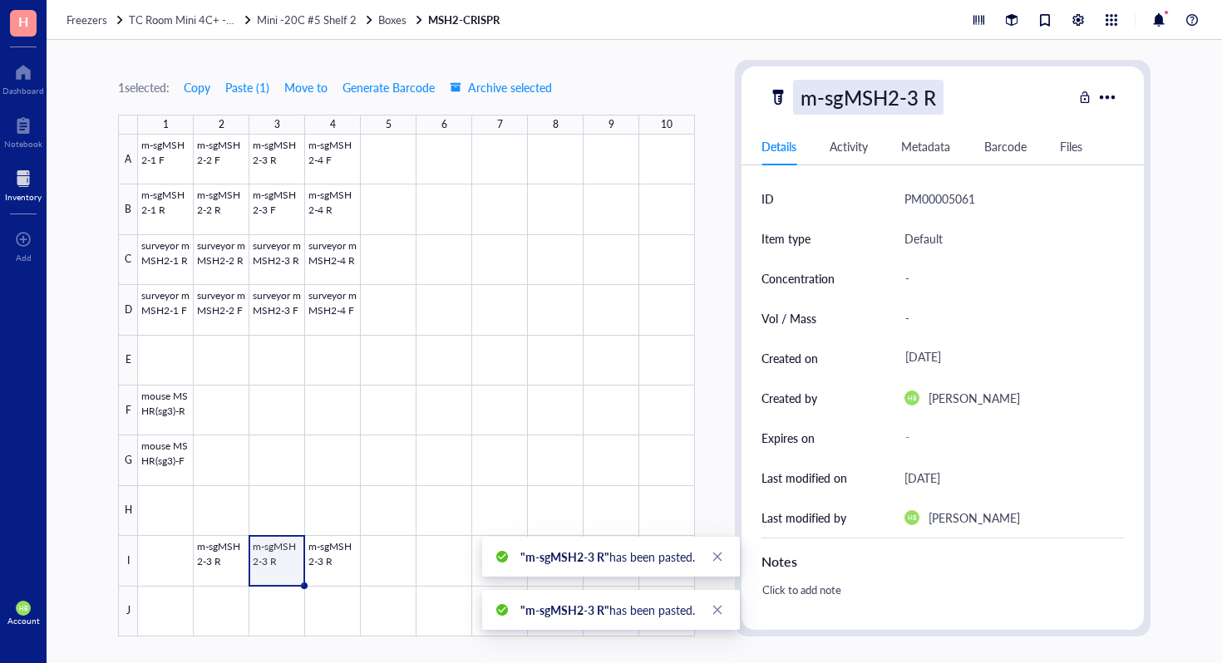
click at [912, 106] on div "m-sgMSH2-3 R" at bounding box center [868, 97] width 150 height 35
click at [914, 91] on input "m-sgMSH2-3 R" at bounding box center [875, 97] width 163 height 33
type input "m-sgMSH2-2 R"
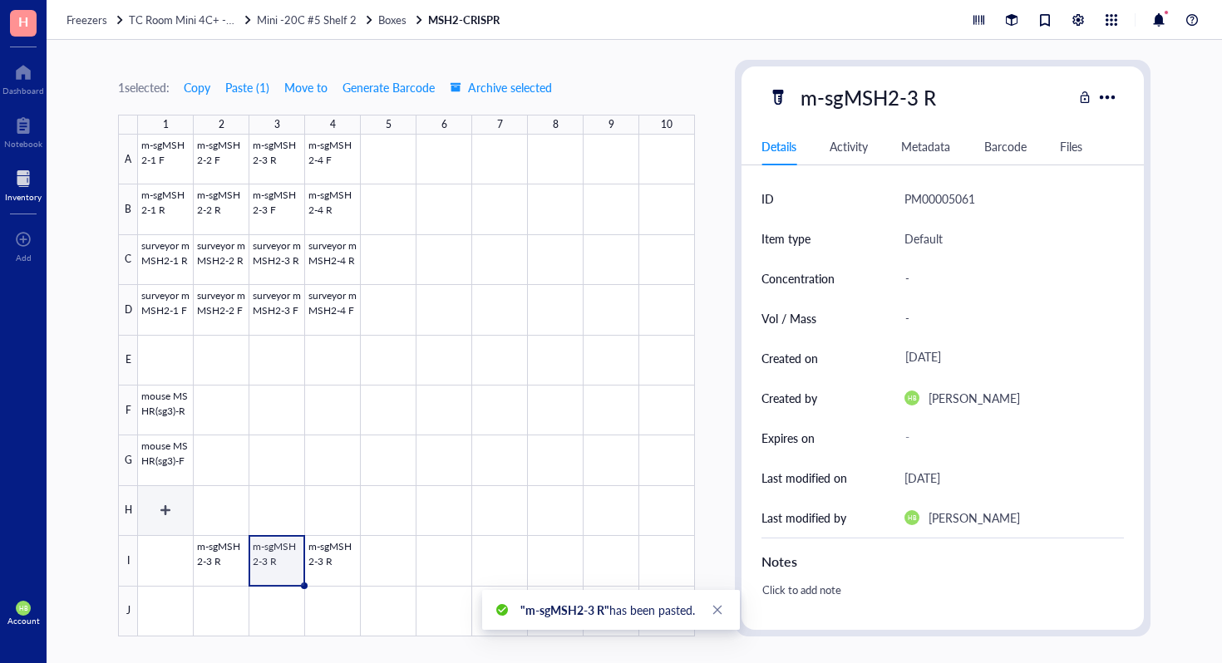
click at [219, 569] on div at bounding box center [416, 386] width 557 height 502
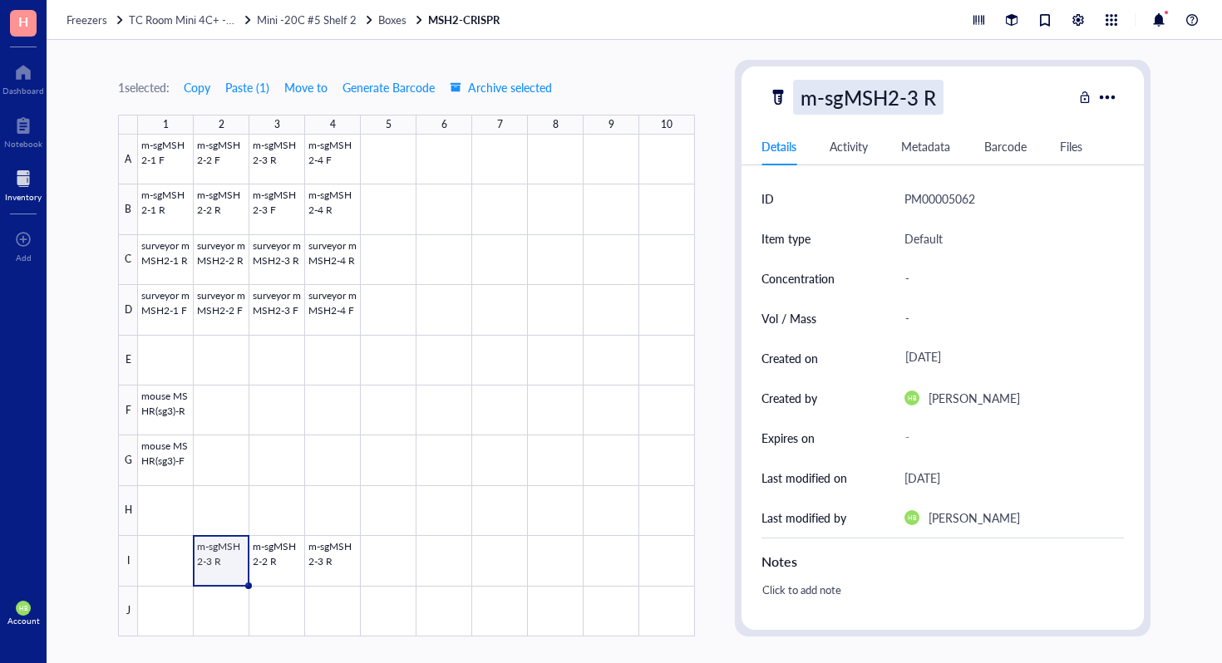
click at [909, 99] on div "m-sgMSH2-3 R" at bounding box center [868, 97] width 150 height 35
click at [914, 99] on input "m-sgMSH2-3 R" at bounding box center [875, 97] width 163 height 33
type input "m-sgMSH2-1 R"
click at [333, 542] on div at bounding box center [416, 386] width 557 height 502
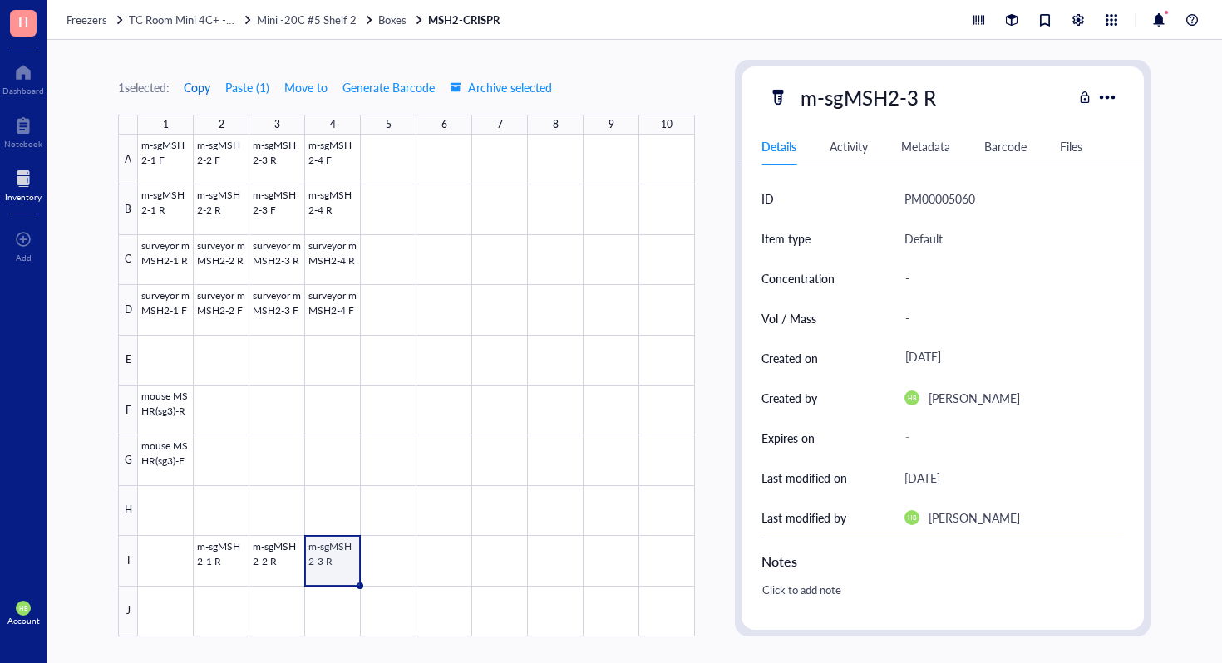
click at [199, 81] on span "Copy" at bounding box center [197, 87] width 27 height 13
click at [324, 616] on div at bounding box center [416, 386] width 557 height 502
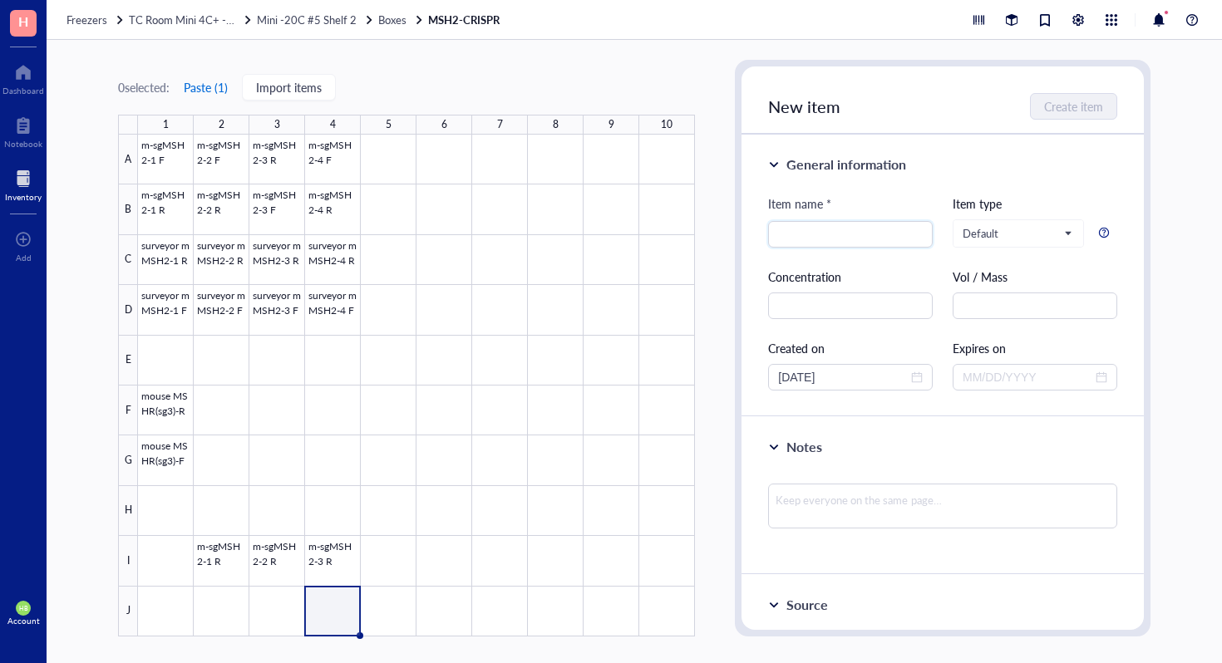
click at [195, 92] on button "Paste ( 1 )" at bounding box center [206, 87] width 46 height 27
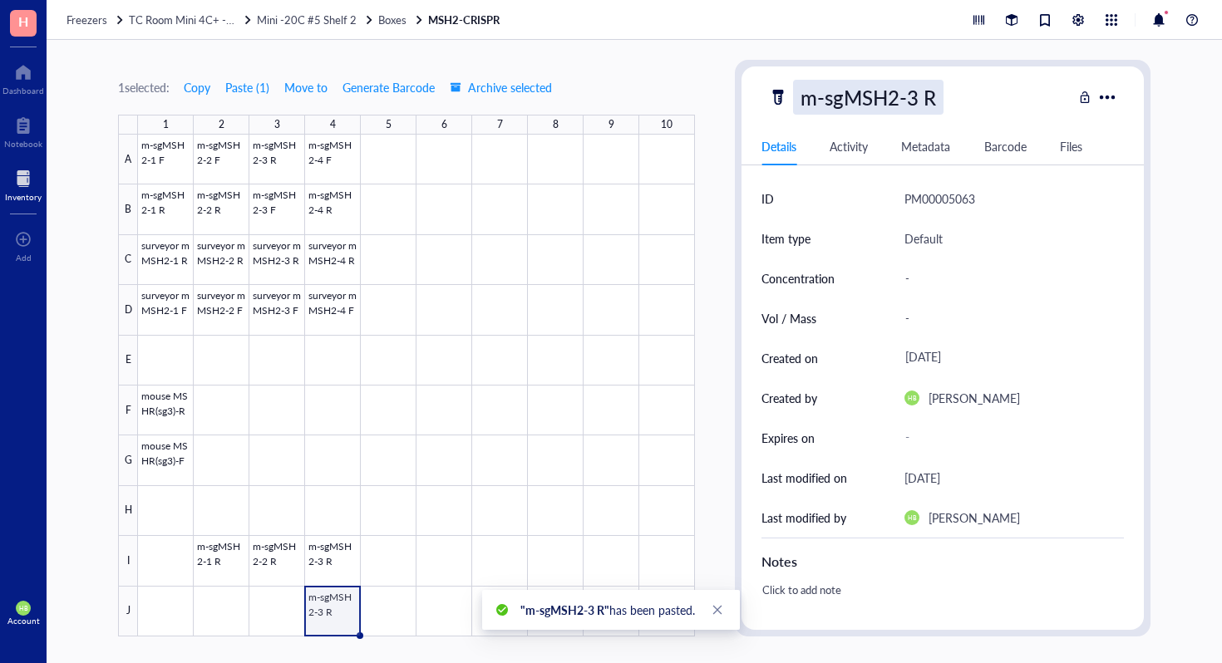
click at [934, 97] on div "m-sgMSH2-3 R" at bounding box center [868, 97] width 150 height 35
type input "m-sgMSH2-3 F"
click at [197, 78] on button "Copy" at bounding box center [197, 87] width 28 height 27
click at [278, 611] on div at bounding box center [416, 386] width 557 height 502
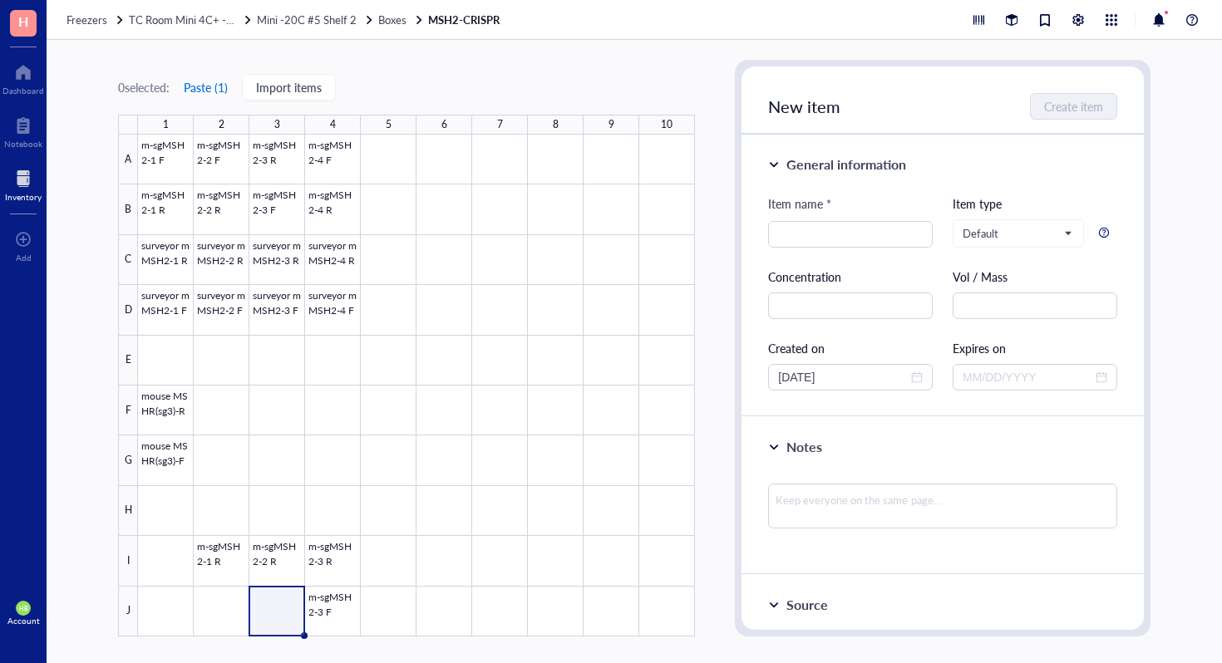
click at [202, 76] on button "Paste ( 1 )" at bounding box center [206, 87] width 46 height 27
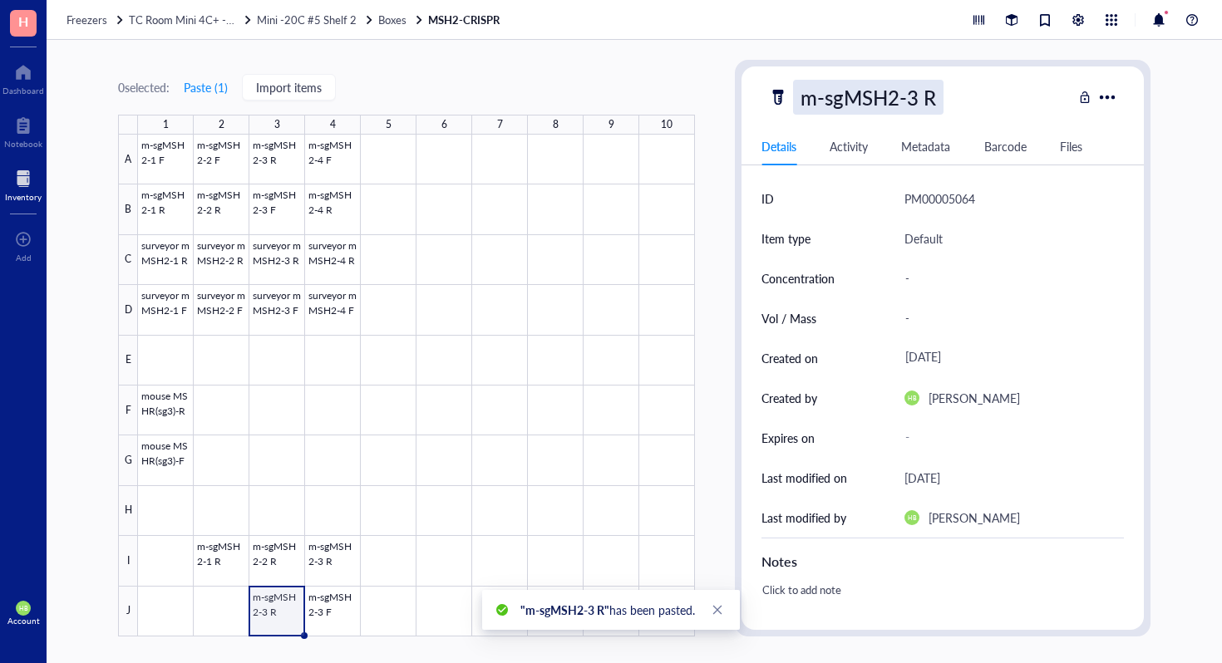
click at [922, 106] on div "m-sgMSH2-3 R" at bounding box center [868, 97] width 150 height 35
type input "m-sgMSH2-2 F"
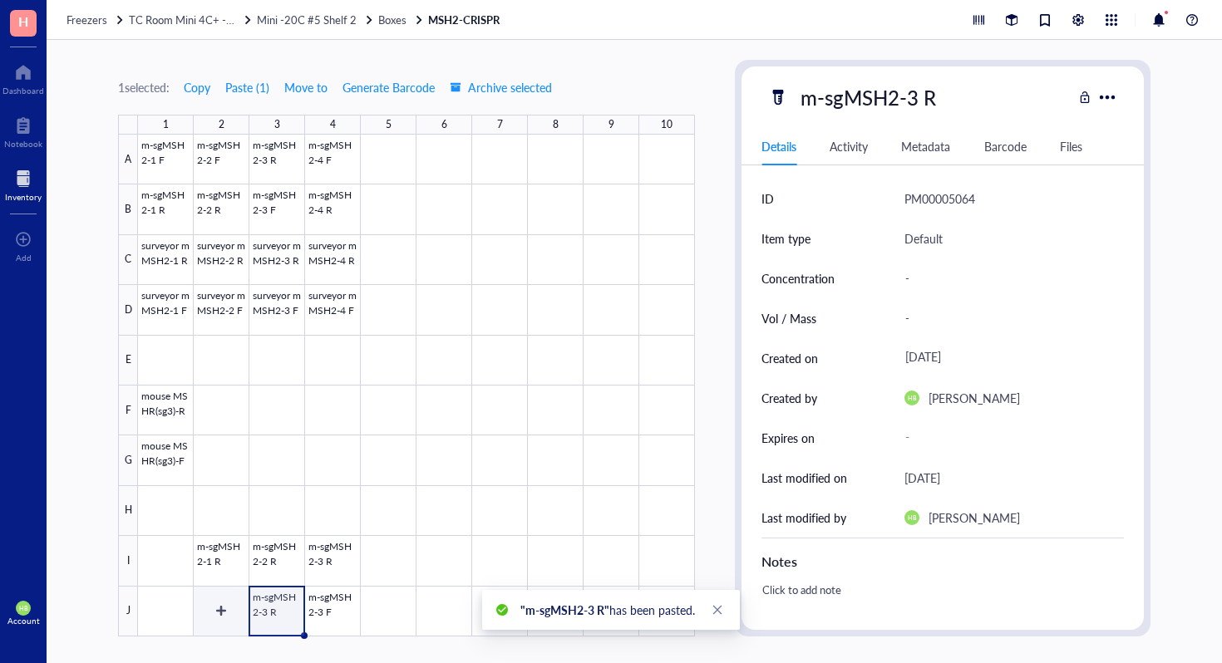
click at [225, 597] on div at bounding box center [416, 386] width 557 height 502
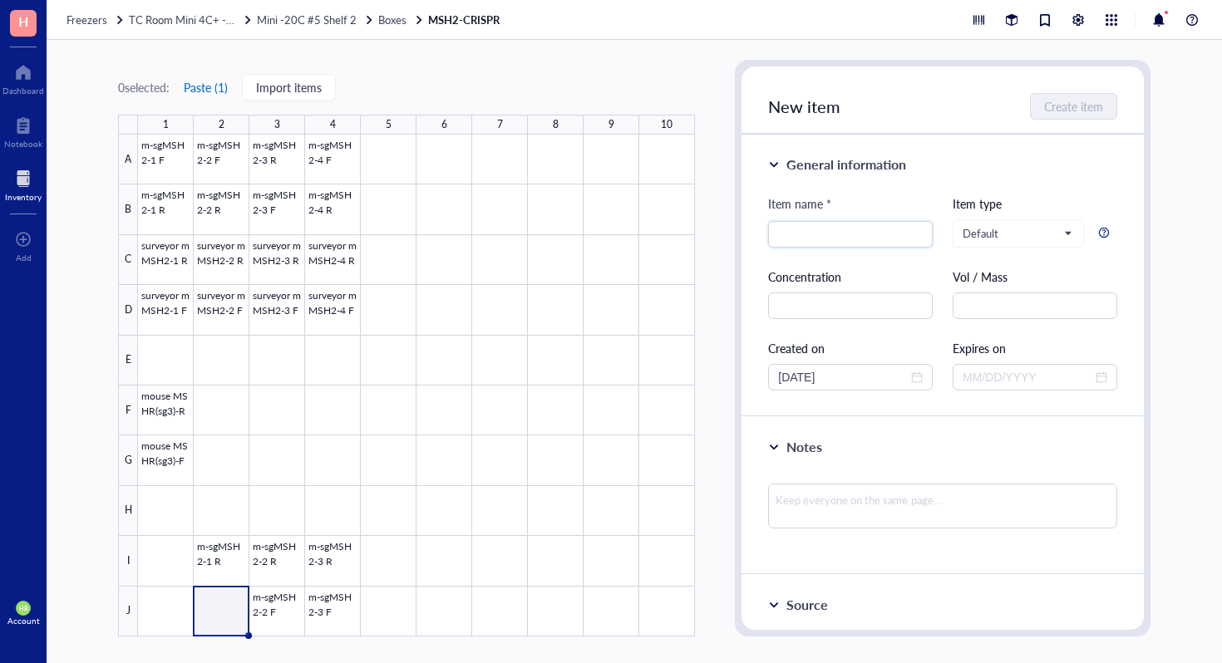
click at [204, 77] on button "Paste ( 1 )" at bounding box center [206, 87] width 46 height 27
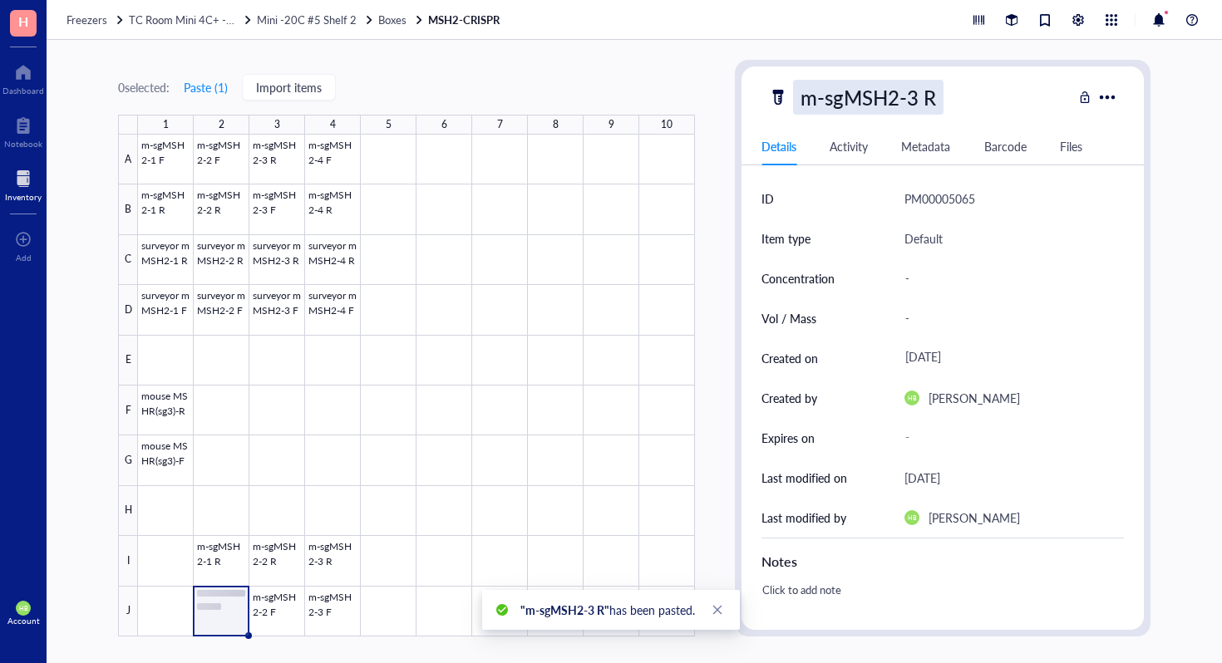
click at [923, 104] on div "m-sgMSH2-3 R" at bounding box center [868, 97] width 150 height 35
type input "m-sgMSH2-1 F"
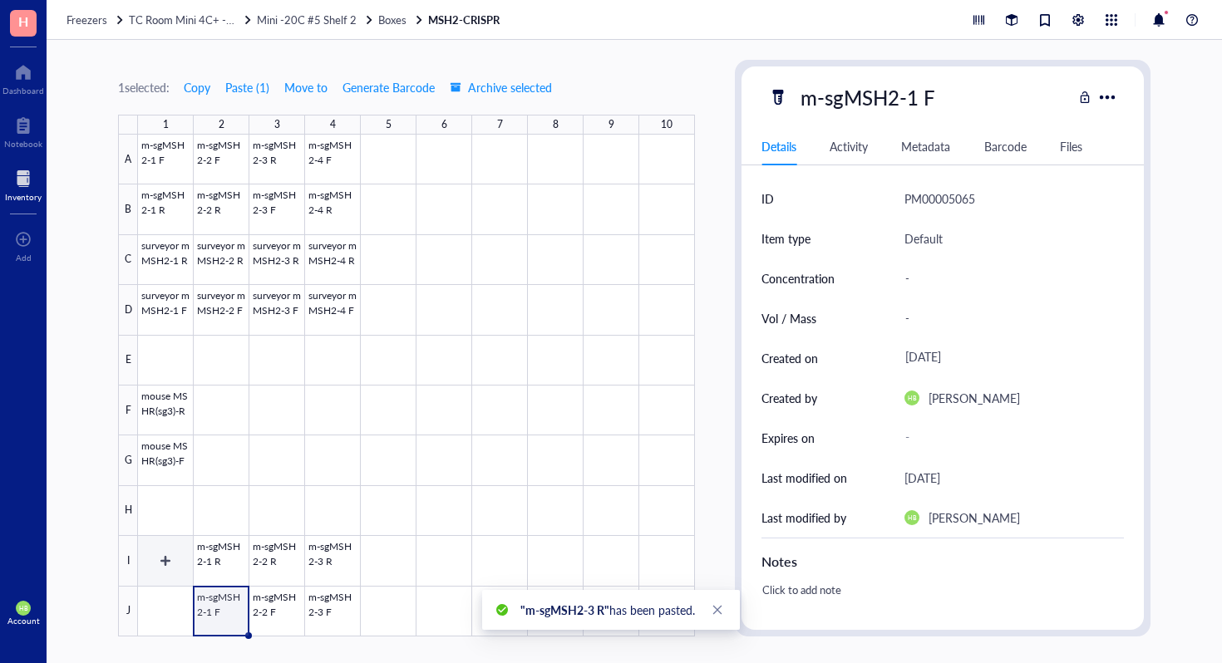
click at [179, 555] on div at bounding box center [416, 386] width 557 height 502
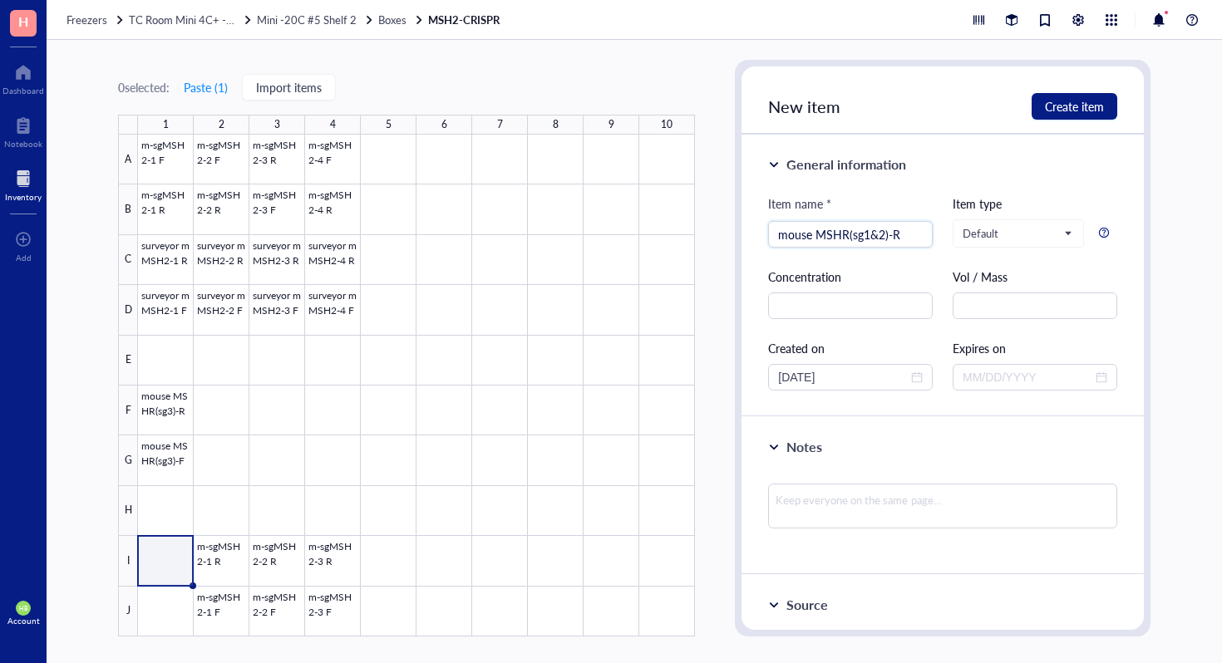
type input "mouse MSHR(sg1&2)-R"
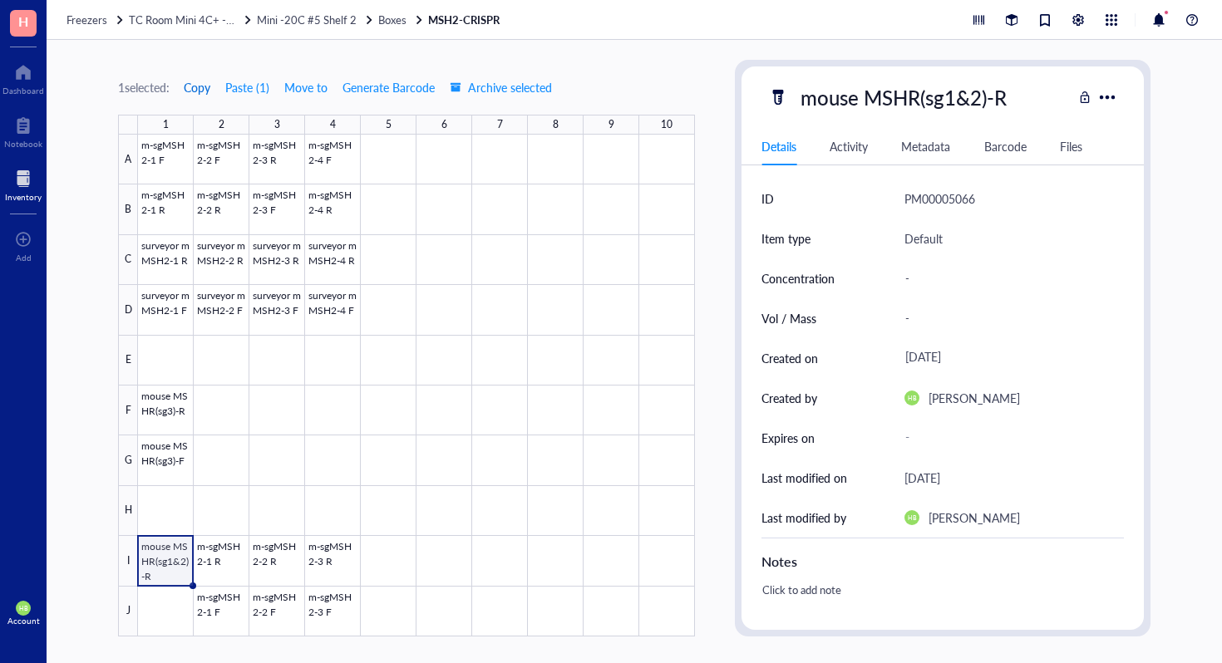
click at [189, 96] on button "Copy" at bounding box center [197, 87] width 28 height 27
click at [169, 621] on div at bounding box center [416, 386] width 557 height 502
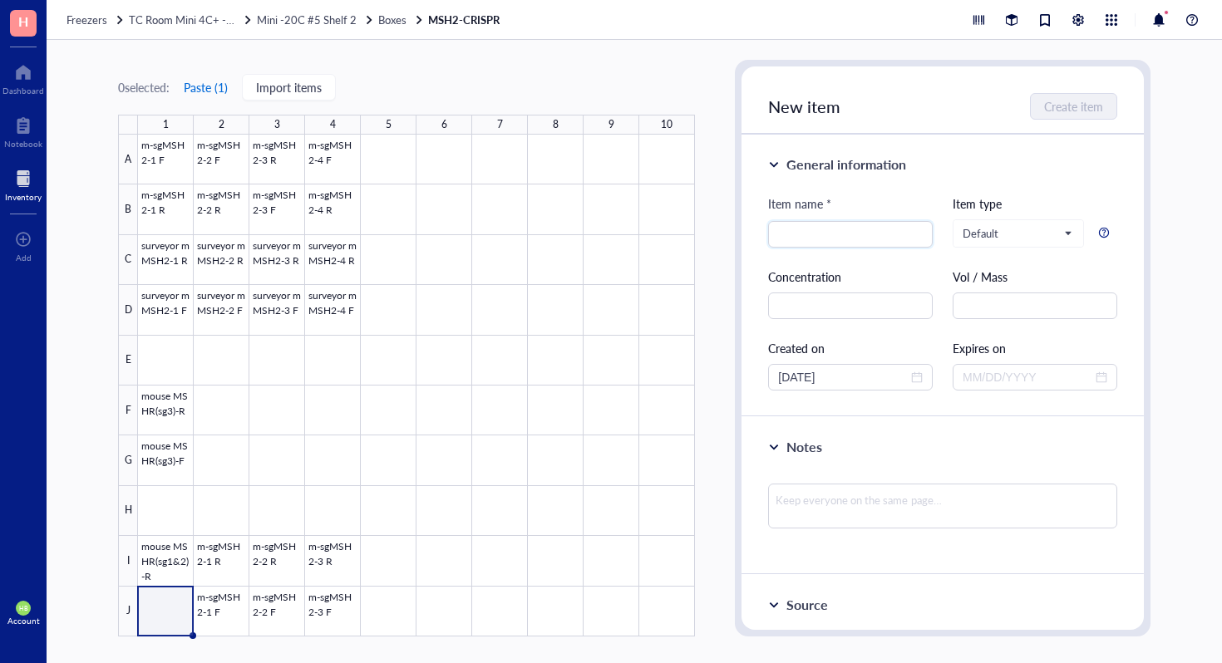
click at [217, 96] on button "Paste ( 1 )" at bounding box center [206, 87] width 46 height 27
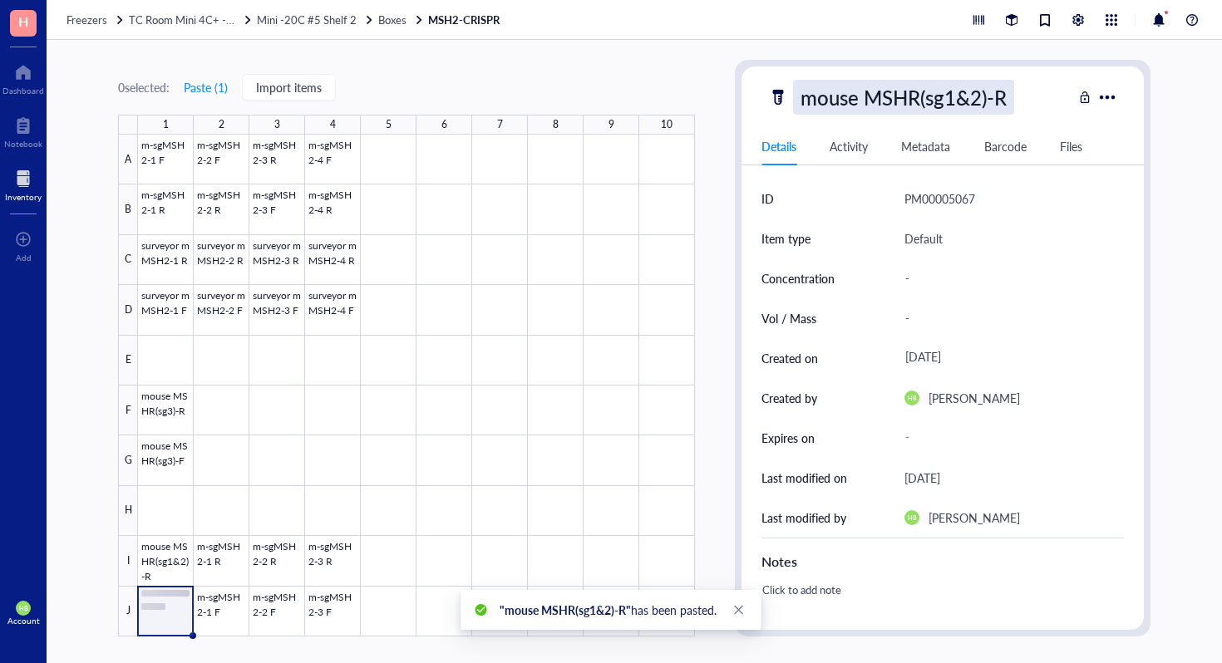
click at [917, 101] on div "mouse MSHR(sg1&2)-R" at bounding box center [903, 97] width 221 height 35
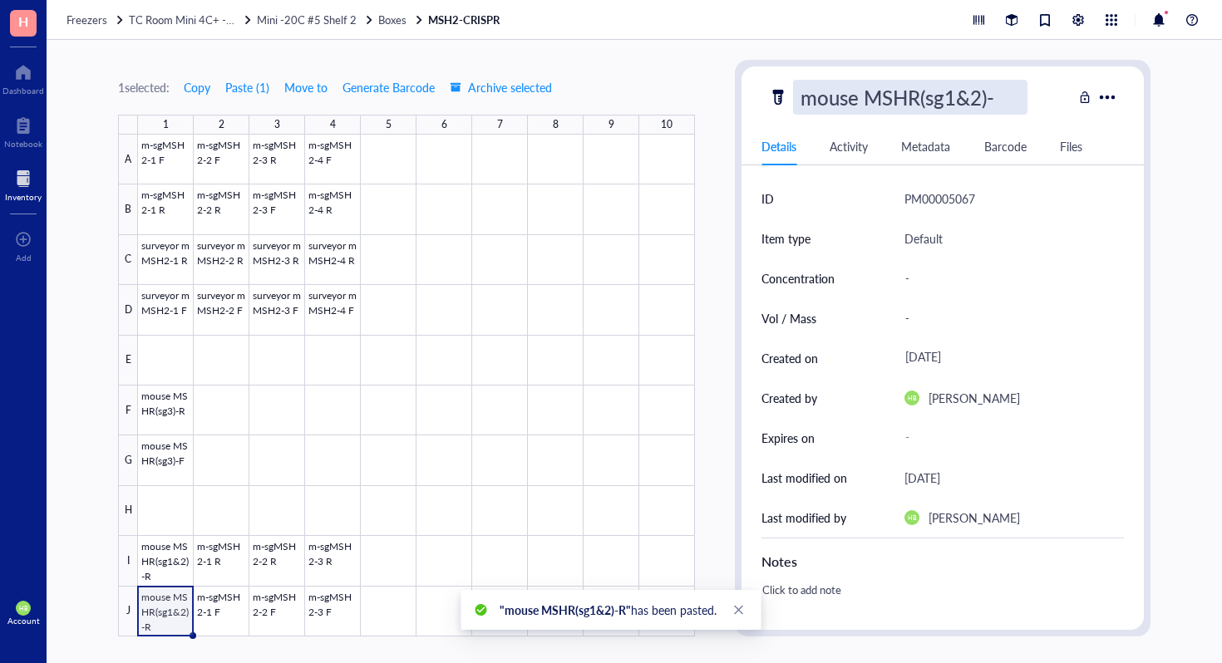
type input "mouse MSHR(sg1&2)-F"
